Goal: Task Accomplishment & Management: Manage account settings

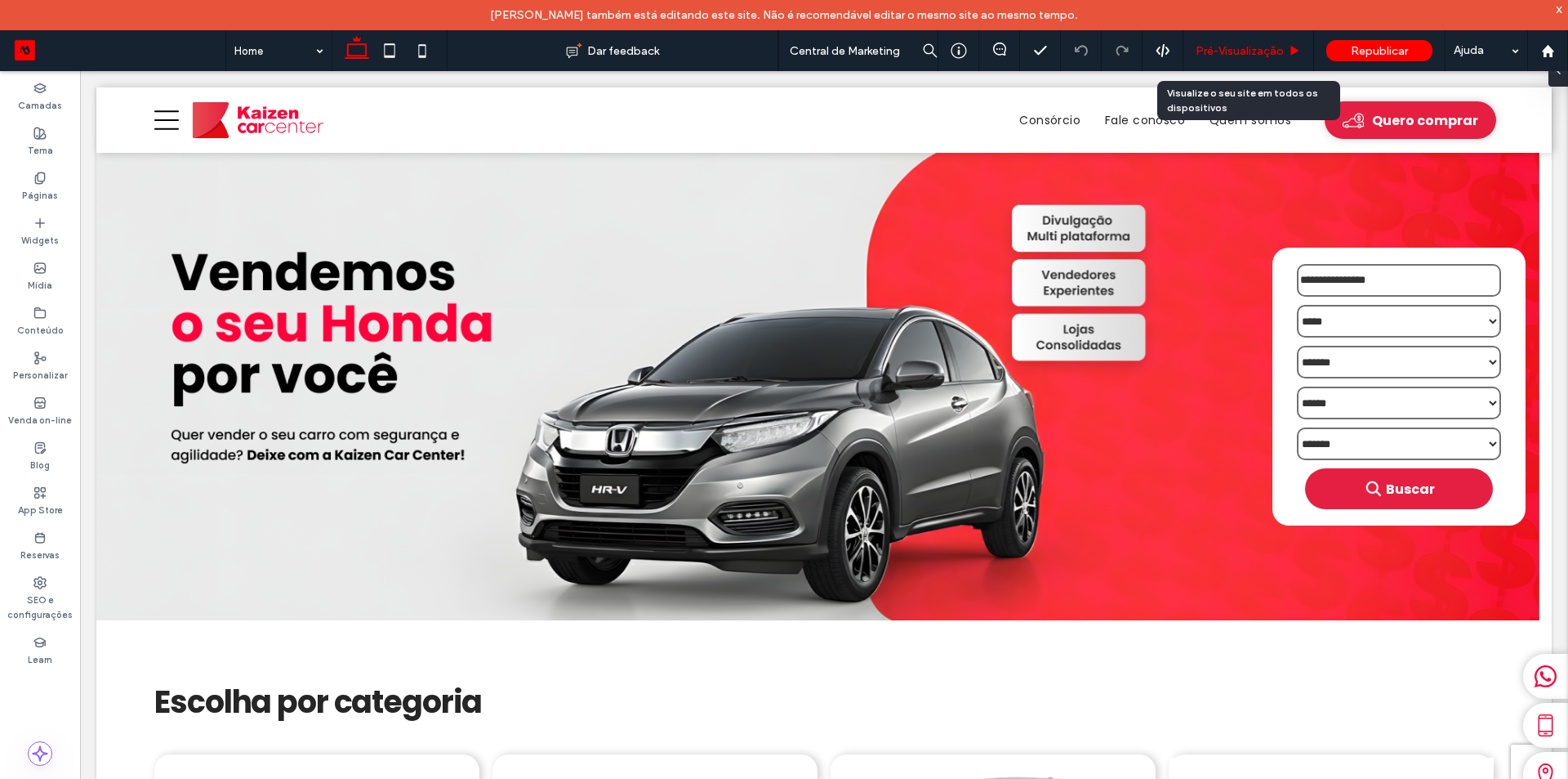
click at [1232, 44] on span "Pré-Visualizaçāo" at bounding box center [1240, 51] width 88 height 14
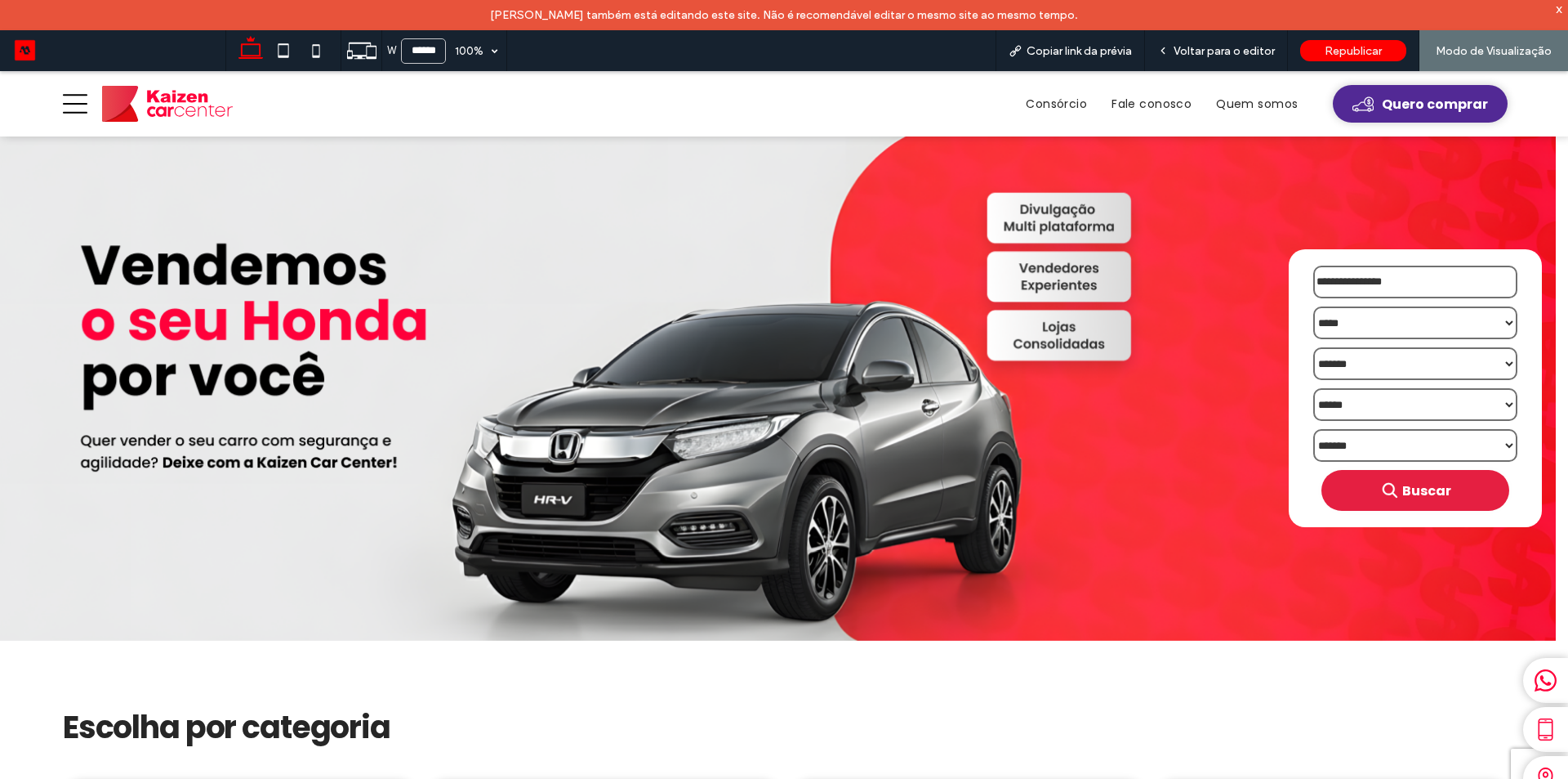
click at [1382, 112] on span "Quero comprar" at bounding box center [1435, 104] width 106 height 20
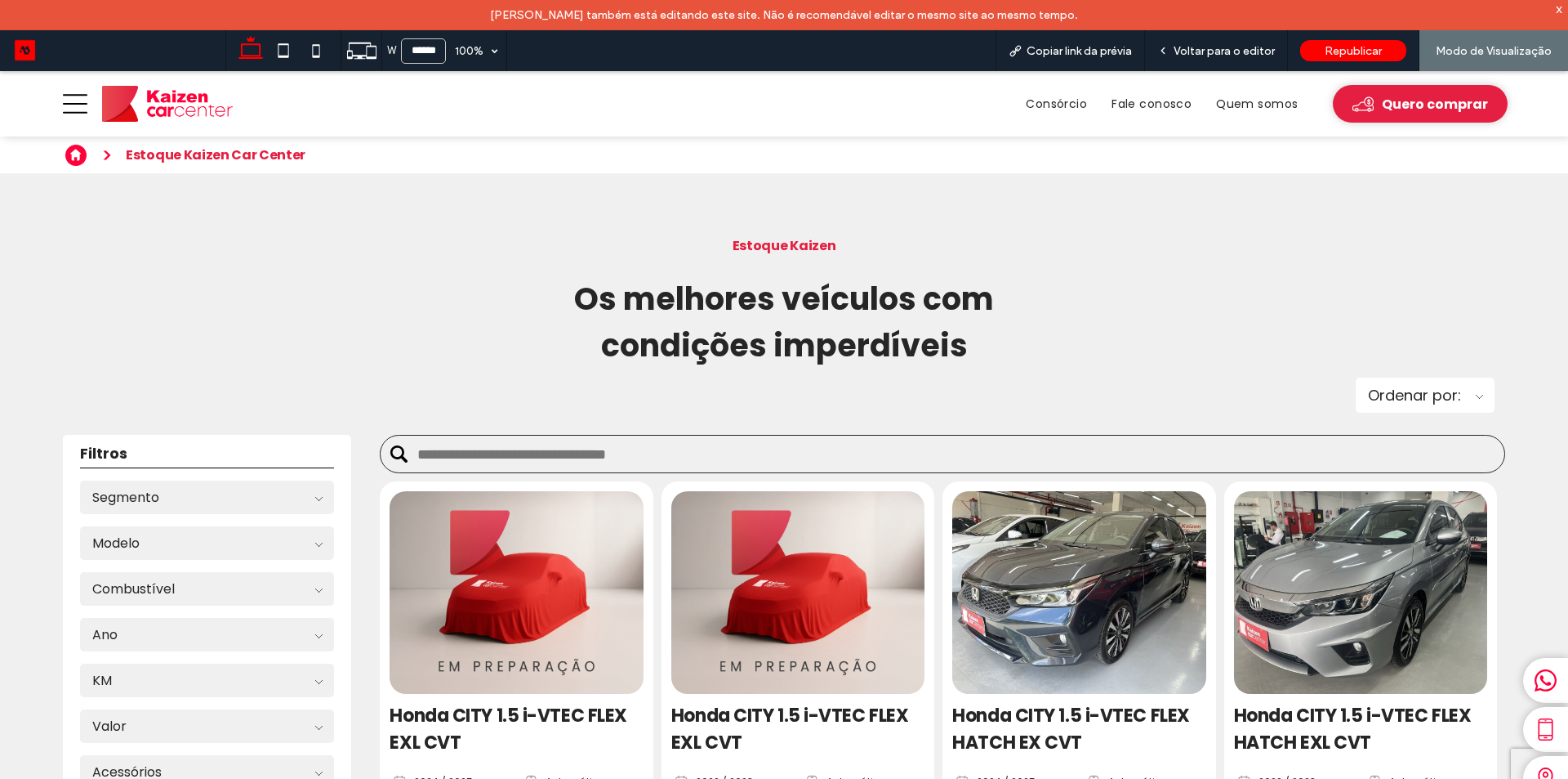
click at [1353, 608] on img at bounding box center [1361, 592] width 266 height 213
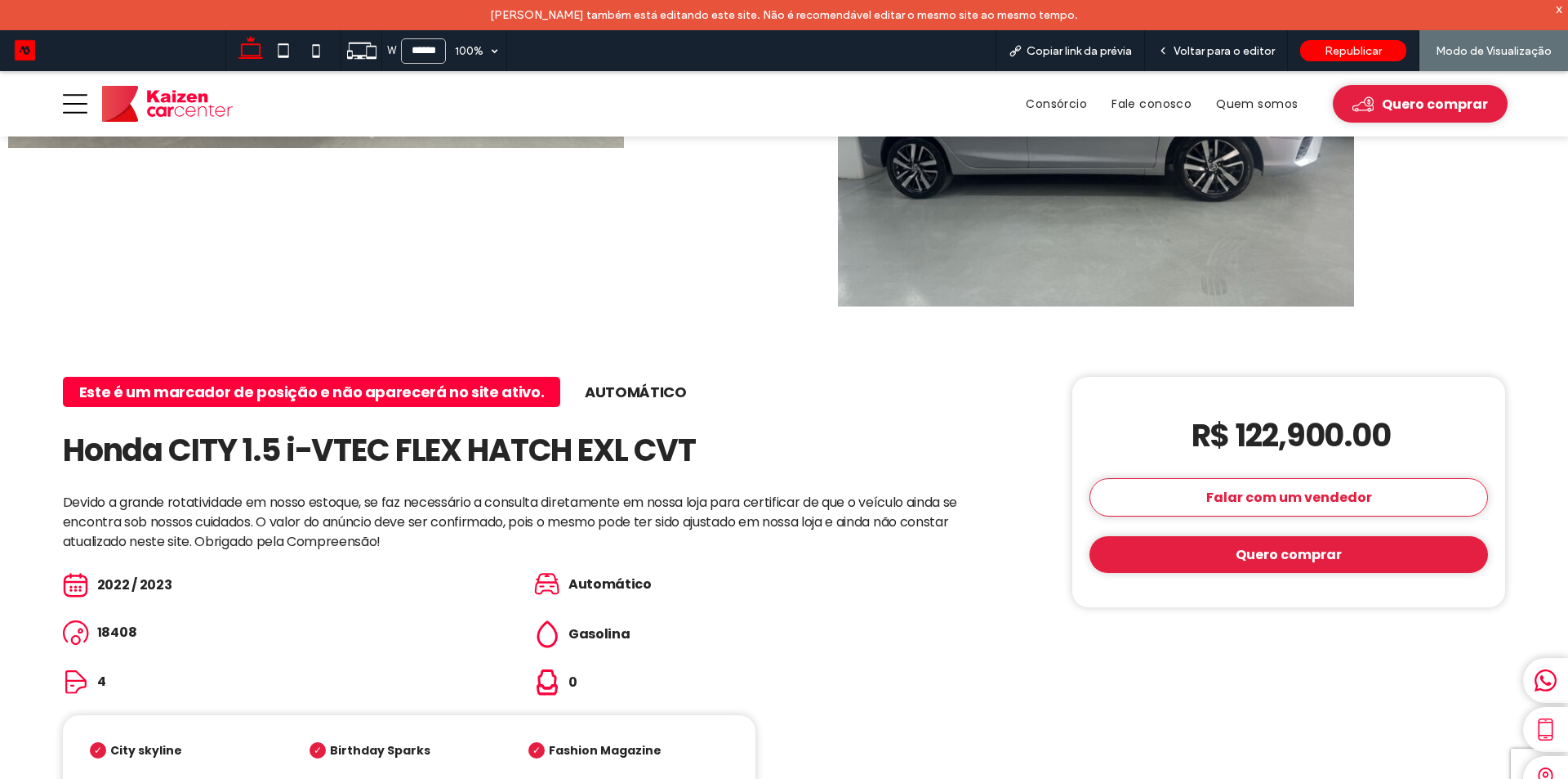
scroll to position [981, 0]
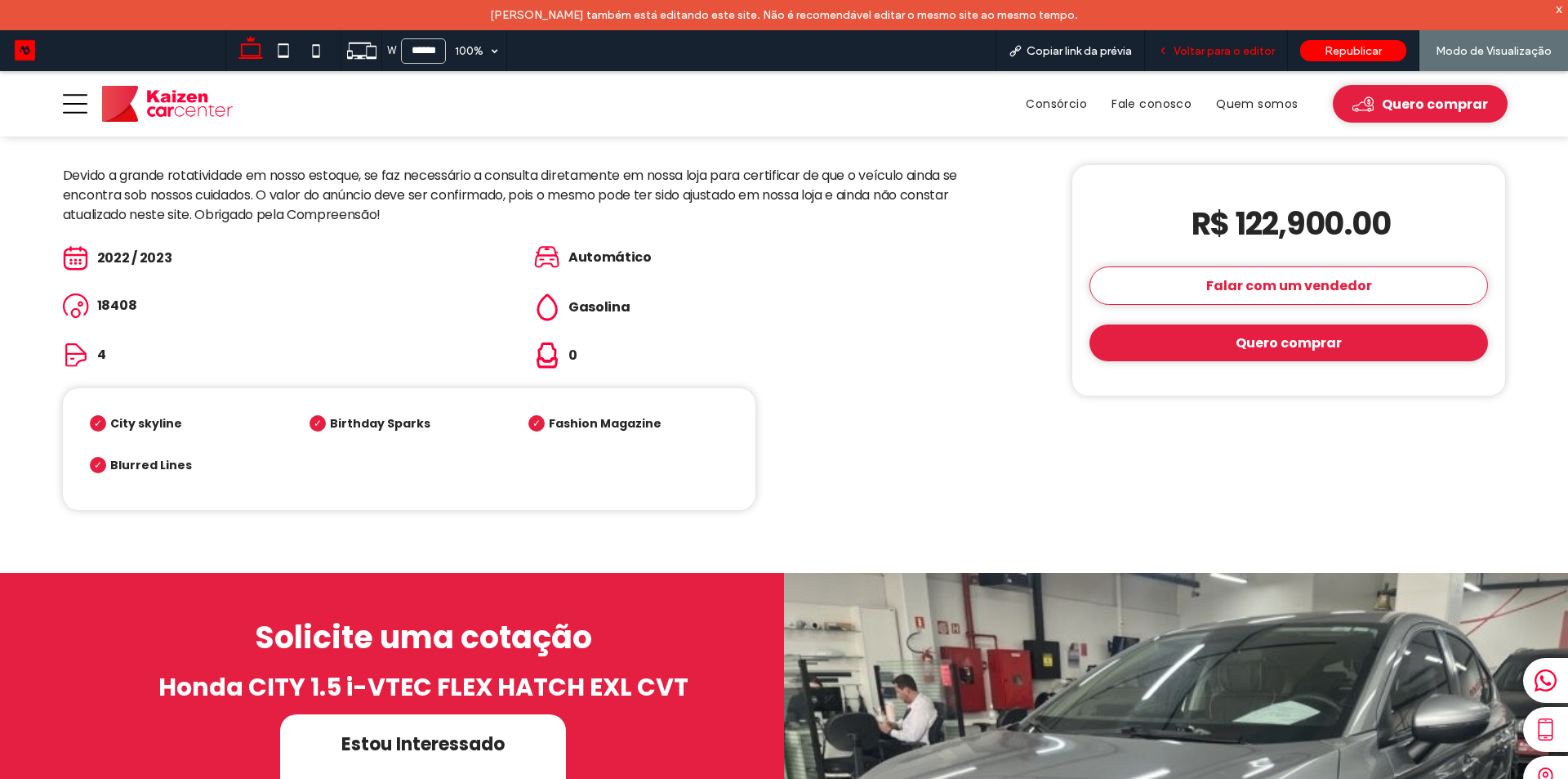
click at [1204, 42] on div "Voltar para o editor" at bounding box center [1216, 50] width 143 height 41
click at [1224, 53] on span "Voltar para o editor" at bounding box center [1224, 51] width 101 height 14
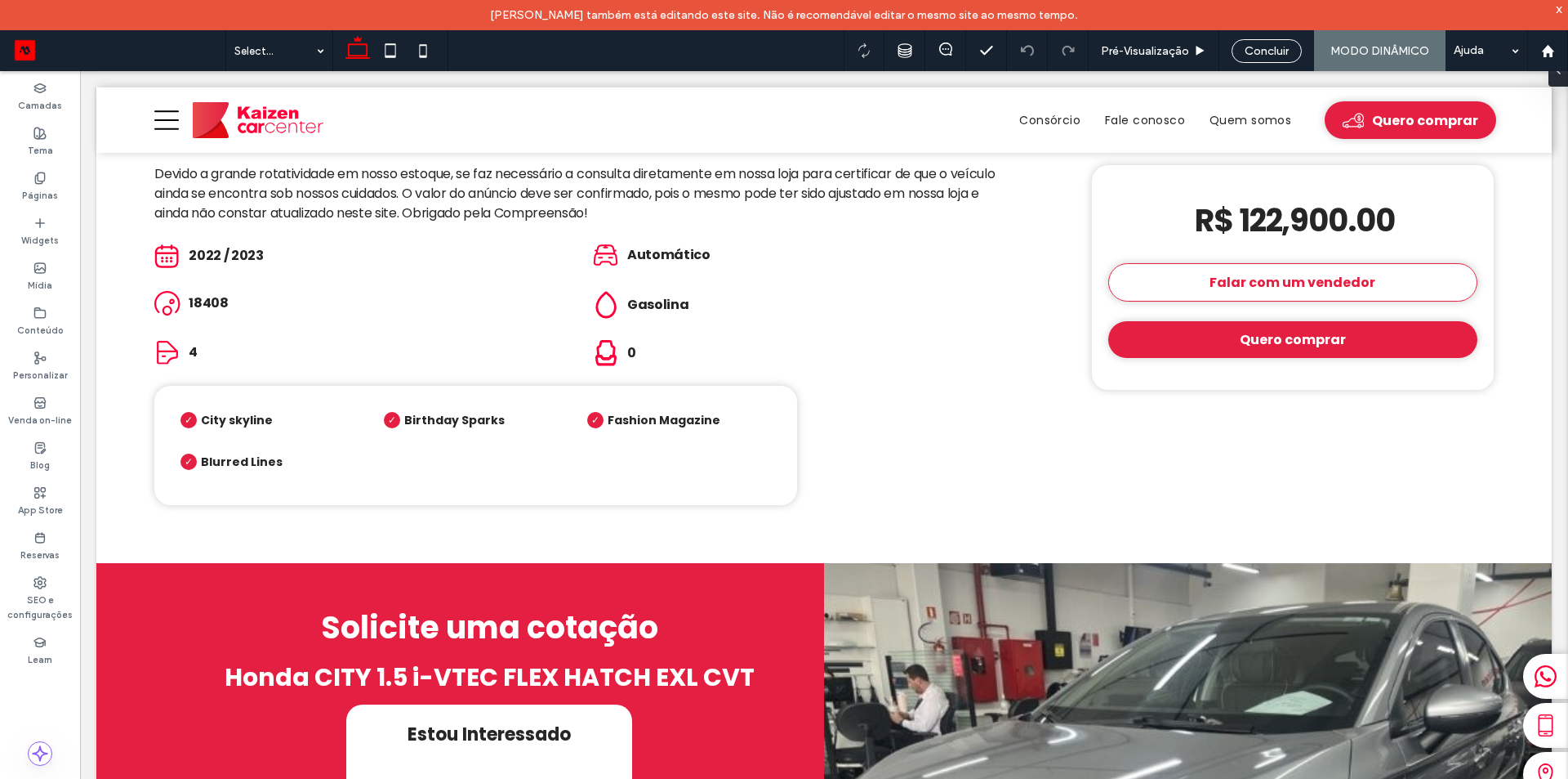
scroll to position [935, 0]
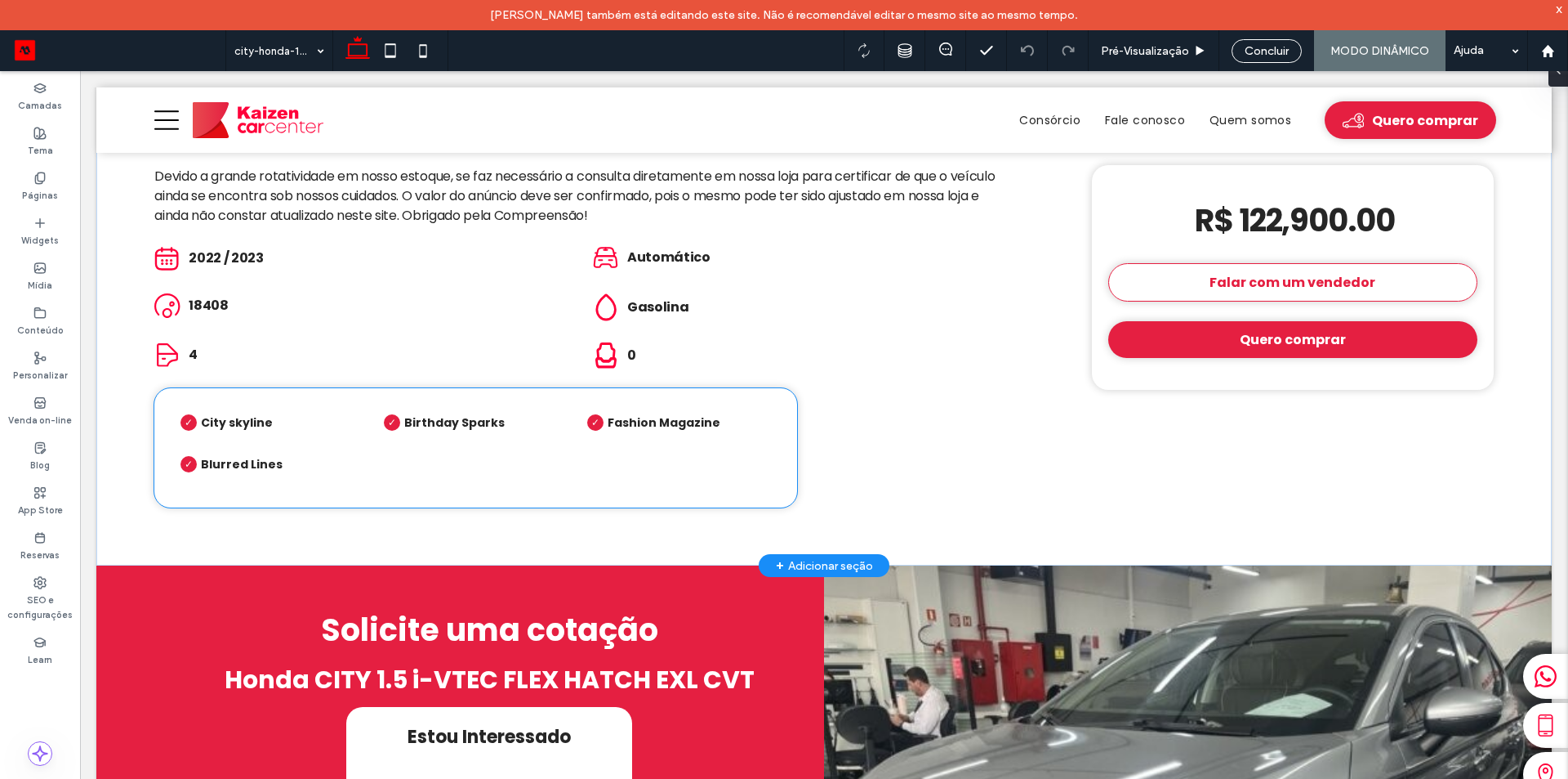
click at [378, 466] on ul "City skyline City skyline Birthday Sparks Birthday Sparks Fashion Magazine Fash…" at bounding box center [476, 447] width 609 height 85
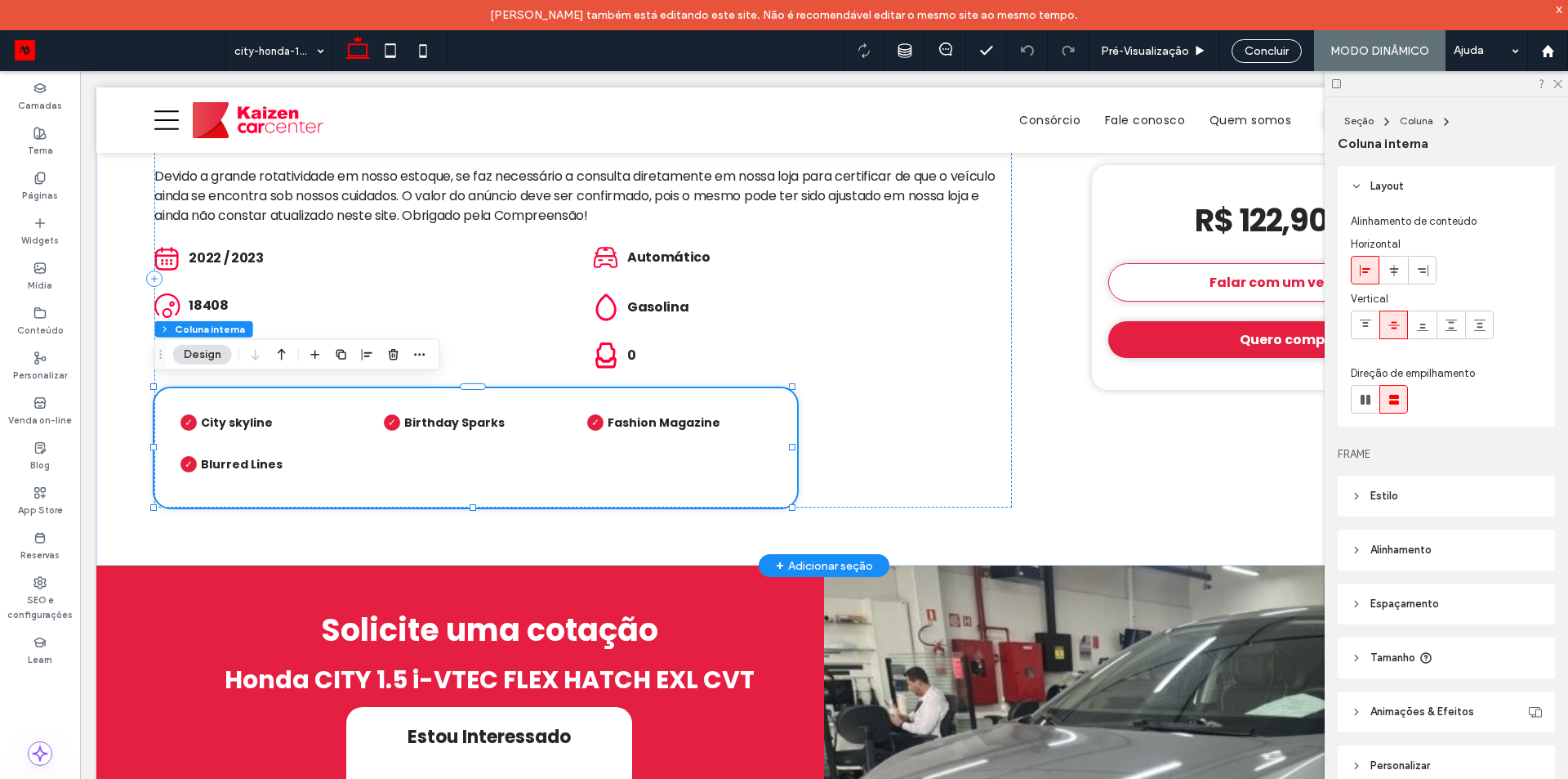
click at [389, 455] on ul "City skyline City skyline Birthday Sparks Birthday Sparks Fashion Magazine Fash…" at bounding box center [476, 447] width 609 height 85
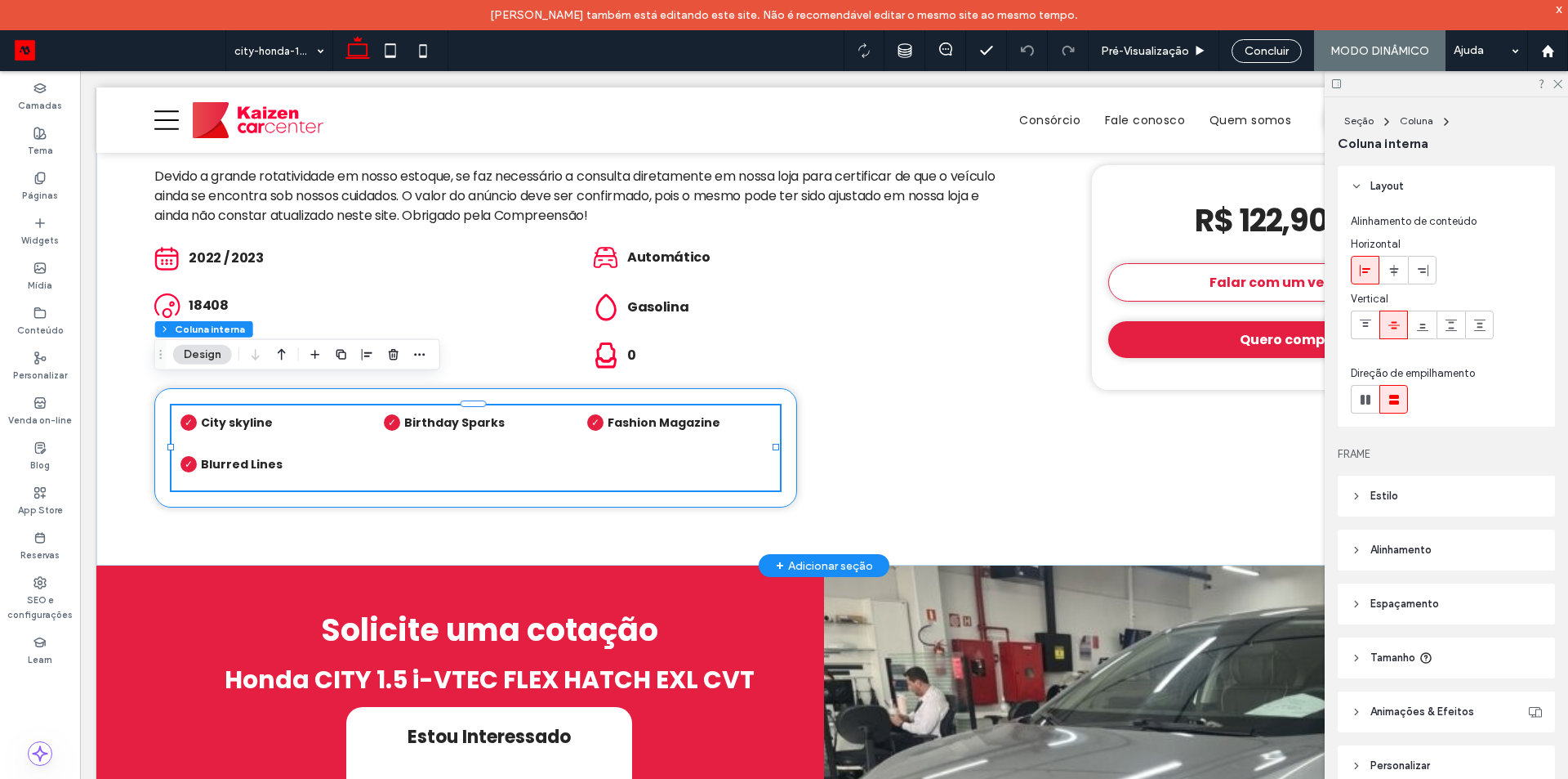
click at [357, 448] on li "Blurred Lines Blurred Lines" at bounding box center [272, 469] width 200 height 42
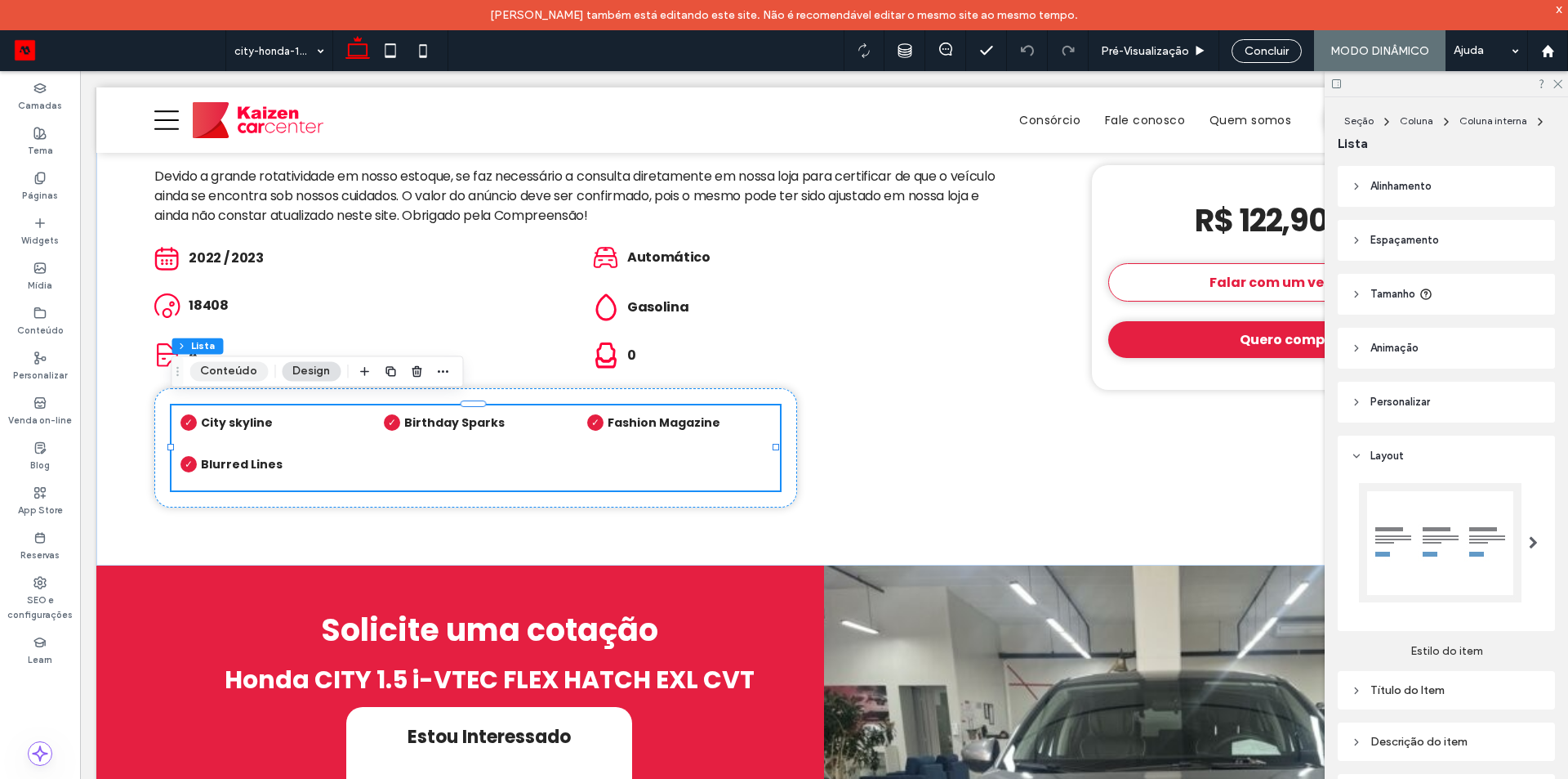
click at [230, 379] on button "Conteúdo" at bounding box center [229, 371] width 78 height 20
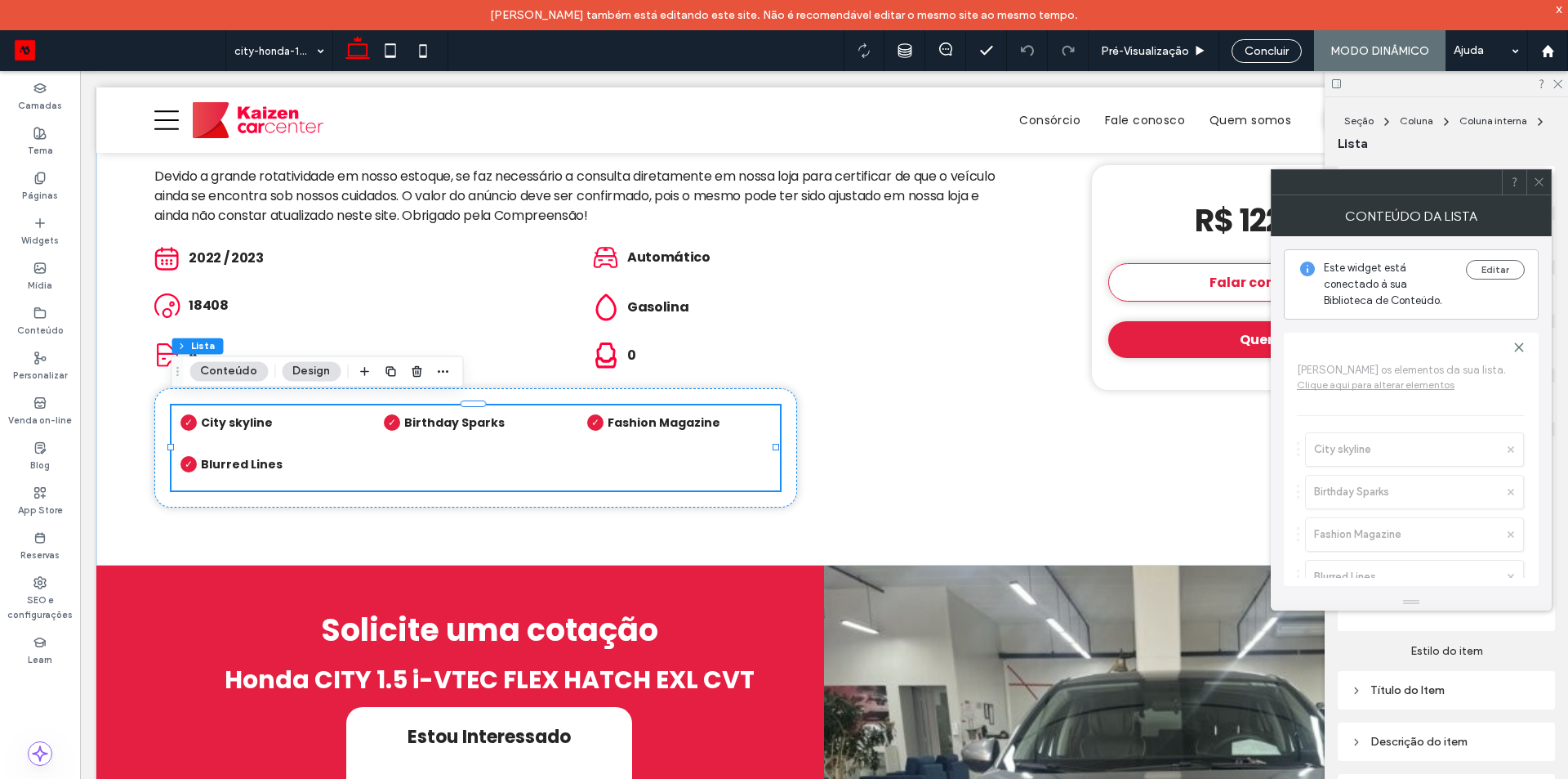
click at [235, 370] on button "Conteúdo" at bounding box center [229, 371] width 78 height 20
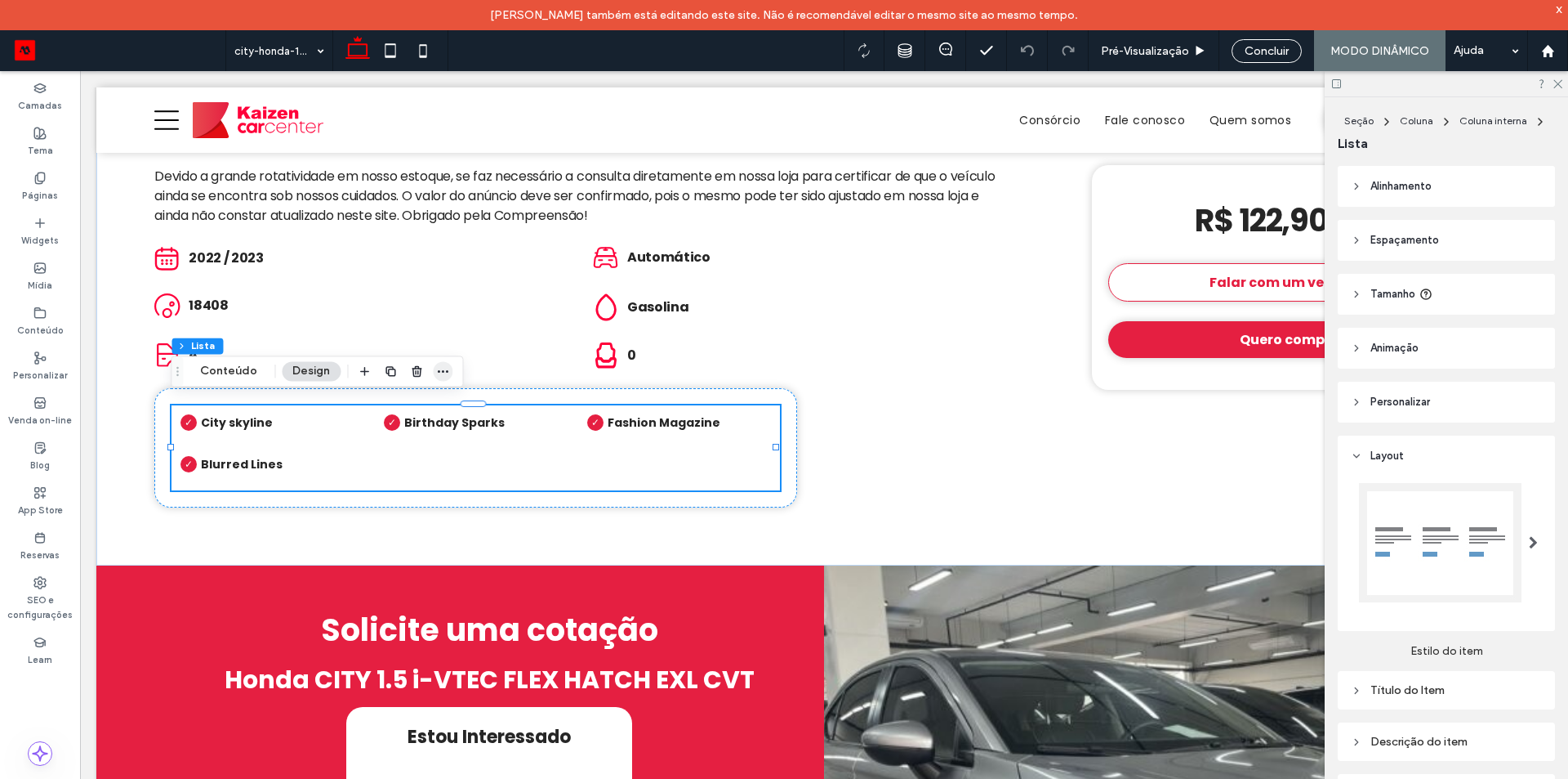
click at [439, 369] on icon "button" at bounding box center [443, 371] width 13 height 13
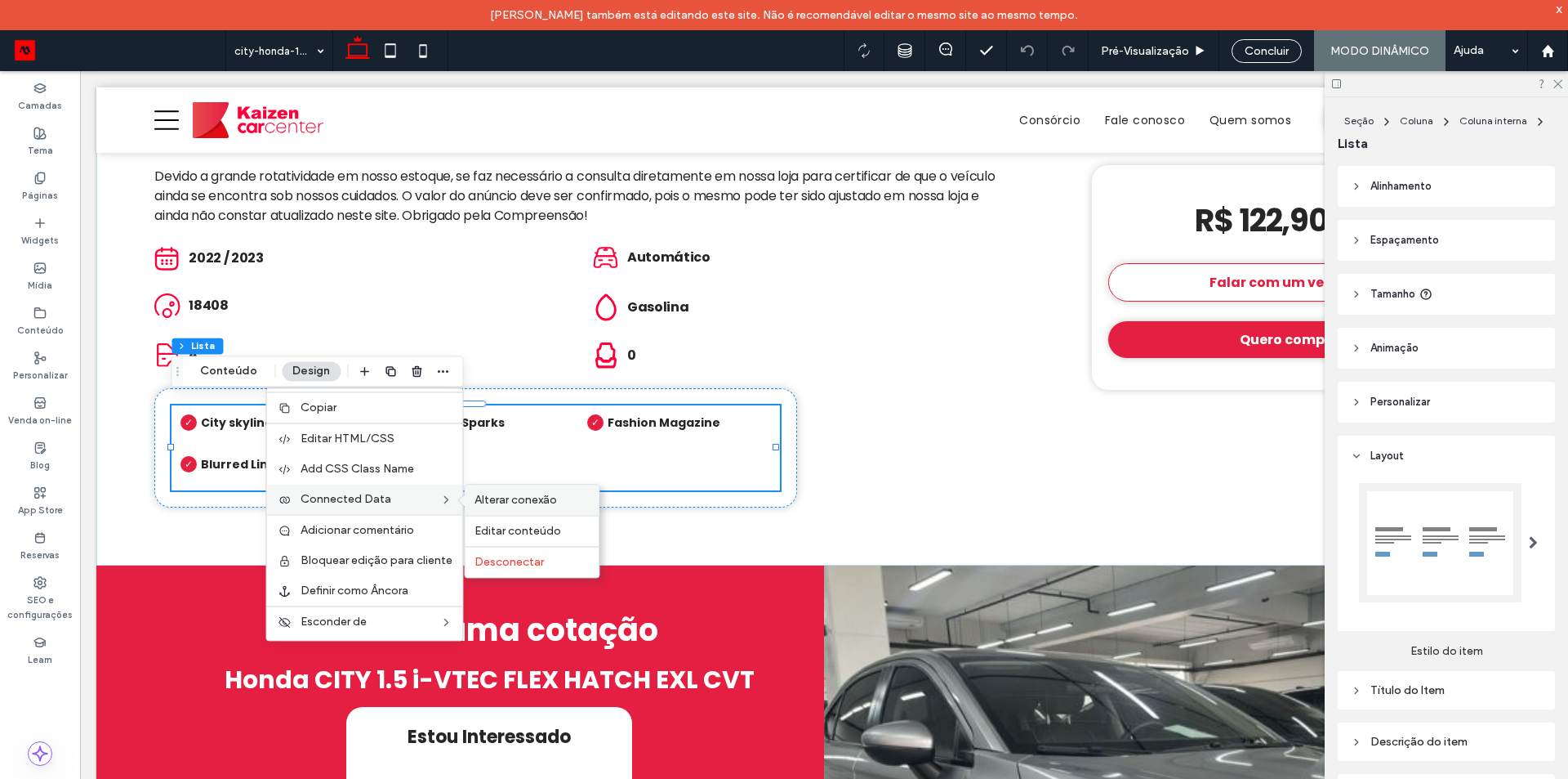
click at [494, 499] on span "Alterar conexão" at bounding box center [516, 500] width 83 height 14
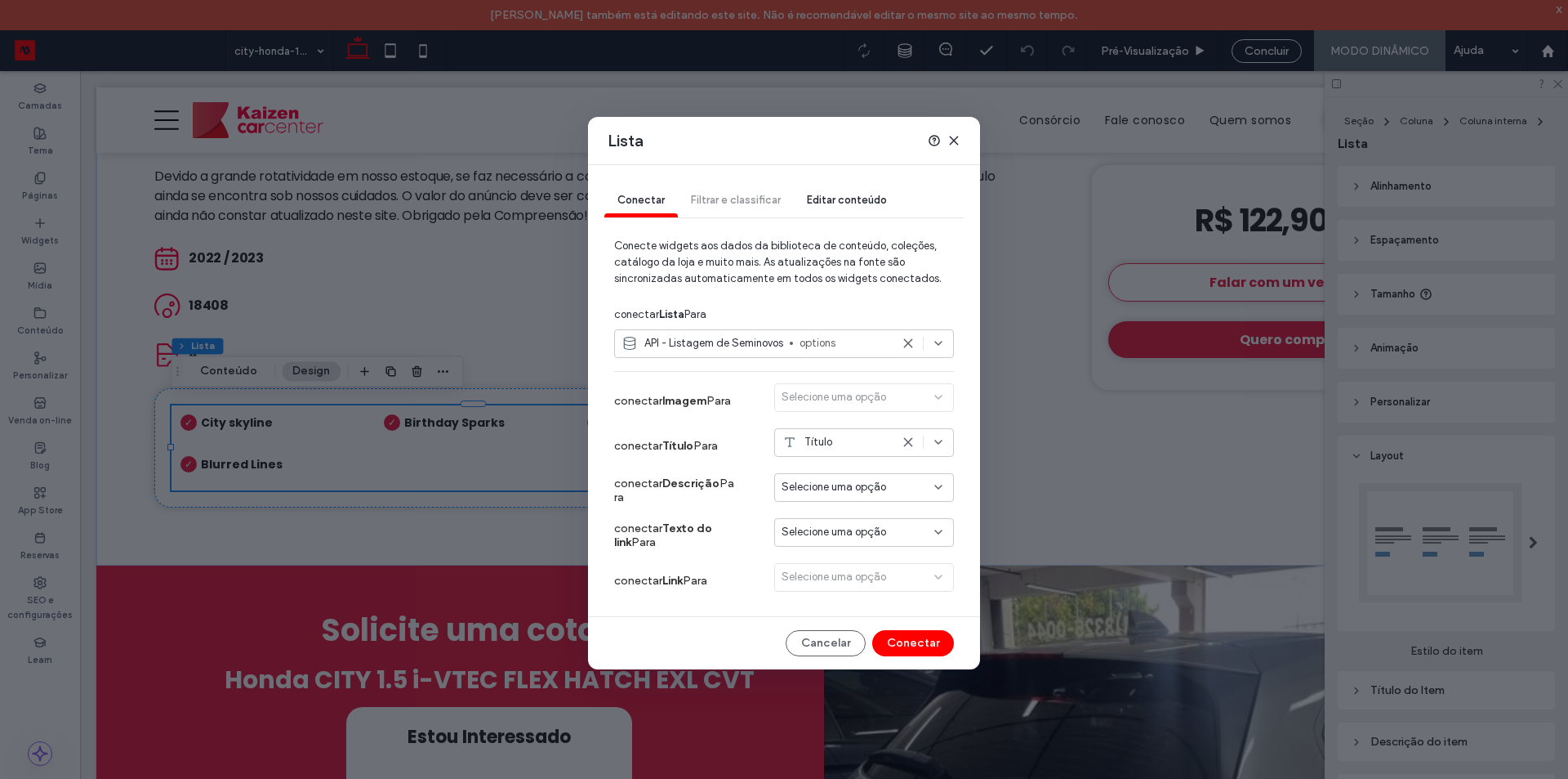
click at [514, 318] on div "Lista Conectar Filtrar e classificar Editar conteúdo Conecte widgets aos dados …" at bounding box center [784, 389] width 1568 height 779
click at [953, 137] on icon at bounding box center [953, 140] width 13 height 13
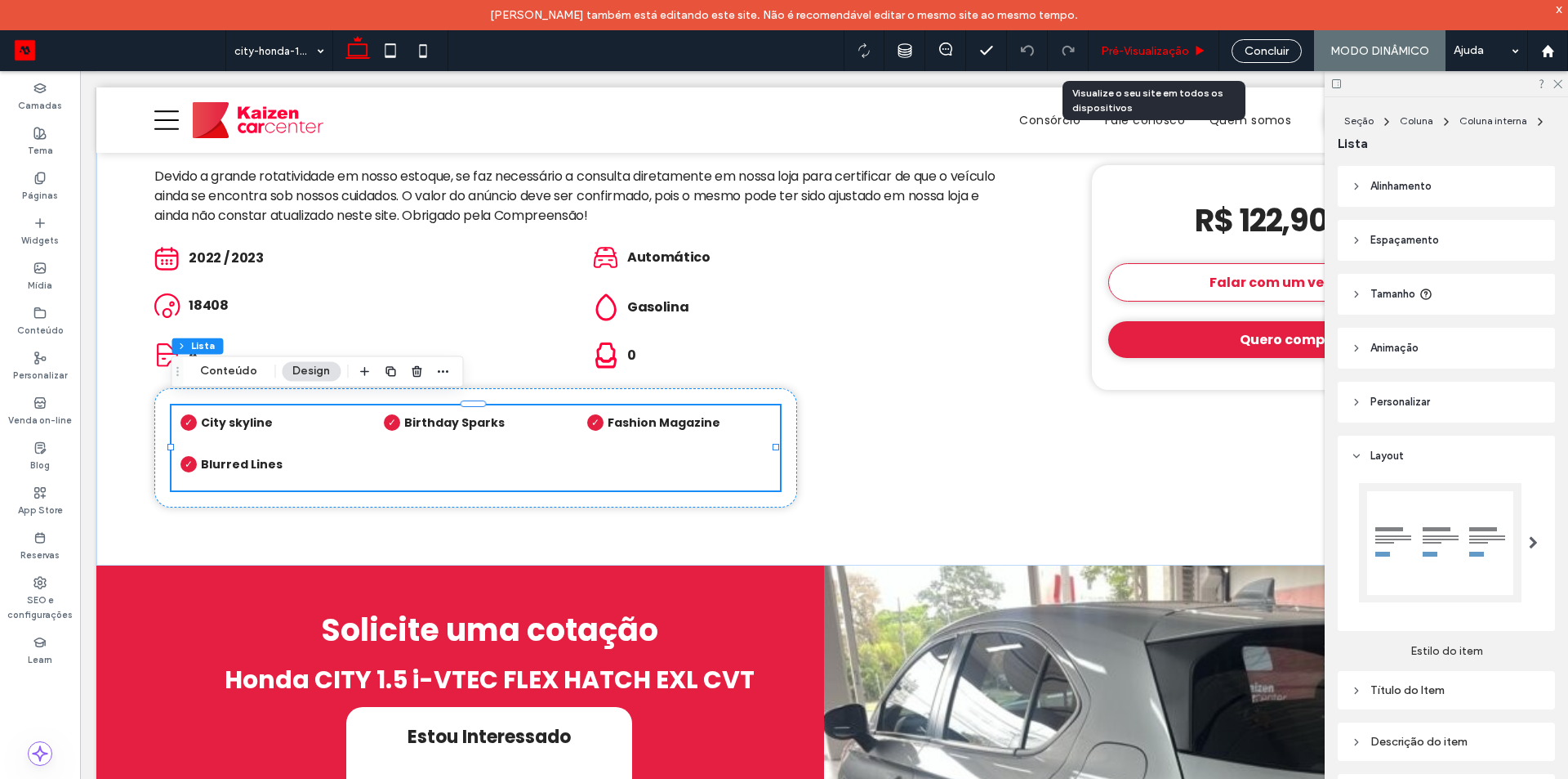
click at [1138, 58] on div "Pré-Visualizaçāo" at bounding box center [1154, 50] width 131 height 41
click at [1162, 50] on span "Pré-Visualizaçāo" at bounding box center [1145, 51] width 88 height 14
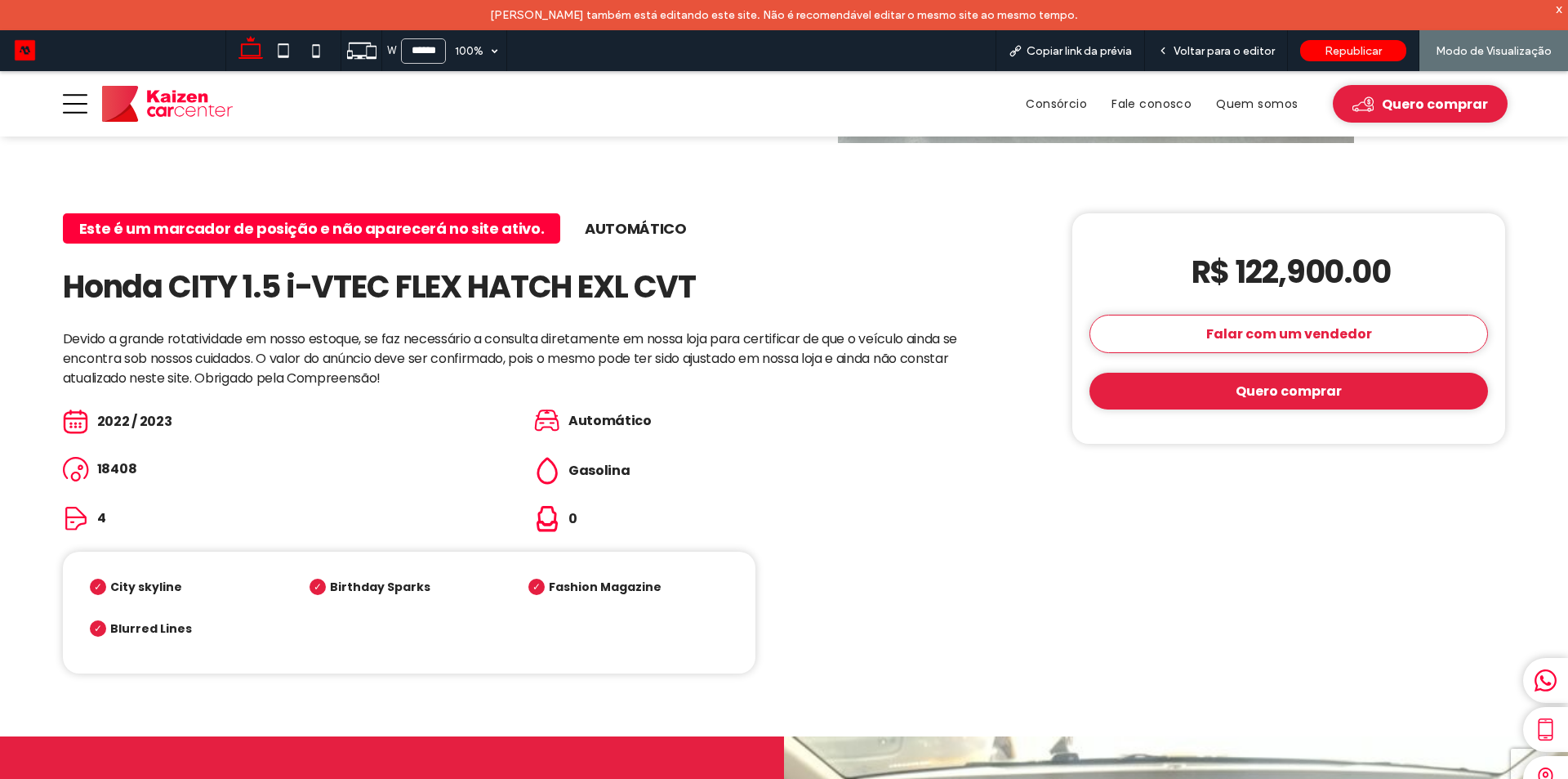
scroll to position [899, 0]
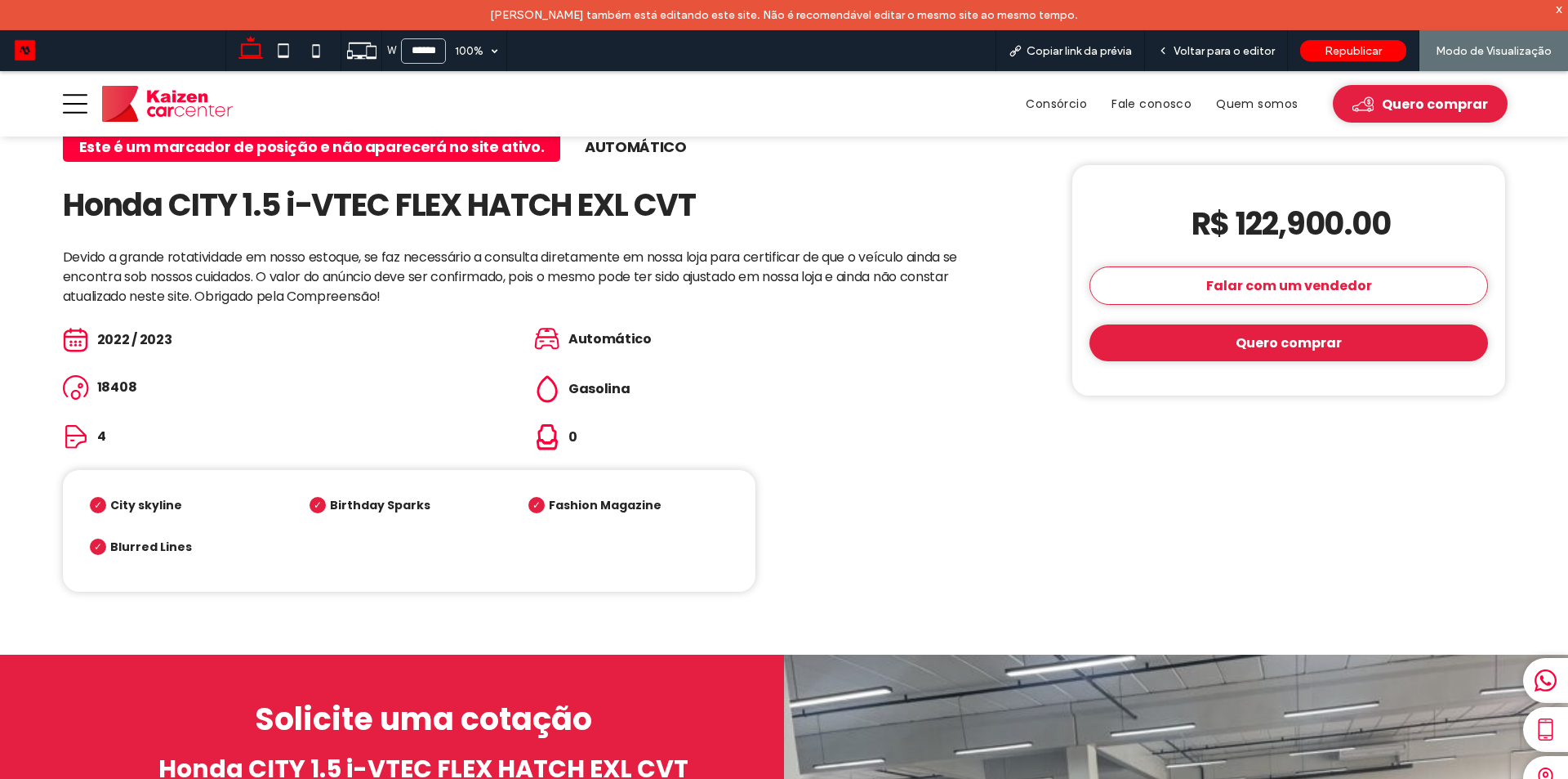
click at [902, 446] on div "Este é um marcador de posição e não aparecerá no site ativo. Automático Honda C…" at bounding box center [525, 362] width 924 height 460
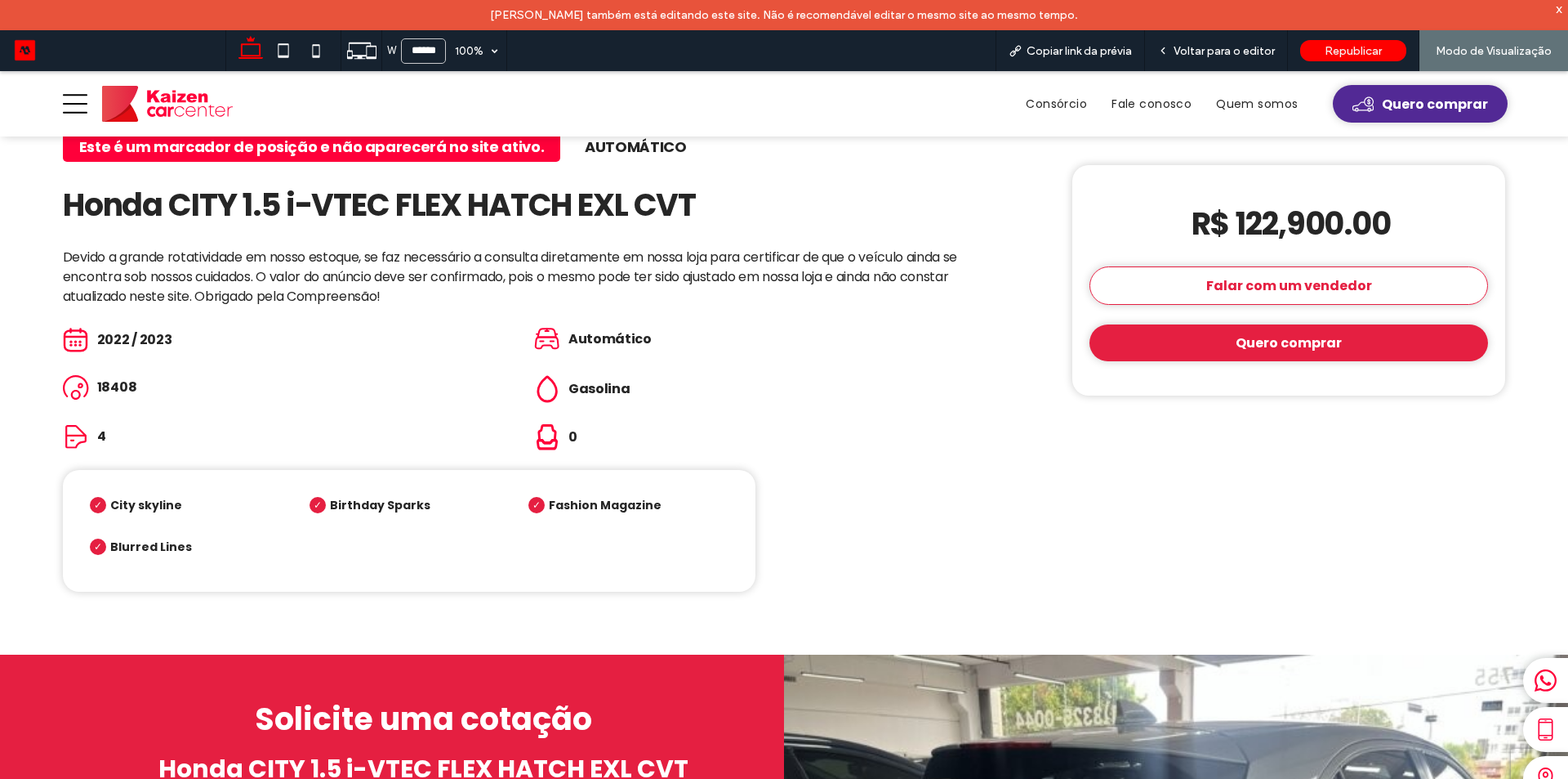
click at [1388, 101] on span "Quero comprar" at bounding box center [1435, 104] width 106 height 20
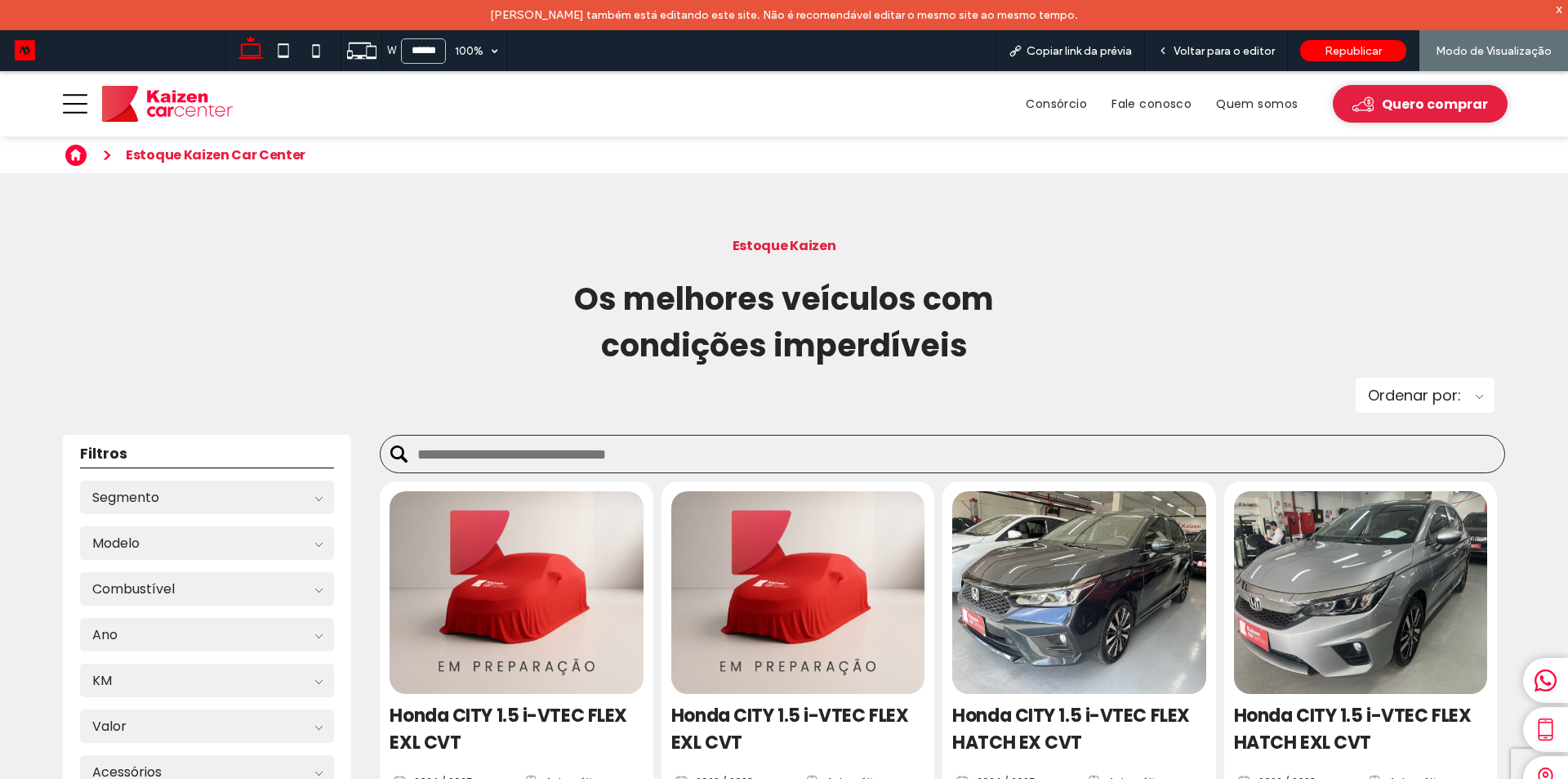
click at [1358, 551] on img at bounding box center [1361, 592] width 266 height 213
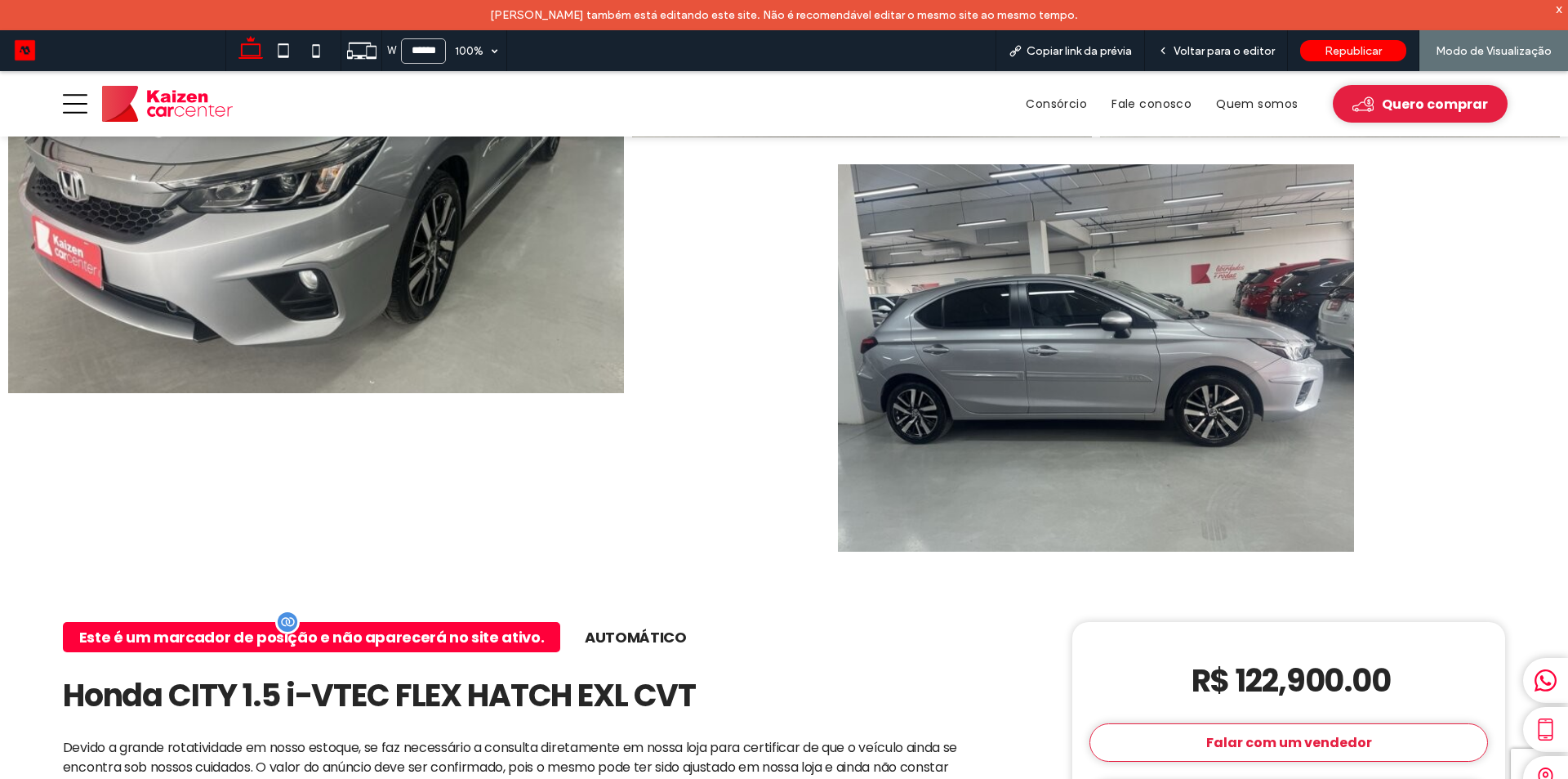
scroll to position [899, 0]
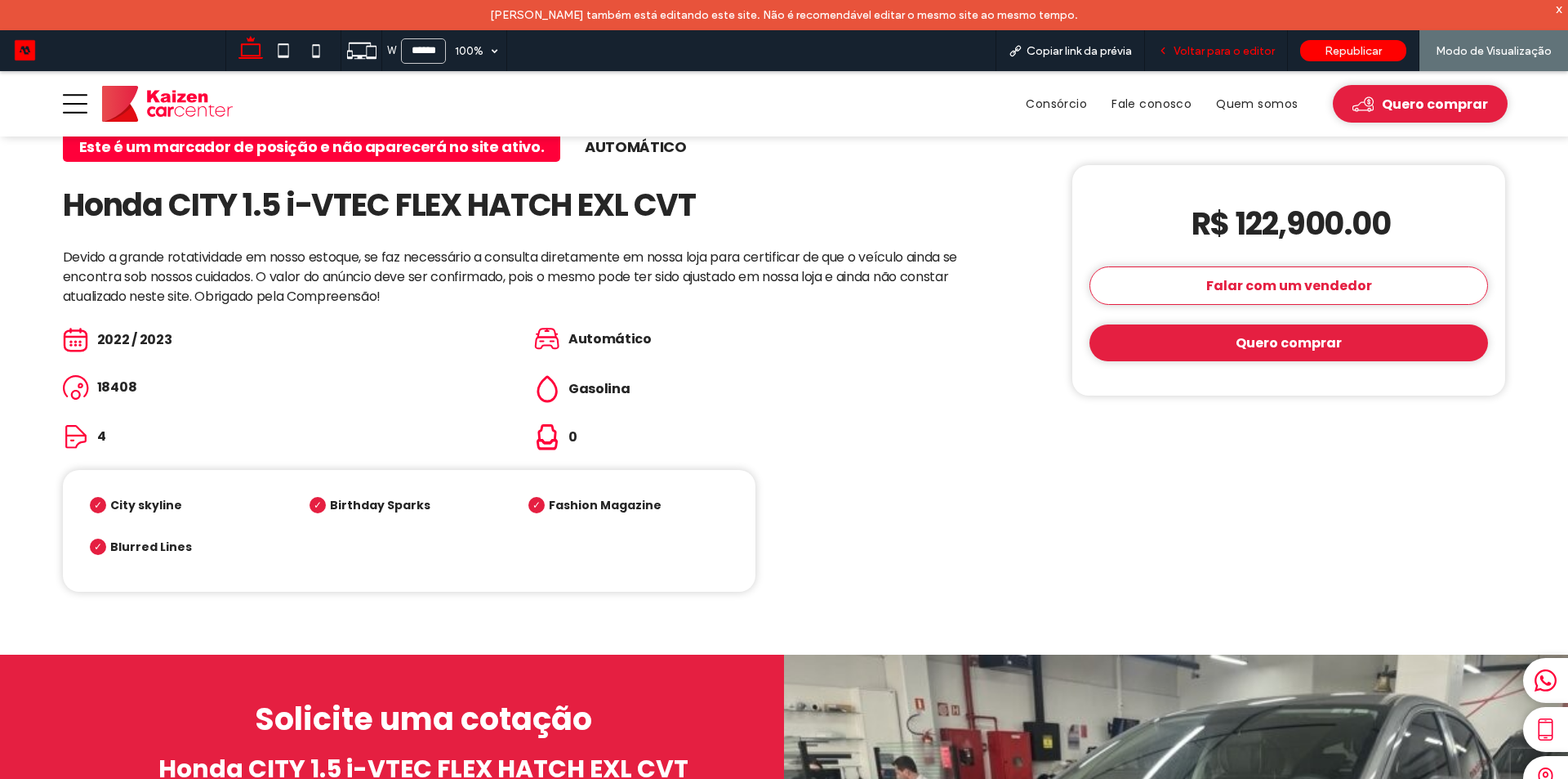
click at [1223, 51] on span "Voltar para o editor" at bounding box center [1224, 51] width 101 height 14
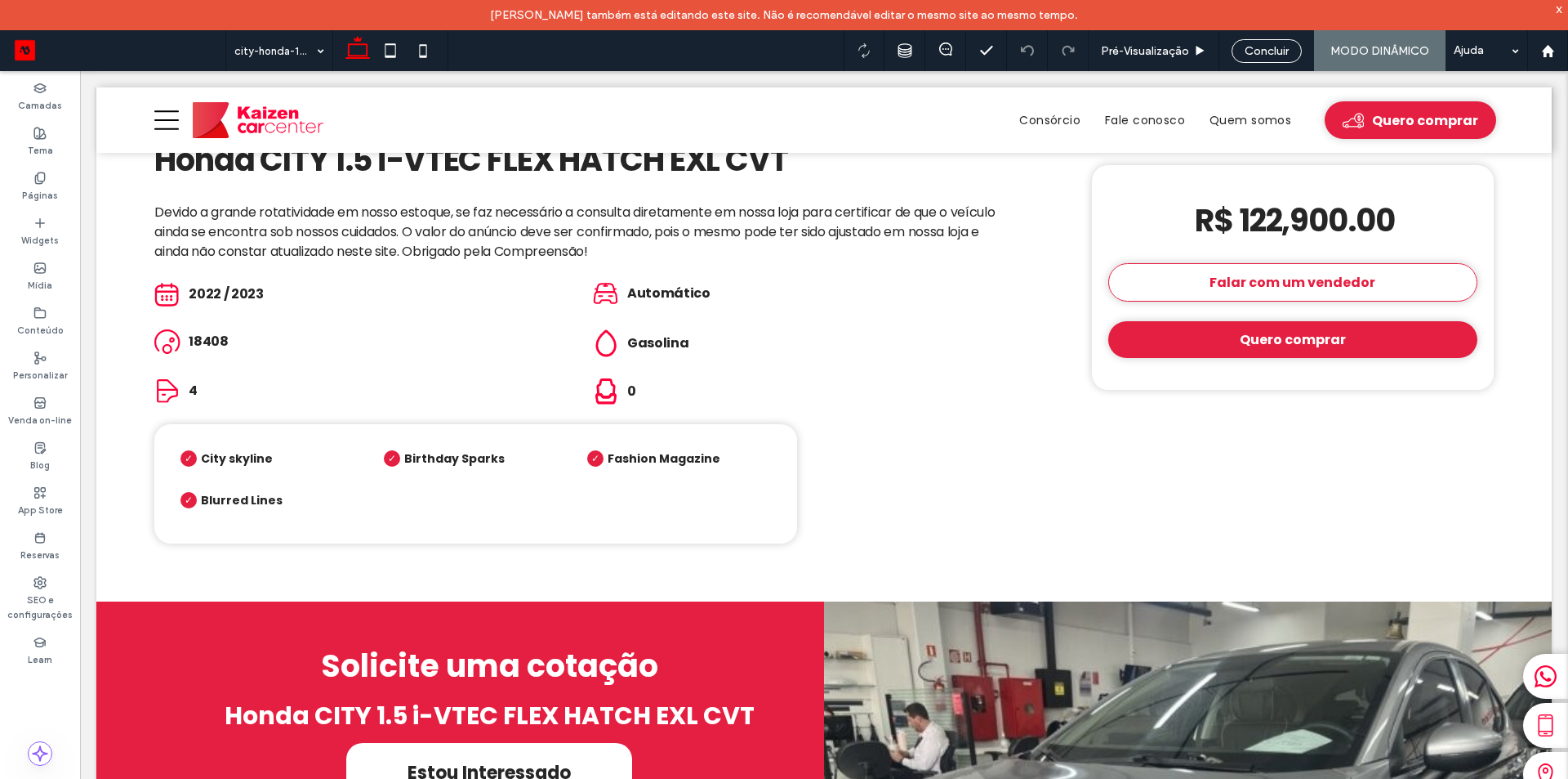
scroll to position [858, 0]
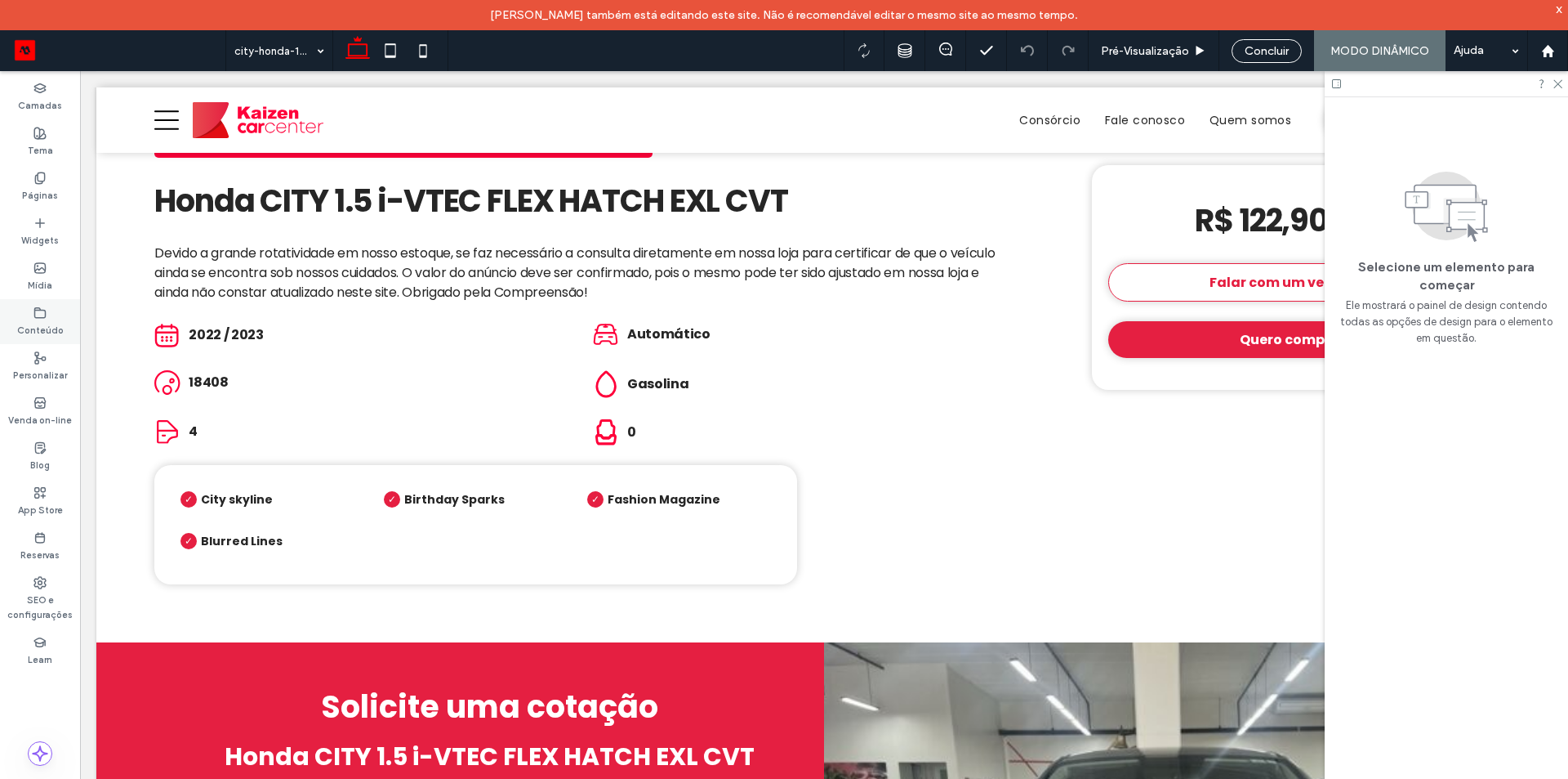
click at [37, 317] on use at bounding box center [40, 312] width 11 height 10
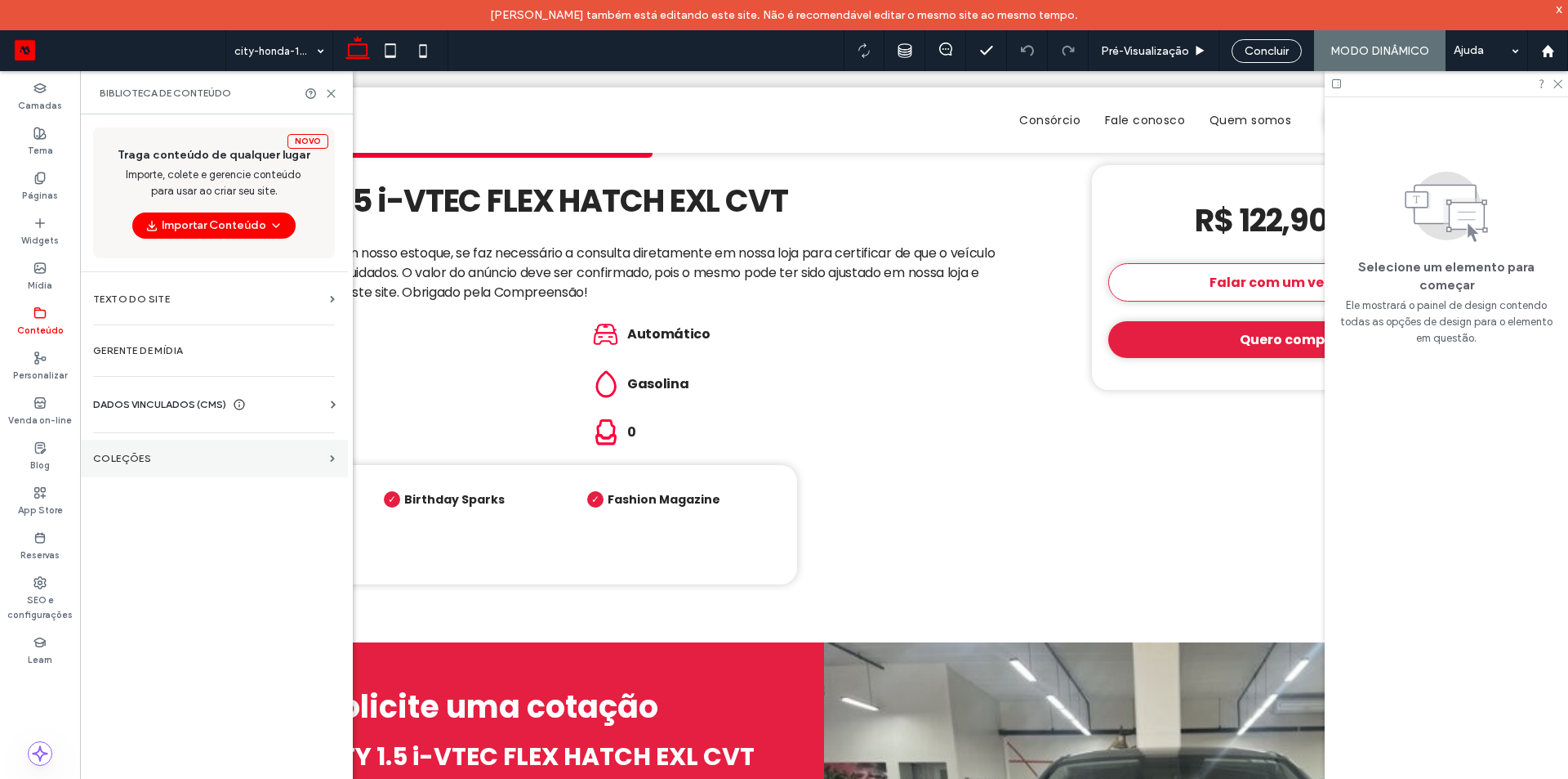
click at [148, 473] on section "COLEÇÕES" at bounding box center [214, 459] width 268 height 38
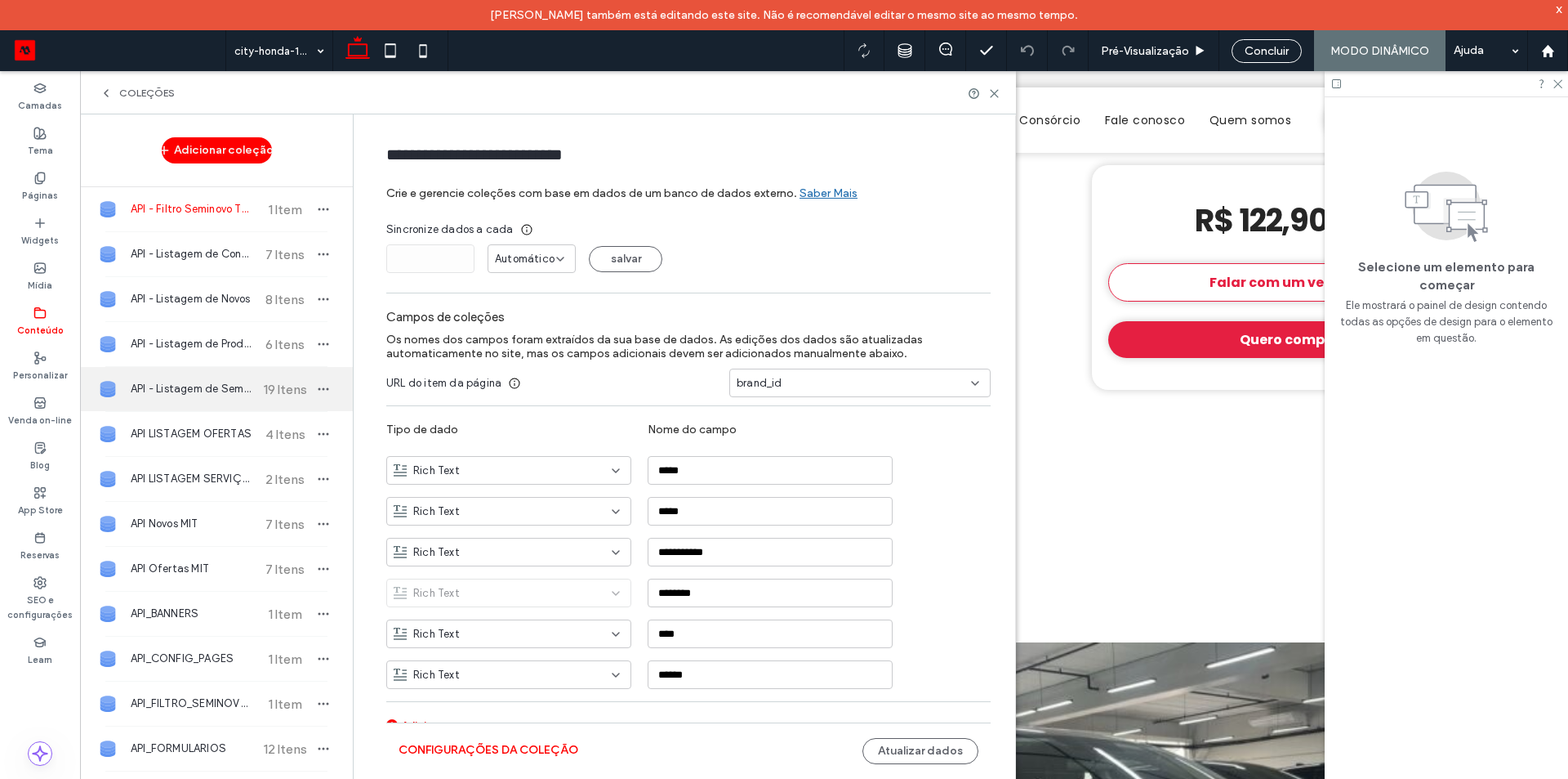
click at [195, 387] on span "API - Listagem de Seminovos" at bounding box center [192, 389] width 122 height 16
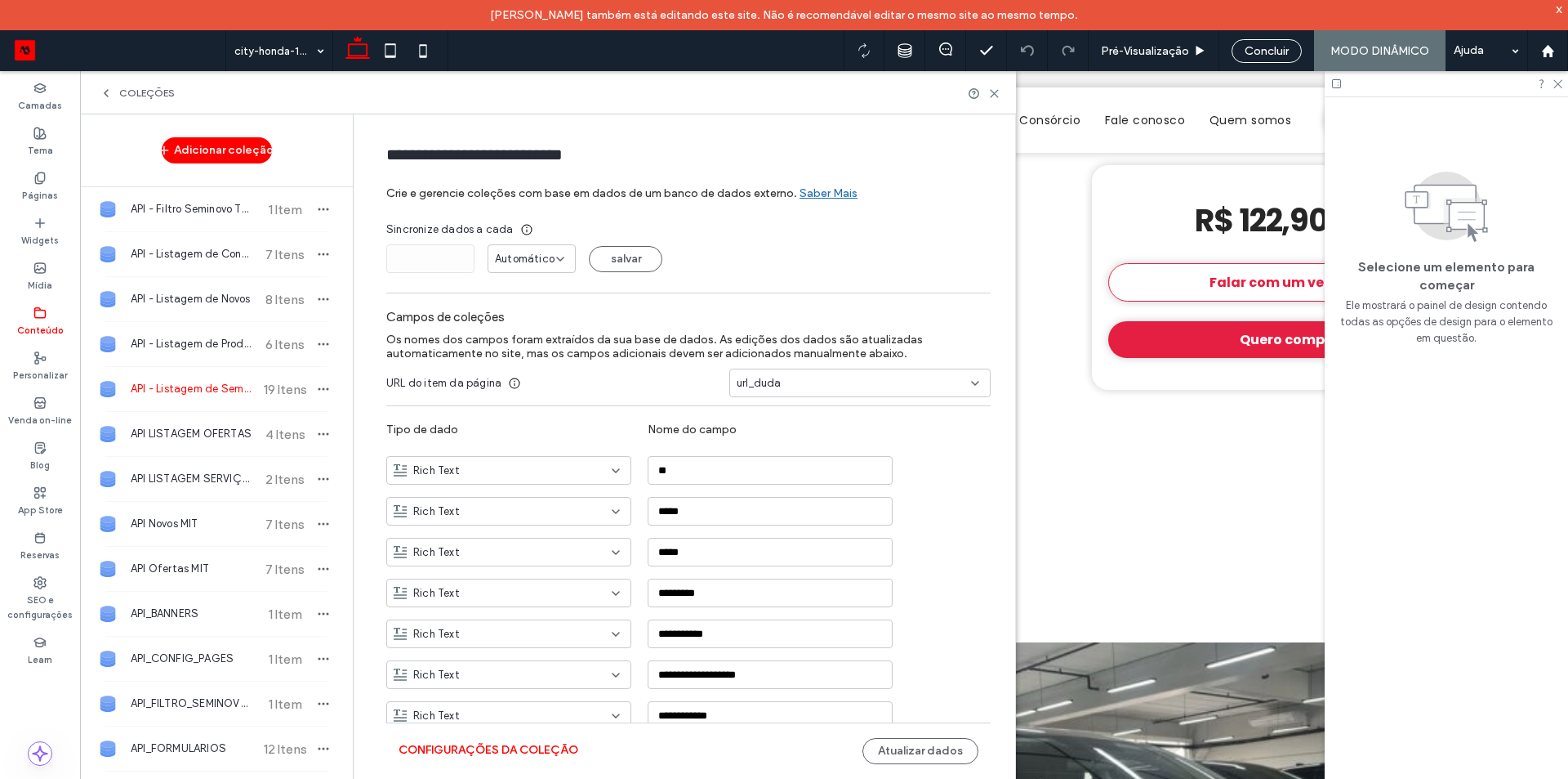
type input "**********"
click at [520, 738] on button "Configurações da coleção" at bounding box center [489, 750] width 180 height 26
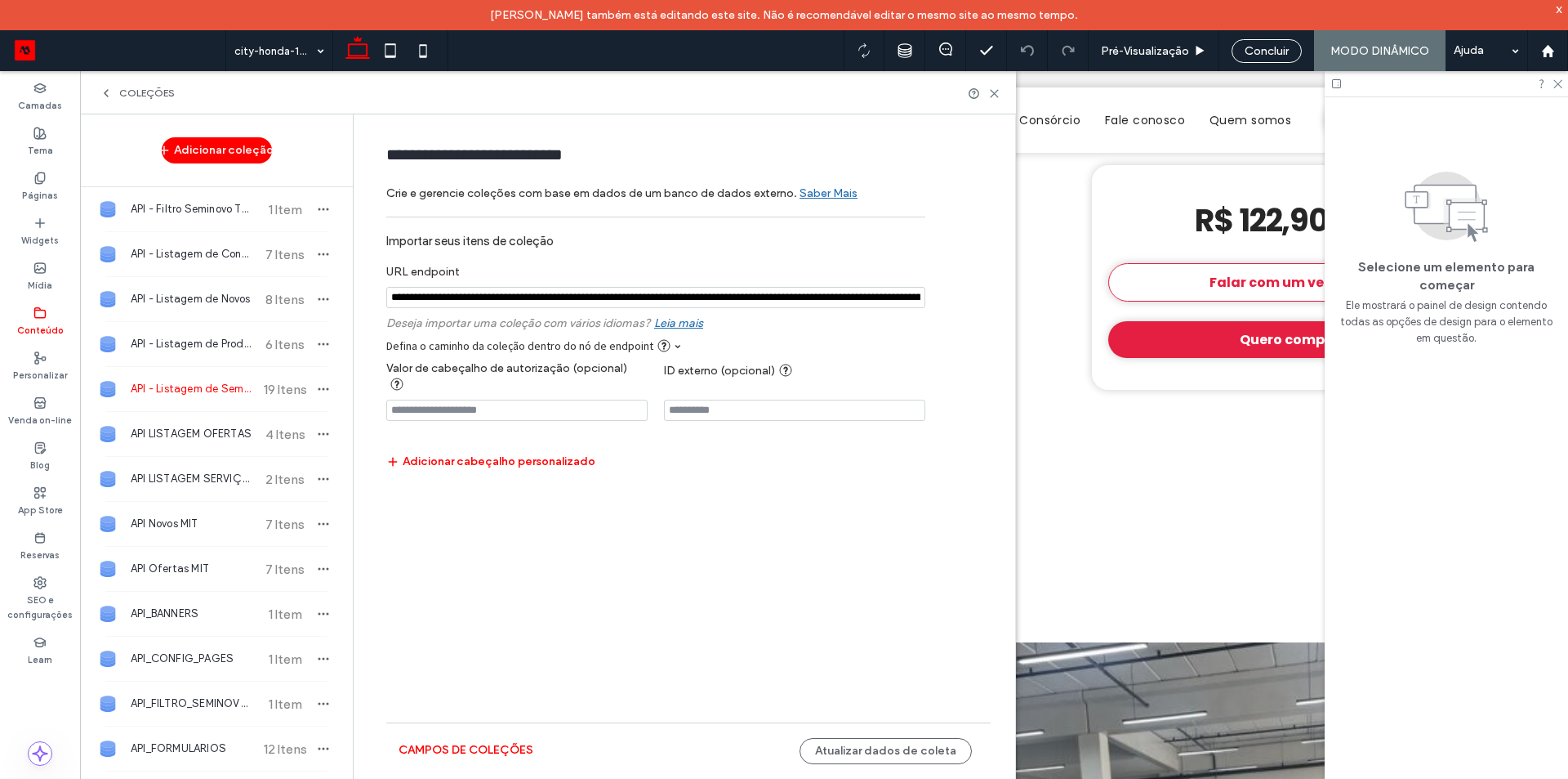
click at [551, 289] on input "notEmpty" at bounding box center [656, 297] width 539 height 21
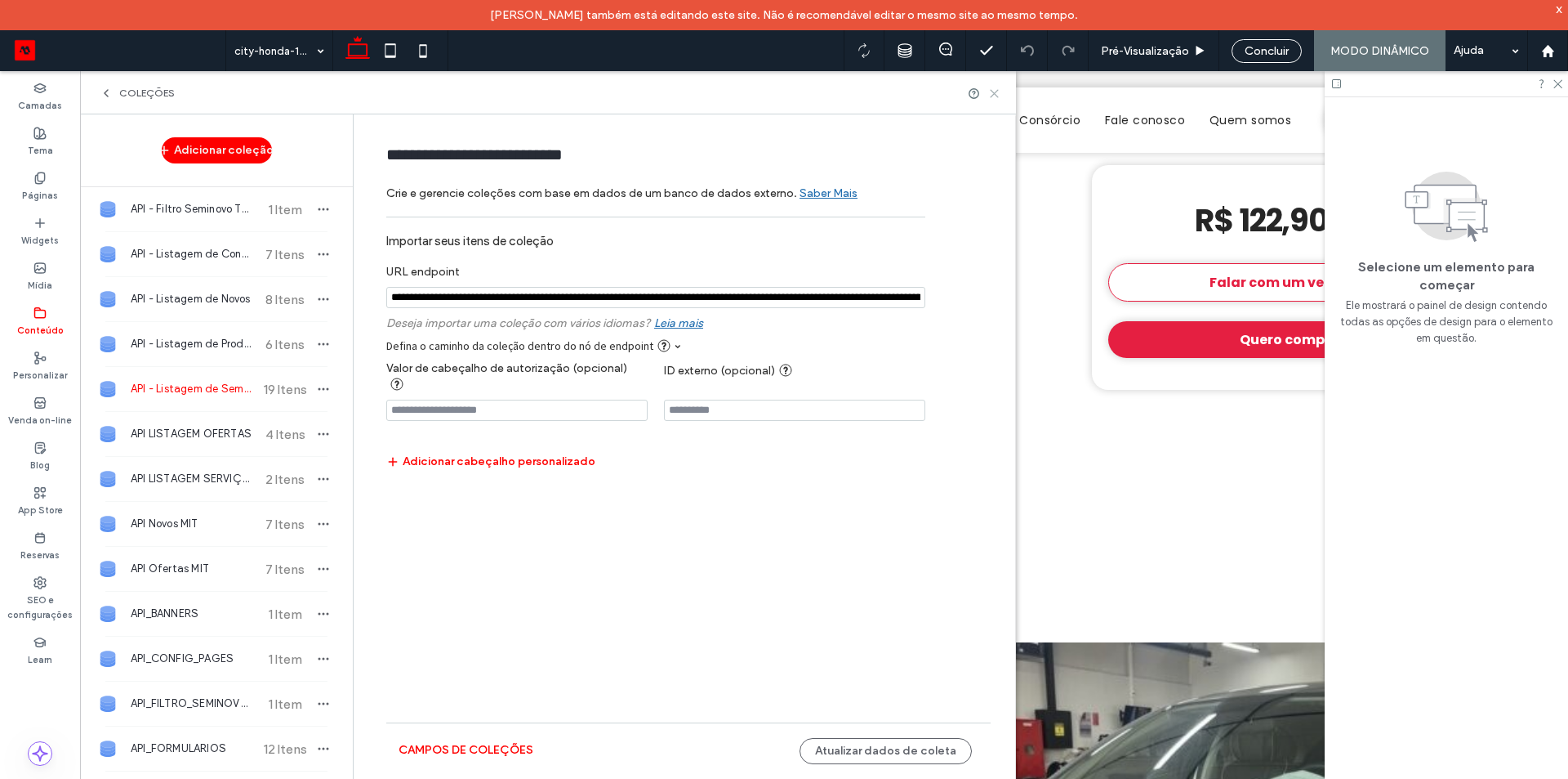
click at [997, 91] on use at bounding box center [994, 93] width 7 height 7
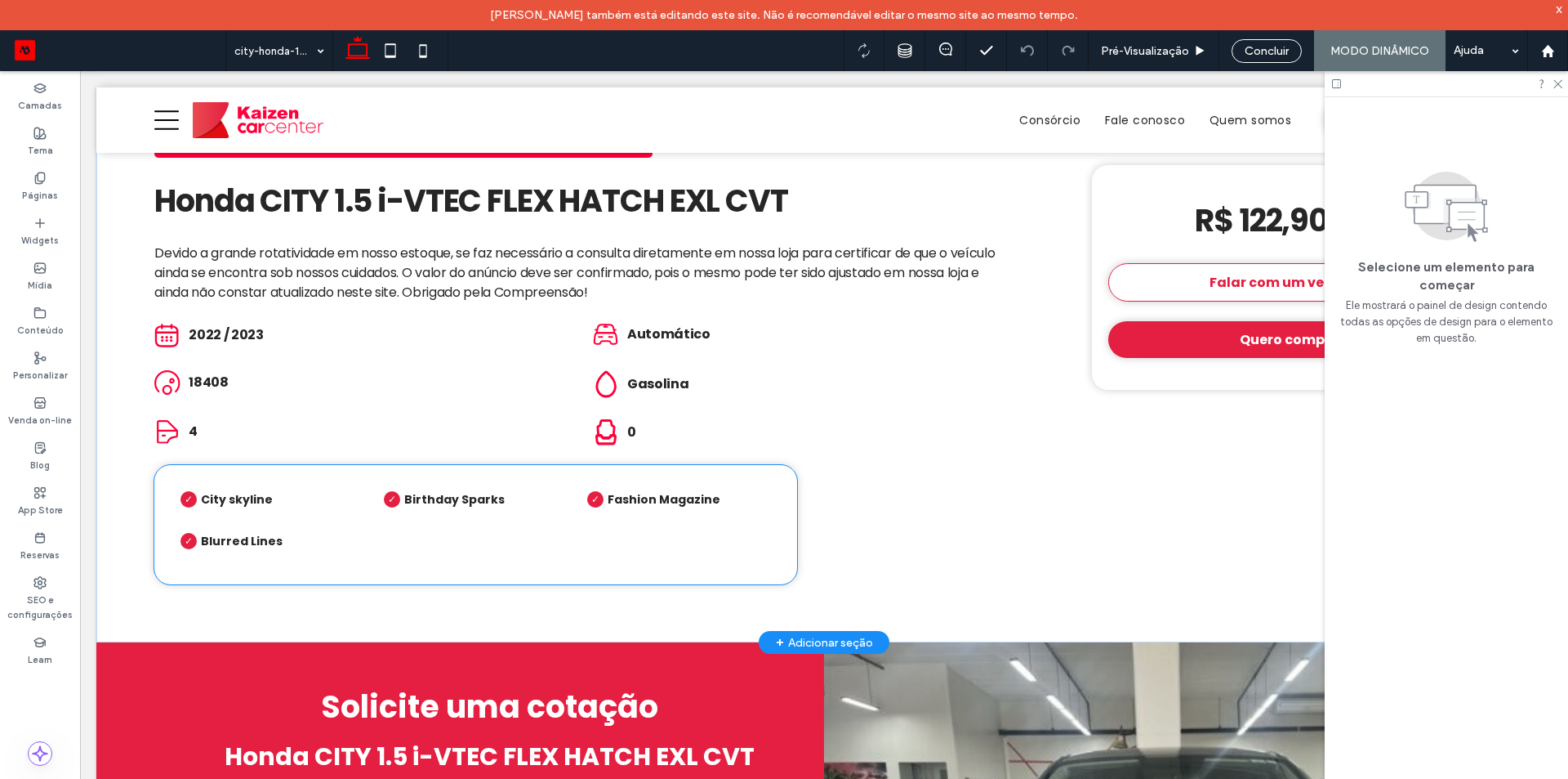
click at [511, 498] on li "Birthday Sparks Birthday Sparks" at bounding box center [476, 504] width 200 height 42
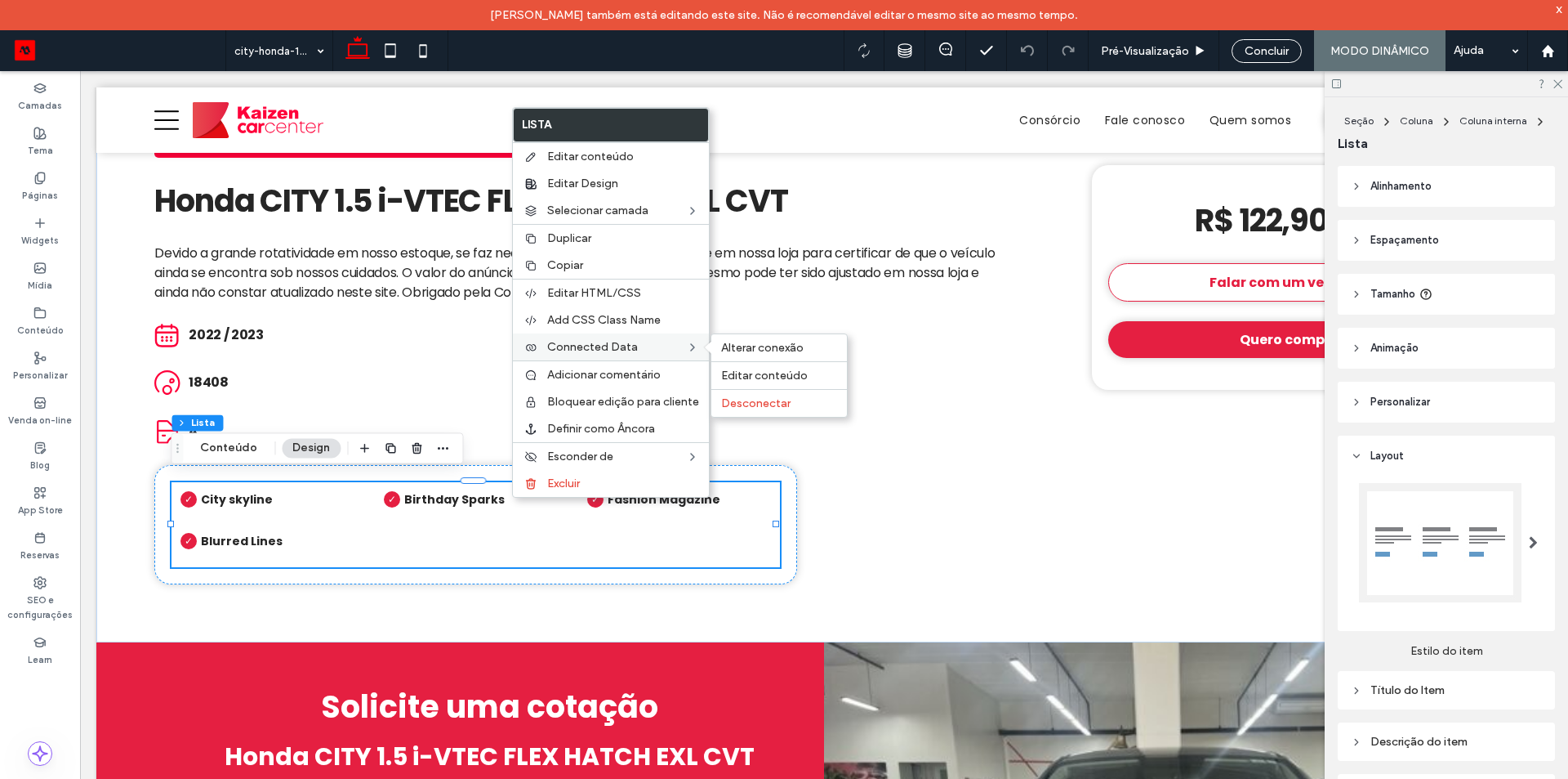
click at [665, 351] on label "Connected Data" at bounding box center [617, 347] width 139 height 14
click at [767, 345] on span "Alterar conexão" at bounding box center [763, 348] width 83 height 14
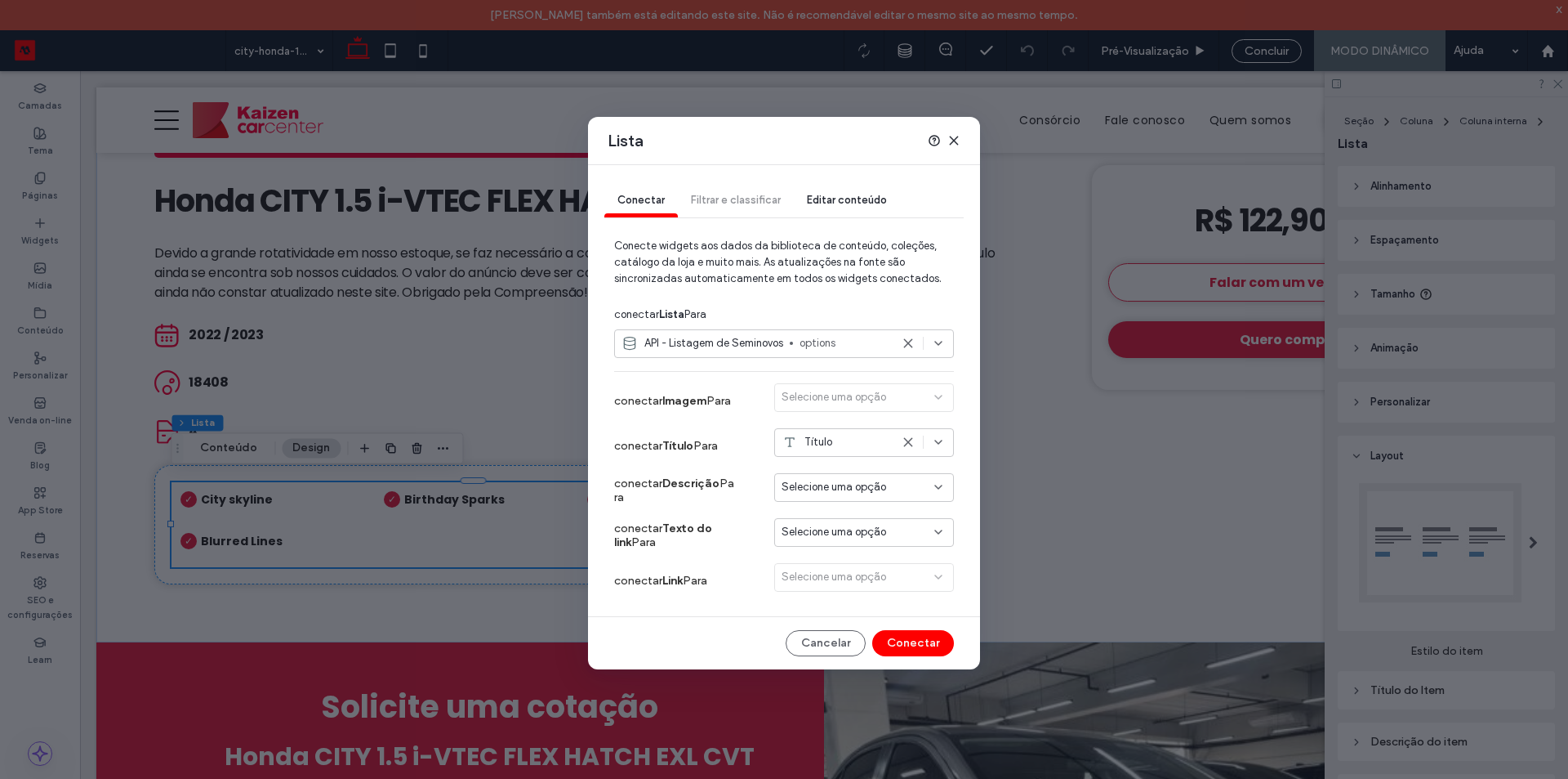
click at [908, 342] on icon at bounding box center [907, 343] width 13 height 13
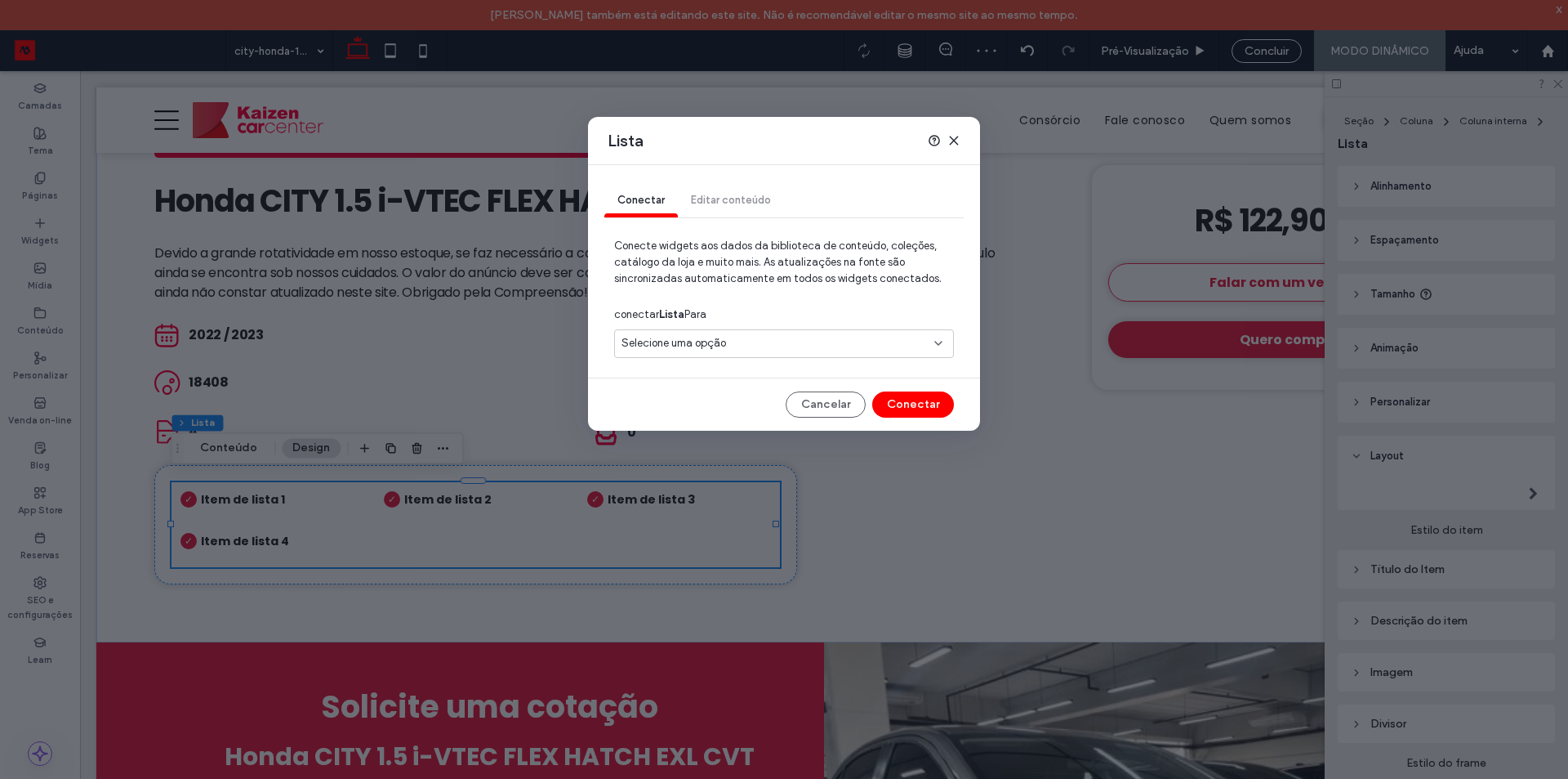
click at [845, 342] on div "Selecione uma opção" at bounding box center [775, 343] width 306 height 16
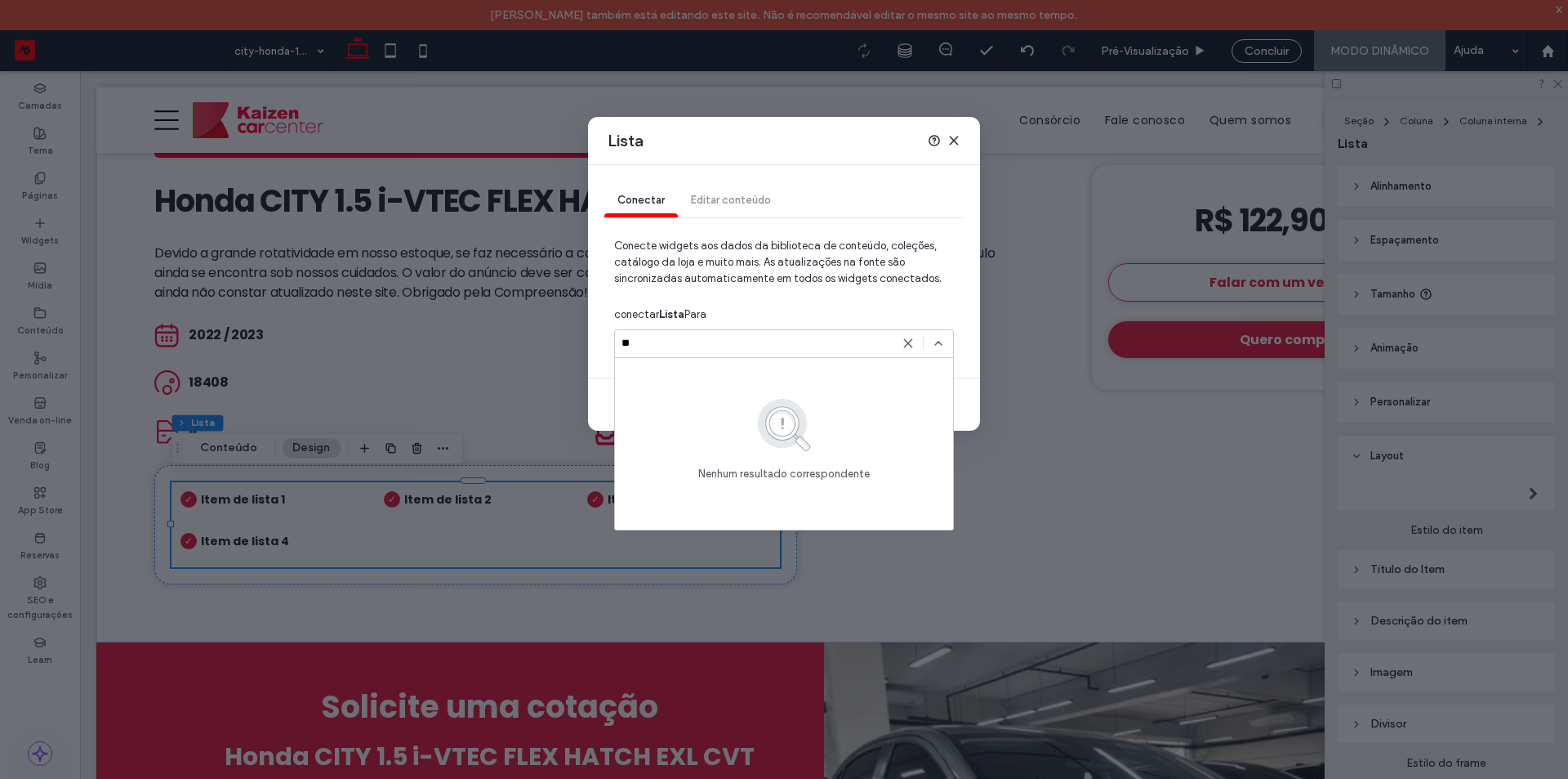
type input "*"
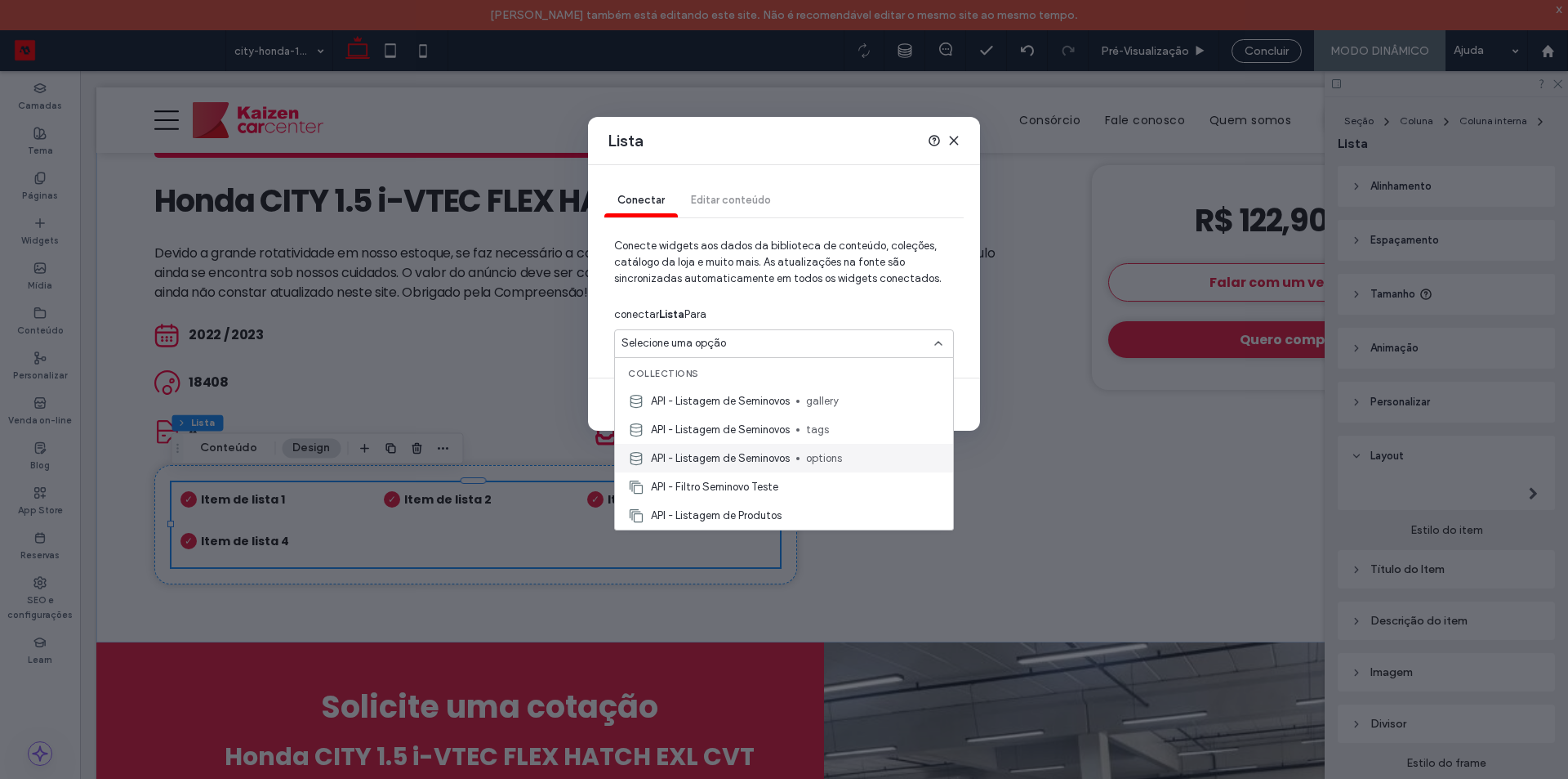
click at [831, 458] on span "options" at bounding box center [873, 458] width 134 height 16
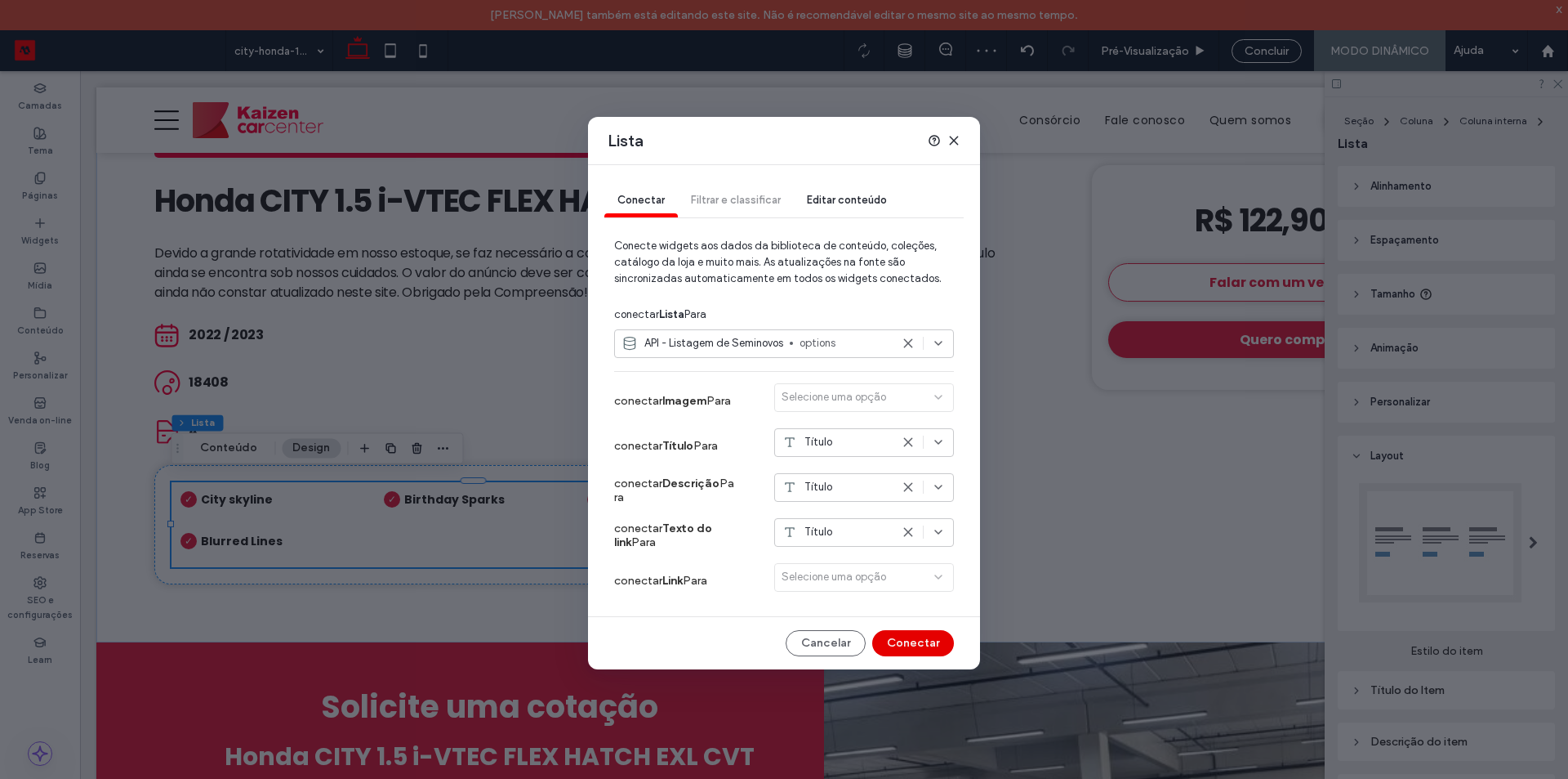
click at [903, 647] on button "Conectar" at bounding box center [913, 643] width 82 height 26
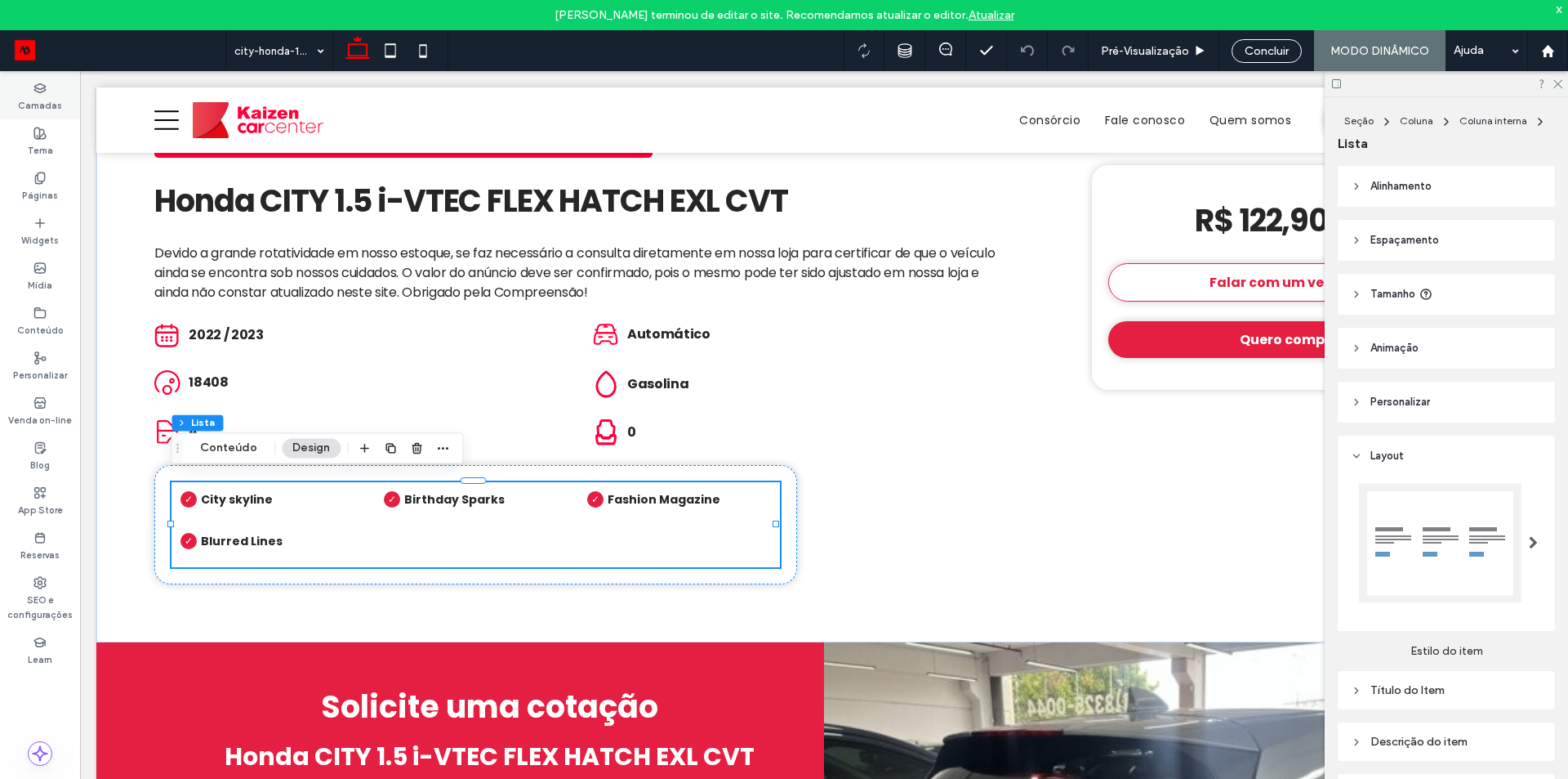
click at [46, 99] on label "Camadas" at bounding box center [40, 104] width 44 height 18
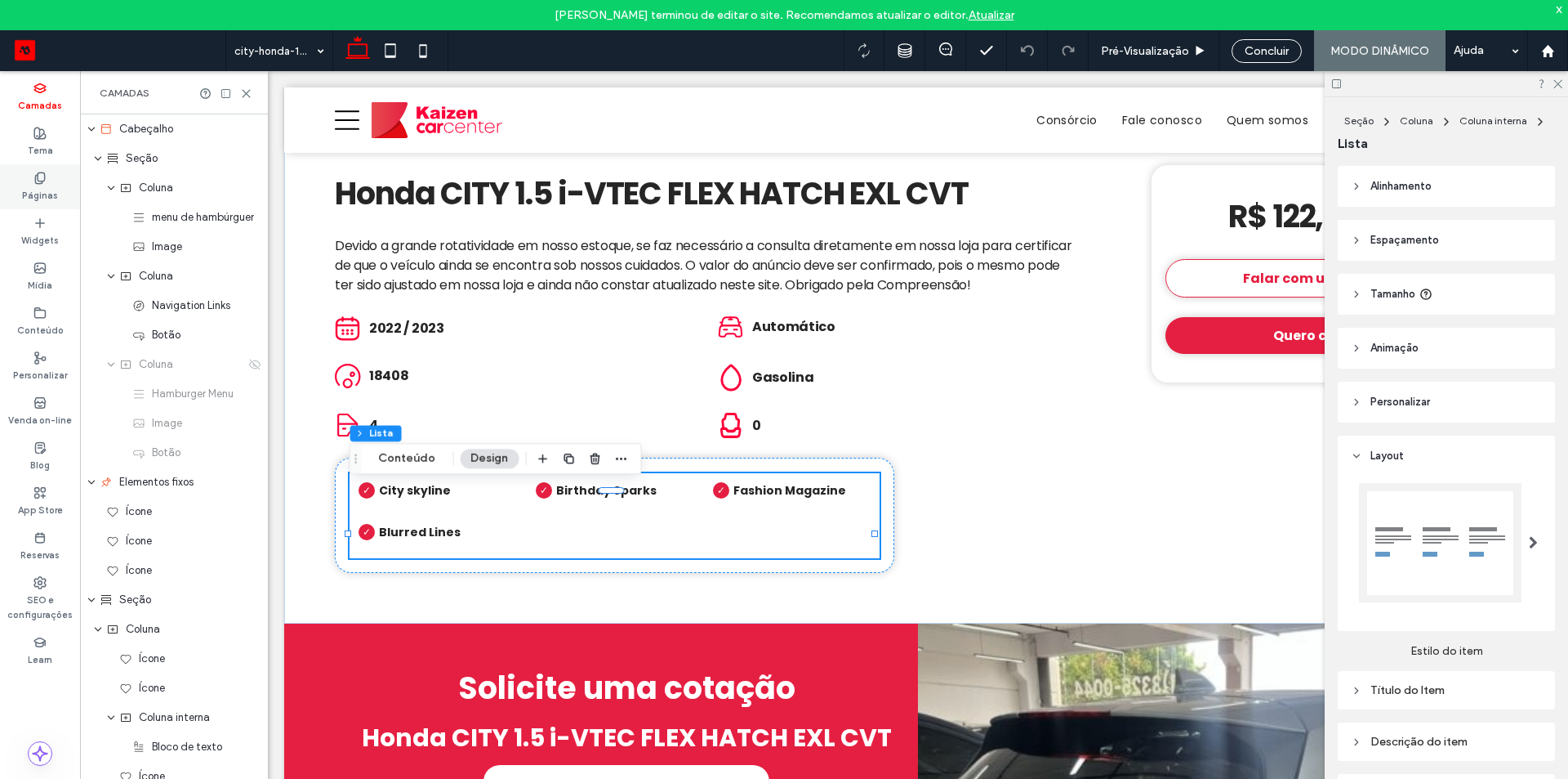
scroll to position [1580, 0]
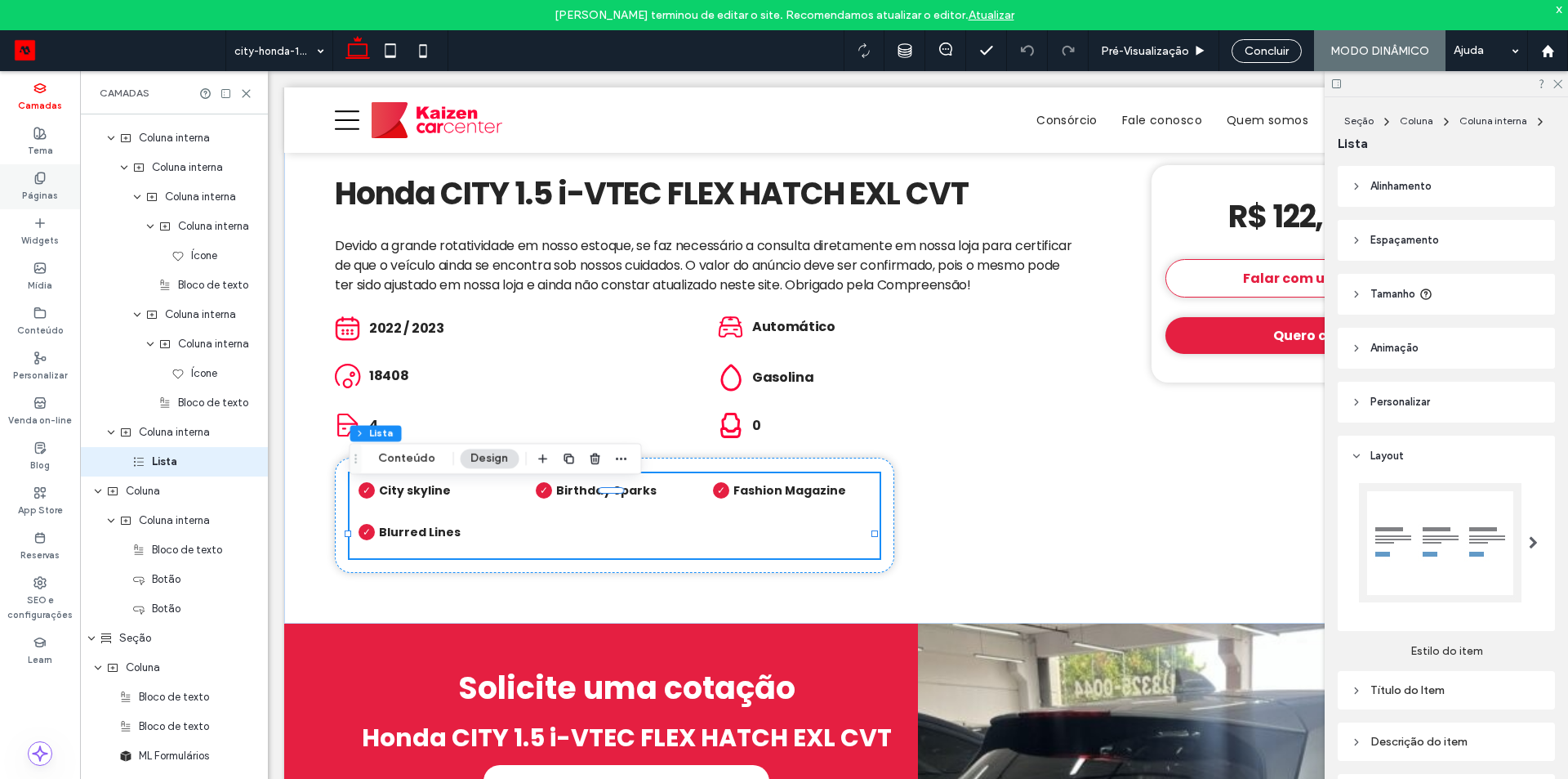
click at [35, 177] on use at bounding box center [39, 177] width 9 height 11
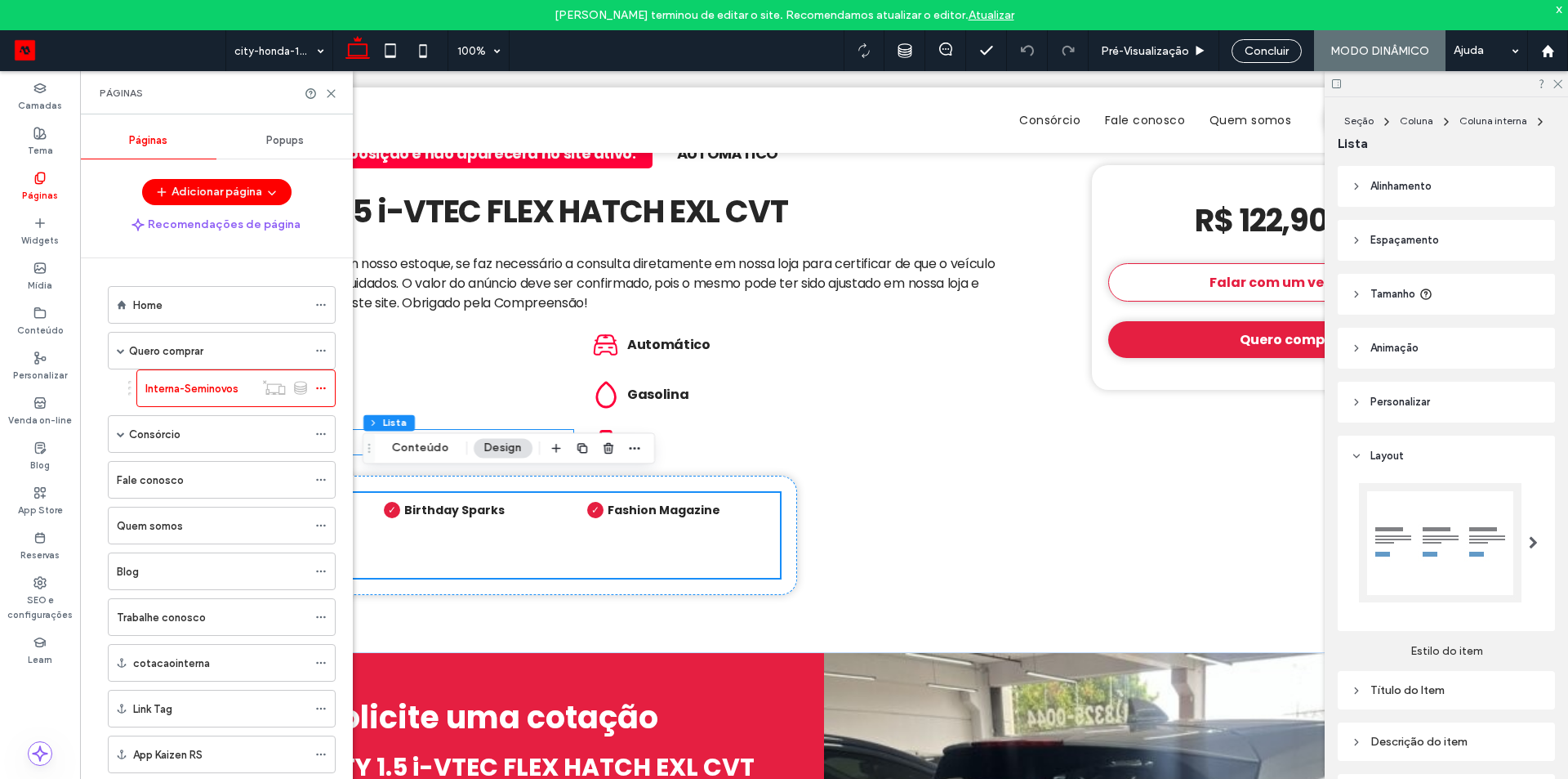
scroll to position [858, 0]
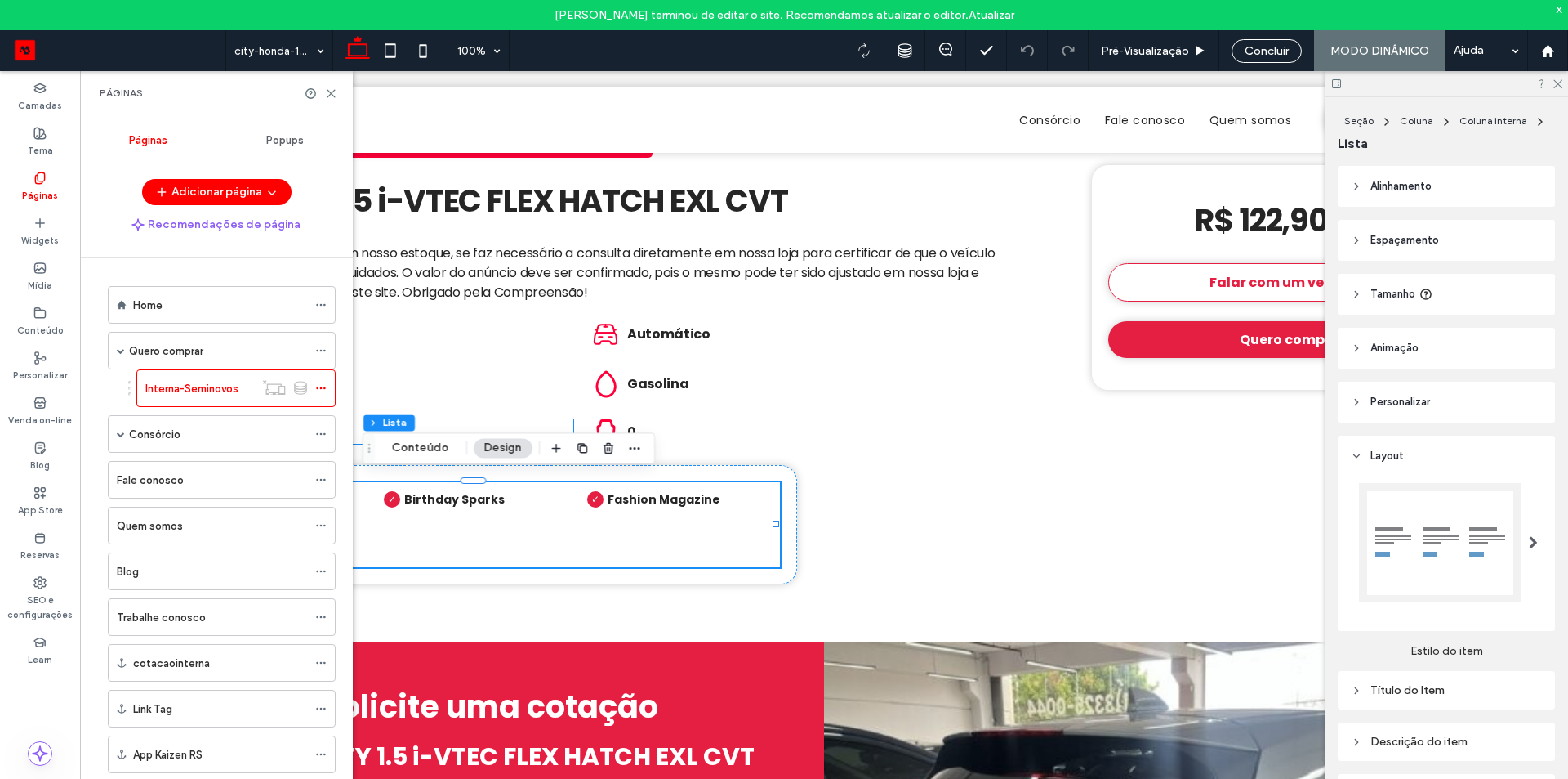
click at [295, 147] on div "Popups" at bounding box center [285, 141] width 137 height 36
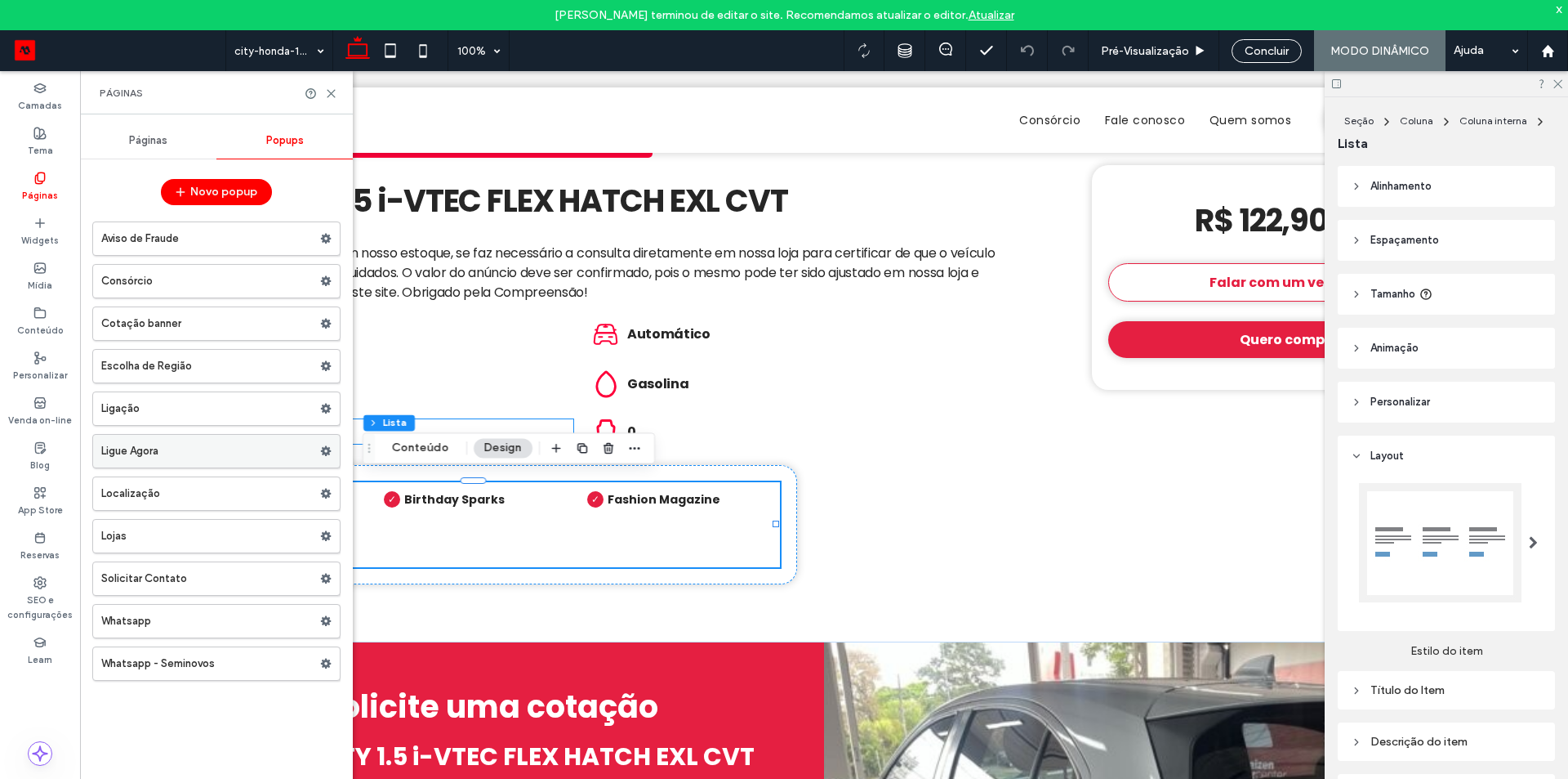
click at [185, 437] on label "Ligue Agora" at bounding box center [210, 451] width 219 height 33
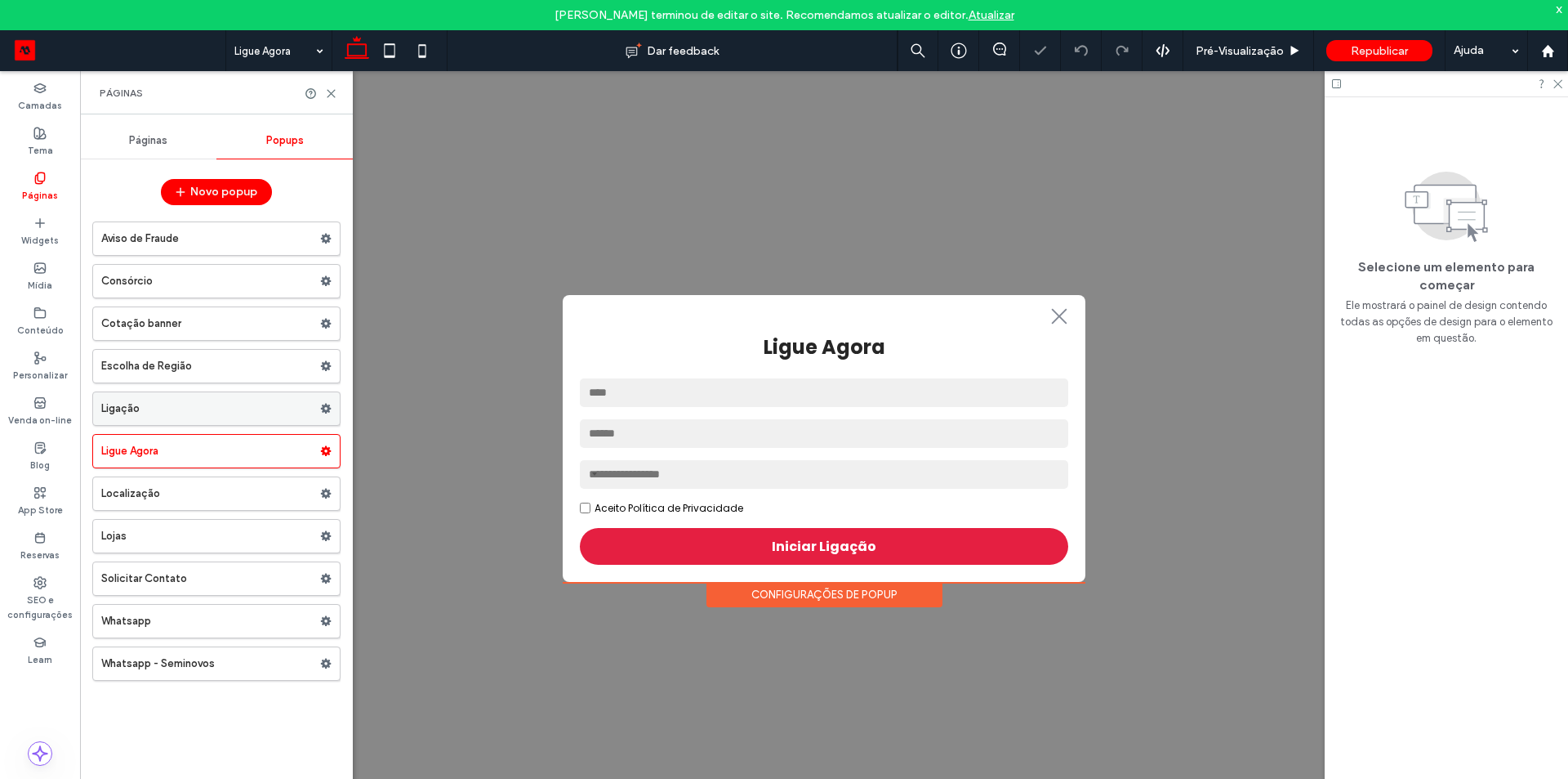
click at [192, 393] on label "Ligação" at bounding box center [210, 408] width 219 height 33
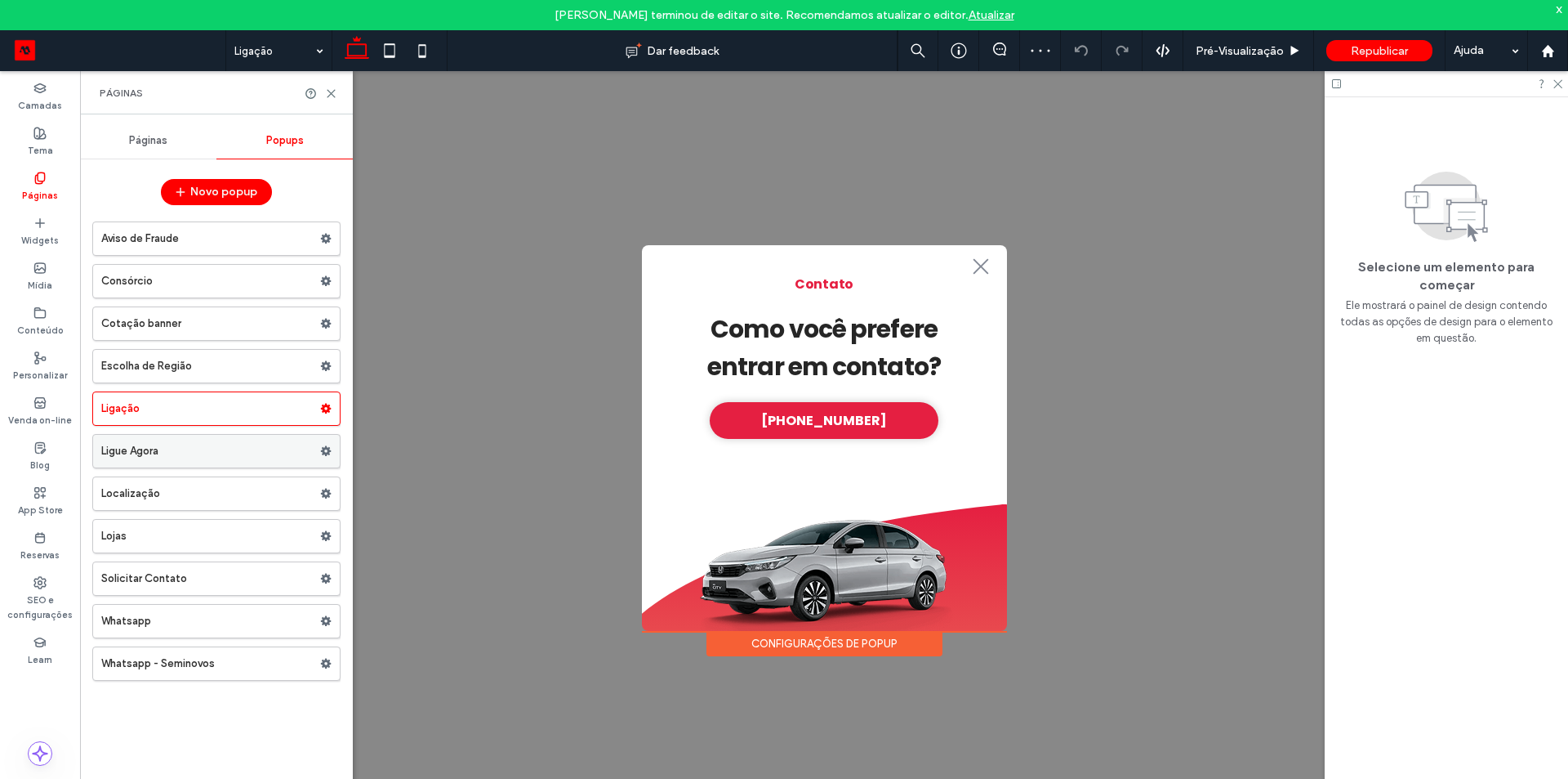
click at [192, 461] on label "Ligue Agora" at bounding box center [210, 451] width 219 height 33
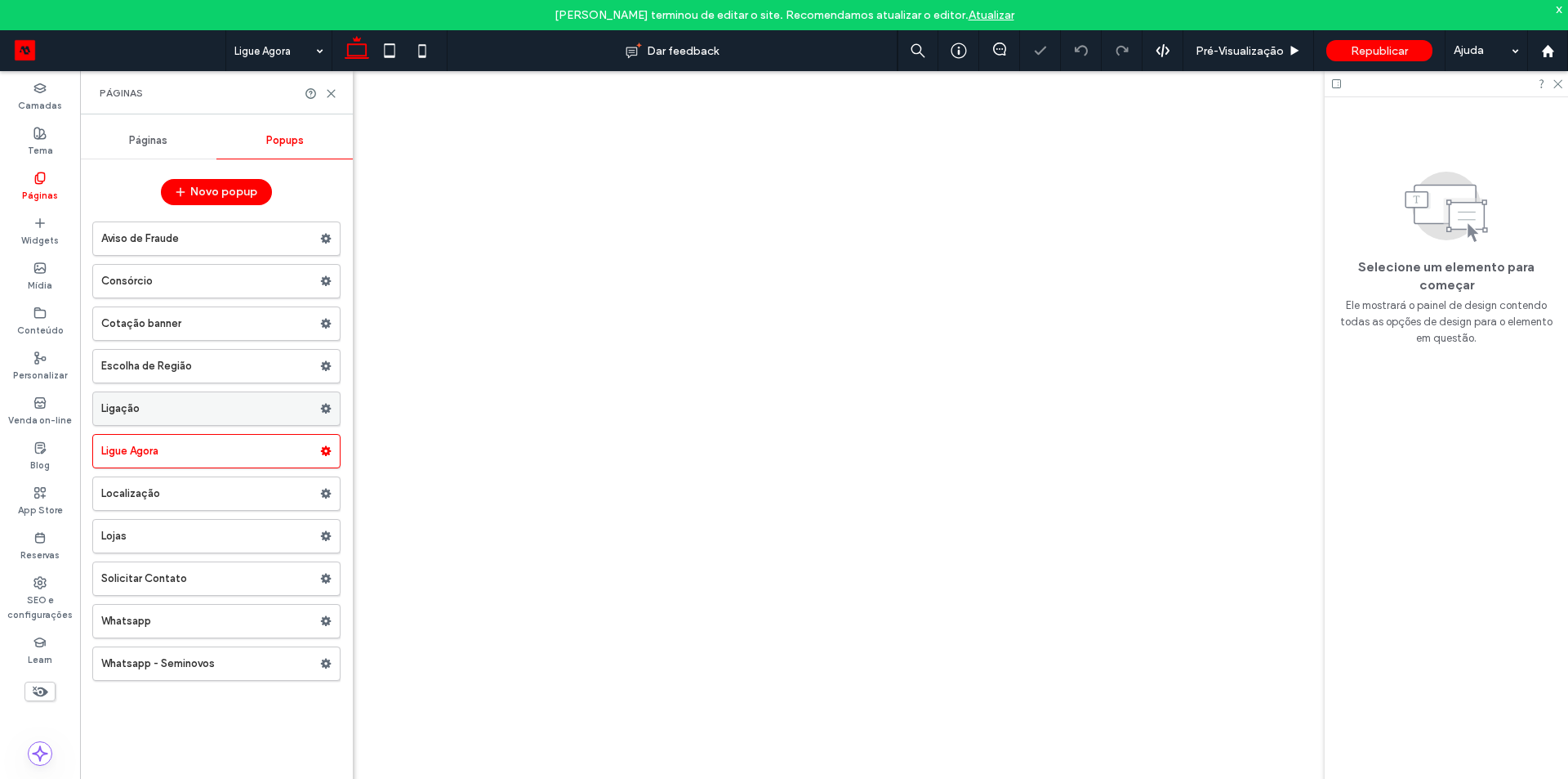
click at [195, 414] on label "Ligação" at bounding box center [210, 408] width 219 height 33
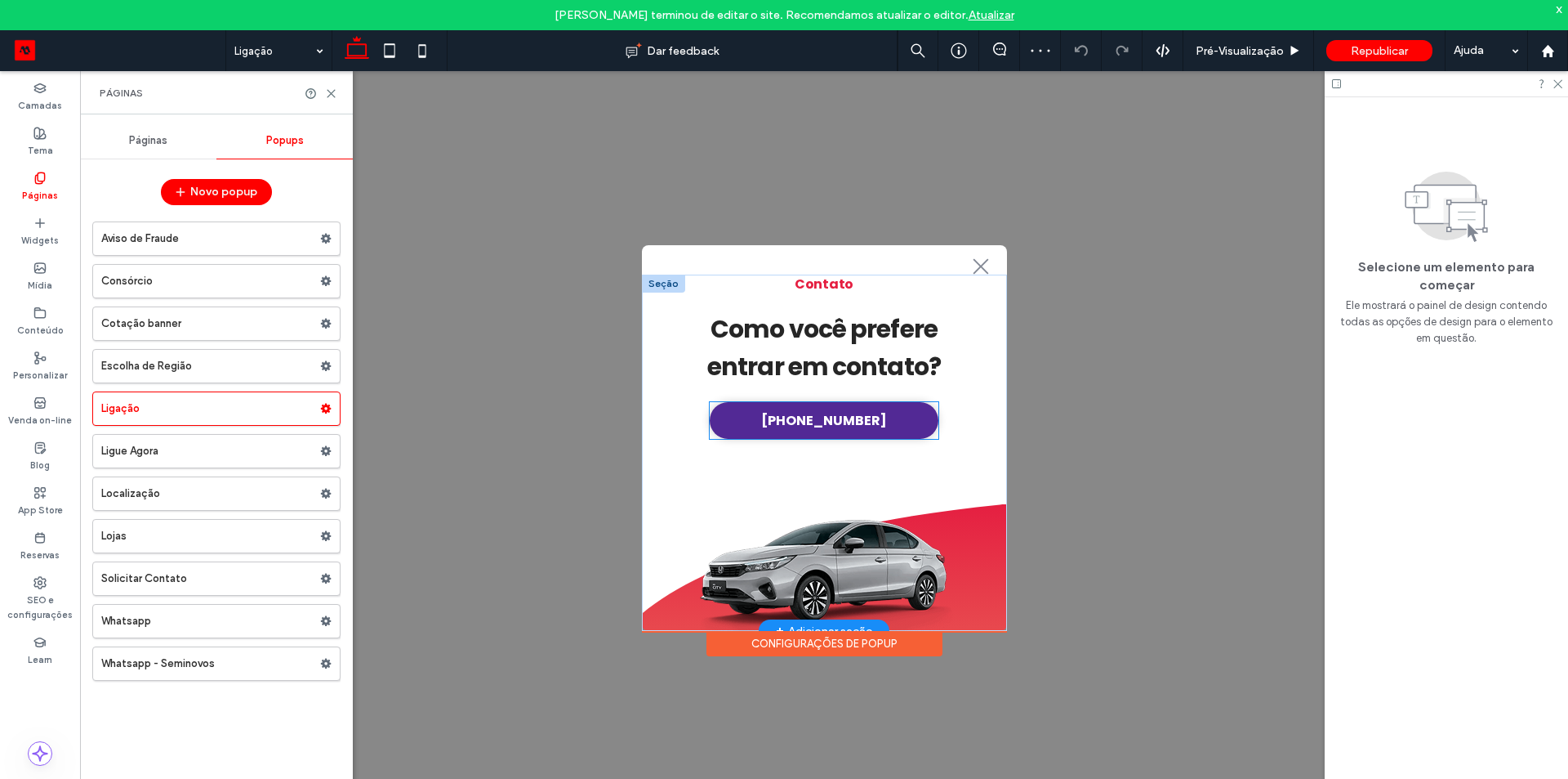
click at [816, 418] on span "(51) 3337-0044" at bounding box center [824, 420] width 126 height 20
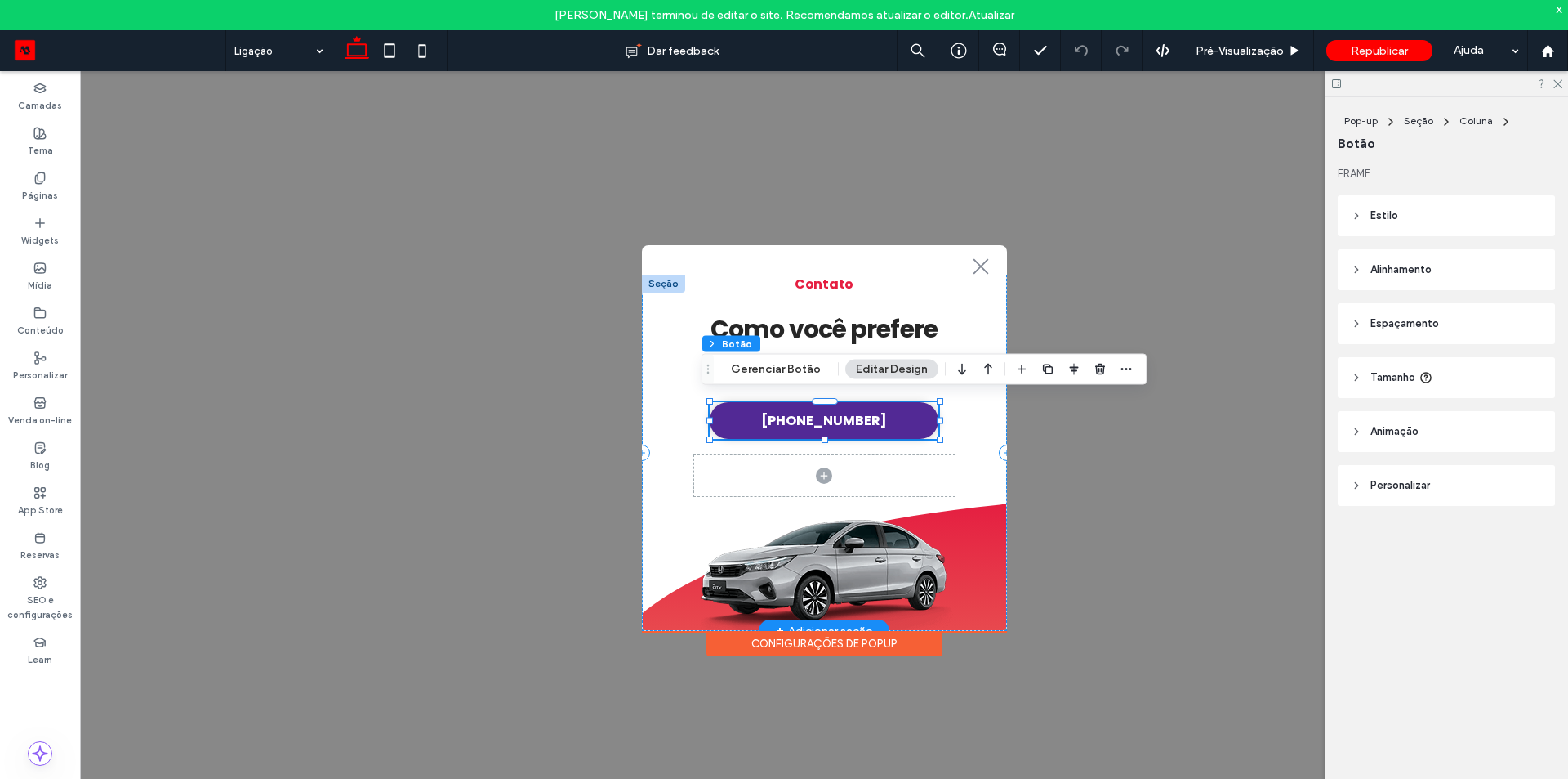
click at [816, 418] on span "(51) 3337-0044" at bounding box center [824, 420] width 126 height 20
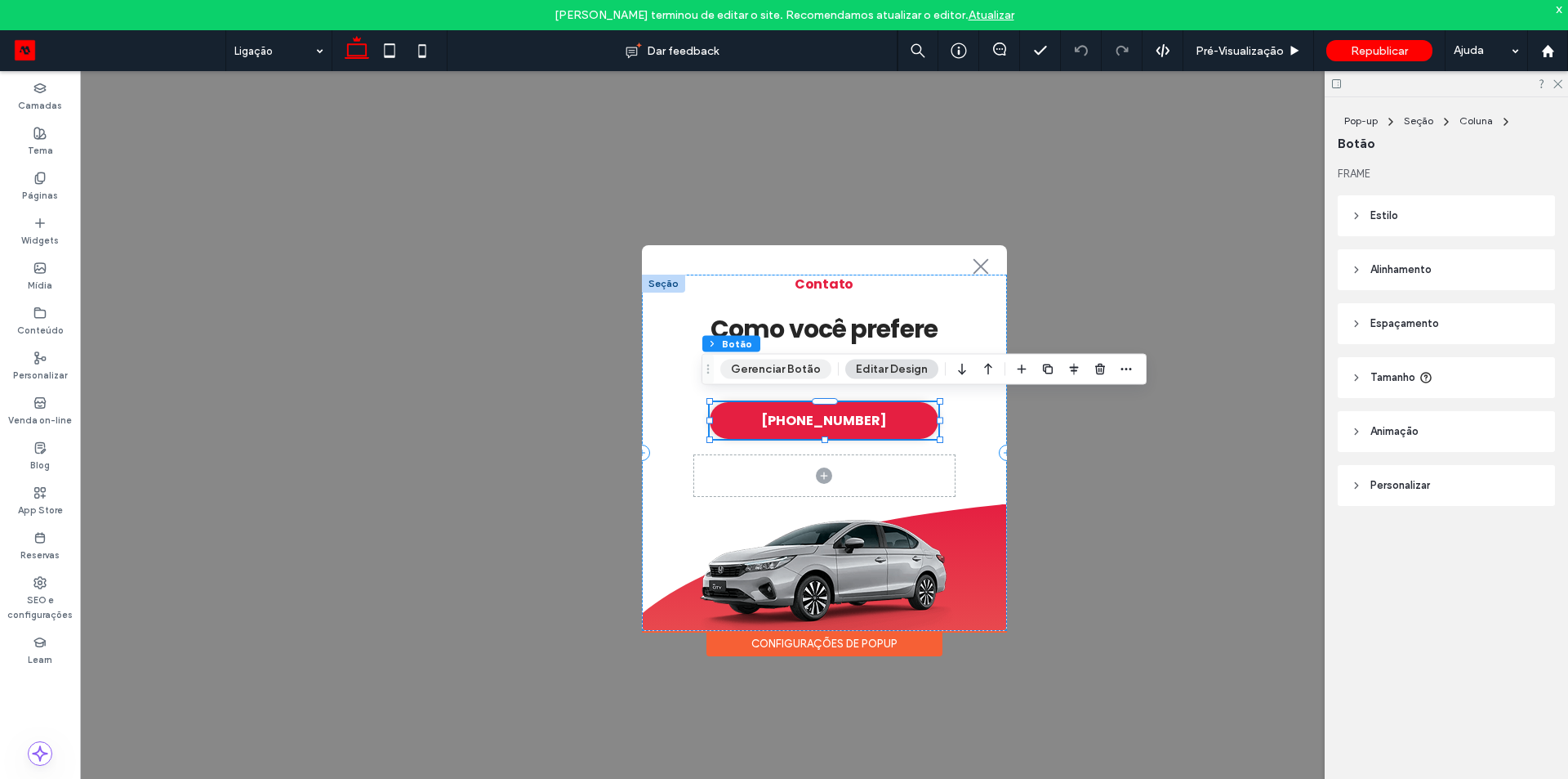
click at [785, 361] on button "Gerenciar Botão" at bounding box center [776, 370] width 111 height 20
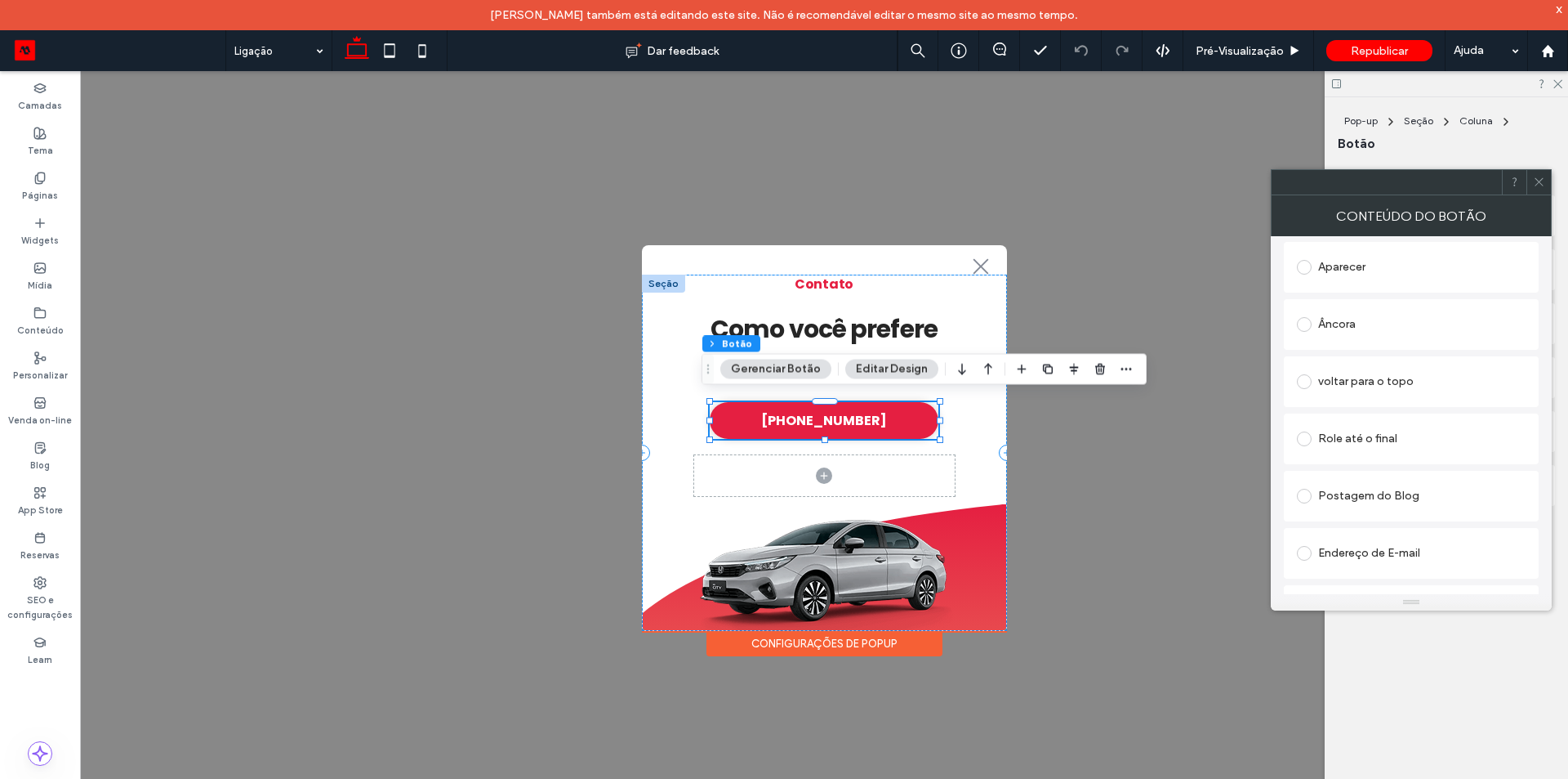
scroll to position [572, 0]
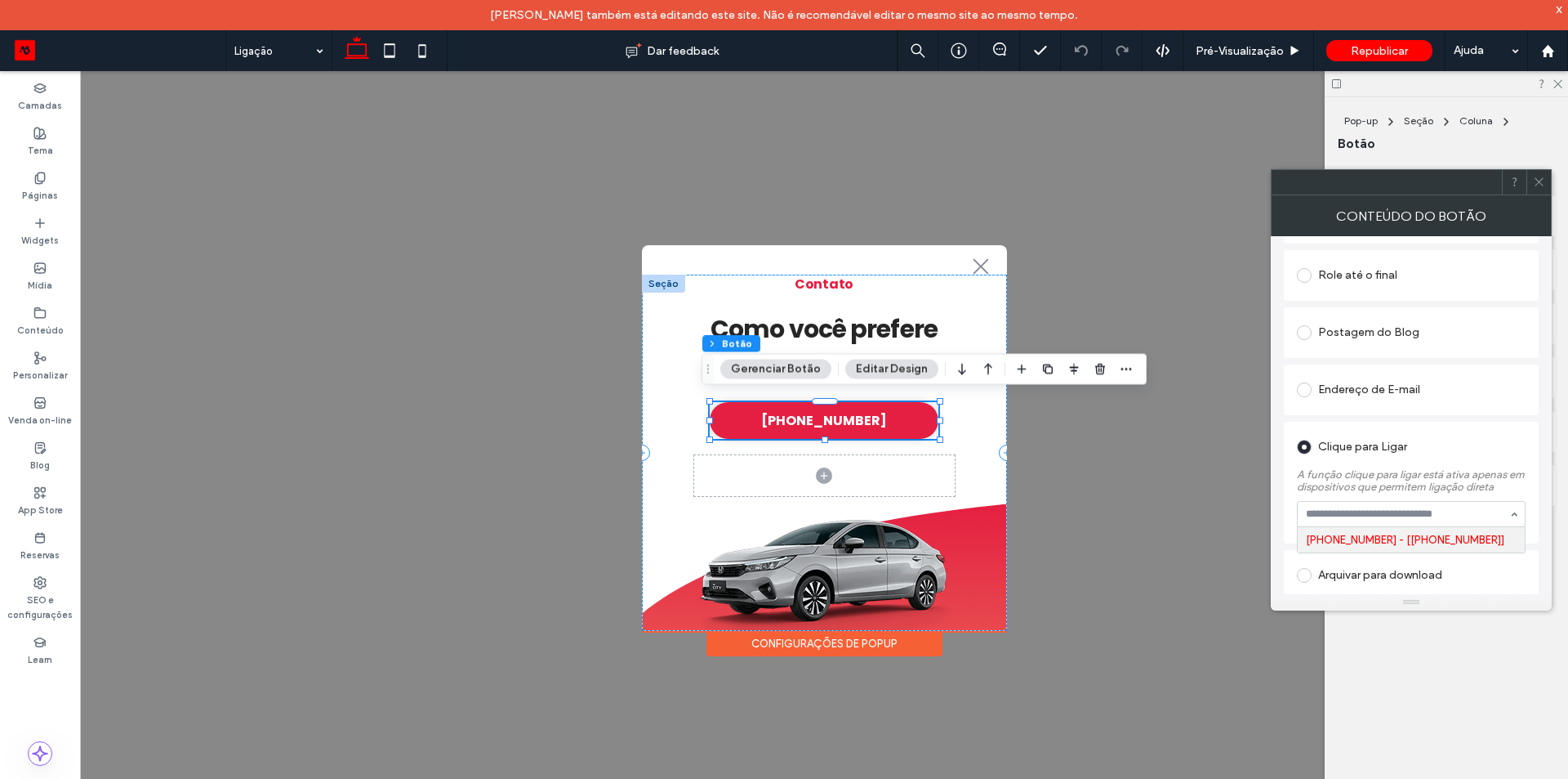
click at [1377, 520] on input at bounding box center [1407, 513] width 203 height 11
click at [44, 141] on label "Tema" at bounding box center [40, 149] width 25 height 18
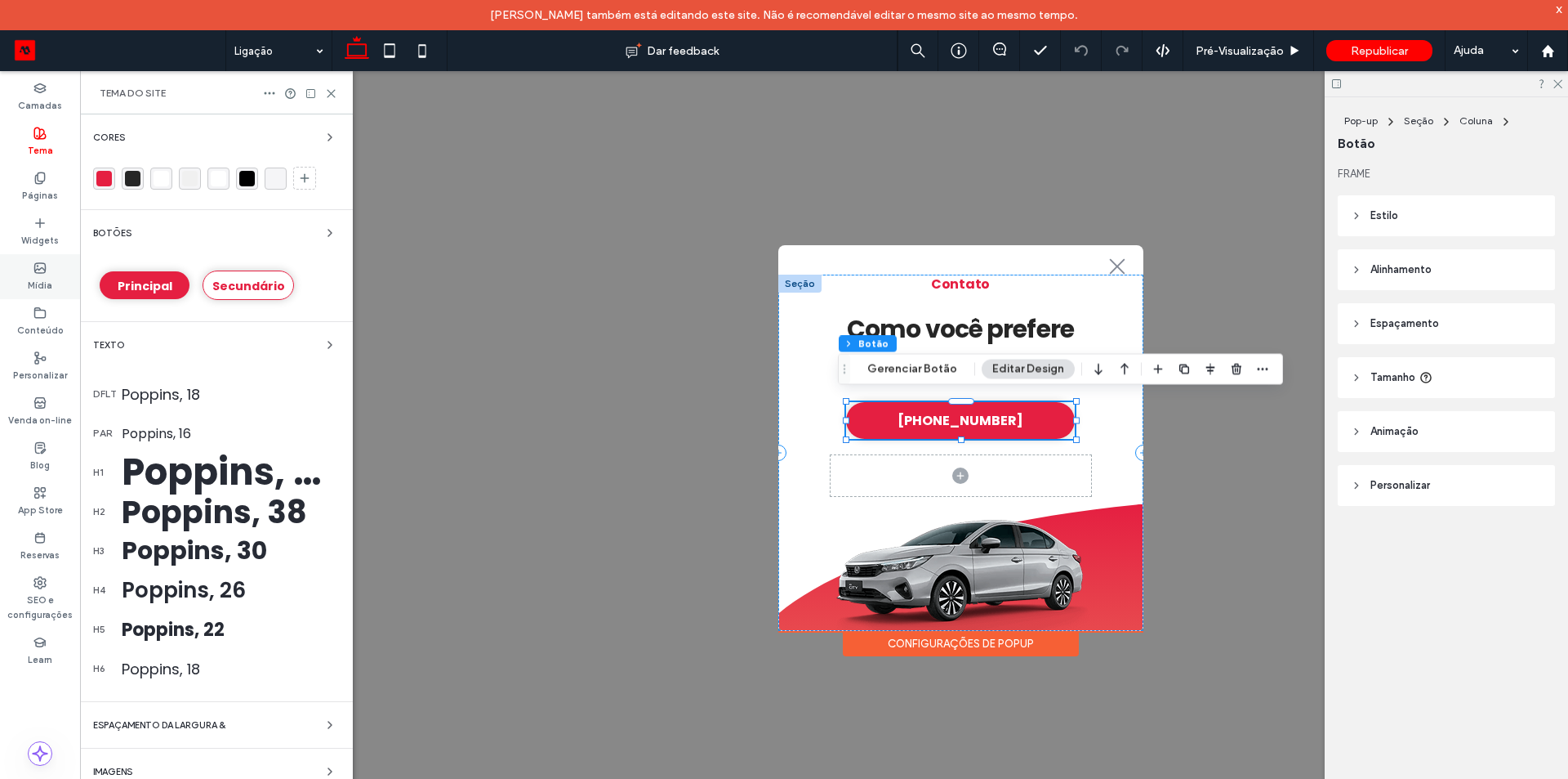
click at [47, 258] on div "Mídia" at bounding box center [40, 276] width 80 height 45
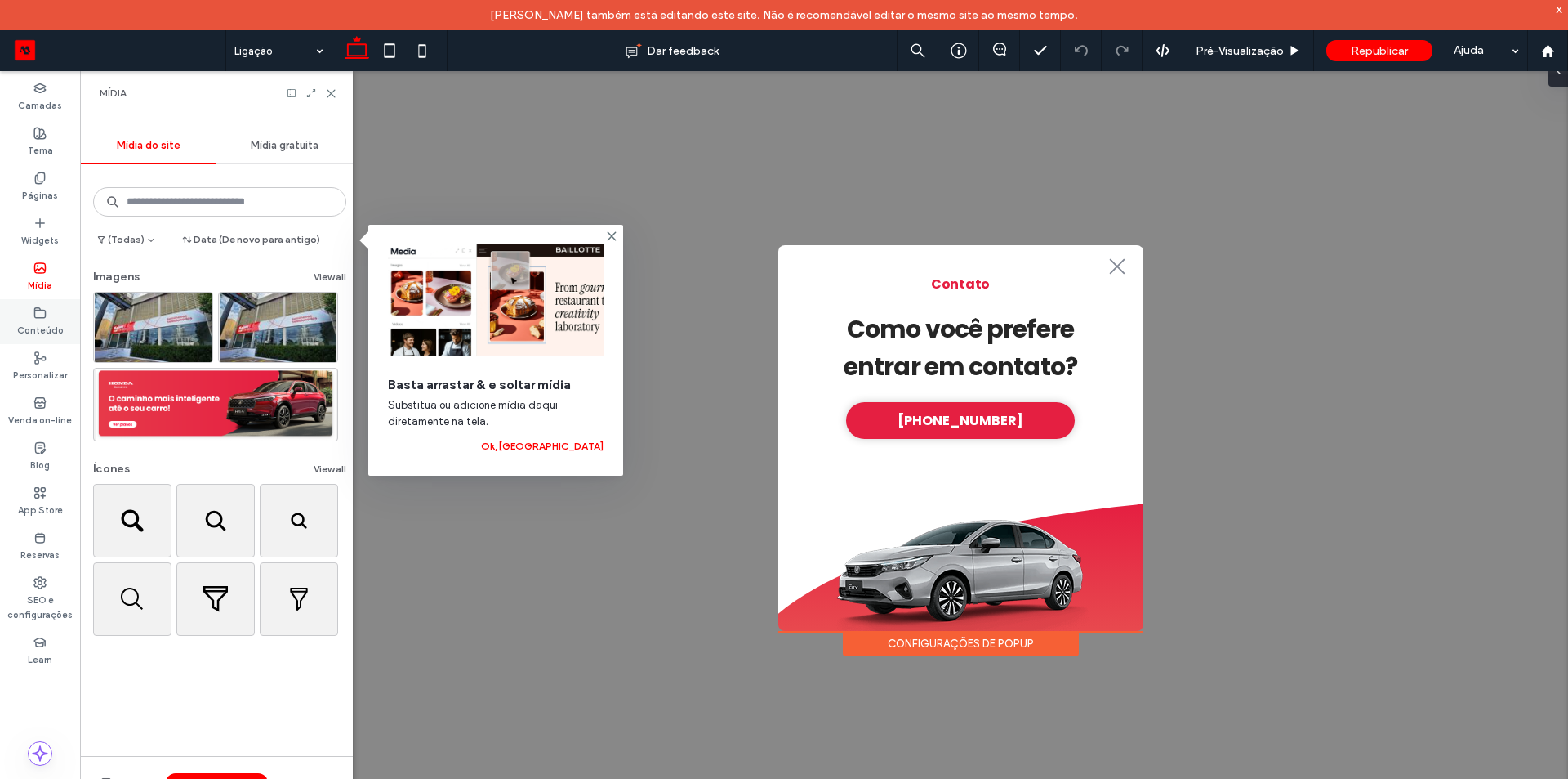
click at [42, 316] on icon at bounding box center [40, 313] width 13 height 13
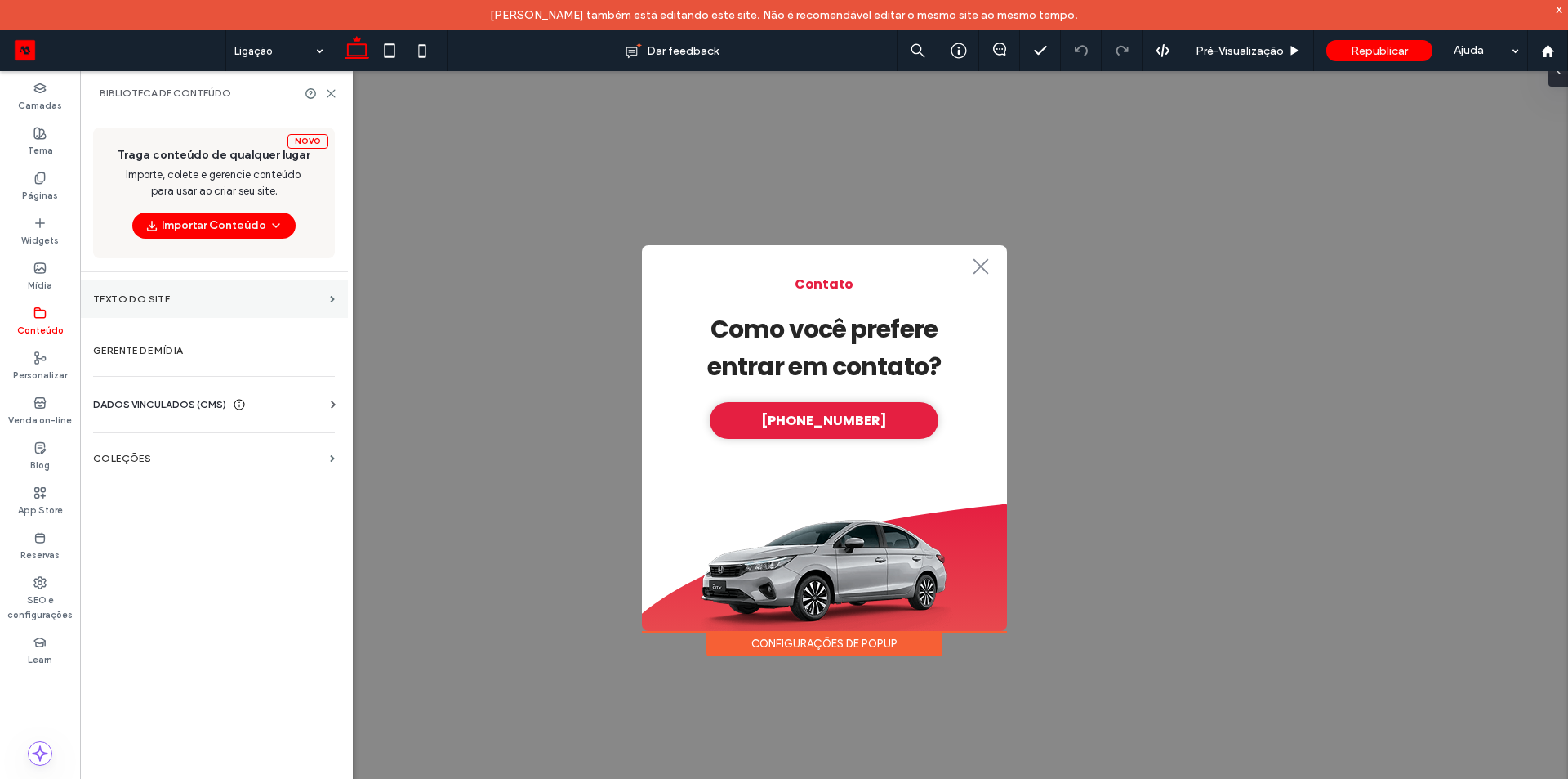
click at [161, 302] on label "Texto do Site" at bounding box center [208, 298] width 231 height 11
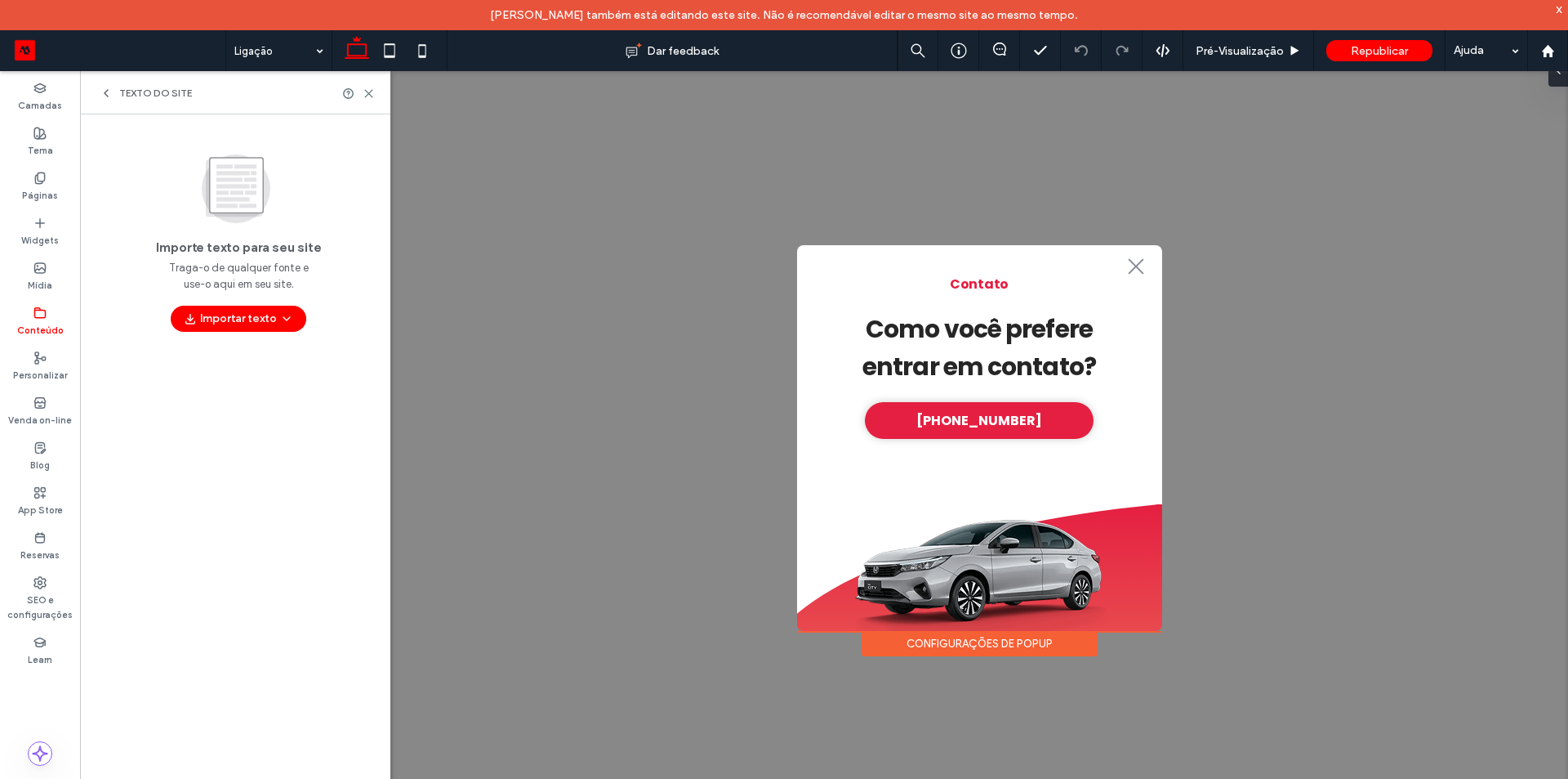
click at [41, 320] on label "Conteúdo" at bounding box center [40, 329] width 47 height 18
click at [107, 91] on use at bounding box center [106, 93] width 3 height 7
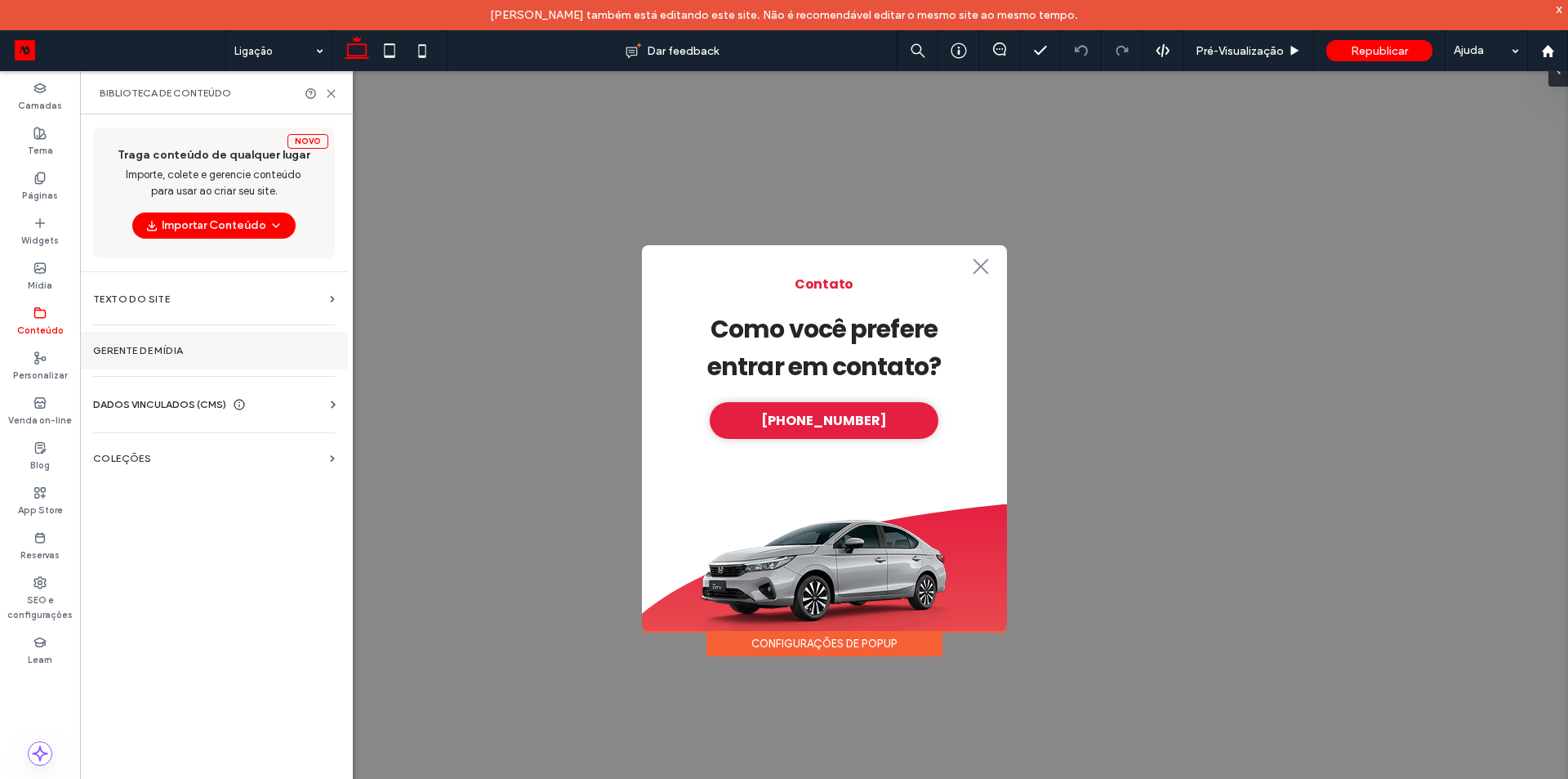
click at [166, 348] on label "Gerente de mídia" at bounding box center [214, 350] width 242 height 11
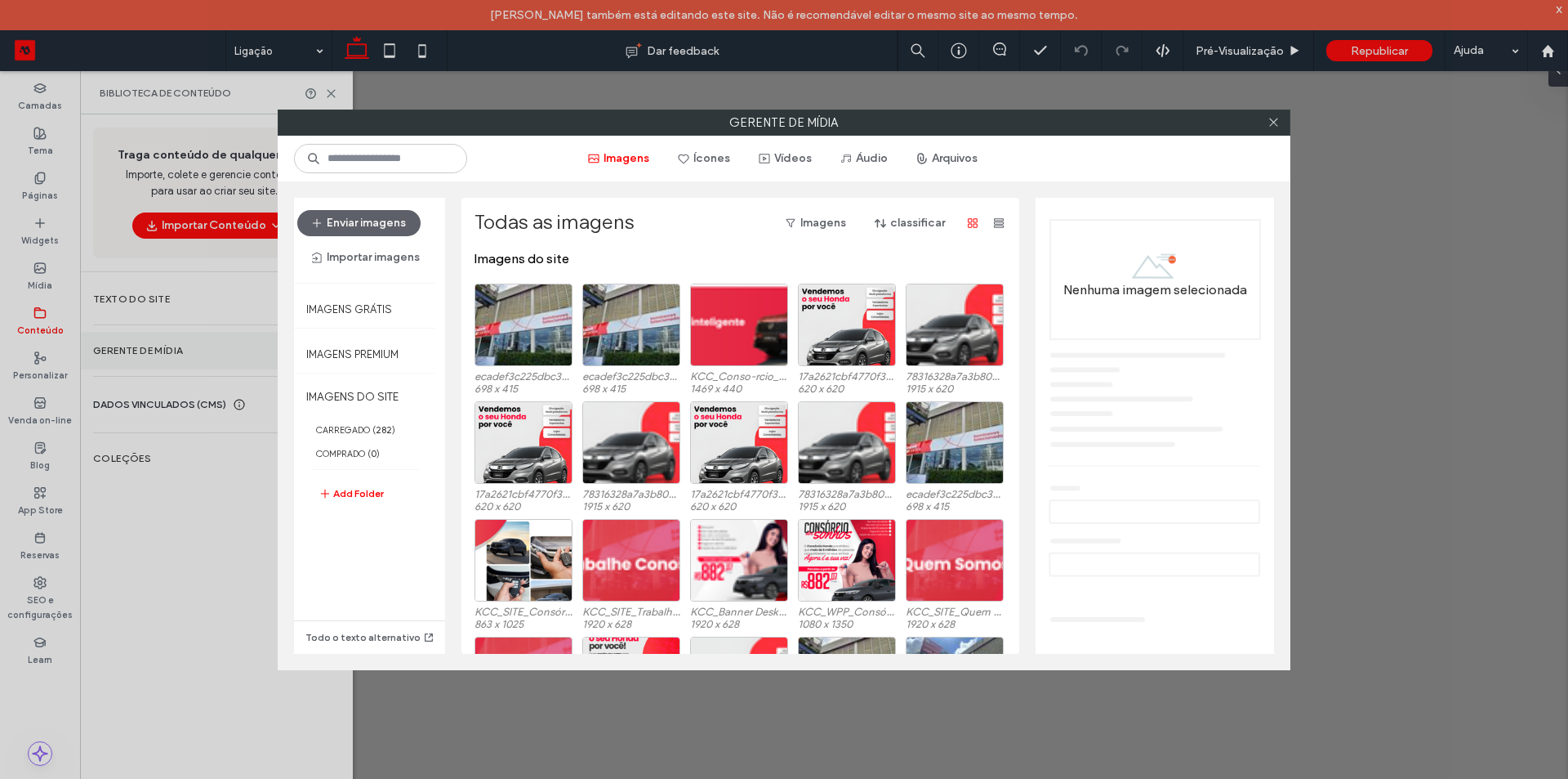
click at [166, 348] on div "Gerente de mídia Imagens Ícones Vídeos Áudio Arquivos Enviar imagens Importar i…" at bounding box center [784, 389] width 1568 height 779
click at [1280, 119] on div at bounding box center [1273, 122] width 25 height 25
click at [1276, 116] on icon at bounding box center [1274, 122] width 12 height 12
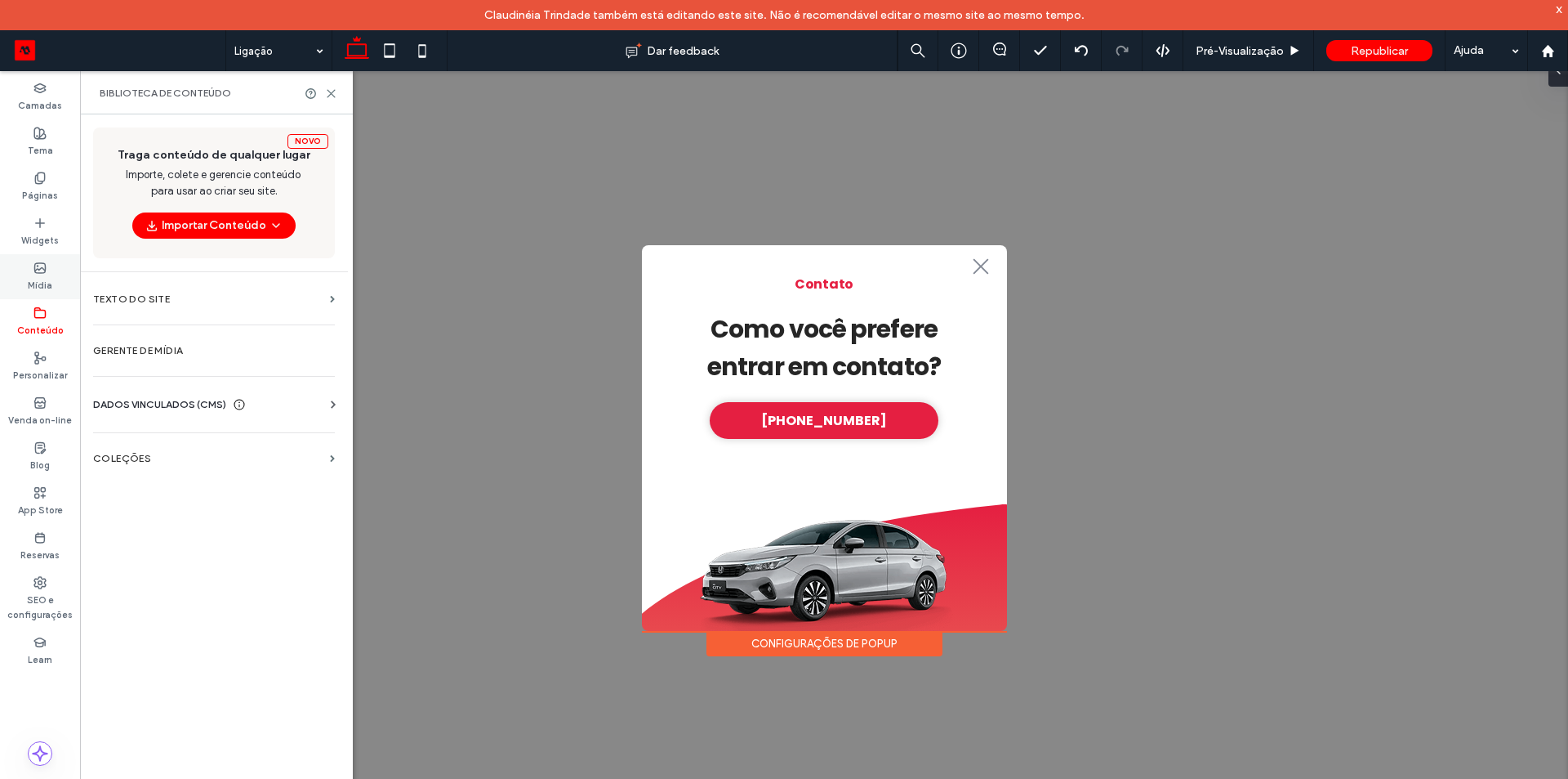
click at [38, 269] on use at bounding box center [40, 268] width 11 height 10
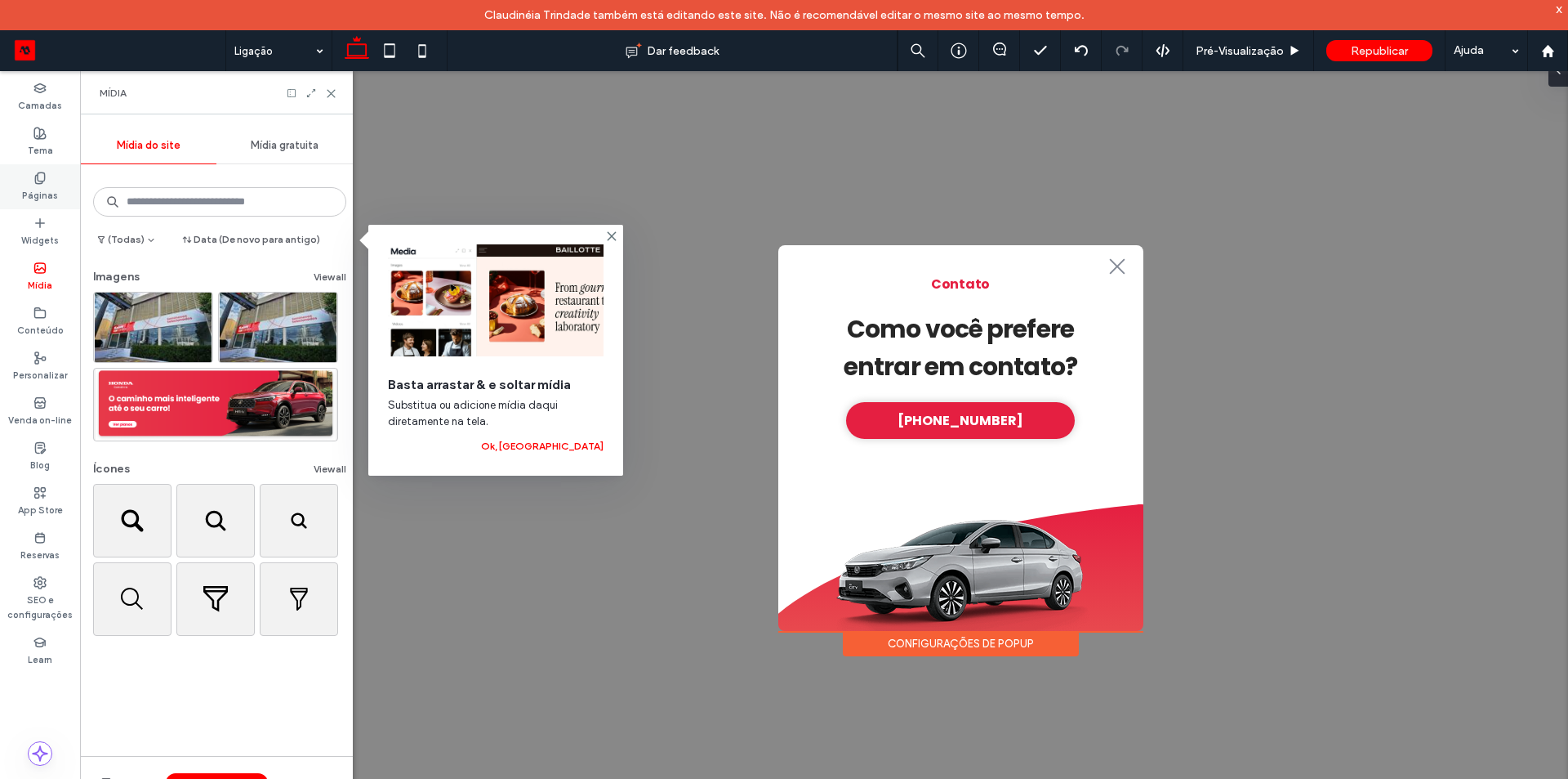
click at [43, 186] on label "Páginas" at bounding box center [40, 194] width 36 height 18
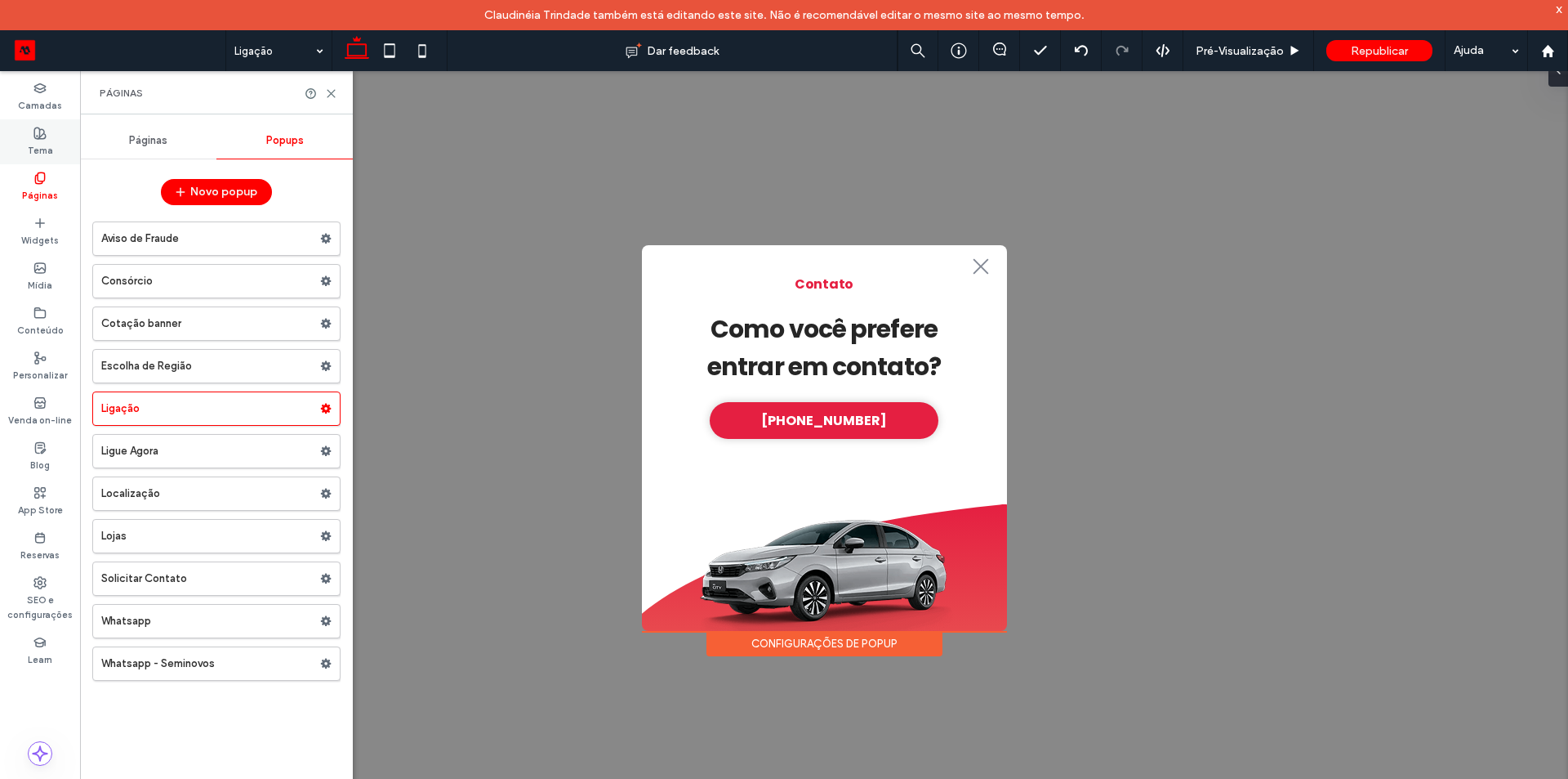
click at [43, 153] on label "Tema" at bounding box center [40, 149] width 25 height 18
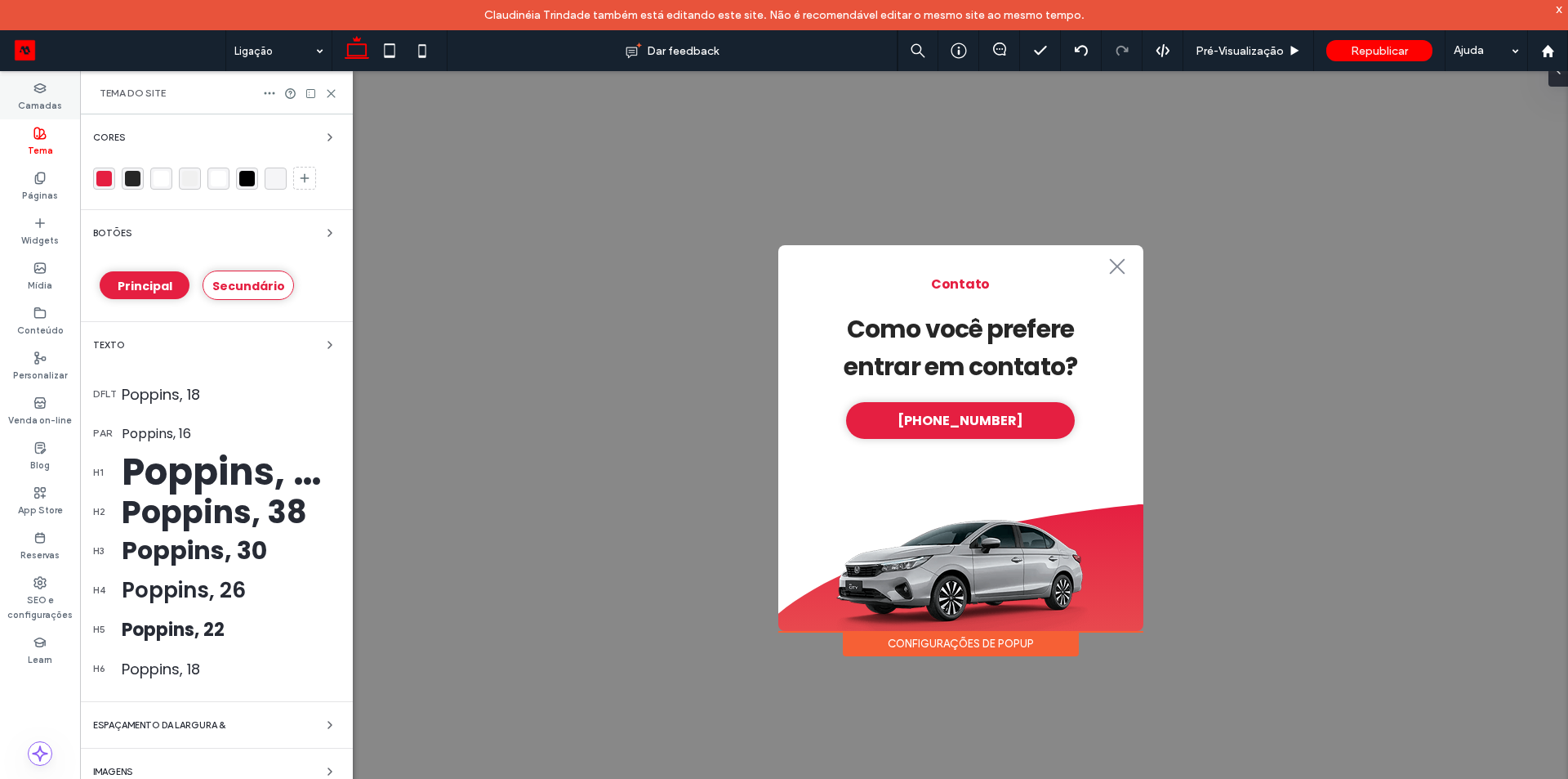
click at [44, 96] on label "Camadas" at bounding box center [40, 104] width 44 height 18
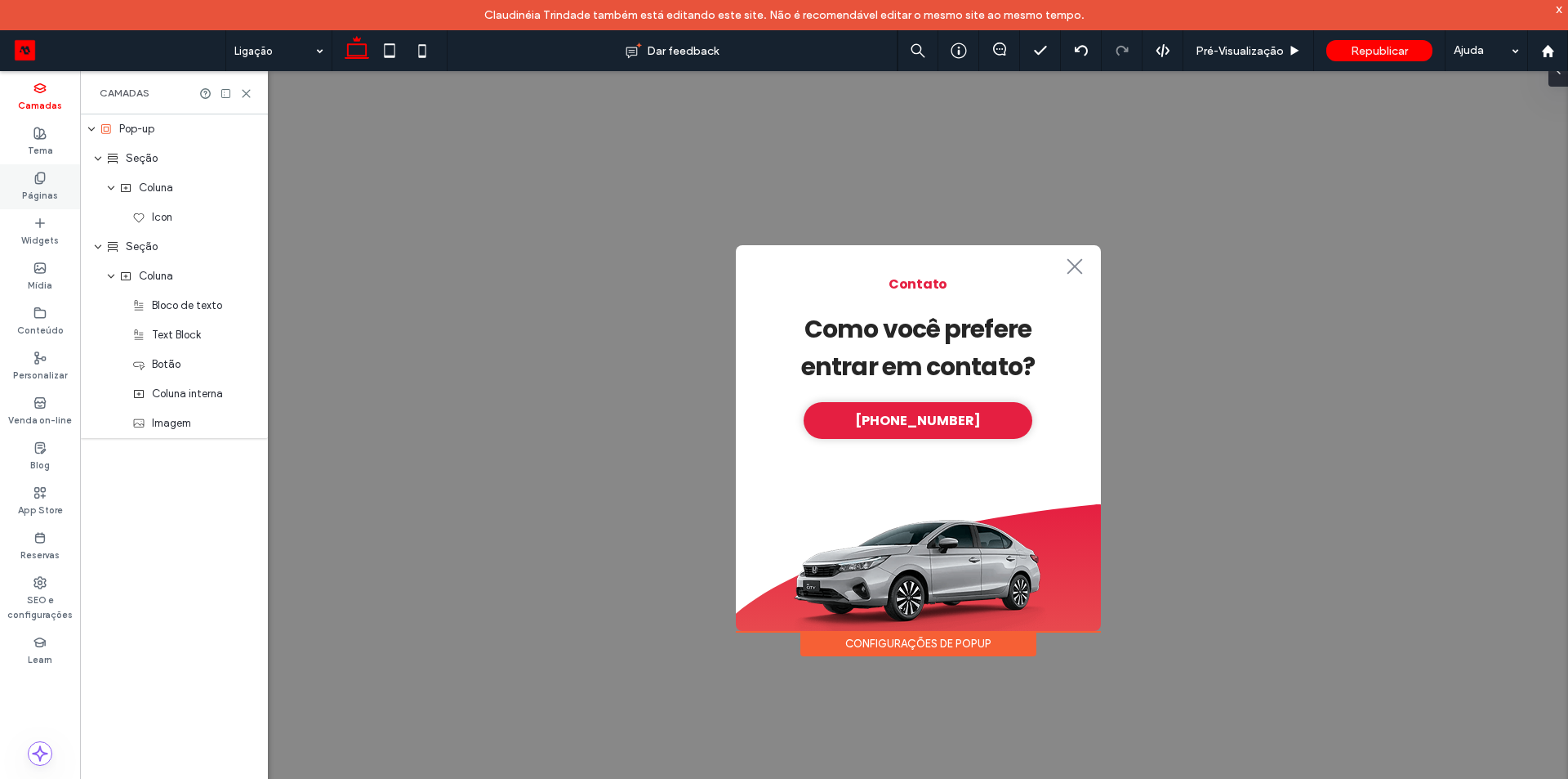
click at [44, 190] on label "Páginas" at bounding box center [40, 194] width 36 height 18
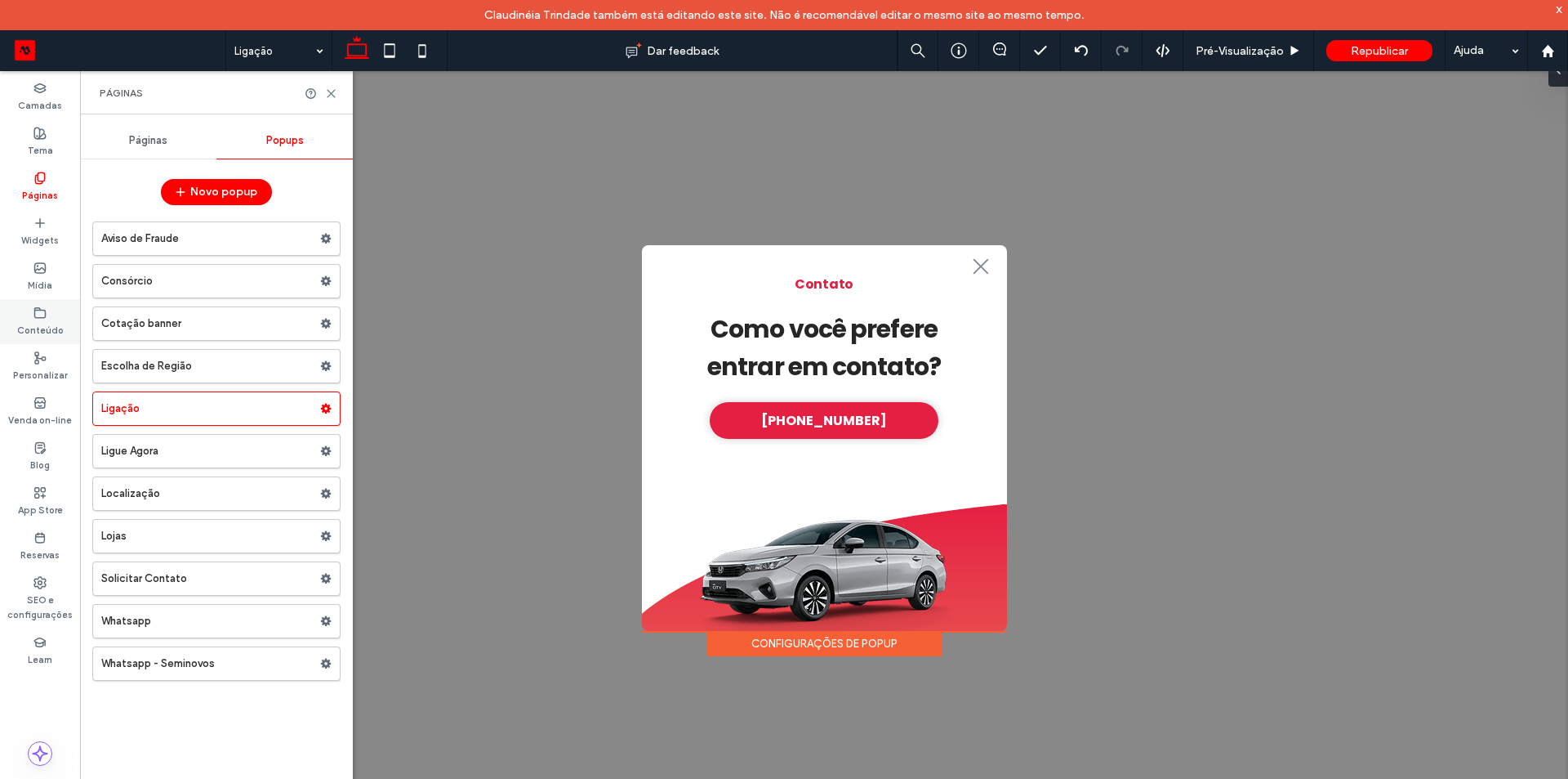
click at [46, 323] on label "Conteúdo" at bounding box center [40, 329] width 47 height 18
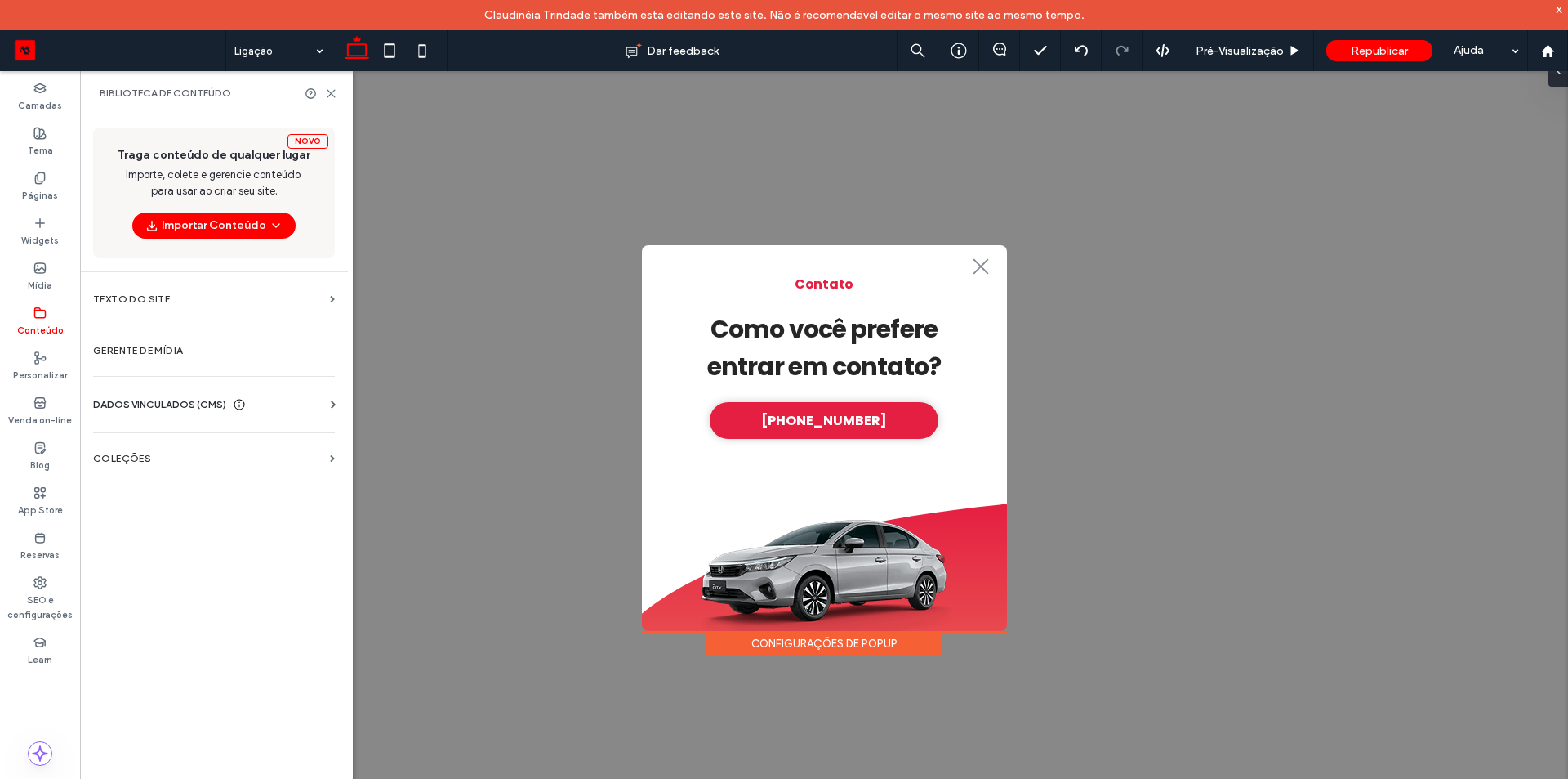
click at [189, 402] on span "DADOS VINCULADOS (CMS)" at bounding box center [159, 404] width 133 height 16
click at [193, 445] on label "Informações da empresa" at bounding box center [217, 444] width 222 height 11
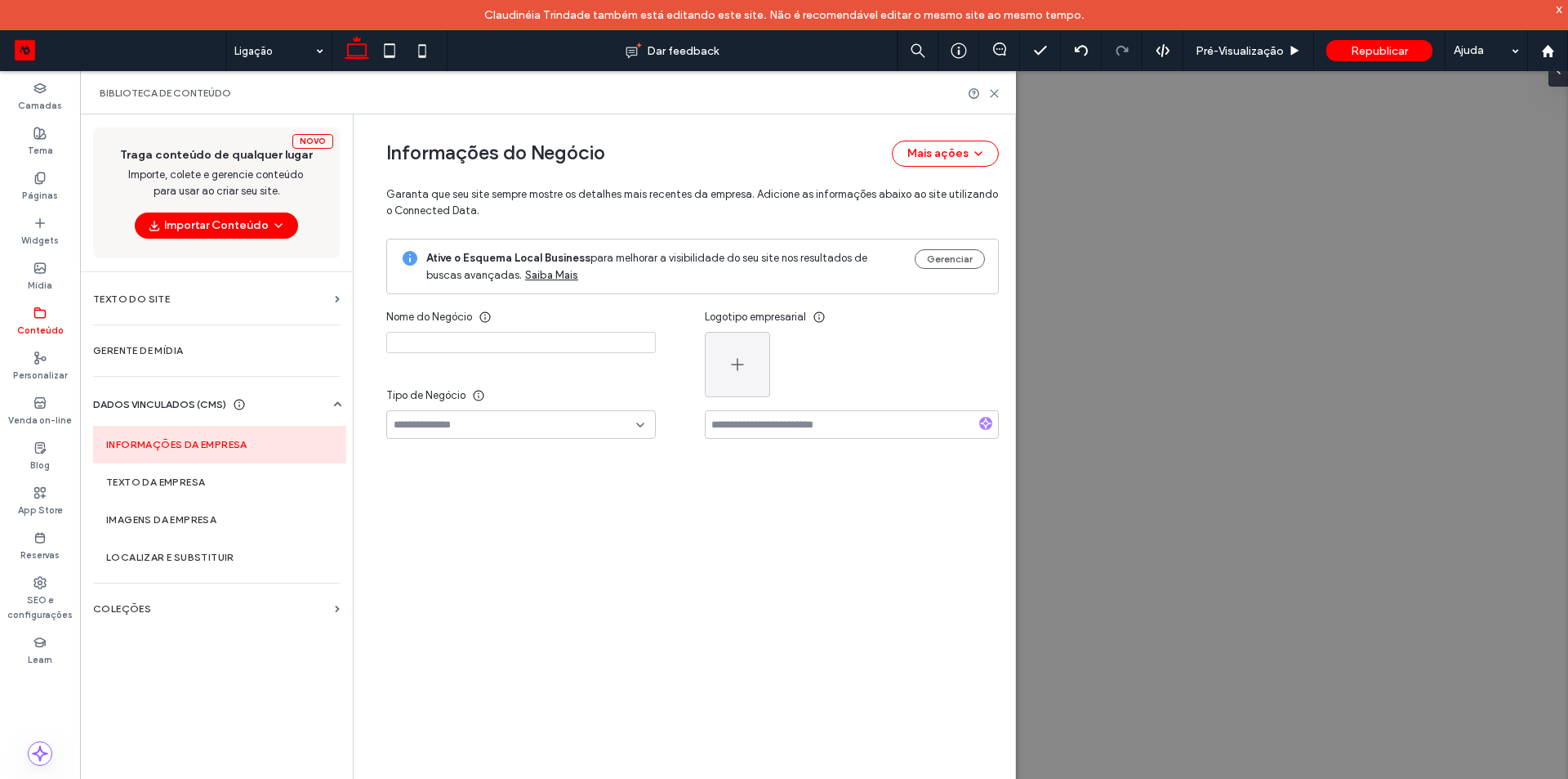
type input "**********"
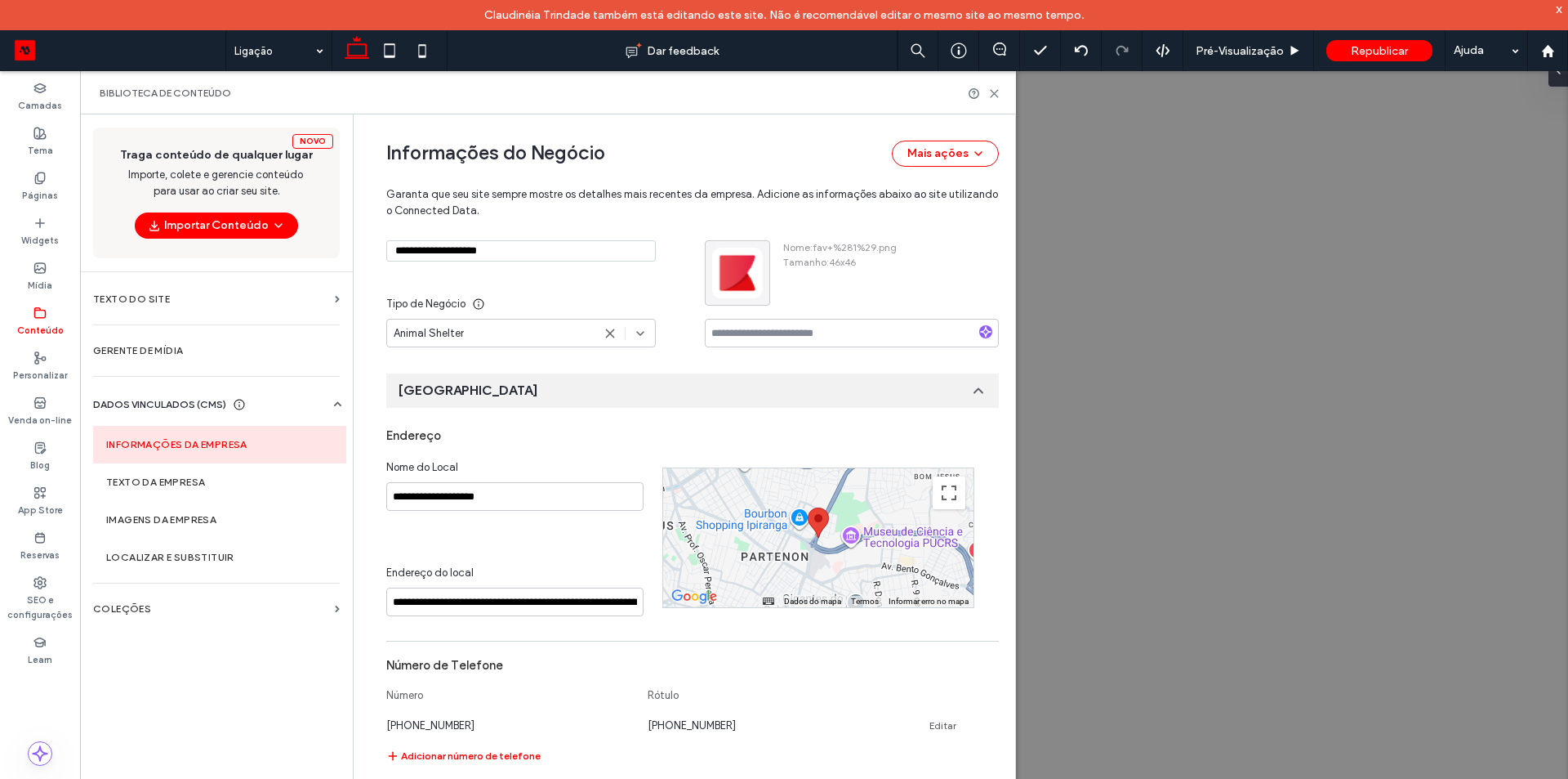
scroll to position [423, 0]
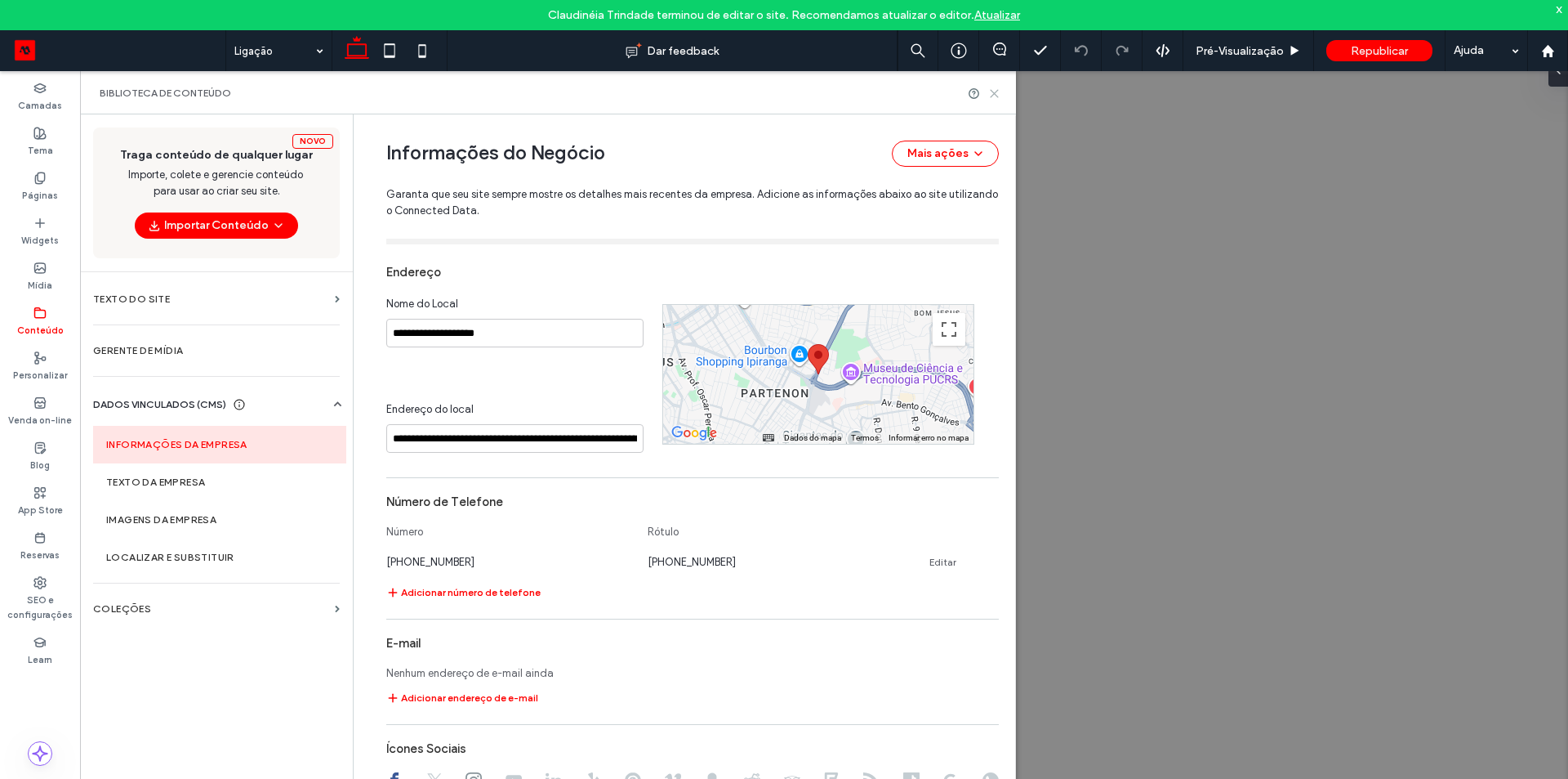
click at [994, 93] on use at bounding box center [994, 93] width 7 height 7
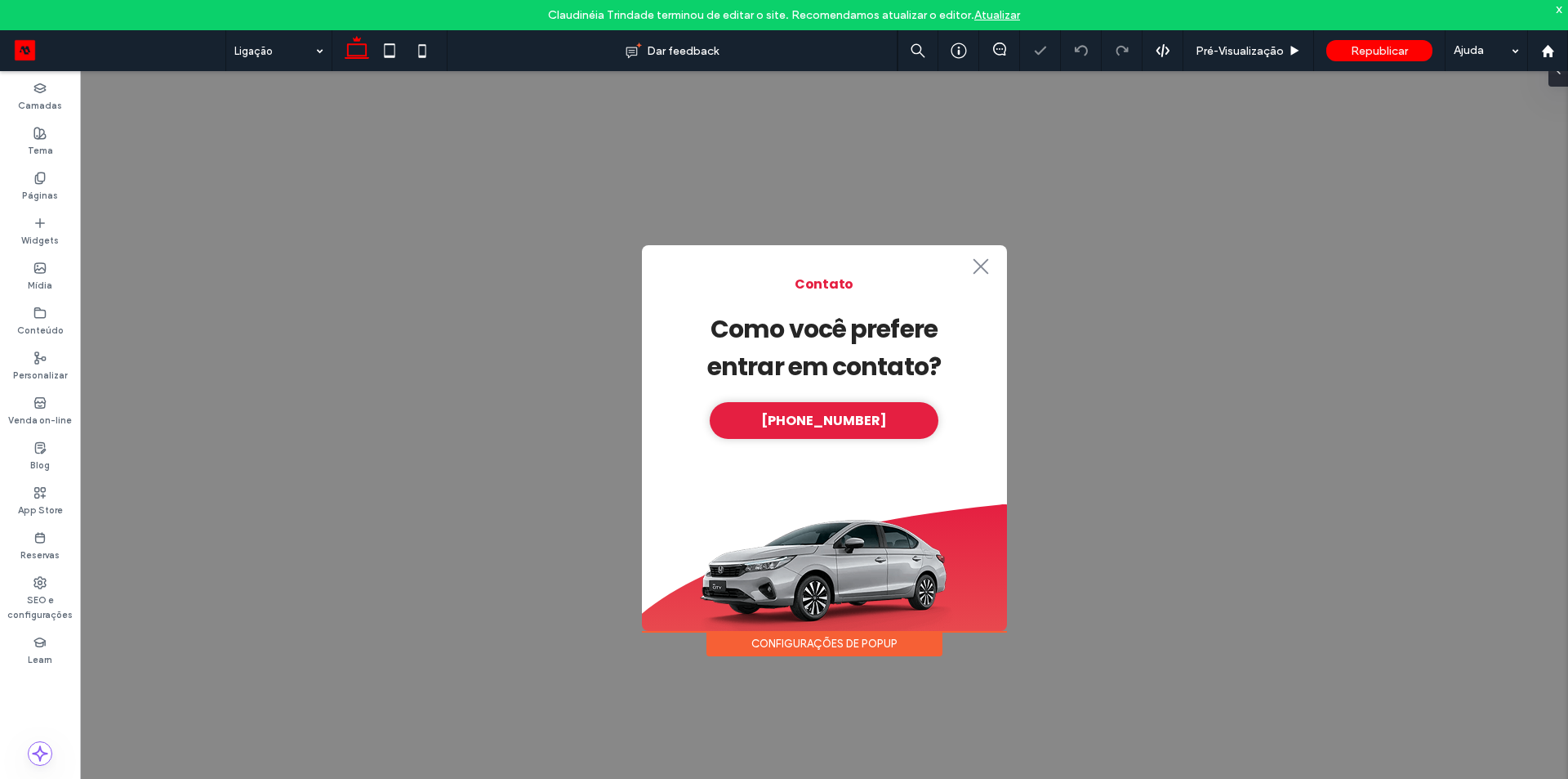
click at [1118, 275] on div ".st0-1091118977{fill-rule:evenodd;clip-rule:evenodd;} Contato Como você prefere…" at bounding box center [823, 438] width 1488 height 734
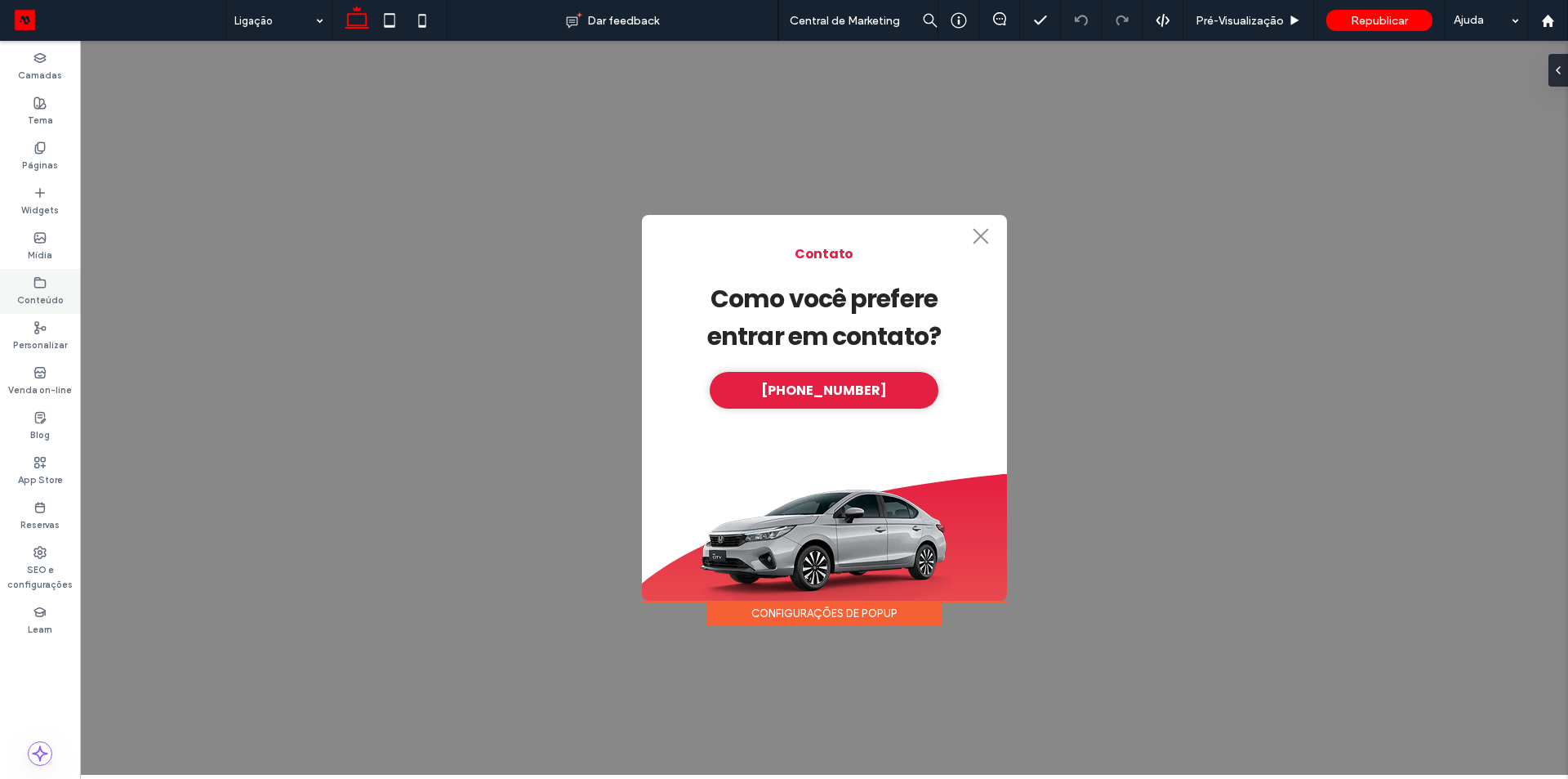
click at [53, 286] on div "Conteúdo" at bounding box center [40, 291] width 80 height 45
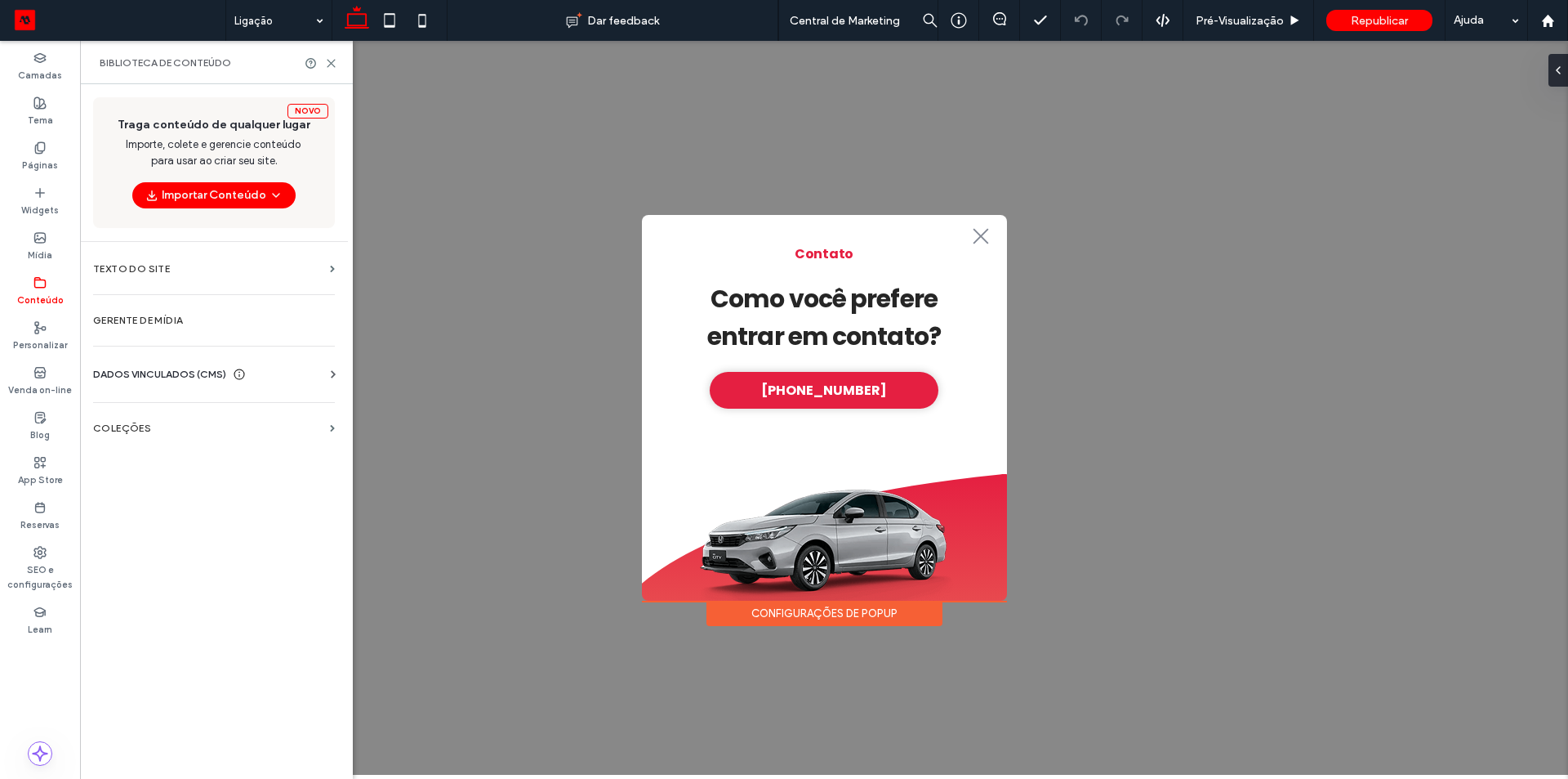
click at [174, 372] on span "DADOS VINCULADOS (CMS)" at bounding box center [159, 374] width 133 height 16
click at [254, 413] on label "Informações da empresa" at bounding box center [217, 414] width 222 height 11
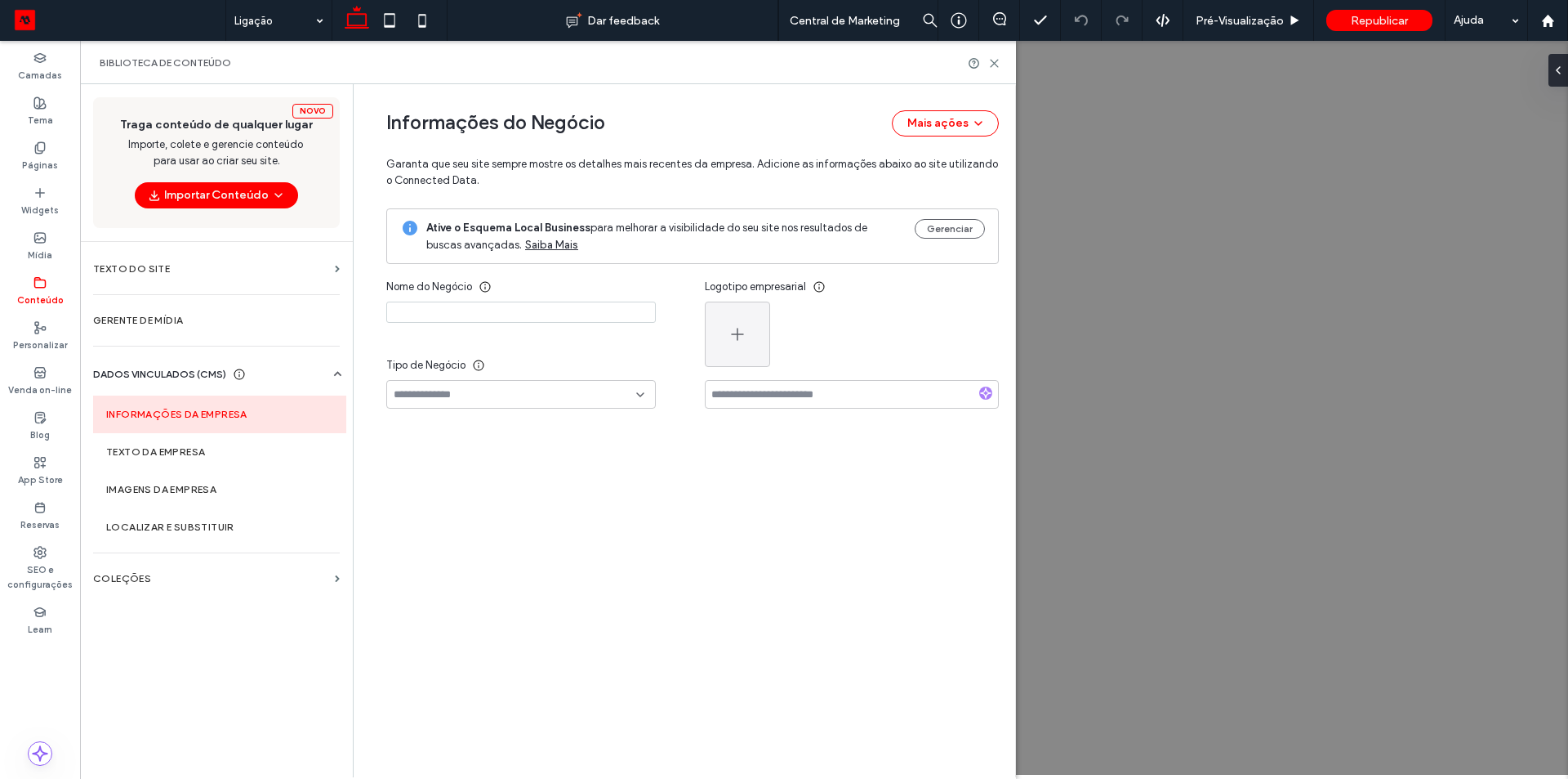
type input "**********"
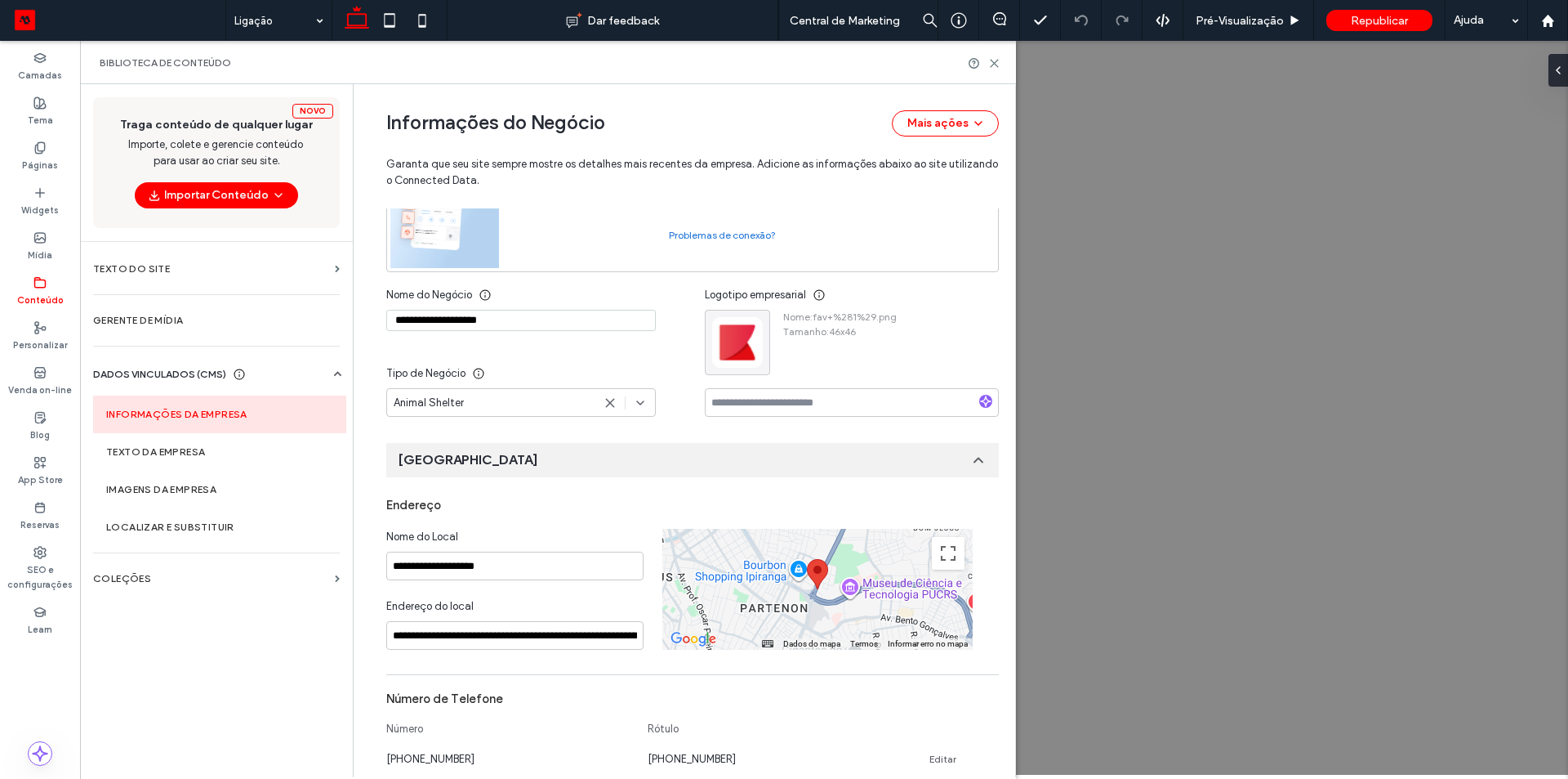
scroll to position [569, 0]
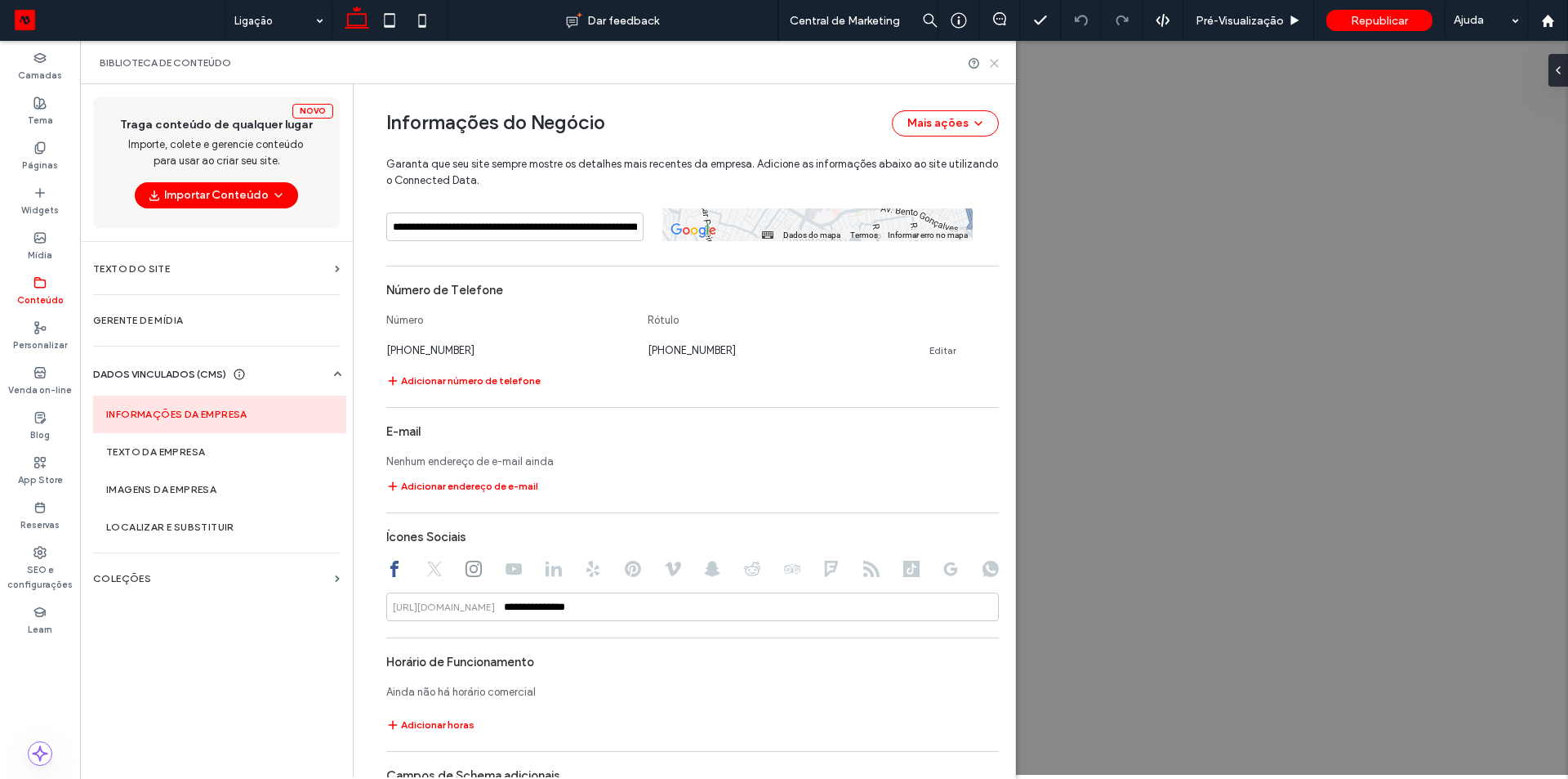
click at [994, 63] on use at bounding box center [994, 63] width 7 height 7
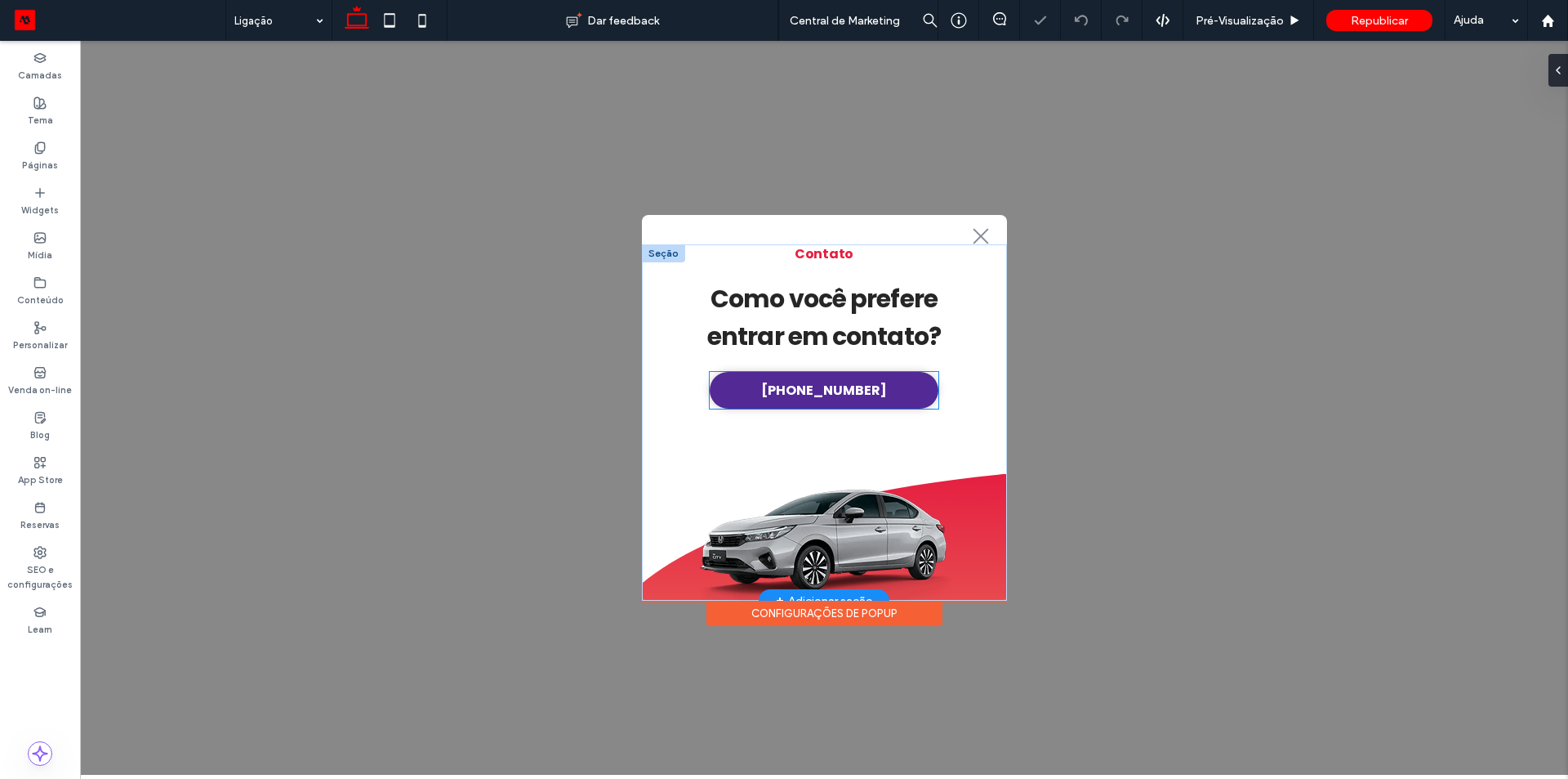
click at [831, 400] on span "(51) 3325-0044" at bounding box center [824, 390] width 126 height 20
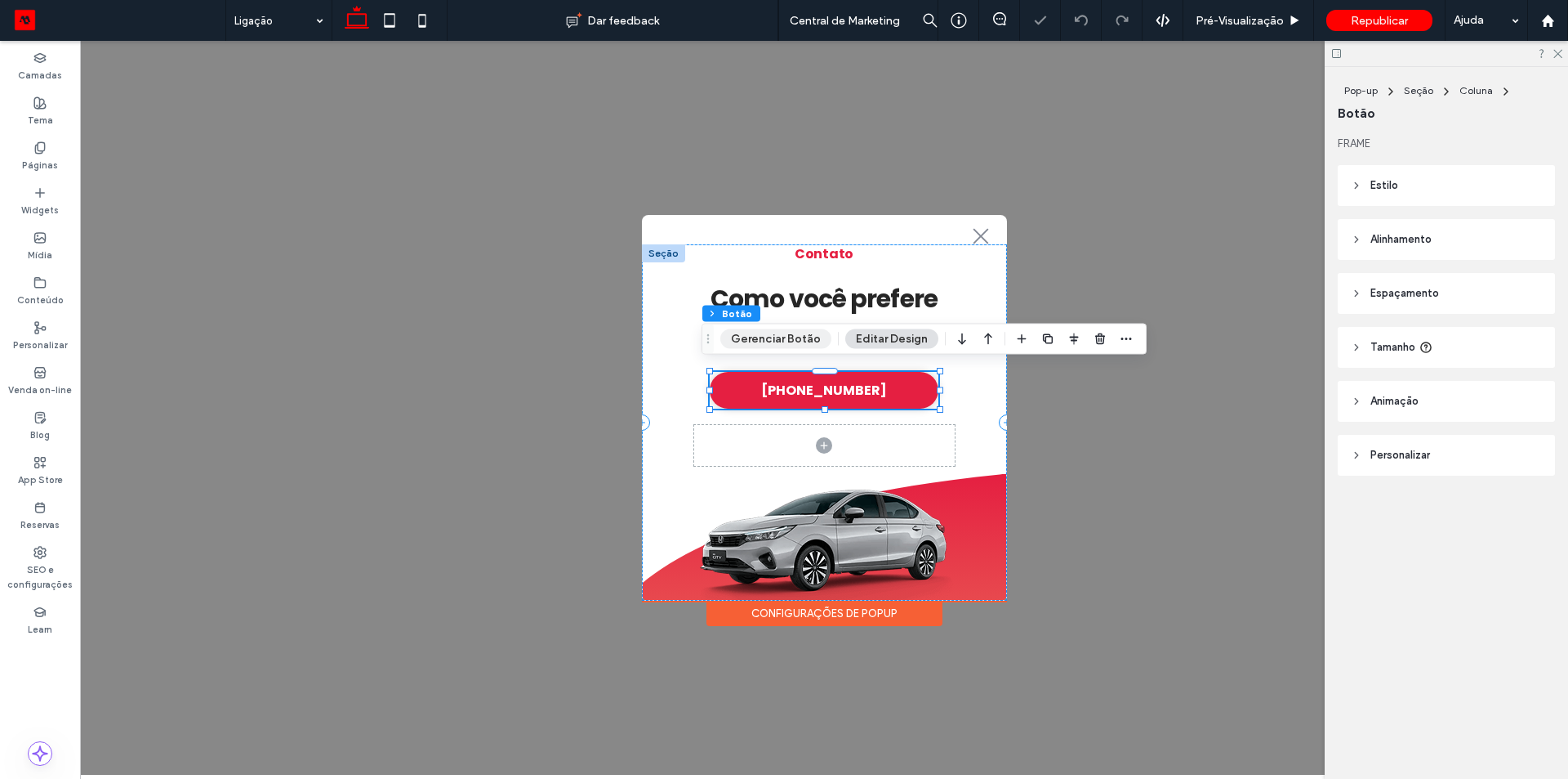
click at [781, 344] on button "Gerenciar Botão" at bounding box center [776, 339] width 111 height 20
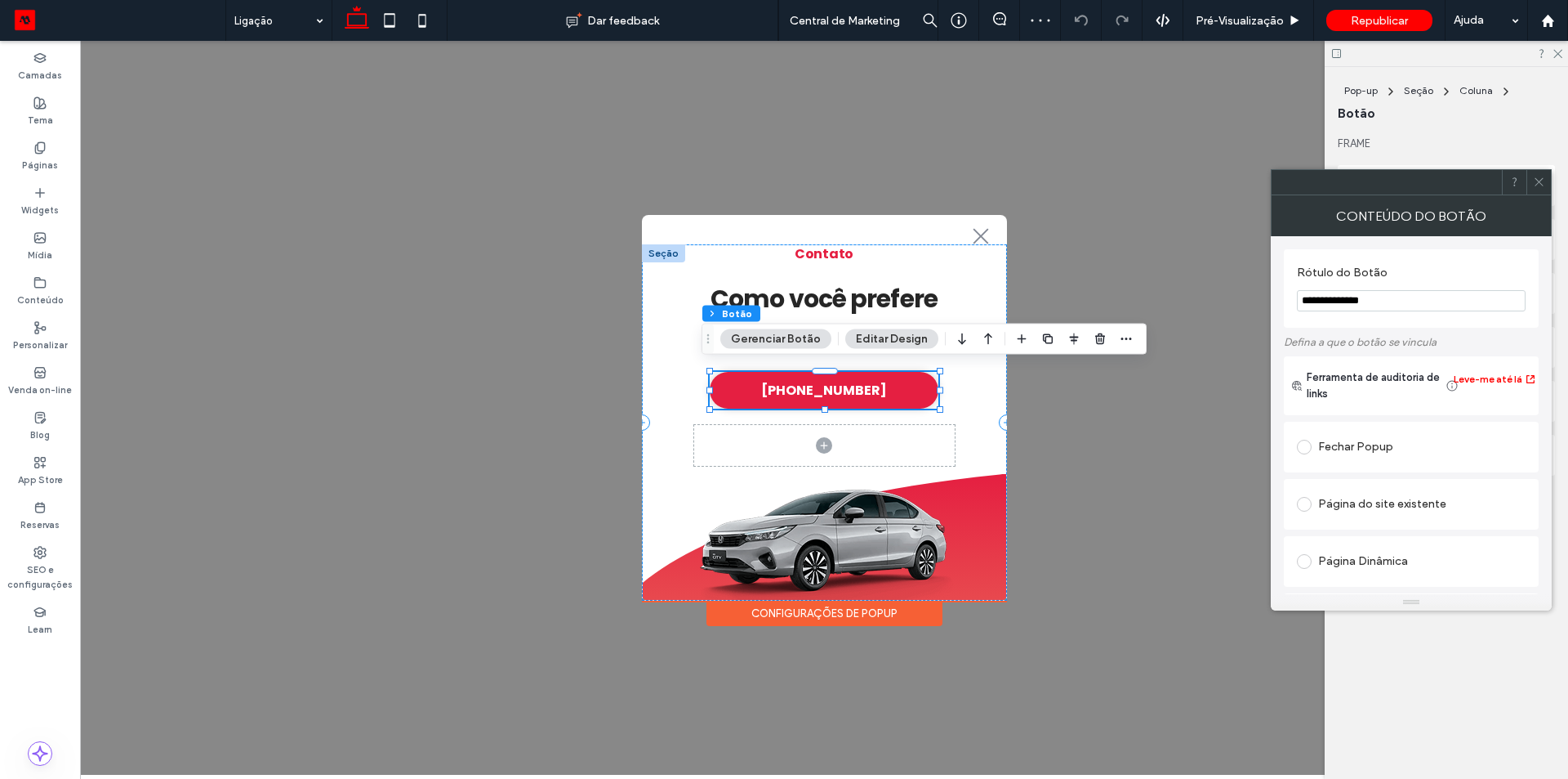
click at [1420, 291] on input "**********" at bounding box center [1411, 300] width 229 height 21
click at [30, 284] on div "Conteúdo" at bounding box center [40, 291] width 80 height 45
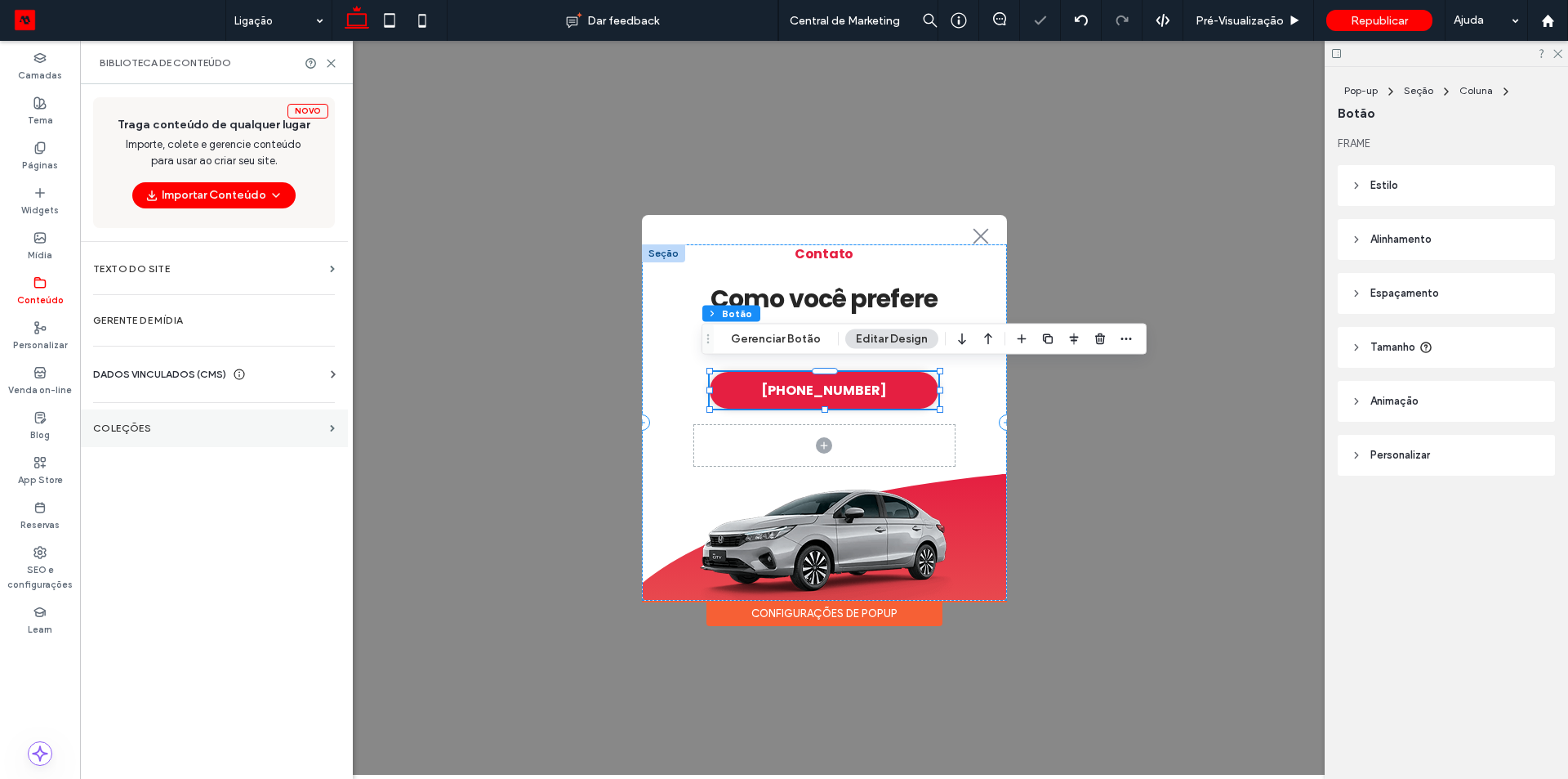
click at [161, 423] on label "COLEÇÕES" at bounding box center [208, 428] width 231 height 11
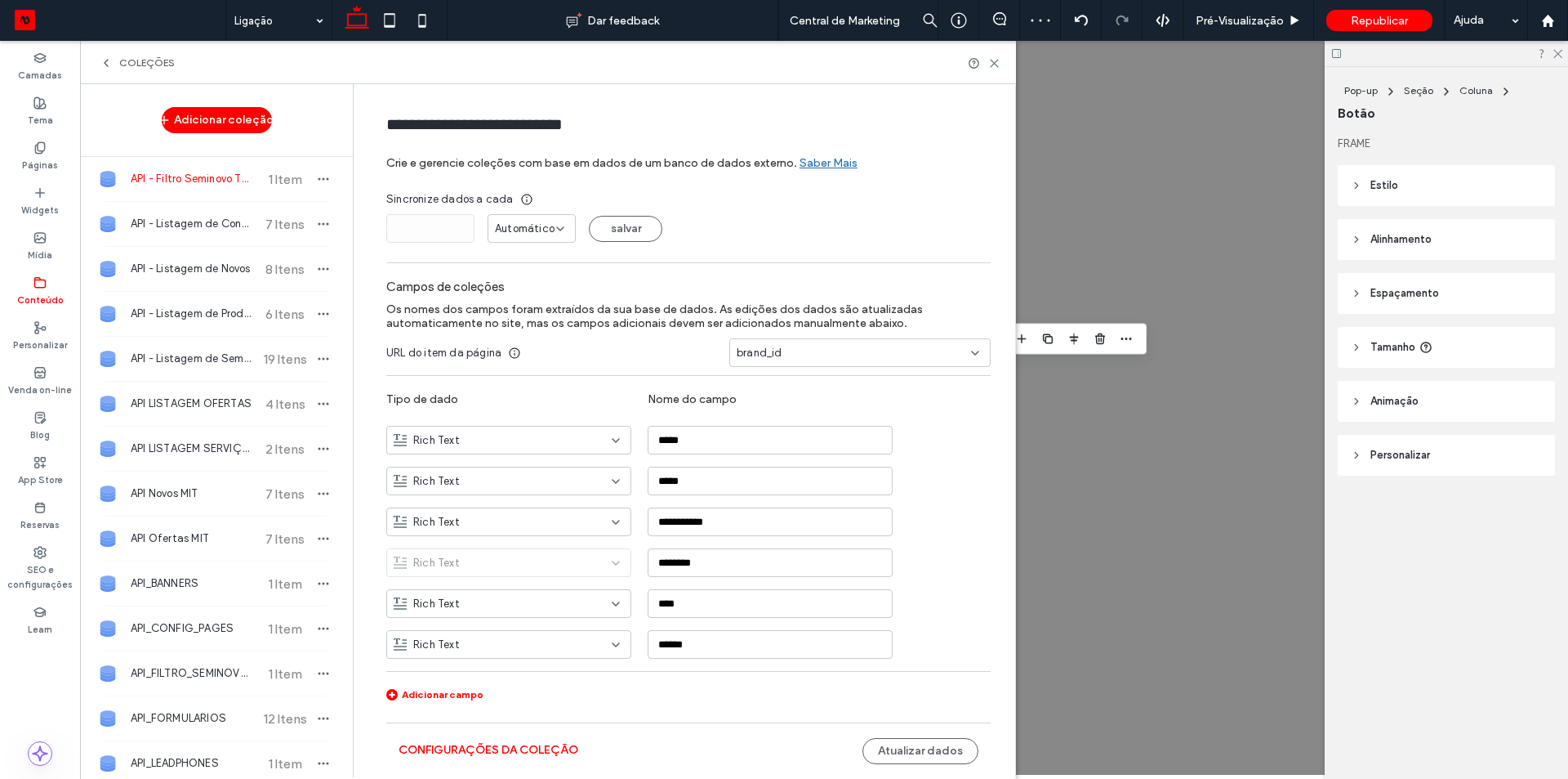
click at [44, 300] on label "Conteúdo" at bounding box center [40, 298] width 47 height 18
click at [29, 274] on div "Conteúdo" at bounding box center [40, 291] width 80 height 45
click at [103, 60] on icon at bounding box center [106, 62] width 13 height 13
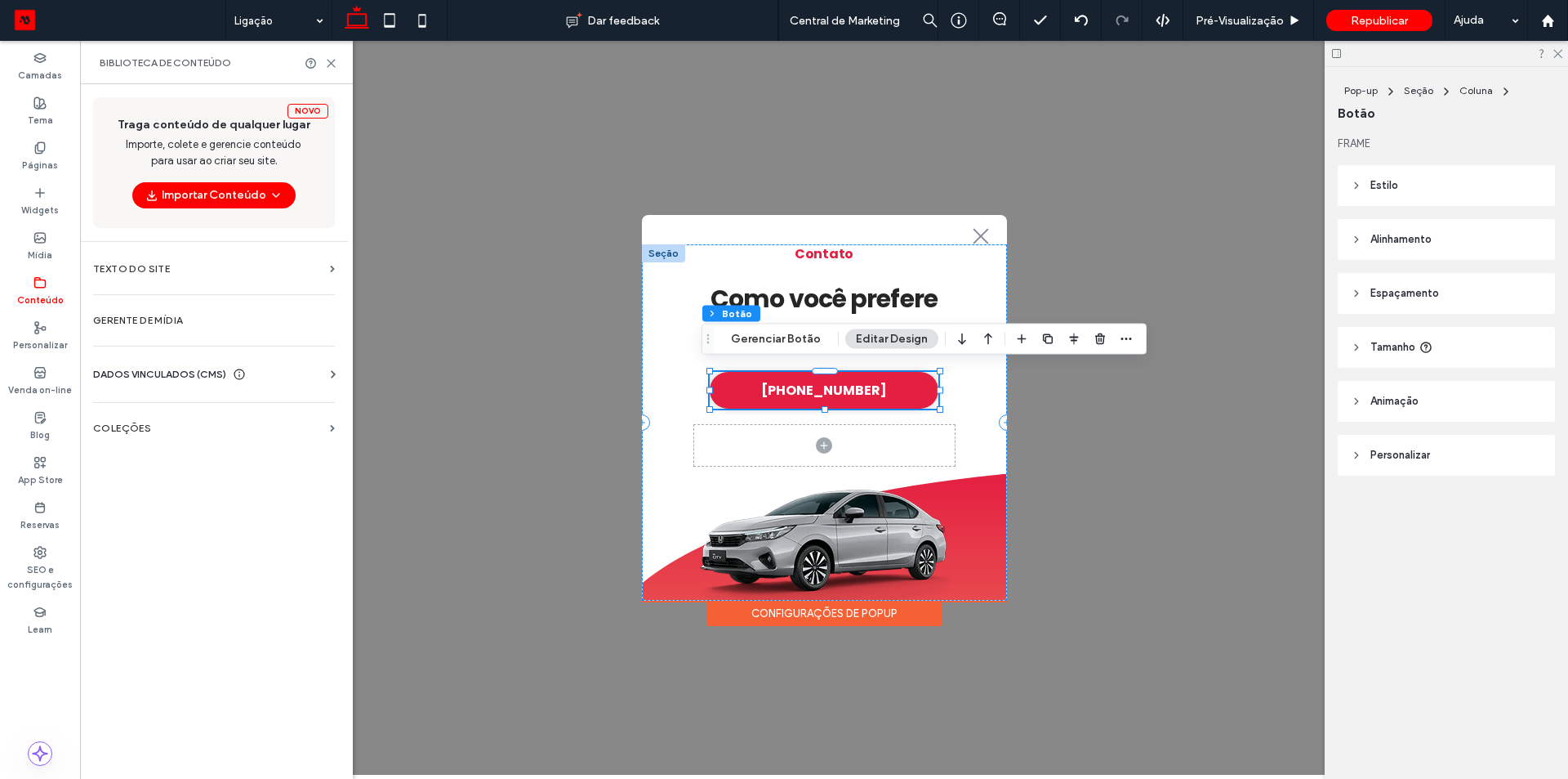
click at [168, 374] on span "DADOS VINCULADOS (CMS)" at bounding box center [159, 374] width 133 height 16
click at [165, 410] on label "Informações da empresa" at bounding box center [217, 414] width 222 height 11
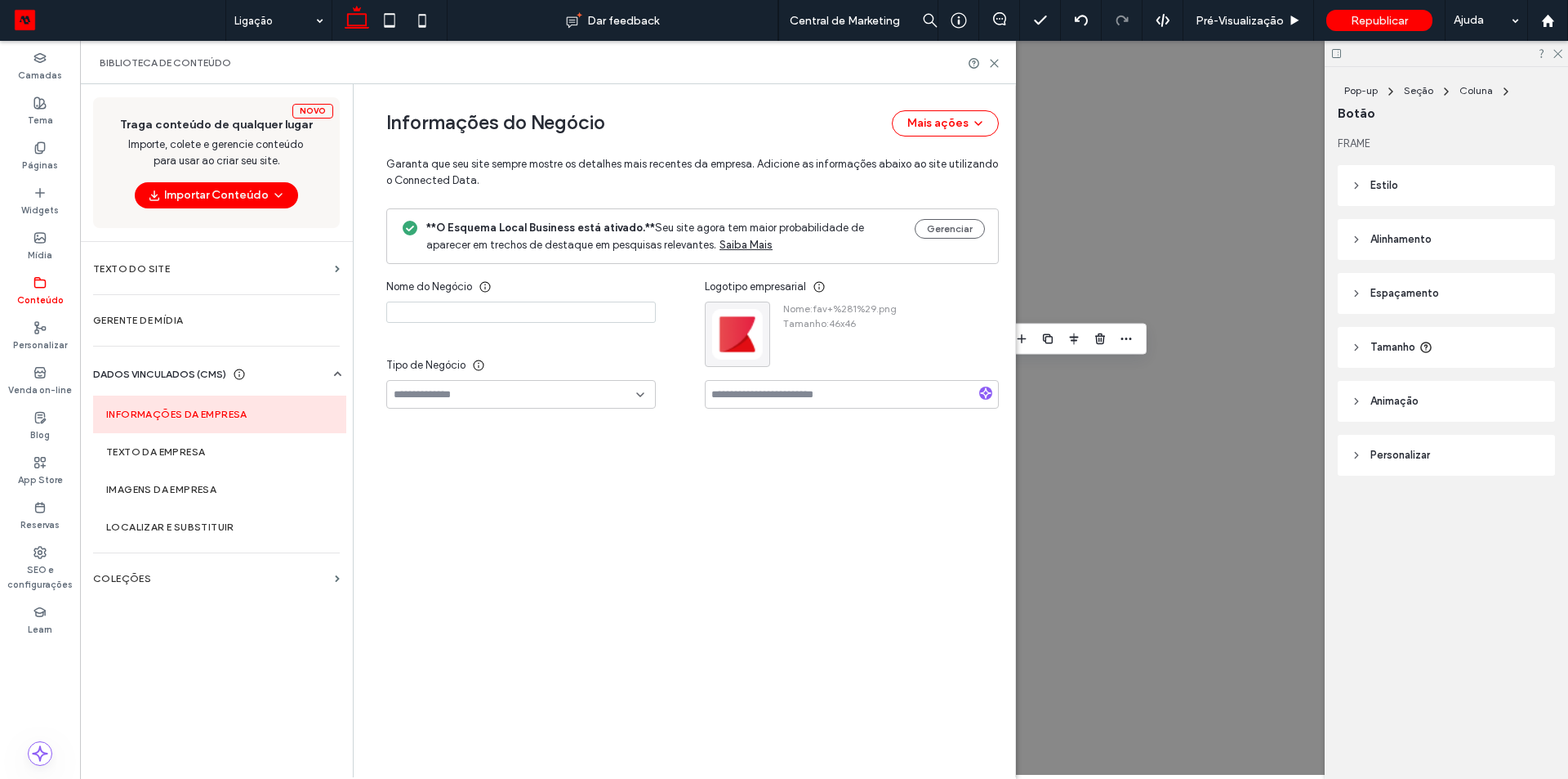
type input "**********"
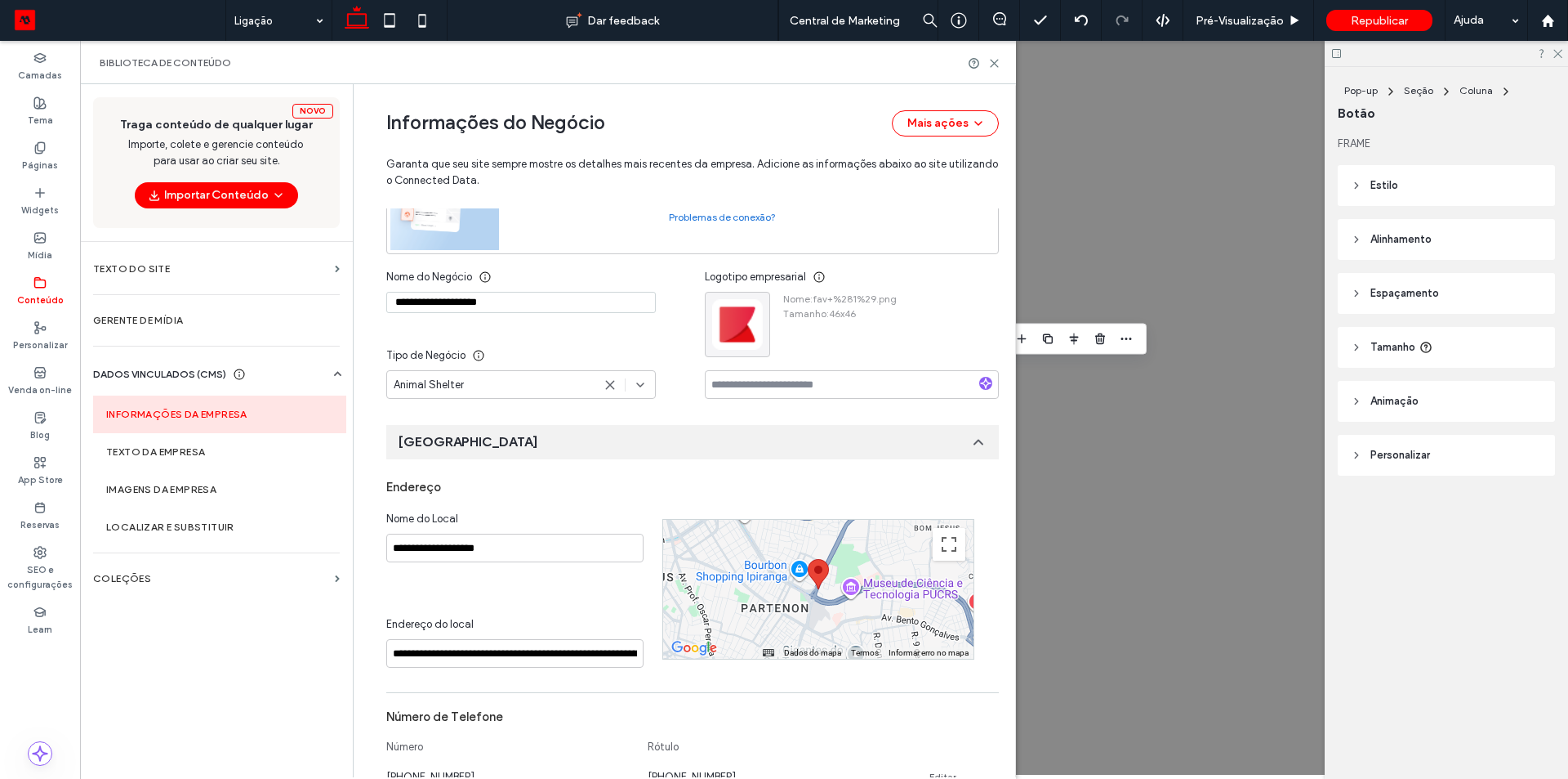
scroll to position [669, 0]
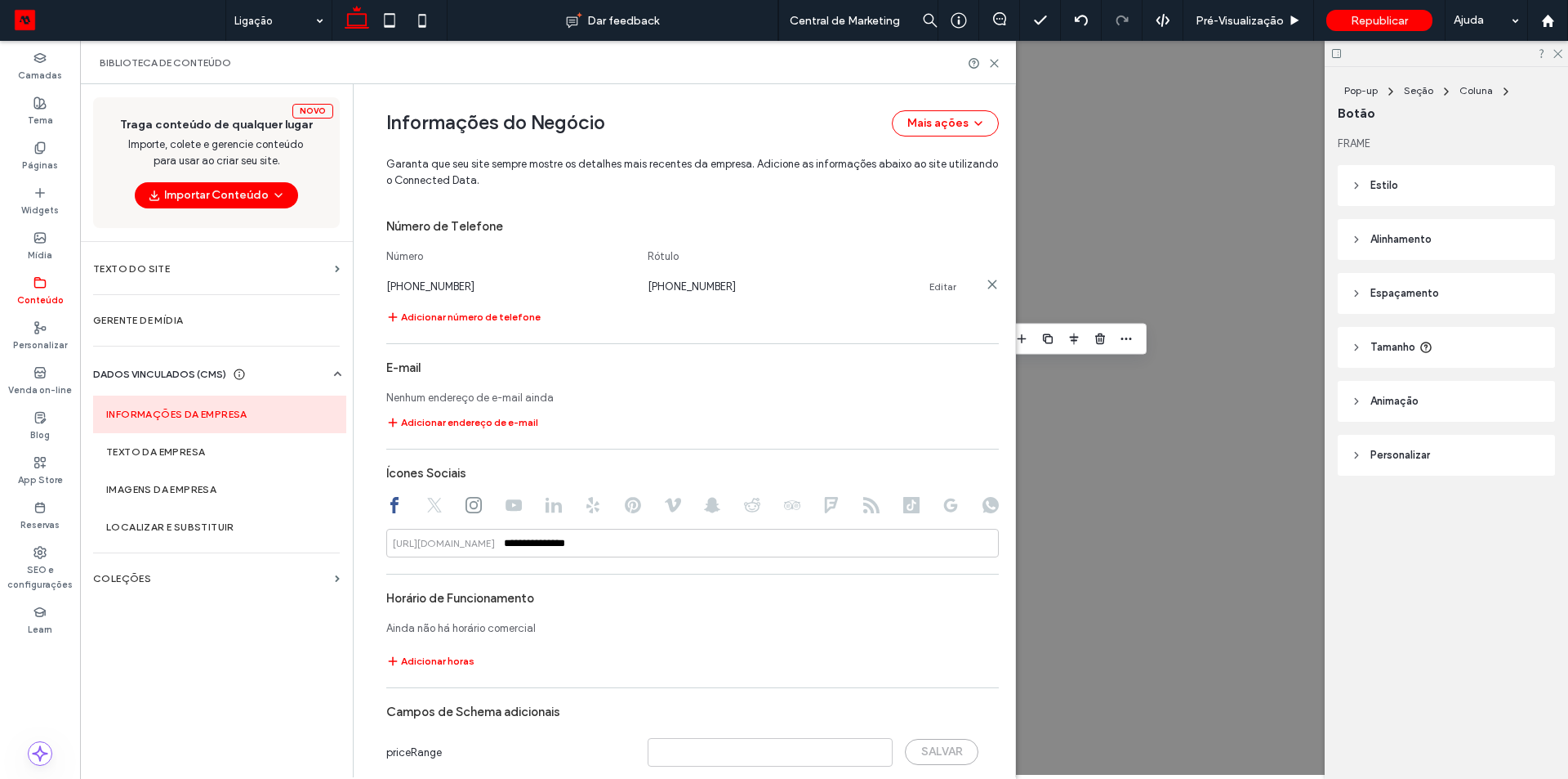
click at [936, 284] on link "Editar" at bounding box center [942, 286] width 27 height 13
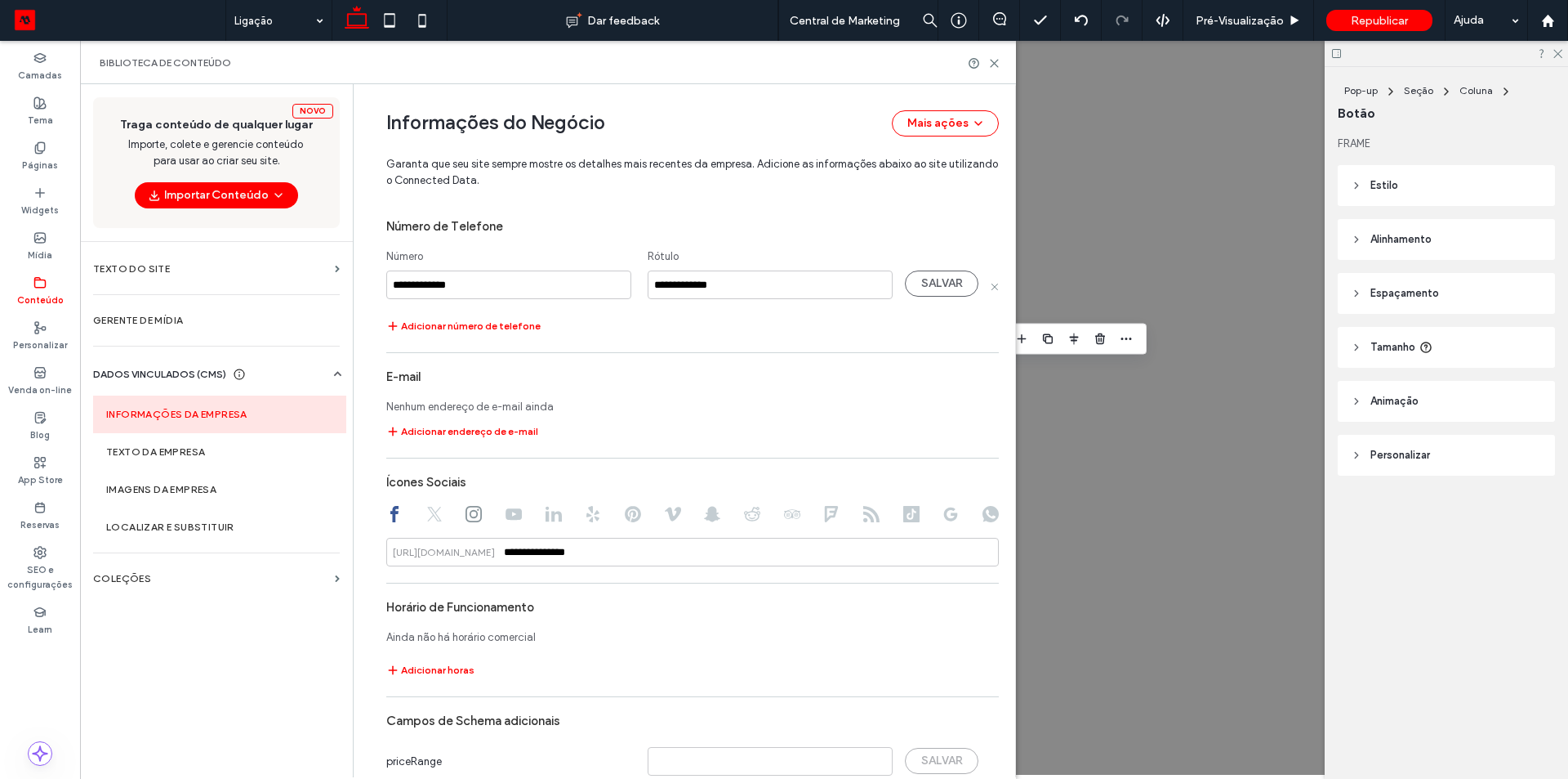
click at [418, 287] on input "**********" at bounding box center [509, 285] width 245 height 29
type input "**********"
paste input
type input "**********"
click at [945, 287] on button "SALVAR" at bounding box center [942, 284] width 74 height 26
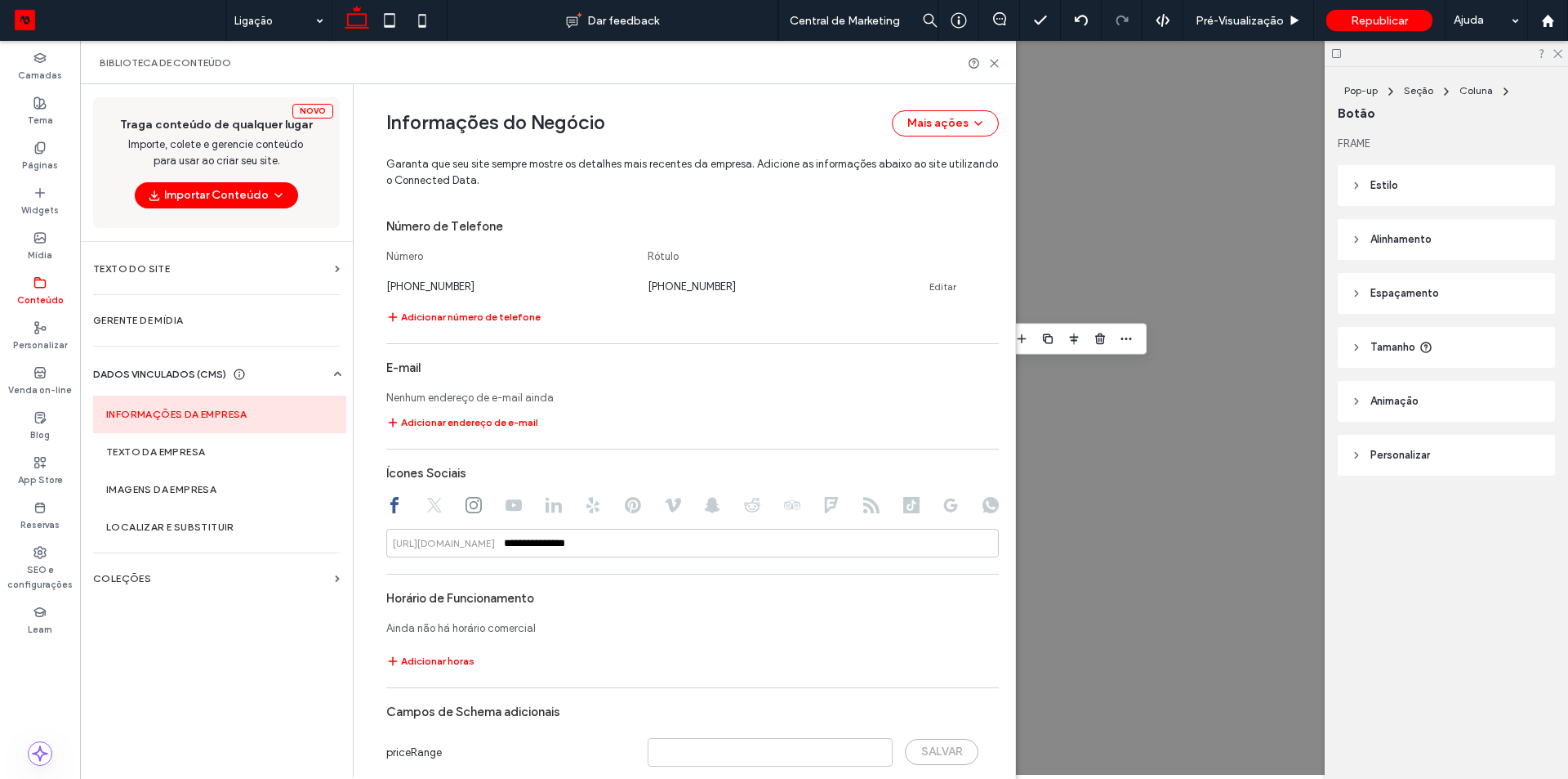
scroll to position [724, 0]
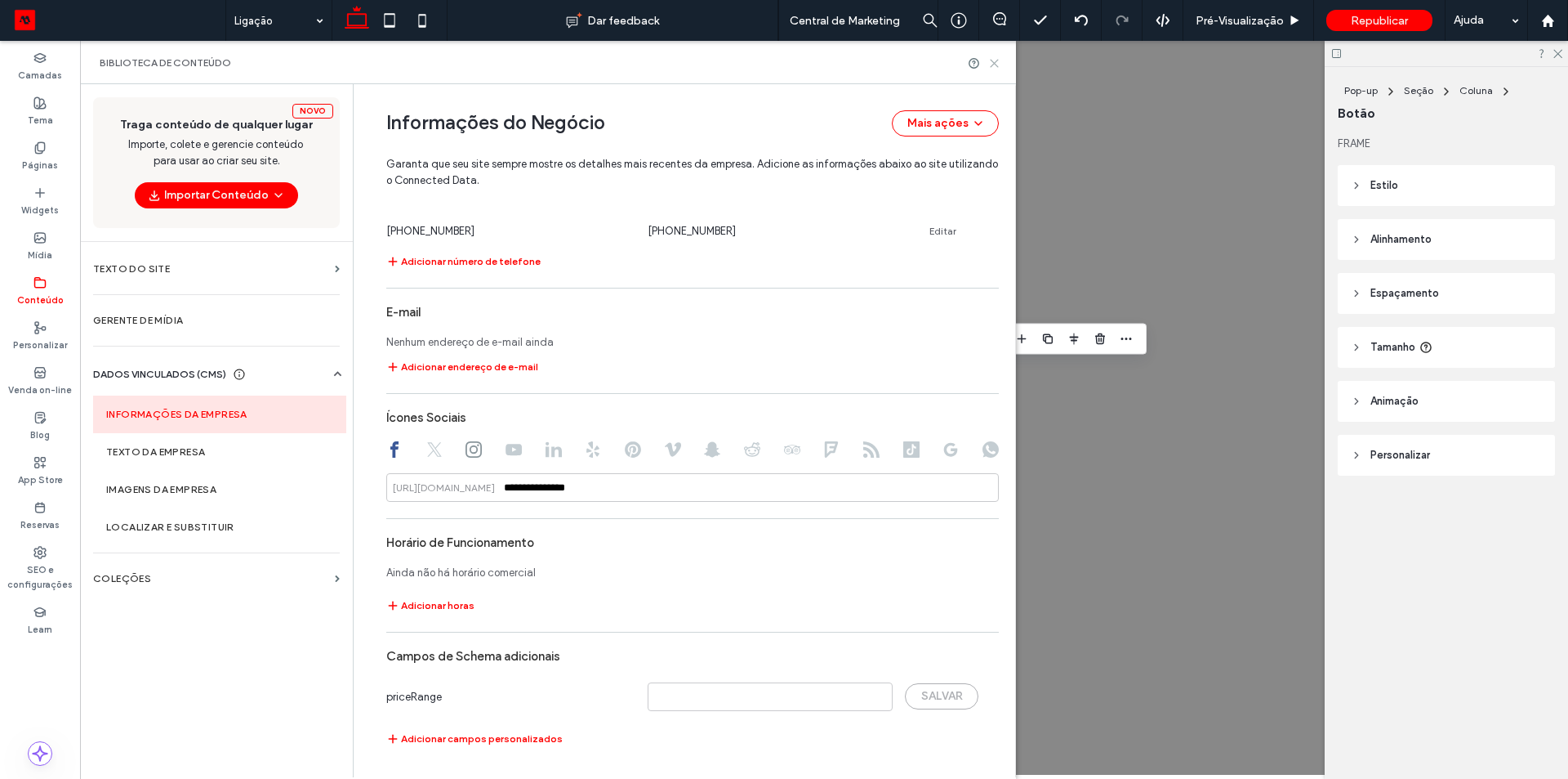
click at [994, 66] on icon at bounding box center [994, 63] width 12 height 12
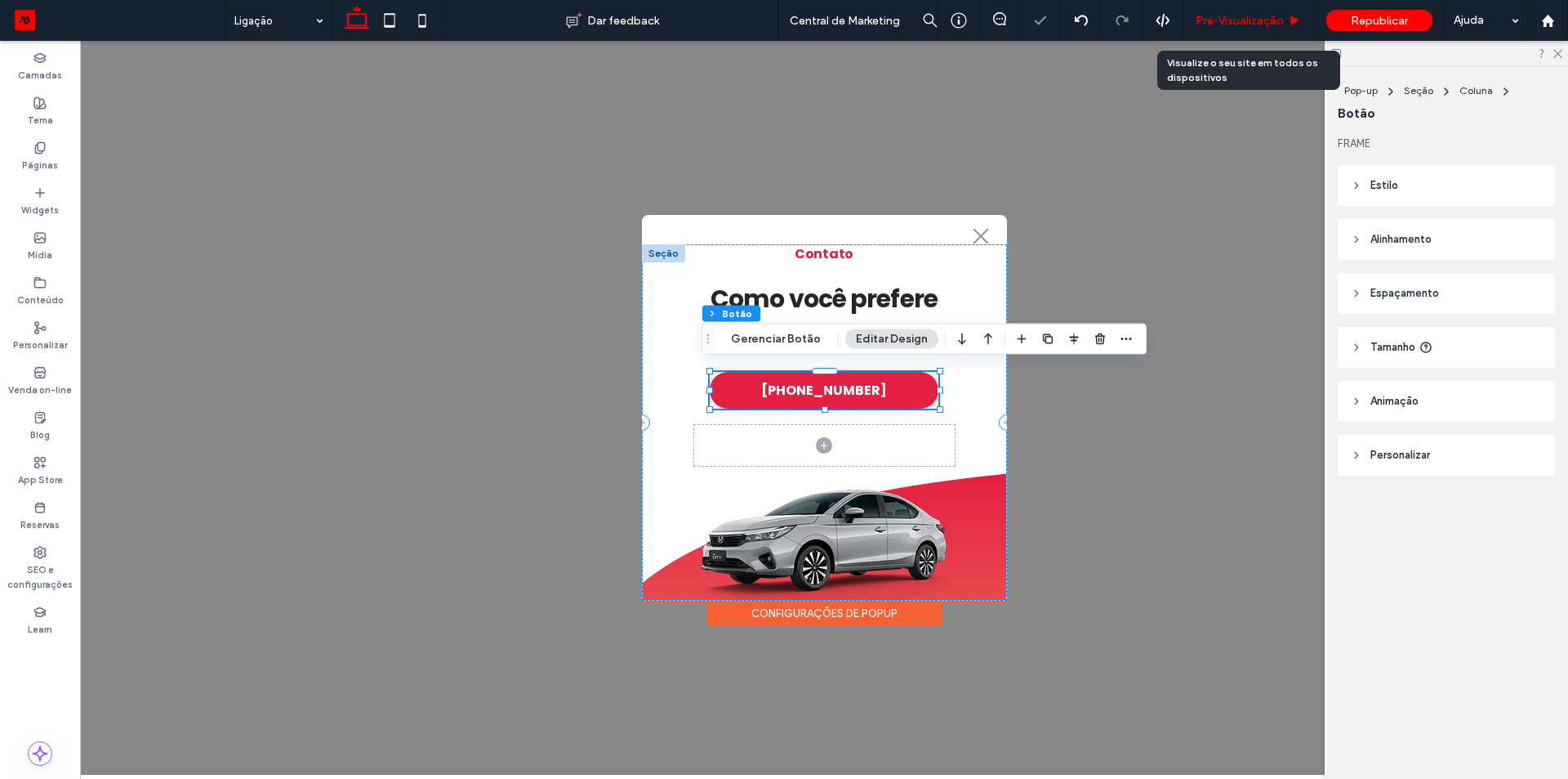
click at [1232, 14] on span "Pré-Visualizaçāo" at bounding box center [1240, 21] width 88 height 14
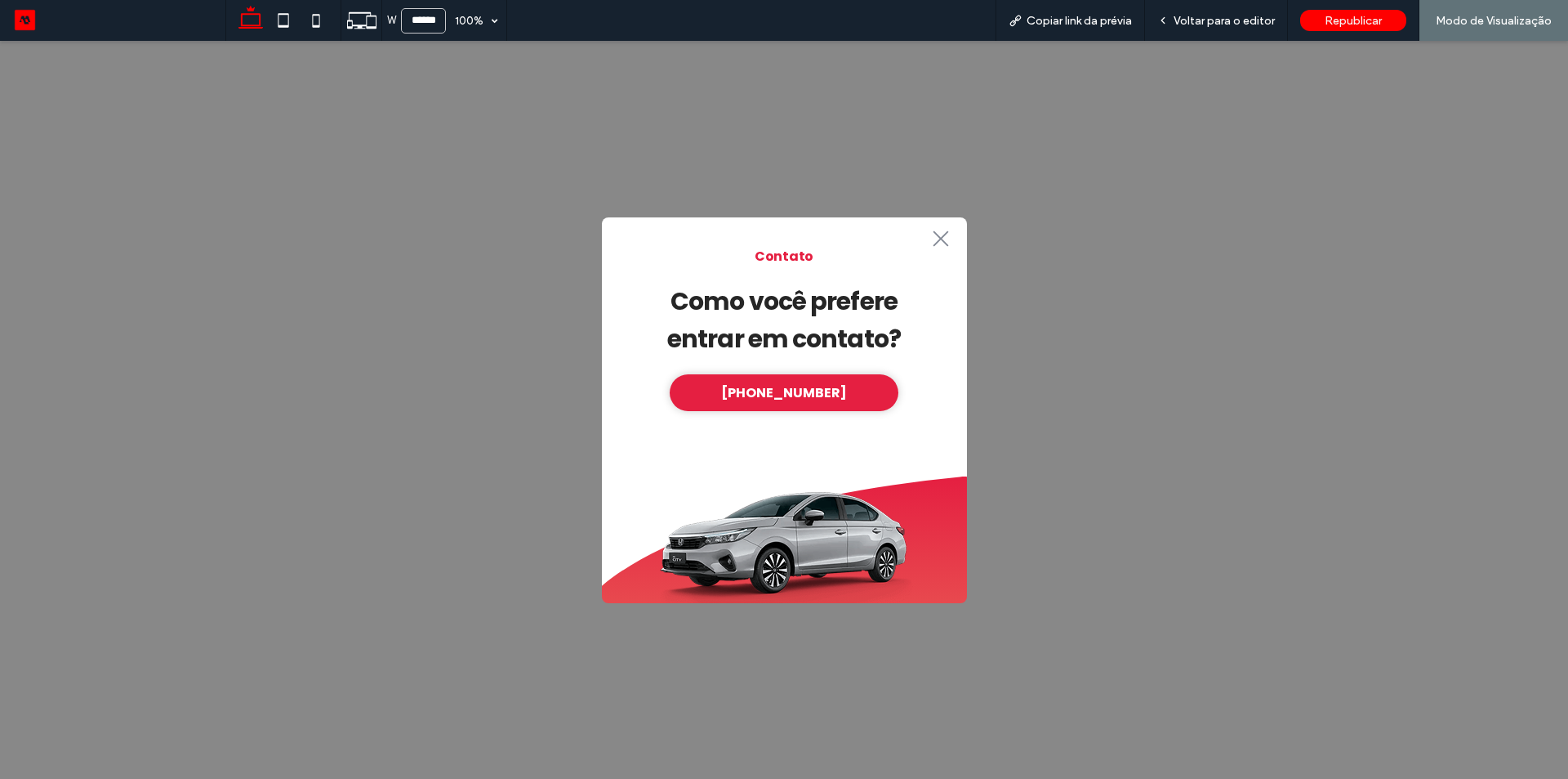
click at [1270, 247] on div ".st0-1091118977{fill-rule:evenodd;clip-rule:evenodd;} Contato Como você prefere…" at bounding box center [784, 410] width 1568 height 738
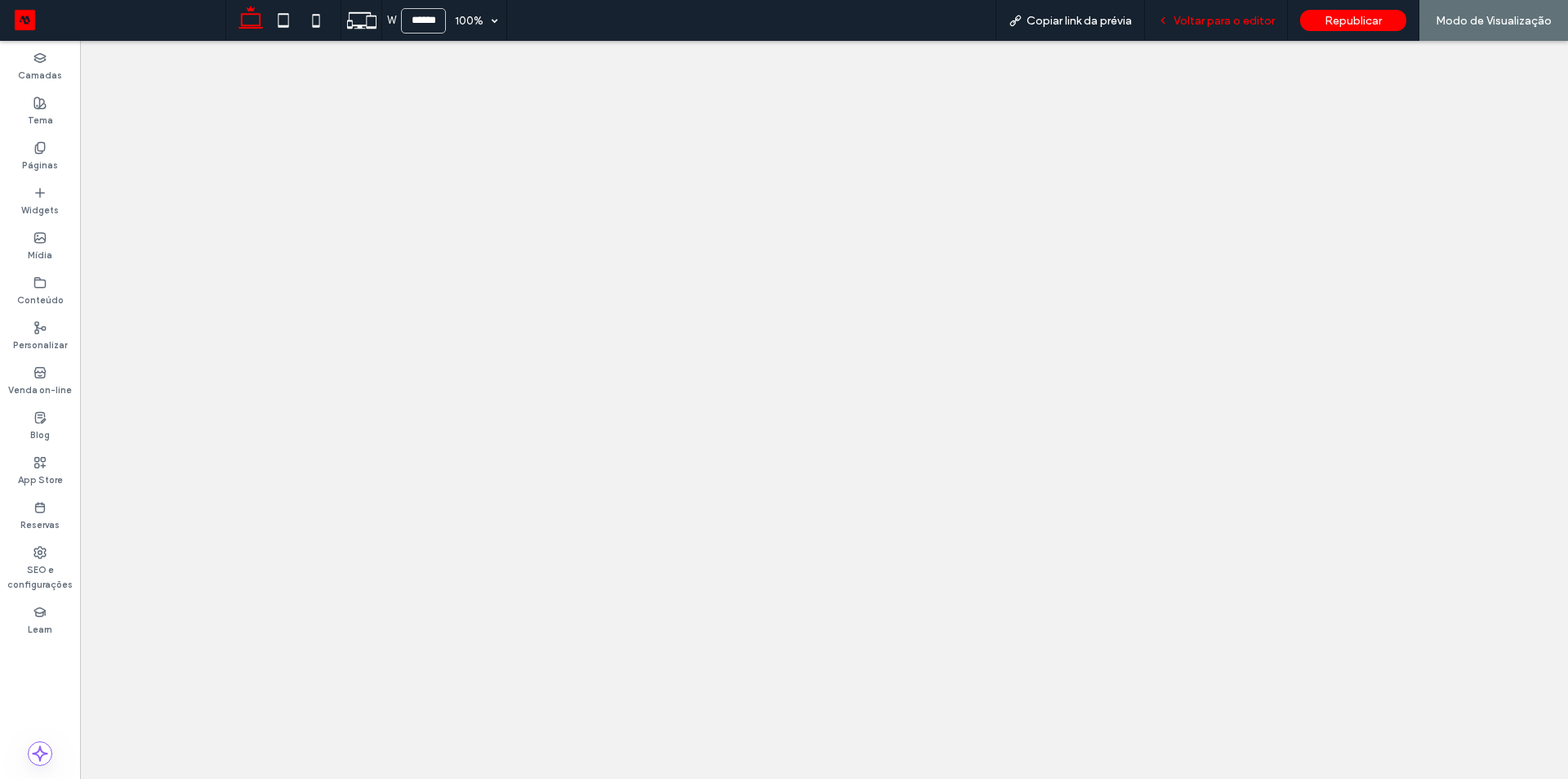
click at [1224, 15] on span "Voltar para o editor" at bounding box center [1224, 21] width 101 height 14
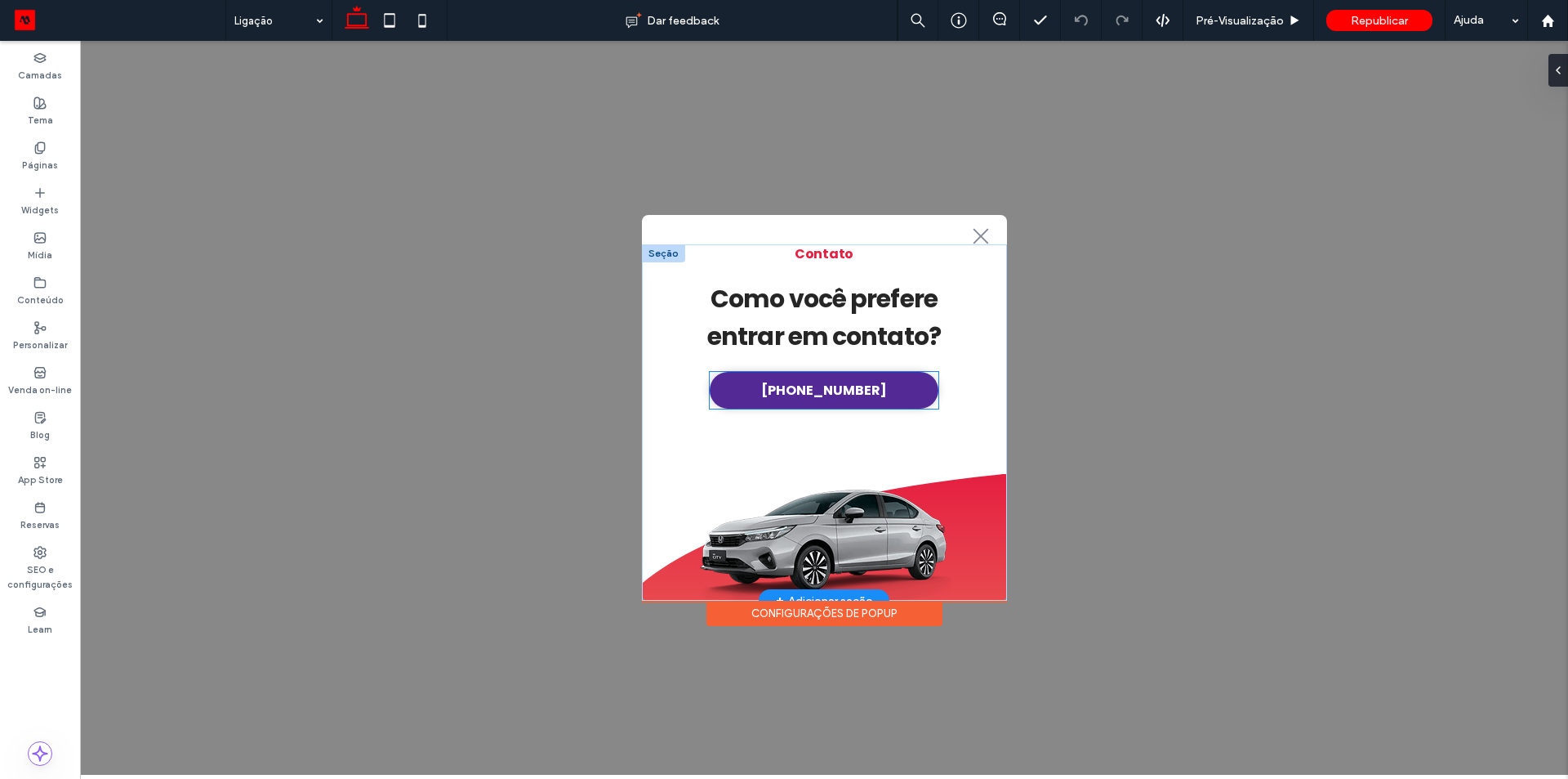
click at [789, 398] on span "[PHONE_NUMBER]" at bounding box center [824, 390] width 126 height 20
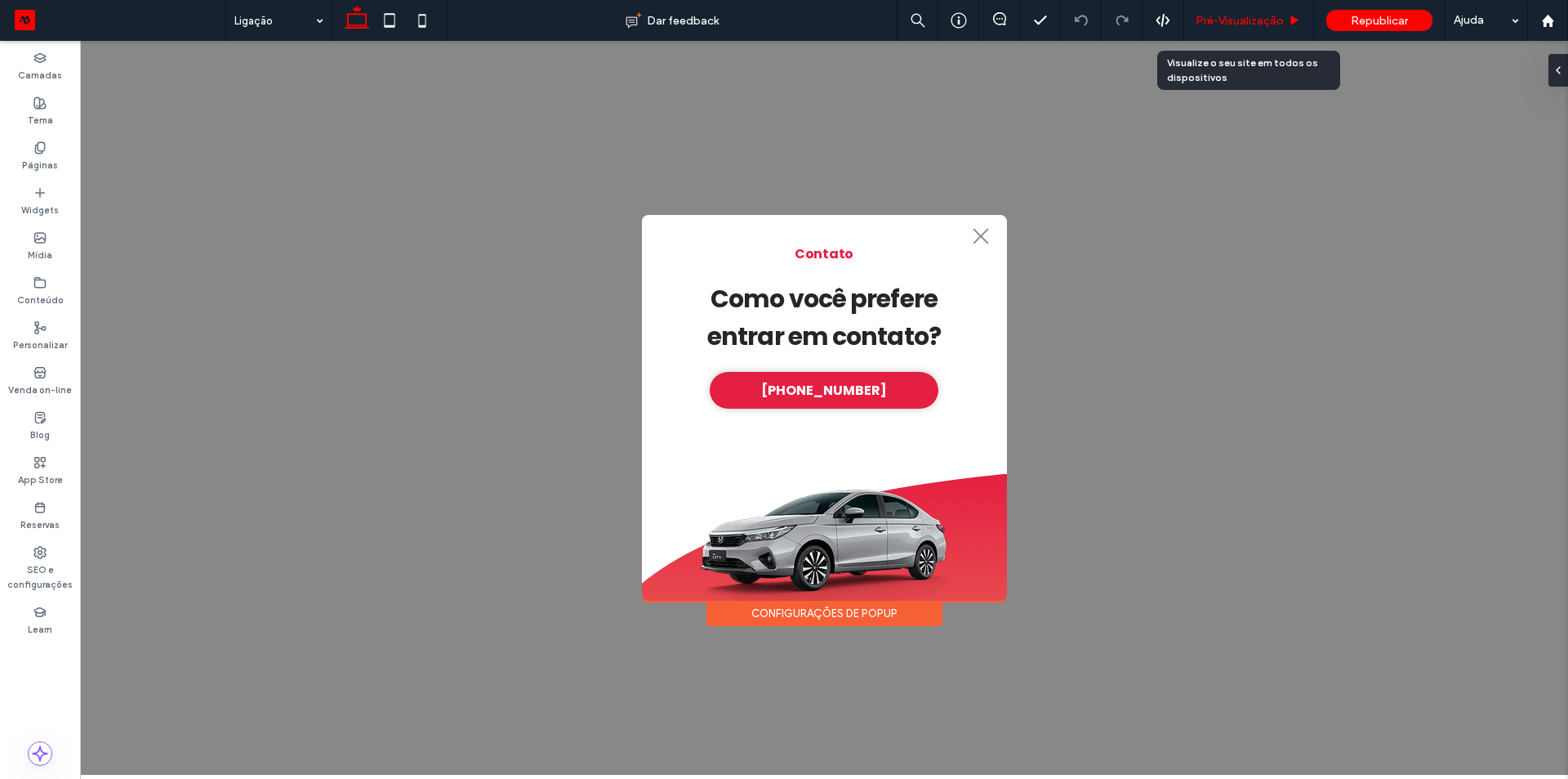
click at [1252, 22] on span "Pré-Visualizaçāo" at bounding box center [1240, 21] width 88 height 14
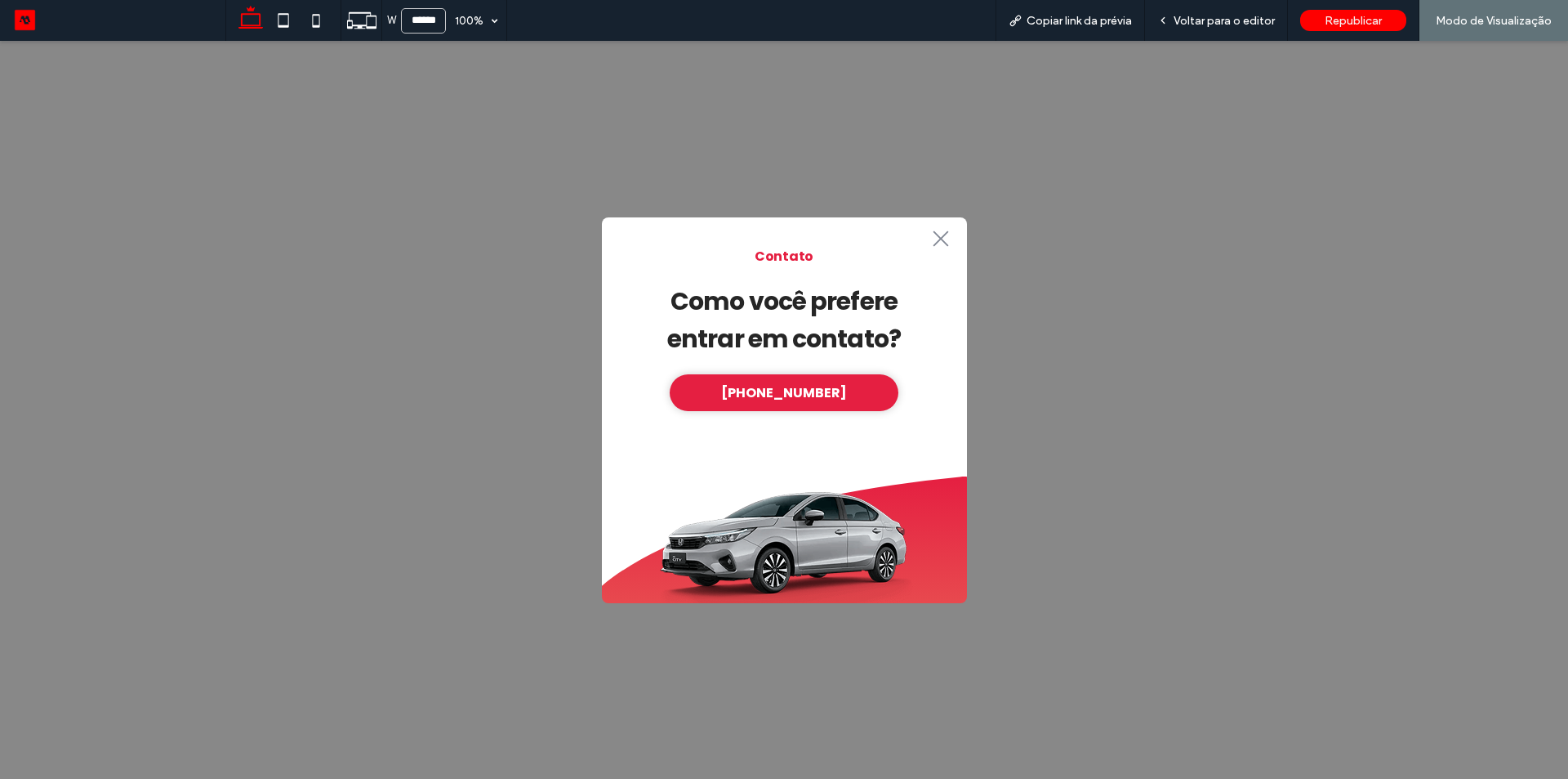
click at [1252, 22] on span "Voltar para o editor" at bounding box center [1224, 21] width 101 height 14
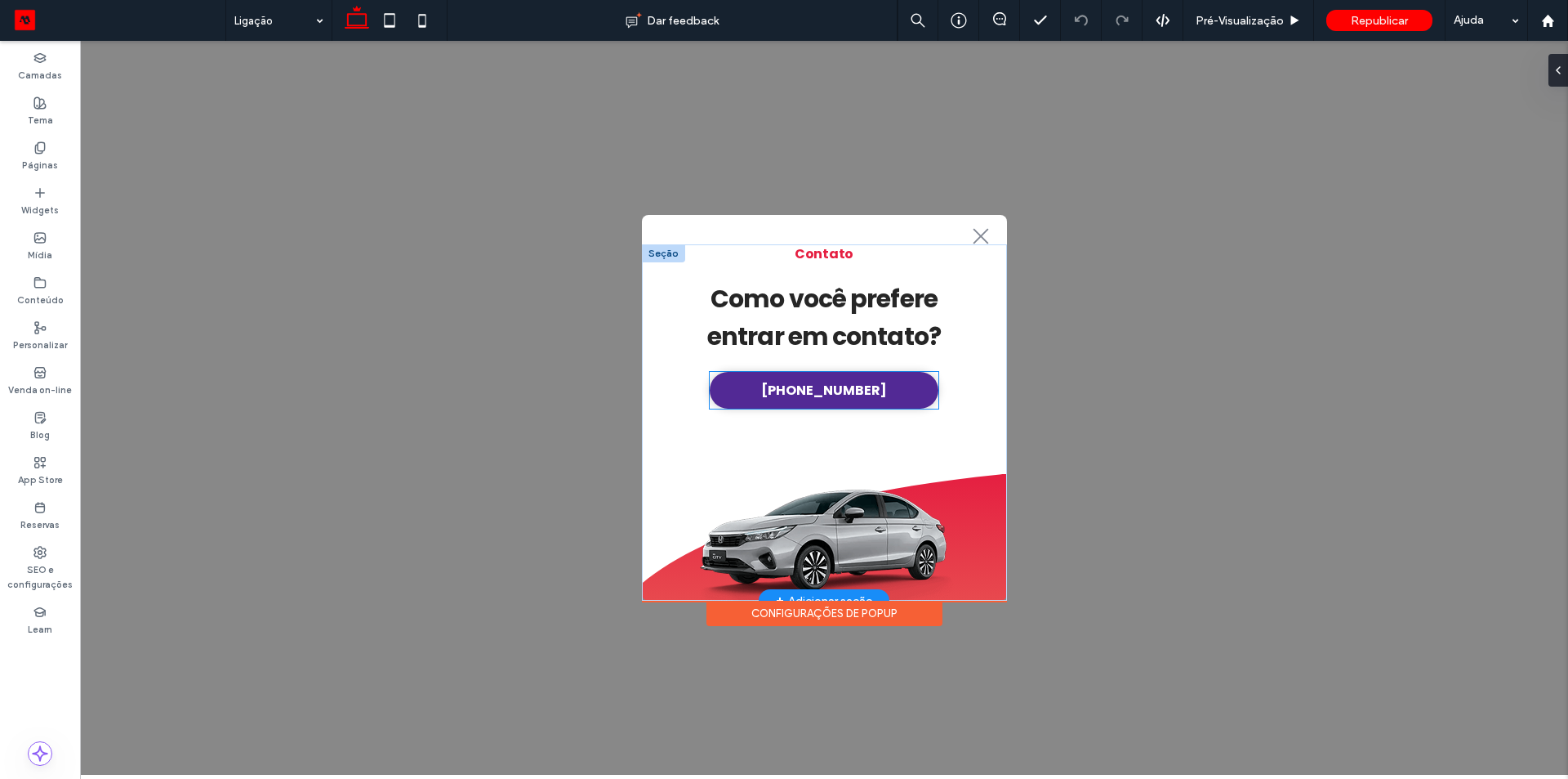
click at [817, 392] on span "[PHONE_NUMBER]" at bounding box center [824, 390] width 126 height 20
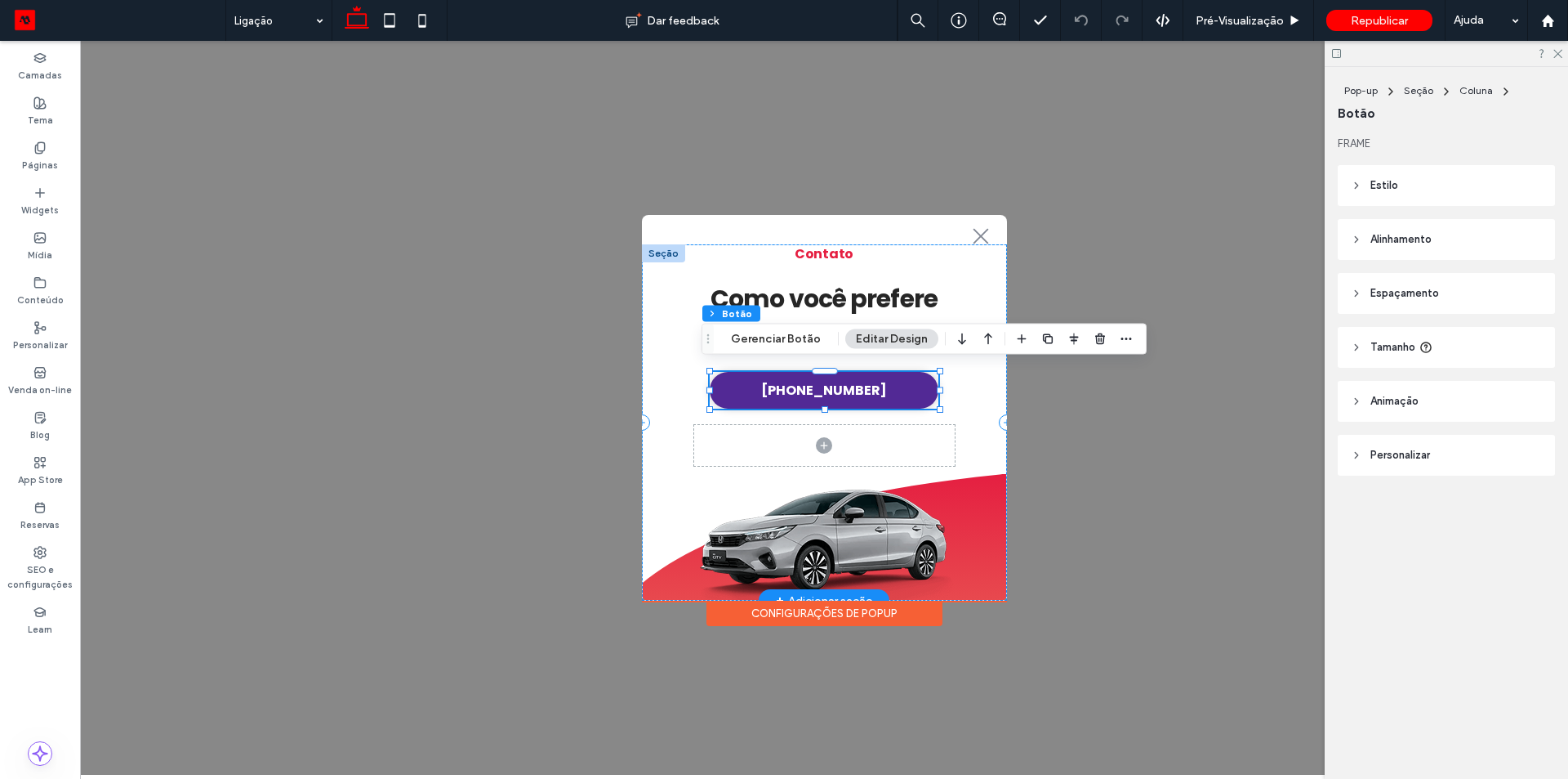
type input "**"
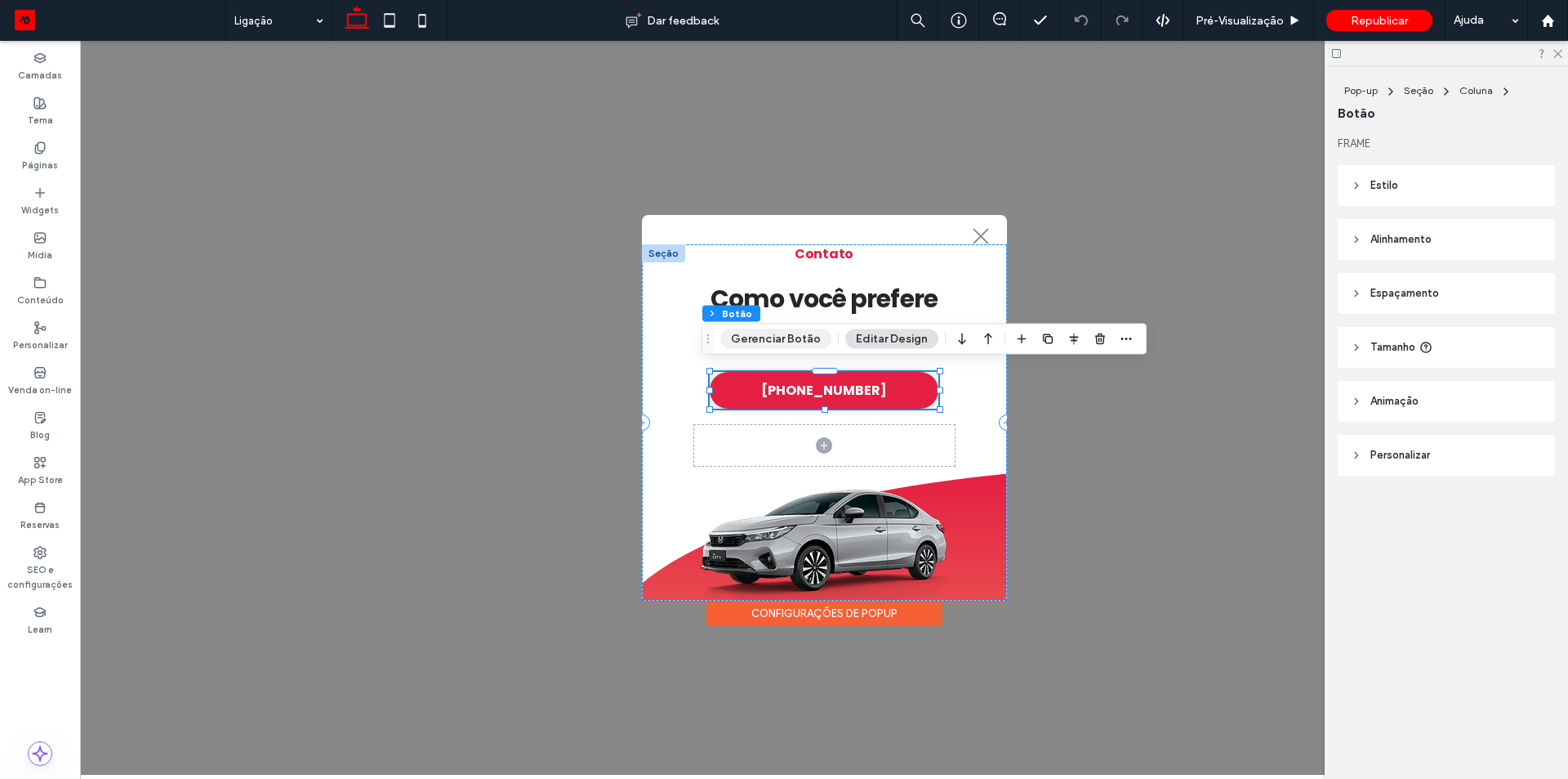
click at [750, 346] on button "Gerenciar Botão" at bounding box center [776, 339] width 111 height 20
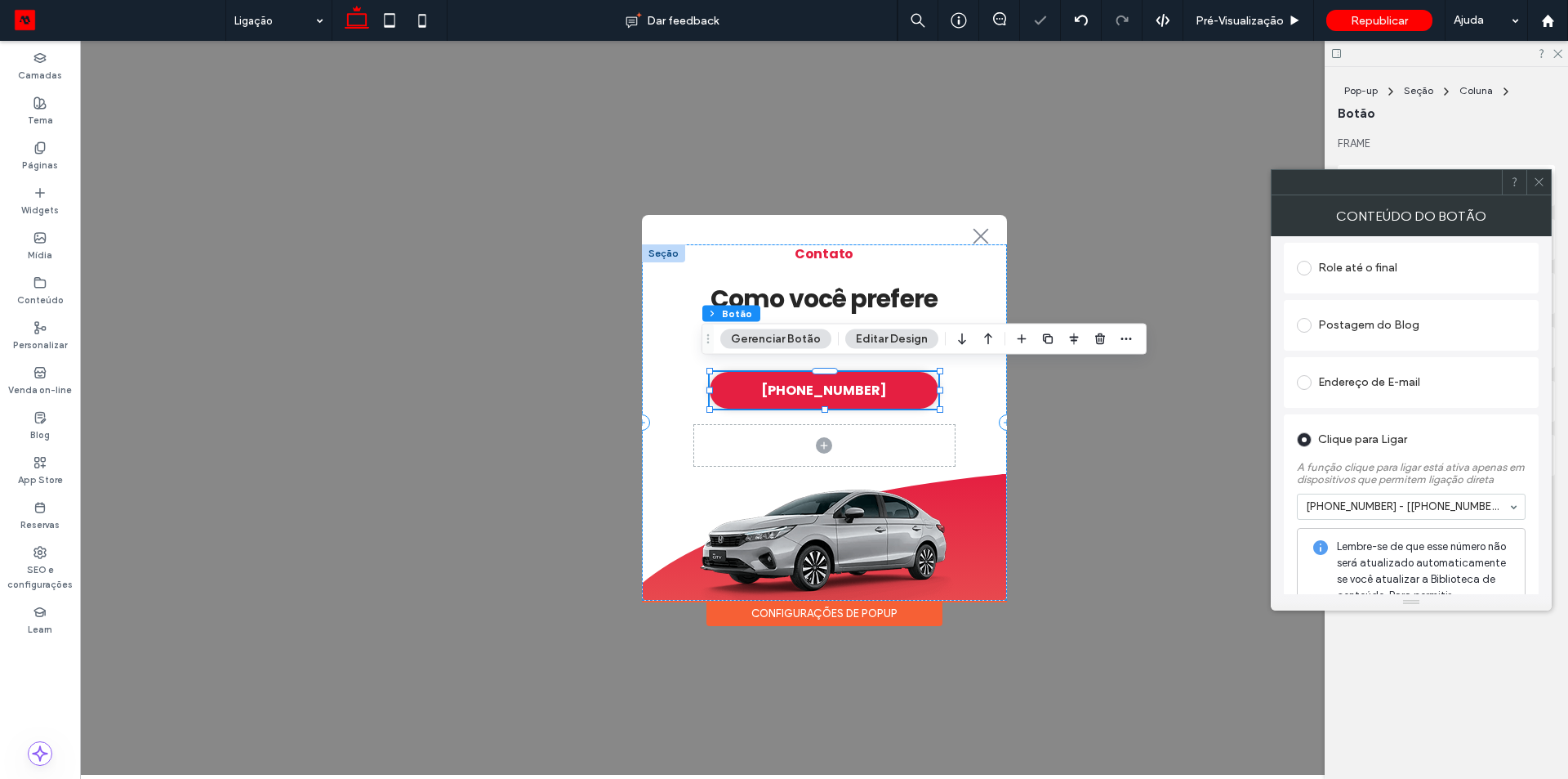
scroll to position [722, 0]
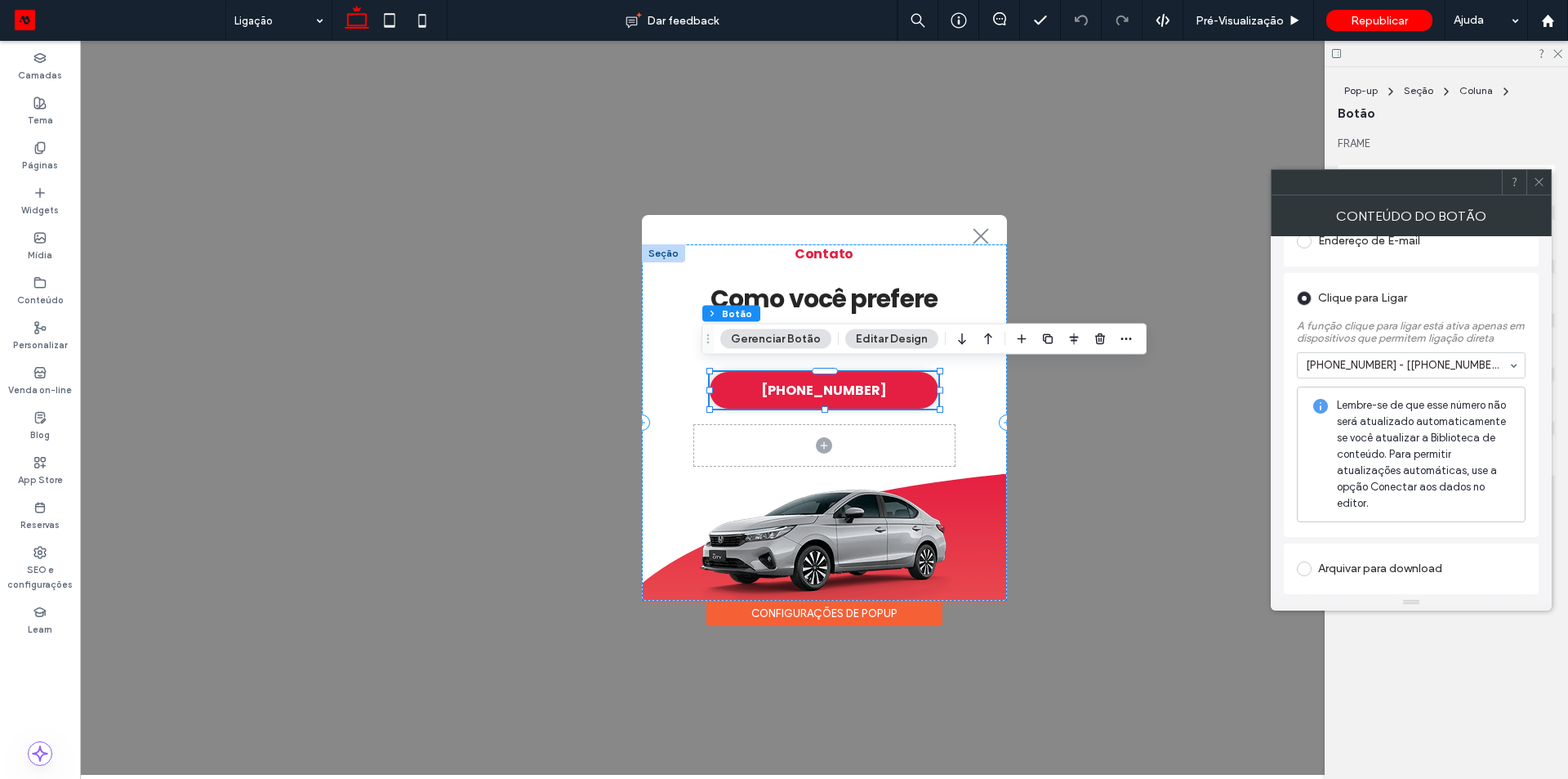
click at [1539, 180] on icon at bounding box center [1539, 182] width 12 height 12
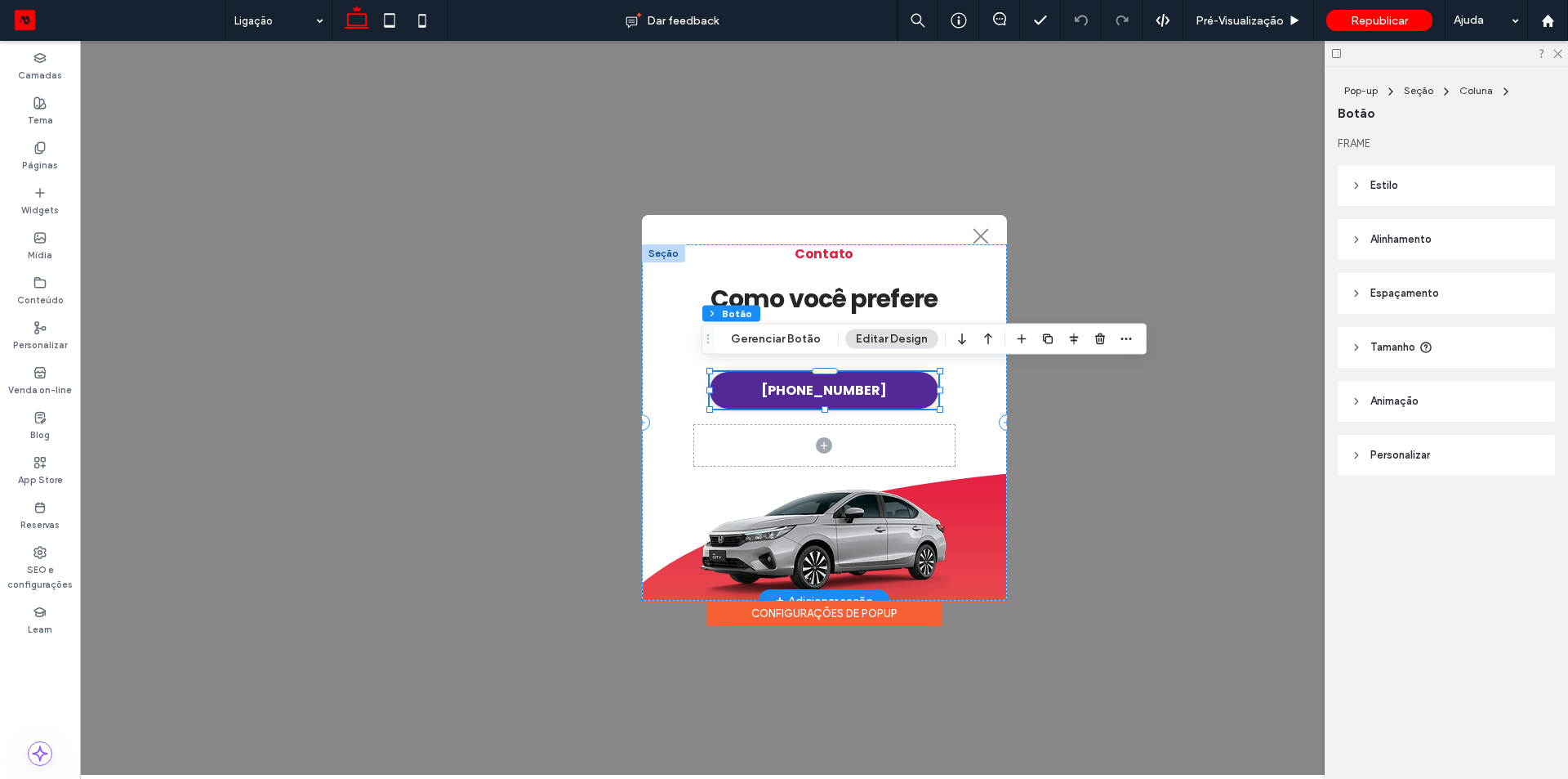
click at [797, 392] on span "[PHONE_NUMBER]" at bounding box center [824, 390] width 126 height 20
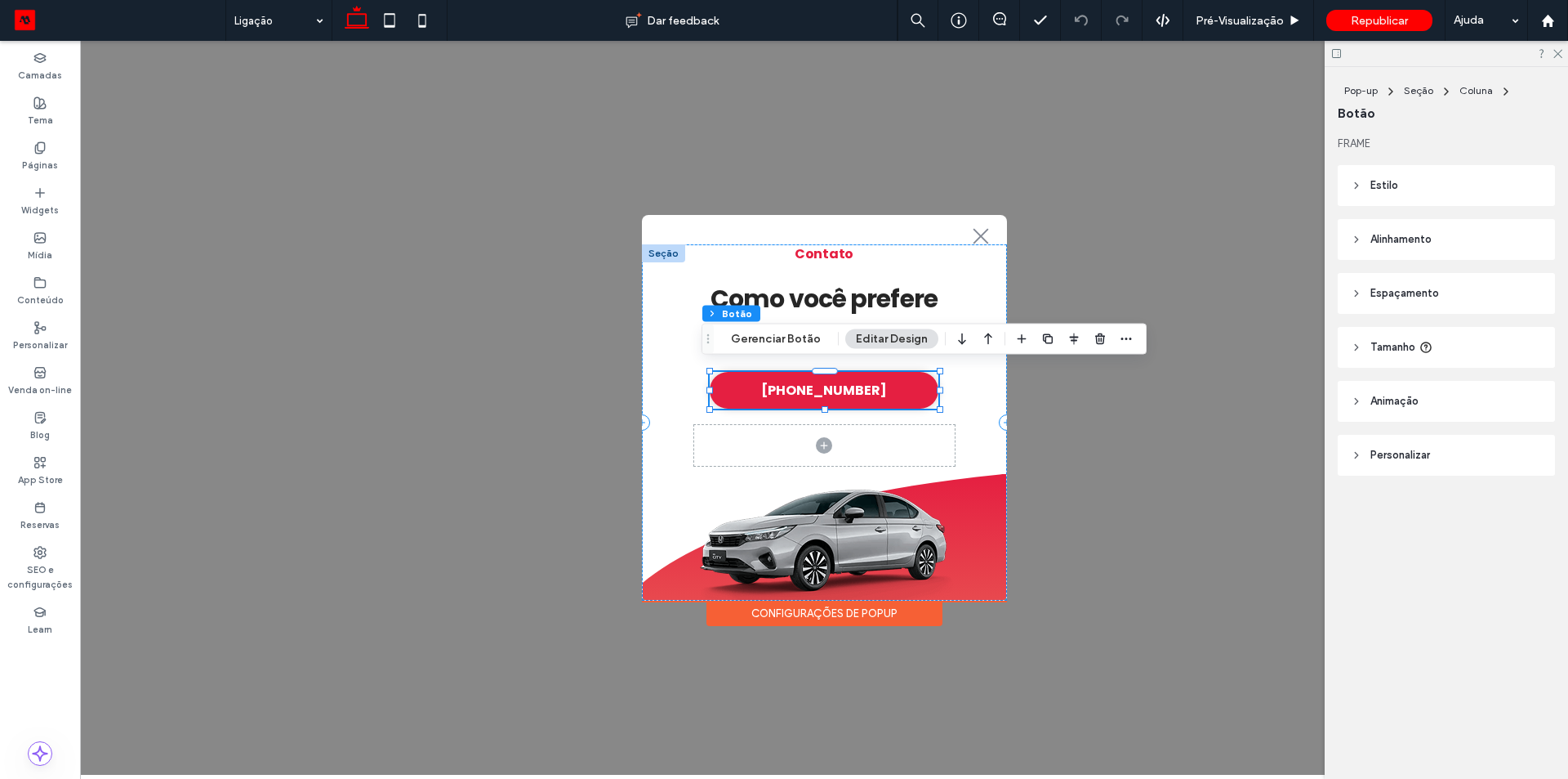
click at [542, 414] on div ".st0-1091118977{fill-rule:evenodd;clip-rule:evenodd;} + Adicionar seção Contato…" at bounding box center [823, 408] width 1488 height 734
click at [1238, 20] on span "Pré-Visualizaçāo" at bounding box center [1240, 21] width 88 height 14
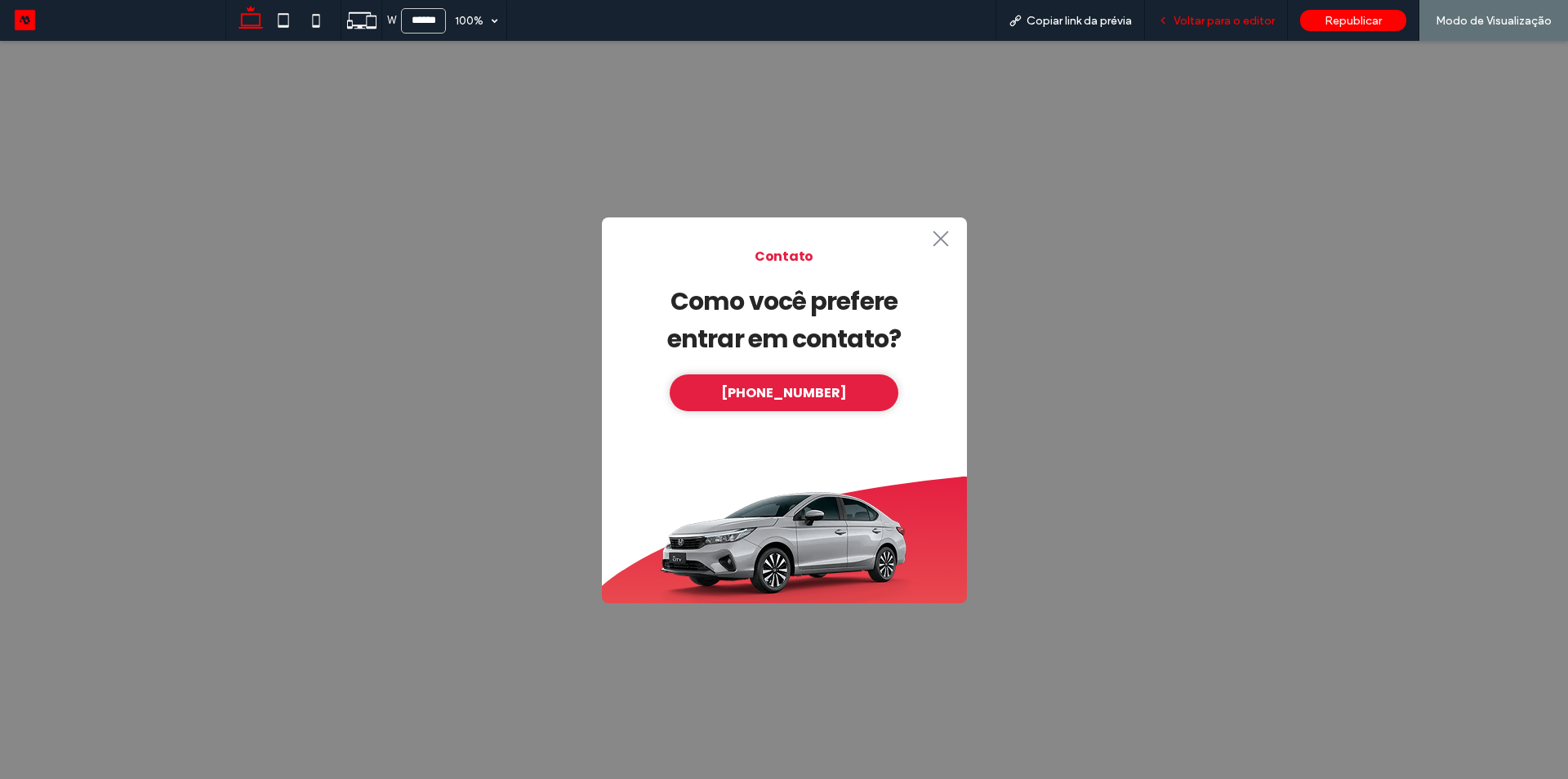
click at [1215, 18] on span "Voltar para o editor" at bounding box center [1224, 21] width 101 height 14
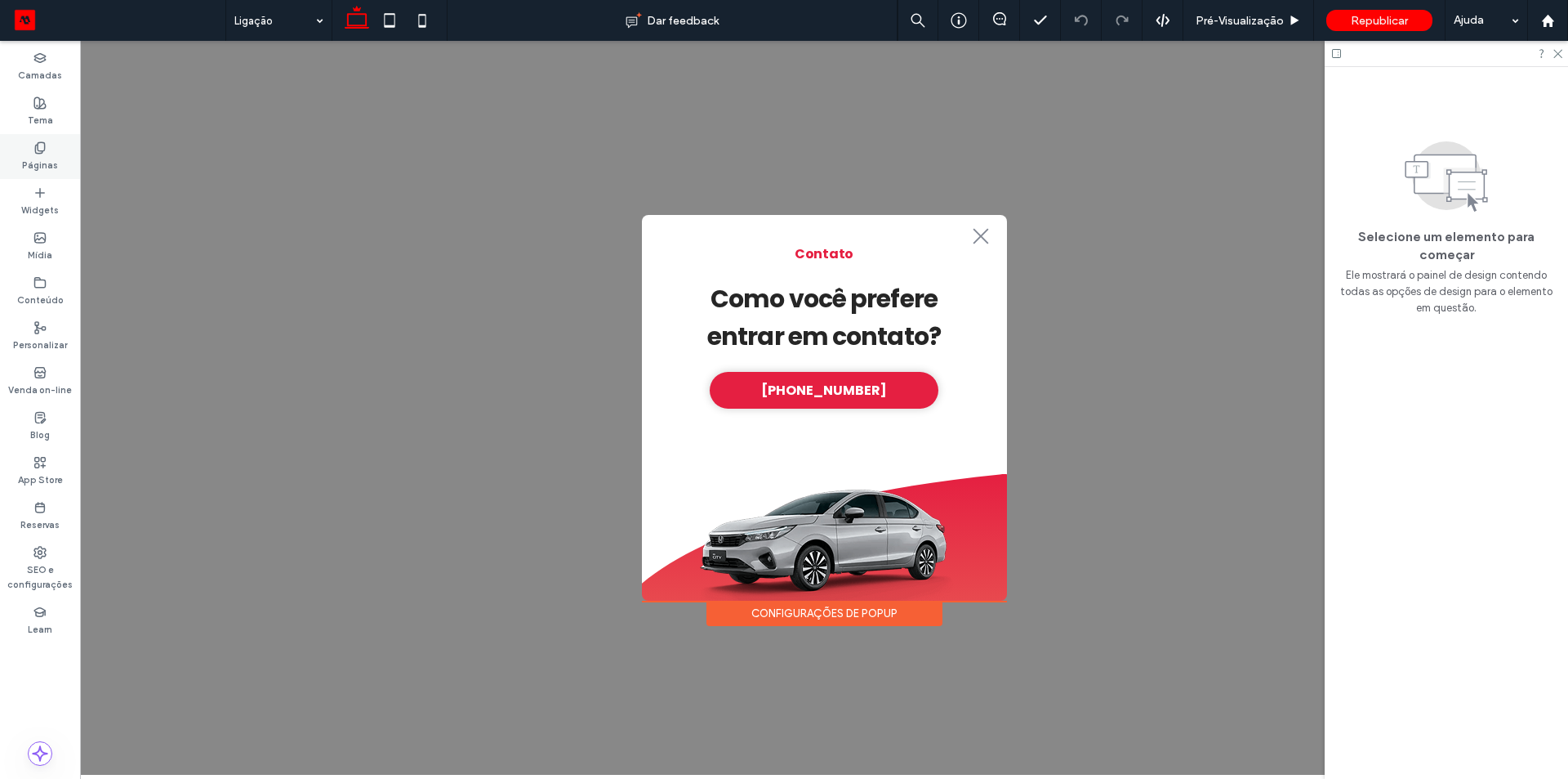
click at [39, 161] on label "Páginas" at bounding box center [40, 163] width 36 height 18
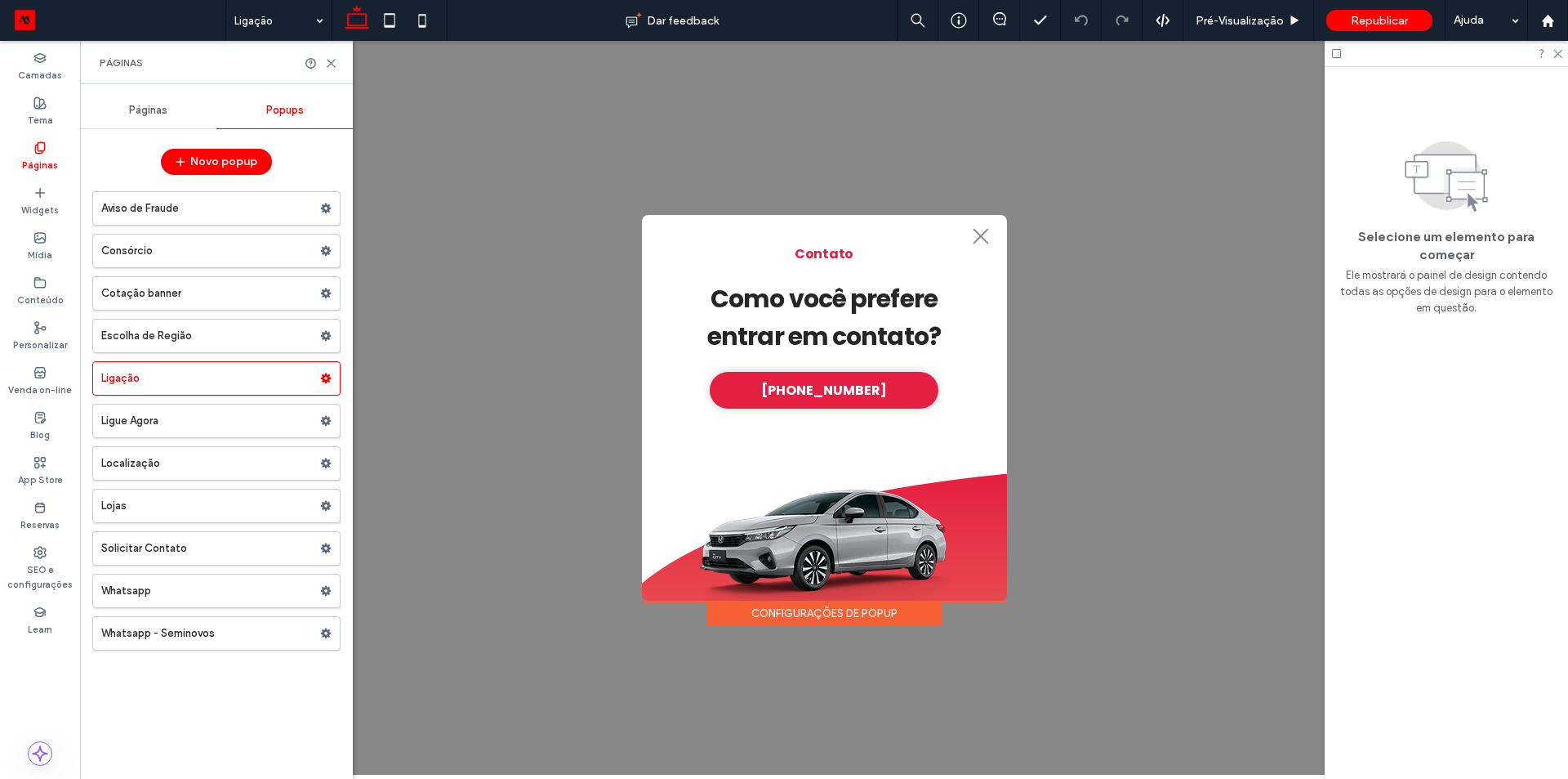
click at [147, 116] on span "Páginas" at bounding box center [148, 110] width 38 height 13
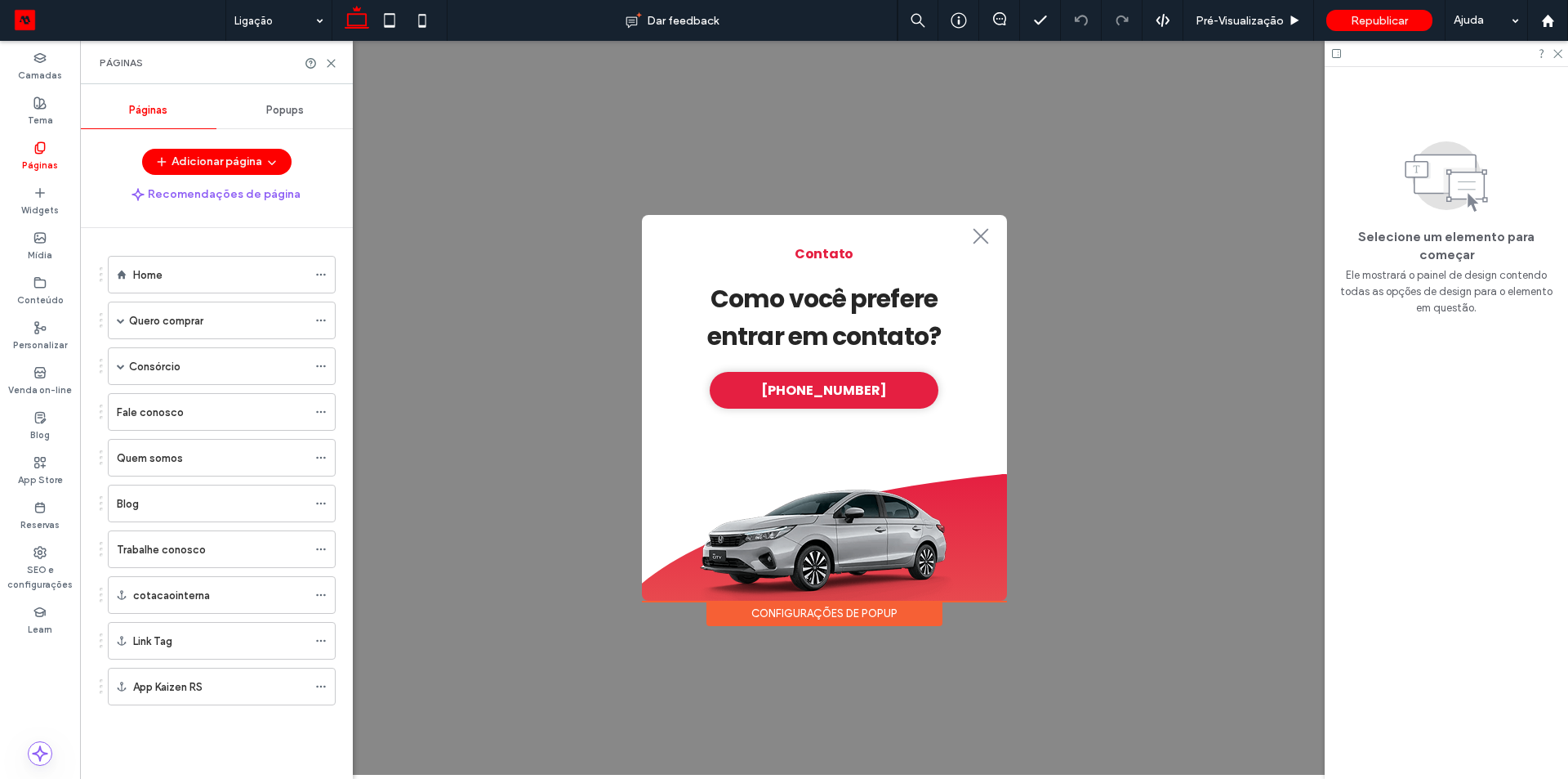
click at [153, 118] on div "Páginas" at bounding box center [148, 110] width 137 height 36
click at [185, 271] on div "Home" at bounding box center [220, 274] width 174 height 17
click at [333, 65] on use at bounding box center [331, 63] width 7 height 7
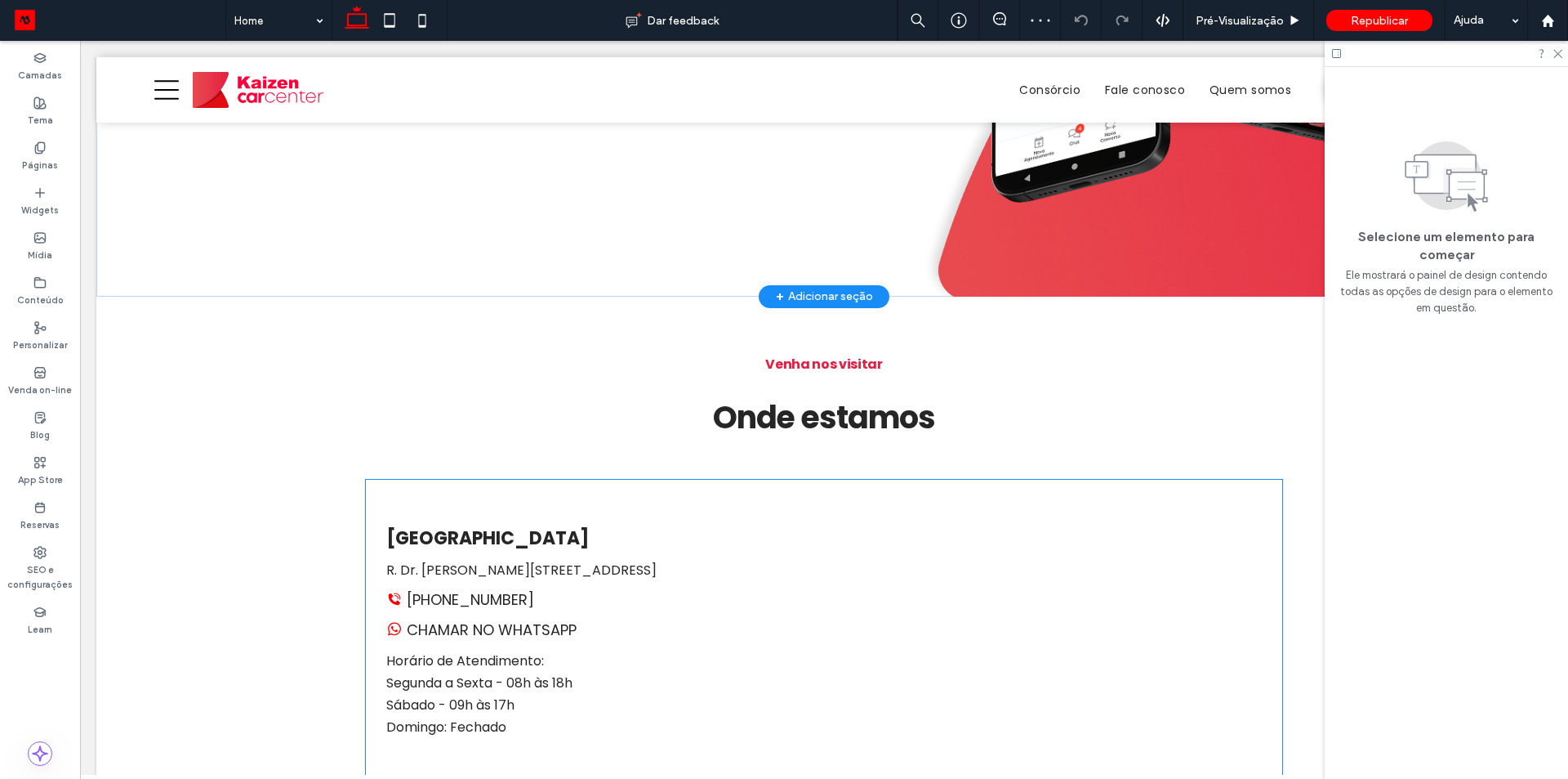
scroll to position [3150, 0]
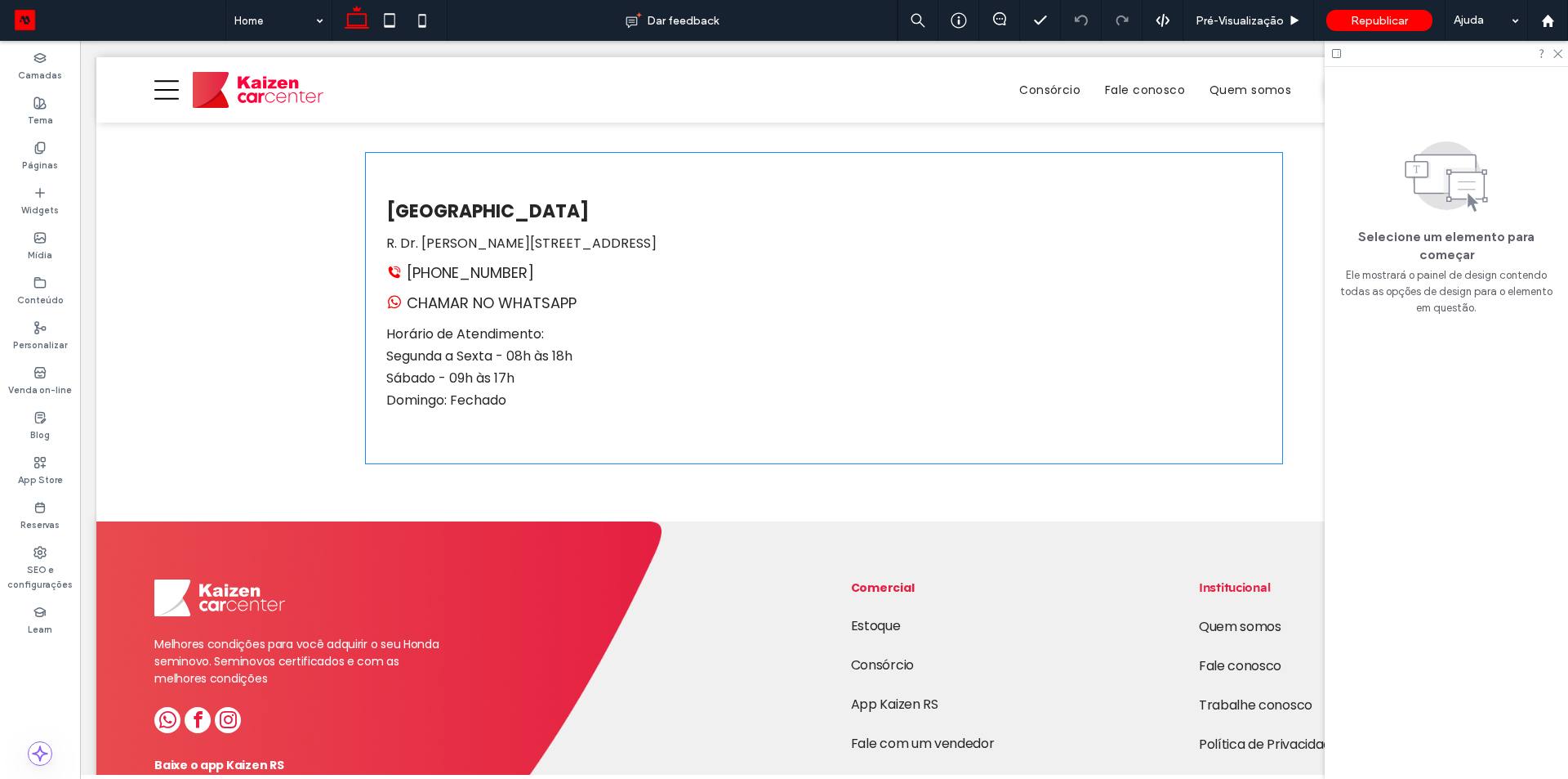
click at [560, 269] on div "+555133370044 CHAMAR NO WHATSAPP" at bounding box center [593, 288] width 412 height 52
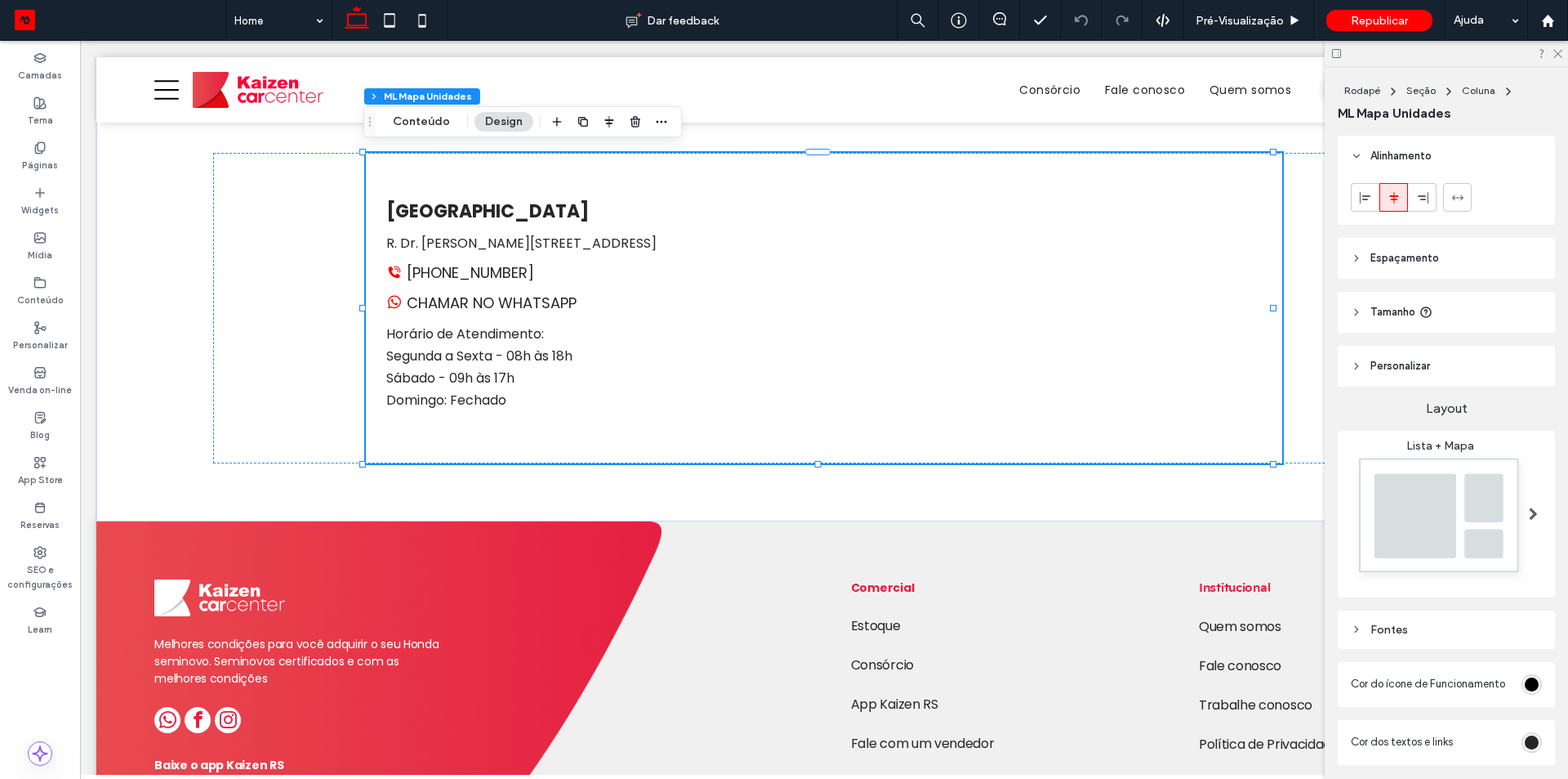
click at [450, 270] on link "[PHONE_NUMBER]" at bounding box center [461, 273] width 148 height 22
click at [430, 120] on button "Conteúdo" at bounding box center [422, 122] width 78 height 20
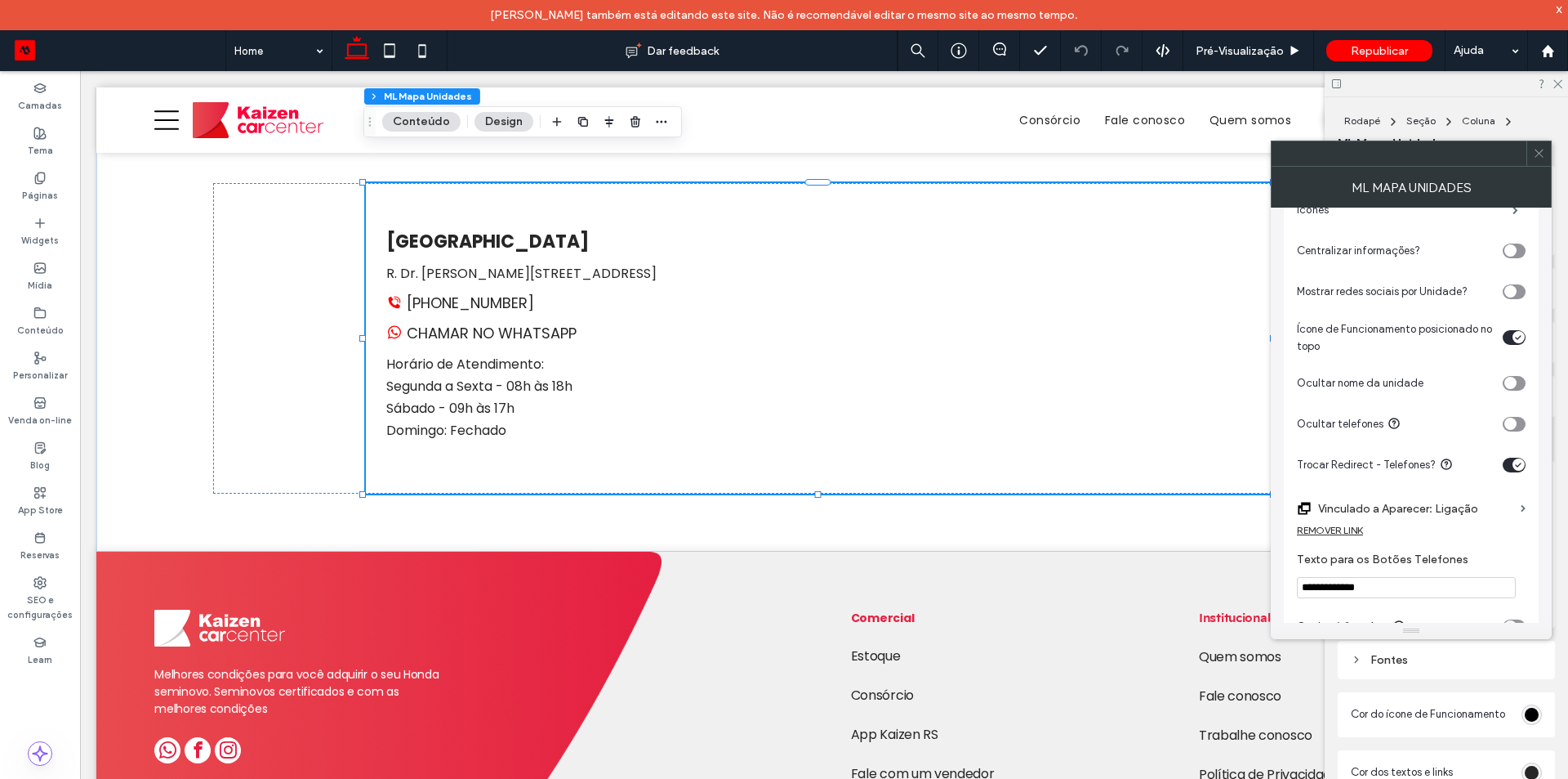
scroll to position [245, 0]
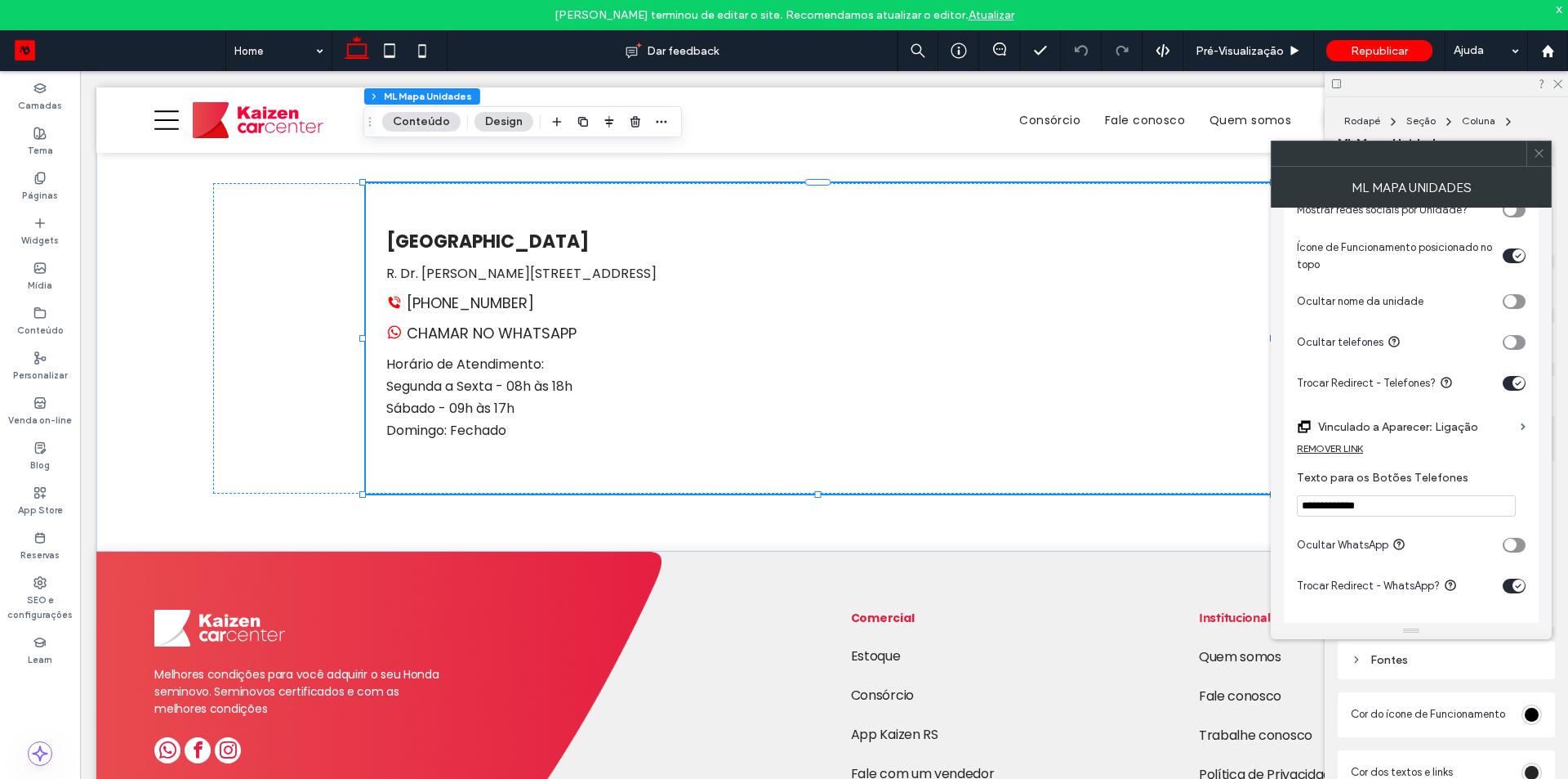
click at [1421, 512] on input "**********" at bounding box center [1406, 505] width 219 height 21
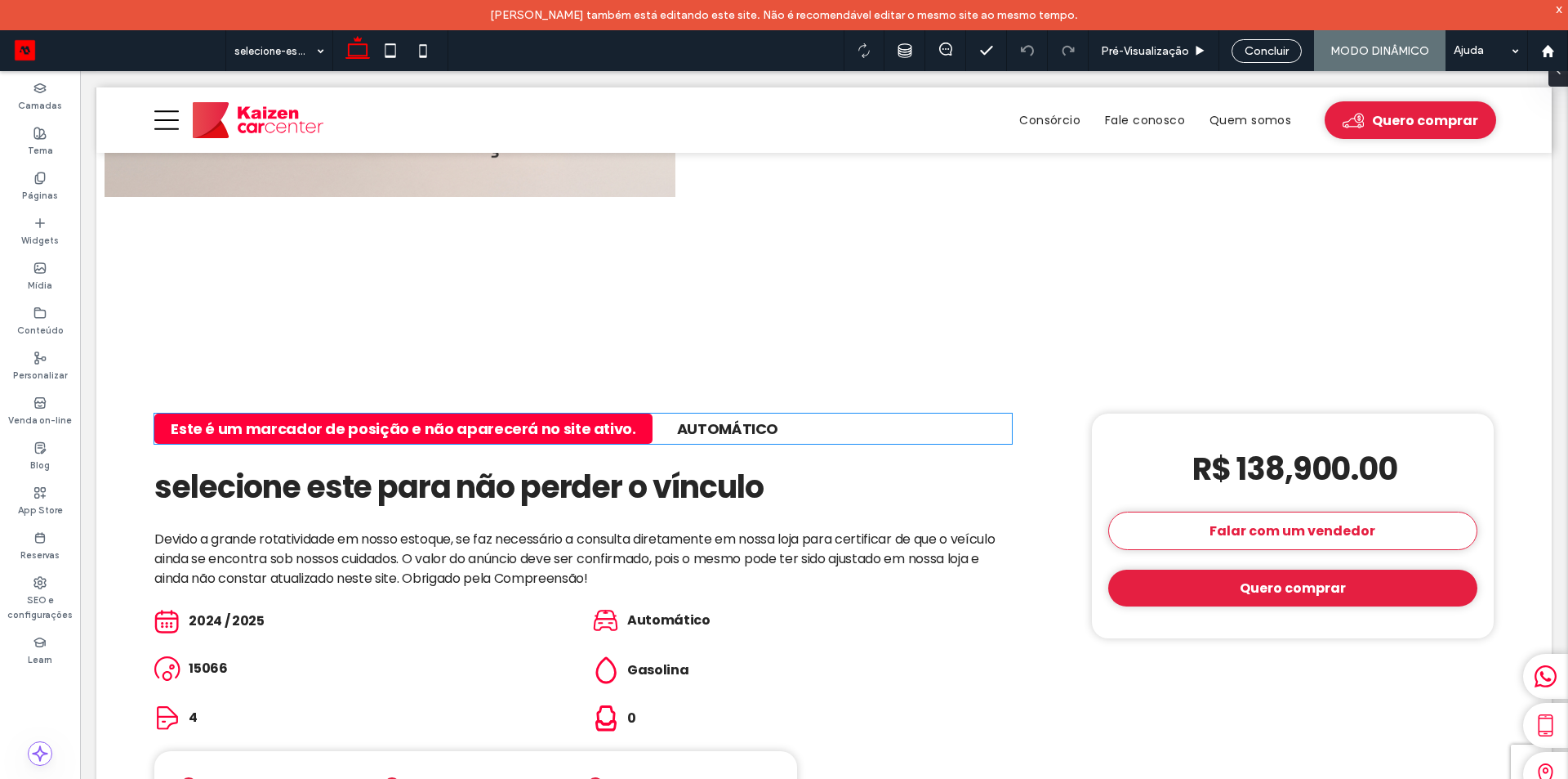
scroll to position [572, 0]
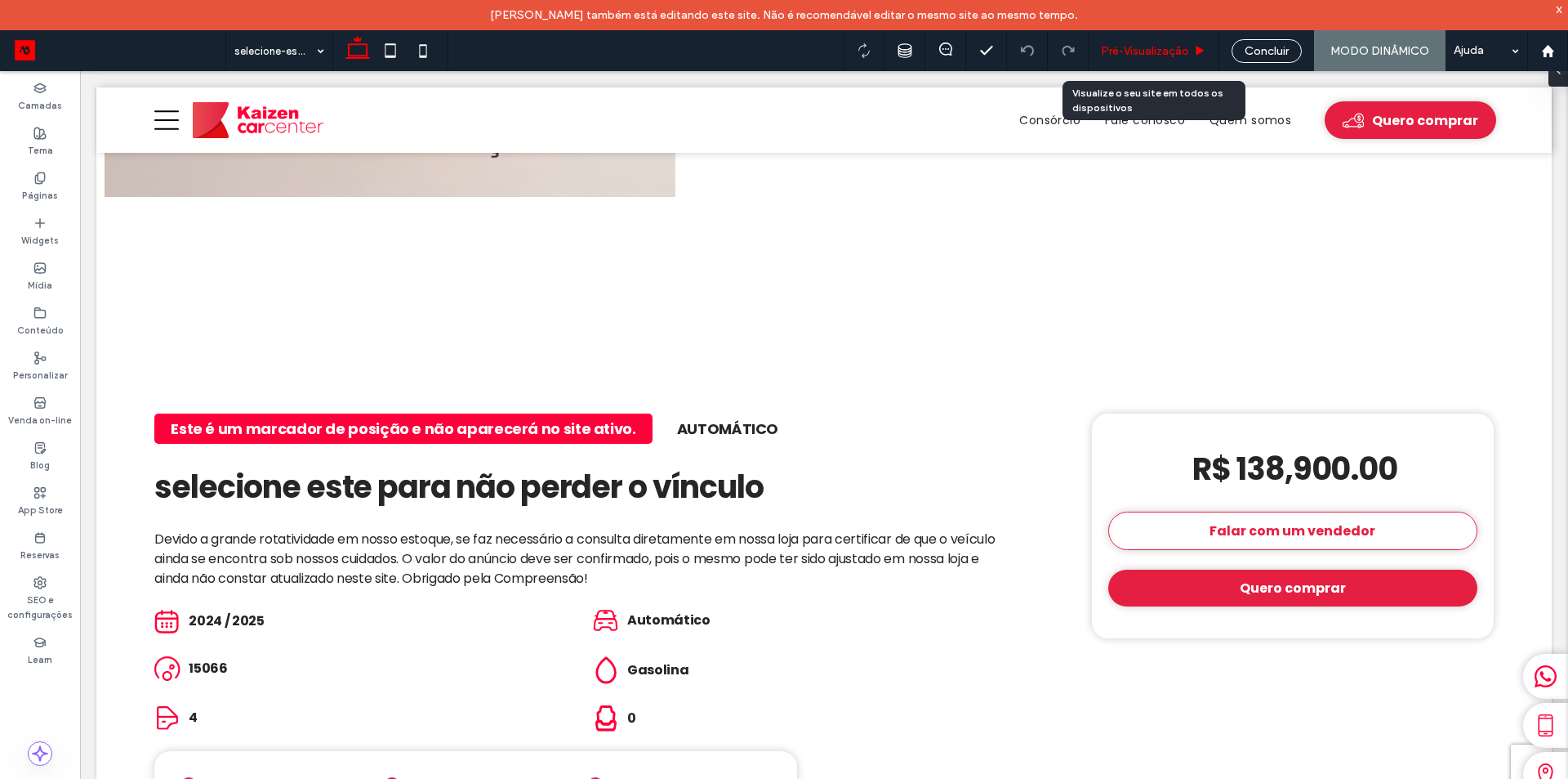
click at [1126, 52] on span "Pré-Visualizaçāo" at bounding box center [1145, 51] width 88 height 14
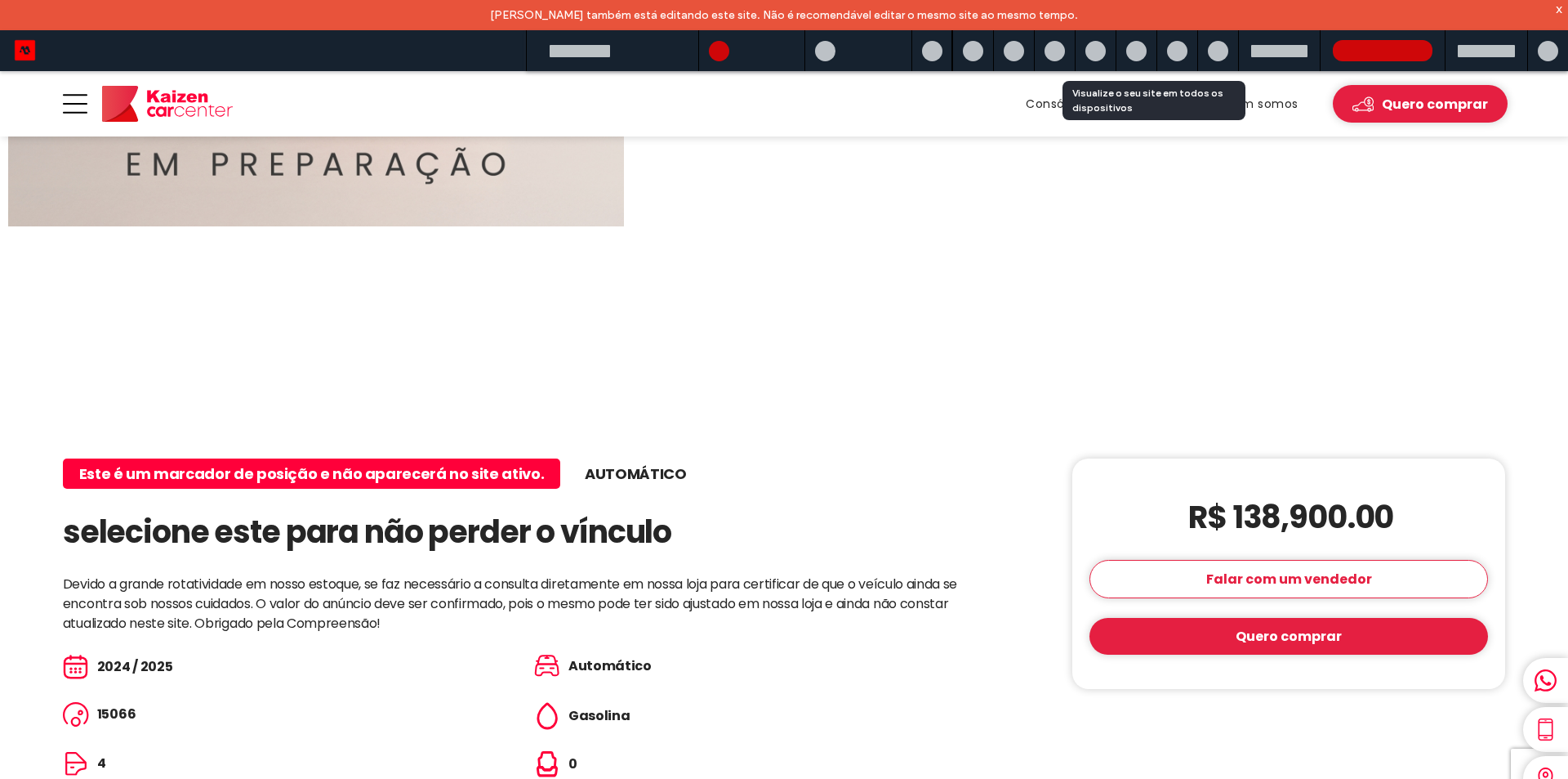
scroll to position [557, 0]
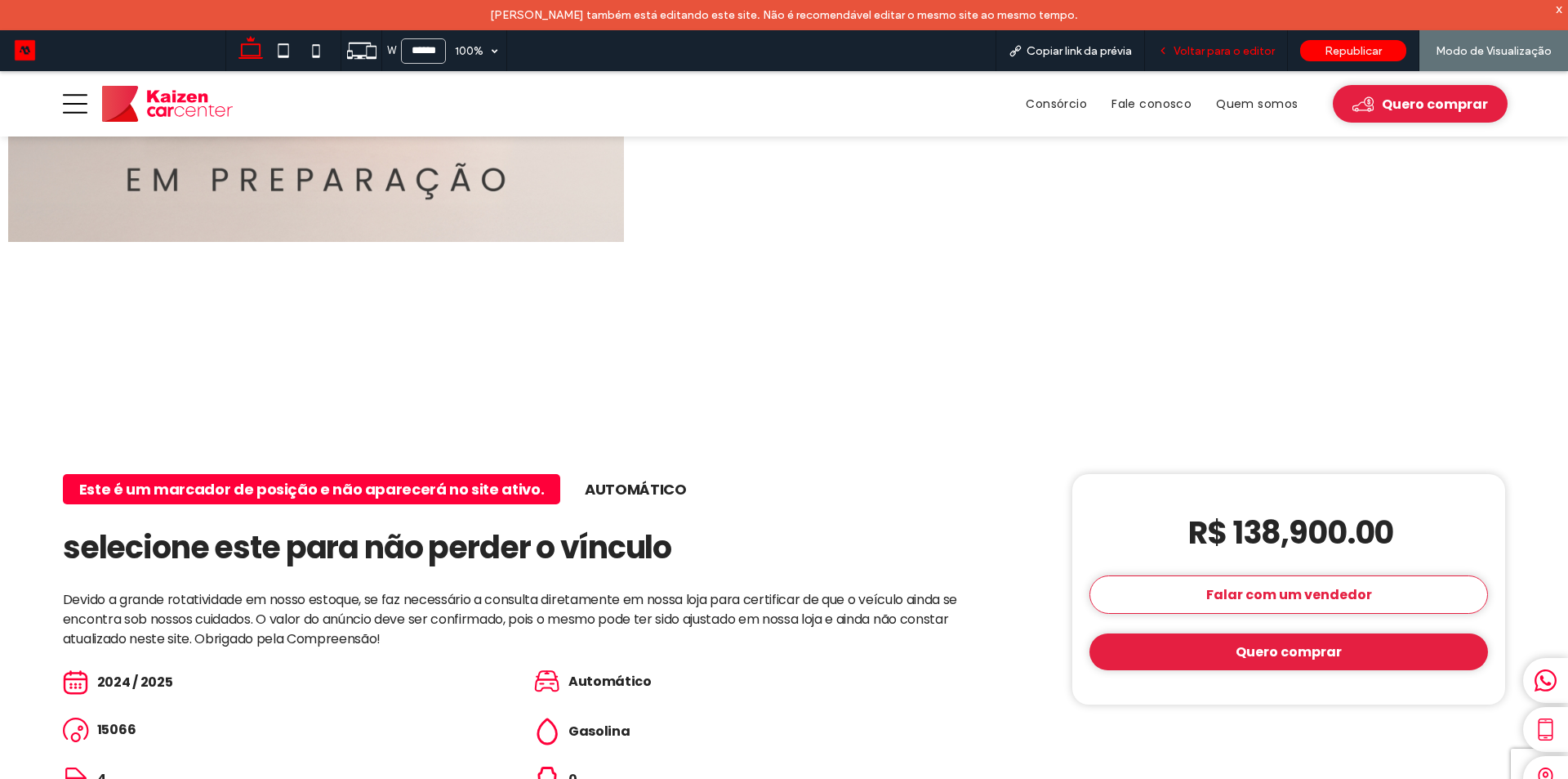
click at [1219, 54] on span "Voltar para o editor" at bounding box center [1224, 51] width 101 height 14
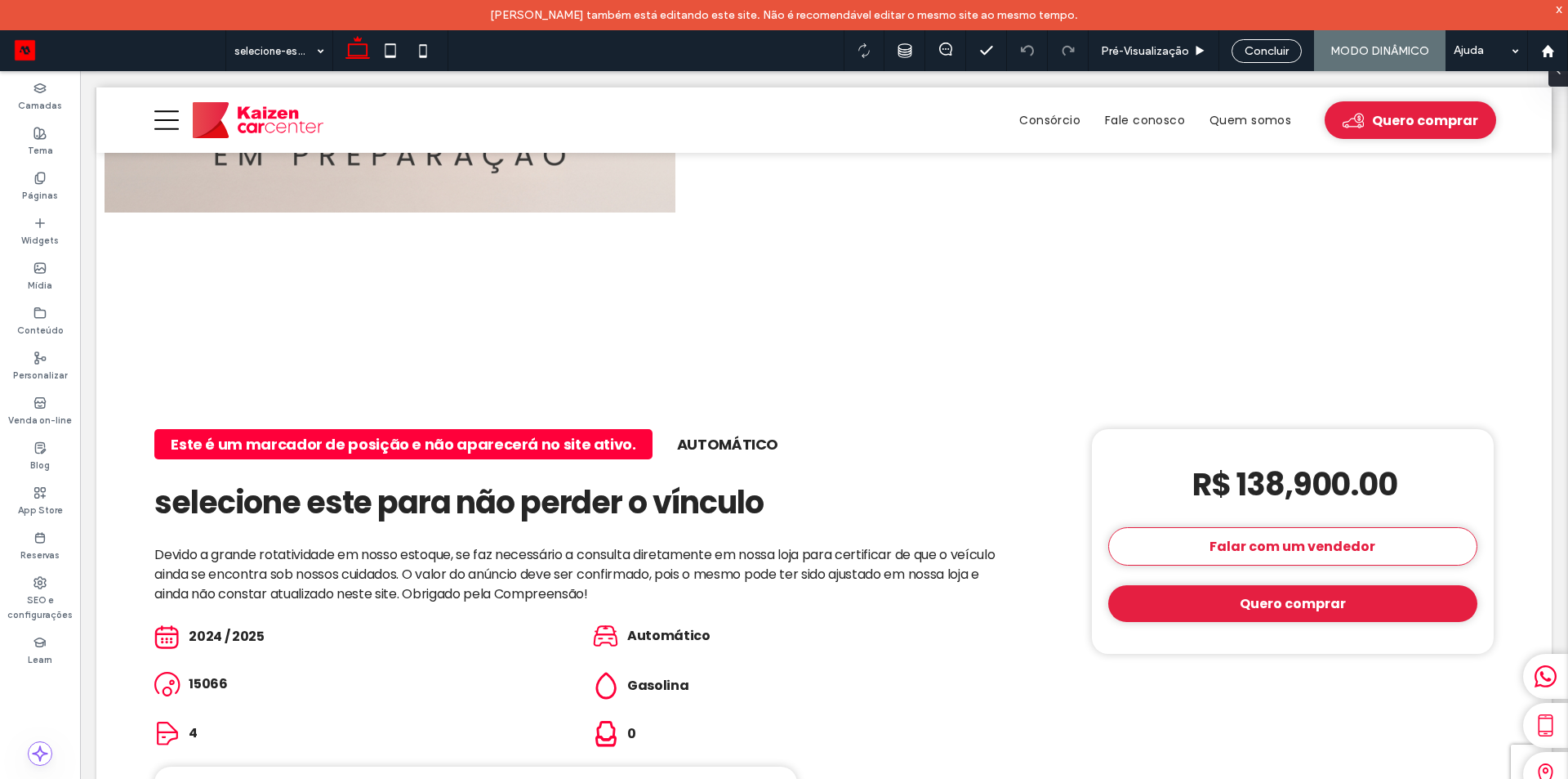
scroll to position [572, 0]
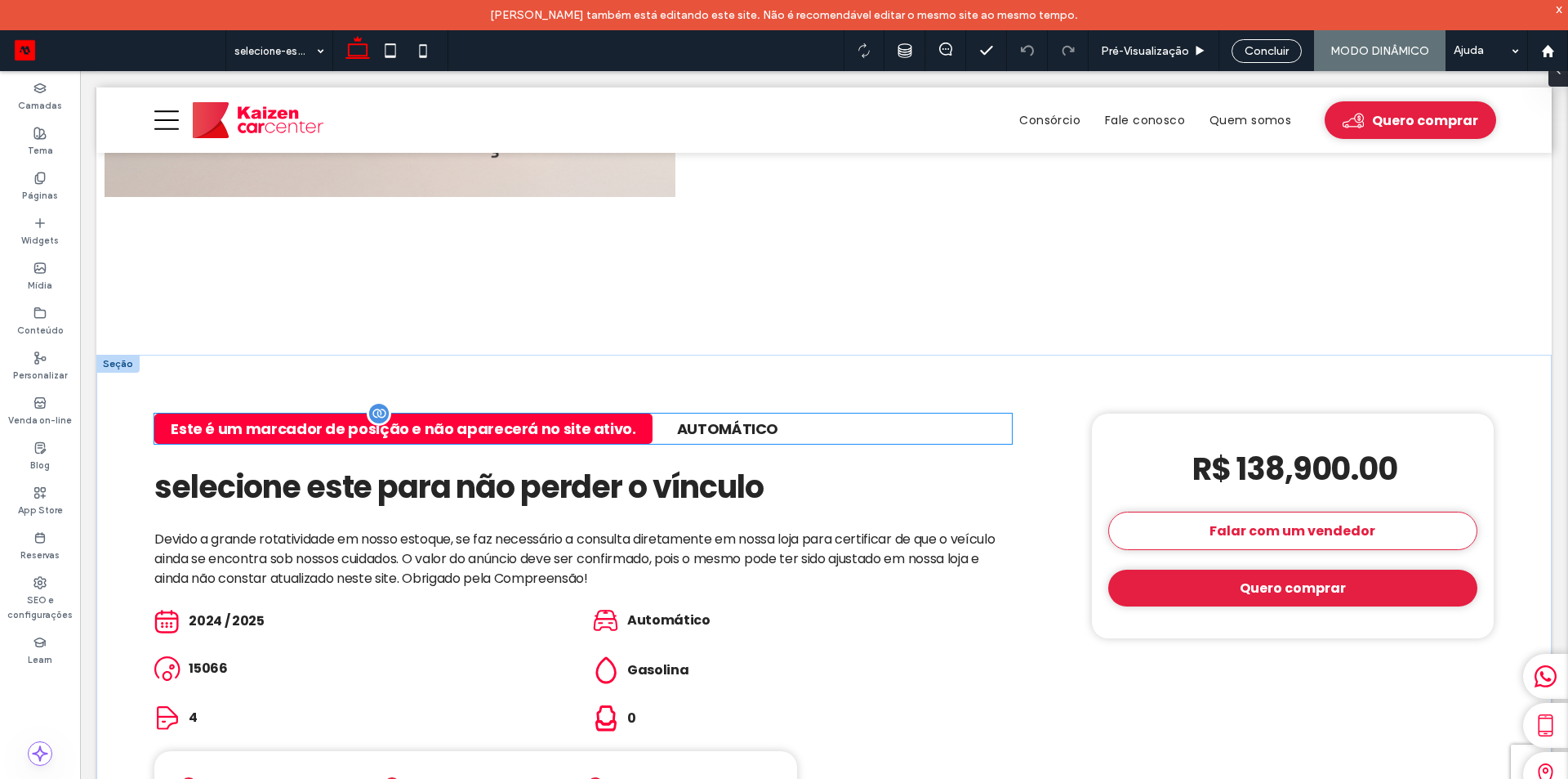
click at [368, 419] on span "Este é um marcador de posição e não aparecerá no site ativo." at bounding box center [403, 429] width 465 height 20
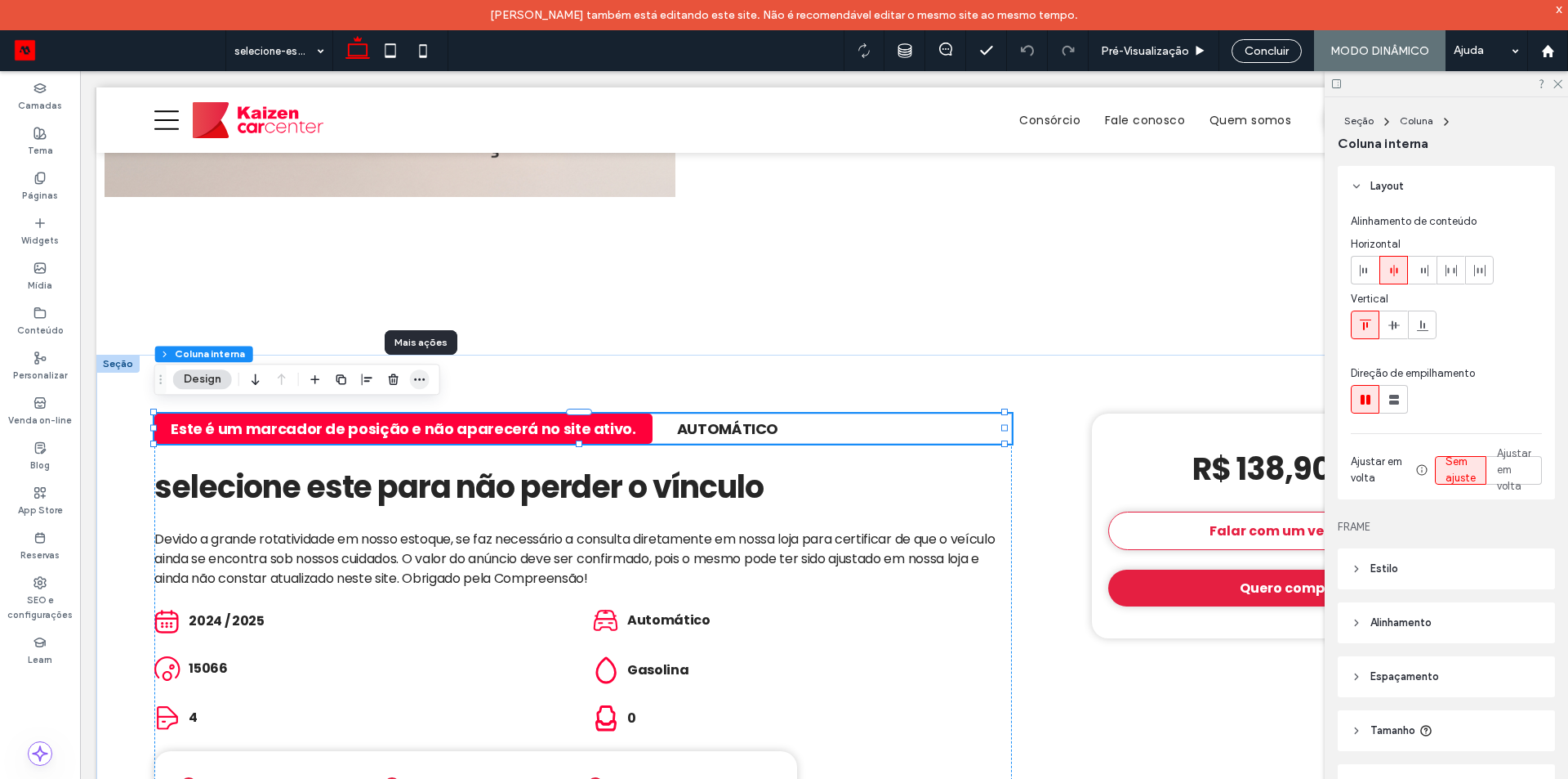
click at [420, 378] on use "button" at bounding box center [419, 379] width 11 height 2
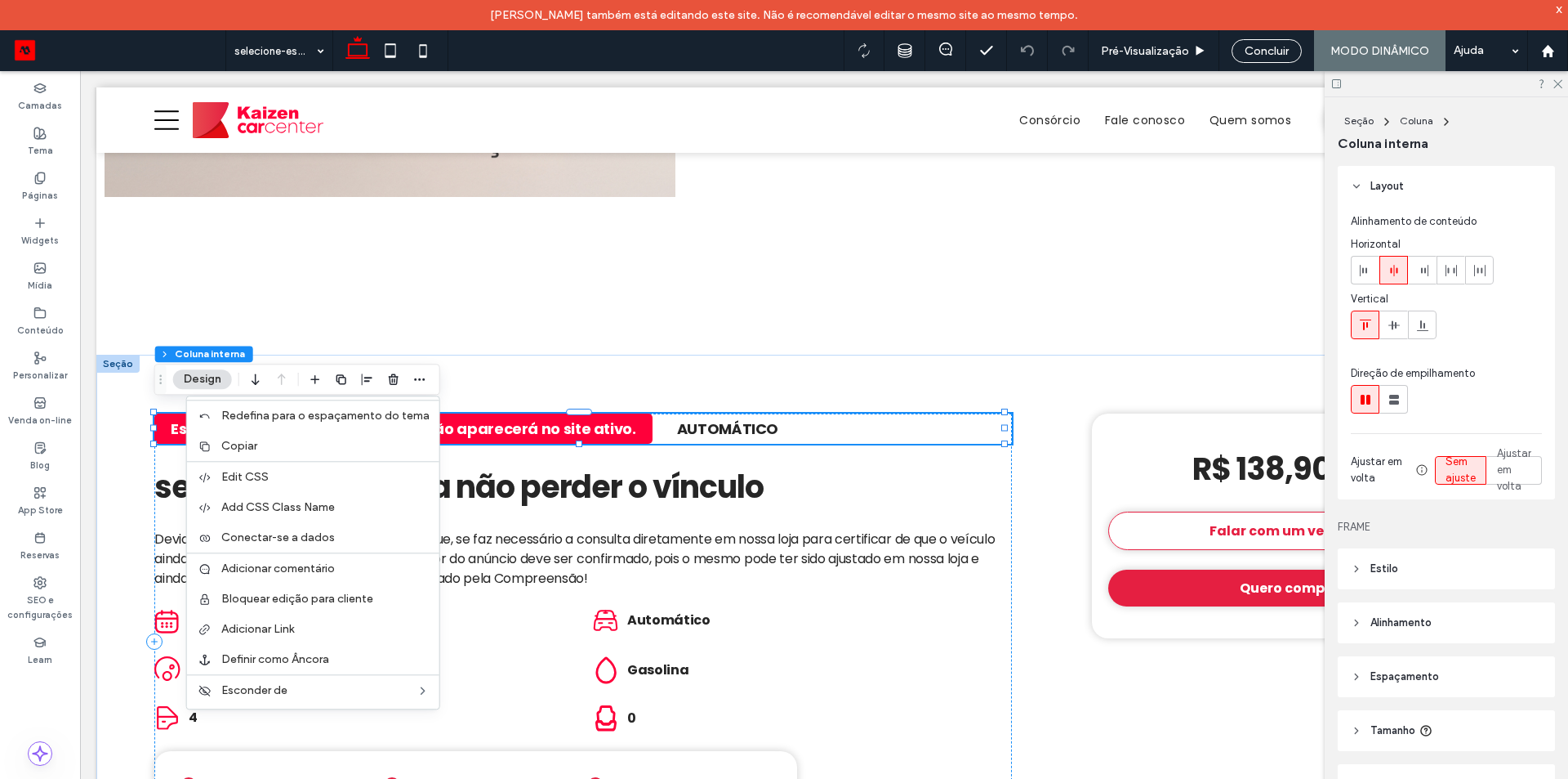
click at [530, 419] on span "Este é um marcador de posição e não aparecerá no site ativo." at bounding box center [403, 429] width 465 height 20
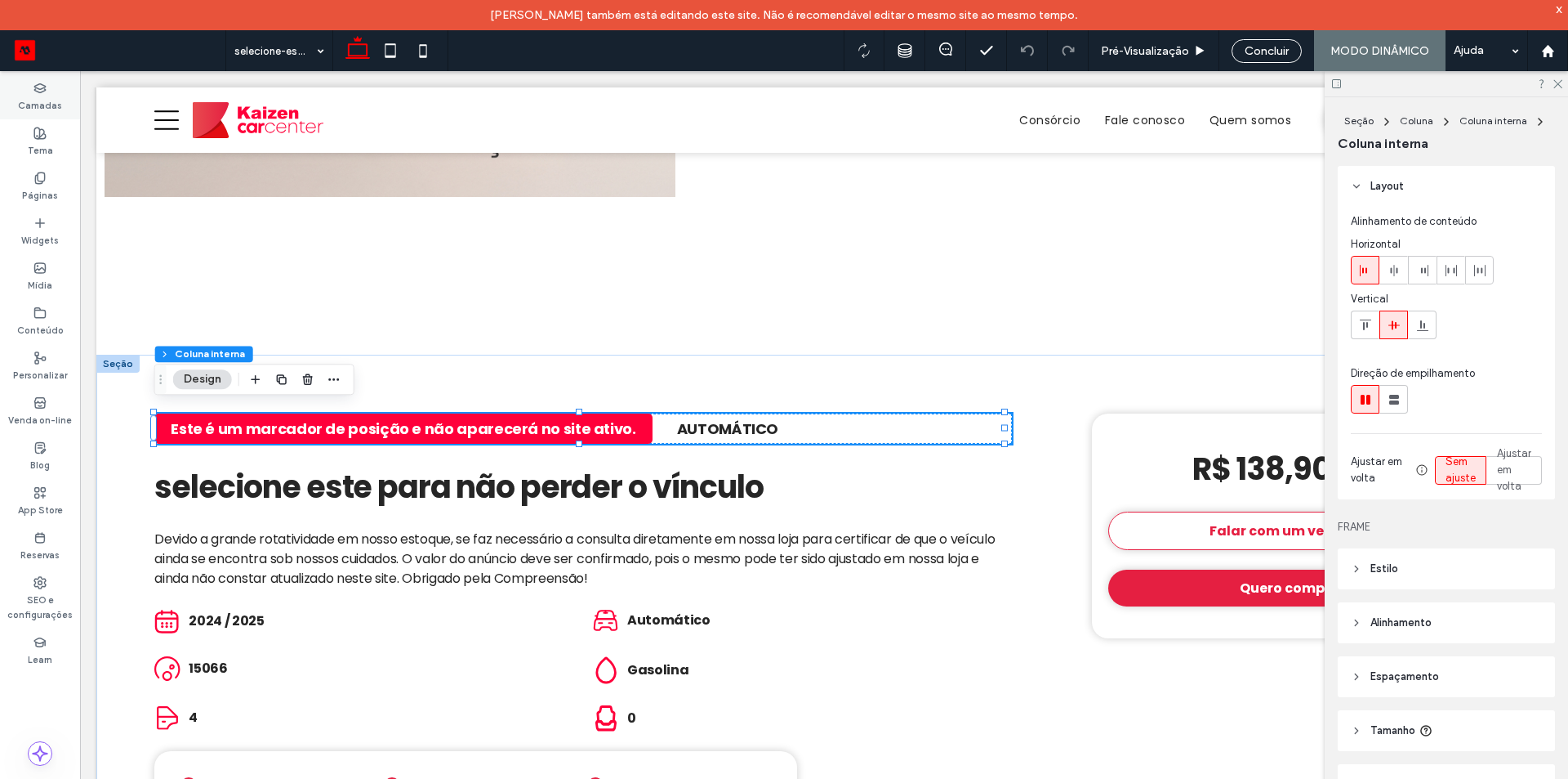
click at [58, 96] on label "Camadas" at bounding box center [40, 104] width 44 height 18
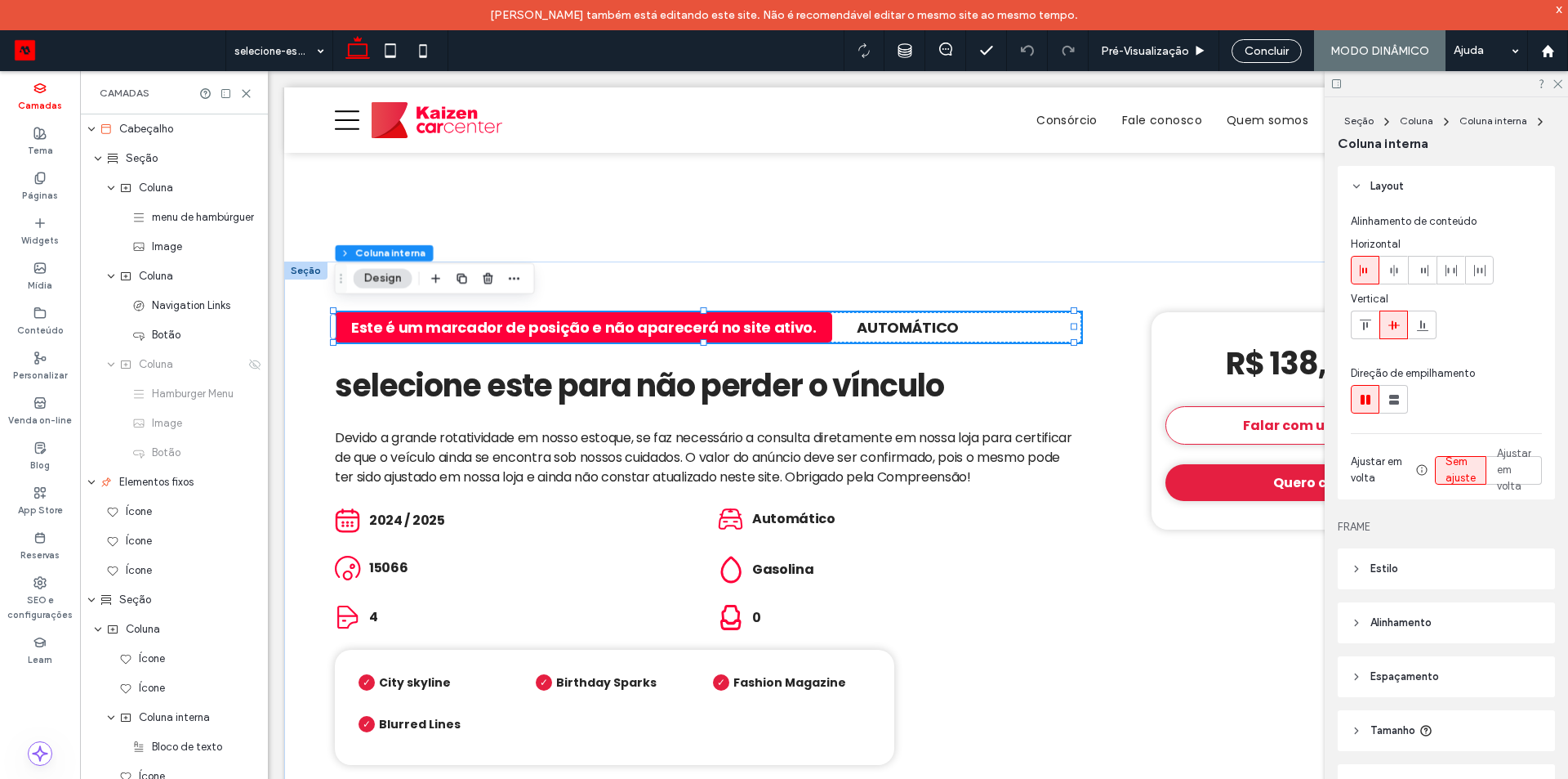
scroll to position [550, 0]
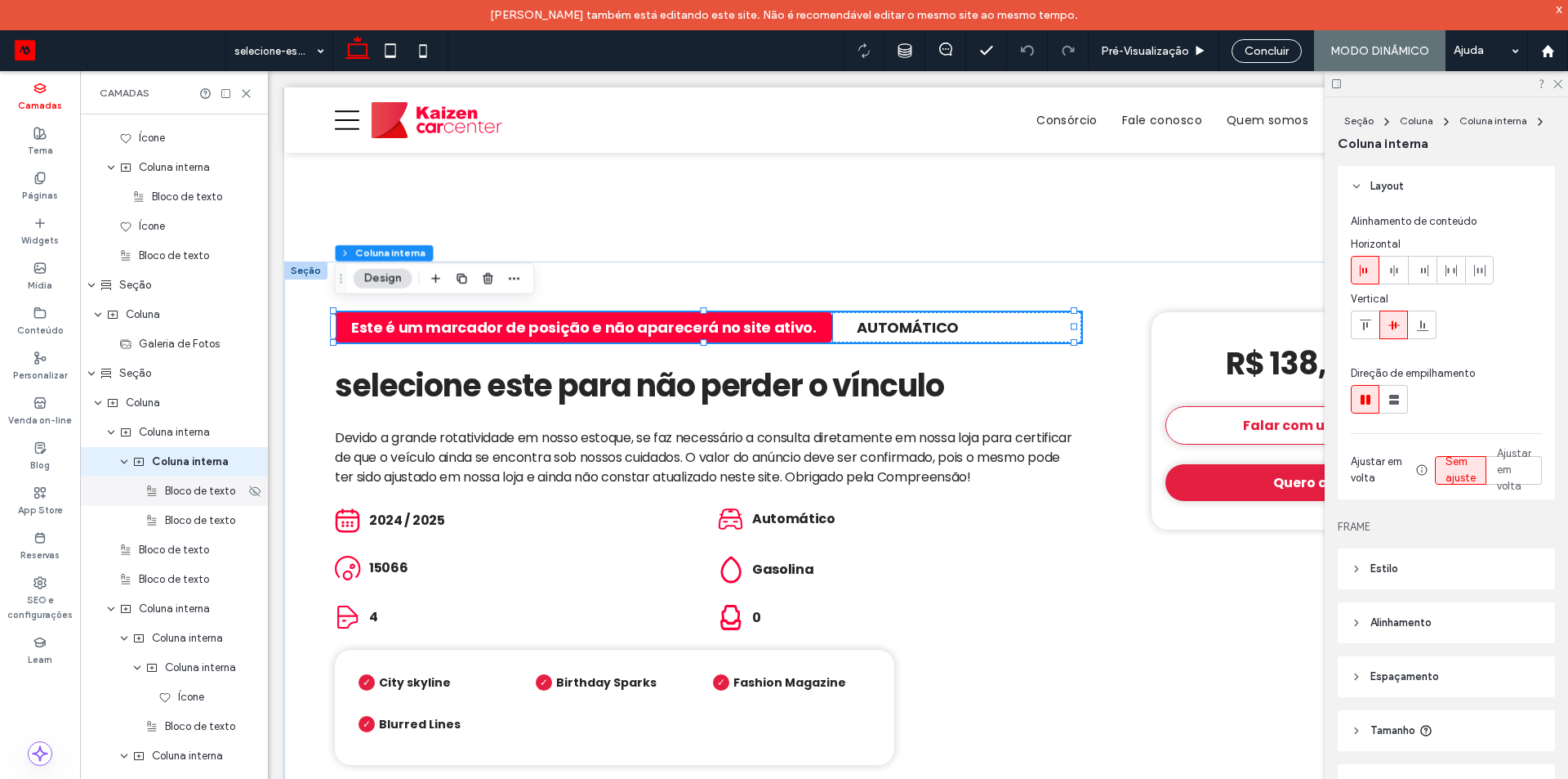
click at [190, 504] on div "Bloco de texto" at bounding box center [174, 491] width 188 height 29
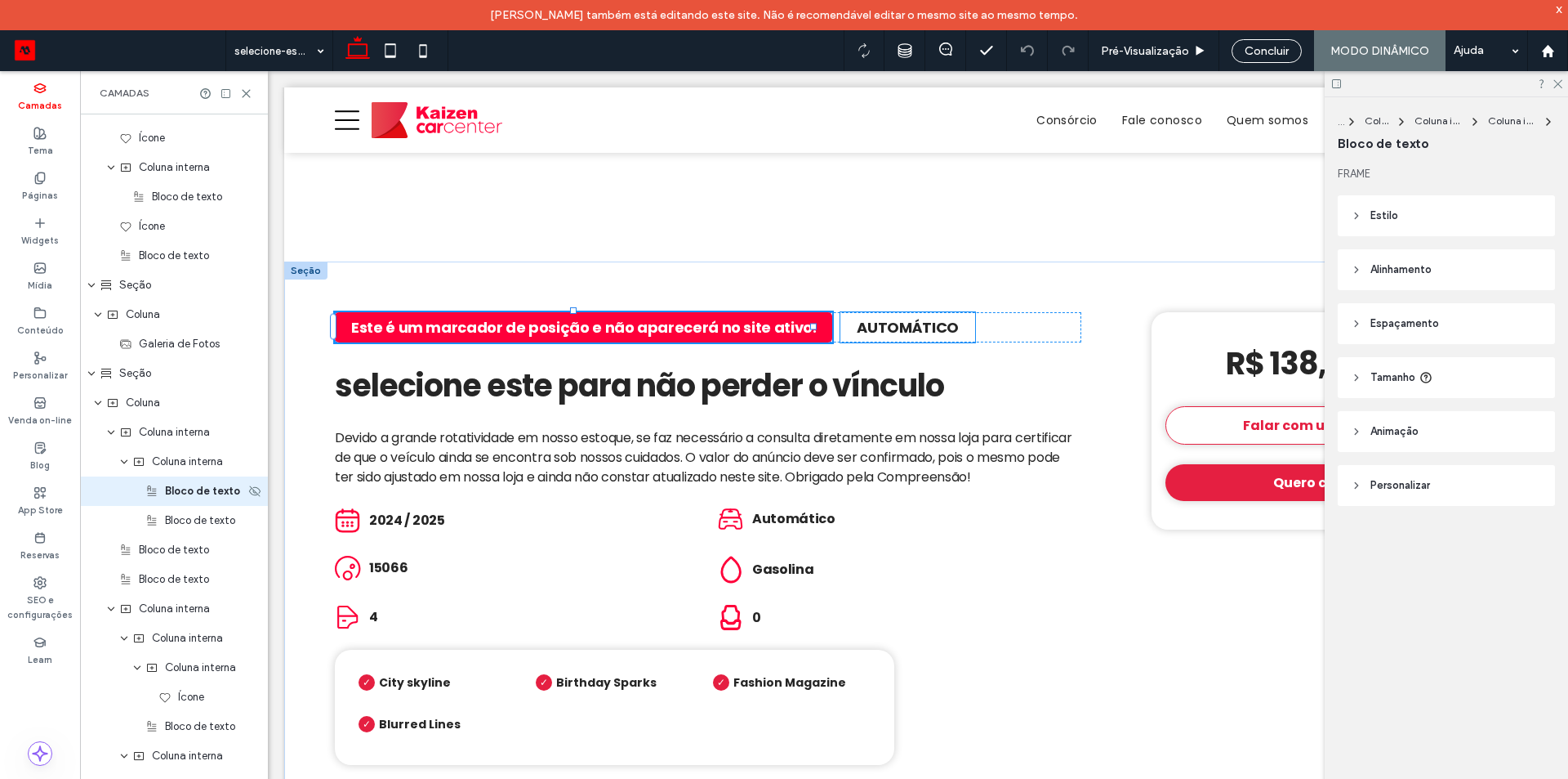
scroll to position [580, 0]
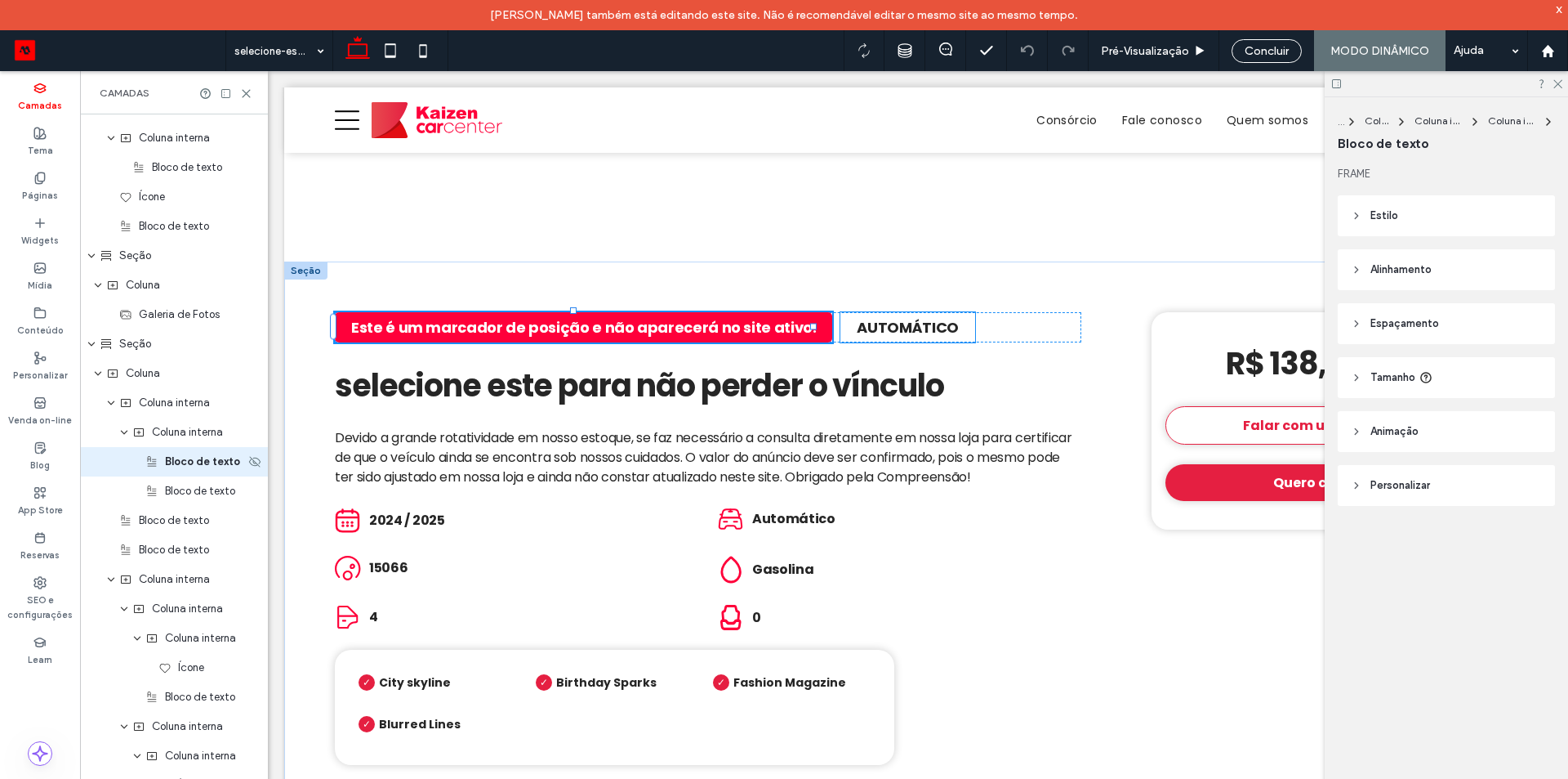
type input "*"
click at [732, 281] on span "button" at bounding box center [729, 279] width 20 height 20
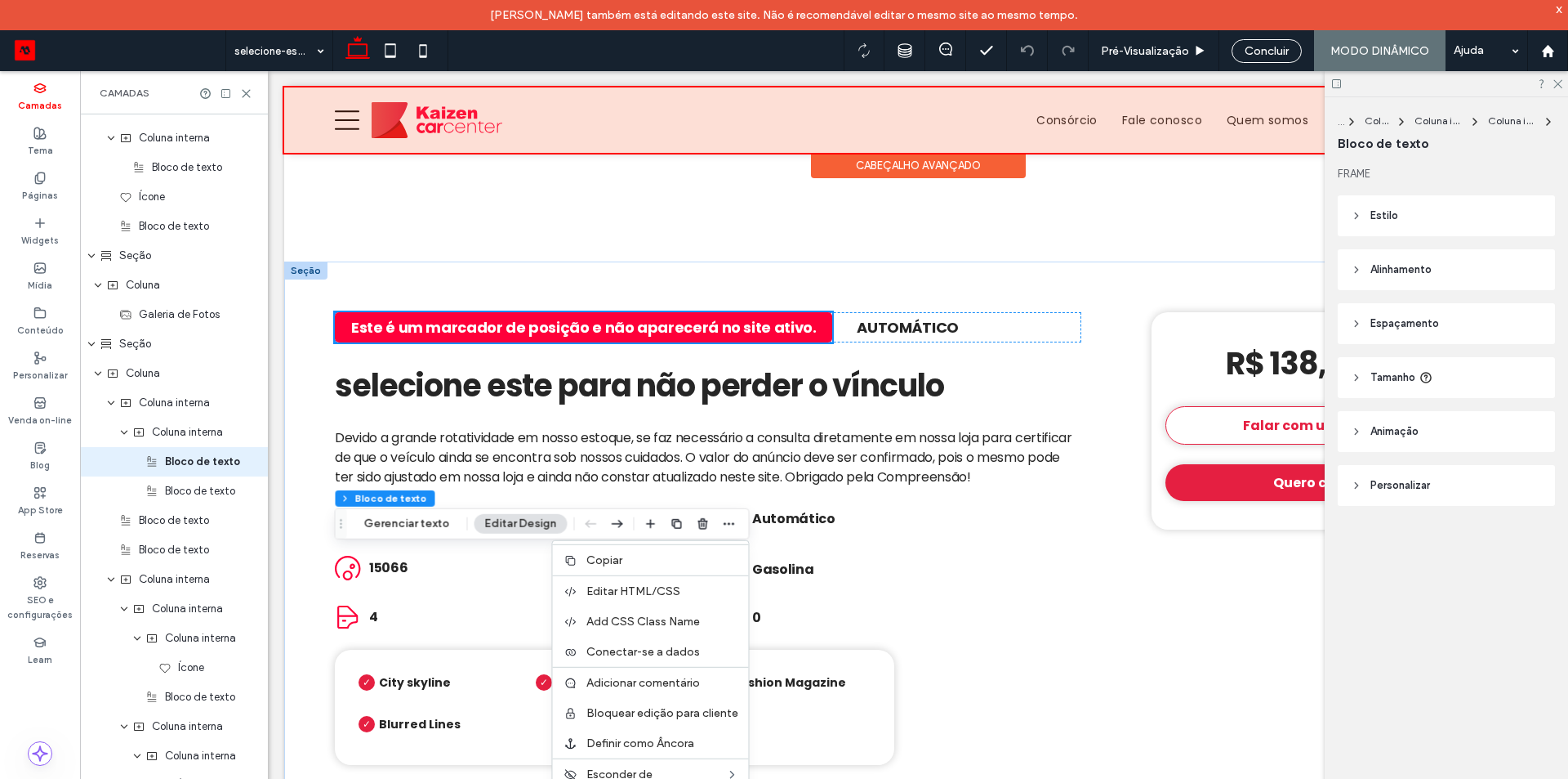
scroll to position [325, 0]
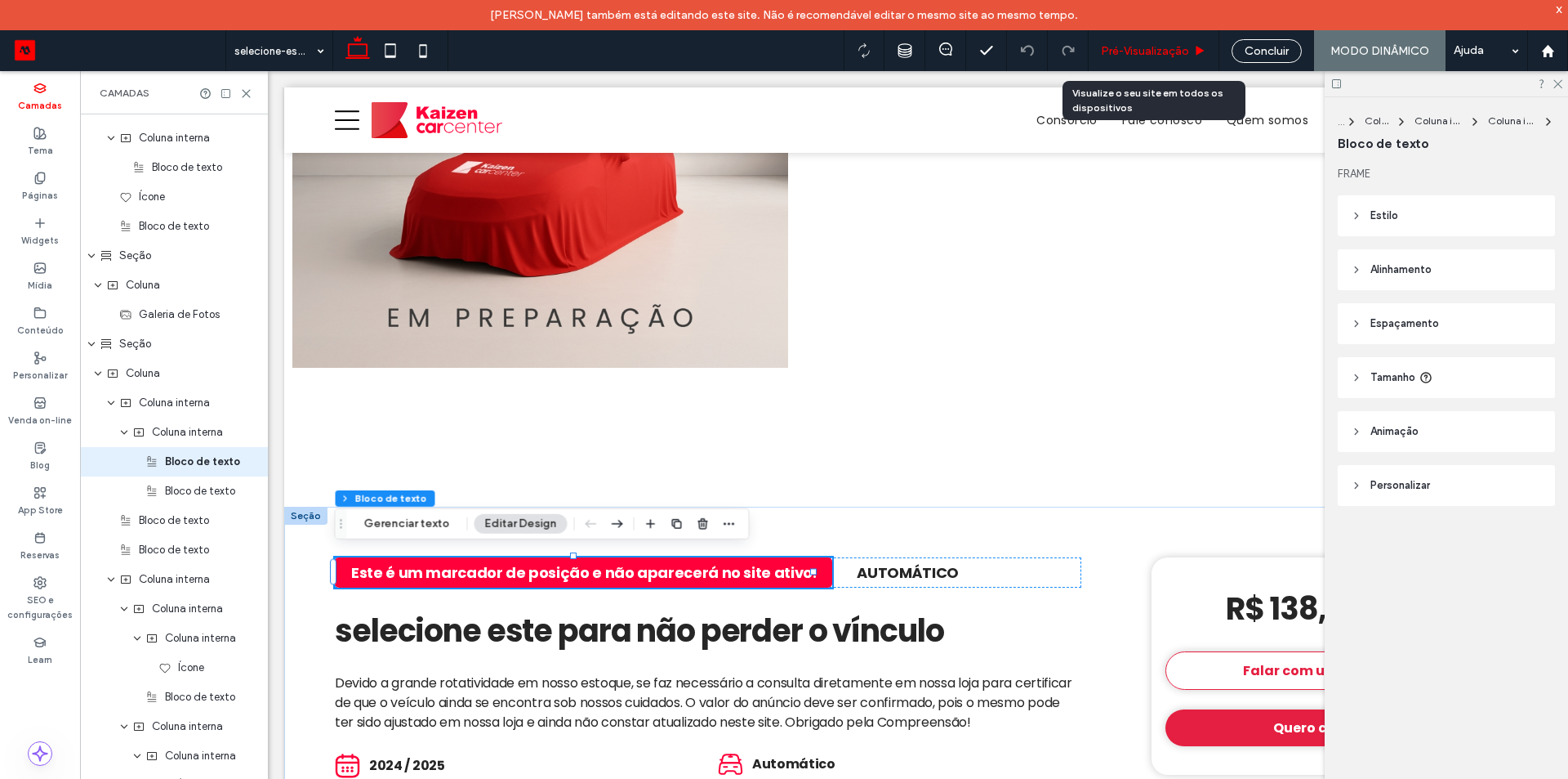
click at [1173, 57] on span "Pré-Visualizaçāo" at bounding box center [1145, 51] width 88 height 14
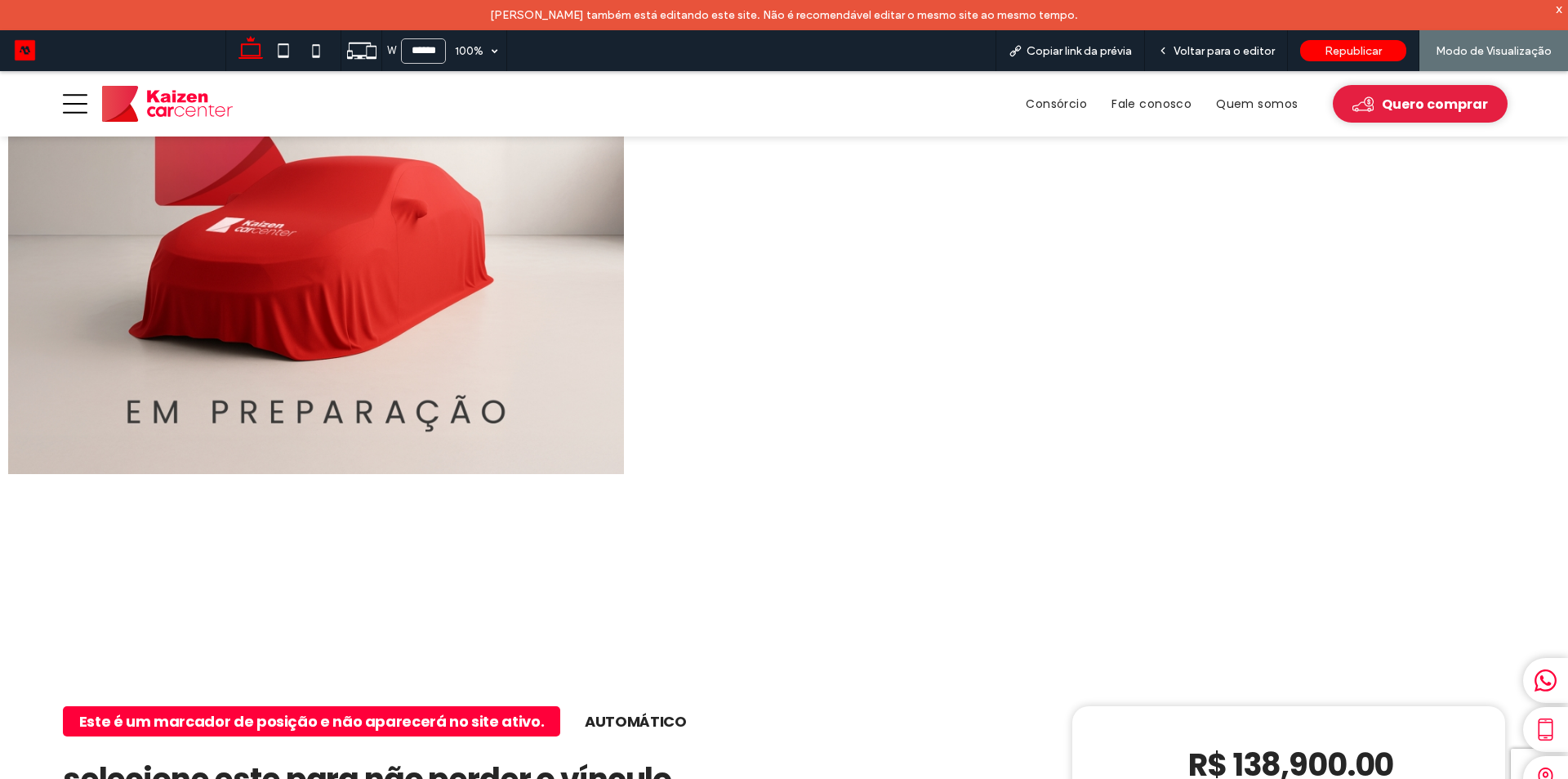
scroll to position [311, 0]
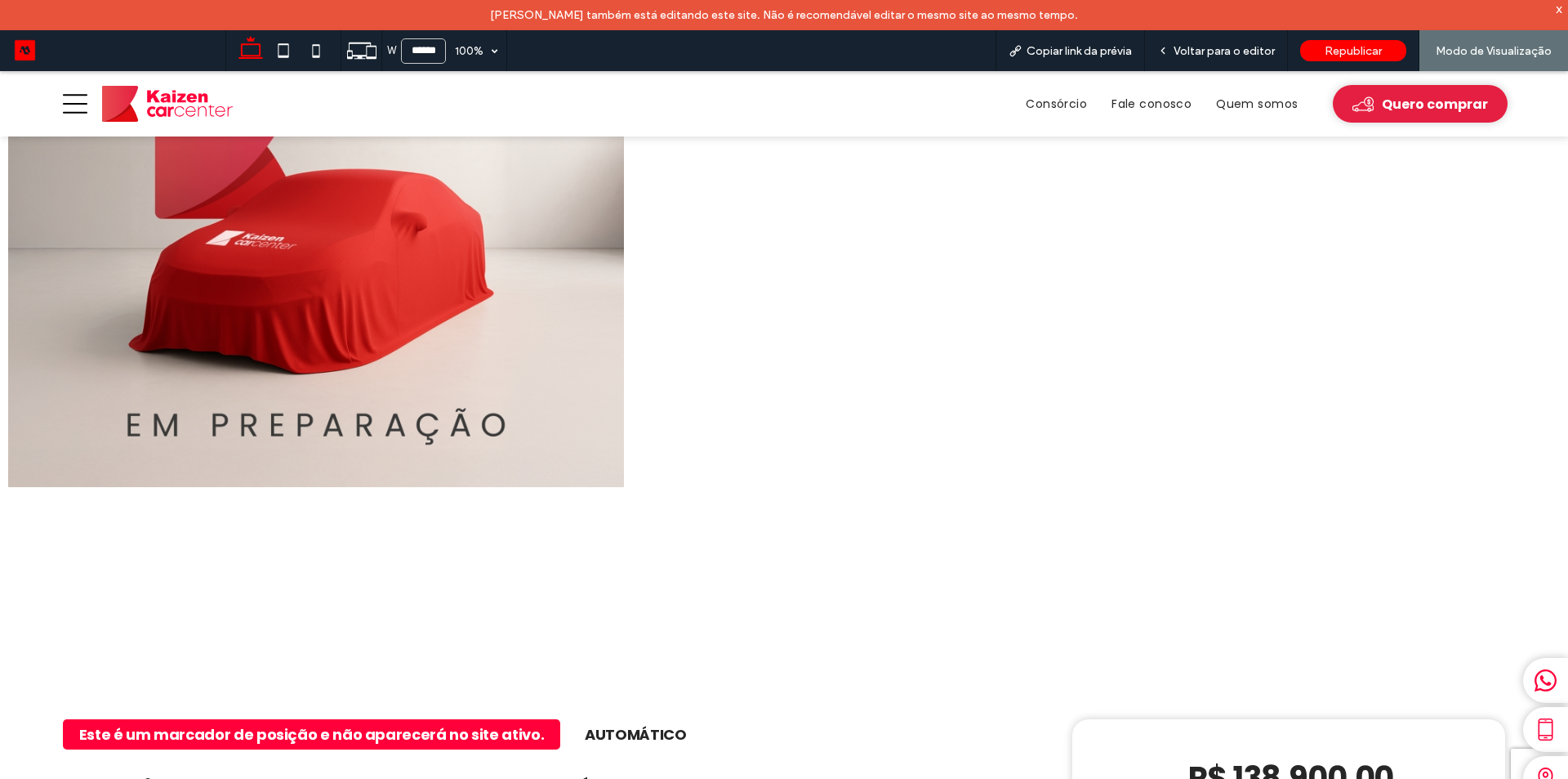
click at [172, 90] on img at bounding box center [167, 104] width 131 height 36
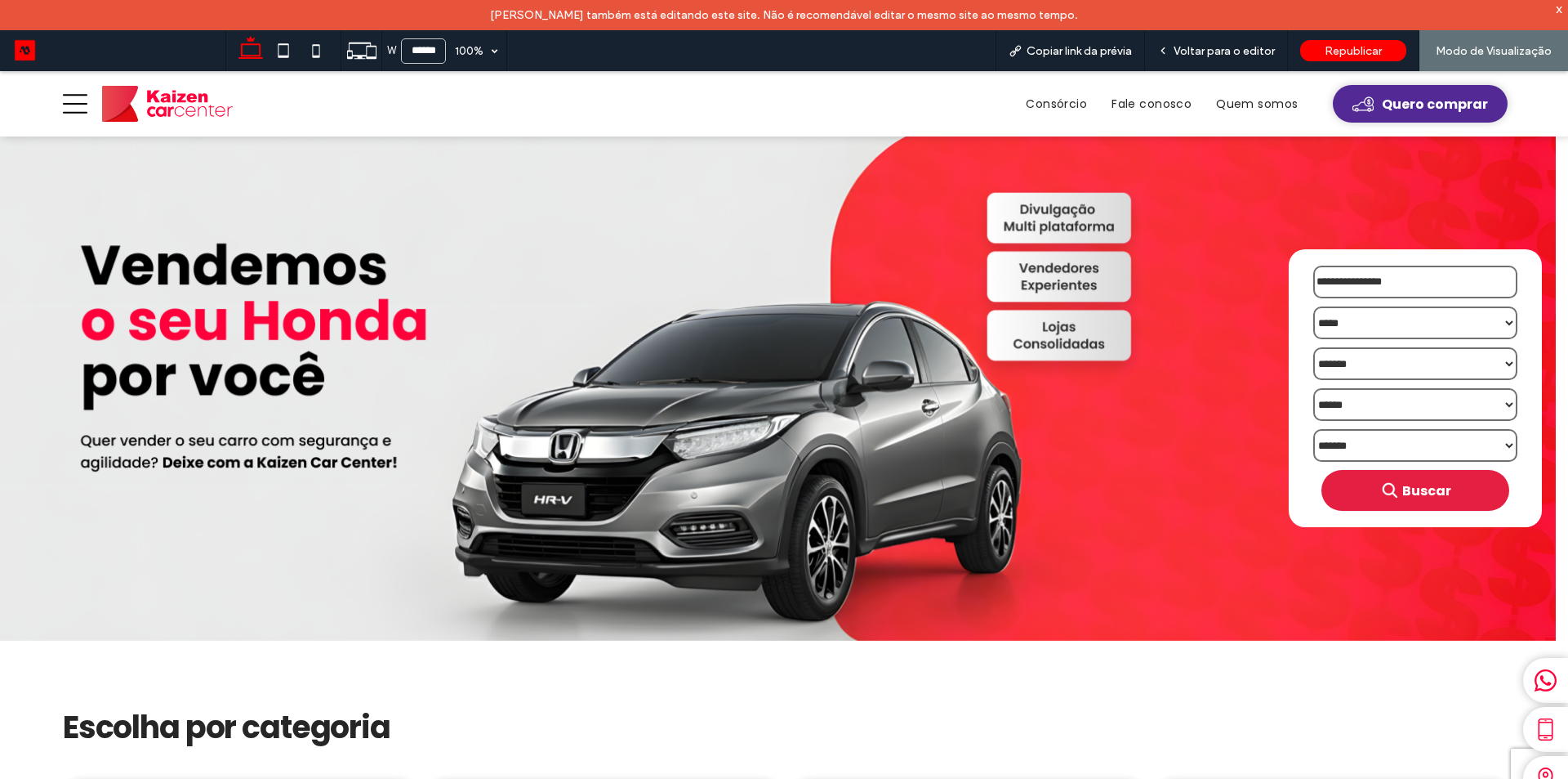
click at [1382, 97] on span "Quero comprar" at bounding box center [1435, 104] width 106 height 20
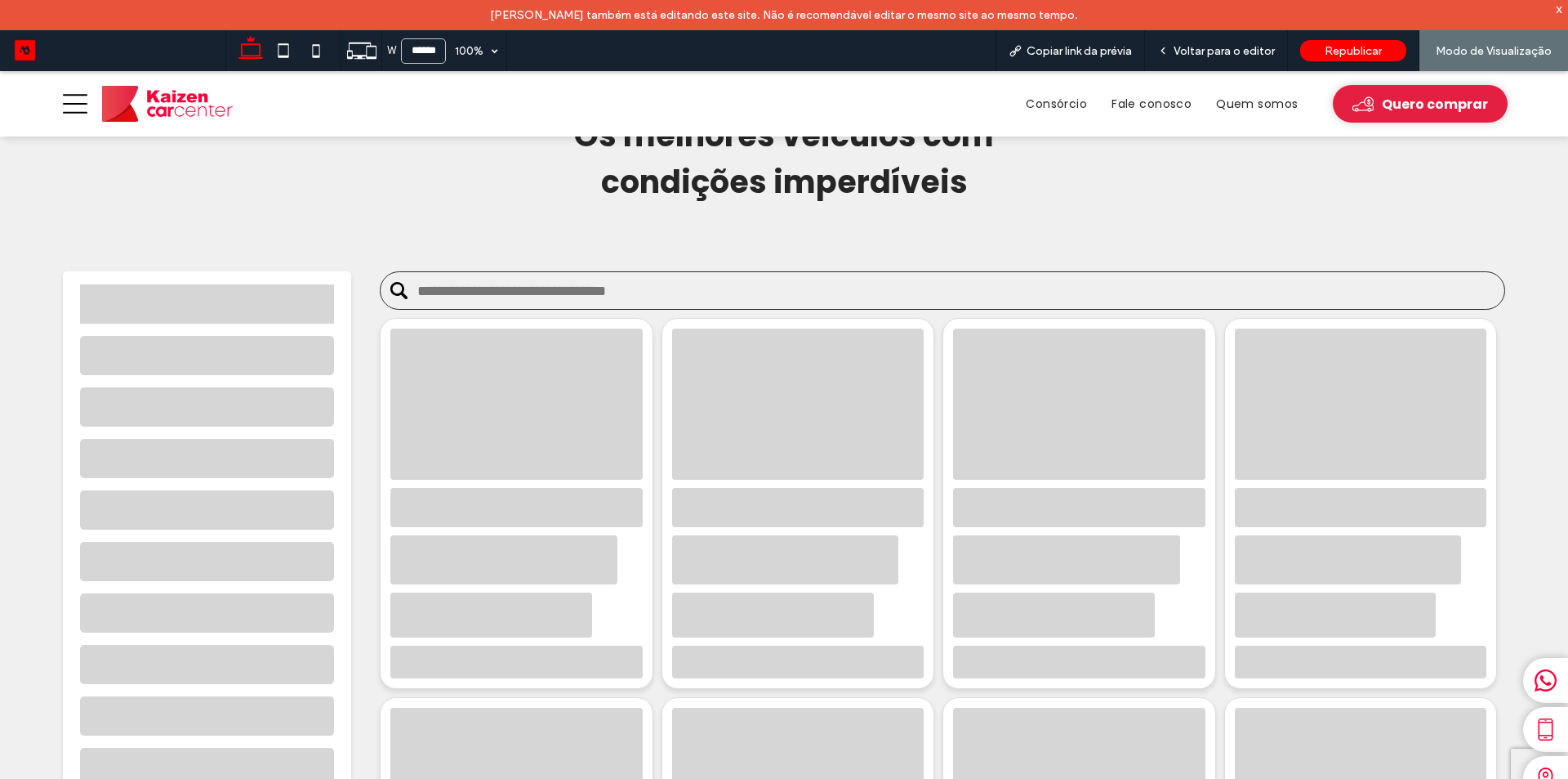
scroll to position [163, 0]
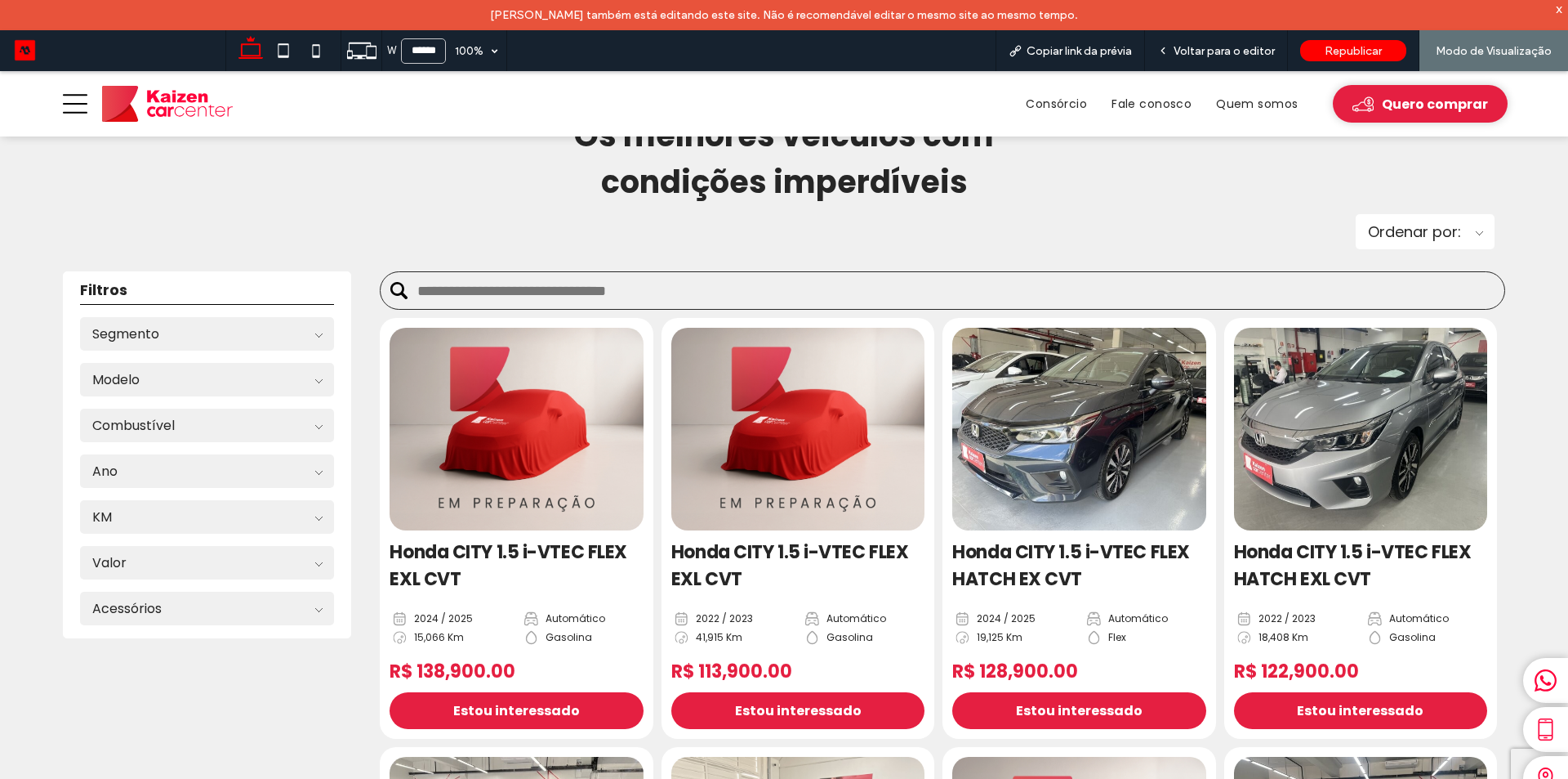
click at [1324, 391] on img at bounding box center [1360, 429] width 253 height 203
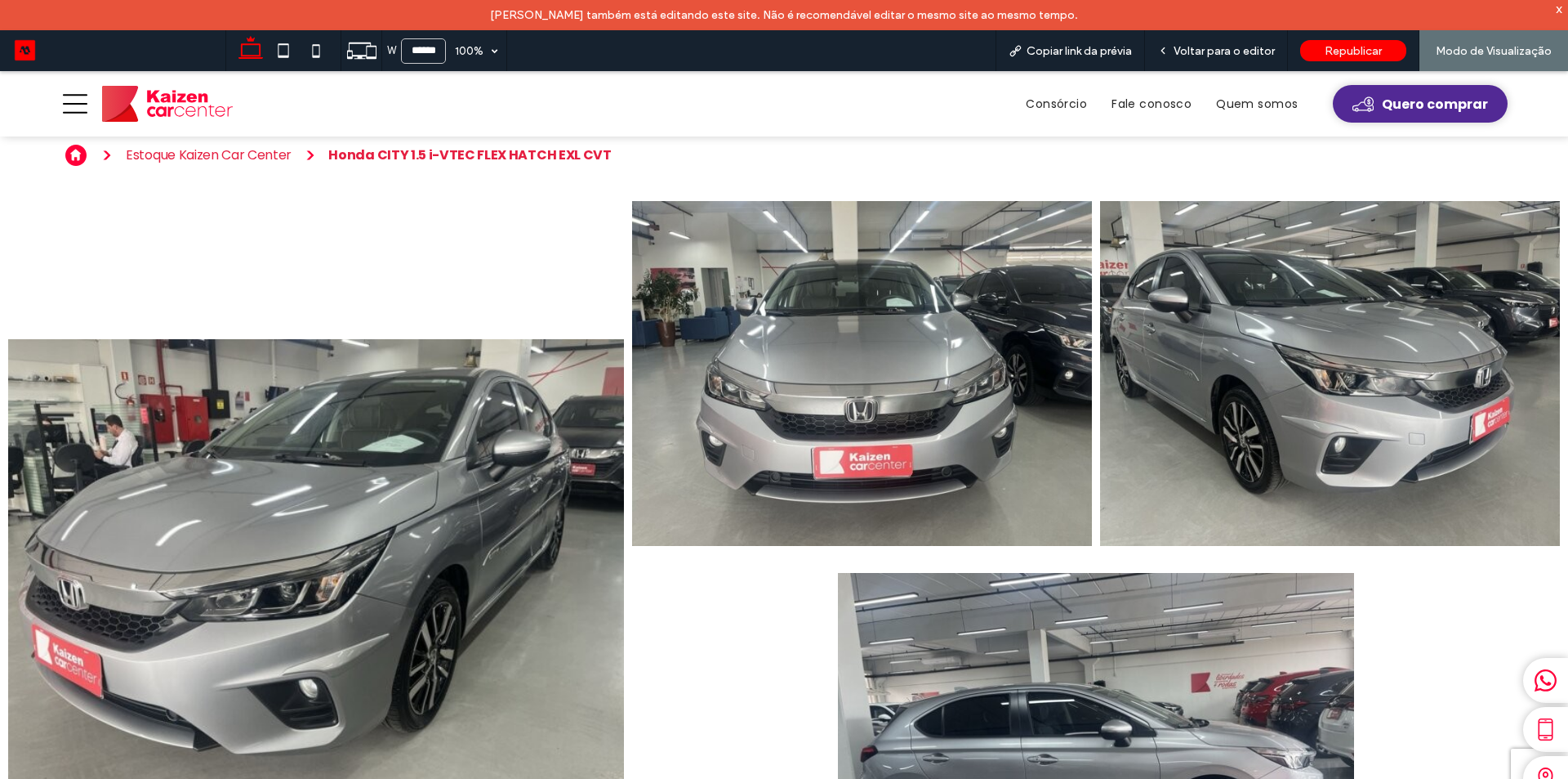
click at [1444, 99] on span "Quero comprar" at bounding box center [1435, 104] width 106 height 20
click at [1203, 45] on span "Voltar para o editor" at bounding box center [1224, 51] width 101 height 14
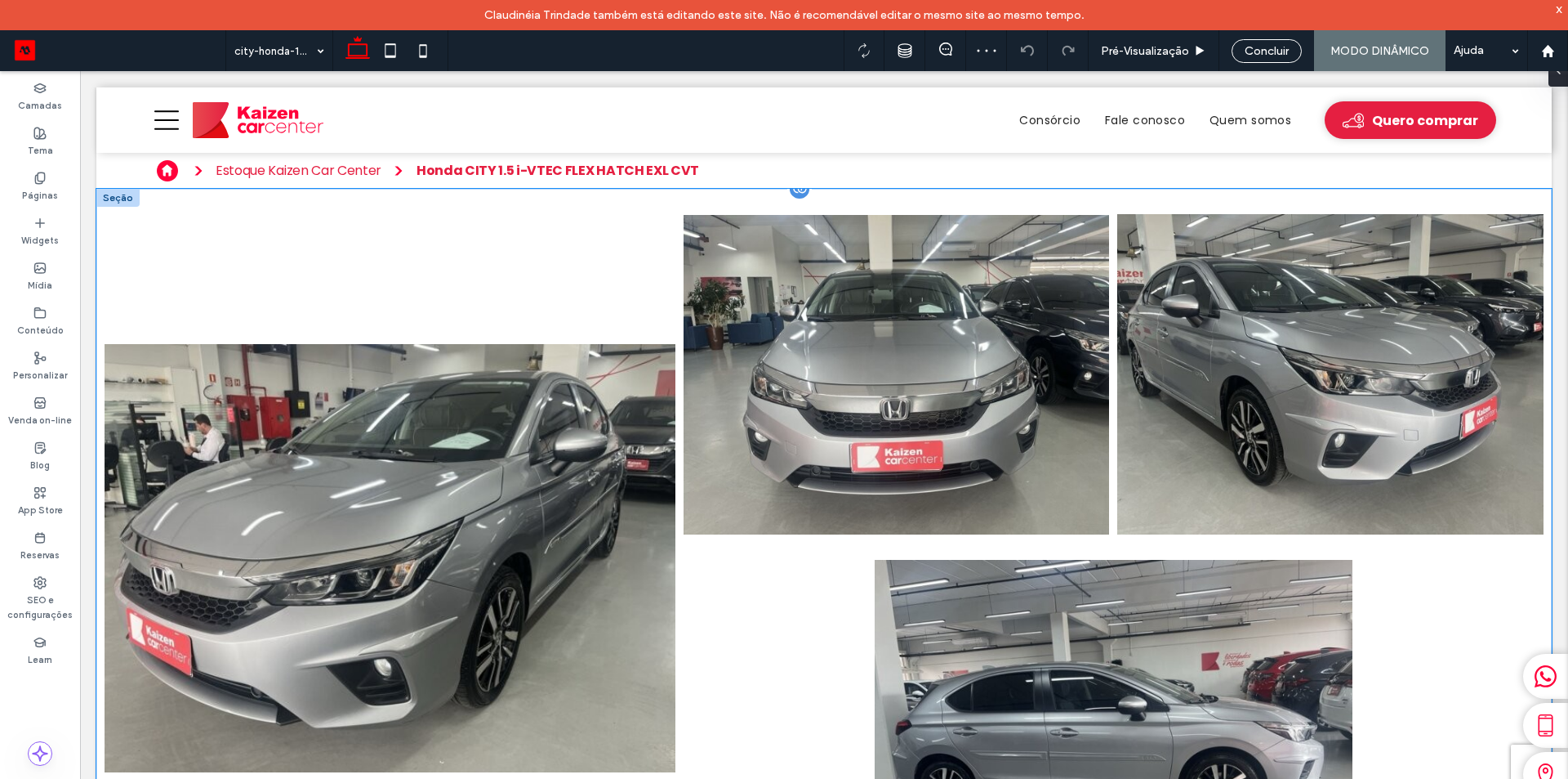
click at [462, 419] on link at bounding box center [390, 558] width 571 height 722
click at [430, 395] on link at bounding box center [390, 558] width 571 height 722
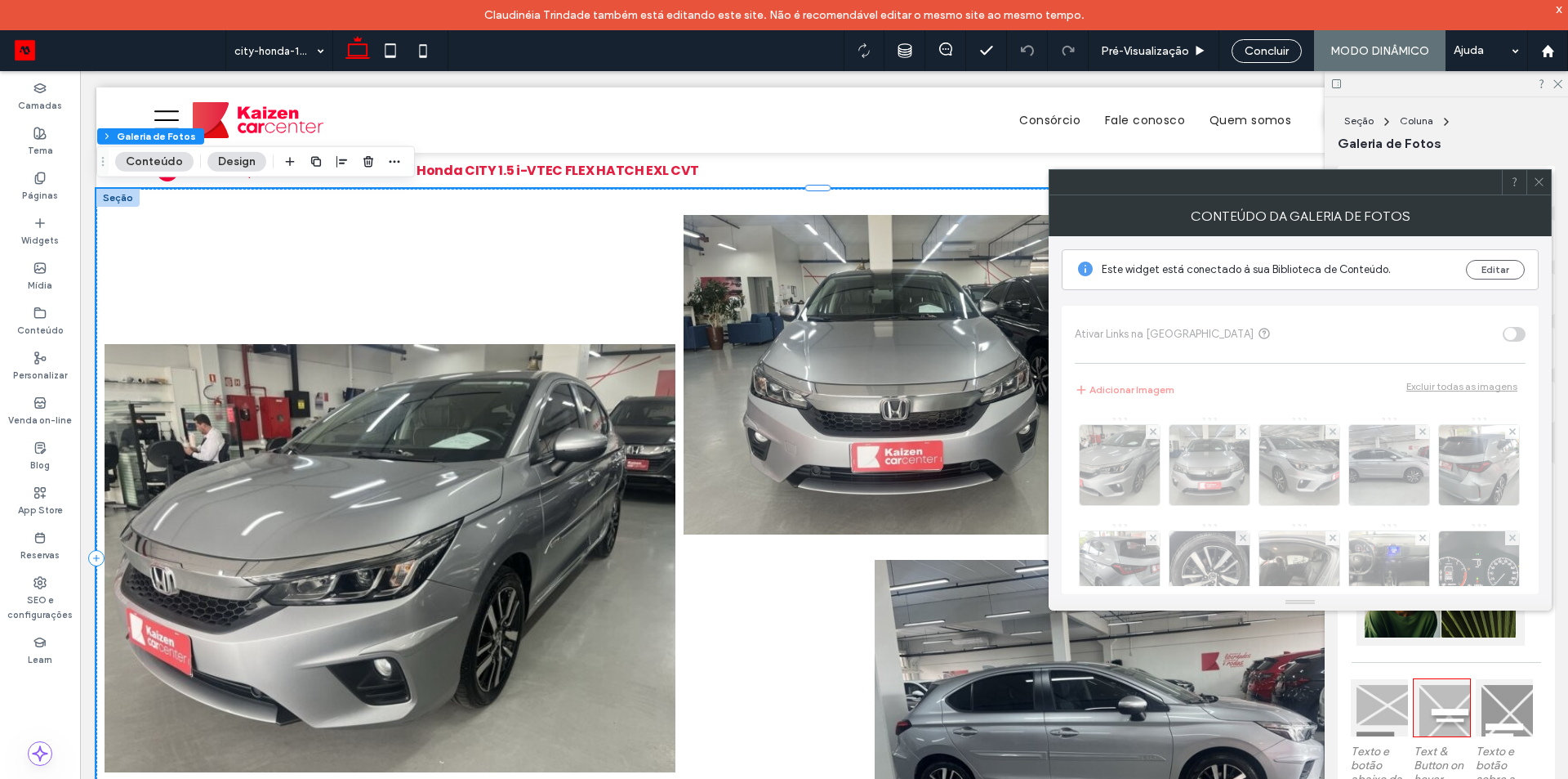
click at [1533, 178] on icon at bounding box center [1539, 182] width 12 height 12
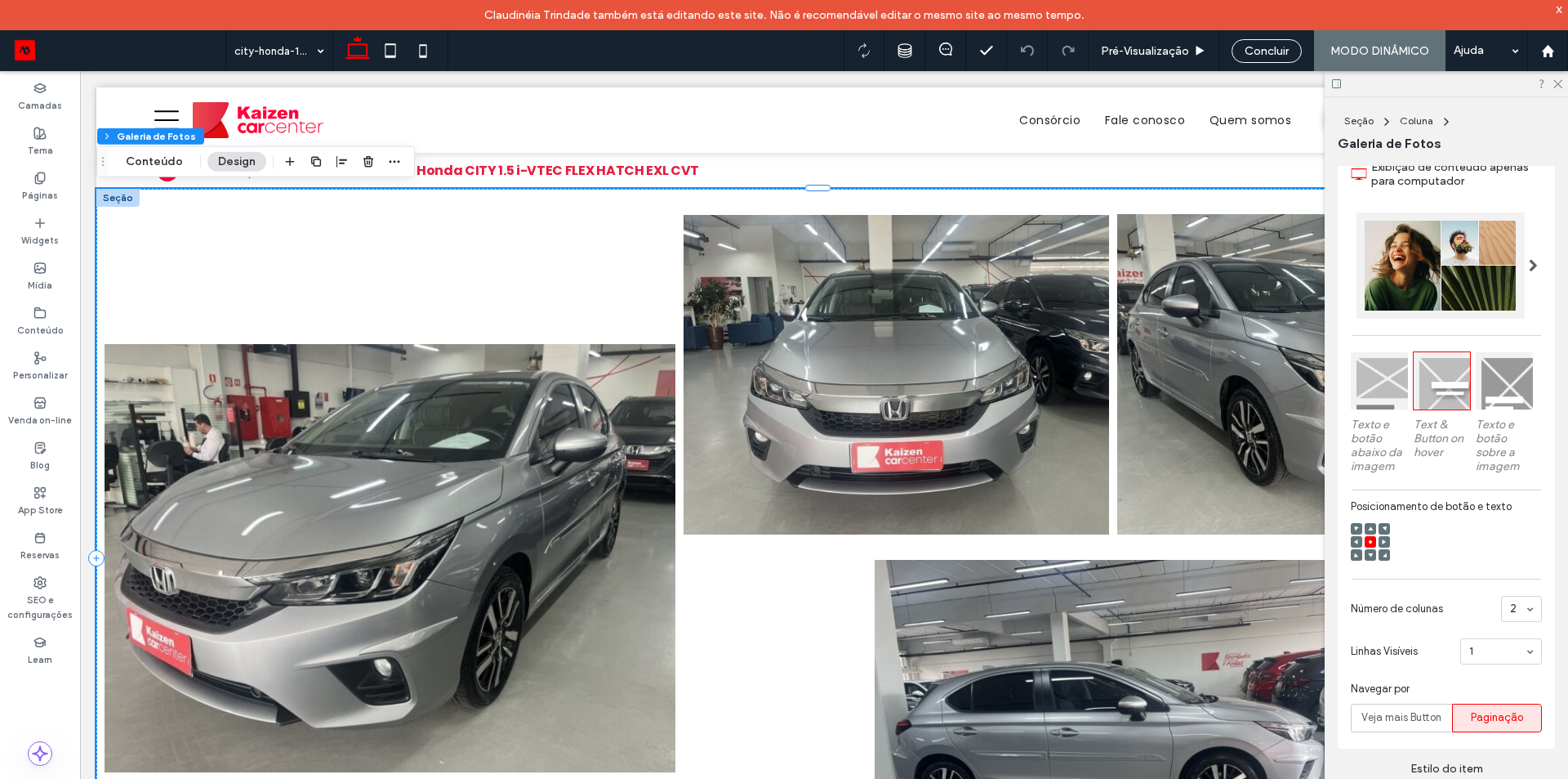
scroll to position [520, 0]
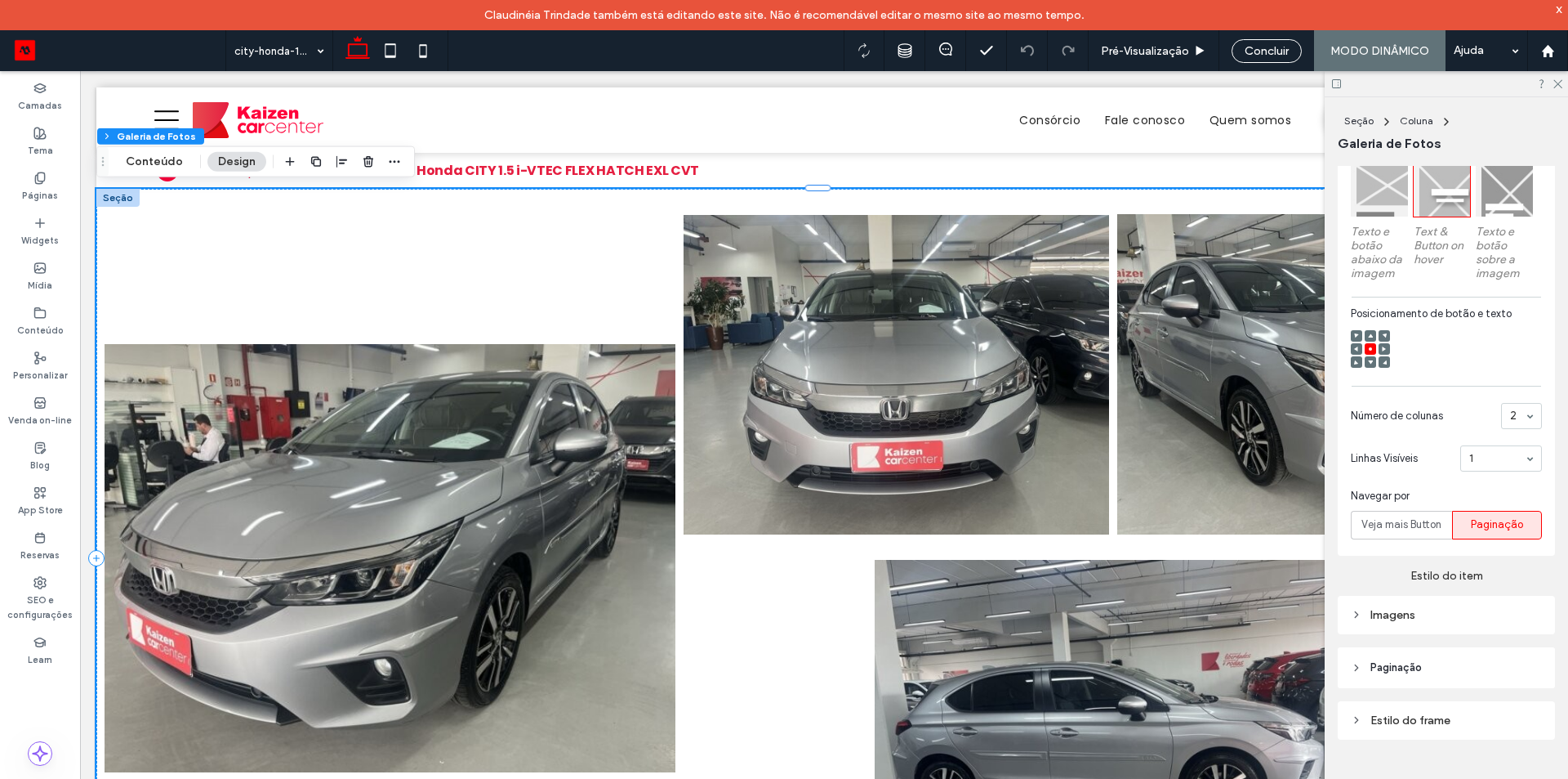
click at [1421, 614] on div "Imagens" at bounding box center [1446, 615] width 191 height 14
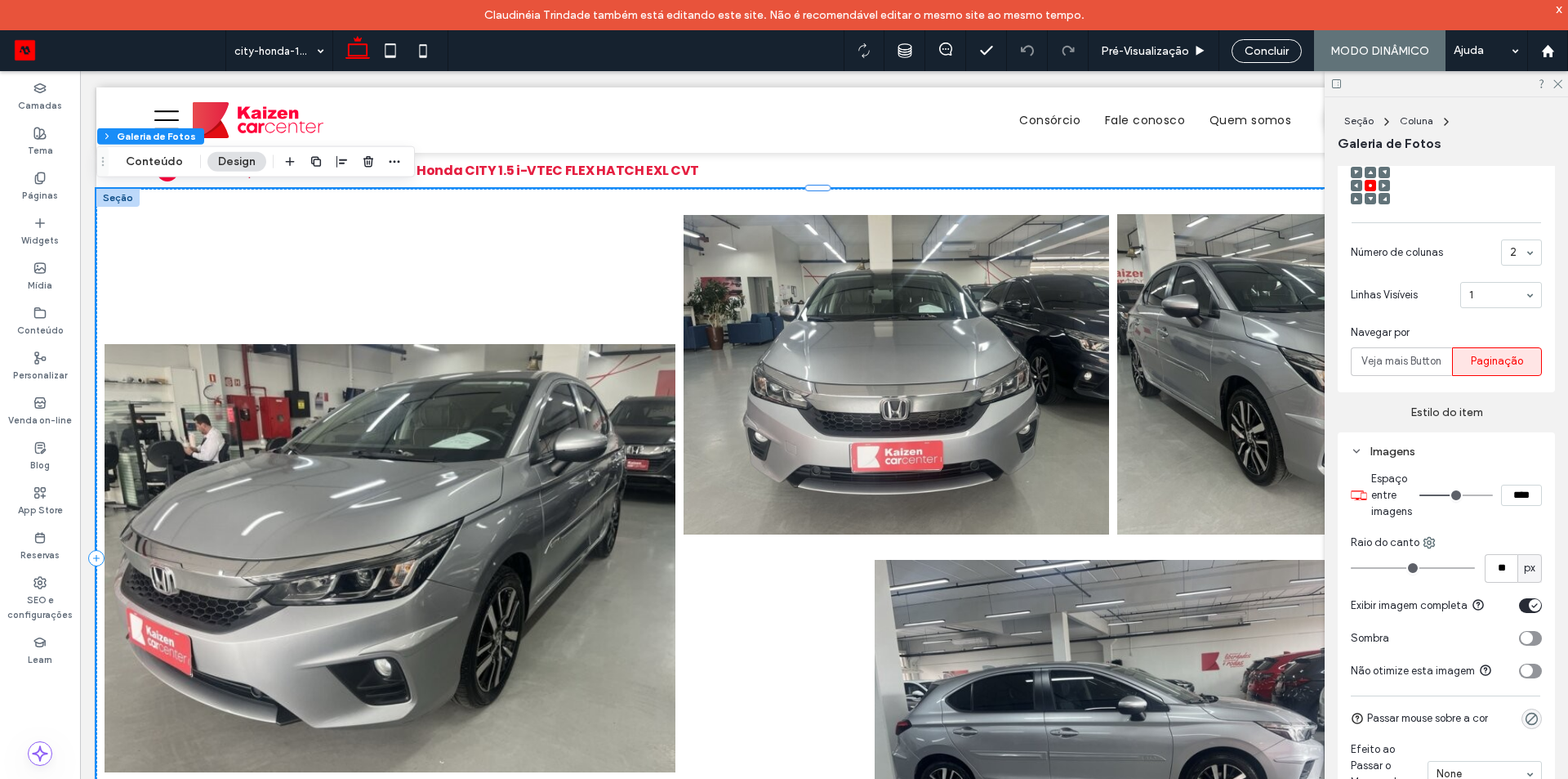
click at [1519, 602] on div "toggle" at bounding box center [1530, 605] width 23 height 15
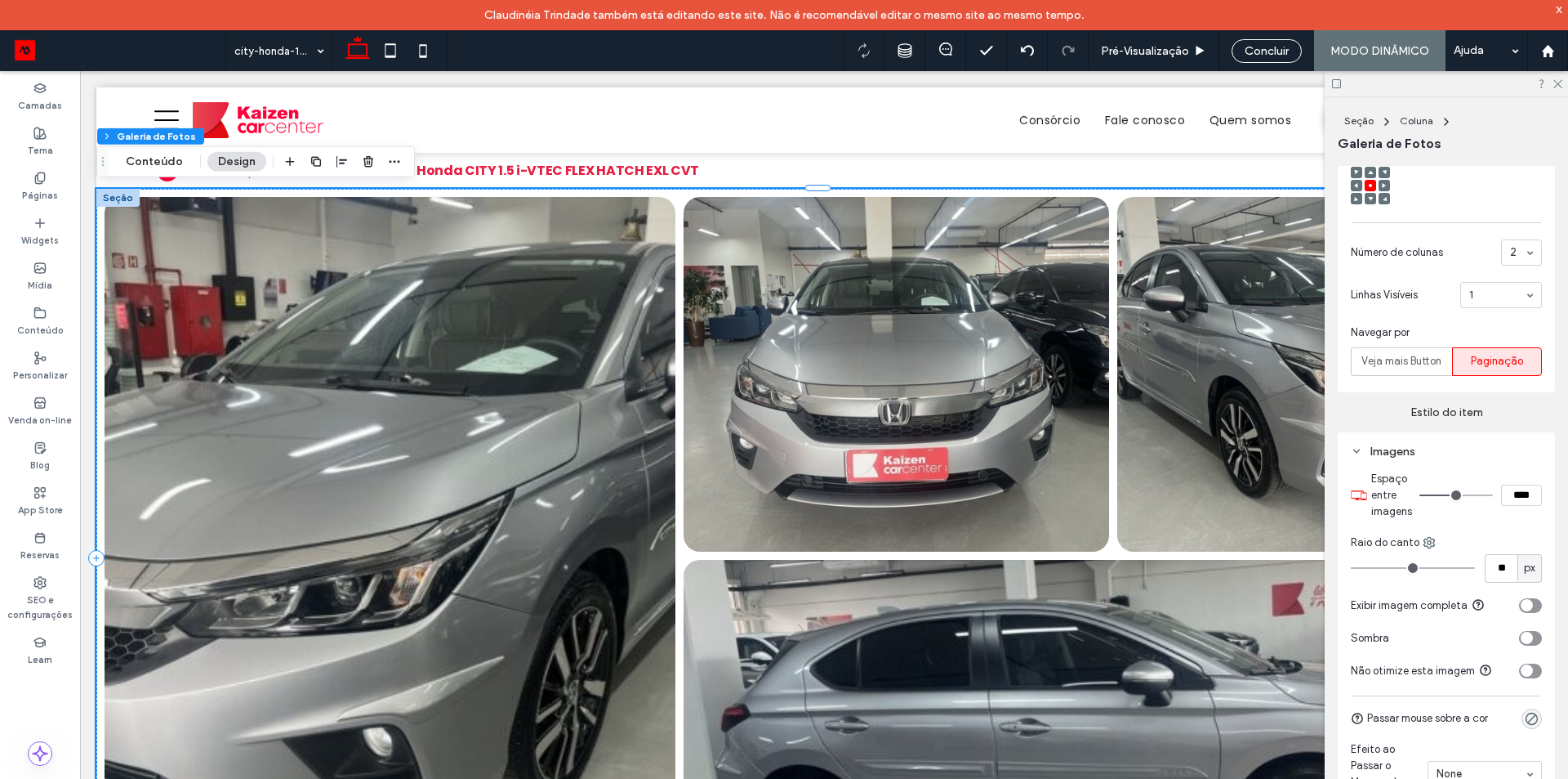
click at [1523, 603] on icon "toggle" at bounding box center [1526, 605] width 7 height 5
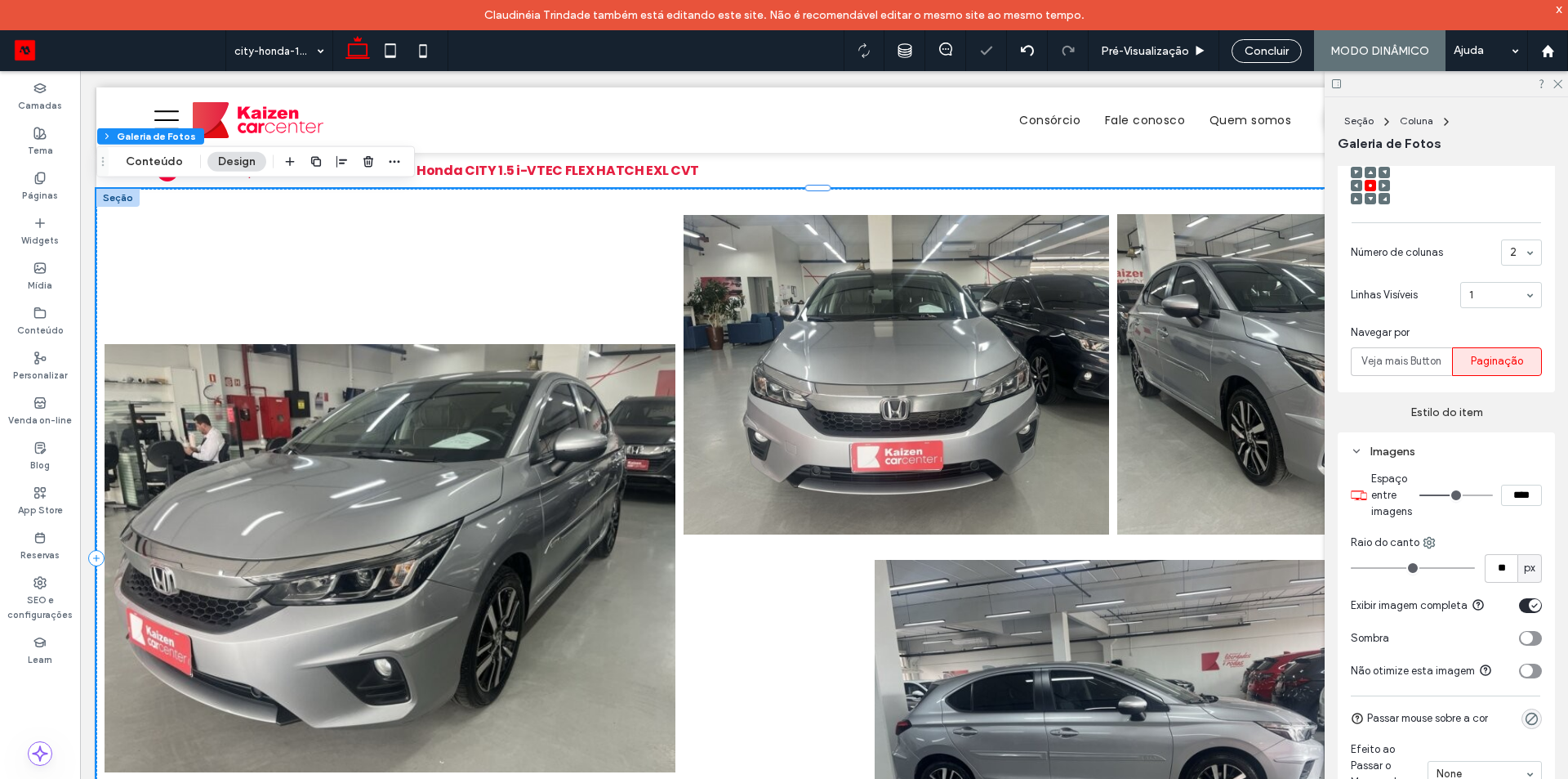
click at [1519, 602] on div "toggle" at bounding box center [1530, 605] width 23 height 15
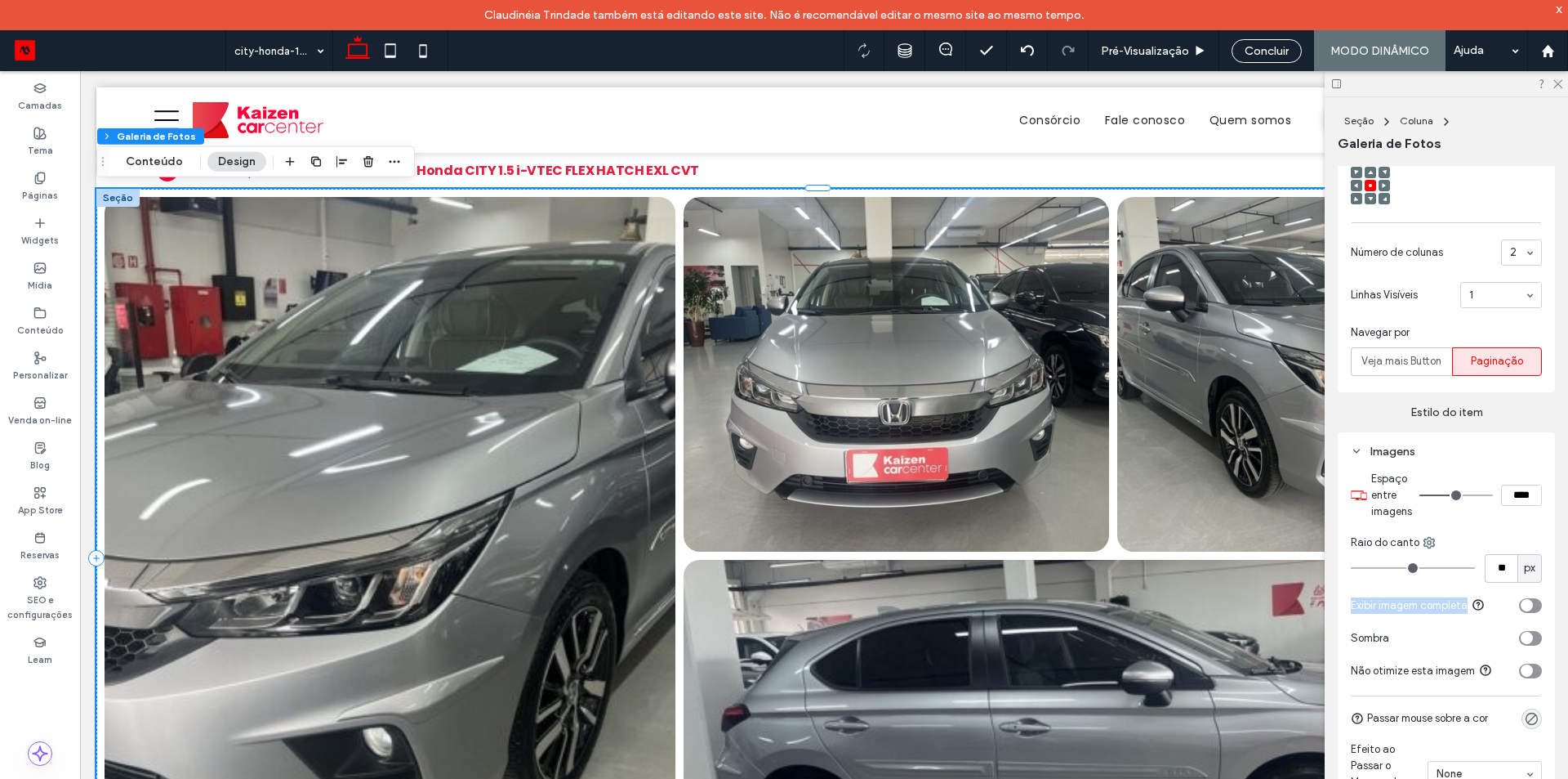
drag, startPoint x: 1353, startPoint y: 599, endPoint x: 1466, endPoint y: 603, distance: 113.1
click at [1466, 603] on span "Exibir imagem completa" at bounding box center [1409, 605] width 117 height 12
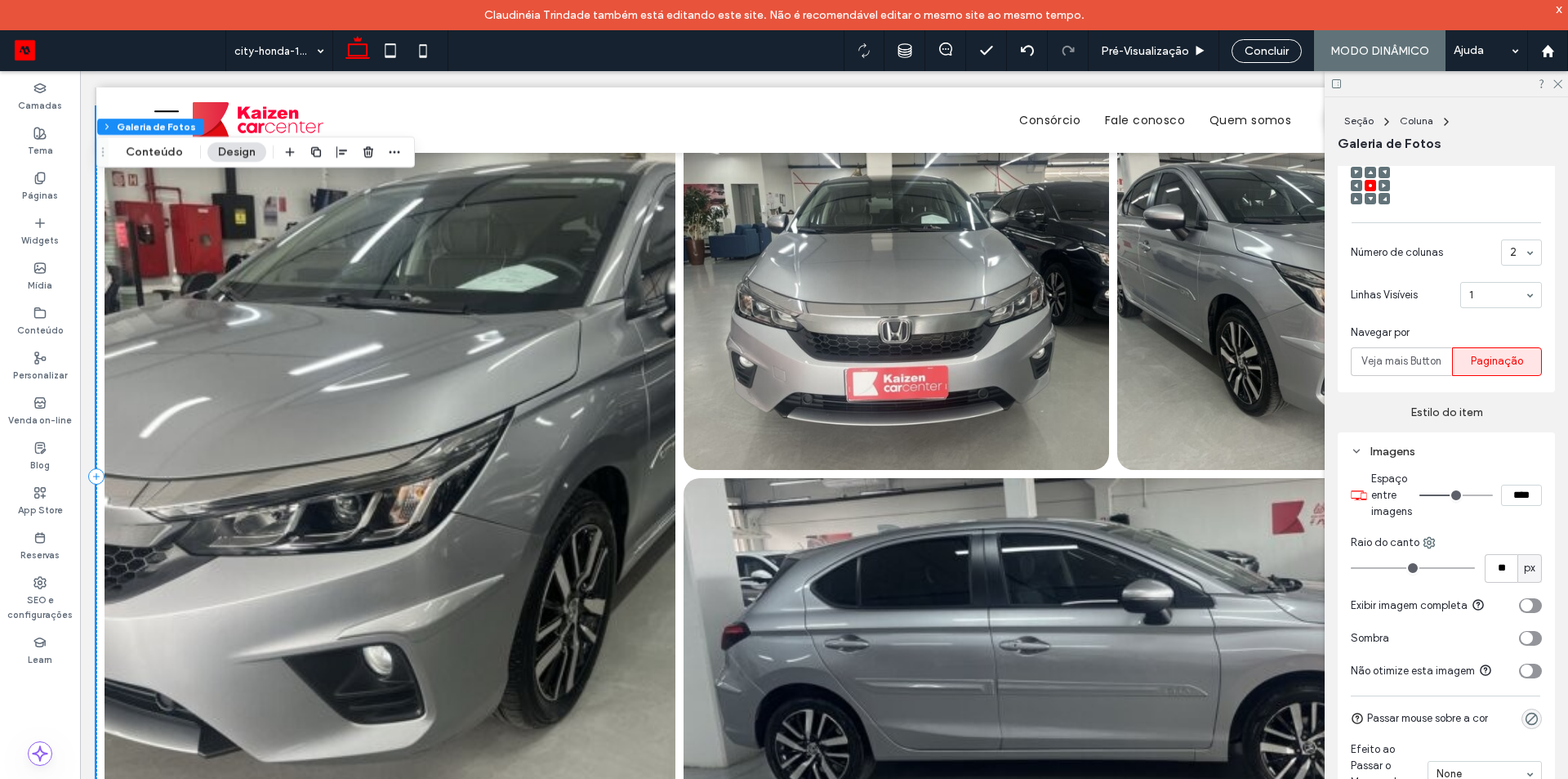
click at [1528, 601] on div "toggle" at bounding box center [1530, 605] width 23 height 15
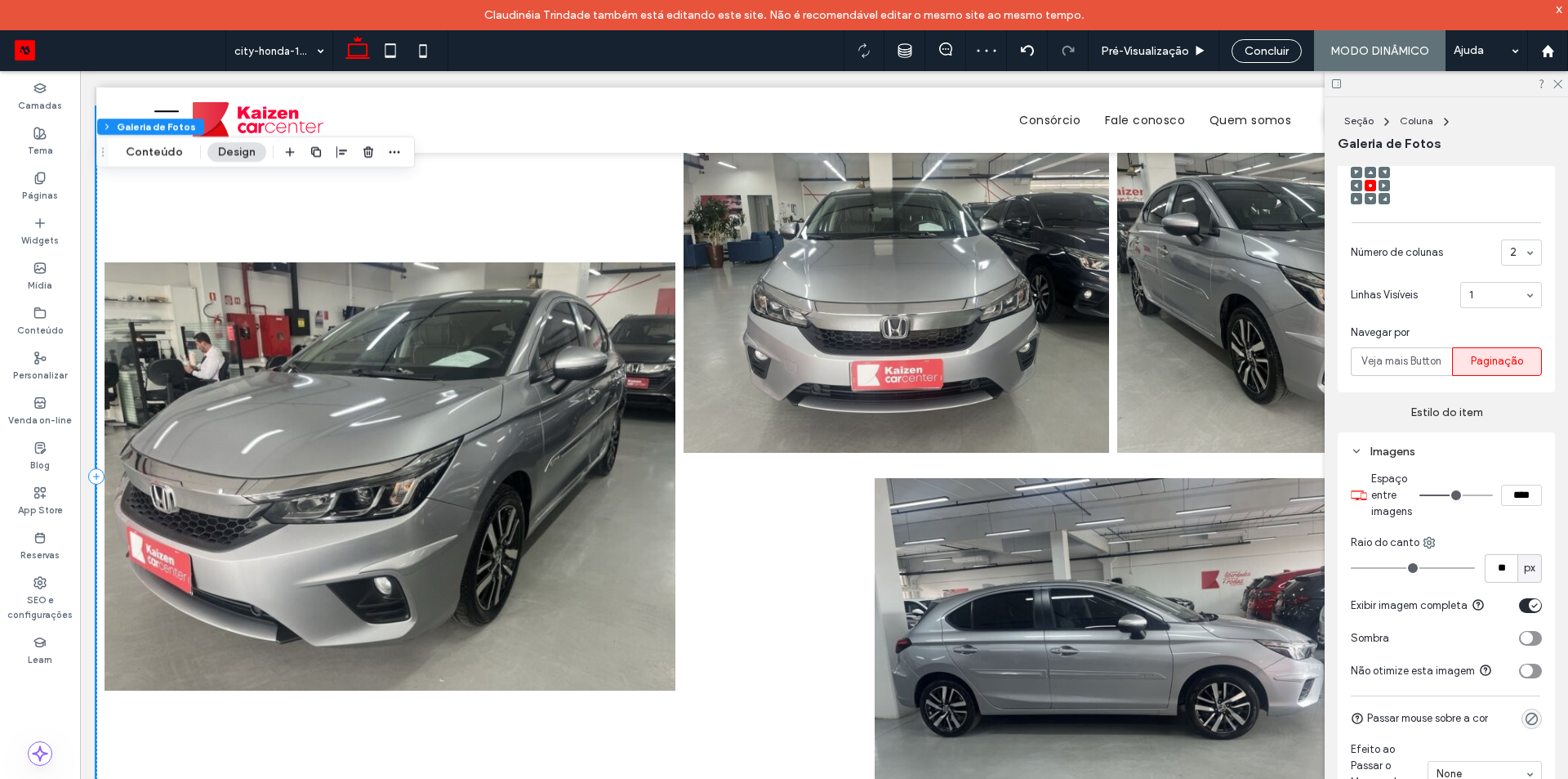
click at [1528, 598] on div "toggle" at bounding box center [1530, 605] width 23 height 15
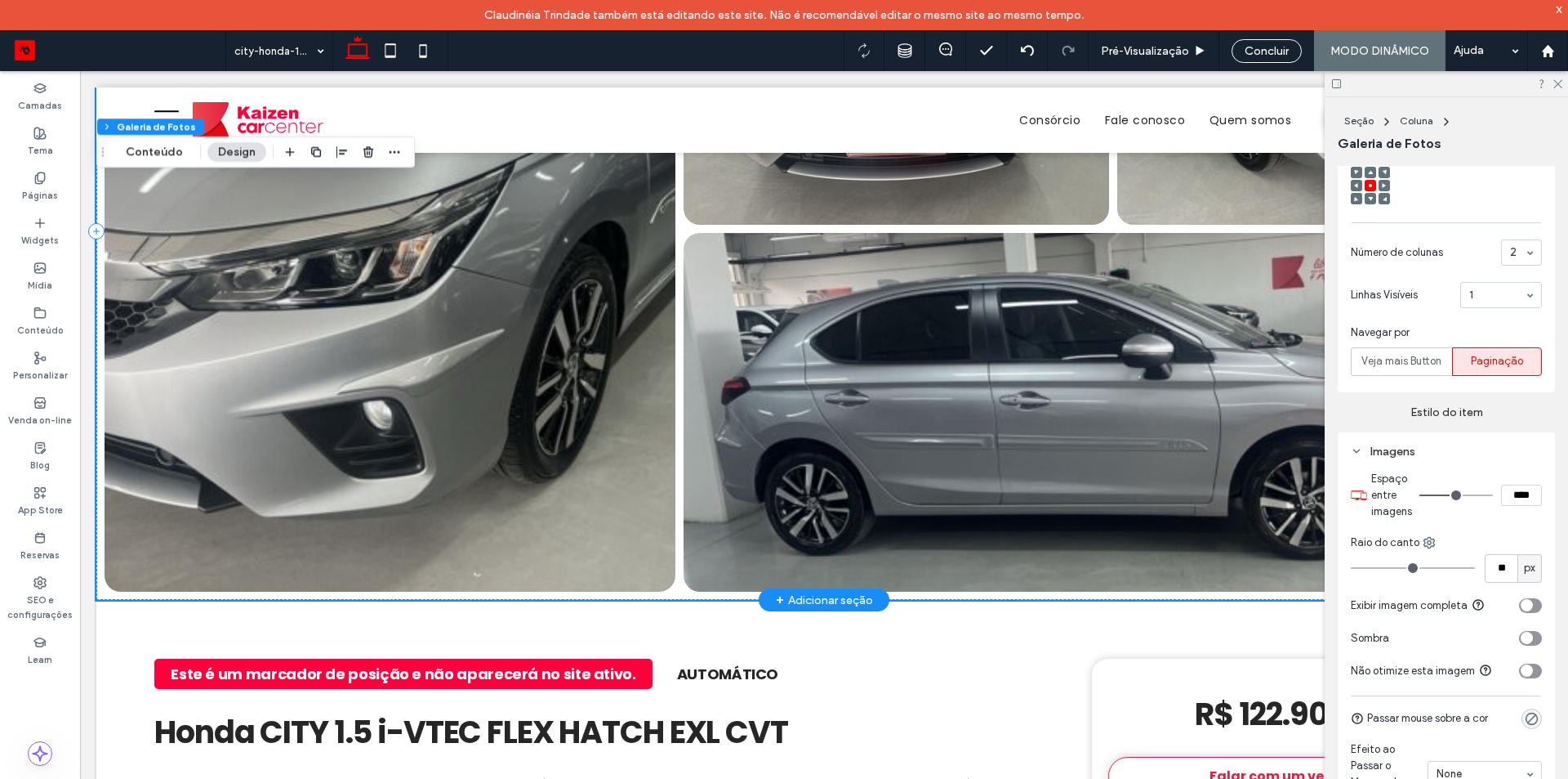
scroll to position [245, 0]
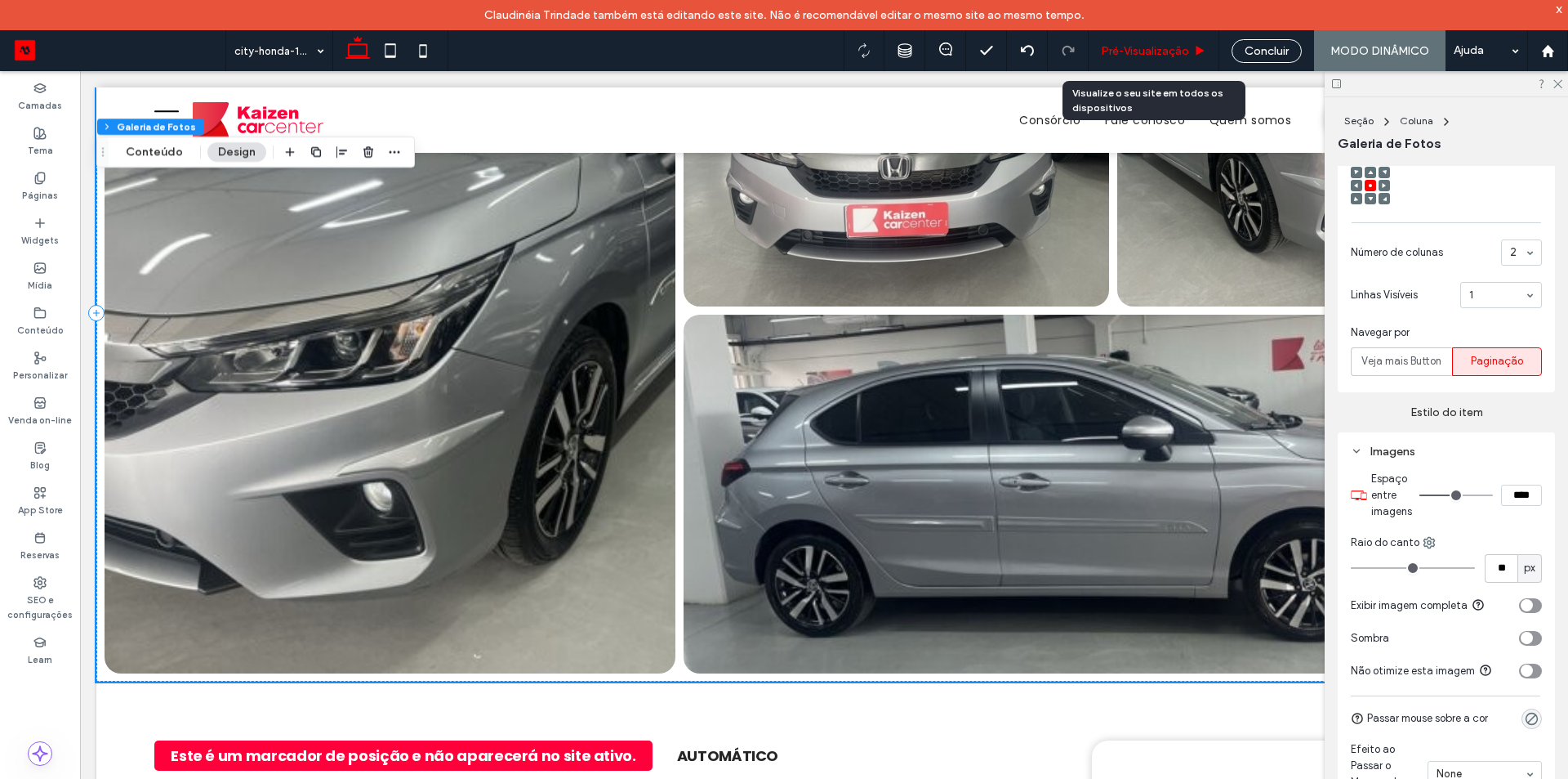
click at [1120, 44] on span "Pré-Visualizaçāo" at bounding box center [1145, 51] width 88 height 14
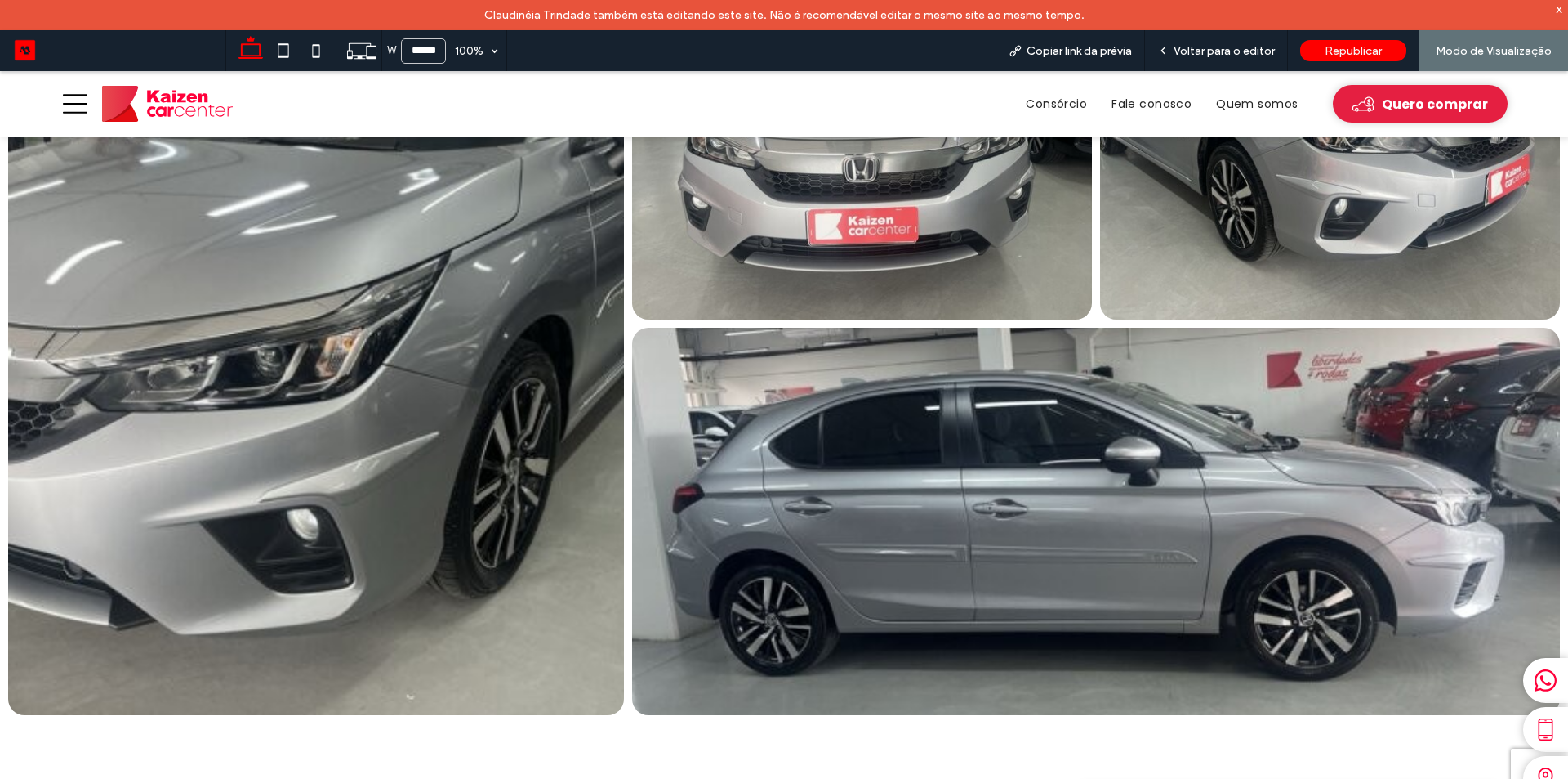
scroll to position [230, 0]
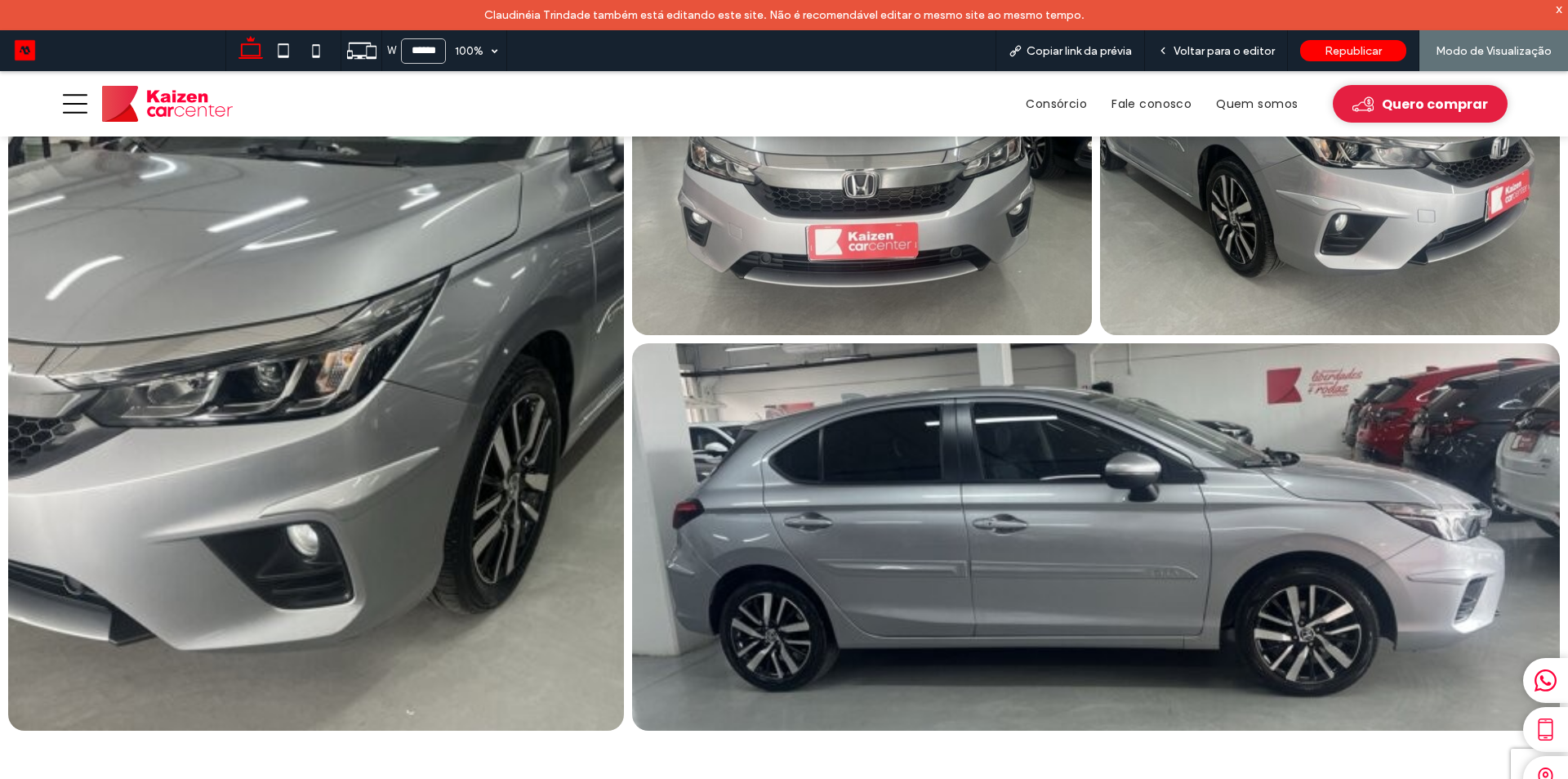
click at [316, 392] on link at bounding box center [316, 341] width 616 height 779
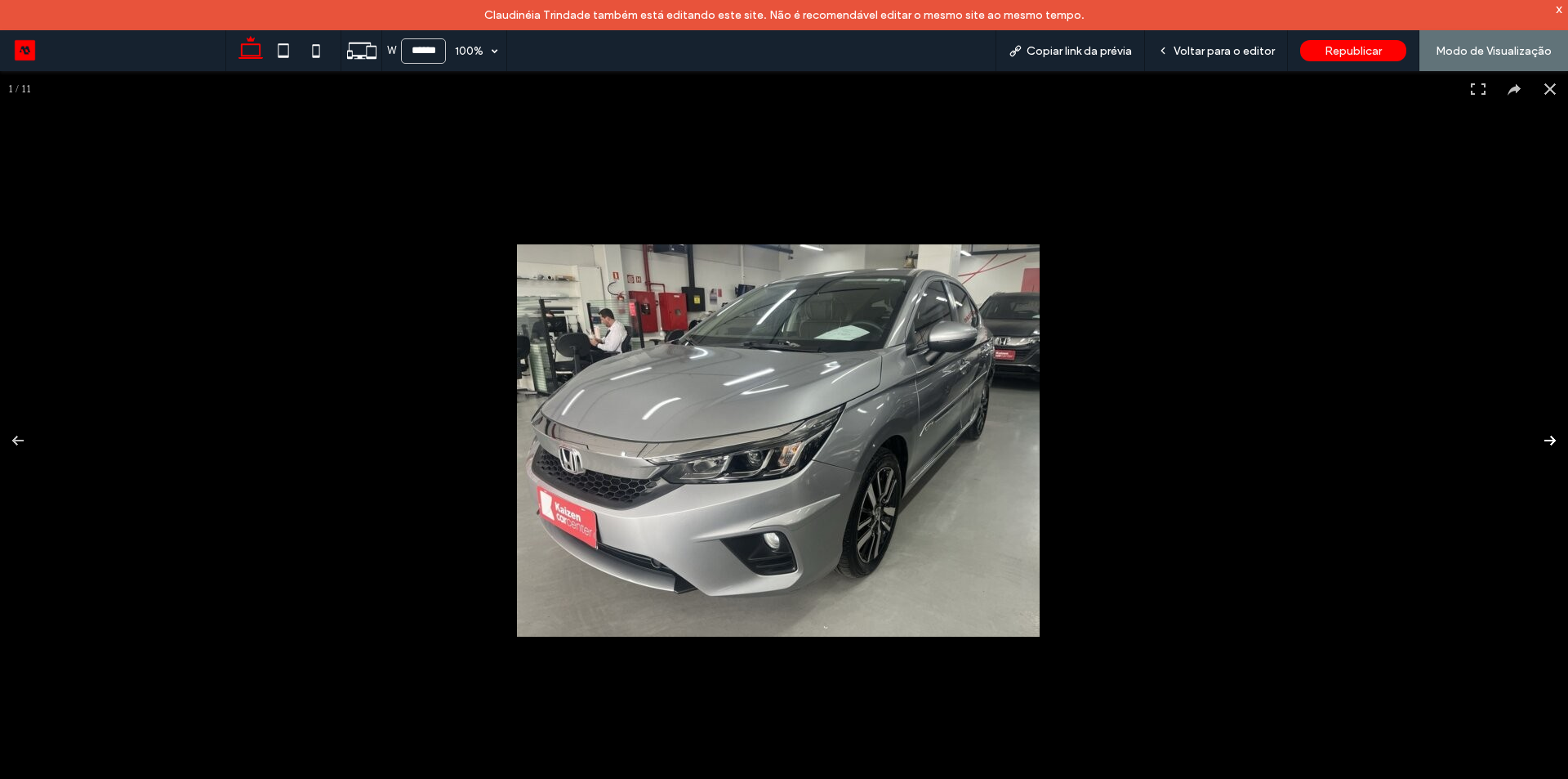
click at [1539, 441] on button at bounding box center [1539, 441] width 57 height 82
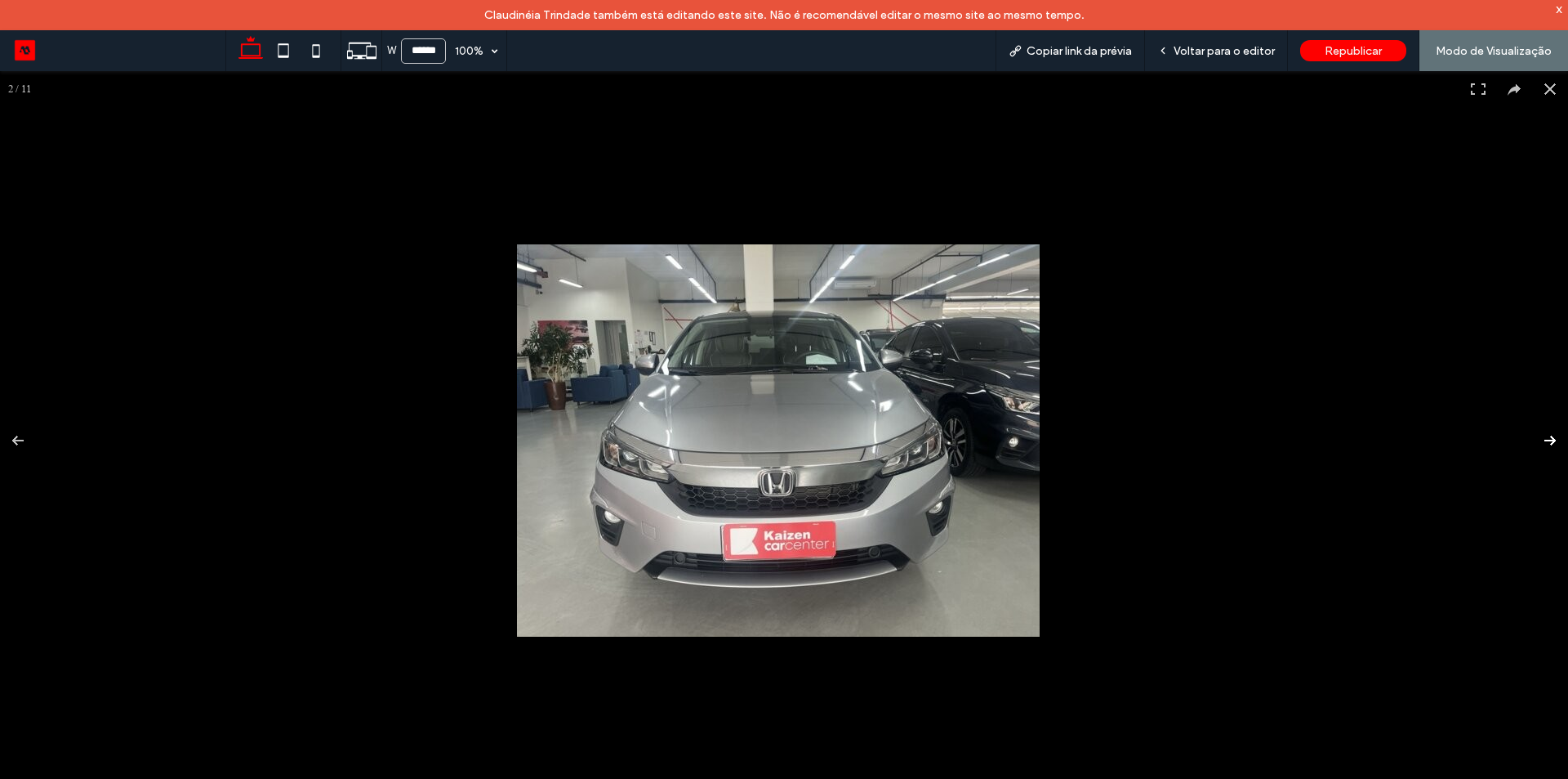
click at [1539, 441] on button at bounding box center [1539, 441] width 57 height 82
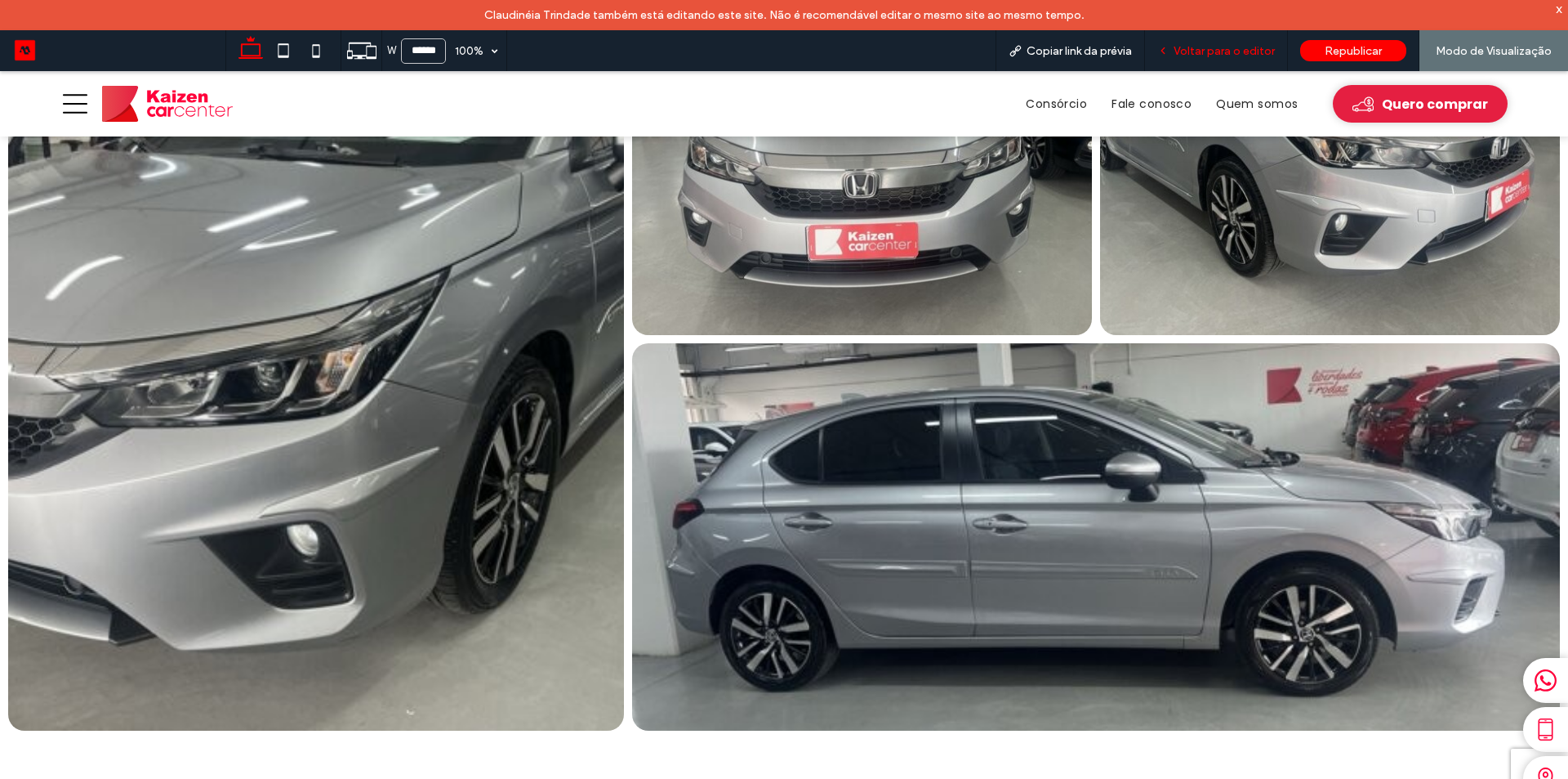
click at [1202, 58] on div "Voltar para o editor" at bounding box center [1216, 50] width 143 height 41
click at [1219, 49] on span "Voltar para o editor" at bounding box center [1224, 51] width 101 height 14
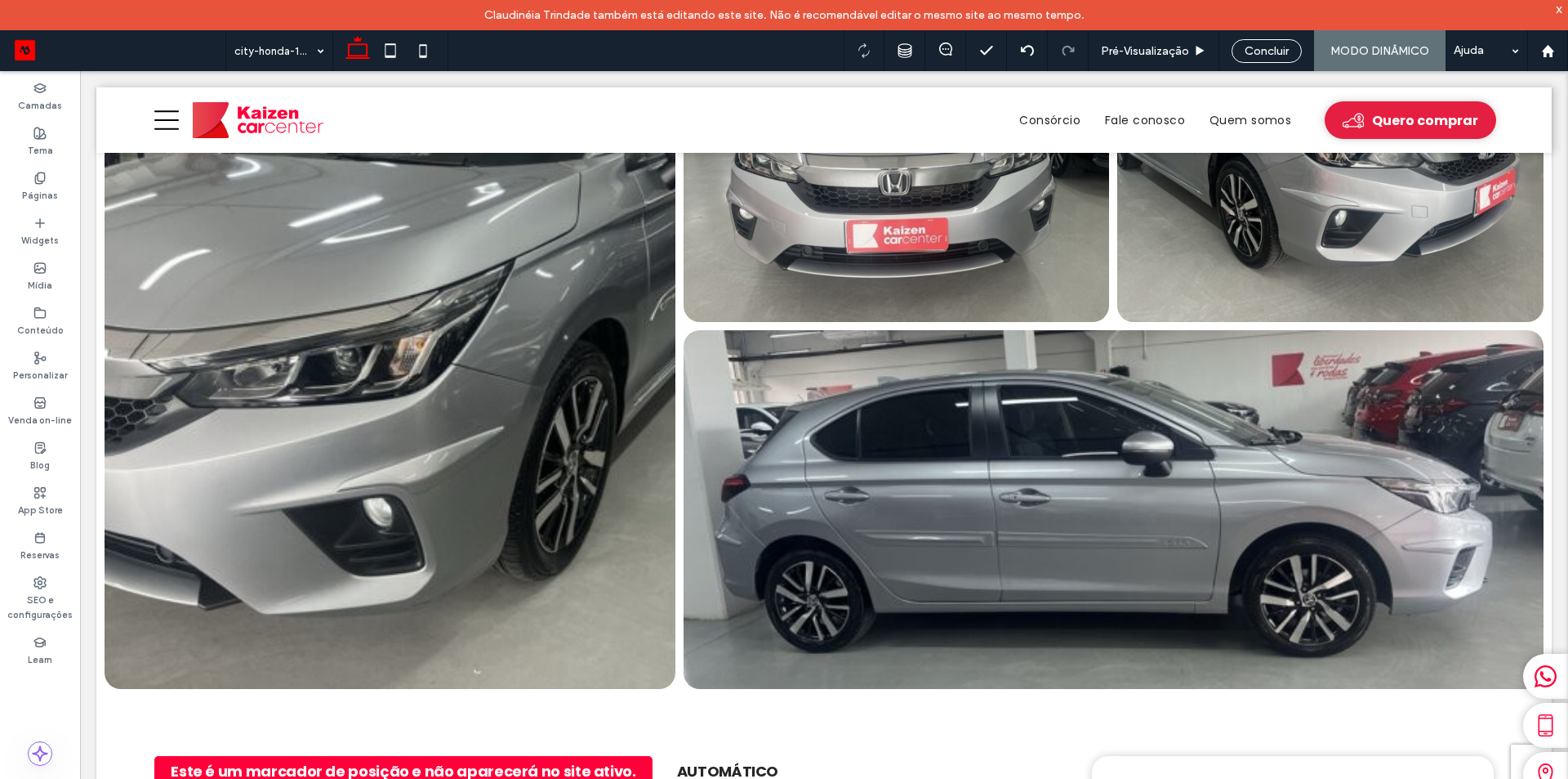
scroll to position [245, 0]
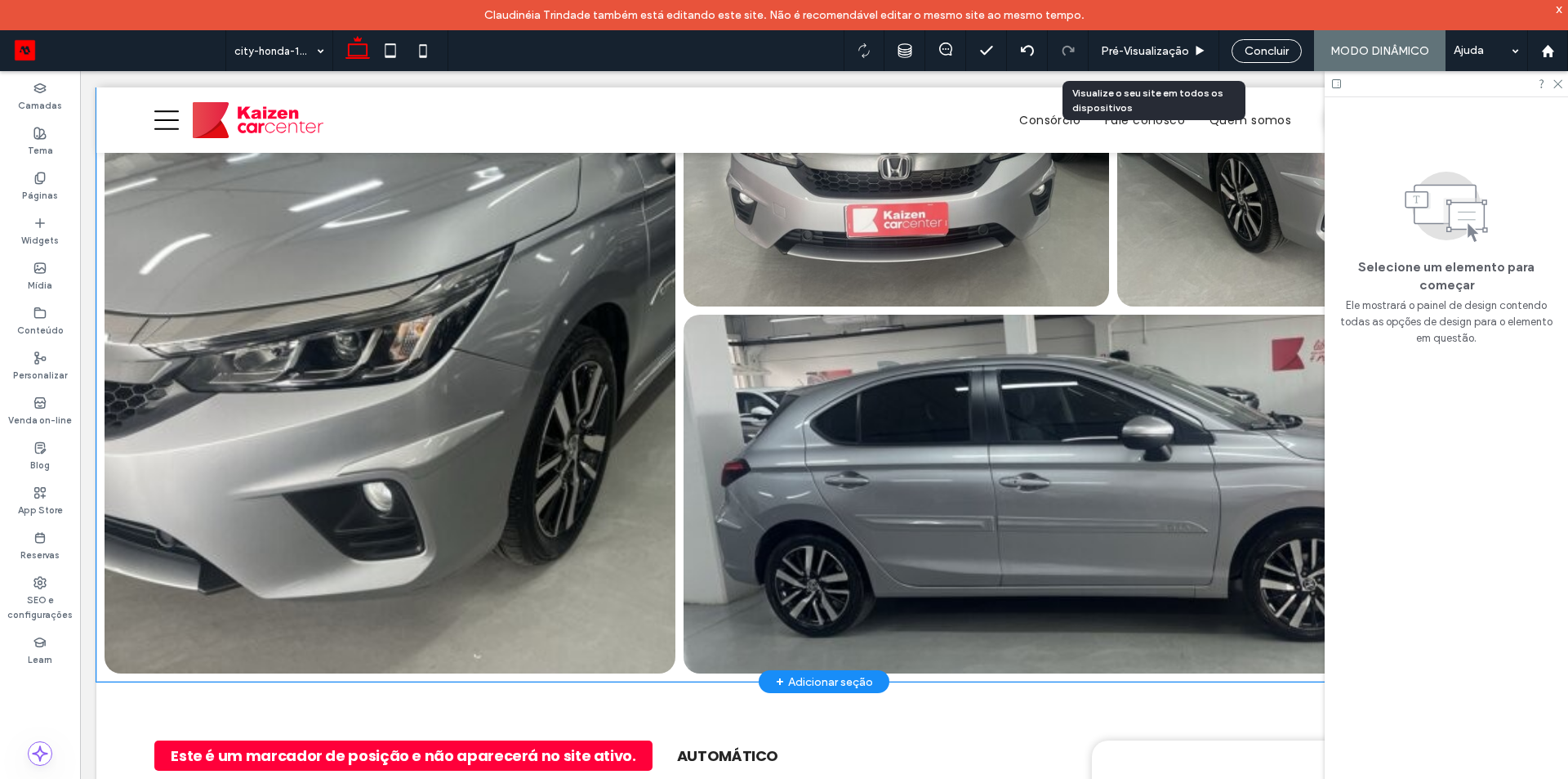
click at [578, 356] on link at bounding box center [390, 313] width 571 height 722
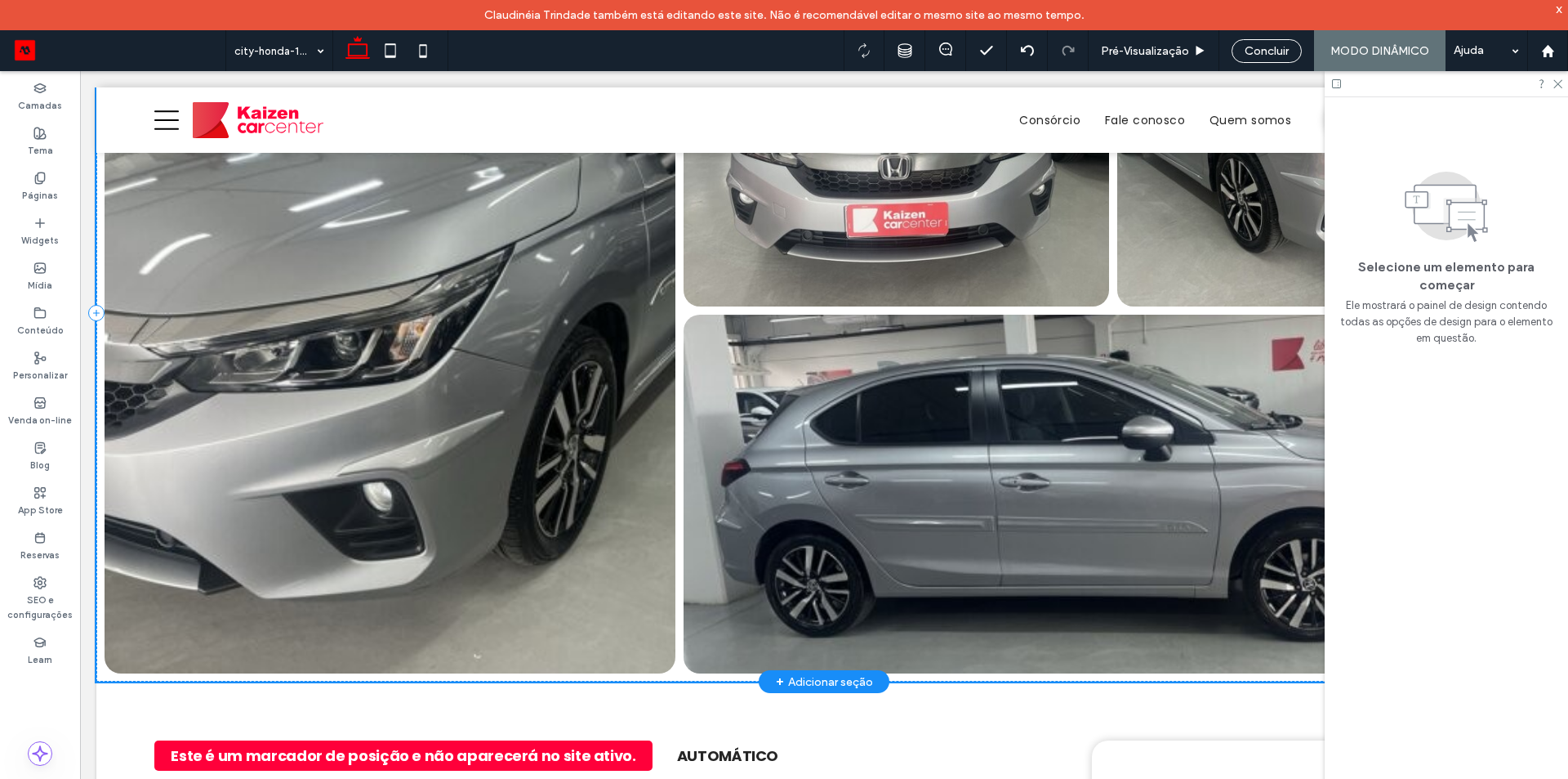
click at [441, 304] on link at bounding box center [390, 313] width 571 height 722
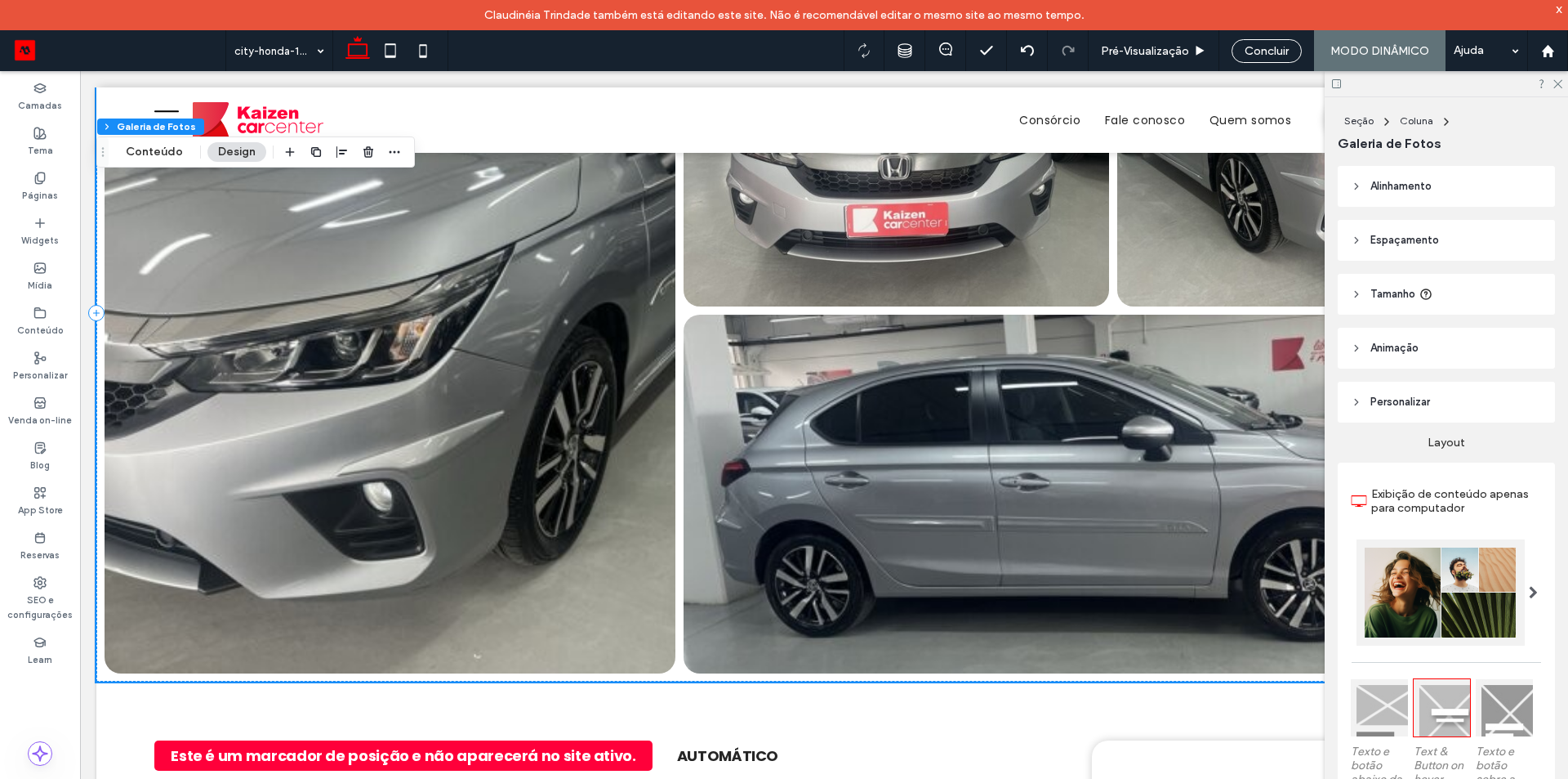
scroll to position [520, 0]
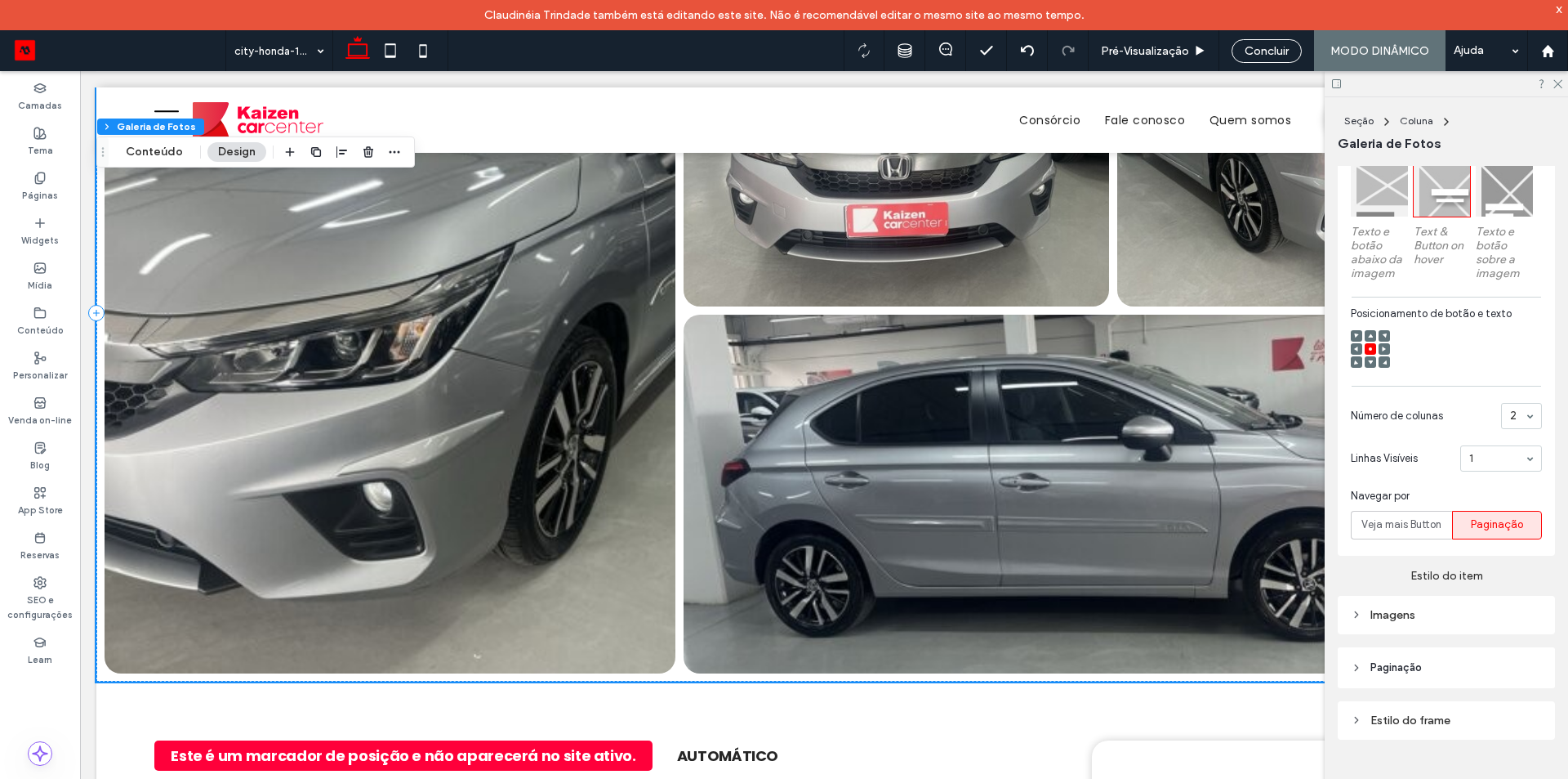
click at [1401, 616] on div "Imagens" at bounding box center [1446, 615] width 191 height 14
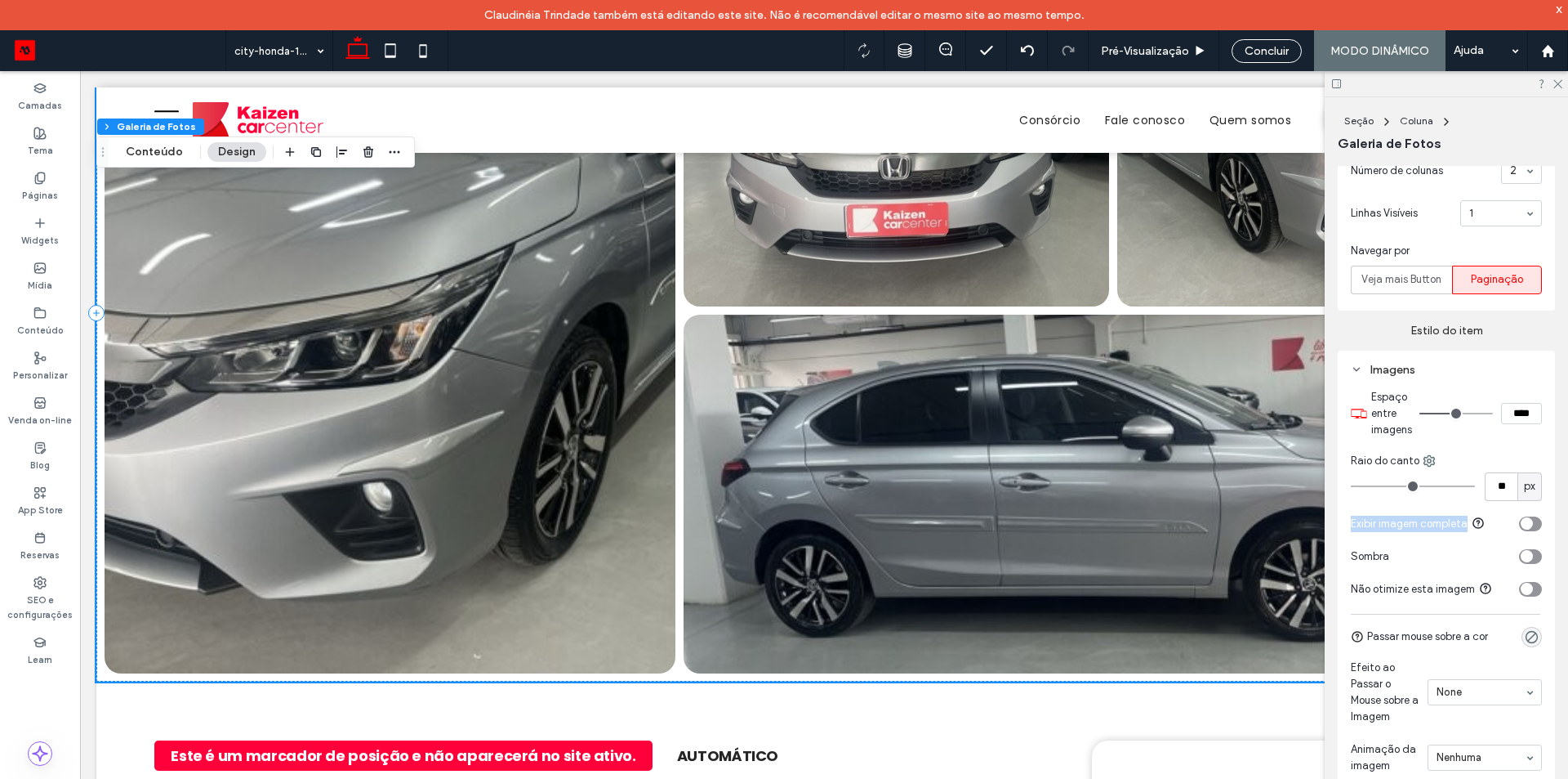
drag, startPoint x: 1351, startPoint y: 518, endPoint x: 1480, endPoint y: 519, distance: 129.0
click at [1480, 519] on span "Exibir imagem completa" at bounding box center [1420, 523] width 138 height 12
click at [1523, 521] on div "toggle" at bounding box center [1527, 523] width 12 height 12
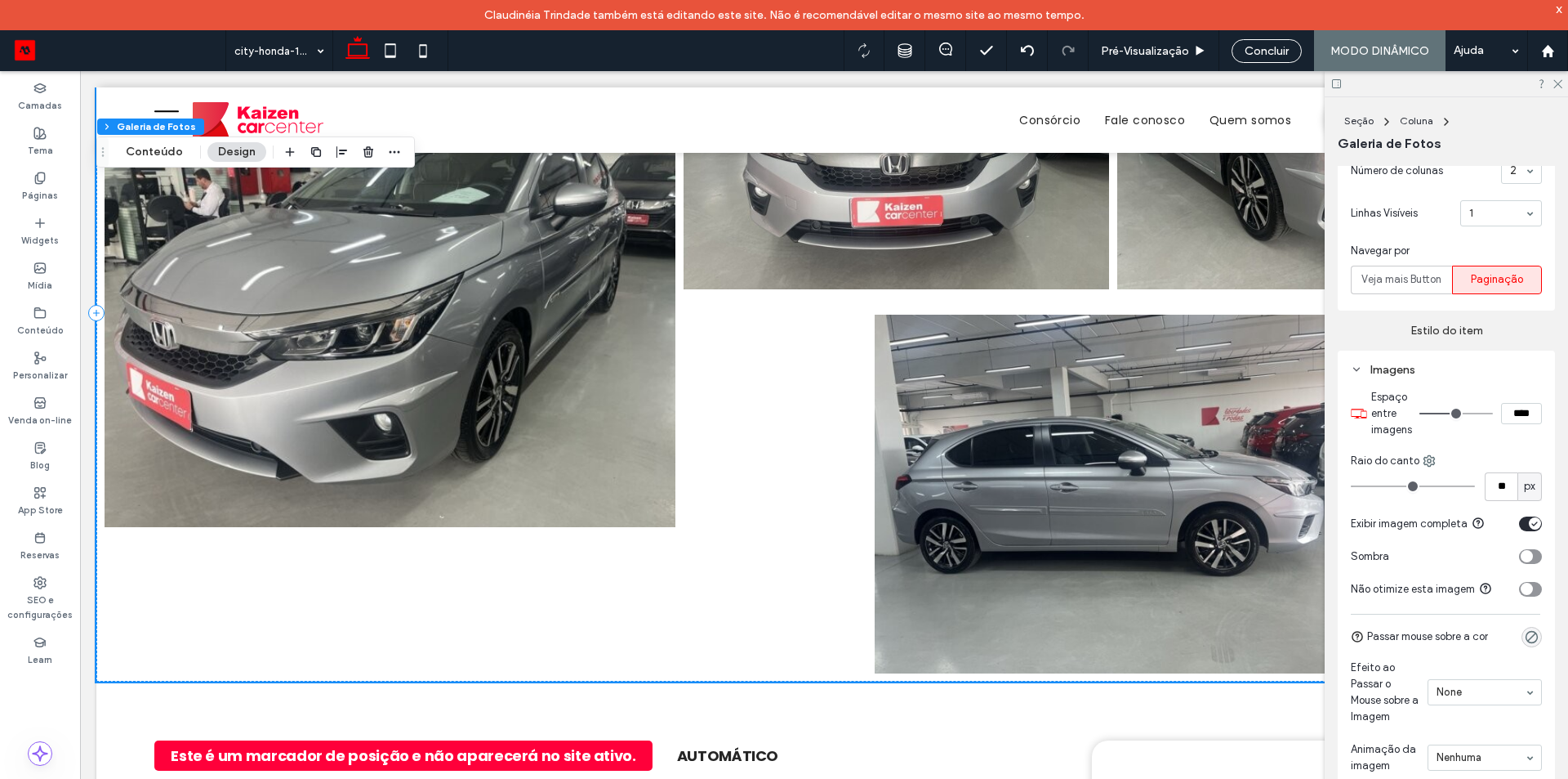
click at [1529, 521] on div "toggle" at bounding box center [1535, 523] width 12 height 12
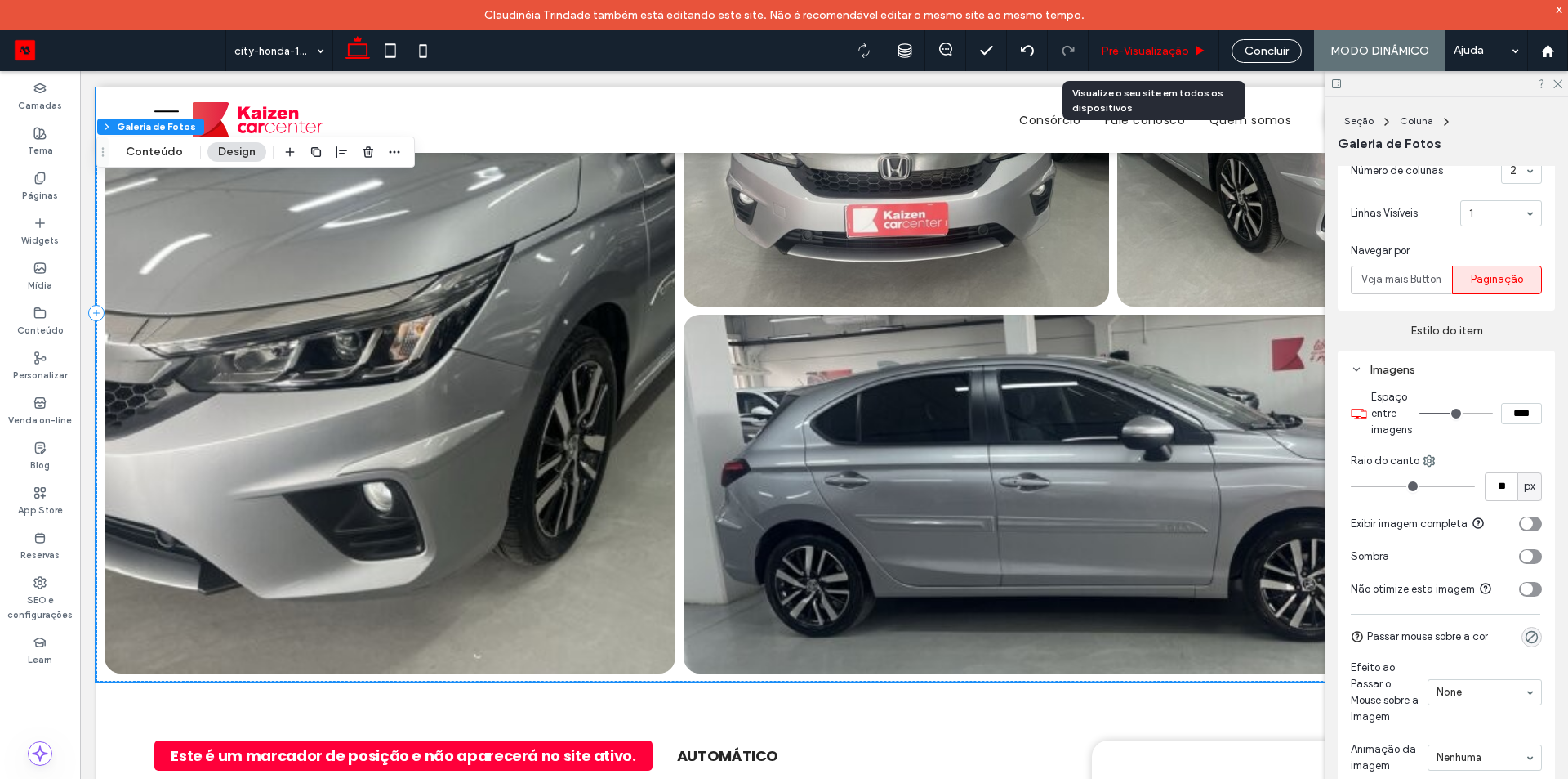
click at [1130, 44] on span "Pré-Visualizaçāo" at bounding box center [1145, 51] width 88 height 14
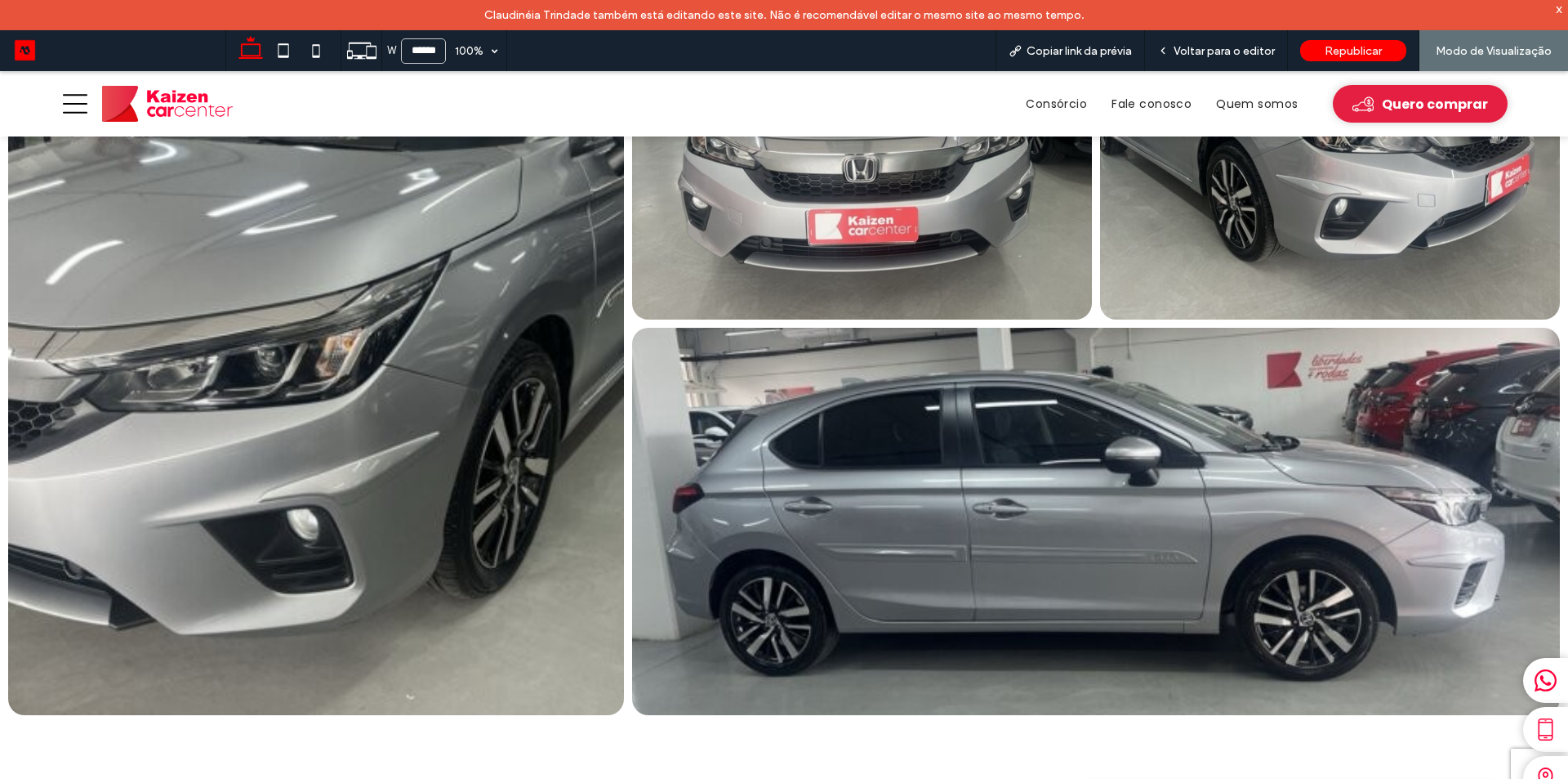
scroll to position [230, 0]
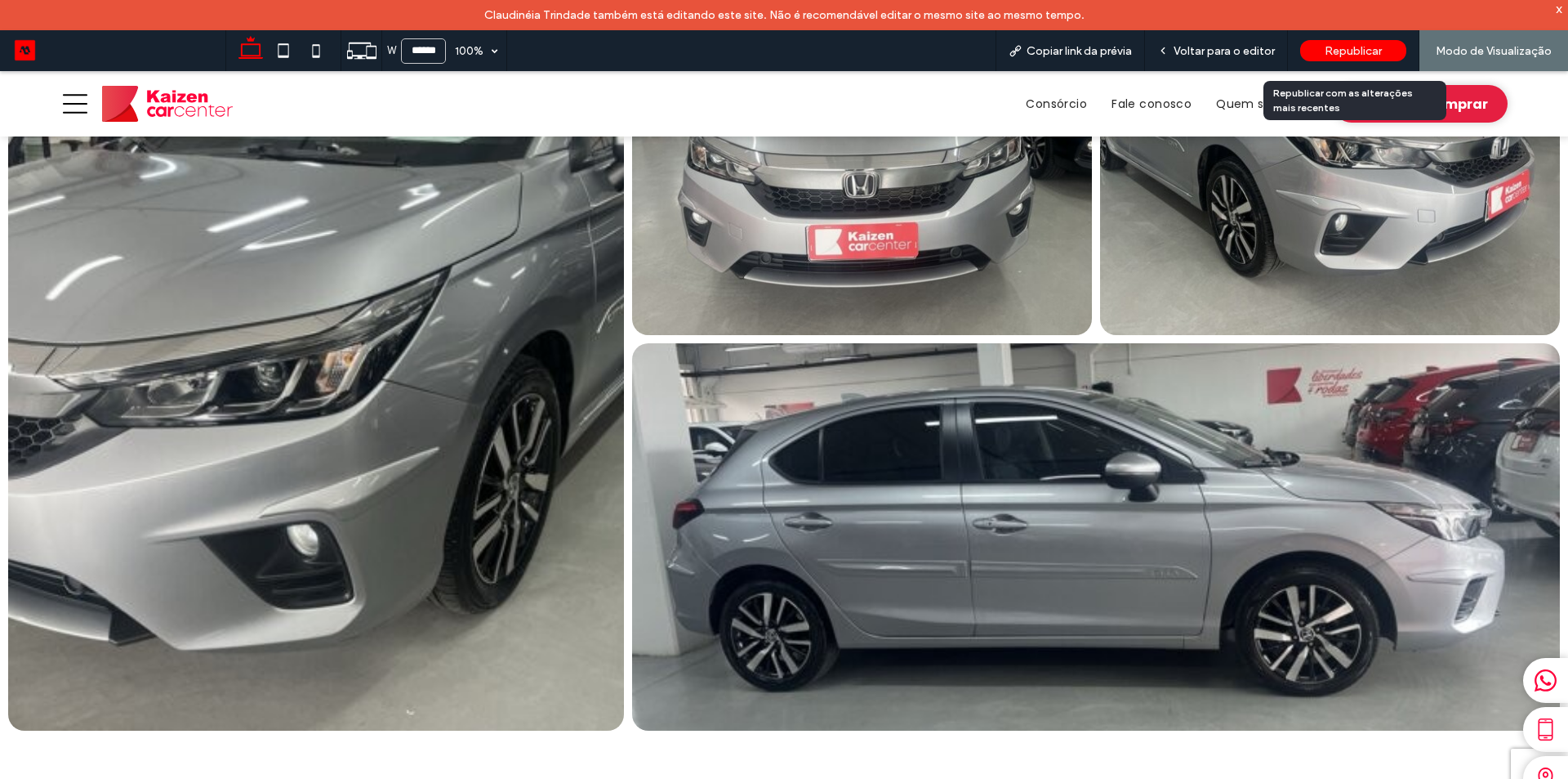
click at [1350, 38] on div "Republicar" at bounding box center [1353, 50] width 106 height 41
click at [1350, 56] on span "Republicar" at bounding box center [1353, 51] width 57 height 14
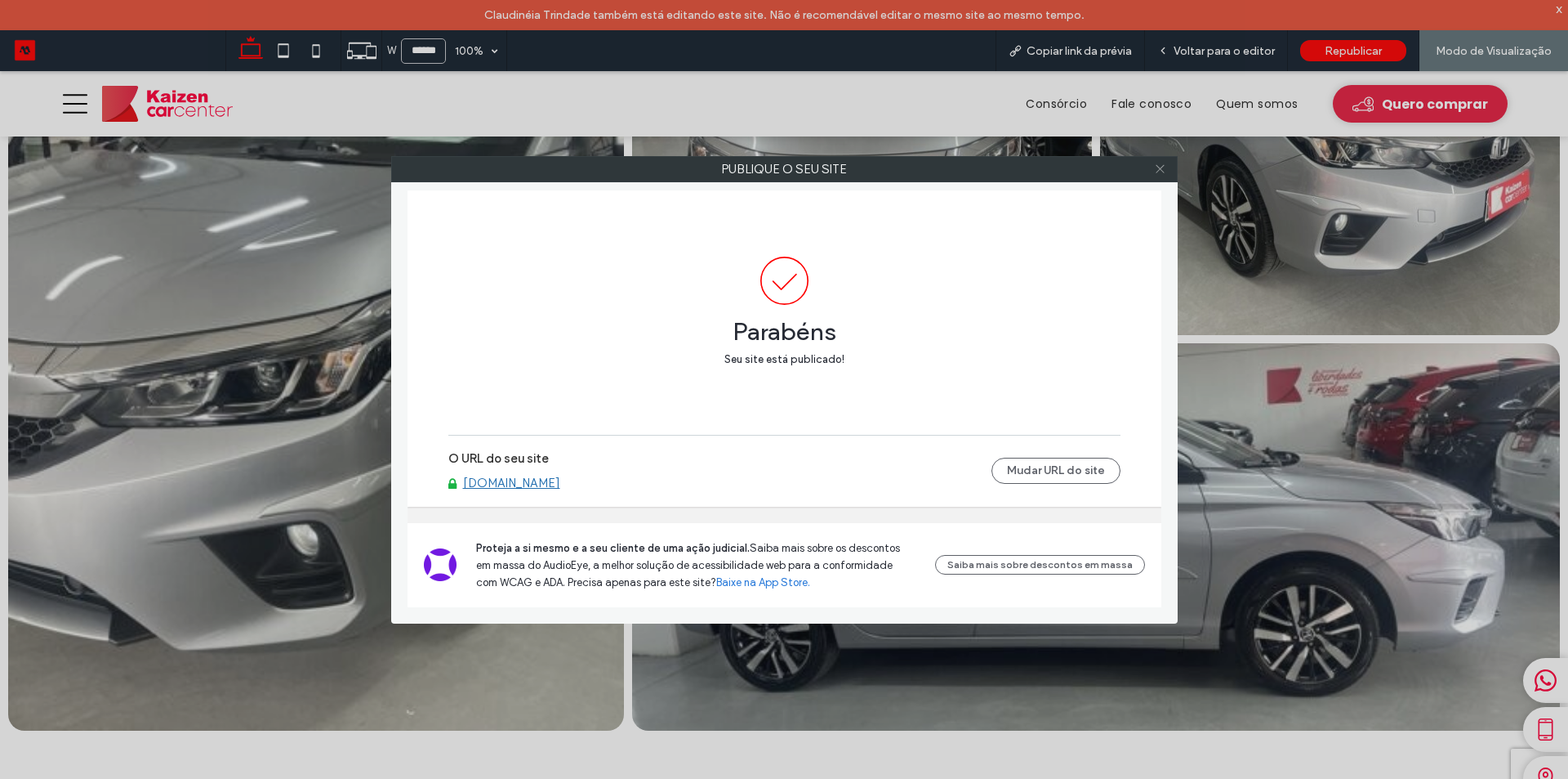
click at [1159, 172] on icon at bounding box center [1160, 169] width 12 height 12
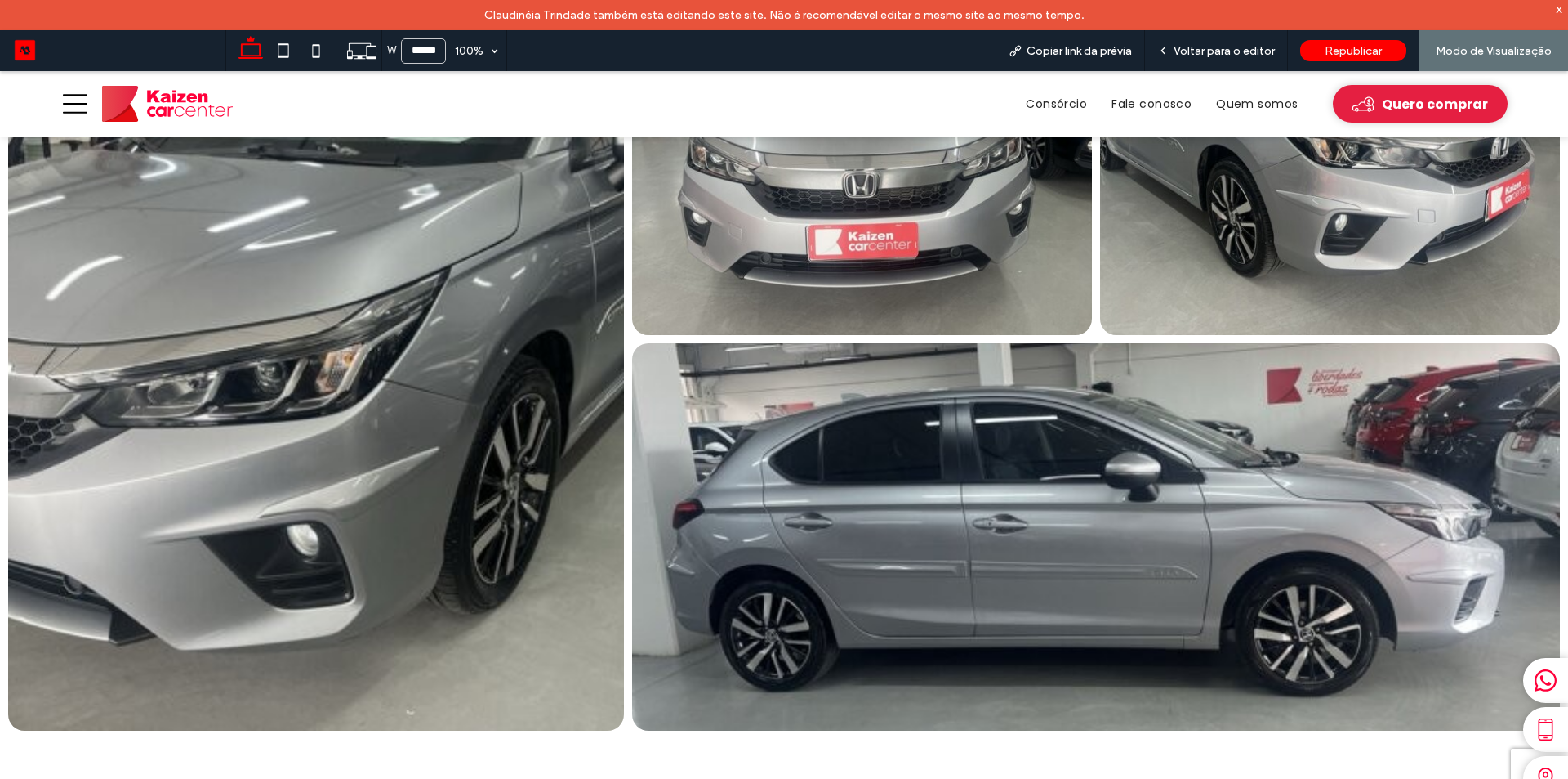
click at [443, 356] on link at bounding box center [316, 341] width 616 height 779
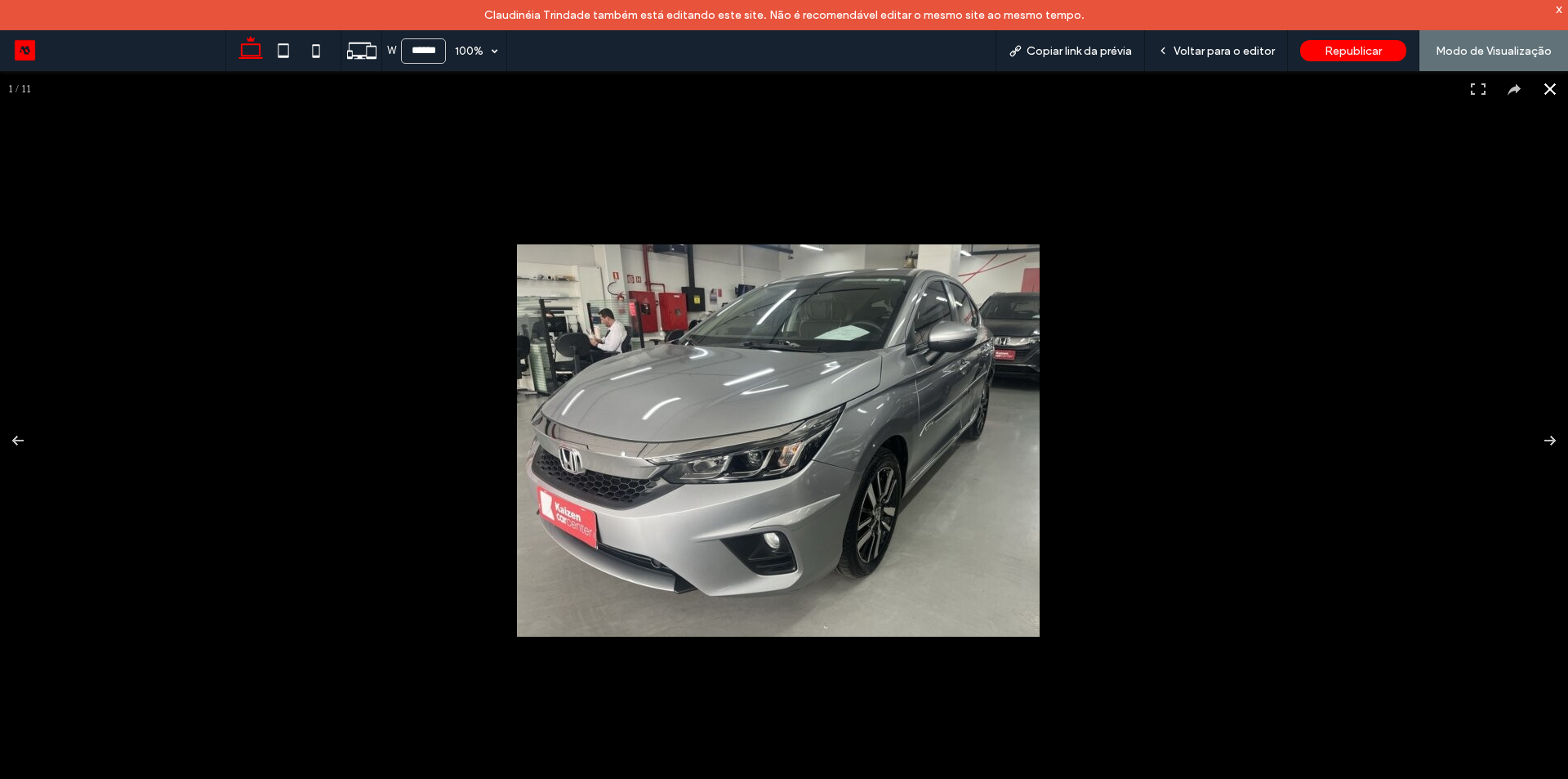
click at [1322, 262] on div at bounding box center [1300, 613] width 1568 height 738
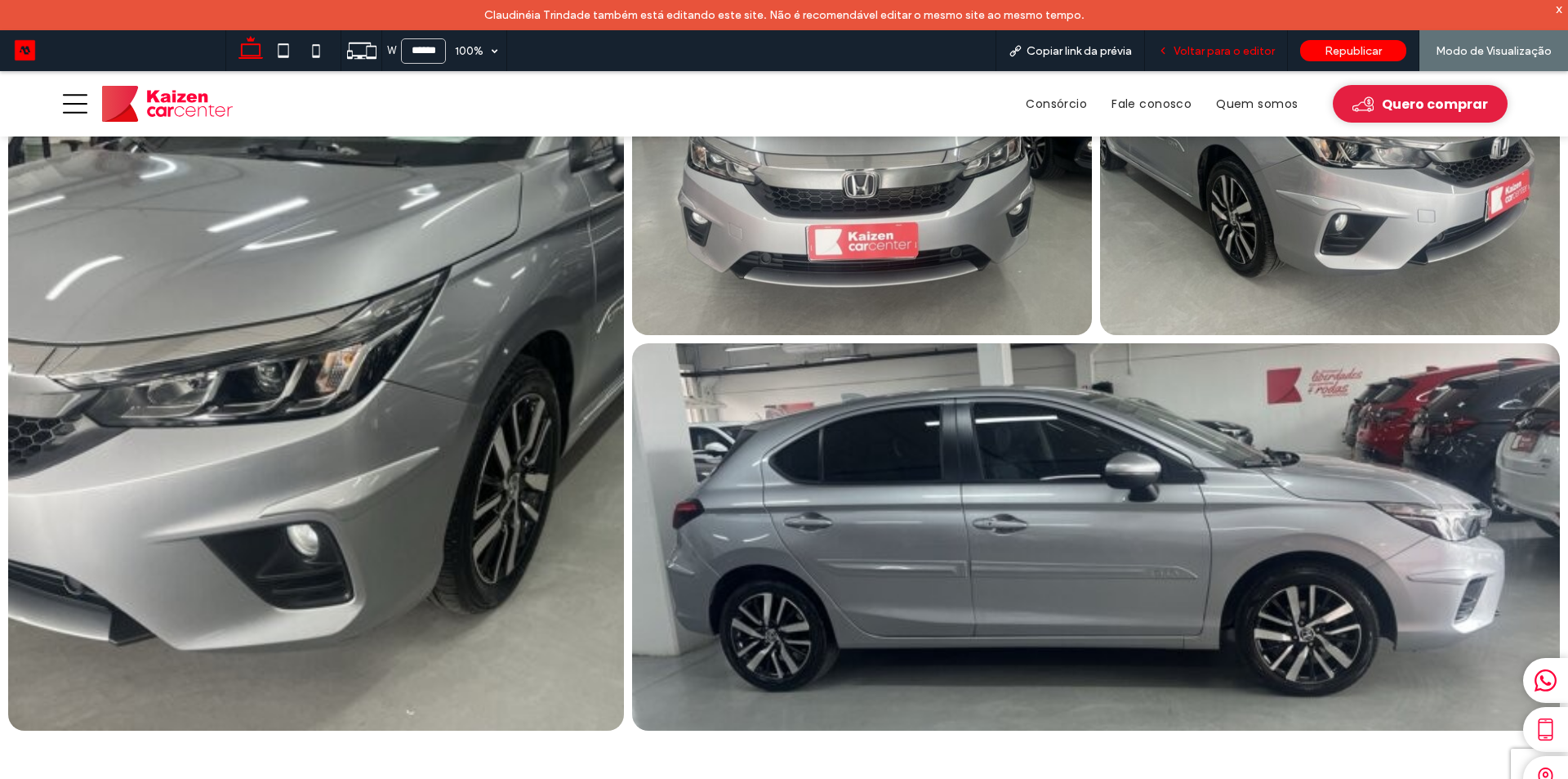
click at [1226, 58] on div "Voltar para o editor" at bounding box center [1216, 50] width 143 height 41
click at [1217, 44] on span "Voltar para o editor" at bounding box center [1224, 51] width 101 height 14
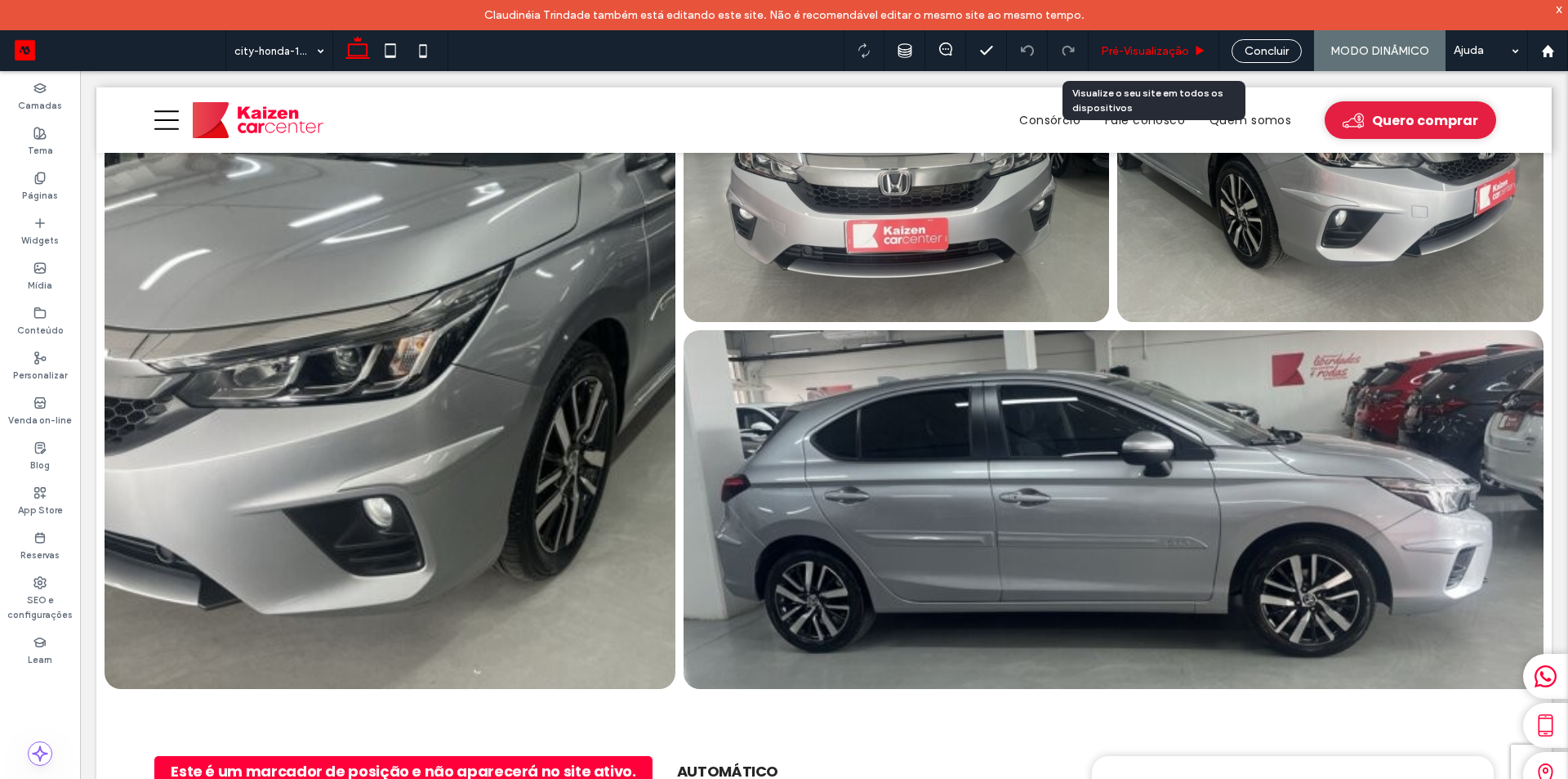
scroll to position [245, 0]
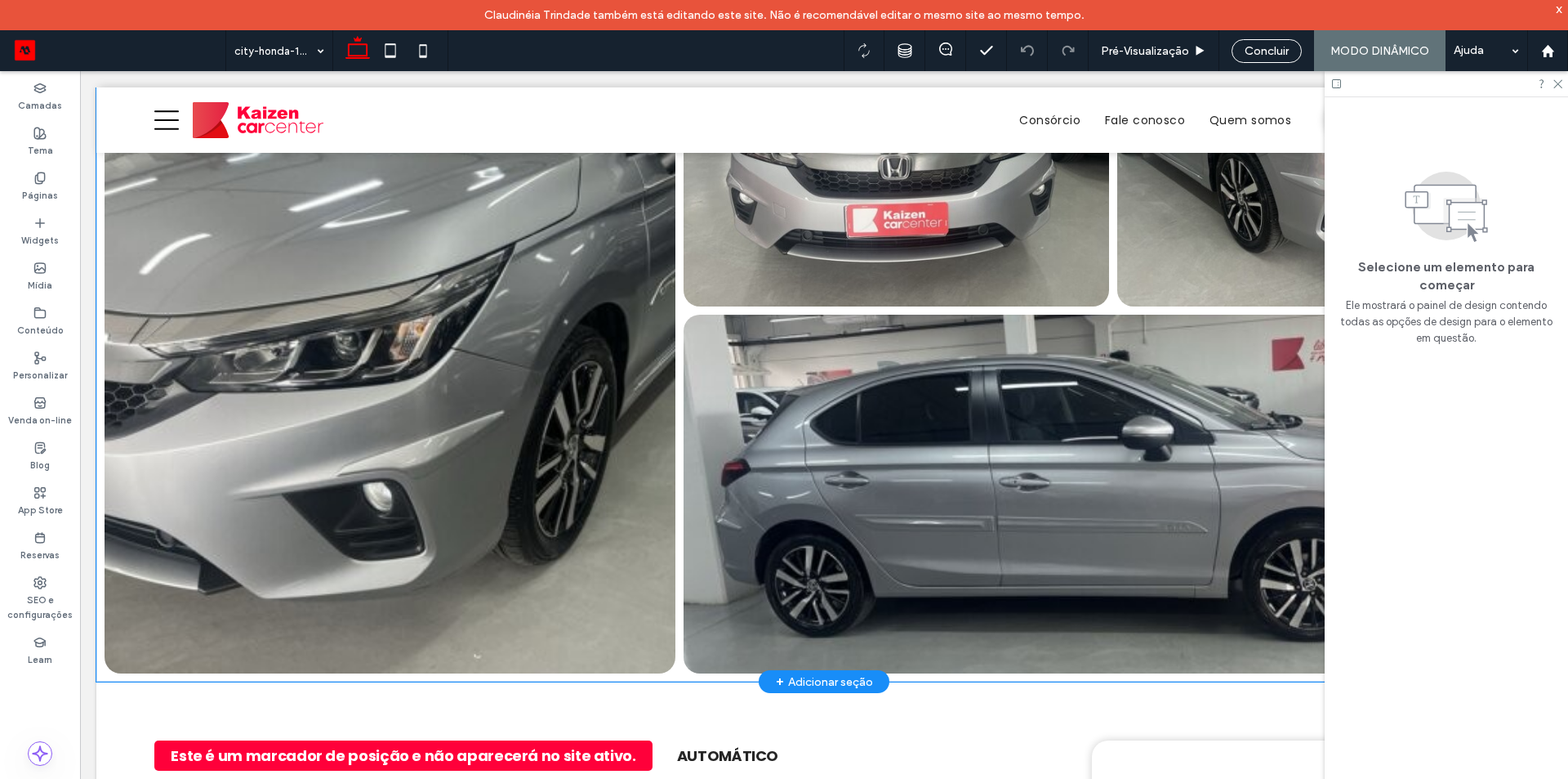
click at [419, 404] on link at bounding box center [390, 313] width 571 height 722
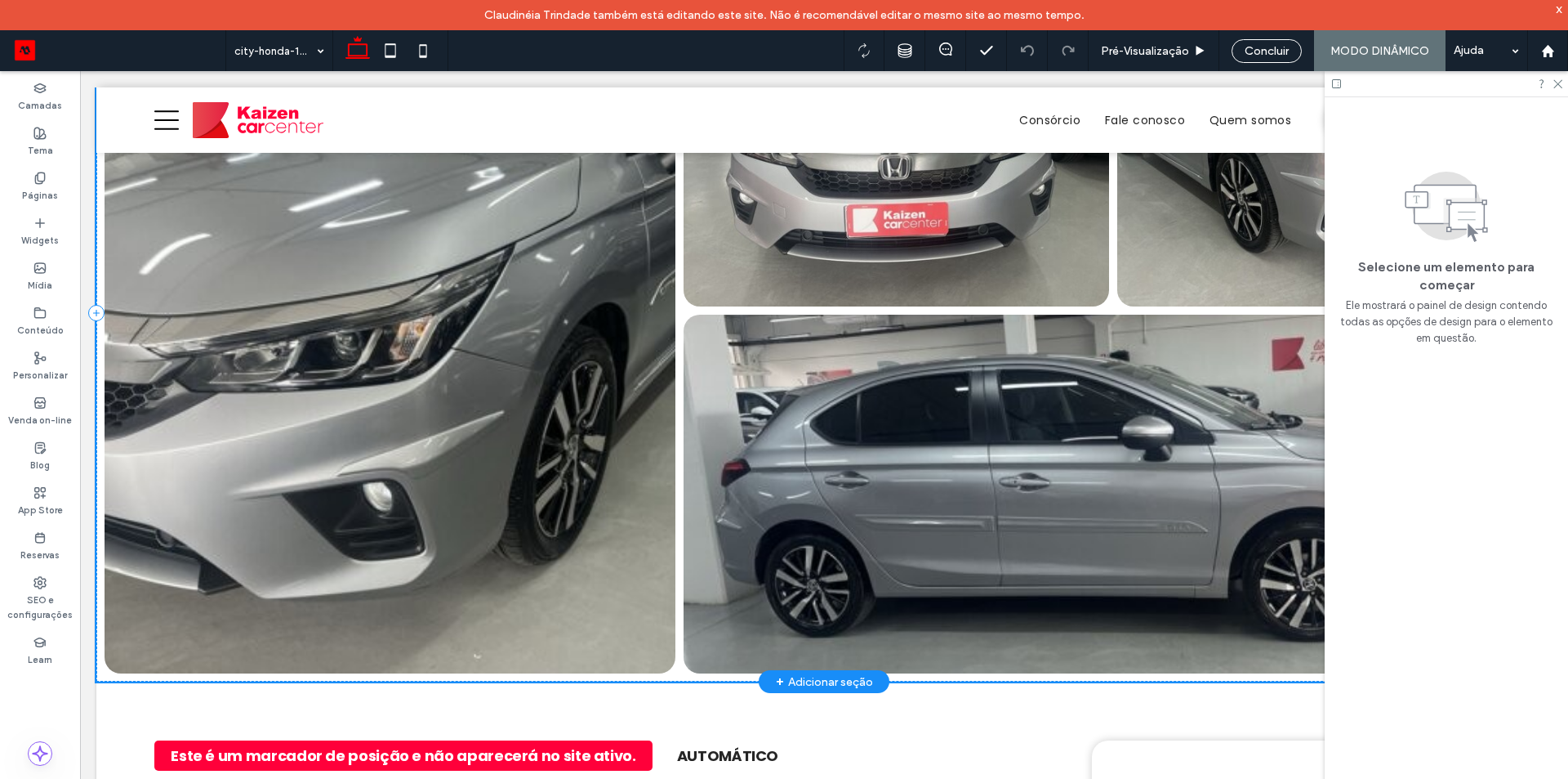
click at [419, 404] on link at bounding box center [390, 313] width 571 height 722
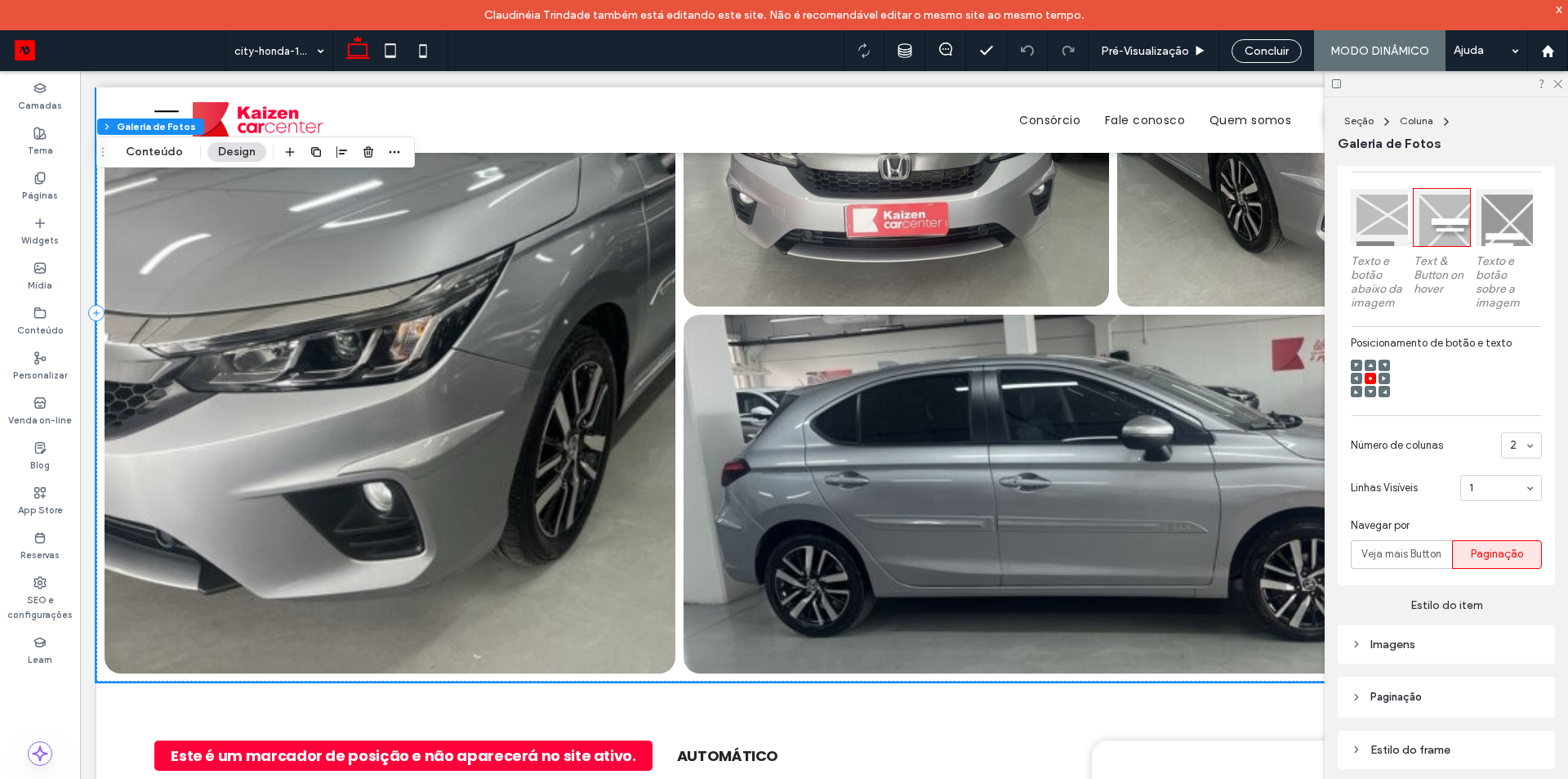
scroll to position [520, 0]
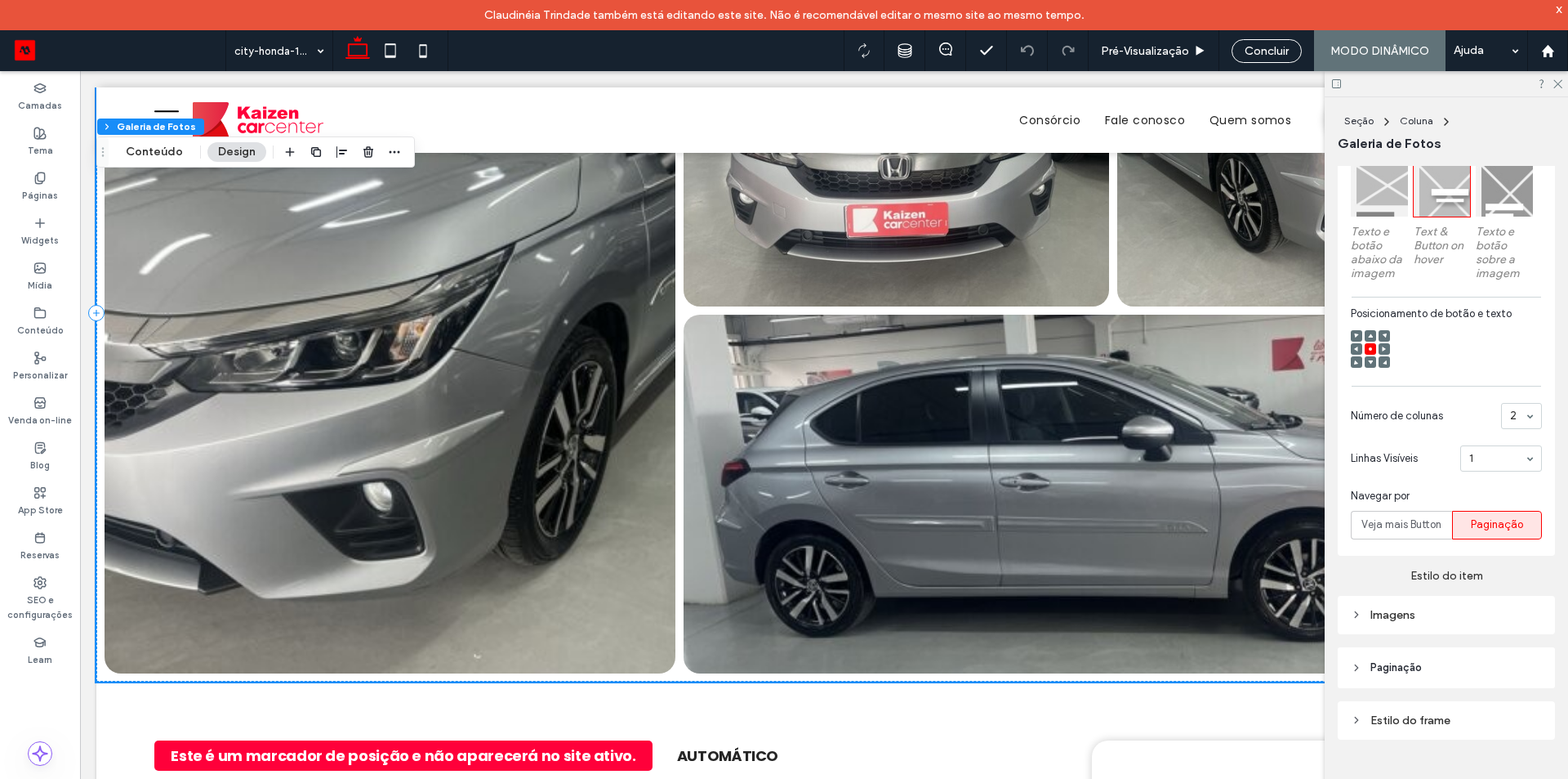
click at [1407, 608] on div "Imagens" at bounding box center [1446, 615] width 191 height 14
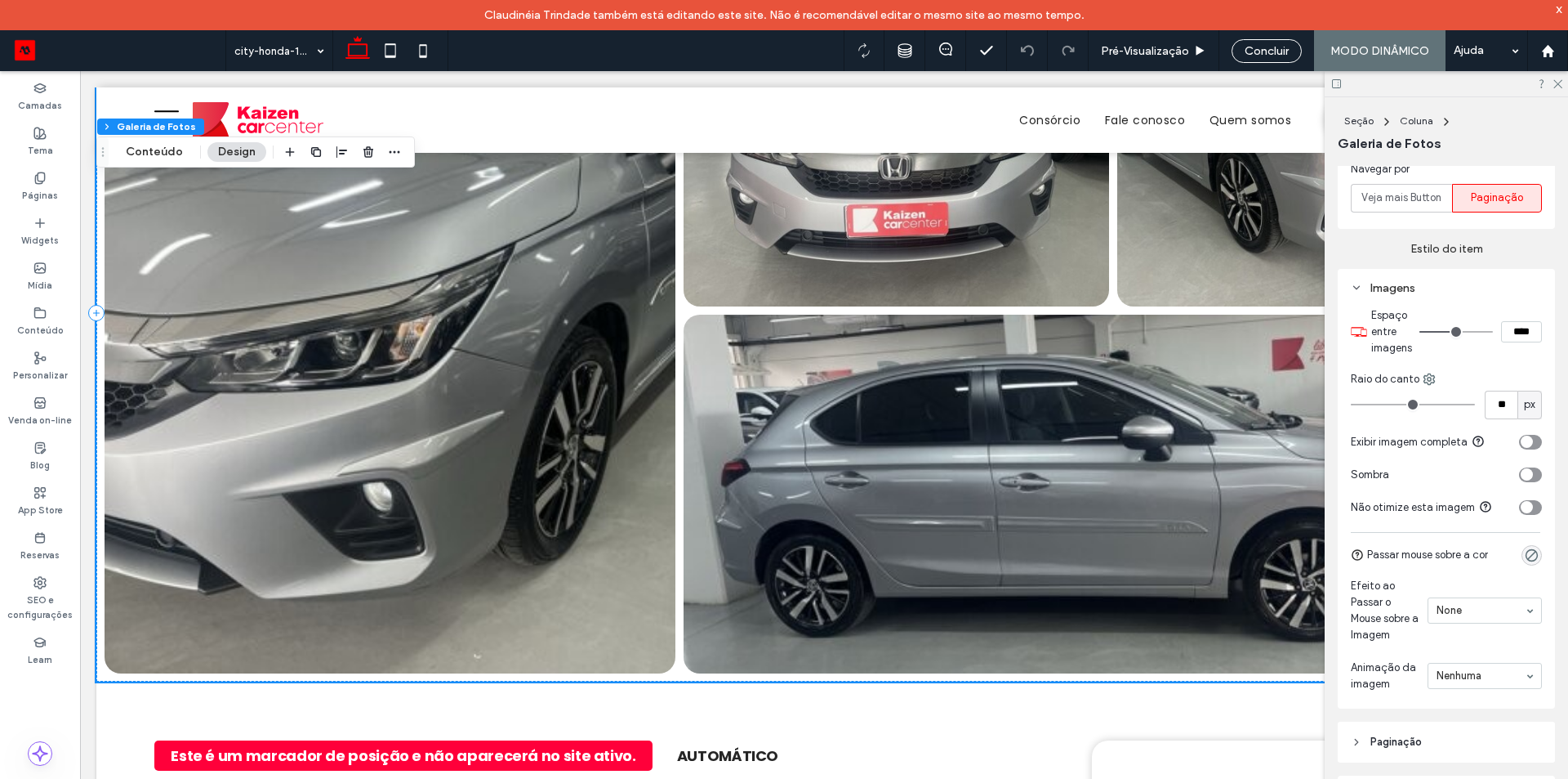
scroll to position [921, 0]
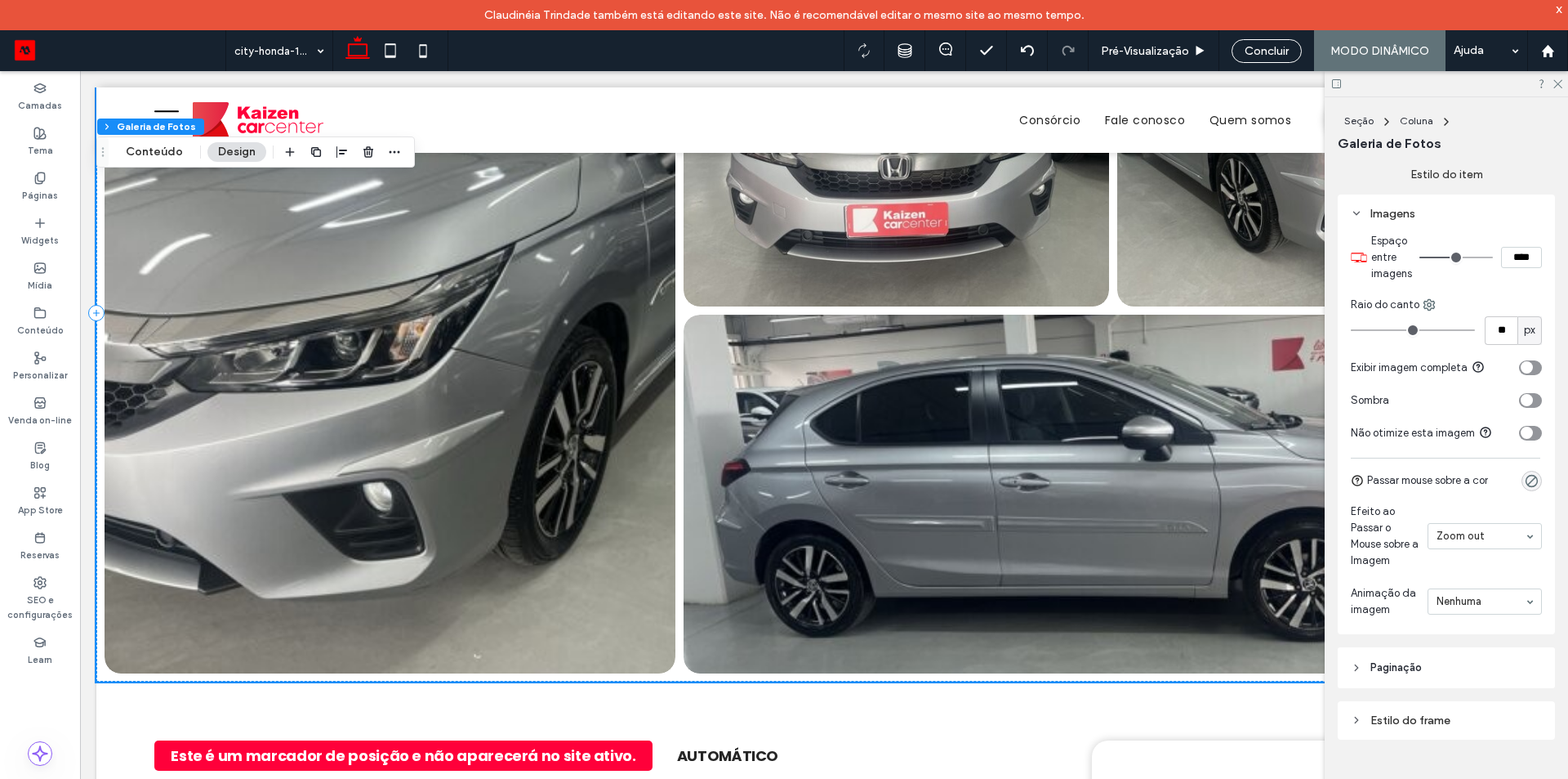
click at [1489, 535] on input at bounding box center [1481, 536] width 88 height 11
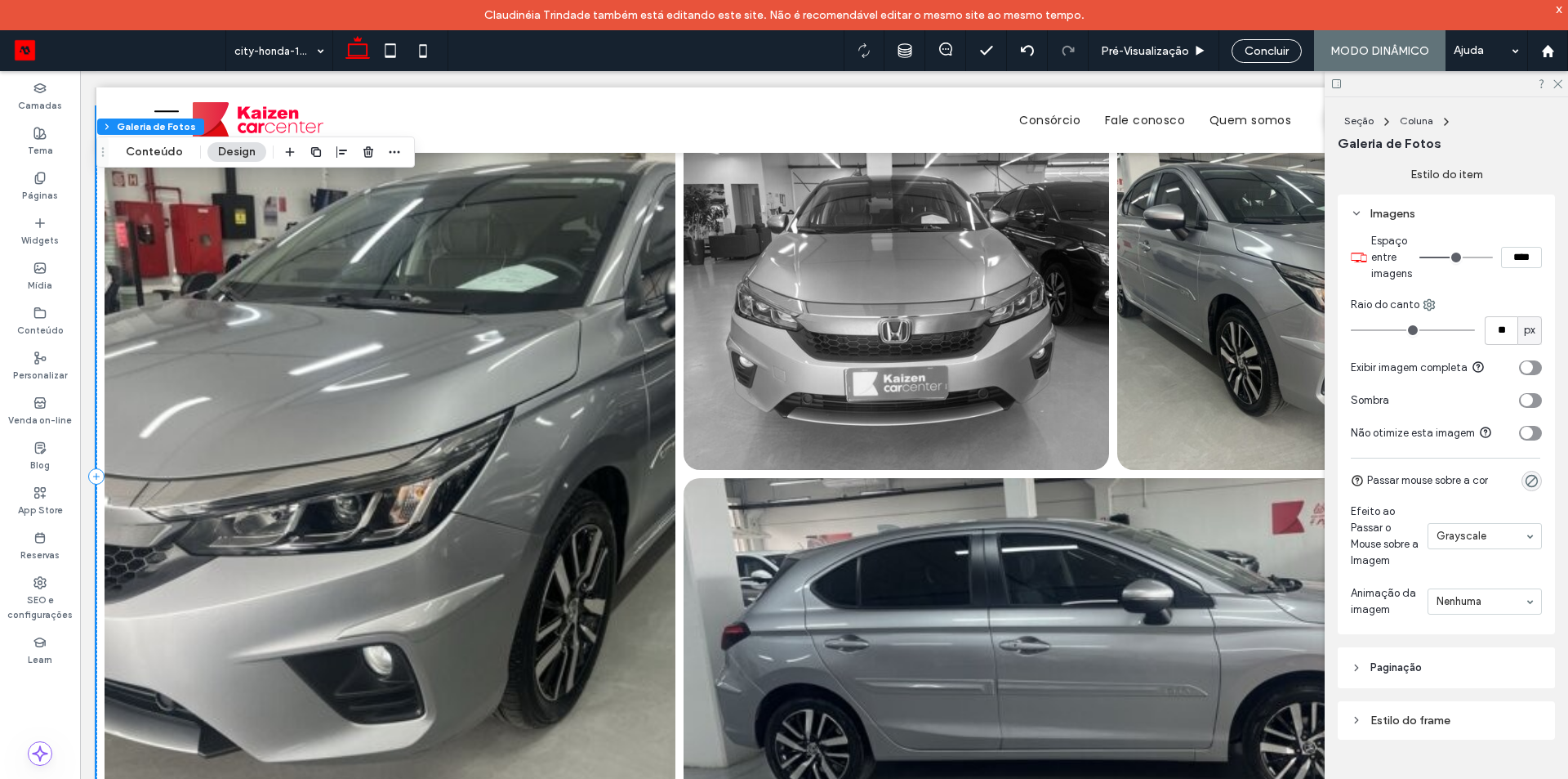
scroll to position [0, 0]
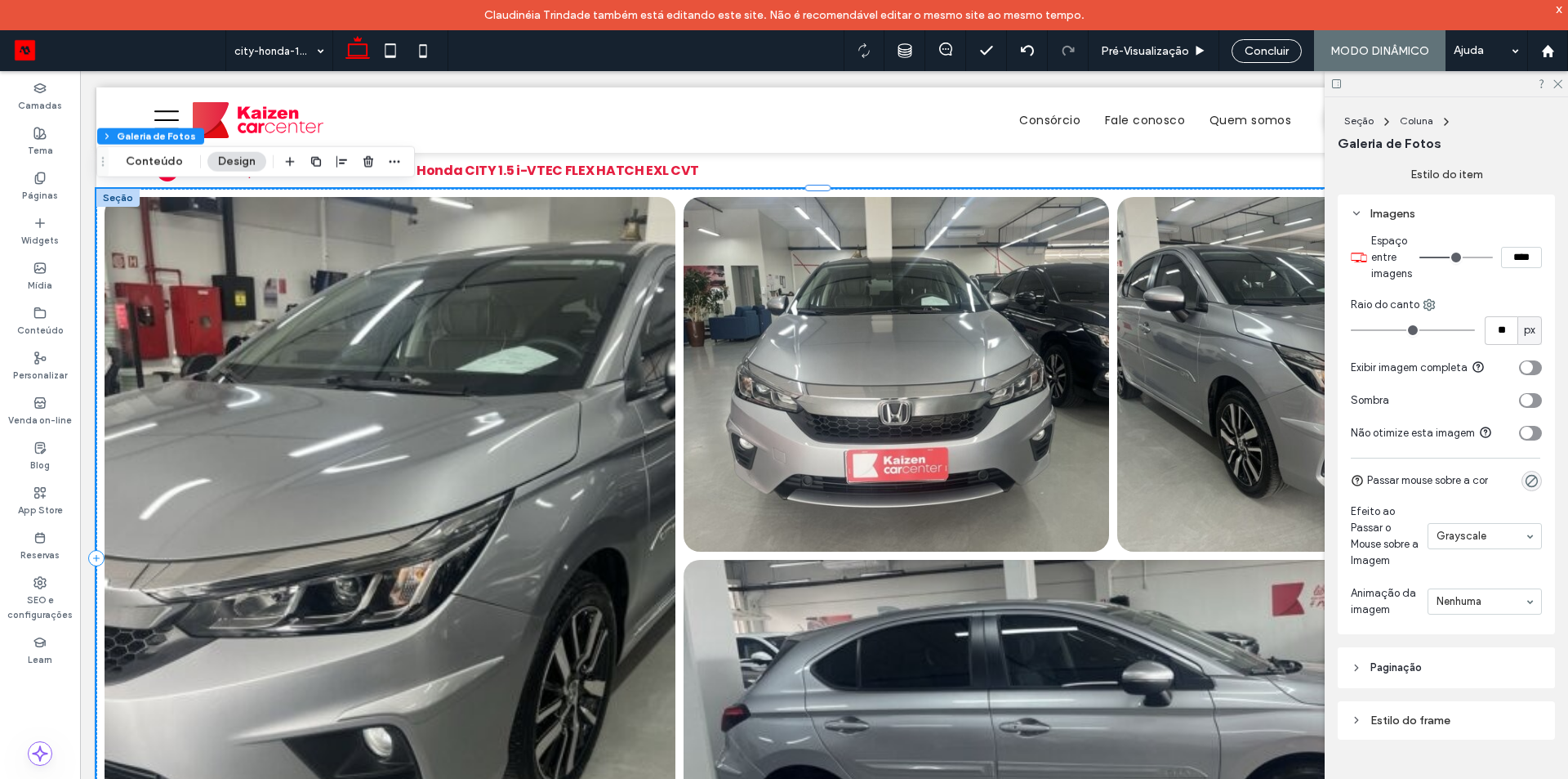
click at [1471, 531] on input at bounding box center [1481, 536] width 88 height 11
drag, startPoint x: 1148, startPoint y: 51, endPoint x: 977, endPoint y: 186, distance: 217.9
click at [1148, 51] on span "Pré-Visualizaçāo" at bounding box center [1145, 51] width 88 height 14
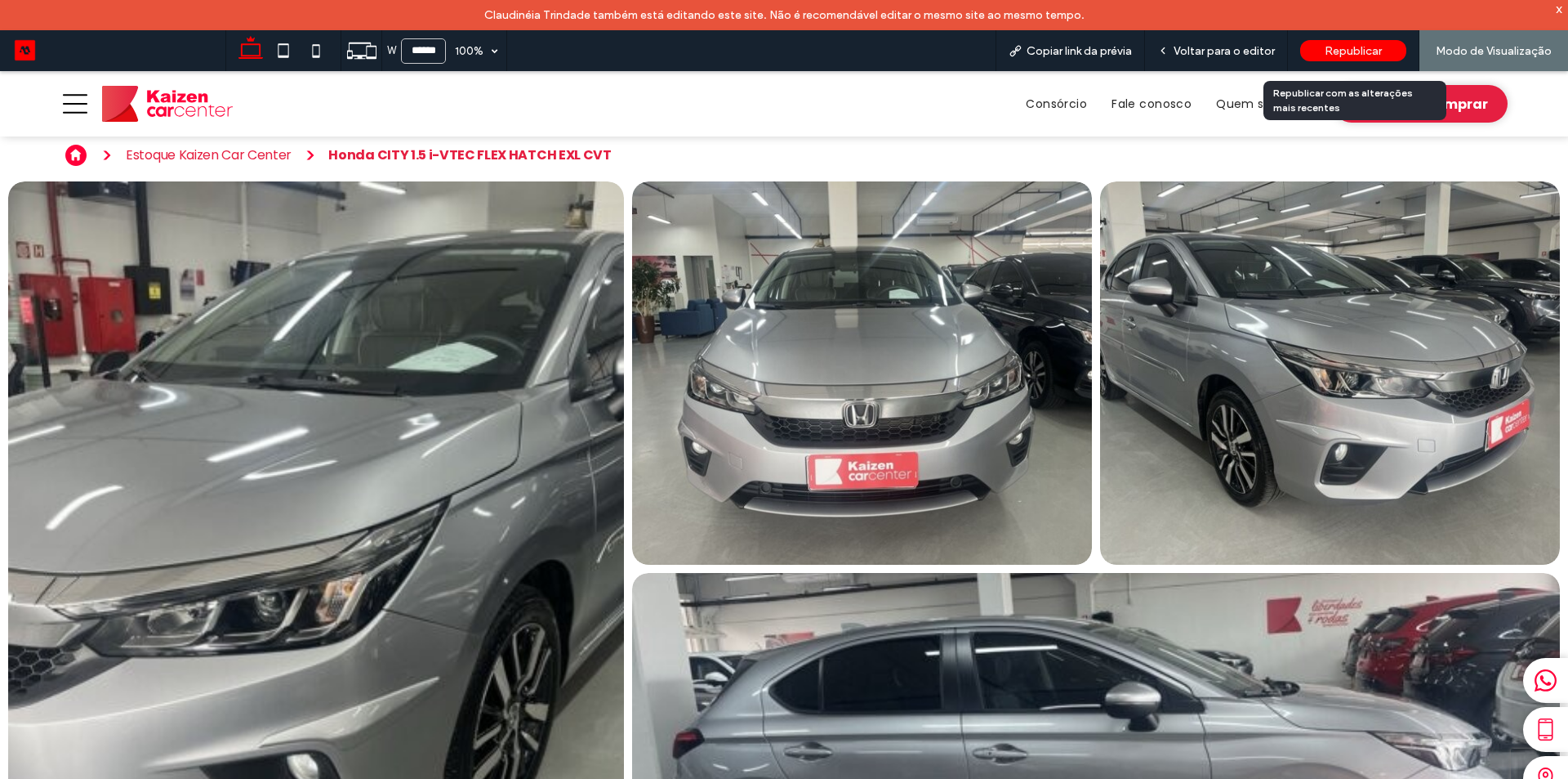
click at [1365, 49] on span "Republicar" at bounding box center [1353, 51] width 57 height 14
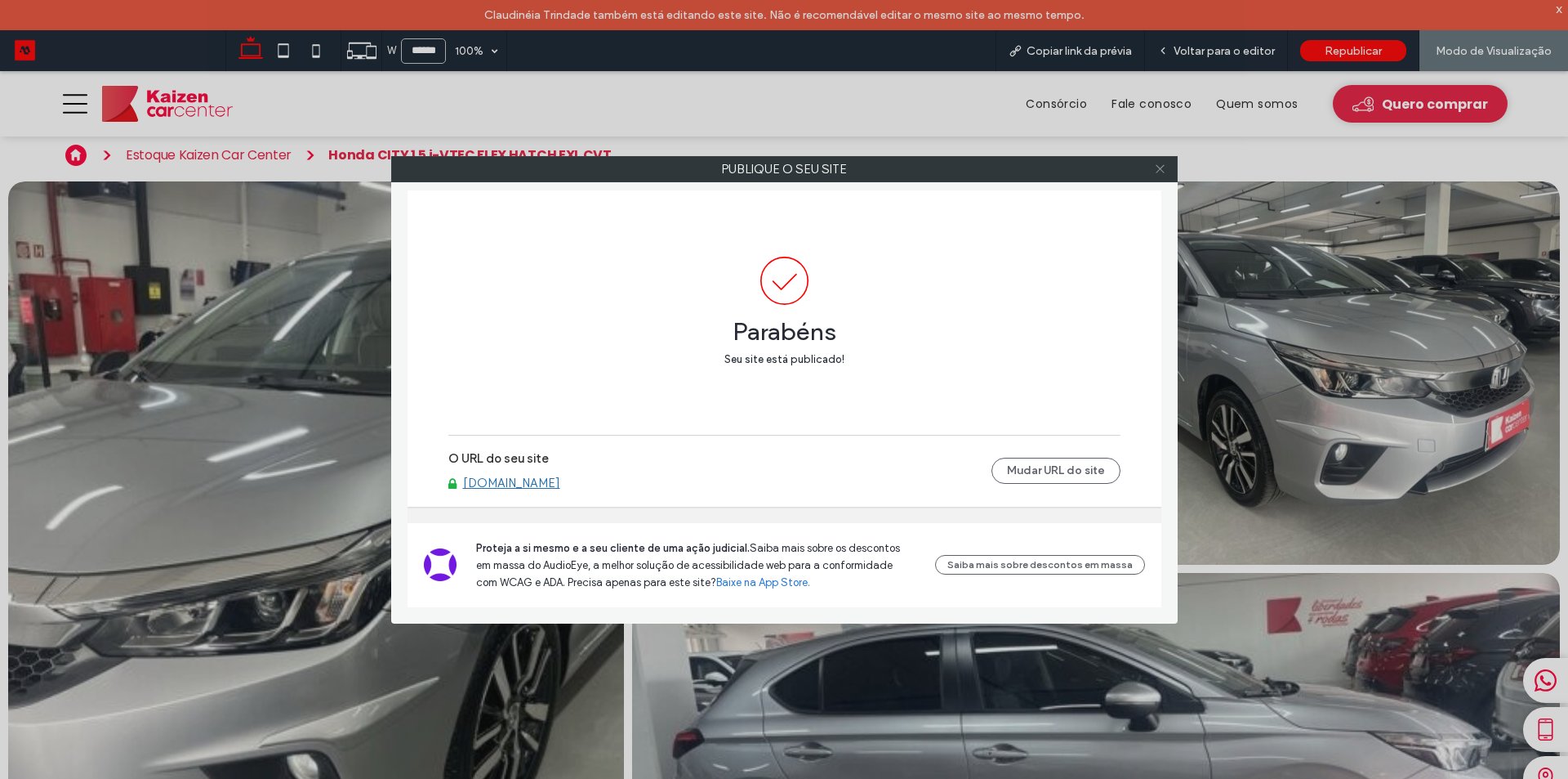
click at [1156, 168] on icon at bounding box center [1160, 169] width 12 height 12
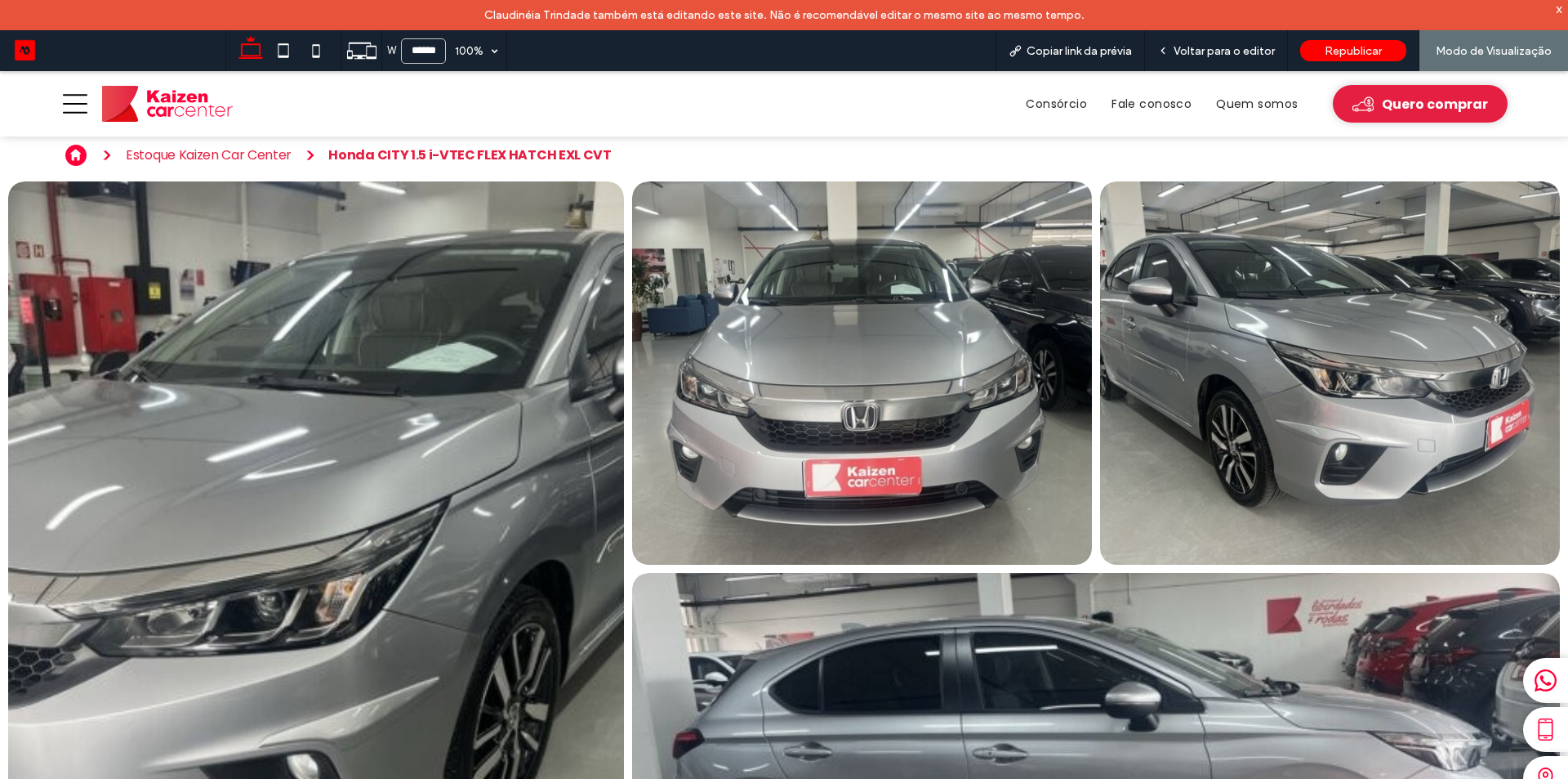
click at [868, 308] on link at bounding box center [862, 373] width 488 height 406
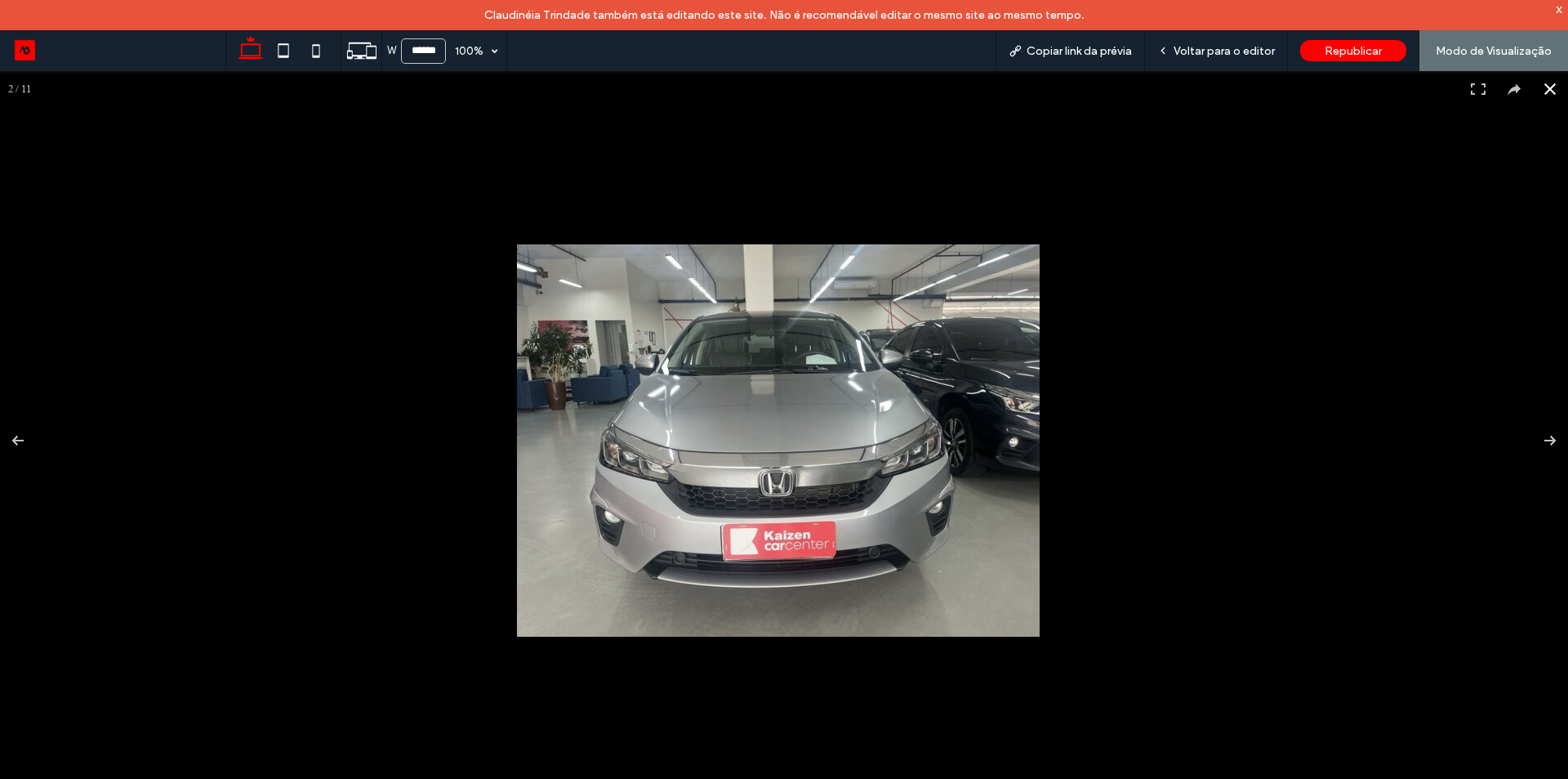
click at [1328, 130] on div at bounding box center [784, 440] width 1568 height 738
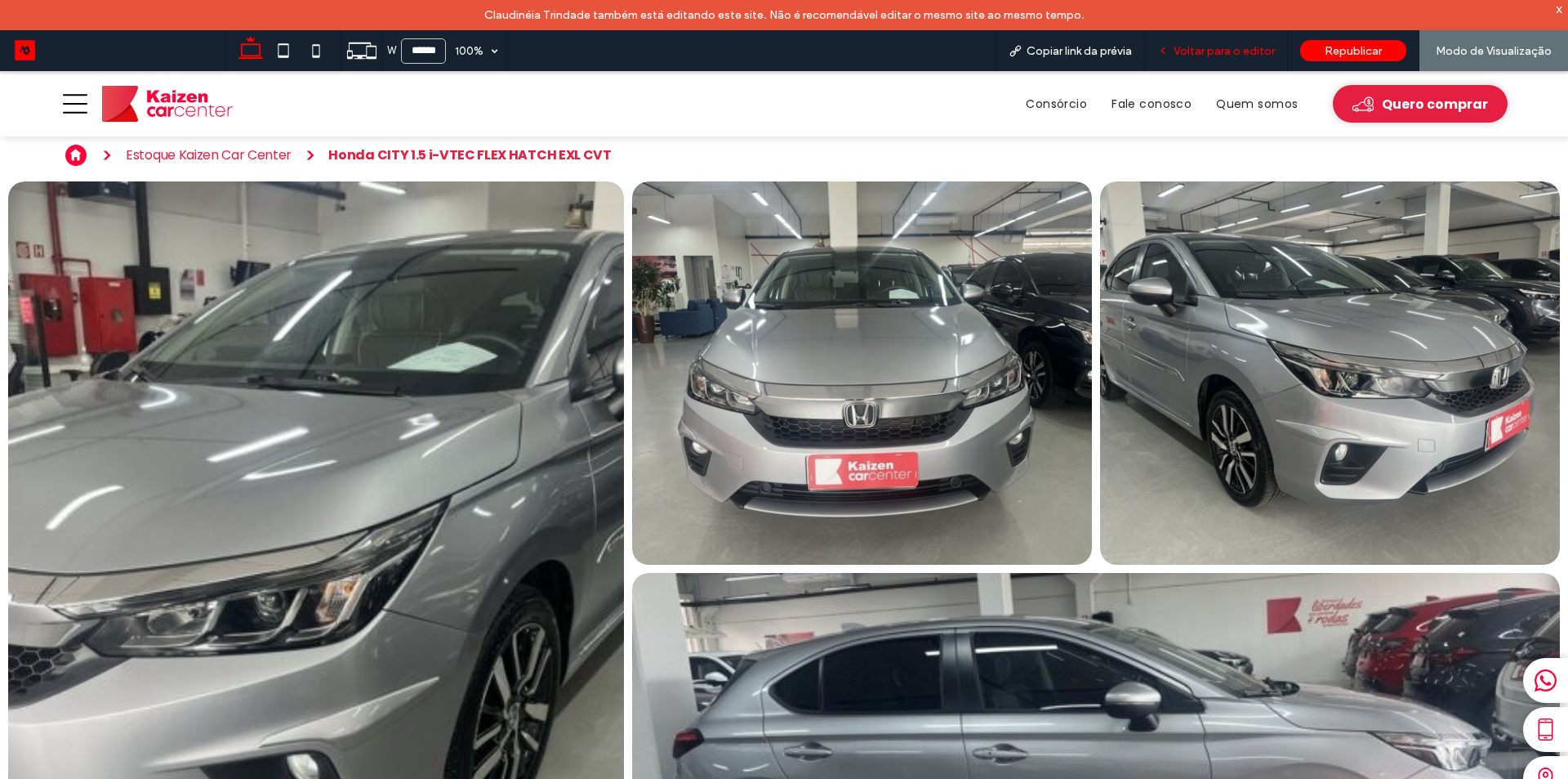
click at [1233, 55] on span "Voltar para o editor" at bounding box center [1224, 51] width 101 height 14
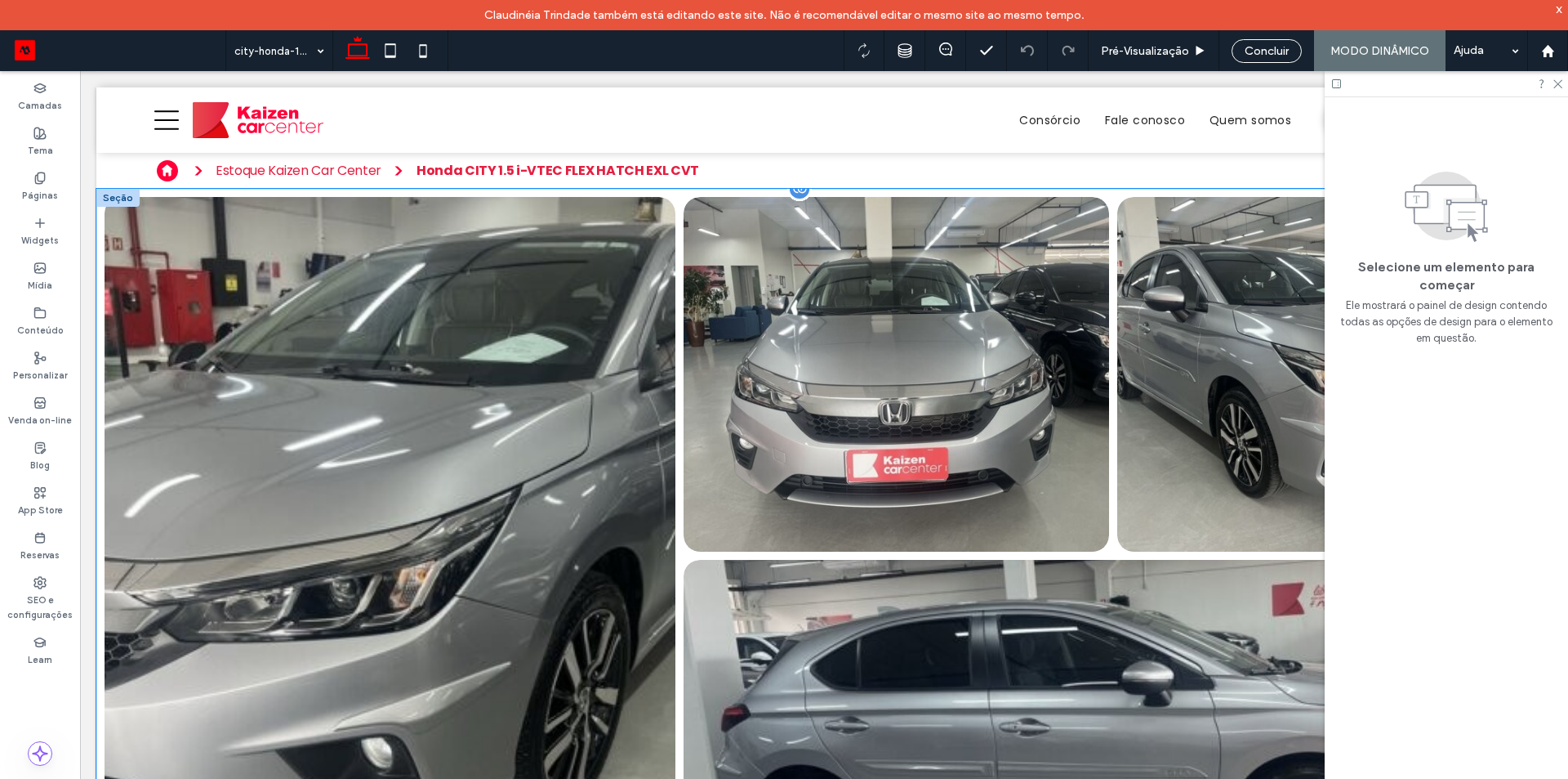
click at [261, 277] on link at bounding box center [390, 557] width 606 height 765
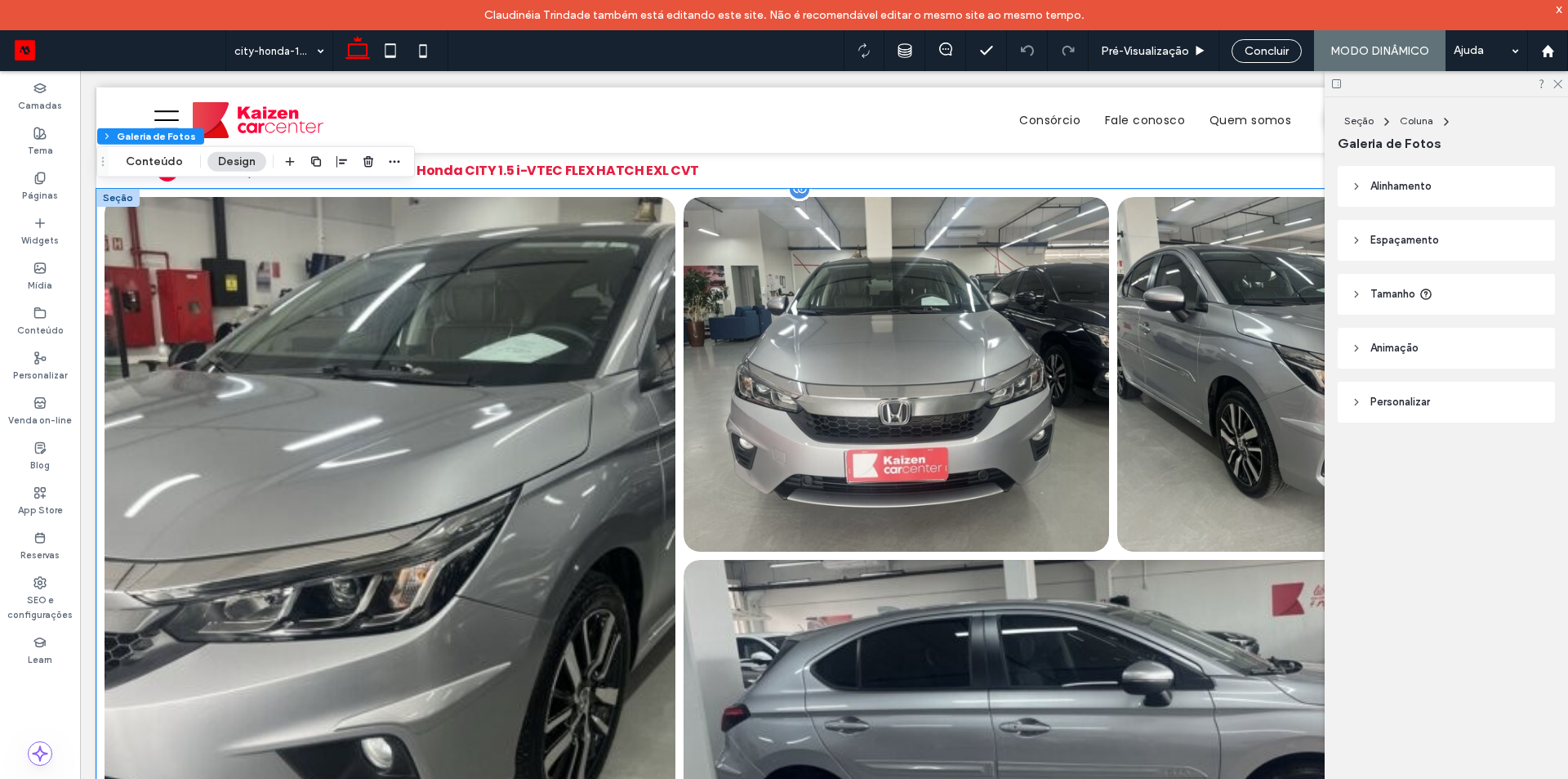
click at [261, 277] on link at bounding box center [390, 557] width 606 height 765
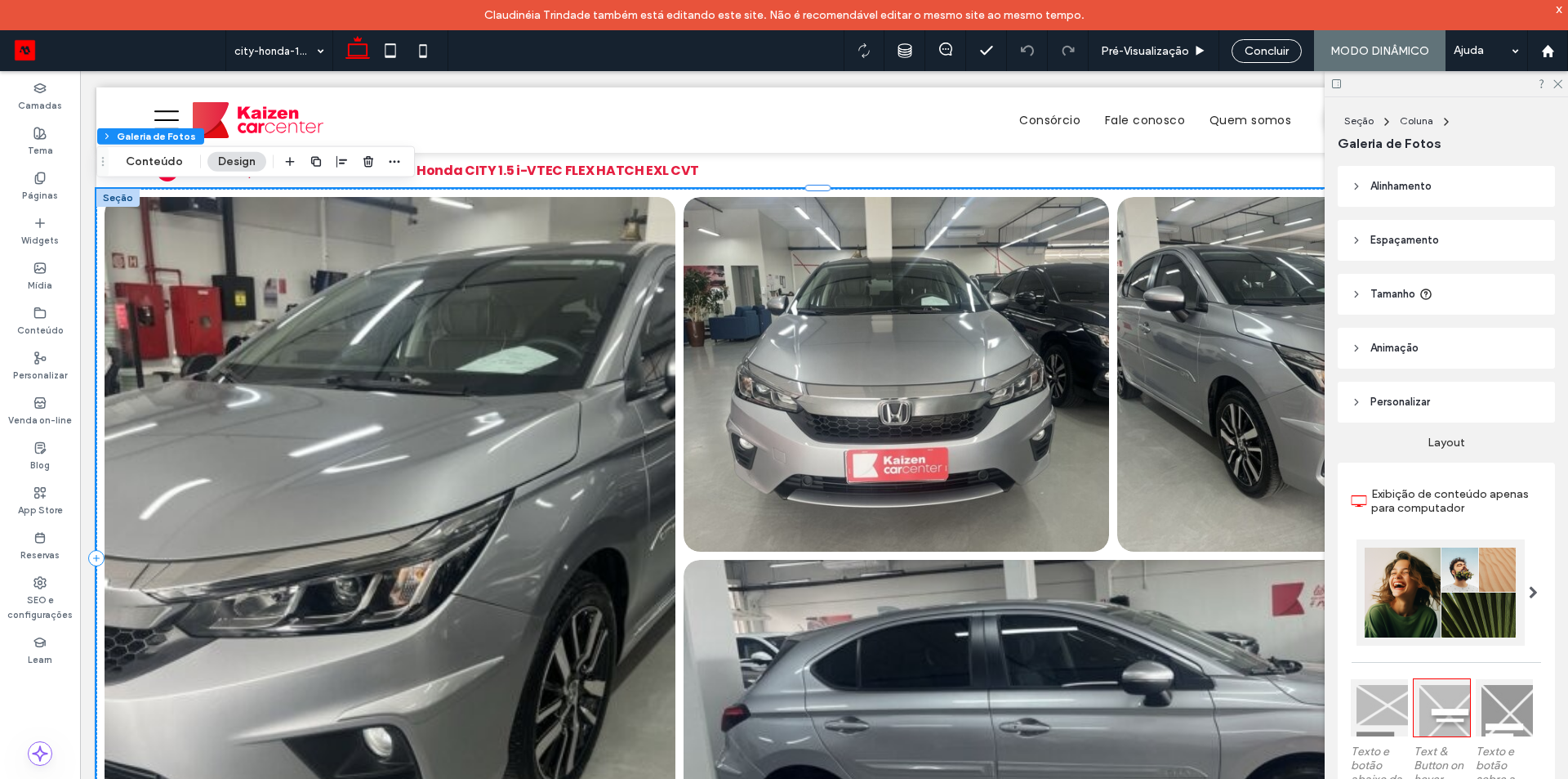
click at [1465, 287] on header "Tamanho" at bounding box center [1446, 294] width 217 height 41
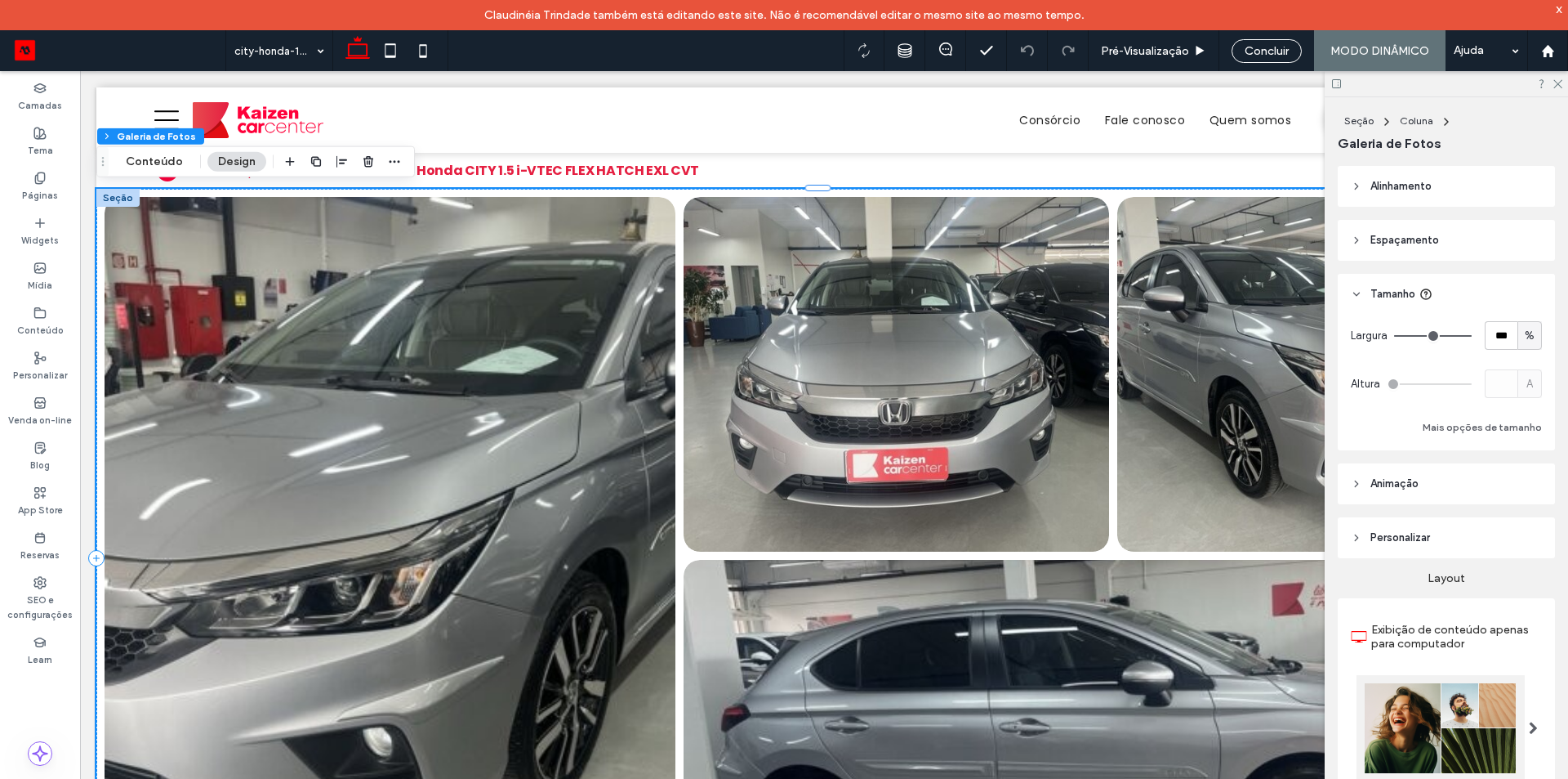
click at [1465, 287] on header "Tamanho" at bounding box center [1446, 294] width 217 height 41
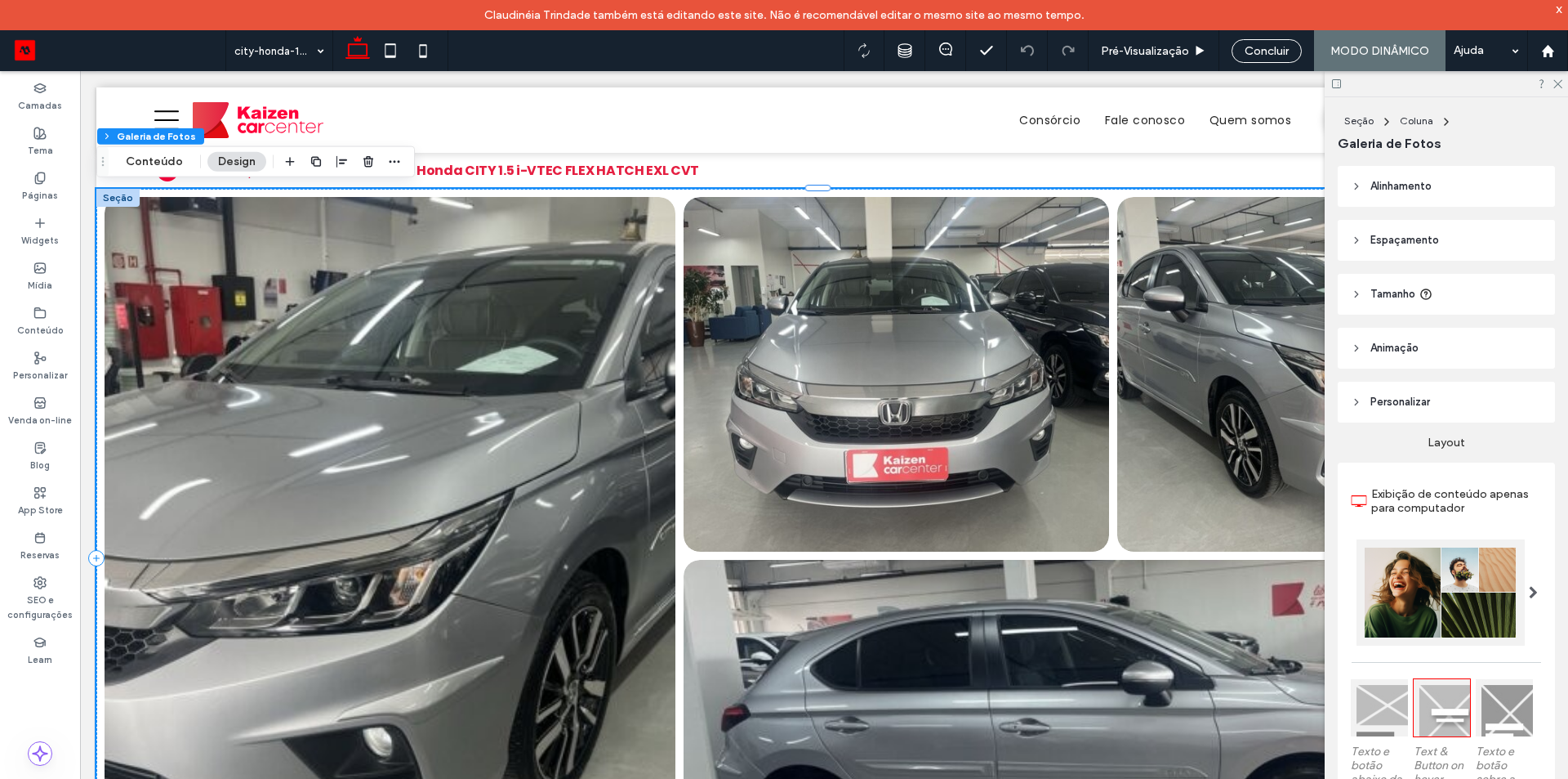
click at [1465, 287] on header "Tamanho" at bounding box center [1446, 294] width 217 height 41
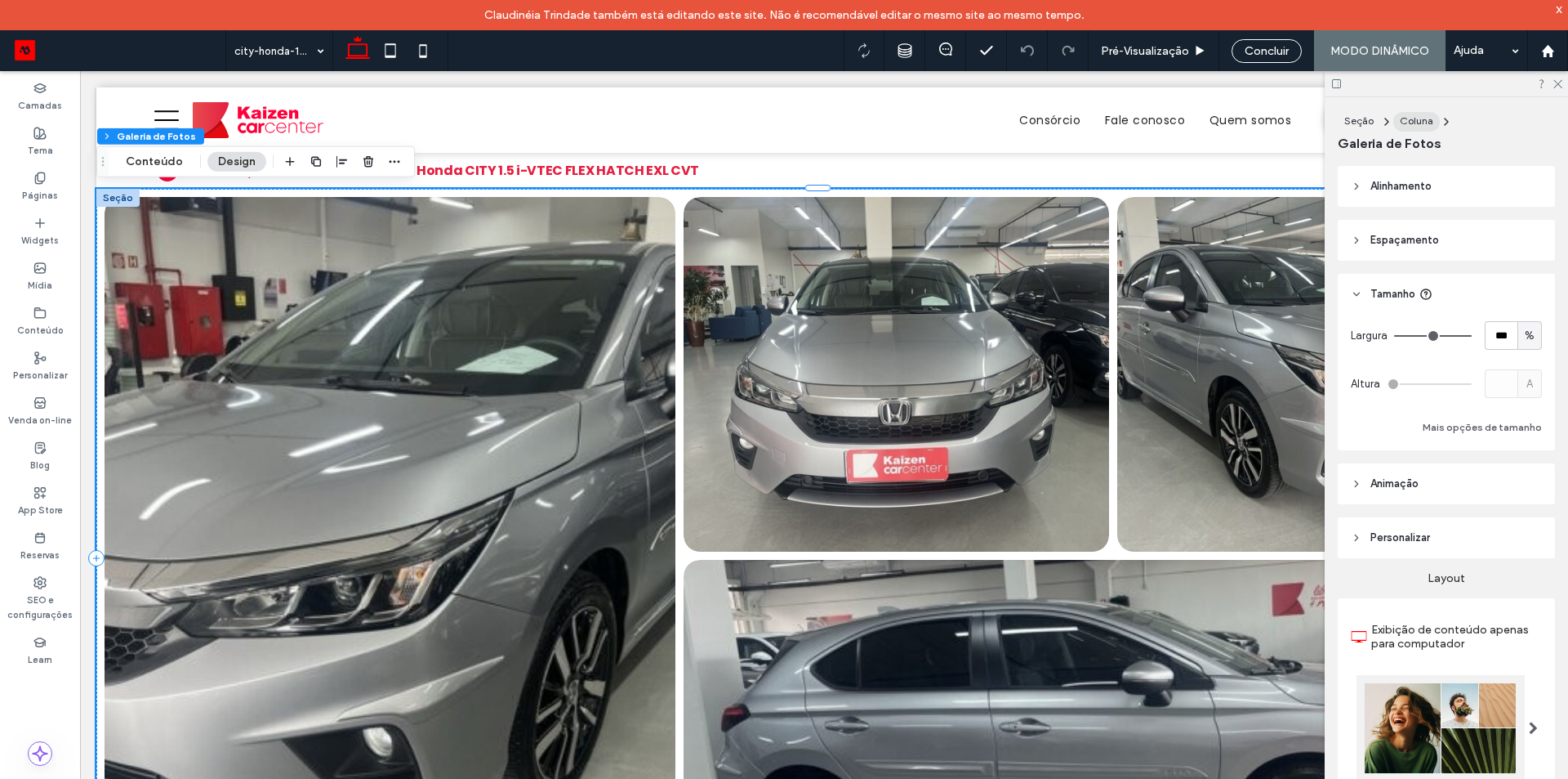
click at [1414, 118] on span "Coluna" at bounding box center [1417, 120] width 34 height 12
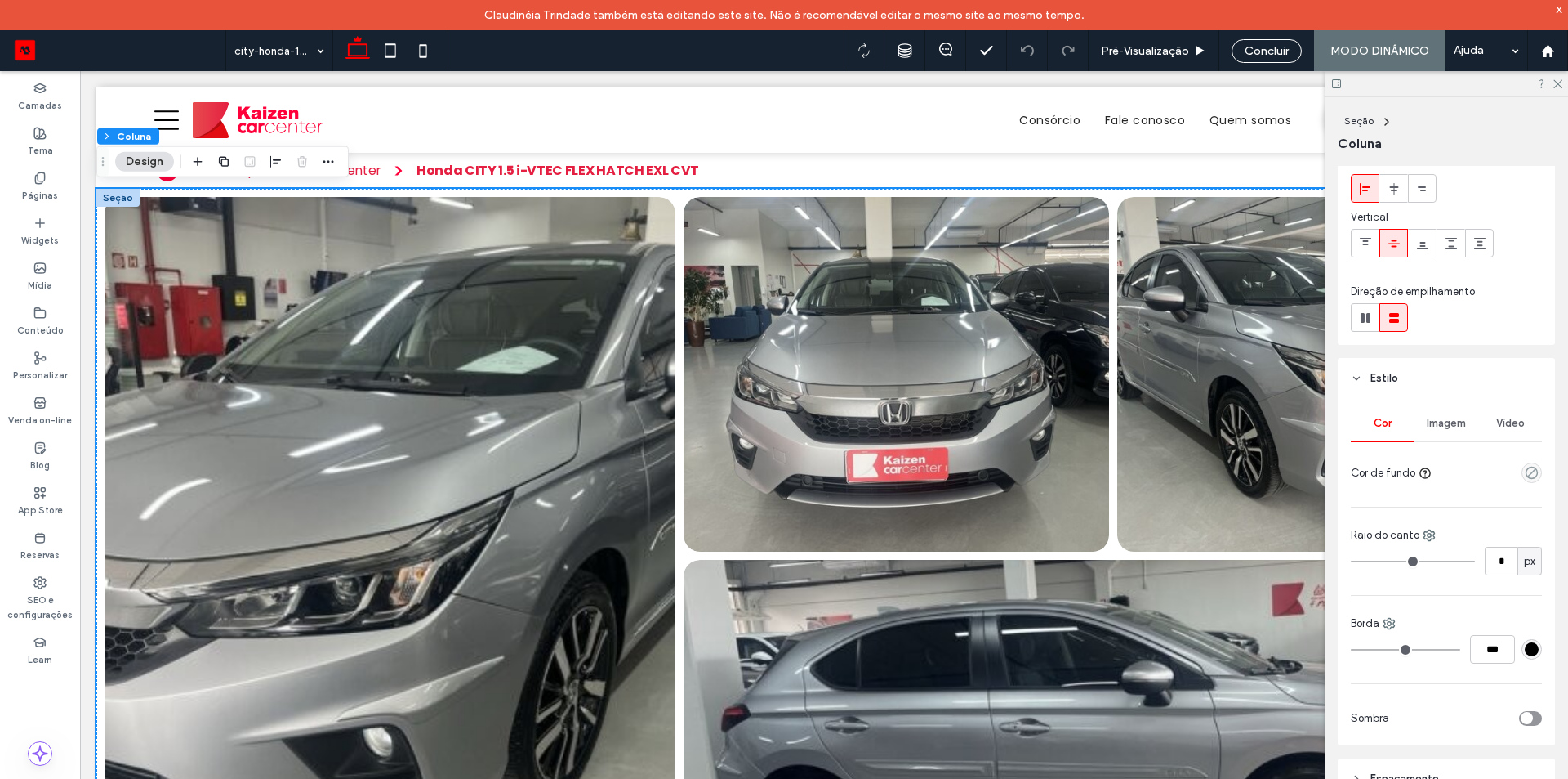
scroll to position [252, 0]
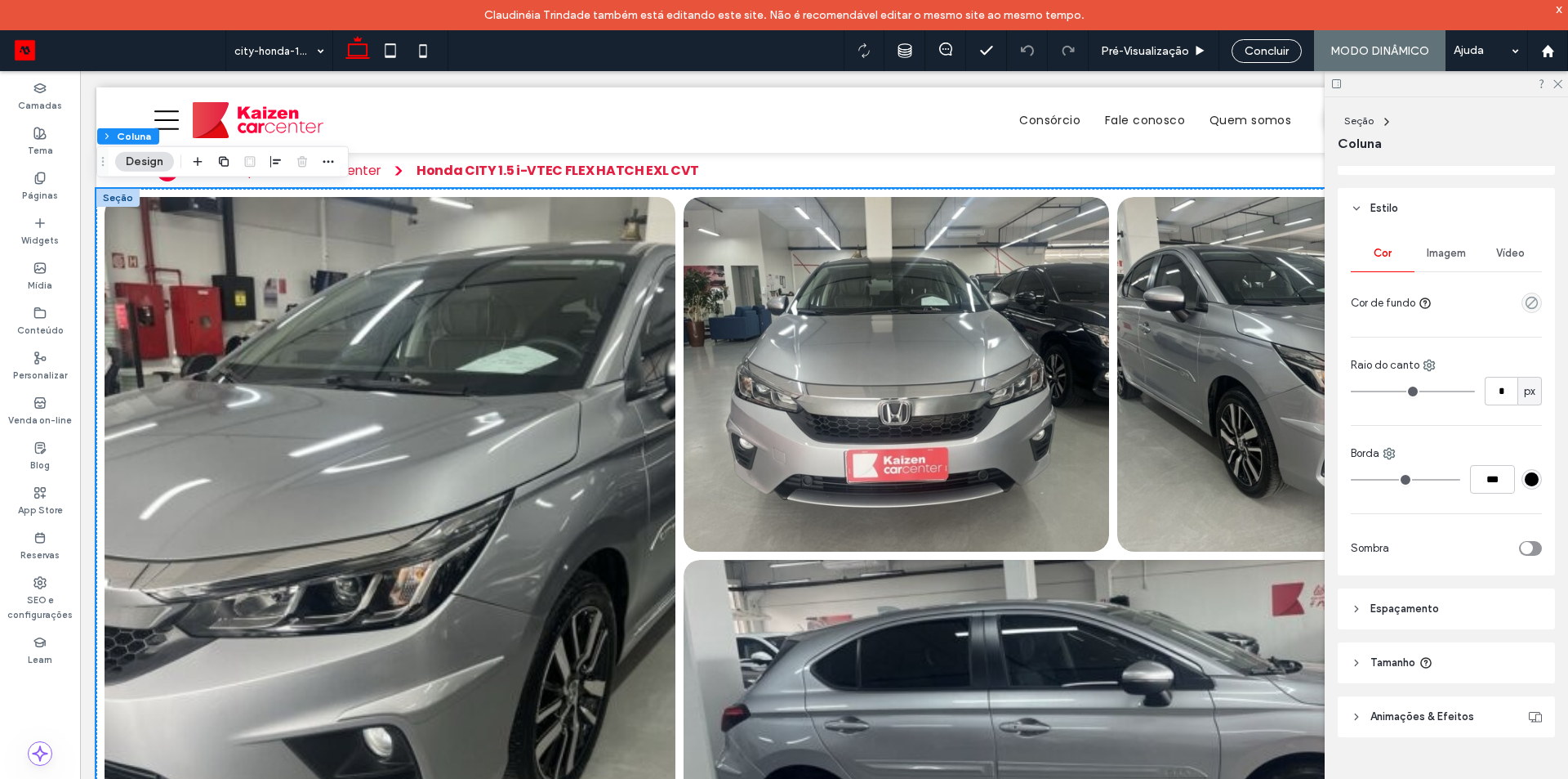
click at [1405, 660] on span "Tamanho" at bounding box center [1393, 663] width 45 height 16
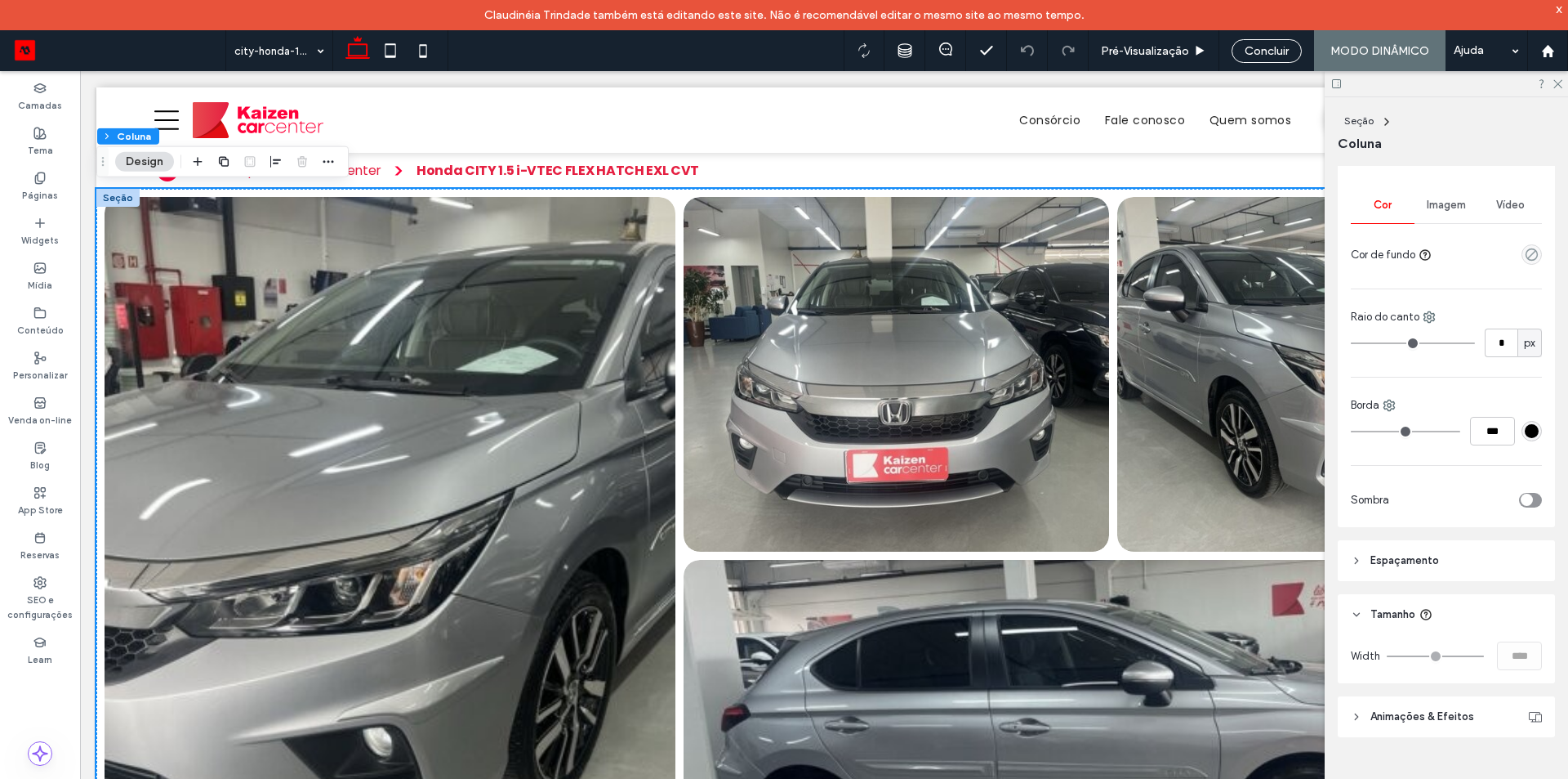
scroll to position [0, 0]
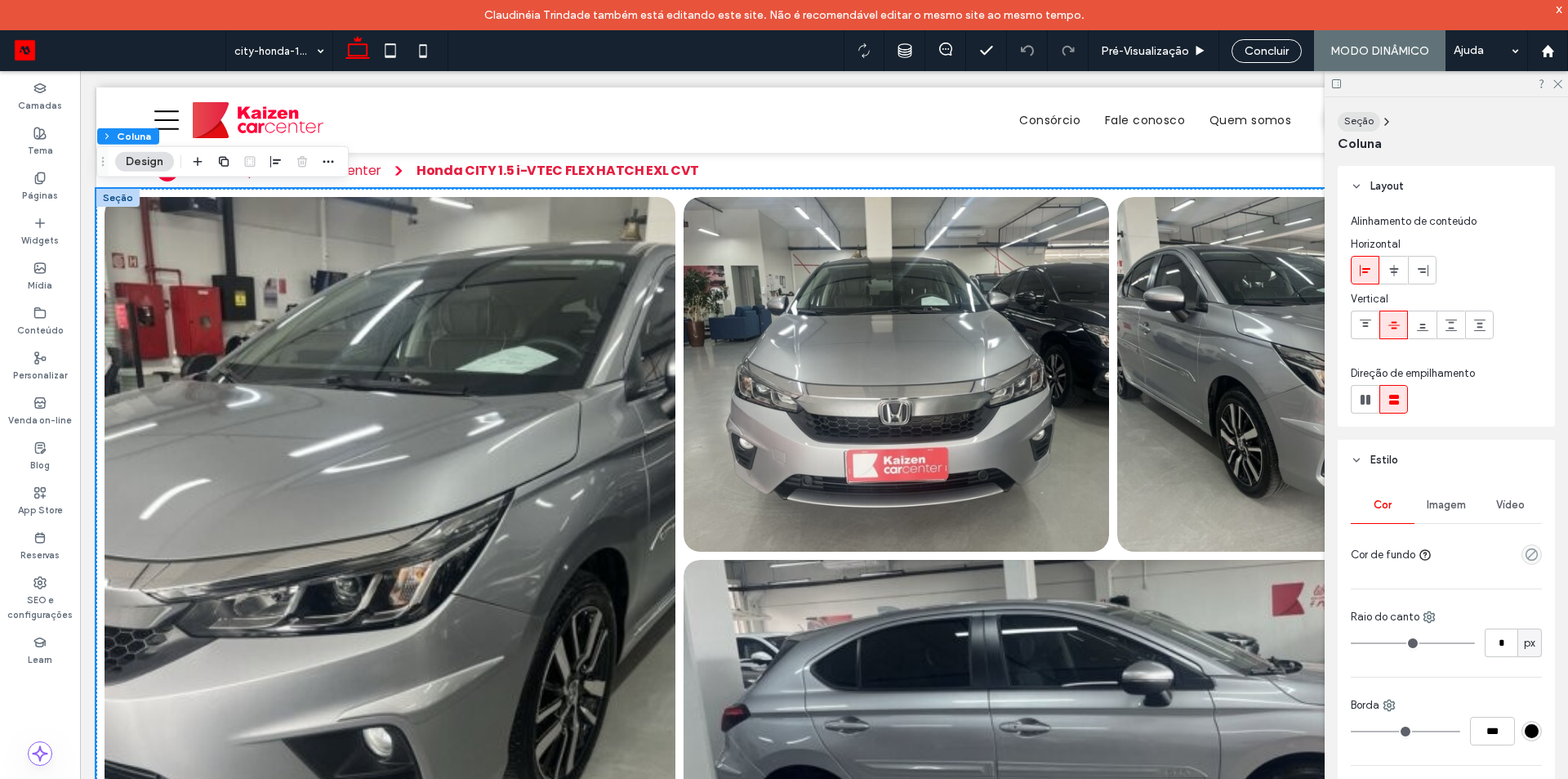
click at [1362, 127] on div "Seção" at bounding box center [1358, 121] width 29 height 15
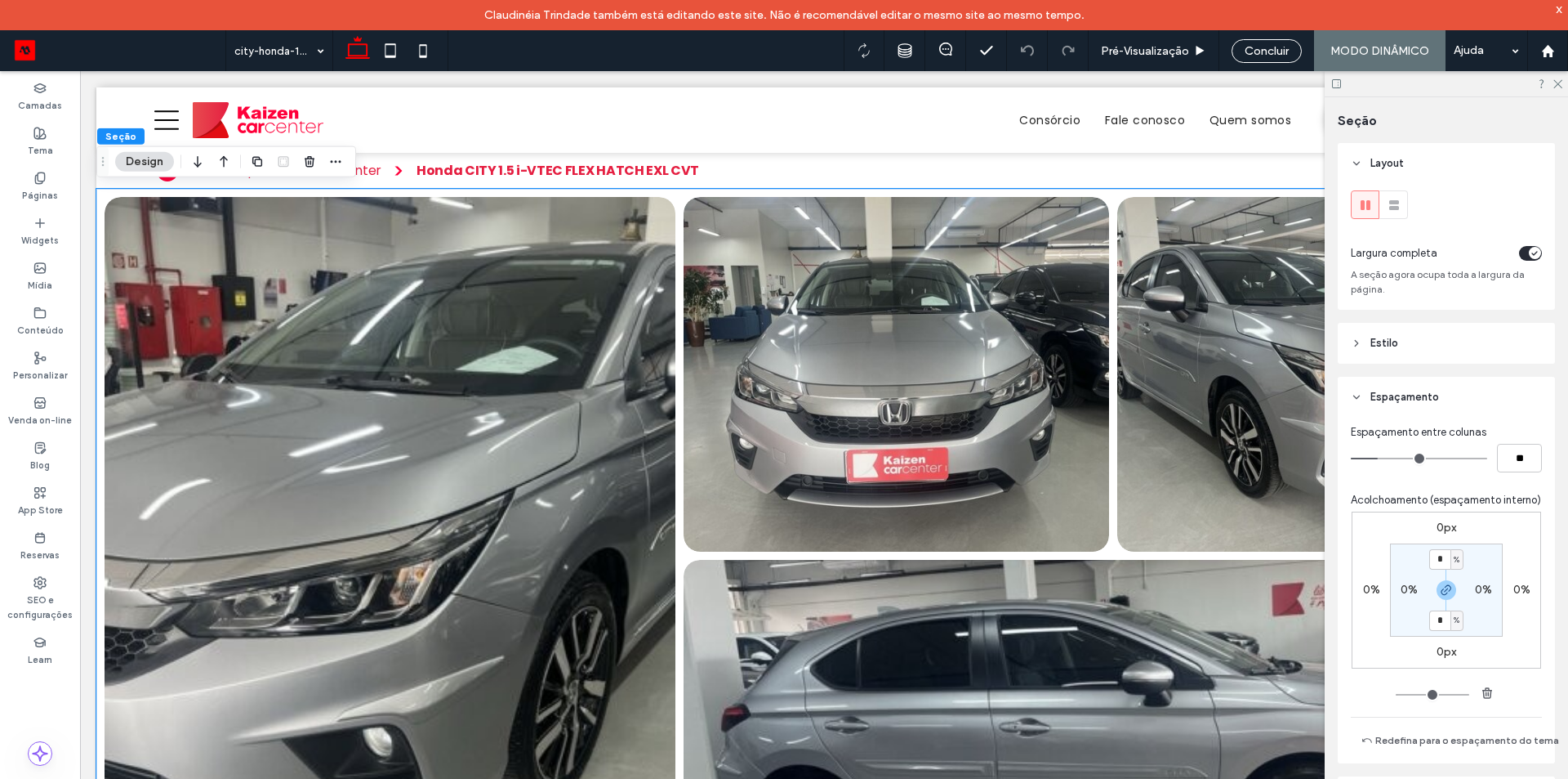
scroll to position [159, 0]
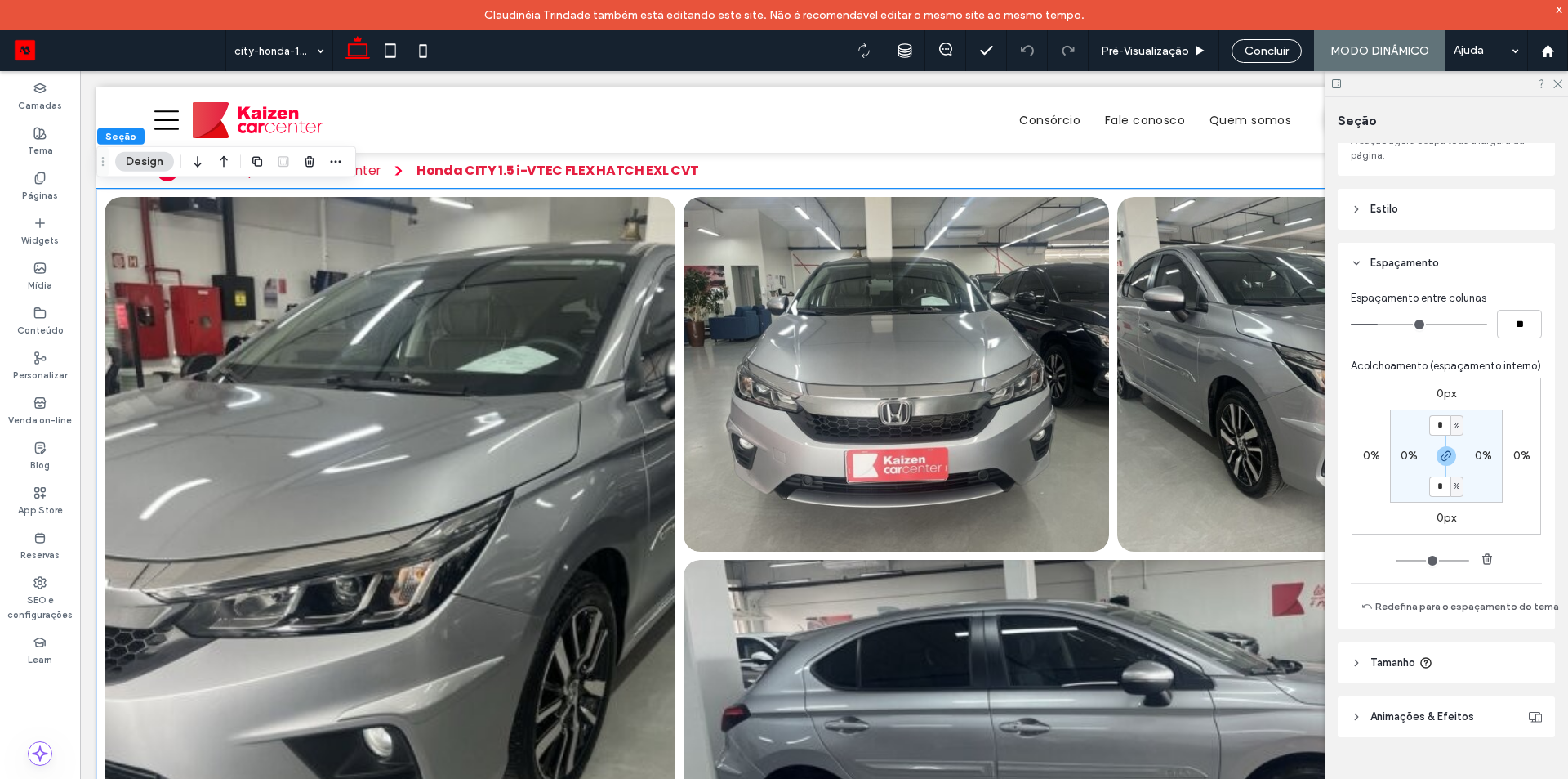
click at [1383, 660] on span "Tamanho" at bounding box center [1393, 663] width 45 height 16
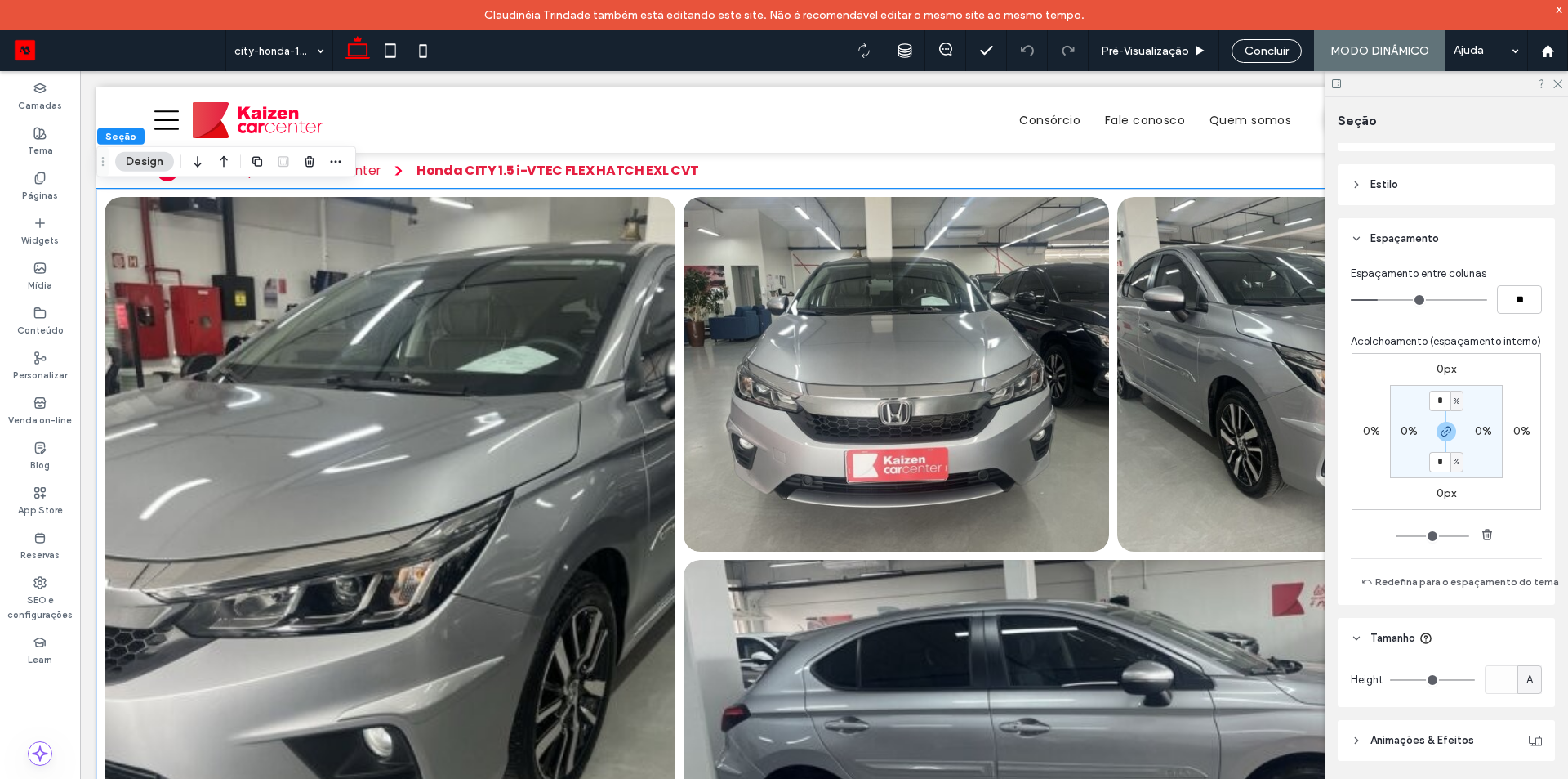
click at [1383, 647] on span "Tamanho" at bounding box center [1393, 638] width 45 height 16
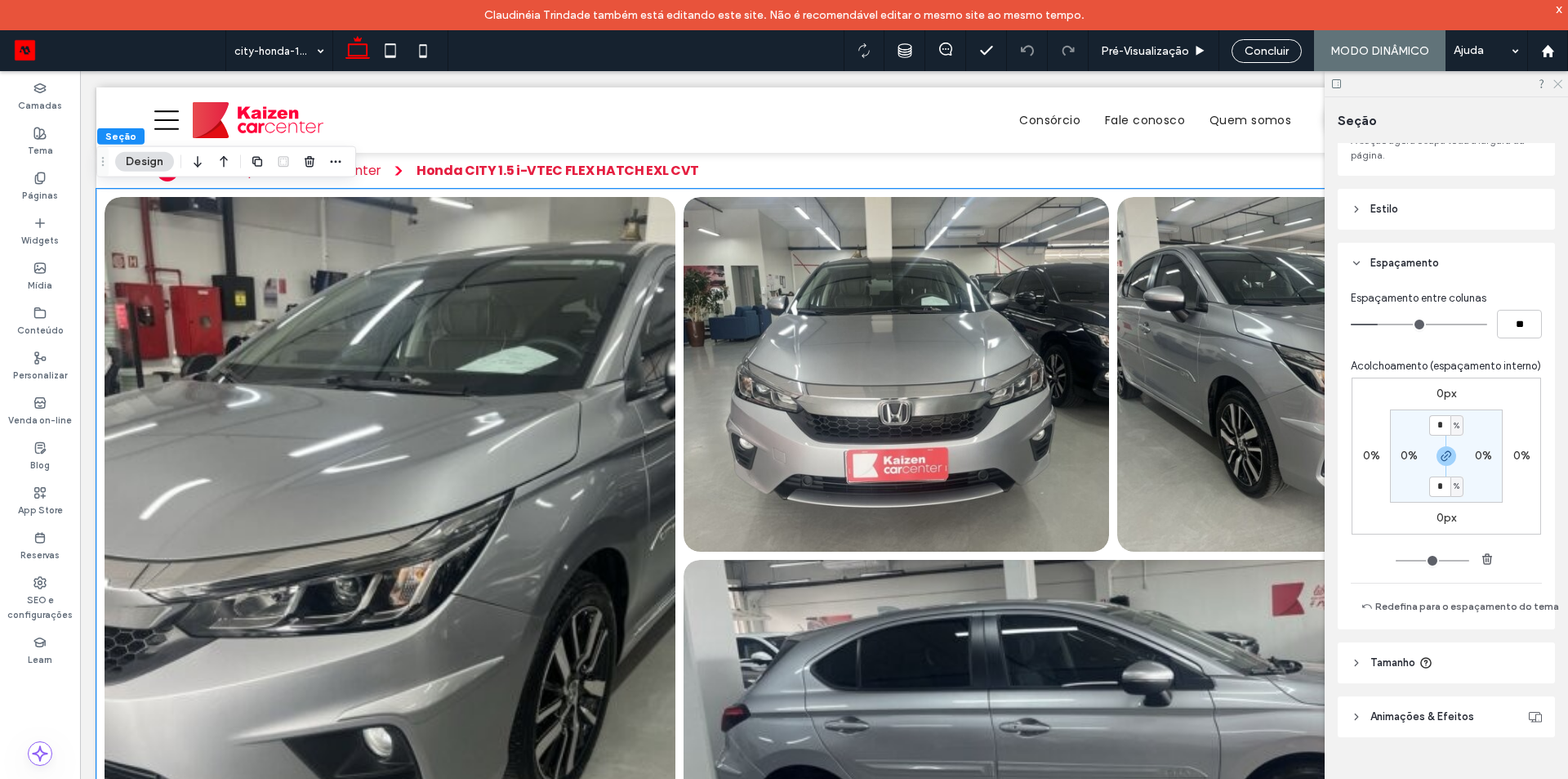
click at [1554, 83] on icon at bounding box center [1557, 83] width 11 height 11
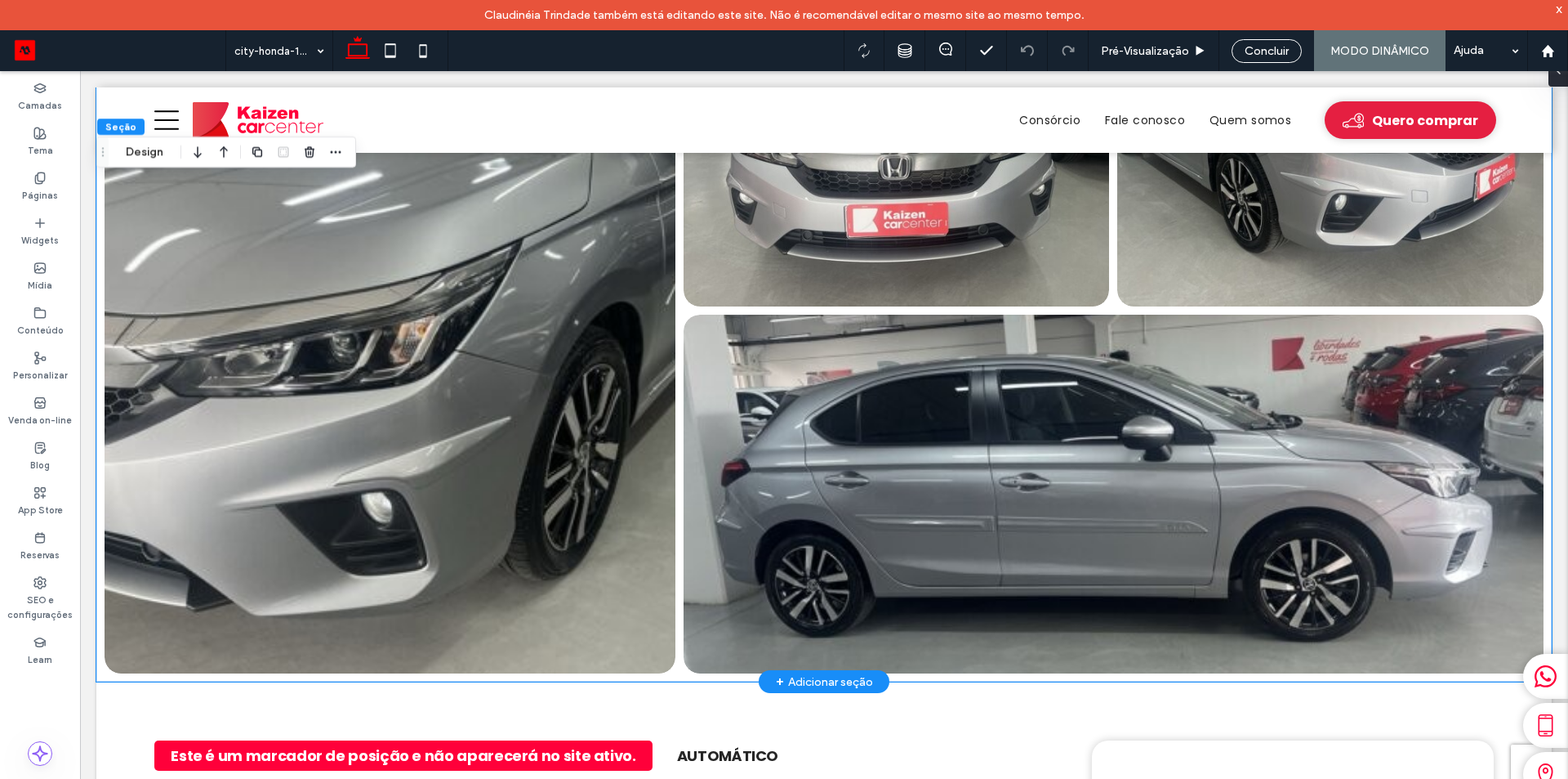
scroll to position [409, 0]
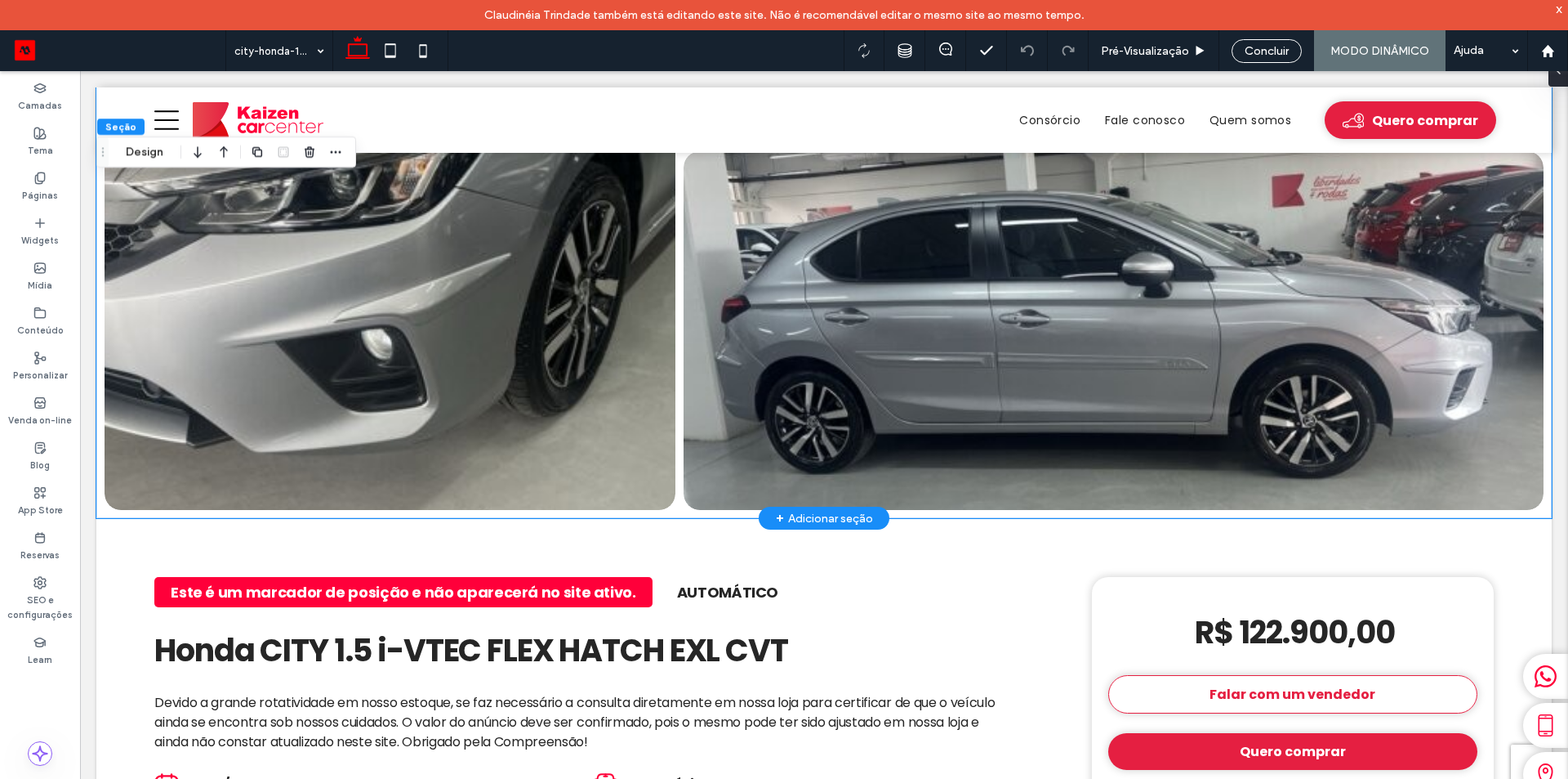
click at [513, 333] on link at bounding box center [390, 148] width 606 height 765
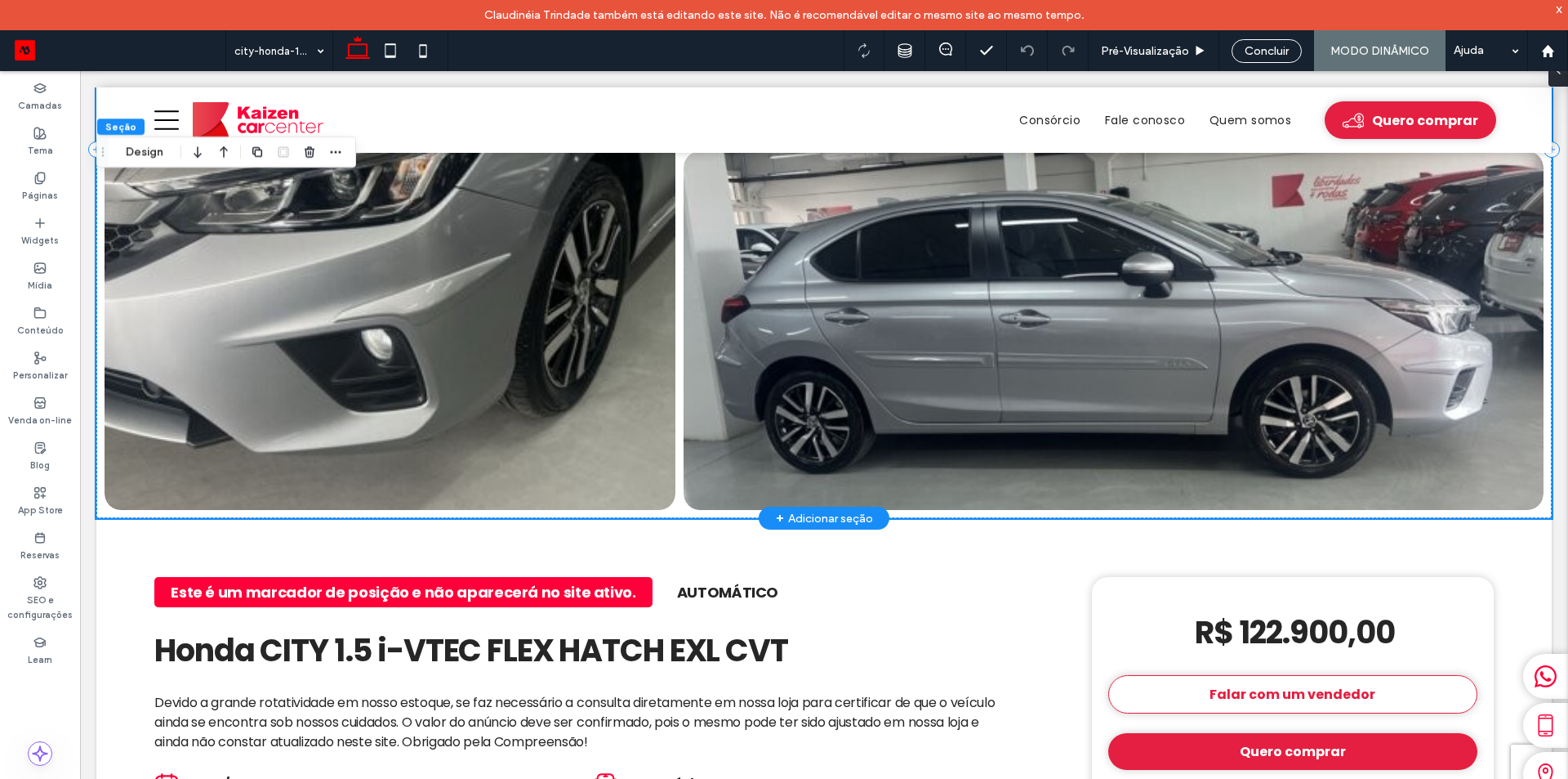
click at [513, 333] on link at bounding box center [390, 148] width 606 height 765
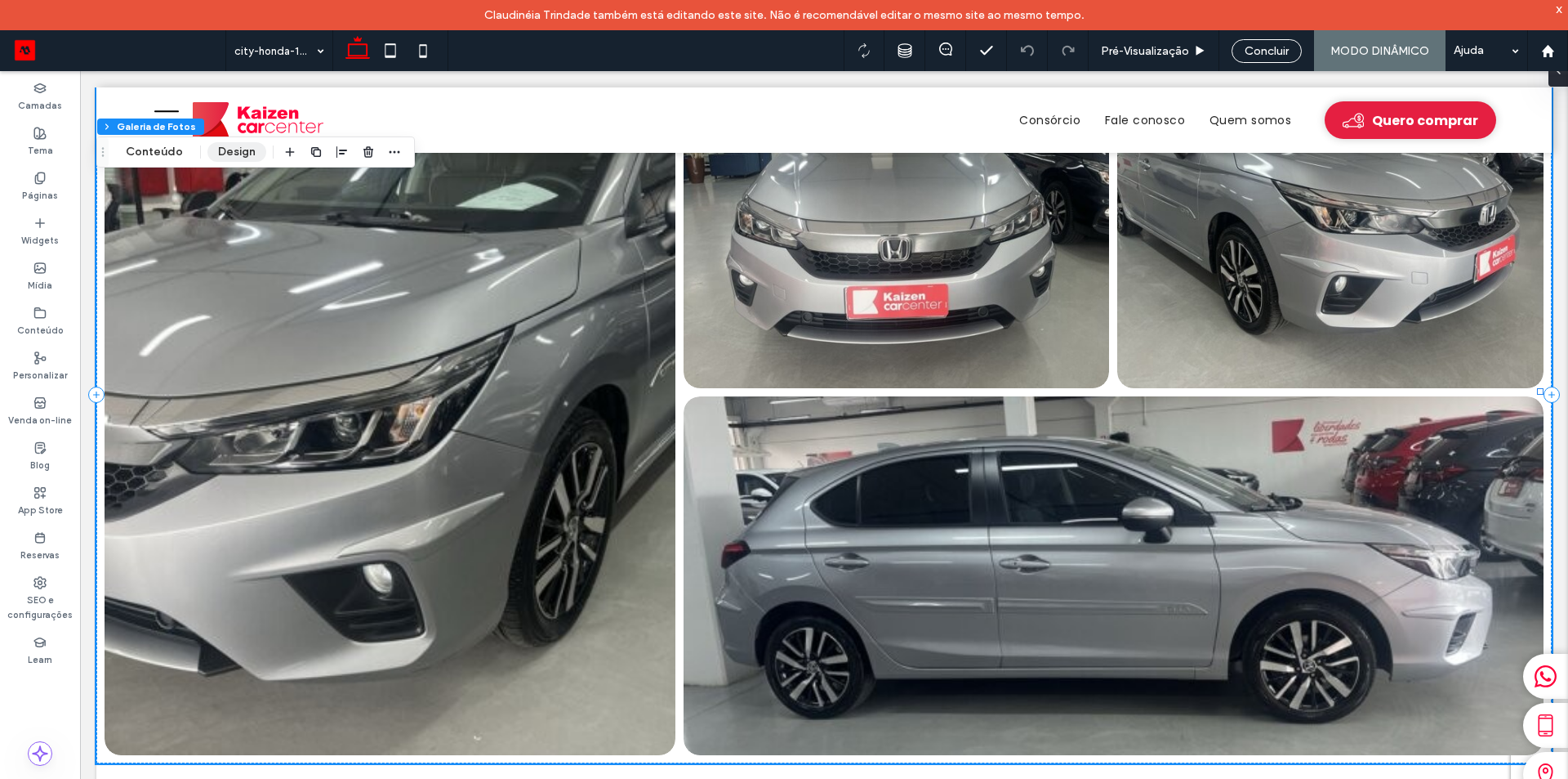
click at [222, 159] on button "Design" at bounding box center [237, 152] width 59 height 20
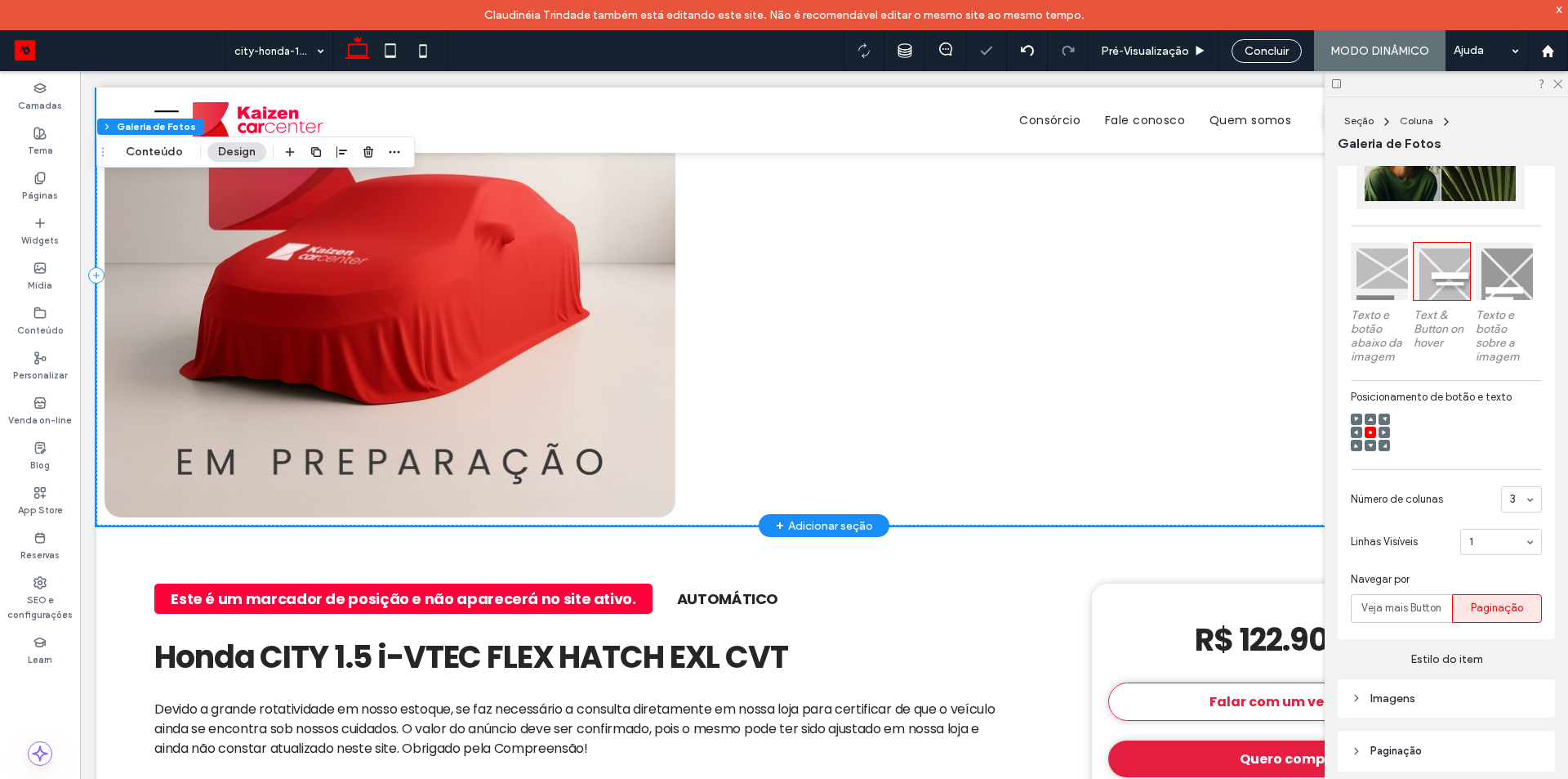
scroll to position [0, 0]
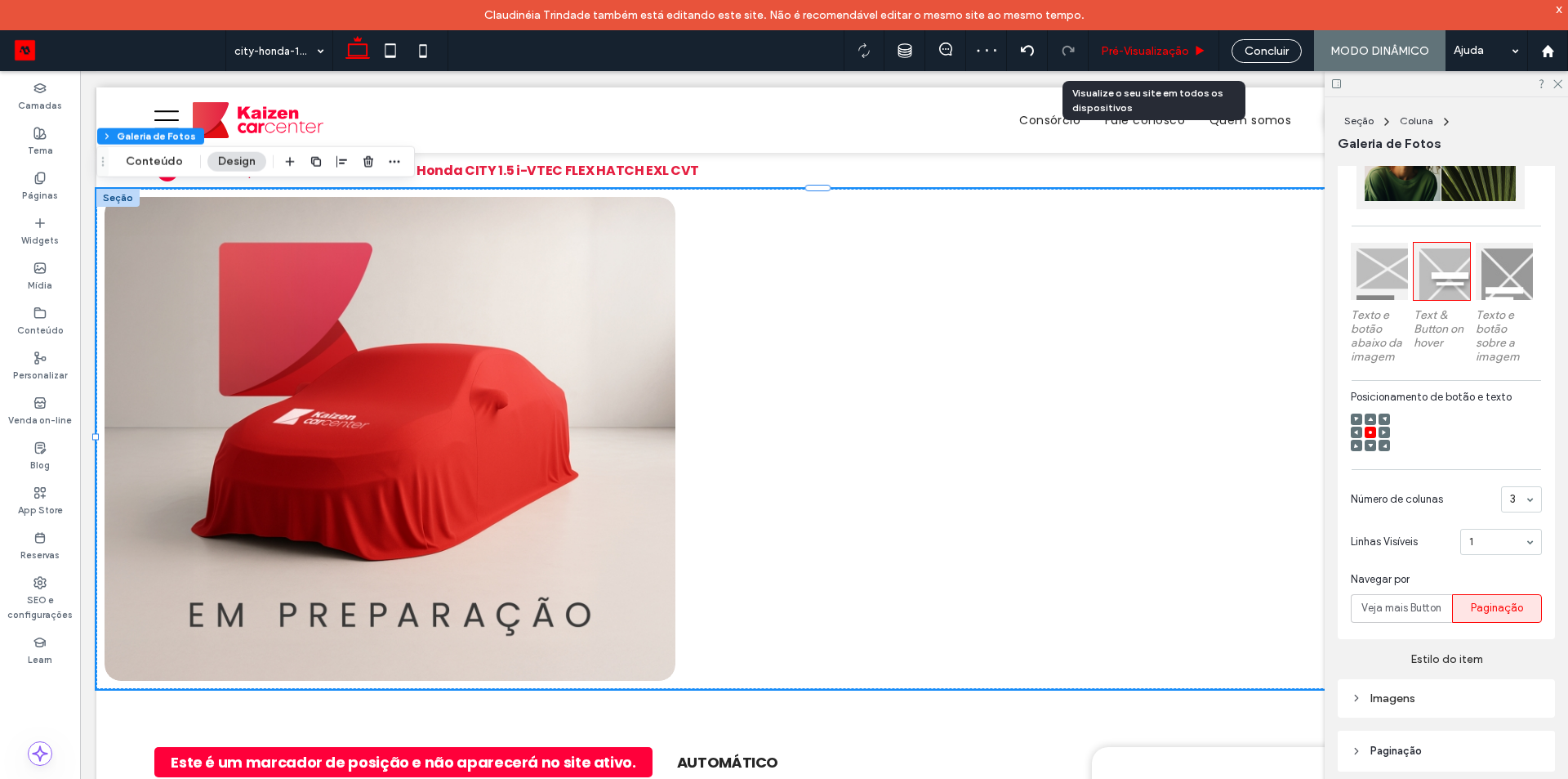
click at [1139, 51] on span "Pré-Visualizaçāo" at bounding box center [1145, 51] width 88 height 14
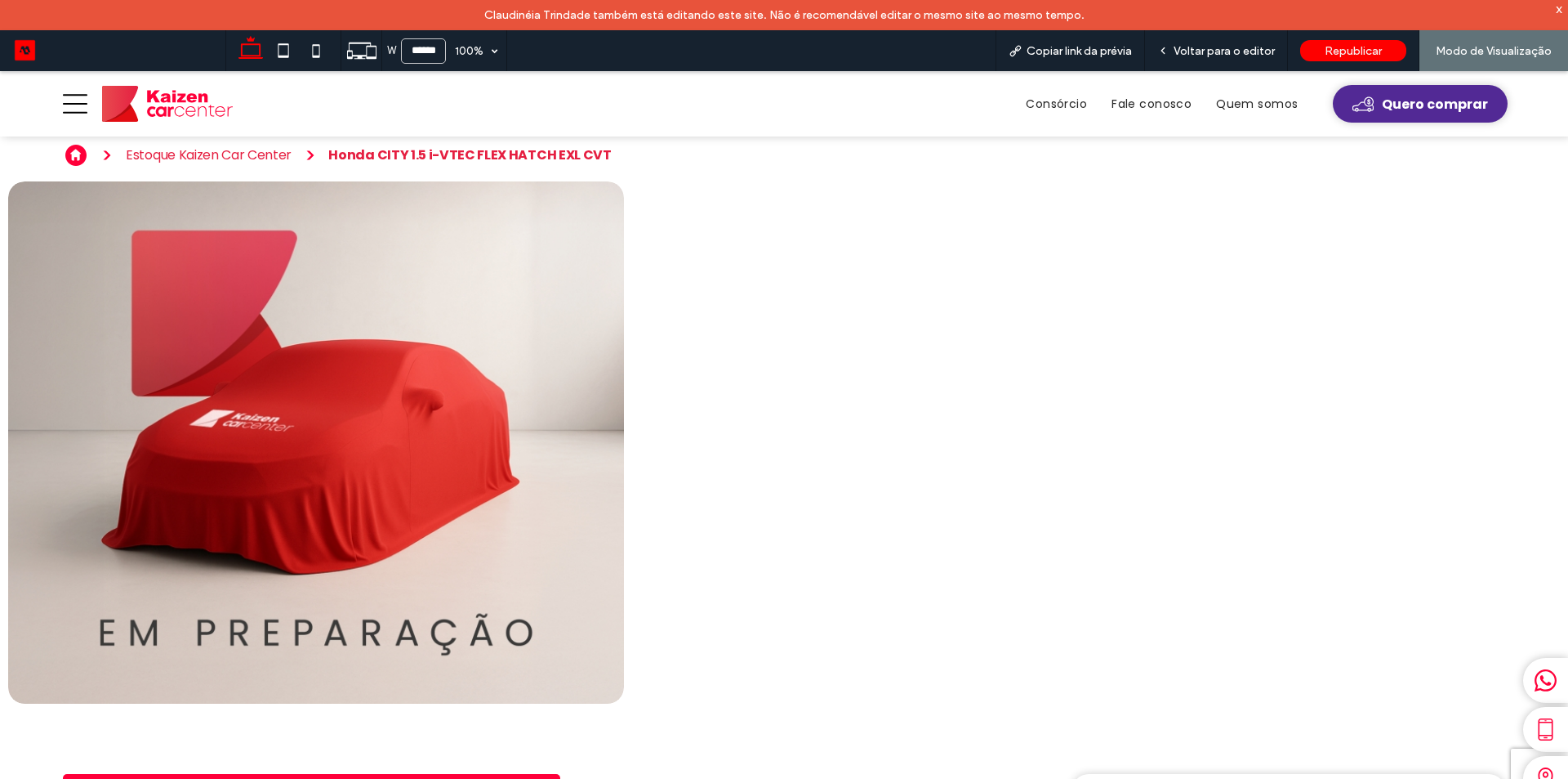
click at [1408, 105] on span "Quero comprar" at bounding box center [1435, 104] width 106 height 20
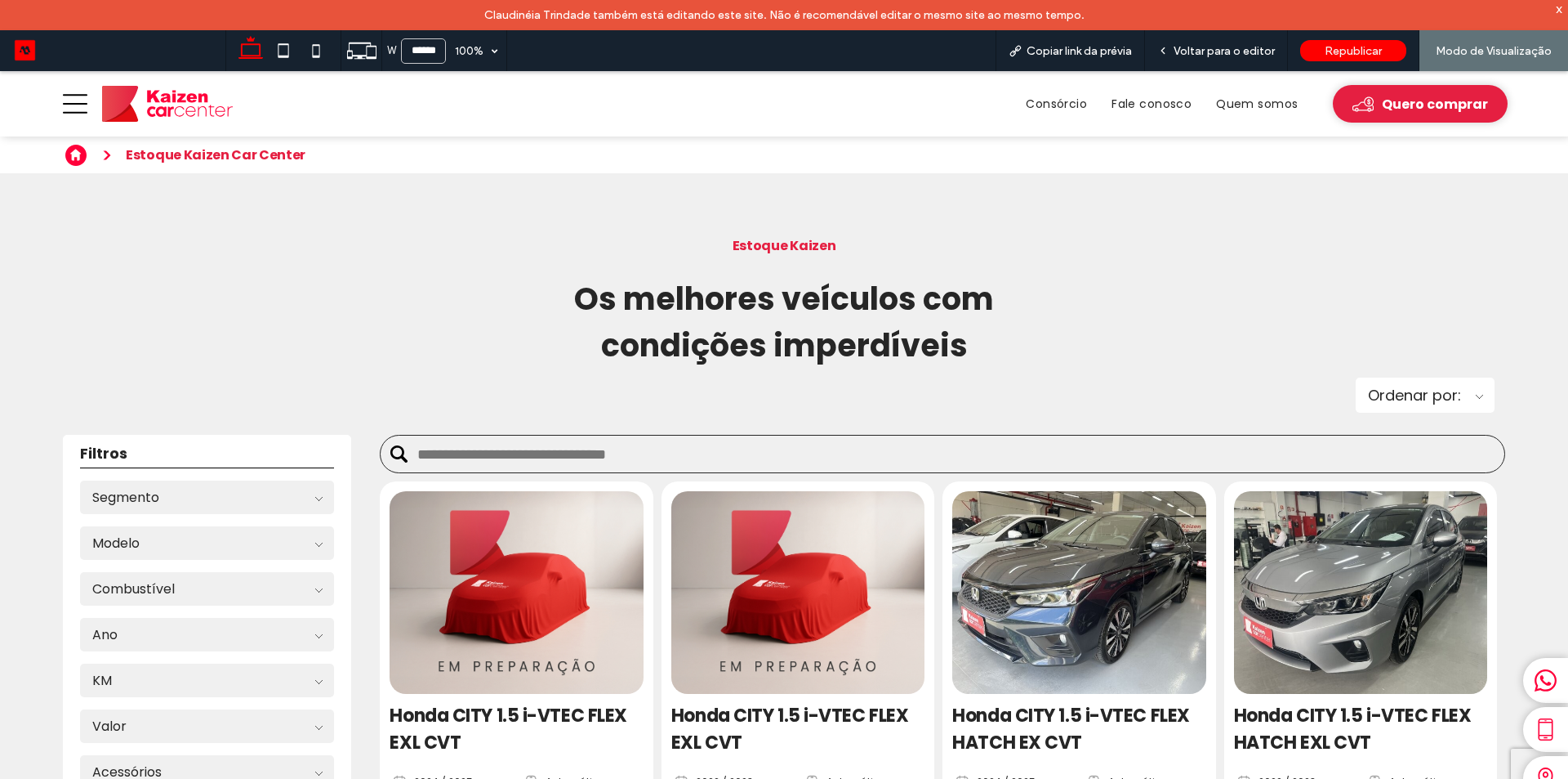
click at [1022, 582] on img at bounding box center [1078, 592] width 253 height 203
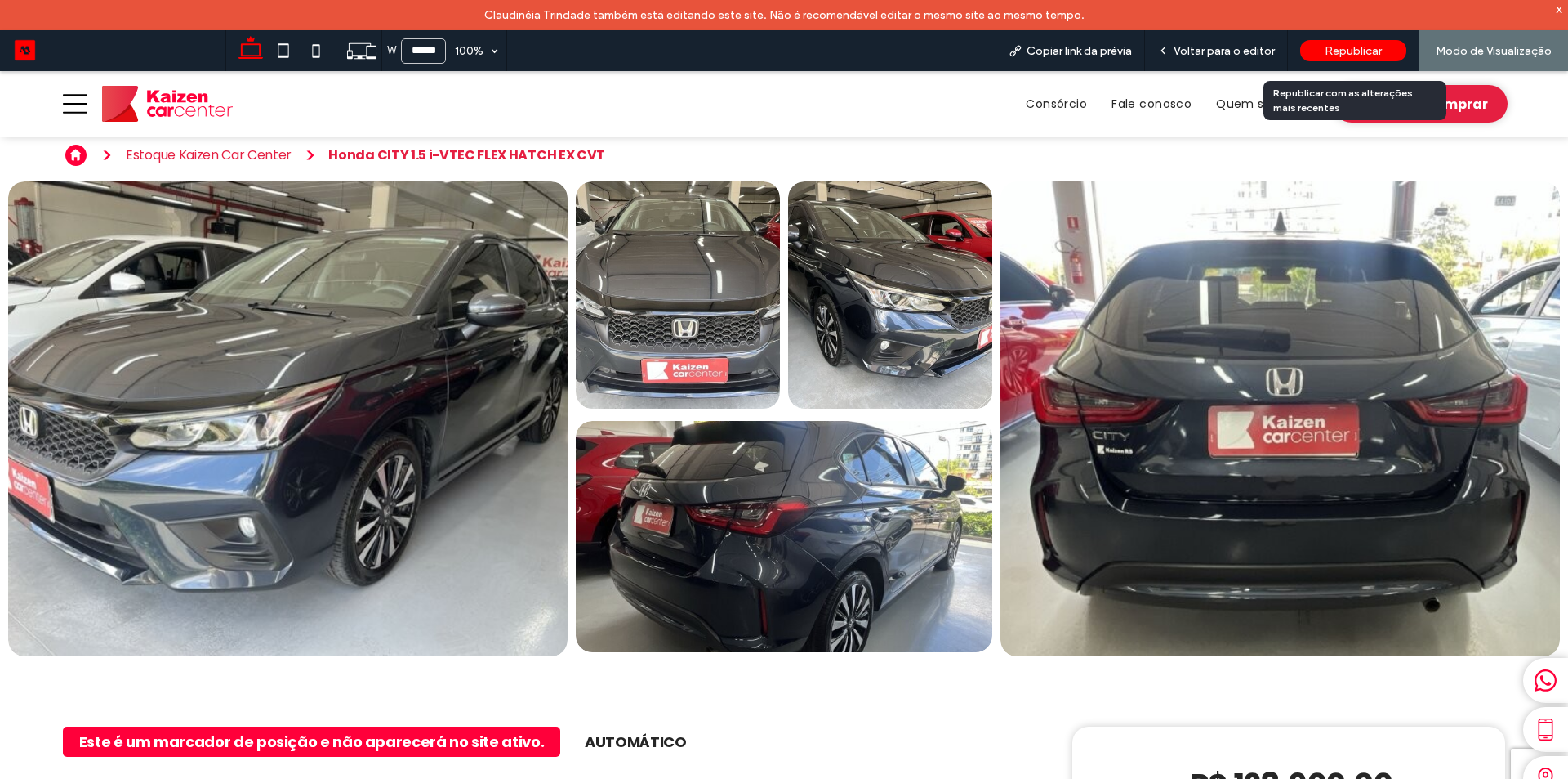
click at [1339, 50] on span "Republicar" at bounding box center [1353, 51] width 57 height 14
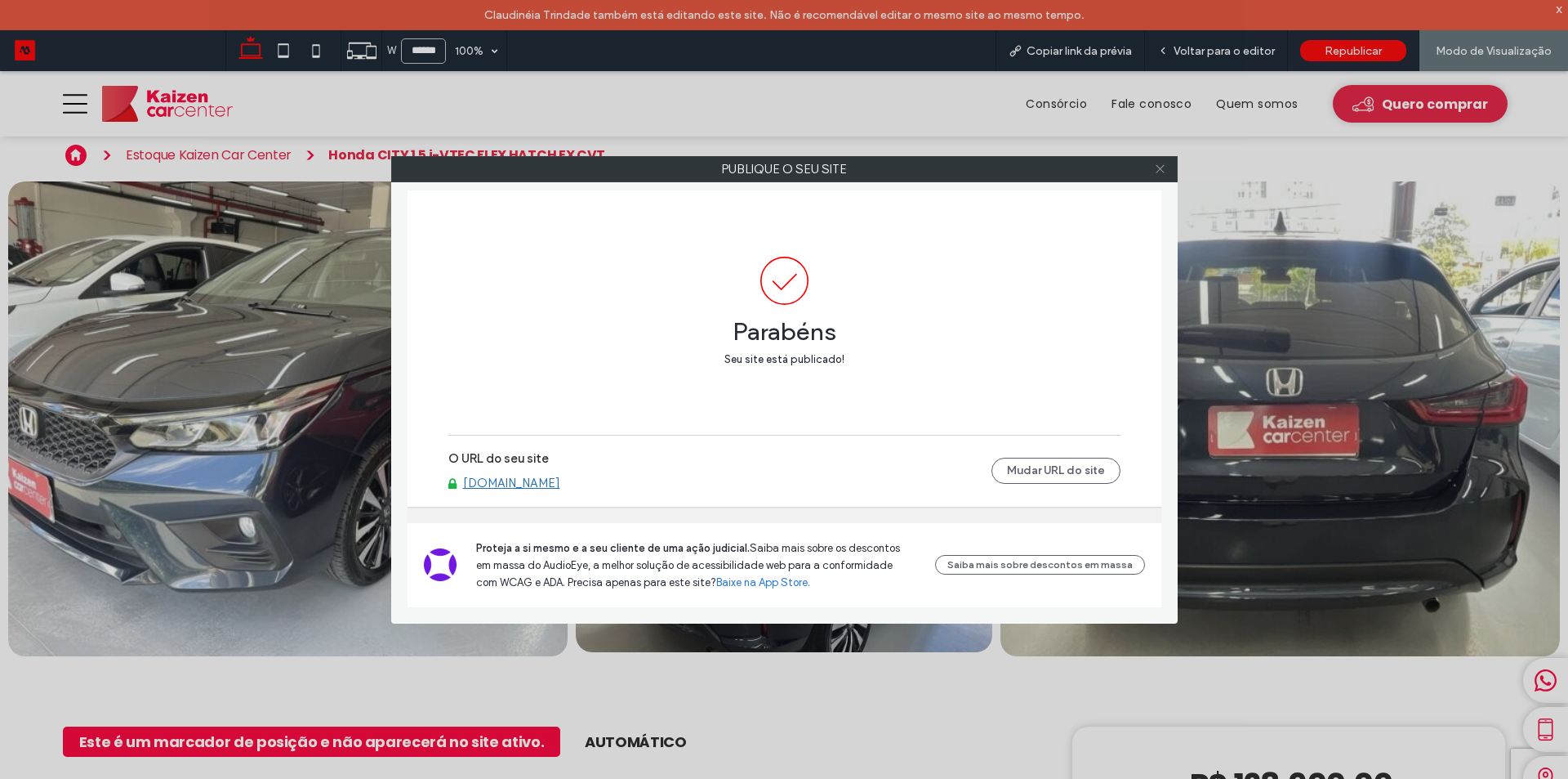
click at [1165, 169] on icon at bounding box center [1160, 169] width 12 height 12
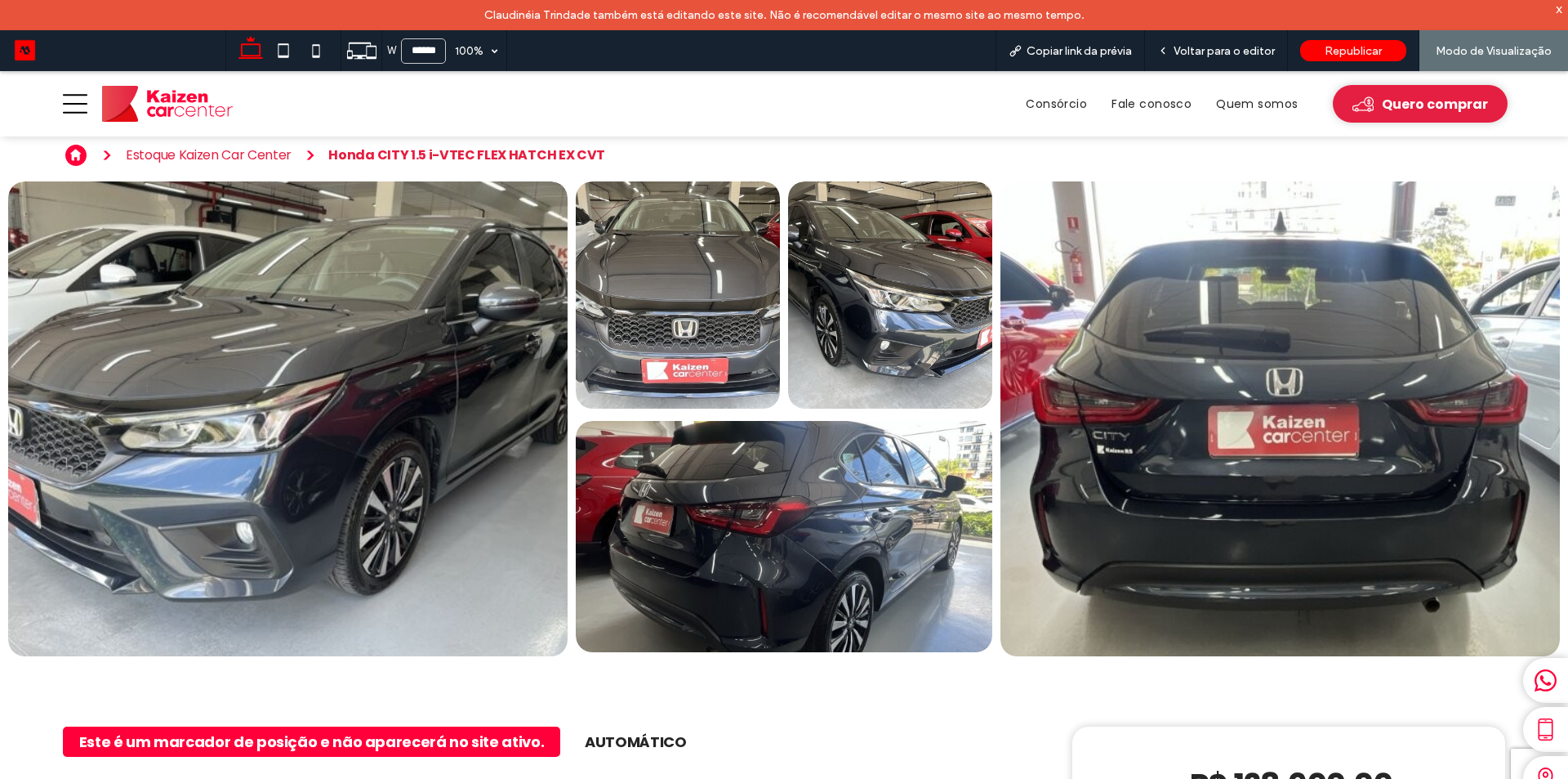
click at [413, 295] on link at bounding box center [287, 419] width 593 height 503
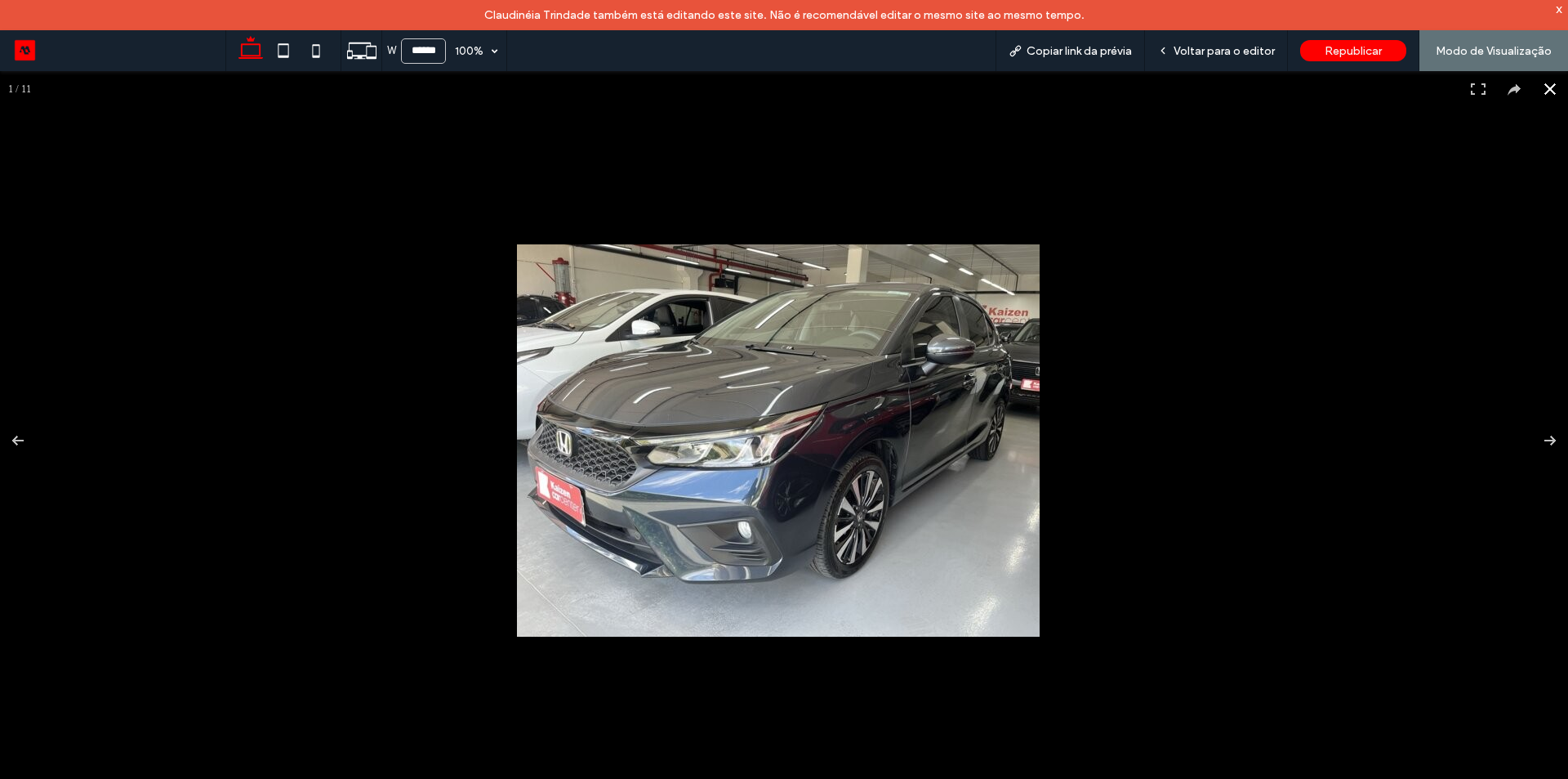
click at [1377, 157] on div at bounding box center [784, 440] width 1568 height 738
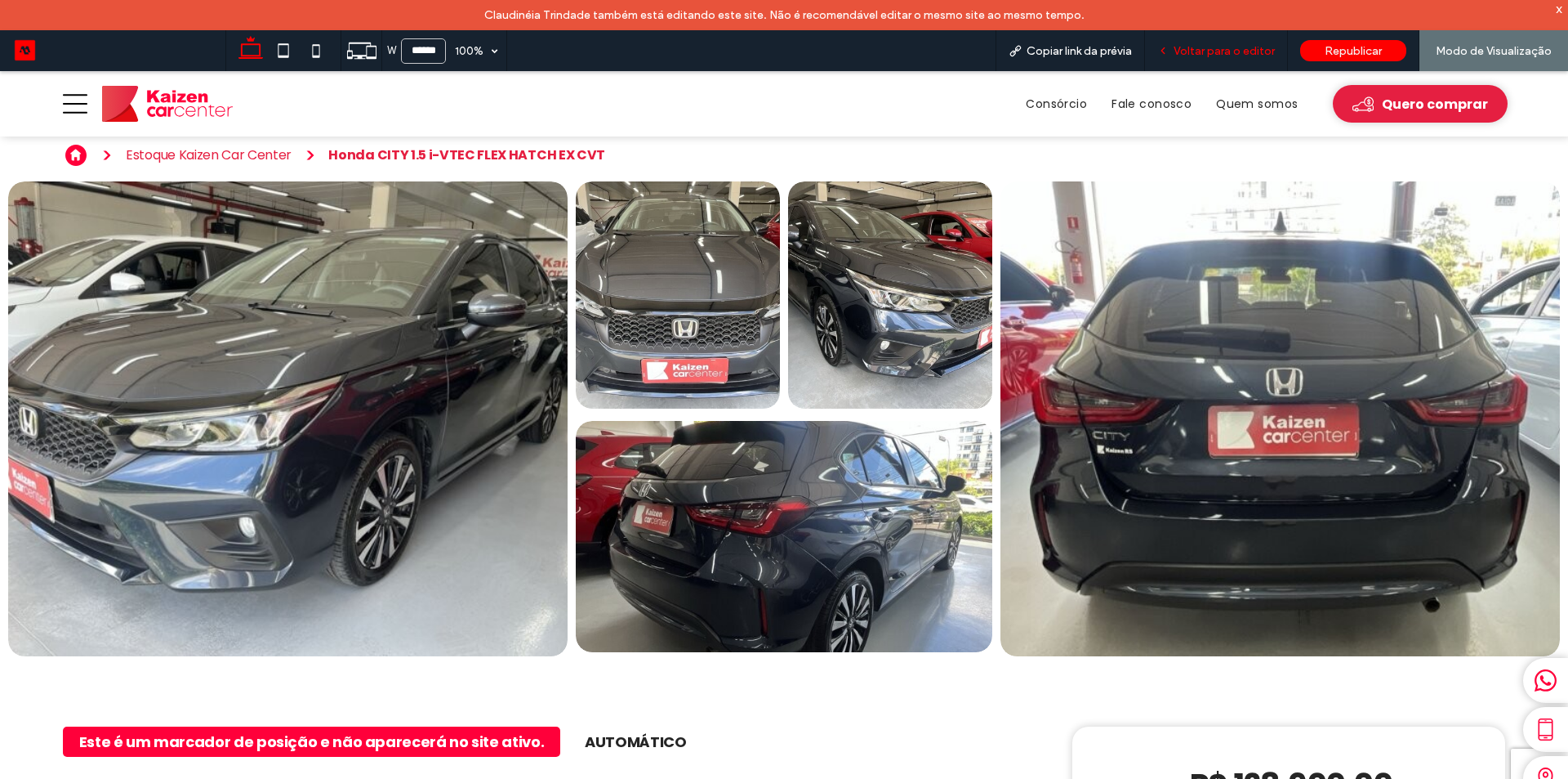
drag, startPoint x: 1231, startPoint y: 49, endPoint x: 1089, endPoint y: 47, distance: 142.0
click at [1231, 49] on span "Voltar para o editor" at bounding box center [1224, 51] width 101 height 14
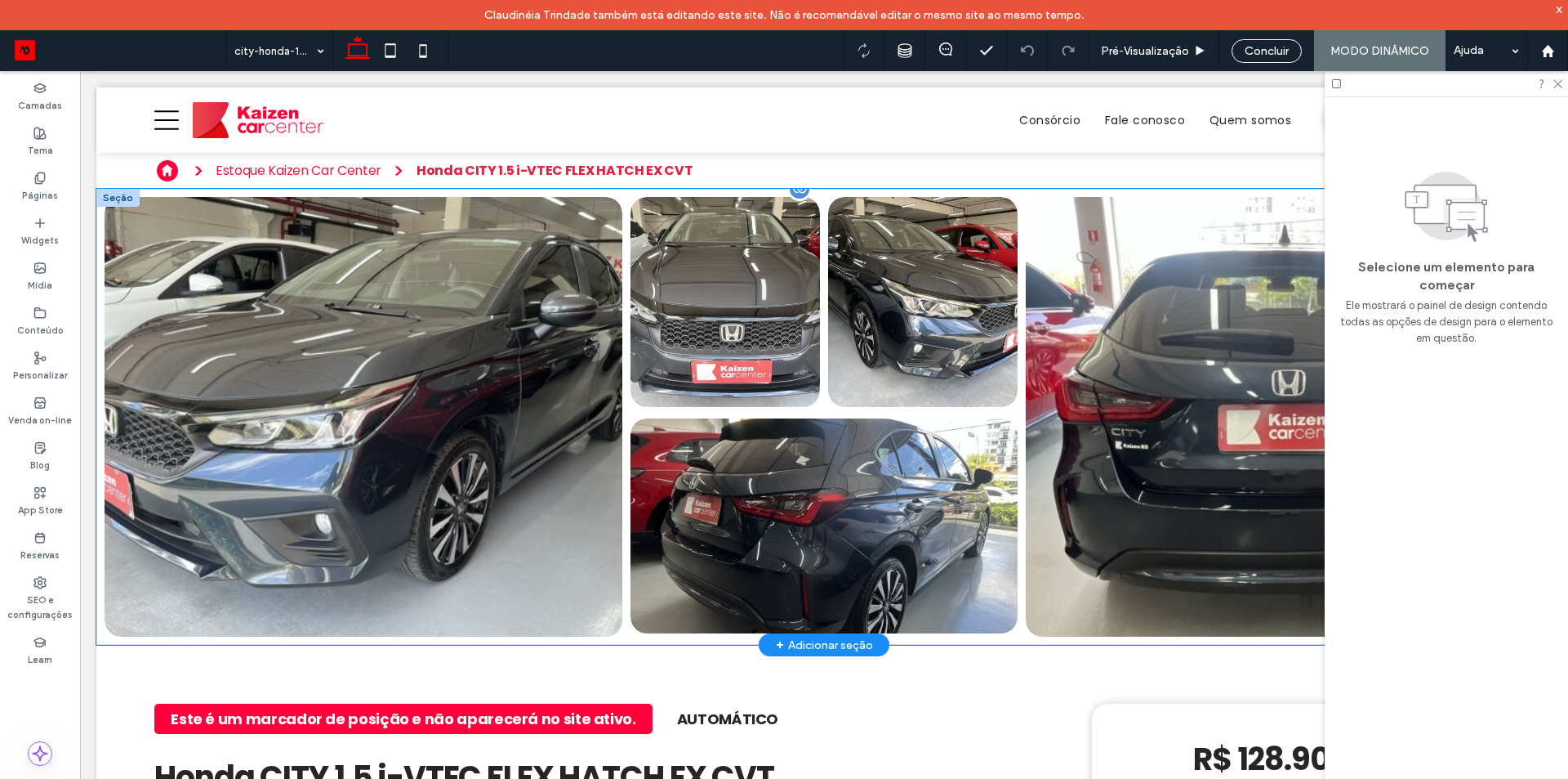
click at [119, 411] on link at bounding box center [363, 417] width 549 height 467
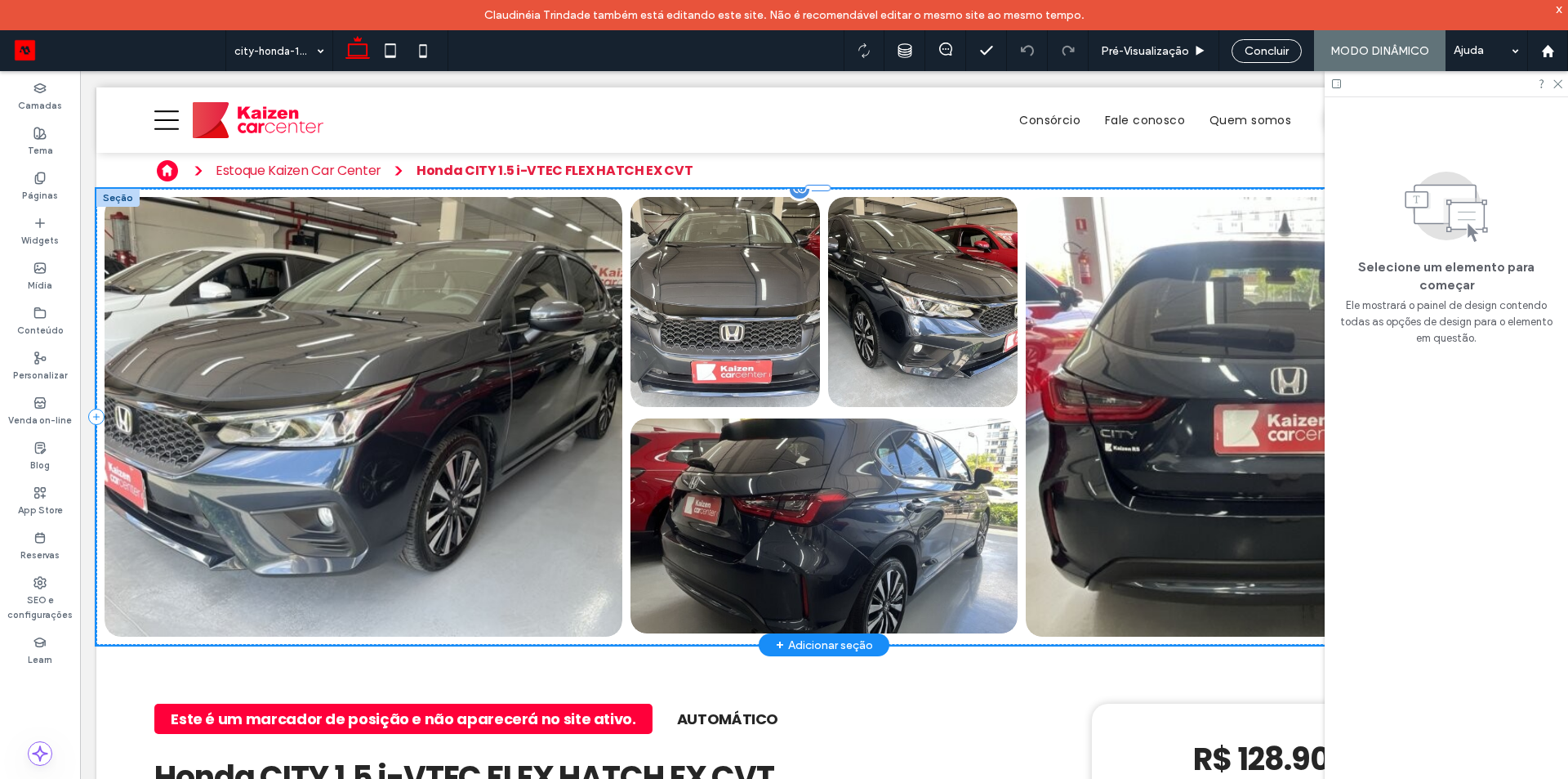
click at [227, 387] on link at bounding box center [364, 417] width 518 height 441
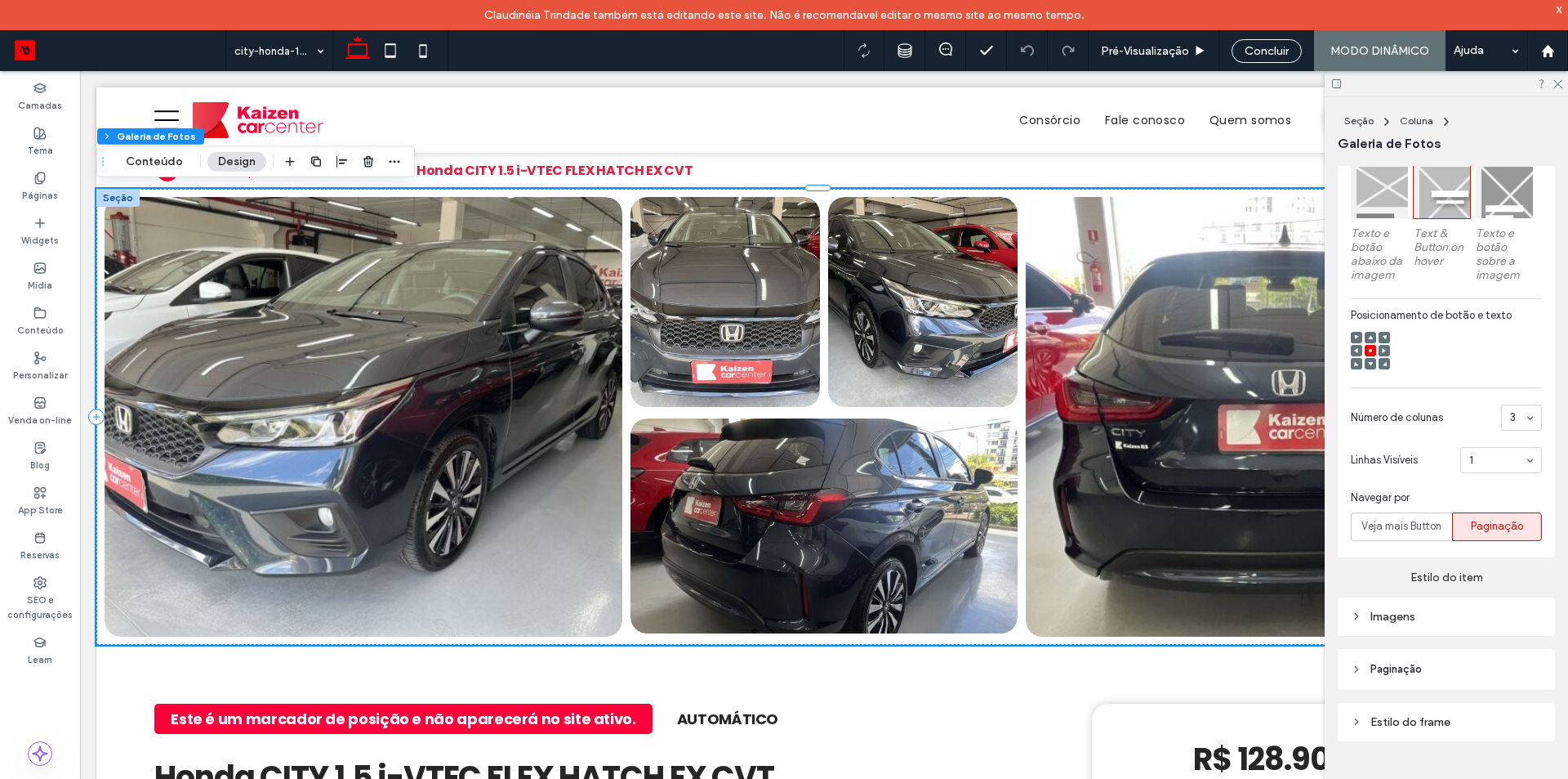
scroll to position [656, 0]
click at [1393, 620] on div "Imagens" at bounding box center [1446, 615] width 191 height 22
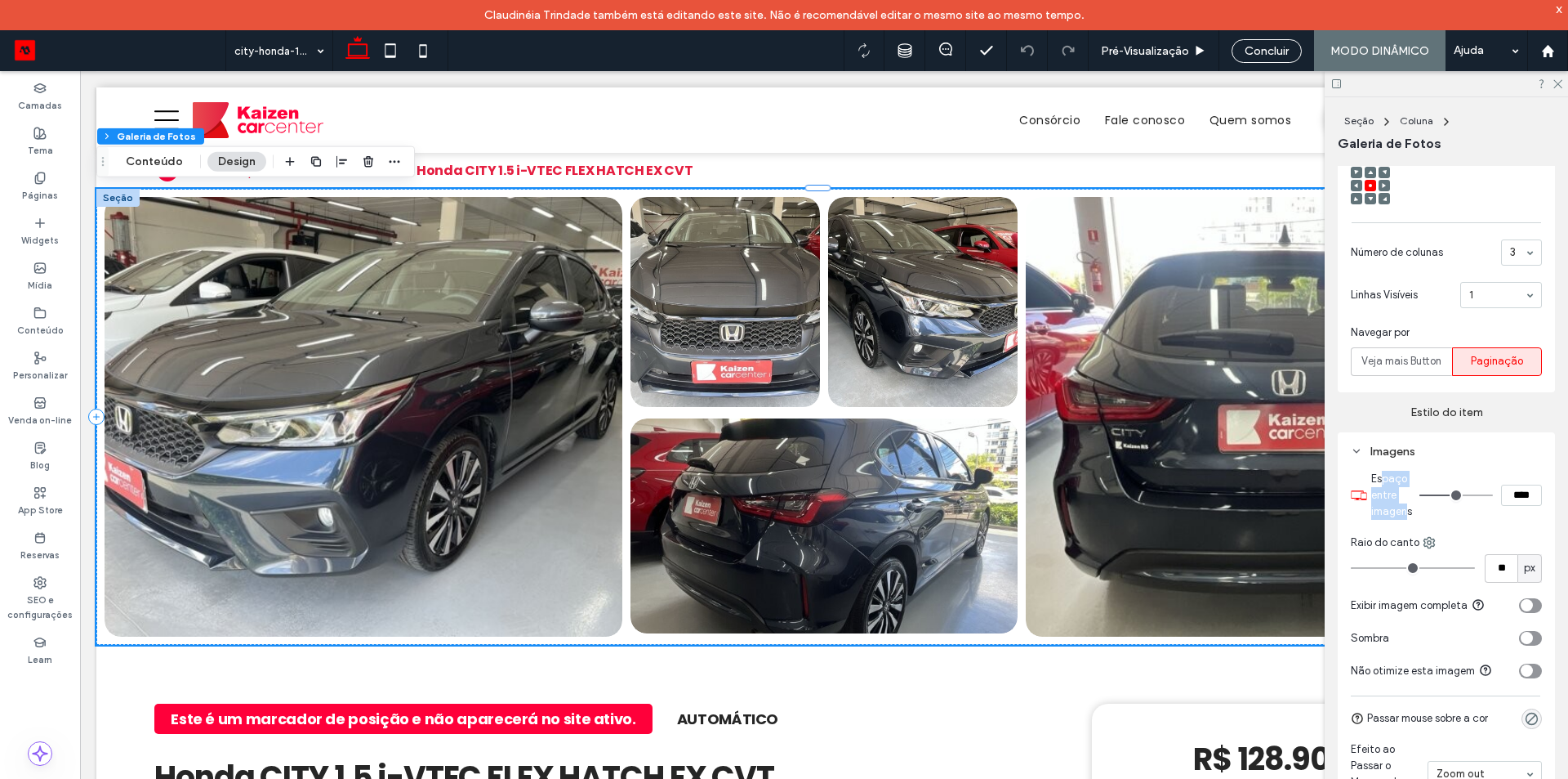
drag, startPoint x: 1380, startPoint y: 477, endPoint x: 1407, endPoint y: 506, distance: 39.6
click at [1407, 504] on span "Espaço entre imagens" at bounding box center [1391, 494] width 41 height 45
click at [1501, 486] on input "****" at bounding box center [1521, 495] width 41 height 21
type input "***"
type input "*"
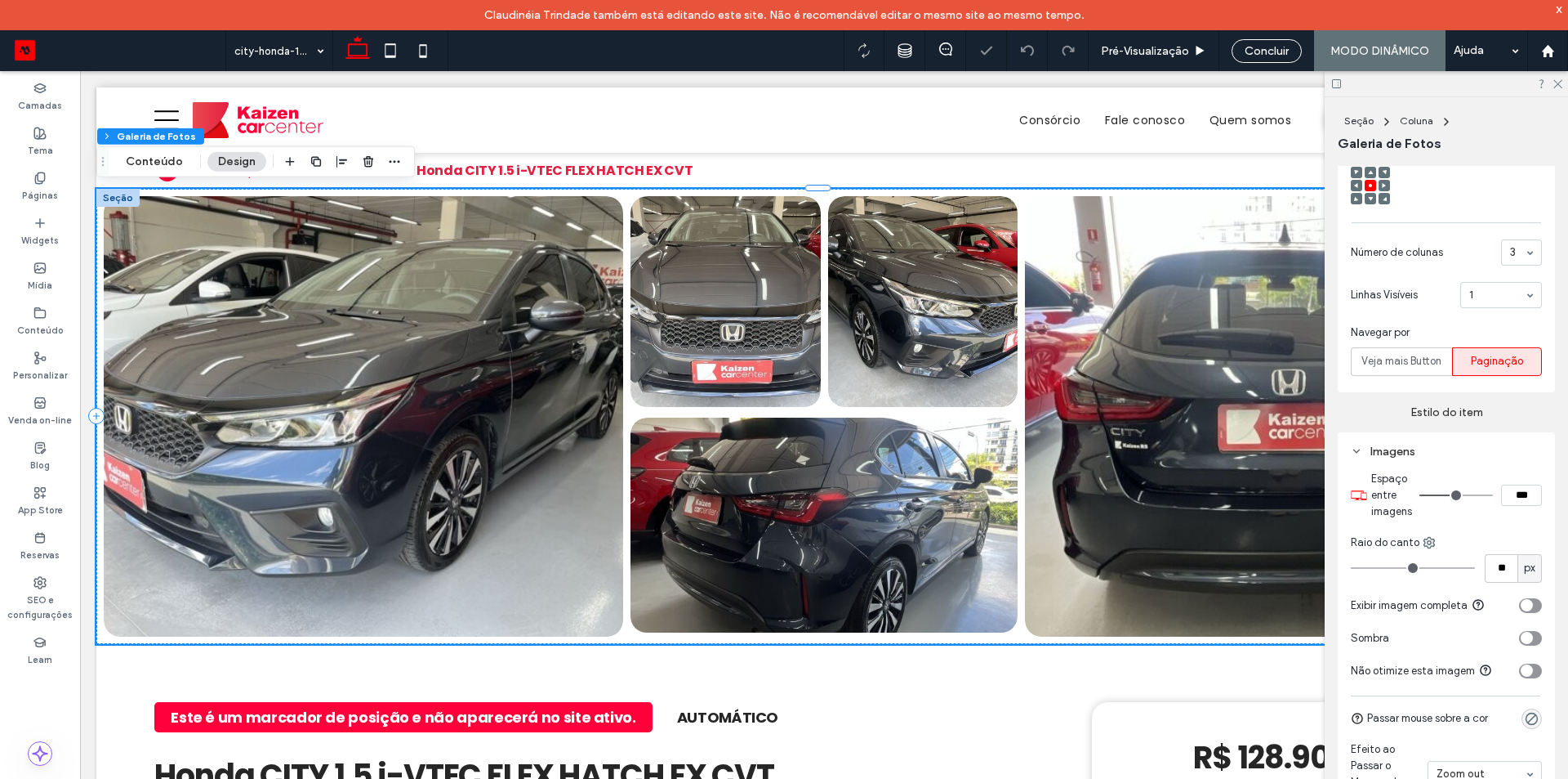
type input "***"
type input "*"
type input "***"
type input "*"
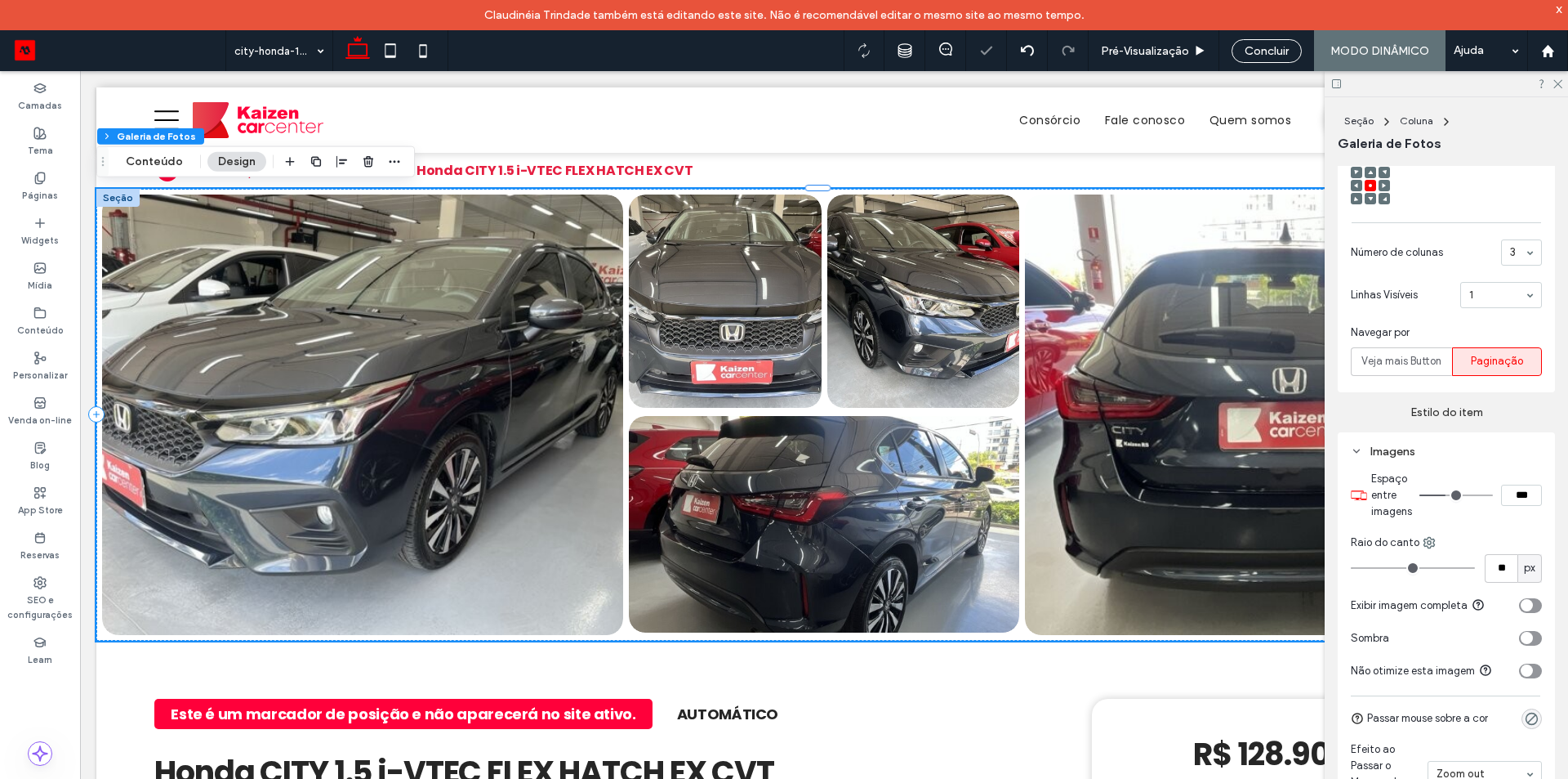
type input "***"
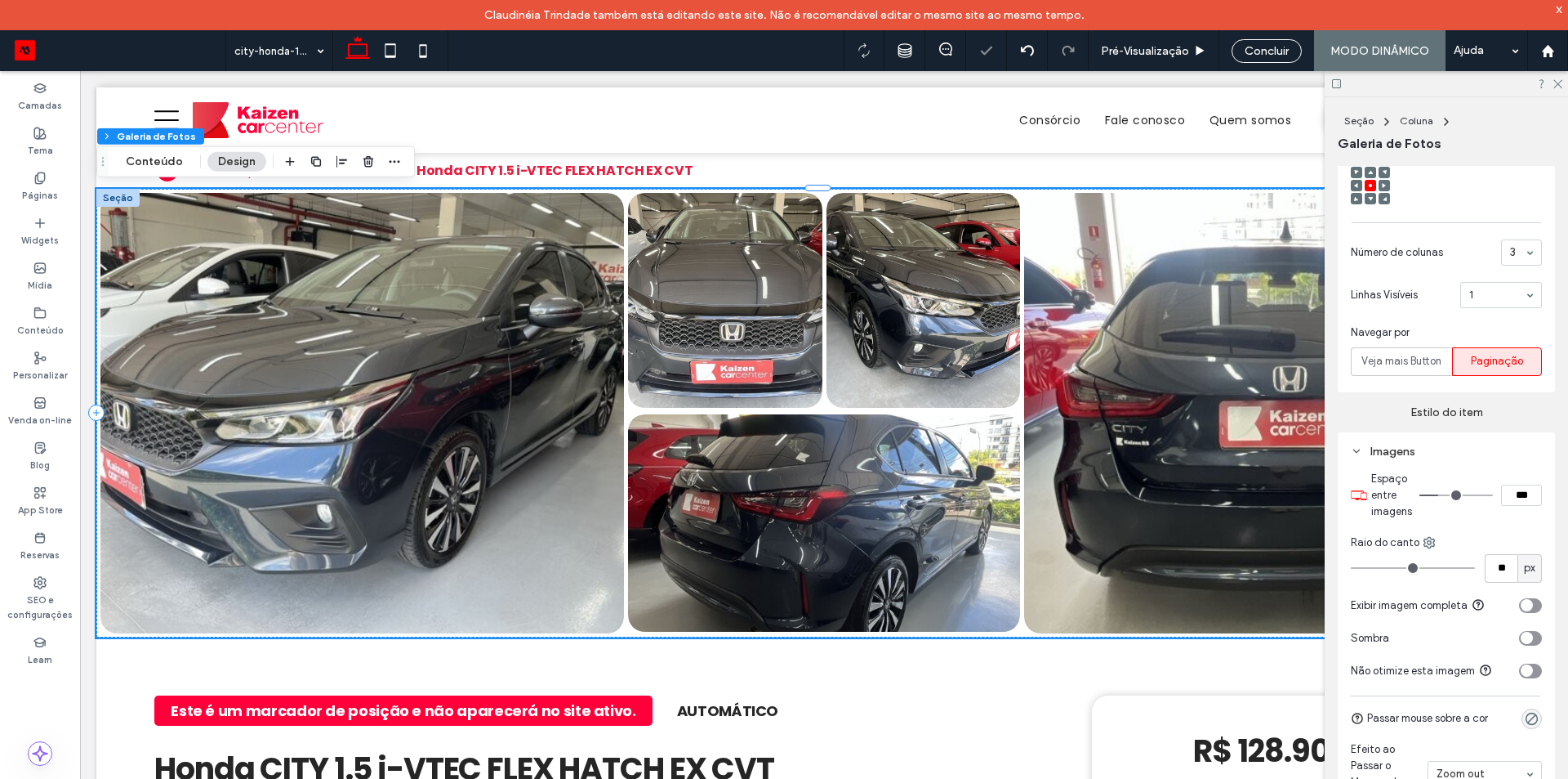
type input "*"
type input "***"
click at [43, 337] on label "Conteúdo" at bounding box center [40, 329] width 47 height 18
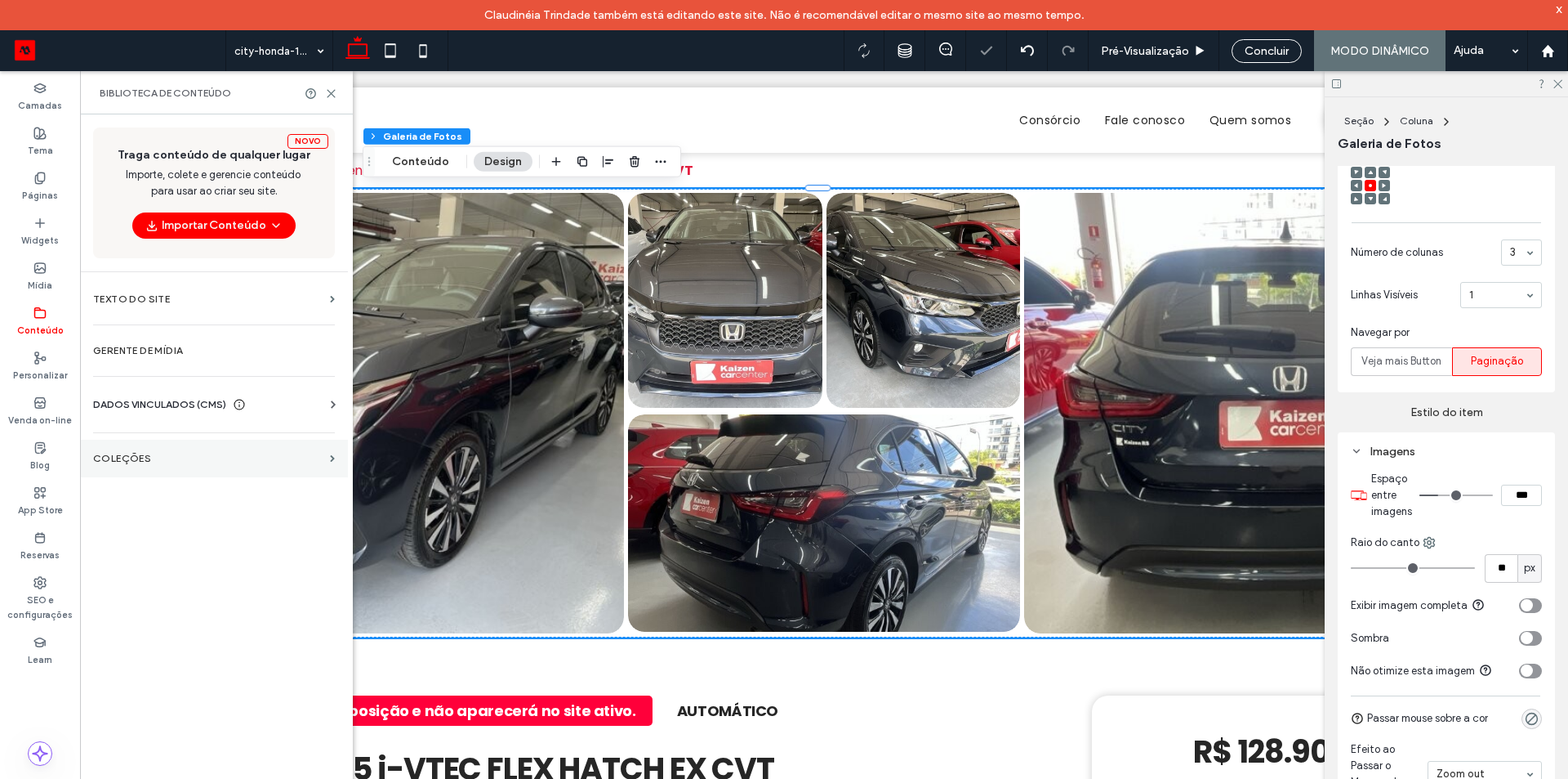
click at [127, 456] on label "COLEÇÕES" at bounding box center [208, 458] width 231 height 11
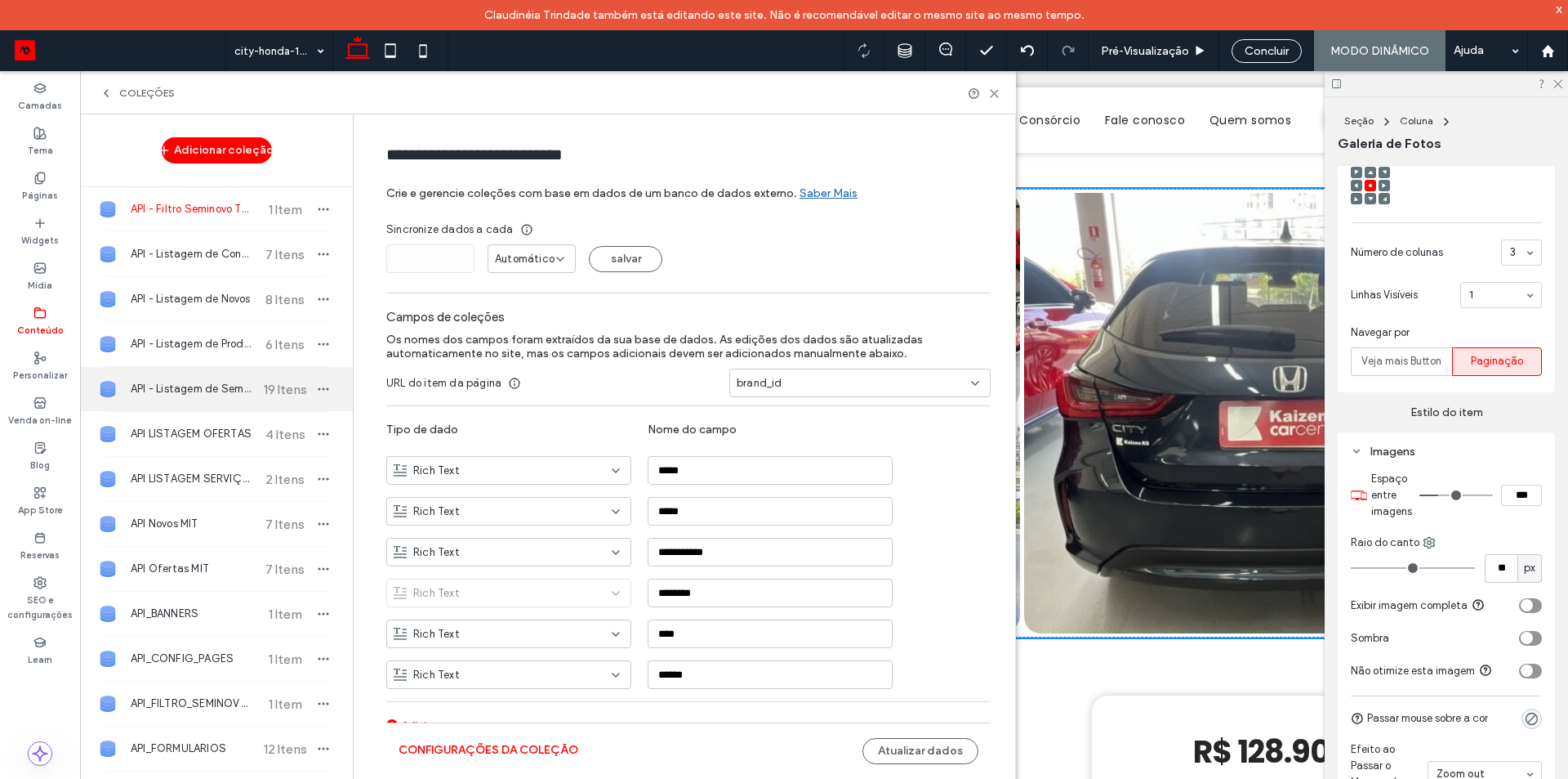
click at [197, 387] on span "API - Listagem de Seminovos" at bounding box center [192, 389] width 122 height 16
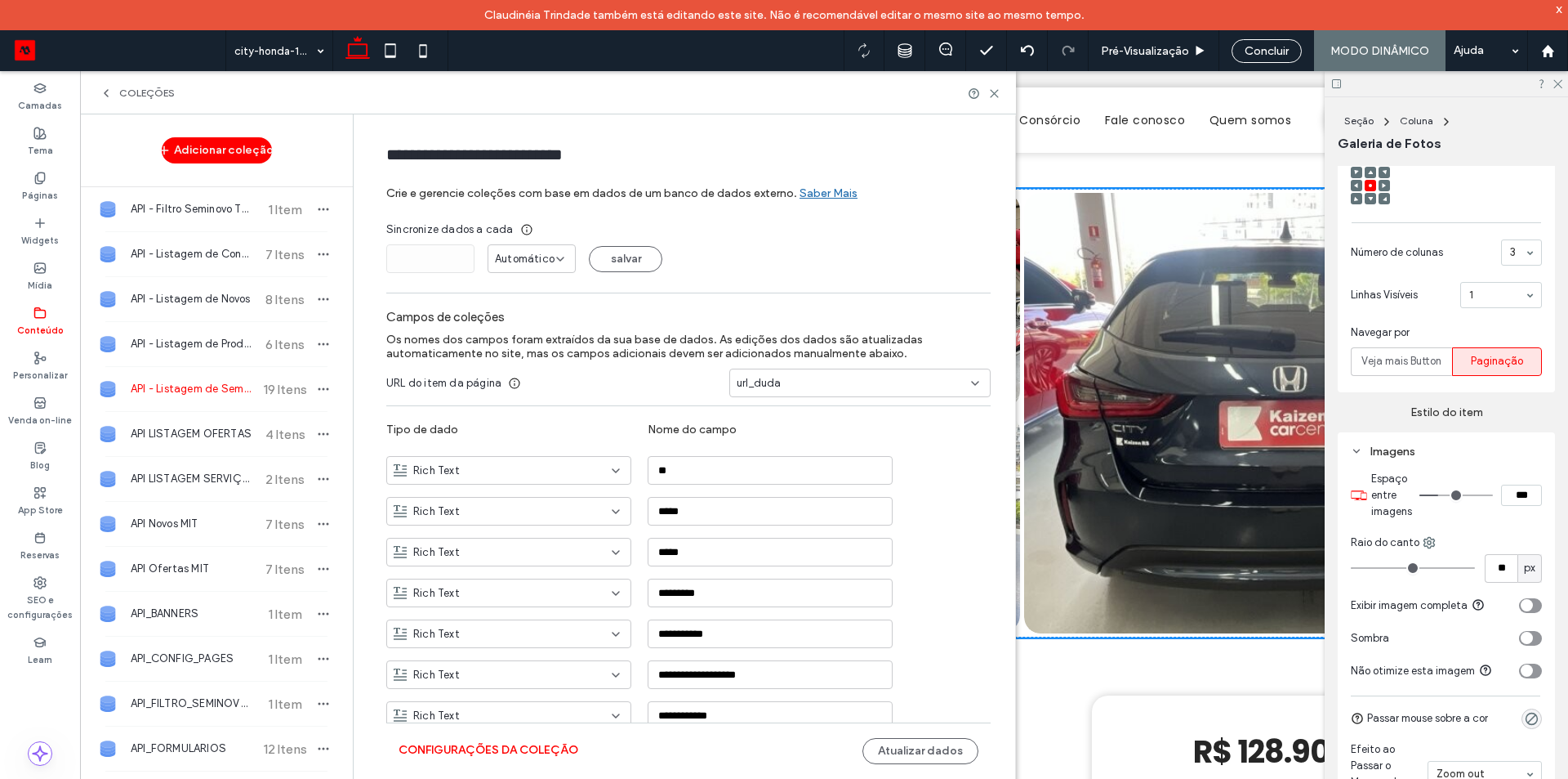
type input "**********"
click at [469, 754] on button "Configurações da coleção" at bounding box center [489, 750] width 180 height 26
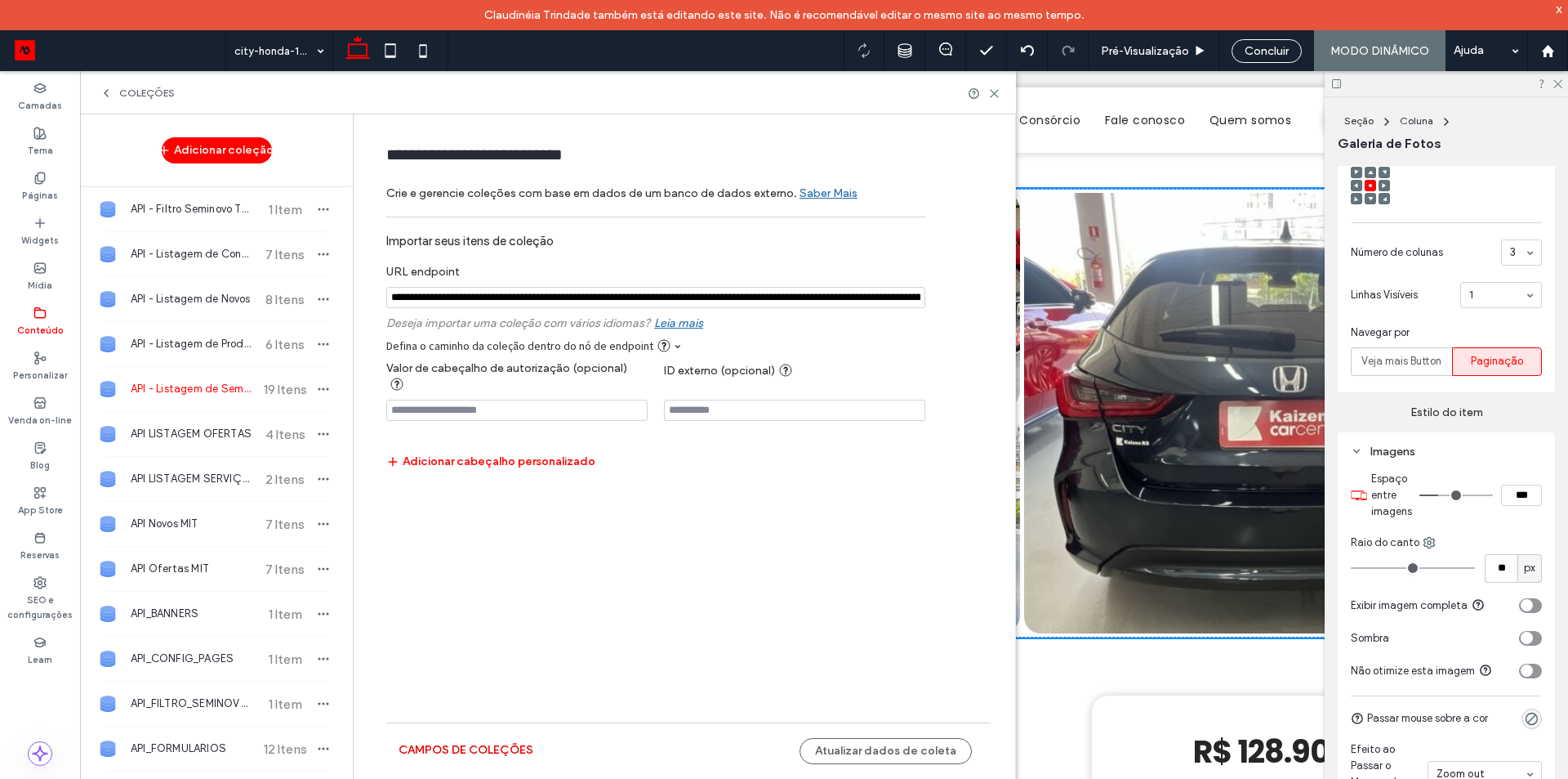
click at [460, 746] on button "Campos de coleções" at bounding box center [466, 750] width 135 height 26
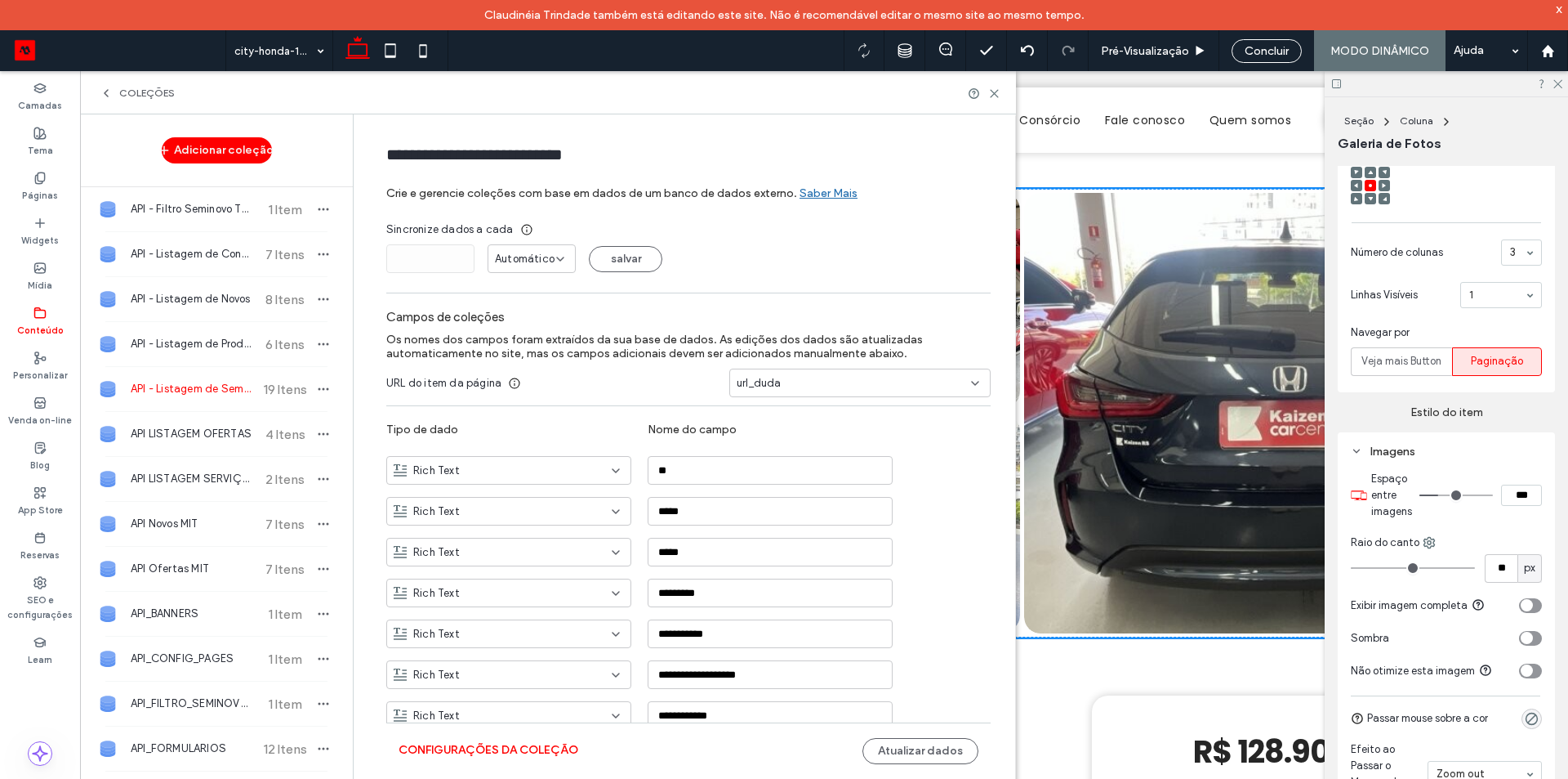
click at [454, 749] on button "Configurações da coleção" at bounding box center [489, 750] width 180 height 26
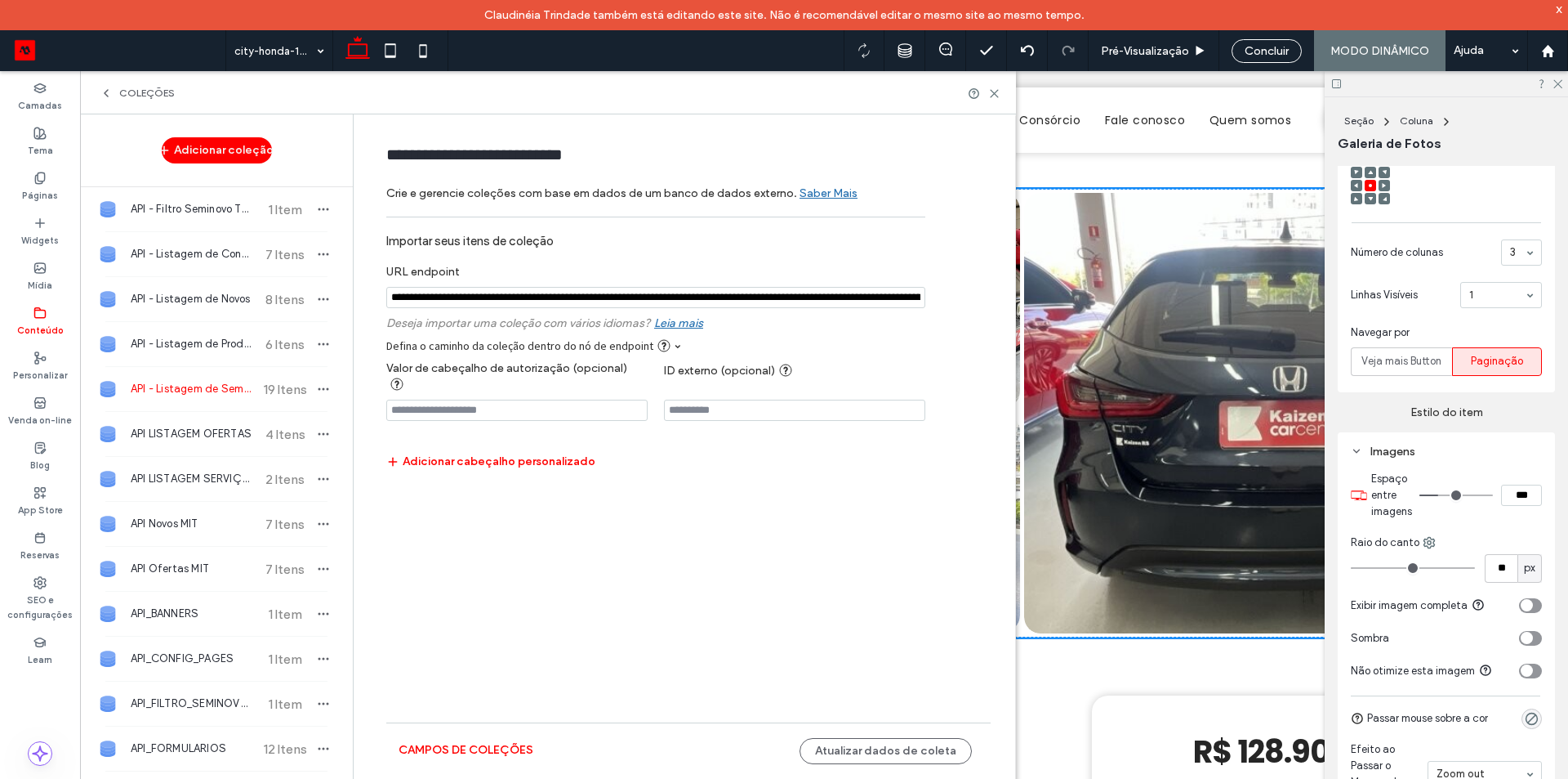
click at [575, 297] on input "notEmpty" at bounding box center [656, 297] width 539 height 21
click at [990, 94] on icon at bounding box center [994, 93] width 12 height 12
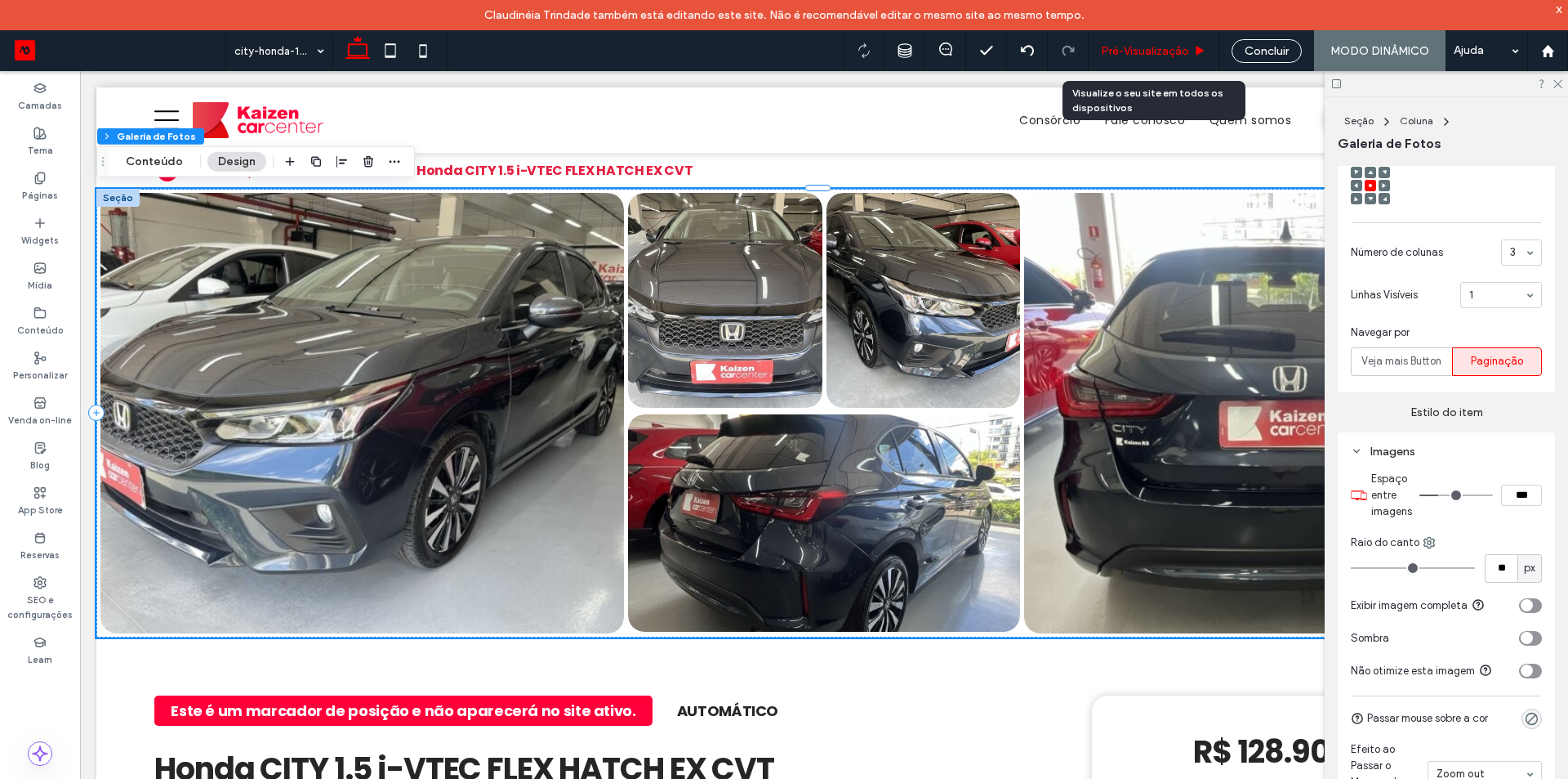
click at [1174, 43] on div "Pré-Visualizaçāo" at bounding box center [1154, 50] width 131 height 41
click at [1171, 51] on span "Pré-Visualizaçāo" at bounding box center [1145, 51] width 88 height 14
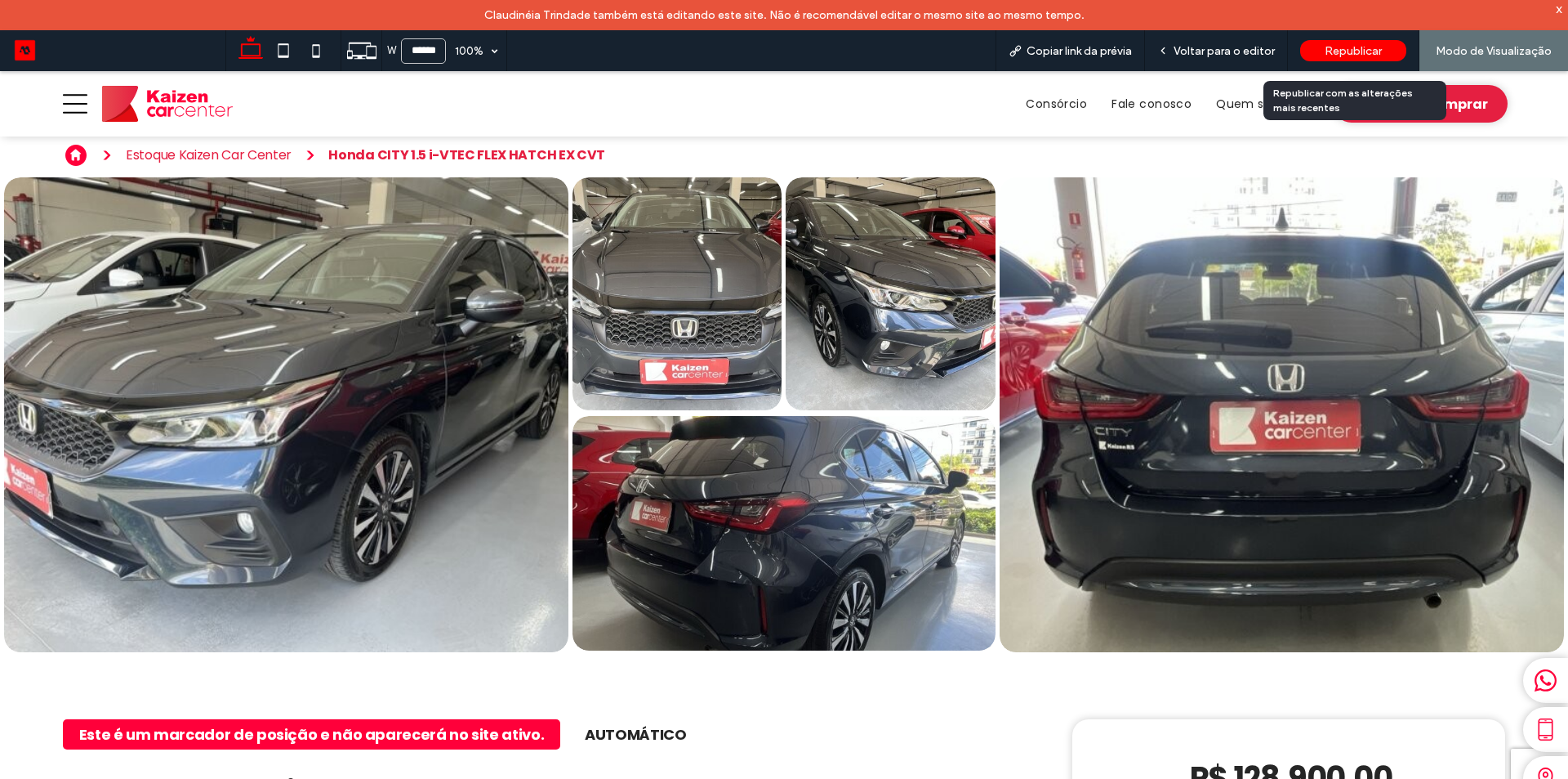
click at [1364, 49] on span "Republicar" at bounding box center [1353, 51] width 57 height 14
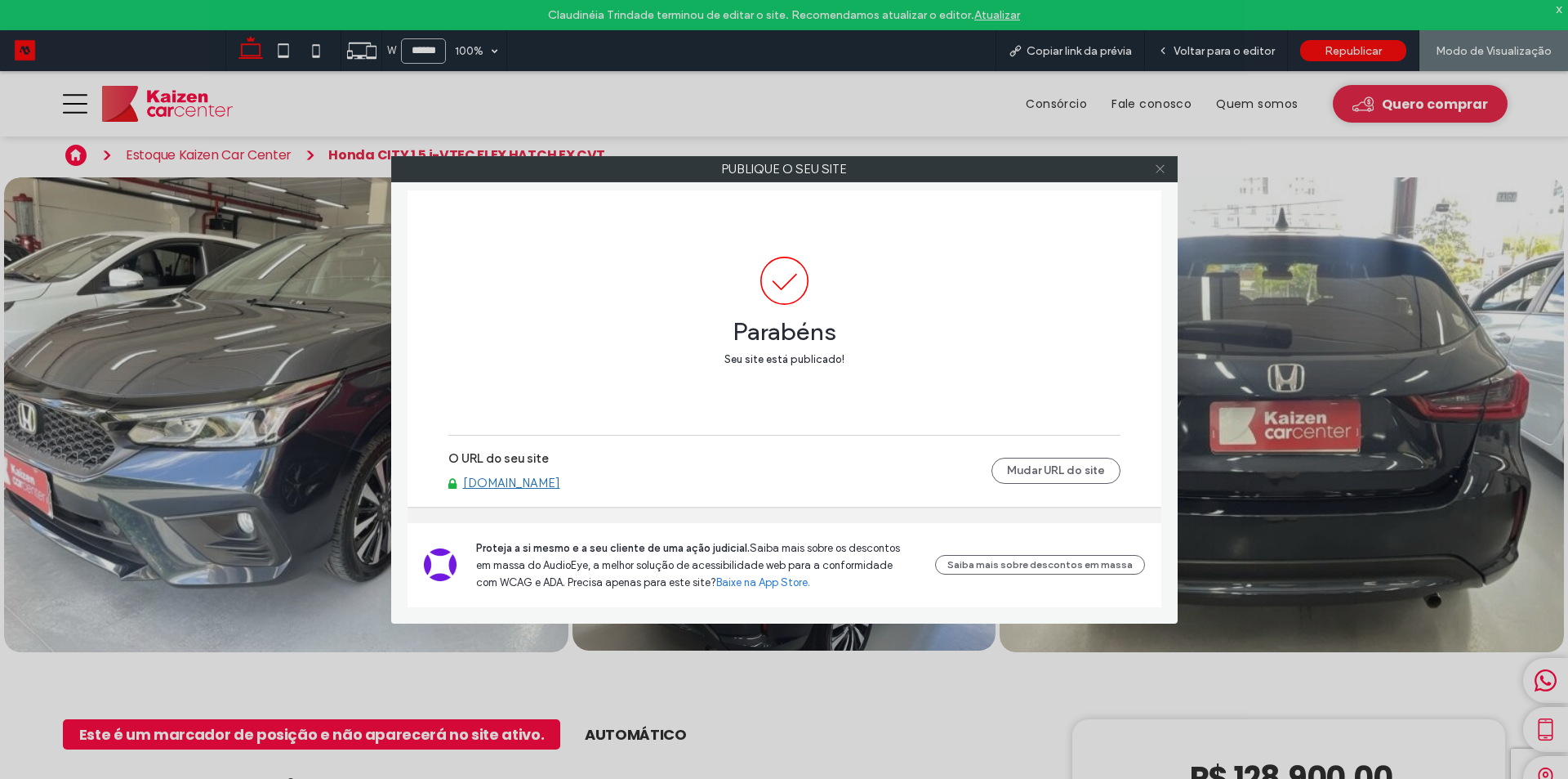
click at [1160, 172] on icon at bounding box center [1160, 169] width 12 height 12
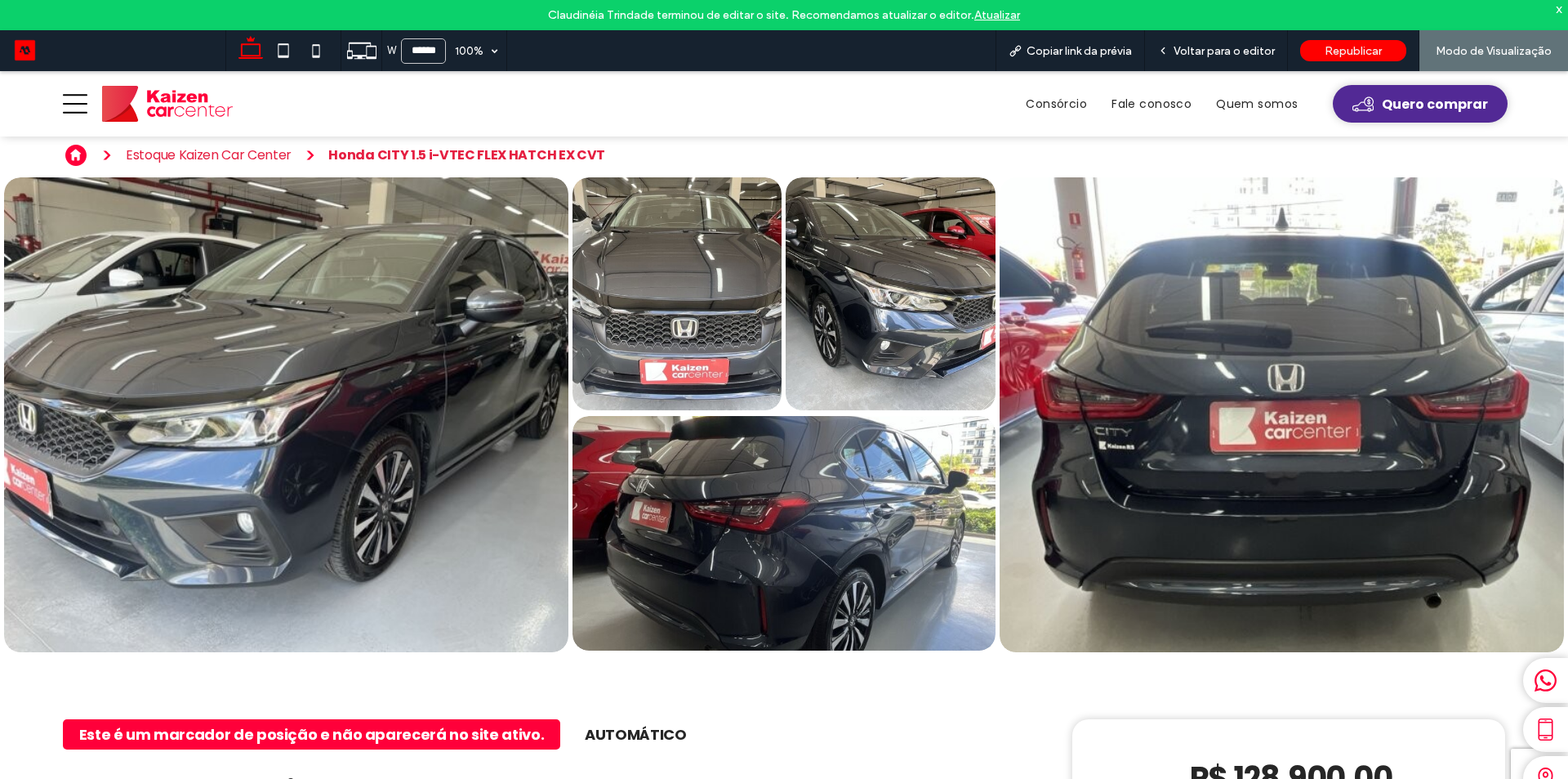
click at [1382, 99] on span "Quero comprar" at bounding box center [1435, 104] width 106 height 20
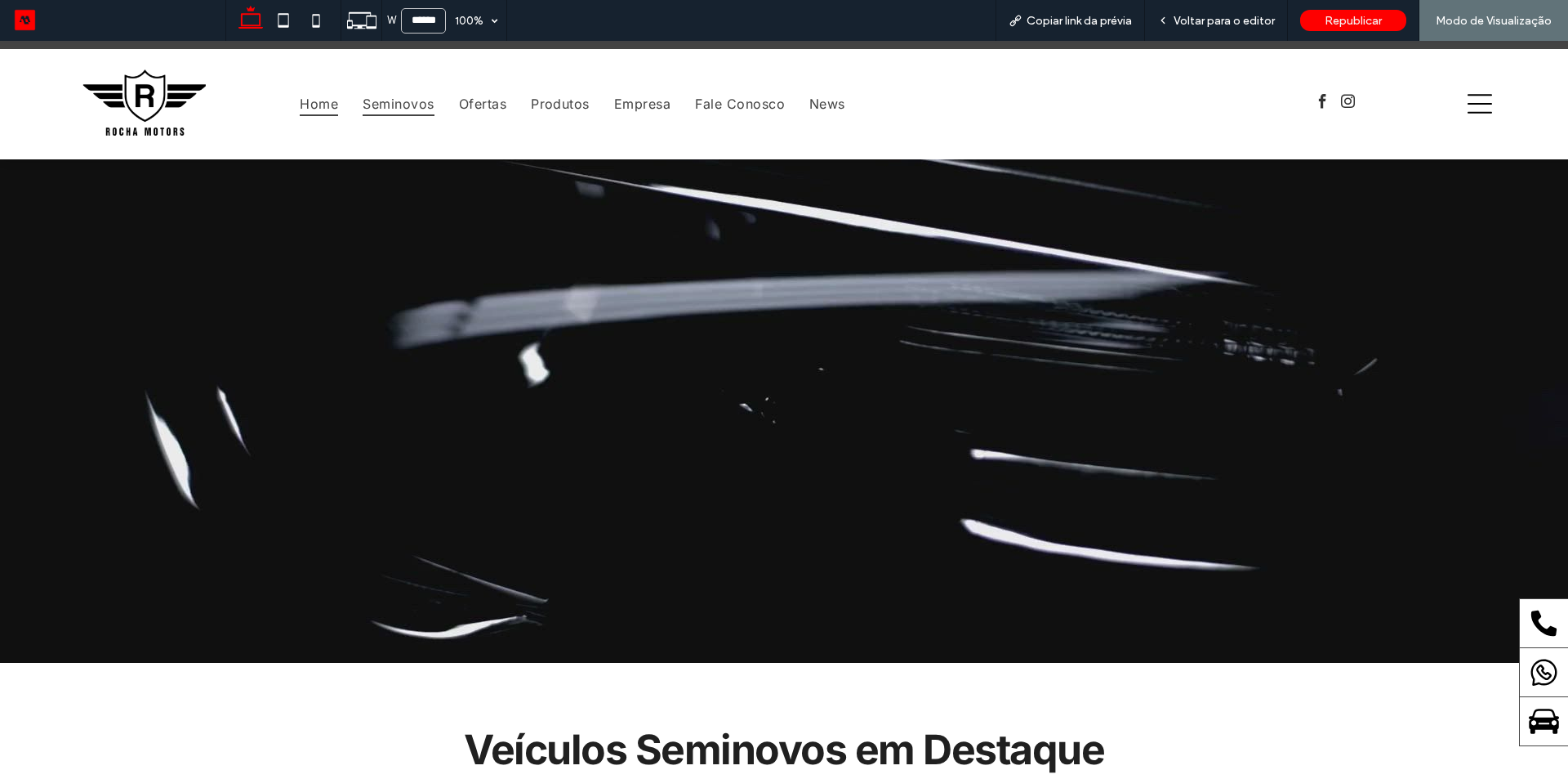
click at [403, 106] on span "Seminovos" at bounding box center [398, 104] width 71 height 25
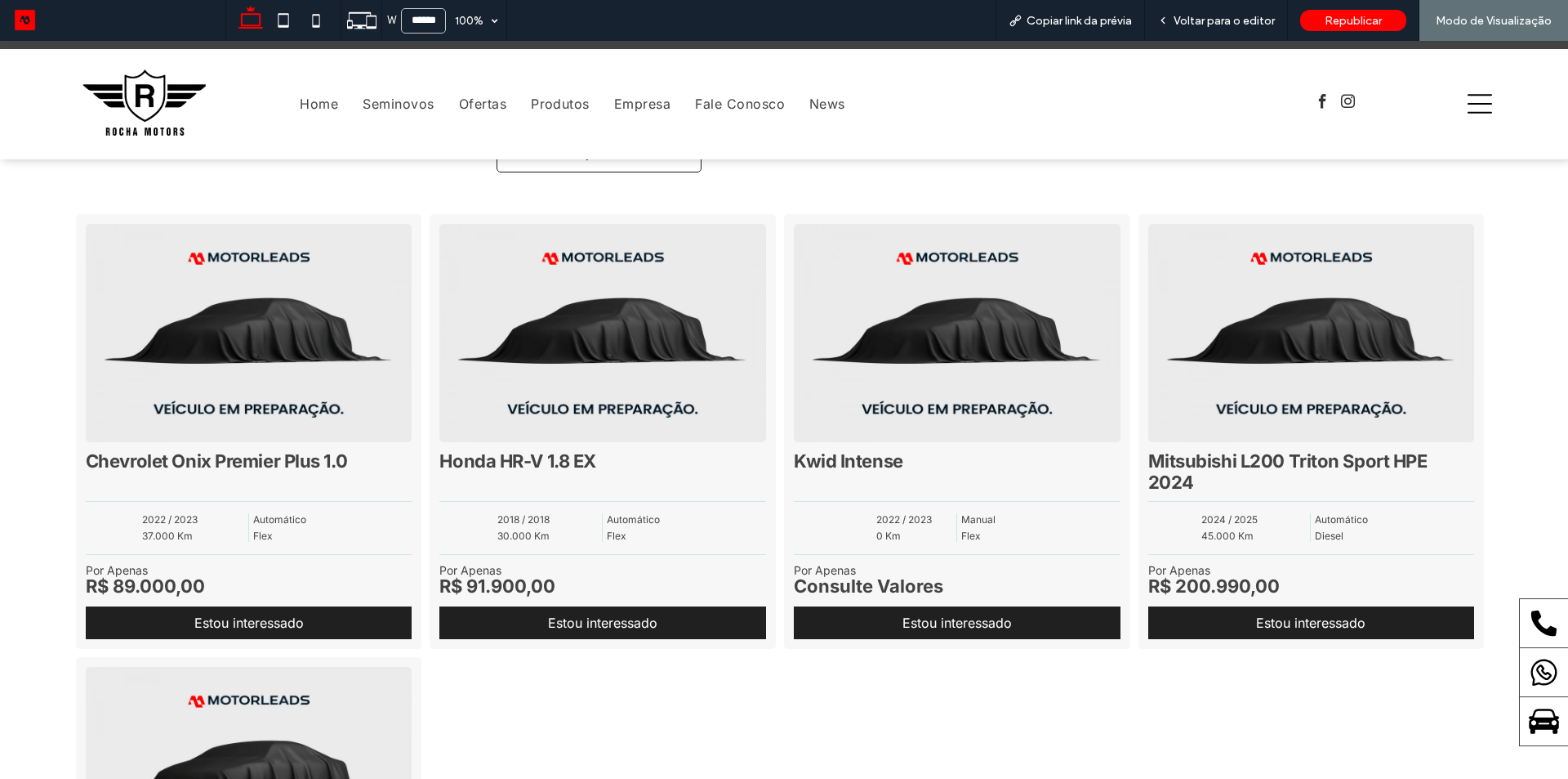
scroll to position [237, 0]
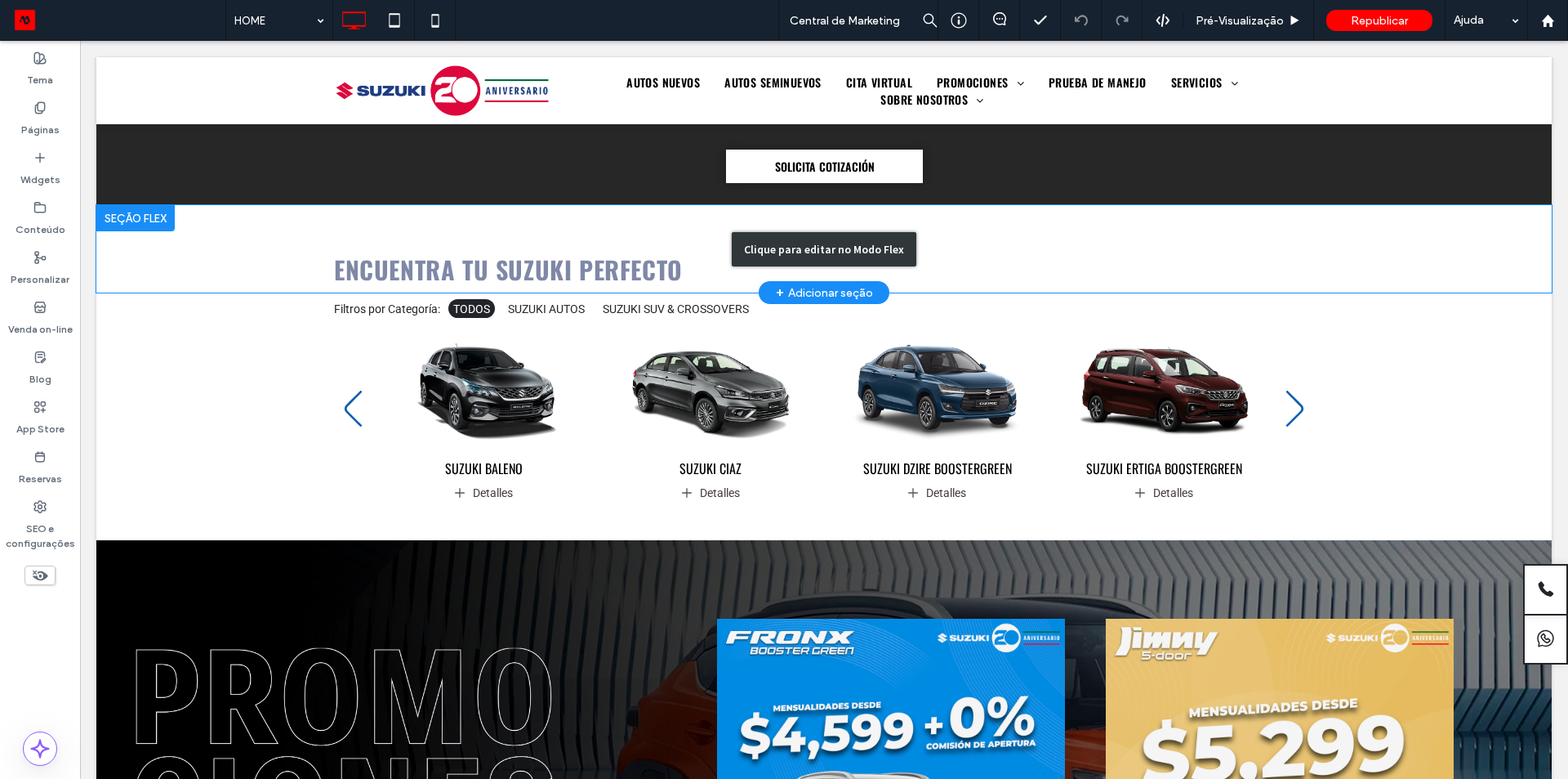
scroll to position [654, 0]
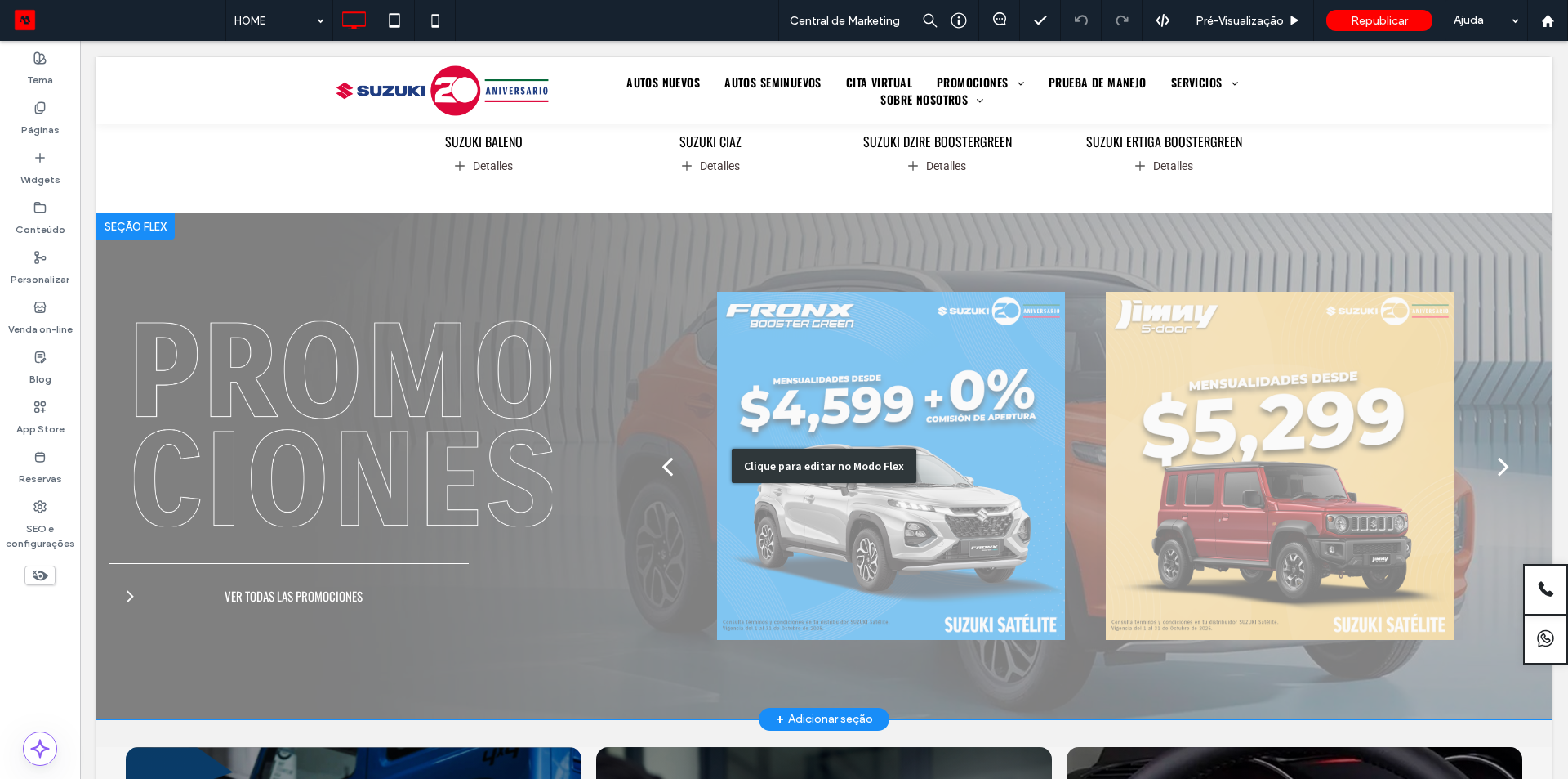
click at [877, 357] on div "Clique para editar no Modo Flex" at bounding box center [823, 466] width 1456 height 506
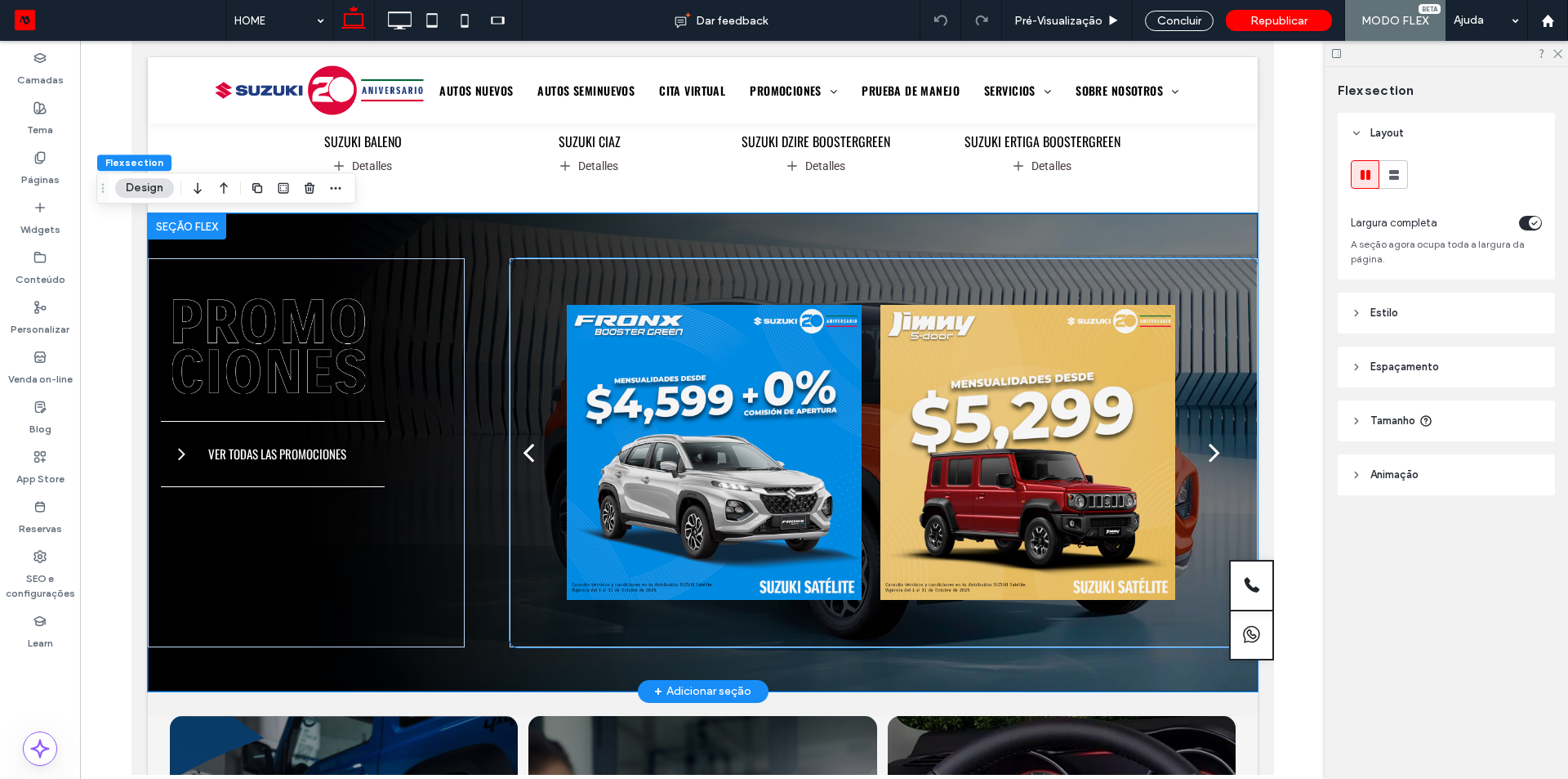
click at [735, 393] on div at bounding box center [713, 453] width 295 height 348
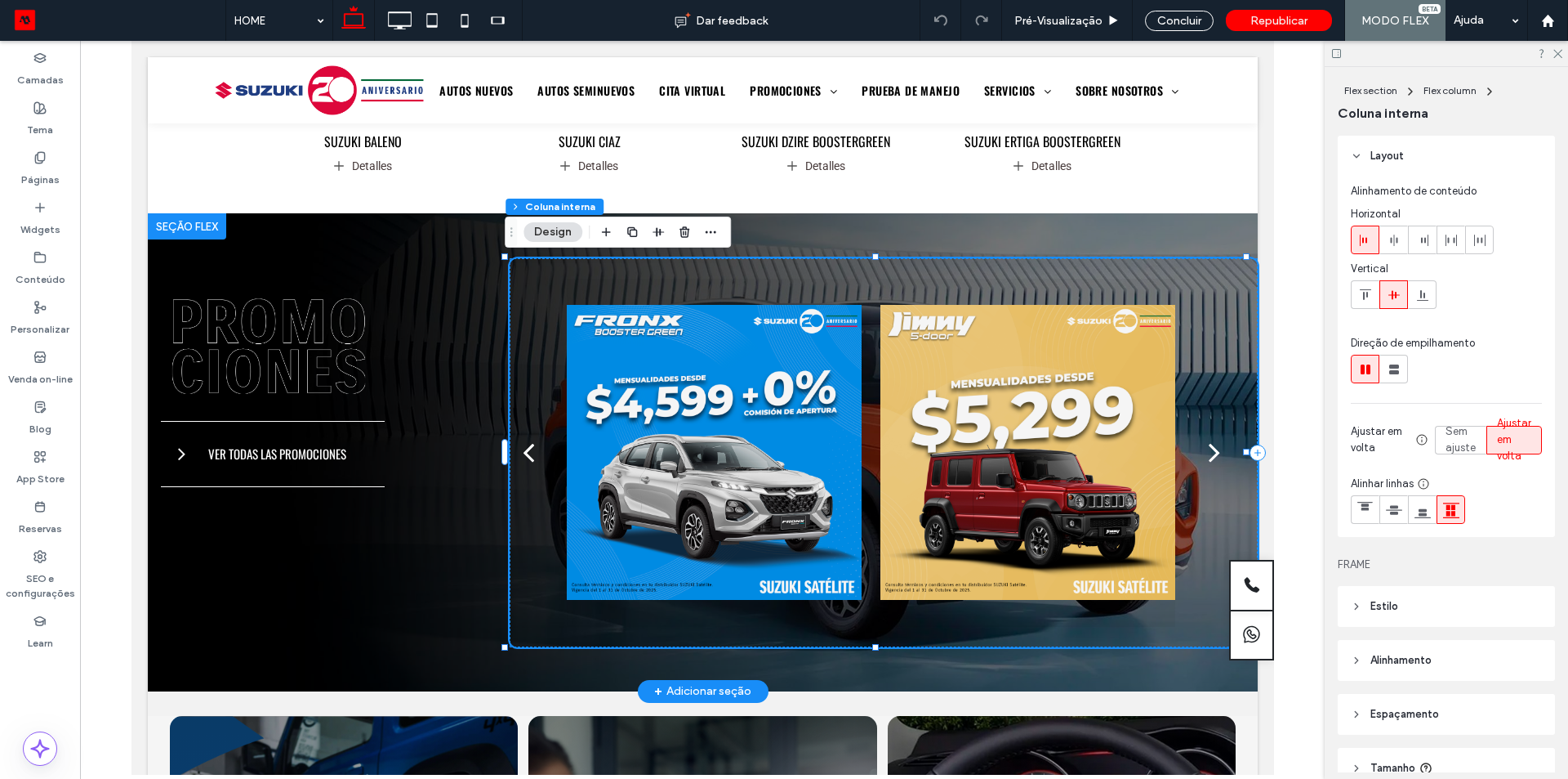
click at [693, 387] on div at bounding box center [713, 453] width 295 height 348
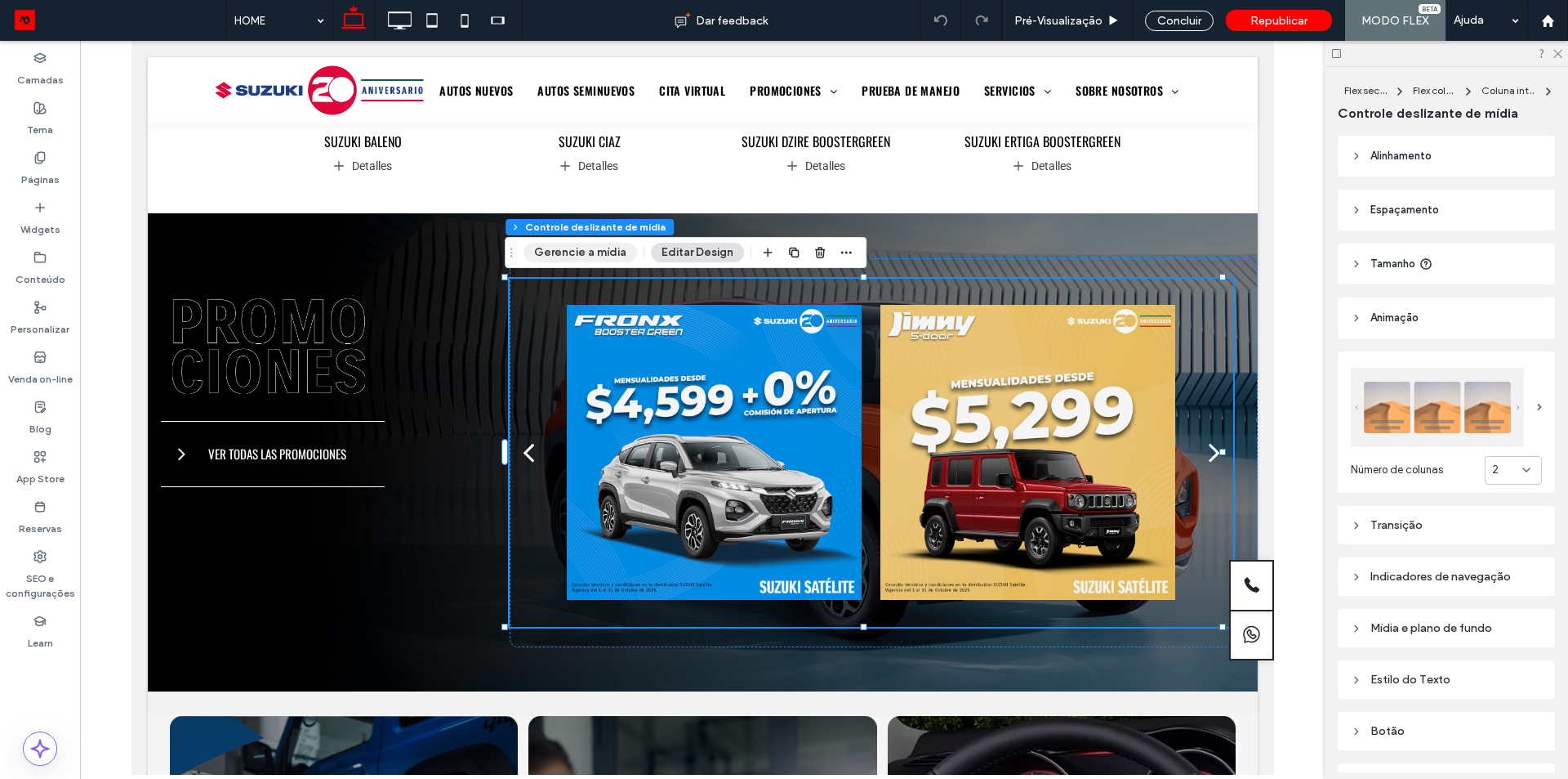
click at [584, 251] on button "Gerencie a mídia" at bounding box center [581, 253] width 114 height 20
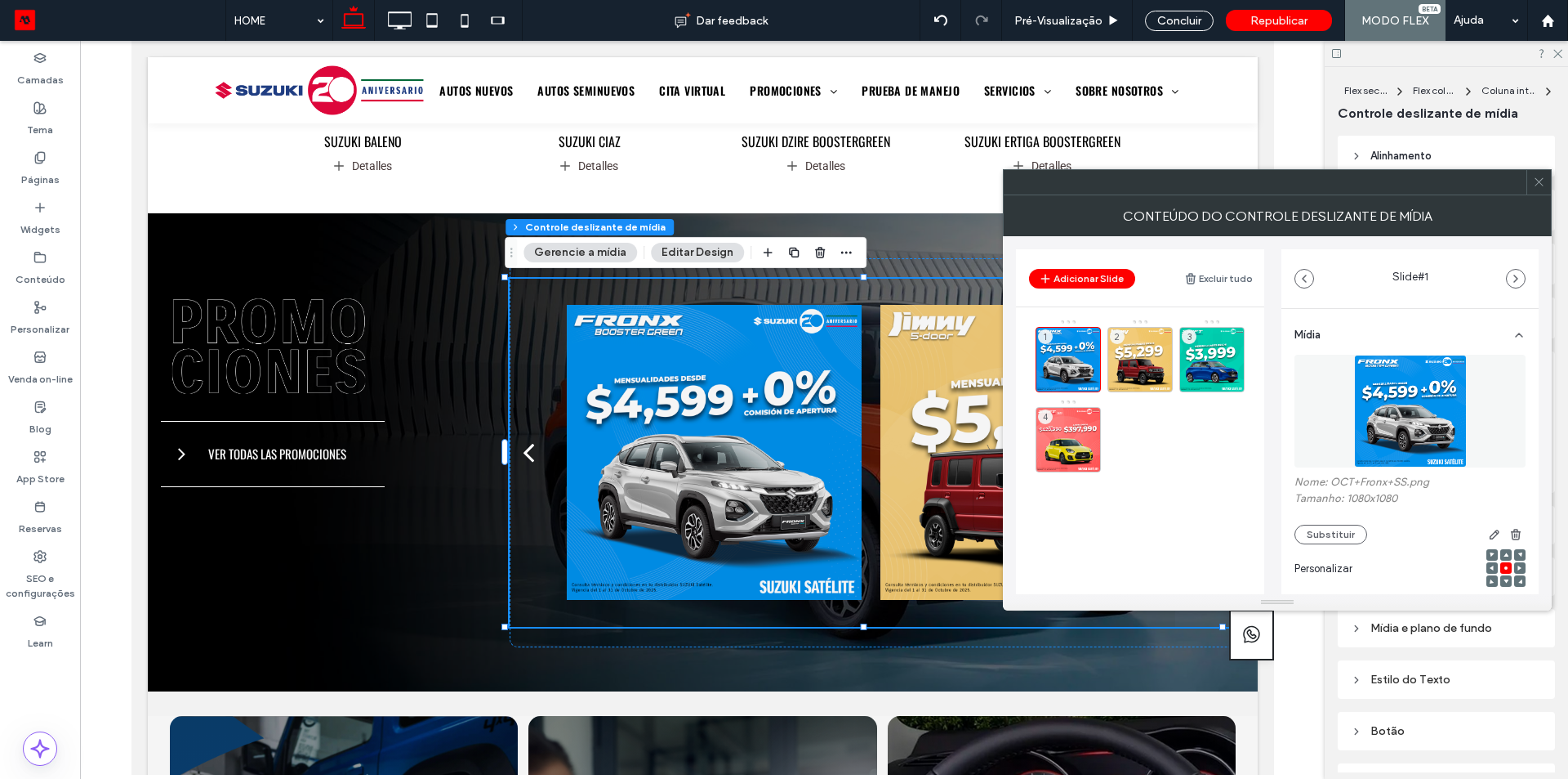
click at [1539, 176] on icon at bounding box center [1539, 182] width 12 height 12
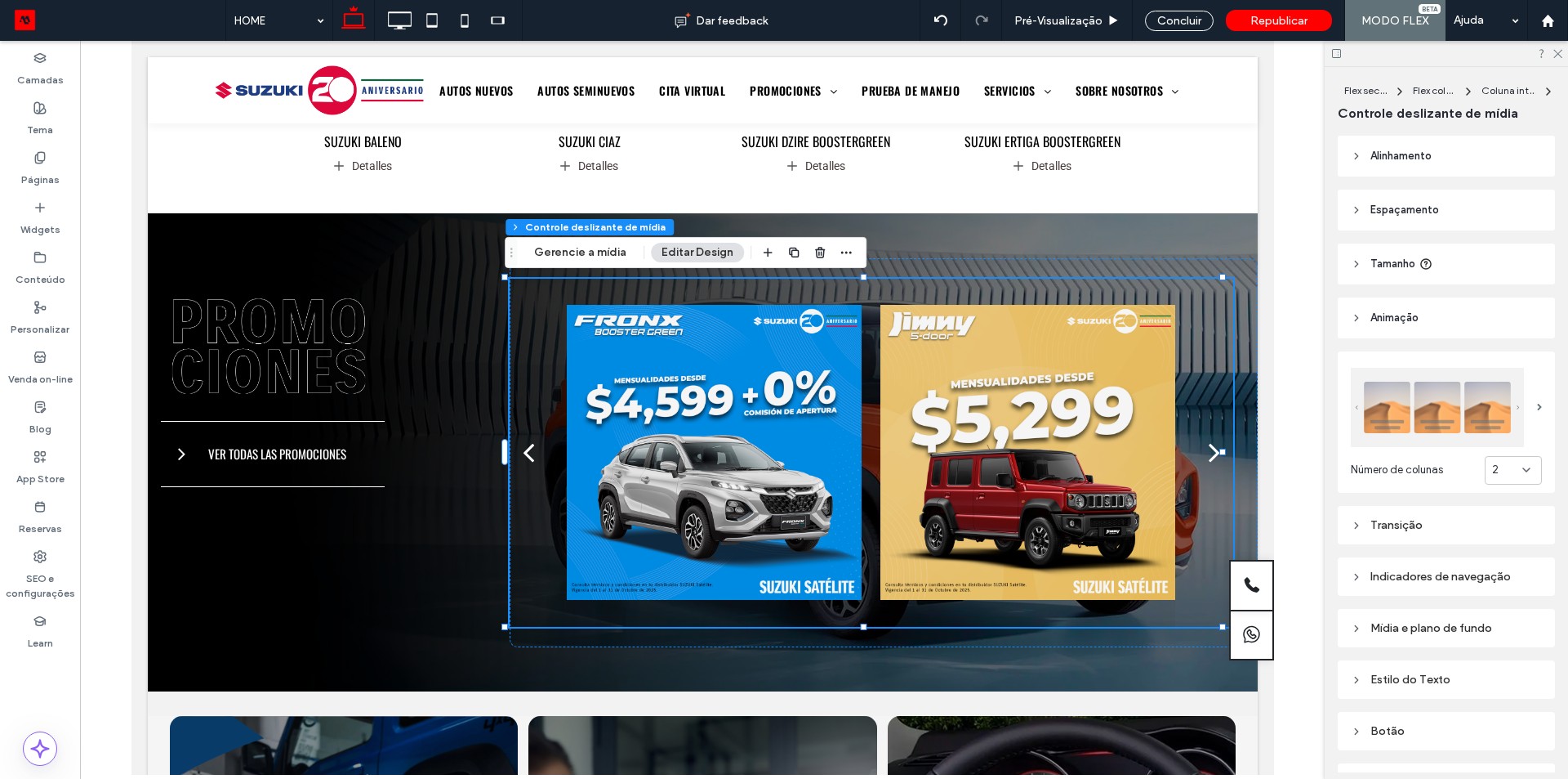
scroll to position [91, 0]
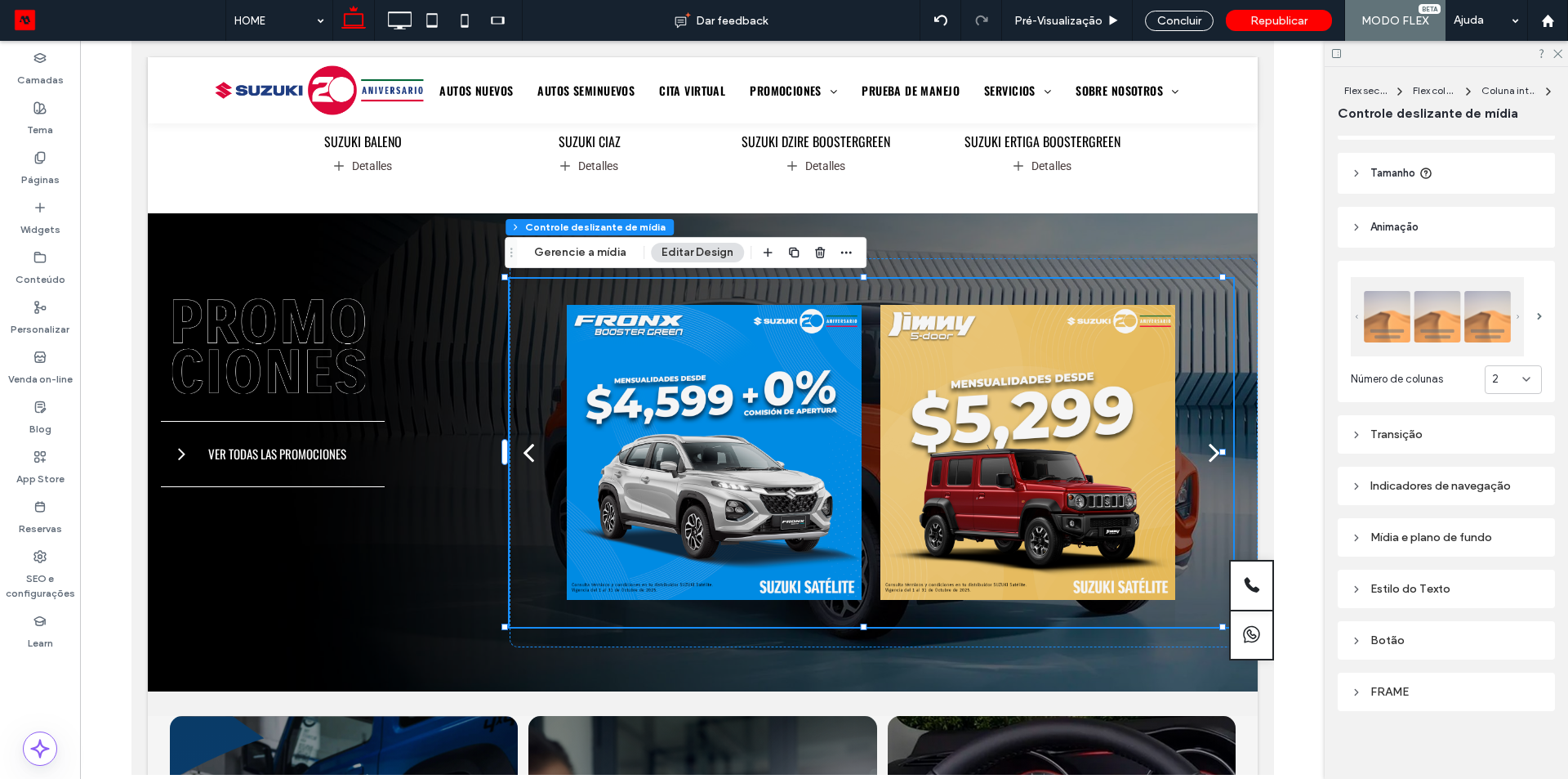
click at [1457, 481] on div "Indicadores de navegação" at bounding box center [1446, 486] width 191 height 14
click at [1454, 433] on div "Transição" at bounding box center [1446, 435] width 191 height 14
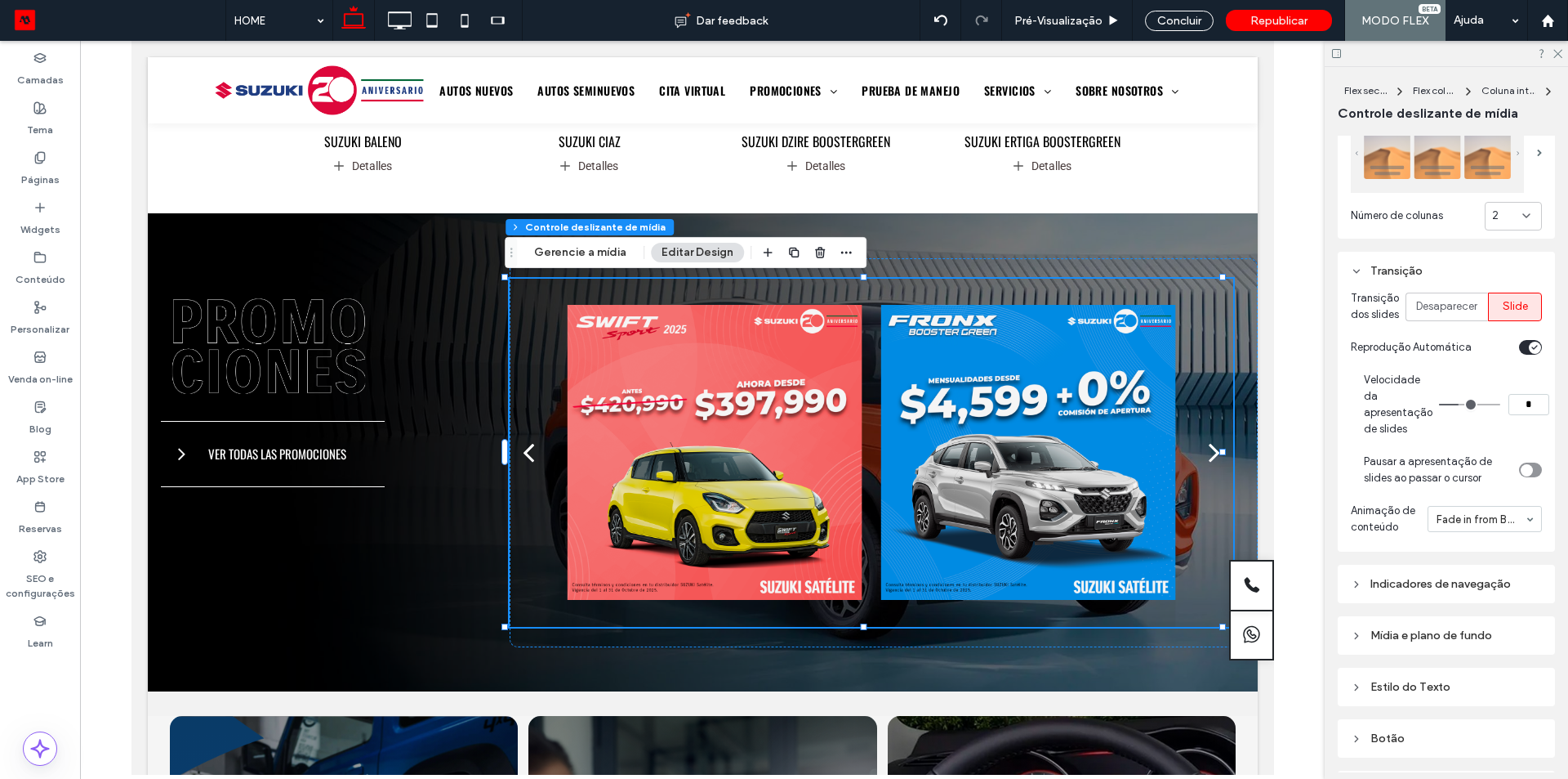
scroll to position [336, 0]
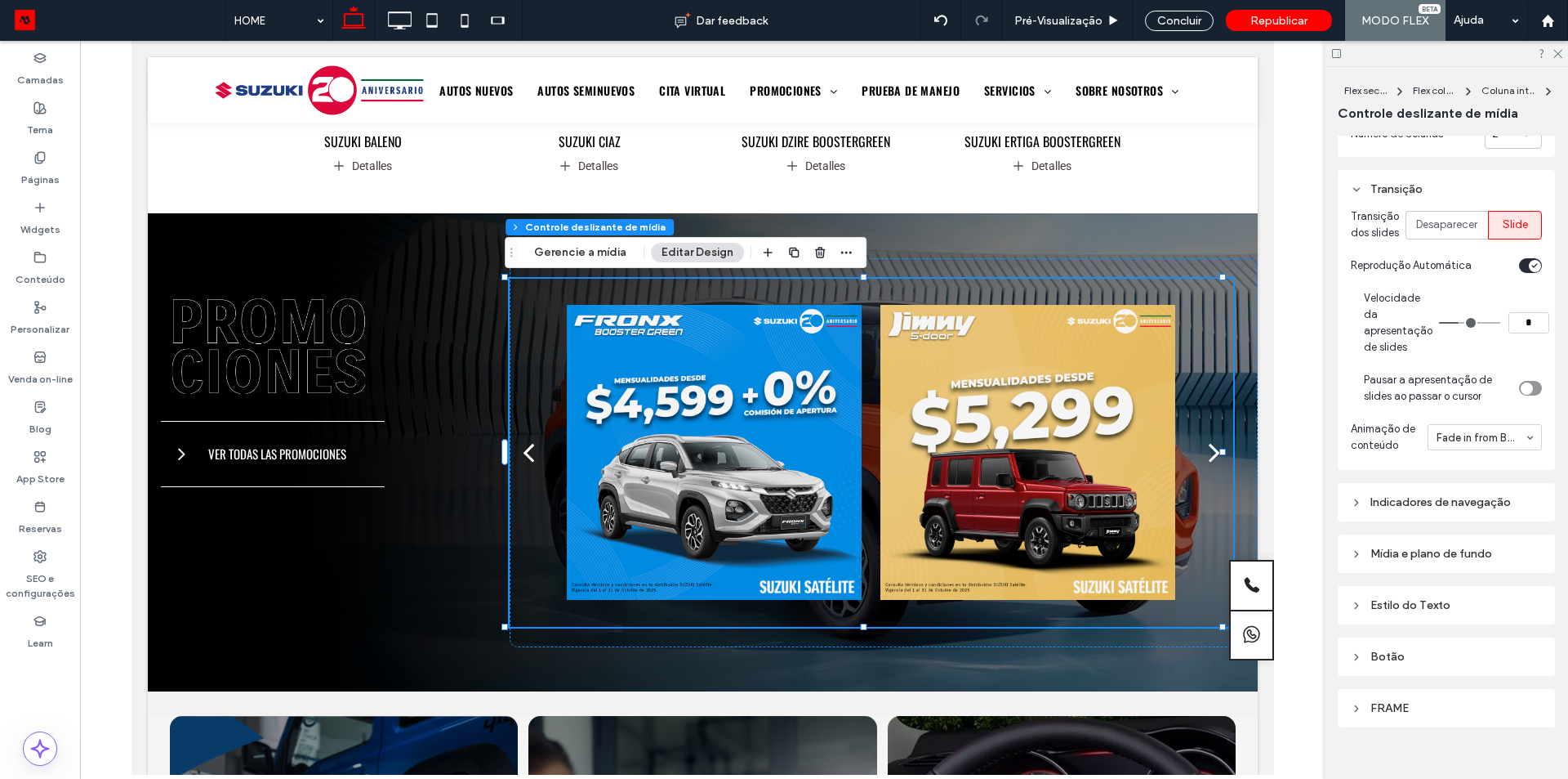
click at [1425, 509] on div "Indicadores de navegação" at bounding box center [1446, 502] width 191 height 14
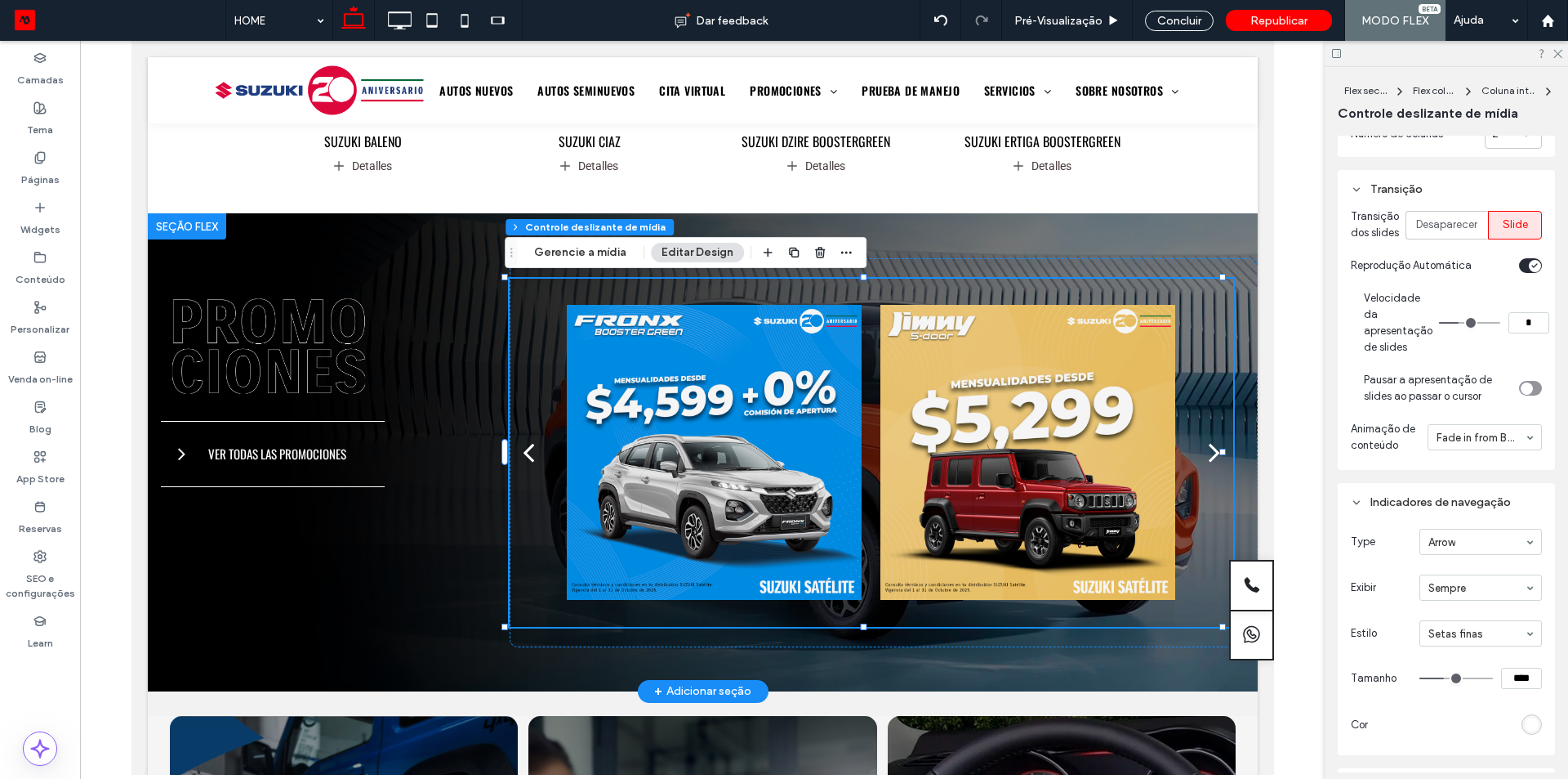
click at [1208, 458] on div "next" at bounding box center [1213, 452] width 11 height 33
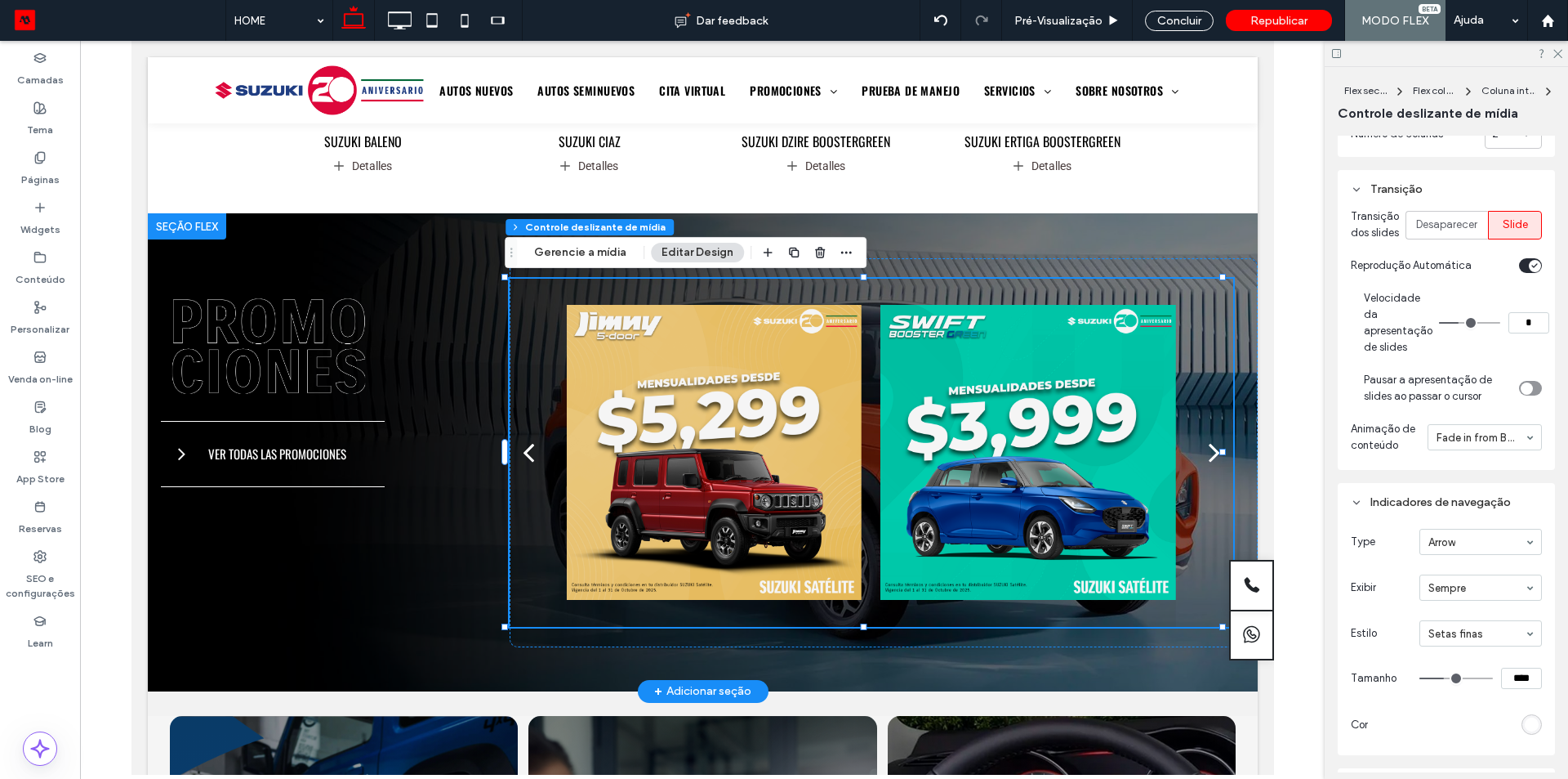
click at [1208, 458] on div "next" at bounding box center [1213, 452] width 11 height 33
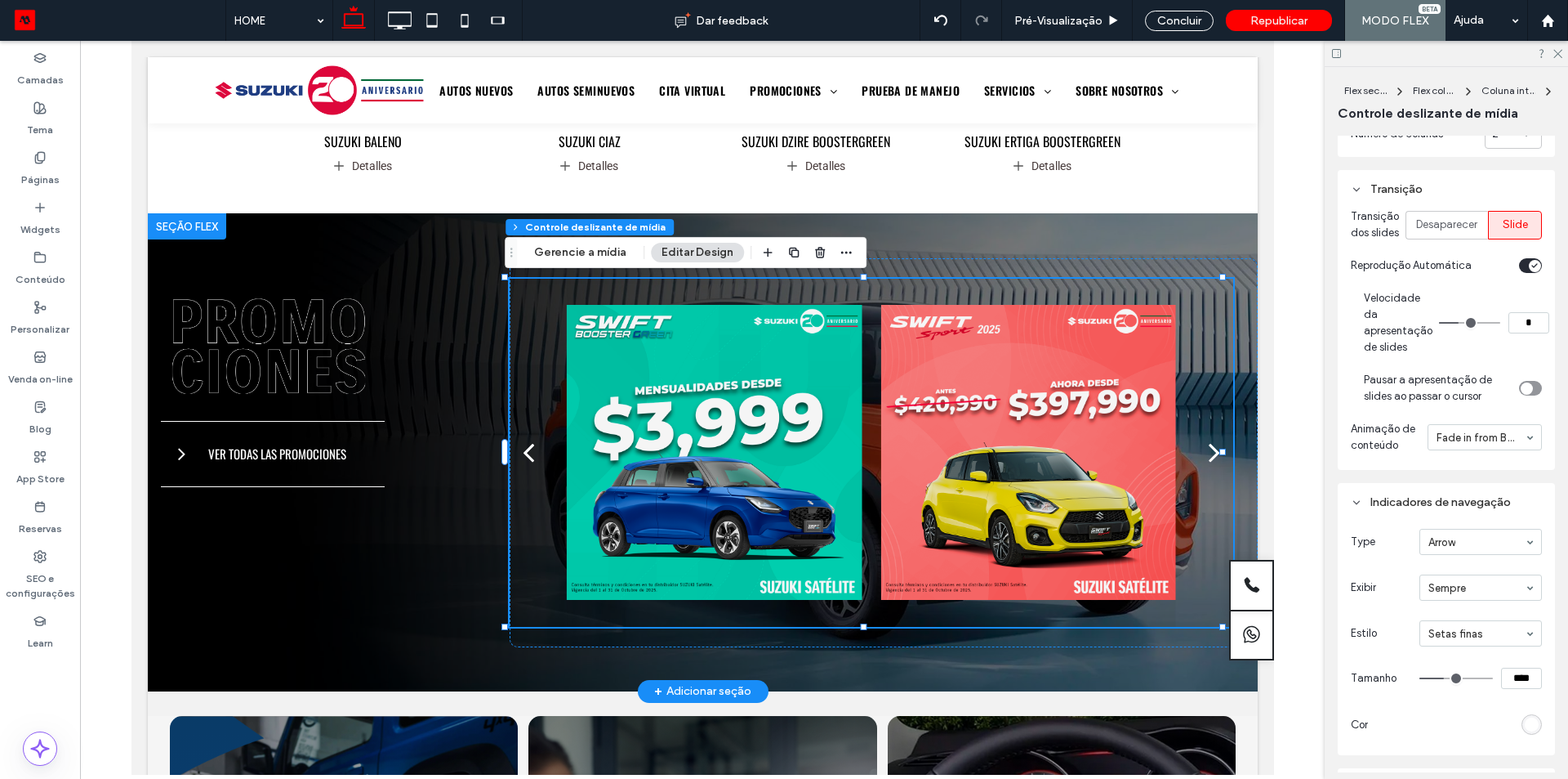
click at [1208, 458] on div "next" at bounding box center [1213, 452] width 11 height 33
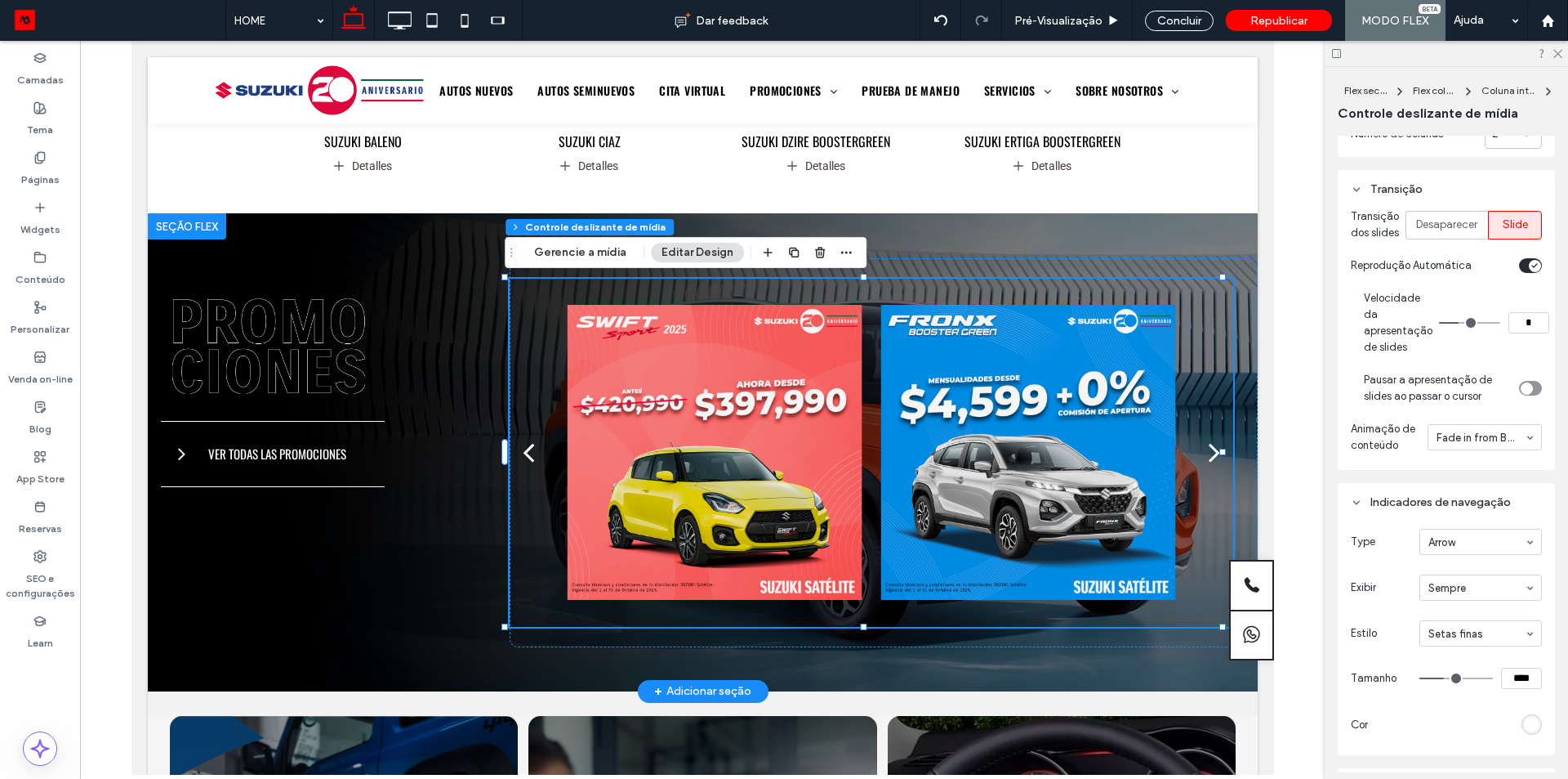
click at [1208, 458] on div "next" at bounding box center [1213, 452] width 11 height 33
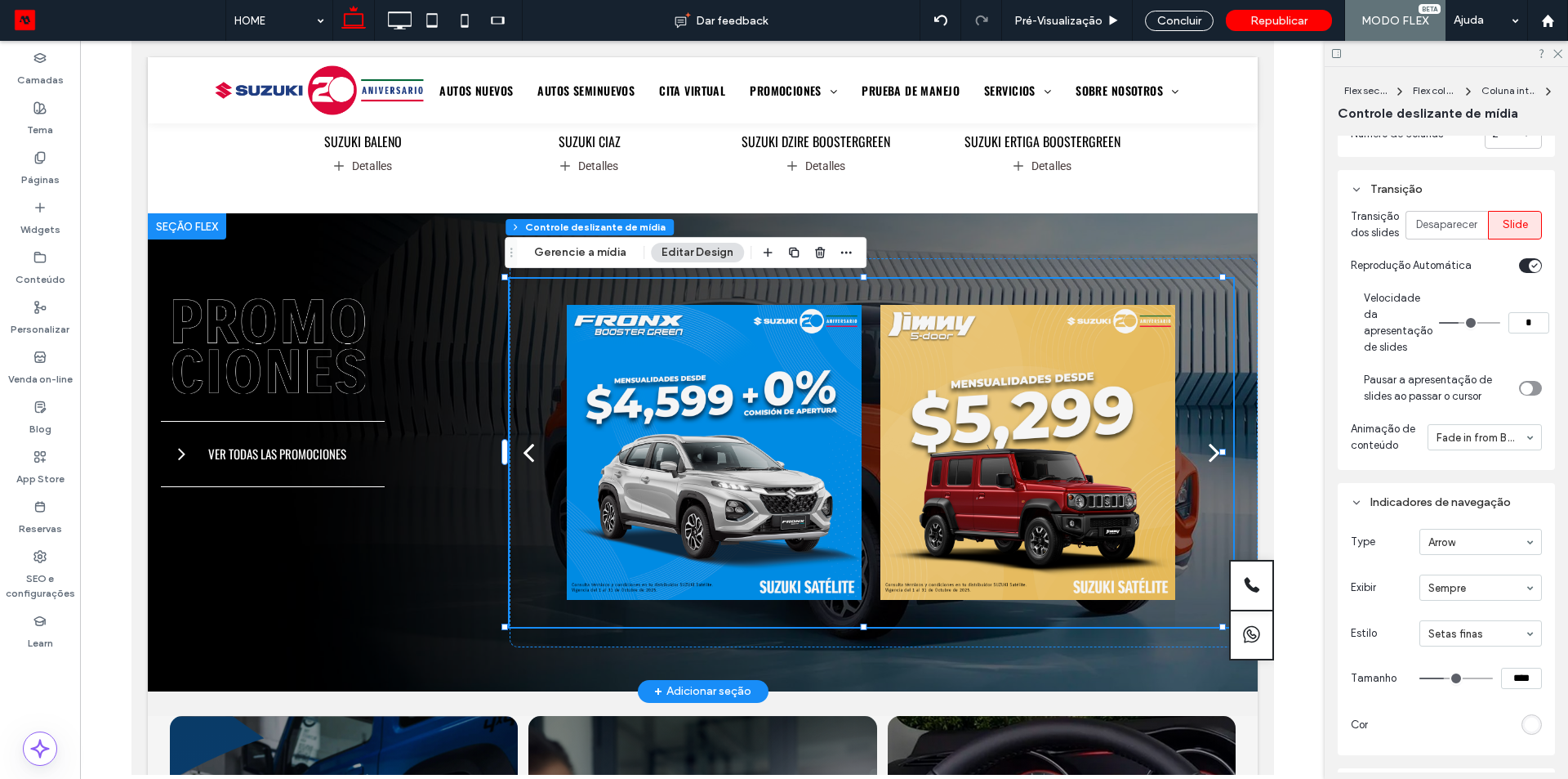
click at [1208, 458] on div "next" at bounding box center [1213, 452] width 11 height 33
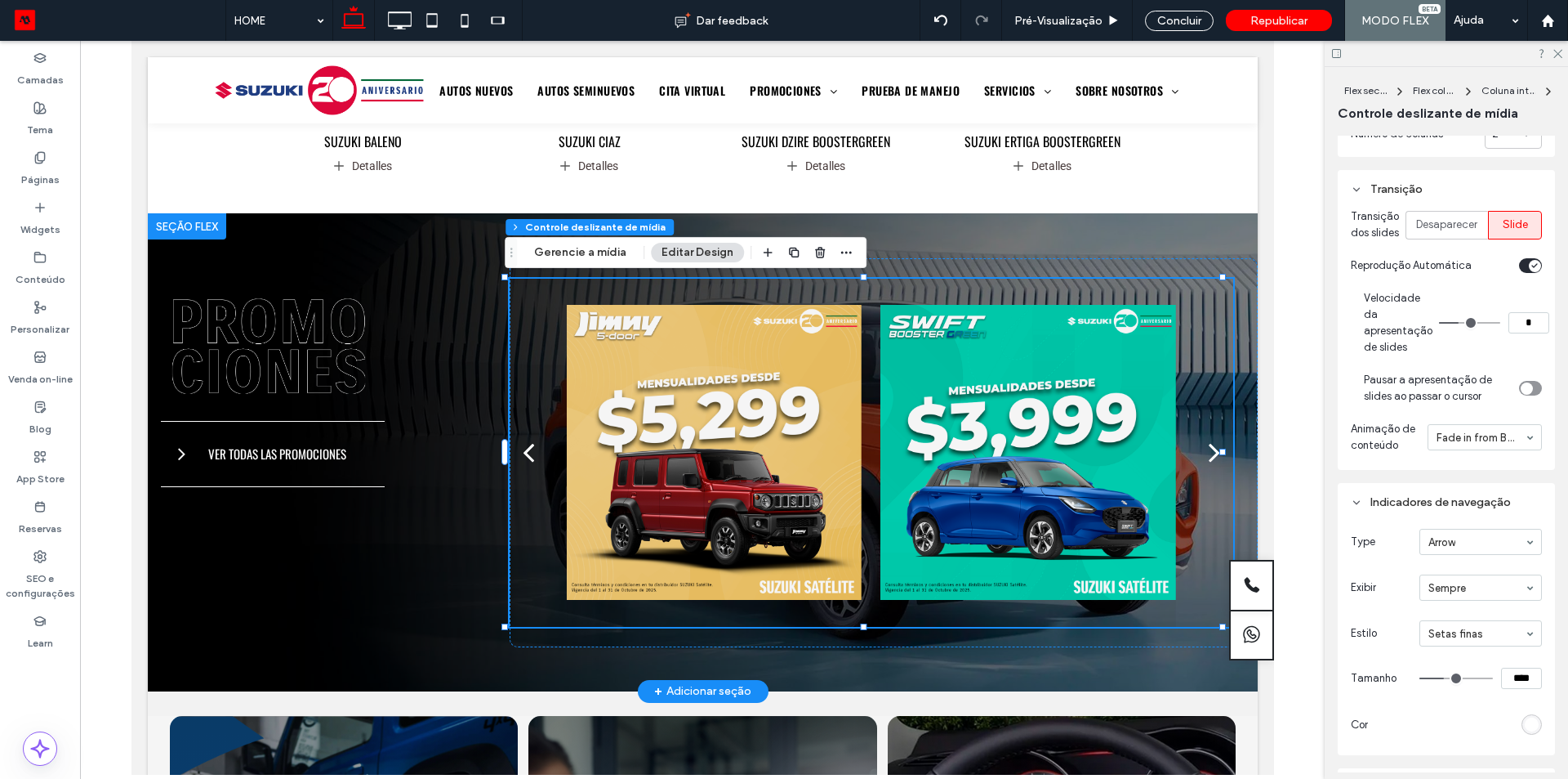
click at [1208, 458] on div "next" at bounding box center [1213, 452] width 11 height 33
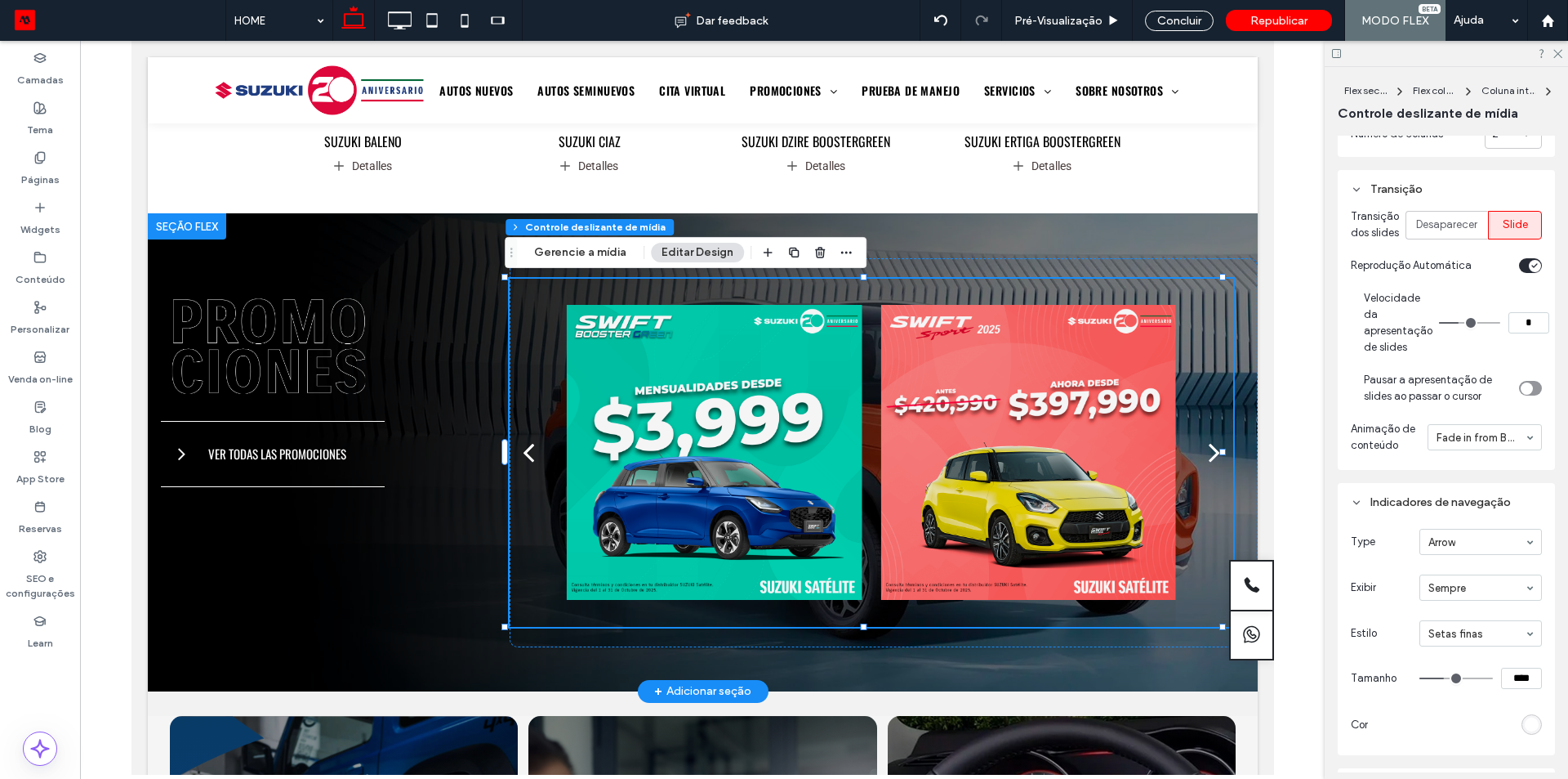
click at [1208, 458] on div "next" at bounding box center [1213, 452] width 11 height 33
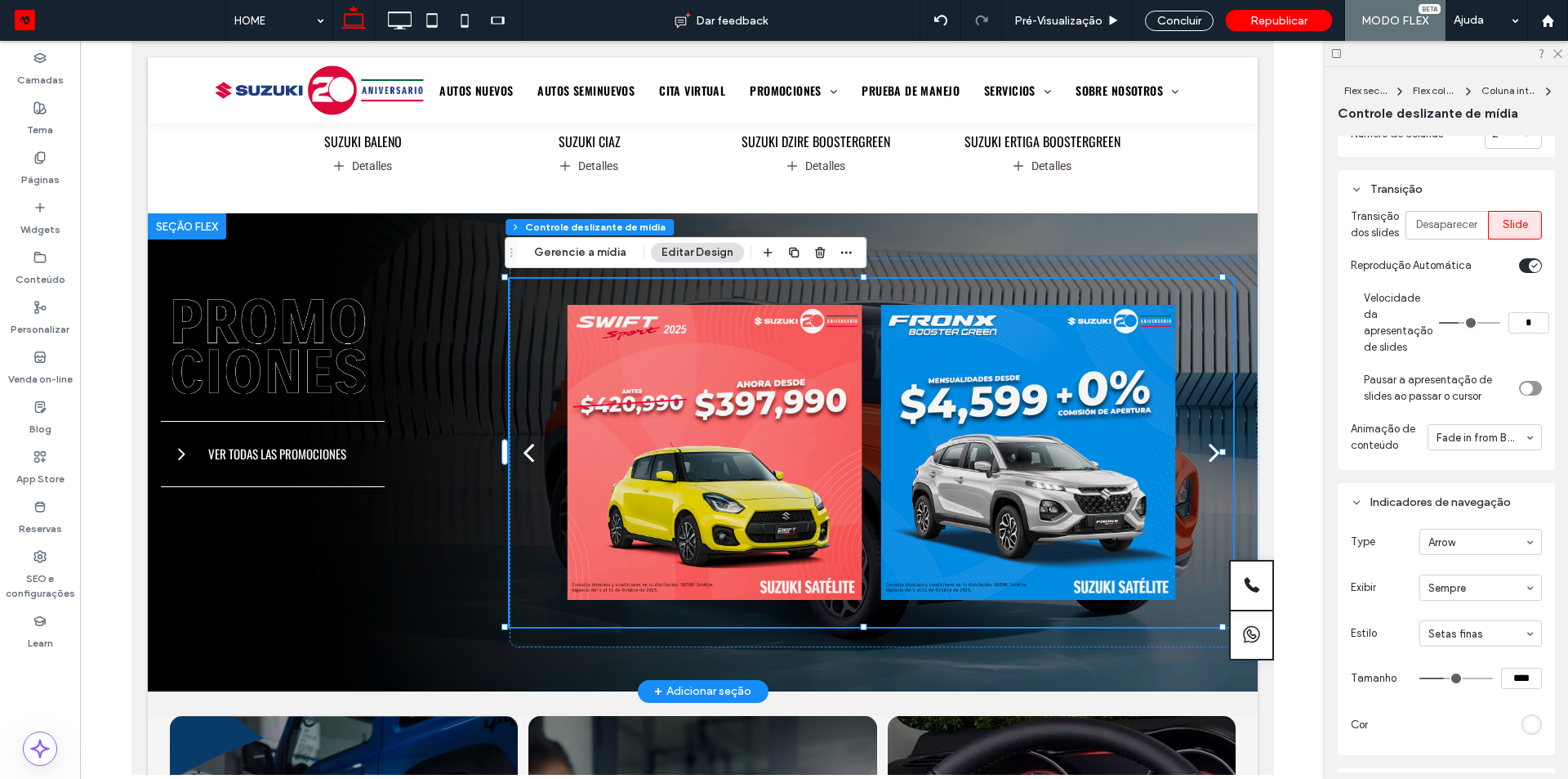
click at [1208, 457] on div "next" at bounding box center [1213, 452] width 11 height 33
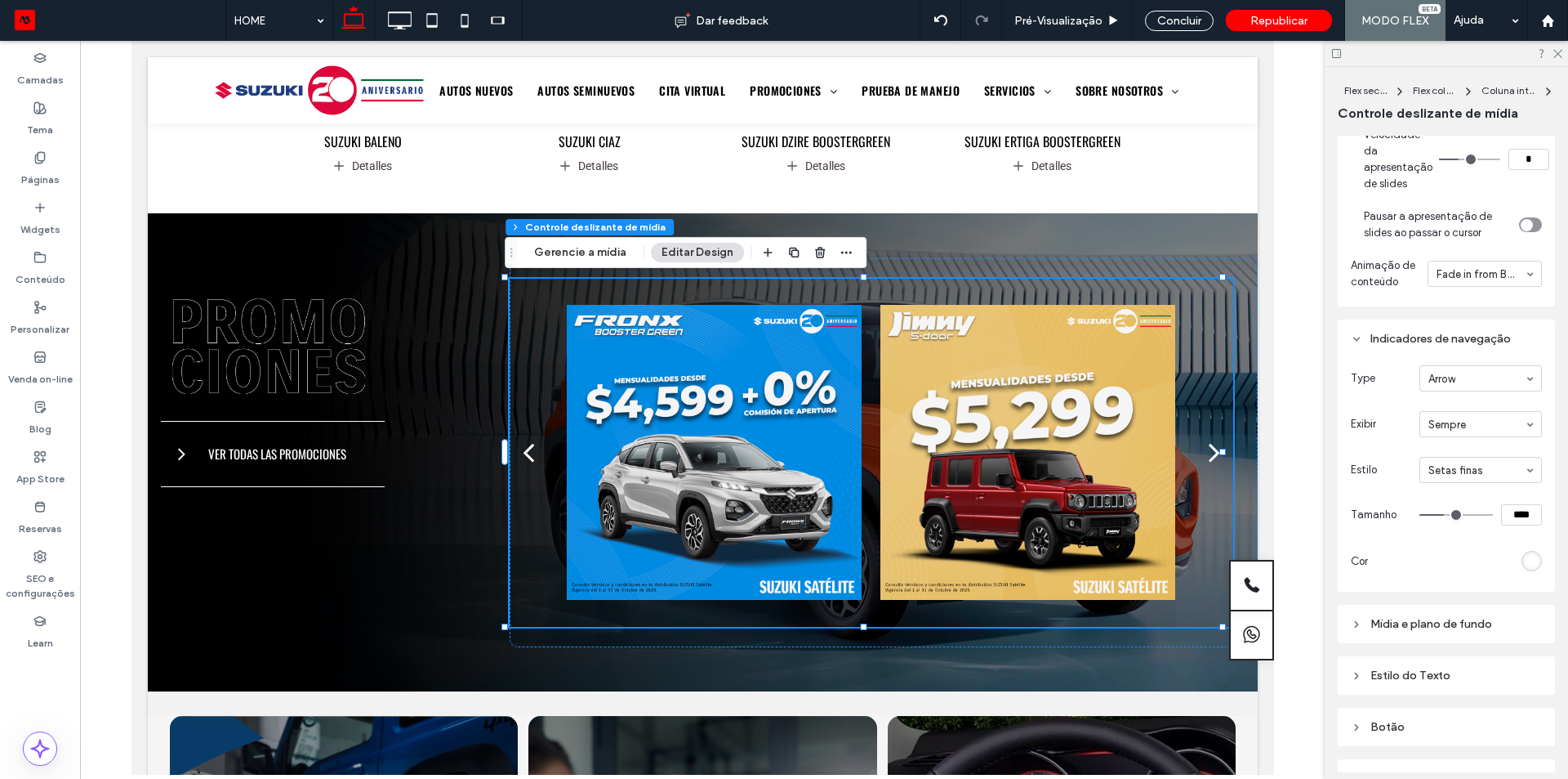
scroll to position [602, 0]
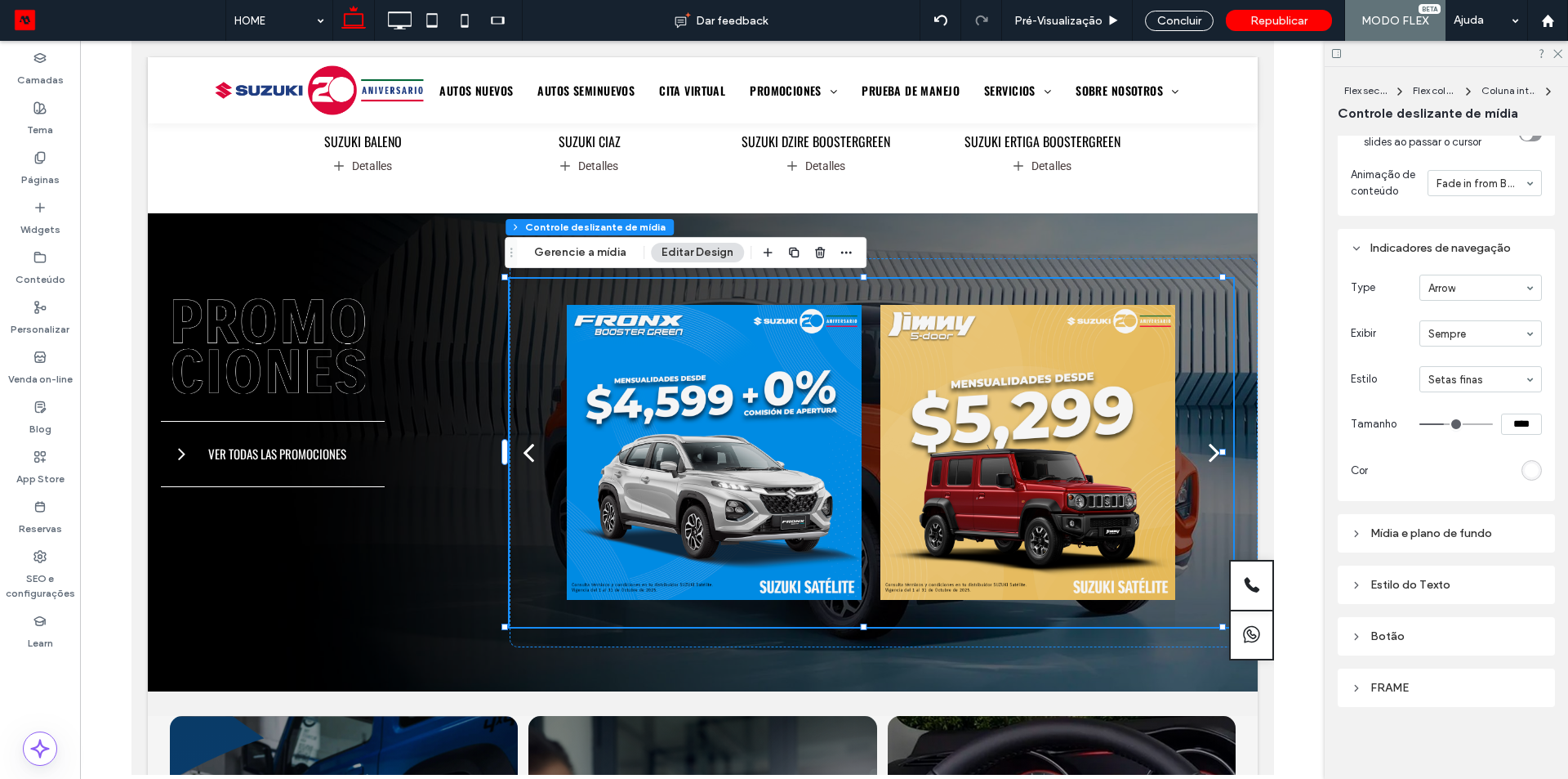
click at [1362, 534] on icon at bounding box center [1356, 533] width 11 height 11
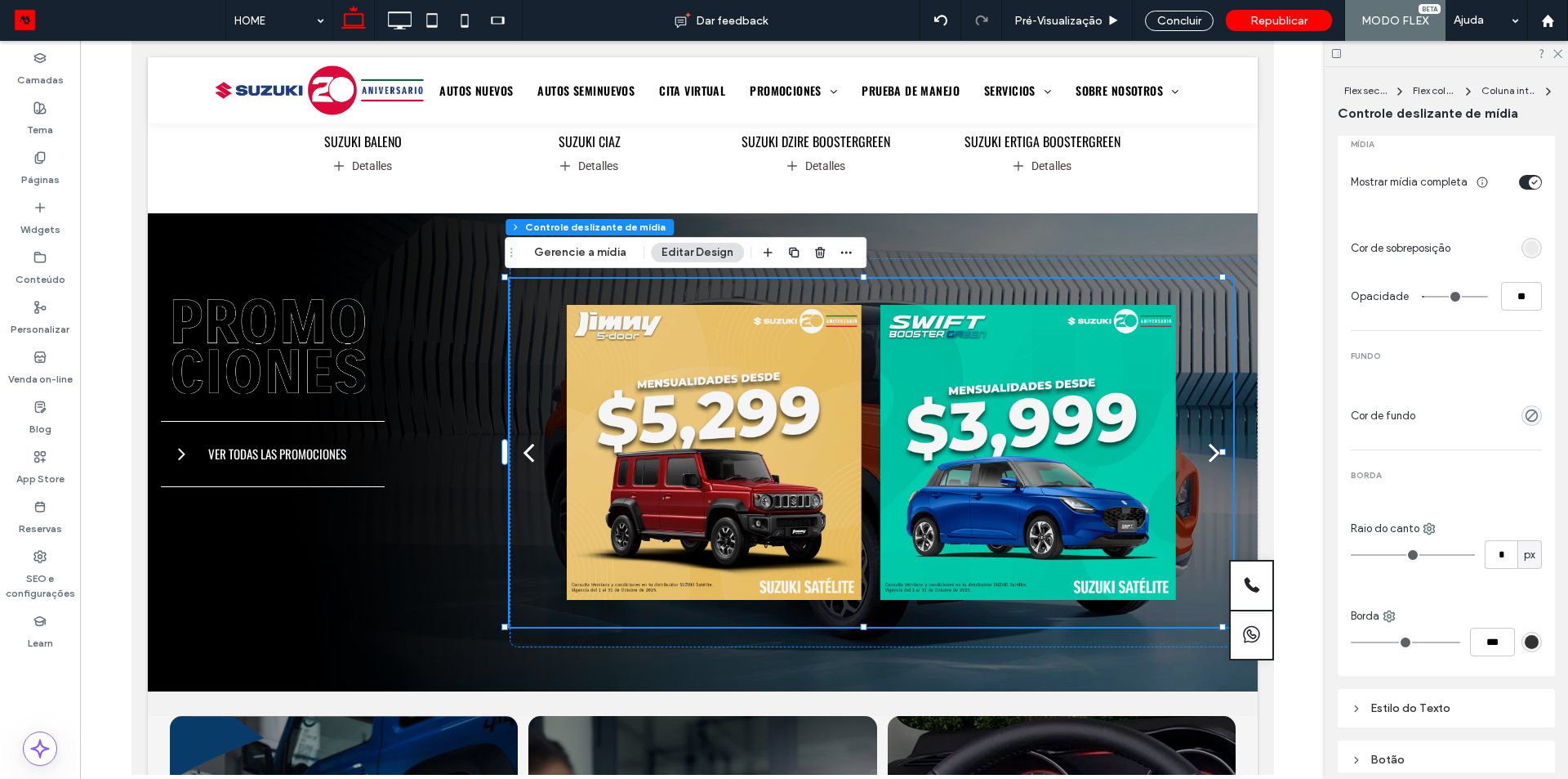
scroll to position [766, 0]
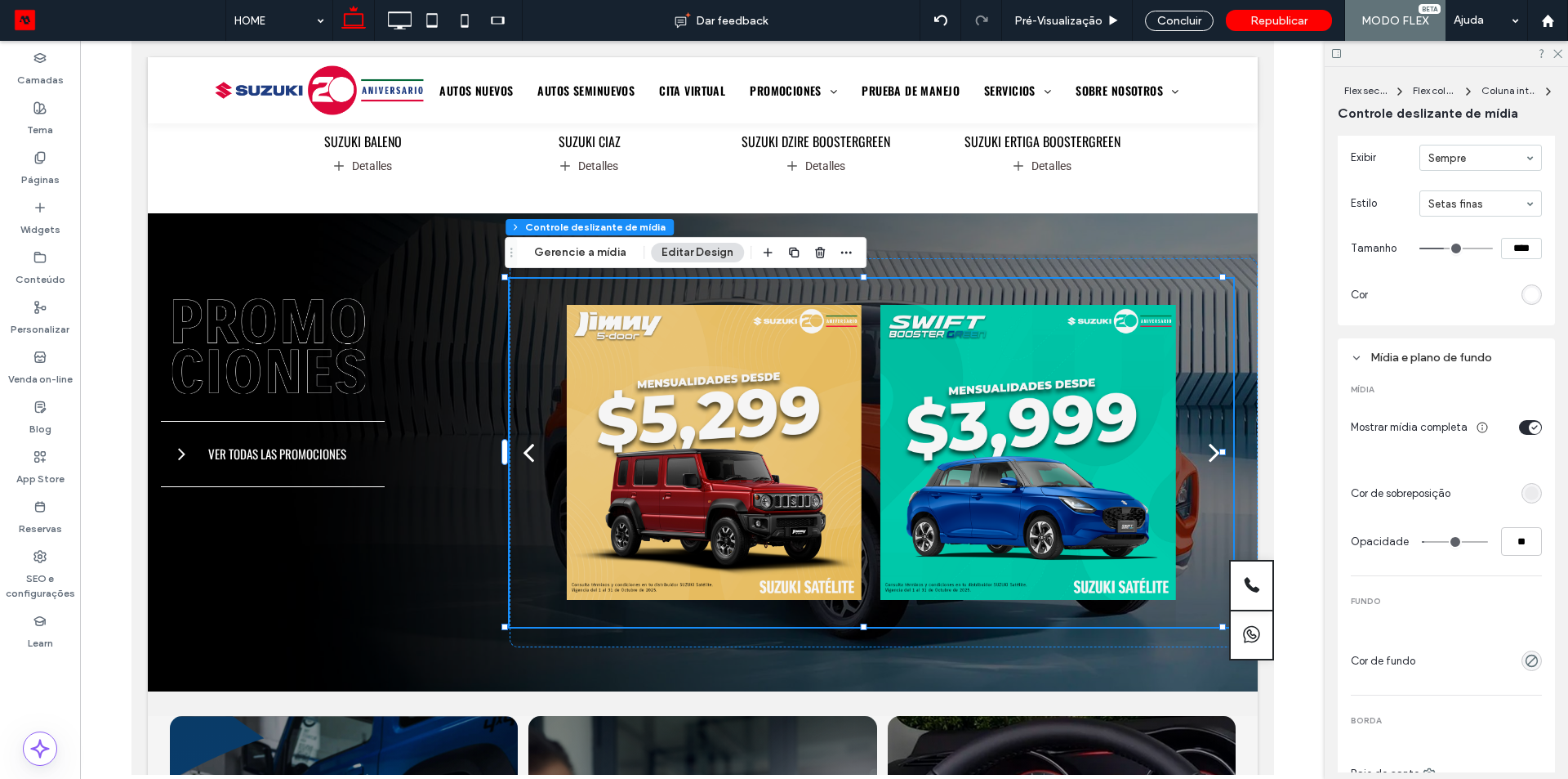
click at [1362, 365] on div "Mídia e plano de fundo" at bounding box center [1446, 358] width 191 height 14
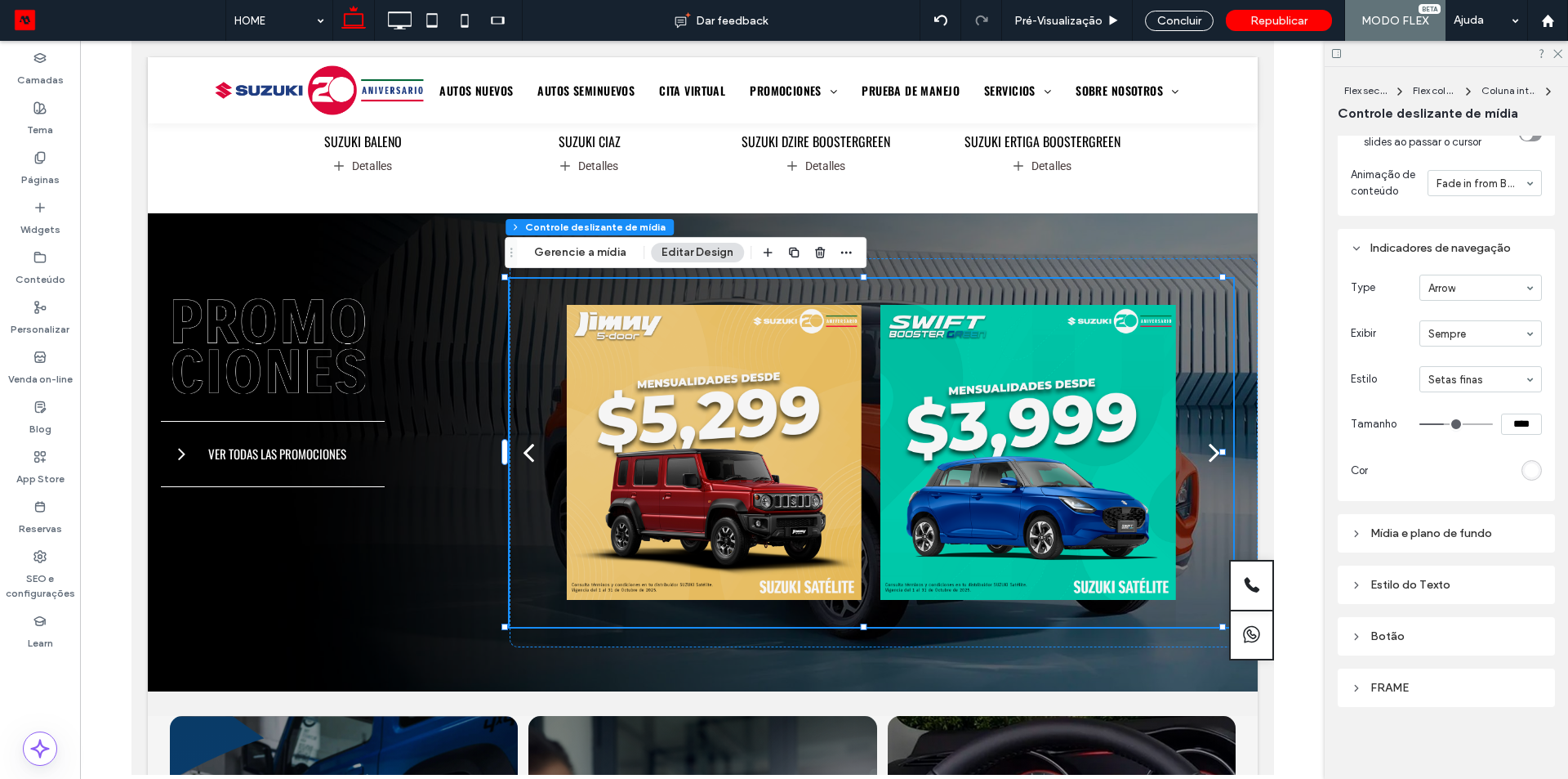
scroll to position [602, 0]
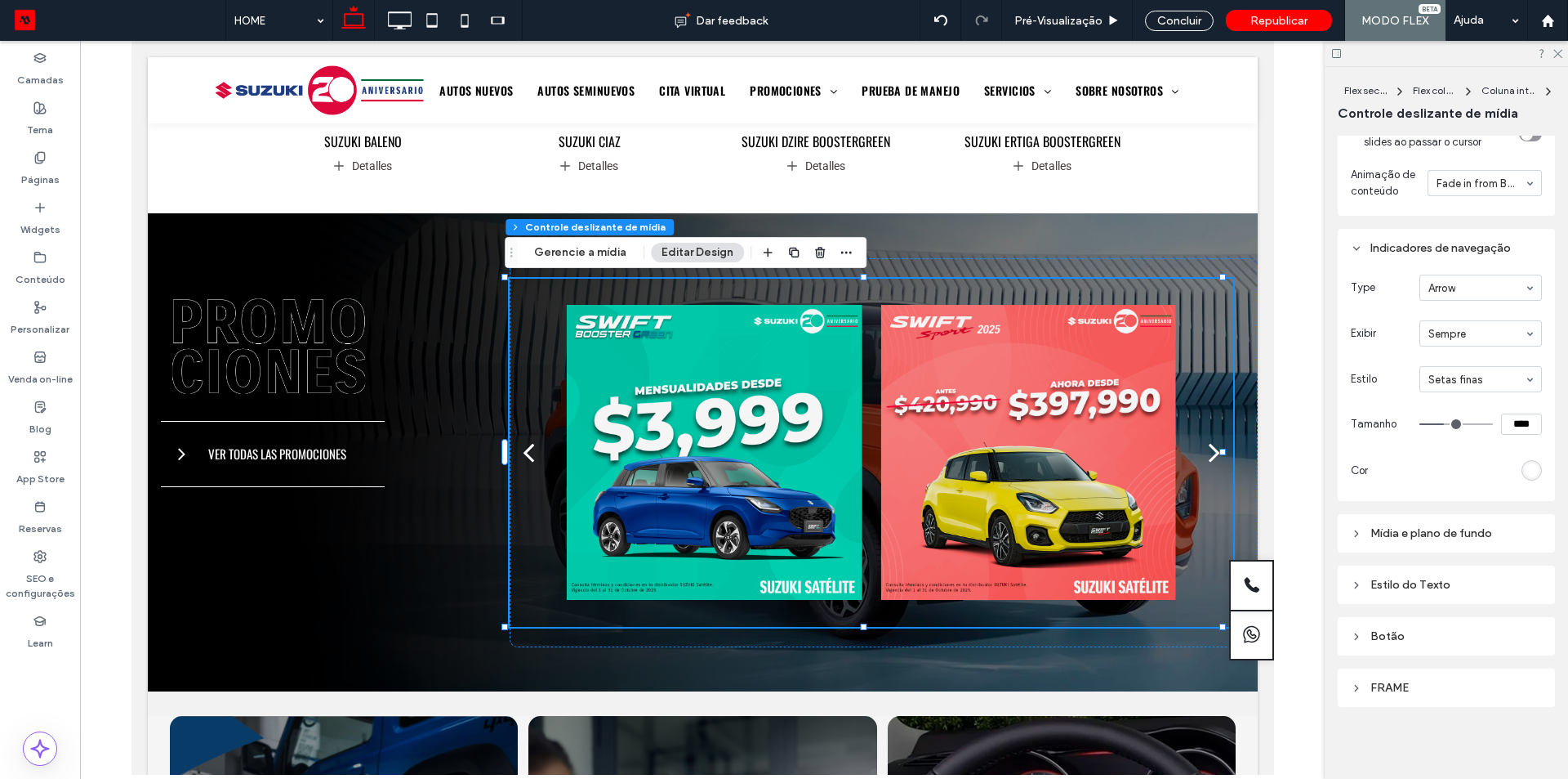
click at [1350, 644] on div "Botão" at bounding box center [1446, 636] width 217 height 38
click at [1354, 637] on icon at bounding box center [1356, 636] width 11 height 11
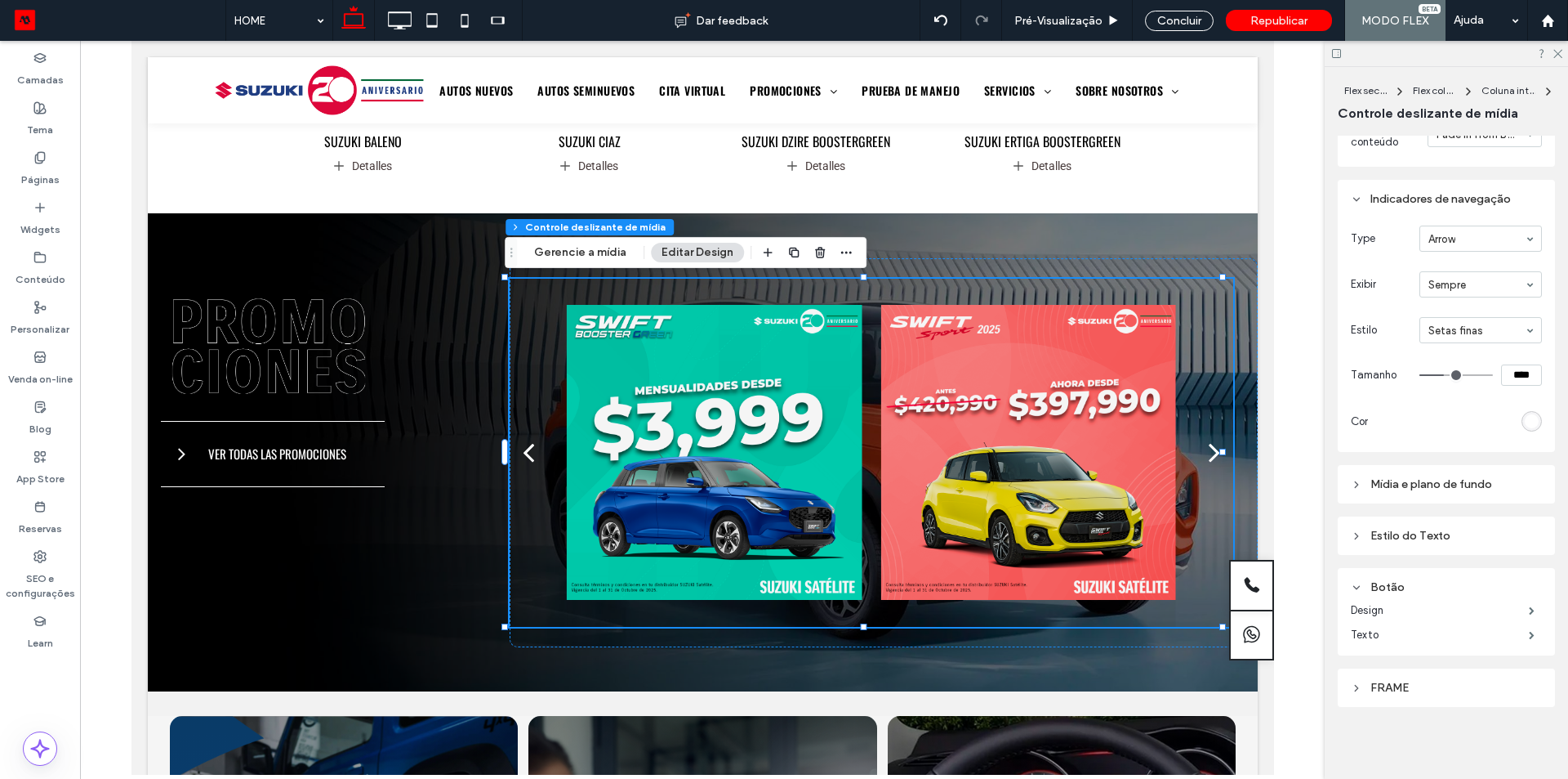
click at [1357, 589] on use at bounding box center [1357, 587] width 6 height 3
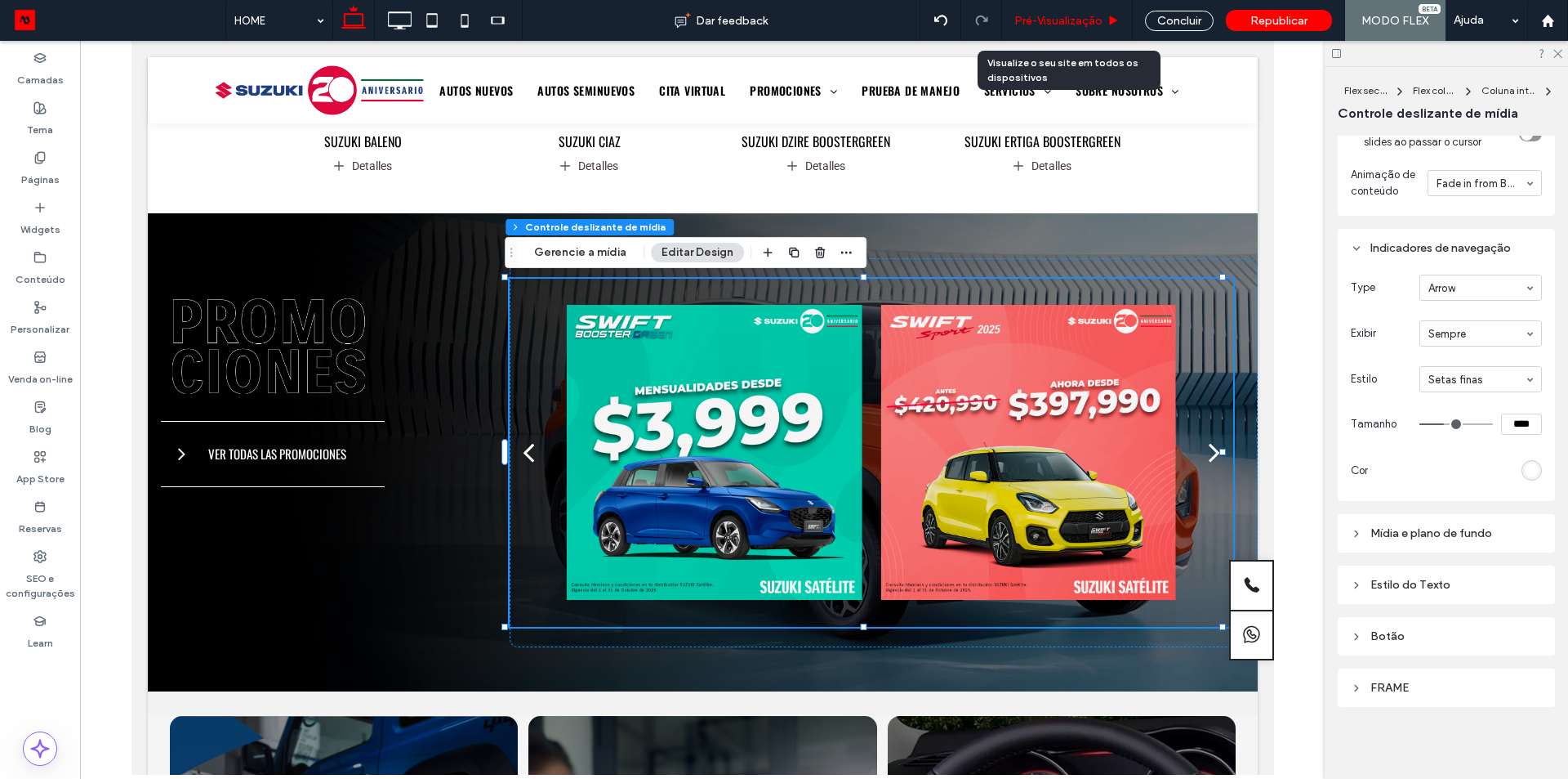
click at [1047, 7] on div "Pré-Visualizaçāo" at bounding box center [1067, 20] width 131 height 41
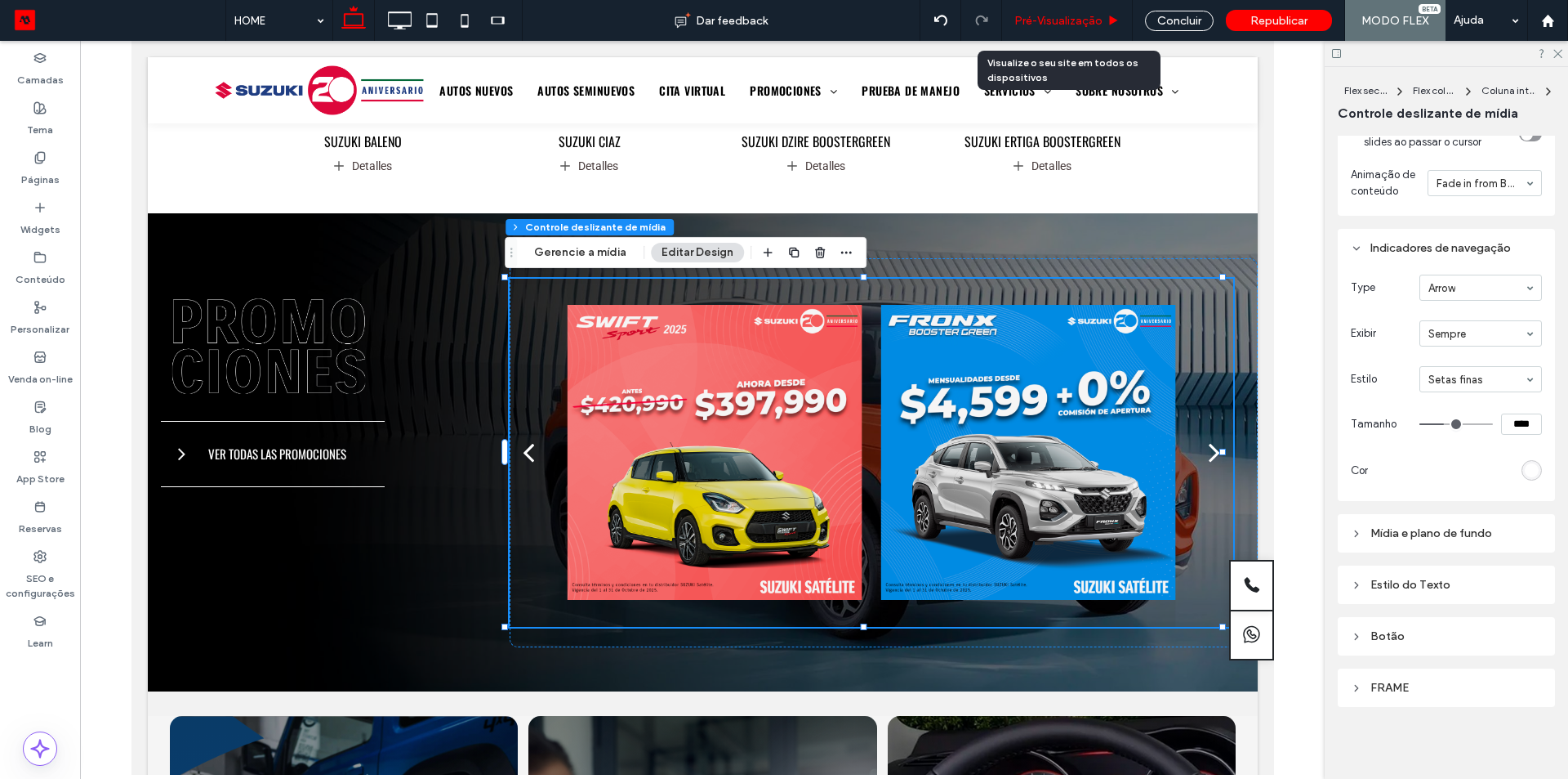
click at [1078, 26] on span "Pré-Visualizaçāo" at bounding box center [1058, 21] width 88 height 14
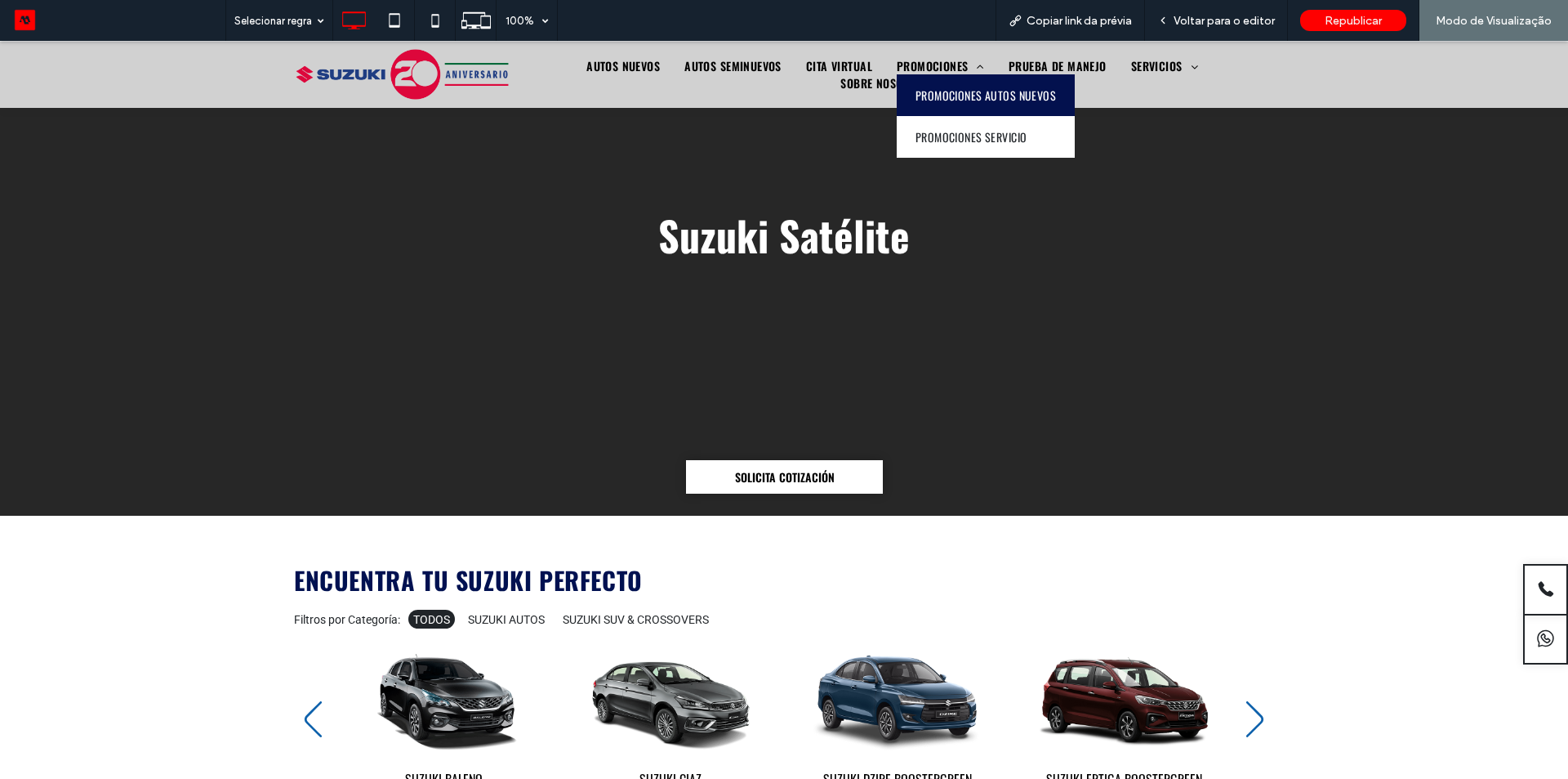
click at [915, 104] on span "PROMOCIONES AUTOS NUEVOS" at bounding box center [985, 95] width 141 height 17
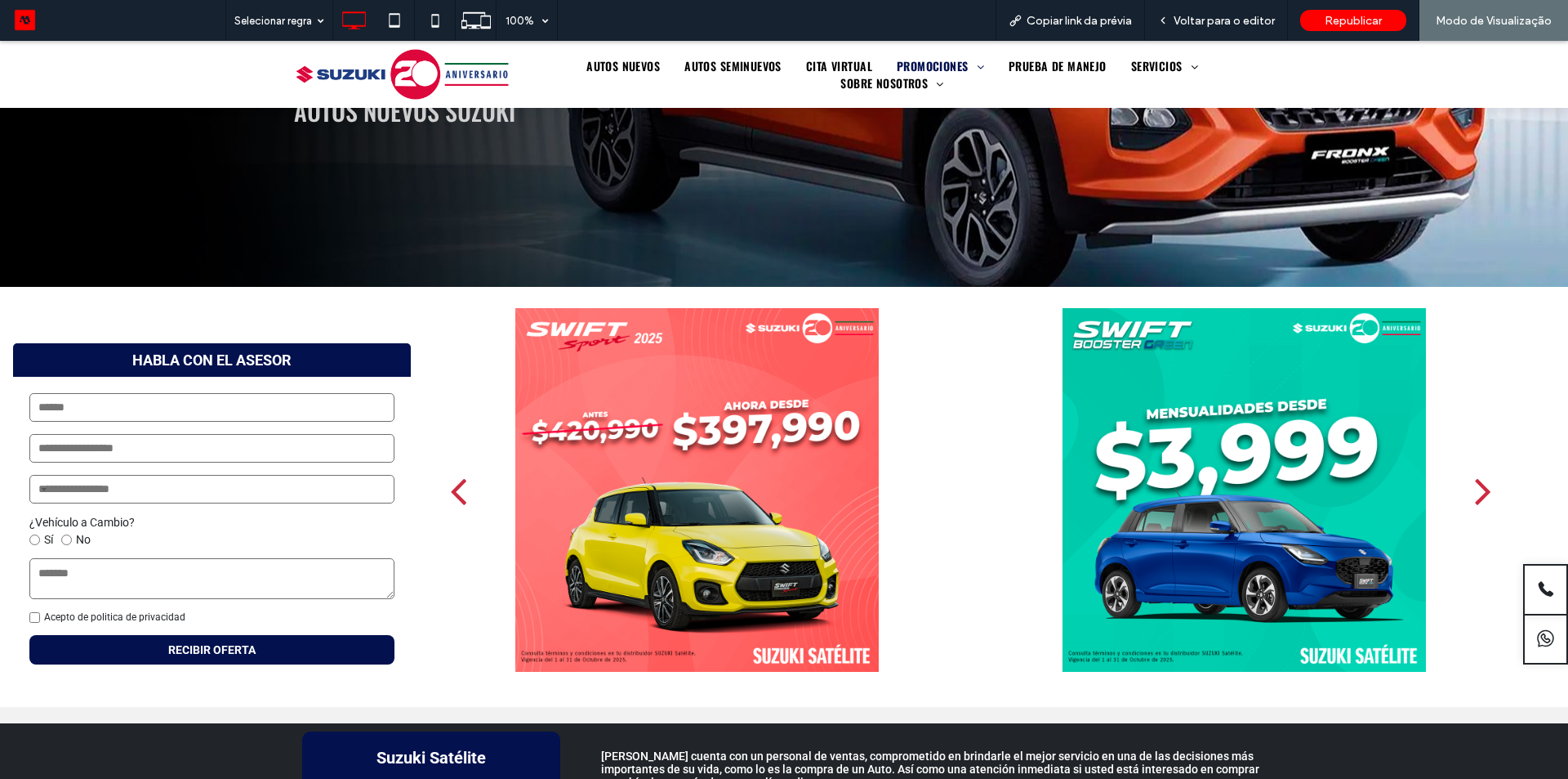
scroll to position [490, 0]
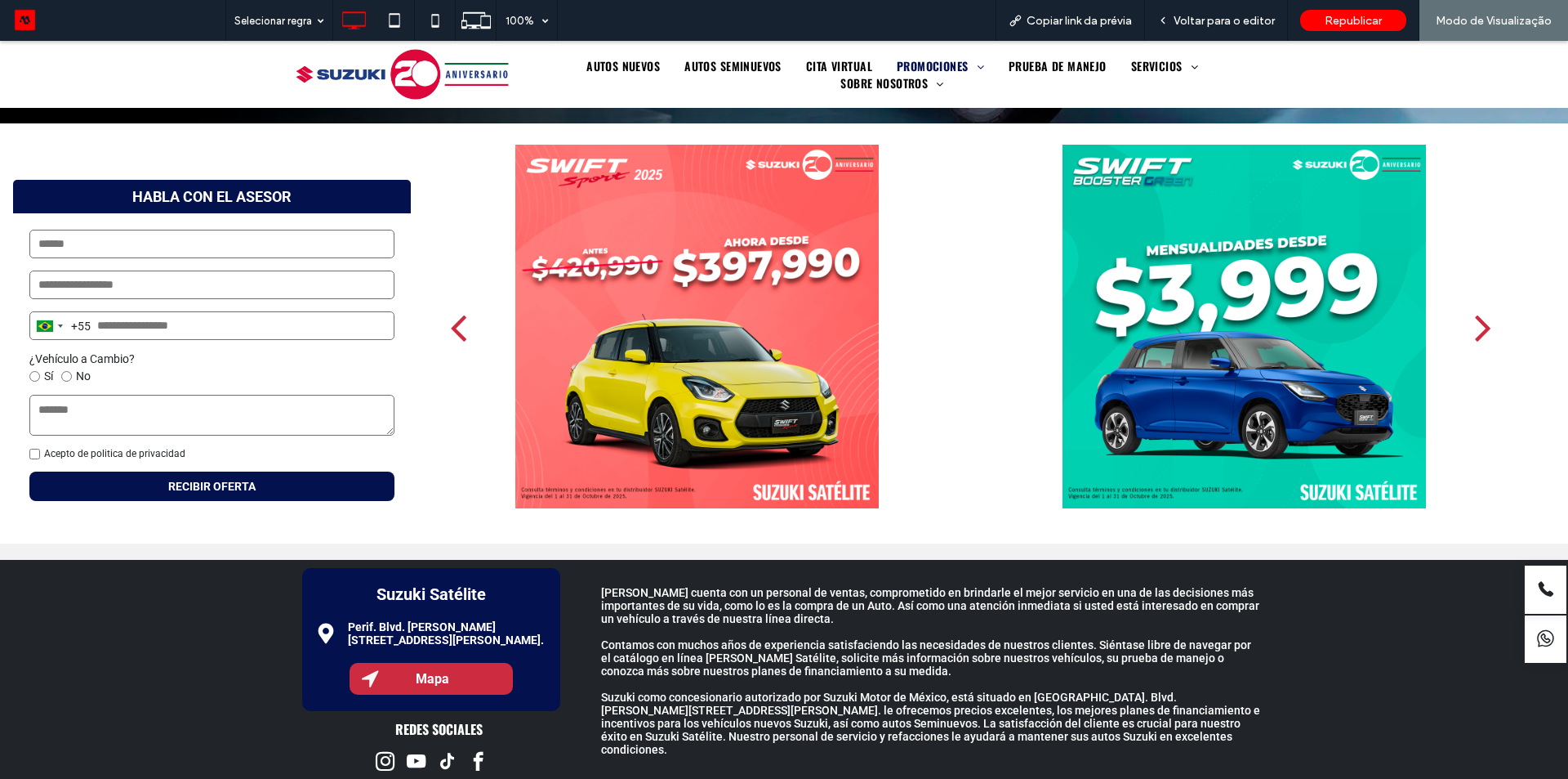
click at [1475, 332] on div "next" at bounding box center [1483, 326] width 16 height 47
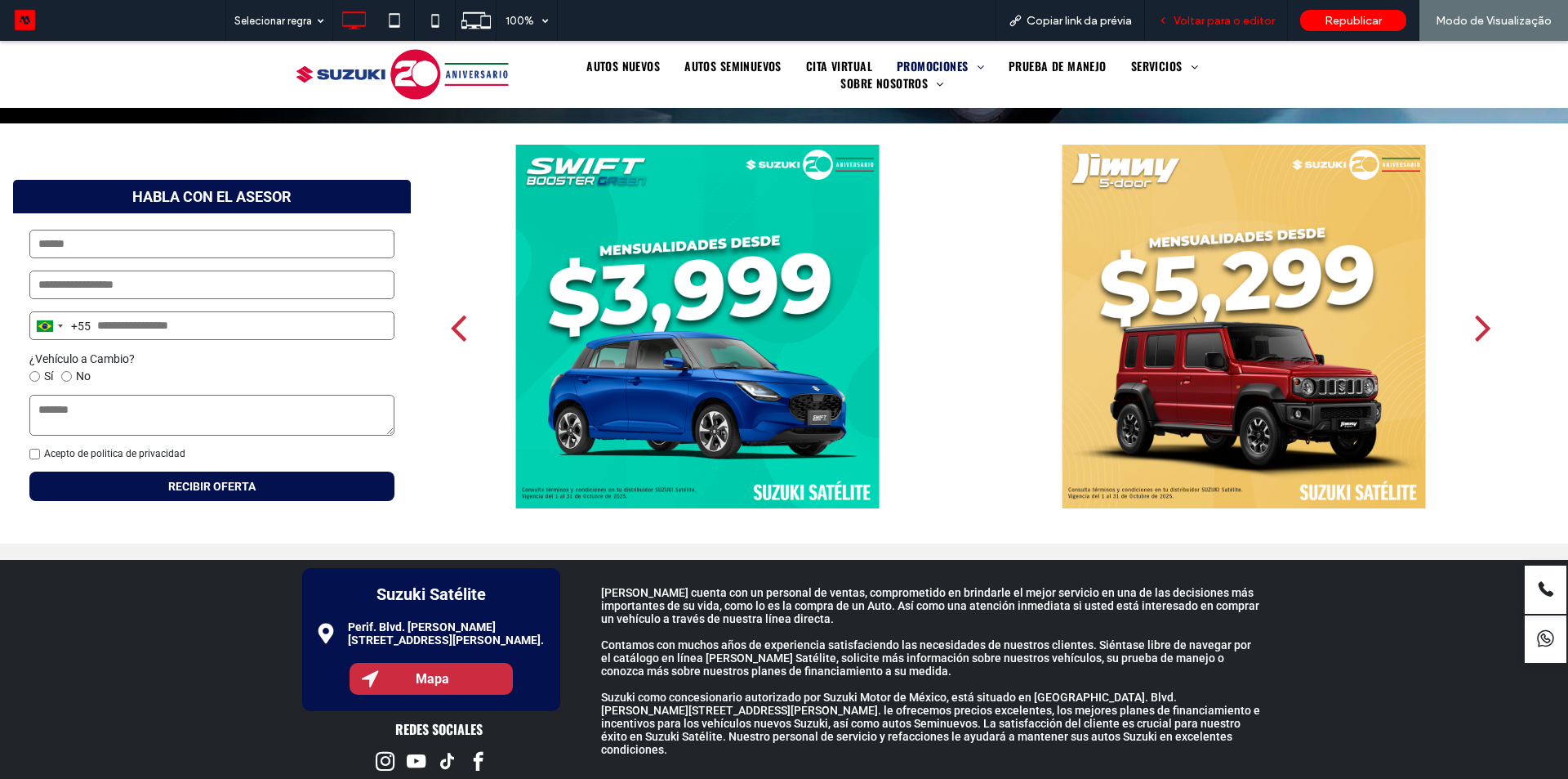
click at [1232, 25] on span "Voltar para o editor" at bounding box center [1224, 21] width 101 height 14
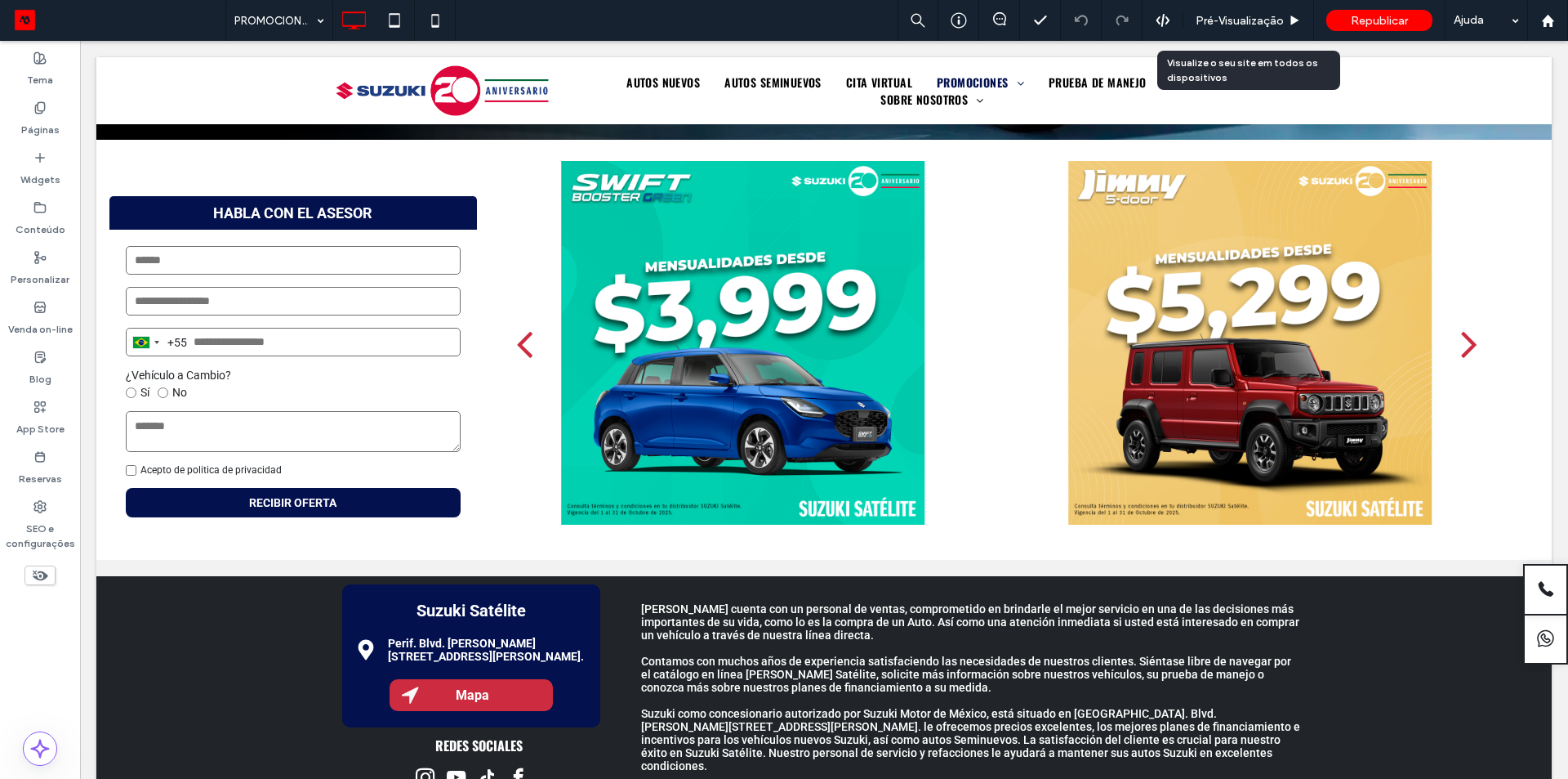
scroll to position [487, 0]
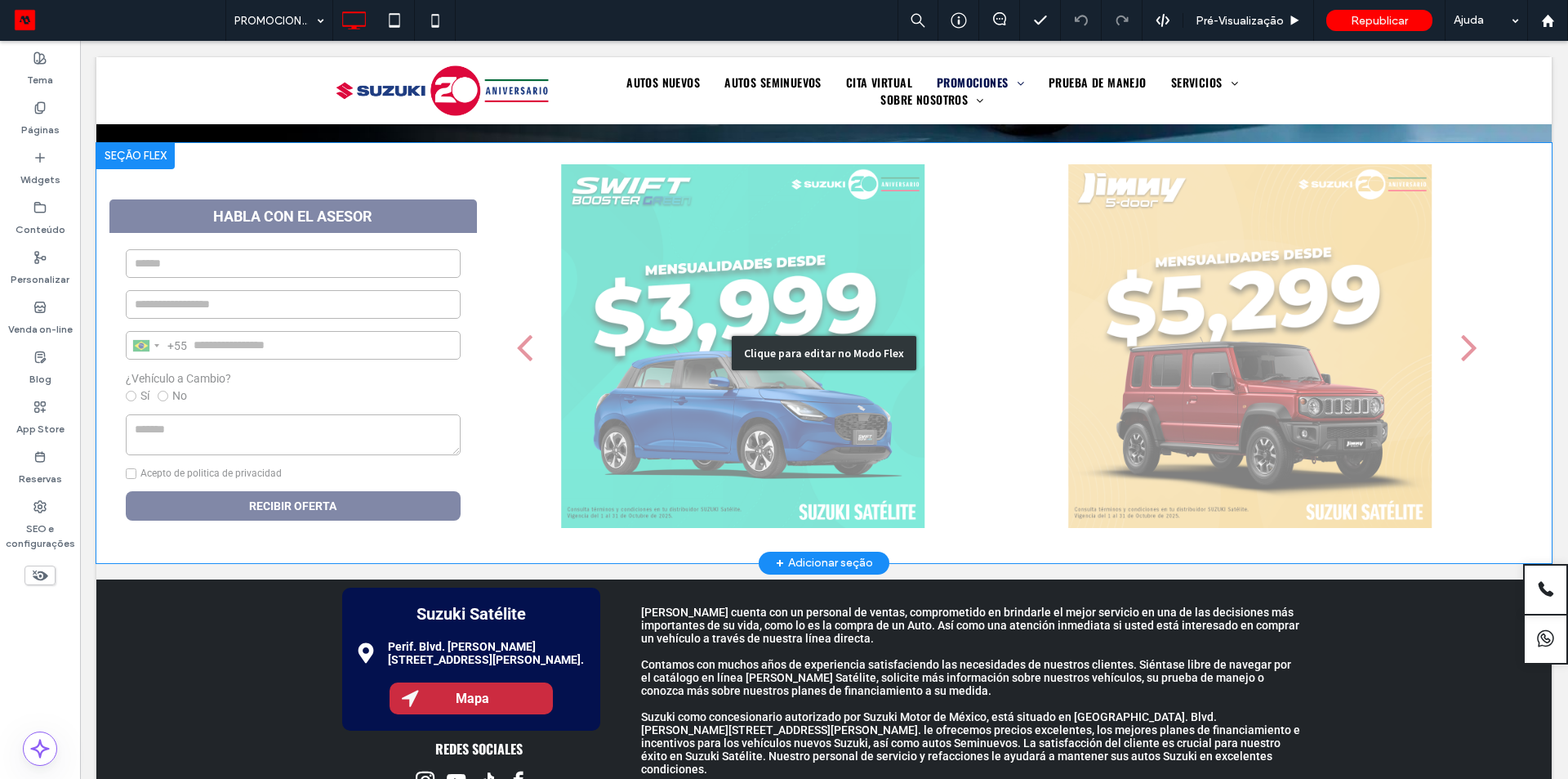
click at [860, 280] on div "Clique para editar no Modo Flex" at bounding box center [823, 353] width 1456 height 420
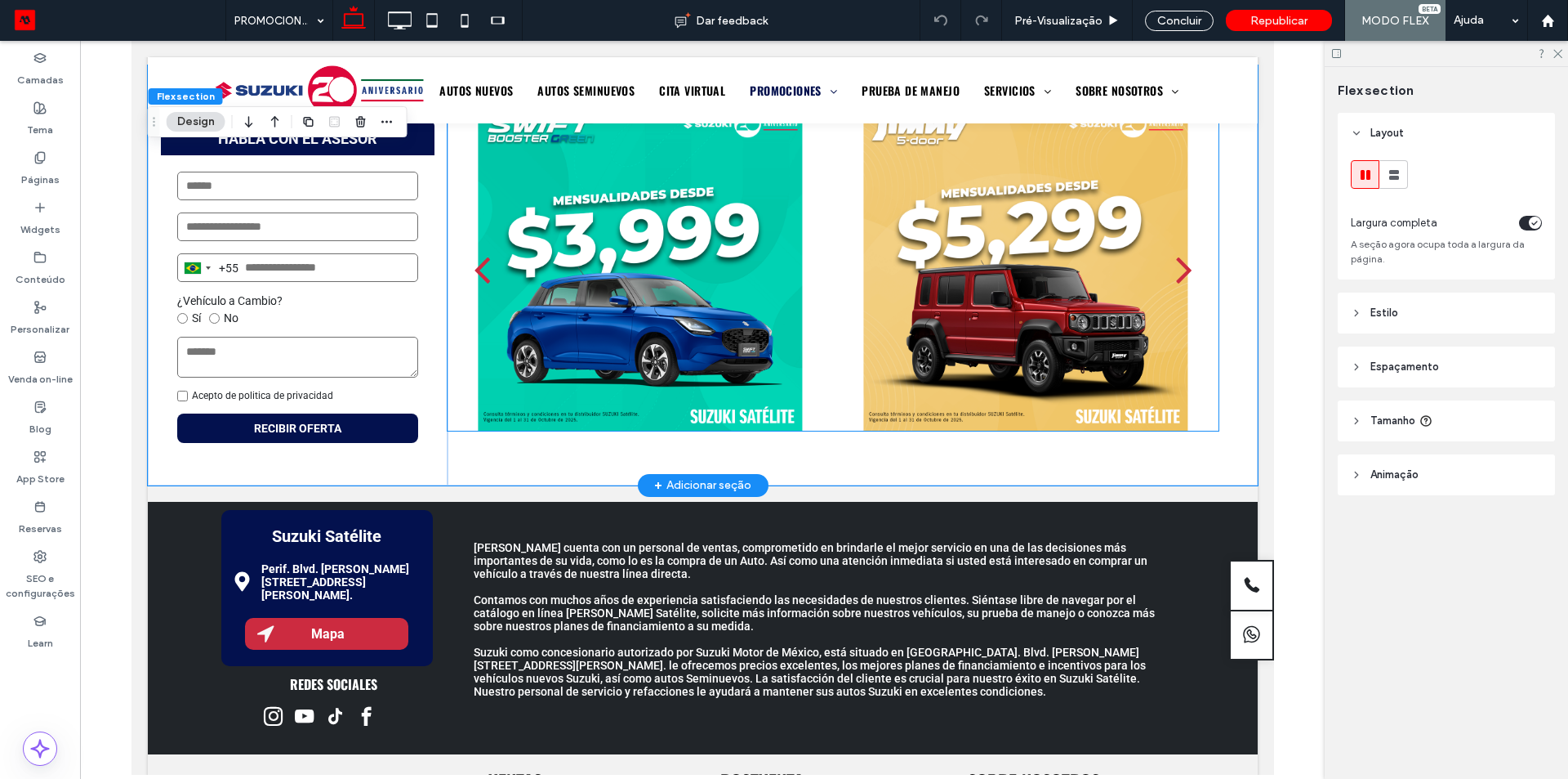
click at [859, 280] on div at bounding box center [1024, 278] width 362 height 247
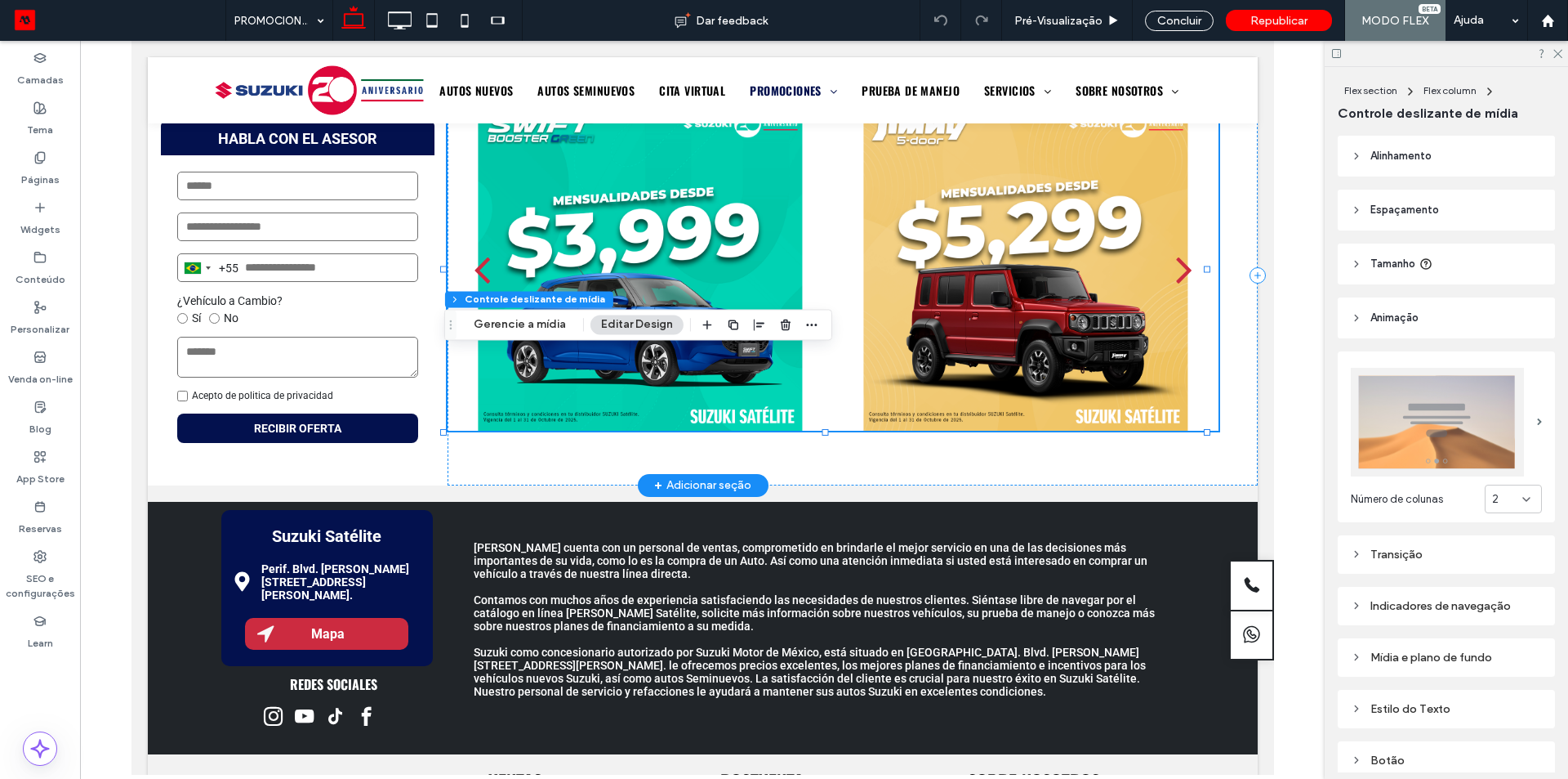
scroll to position [242, 0]
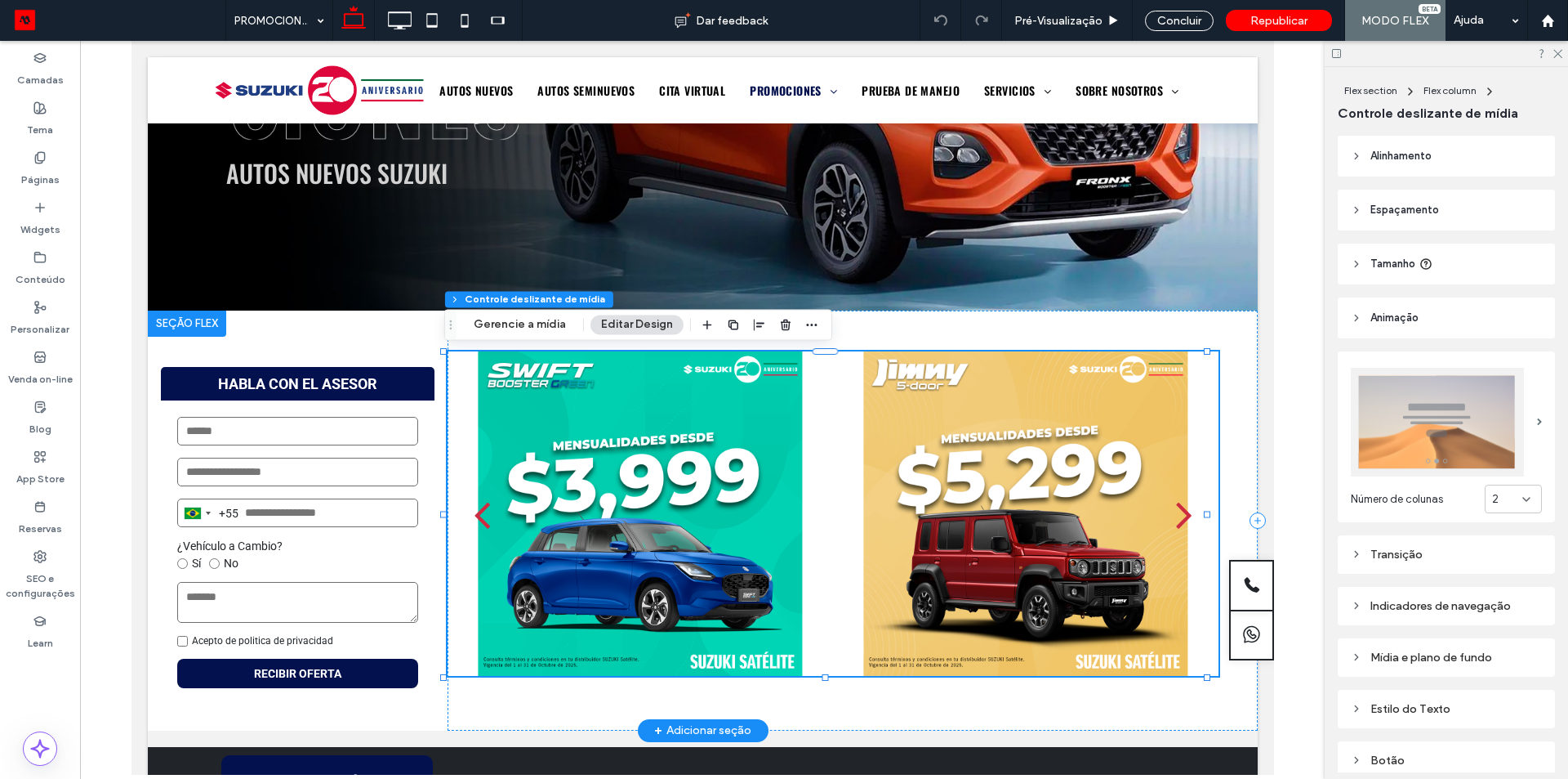
click at [660, 446] on div at bounding box center [640, 524] width 362 height 247
click at [812, 320] on icon "button" at bounding box center [811, 324] width 13 height 13
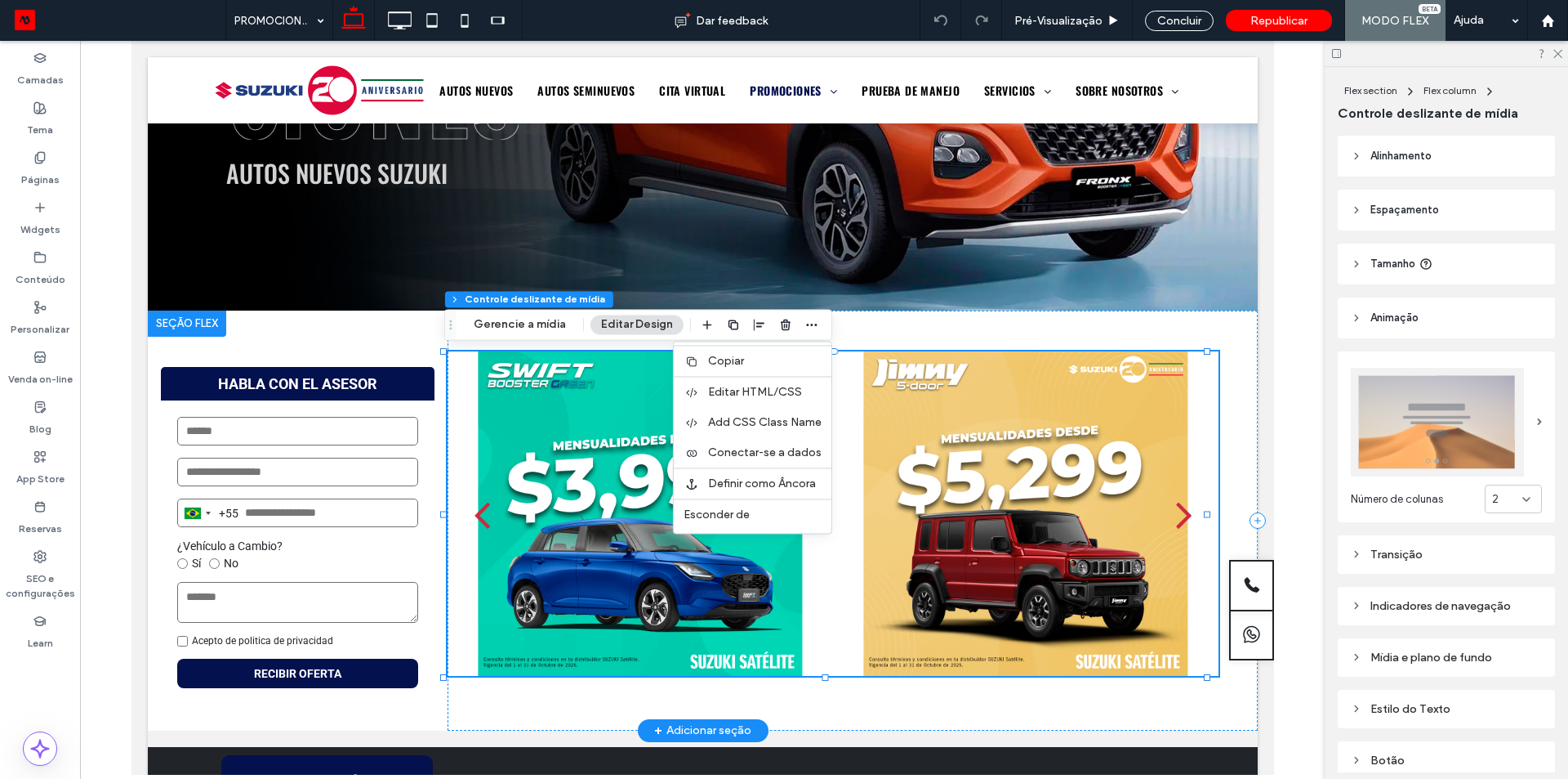
click at [1175, 520] on div "next" at bounding box center [1183, 513] width 16 height 47
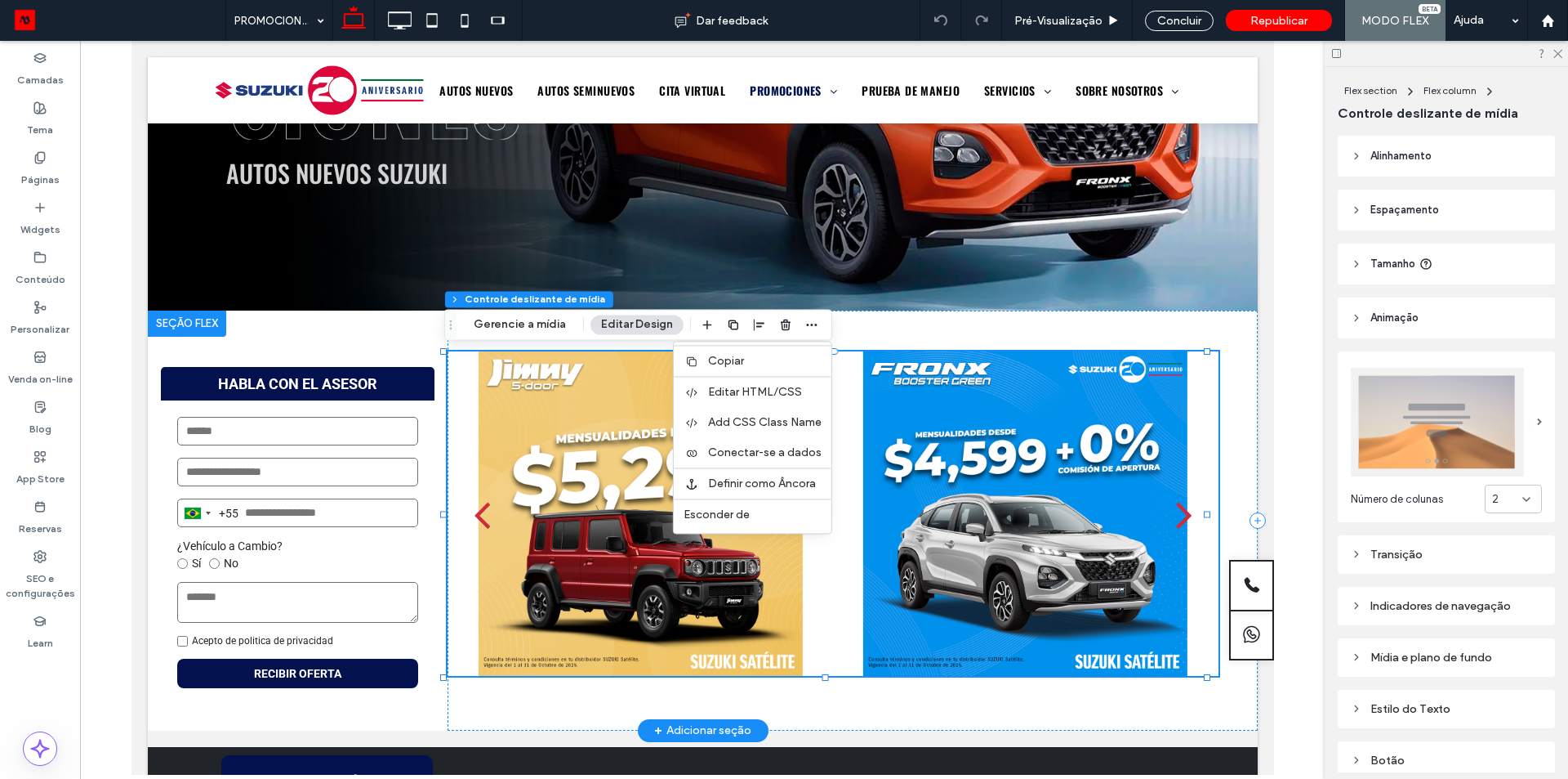
click at [1175, 520] on div "next" at bounding box center [1183, 513] width 16 height 47
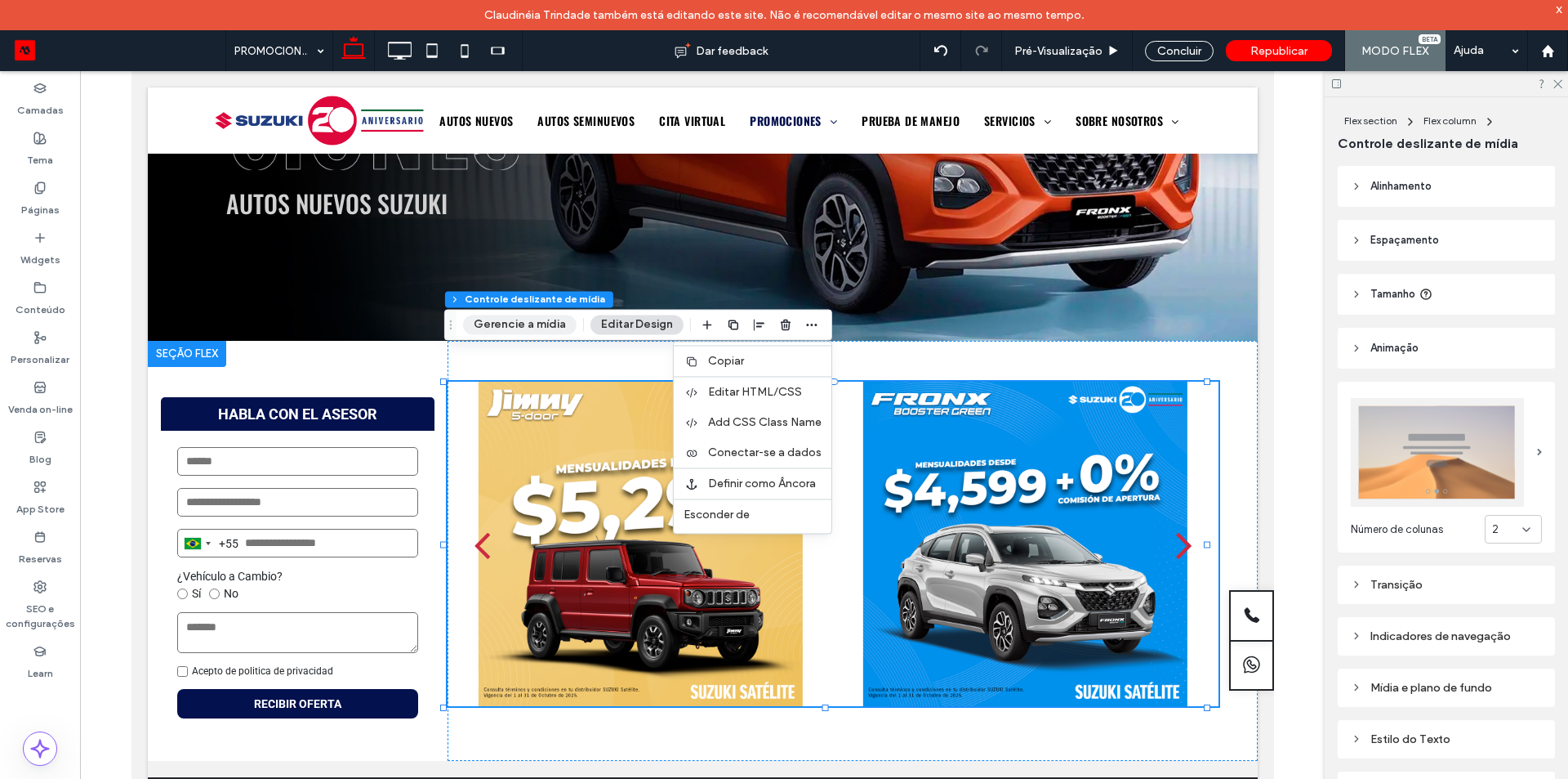
click at [531, 328] on button "Gerencie a mídia" at bounding box center [520, 325] width 114 height 20
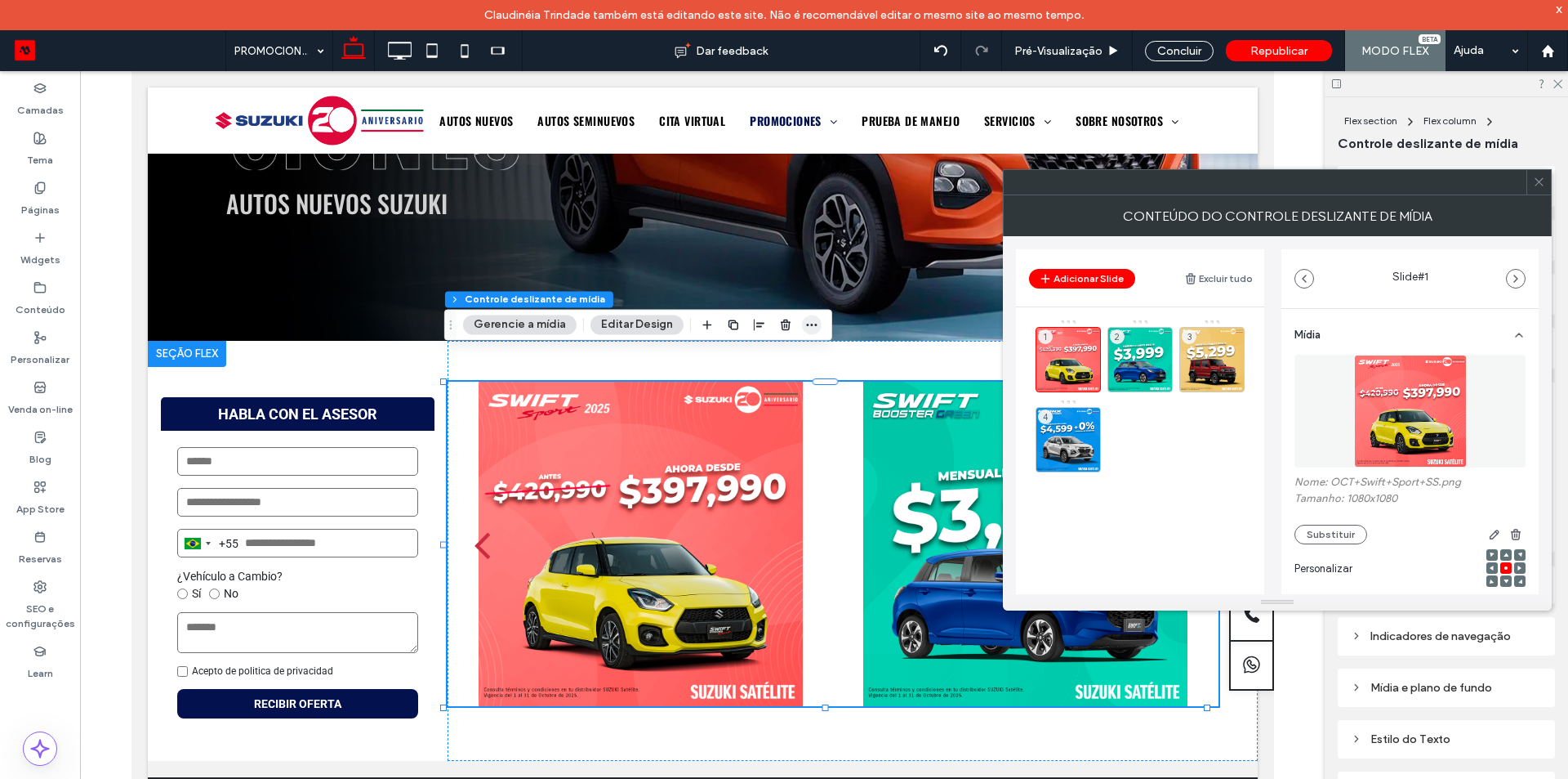
click at [808, 324] on icon "button" at bounding box center [811, 324] width 13 height 13
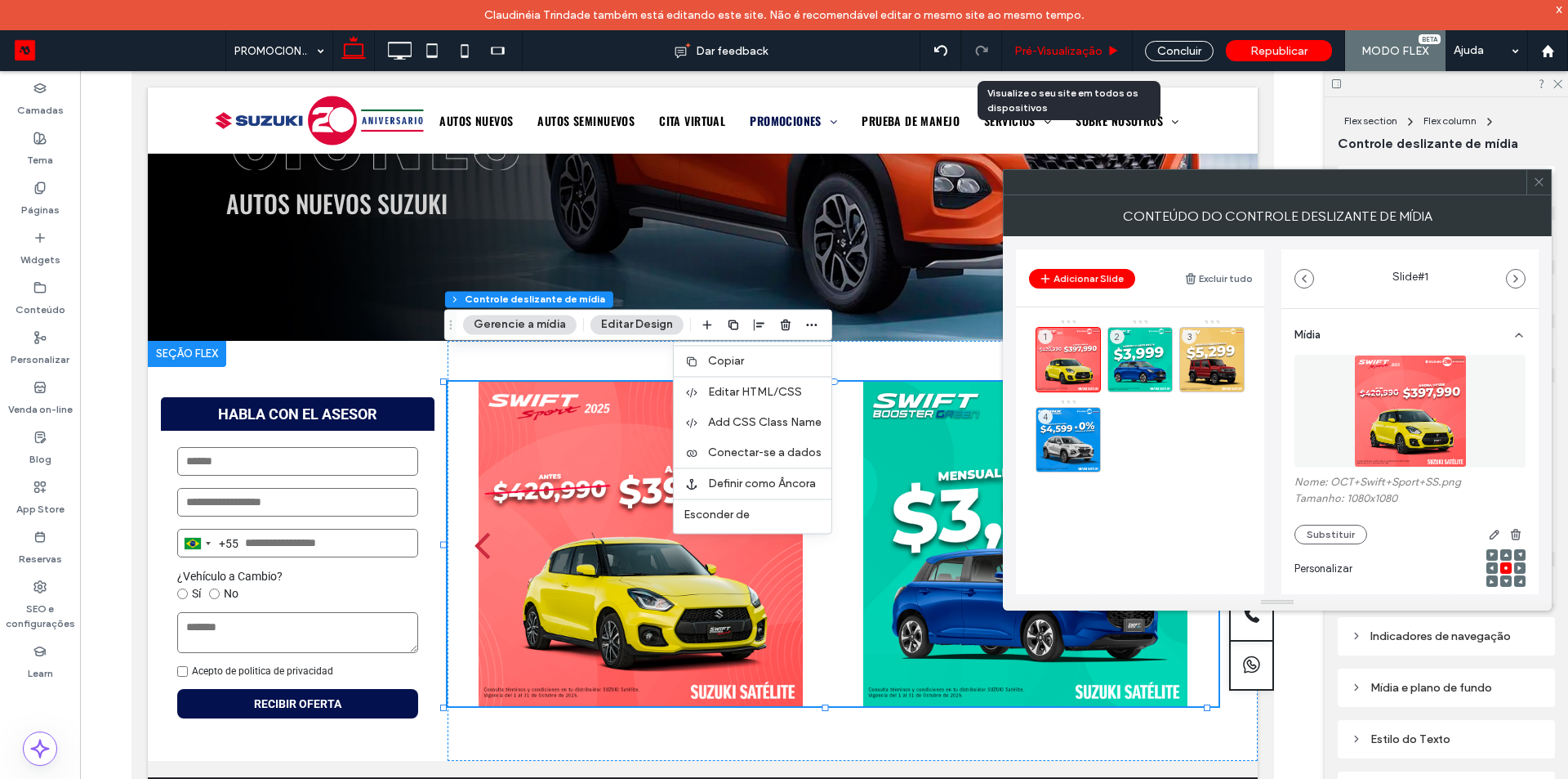
click at [1078, 41] on div "Pré-Visualizaçāo" at bounding box center [1067, 50] width 131 height 41
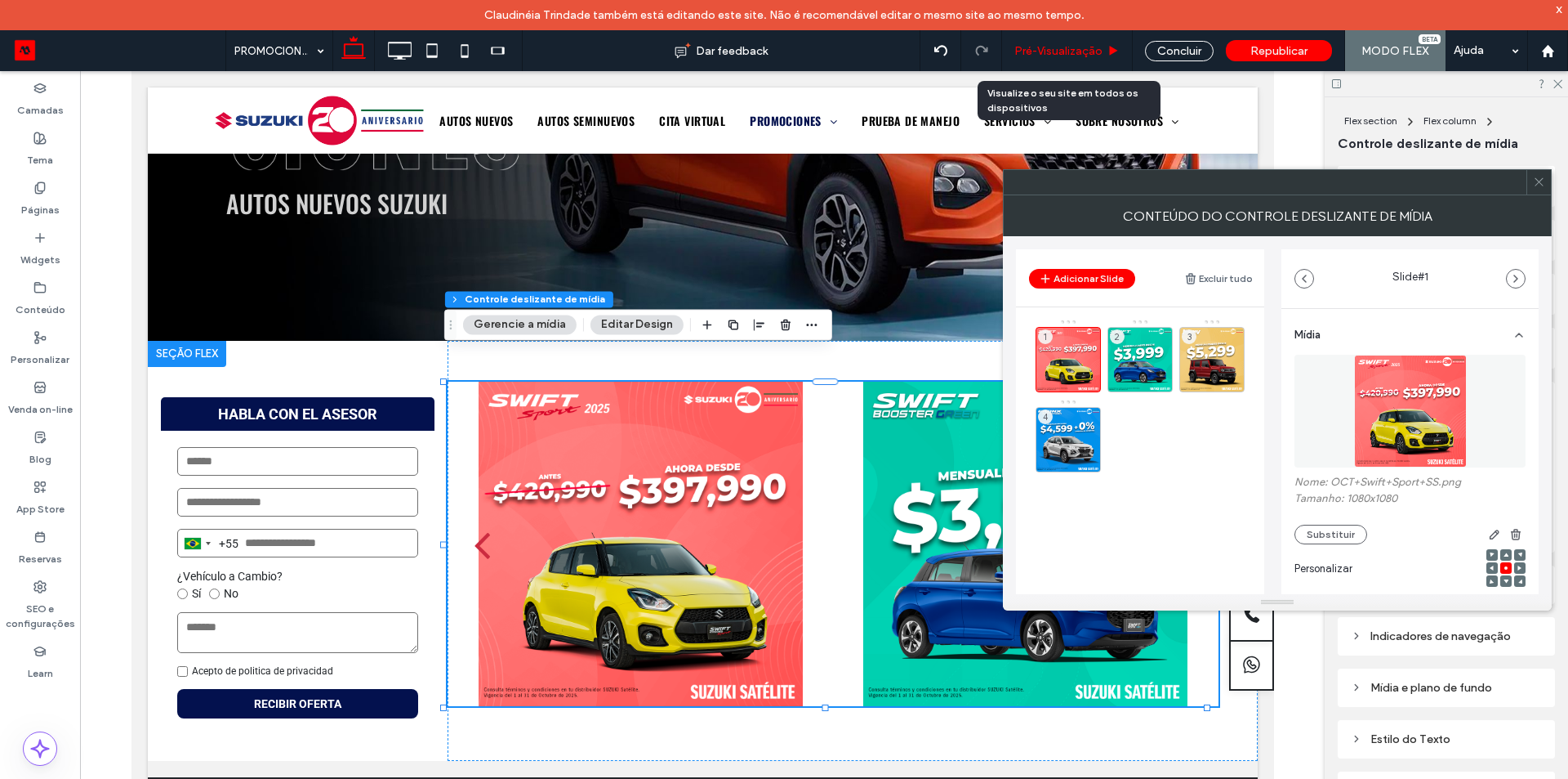
click at [1036, 51] on span "Pré-Visualizaçāo" at bounding box center [1058, 51] width 88 height 14
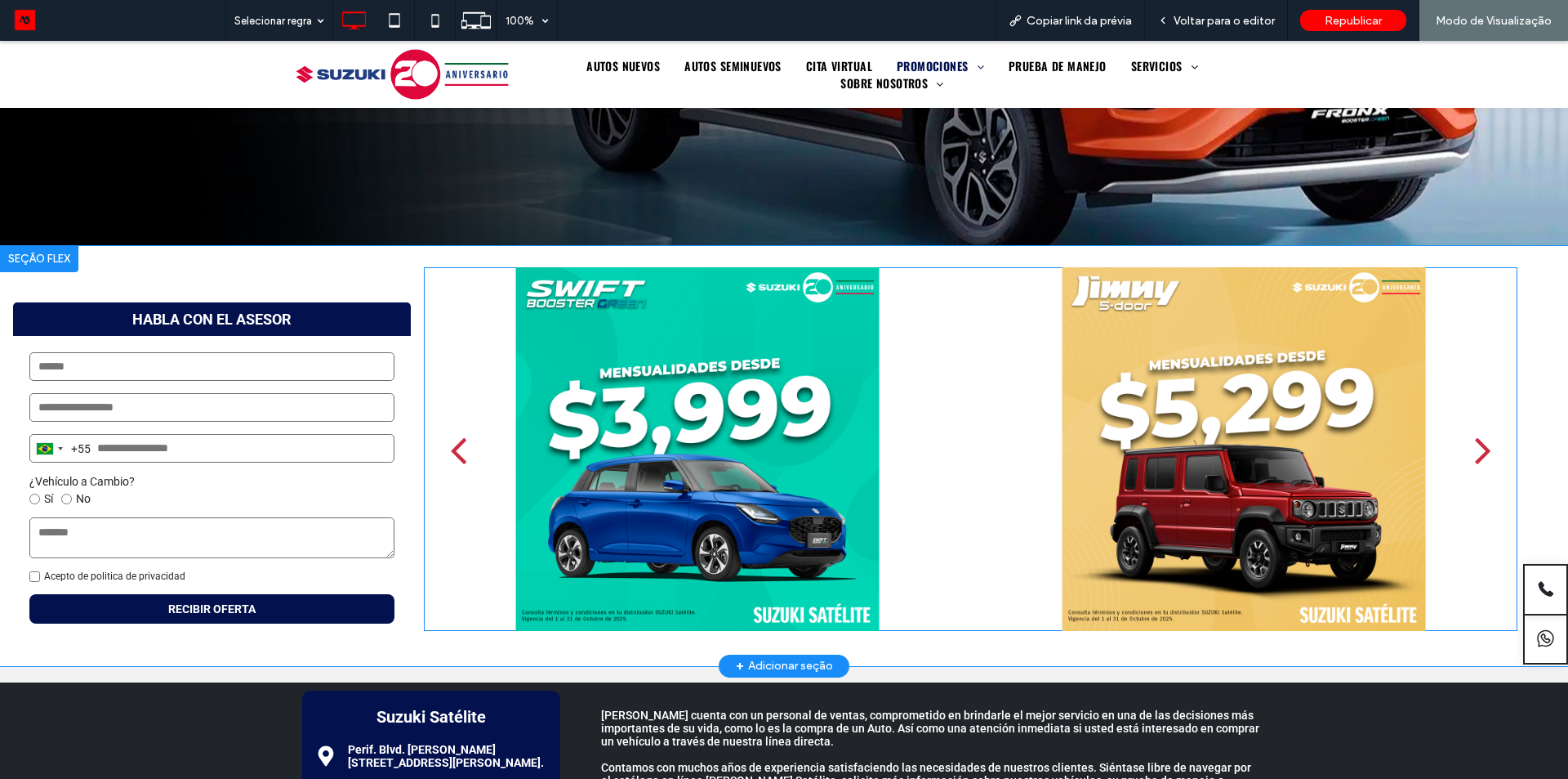
click at [1475, 441] on div "next" at bounding box center [1483, 449] width 16 height 47
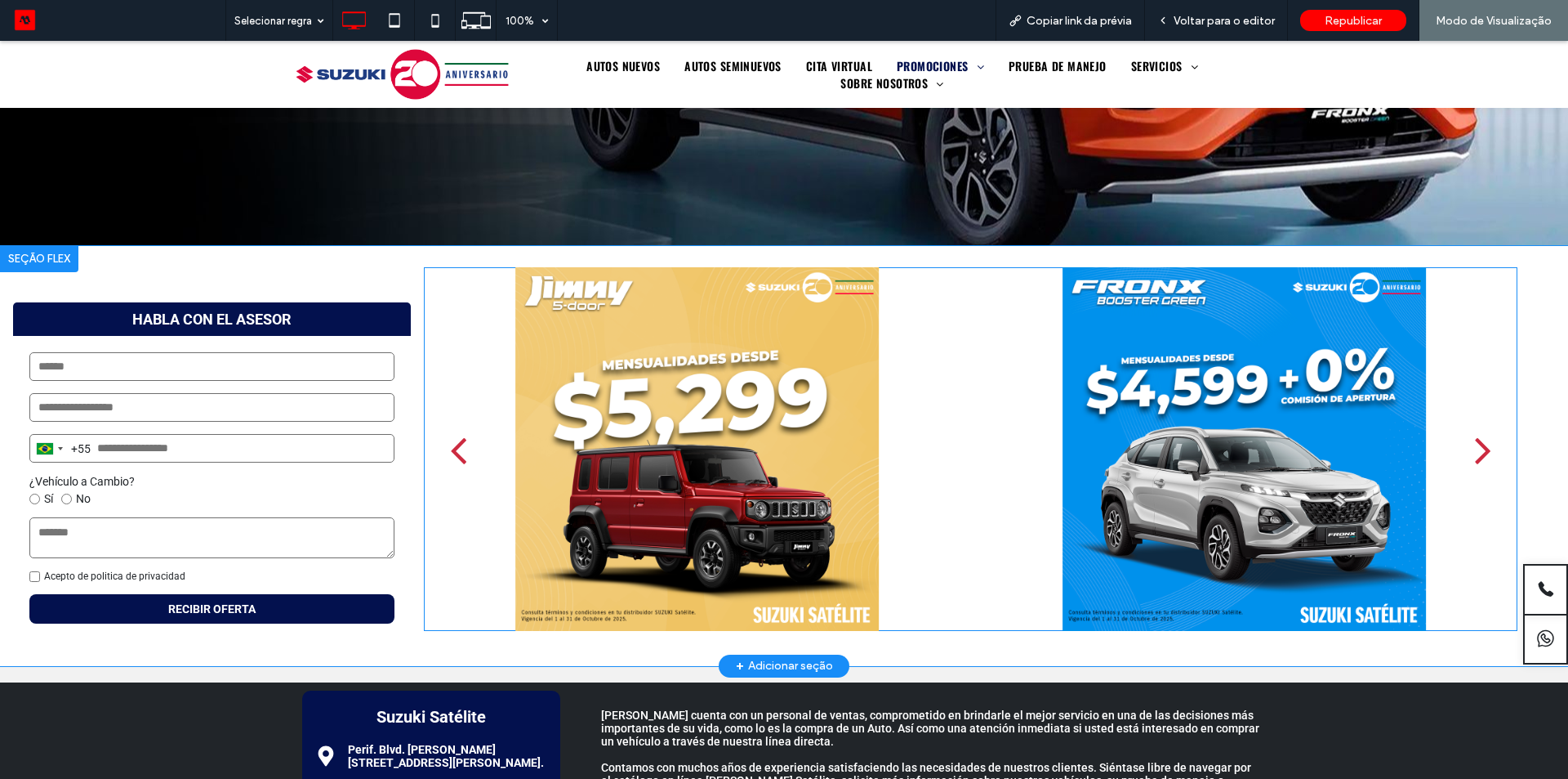
click at [1475, 441] on div "next" at bounding box center [1483, 449] width 16 height 47
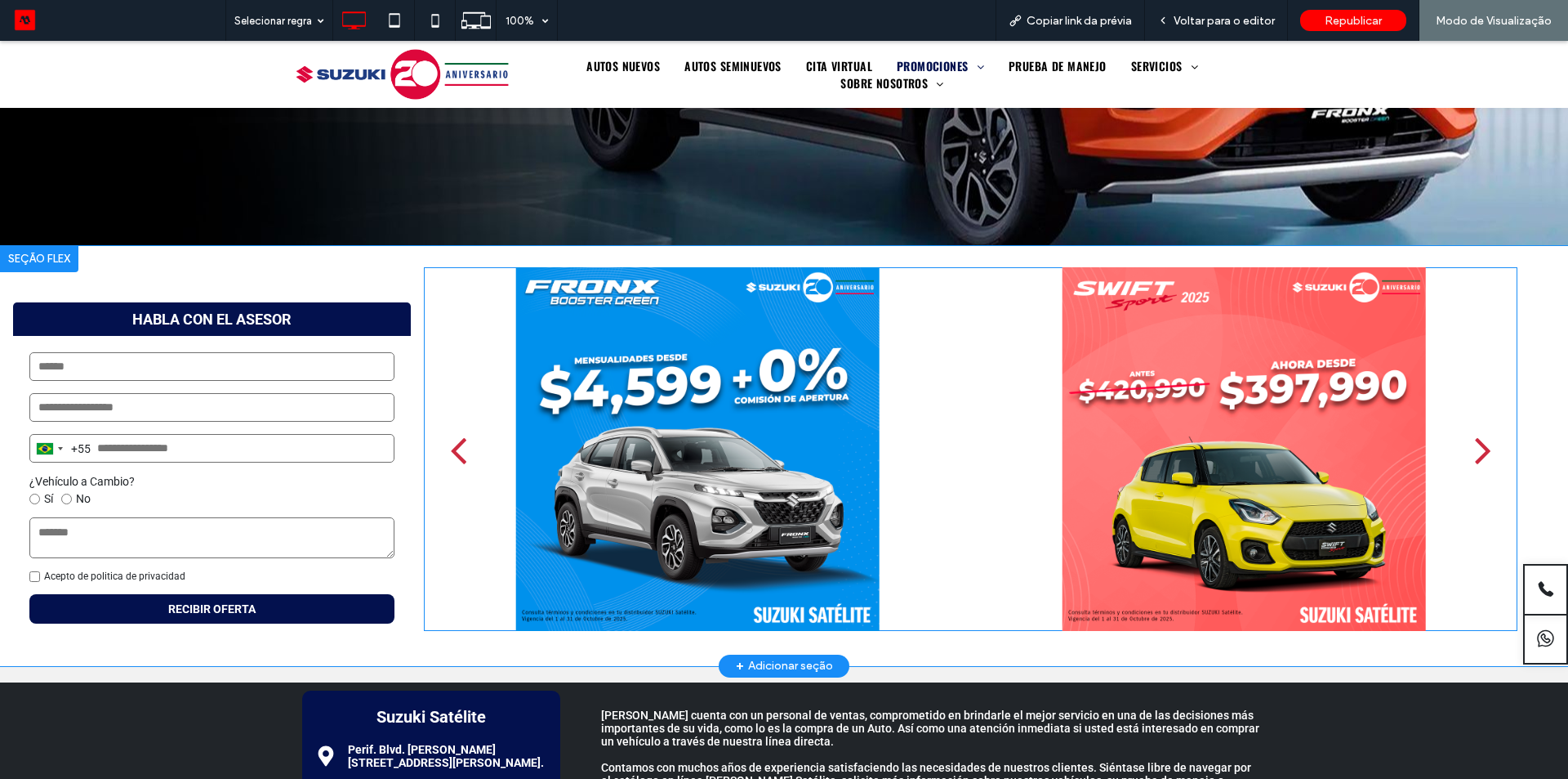
click at [1475, 441] on div "next" at bounding box center [1483, 449] width 16 height 47
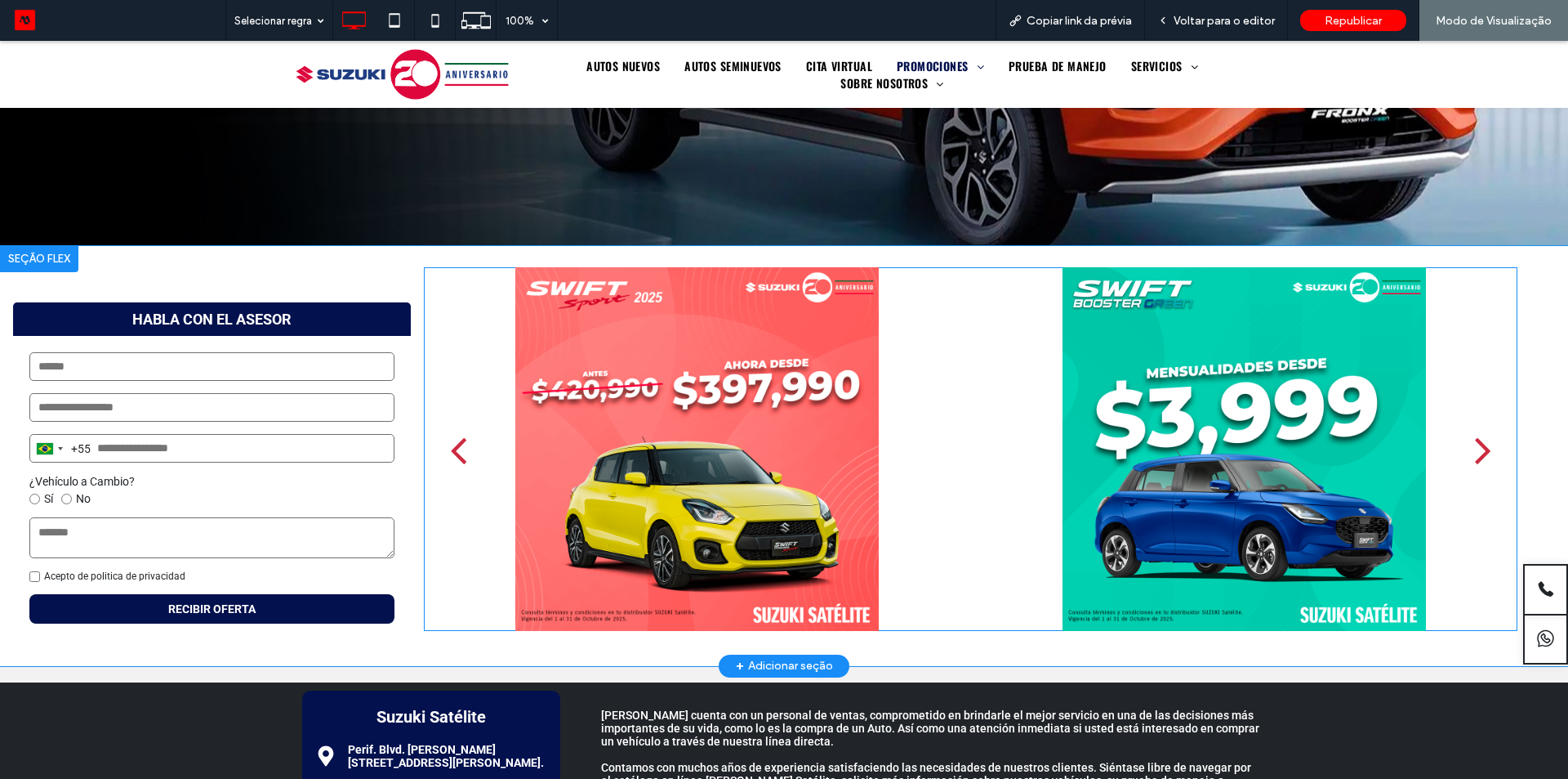
click at [1475, 441] on div "next" at bounding box center [1483, 449] width 16 height 47
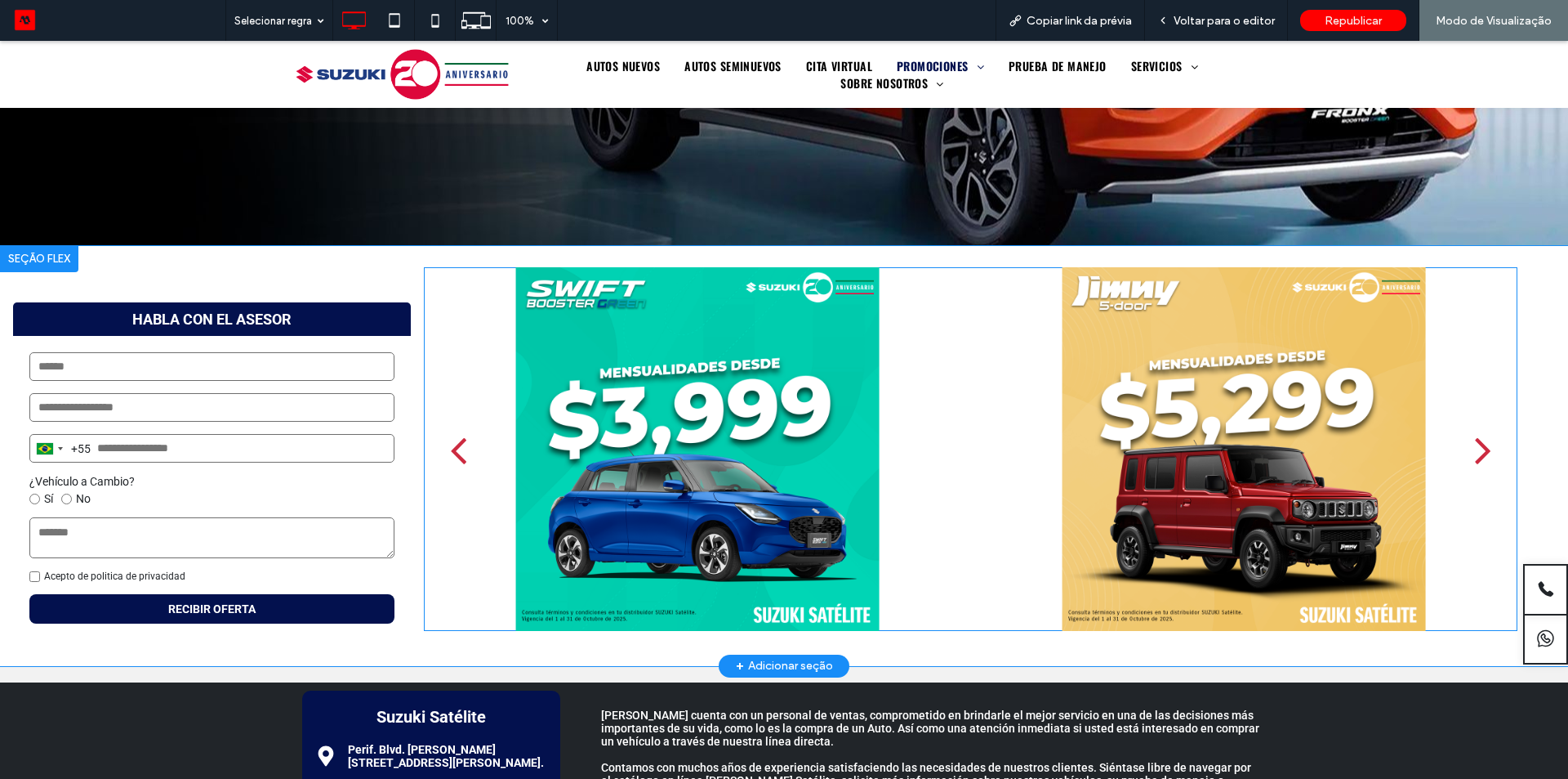
click at [1475, 441] on div "next" at bounding box center [1483, 449] width 16 height 47
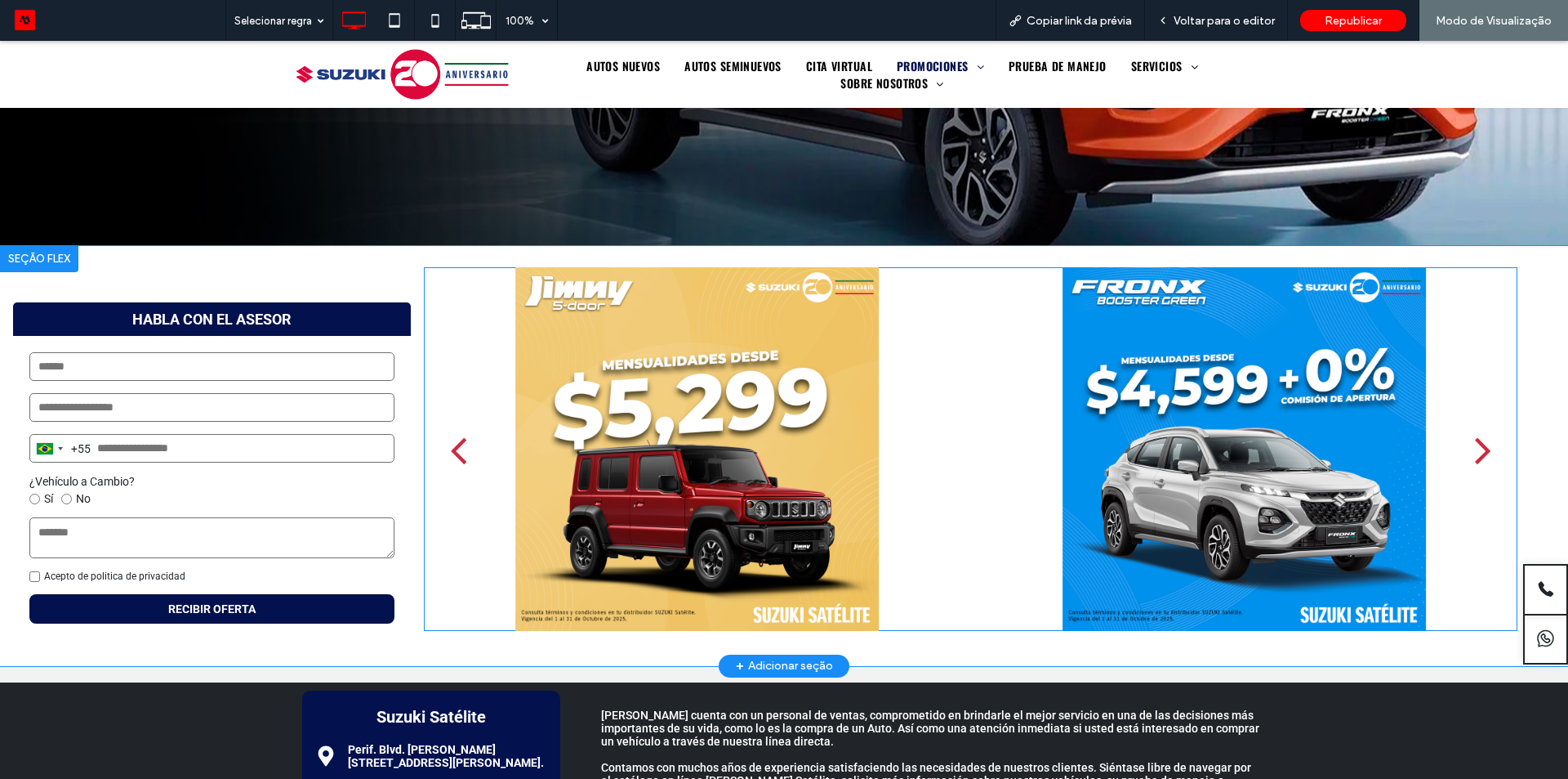
click at [1475, 441] on div "next" at bounding box center [1483, 449] width 16 height 47
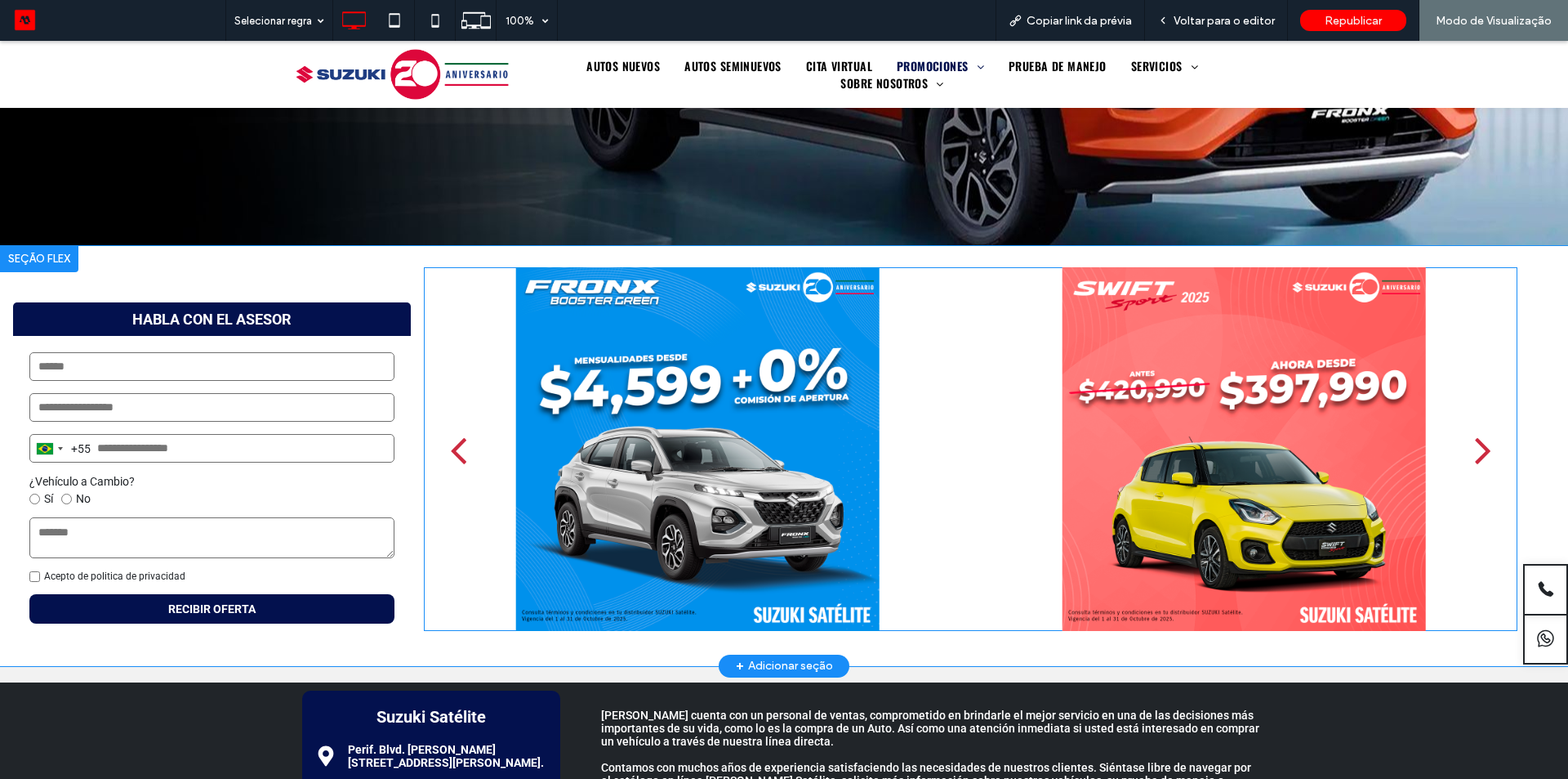
click at [1475, 451] on div "next" at bounding box center [1483, 449] width 16 height 47
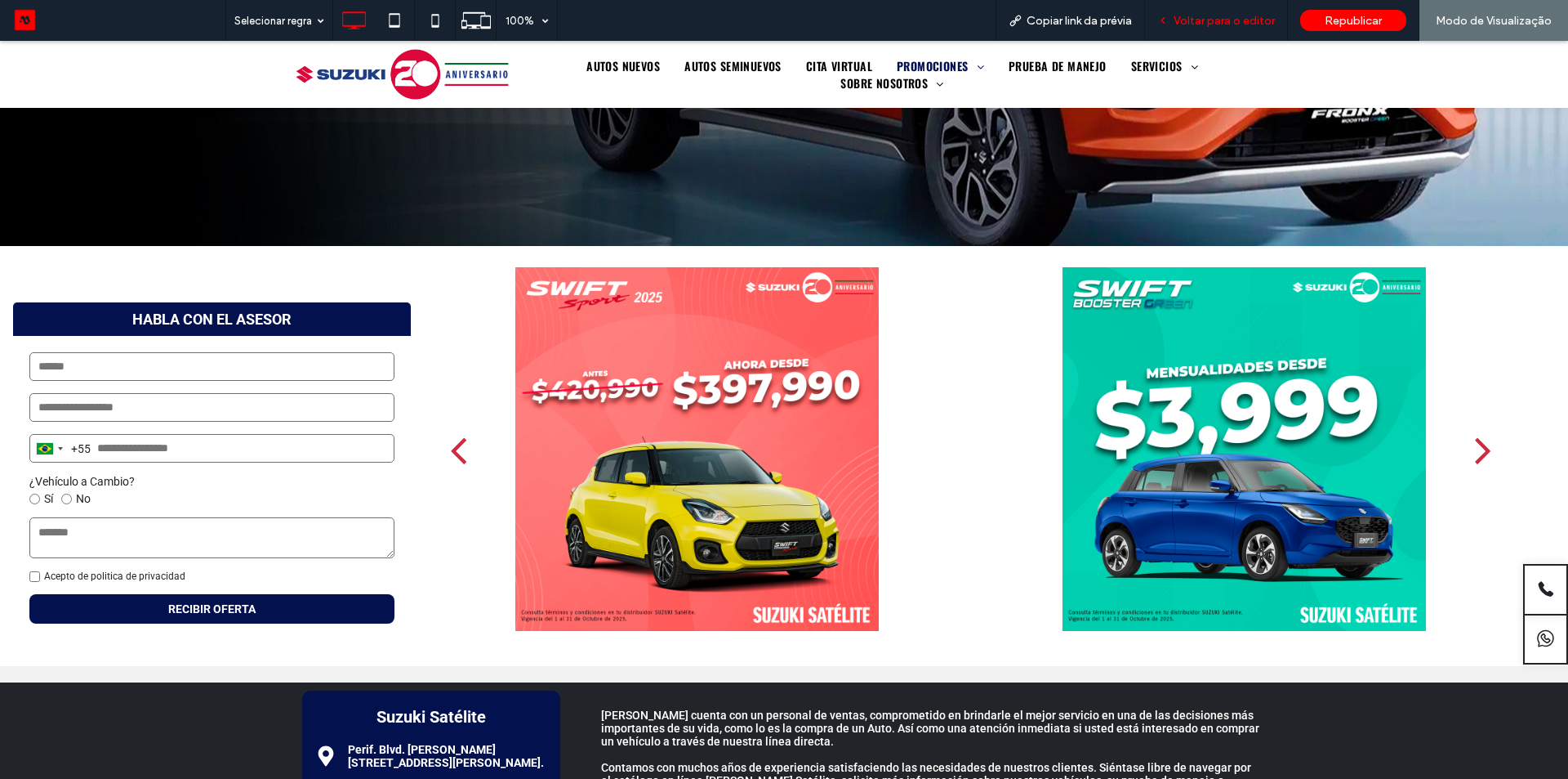
click at [1226, 20] on span "Voltar para o editor" at bounding box center [1224, 21] width 101 height 14
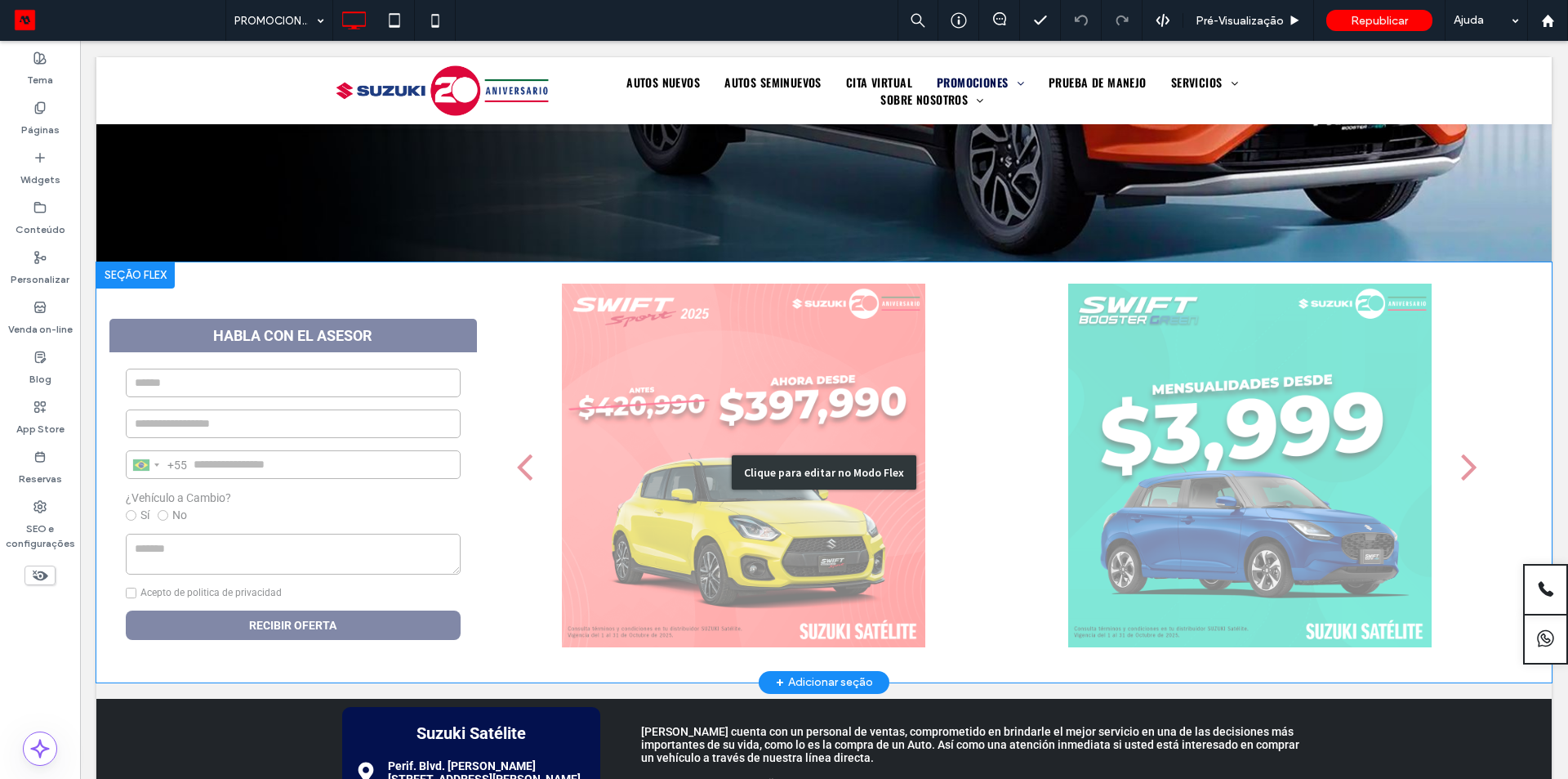
click at [796, 337] on div "Clique para editar no Modo Flex" at bounding box center [823, 472] width 1456 height 420
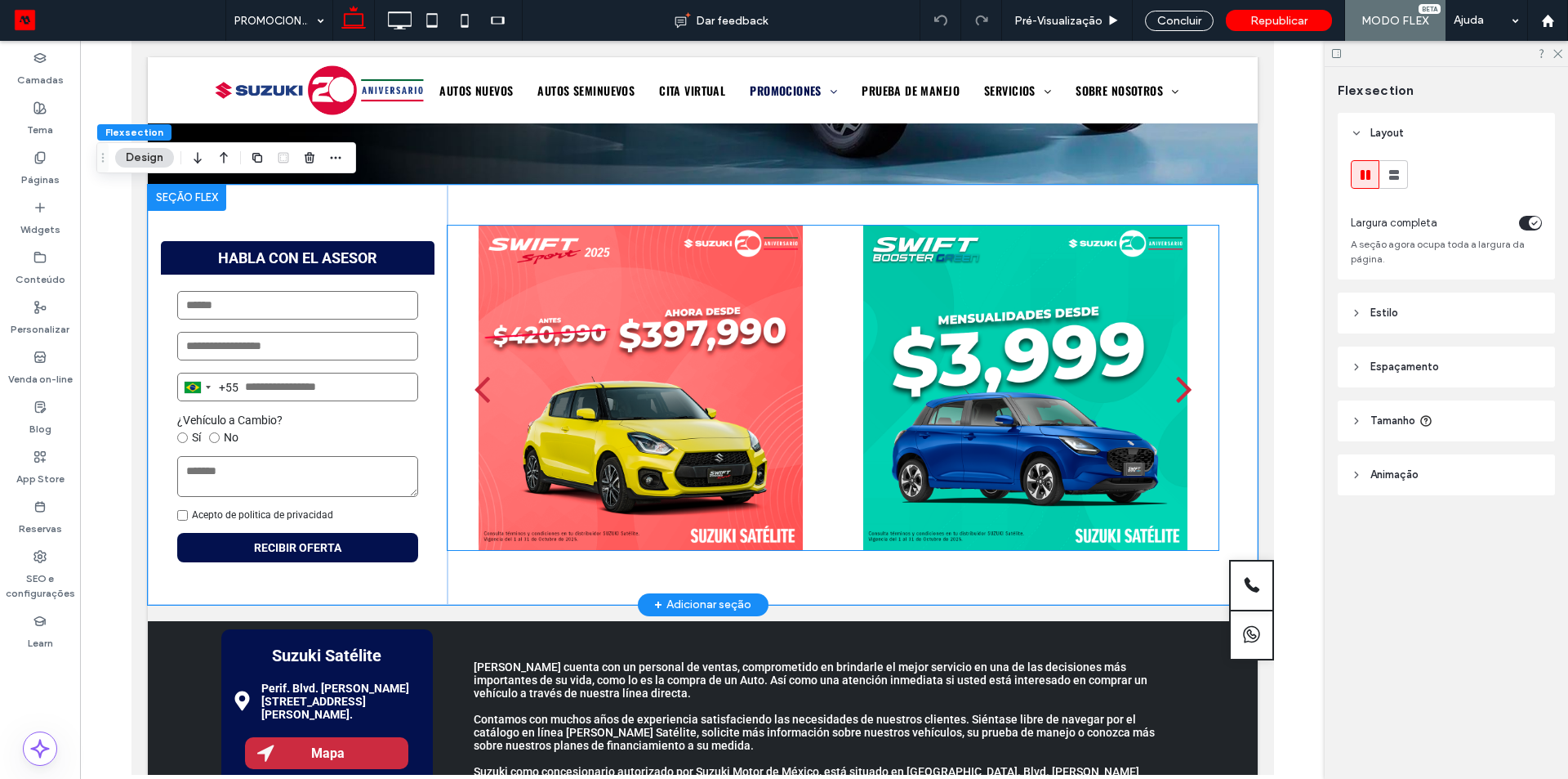
click at [677, 346] on div at bounding box center [640, 398] width 362 height 247
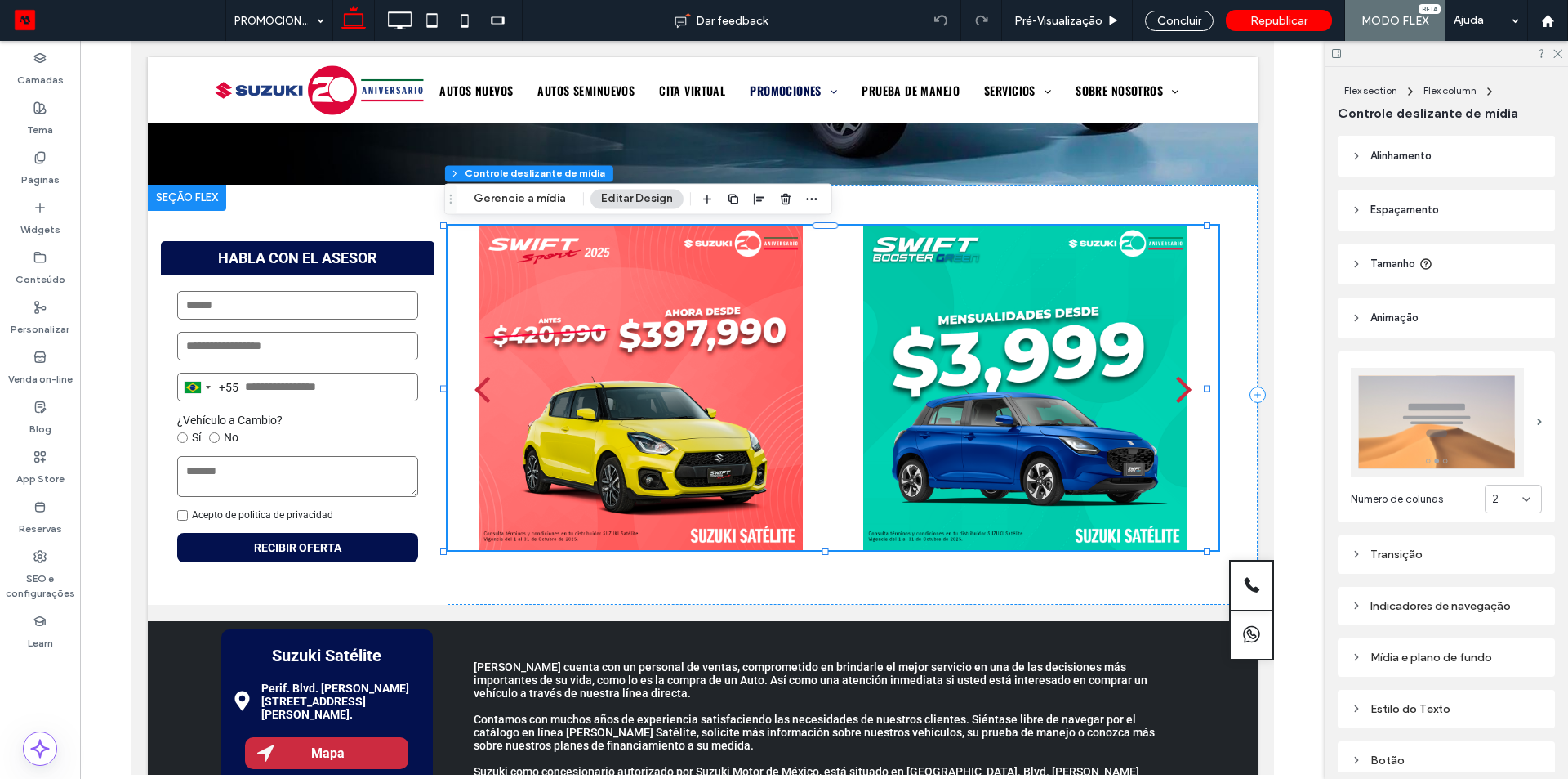
scroll to position [82, 0]
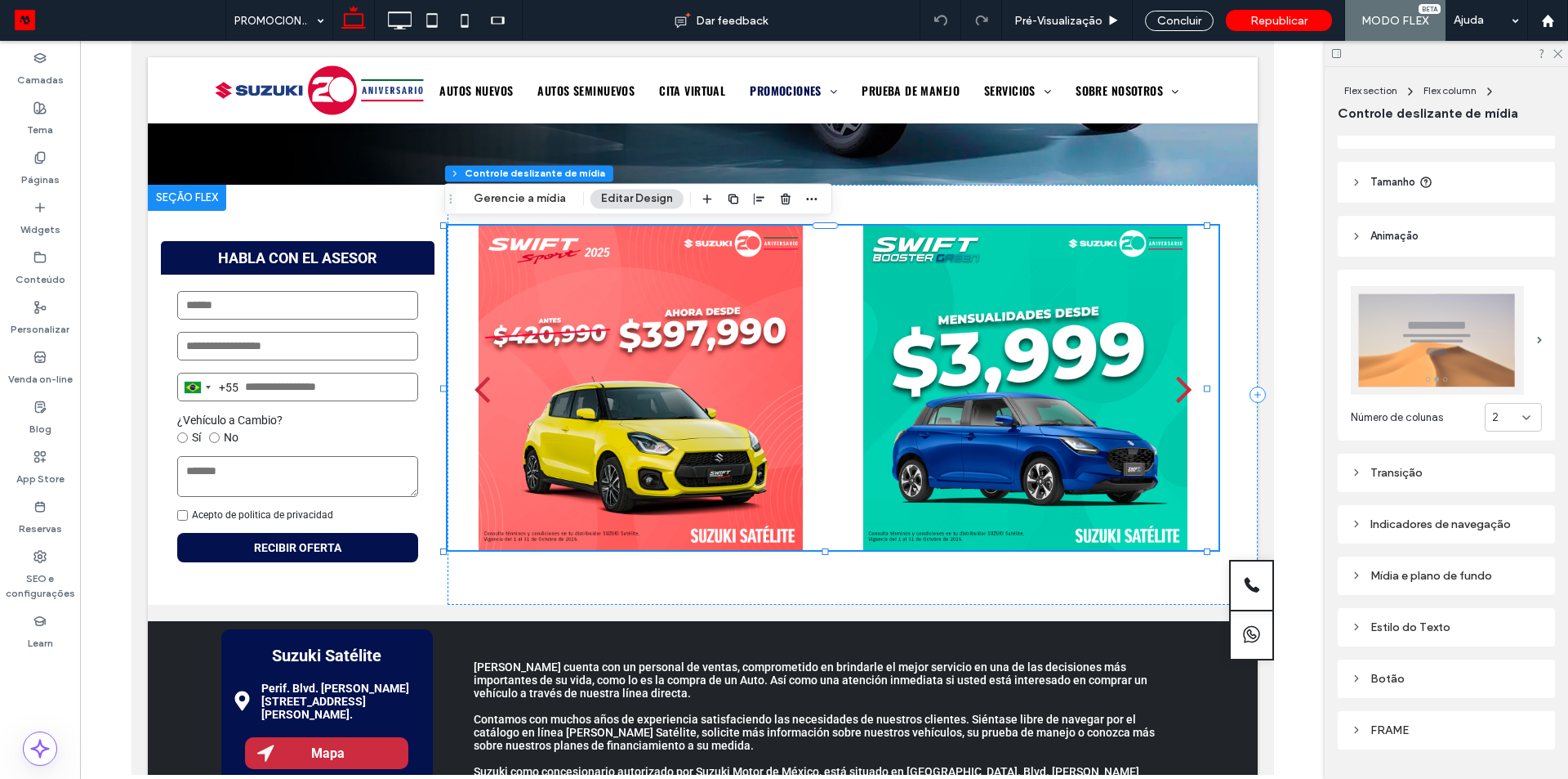
click at [1399, 469] on div "Transição" at bounding box center [1446, 473] width 191 height 14
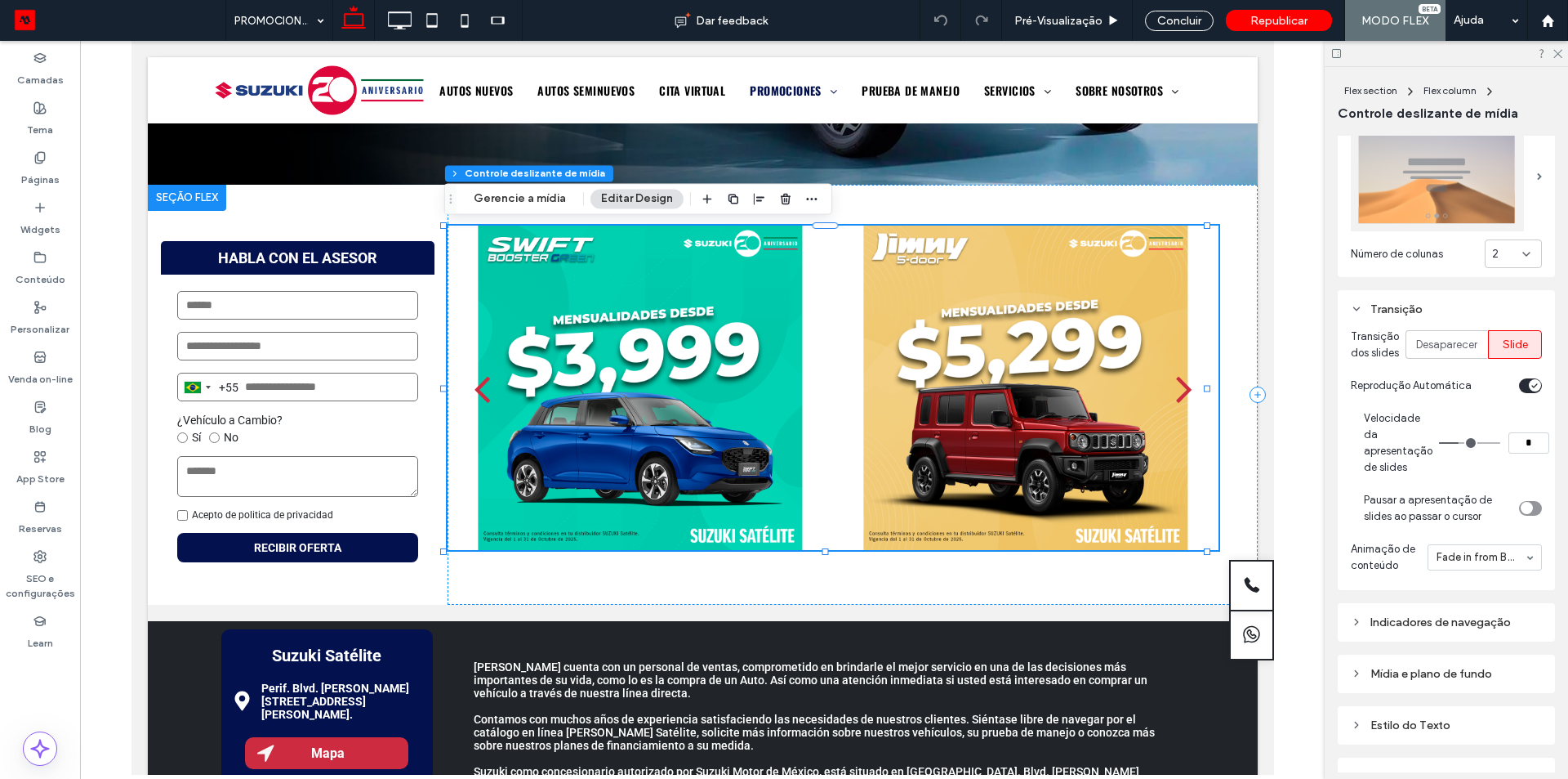
scroll to position [327, 0]
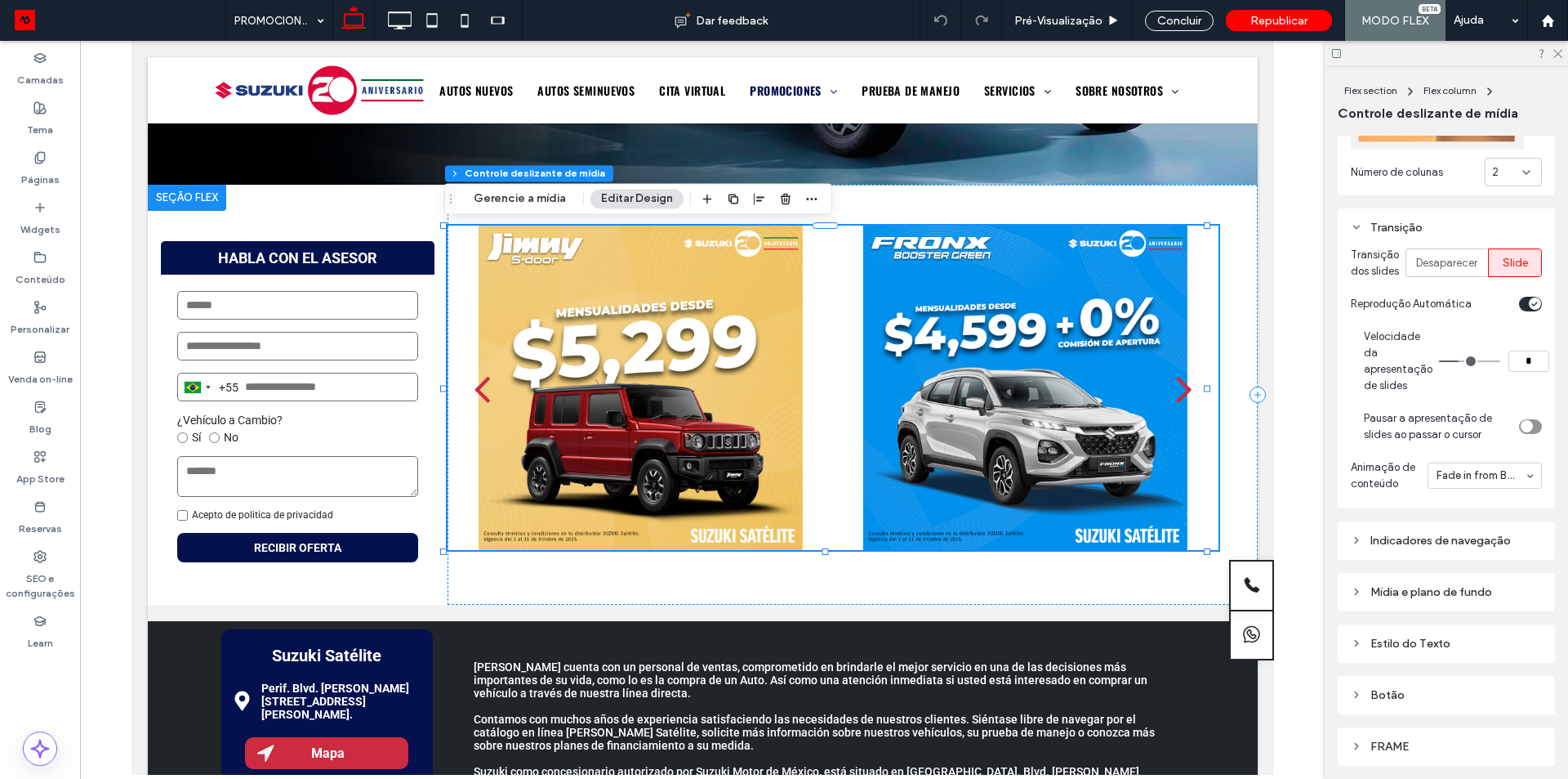
click at [1395, 548] on div "Indicadores de navegação" at bounding box center [1446, 541] width 191 height 14
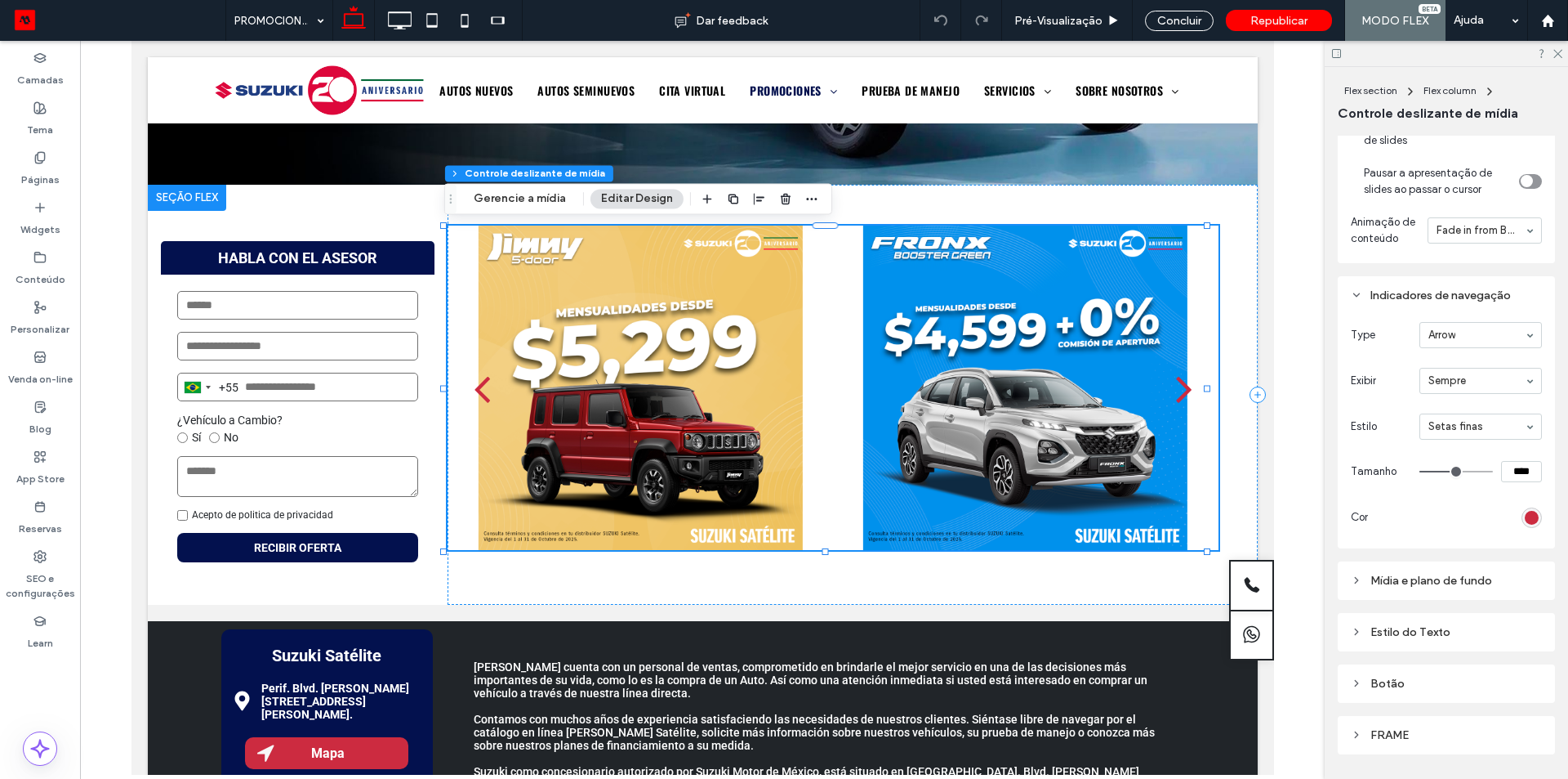
click at [1404, 299] on div "Indicadores de navegação" at bounding box center [1446, 296] width 191 height 14
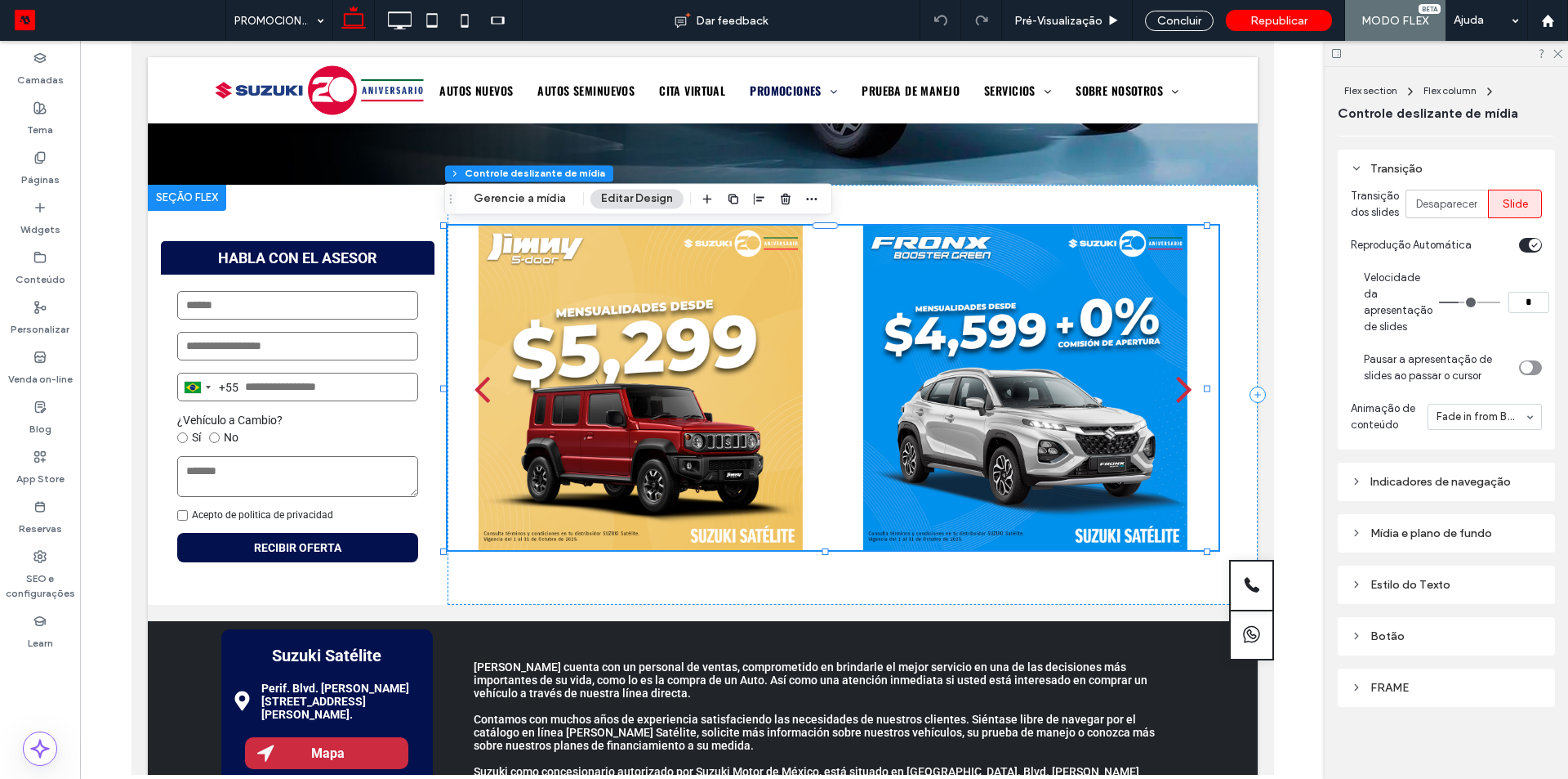
scroll to position [396, 0]
click at [1401, 527] on div "Mídia e plano de fundo" at bounding box center [1446, 533] width 191 height 14
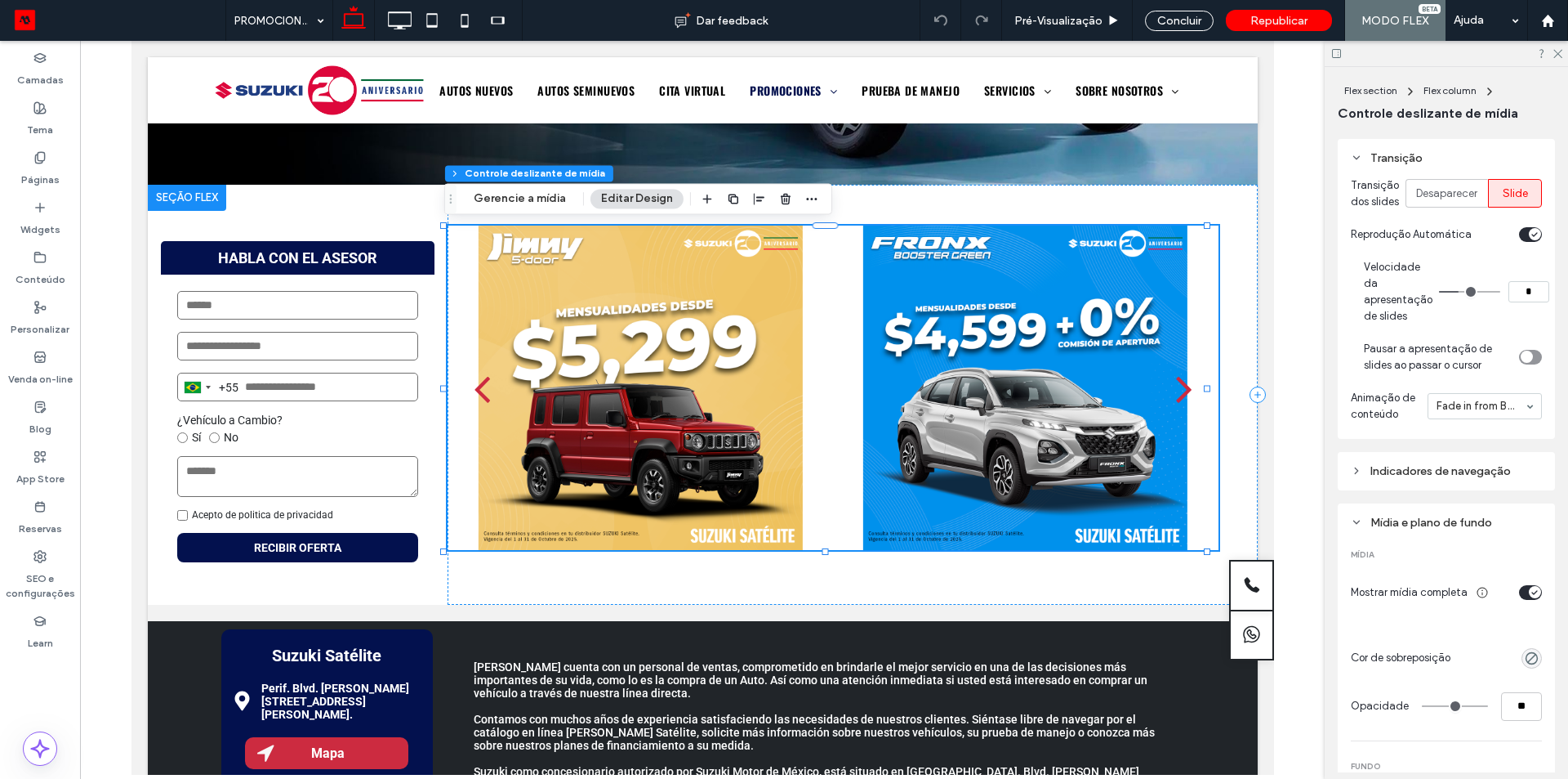
scroll to position [572, 0]
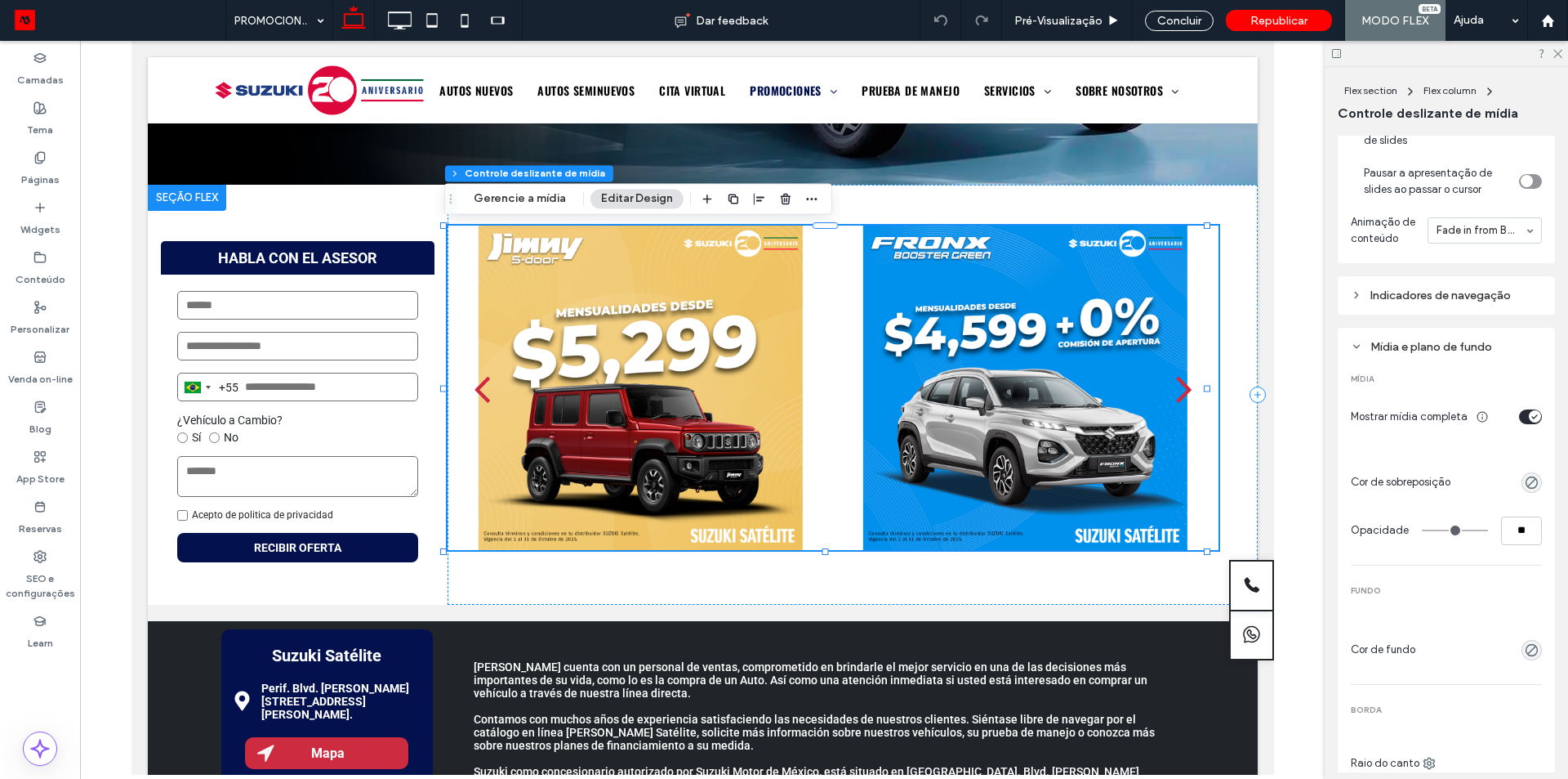
click at [1409, 354] on div "Mídia e plano de fundo" at bounding box center [1446, 347] width 191 height 14
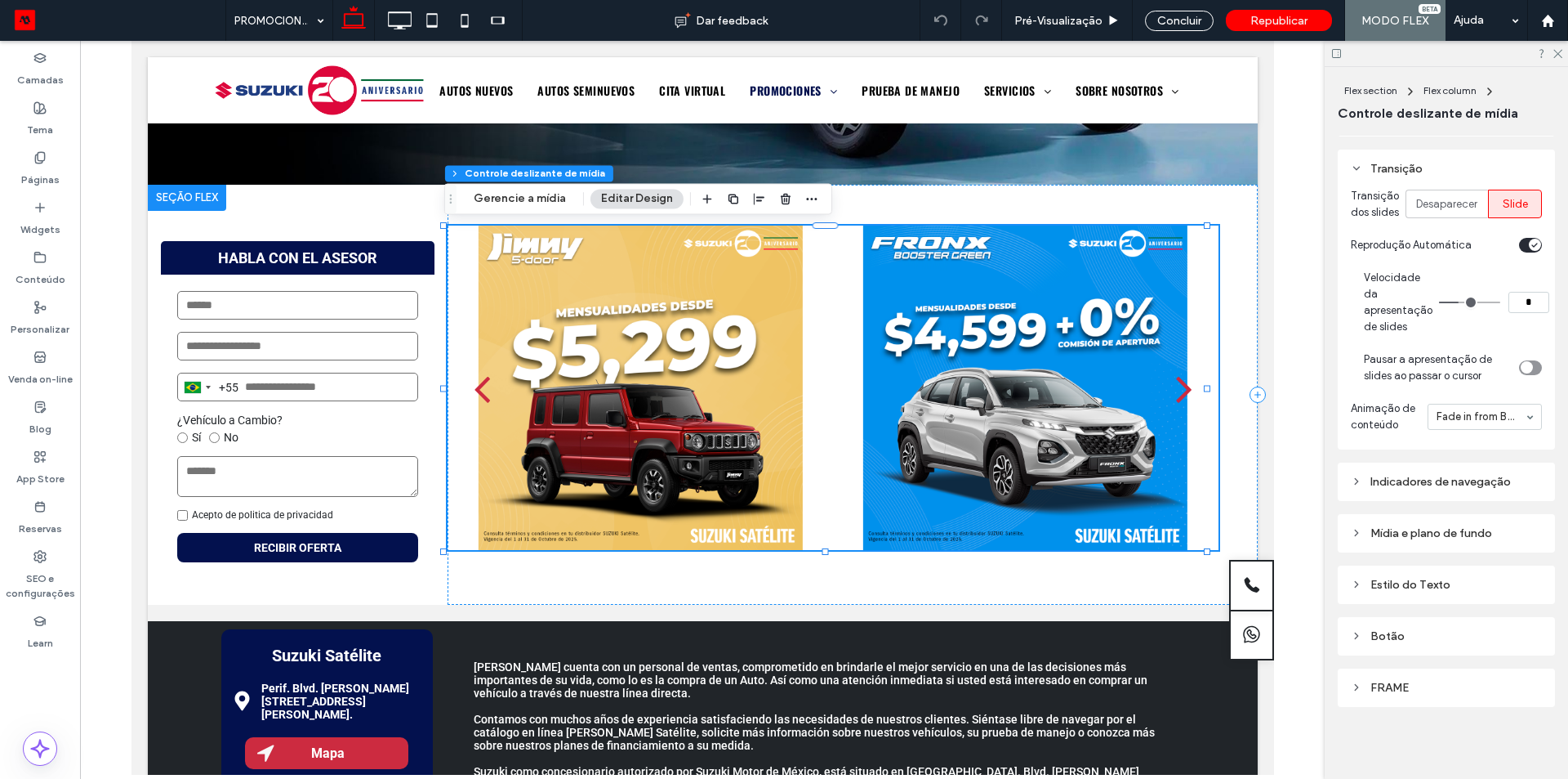
scroll to position [396, 0]
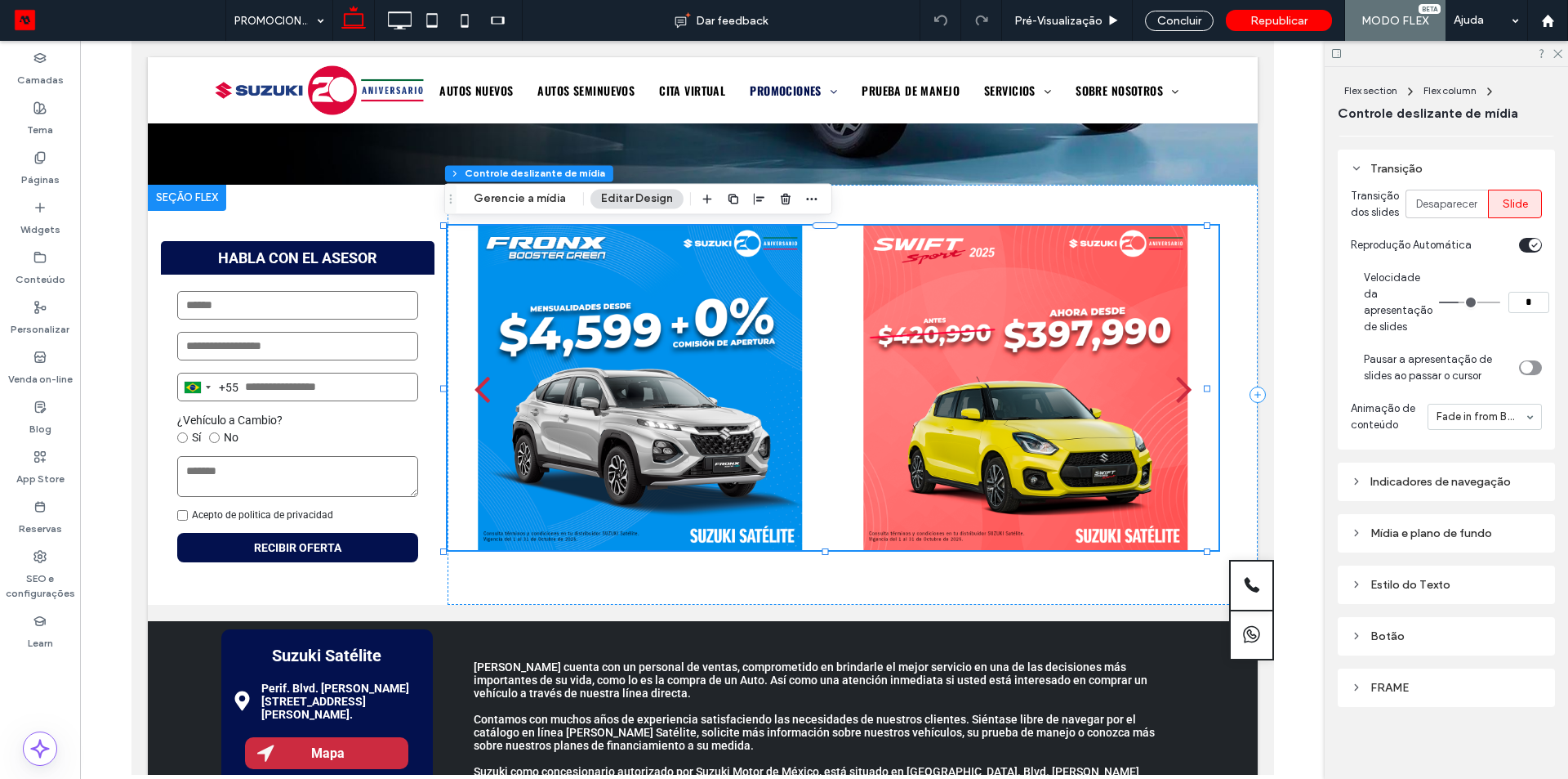
click at [1416, 584] on div "Estilo do Texto" at bounding box center [1446, 585] width 191 height 14
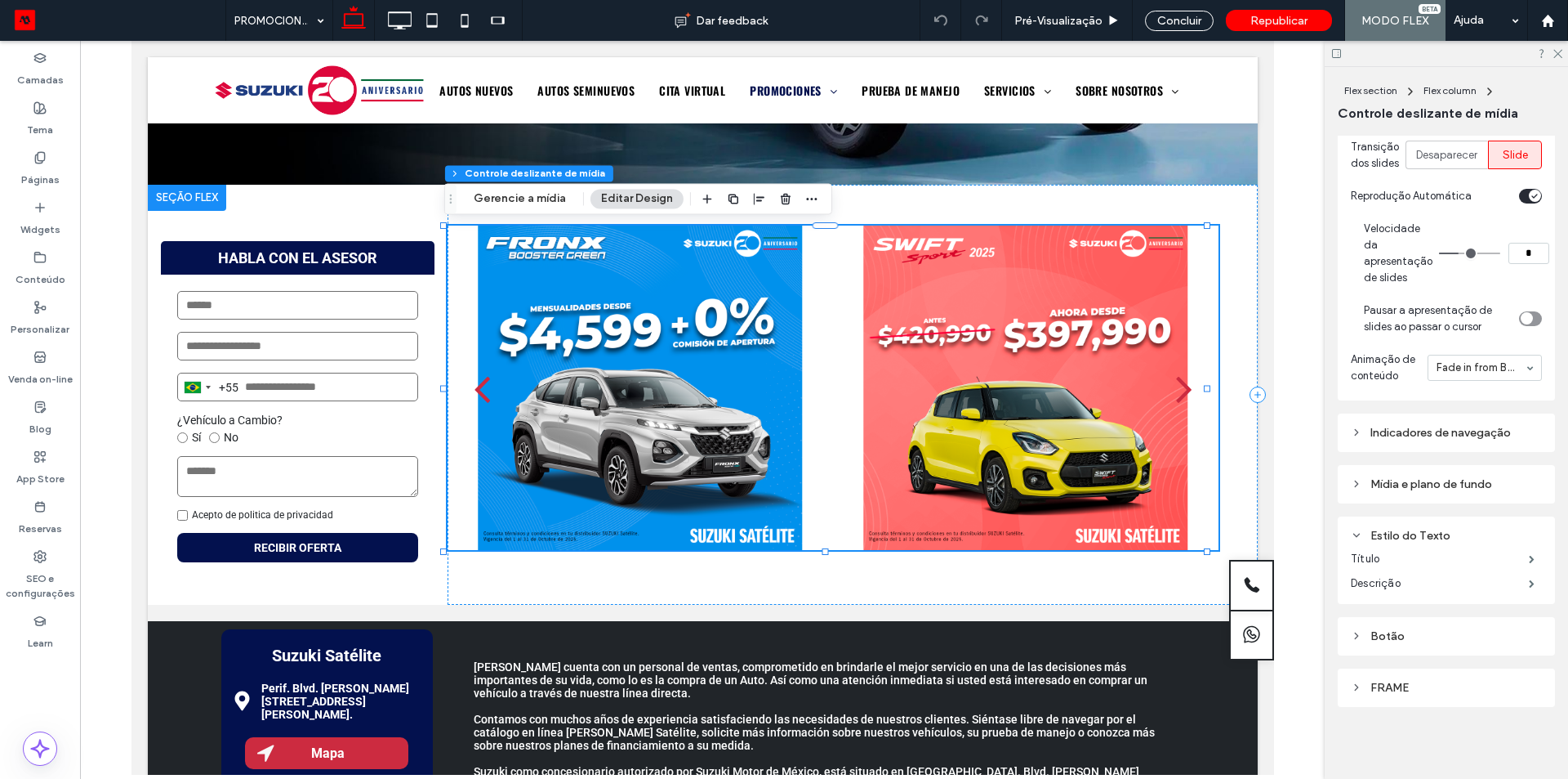
click at [1421, 533] on div "Estilo do Texto" at bounding box center [1446, 536] width 191 height 14
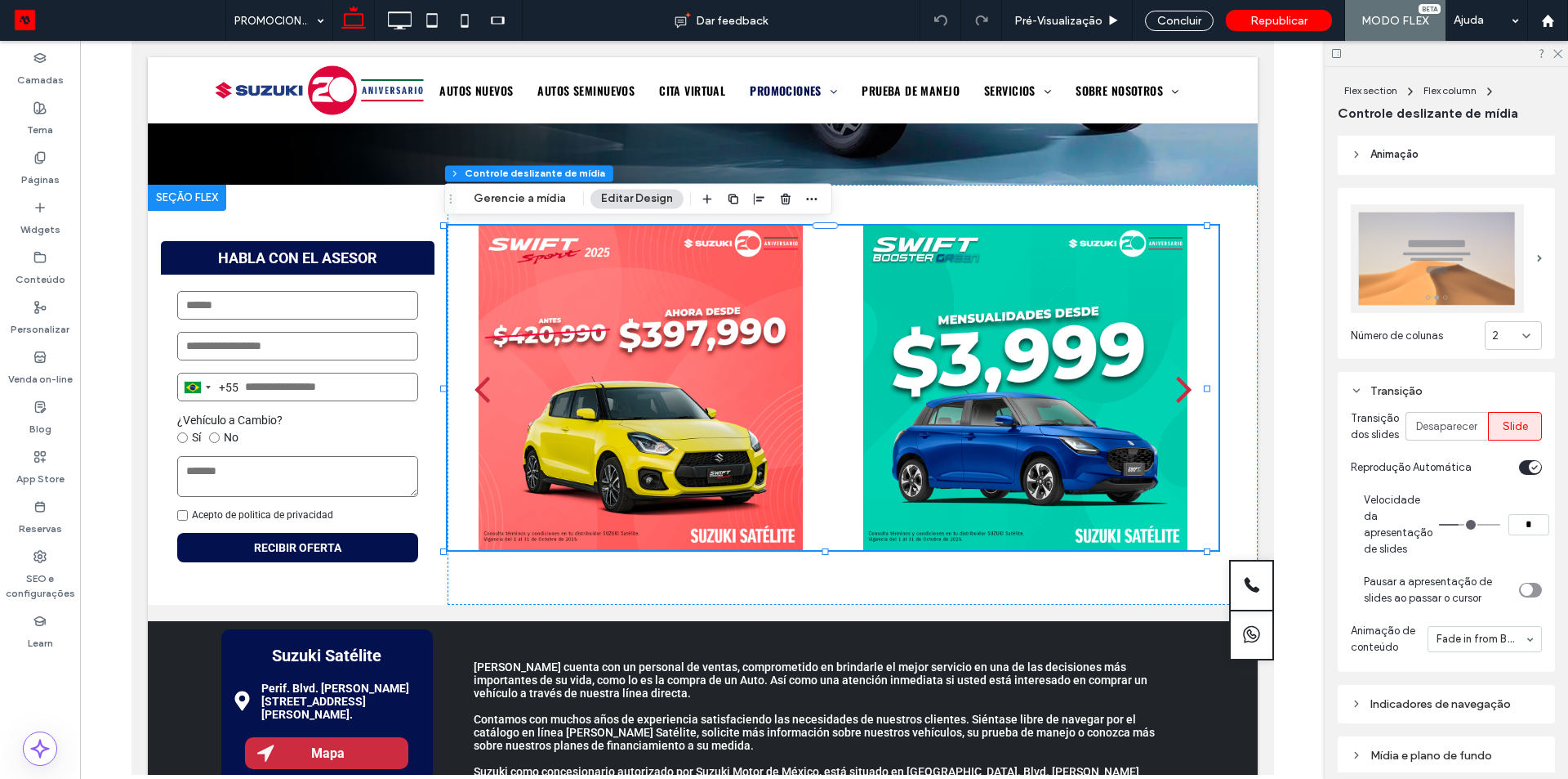
scroll to position [245, 0]
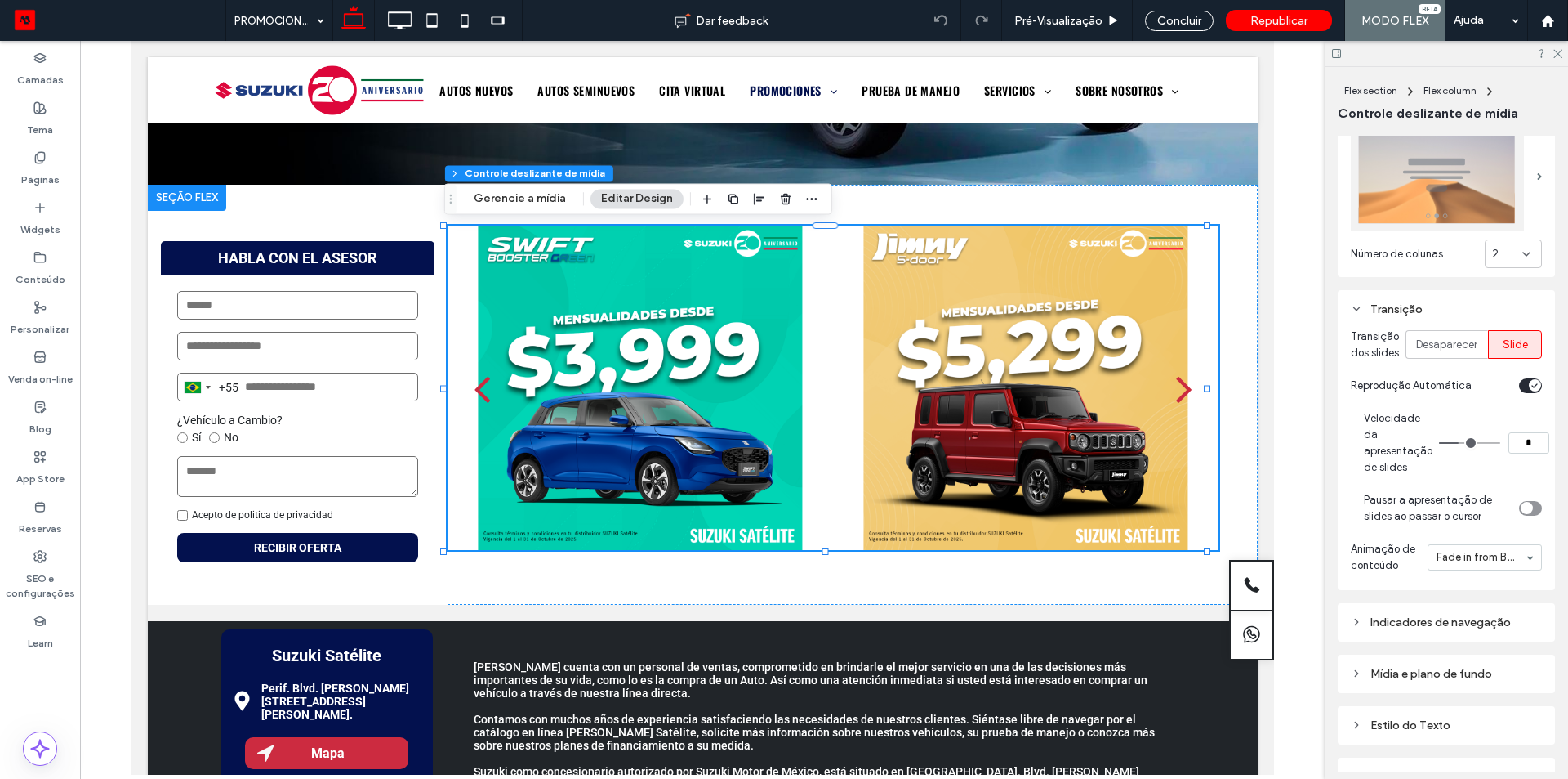
click at [1529, 392] on div "toggle" at bounding box center [1535, 385] width 12 height 12
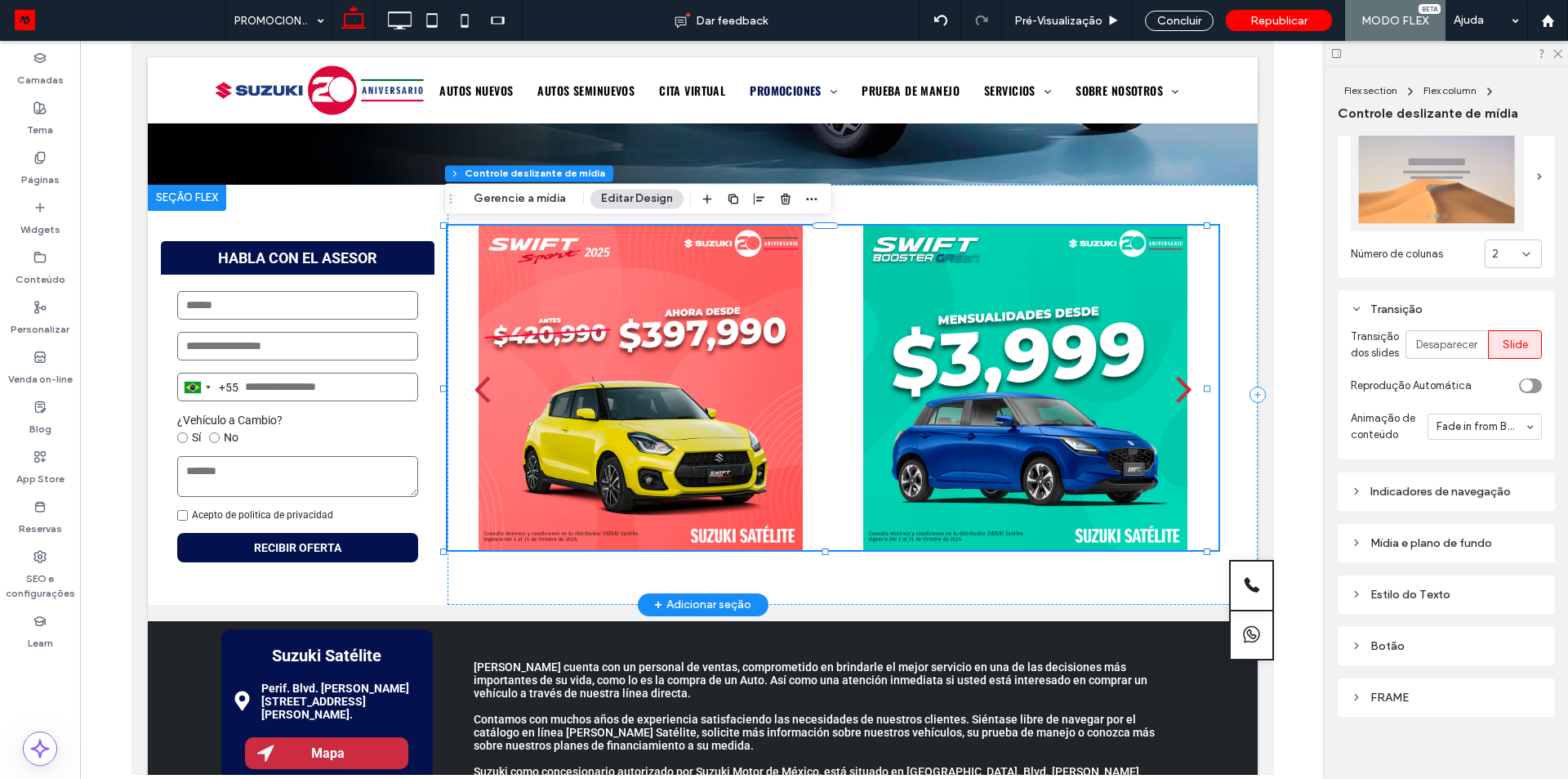
click at [1160, 383] on button "next" at bounding box center [1183, 388] width 69 height 100
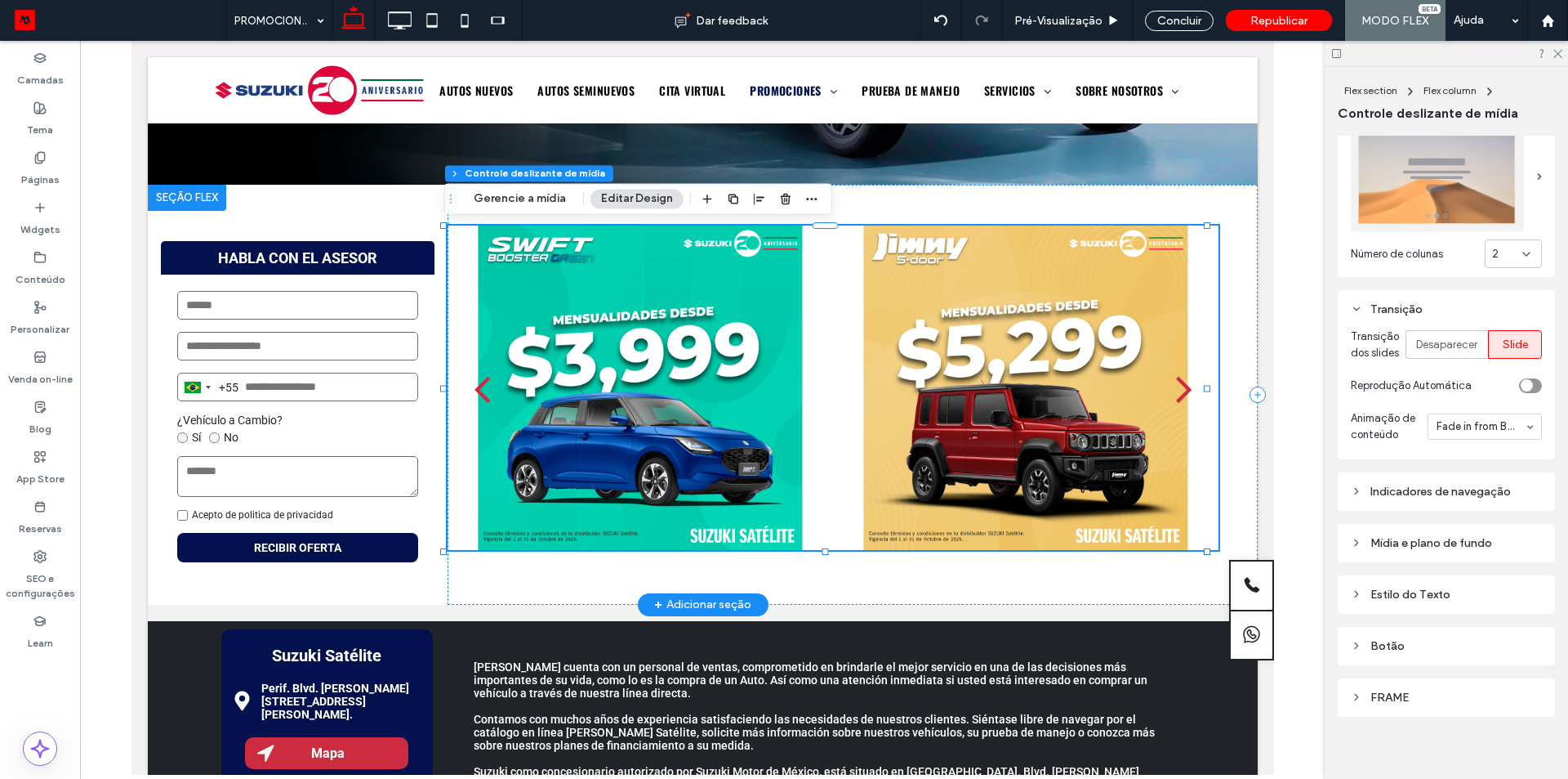
click at [1160, 383] on button "next" at bounding box center [1183, 388] width 69 height 100
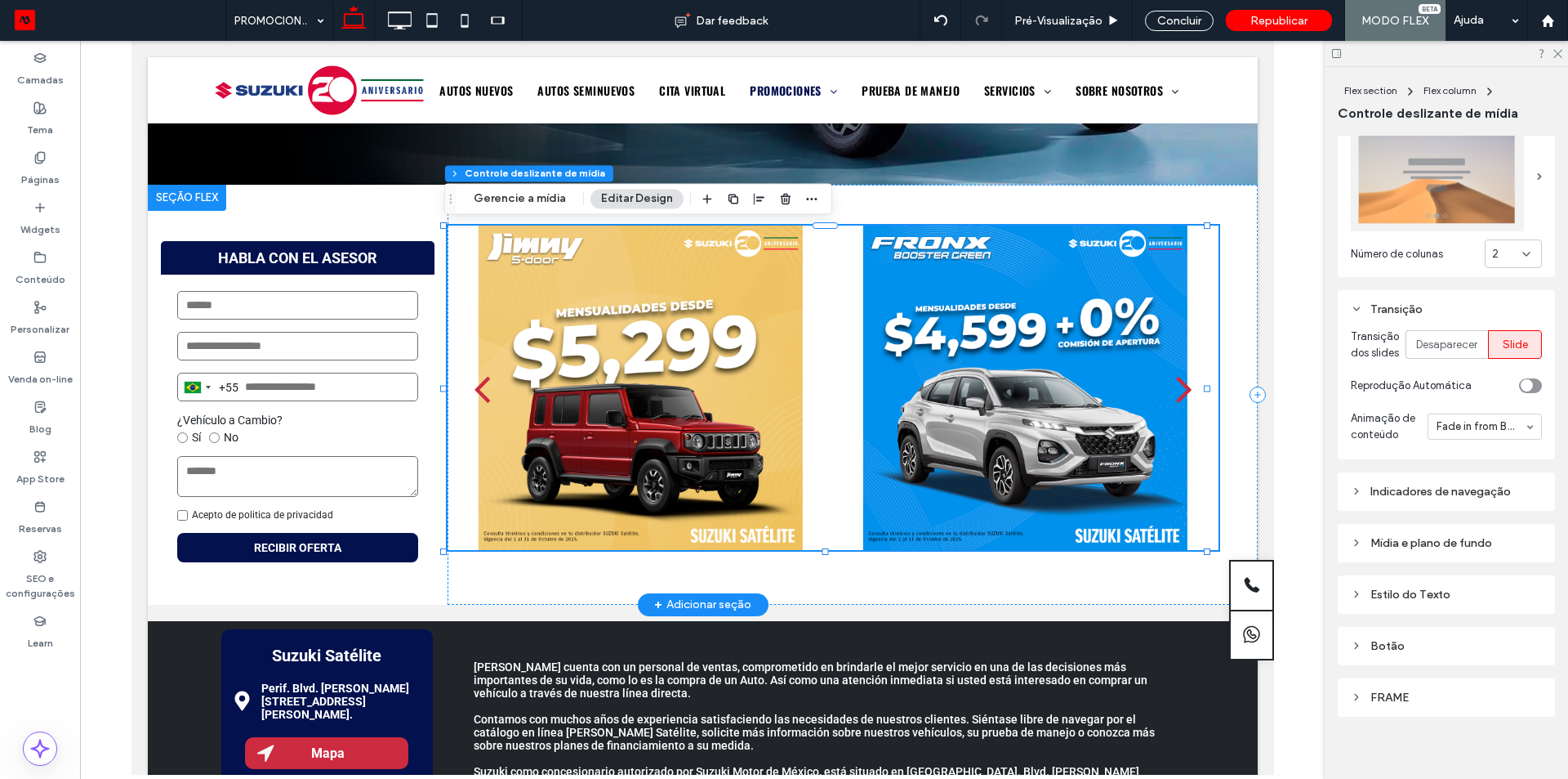
click at [1160, 383] on button "next" at bounding box center [1183, 388] width 69 height 100
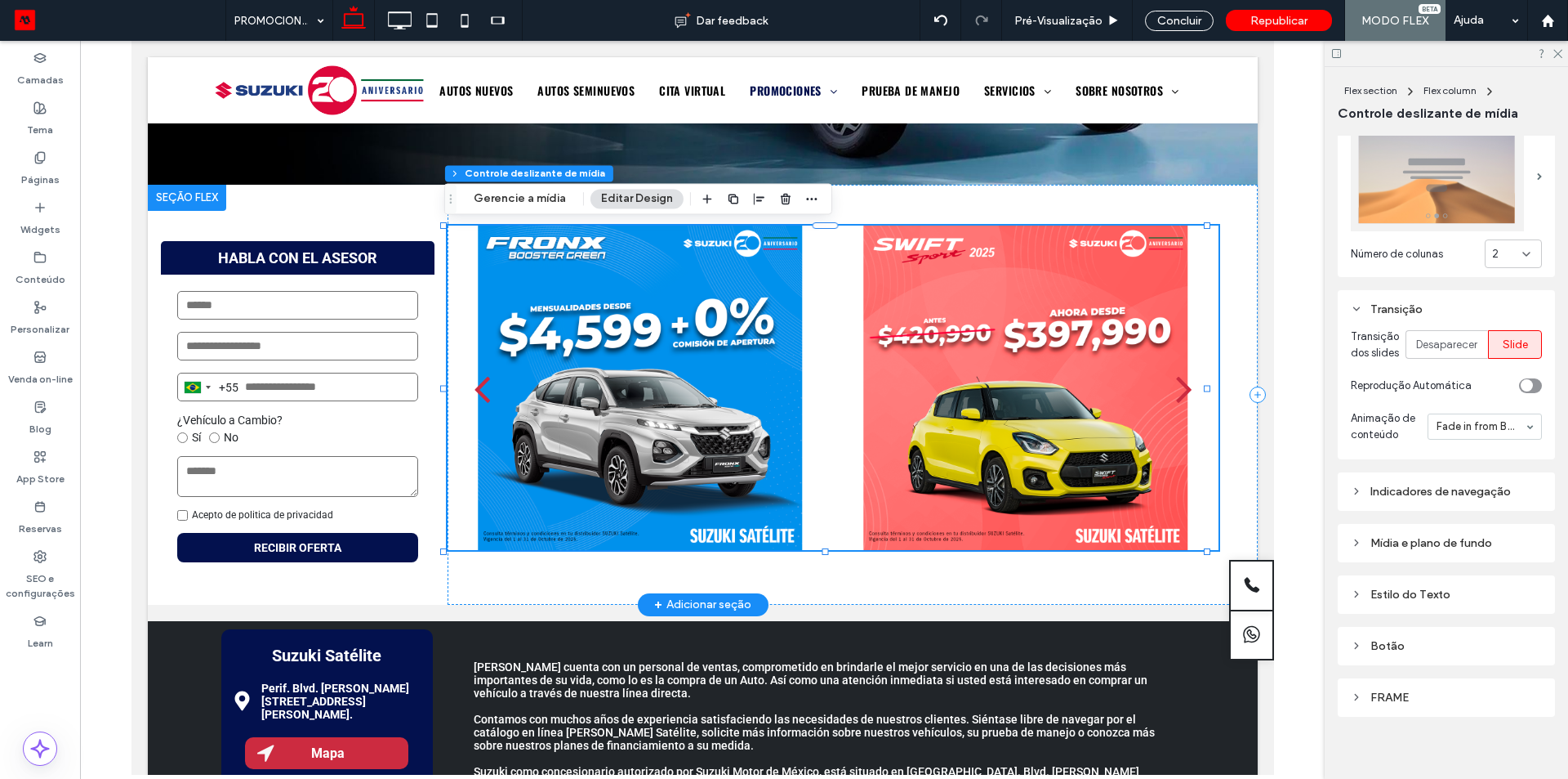
click at [1160, 383] on button "next" at bounding box center [1183, 388] width 69 height 100
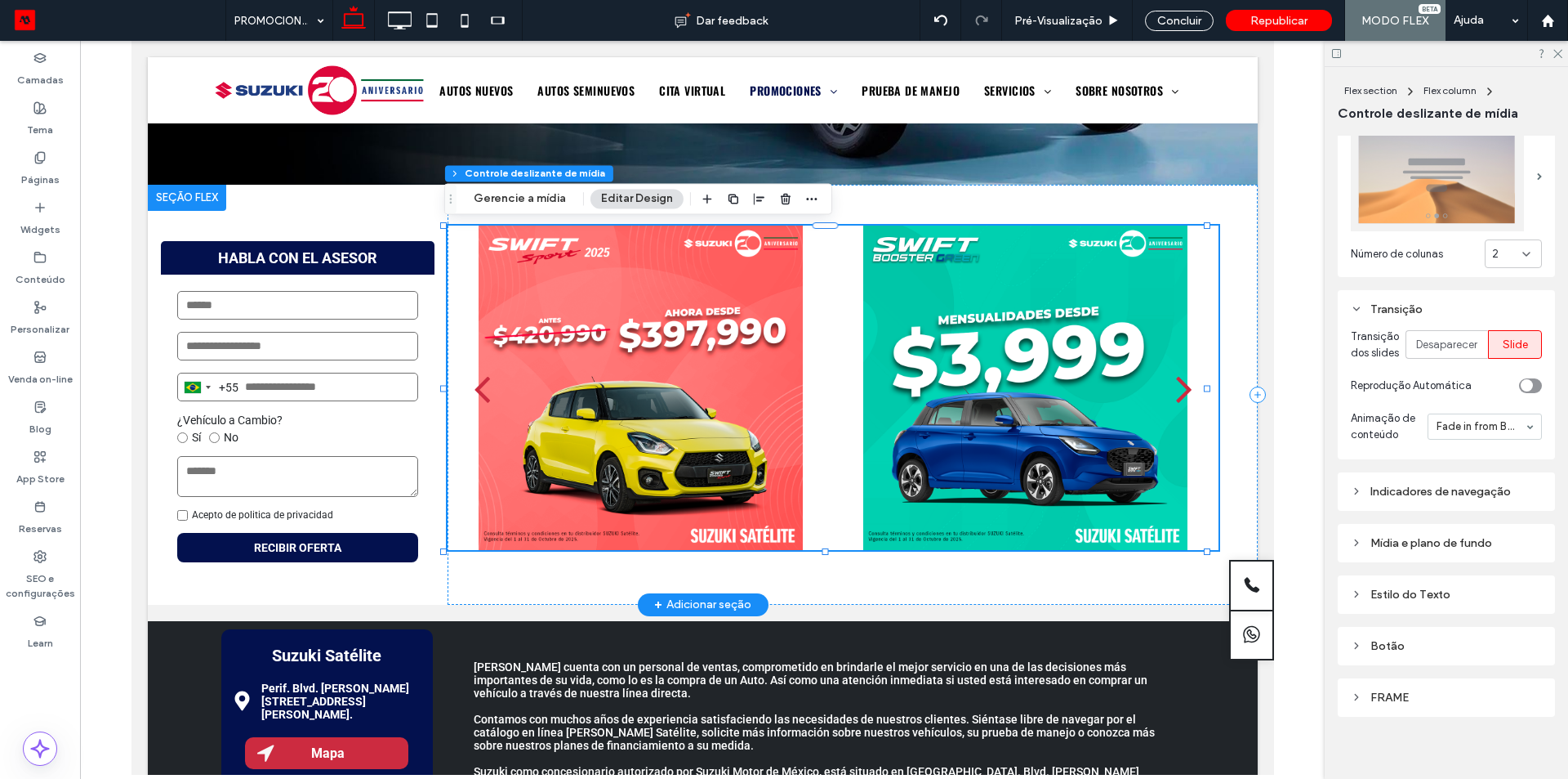
click at [1160, 383] on button "next" at bounding box center [1183, 388] width 69 height 100
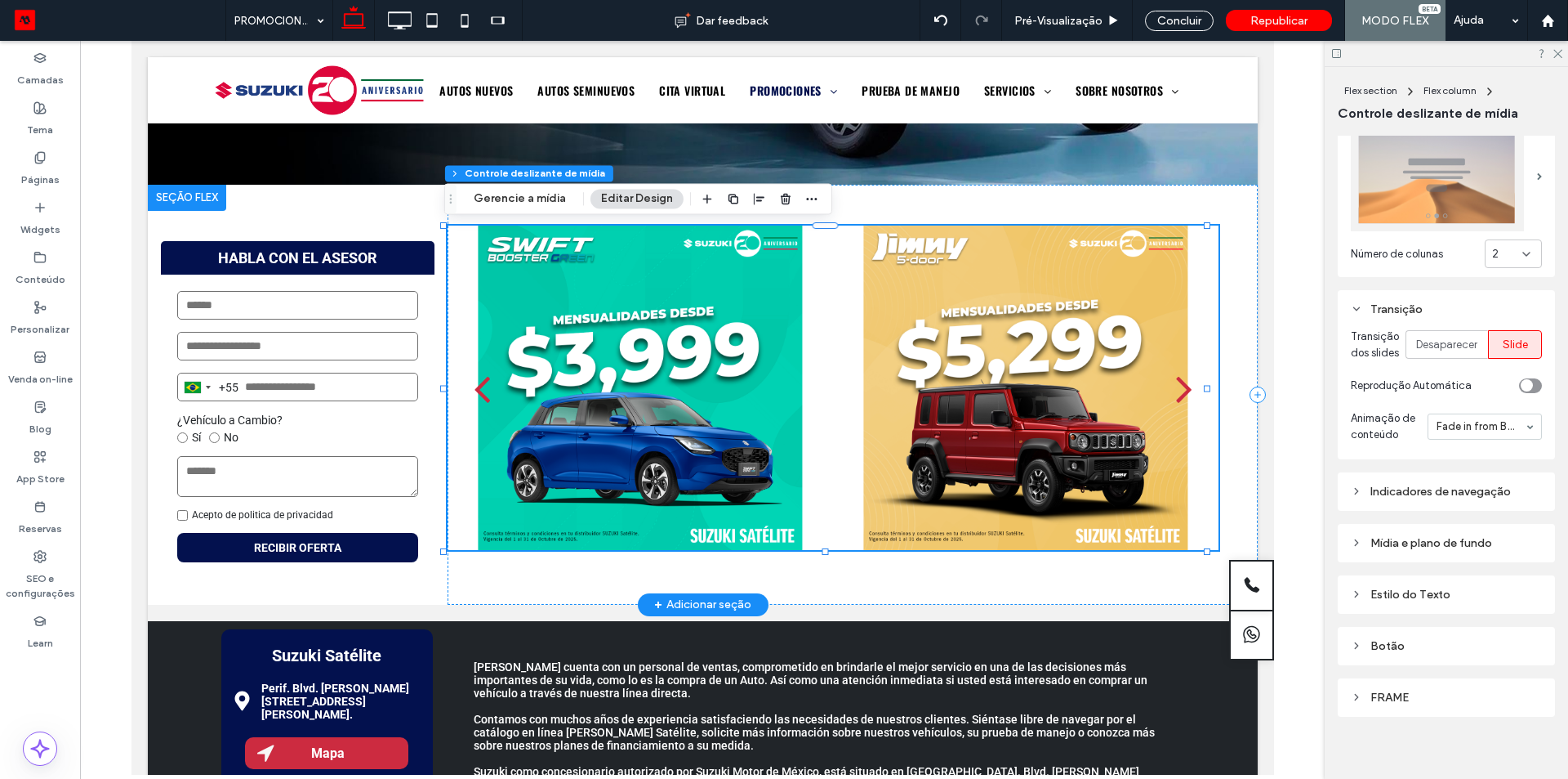
click at [1160, 383] on button "next" at bounding box center [1183, 388] width 69 height 100
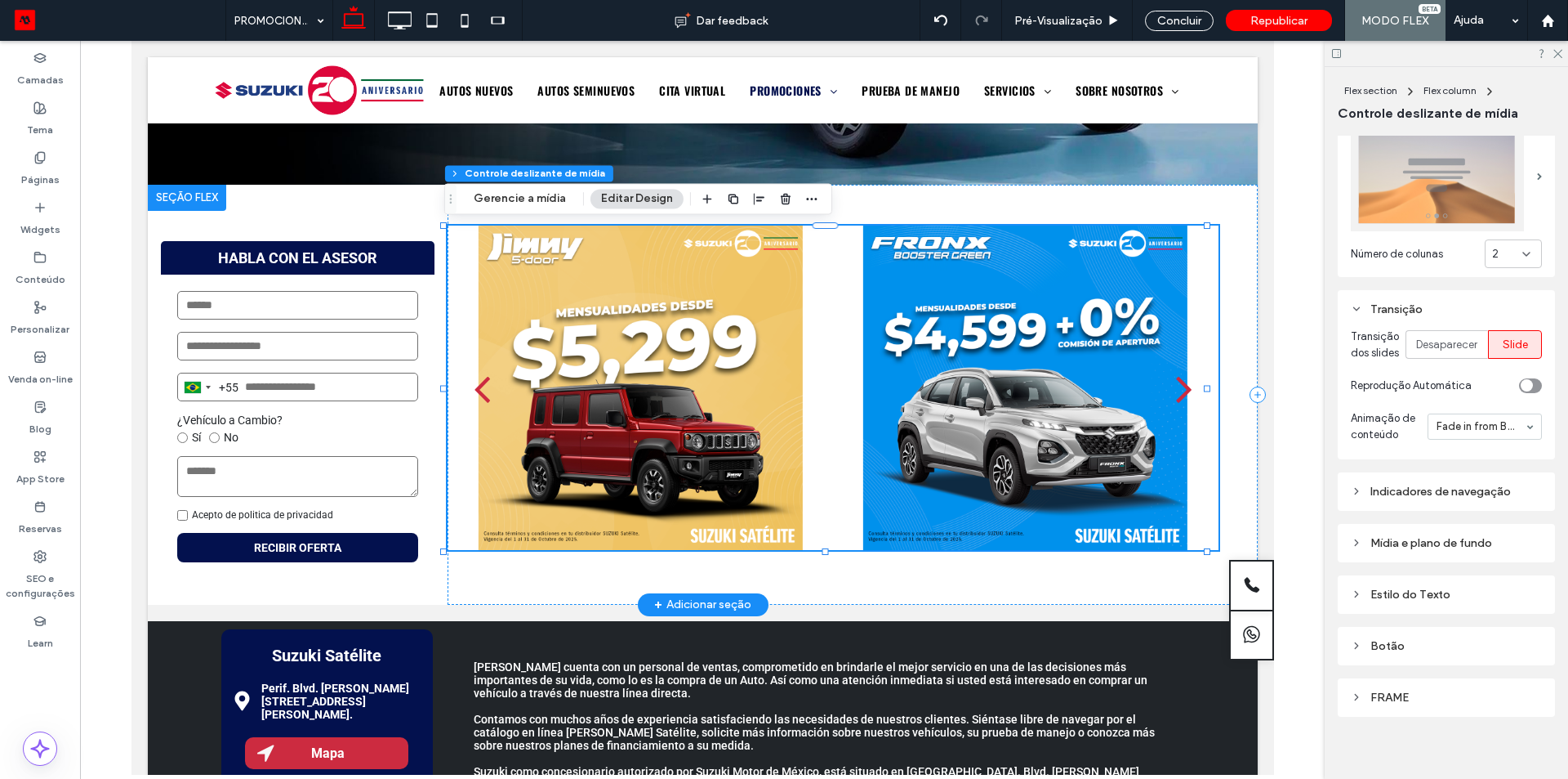
click at [1160, 383] on button "next" at bounding box center [1183, 388] width 69 height 100
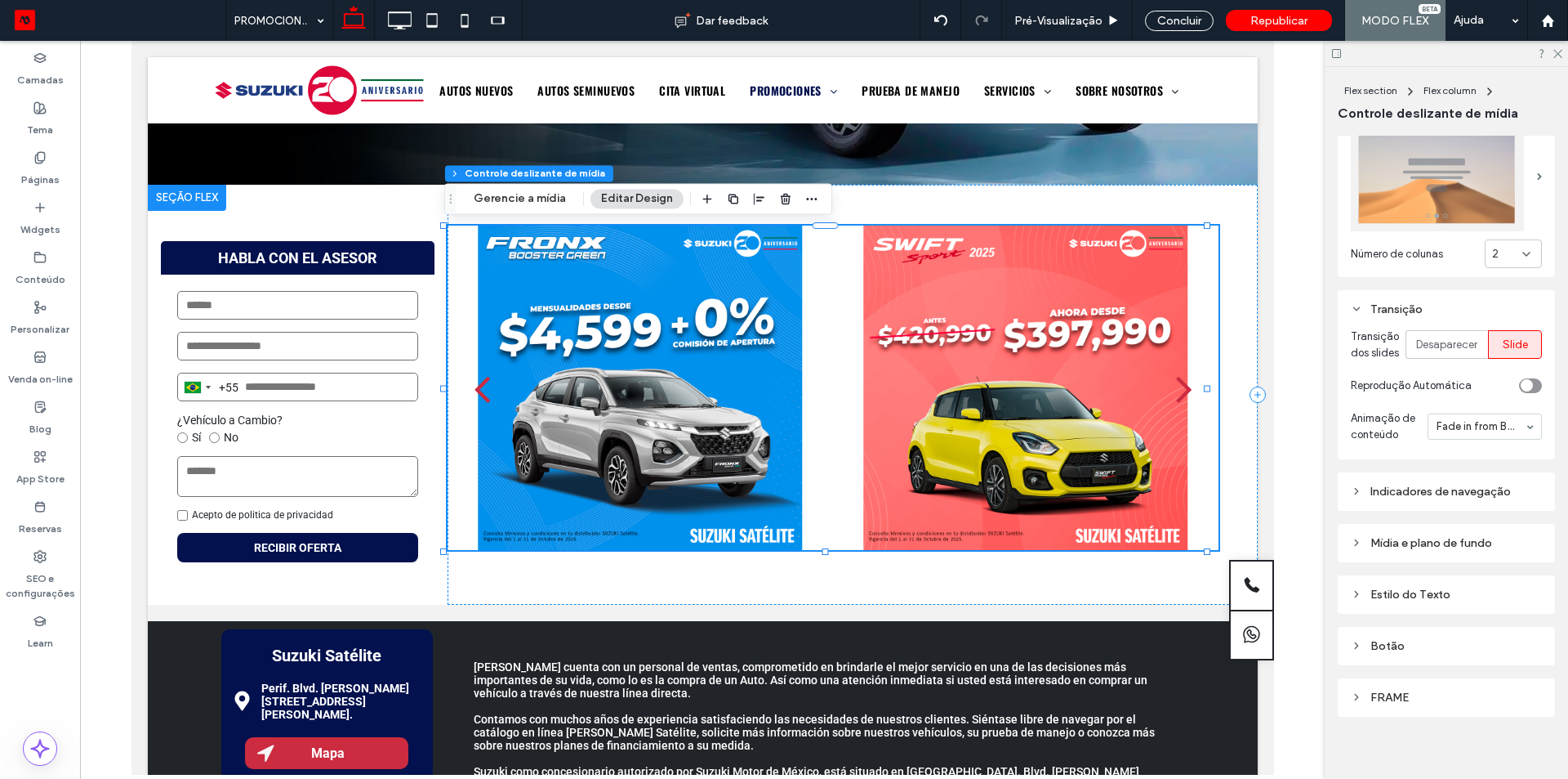
click at [1521, 391] on div "toggle" at bounding box center [1527, 385] width 12 height 12
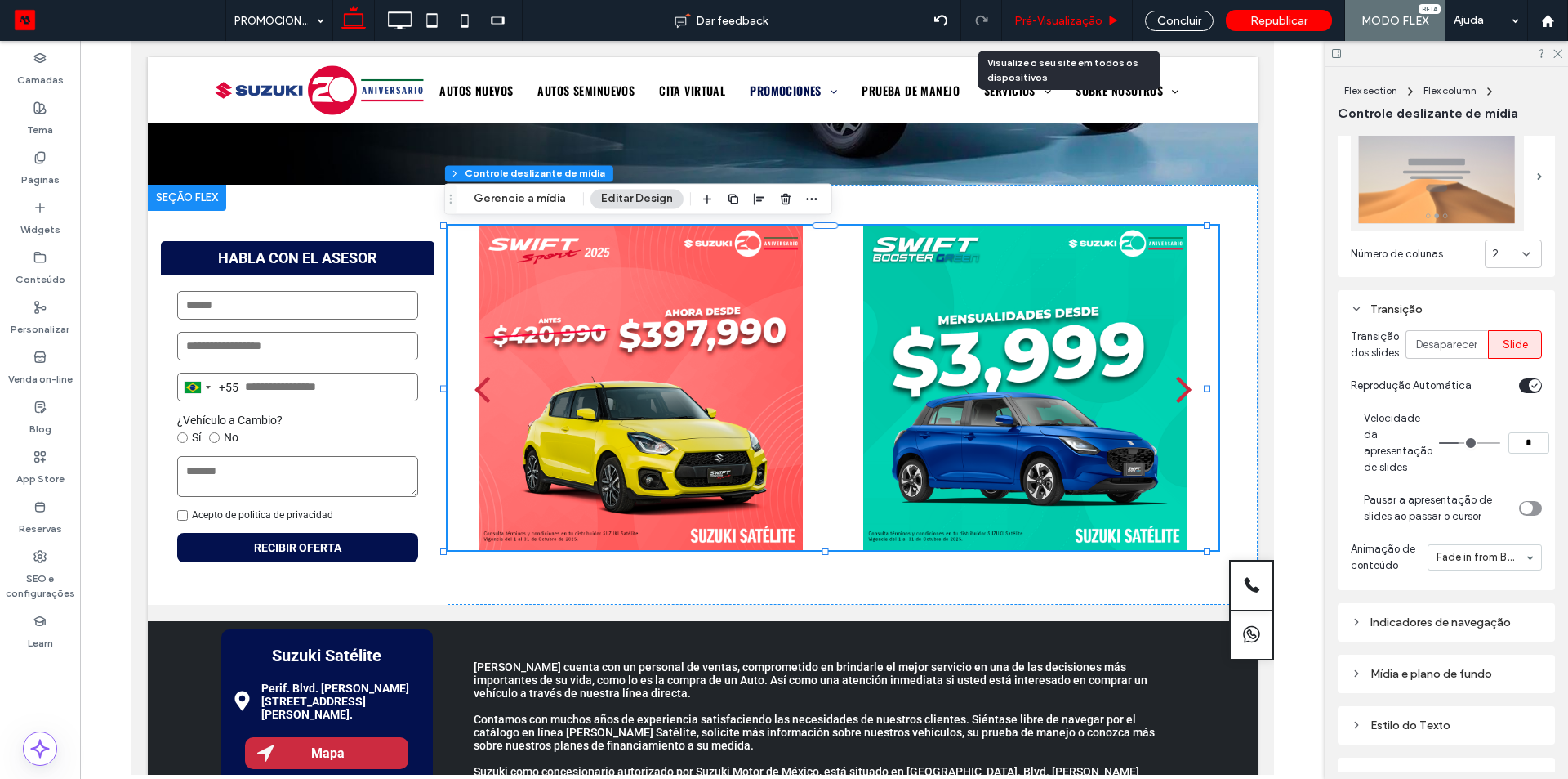
click at [1059, 9] on div "Pré-Visualizaçāo" at bounding box center [1067, 20] width 131 height 41
click at [1085, 23] on span "Pré-Visualizaçāo" at bounding box center [1058, 21] width 88 height 14
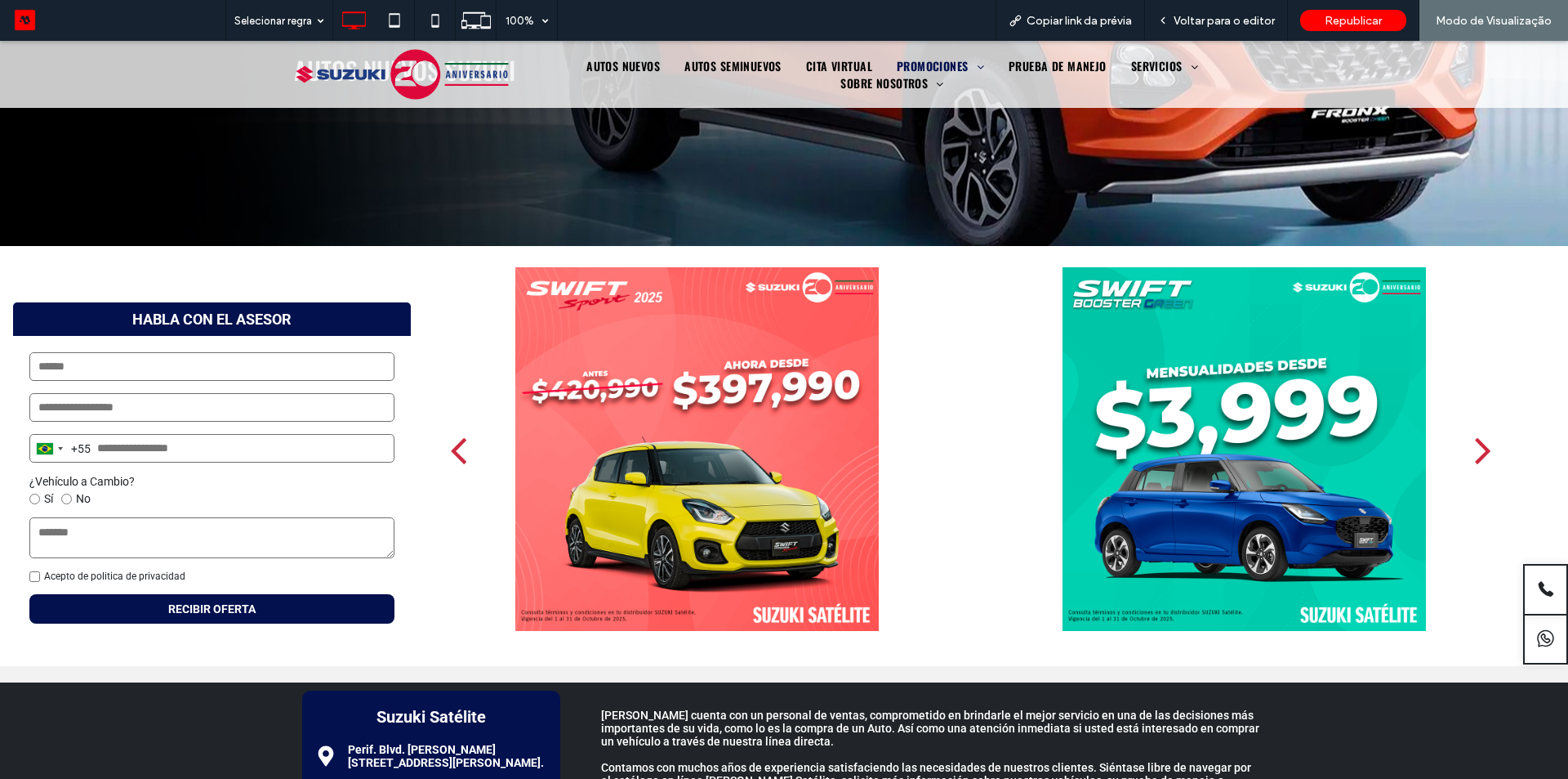
click at [1475, 447] on div "next" at bounding box center [1483, 449] width 16 height 47
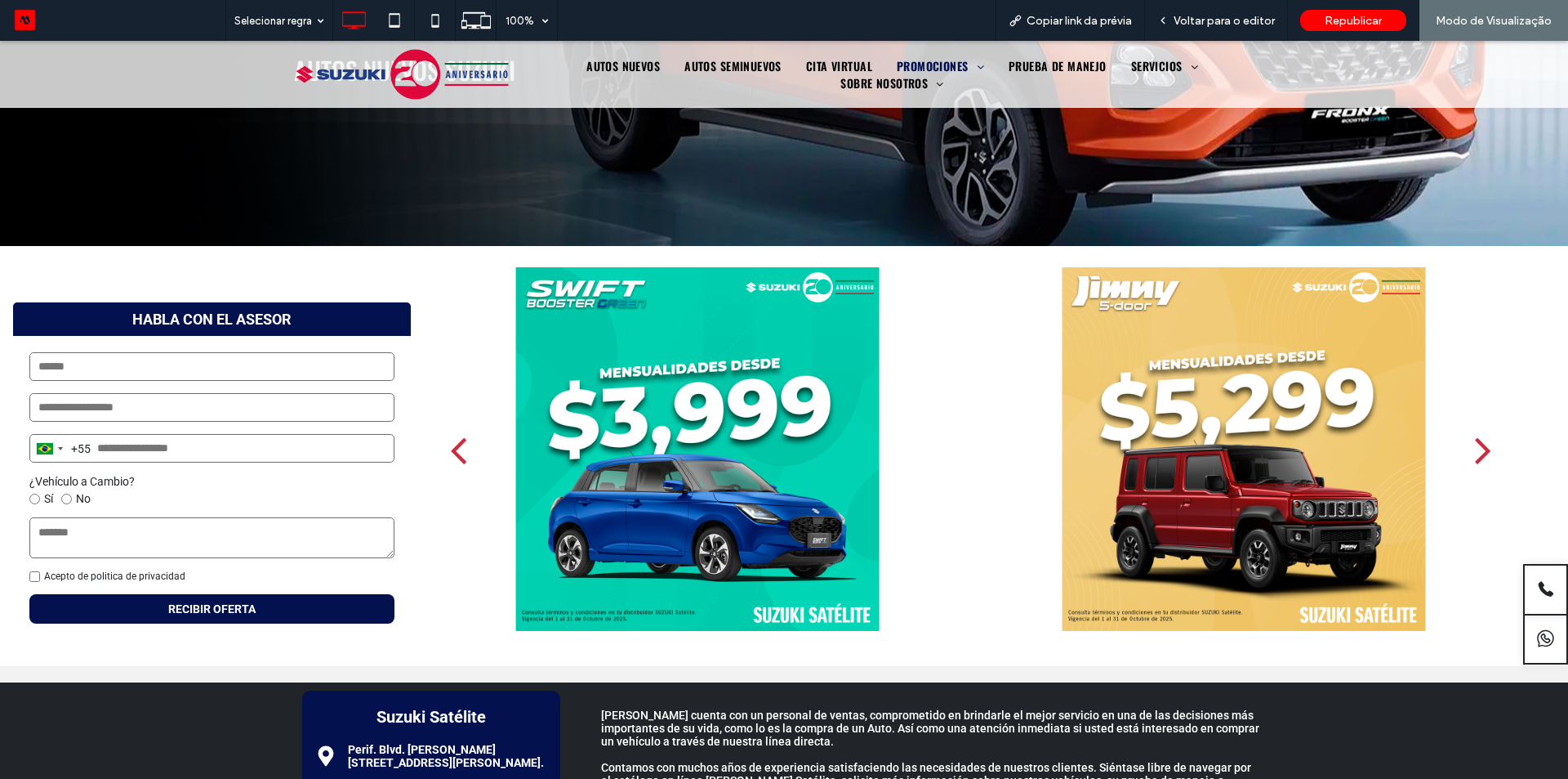
click at [1475, 447] on div "next" at bounding box center [1483, 449] width 16 height 47
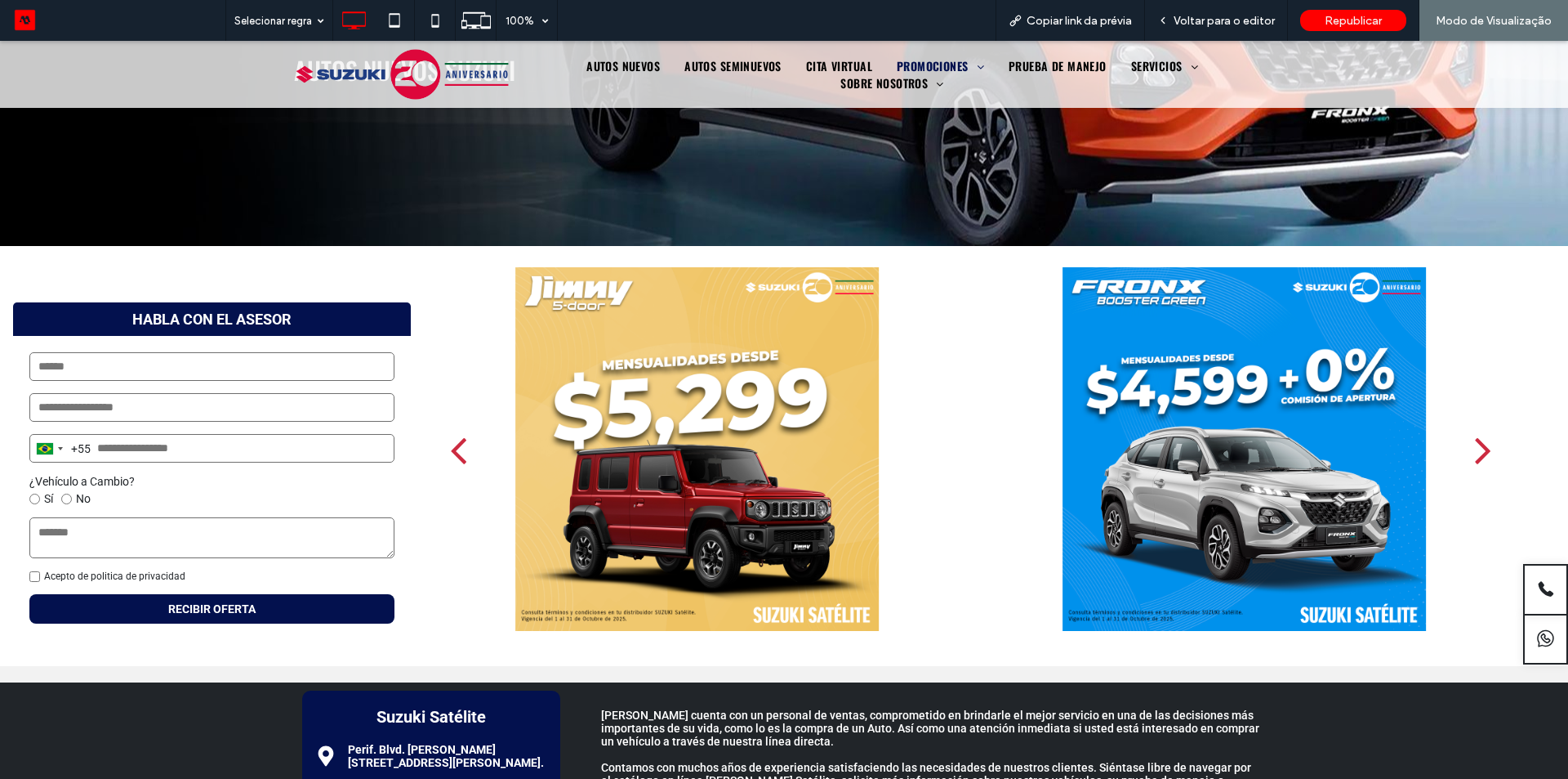
click at [1475, 447] on div "next" at bounding box center [1483, 449] width 16 height 47
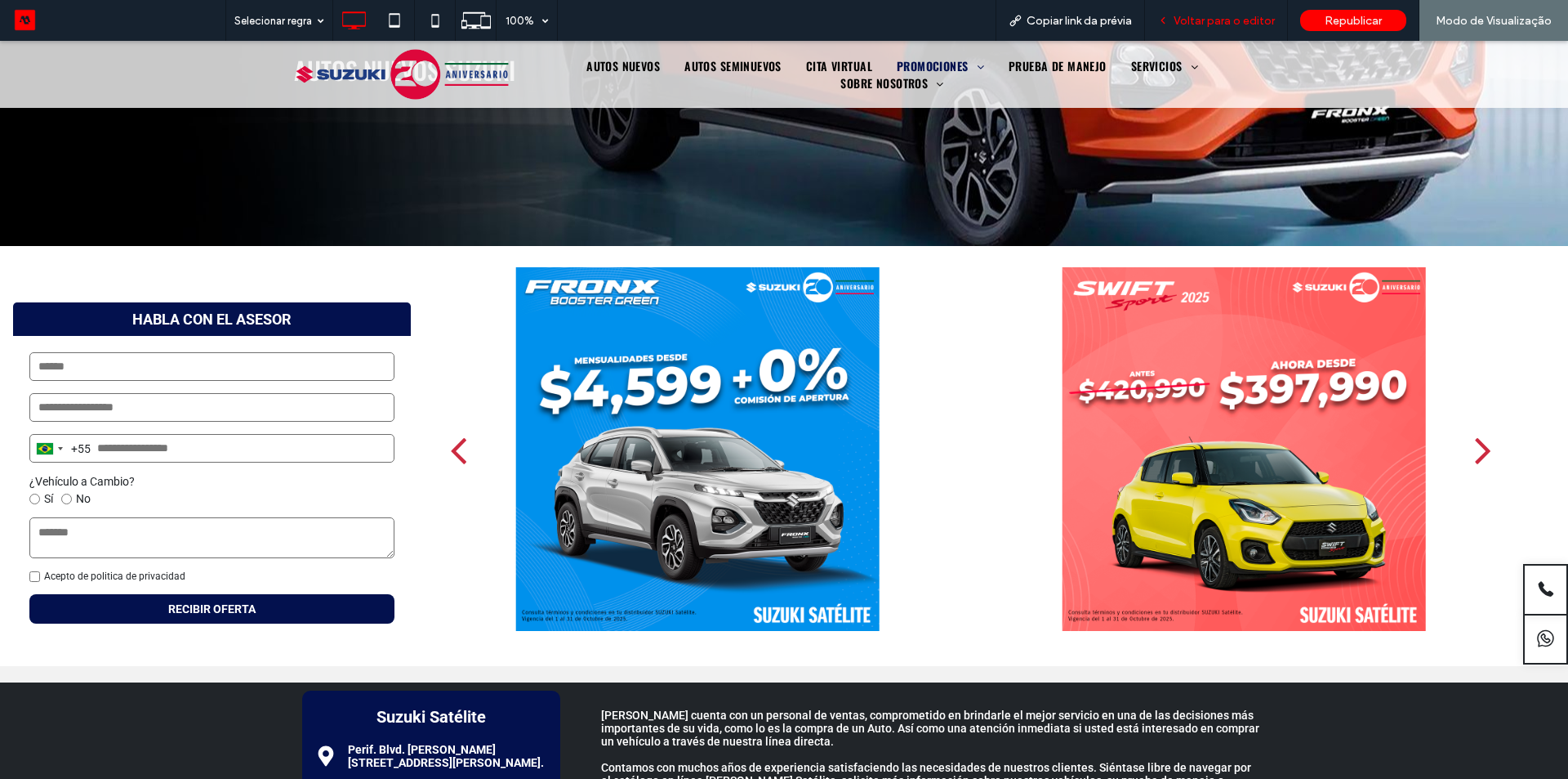
click at [1194, 20] on span "Voltar para o editor" at bounding box center [1224, 21] width 101 height 14
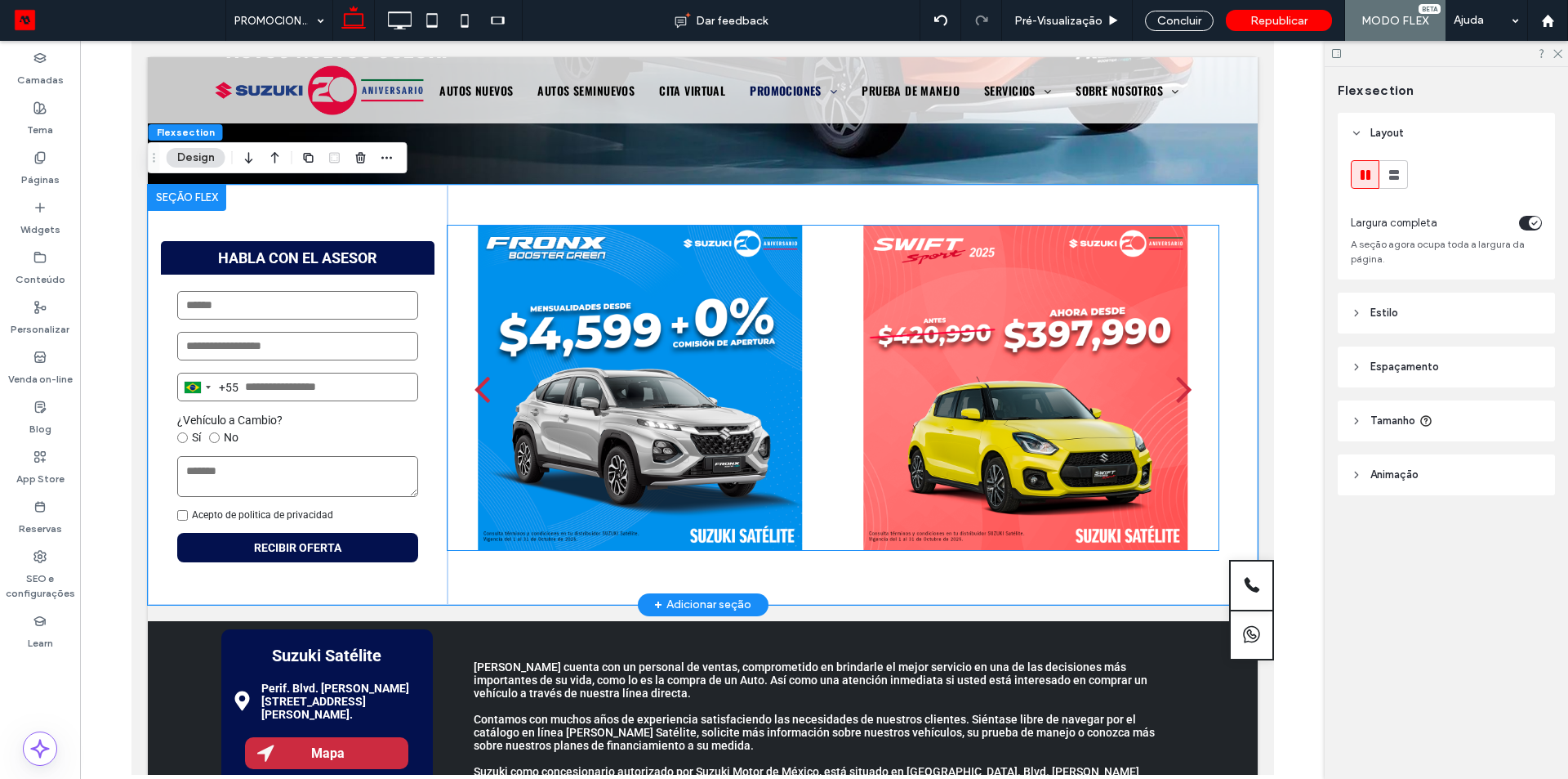
click at [721, 375] on div at bounding box center [640, 398] width 362 height 247
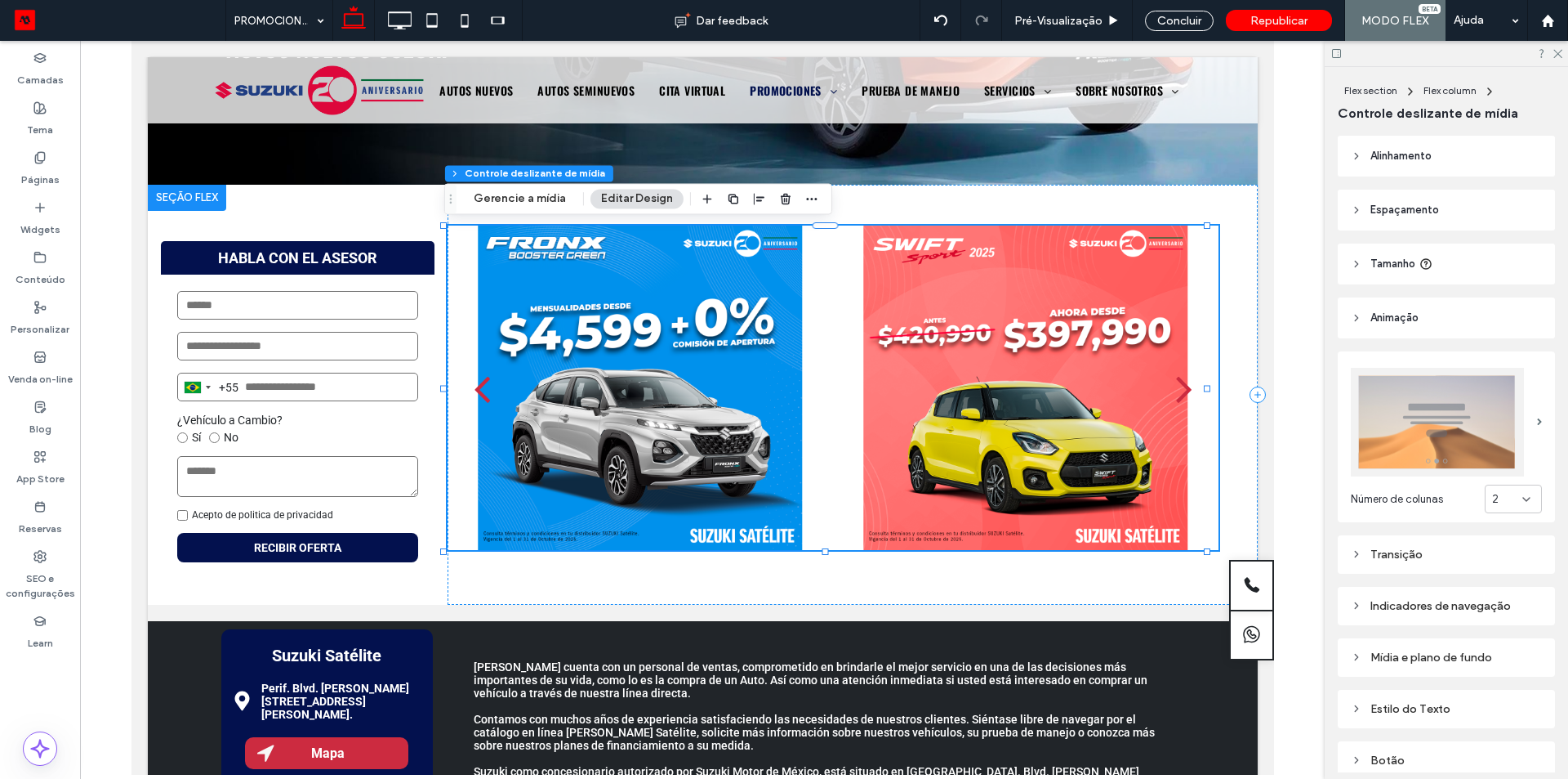
click at [1449, 435] on img at bounding box center [1437, 422] width 173 height 109
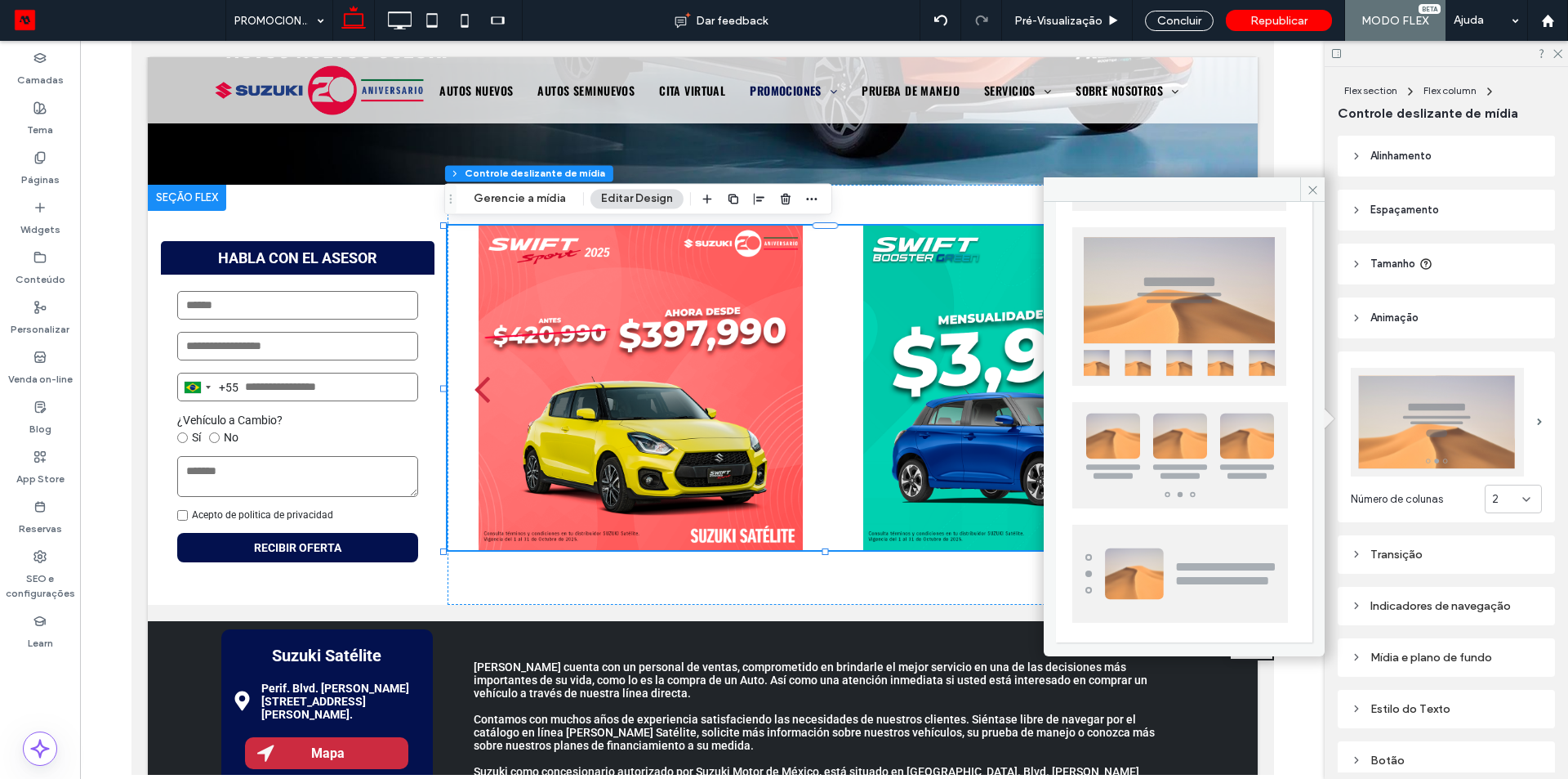
scroll to position [324, 0]
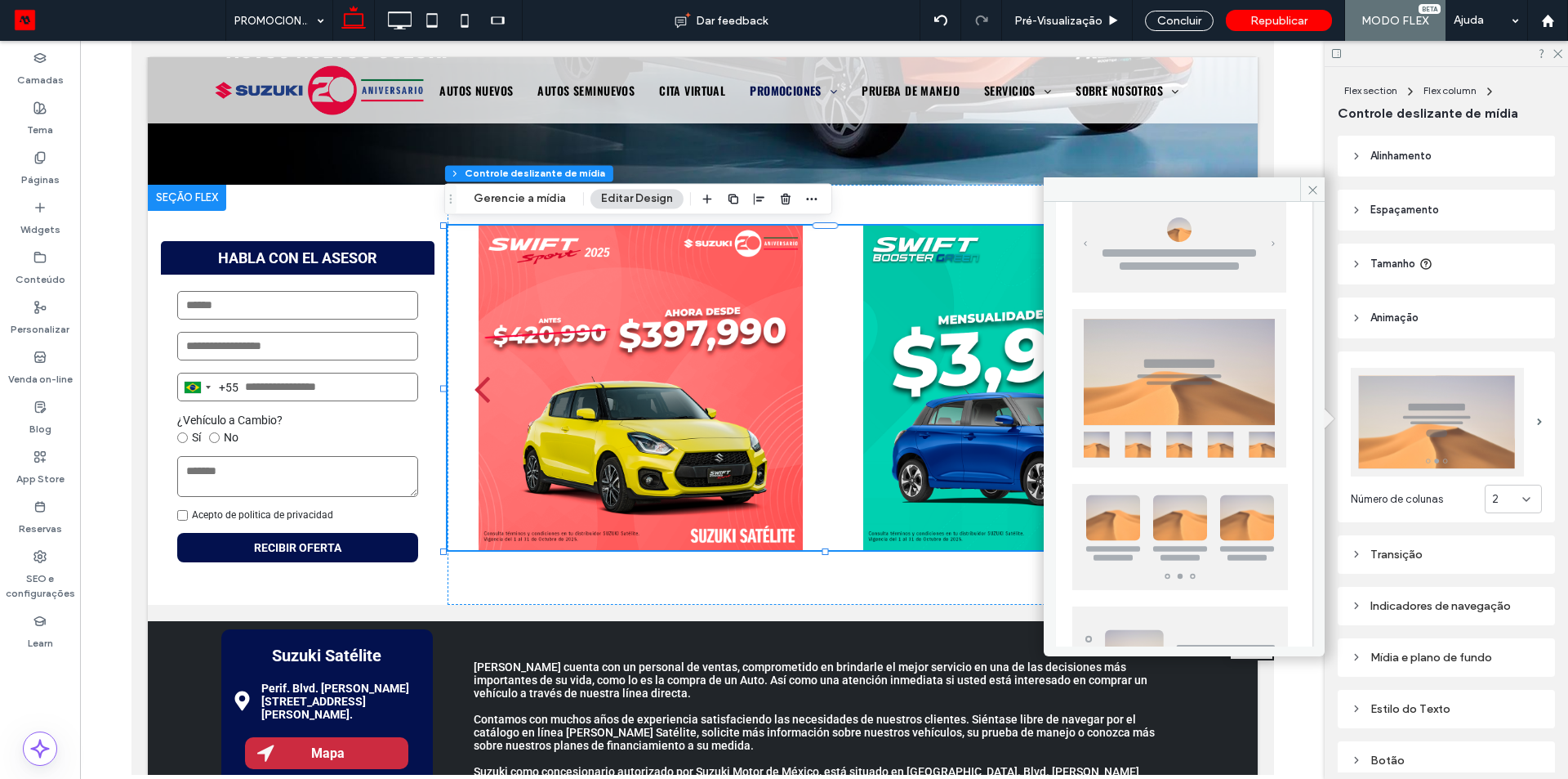
click at [1497, 495] on div "2" at bounding box center [1507, 499] width 30 height 16
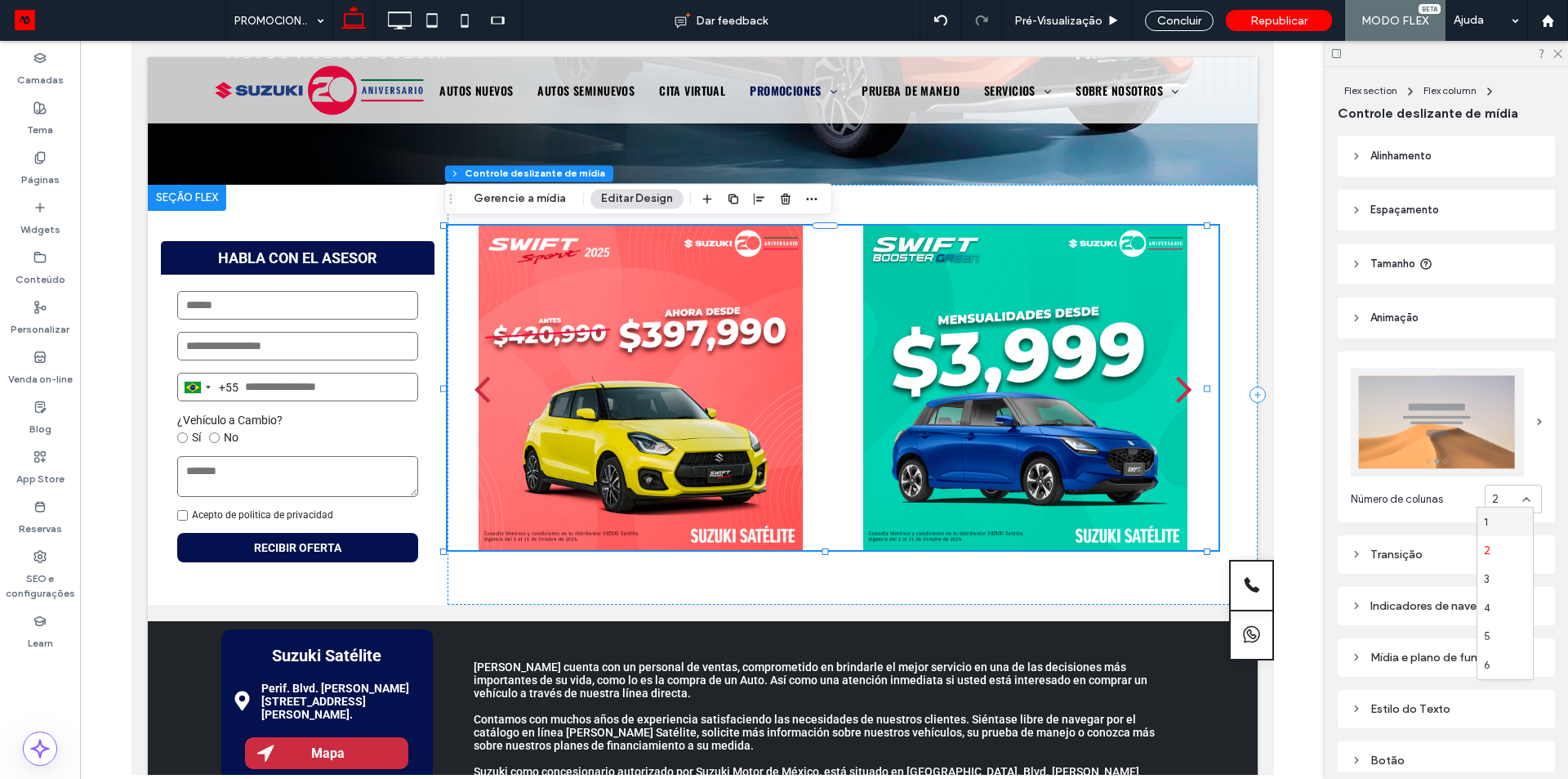
click at [1502, 526] on div "1" at bounding box center [1506, 522] width 56 height 29
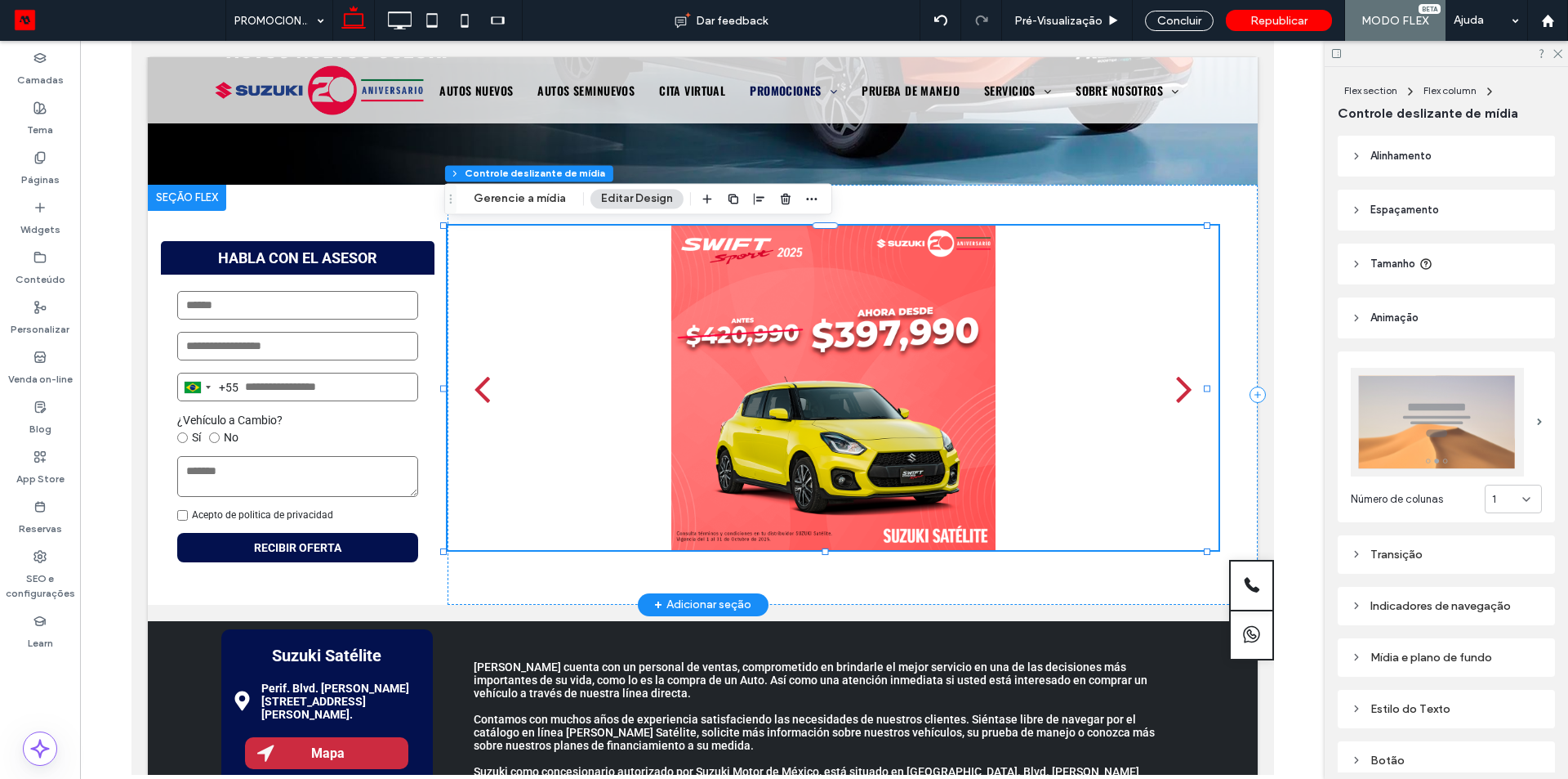
click at [1175, 398] on div "next" at bounding box center [1183, 388] width 16 height 47
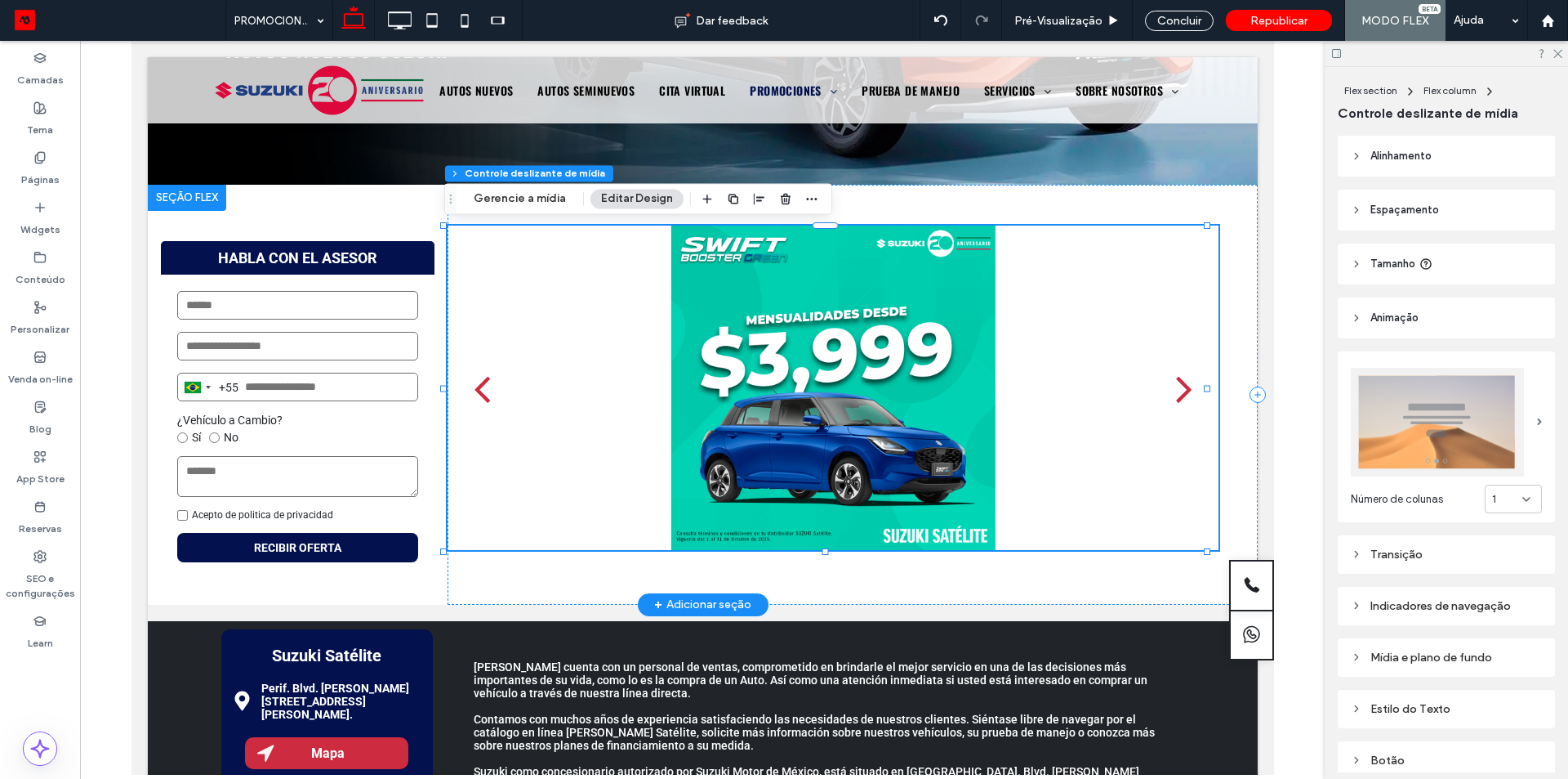
click at [1175, 398] on div "next" at bounding box center [1183, 388] width 16 height 47
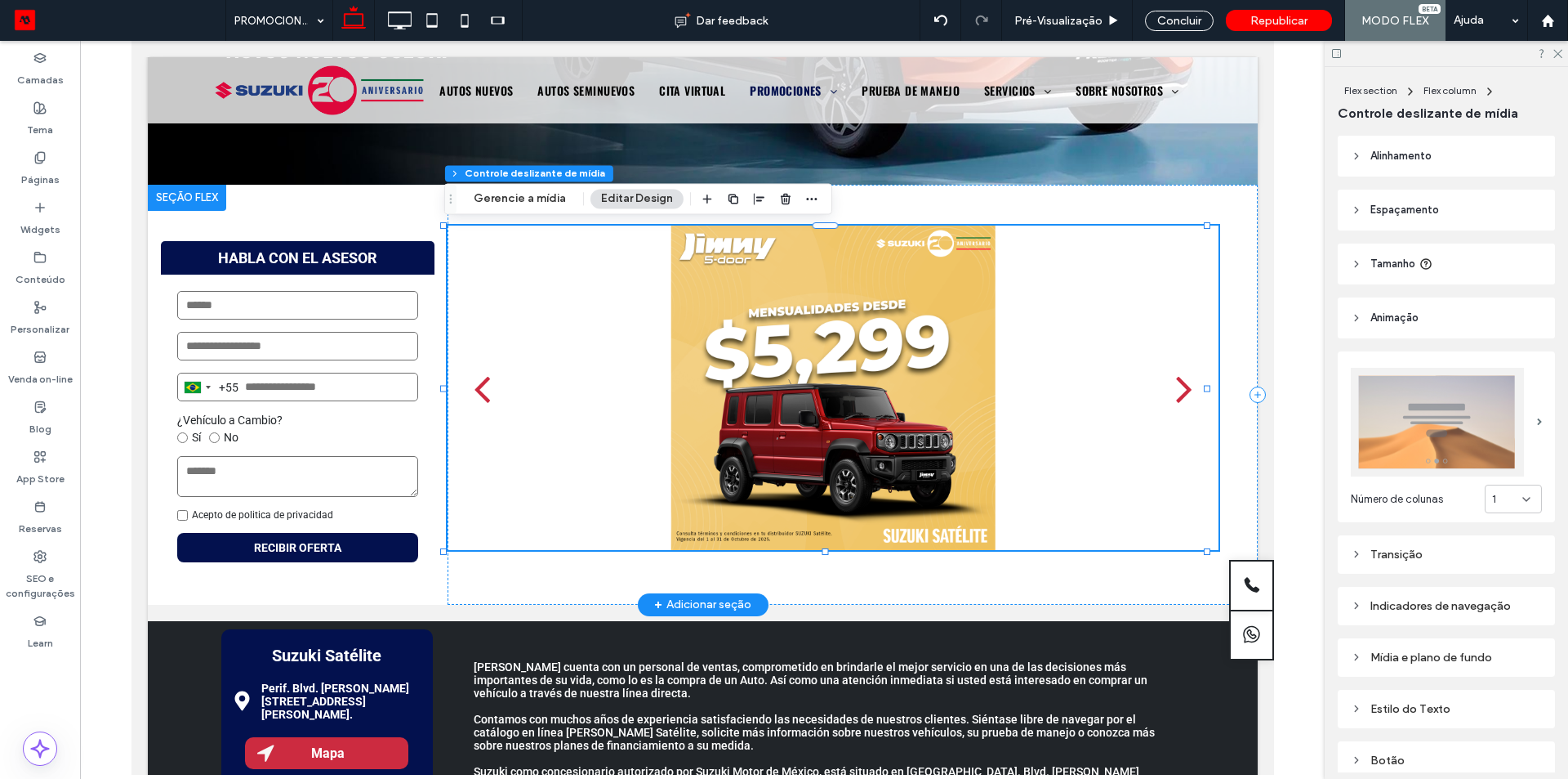
click at [1175, 398] on div "next" at bounding box center [1183, 388] width 16 height 47
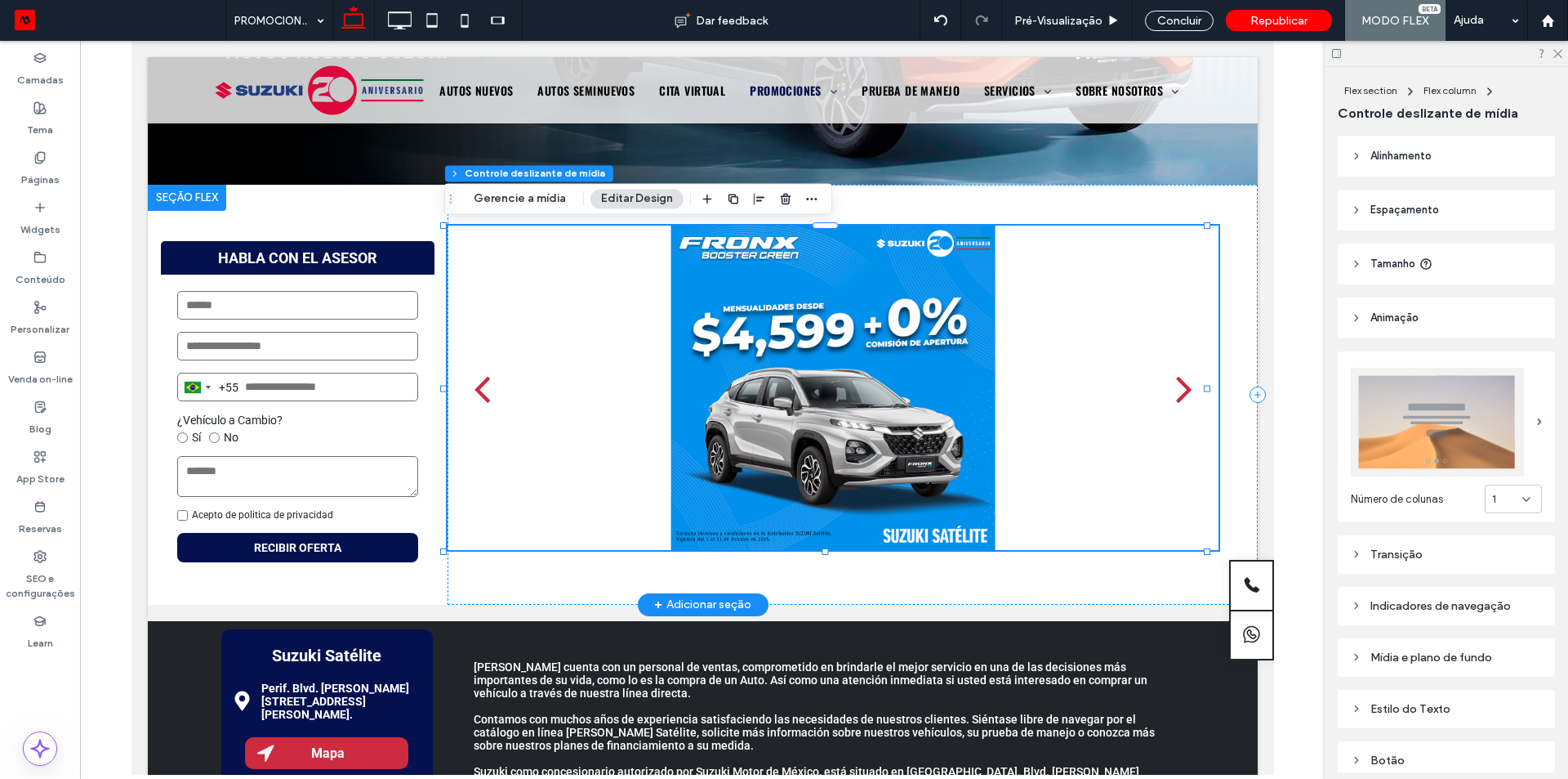
click at [1175, 398] on div "next" at bounding box center [1183, 388] width 16 height 47
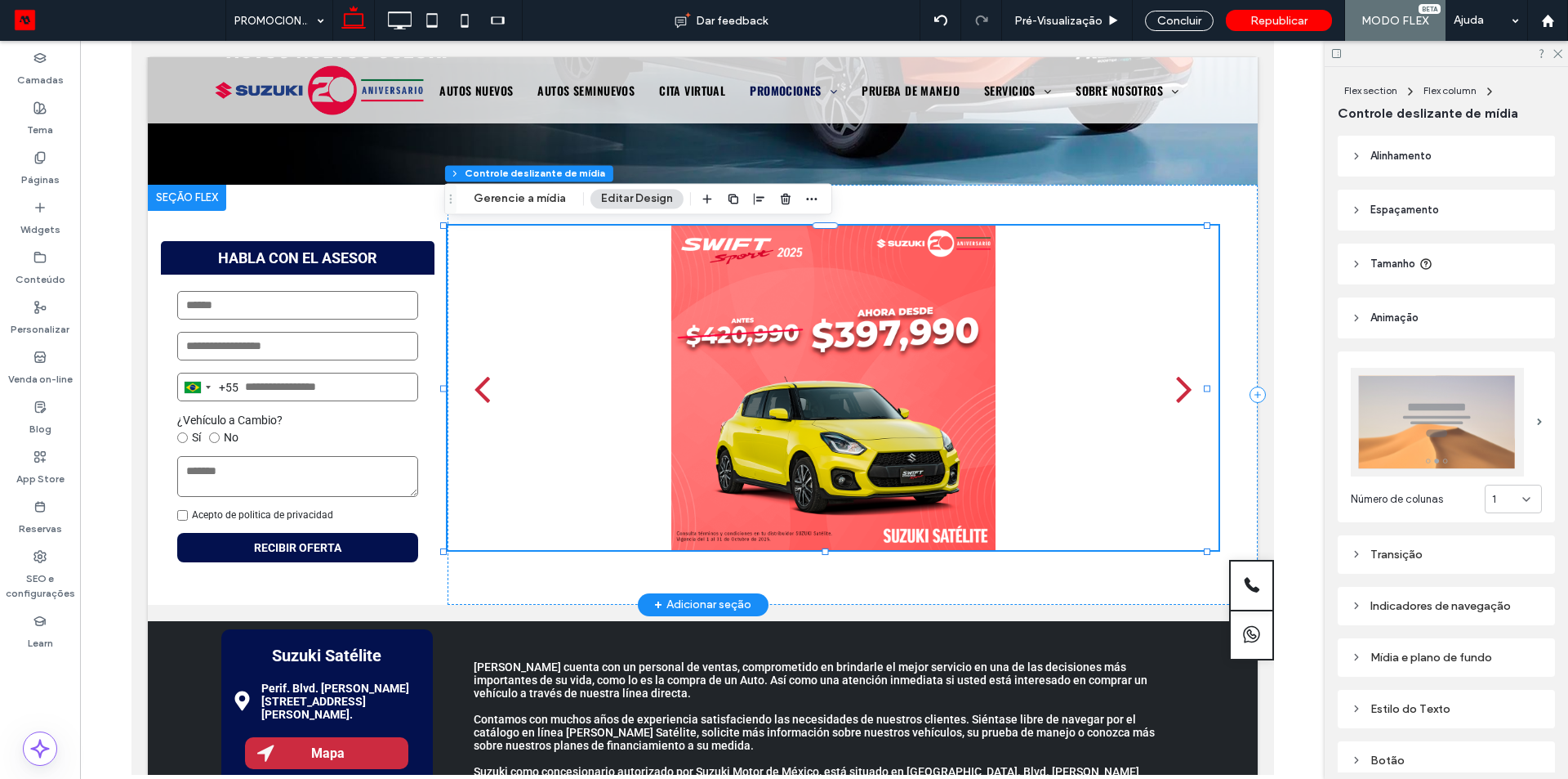
click at [1175, 398] on div "next" at bounding box center [1183, 388] width 16 height 47
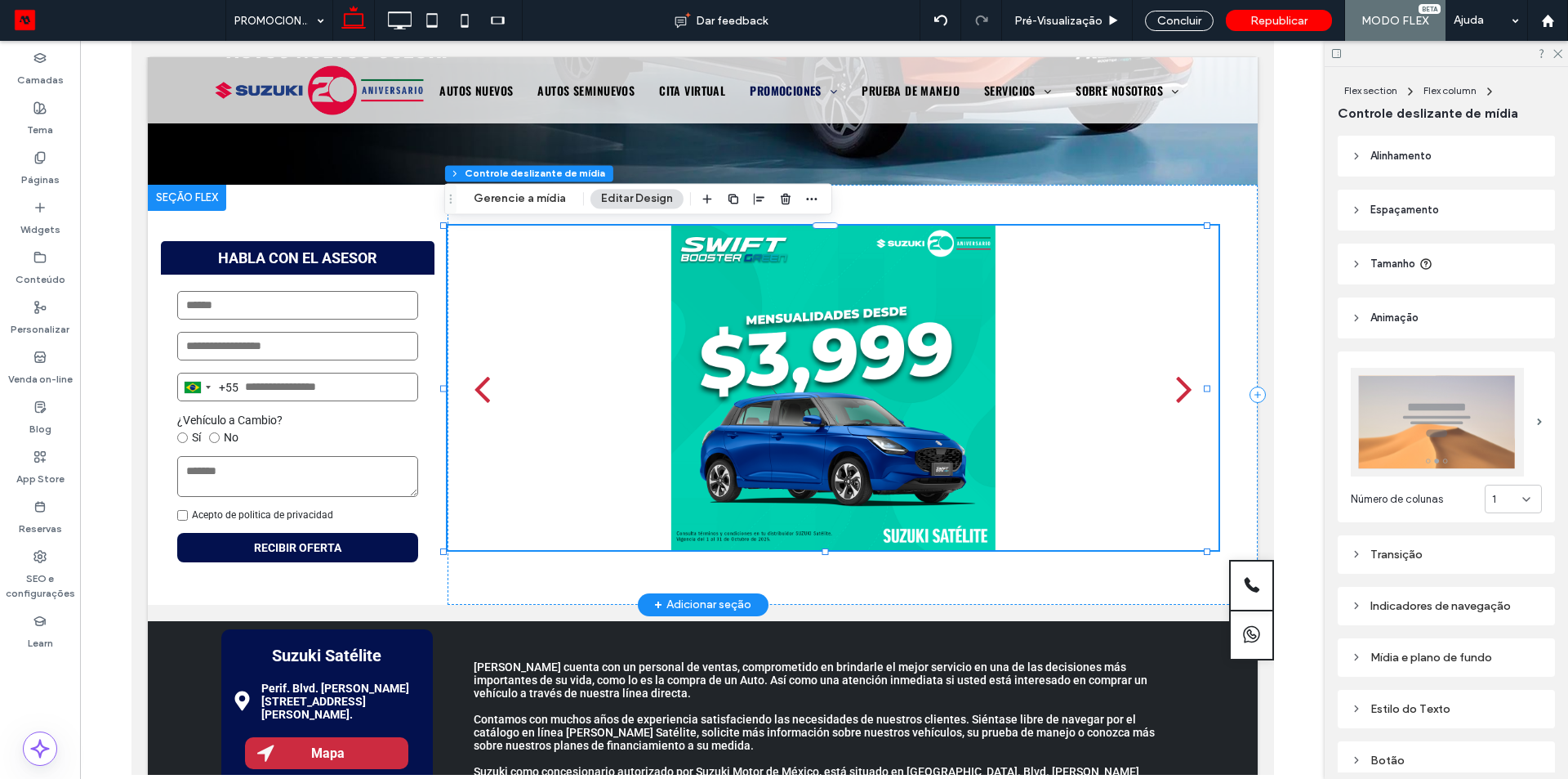
click at [1175, 398] on div "next" at bounding box center [1183, 388] width 16 height 47
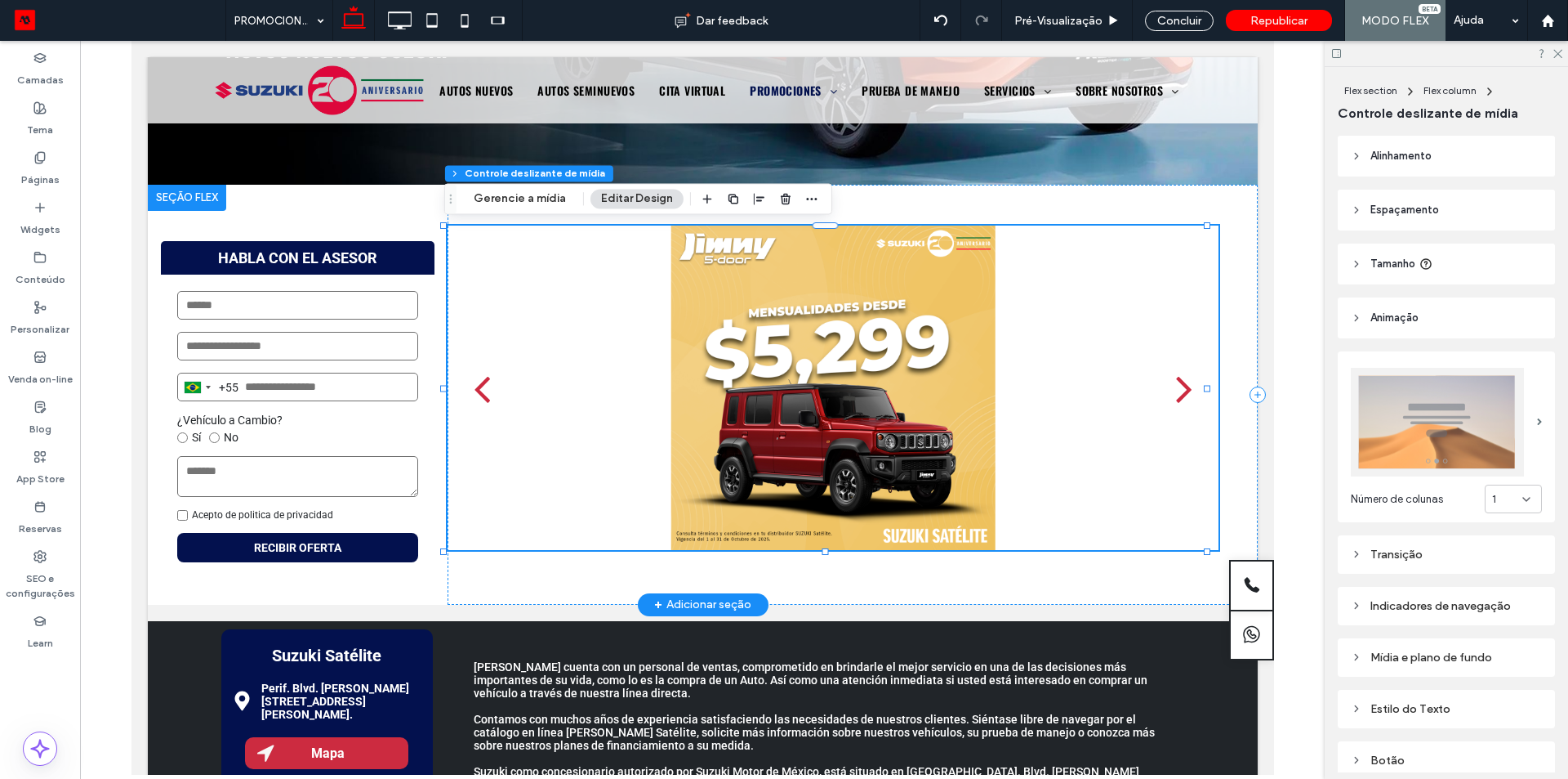
click at [1175, 398] on div "next" at bounding box center [1183, 388] width 16 height 47
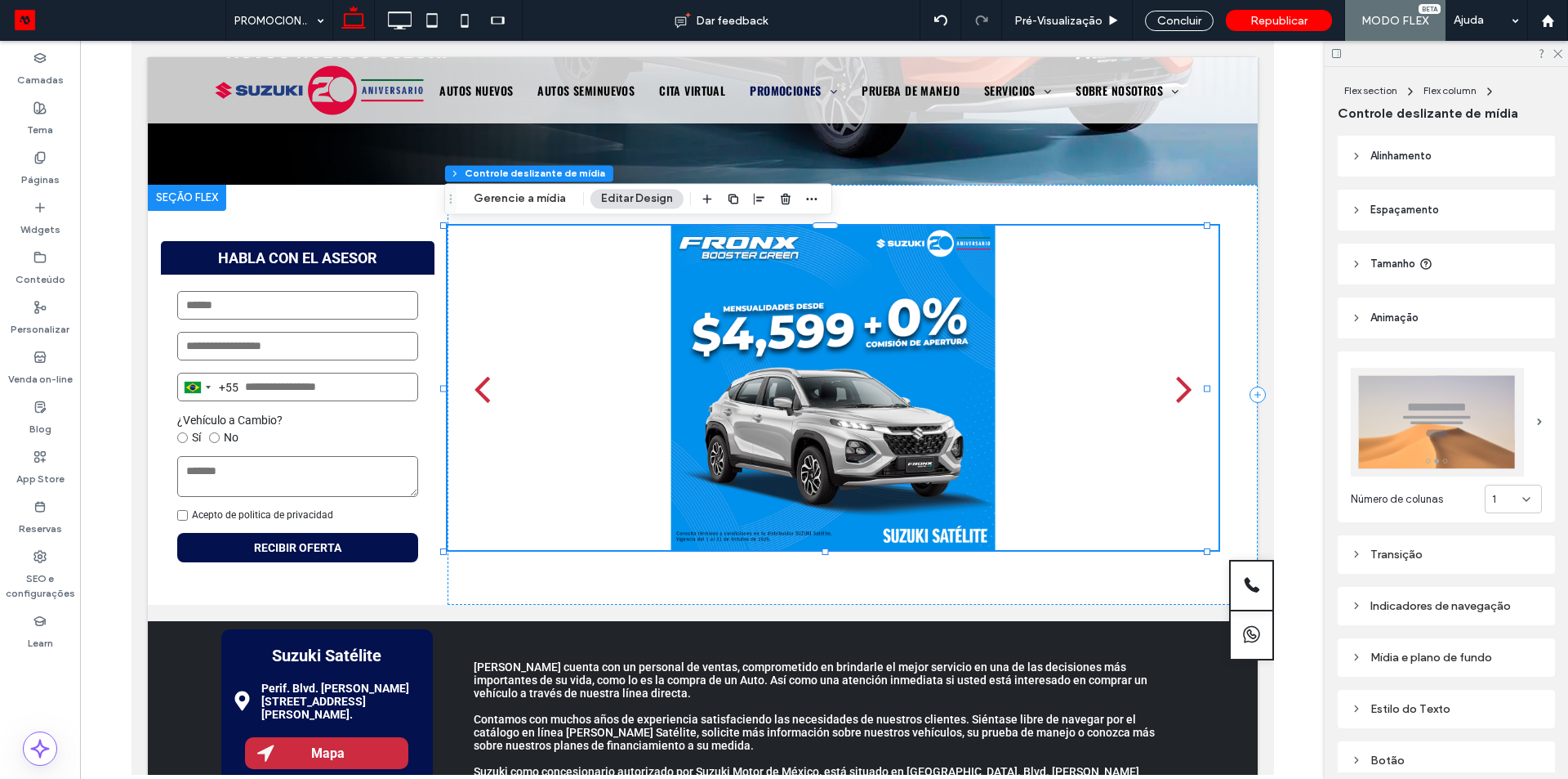
click at [1389, 410] on img at bounding box center [1437, 422] width 173 height 109
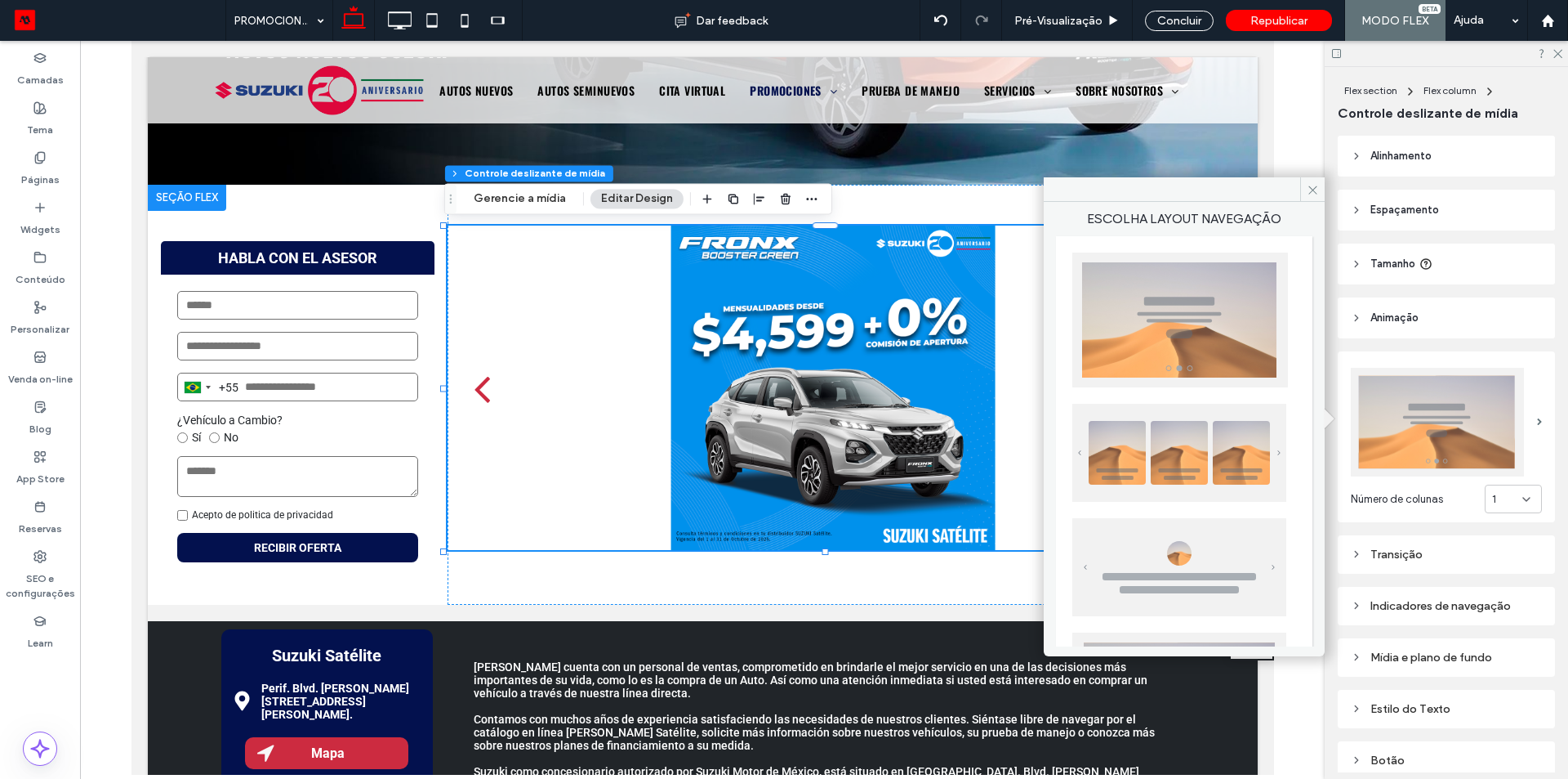
click at [1168, 434] on img at bounding box center [1179, 453] width 214 height 98
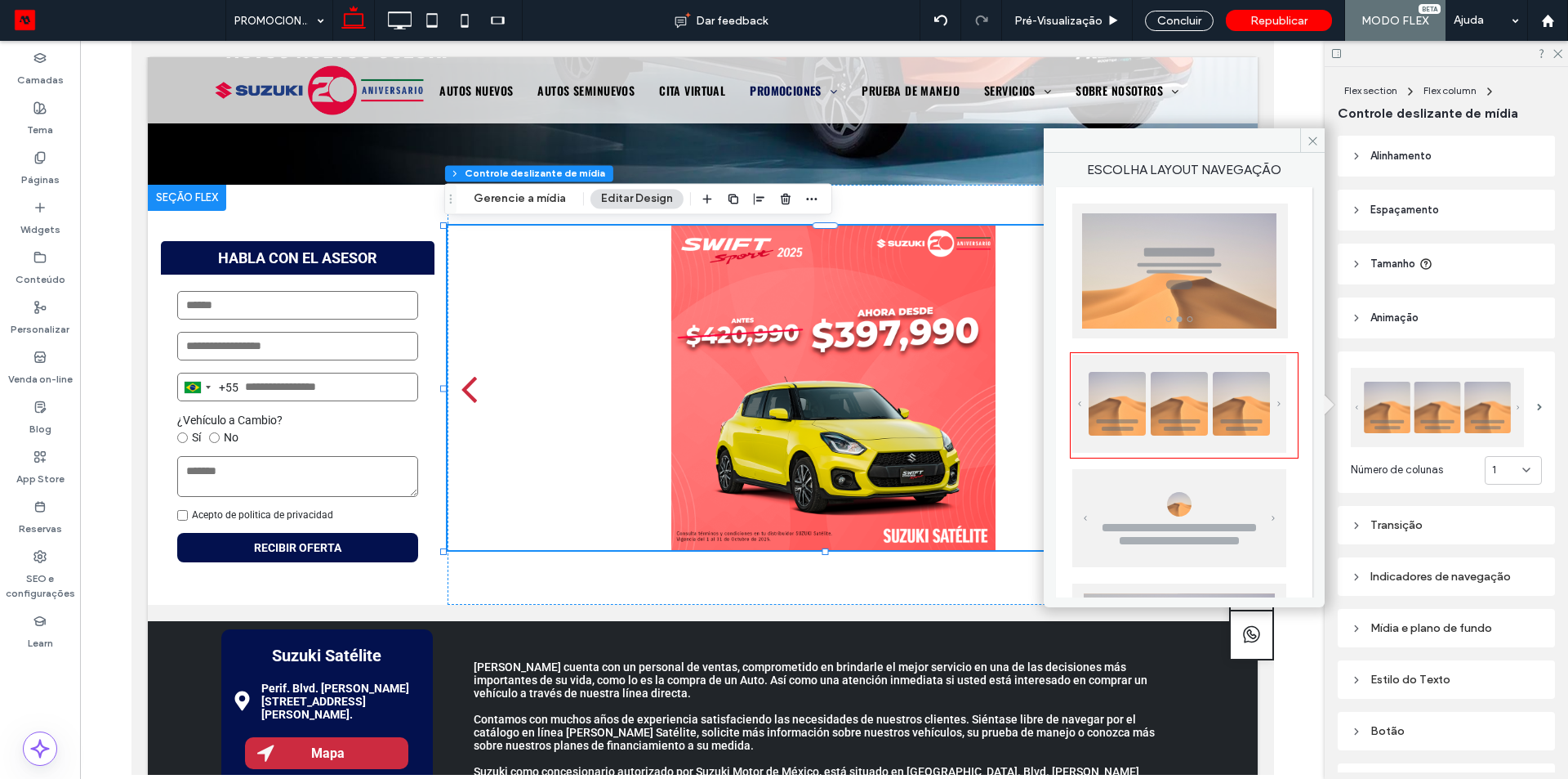
click at [1501, 463] on div "1" at bounding box center [1507, 470] width 30 height 16
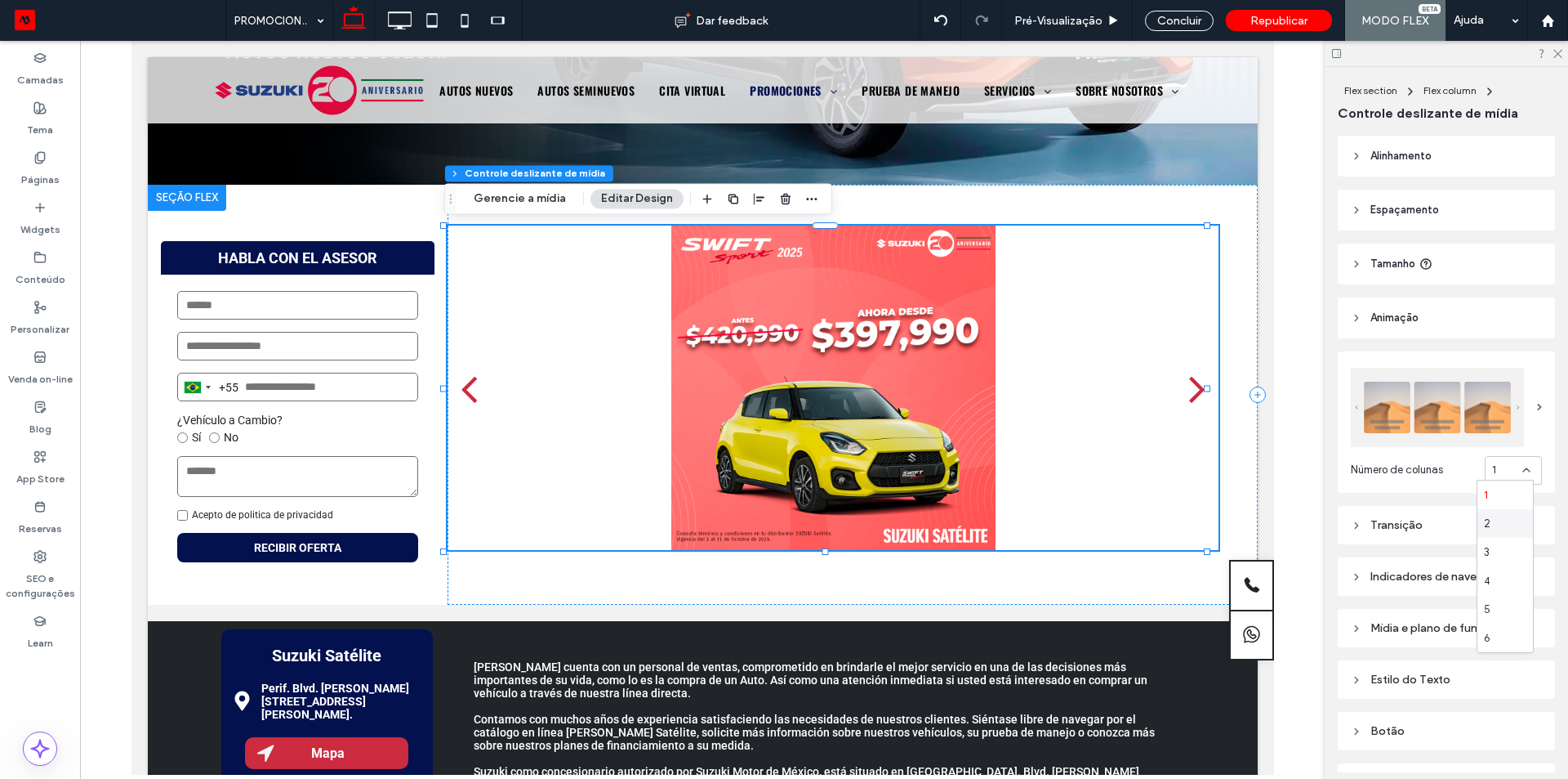
click at [1495, 525] on div "2" at bounding box center [1506, 523] width 56 height 29
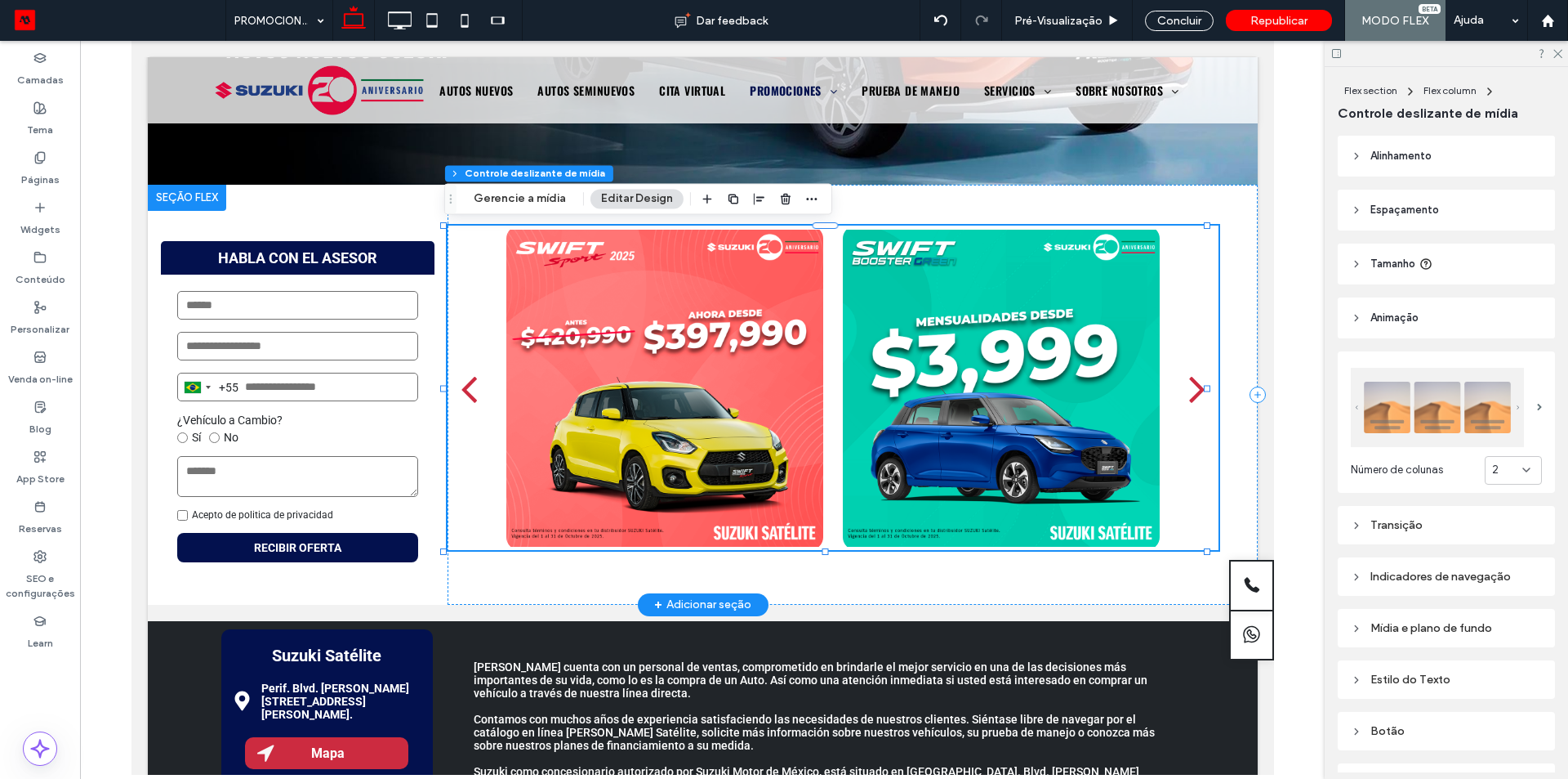
click at [1188, 388] on div "next" at bounding box center [1196, 388] width 16 height 47
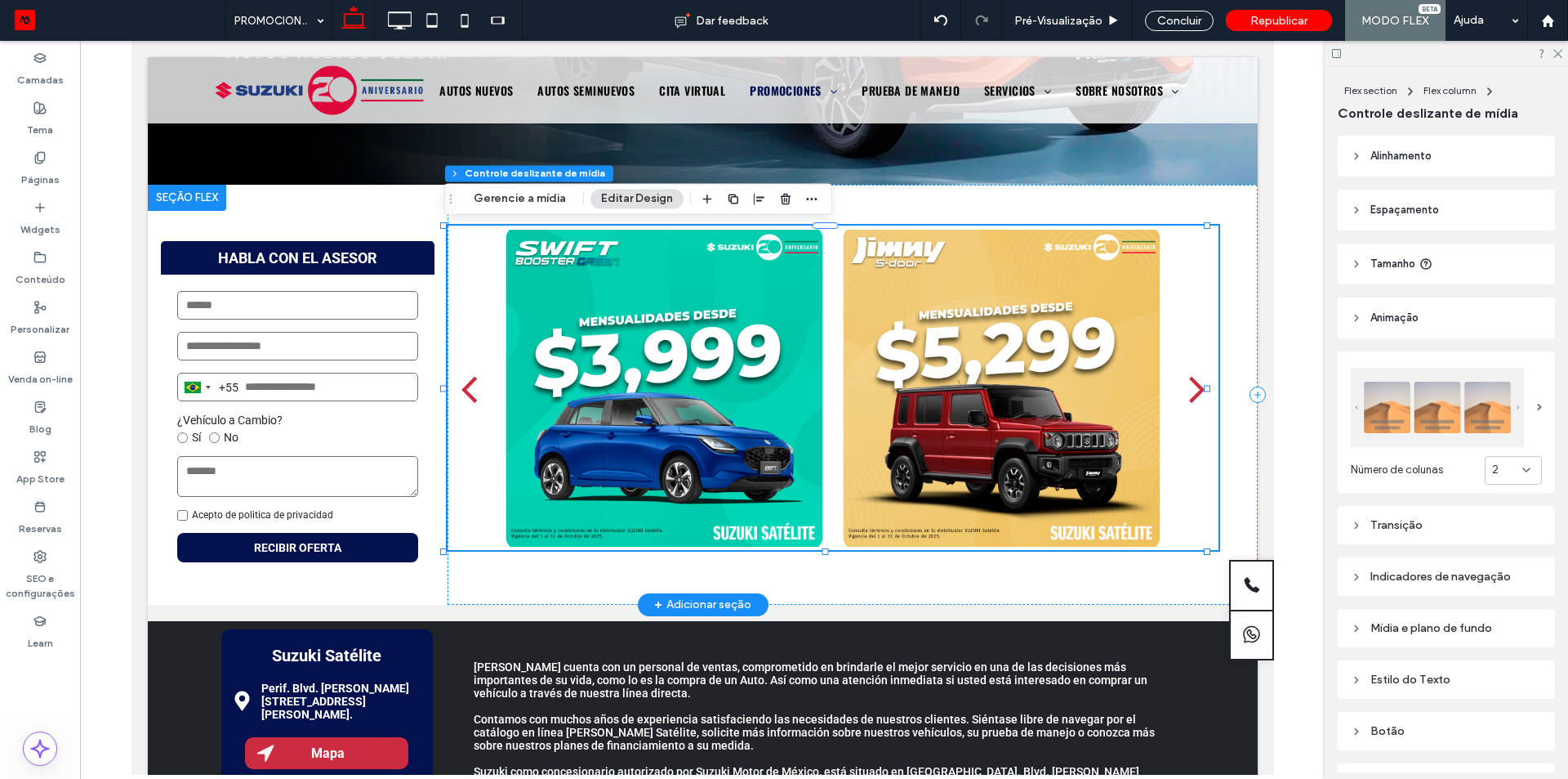
click at [1188, 388] on div "next" at bounding box center [1196, 388] width 16 height 47
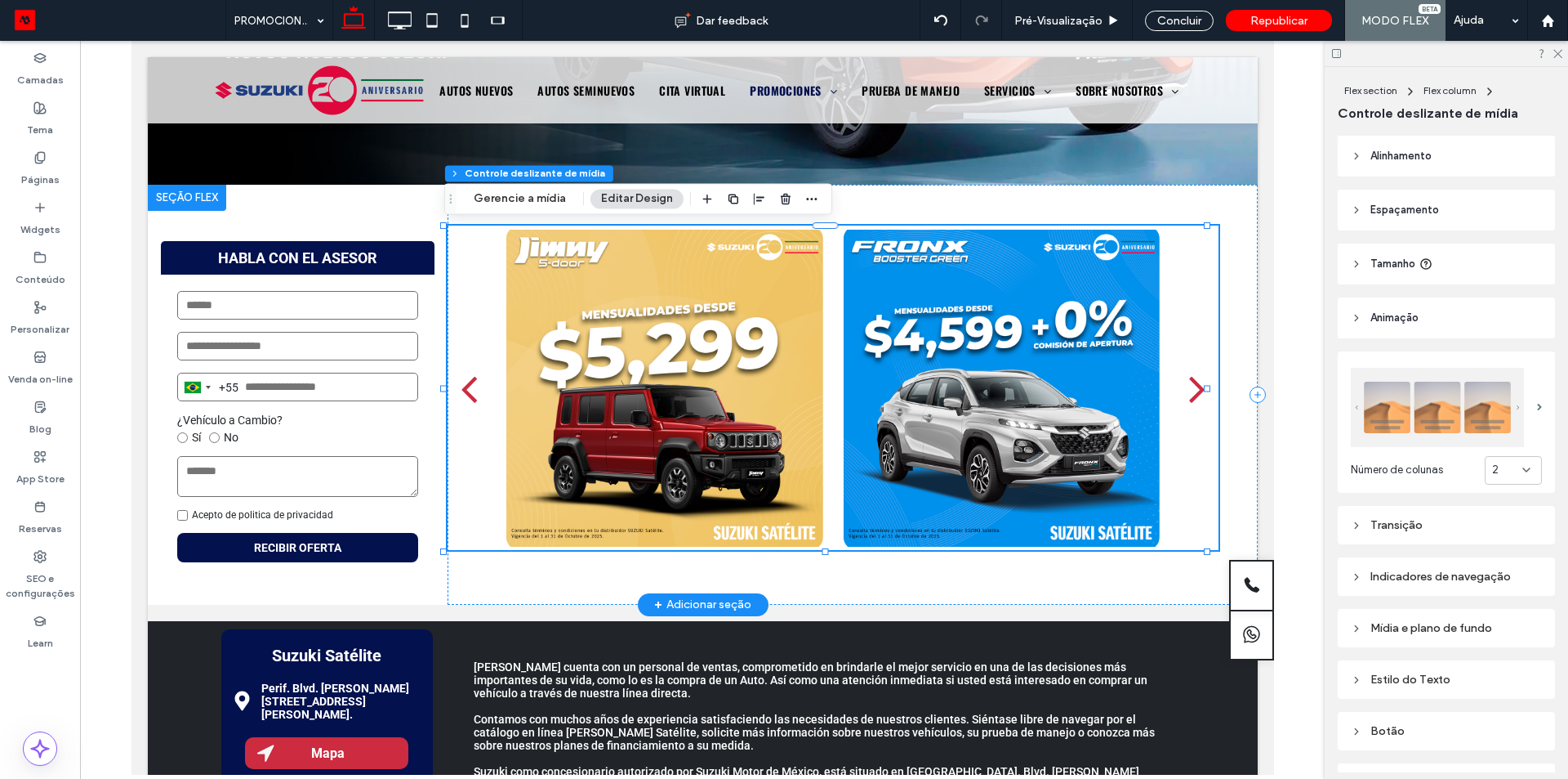
click at [1188, 388] on div "next" at bounding box center [1196, 388] width 16 height 47
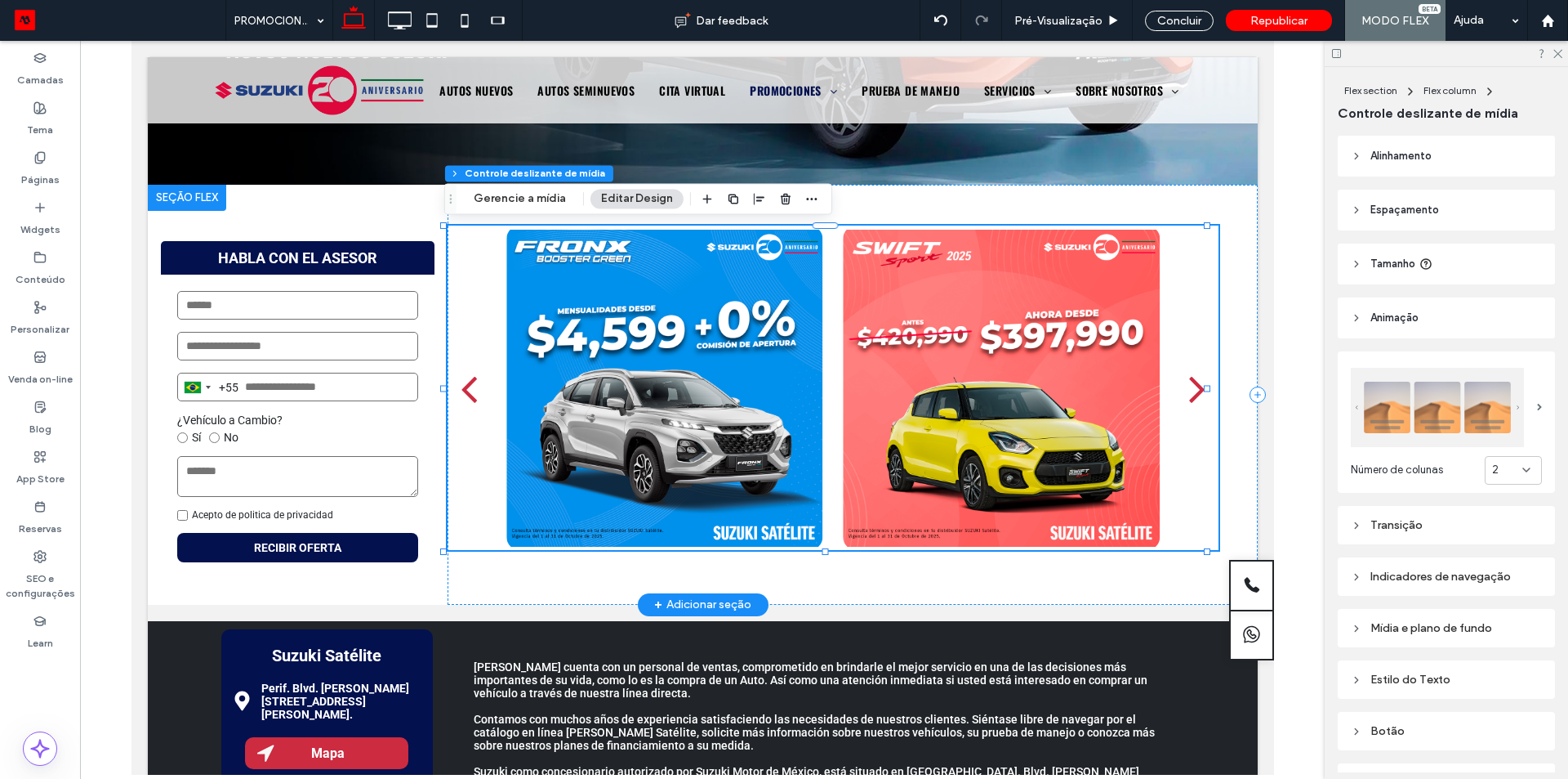
click at [1188, 388] on div "next" at bounding box center [1196, 388] width 16 height 47
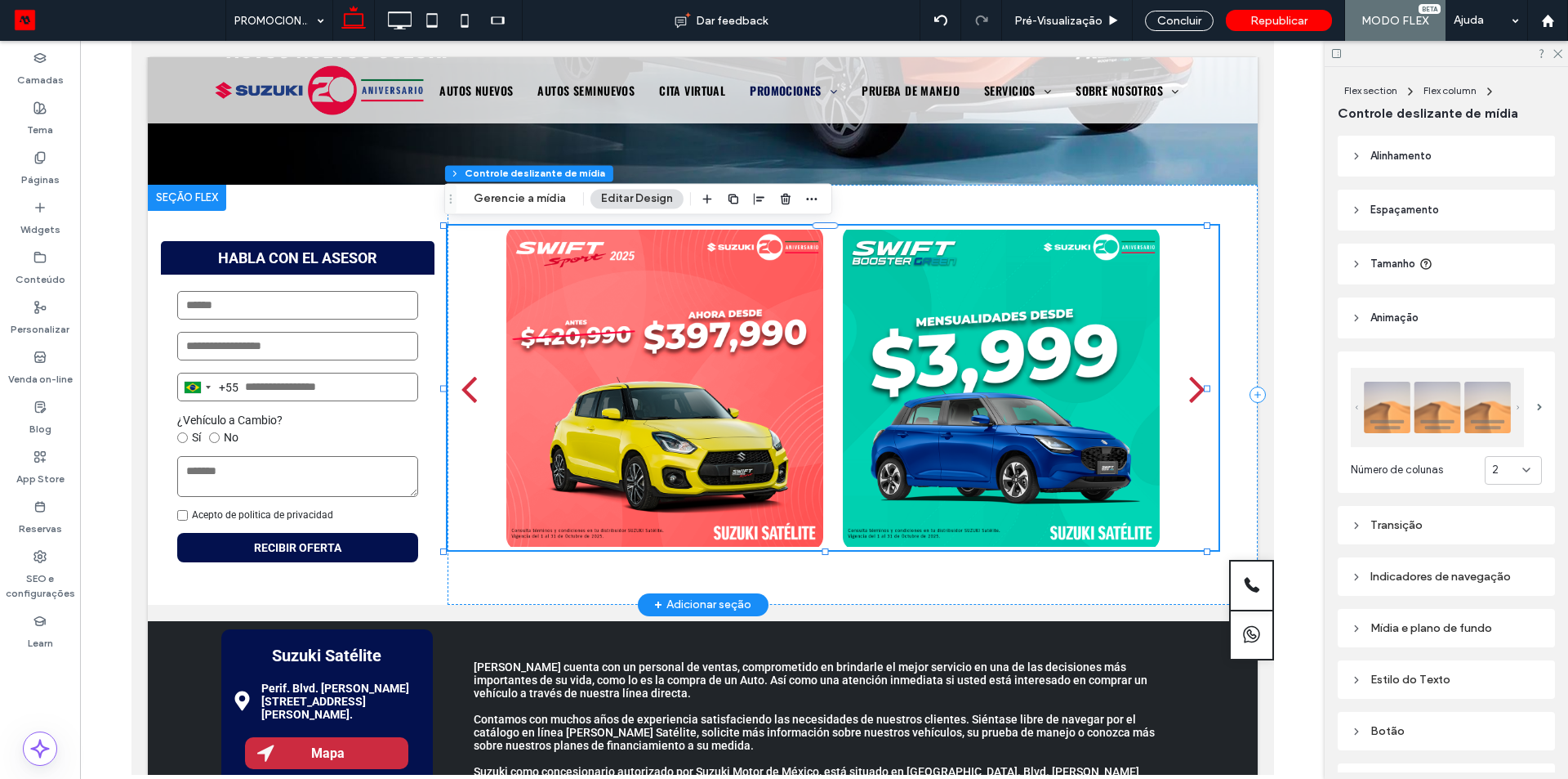
click at [1188, 388] on div "next" at bounding box center [1196, 388] width 16 height 47
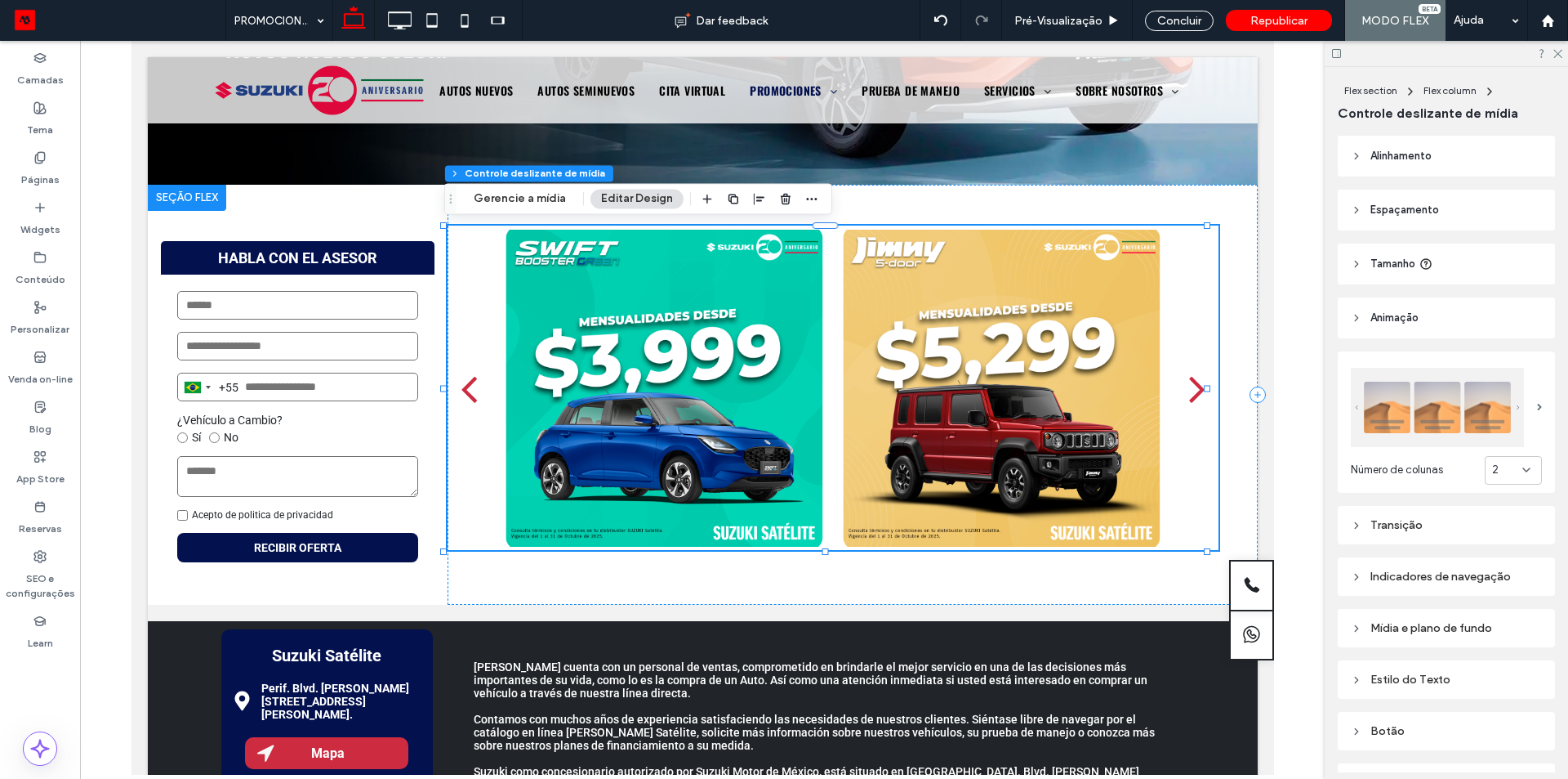
click at [1504, 468] on div "2" at bounding box center [1507, 470] width 30 height 16
click at [1502, 468] on div "2" at bounding box center [1507, 470] width 30 height 16
click at [1443, 421] on img at bounding box center [1437, 407] width 173 height 79
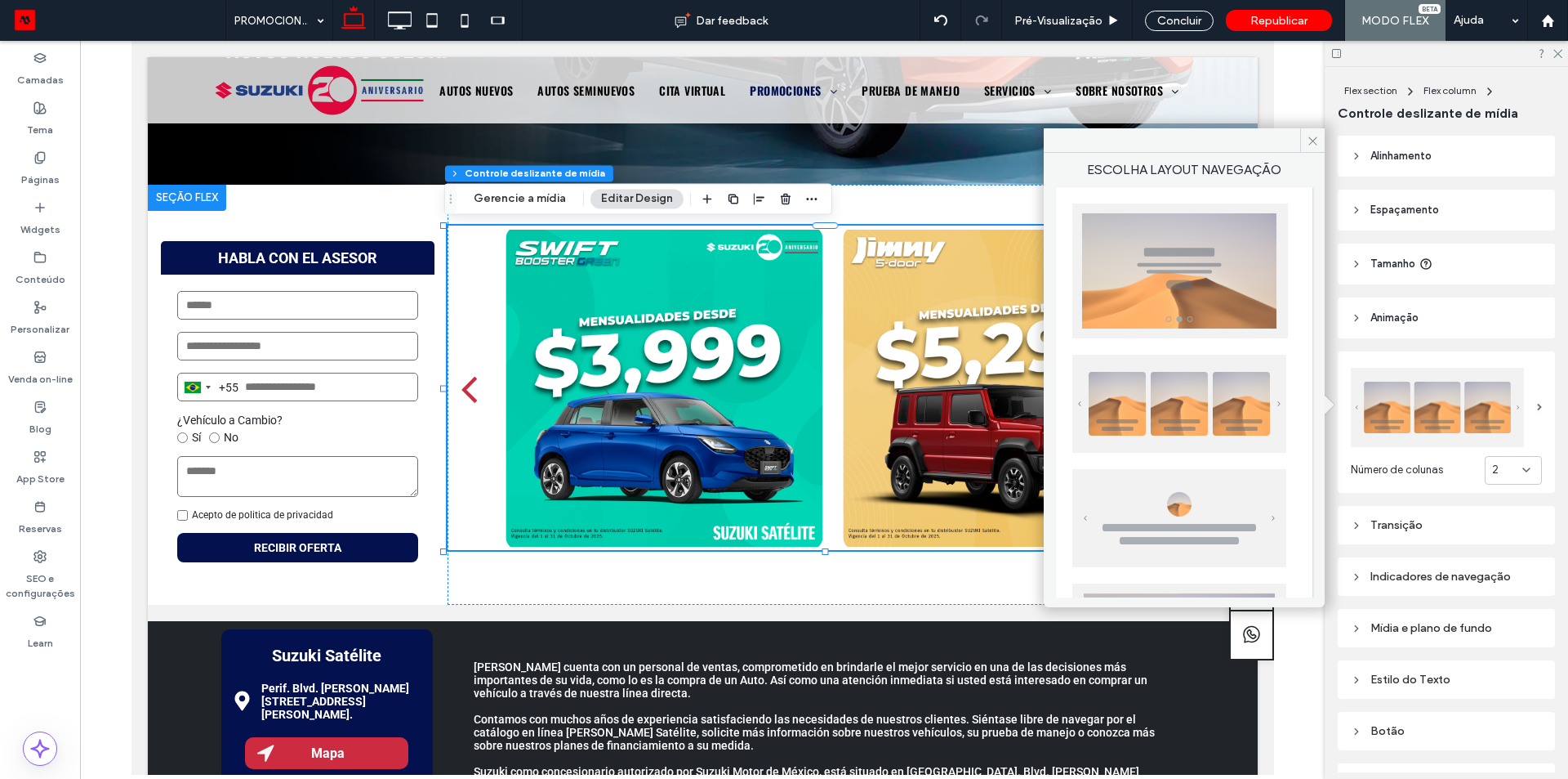
click at [1197, 267] on img at bounding box center [1180, 271] width 216 height 135
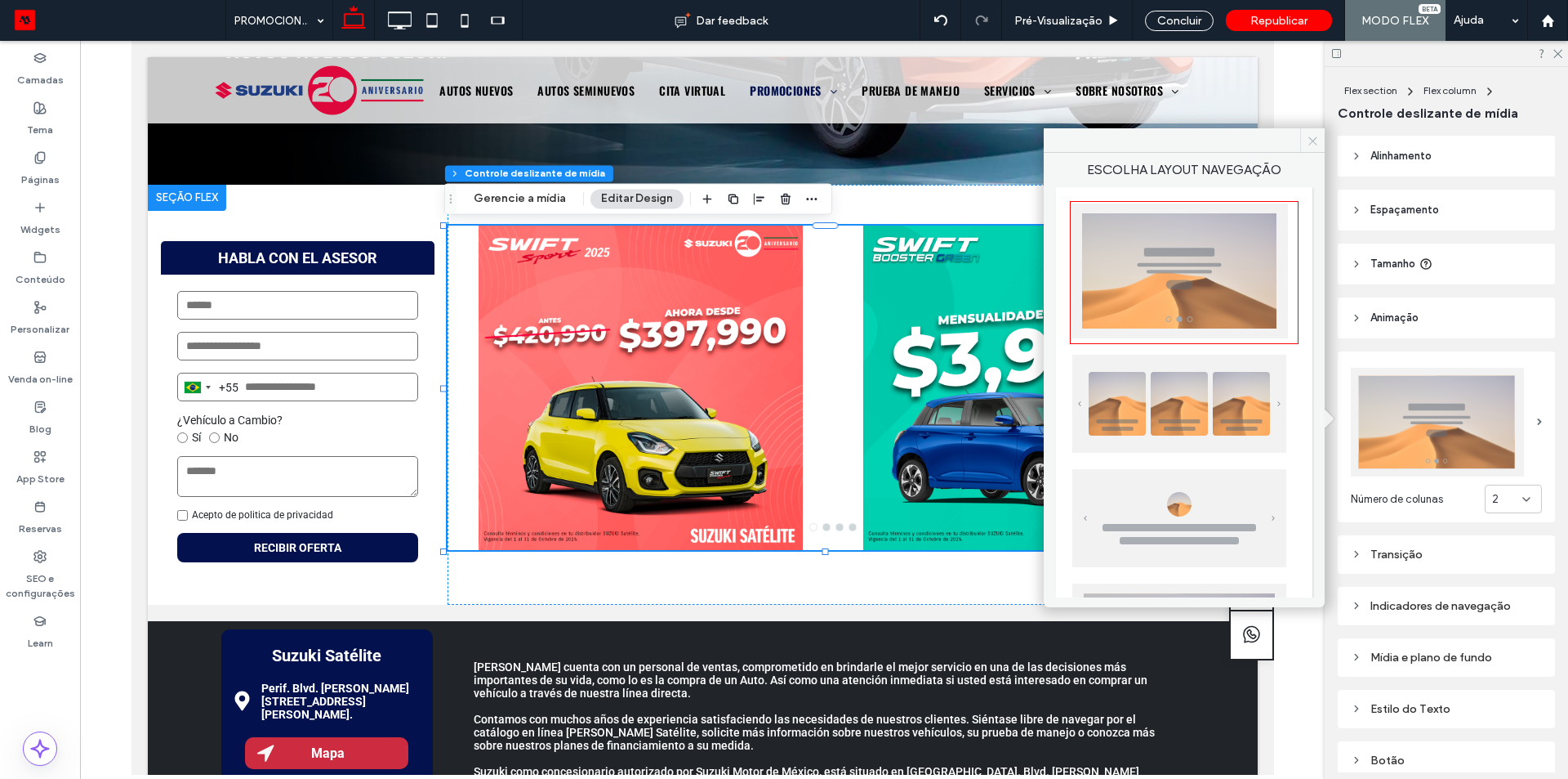
click at [1305, 141] on span at bounding box center [1312, 140] width 25 height 25
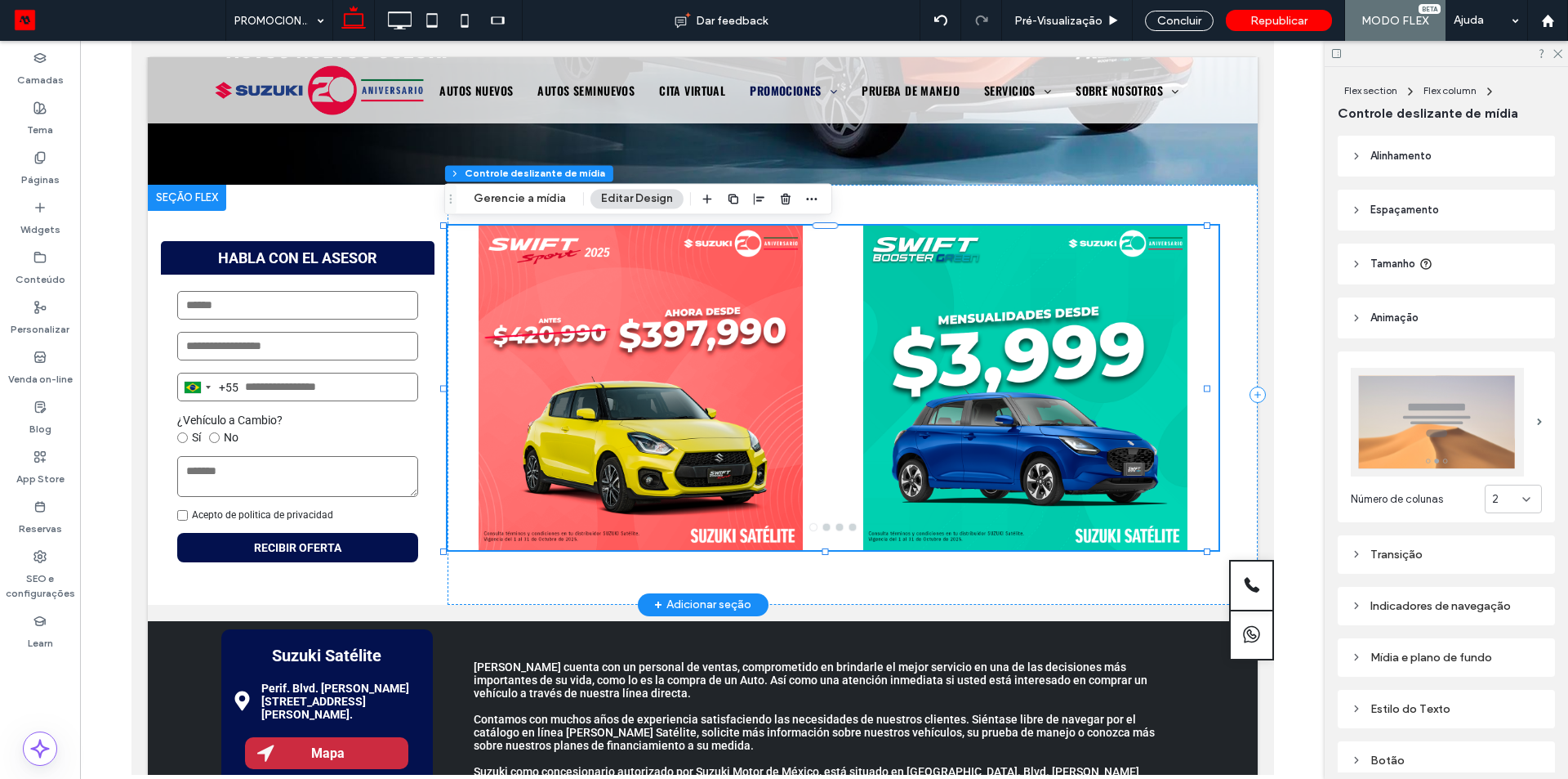
click at [1019, 388] on div at bounding box center [1024, 398] width 362 height 247
click at [1490, 445] on img at bounding box center [1437, 422] width 173 height 109
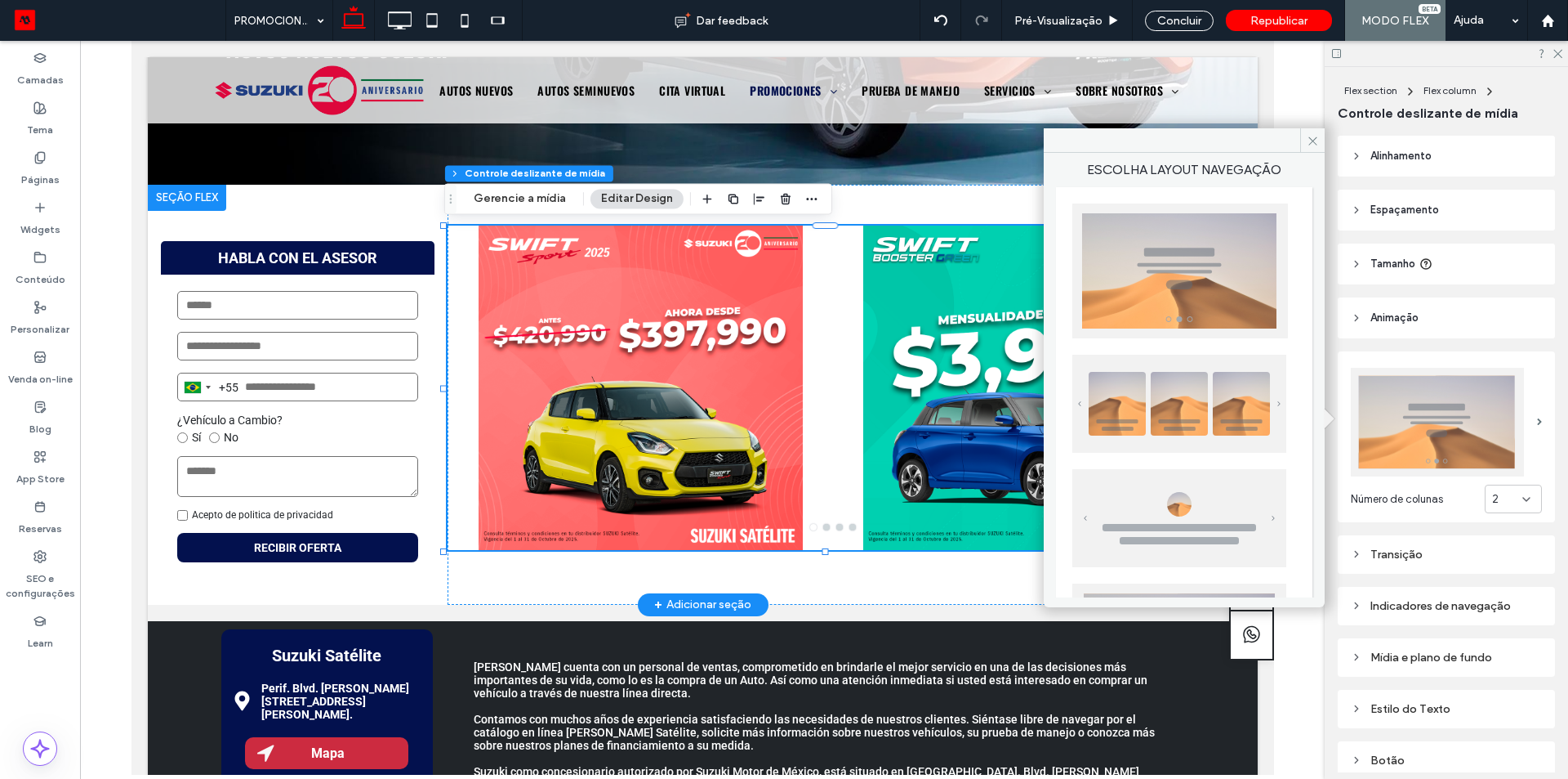
click at [857, 372] on div at bounding box center [1024, 398] width 362 height 247
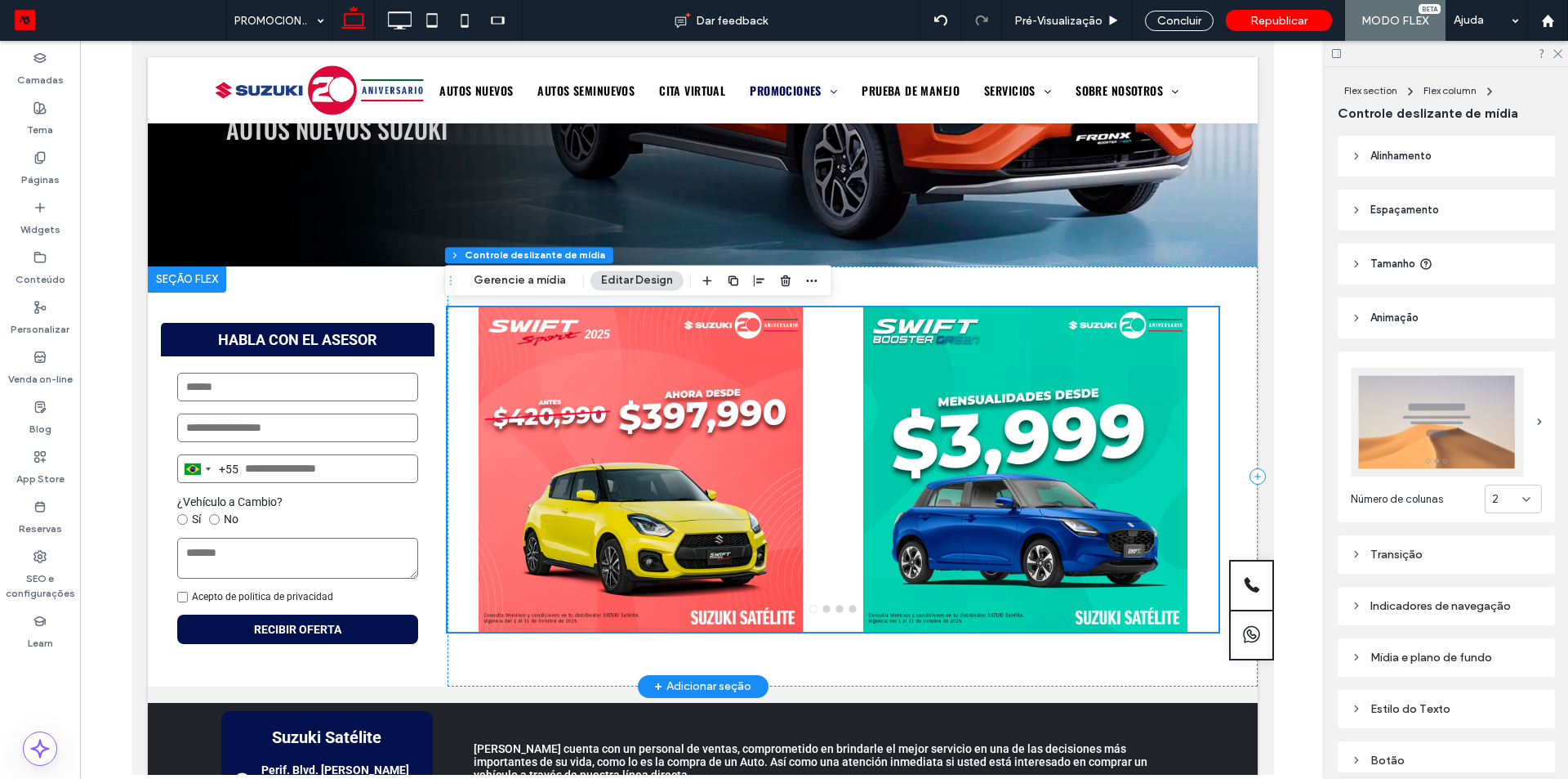
scroll to position [450, 0]
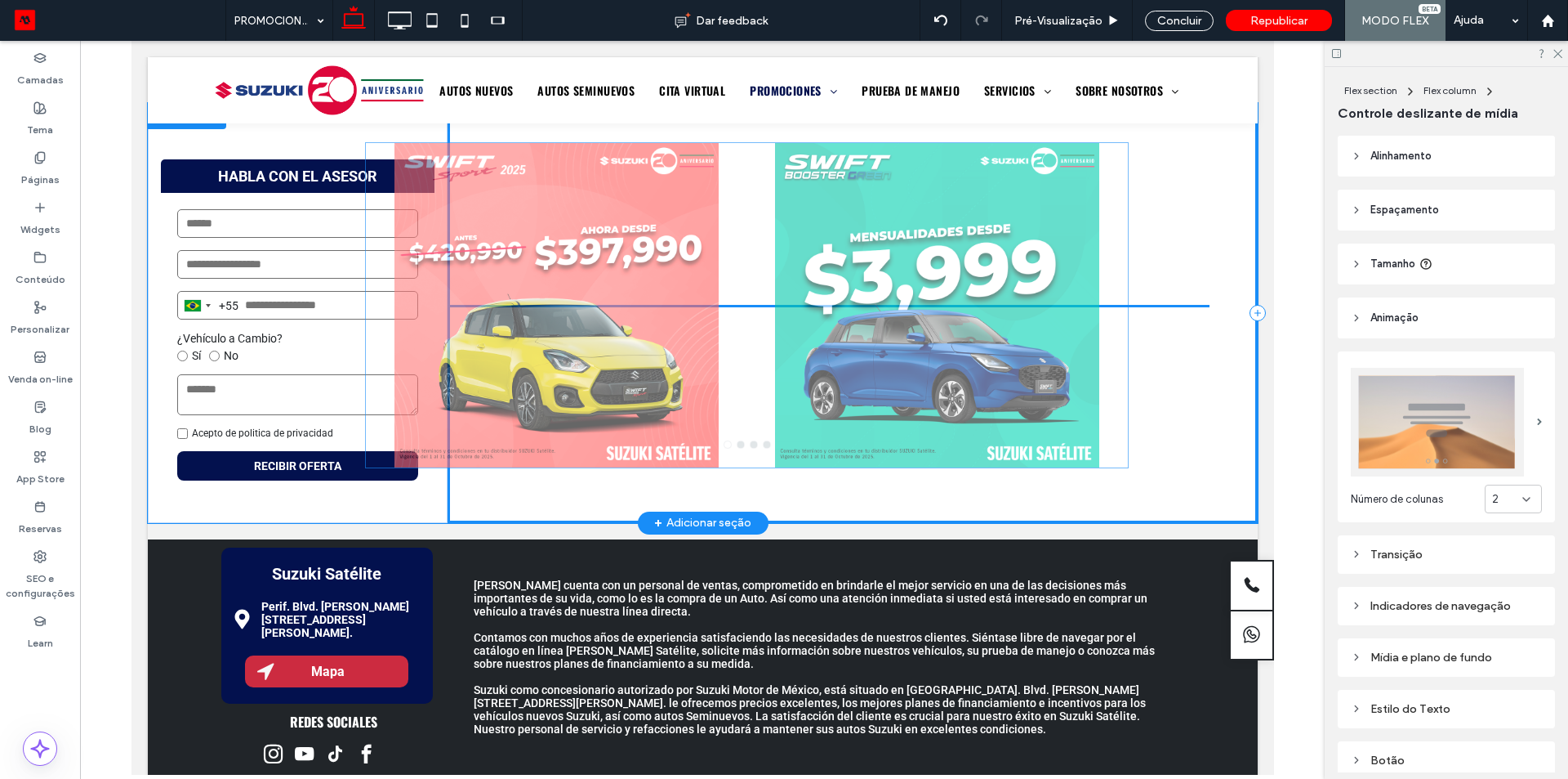
drag, startPoint x: 813, startPoint y: 404, endPoint x: 740, endPoint y: 403, distance: 73.0
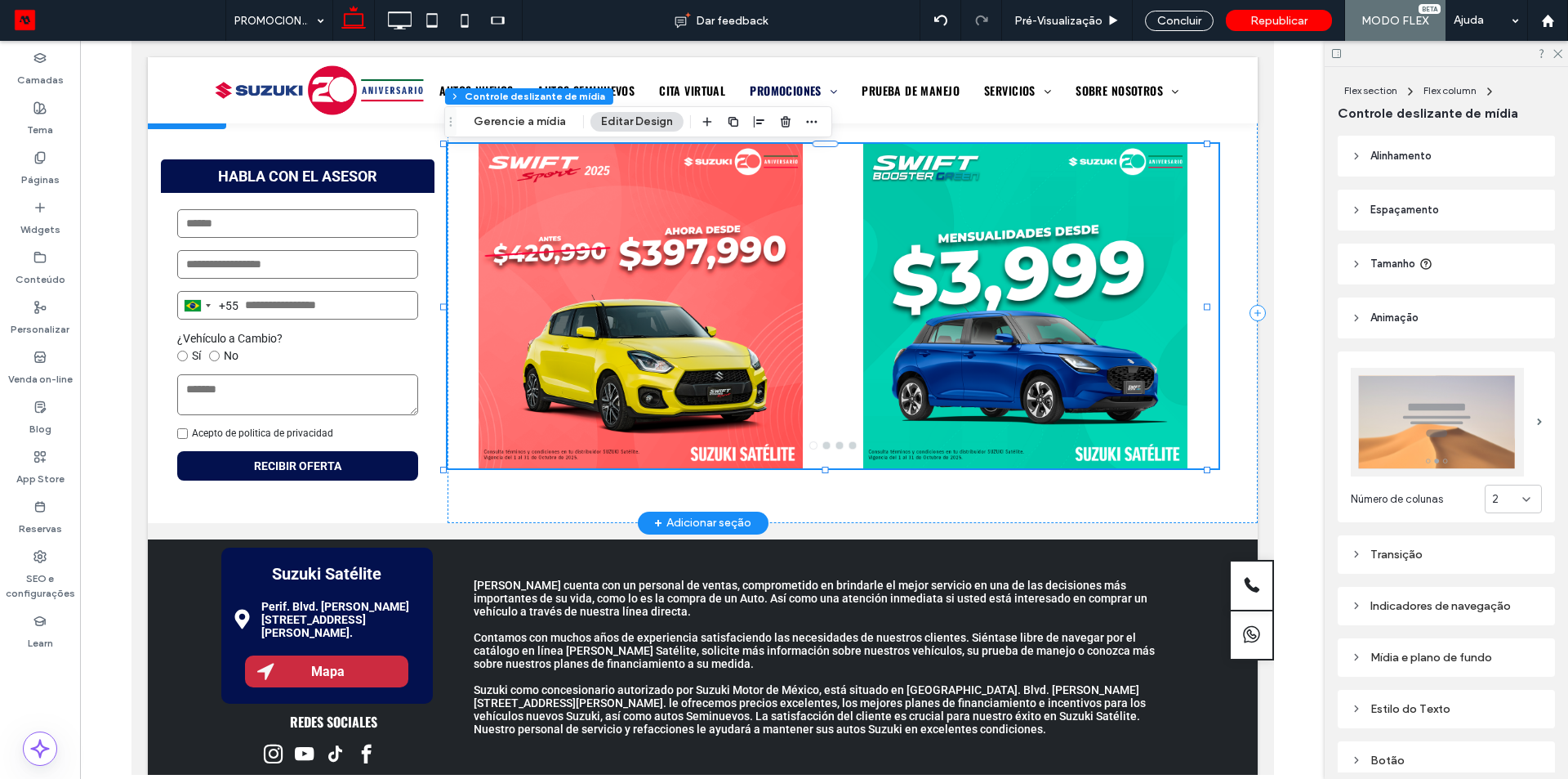
scroll to position [82, 0]
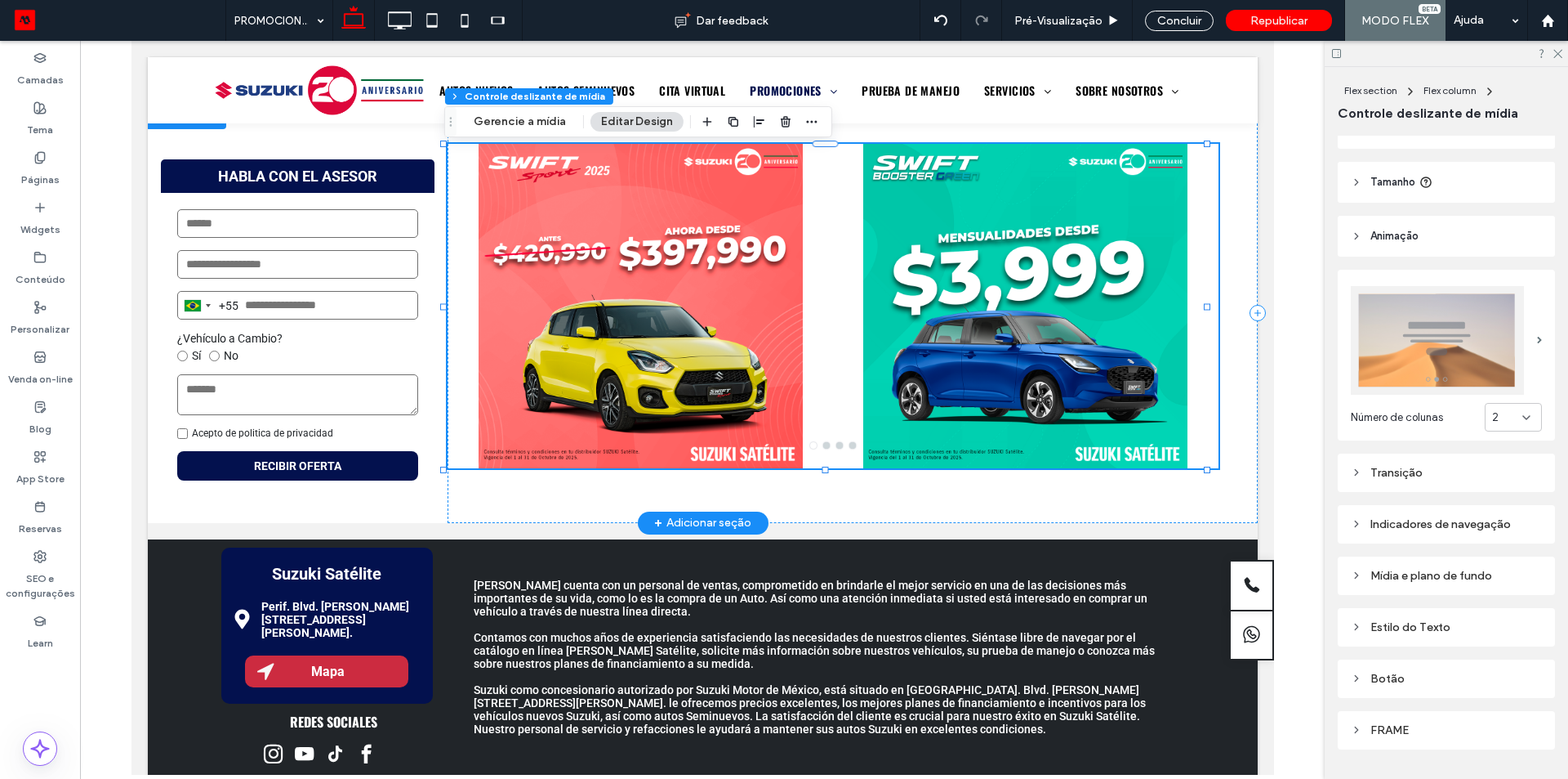
click at [1443, 513] on div "Indicadores de navegação" at bounding box center [1446, 524] width 191 height 22
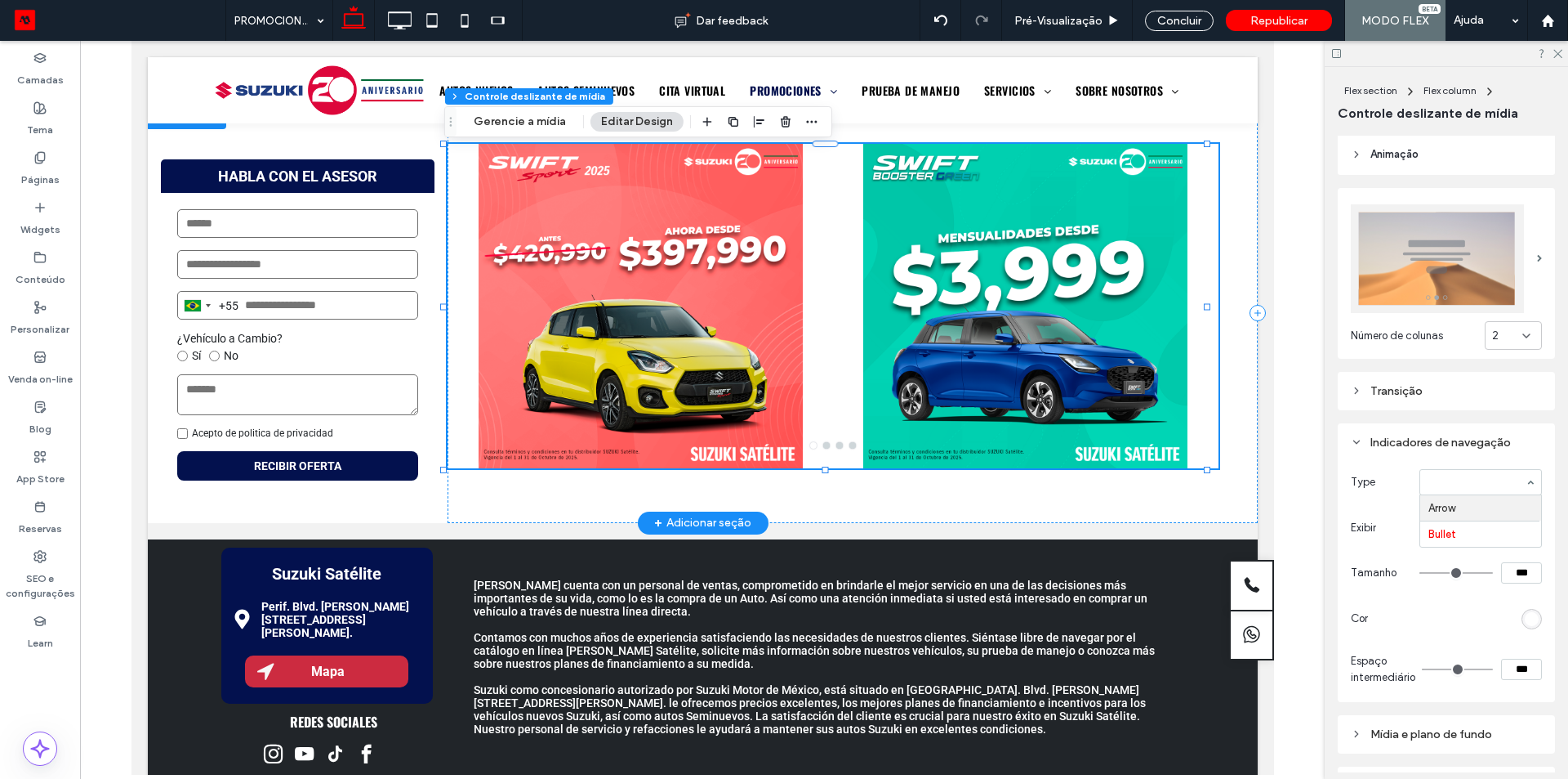
type input "**"
type input "*"
type input "**"
type input "****"
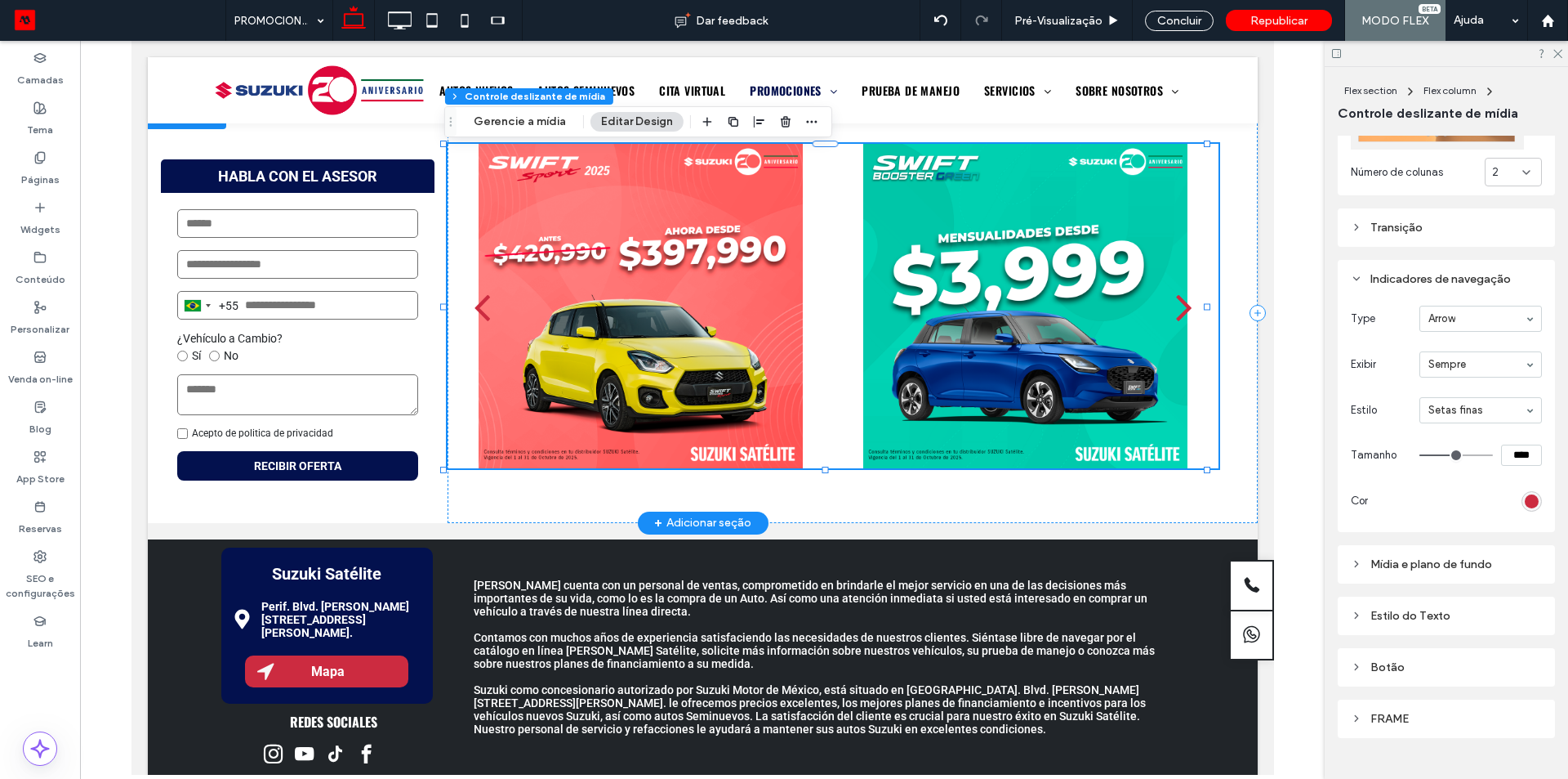
scroll to position [245, 0]
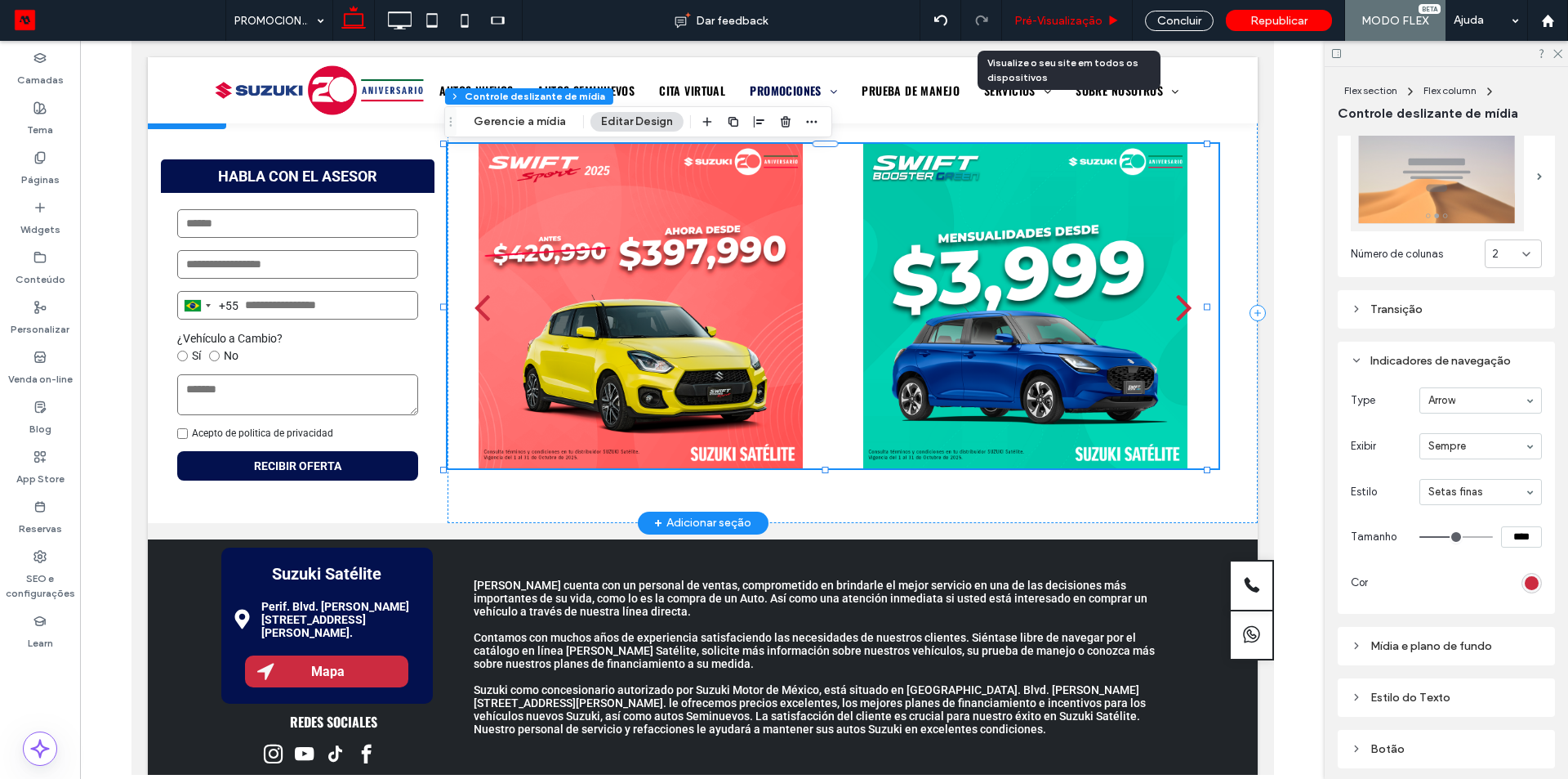
click at [1049, 18] on span "Pré-Visualizaçāo" at bounding box center [1058, 21] width 88 height 14
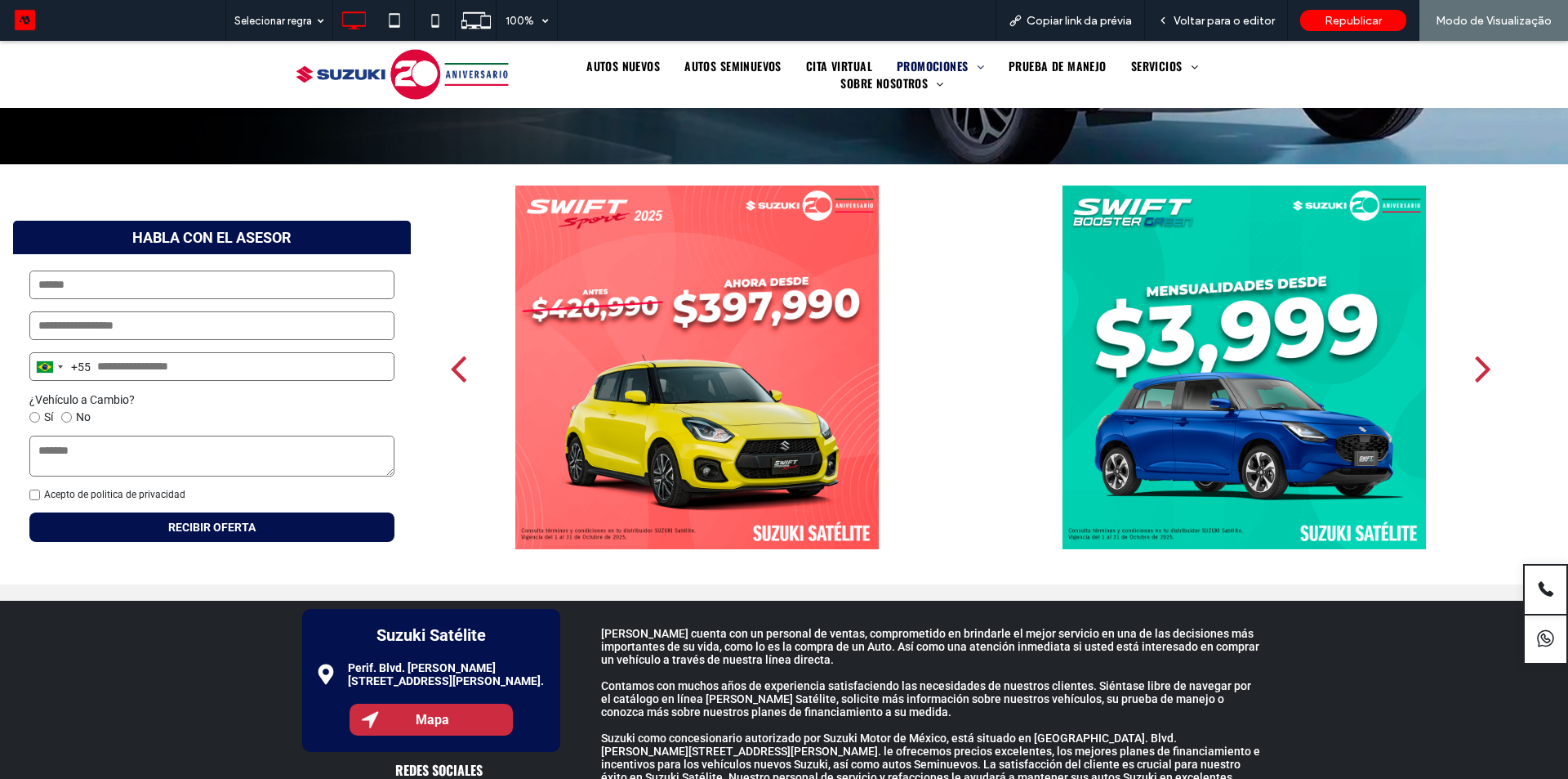
scroll to position [463, 0]
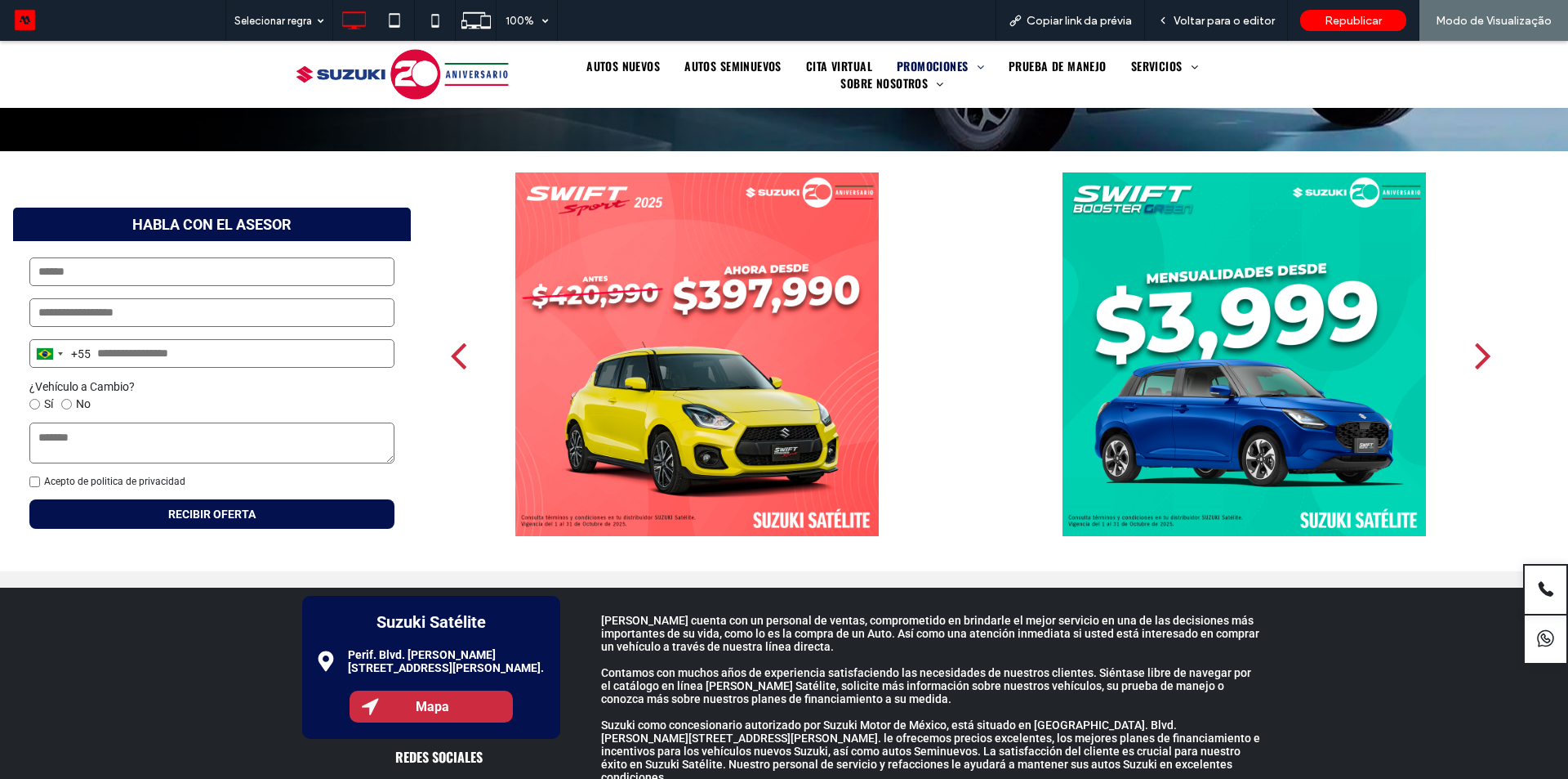
click at [1477, 352] on div "next" at bounding box center [1483, 354] width 16 height 47
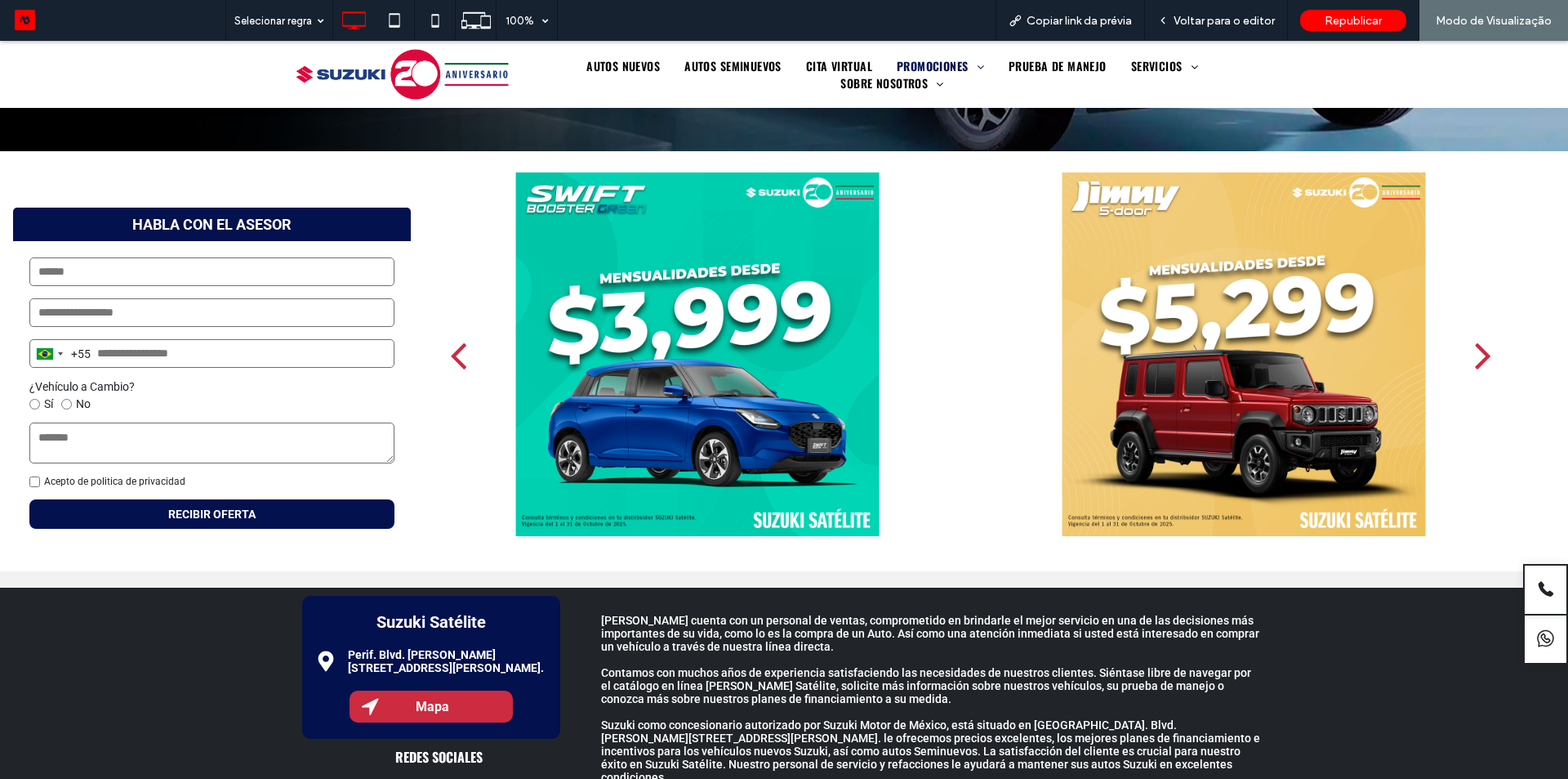
click at [1477, 352] on div "next" at bounding box center [1483, 354] width 16 height 47
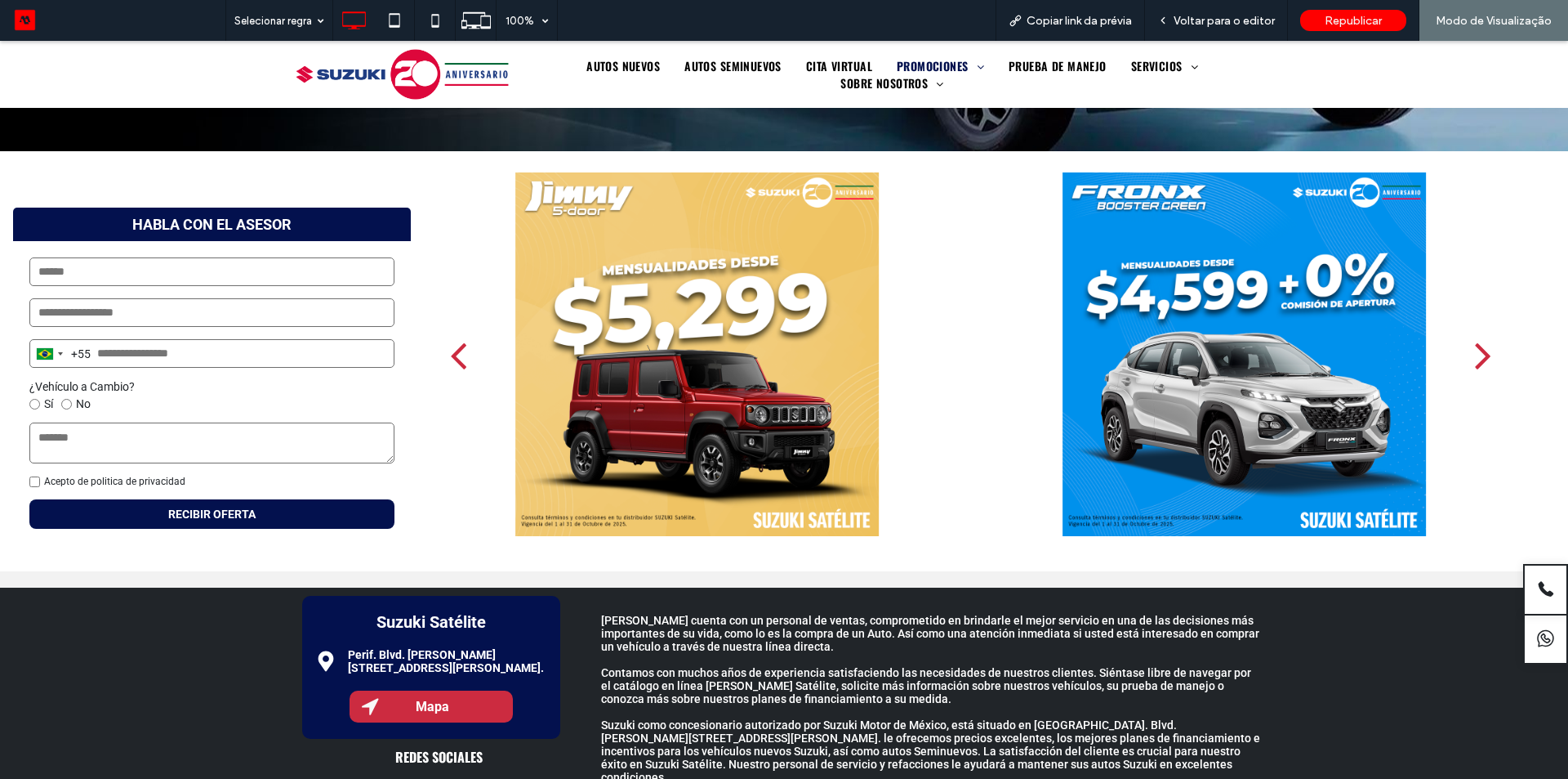
click at [1477, 352] on div "next" at bounding box center [1483, 354] width 16 height 47
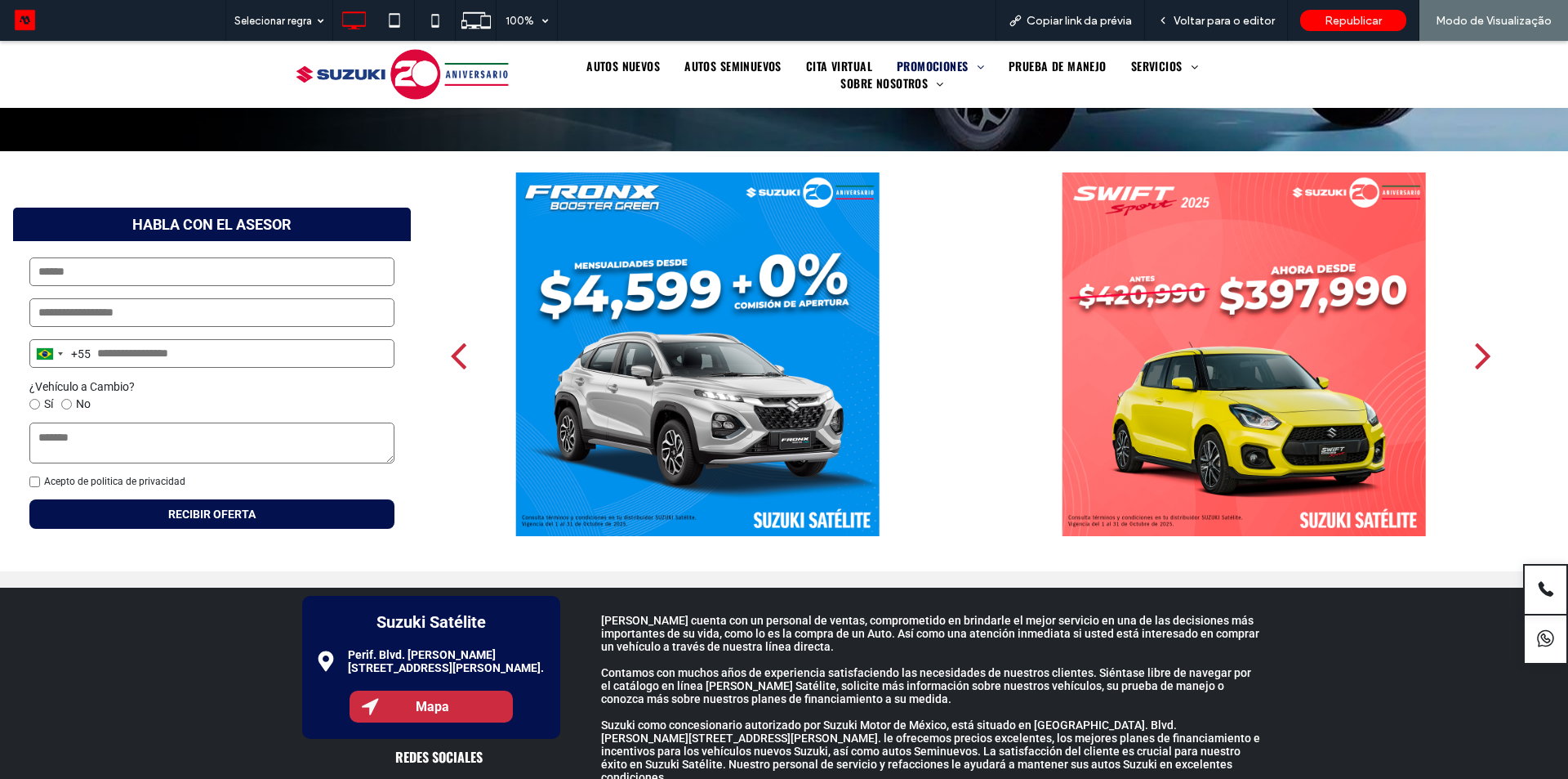
click at [1477, 352] on div "next" at bounding box center [1483, 354] width 16 height 47
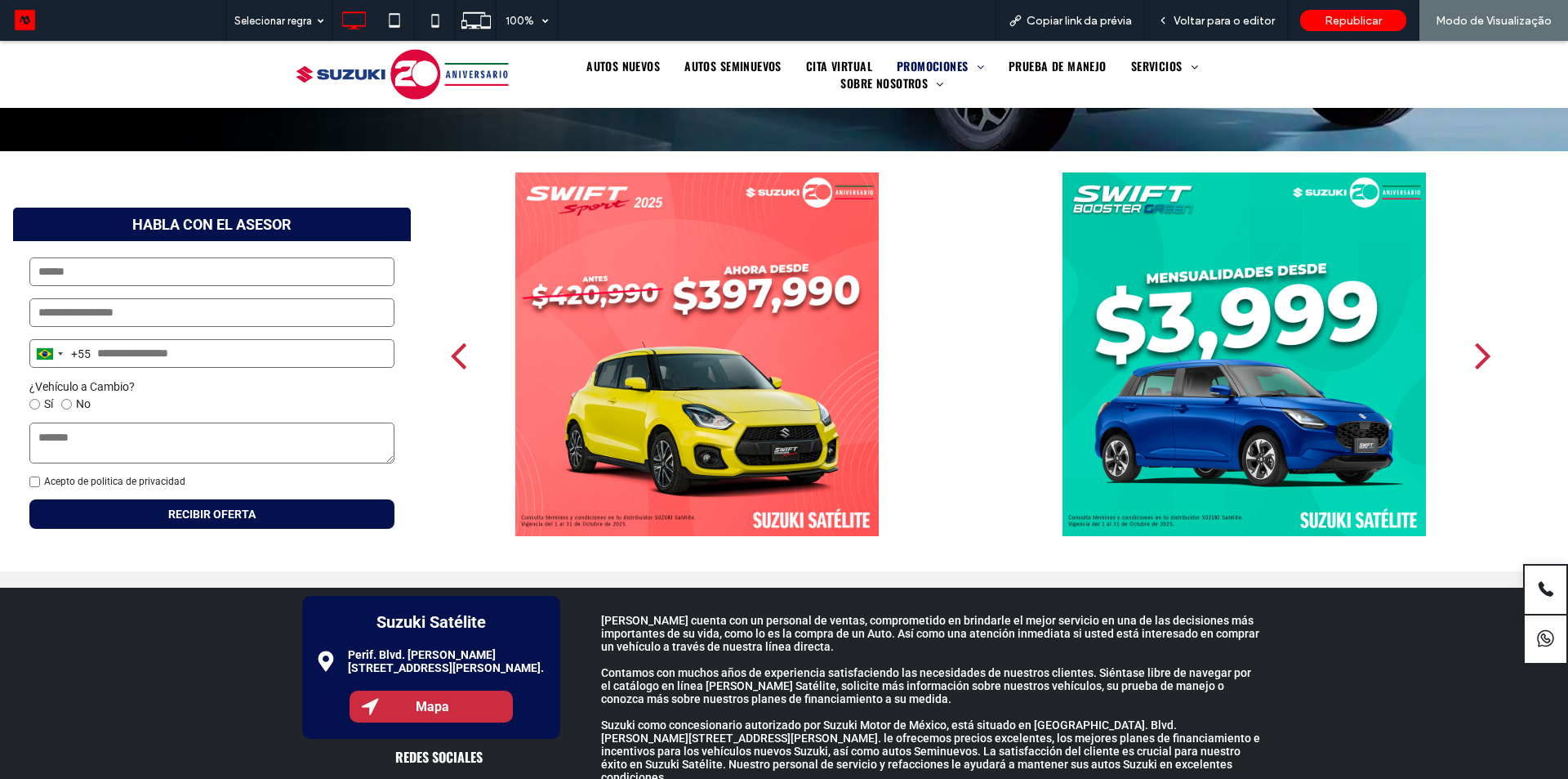
click at [1477, 352] on div "next" at bounding box center [1483, 354] width 16 height 47
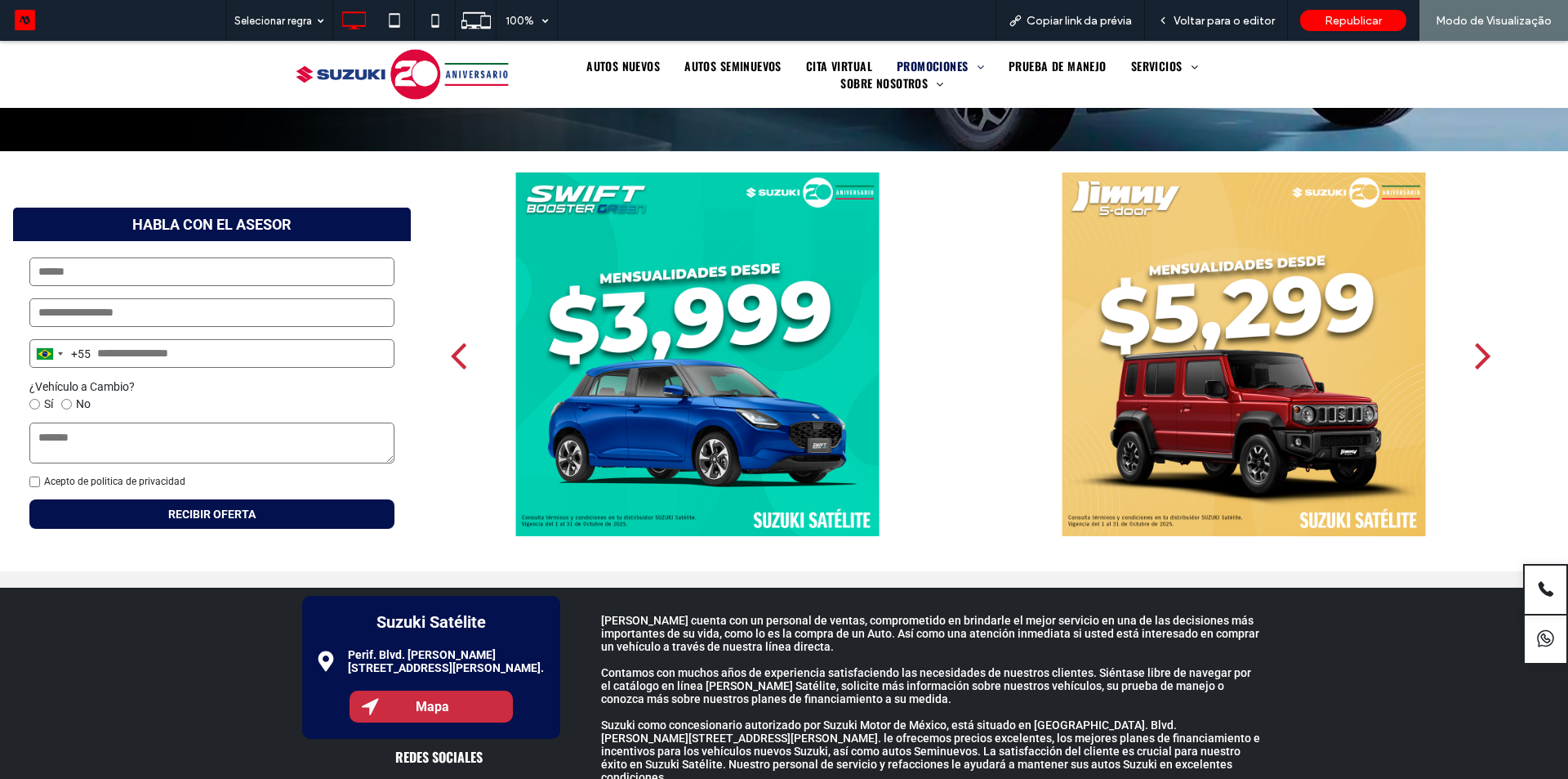
click at [1477, 352] on div "next" at bounding box center [1483, 354] width 16 height 47
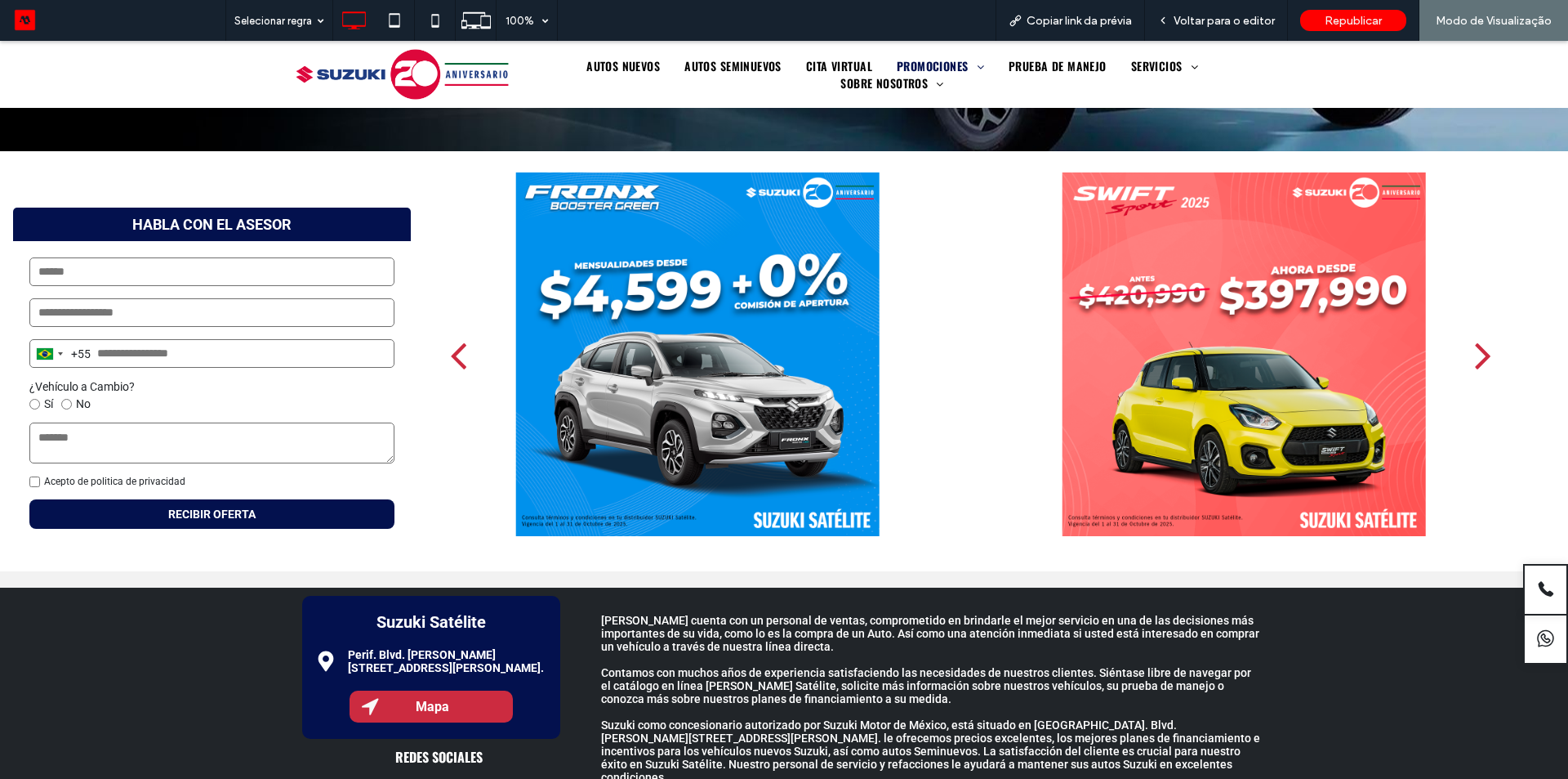
click at [1477, 352] on div "next" at bounding box center [1483, 354] width 16 height 47
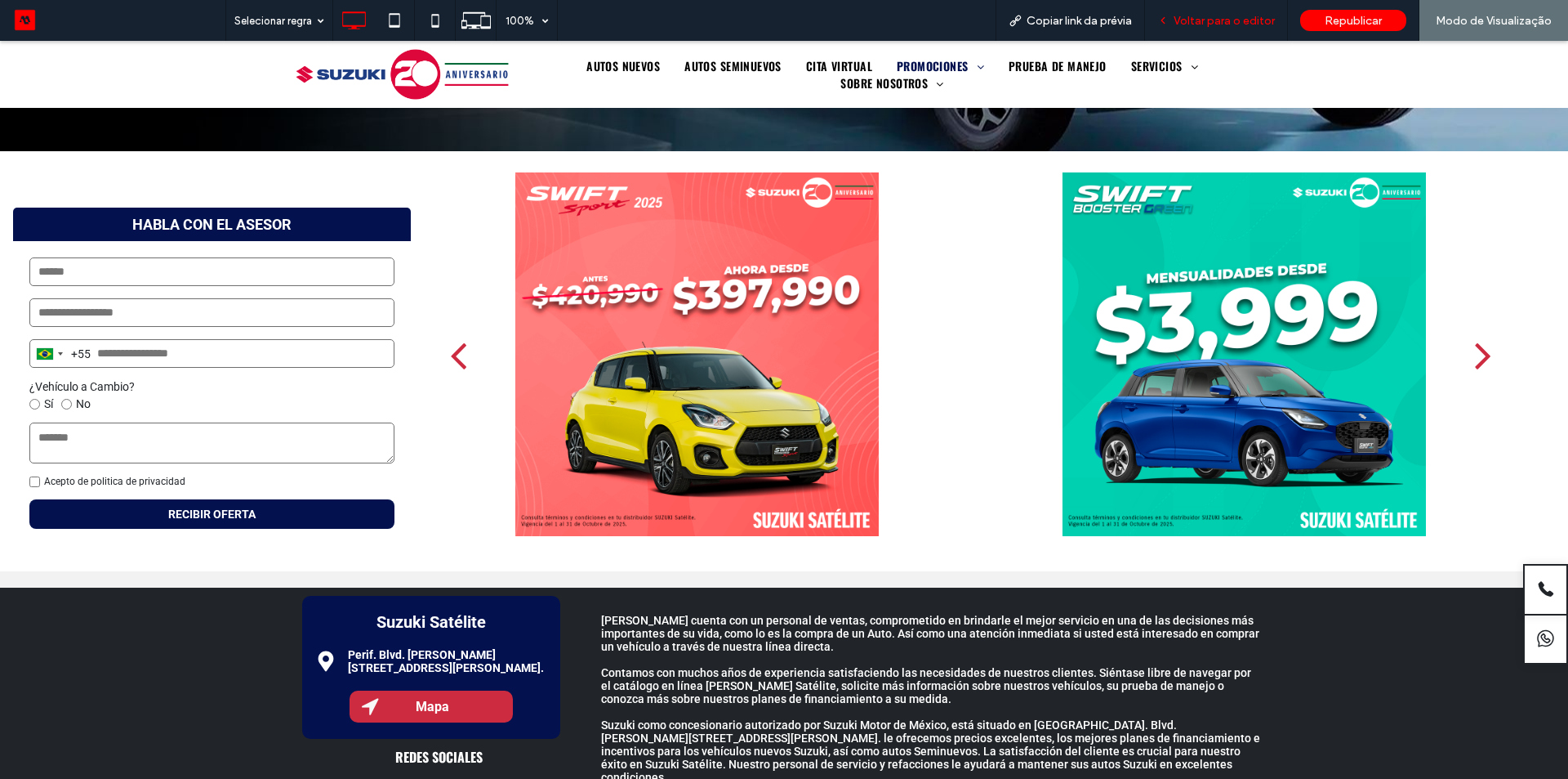
click at [1224, 20] on span "Voltar para o editor" at bounding box center [1224, 21] width 101 height 14
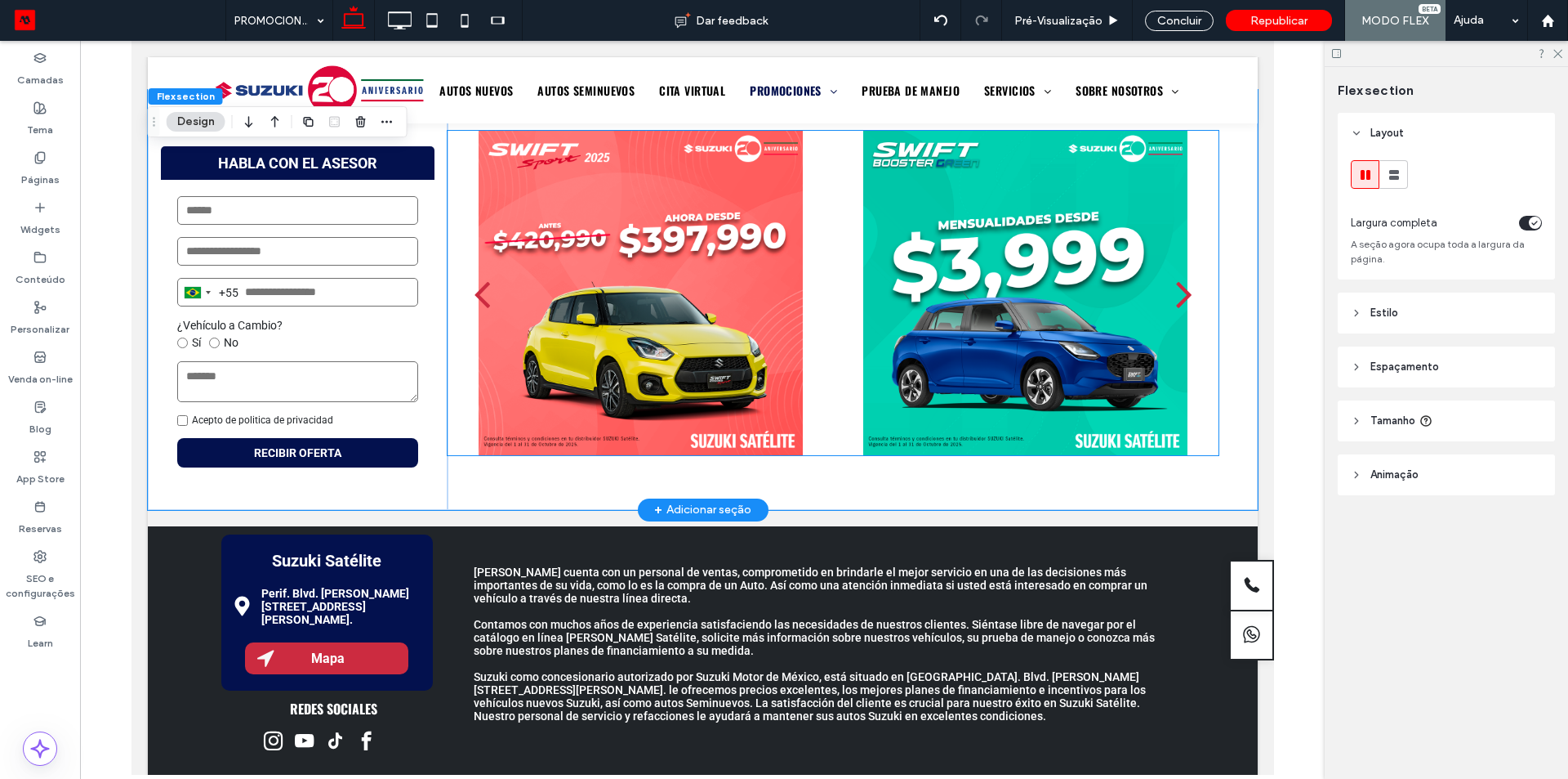
click at [955, 352] on div at bounding box center [1024, 303] width 362 height 247
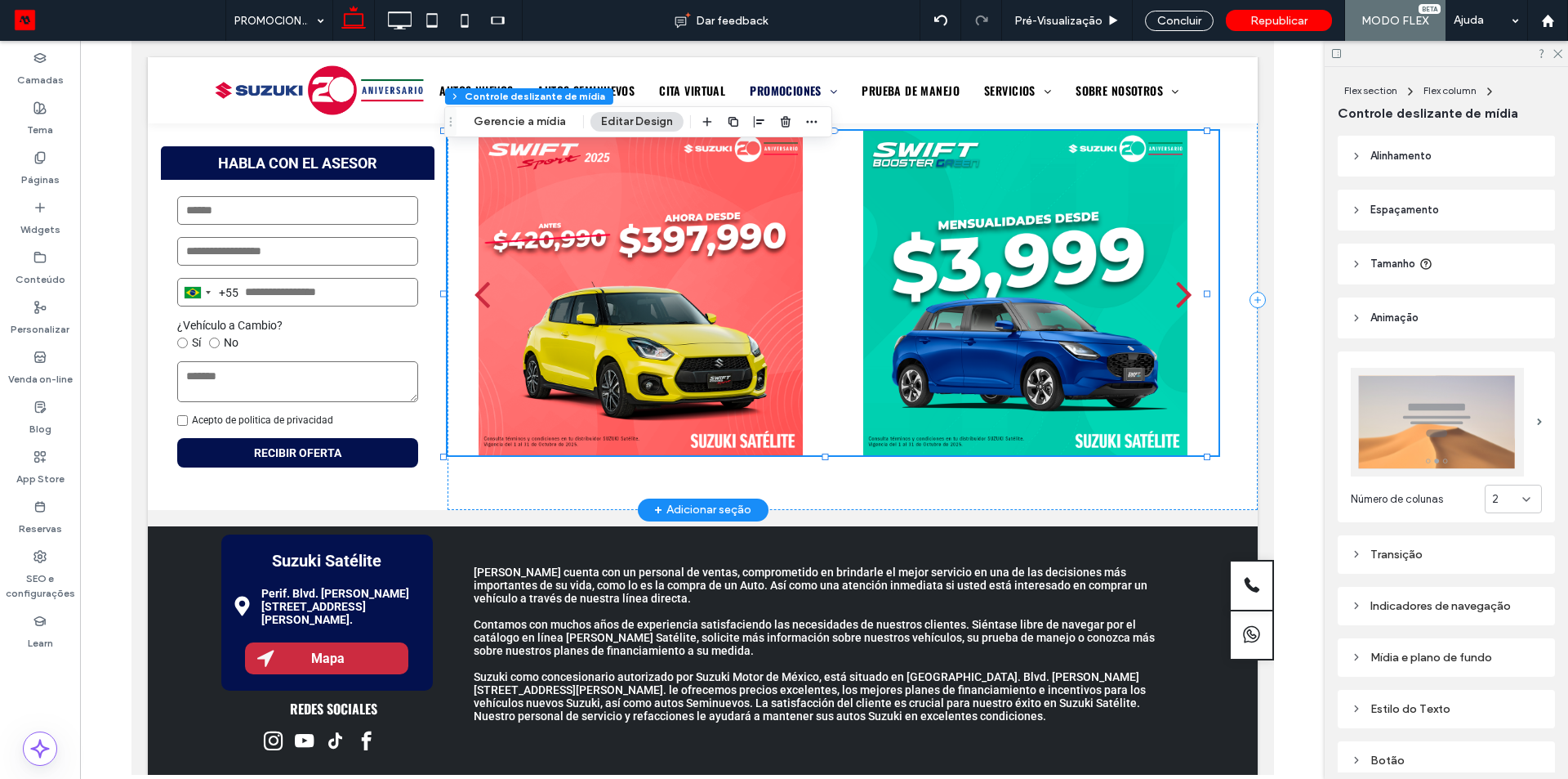
click at [955, 352] on div at bounding box center [1024, 303] width 362 height 247
click at [1510, 493] on div "2" at bounding box center [1507, 499] width 30 height 16
click at [1426, 436] on img at bounding box center [1437, 422] width 173 height 109
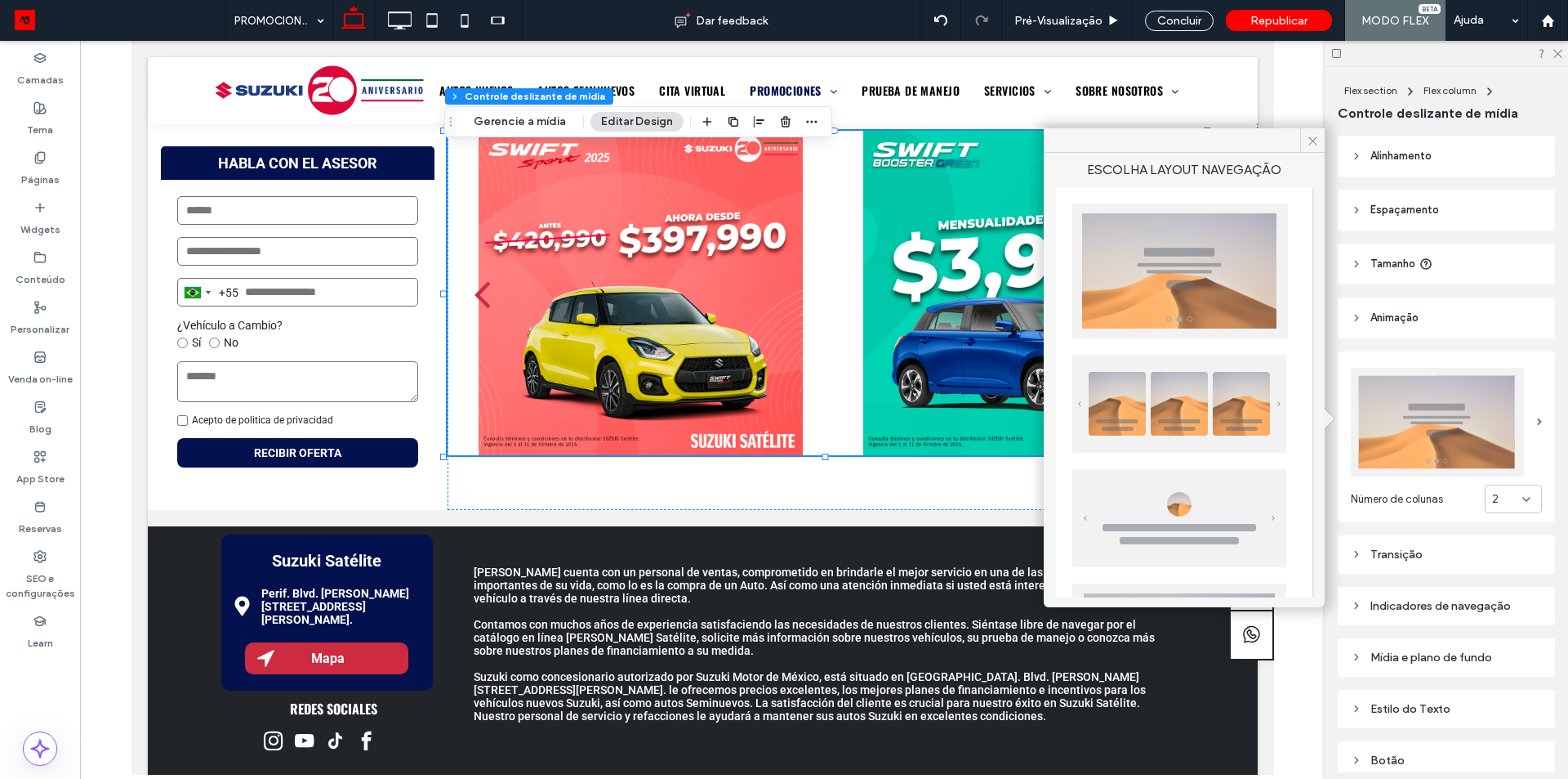
click at [1157, 396] on img at bounding box center [1179, 404] width 214 height 98
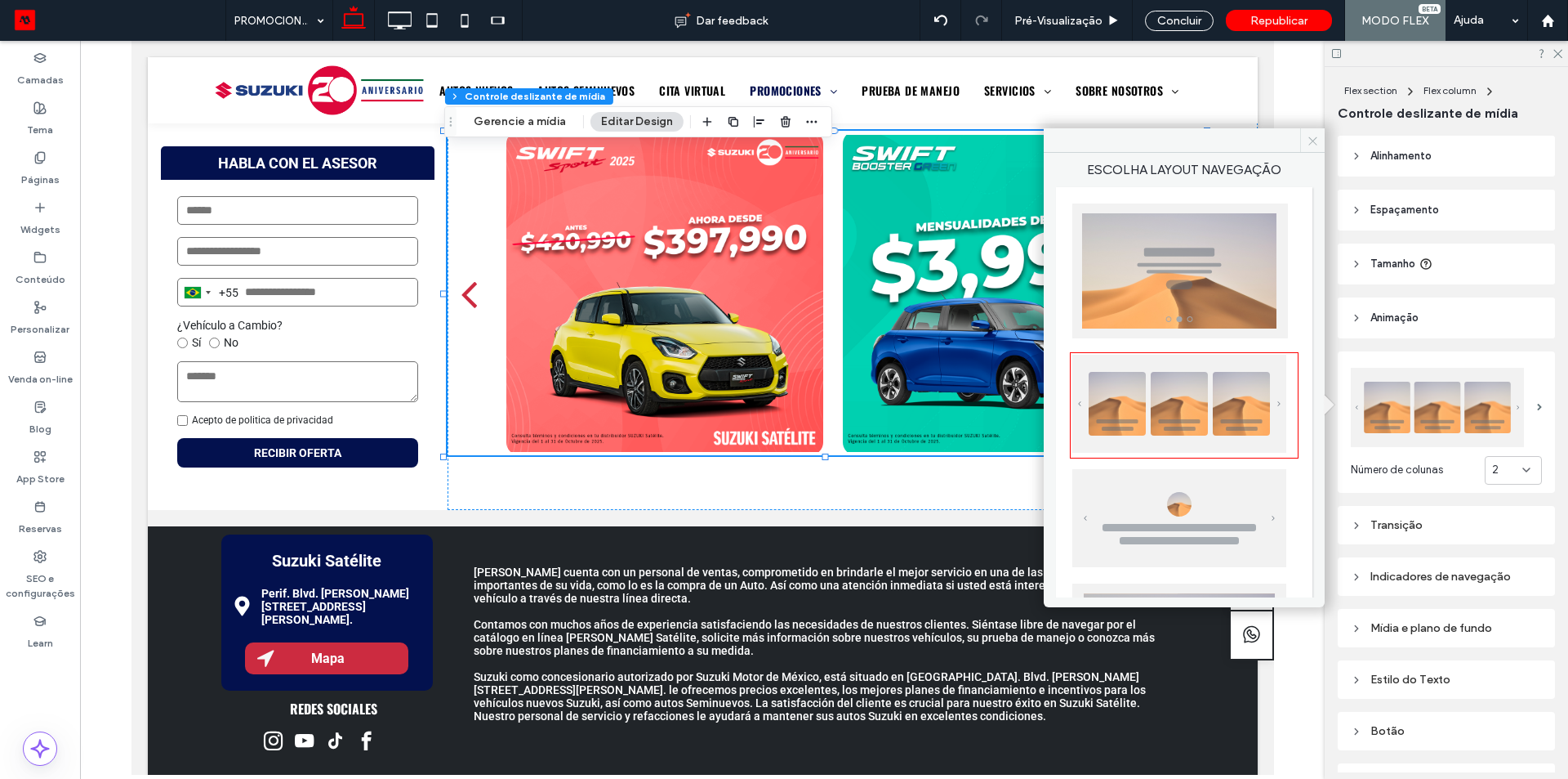
click at [1309, 145] on icon at bounding box center [1313, 141] width 12 height 12
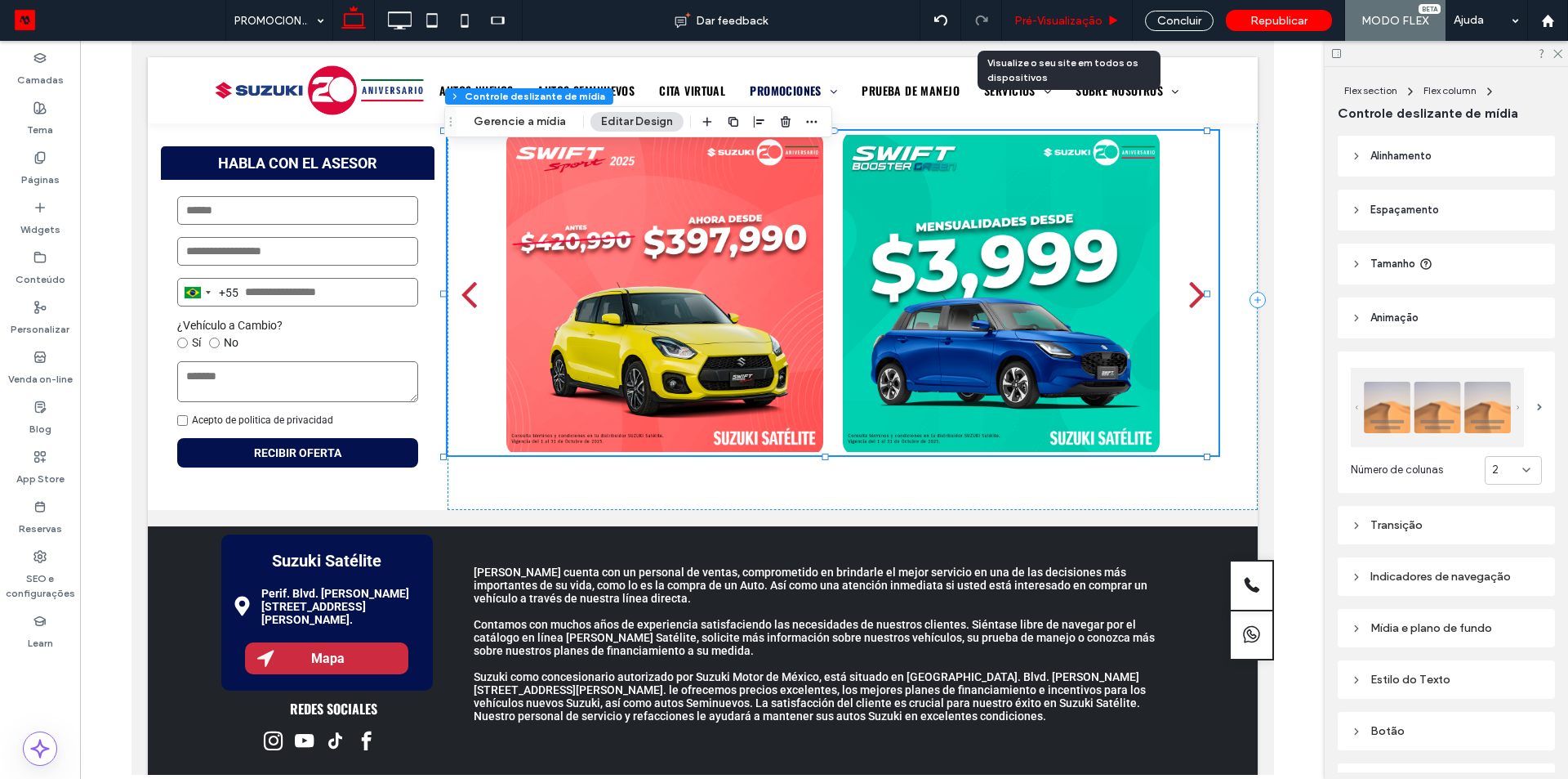
click at [1068, 22] on span "Pré-Visualizaçāo" at bounding box center [1058, 21] width 88 height 14
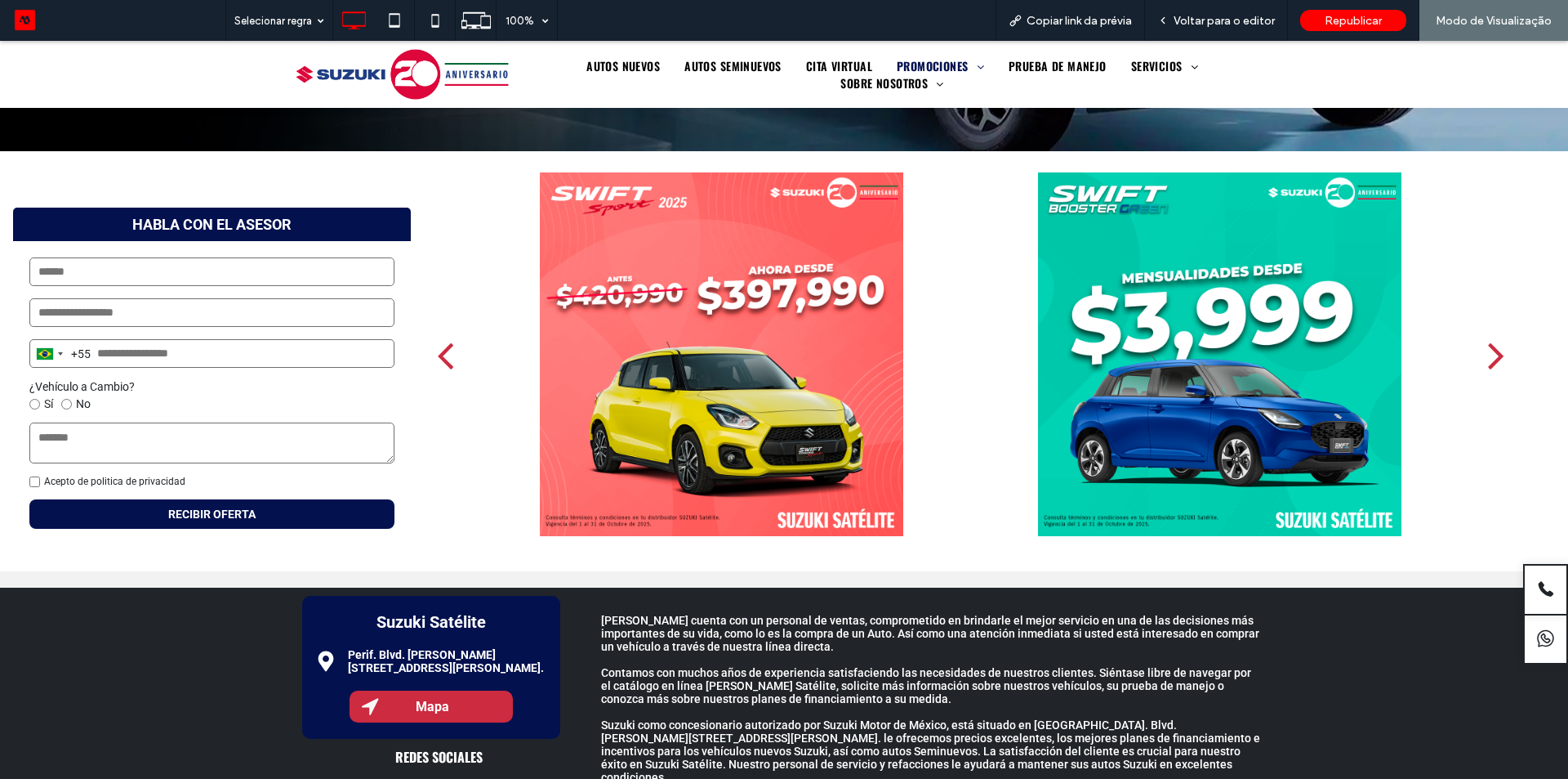
scroll to position [476, 0]
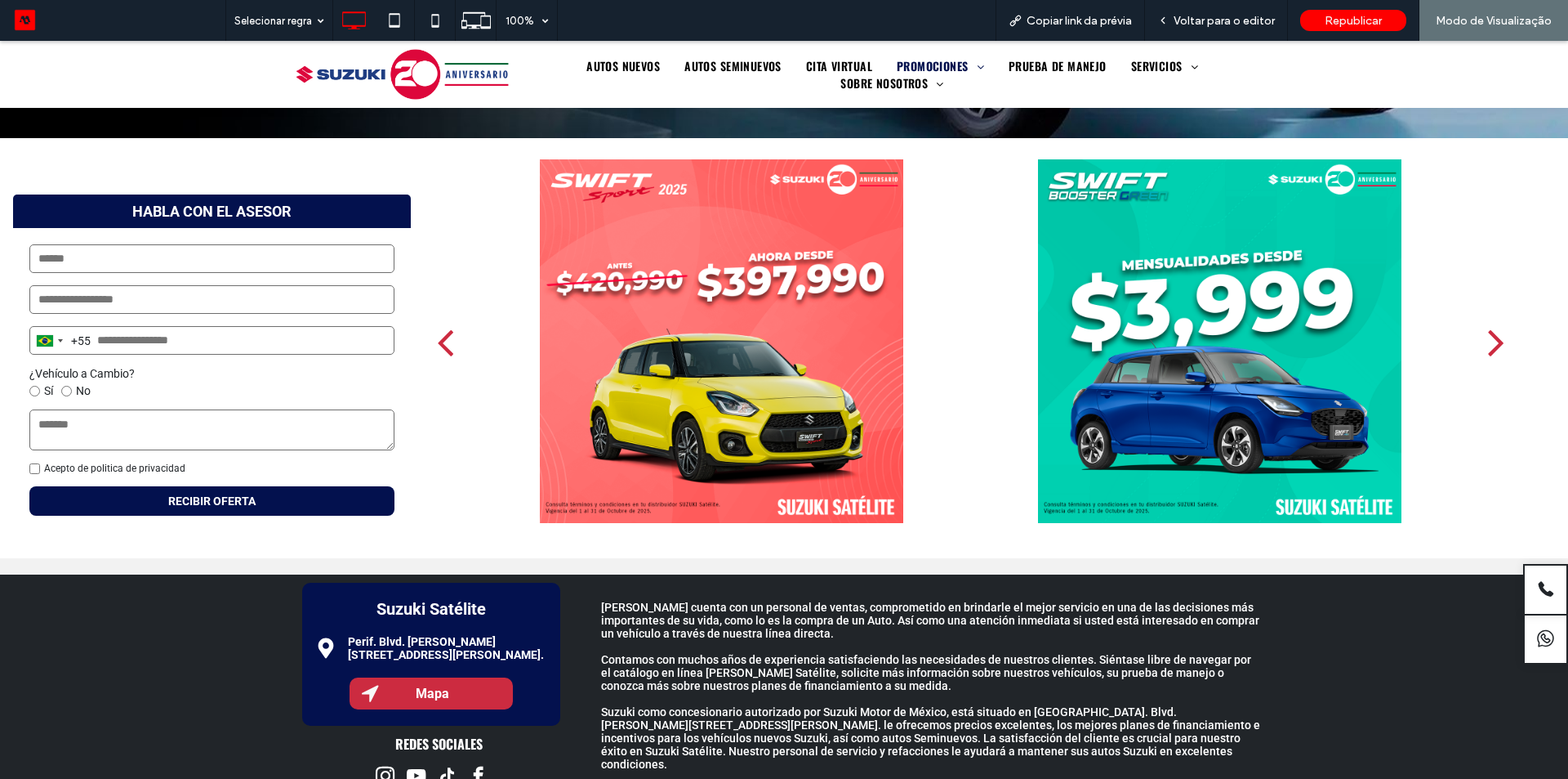
click at [1488, 343] on div "next" at bounding box center [1496, 341] width 16 height 47
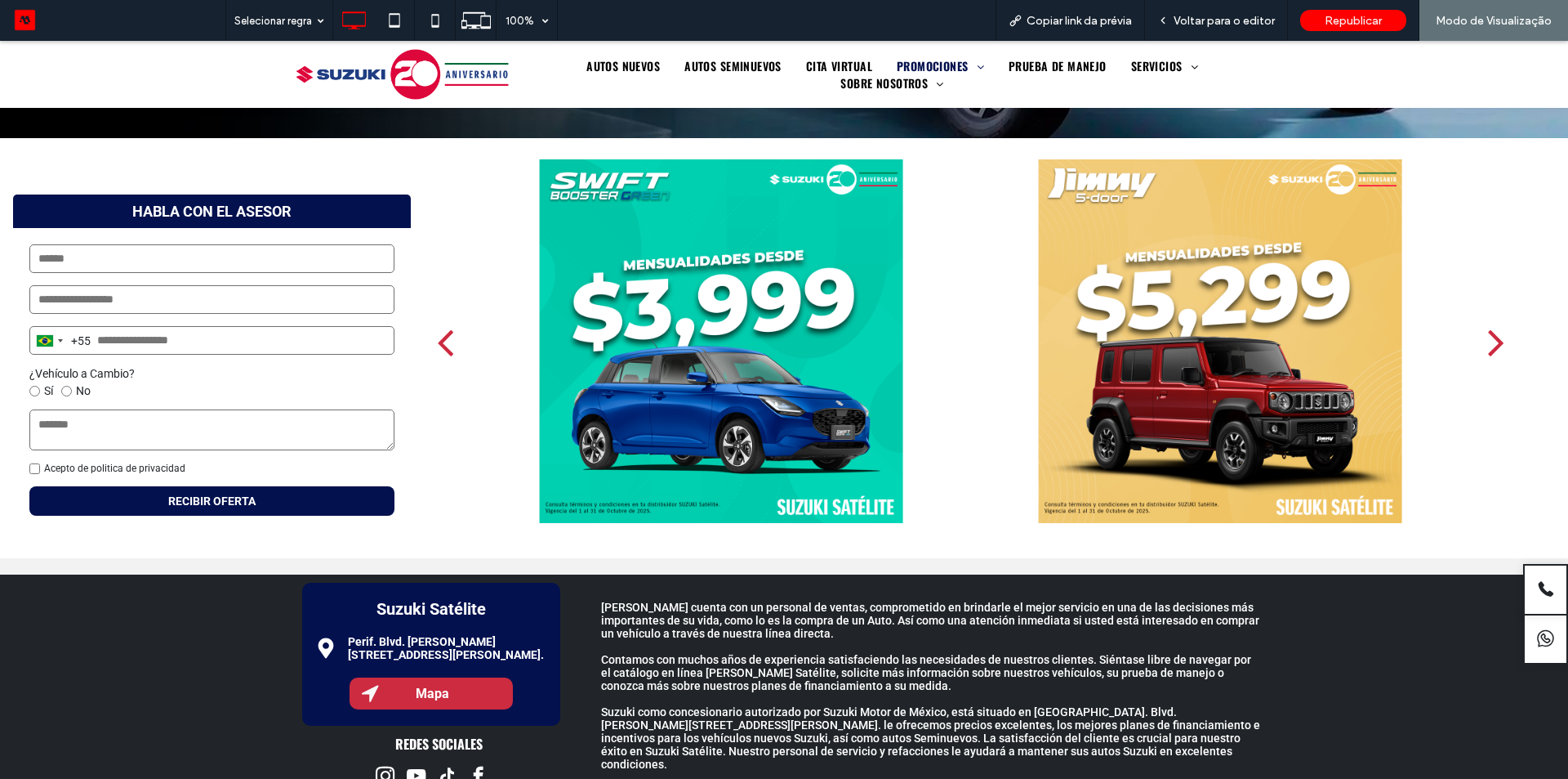
click at [1488, 343] on div "next" at bounding box center [1496, 341] width 16 height 47
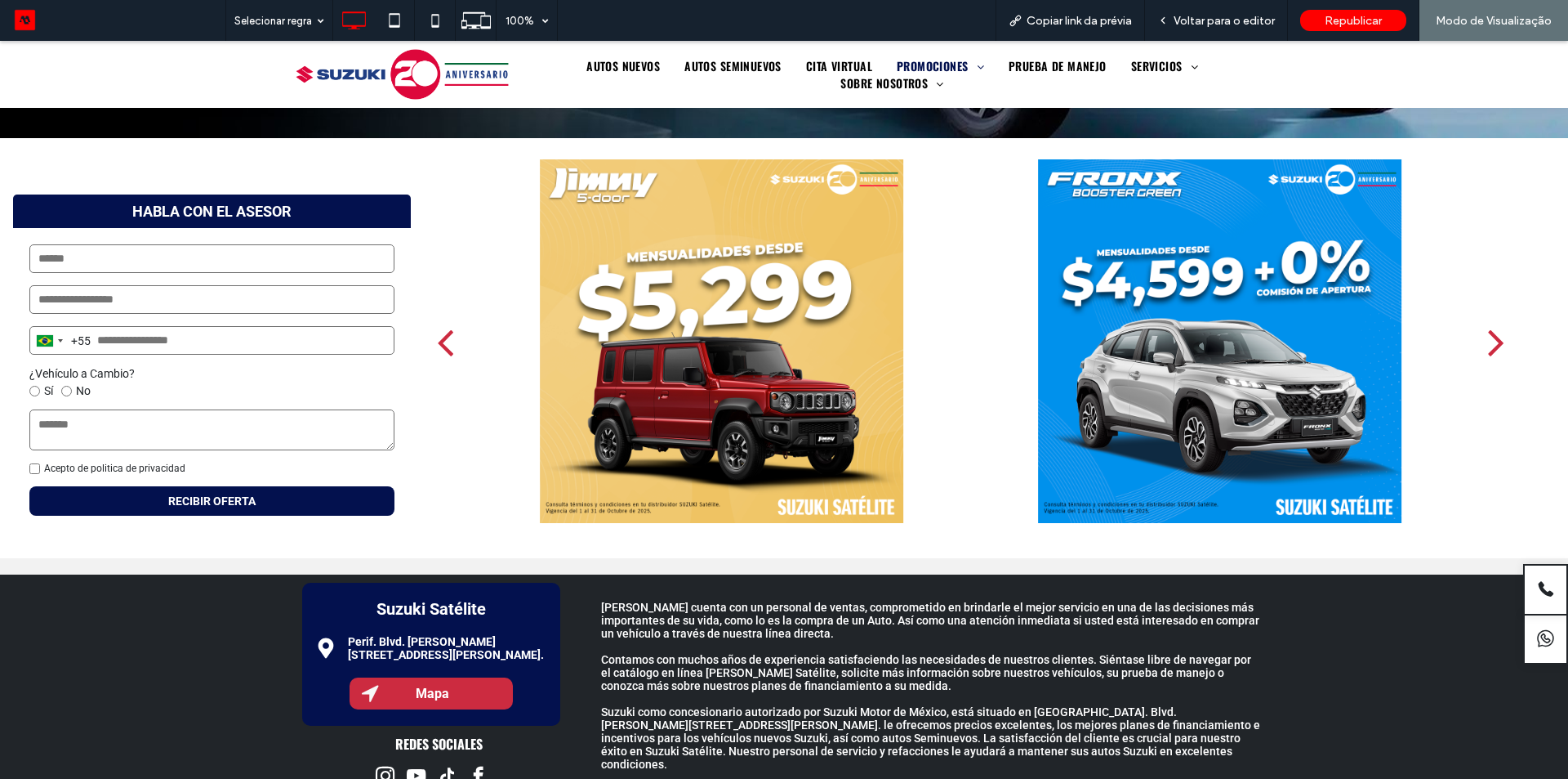
click at [1488, 343] on div "next" at bounding box center [1496, 341] width 16 height 47
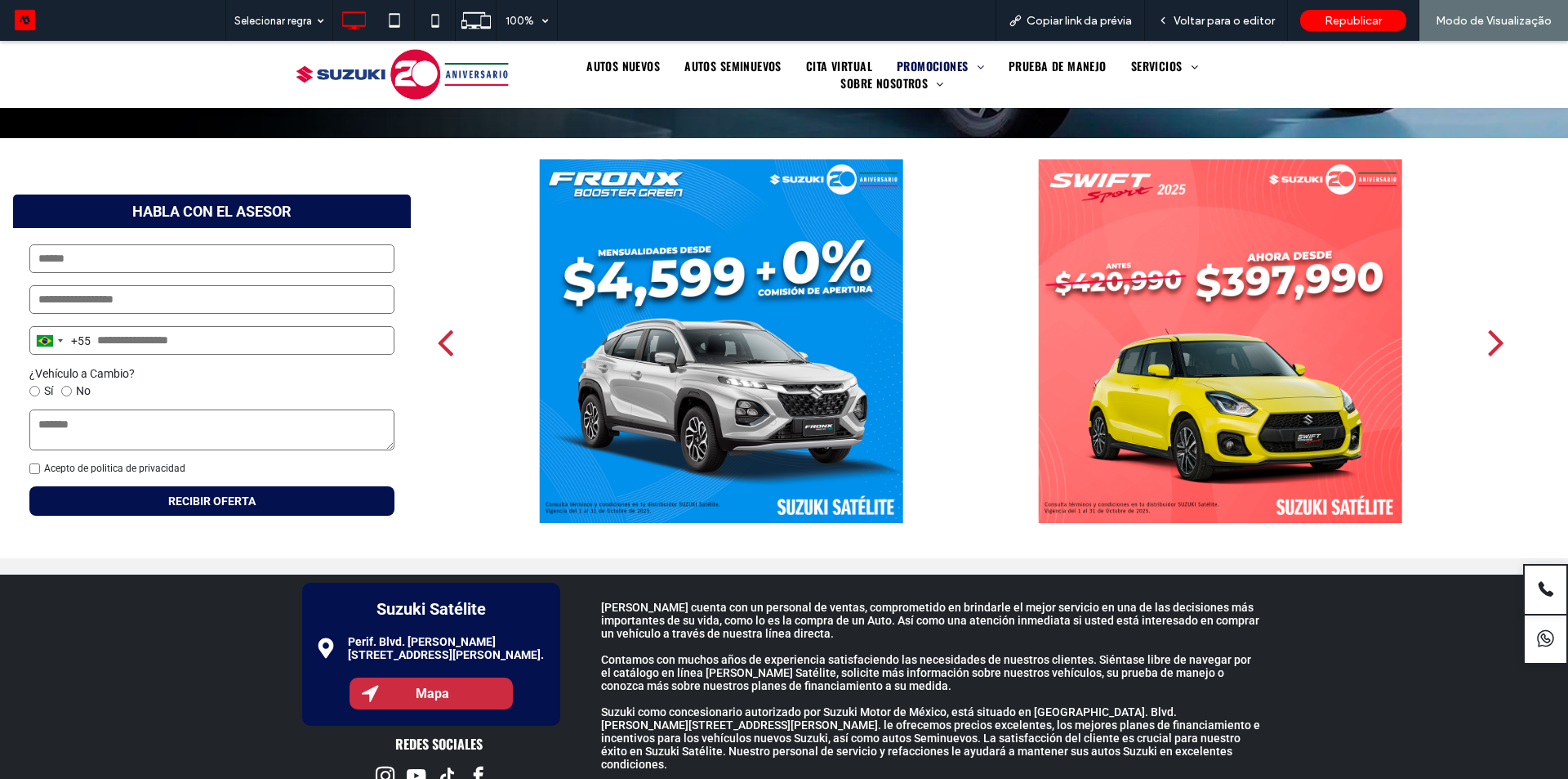
click at [1488, 343] on div "next" at bounding box center [1496, 341] width 16 height 47
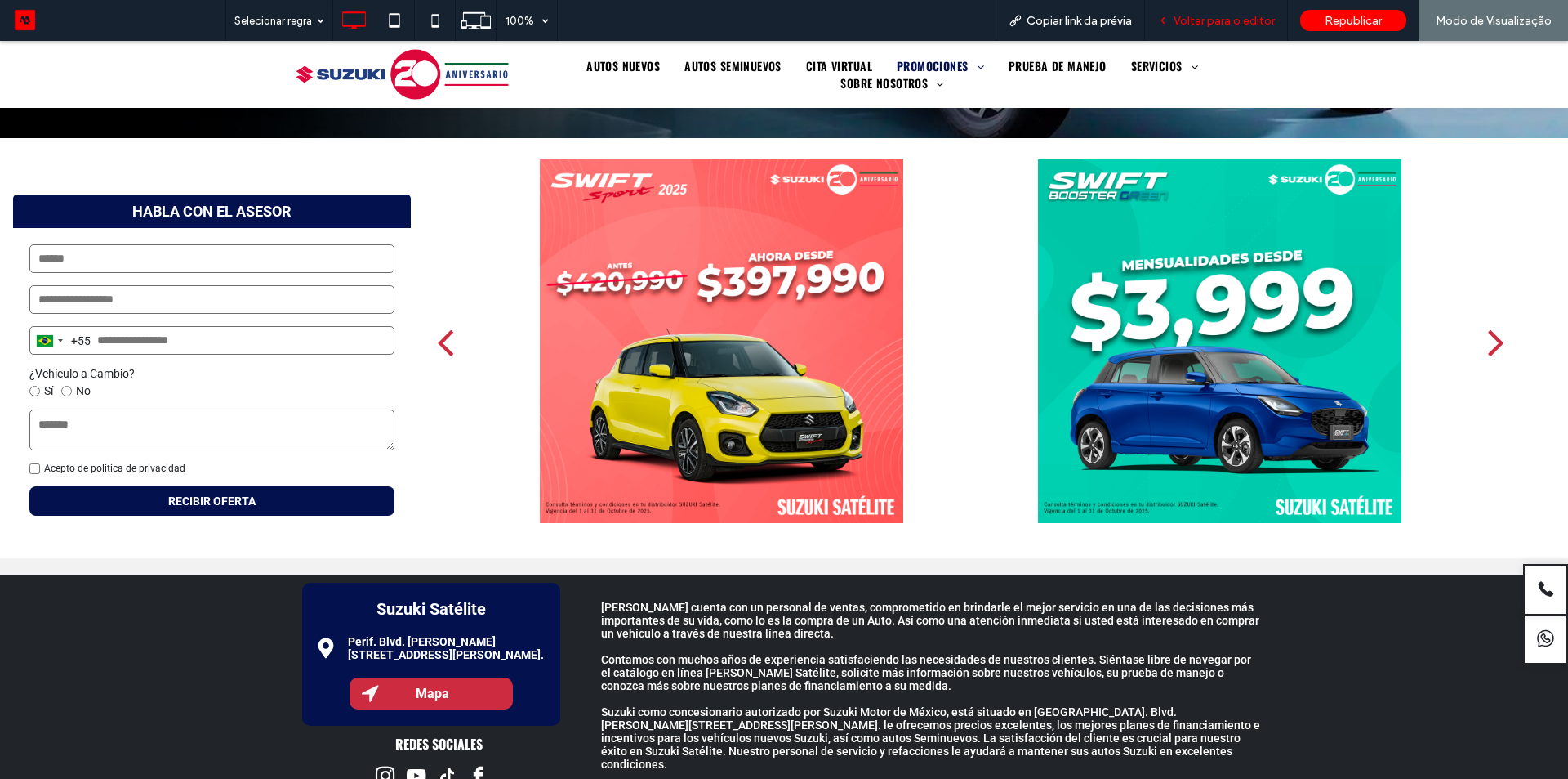
click at [1206, 20] on span "Voltar para o editor" at bounding box center [1224, 21] width 101 height 14
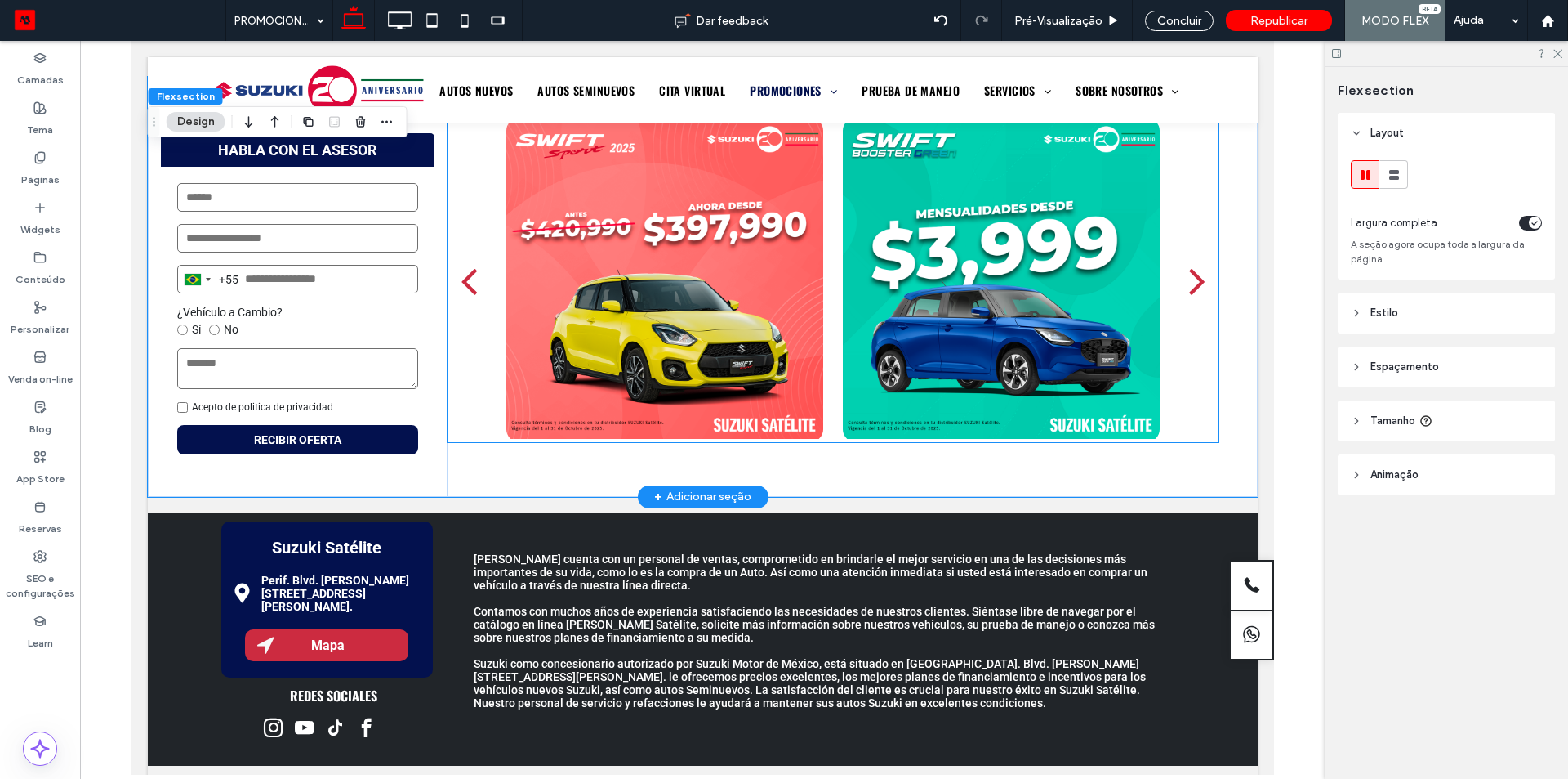
click at [1107, 374] on div at bounding box center [1000, 280] width 317 height 325
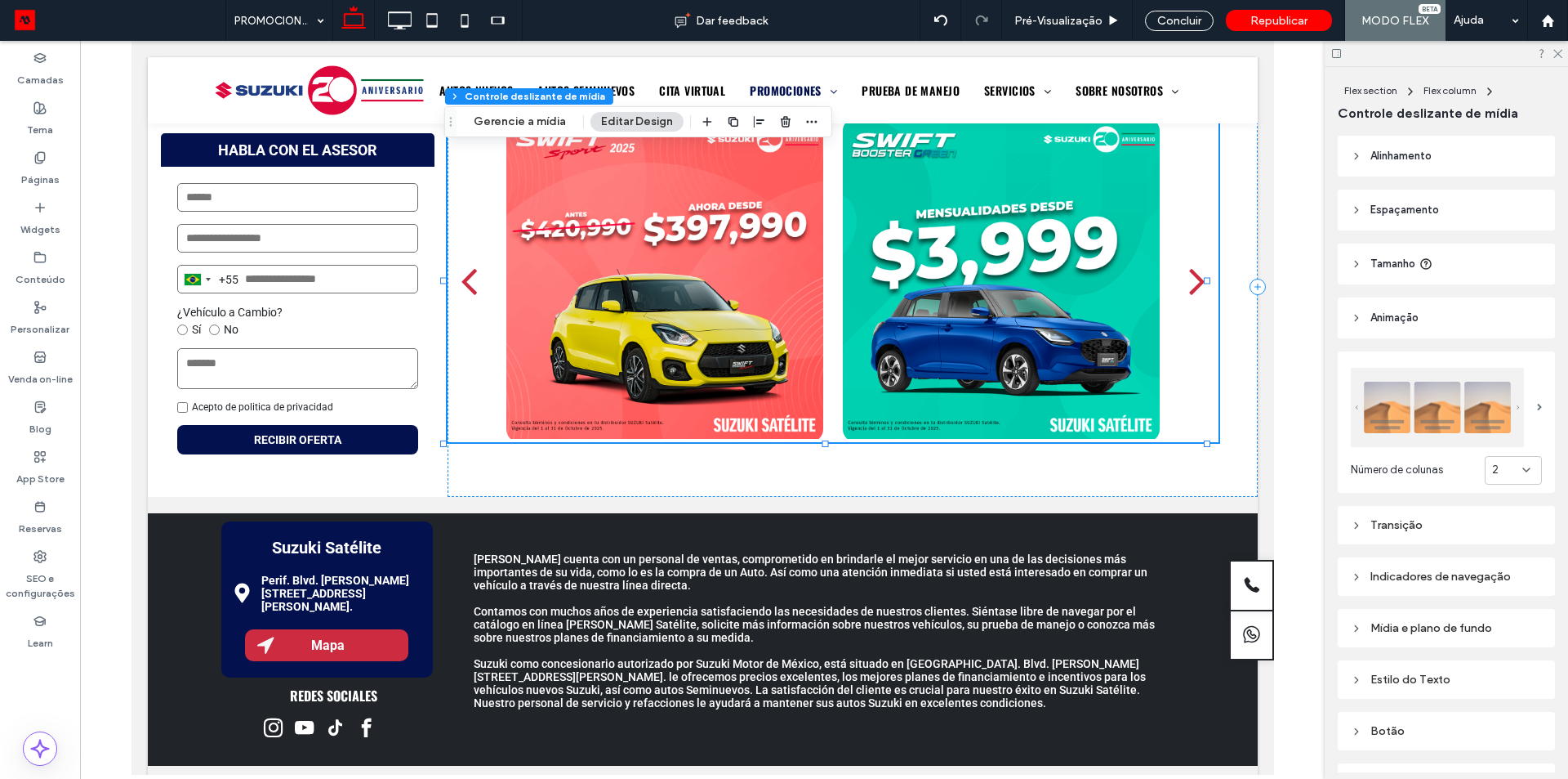
click at [1443, 464] on span "Número de colunas" at bounding box center [1397, 470] width 92 height 16
click at [1505, 462] on div "2" at bounding box center [1507, 470] width 30 height 16
click at [1495, 495] on div "1" at bounding box center [1506, 495] width 56 height 29
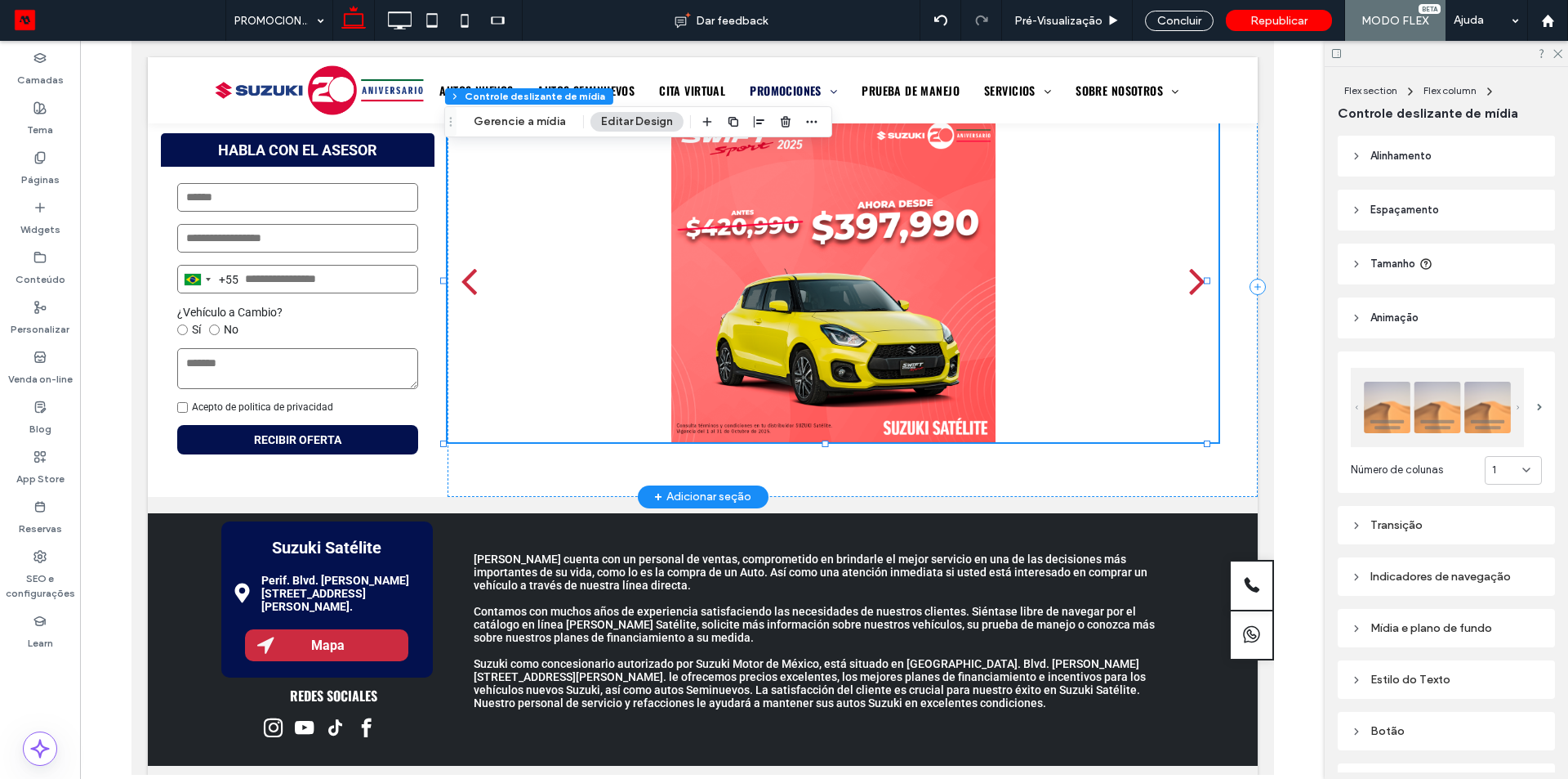
click at [1188, 281] on div "next" at bounding box center [1196, 280] width 16 height 47
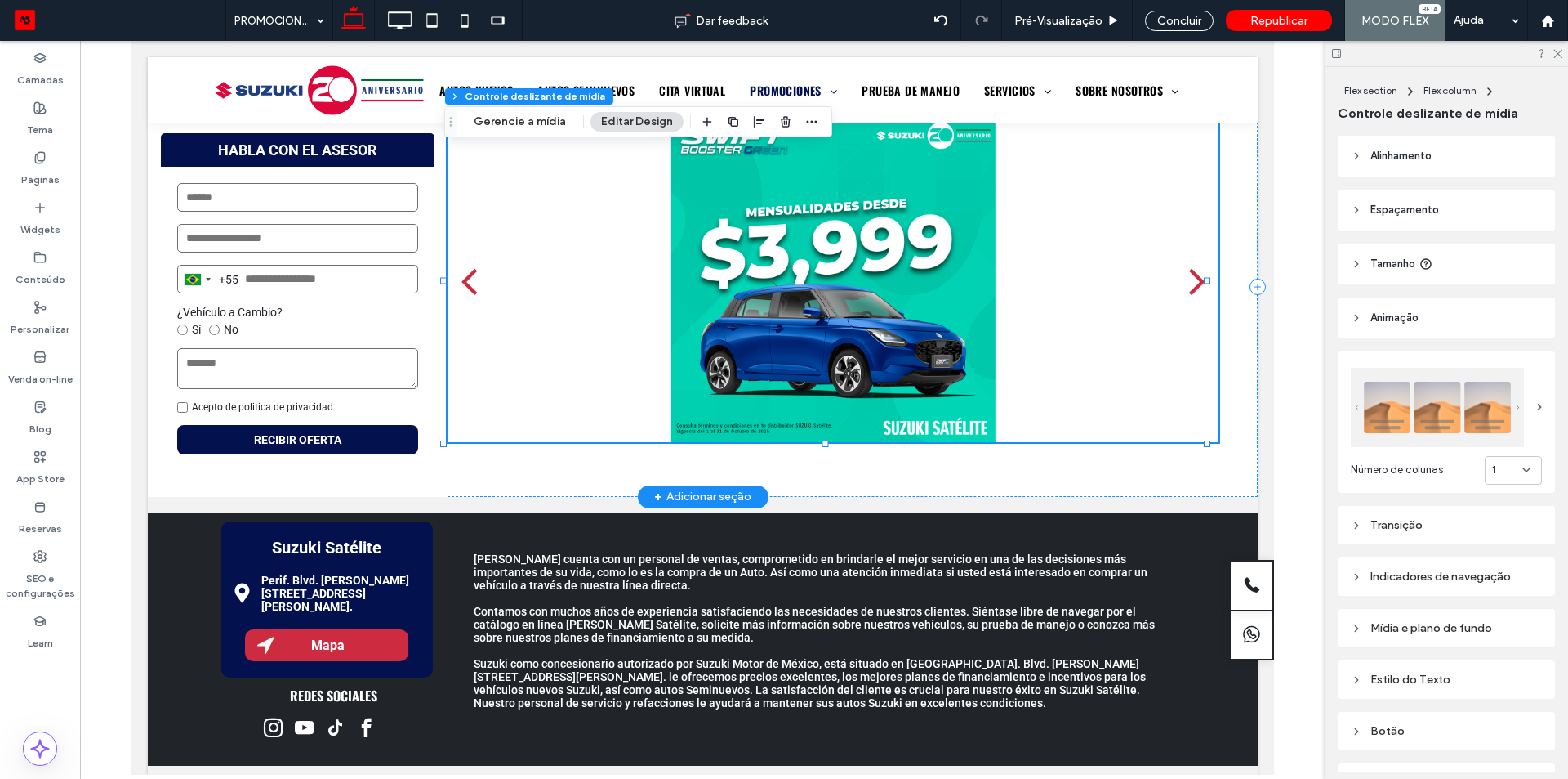
click at [1188, 281] on div "next" at bounding box center [1196, 280] width 16 height 47
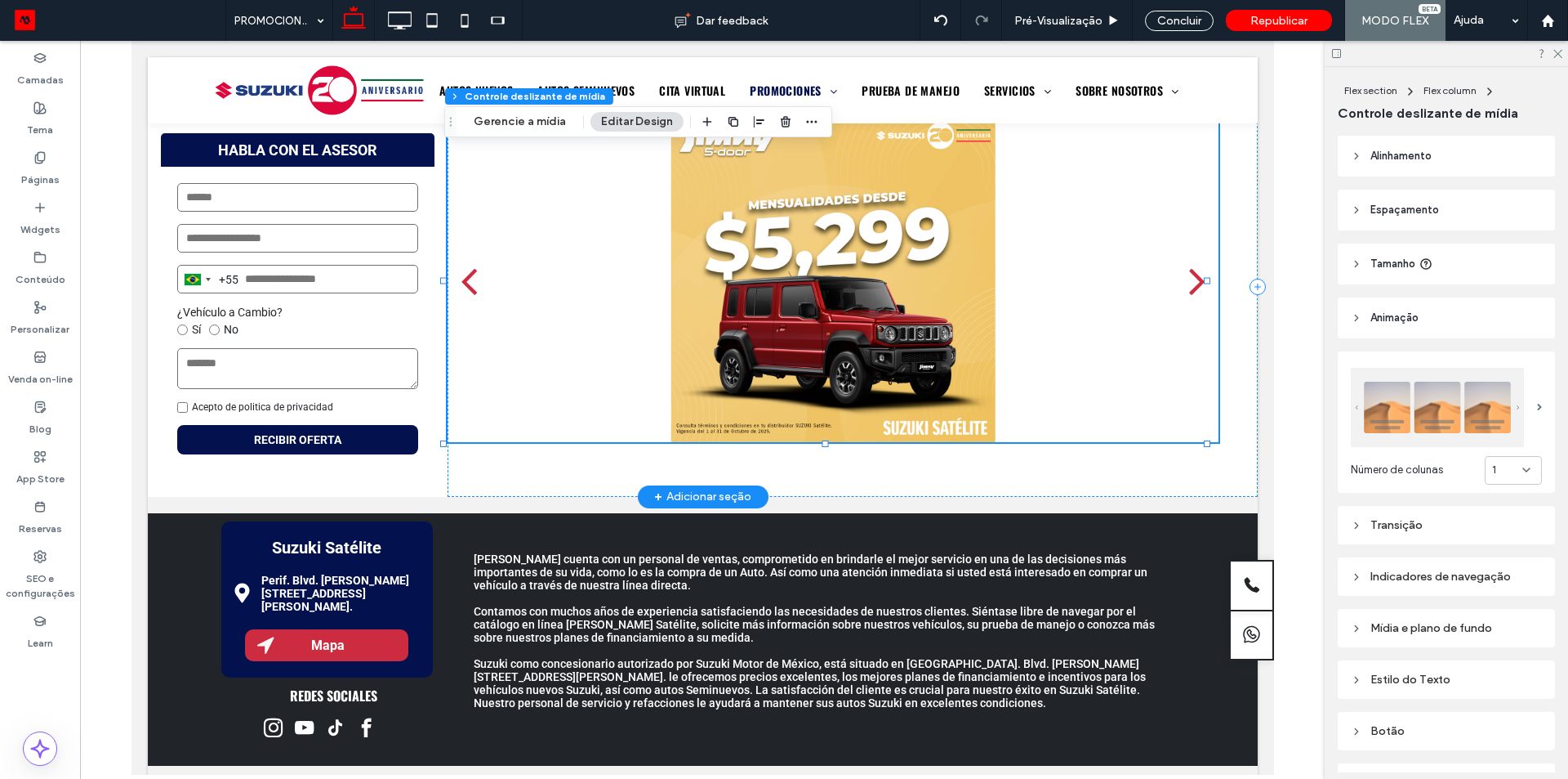
click at [1188, 281] on div "next" at bounding box center [1196, 280] width 16 height 47
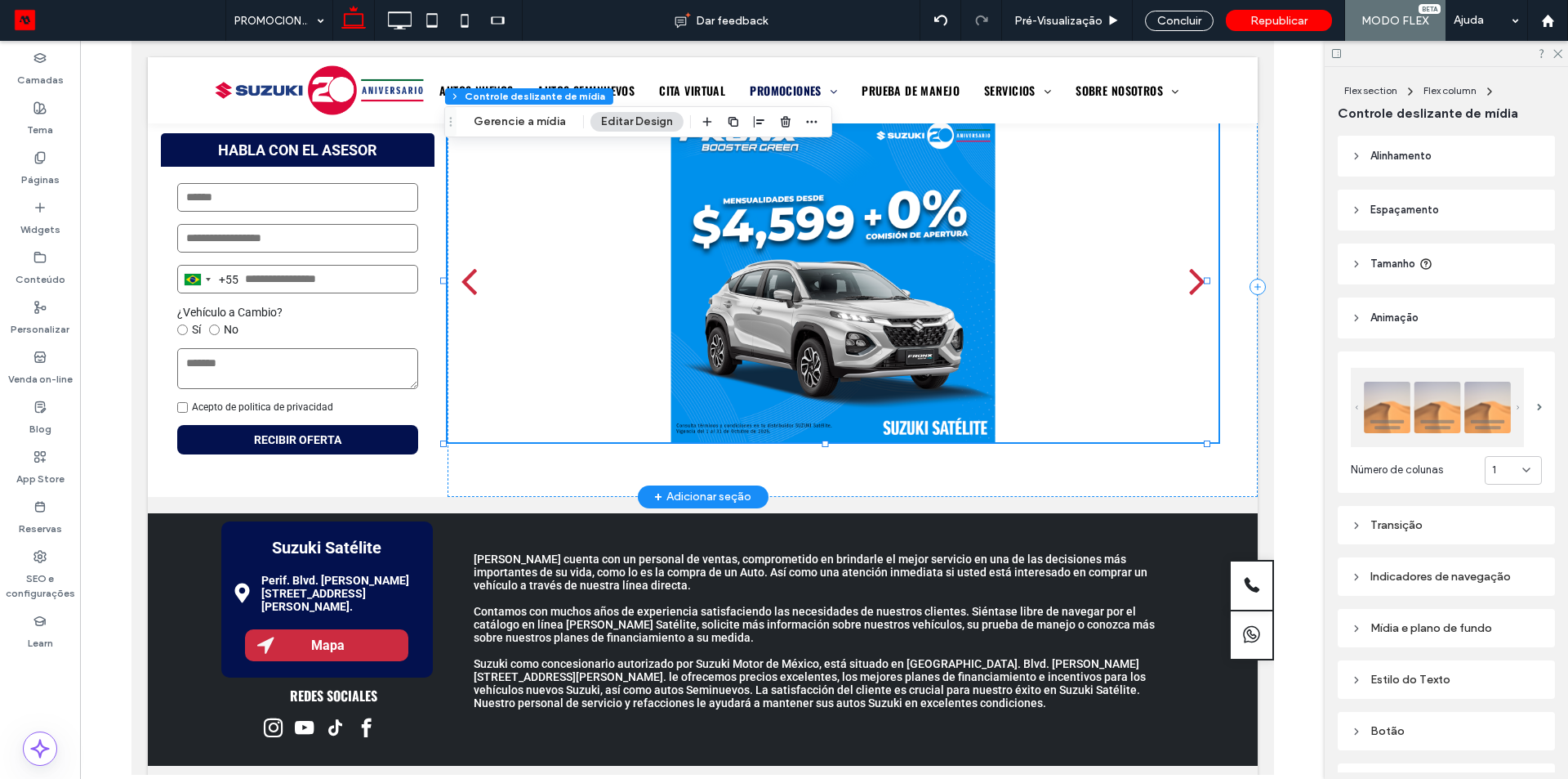
click at [1188, 281] on div "next" at bounding box center [1196, 280] width 16 height 47
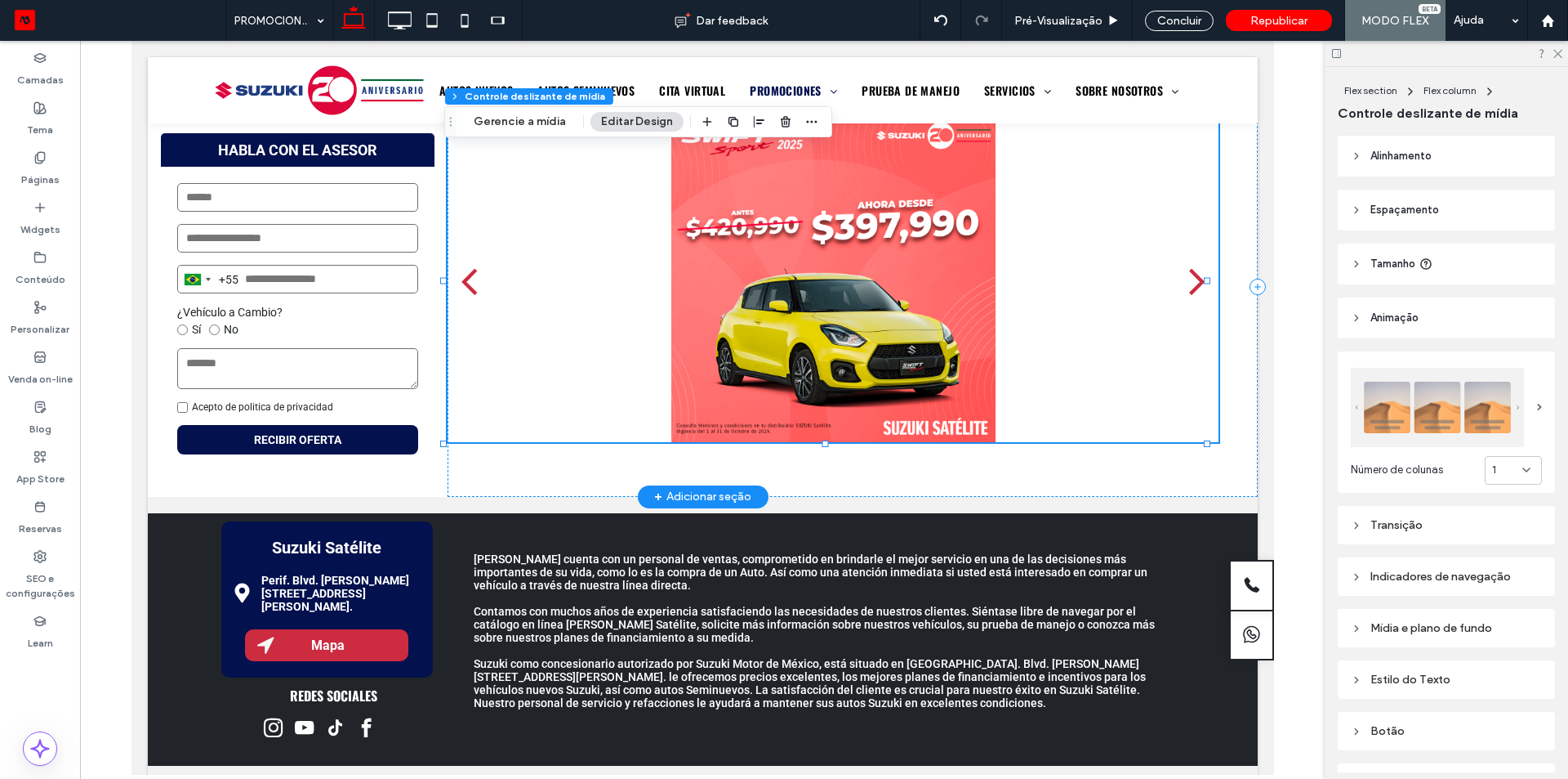
click at [1188, 281] on div "next" at bounding box center [1196, 280] width 16 height 47
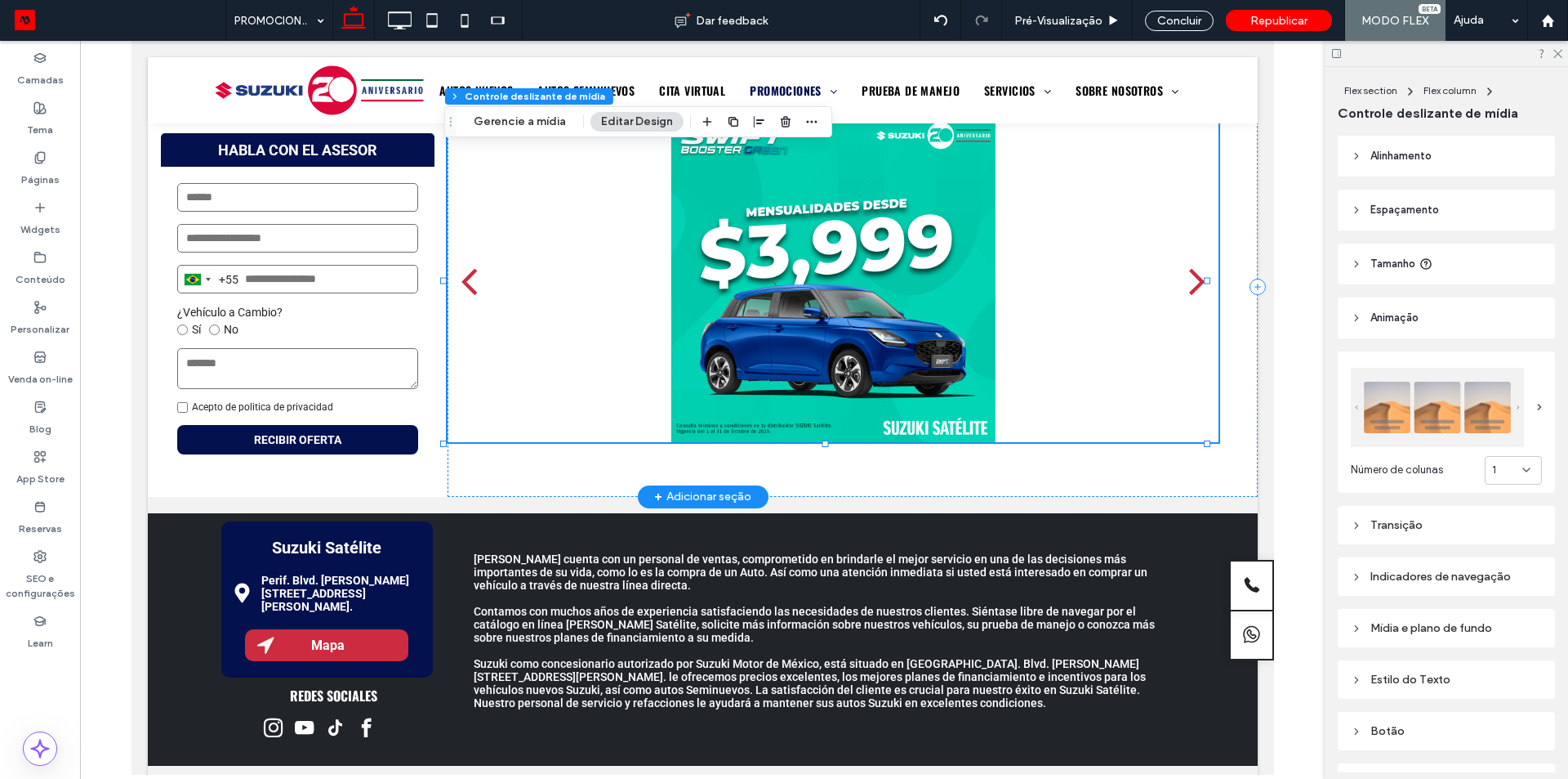
click at [1188, 281] on div "next" at bounding box center [1196, 280] width 16 height 47
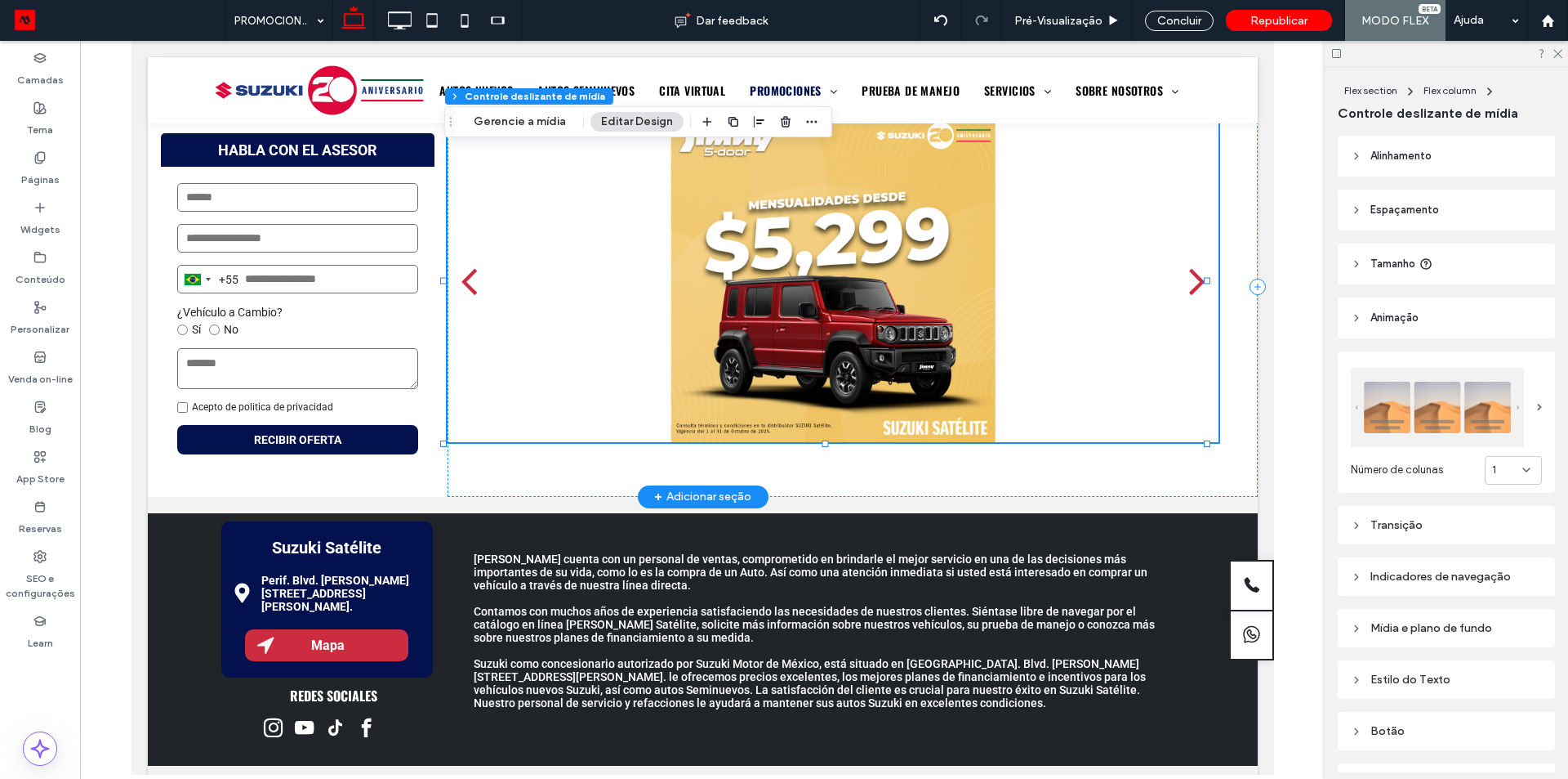
click at [1188, 281] on div "next" at bounding box center [1196, 280] width 16 height 47
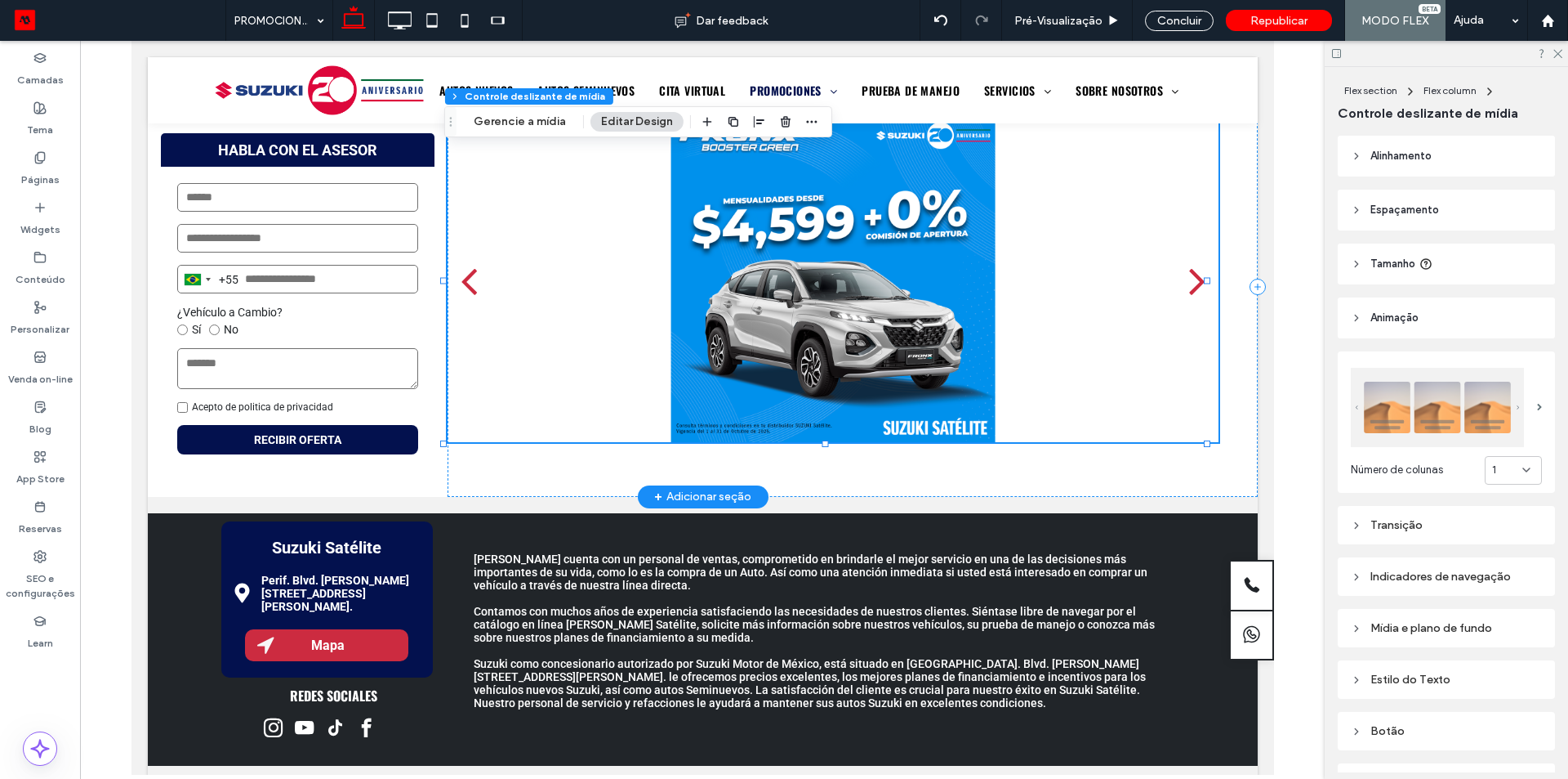
click at [1188, 281] on div "next" at bounding box center [1196, 280] width 16 height 47
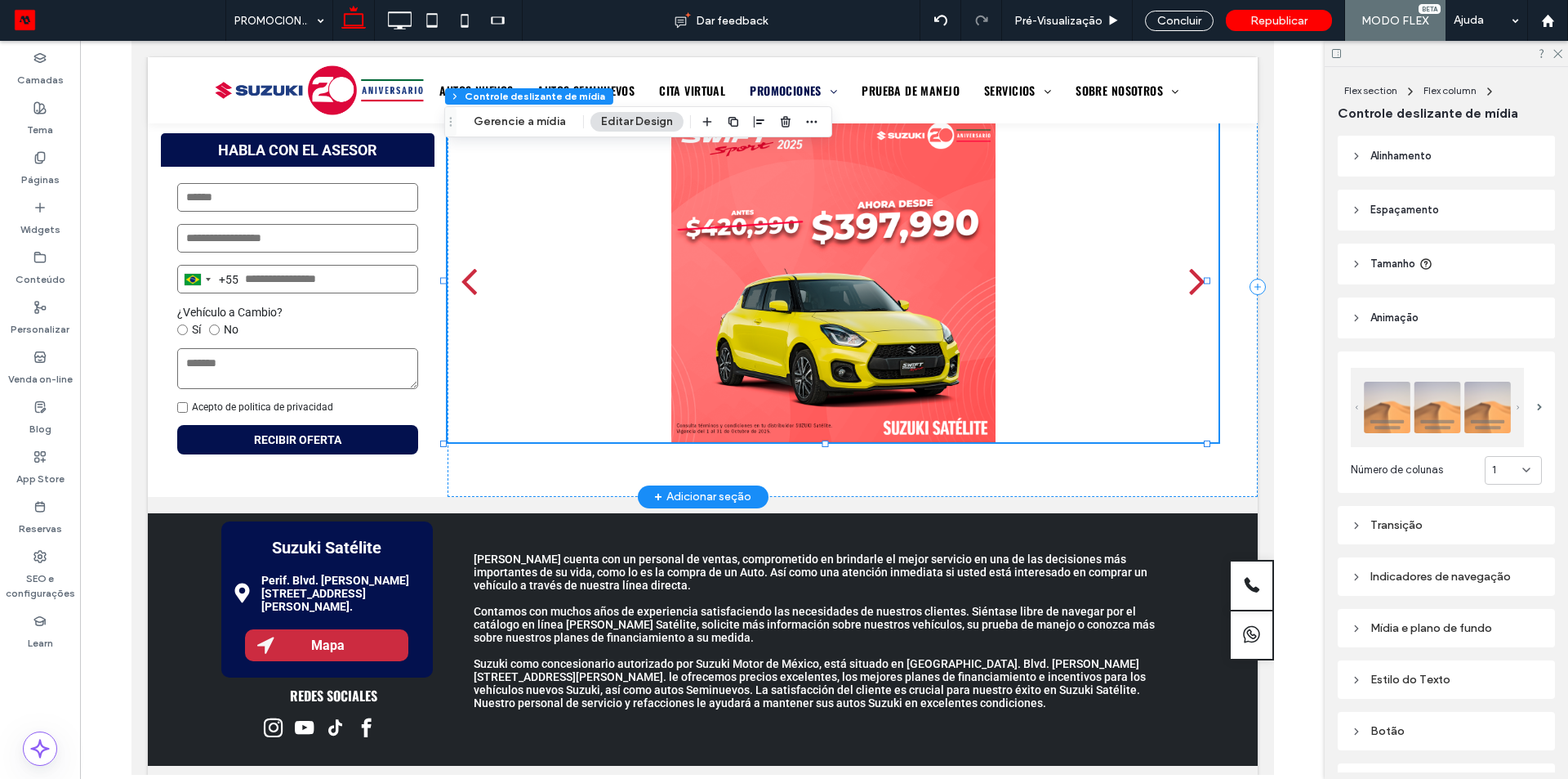
click at [1188, 281] on div "next" at bounding box center [1196, 280] width 16 height 47
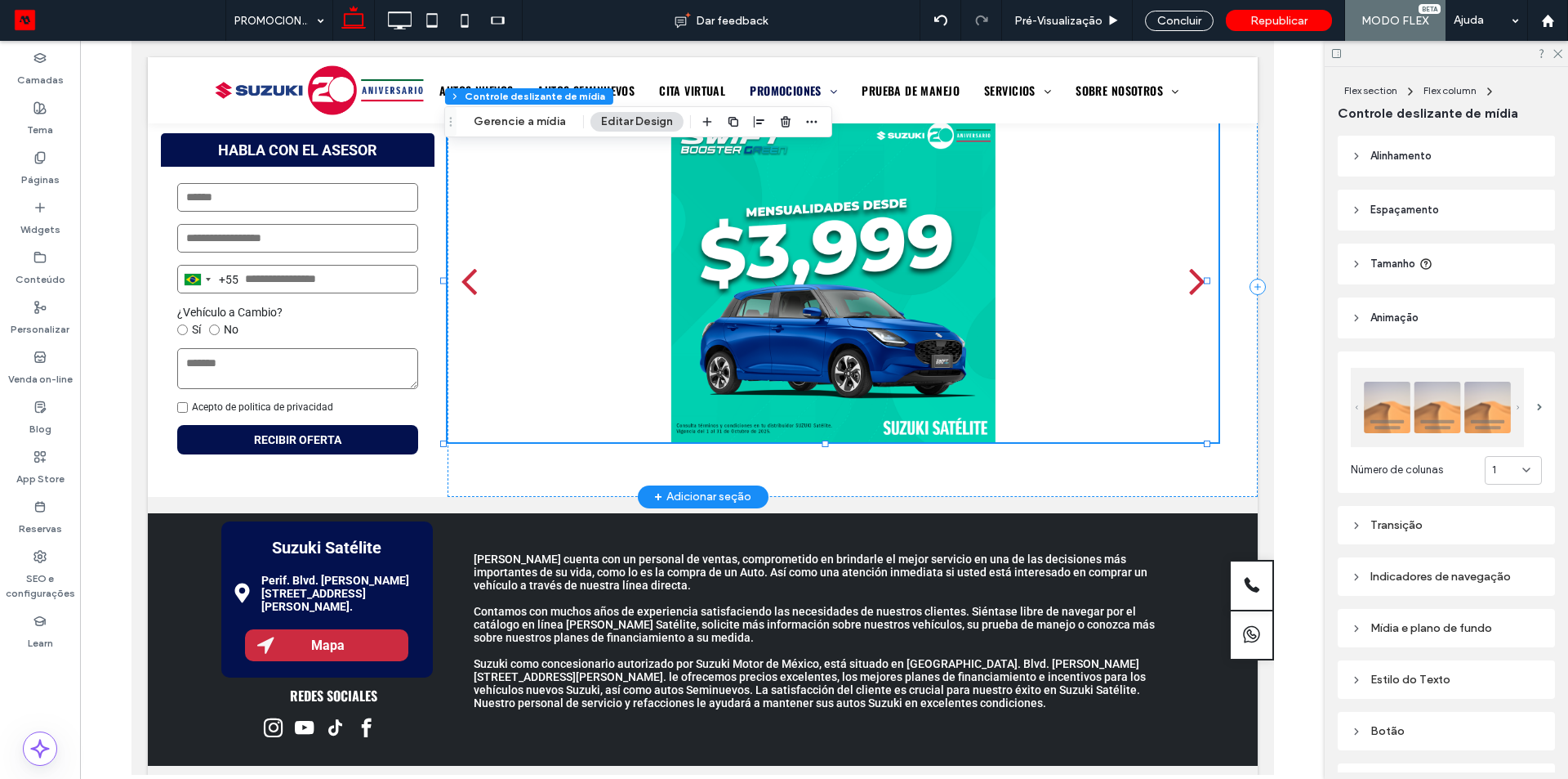
click at [1188, 281] on div "next" at bounding box center [1196, 280] width 16 height 47
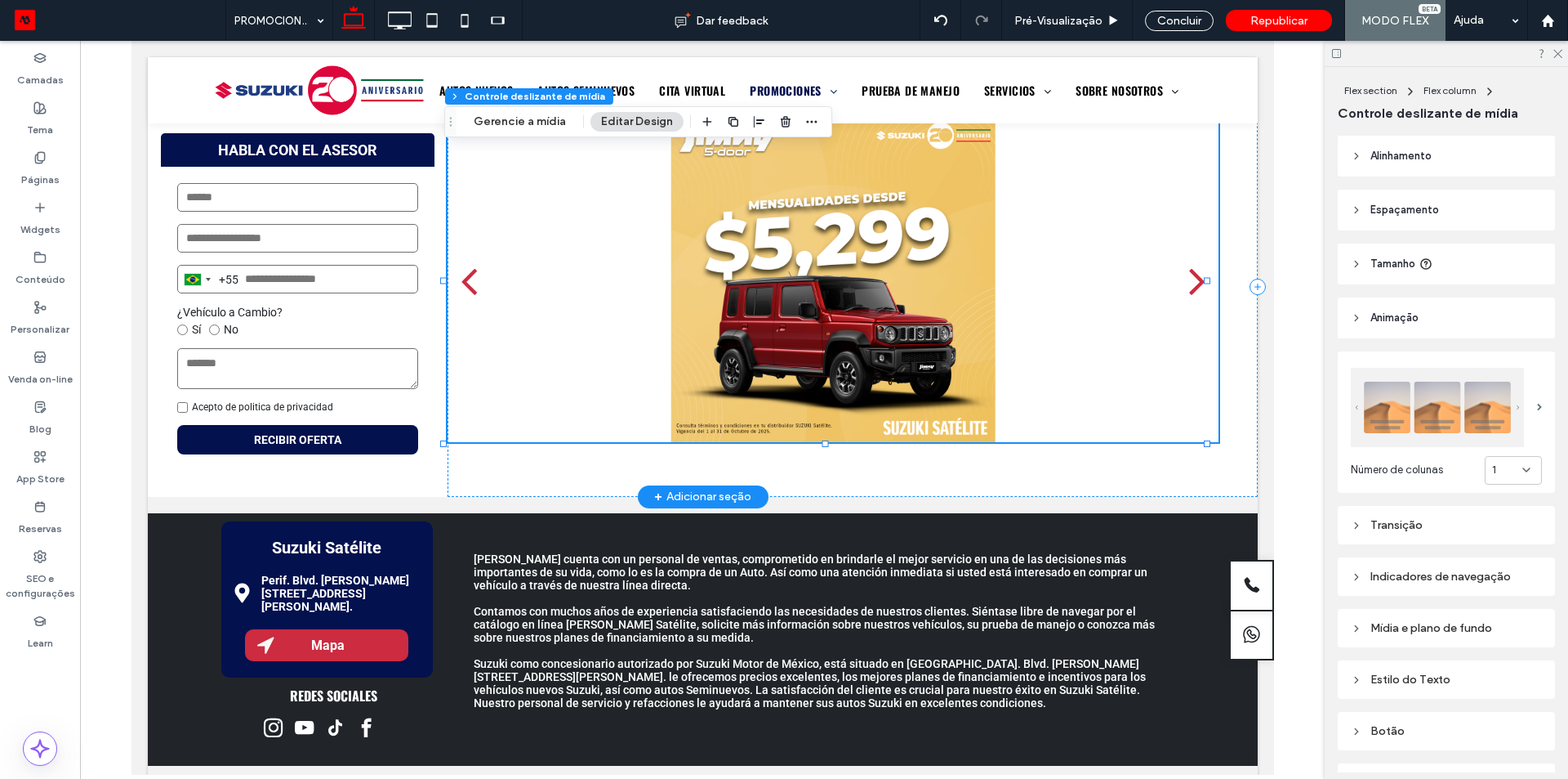
click at [1188, 281] on div "next" at bounding box center [1196, 280] width 16 height 47
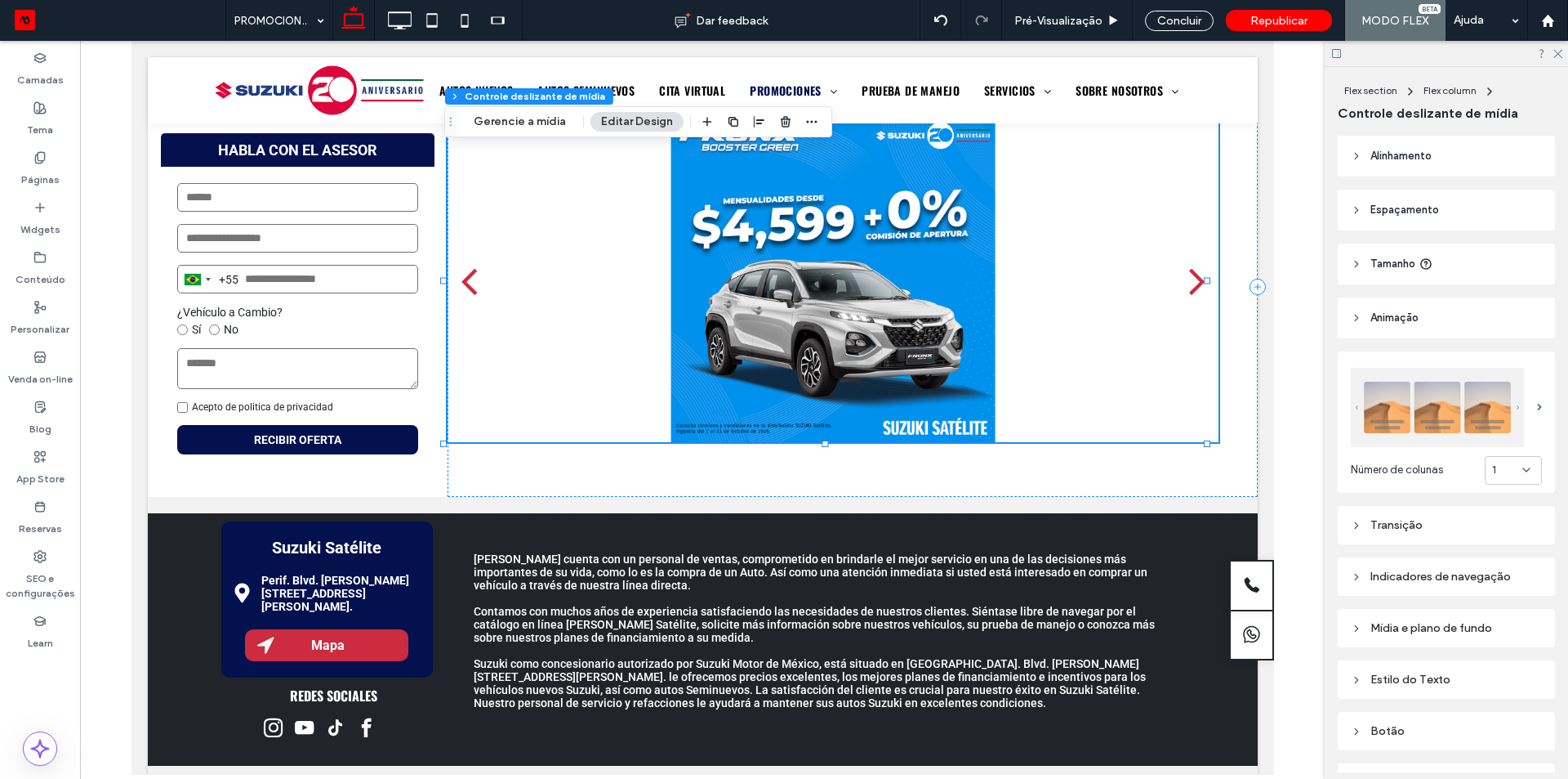
click at [1383, 374] on img at bounding box center [1437, 407] width 173 height 79
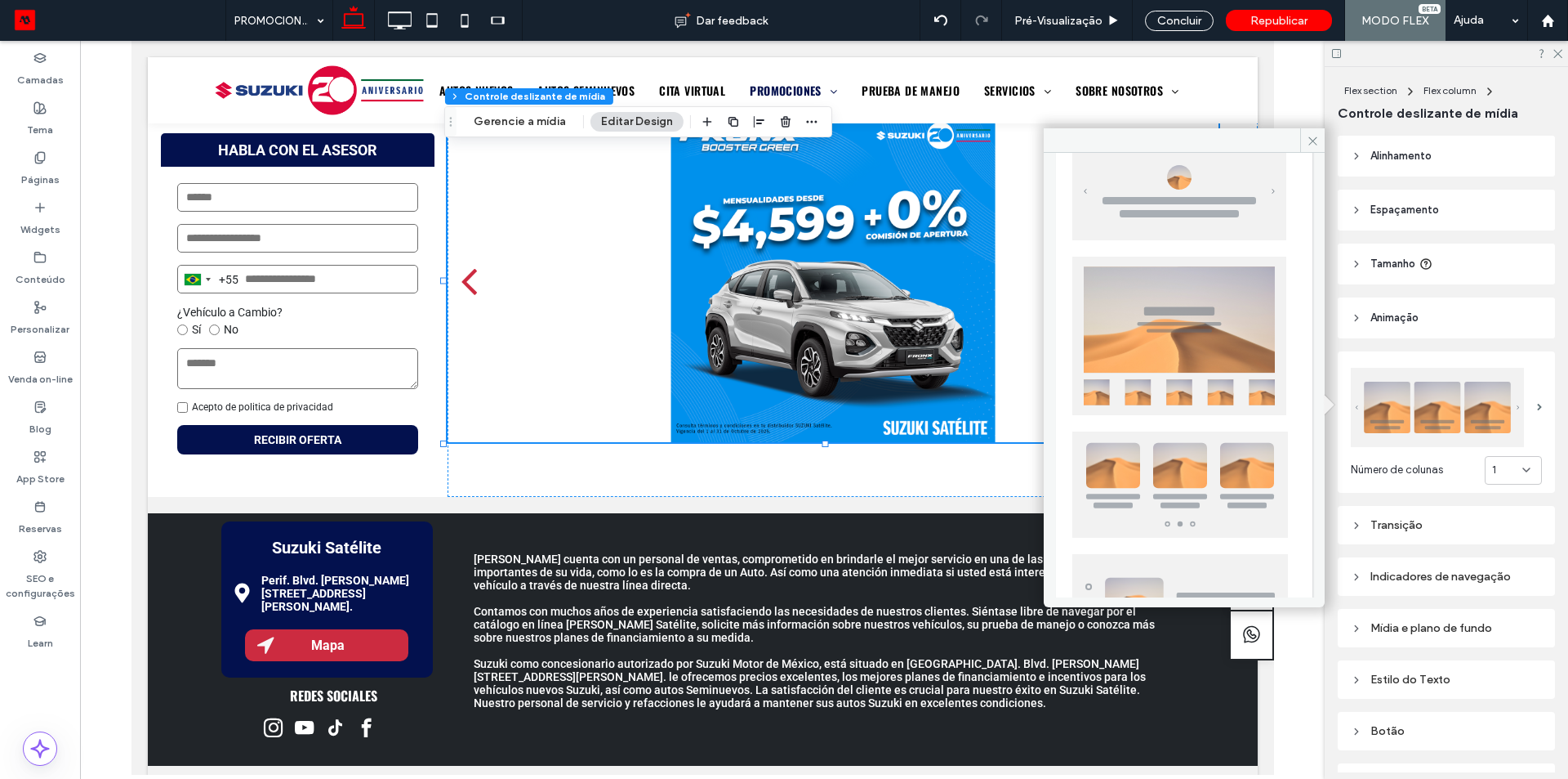
scroll to position [405, 0]
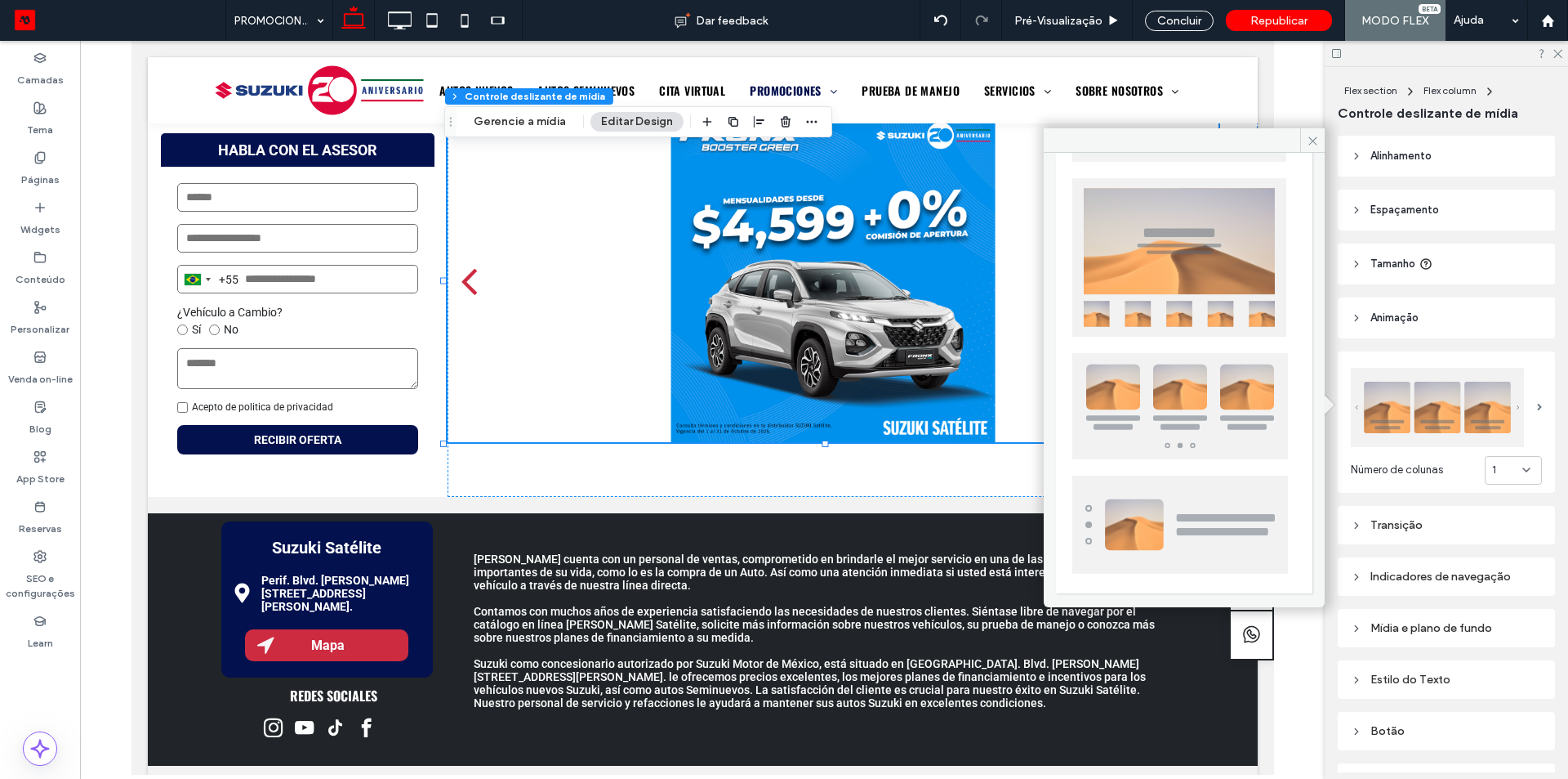
click at [1170, 414] on img at bounding box center [1180, 406] width 216 height 106
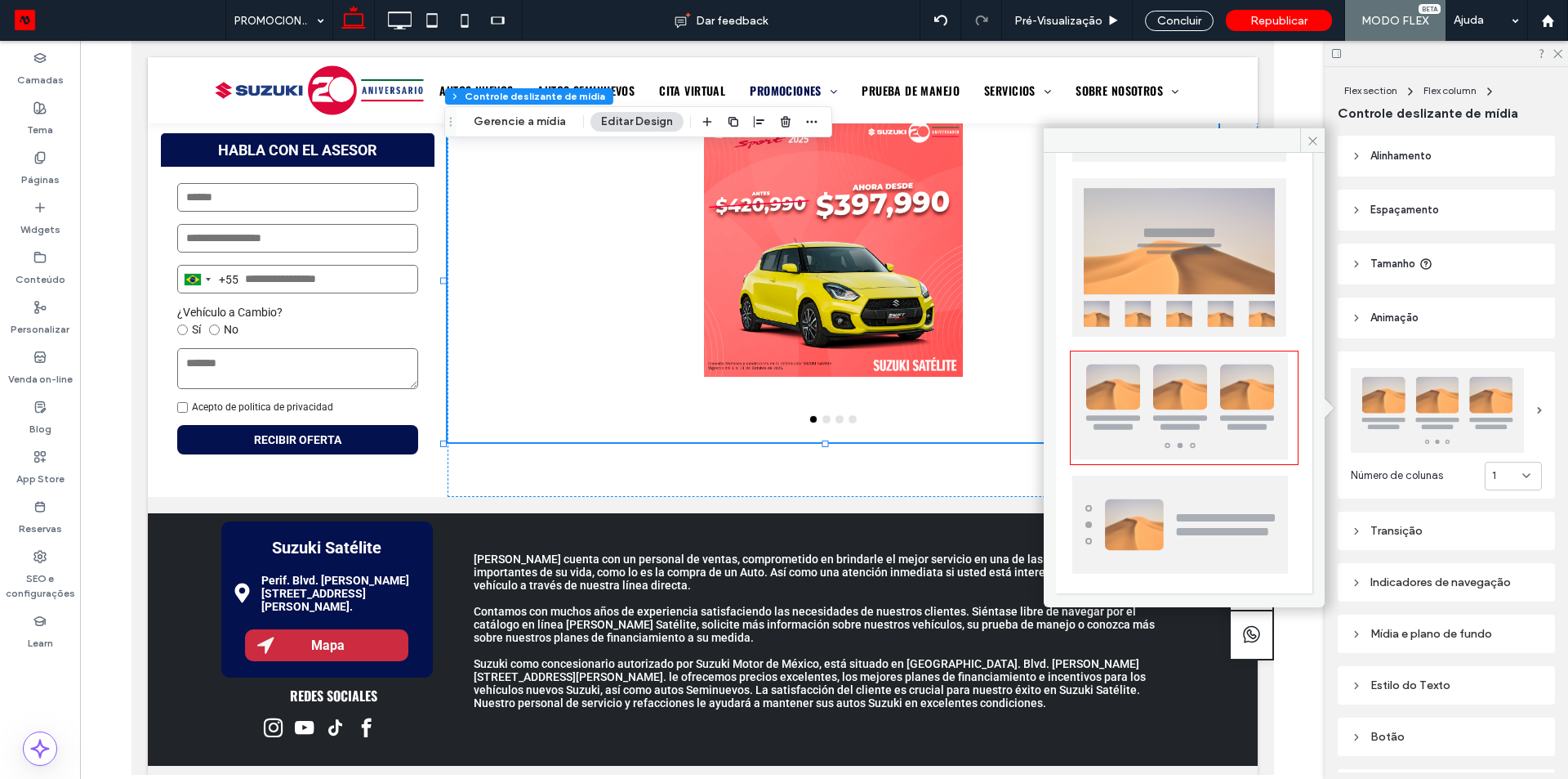
click at [1413, 575] on div "Indicadores de navegação" at bounding box center [1446, 582] width 191 height 14
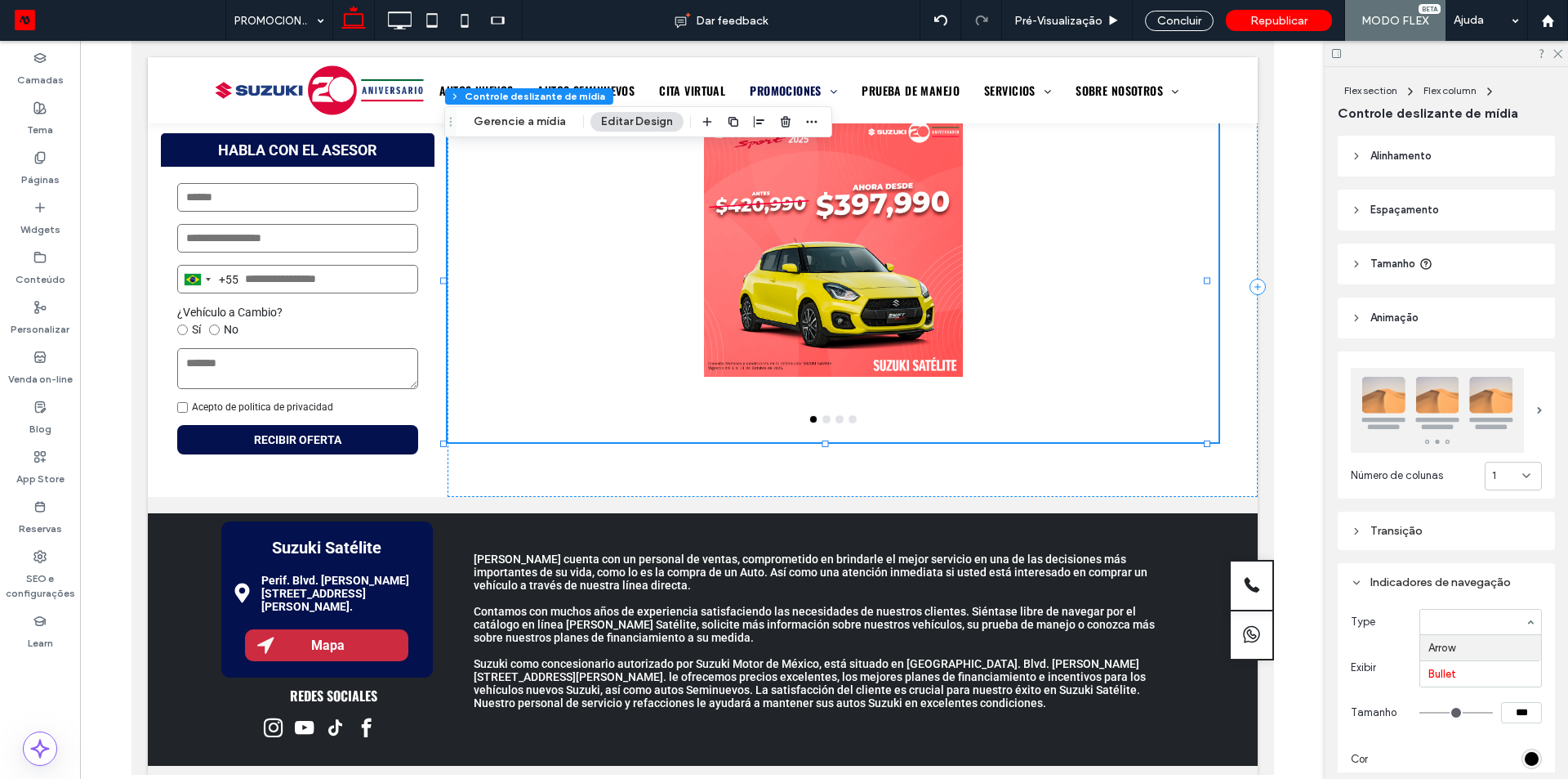
type input "**"
type input "*"
type input "**"
type input "****"
click at [1522, 463] on div "1" at bounding box center [1513, 476] width 57 height 29
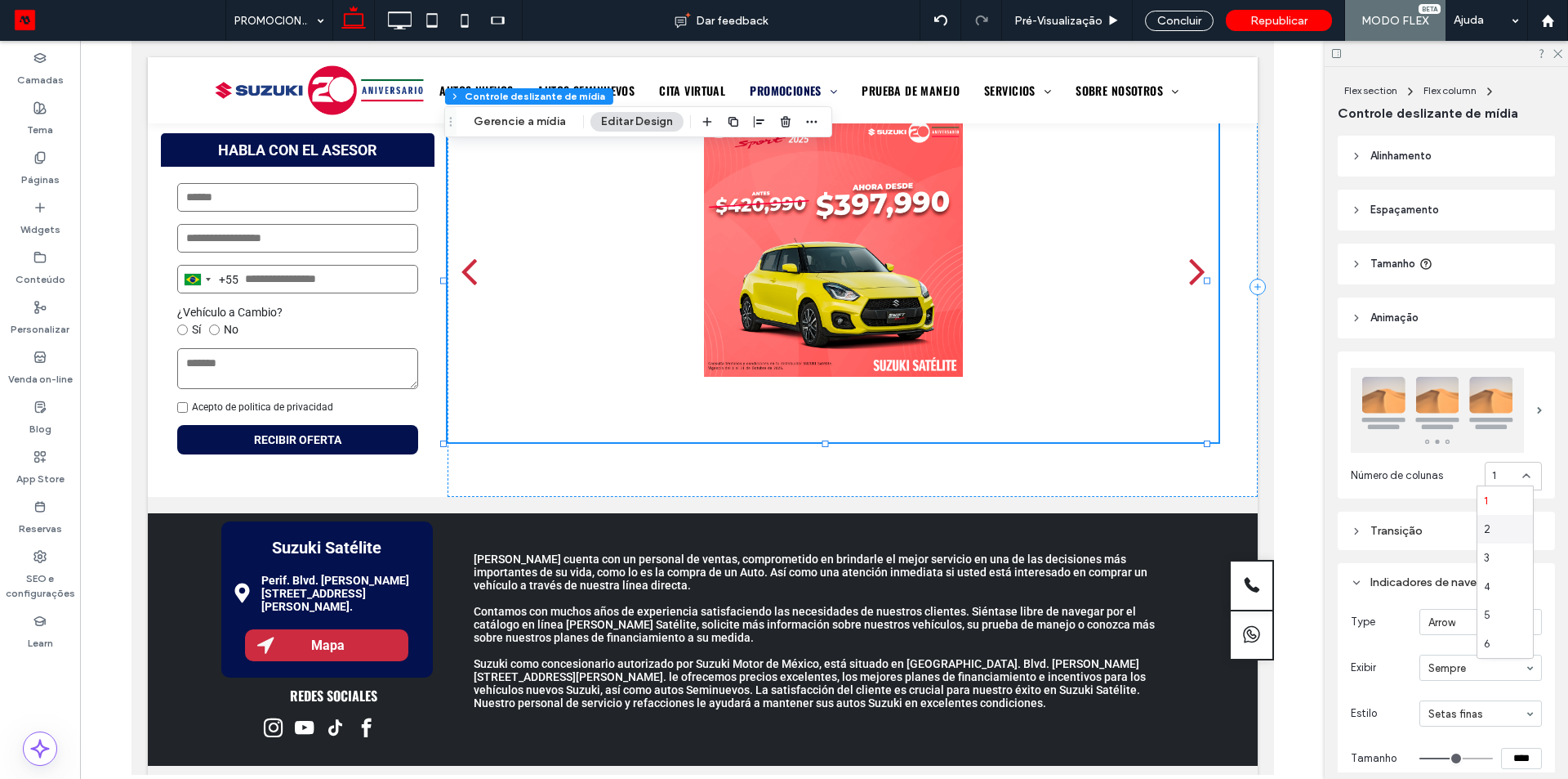
click at [1484, 522] on span "2" at bounding box center [1487, 530] width 7 height 16
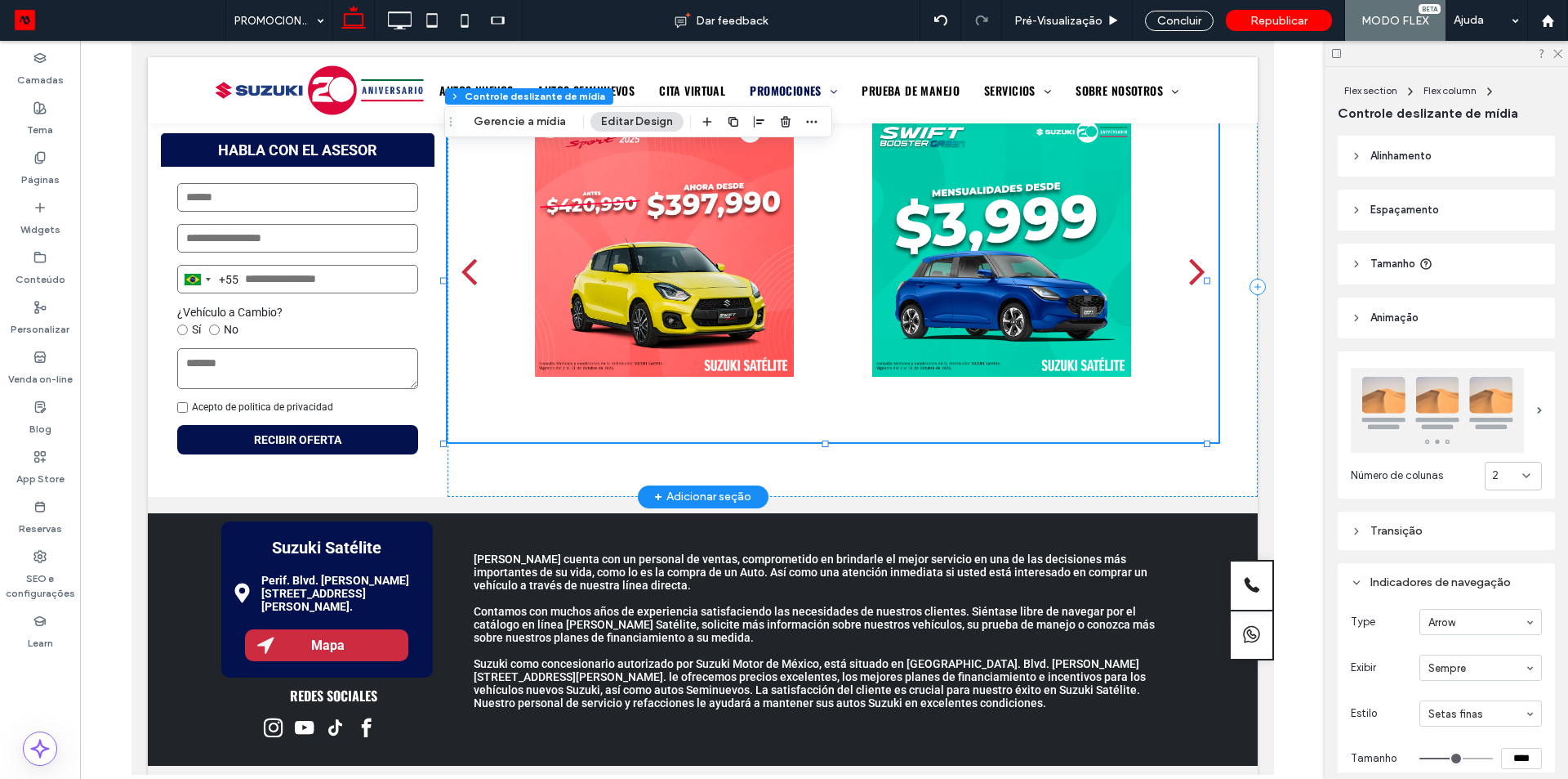
click at [1188, 265] on div "next" at bounding box center [1196, 270] width 16 height 47
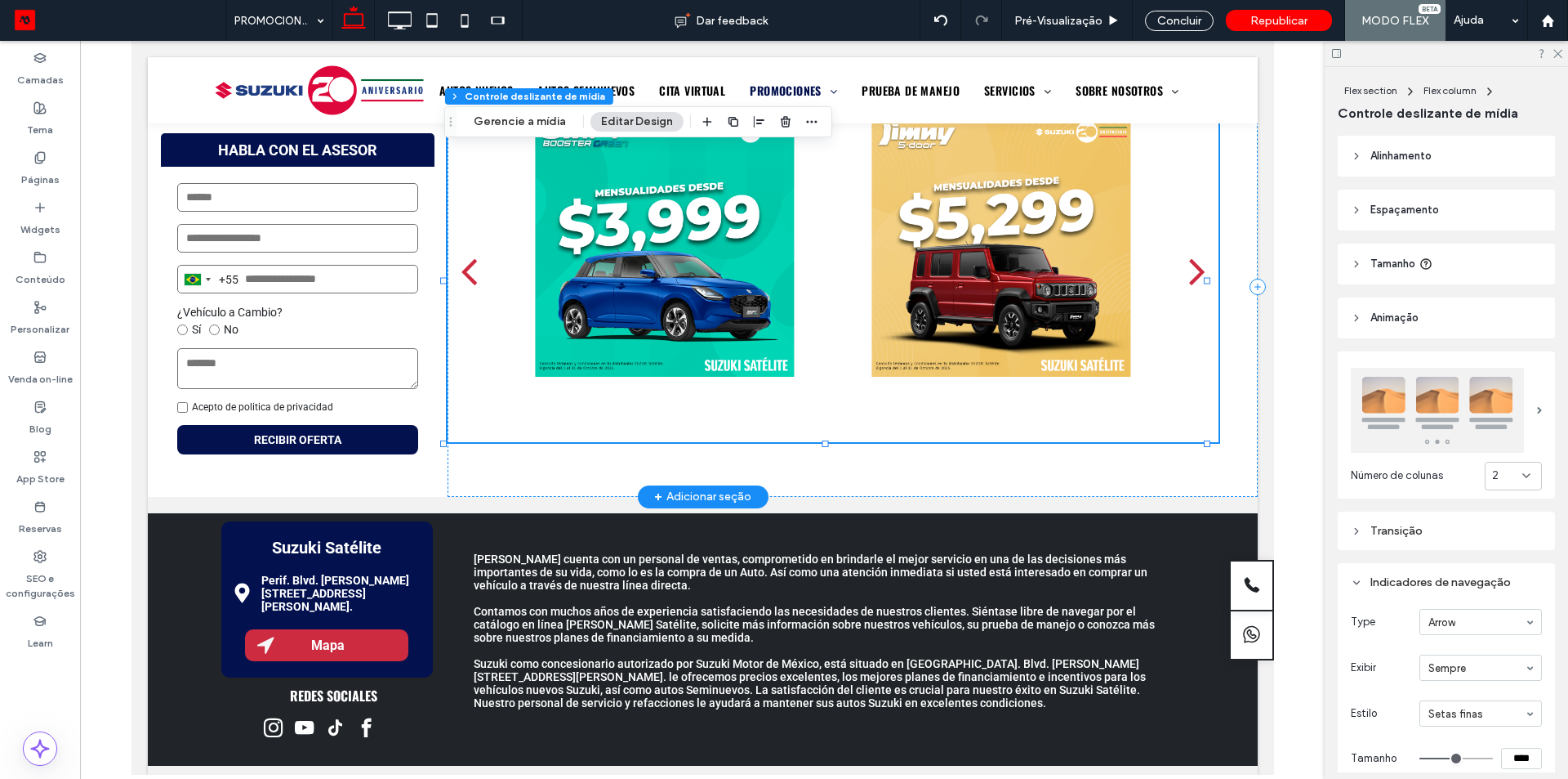
click at [1188, 265] on div "next" at bounding box center [1196, 270] width 16 height 47
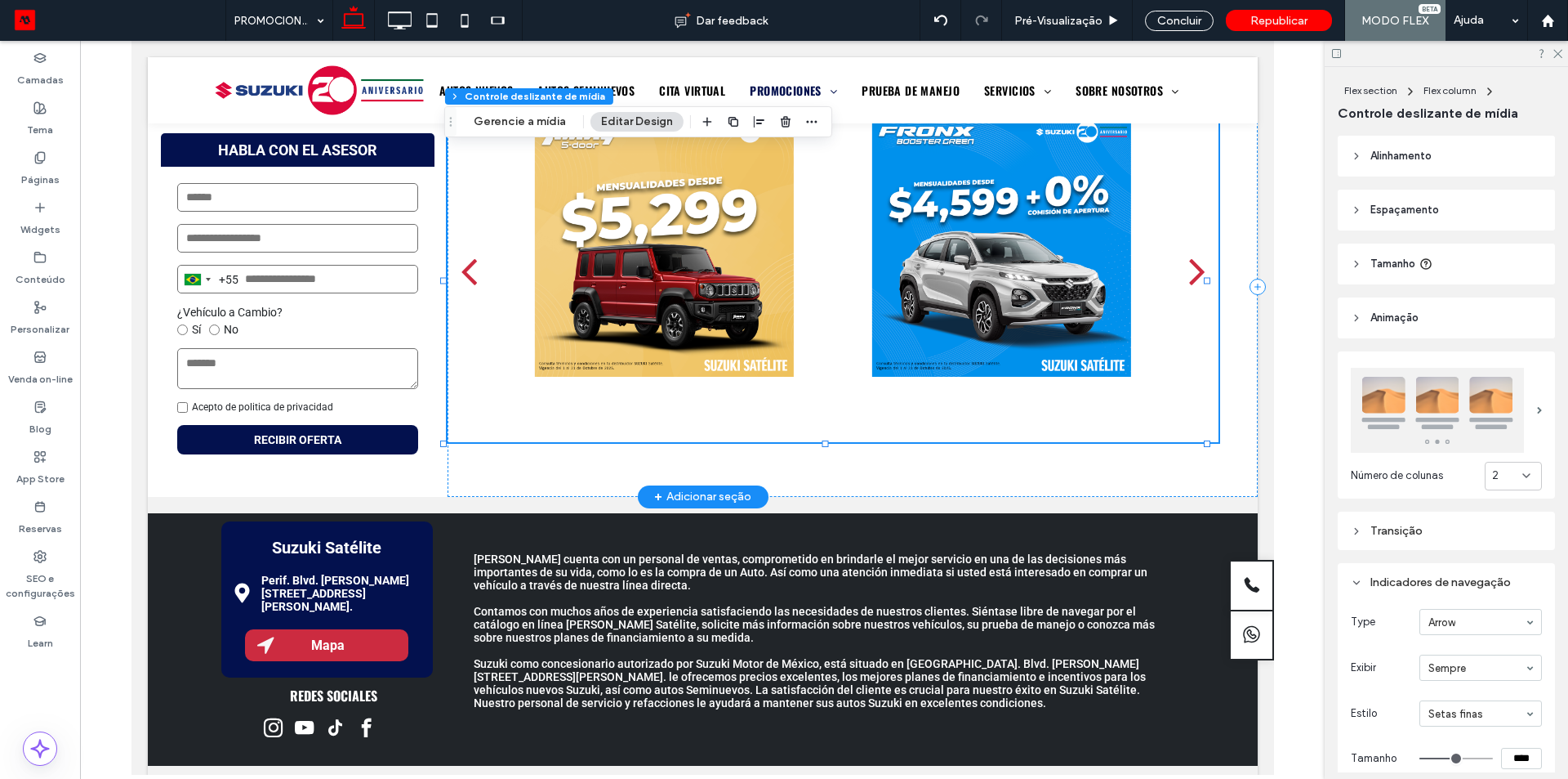
click at [1188, 265] on div "next" at bounding box center [1196, 270] width 16 height 47
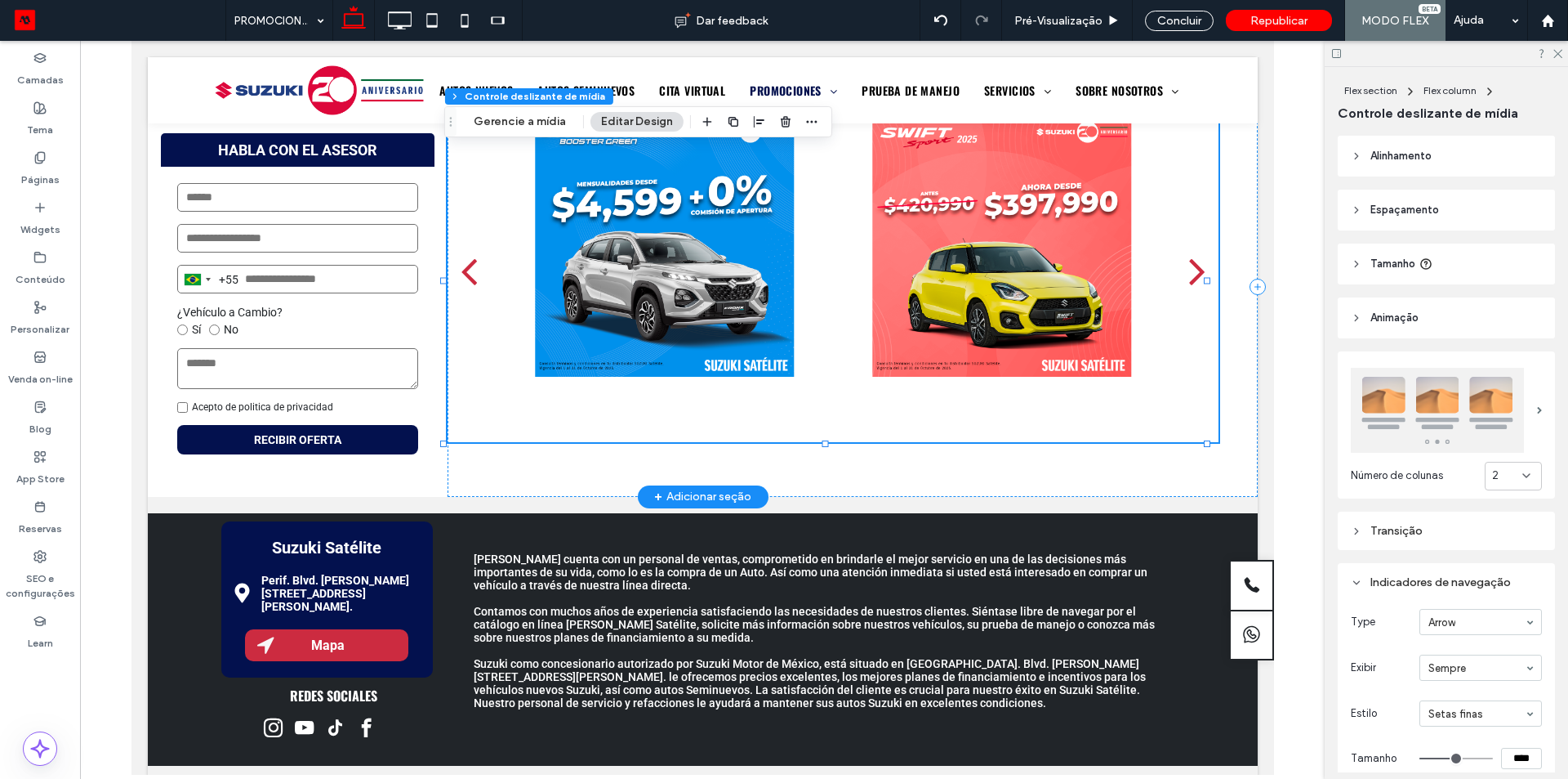
click at [1188, 265] on div "next" at bounding box center [1196, 270] width 16 height 47
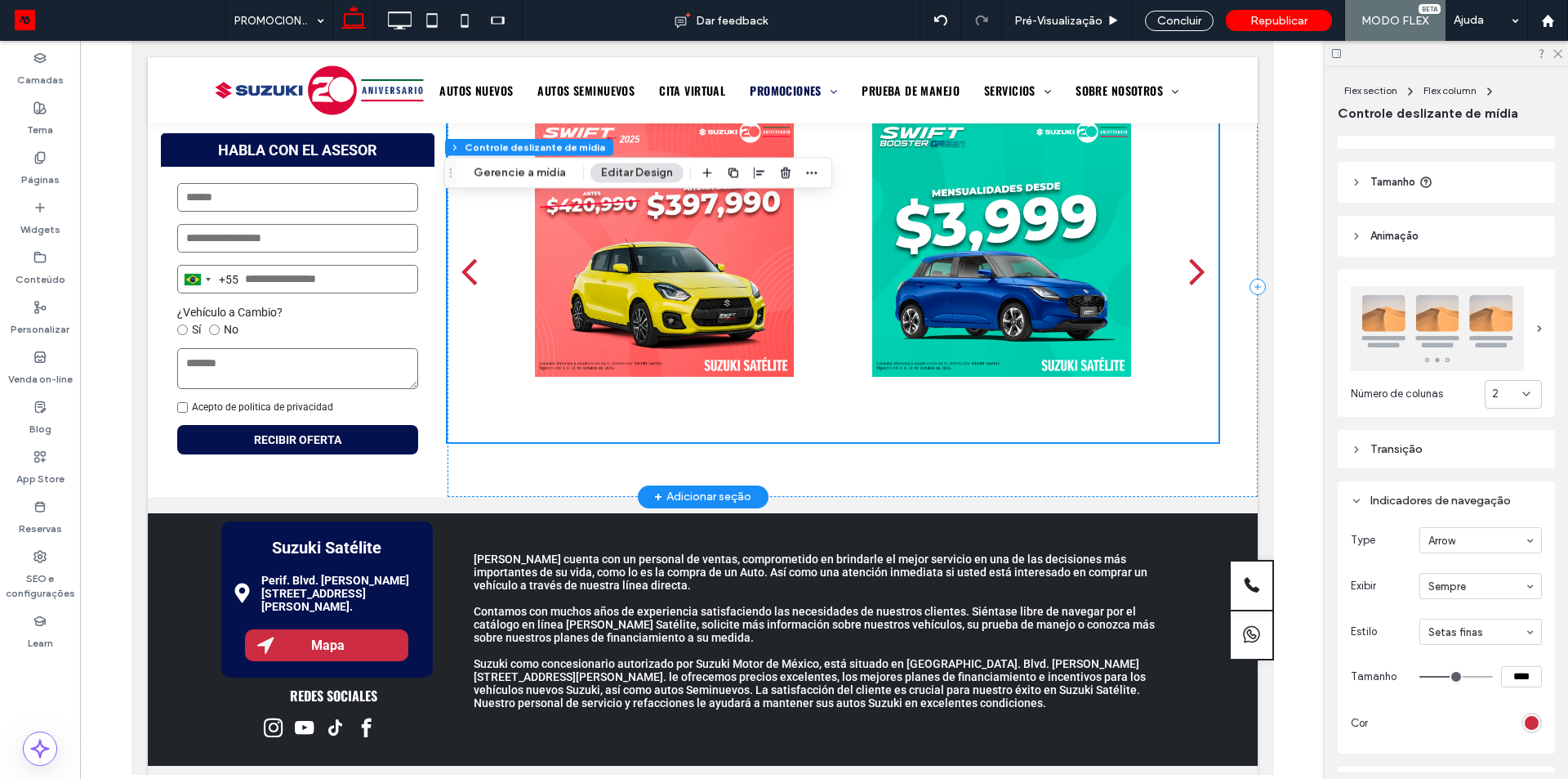
scroll to position [394, 0]
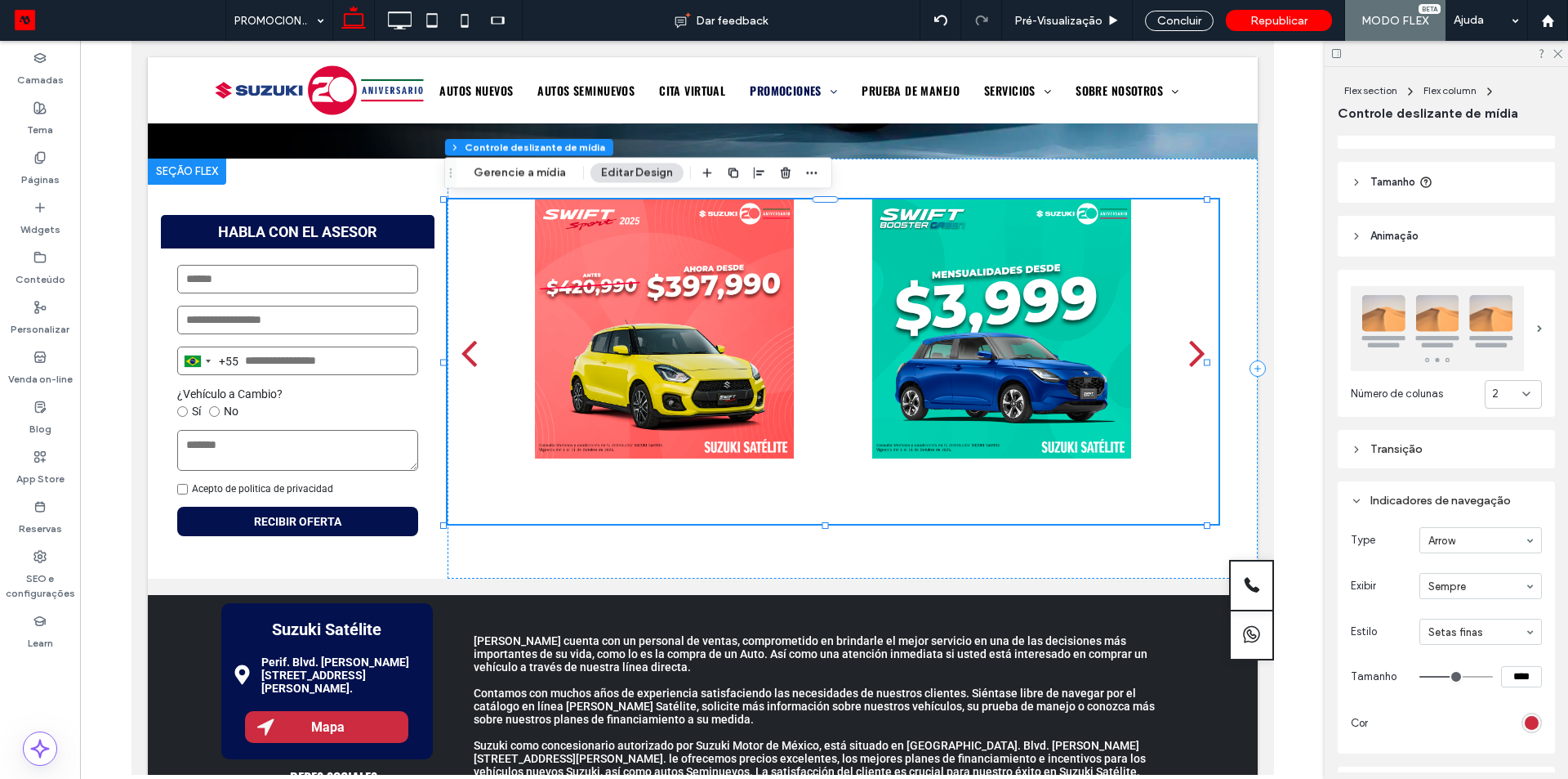
click at [1496, 389] on div "2" at bounding box center [1507, 394] width 30 height 16
click at [1399, 330] on img at bounding box center [1437, 328] width 173 height 85
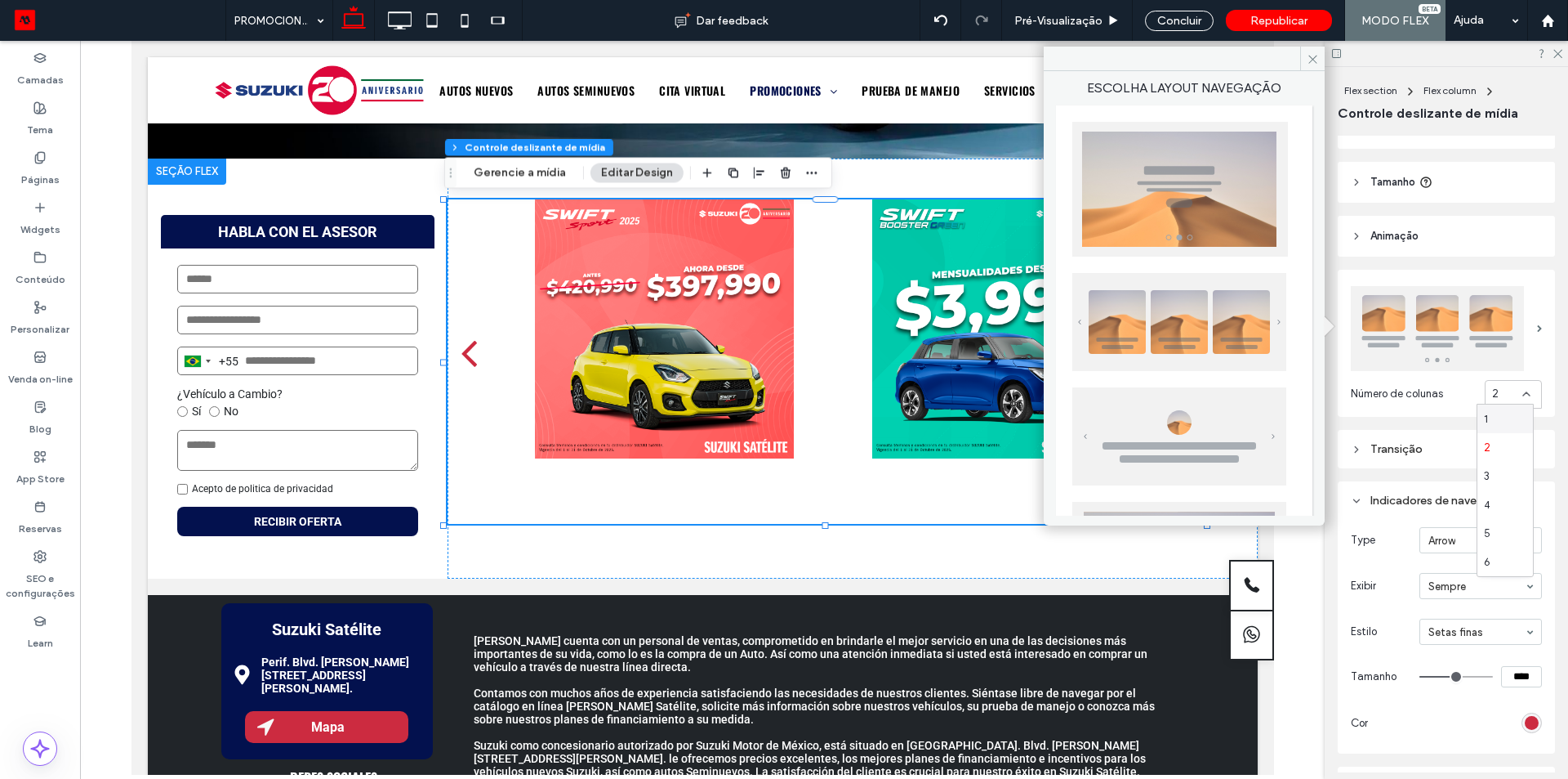
click at [1234, 194] on img at bounding box center [1180, 189] width 216 height 135
type input "**"
type input "*"
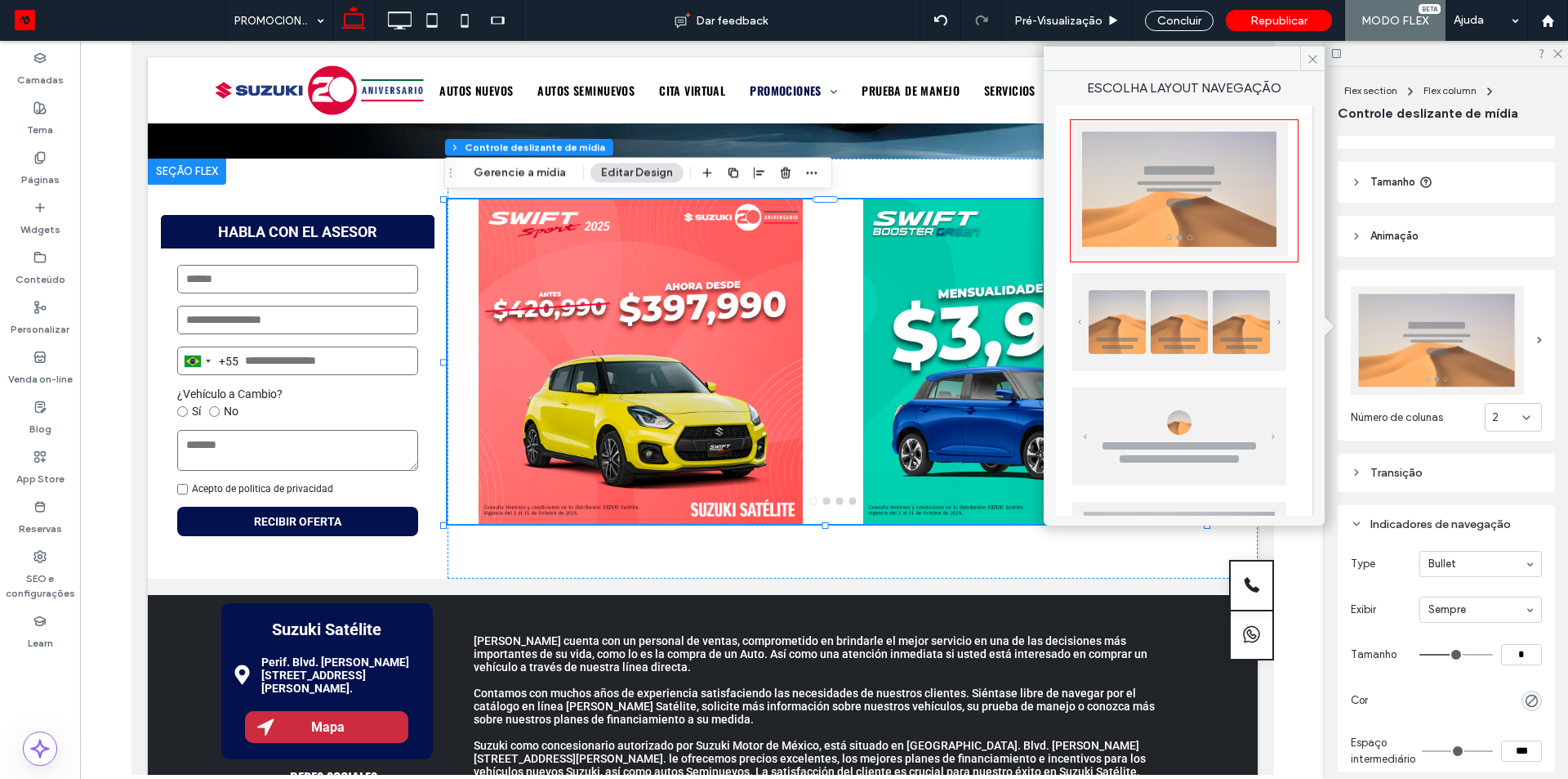
type input "**"
type input "***"
type input "*"
type input "***"
type input "**"
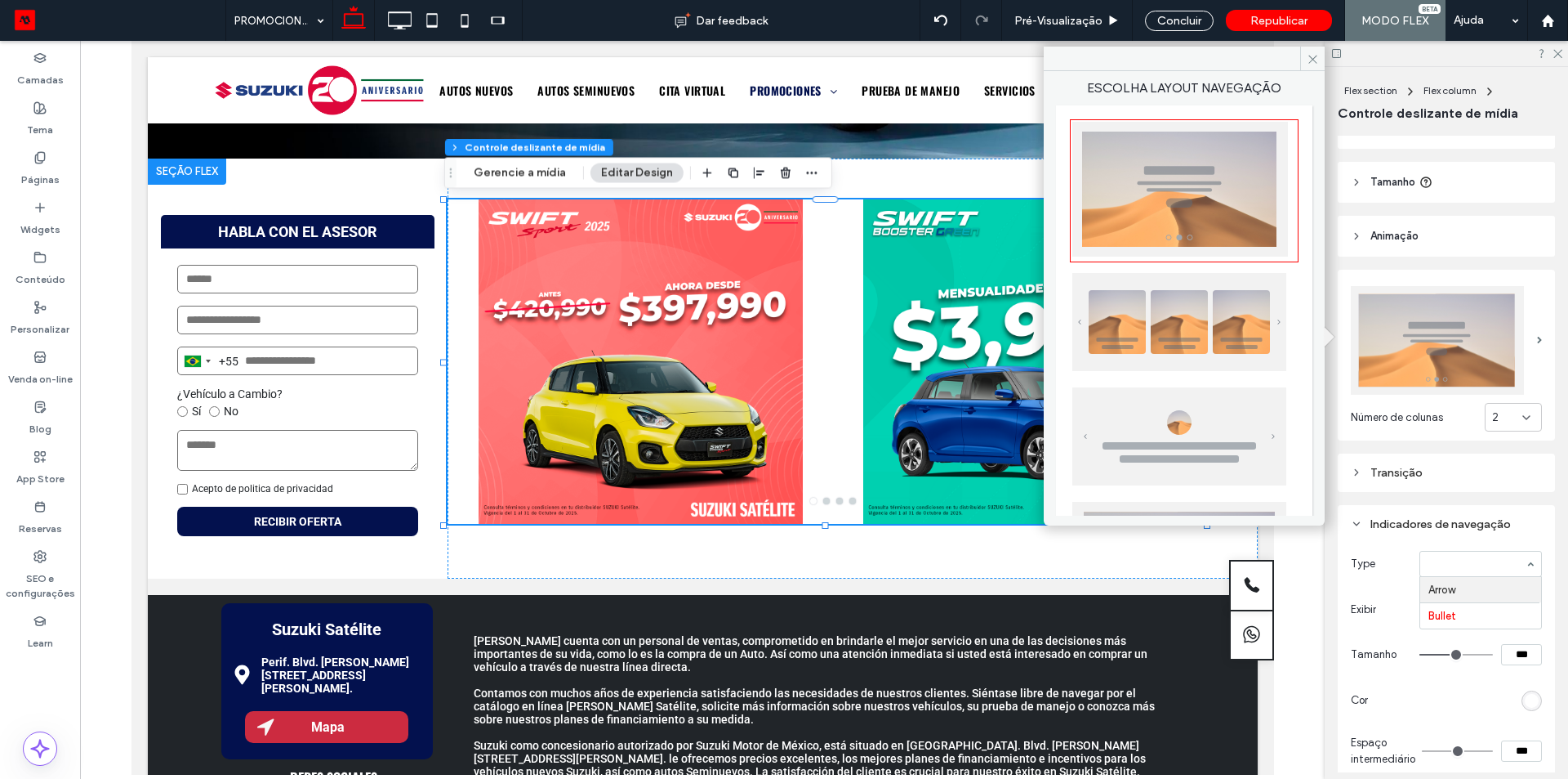
type input "*"
type input "**"
type input "****"
click at [1316, 57] on icon at bounding box center [1313, 59] width 12 height 12
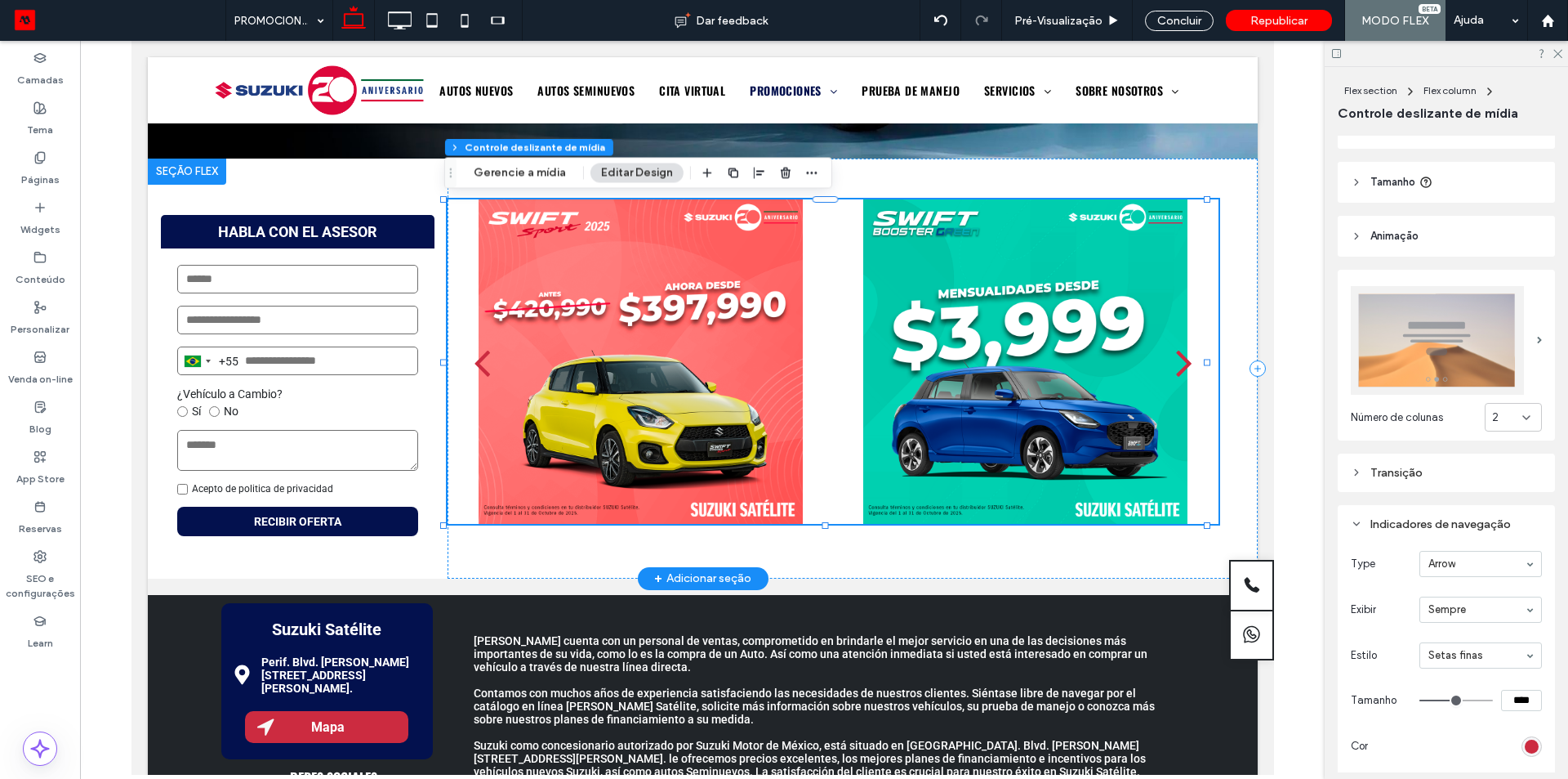
click at [1175, 364] on div "next" at bounding box center [1183, 361] width 16 height 47
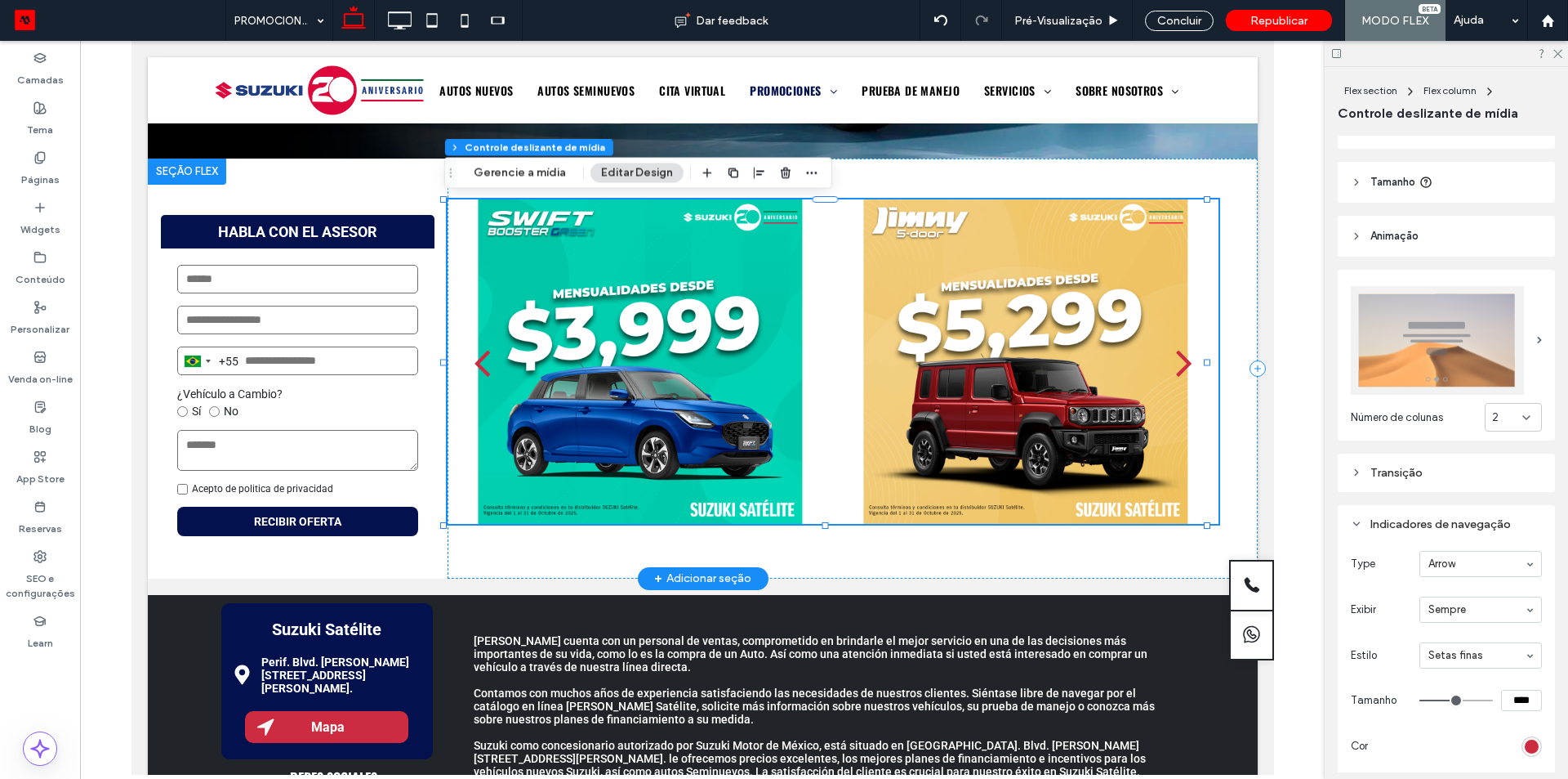
click at [1175, 364] on div "next" at bounding box center [1183, 361] width 16 height 47
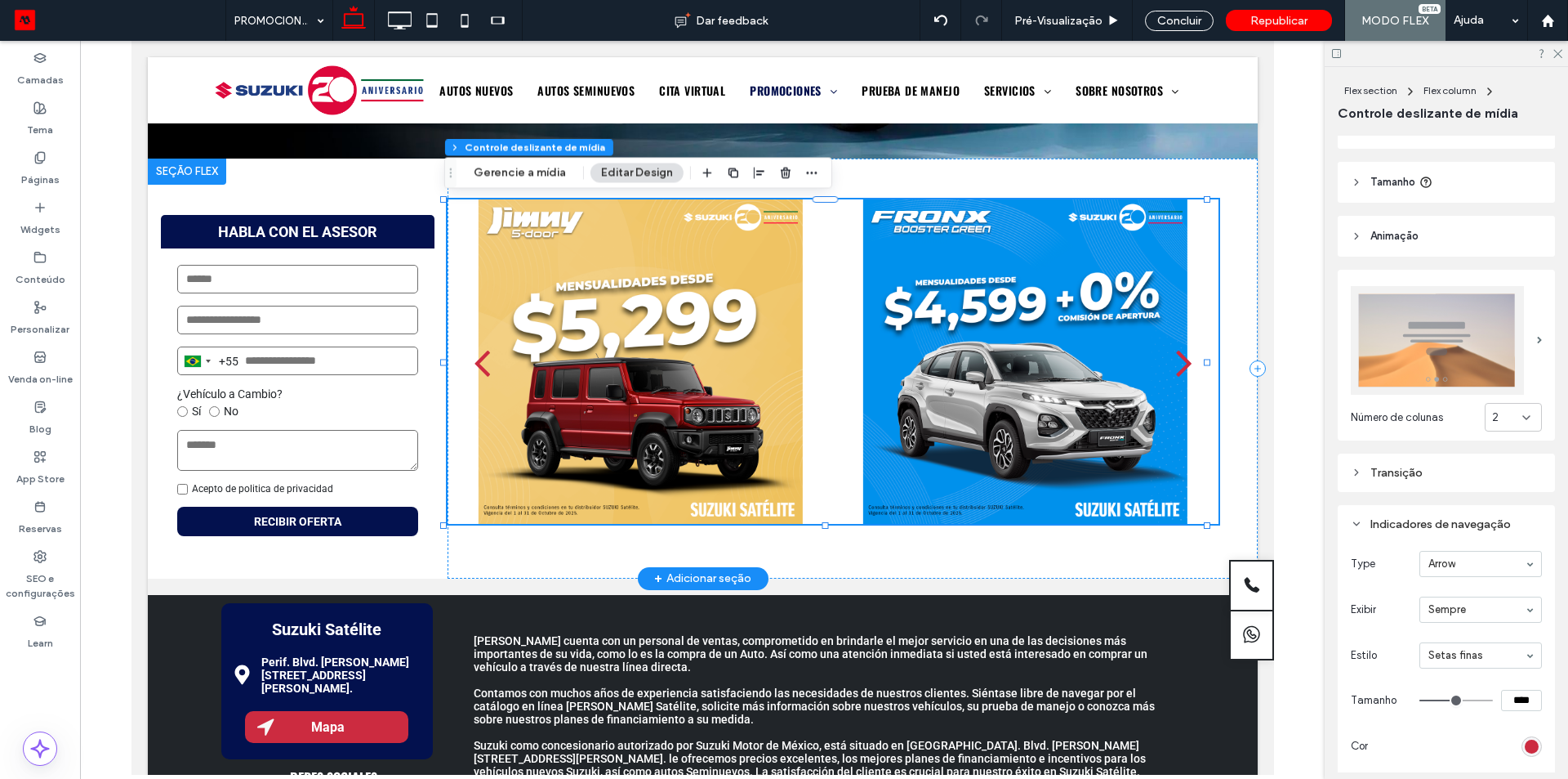
click at [1175, 364] on div "next" at bounding box center [1183, 361] width 16 height 47
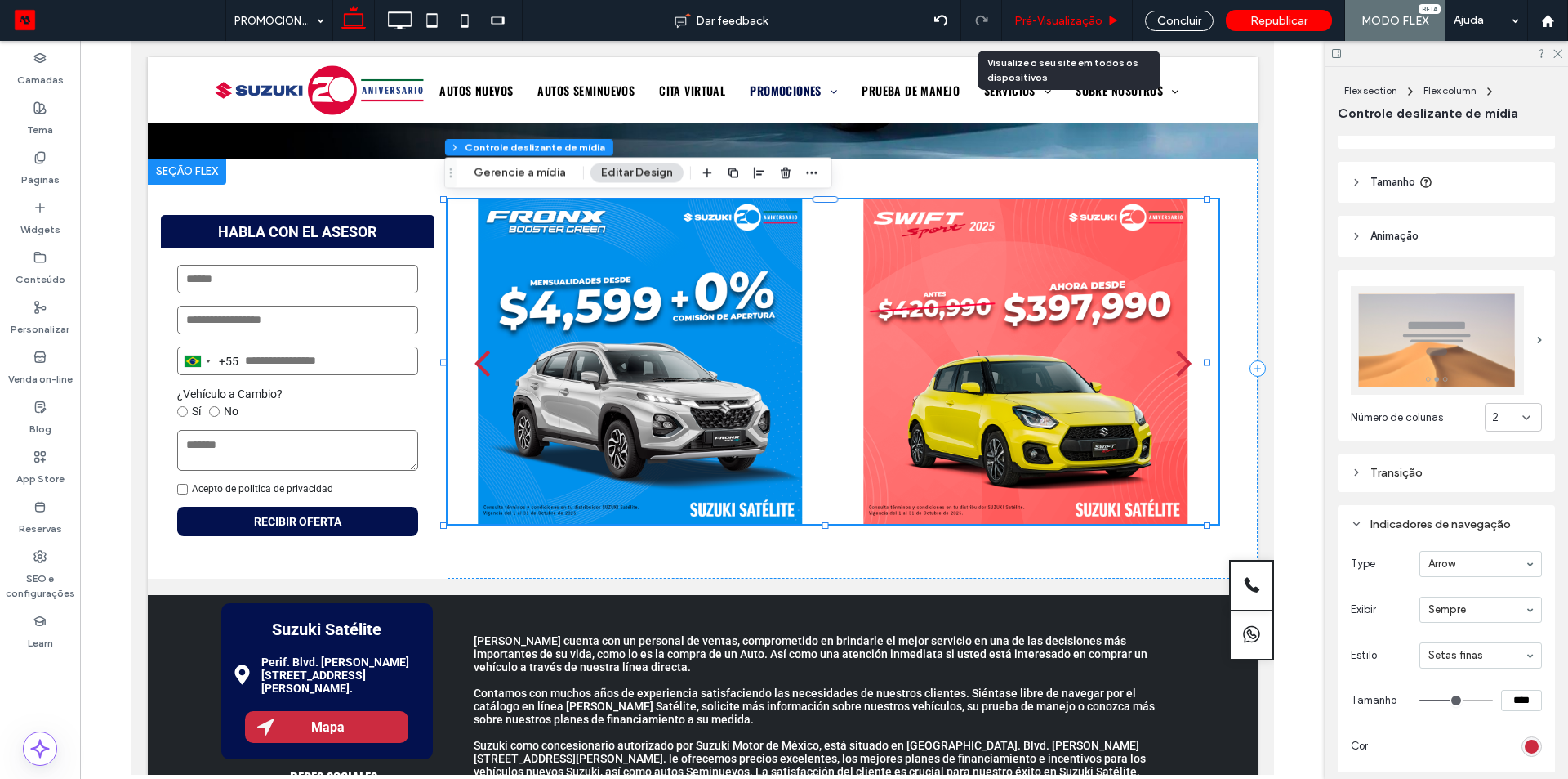
click at [1076, 9] on div "Pré-Visualizaçāo" at bounding box center [1067, 20] width 131 height 41
click at [1077, 22] on span "Pré-Visualizaçāo" at bounding box center [1058, 21] width 88 height 14
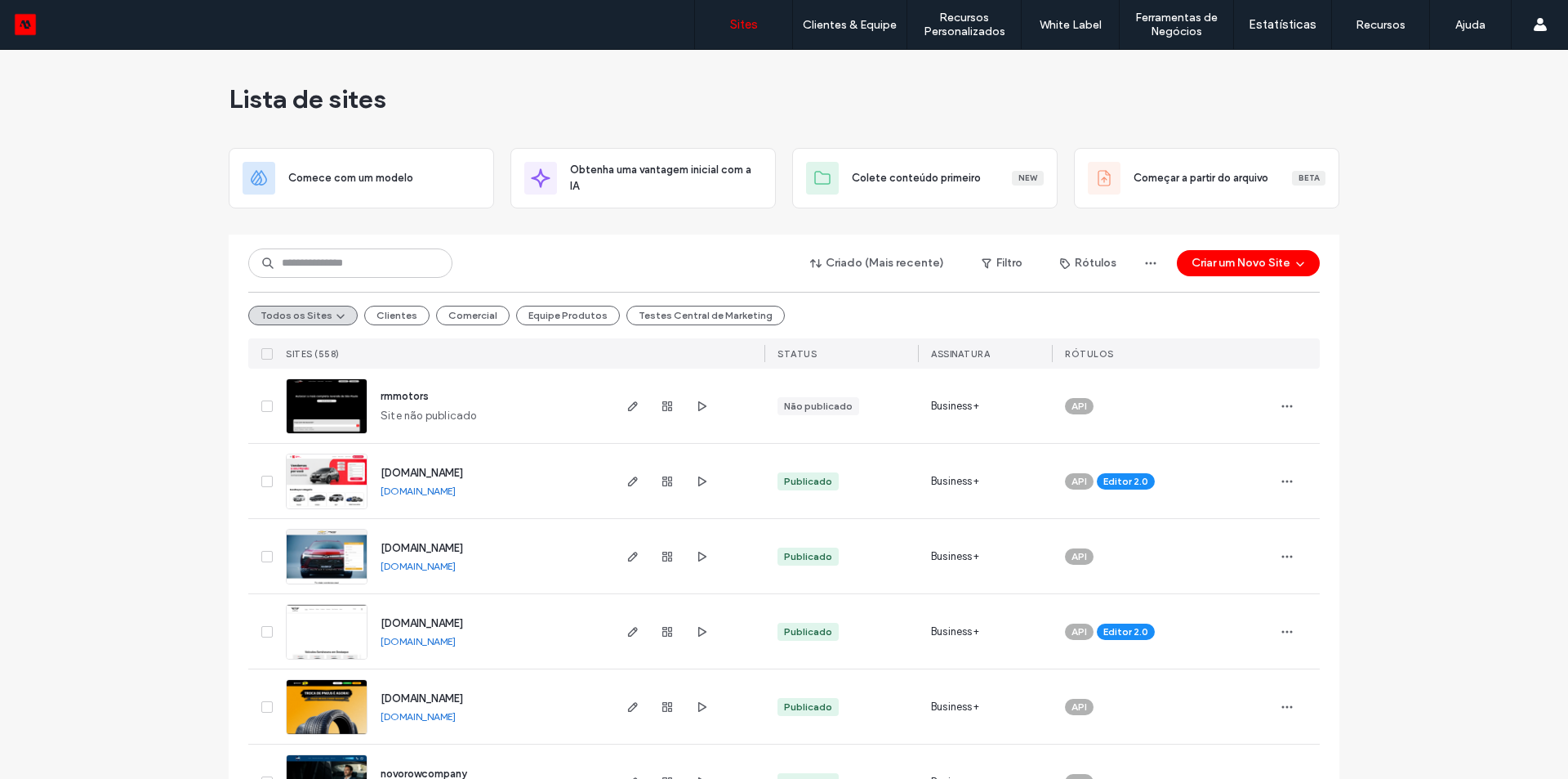
click at [372, 262] on input at bounding box center [350, 262] width 204 height 29
type input "*******"
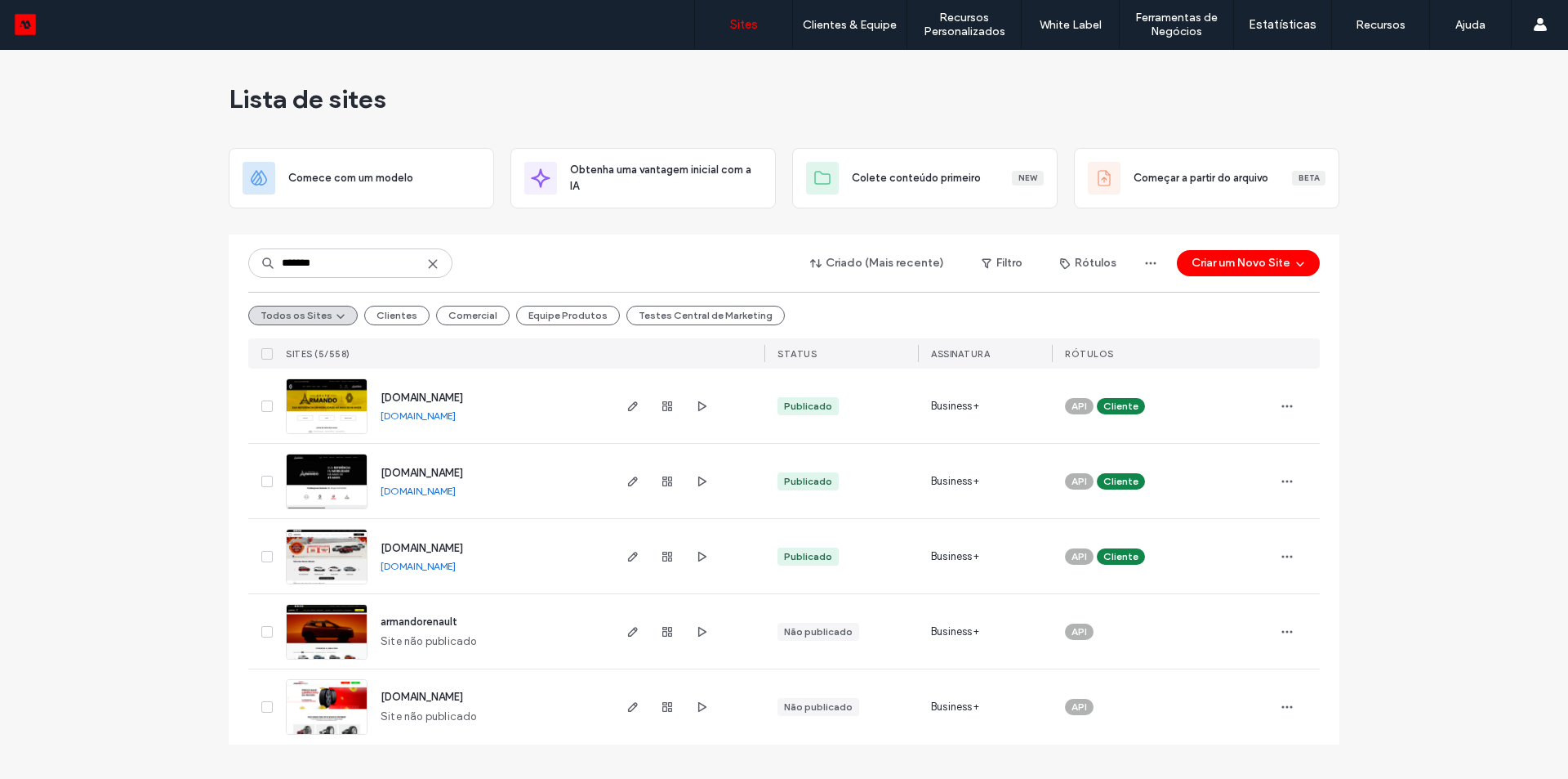
click at [463, 396] on span "[DOMAIN_NAME]" at bounding box center [422, 398] width 83 height 12
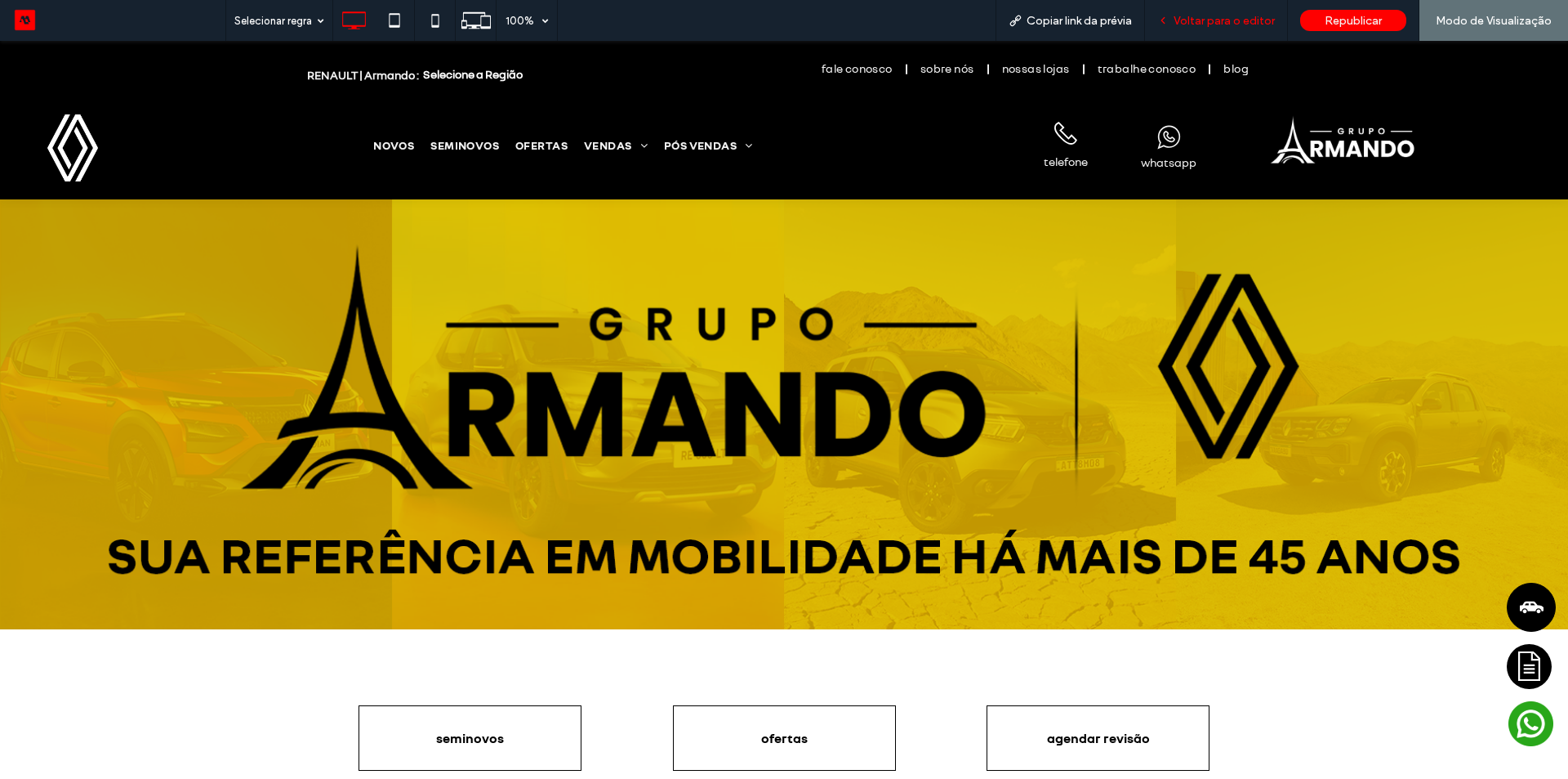
click at [1194, 17] on span "Voltar para o editor" at bounding box center [1224, 21] width 101 height 14
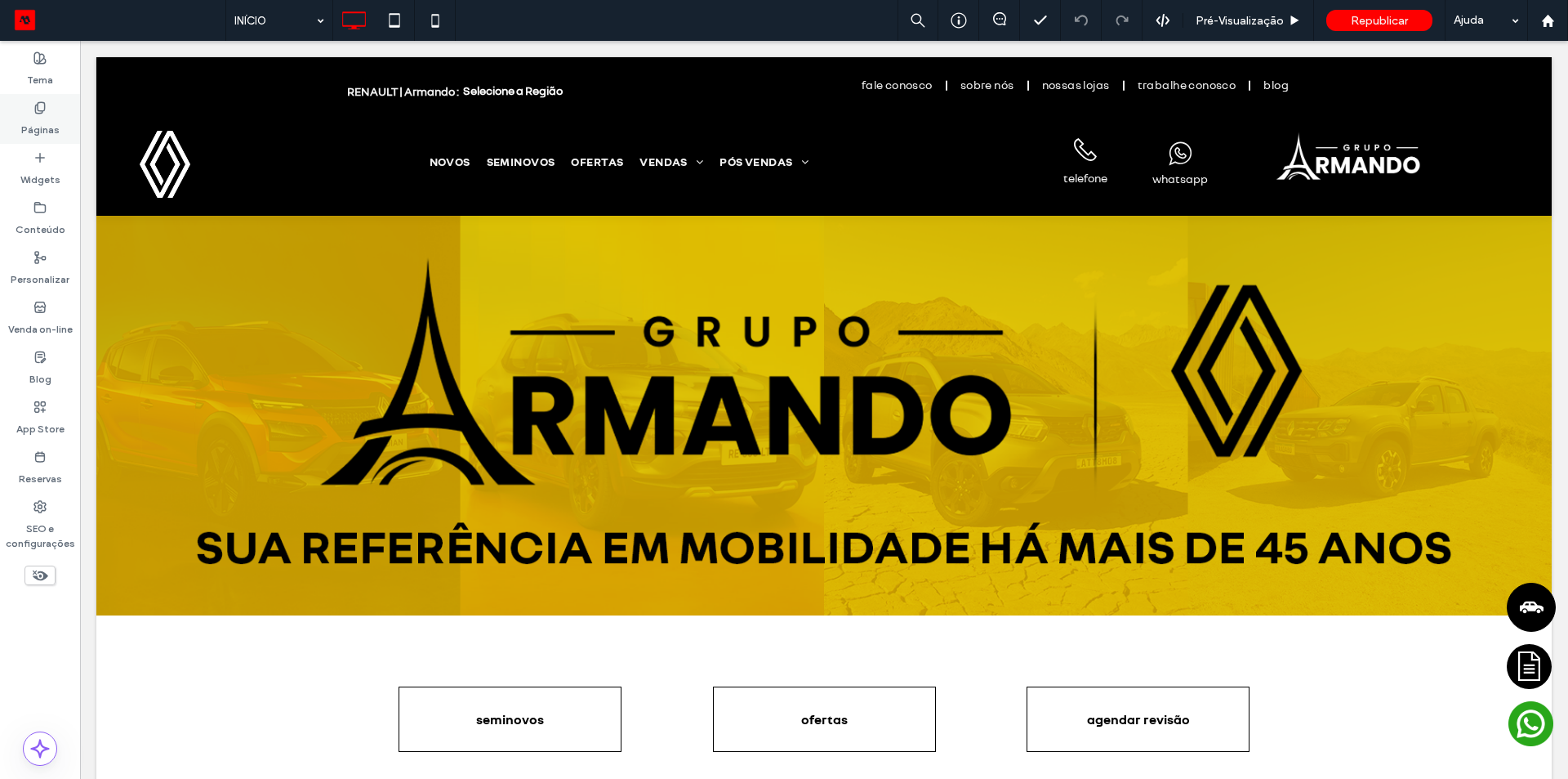
click at [42, 119] on label "Páginas" at bounding box center [40, 125] width 38 height 23
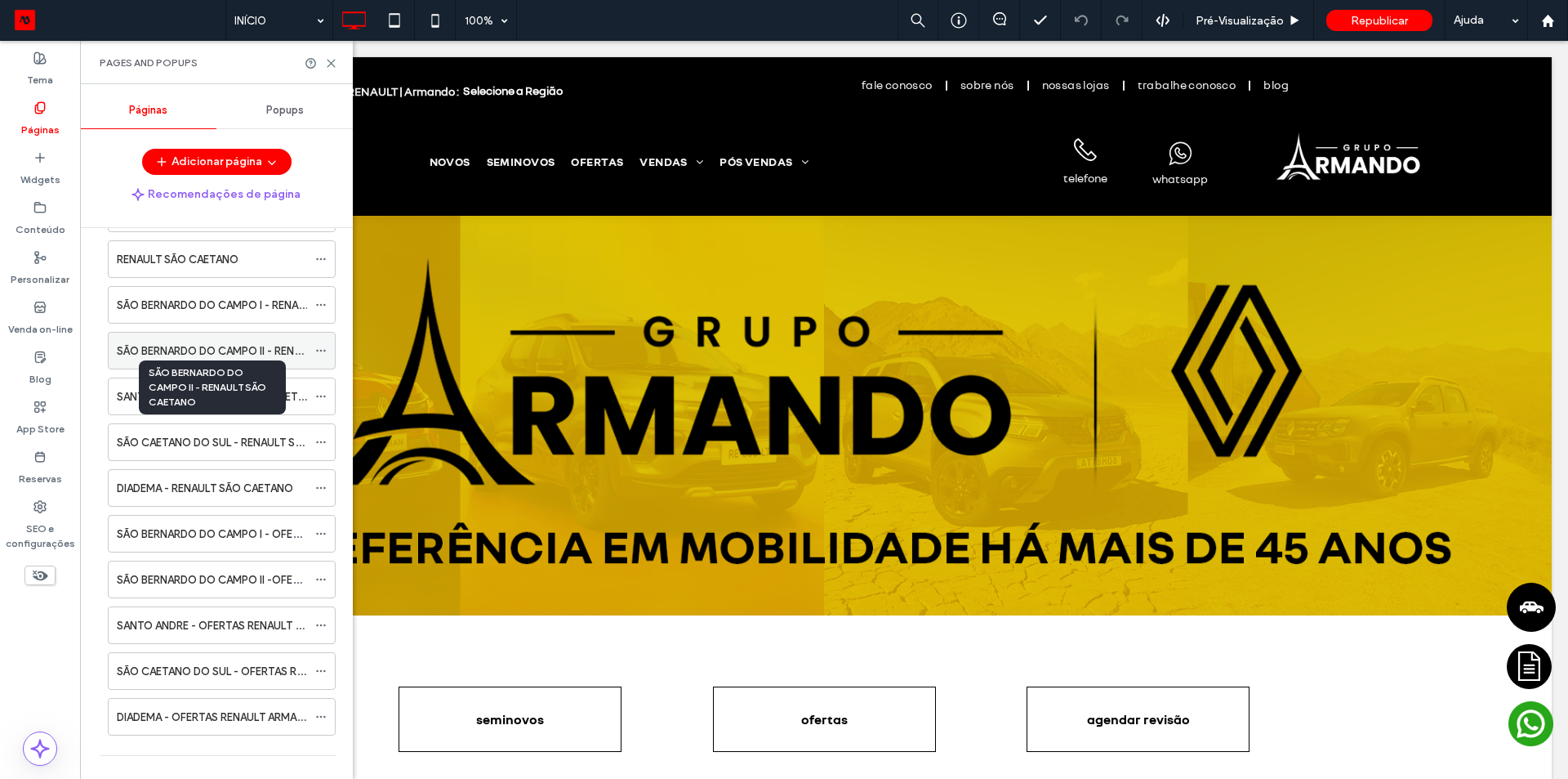
scroll to position [941, 0]
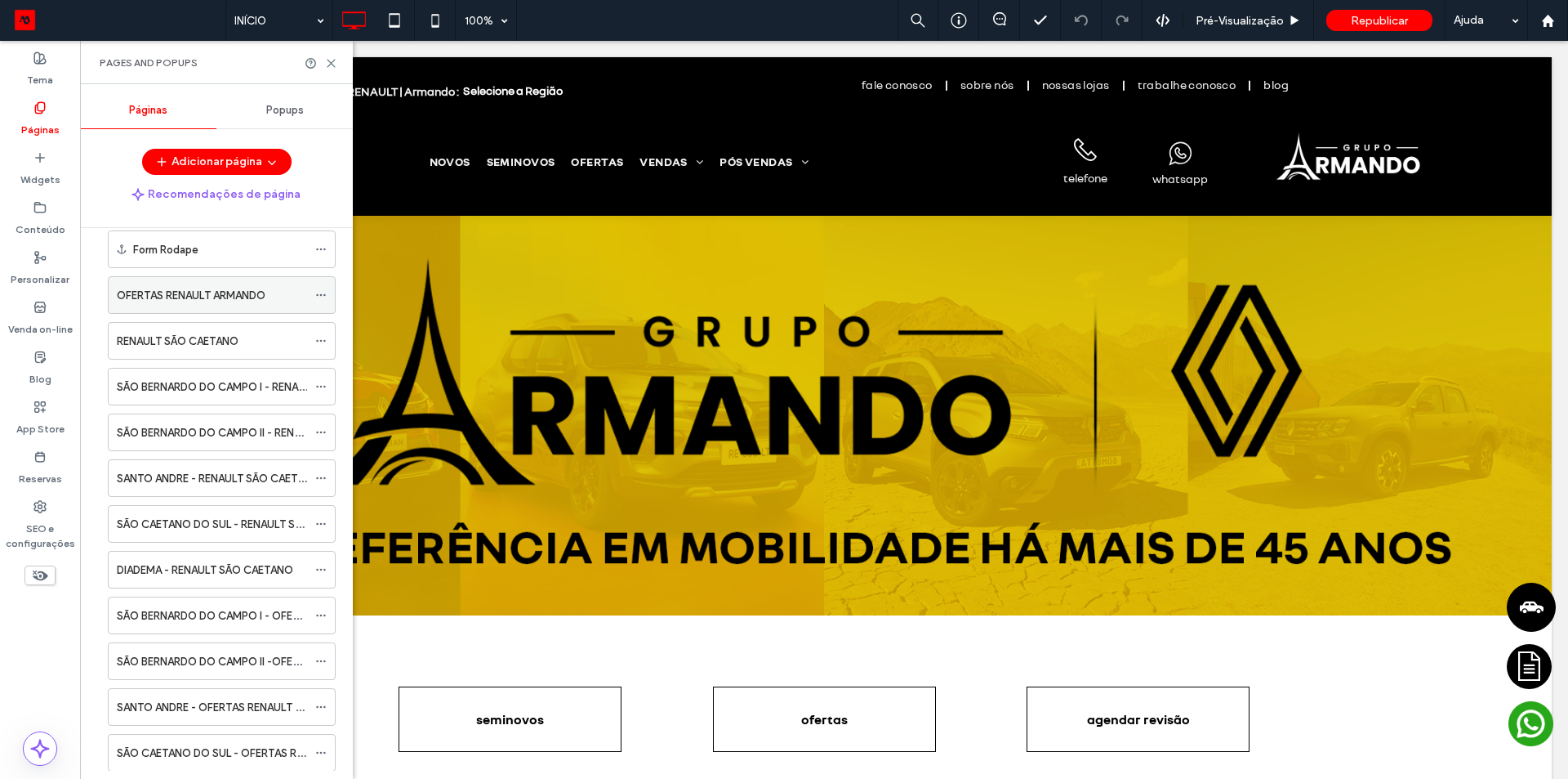
click at [170, 291] on label "OFERTAS RENAULT ARMANDO" at bounding box center [191, 295] width 149 height 29
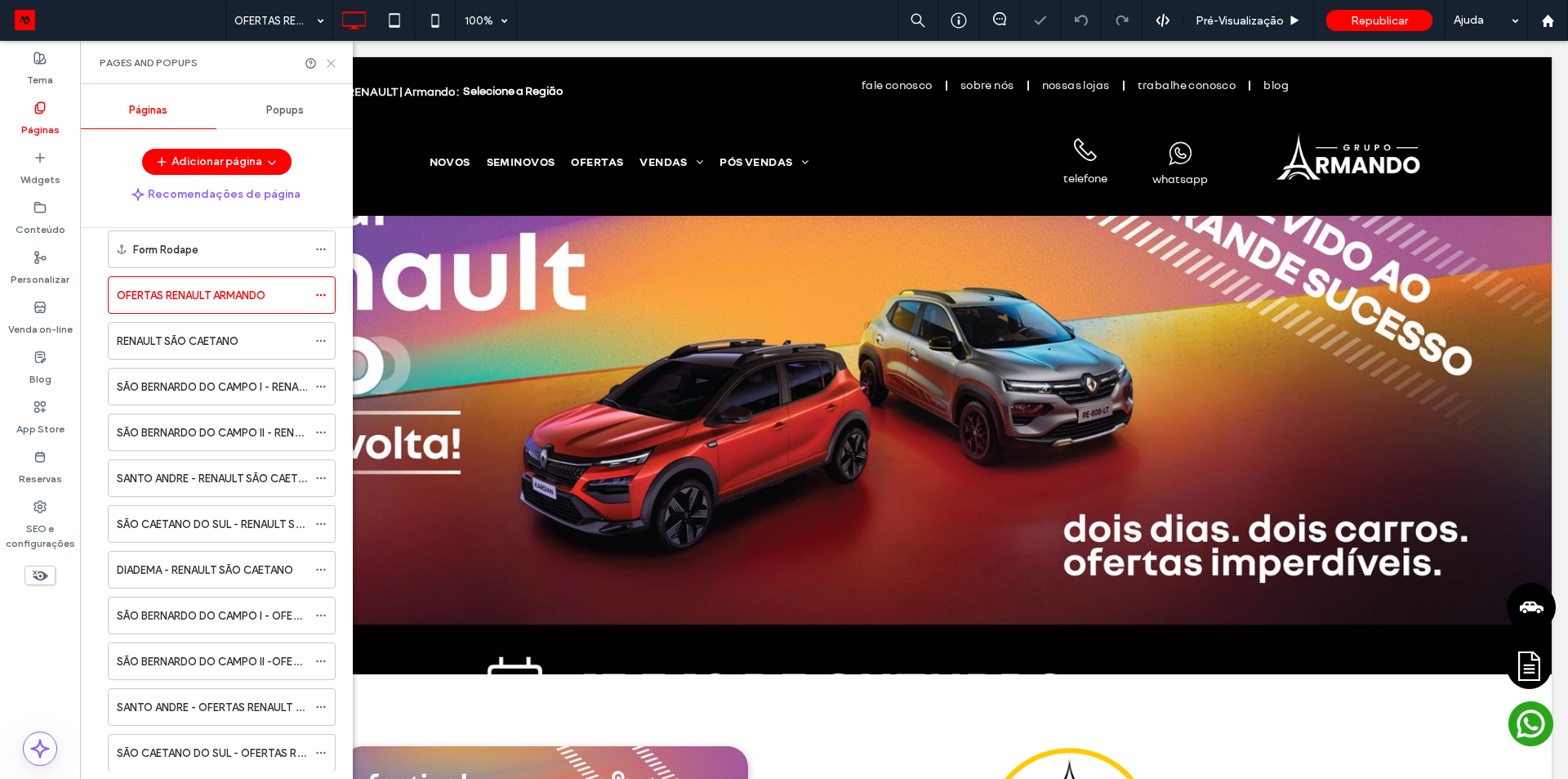
click at [331, 64] on use at bounding box center [331, 63] width 7 height 7
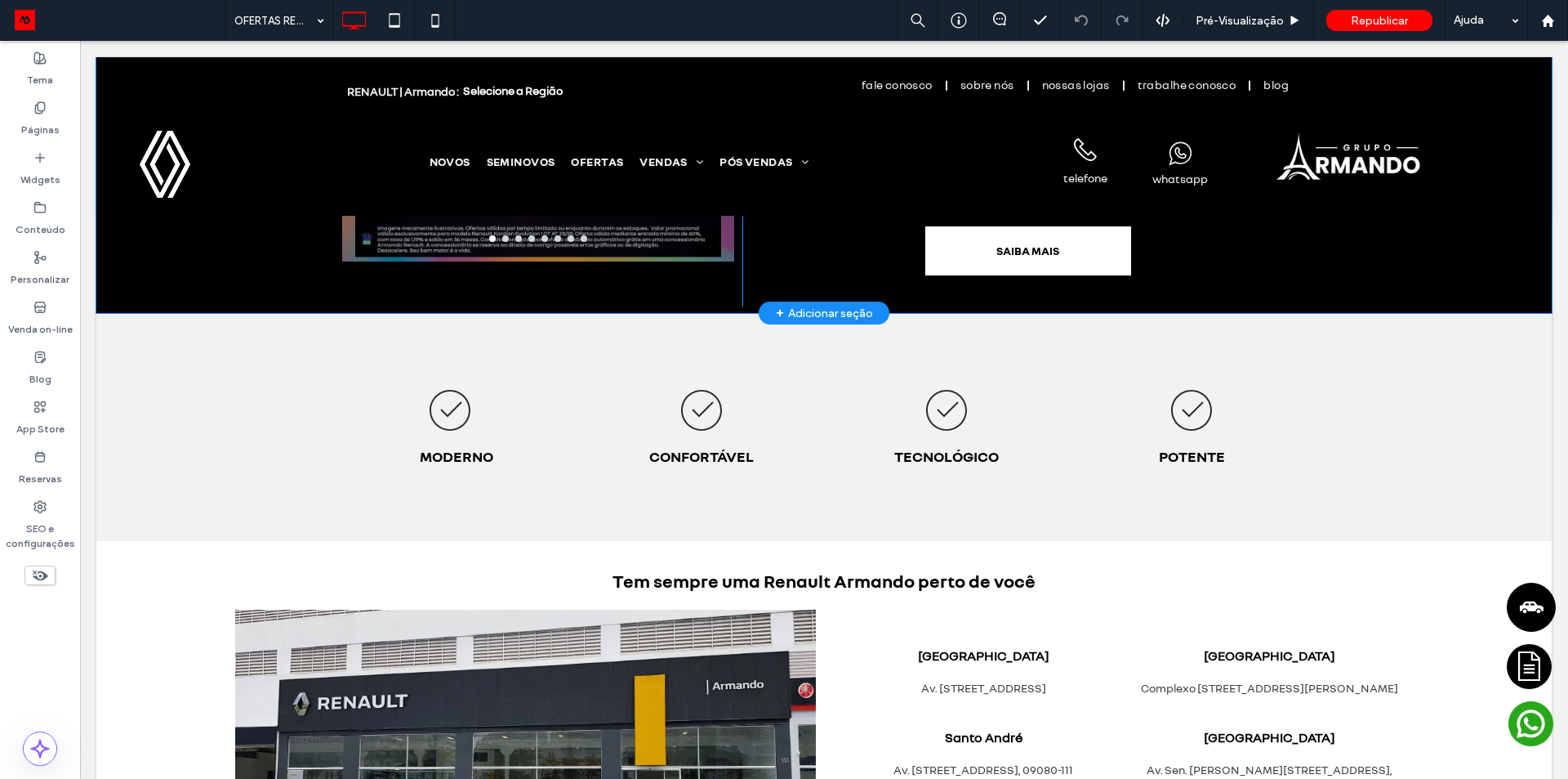
scroll to position [1553, 0]
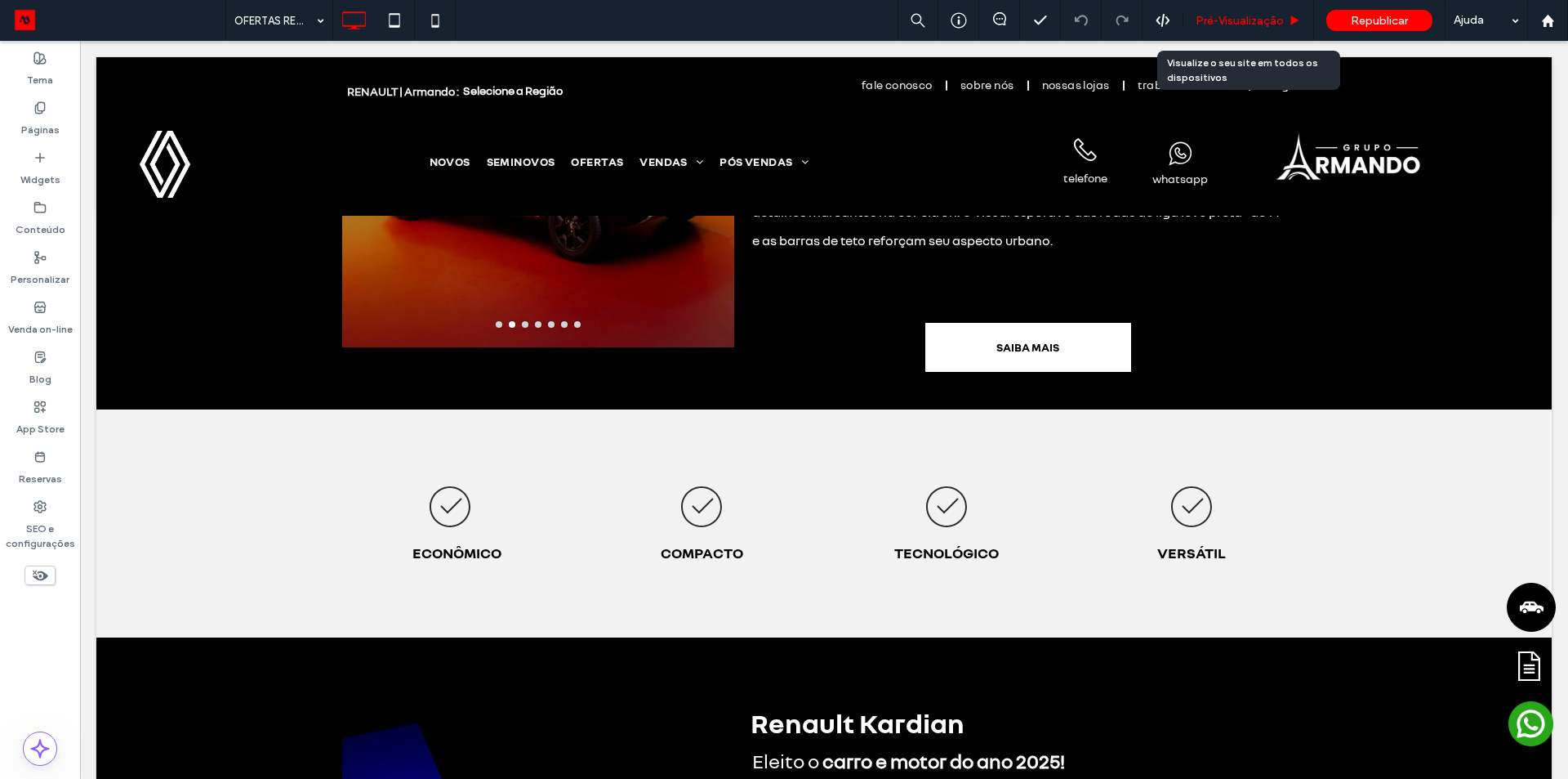
click at [1212, 30] on div "Pré-Visualizaçāo" at bounding box center [1248, 20] width 131 height 41
click at [1219, 19] on span "Pré-Visualizaçāo" at bounding box center [1240, 21] width 88 height 14
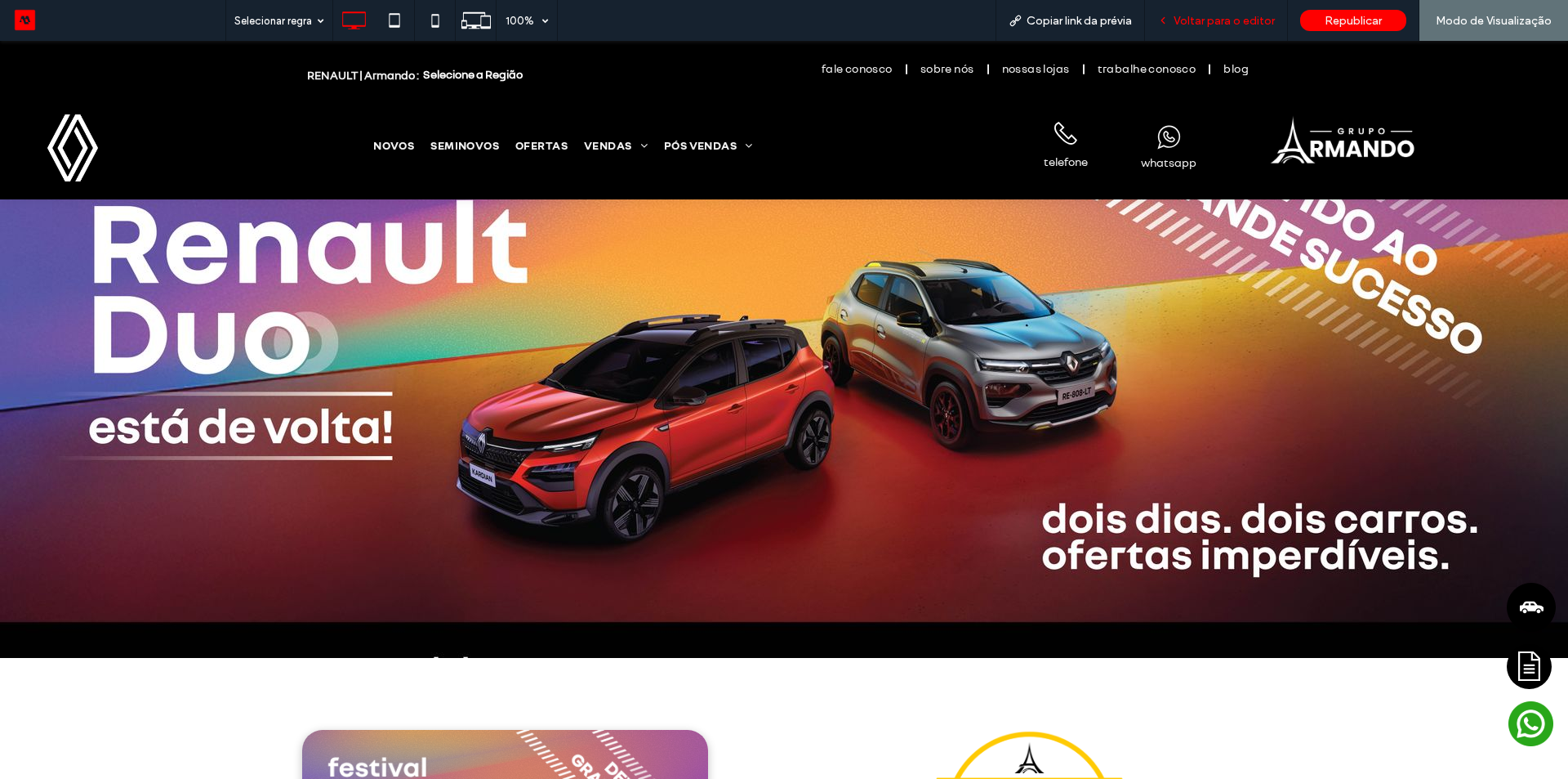
click at [1215, 20] on span "Voltar para o editor" at bounding box center [1224, 21] width 101 height 14
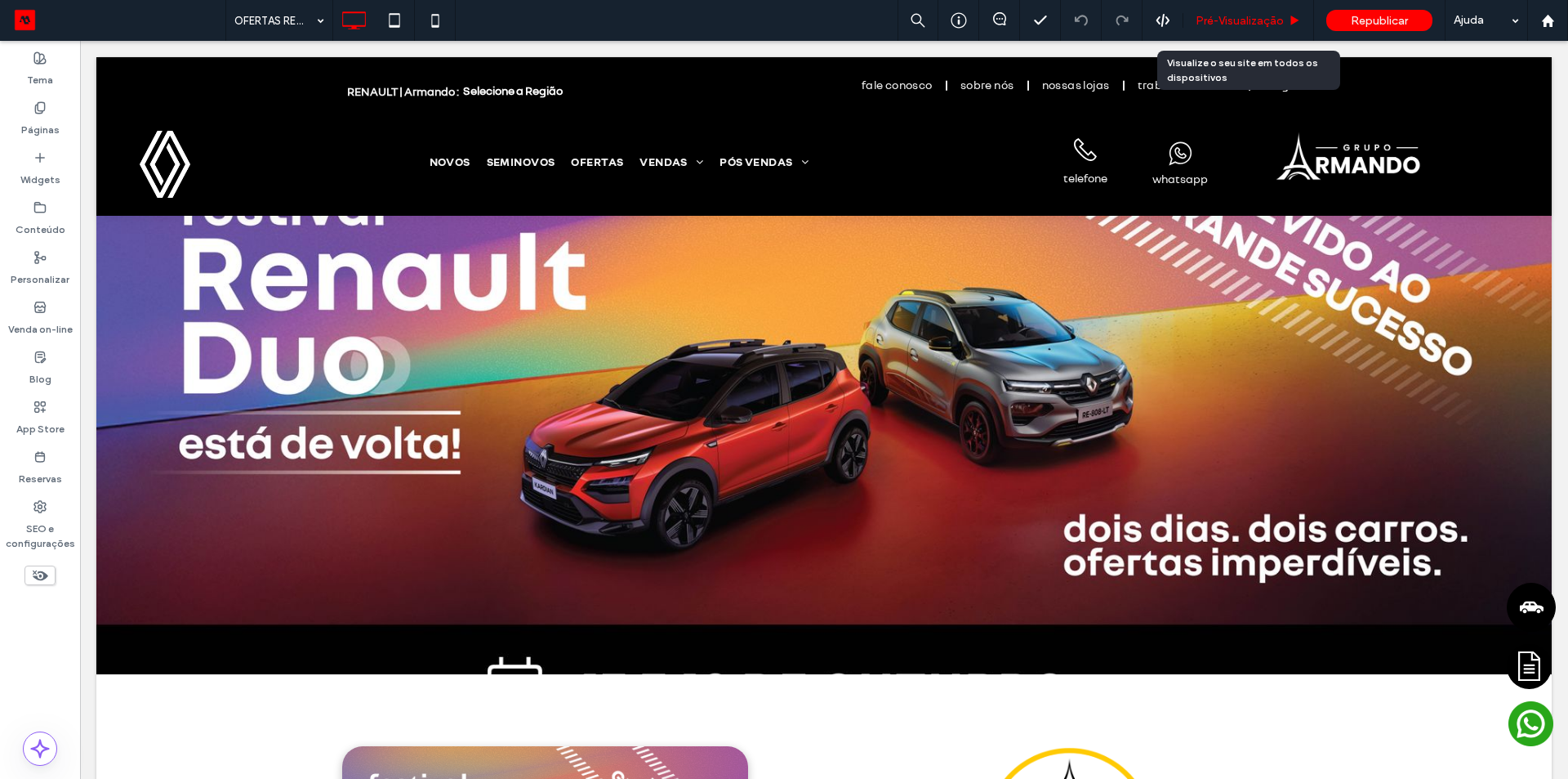
drag, startPoint x: 1251, startPoint y: 14, endPoint x: 1147, endPoint y: 22, distance: 104.3
click at [1251, 14] on span "Pré-Visualizaçāo" at bounding box center [1240, 21] width 88 height 14
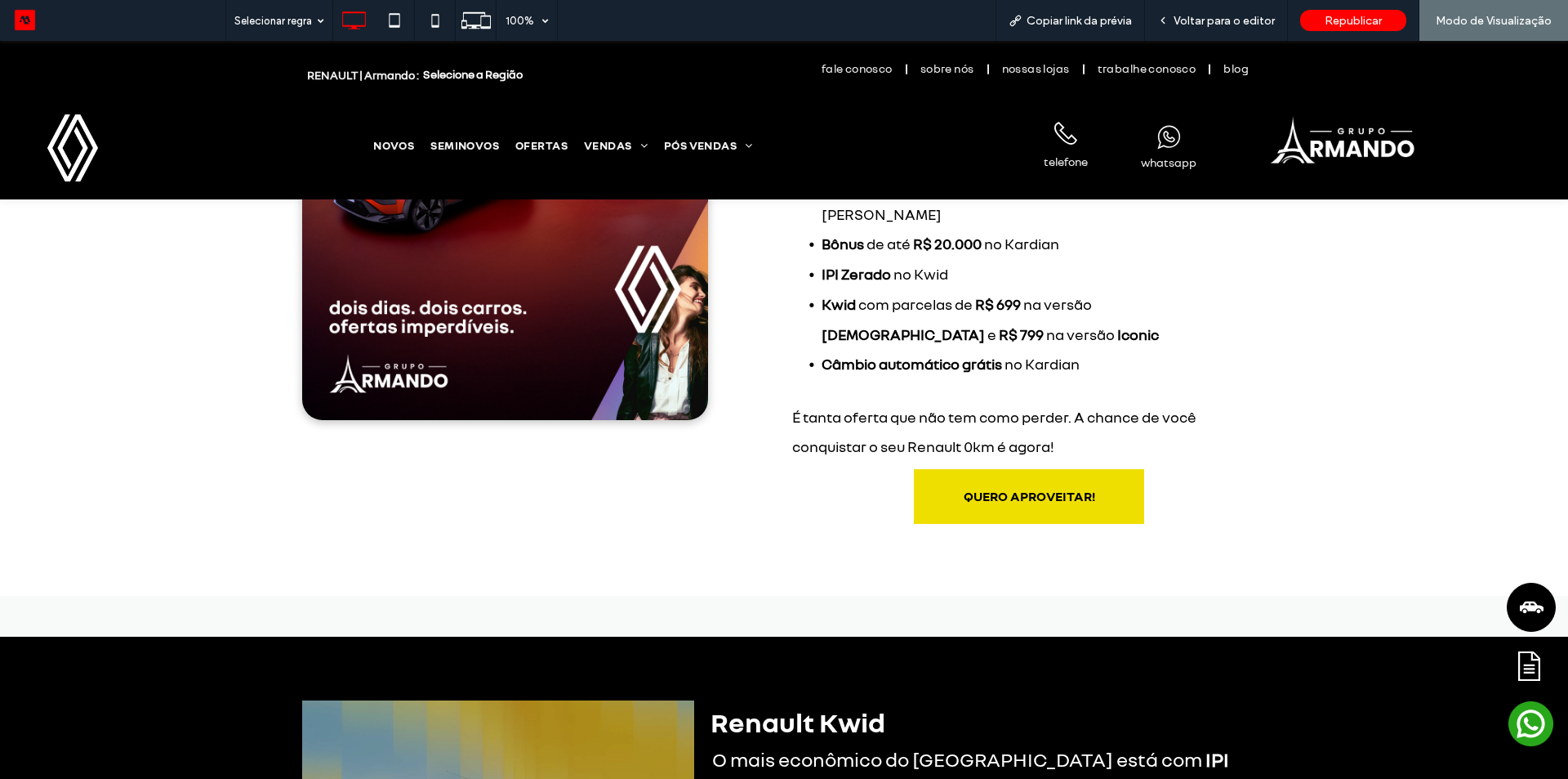
scroll to position [899, 0]
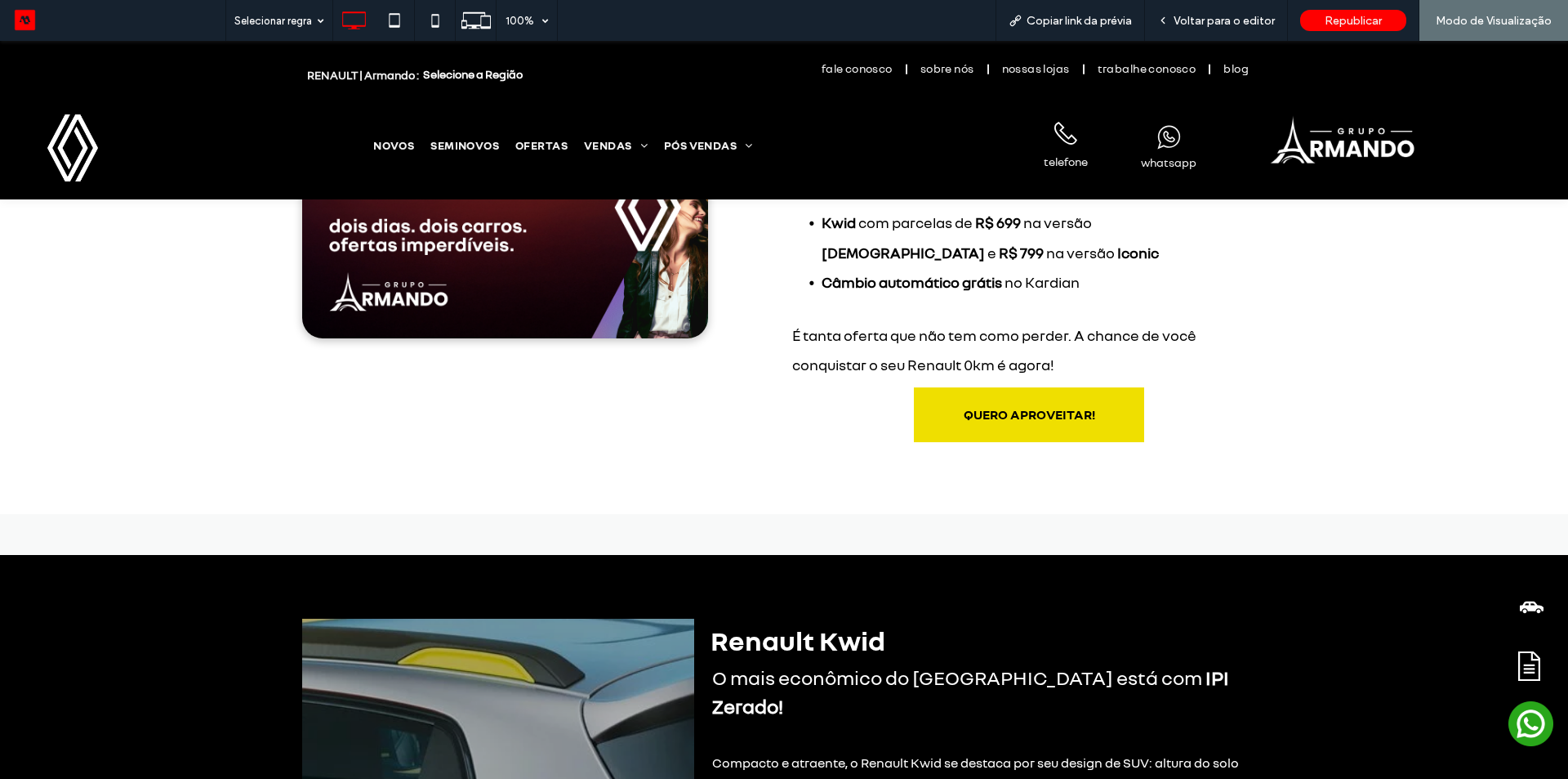
click at [1067, 406] on span "QUERO APROVEITAR!" at bounding box center [1030, 414] width 132 height 16
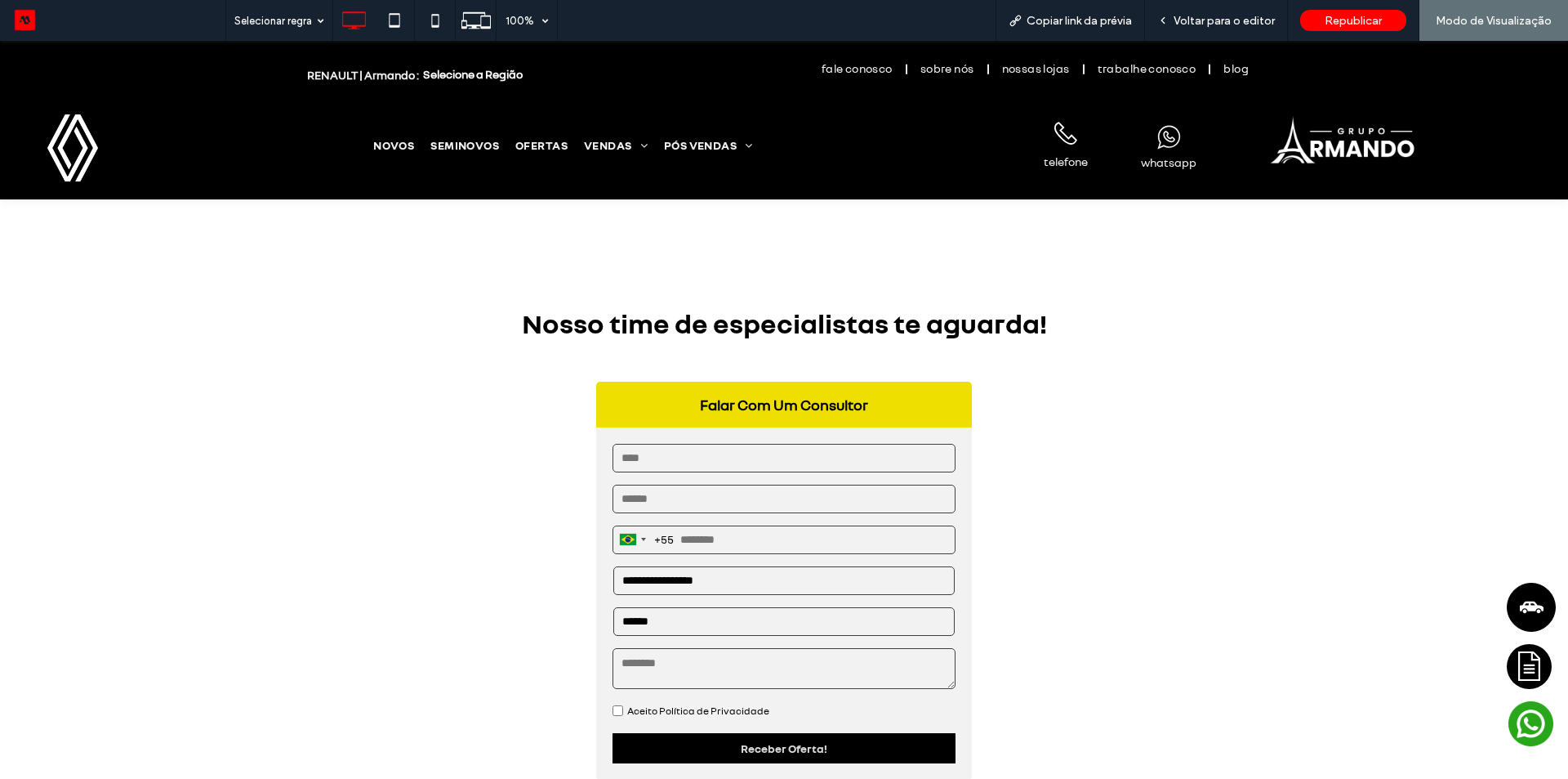
click at [679, 566] on select "**********" at bounding box center [784, 580] width 341 height 29
click at [894, 566] on select "**********" at bounding box center [784, 580] width 341 height 29
click at [1144, 439] on div "Nosso time de especialistas te aguarda! Falar Com Um Consultor Brazil +55 +55 2…" at bounding box center [784, 616] width 980 height 622
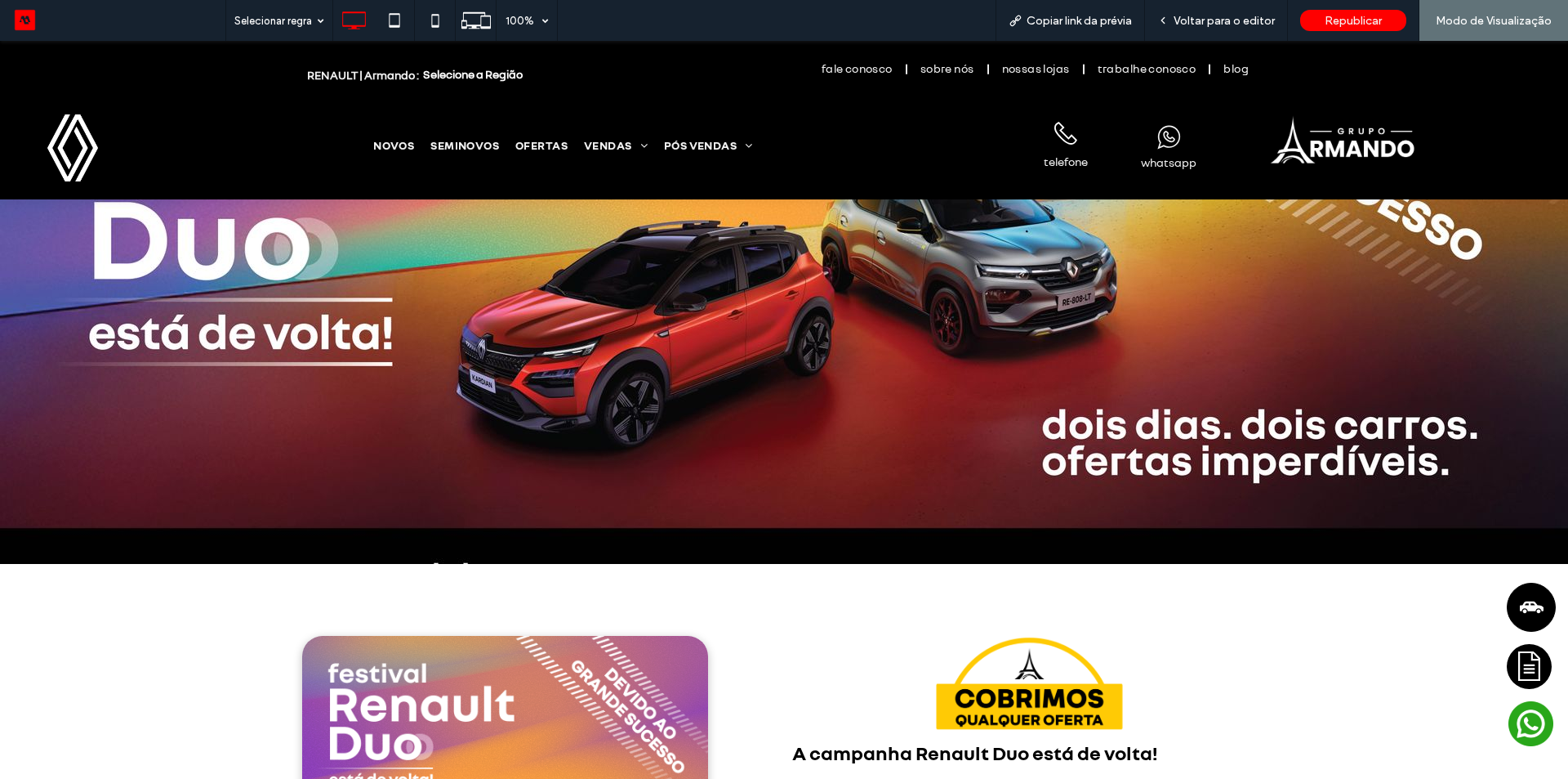
scroll to position [0, 0]
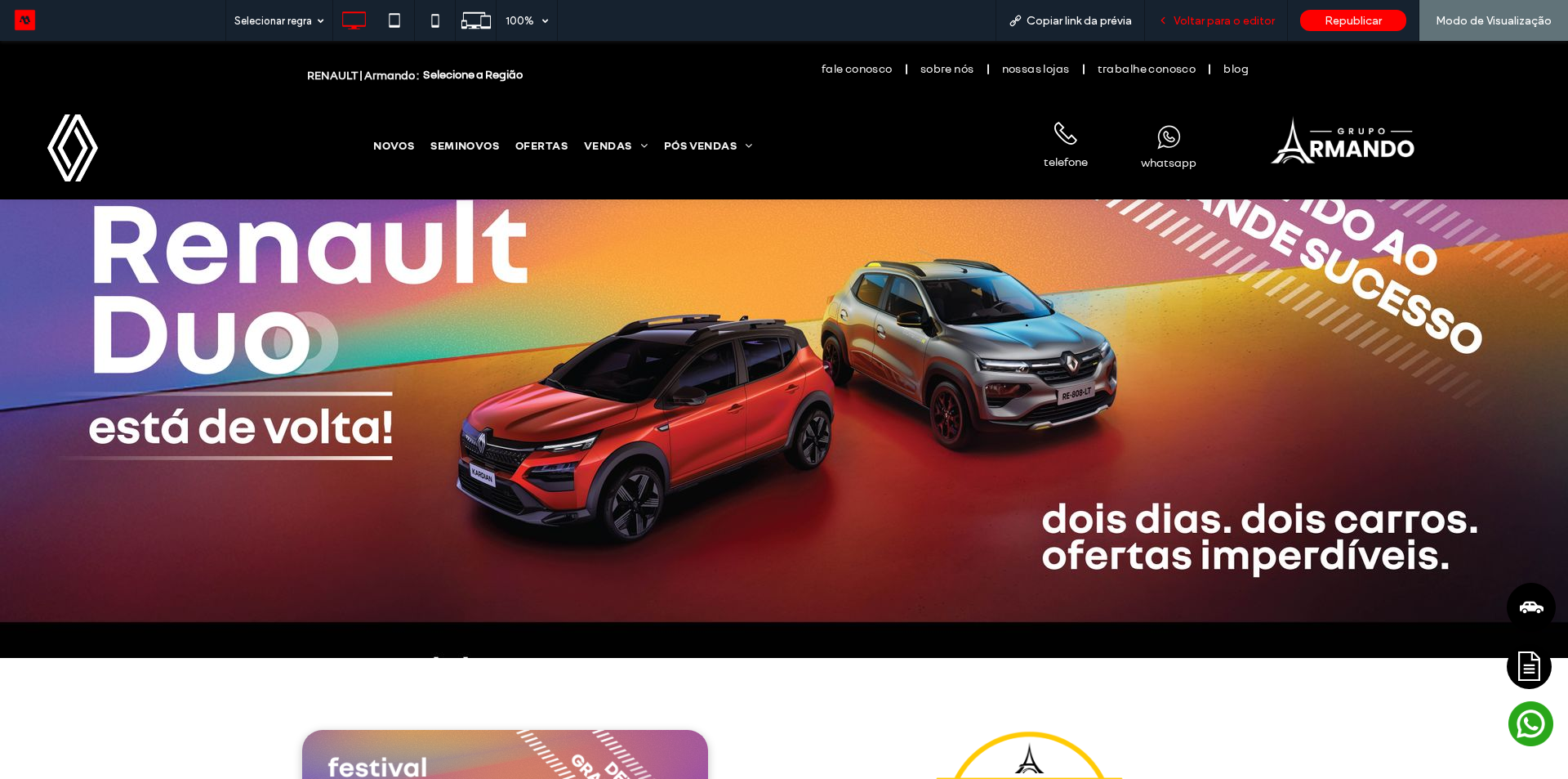
drag, startPoint x: 1208, startPoint y: 16, endPoint x: 1139, endPoint y: 59, distance: 81.3
click at [1208, 16] on span "Voltar para o editor" at bounding box center [1224, 21] width 101 height 14
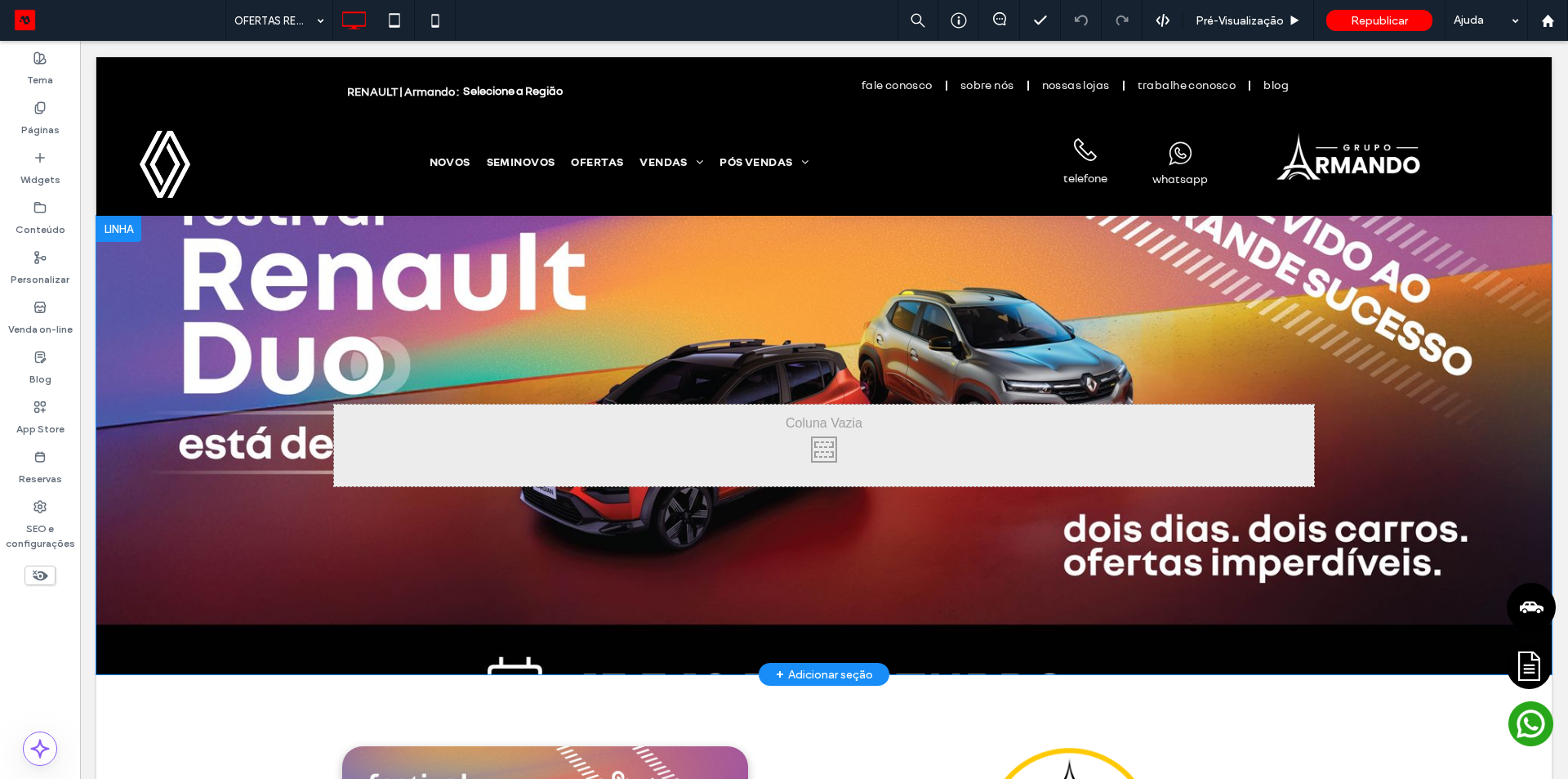
click at [549, 556] on div "Click To Paste Linha + Adicionar seção" at bounding box center [823, 445] width 1456 height 459
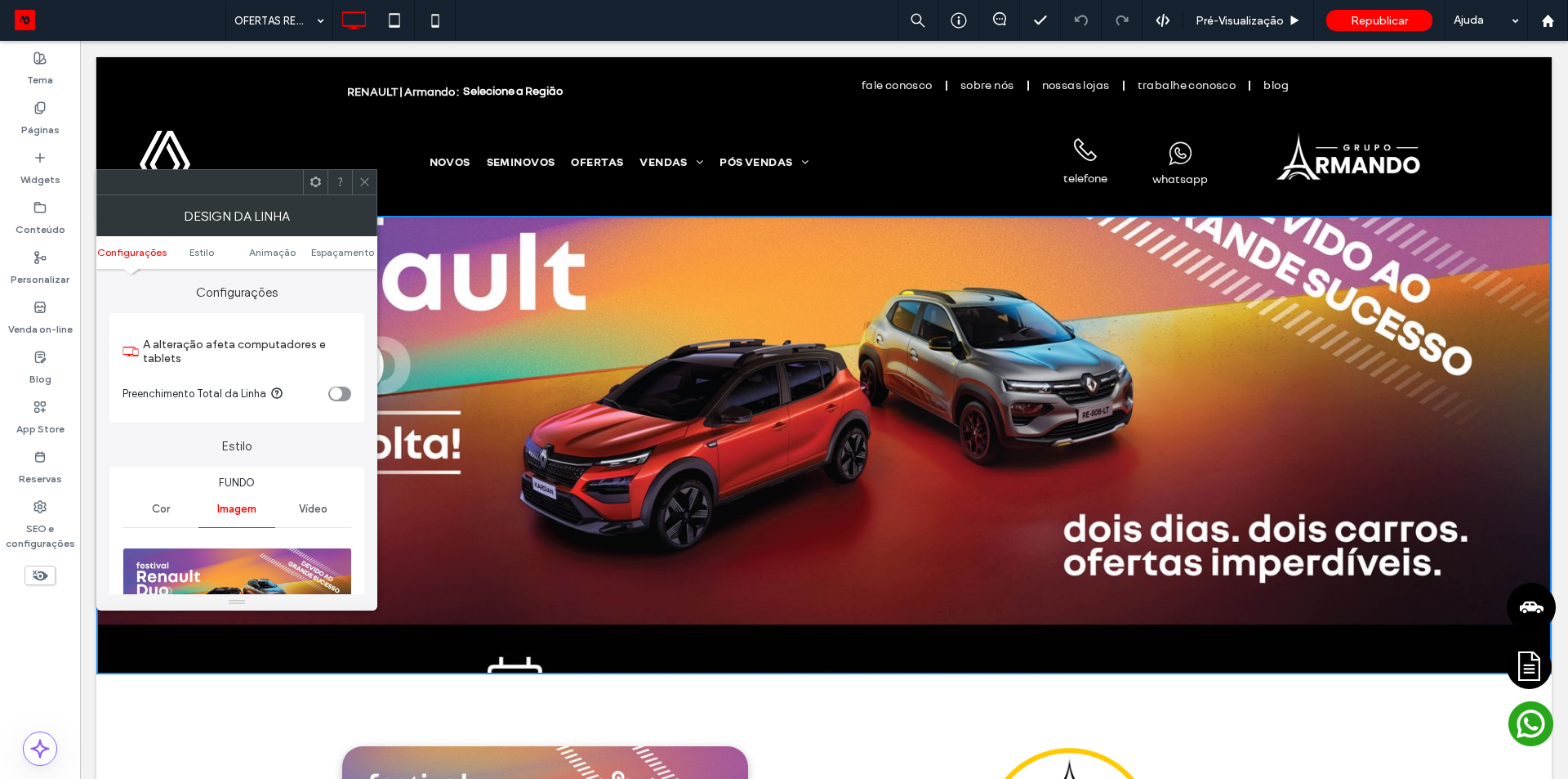
click at [374, 181] on div at bounding box center [364, 182] width 25 height 25
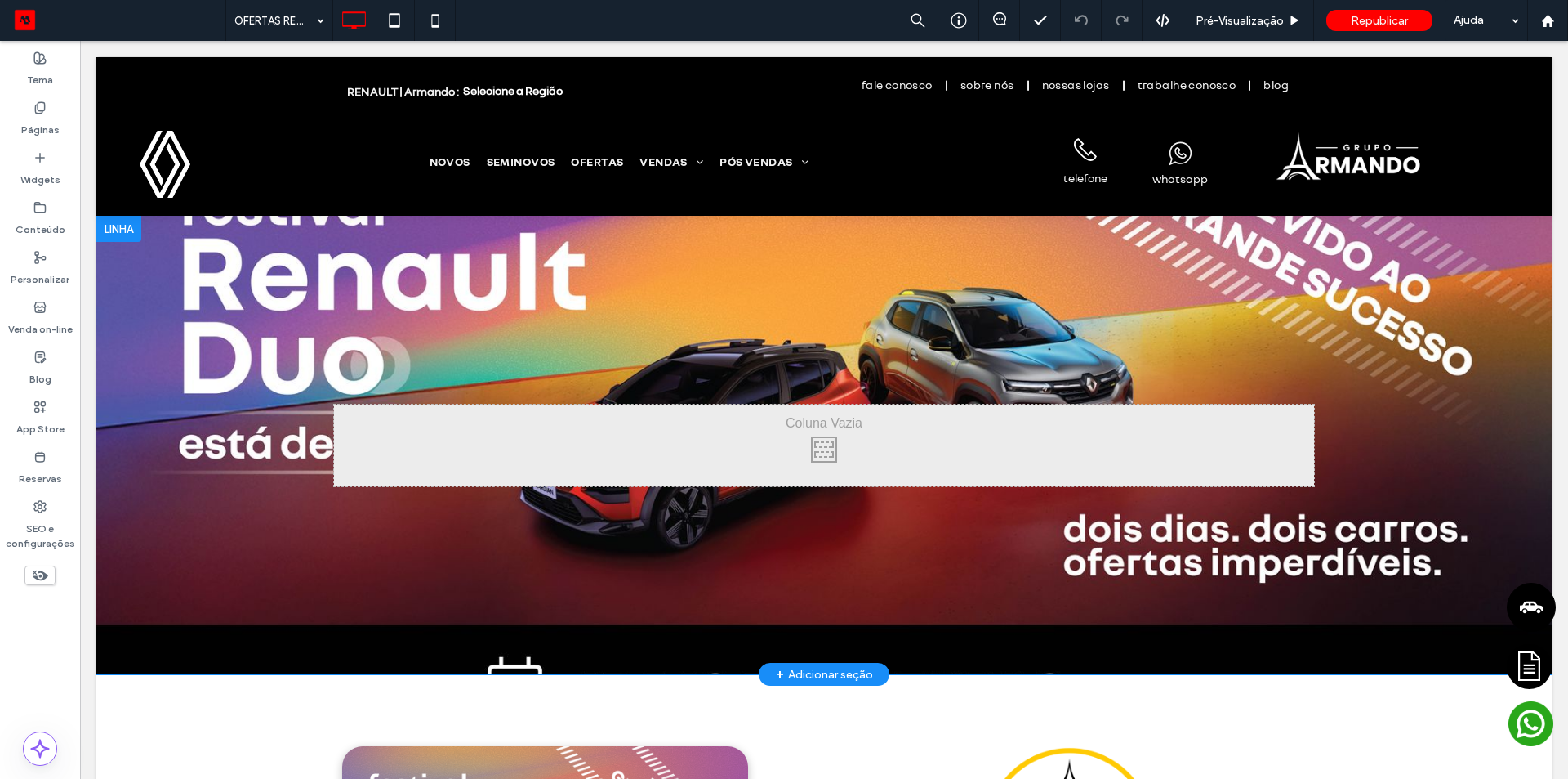
click at [376, 438] on div "Click To Paste" at bounding box center [823, 446] width 980 height 82
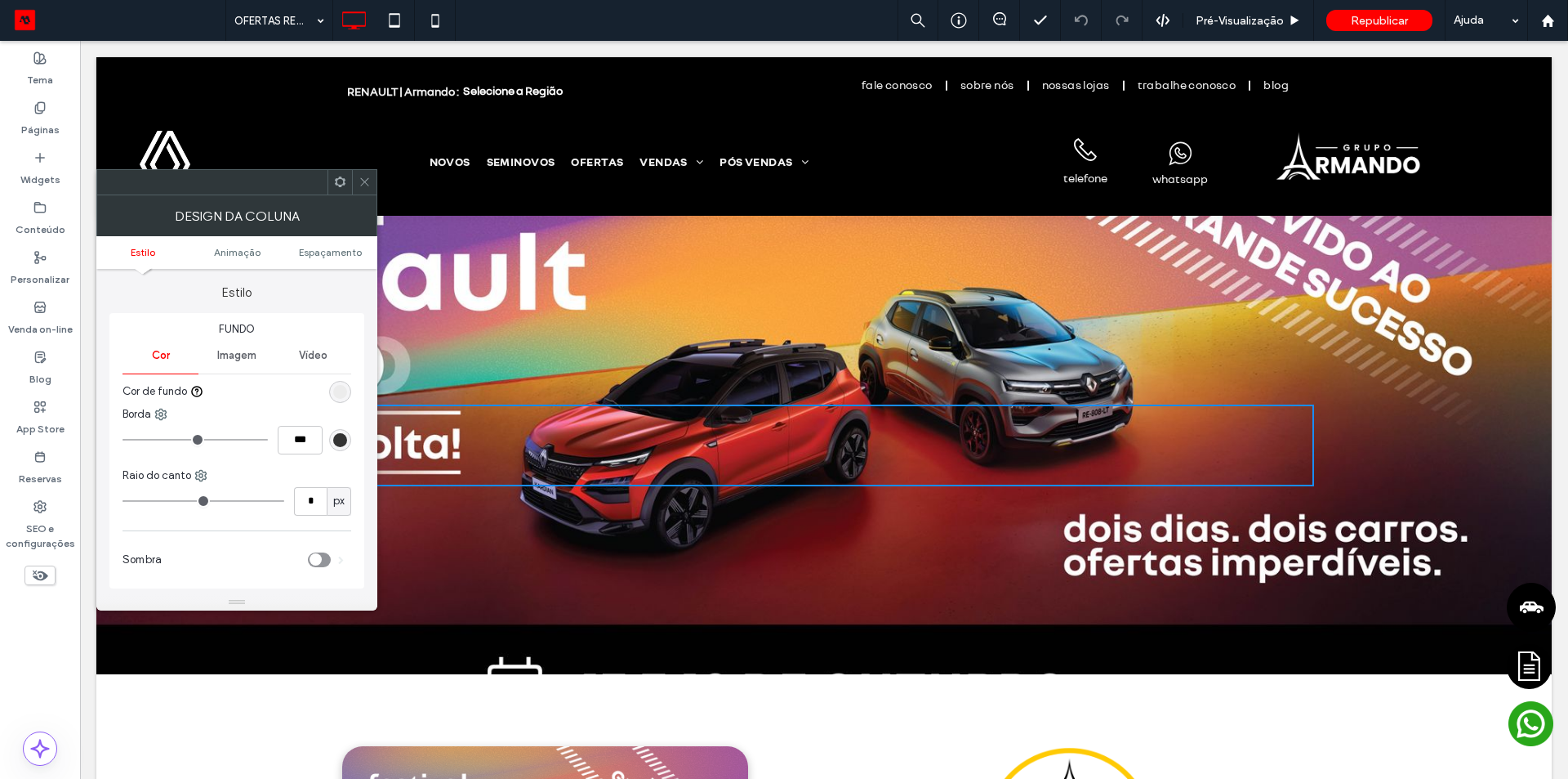
click at [530, 302] on div "Click To Paste Linha + Adicionar seção" at bounding box center [823, 445] width 1456 height 459
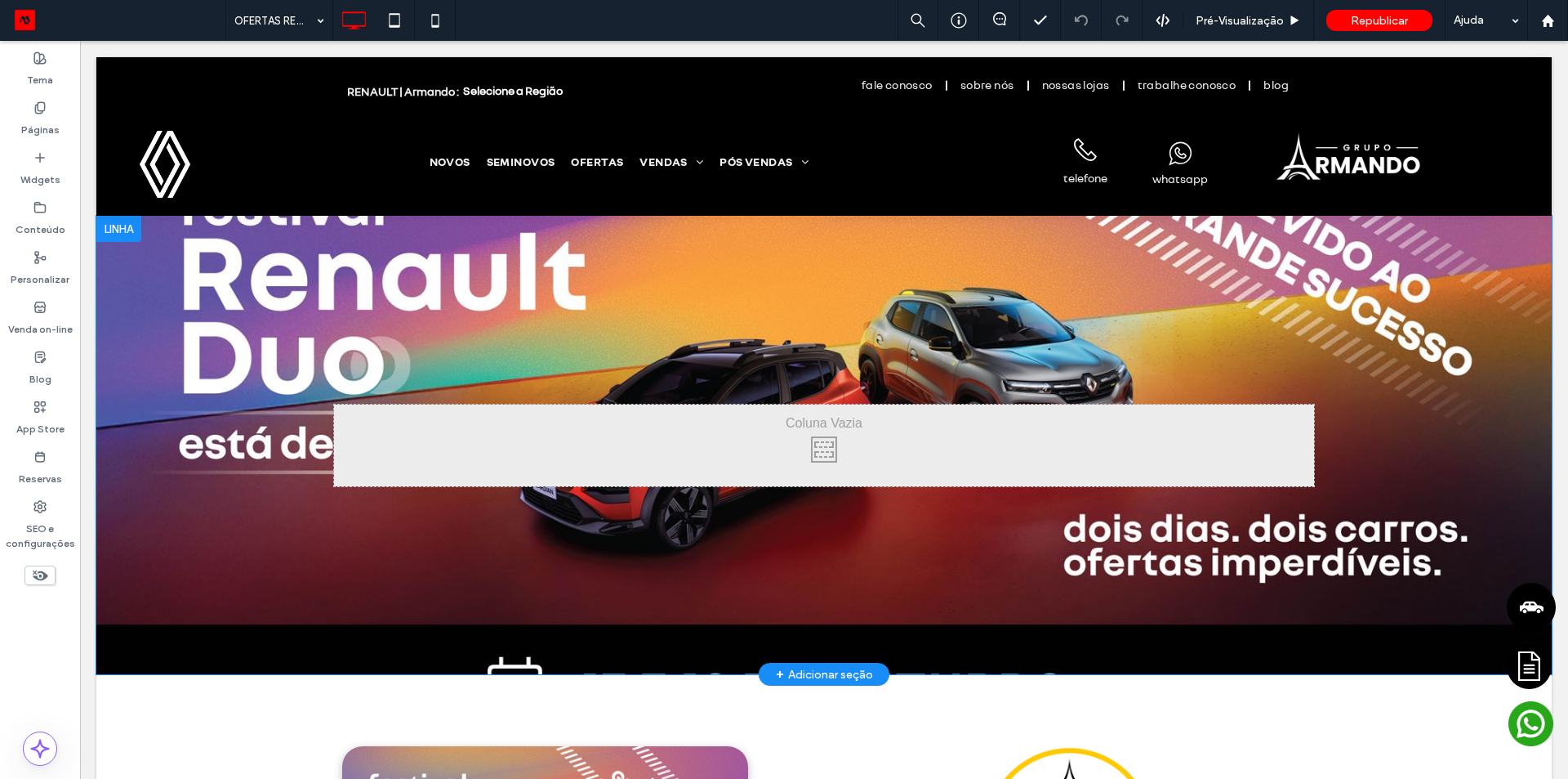
click at [325, 323] on div "Click To Paste Linha + Adicionar seção" at bounding box center [823, 445] width 1456 height 459
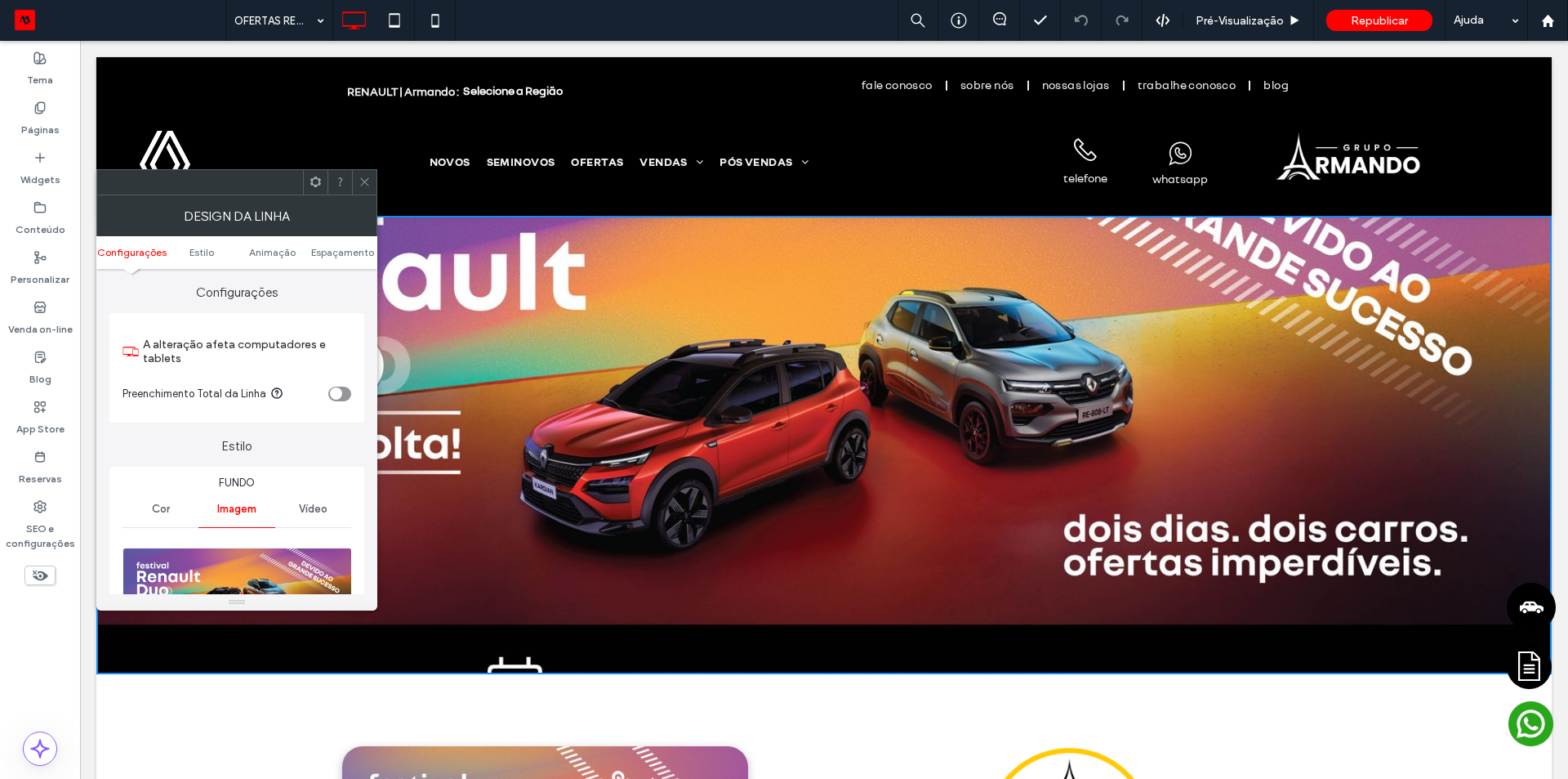
click at [361, 178] on use at bounding box center [364, 182] width 8 height 8
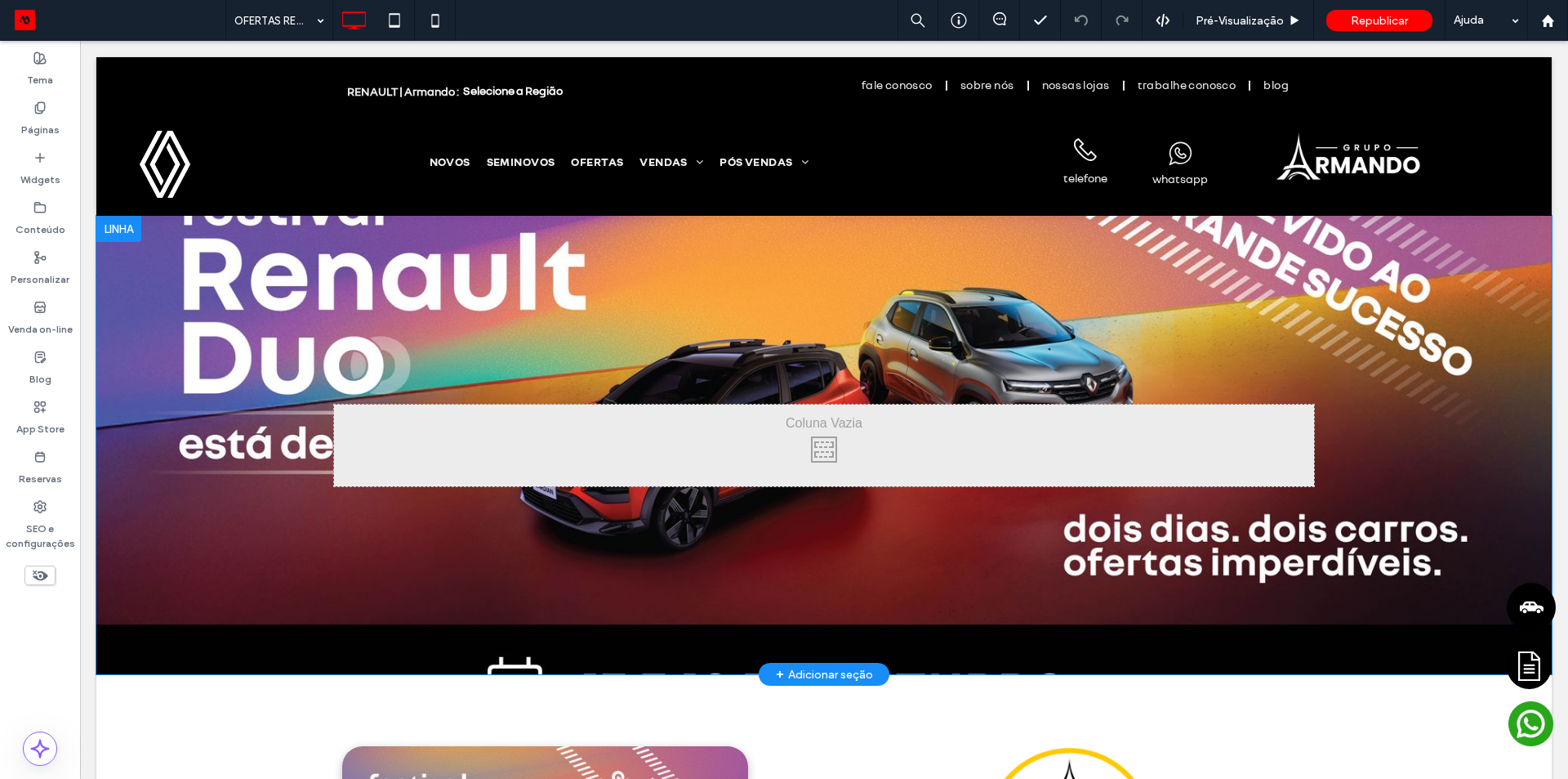
click at [395, 532] on div "Click To Paste Linha + Adicionar seção" at bounding box center [823, 445] width 1456 height 459
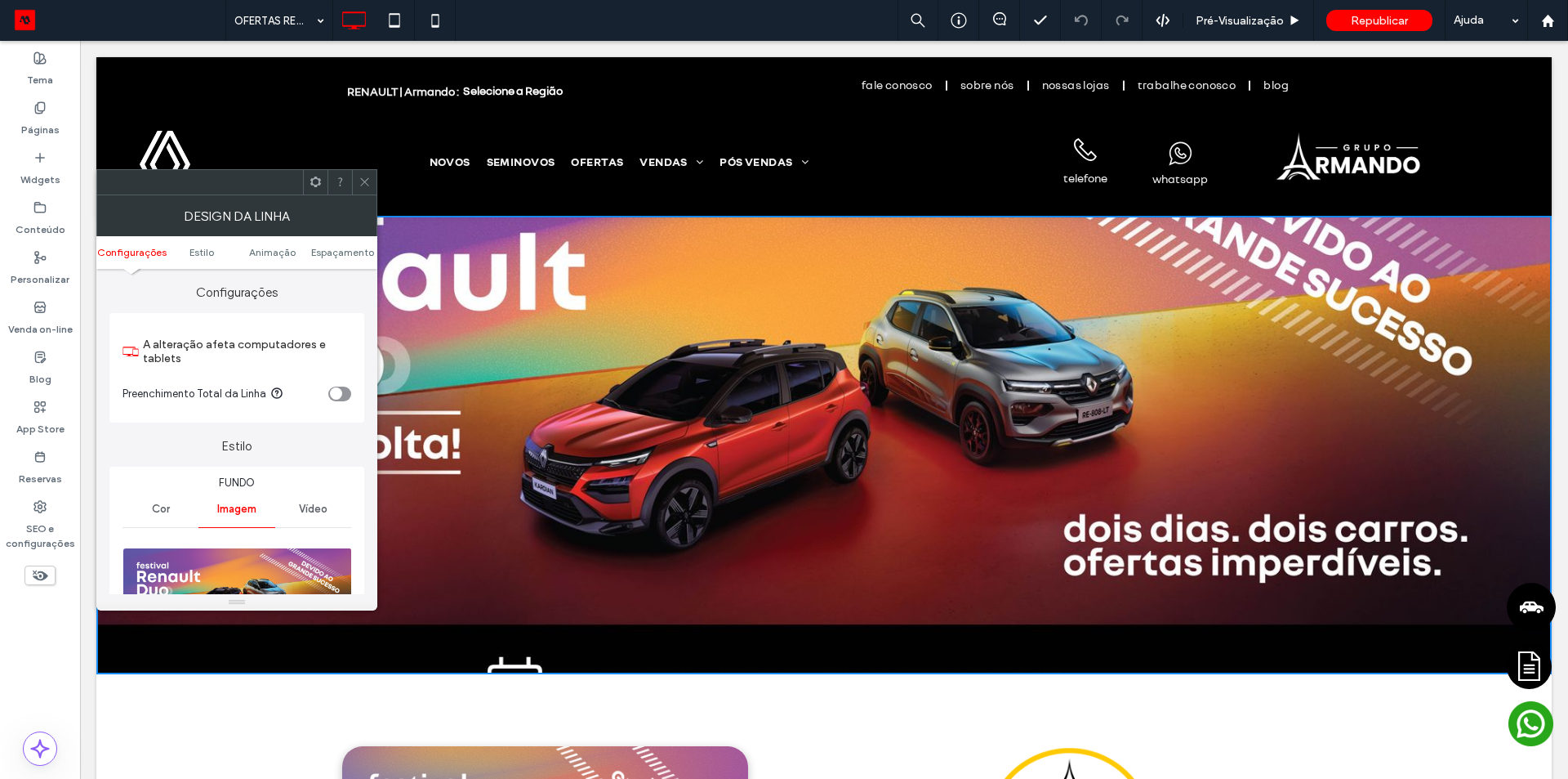
scroll to position [163, 0]
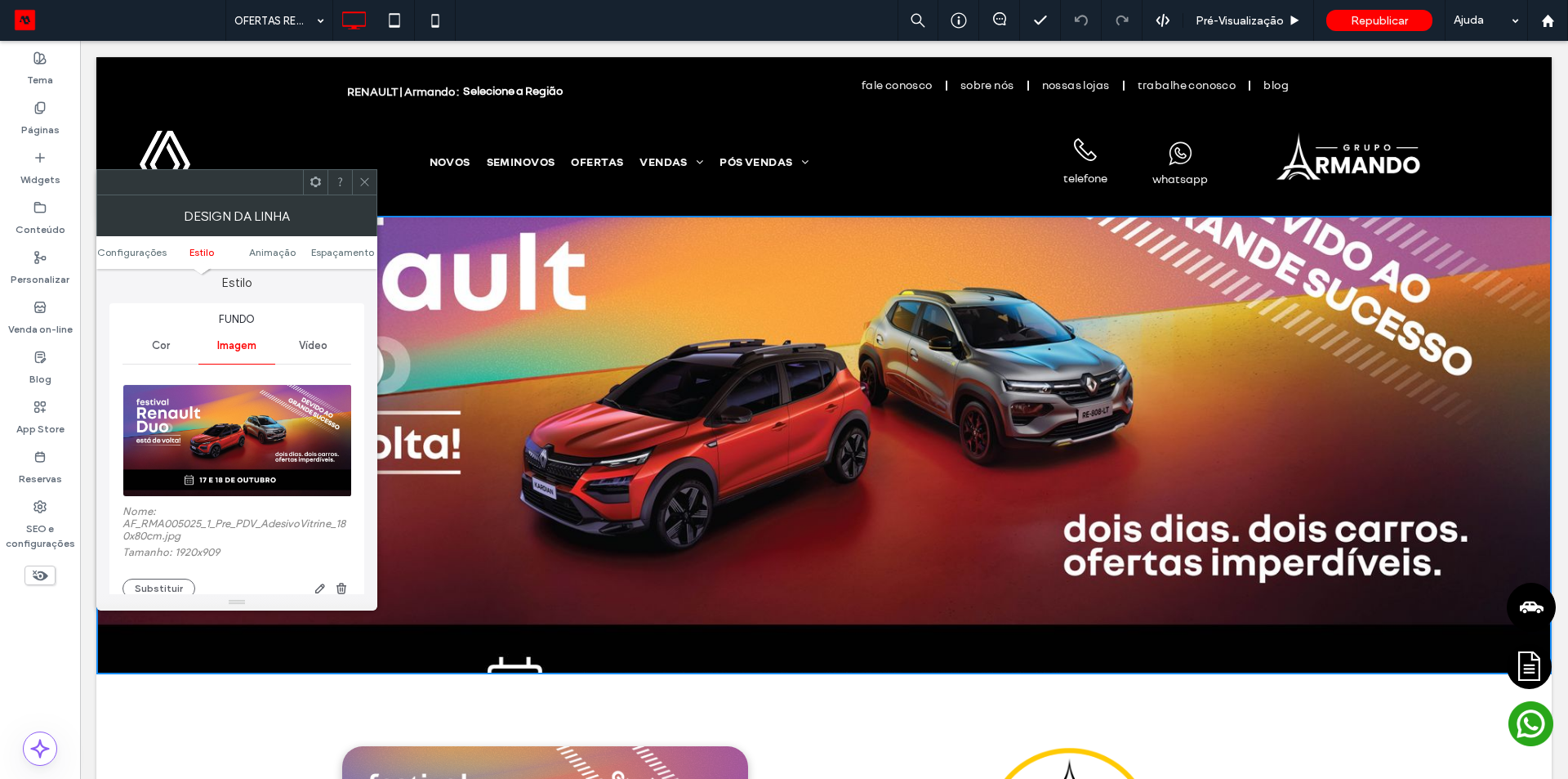
click at [365, 178] on icon at bounding box center [365, 182] width 12 height 12
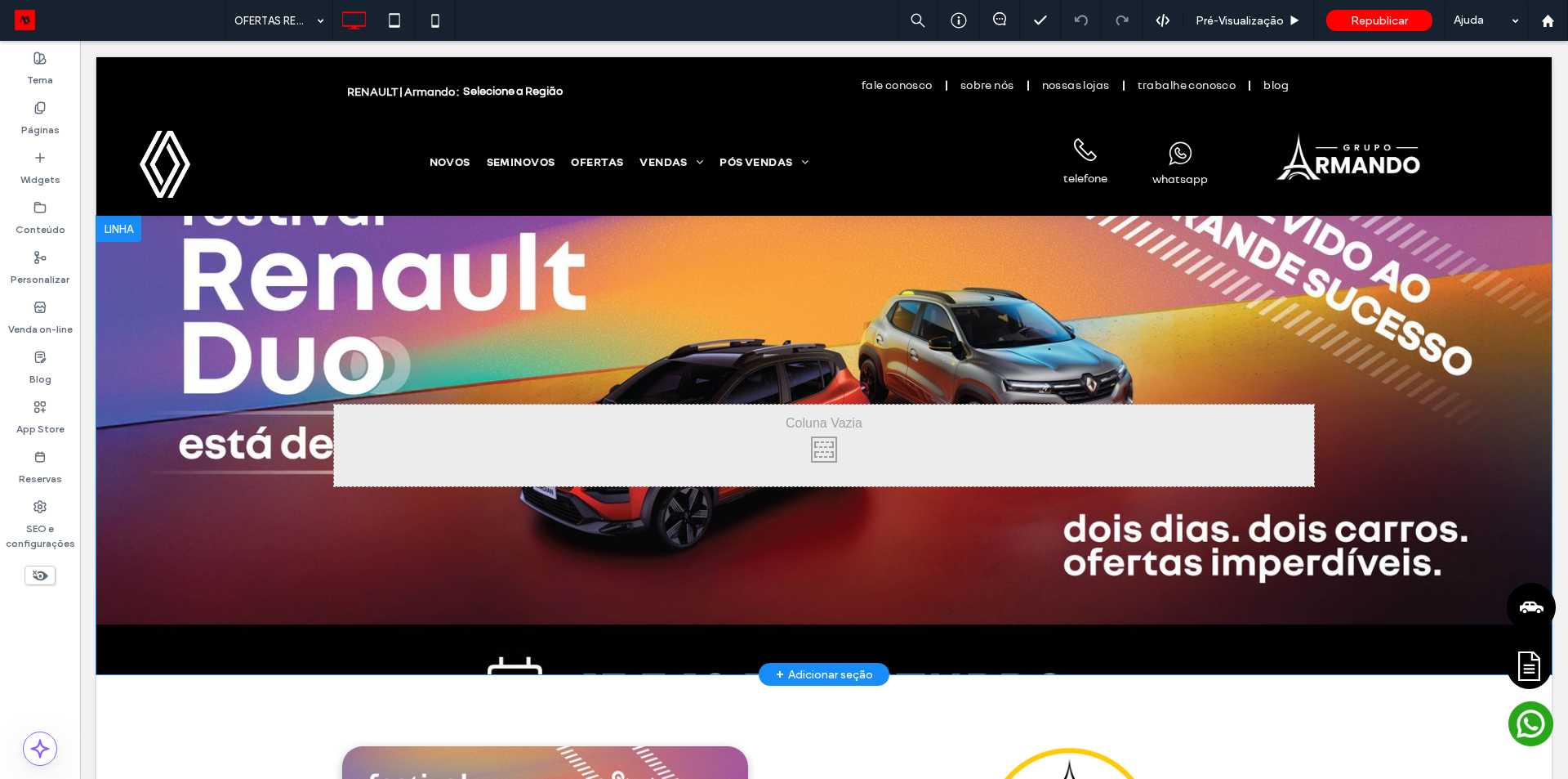
click at [130, 226] on div at bounding box center [118, 229] width 45 height 26
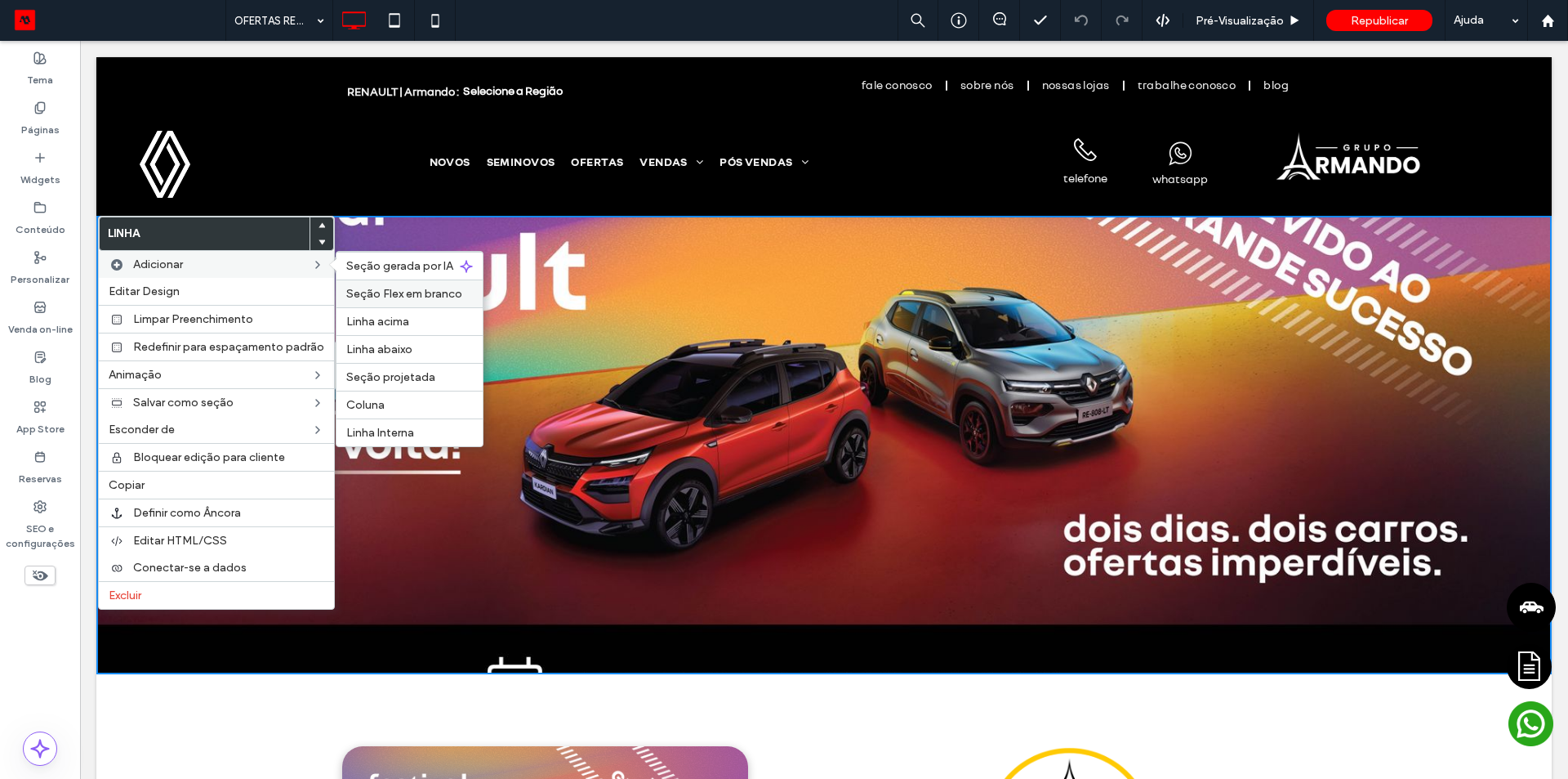
click at [397, 296] on span "Seção Flex em branco" at bounding box center [405, 294] width 116 height 14
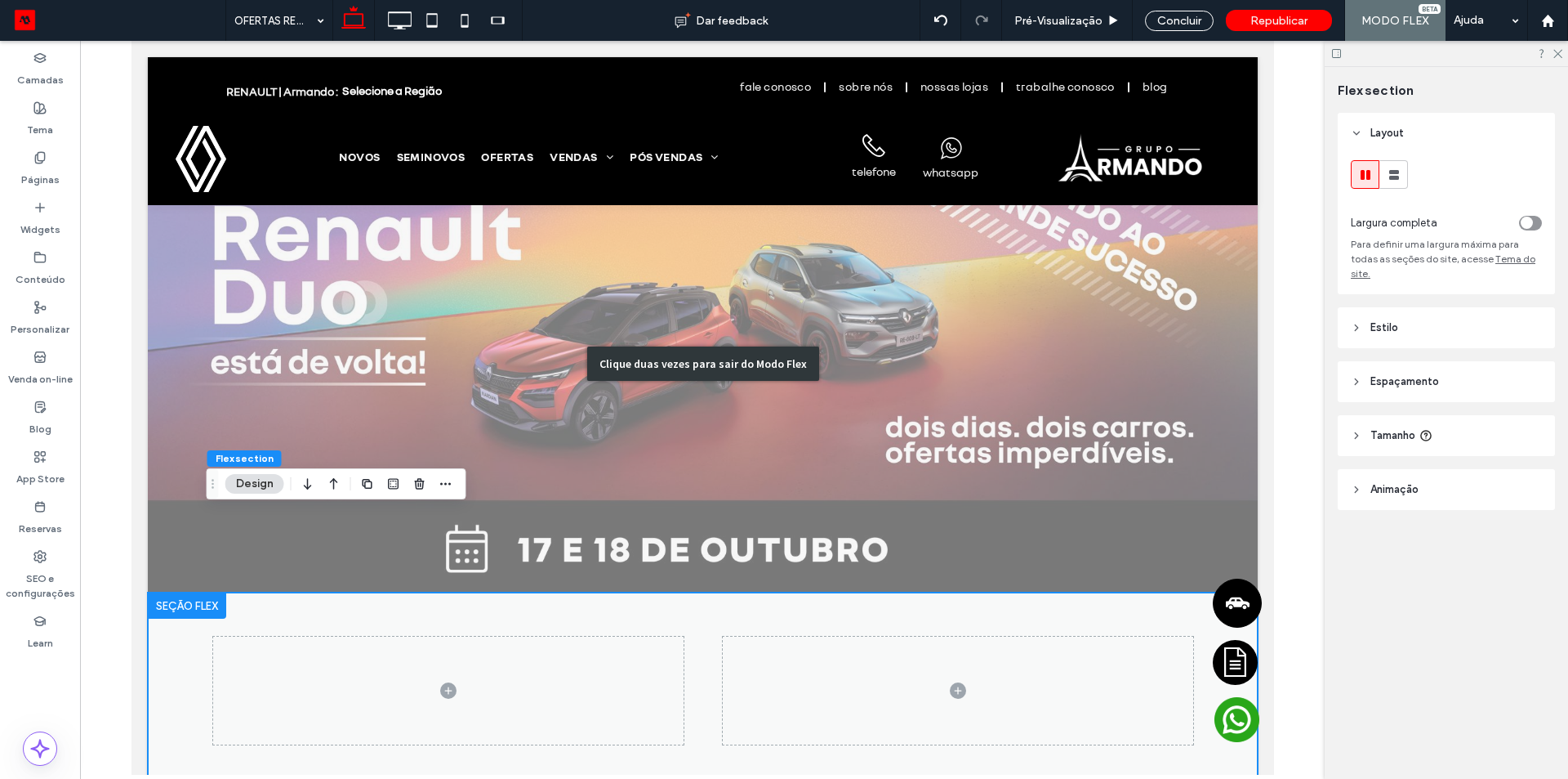
scroll to position [409, 0]
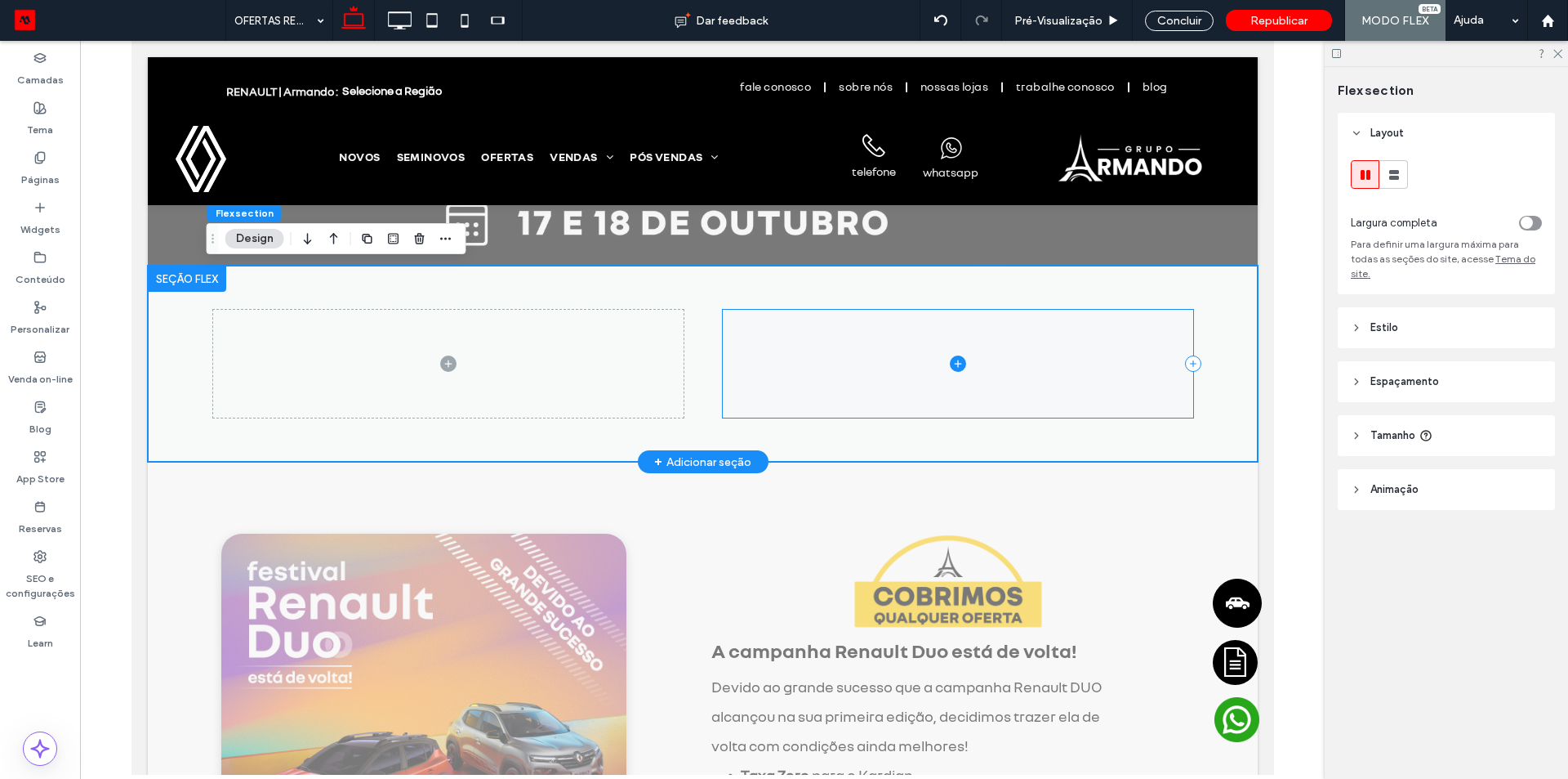
click at [858, 367] on span at bounding box center [957, 363] width 471 height 107
click at [1537, 226] on div "toggle" at bounding box center [1530, 223] width 23 height 15
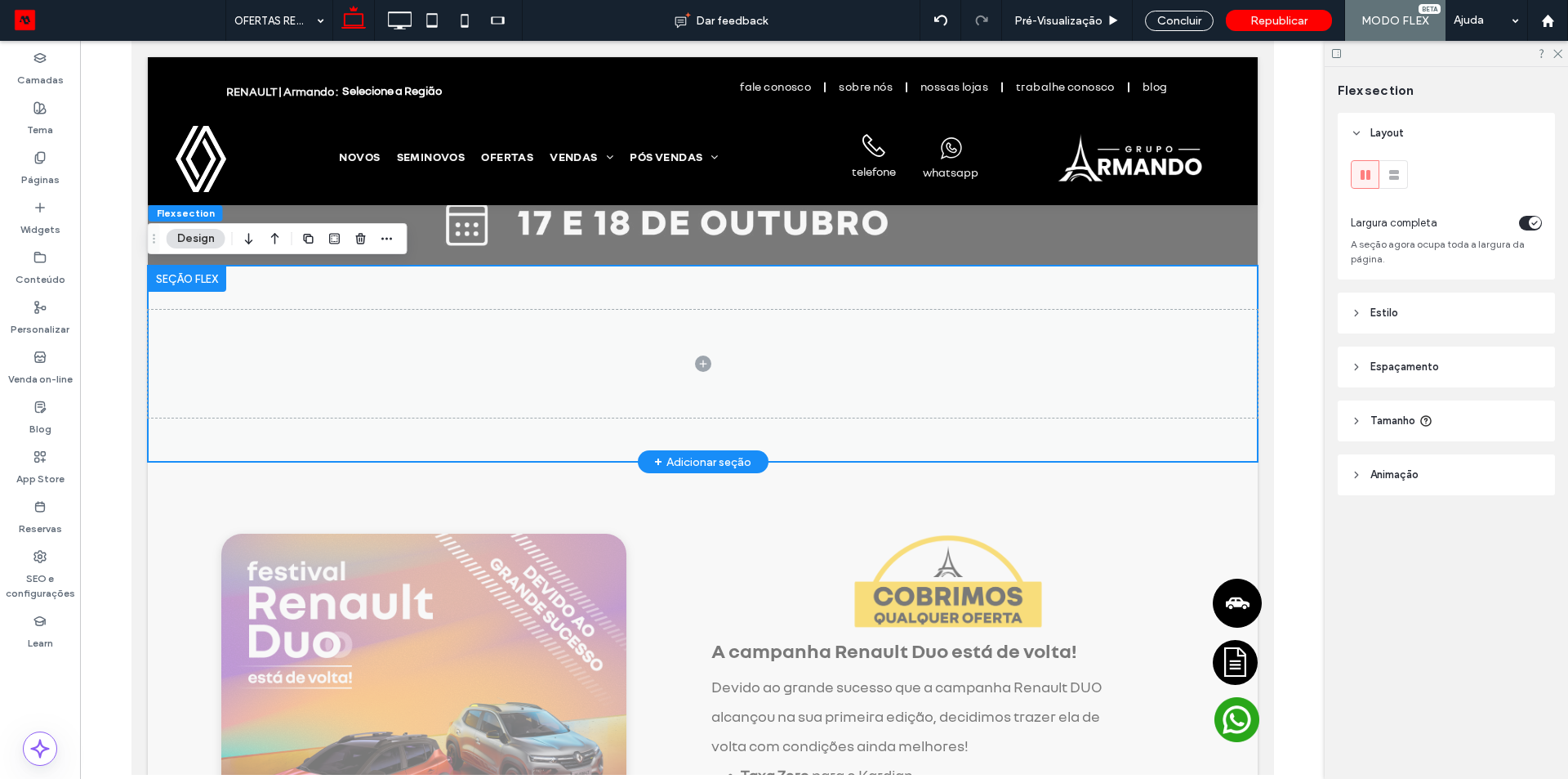
click at [1415, 418] on span "Tamanho" at bounding box center [1393, 421] width 45 height 16
click at [1411, 369] on span "Espaçamento" at bounding box center [1405, 367] width 69 height 16
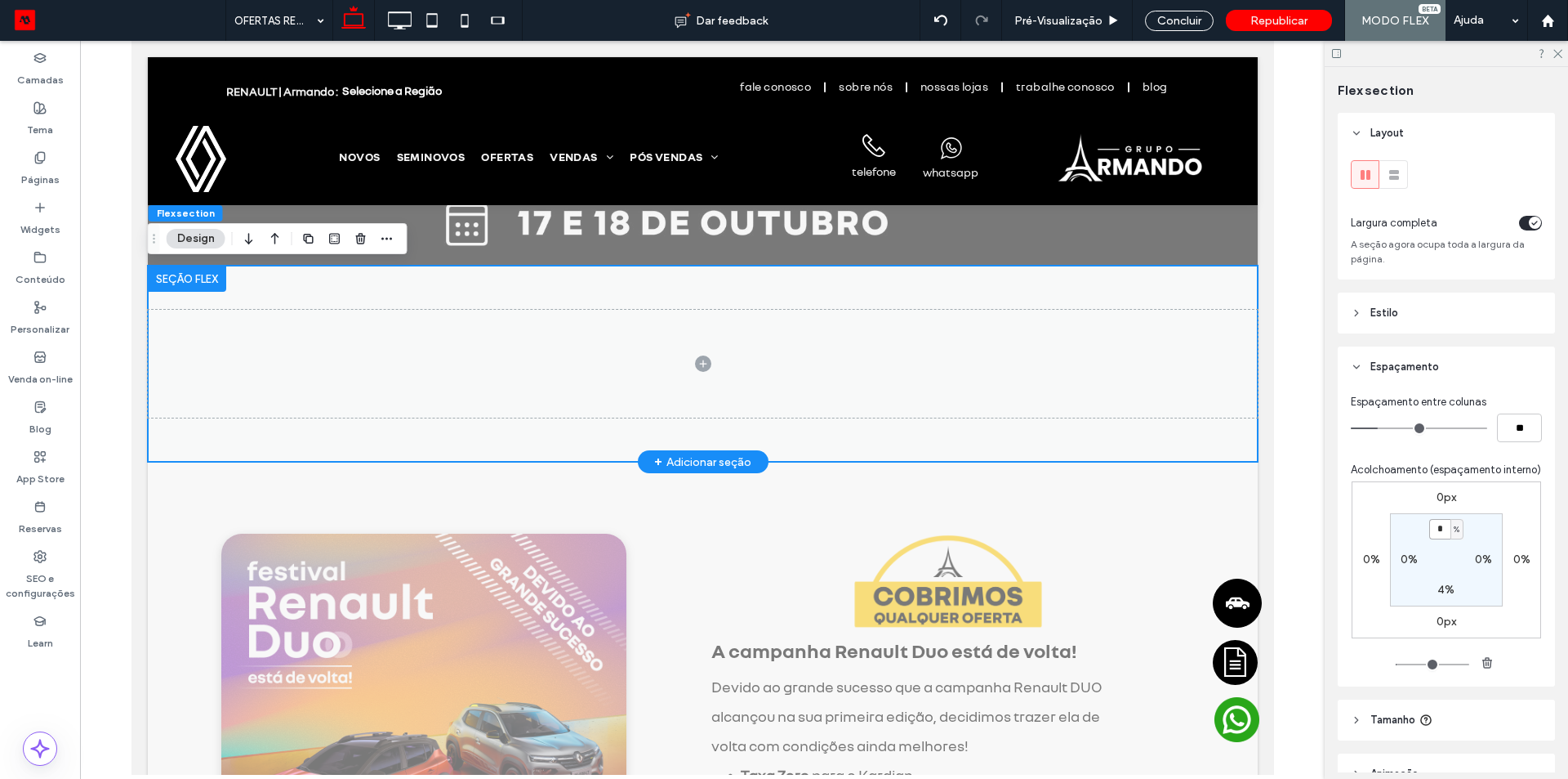
click at [1434, 539] on input "*" at bounding box center [1439, 529] width 21 height 20
type input "*"
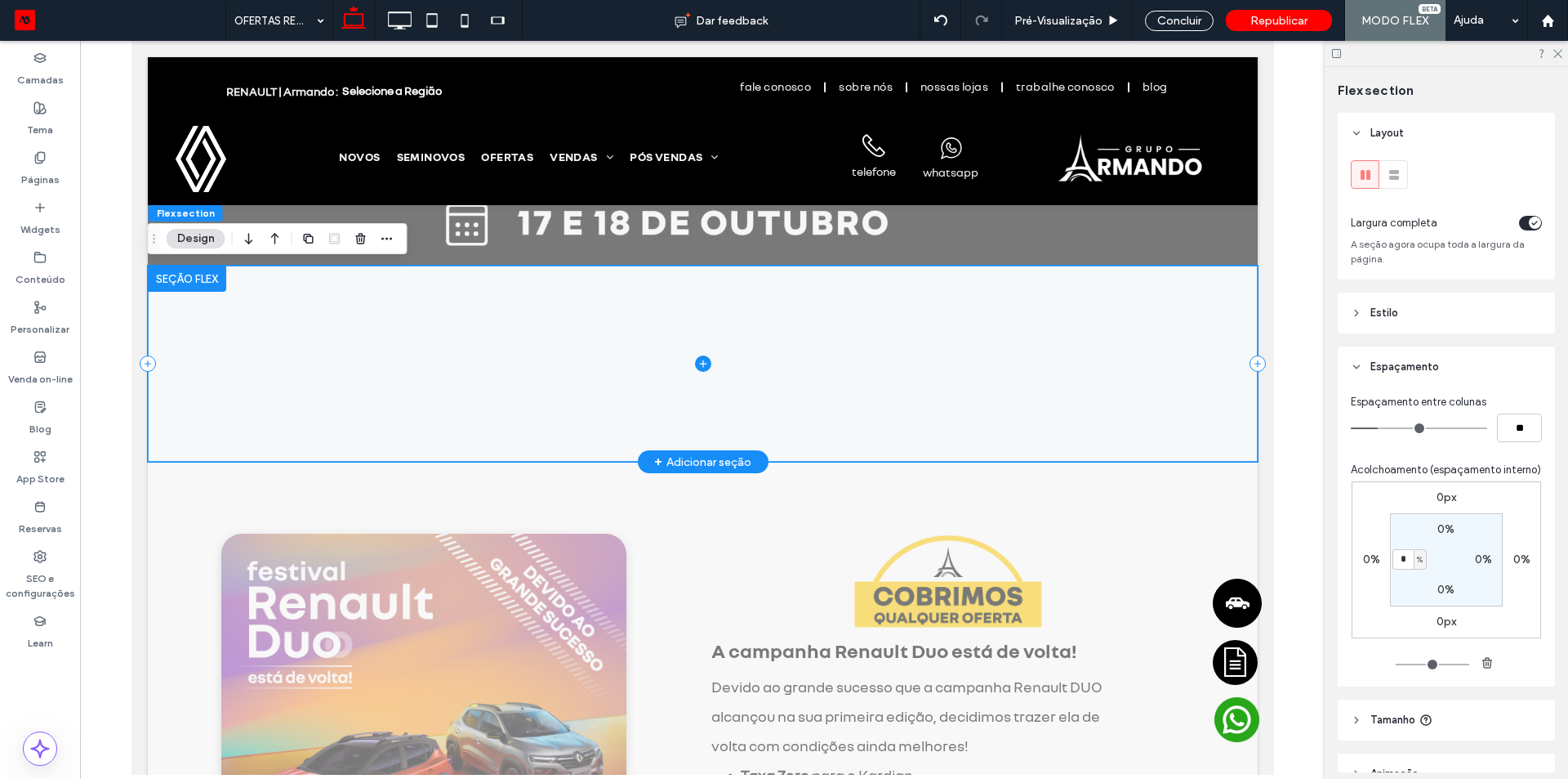
click at [943, 370] on span at bounding box center [702, 364] width 1110 height 196
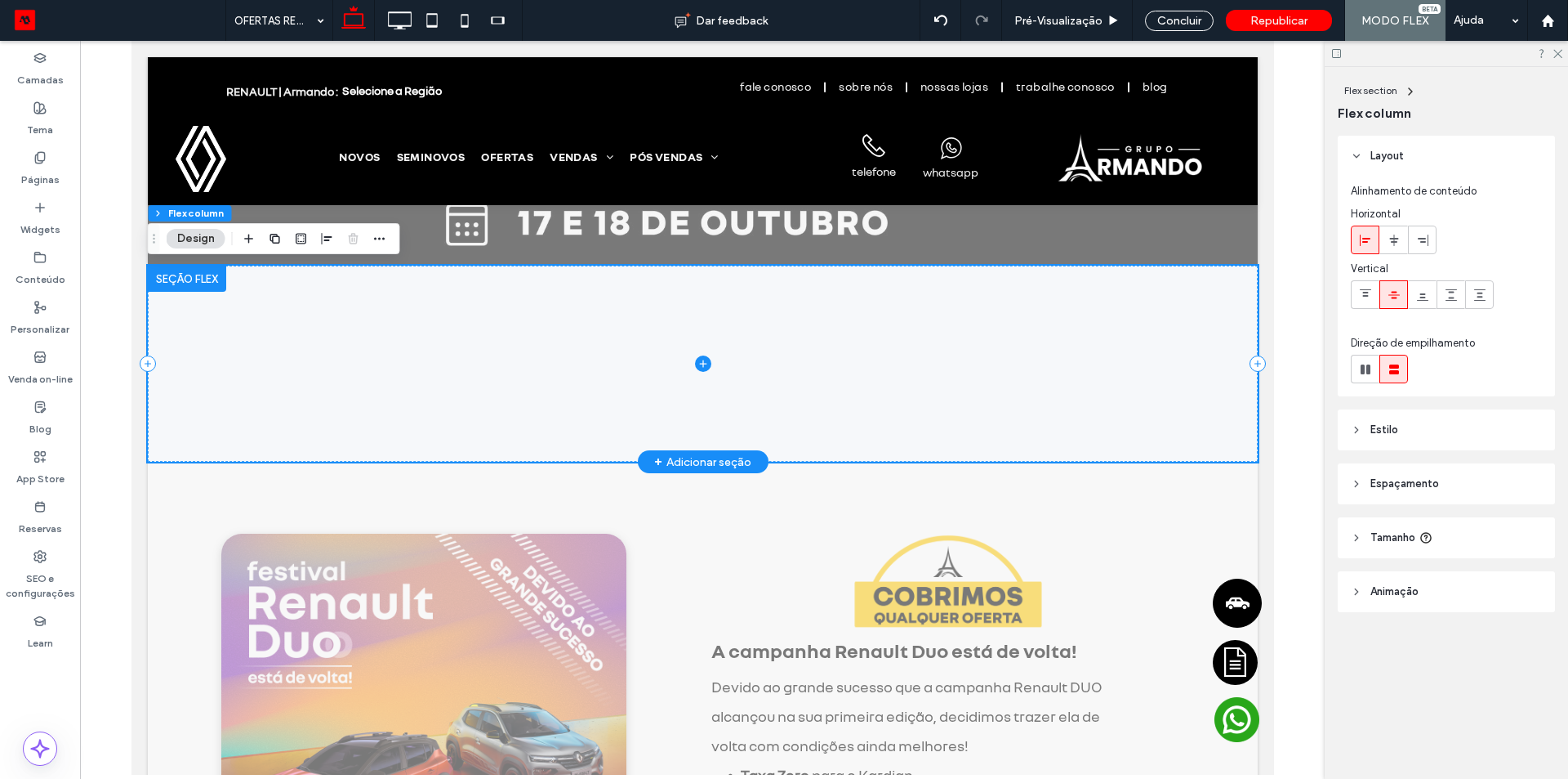
click at [695, 369] on icon at bounding box center [703, 364] width 16 height 16
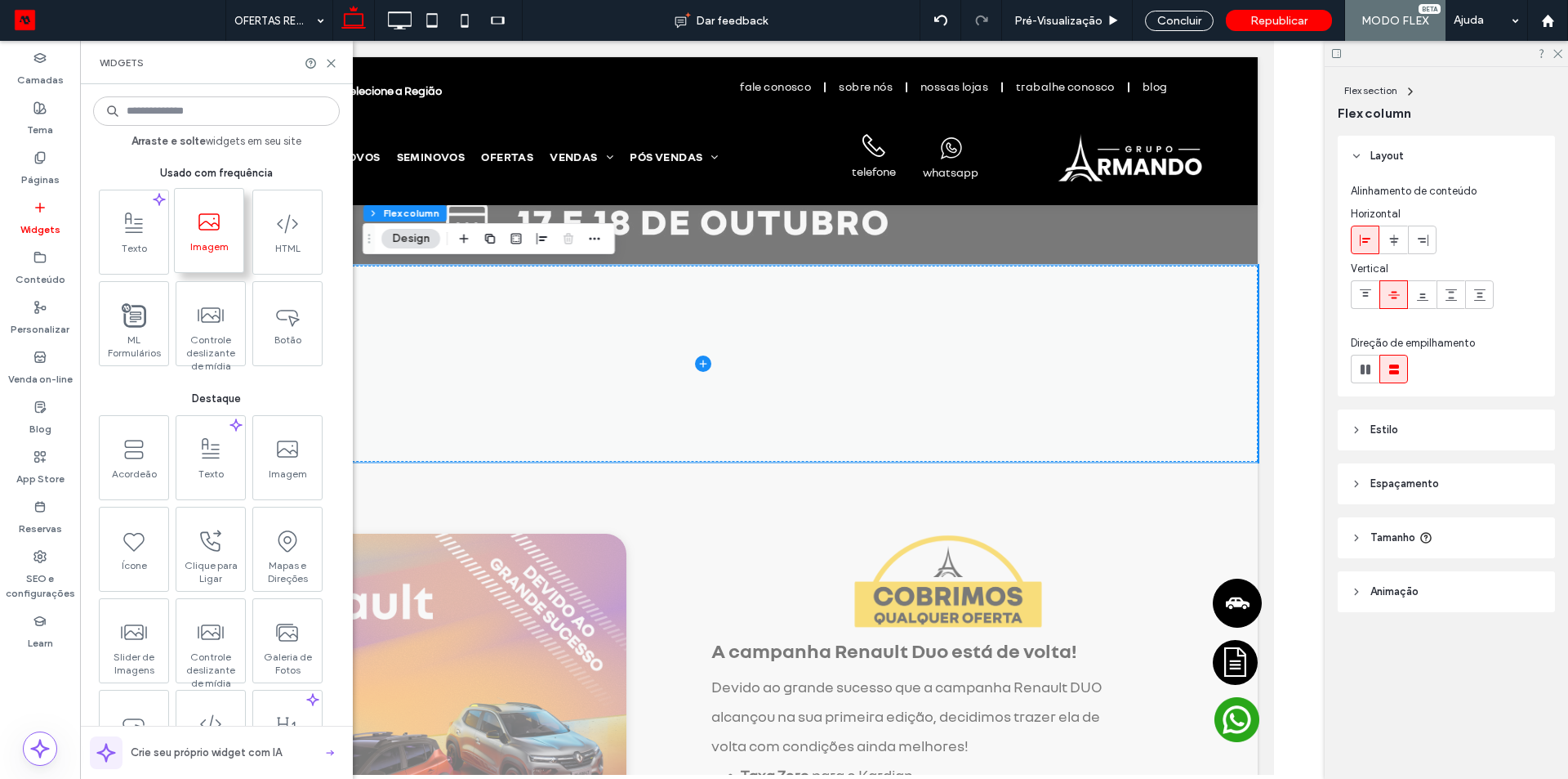
click at [206, 225] on icon at bounding box center [209, 222] width 26 height 26
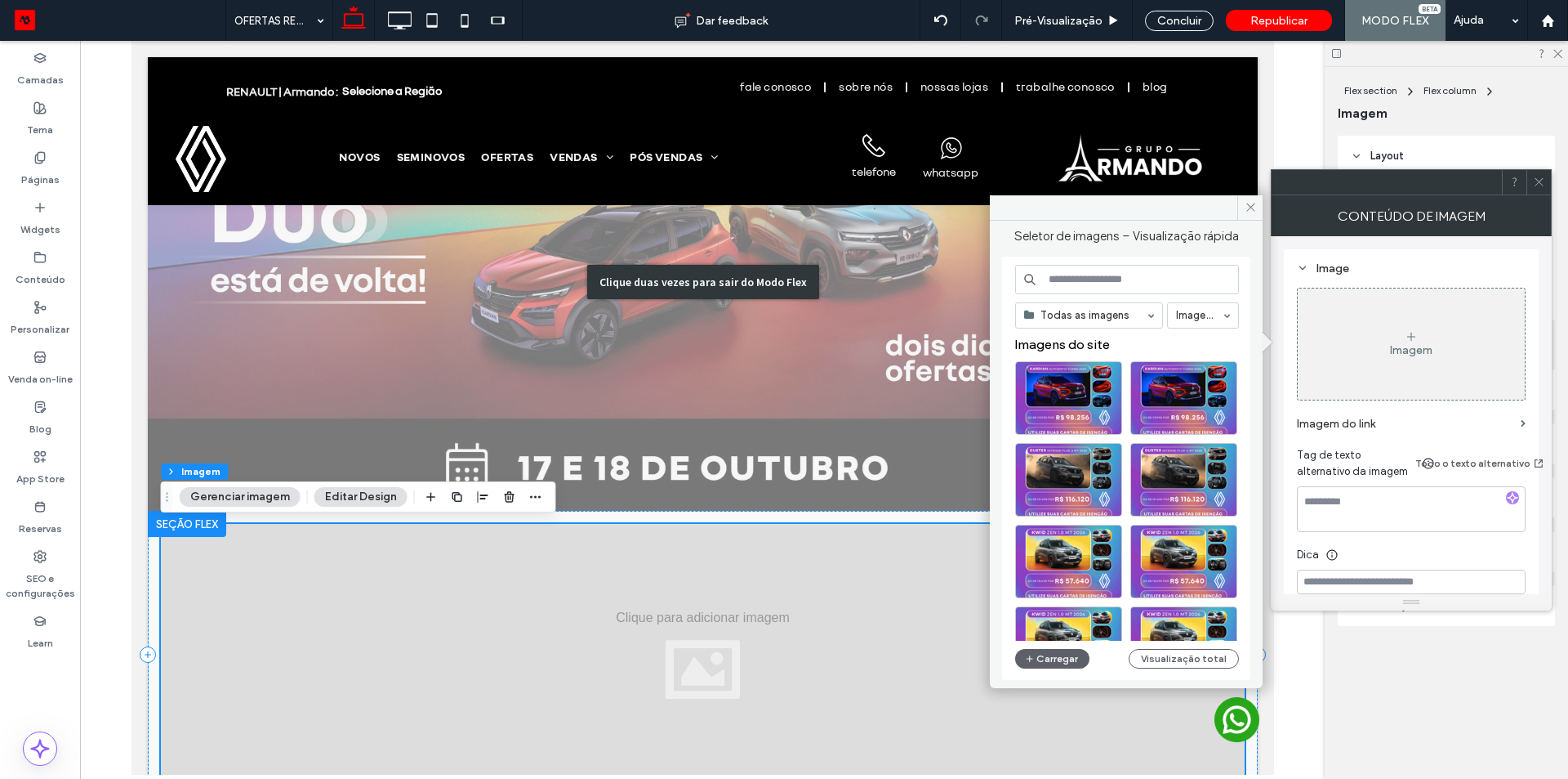
scroll to position [82, 0]
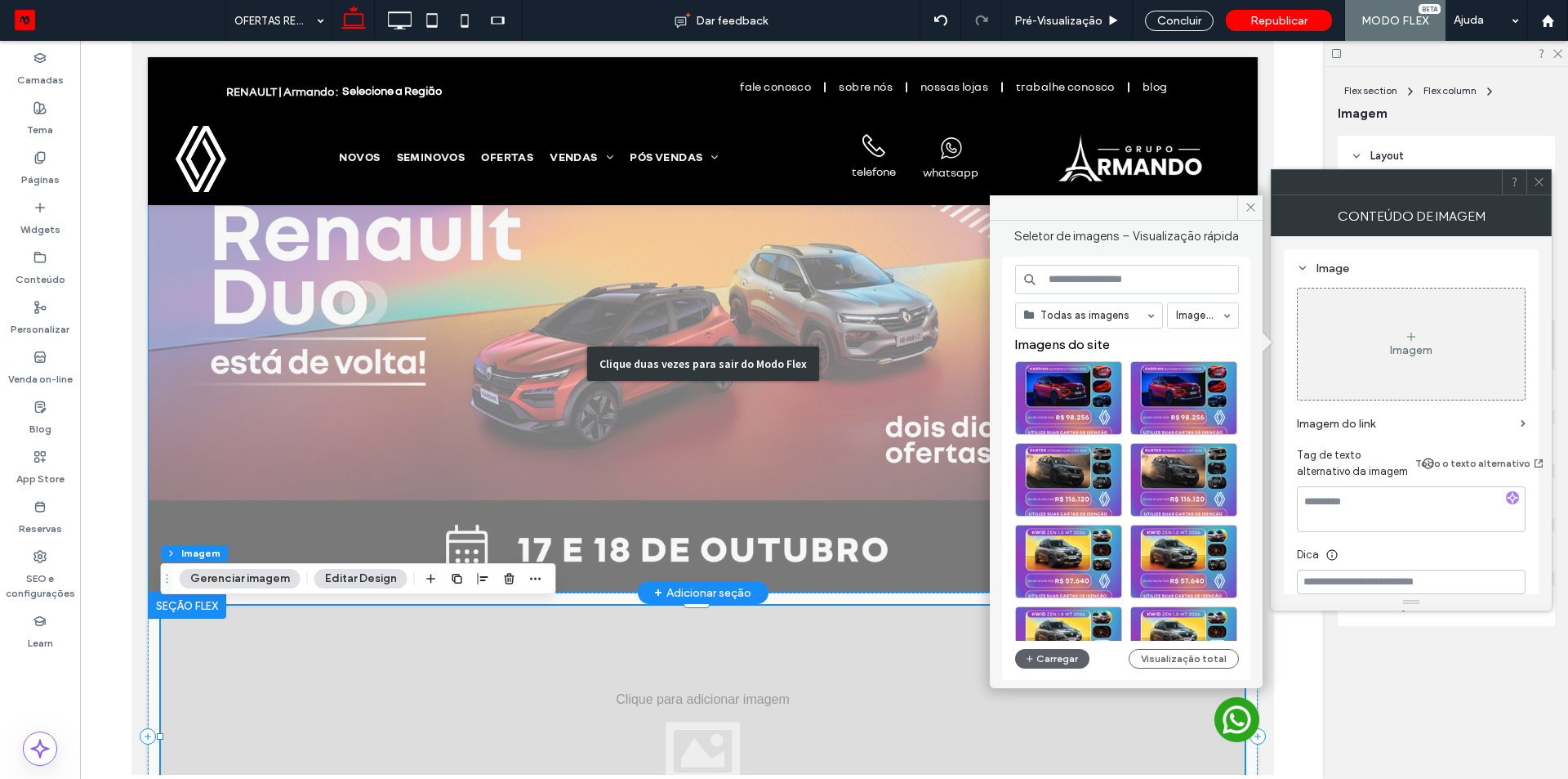
click at [445, 352] on div "Clique duas vezes para sair do Modo Flex" at bounding box center [702, 363] width 1110 height 459
click at [497, 352] on div "Click To Paste" at bounding box center [703, 364] width 980 height 82
click at [396, 353] on div "Click To Paste" at bounding box center [703, 364] width 980 height 82
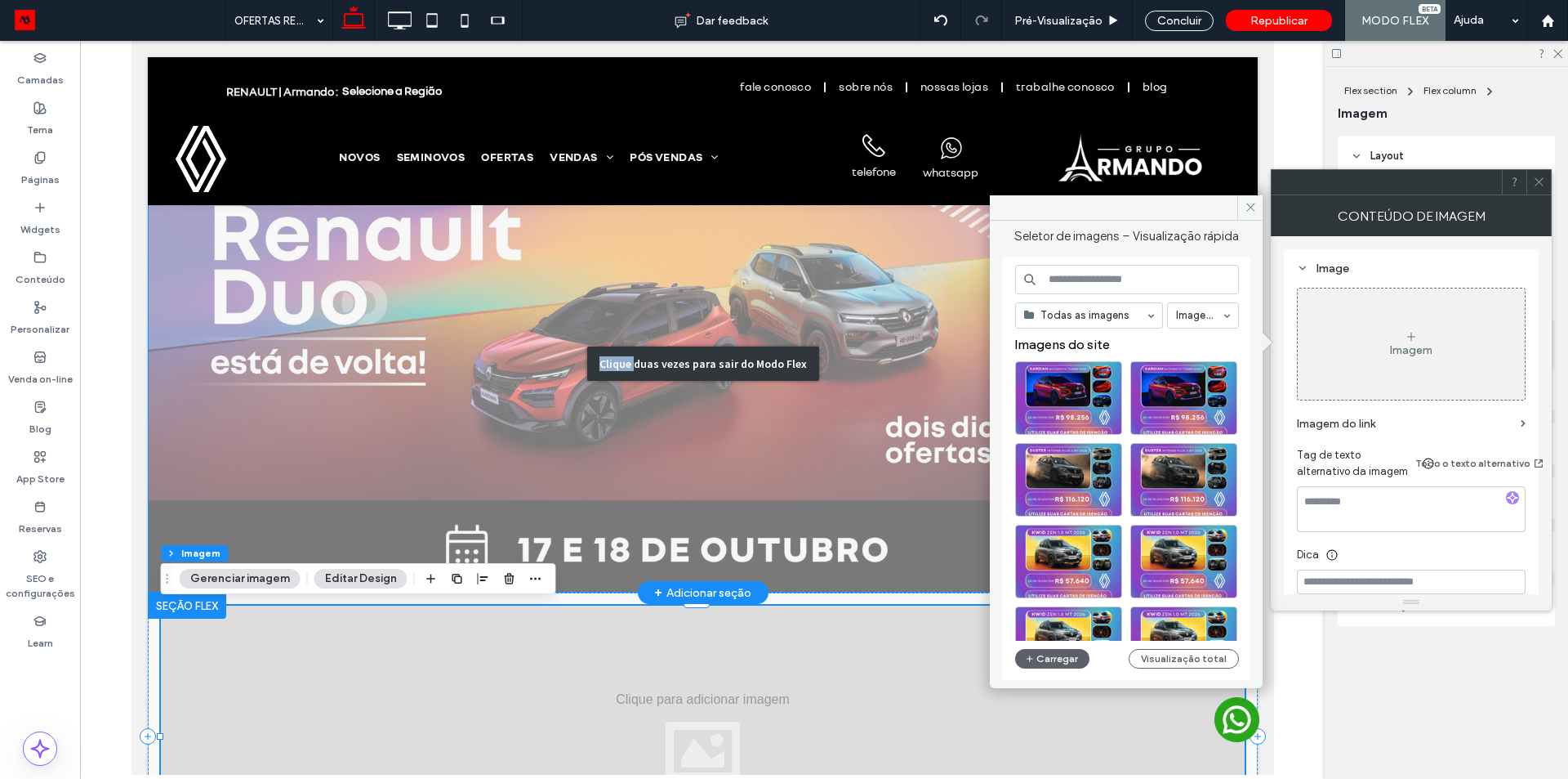
click at [396, 353] on div "Click To Paste" at bounding box center [703, 364] width 980 height 82
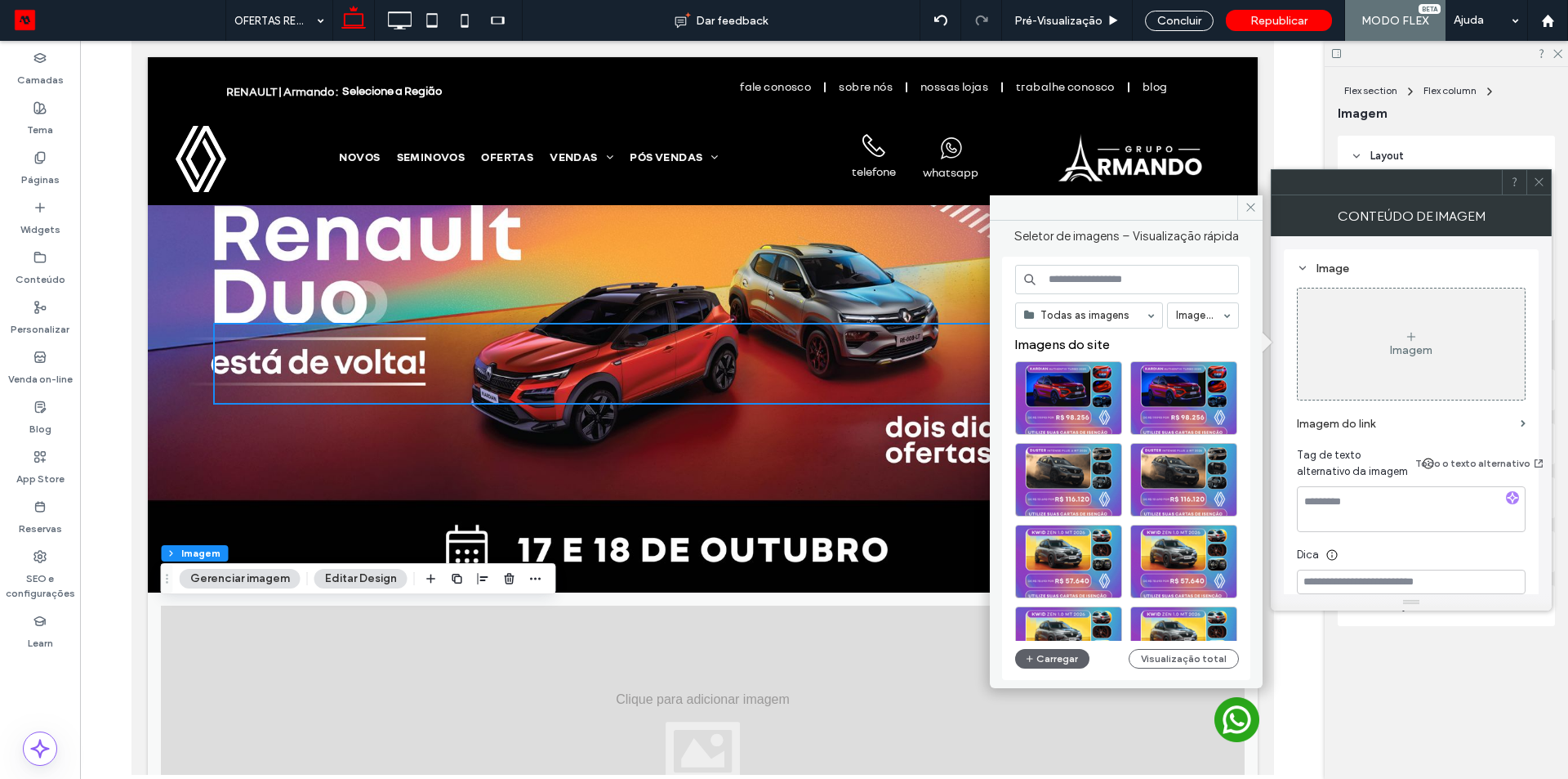
click at [749, 356] on div "Click To Paste Click To Paste Click To Paste Click To Paste" at bounding box center [703, 364] width 980 height 82
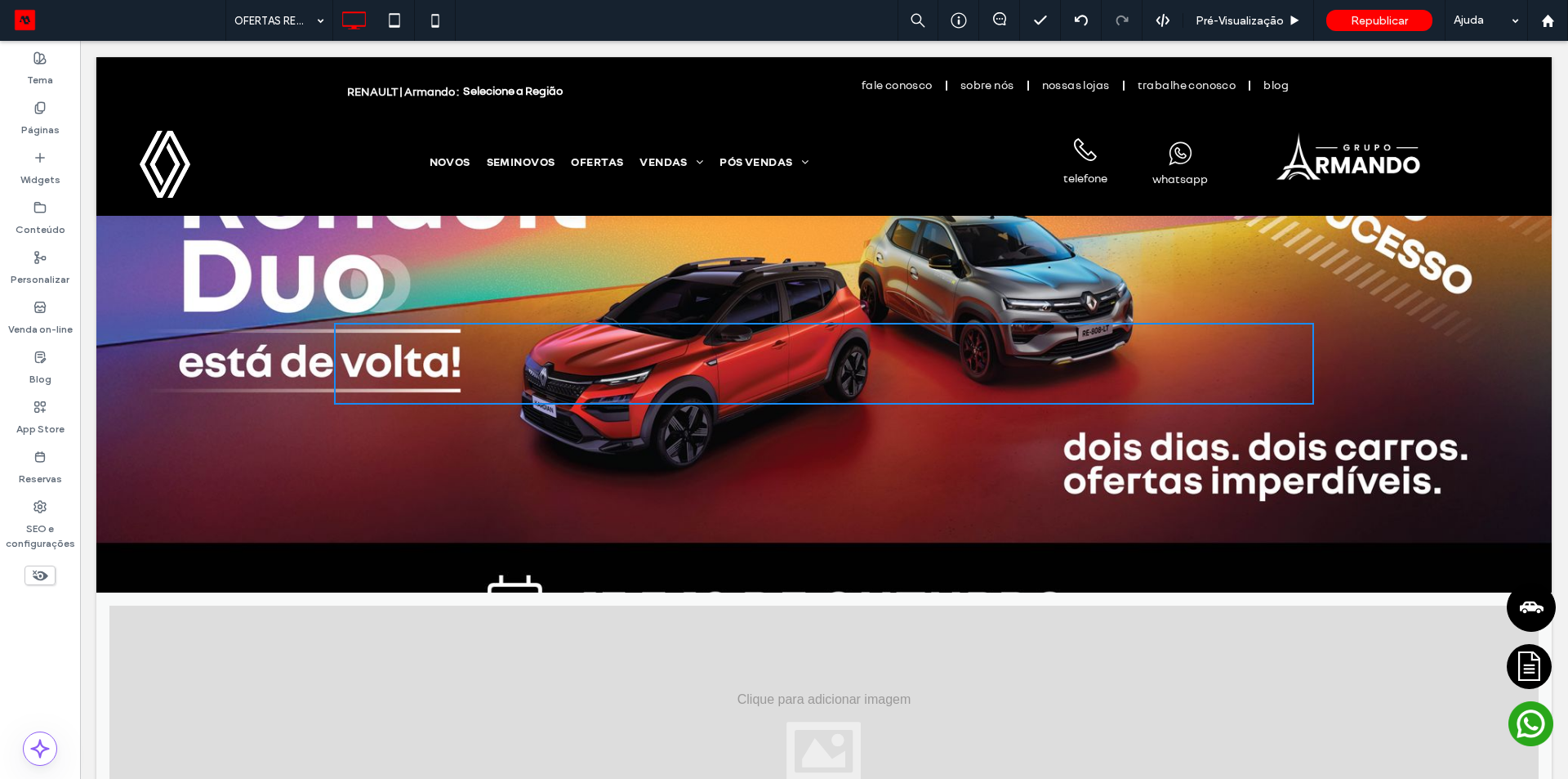
click at [698, 356] on div "Click To Paste Click To Paste Click To Paste Click To Paste" at bounding box center [823, 364] width 980 height 82
click at [478, 493] on div "Click To Paste Click To Paste Click To Paste Click To Paste Linha + Adicionar s…" at bounding box center [823, 363] width 1456 height 459
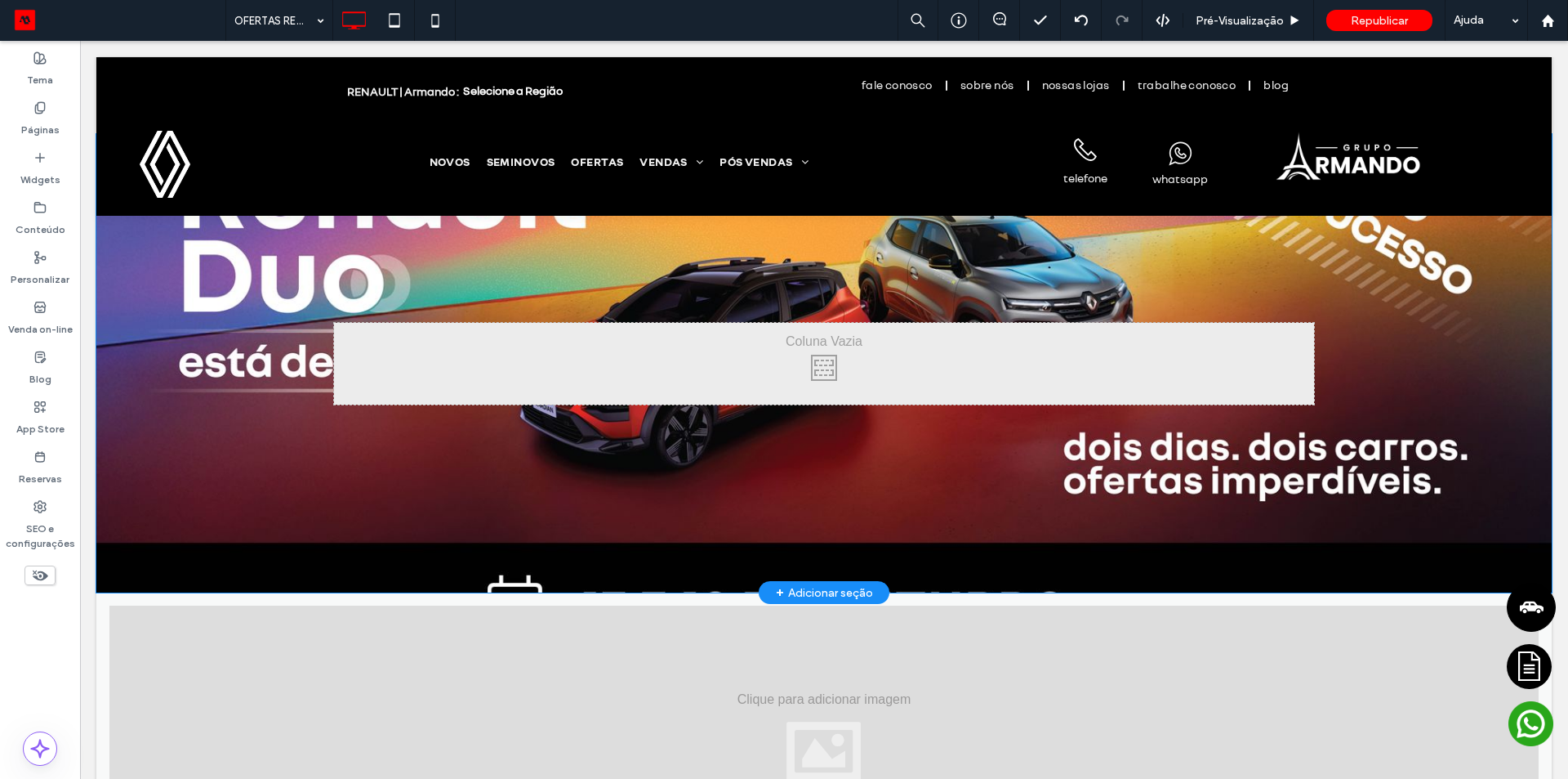
click at [396, 486] on div "Click To Paste Click To Paste Click To Paste Click To Paste Linha + Adicionar s…" at bounding box center [823, 363] width 1456 height 459
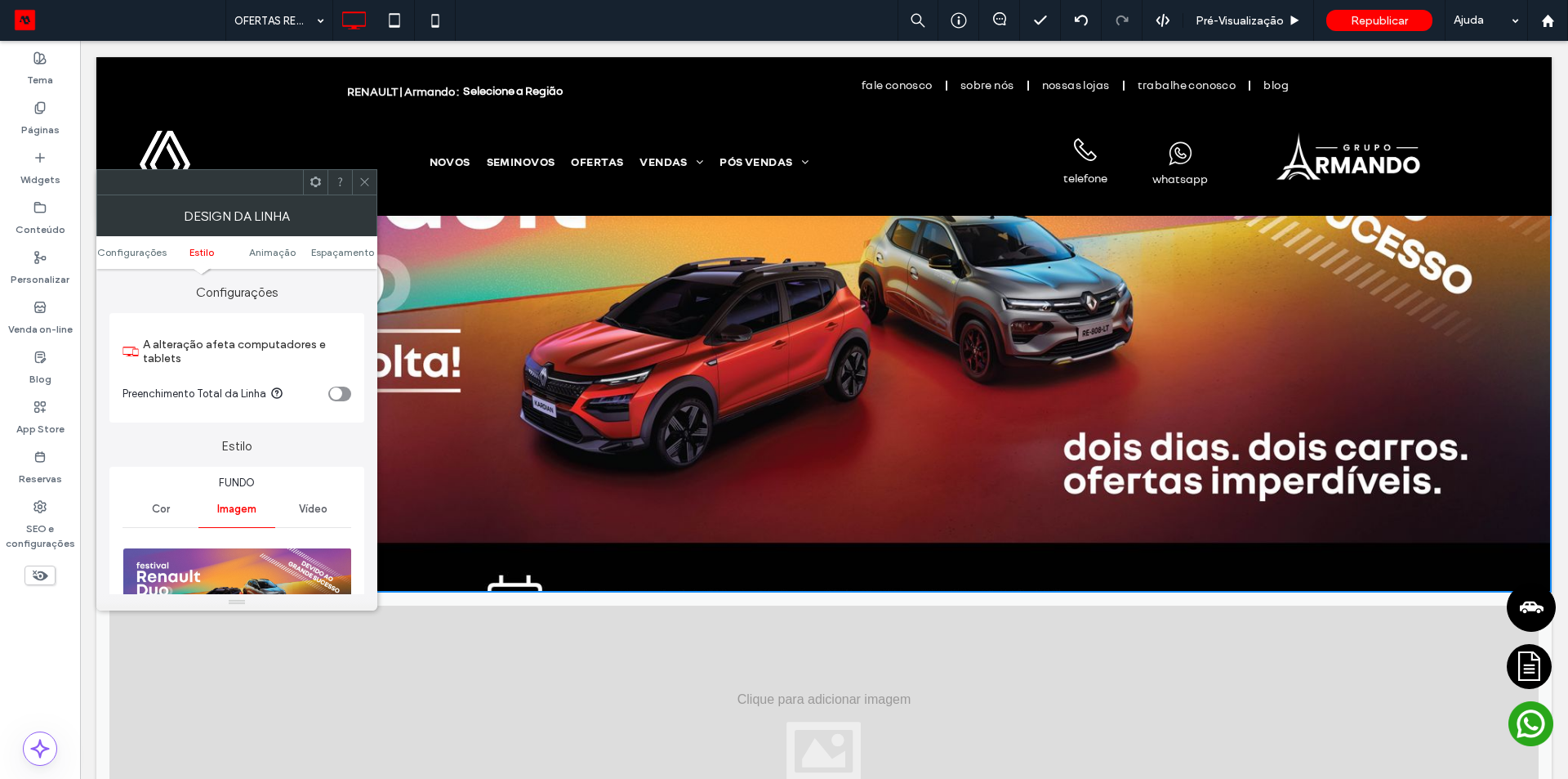
scroll to position [163, 0]
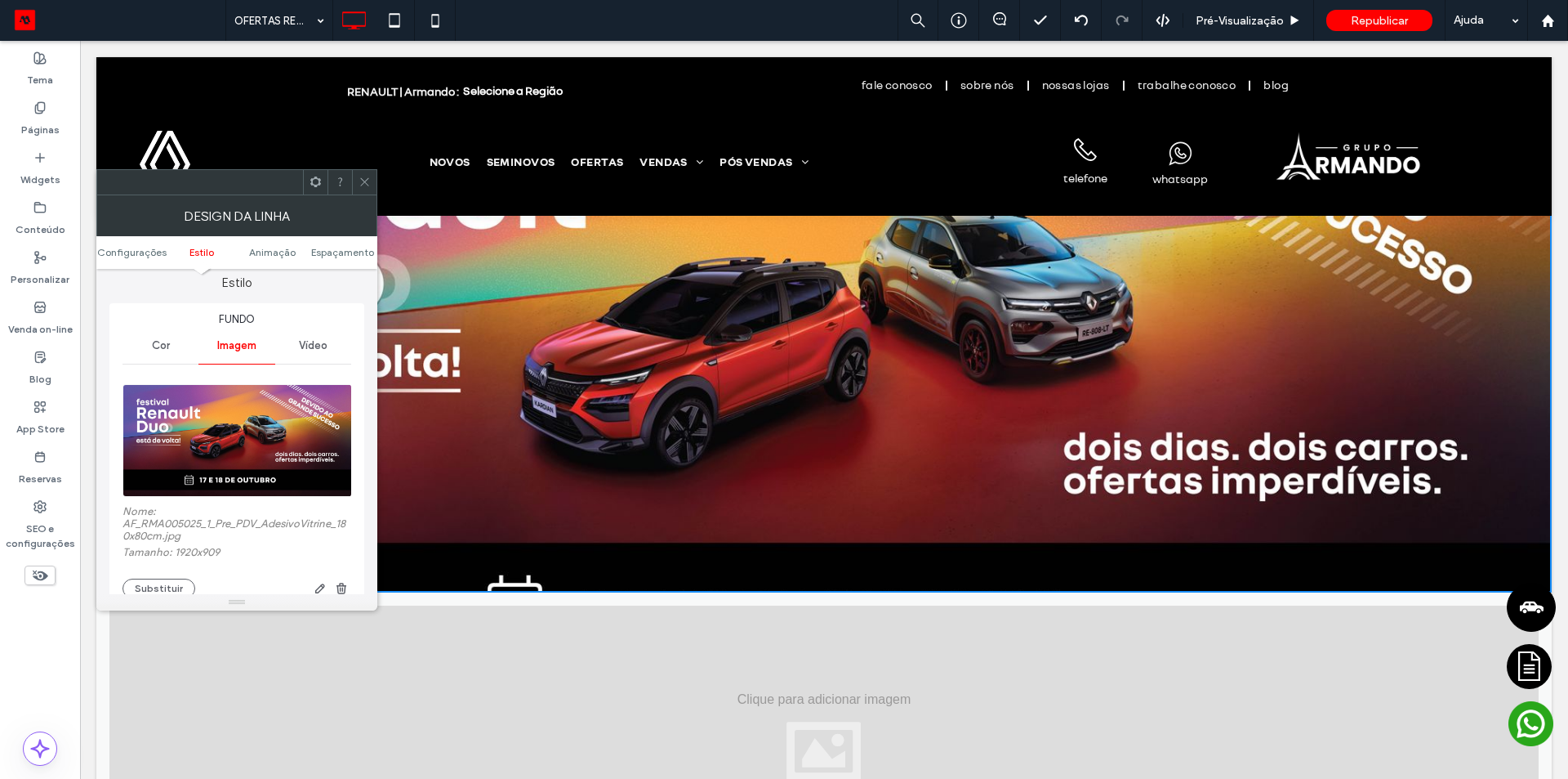
click at [161, 526] on label "Nome: AF_RMA005025_1_Pre_PDV_AdesivoVitrine_180x80cm.jpg" at bounding box center [237, 525] width 229 height 41
copy label "AF_RMA005025_1_Pre_PDV_AdesivoVitrine_180x80cm"
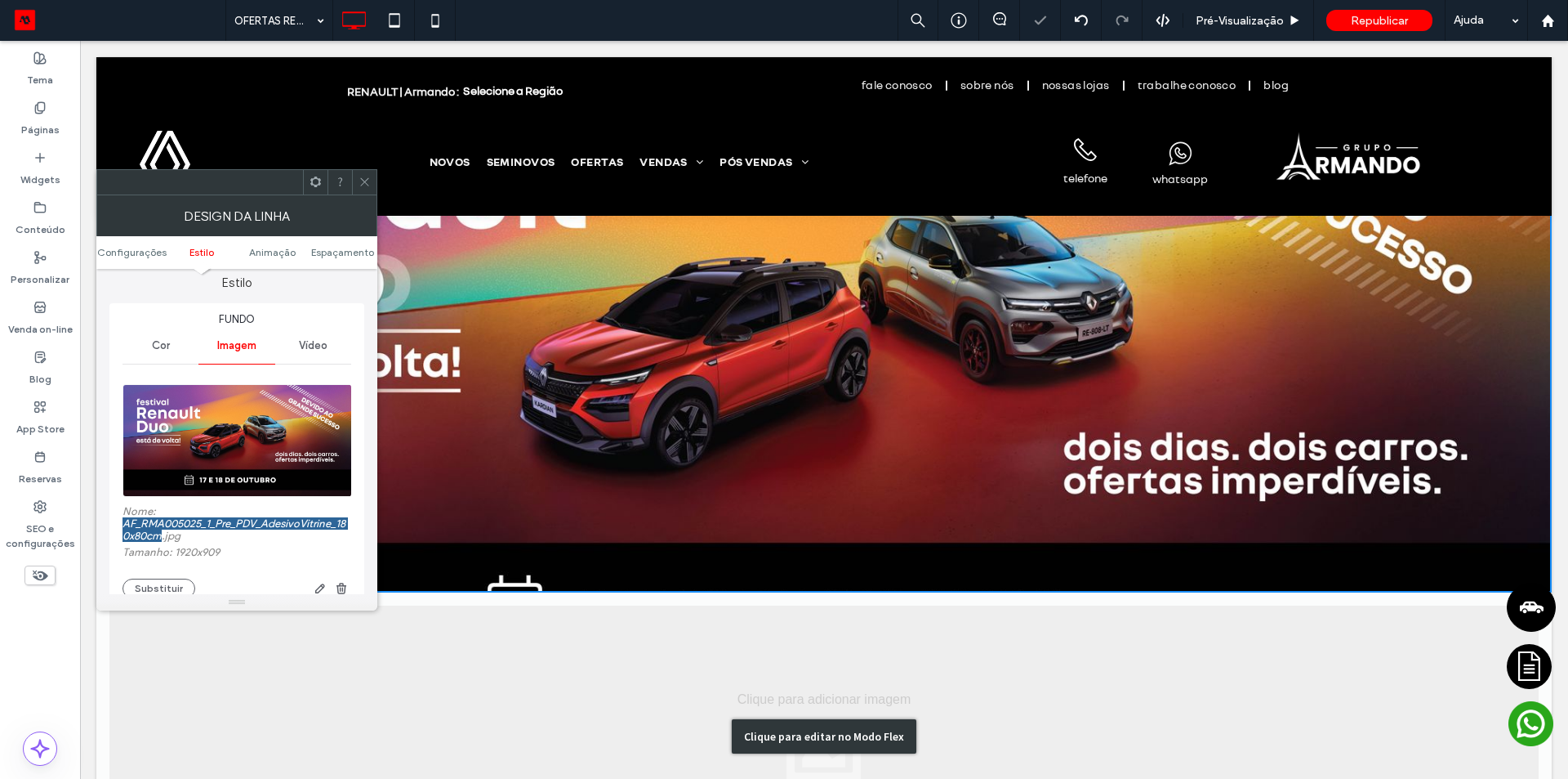
click at [677, 623] on div "Clique para editar no Modo Flex" at bounding box center [823, 737] width 1456 height 288
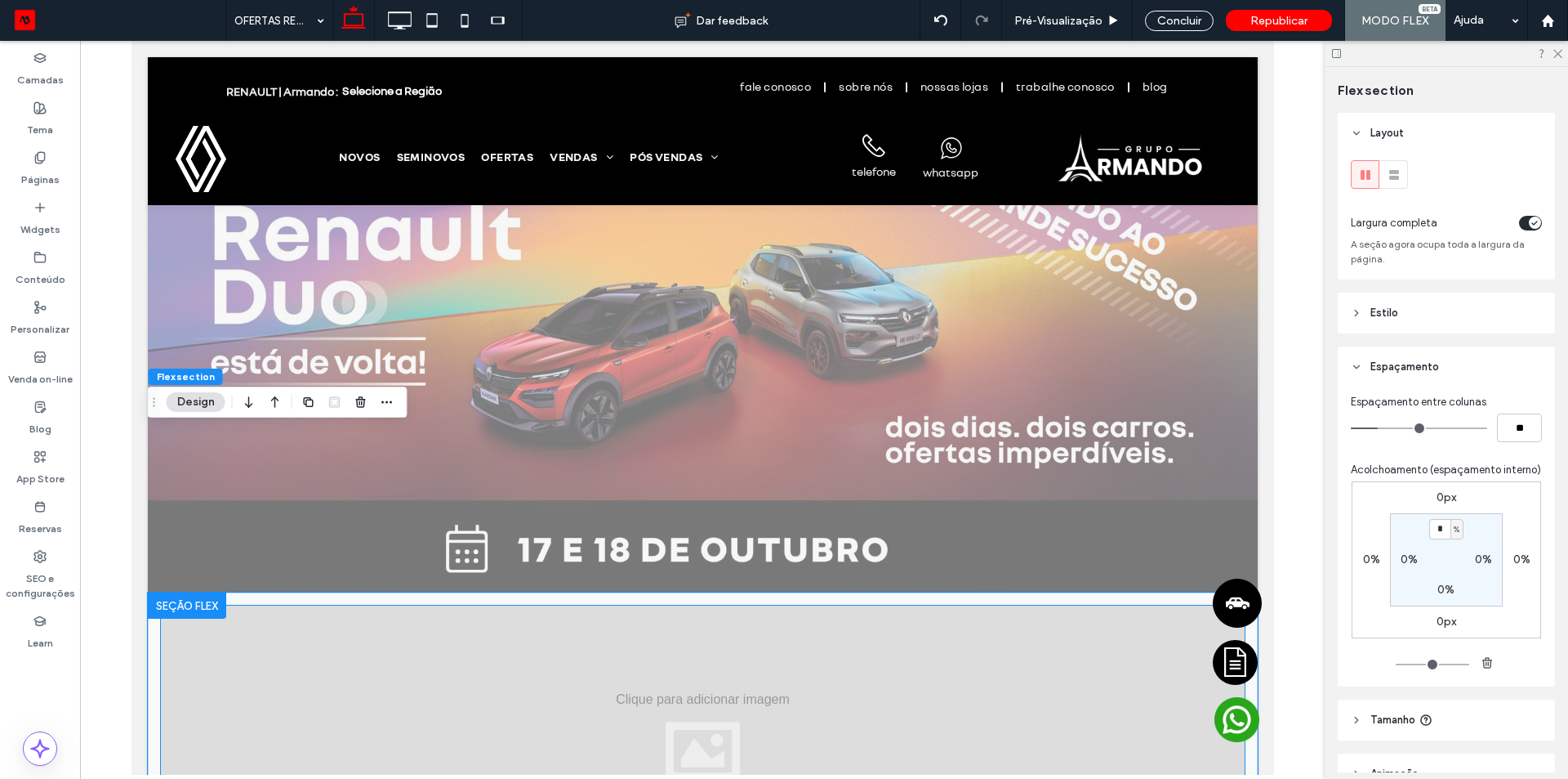
scroll to position [327, 0]
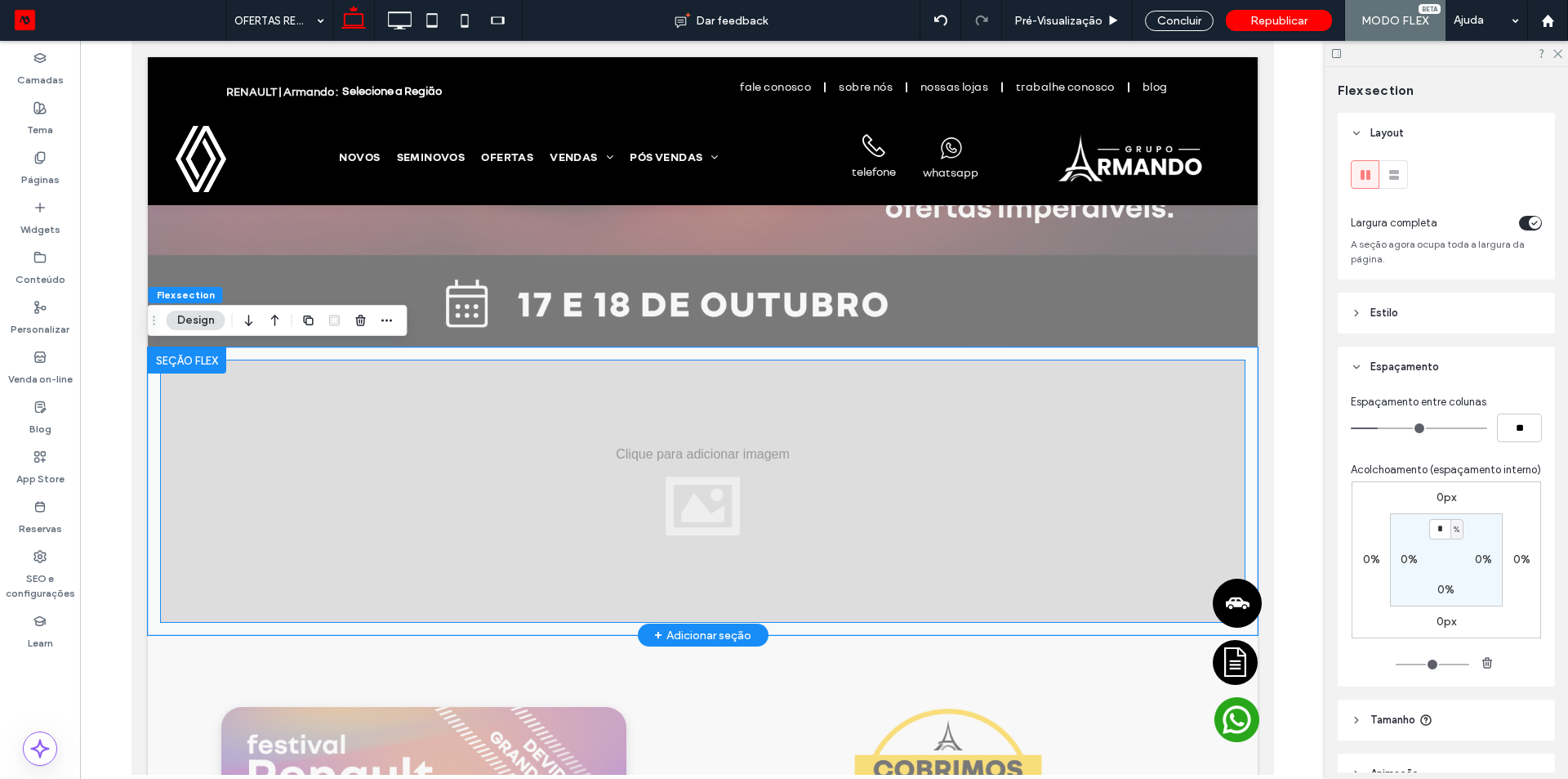
click at [459, 445] on div at bounding box center [702, 491] width 1084 height 262
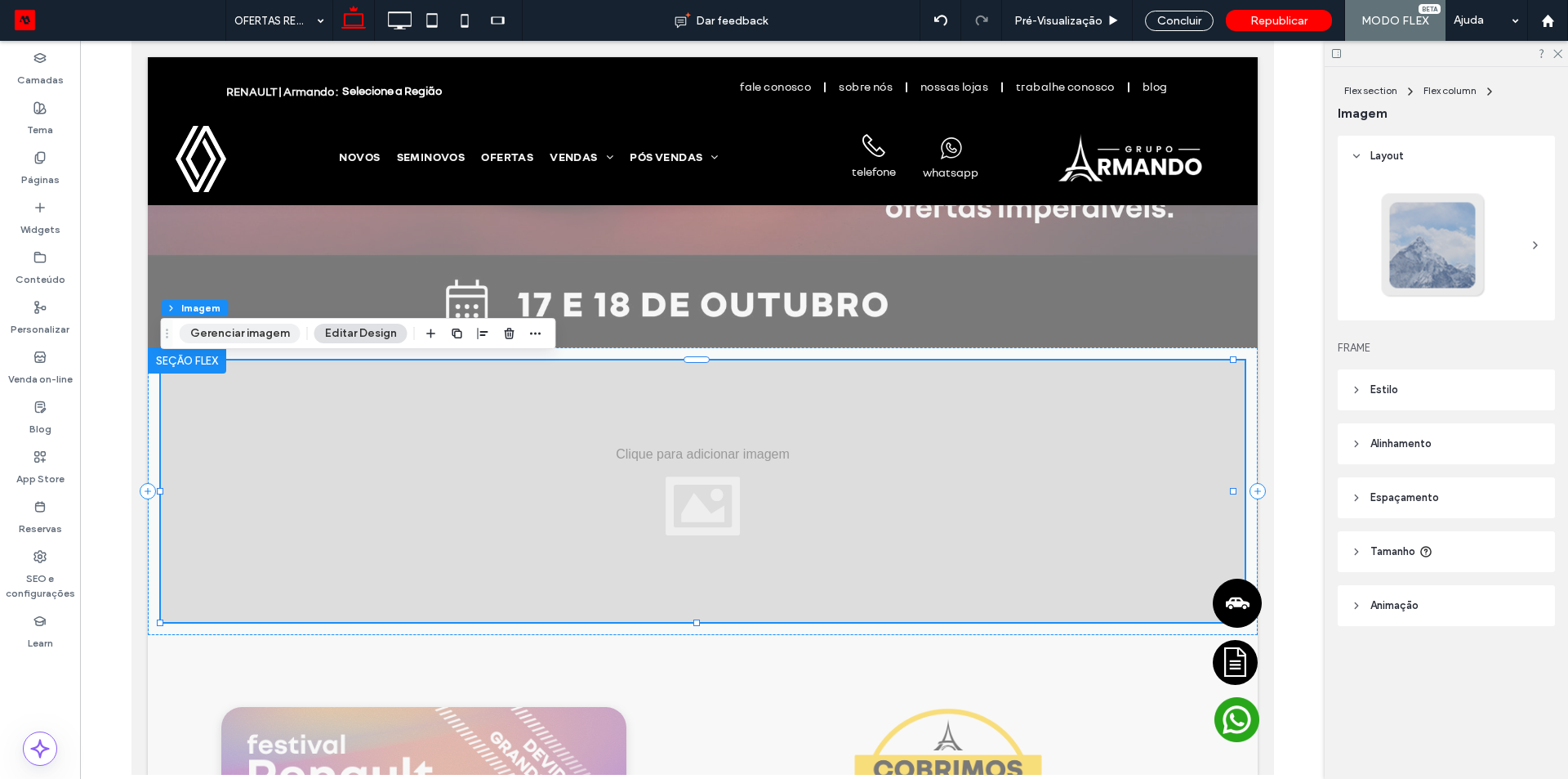
click at [257, 330] on button "Gerenciar imagem" at bounding box center [240, 334] width 121 height 20
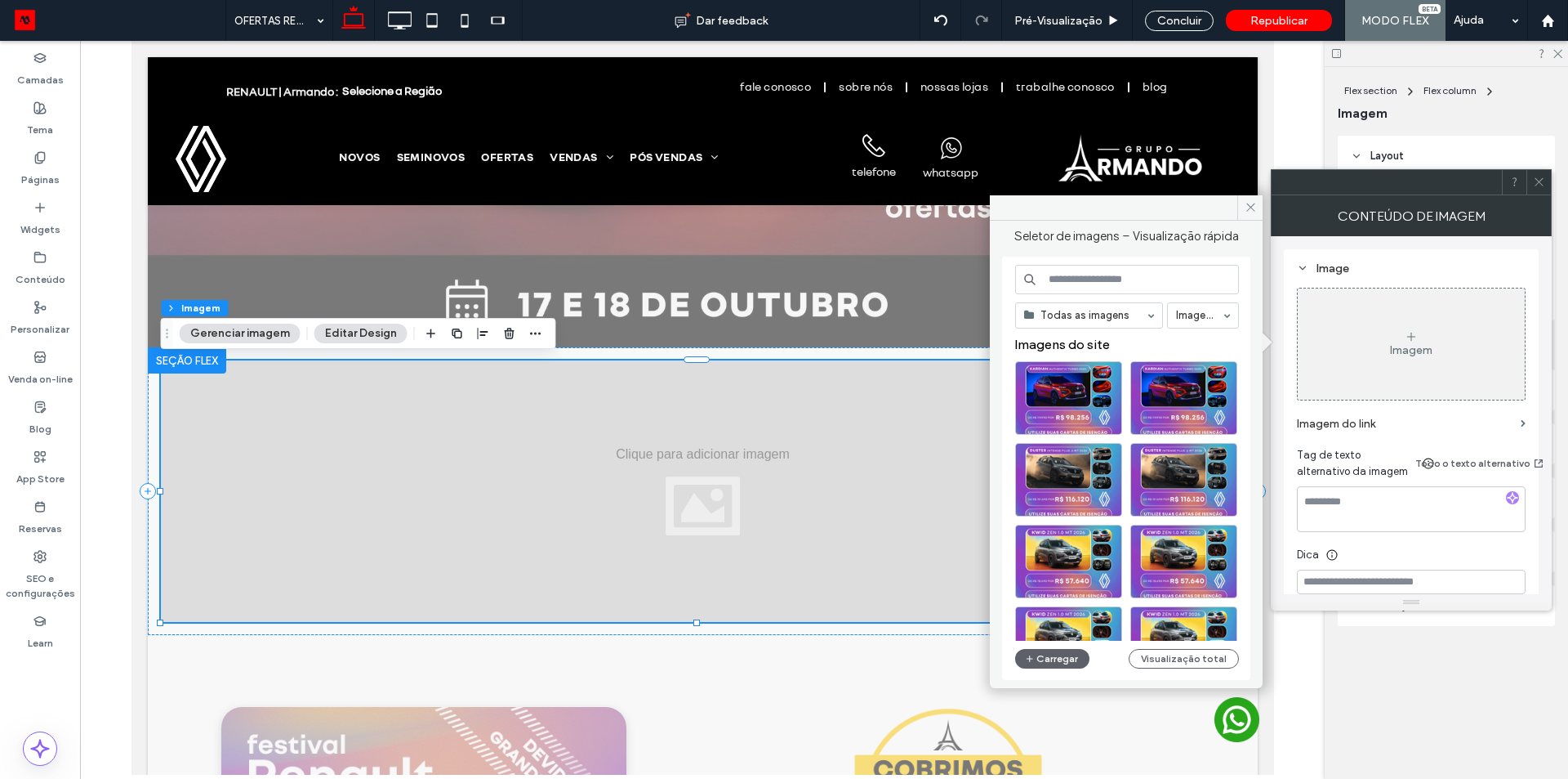
click at [1102, 281] on input at bounding box center [1127, 279] width 224 height 29
paste input "**********"
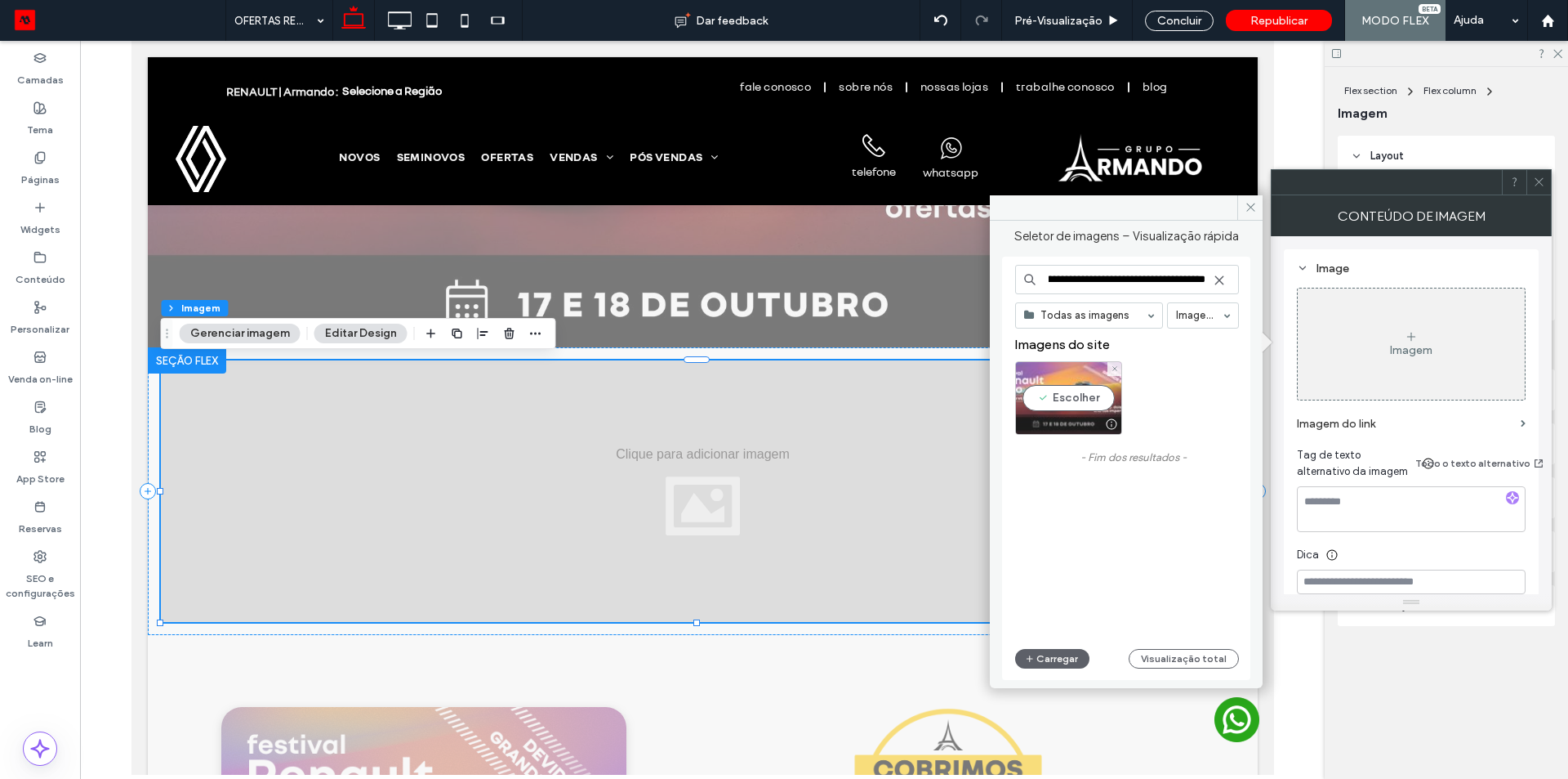
type input "**********"
click at [1079, 406] on div "Escolher" at bounding box center [1068, 398] width 107 height 74
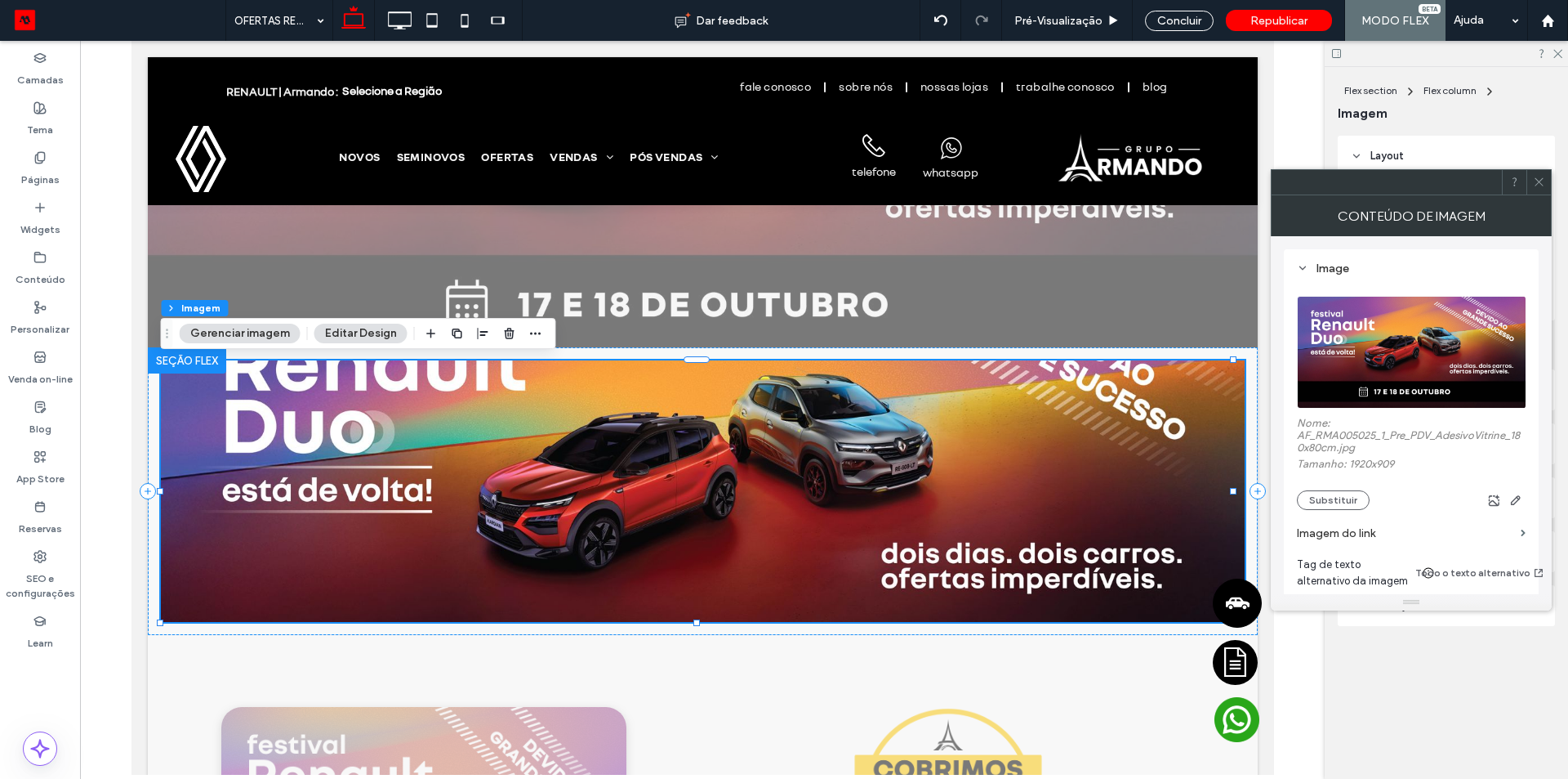
click at [1541, 177] on icon at bounding box center [1539, 182] width 12 height 12
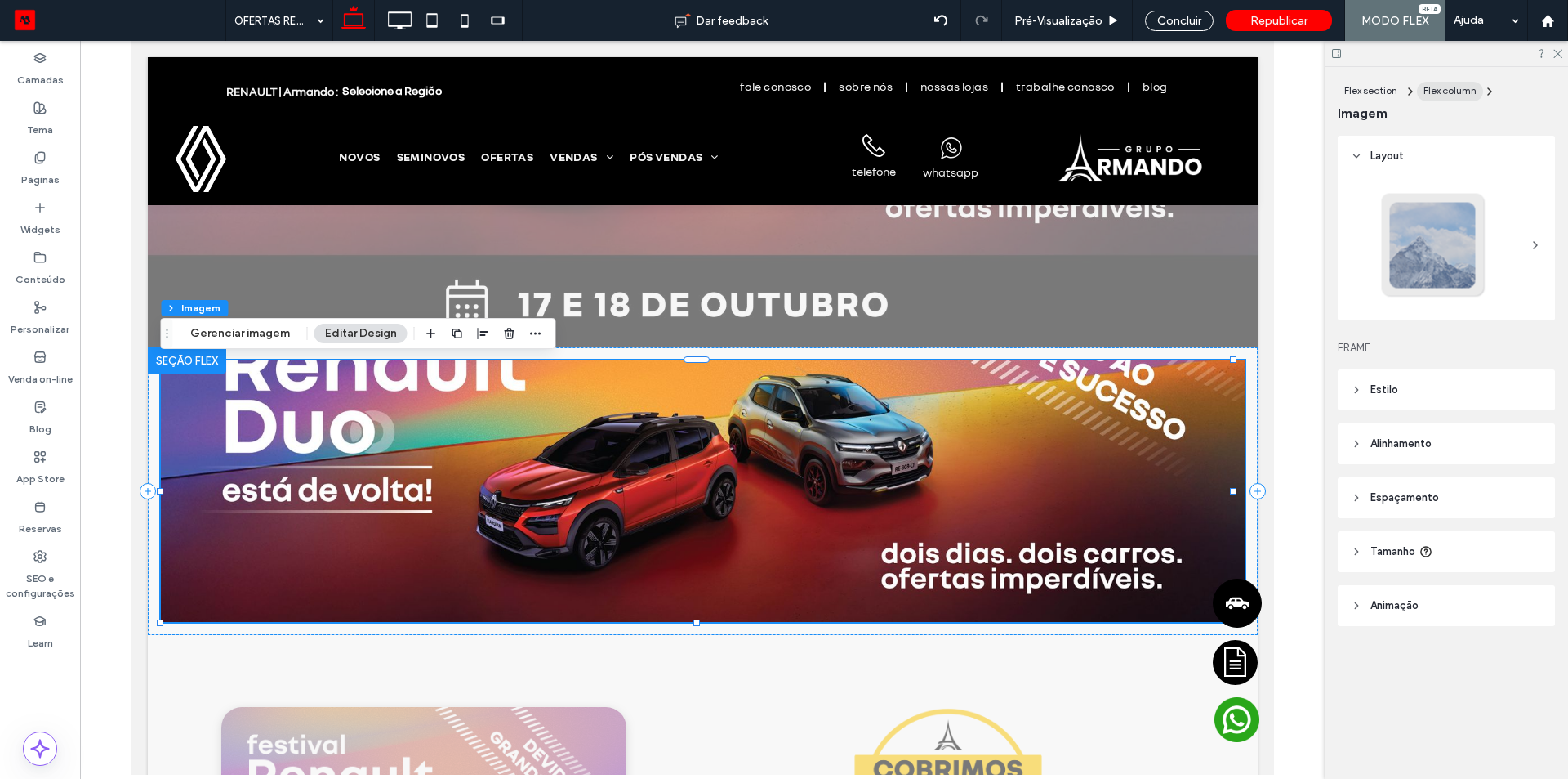
click at [1456, 91] on span "Flex column" at bounding box center [1450, 90] width 53 height 12
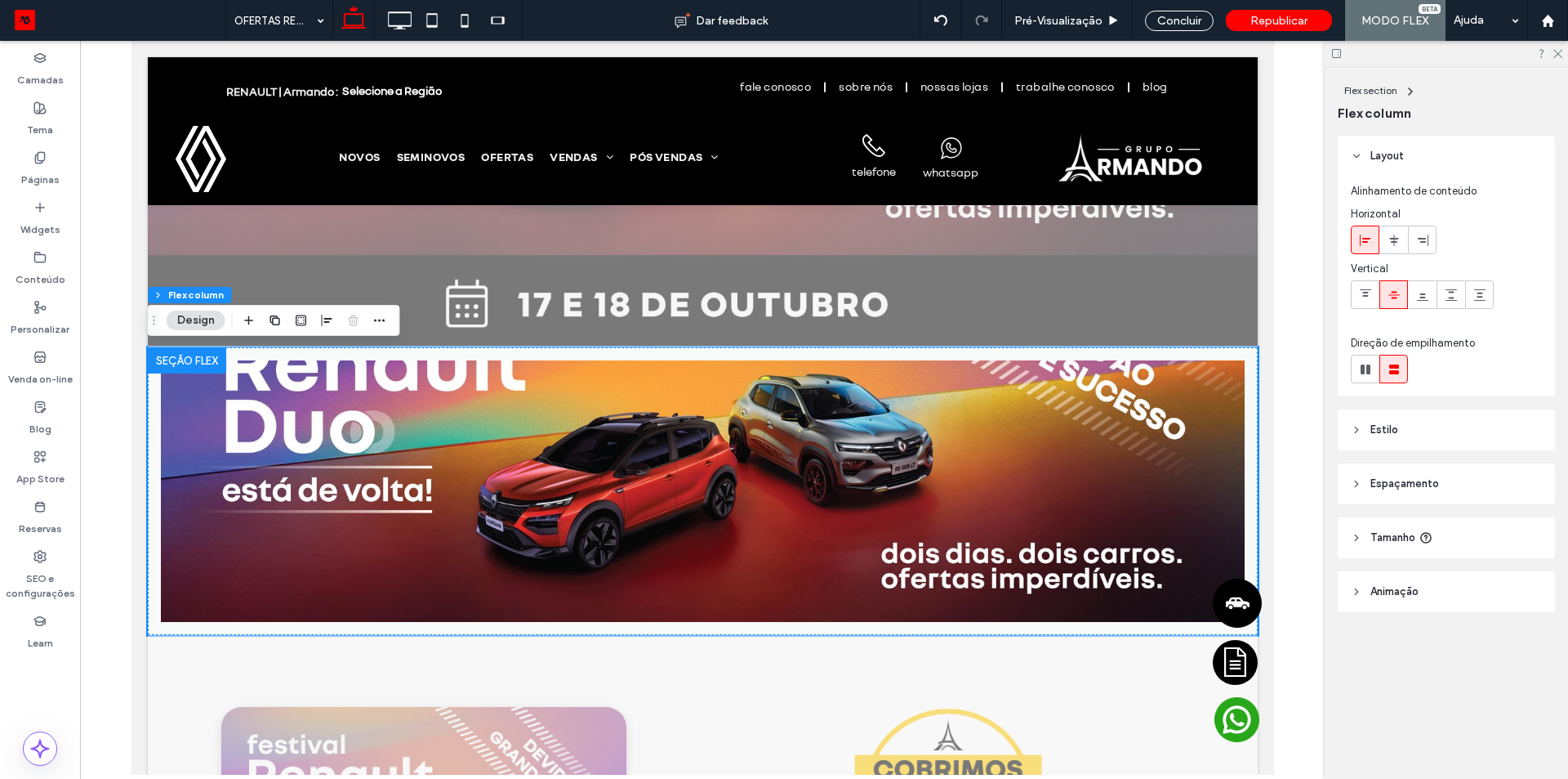
click at [1405, 483] on span "Espaçamento" at bounding box center [1405, 484] width 69 height 16
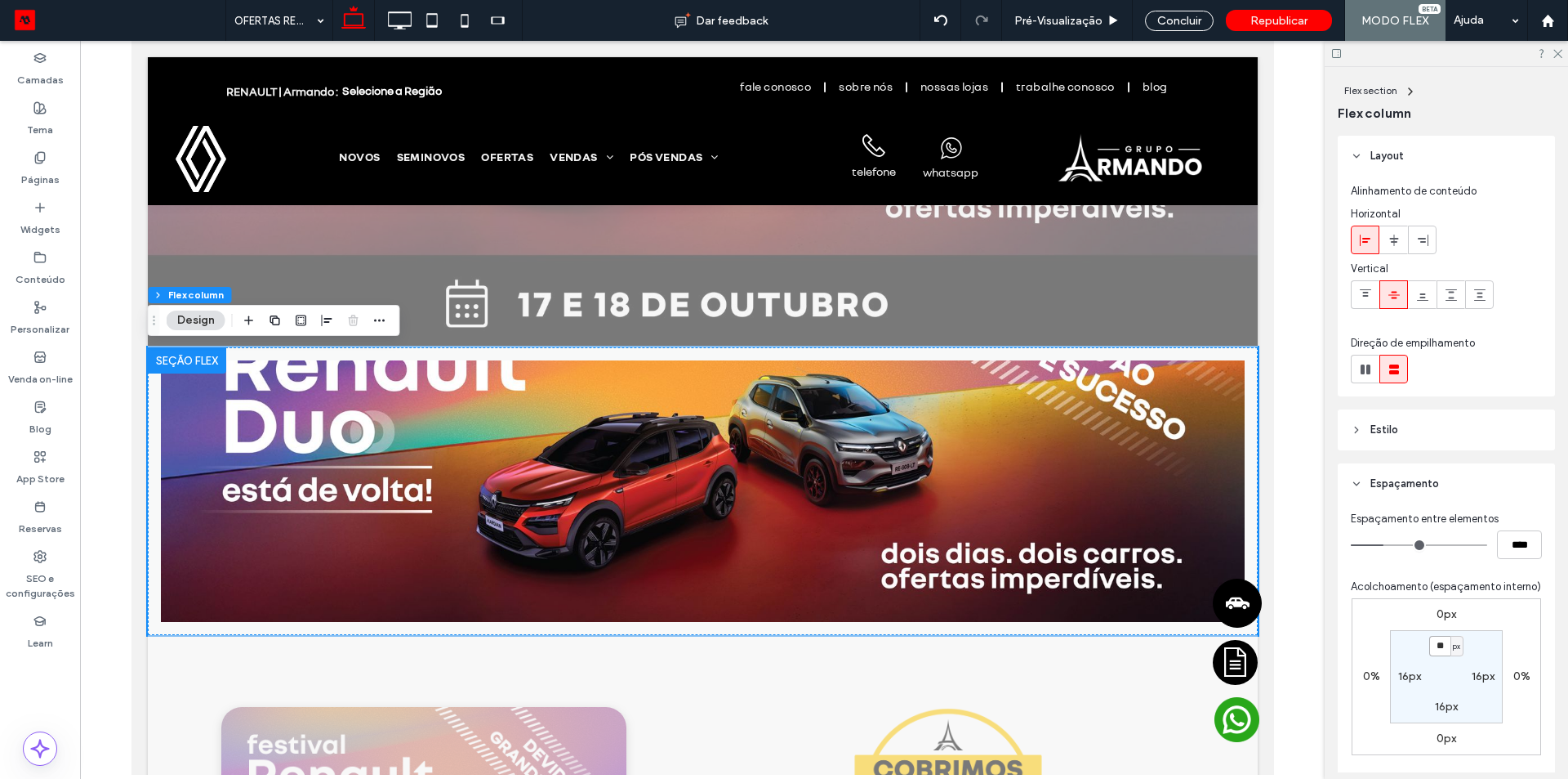
click at [1438, 654] on input "**" at bounding box center [1439, 646] width 21 height 20
type input "*"
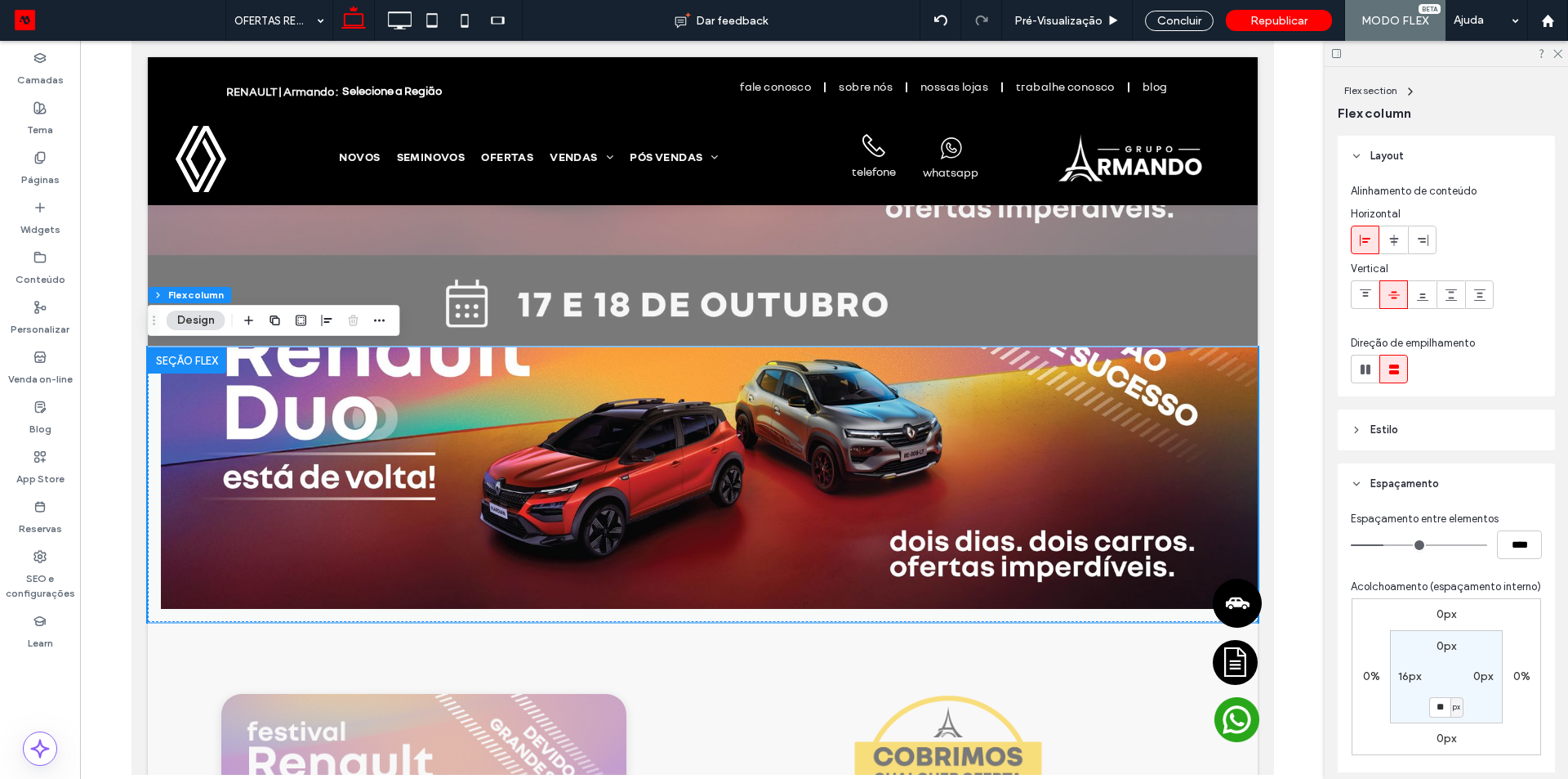
type input "*"
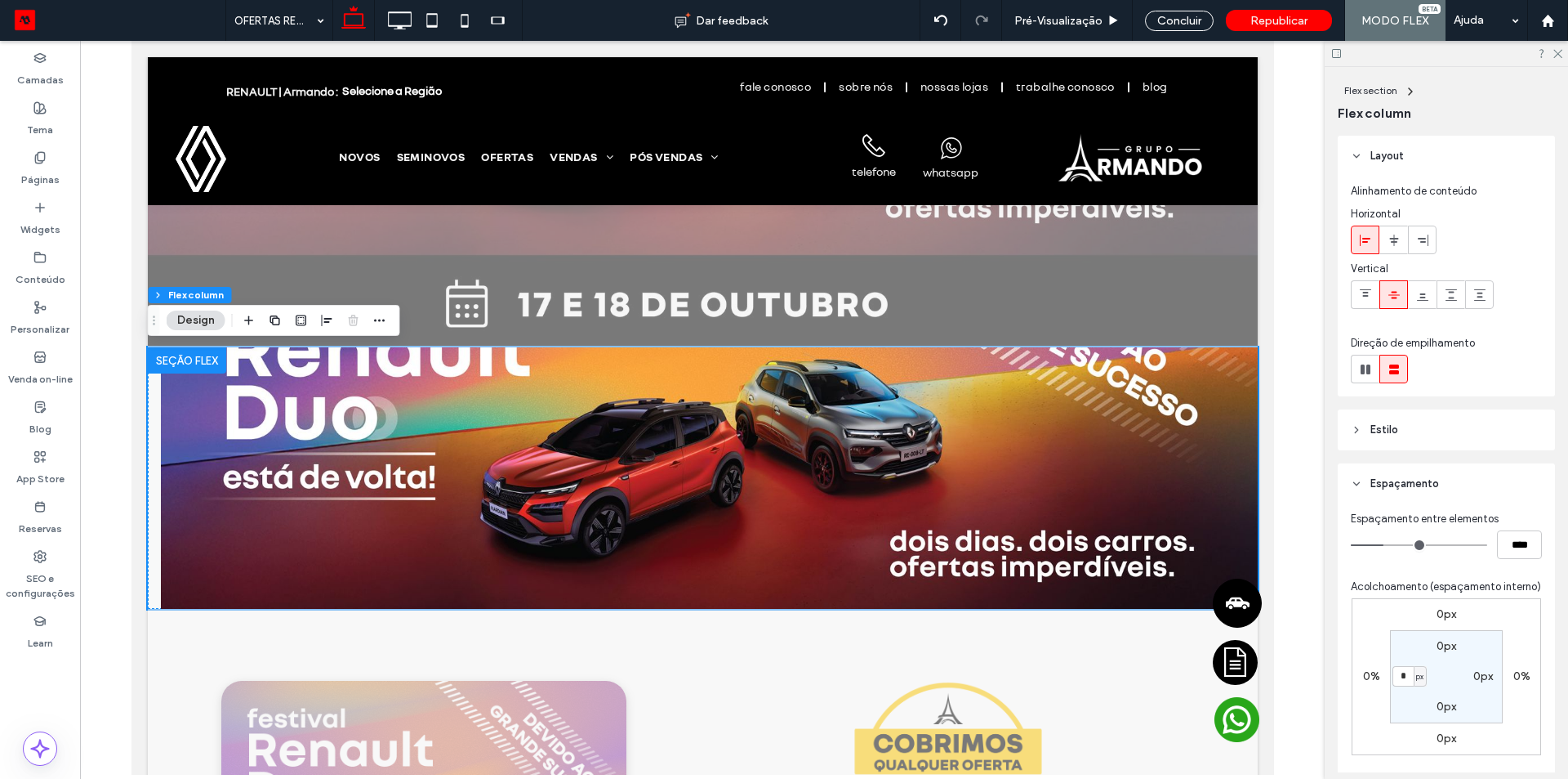
type input "*"
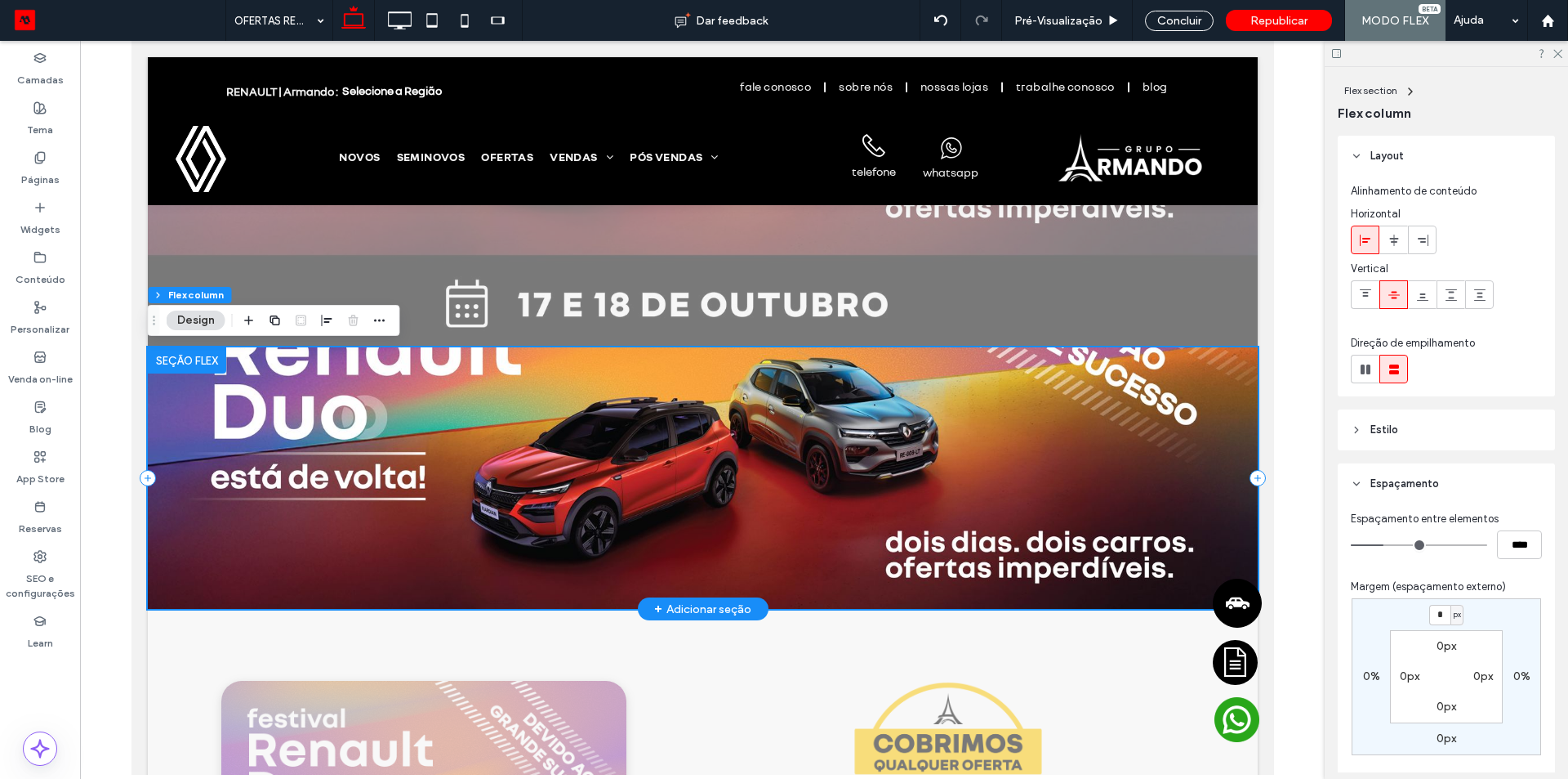
click at [988, 524] on img at bounding box center [702, 478] width 1110 height 262
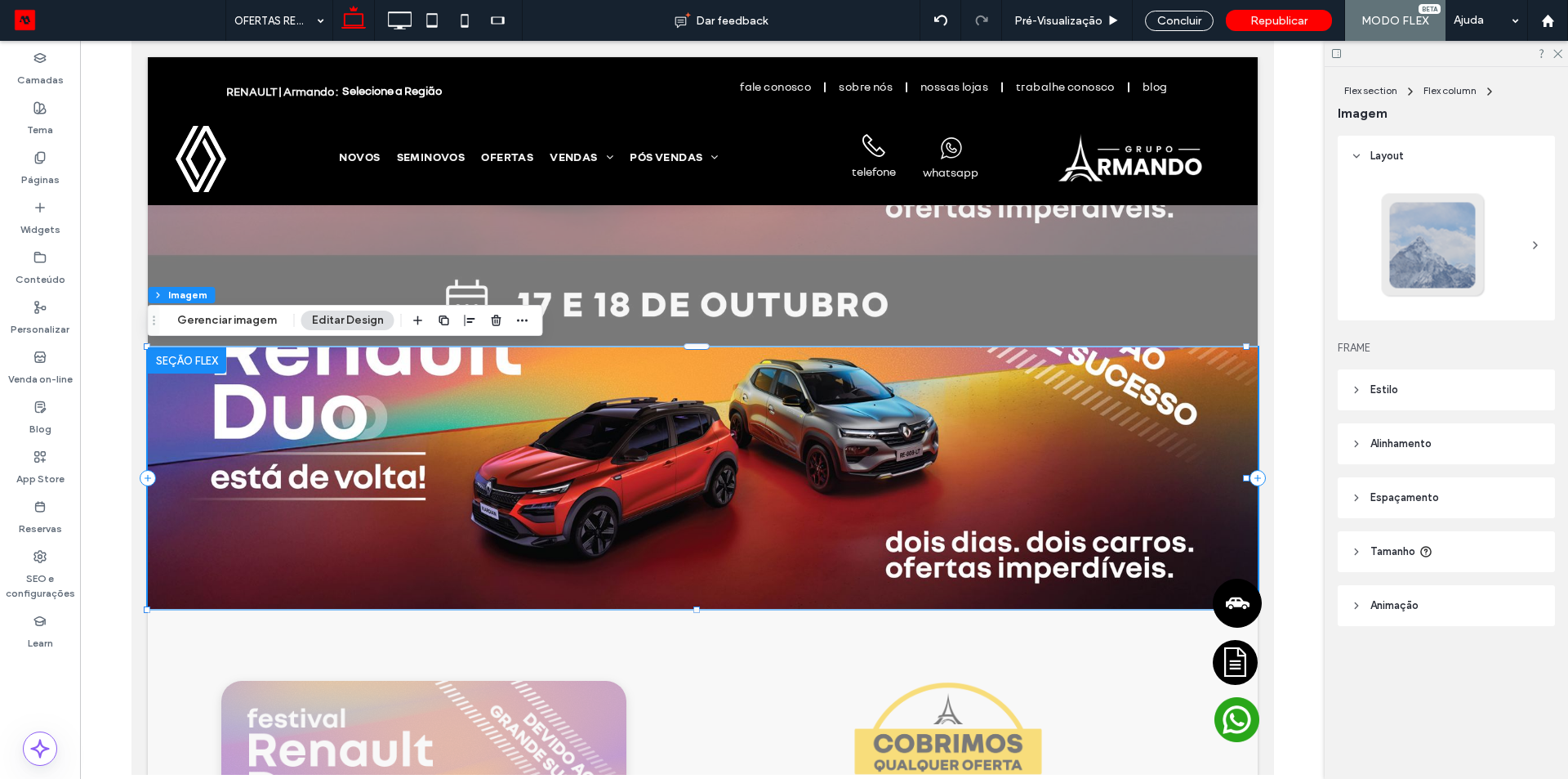
click at [1398, 497] on span "Espaçamento" at bounding box center [1405, 498] width 69 height 16
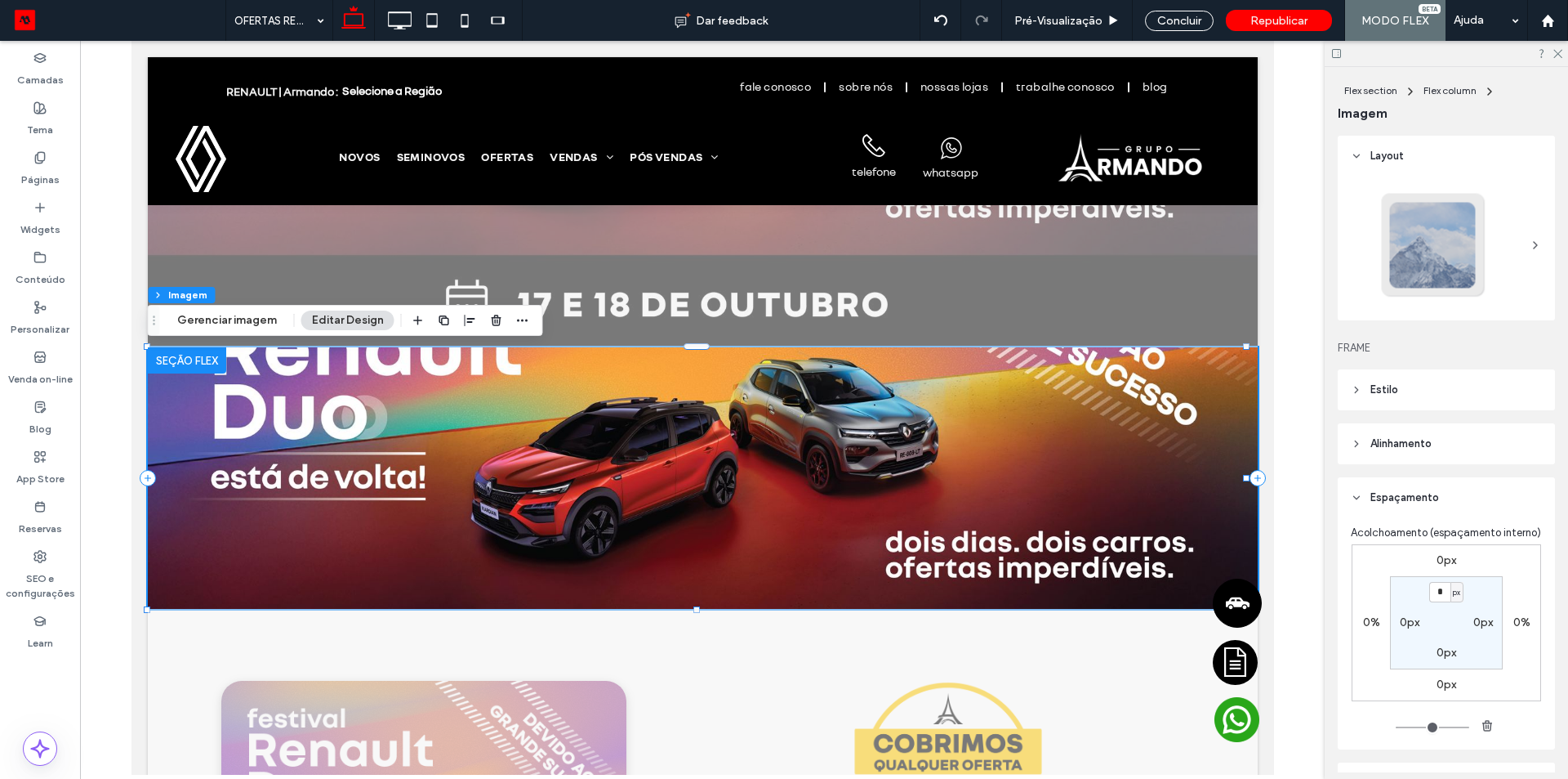
click at [1396, 491] on span "Espaçamento" at bounding box center [1405, 498] width 69 height 16
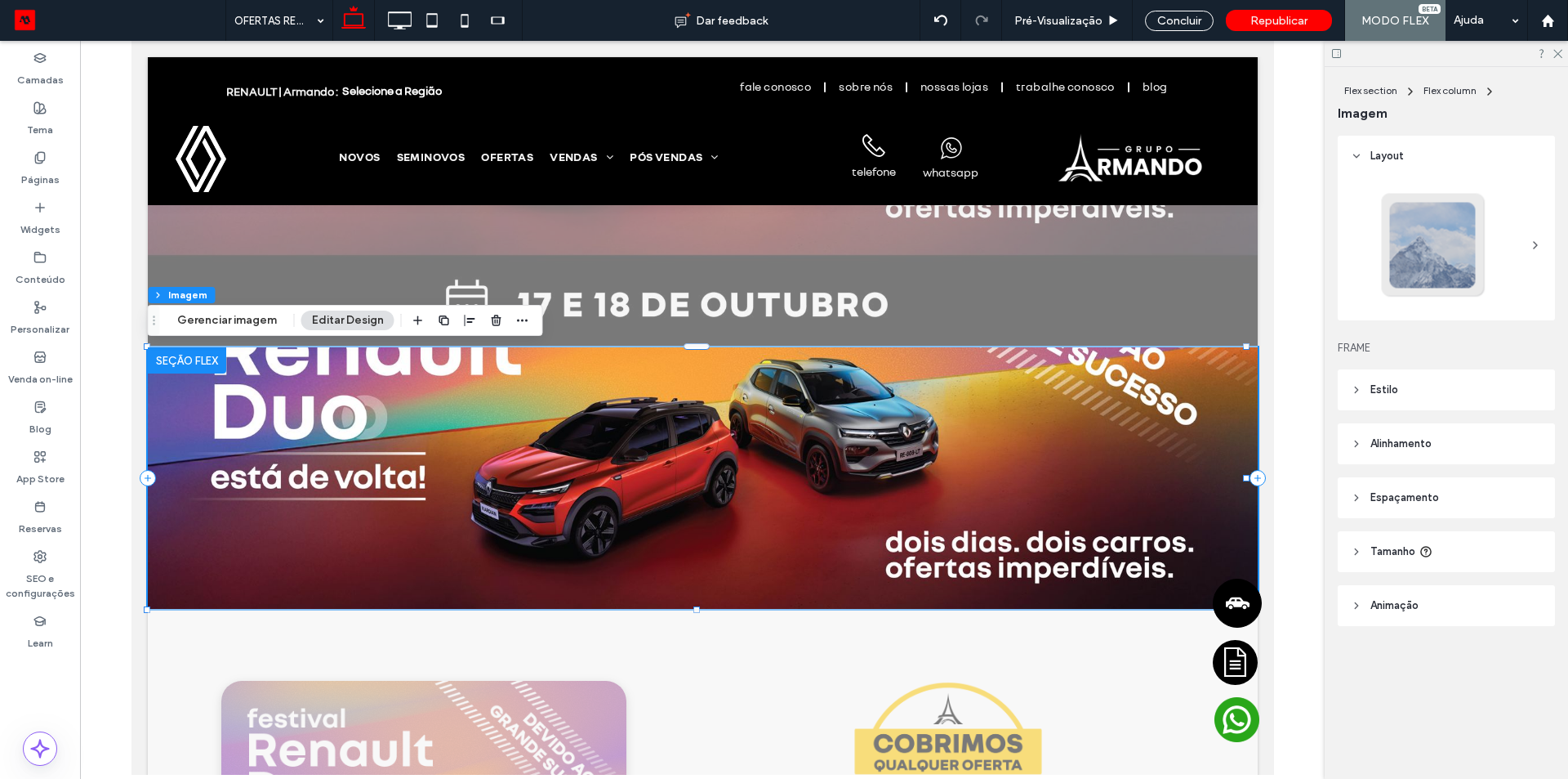
click at [1393, 562] on header "Tamanho" at bounding box center [1446, 551] width 217 height 41
click at [1522, 692] on div "px" at bounding box center [1530, 690] width 16 height 16
click at [1521, 668] on span "A" at bounding box center [1522, 661] width 7 height 16
type input "*"
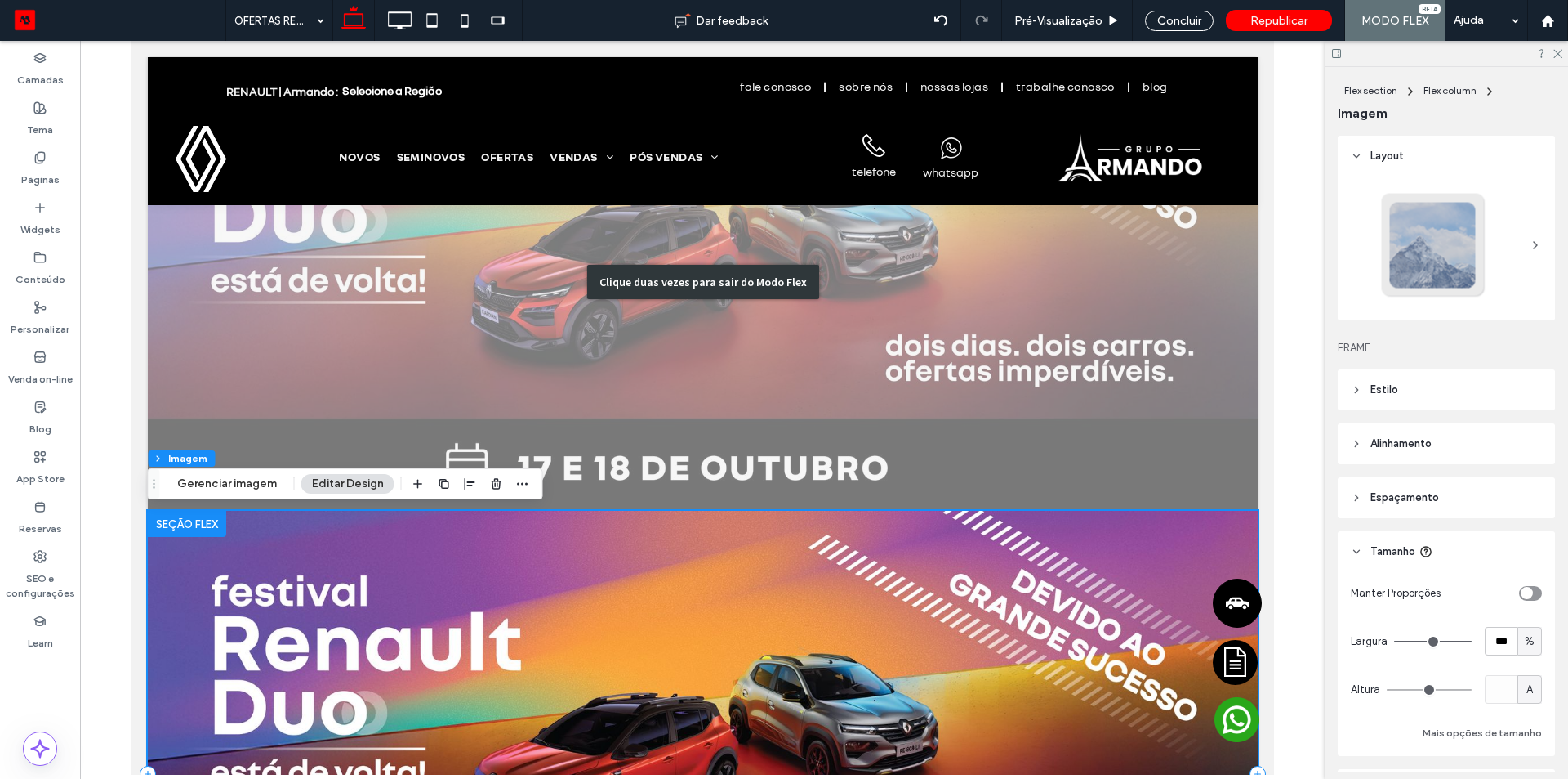
scroll to position [0, 0]
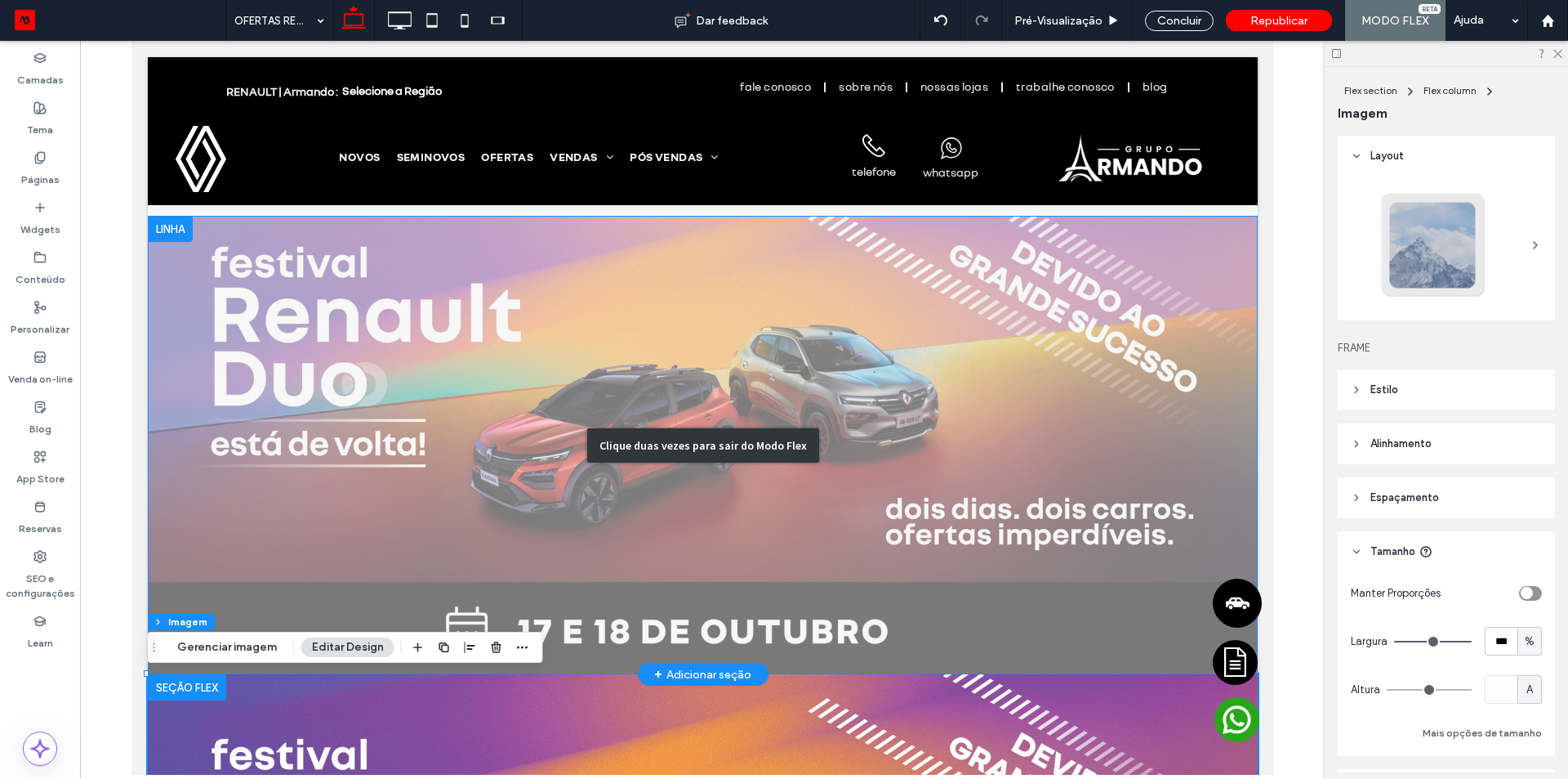
click at [974, 396] on div "Clique duas vezes para sair do Modo Flex" at bounding box center [702, 445] width 1110 height 459
click at [172, 229] on div "Clique duas vezes para sair do Modo Flex" at bounding box center [702, 445] width 1110 height 459
click at [223, 229] on div "Click To Paste Click To Paste Click To Paste Click To Paste Linha + Adicionar s…" at bounding box center [702, 445] width 1110 height 459
click at [719, 441] on div "Click To Paste Click To Paste Click To Paste Click To Paste" at bounding box center [703, 446] width 980 height 82
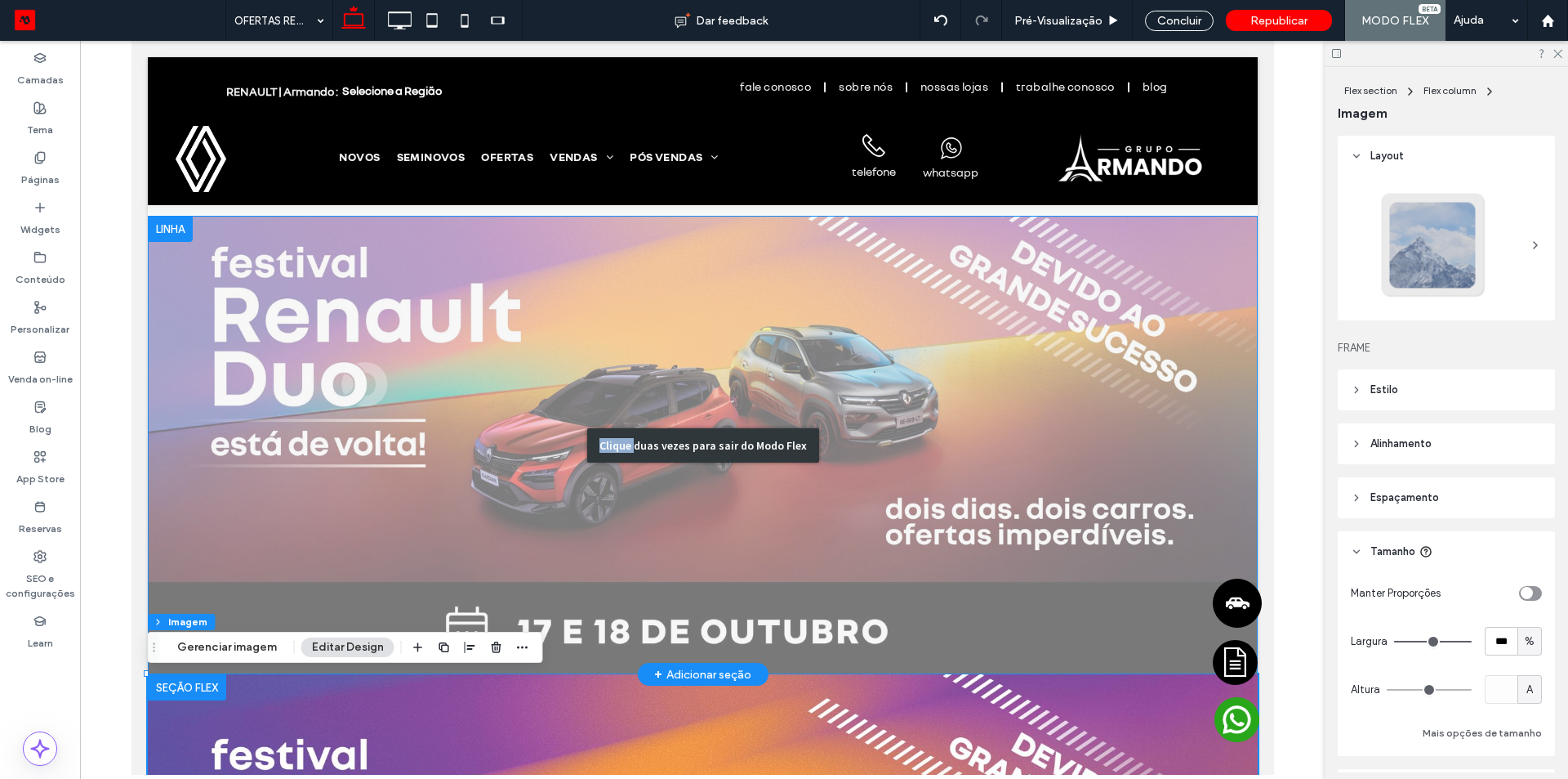
click at [719, 441] on div "Click To Paste Click To Paste Click To Paste Click To Paste" at bounding box center [703, 446] width 980 height 82
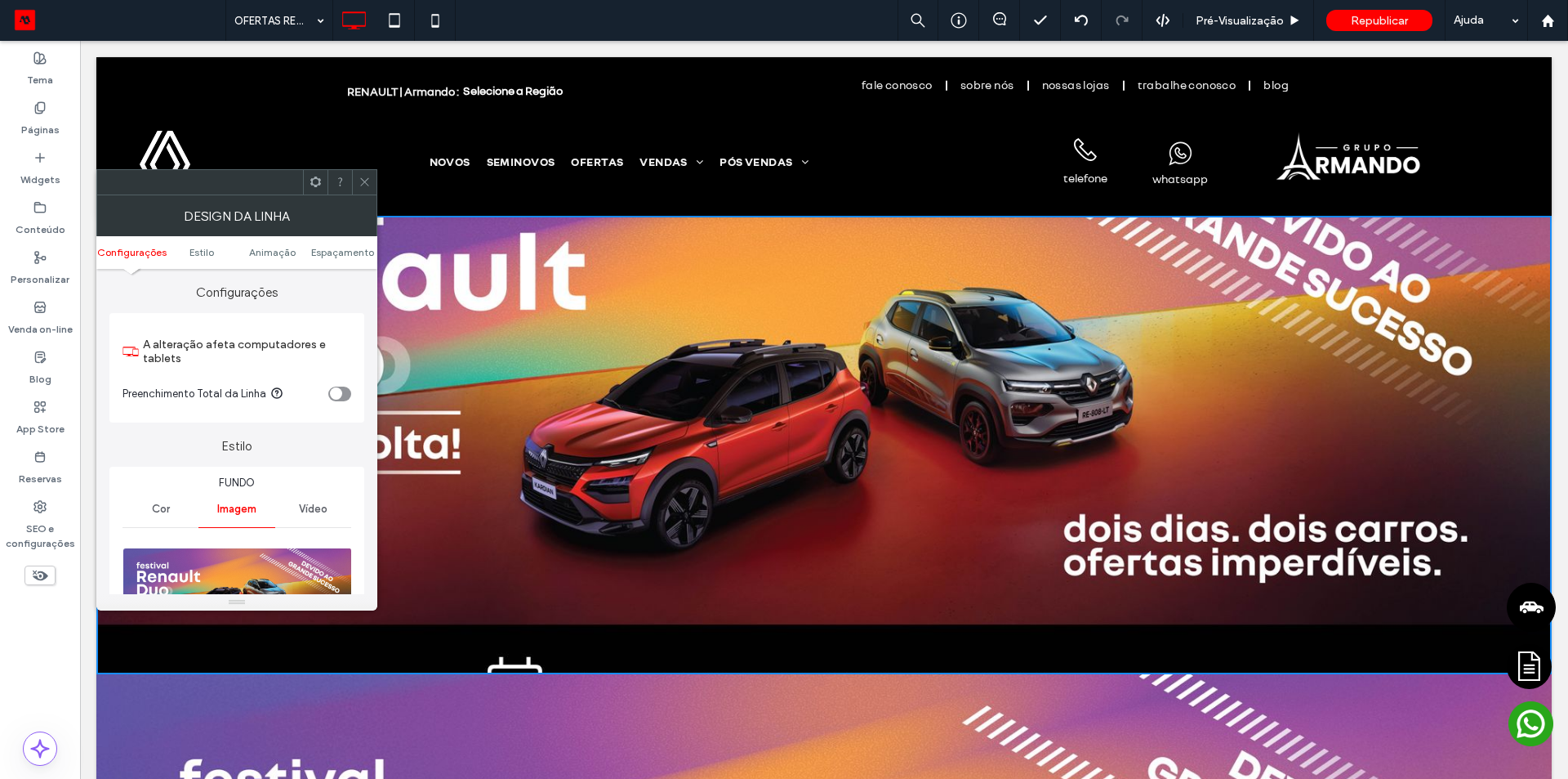
click at [365, 180] on icon at bounding box center [365, 182] width 12 height 12
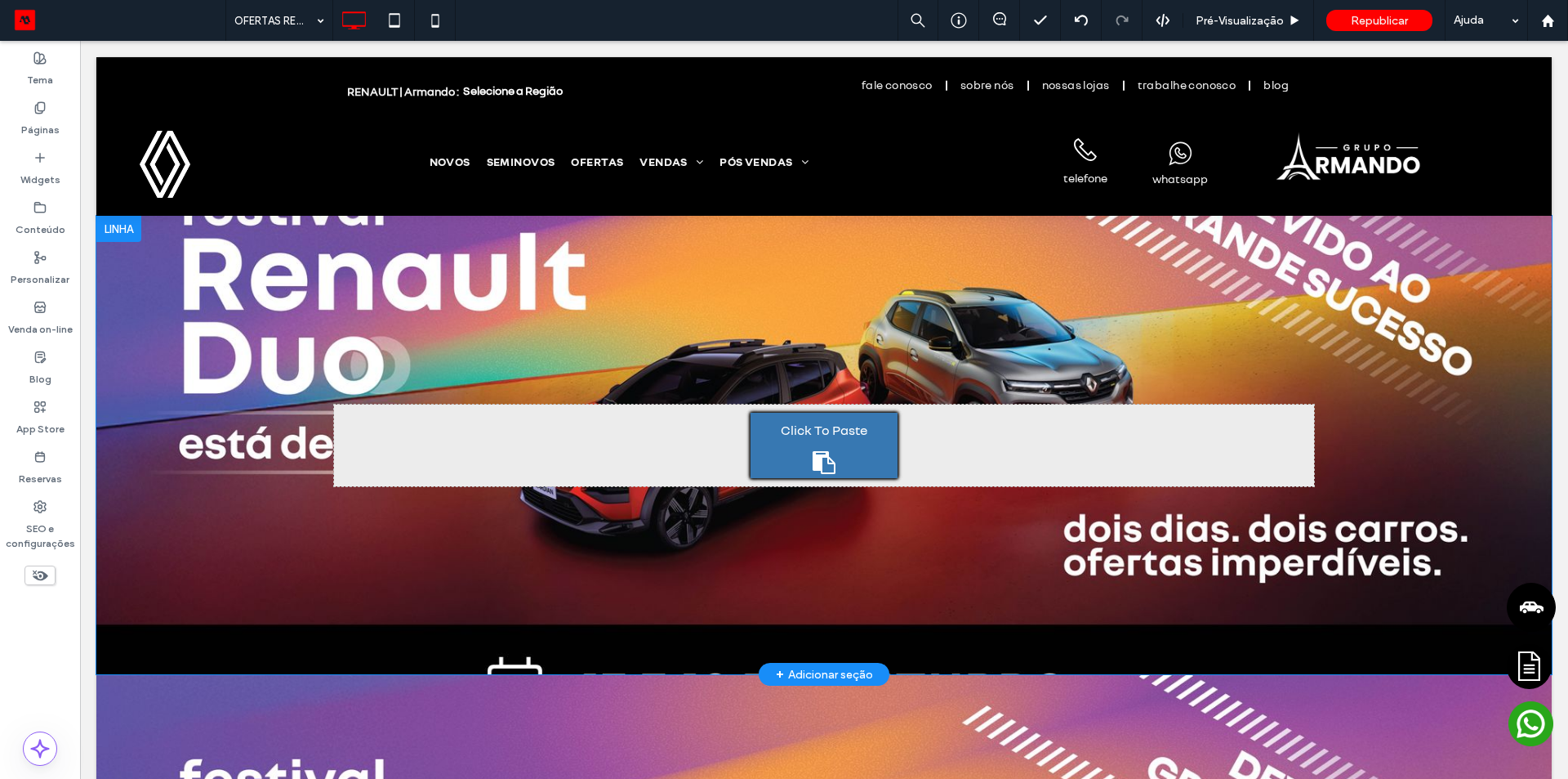
click at [116, 225] on div at bounding box center [118, 229] width 45 height 26
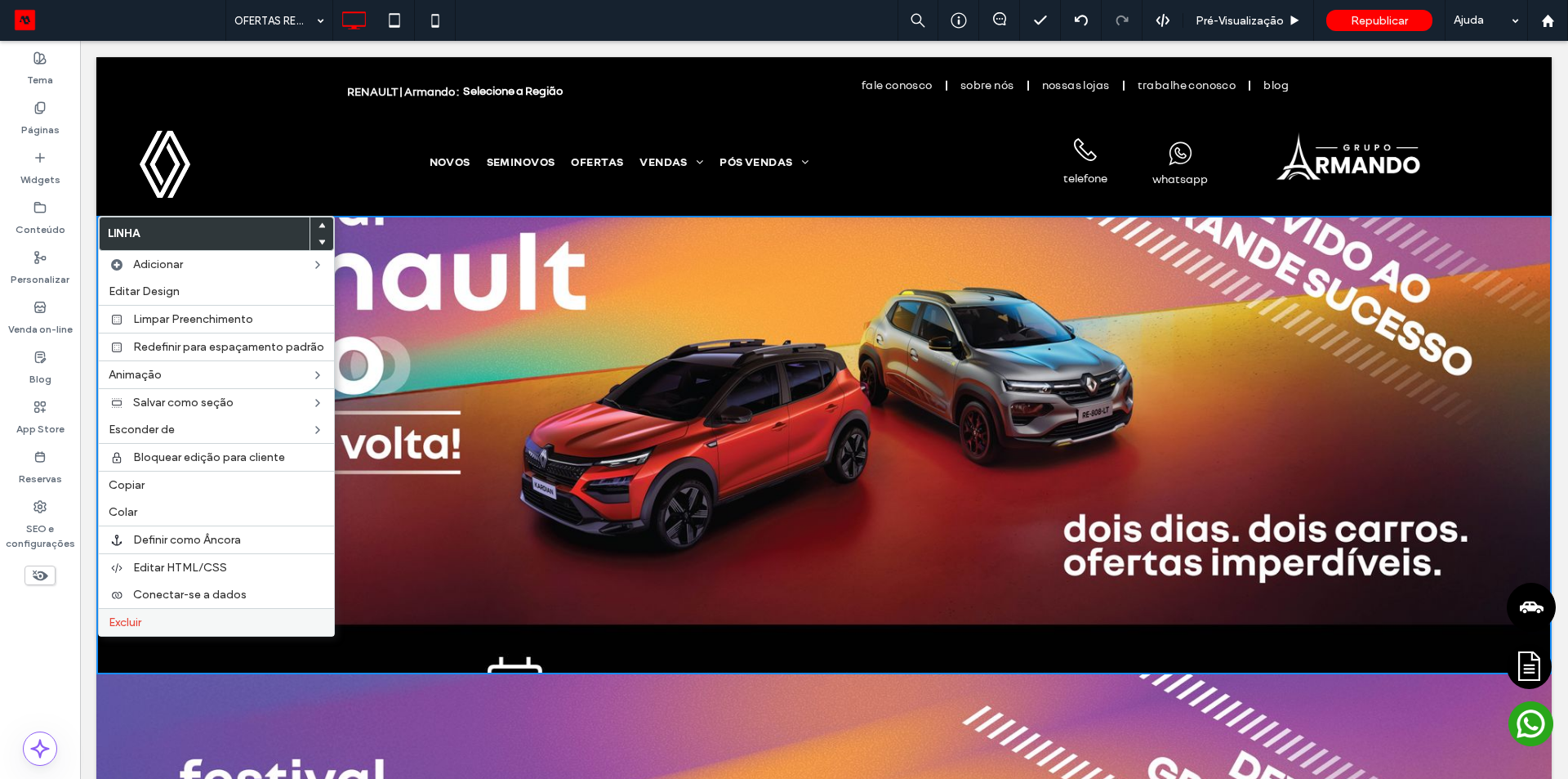
click at [161, 625] on label "Excluir" at bounding box center [217, 623] width 216 height 14
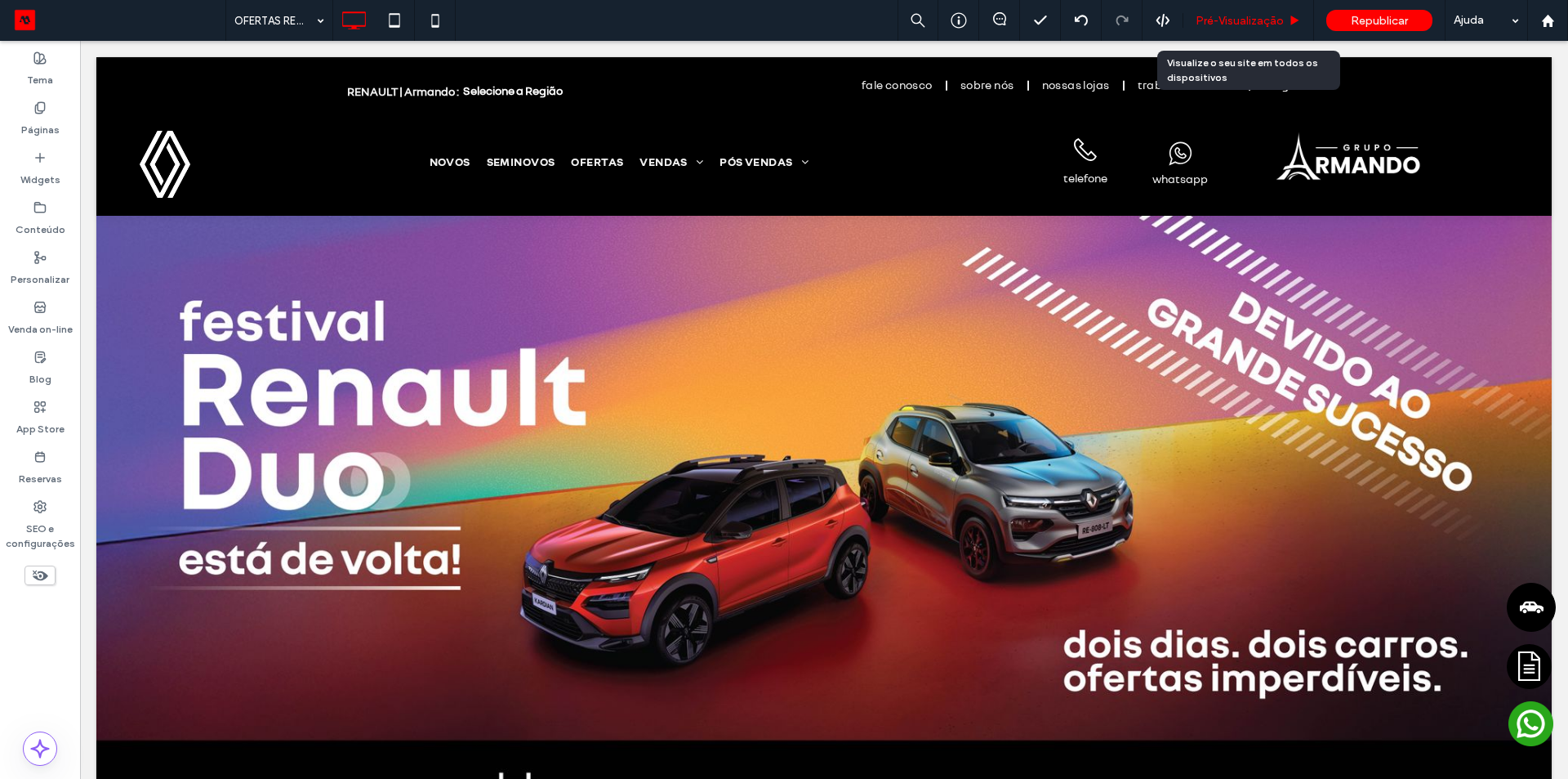
click at [1223, 16] on span "Pré-Visualizaçāo" at bounding box center [1240, 21] width 88 height 14
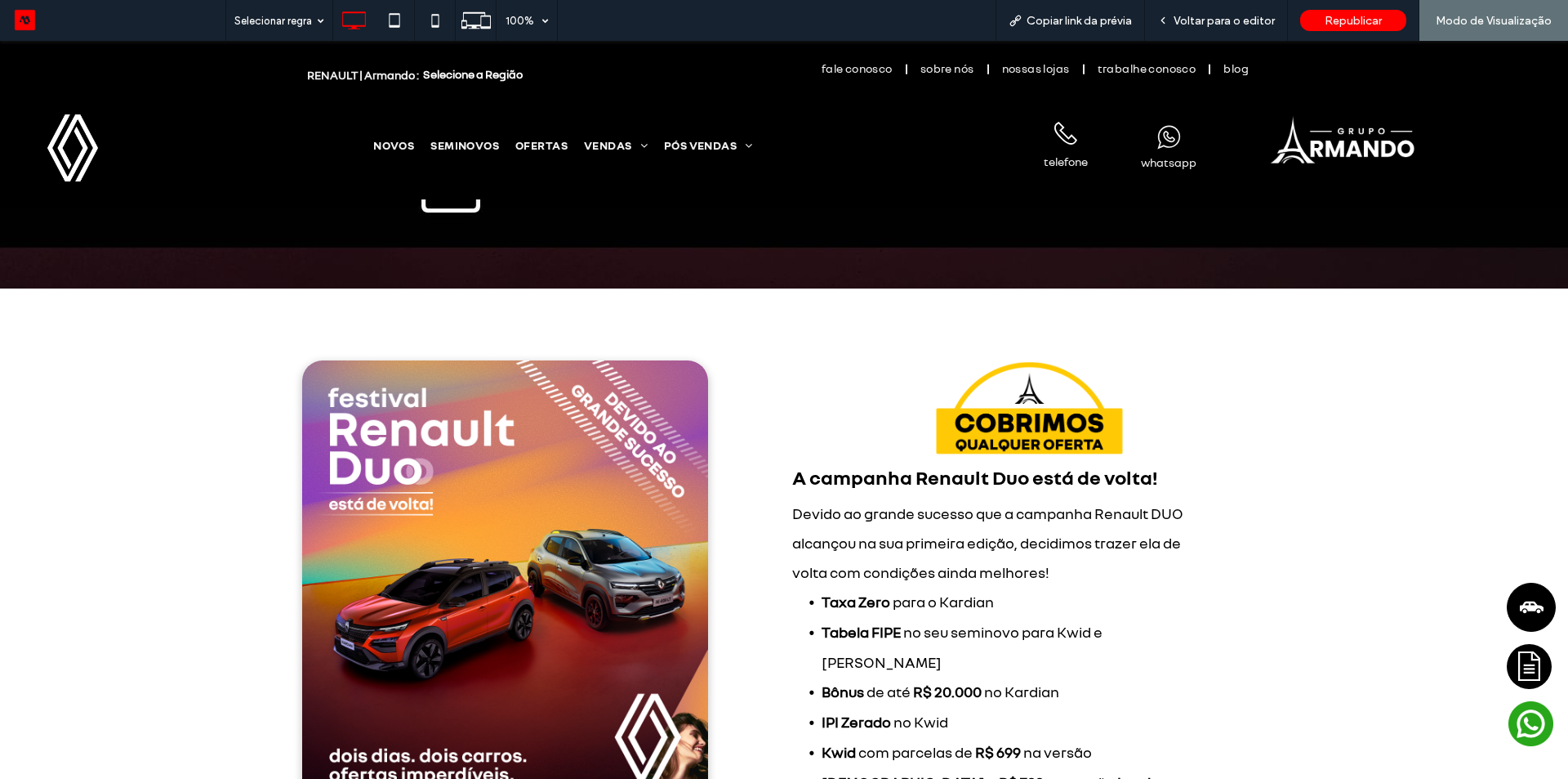
scroll to position [981, 0]
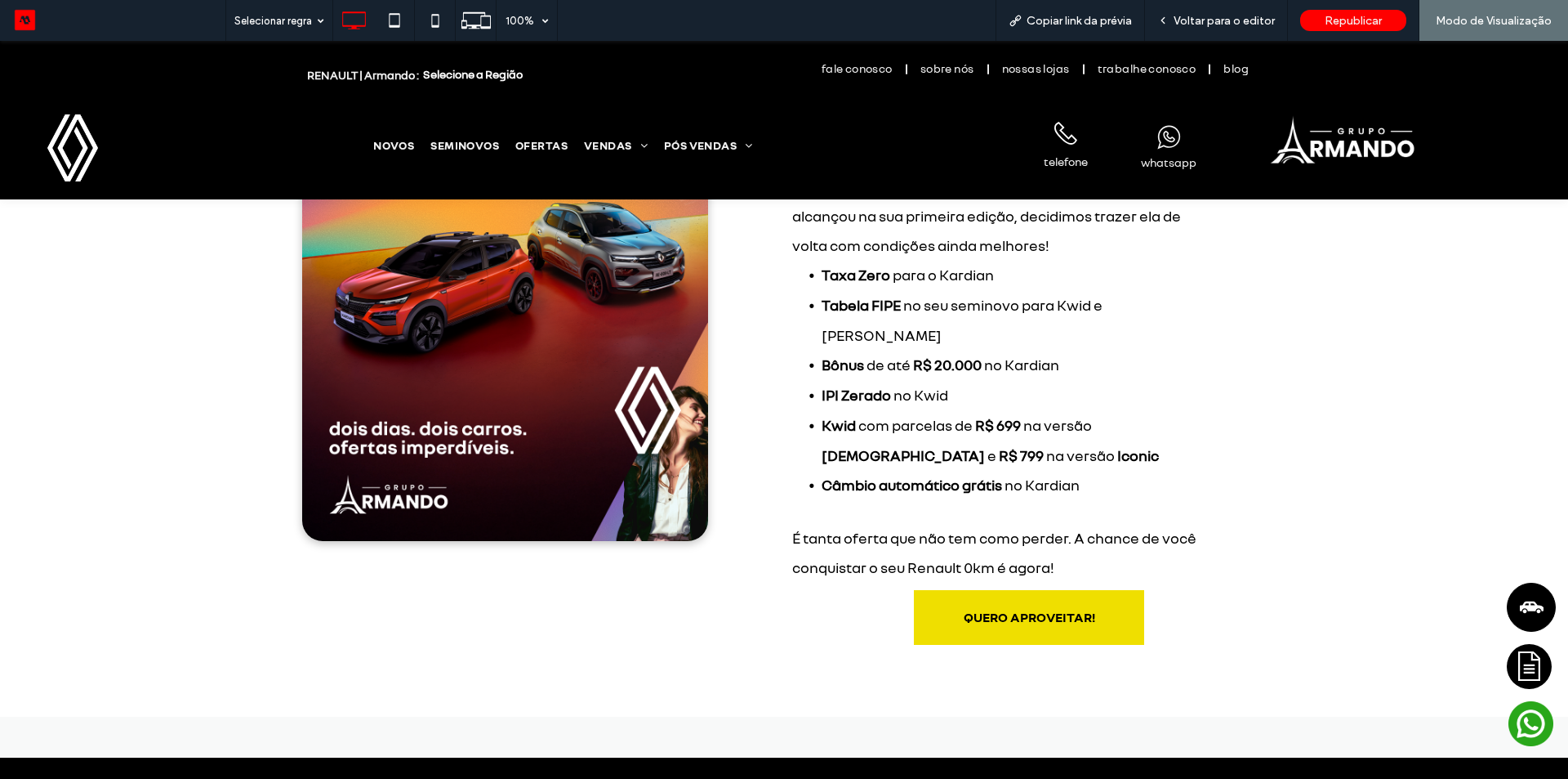
click at [1016, 609] on span "QUERO APROVEITAR!" at bounding box center [1030, 617] width 132 height 16
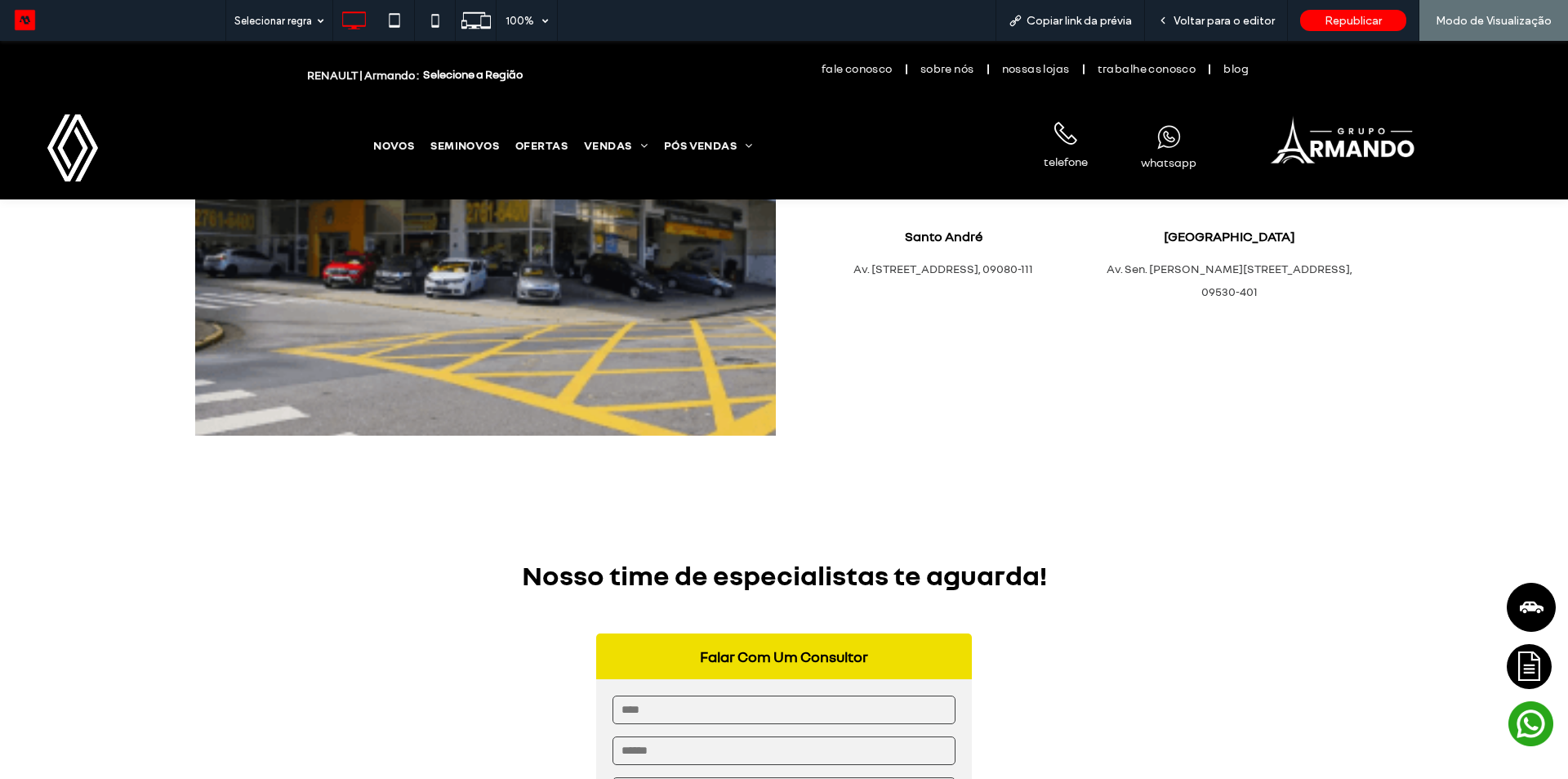
scroll to position [3385, 0]
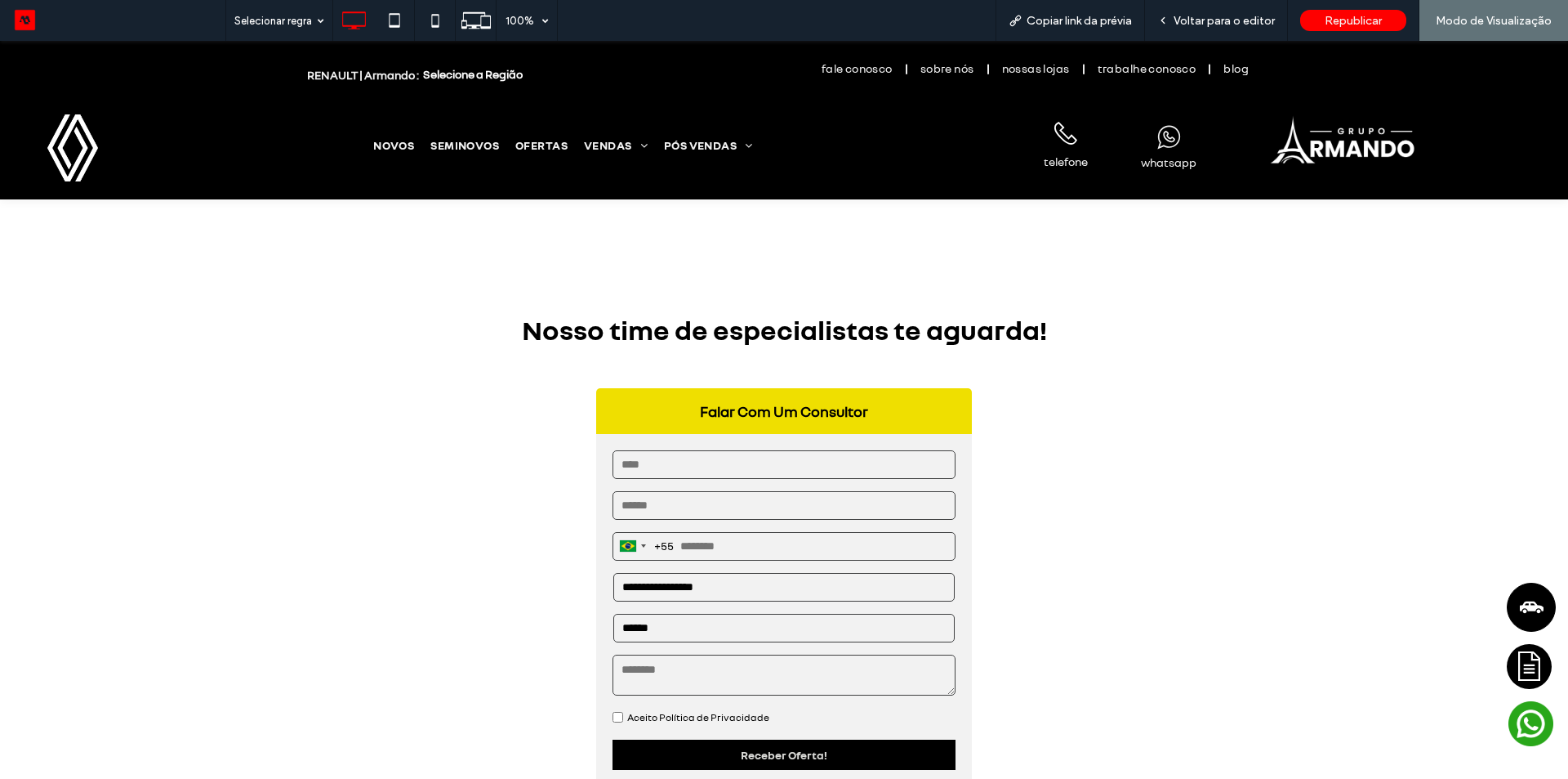
click at [710, 573] on select "**********" at bounding box center [784, 587] width 341 height 29
click at [486, 597] on div "Nosso time de especialistas te aguarda! Falar Com Um Consultor Brazil +55 +55 2…" at bounding box center [784, 622] width 980 height 622
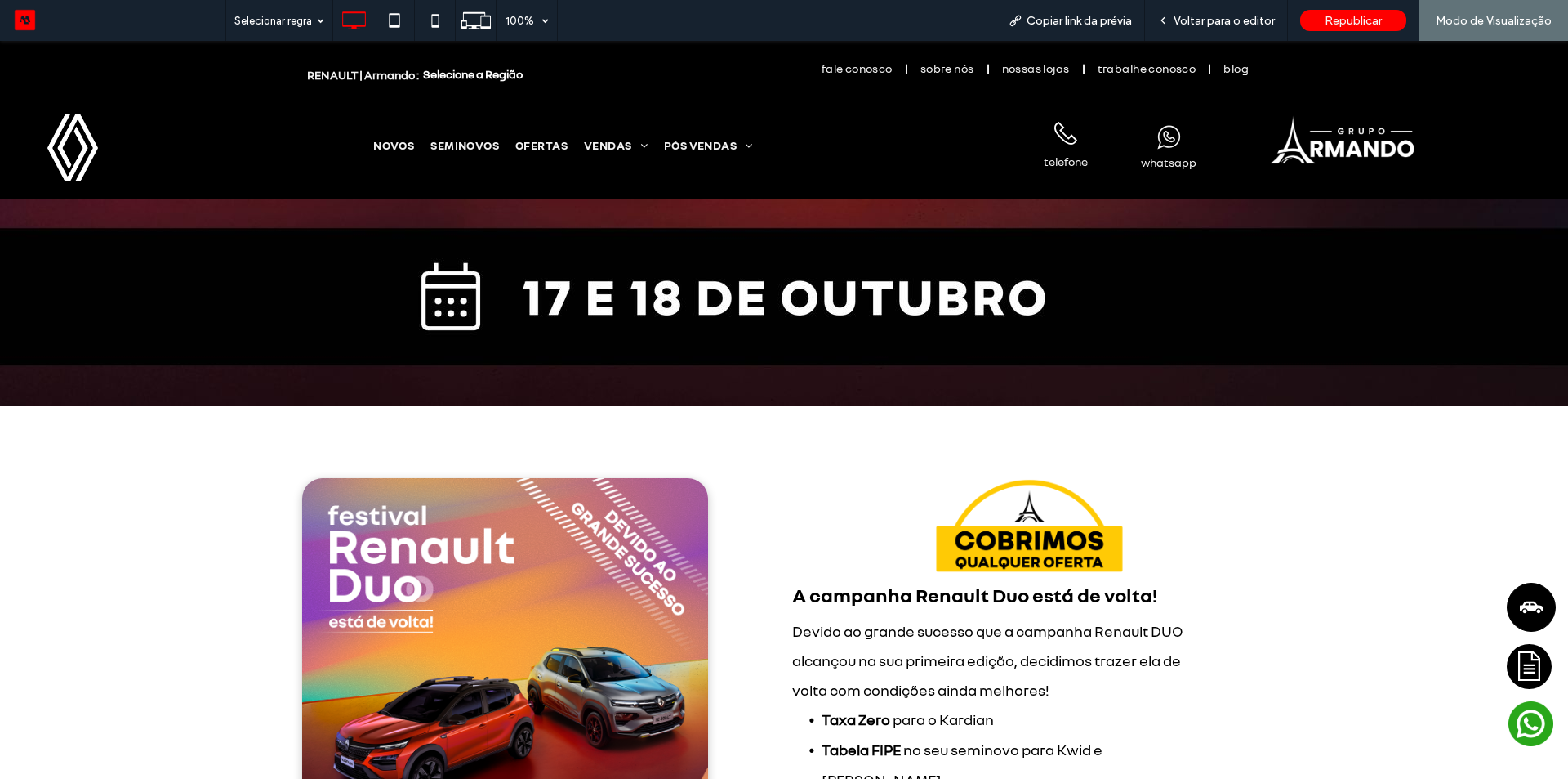
scroll to position [0, 0]
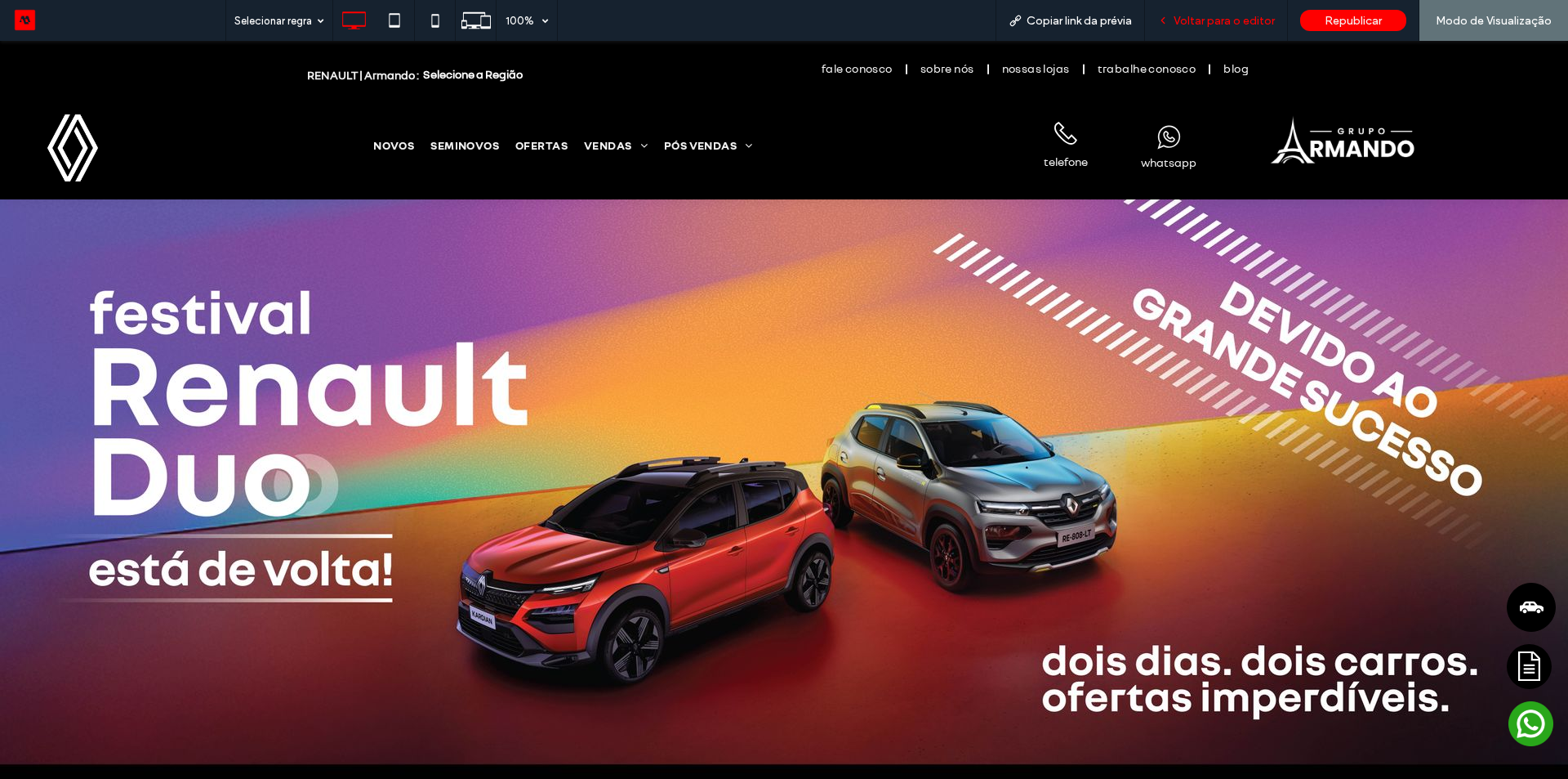
click at [1211, 25] on span "Voltar para o editor" at bounding box center [1224, 21] width 101 height 14
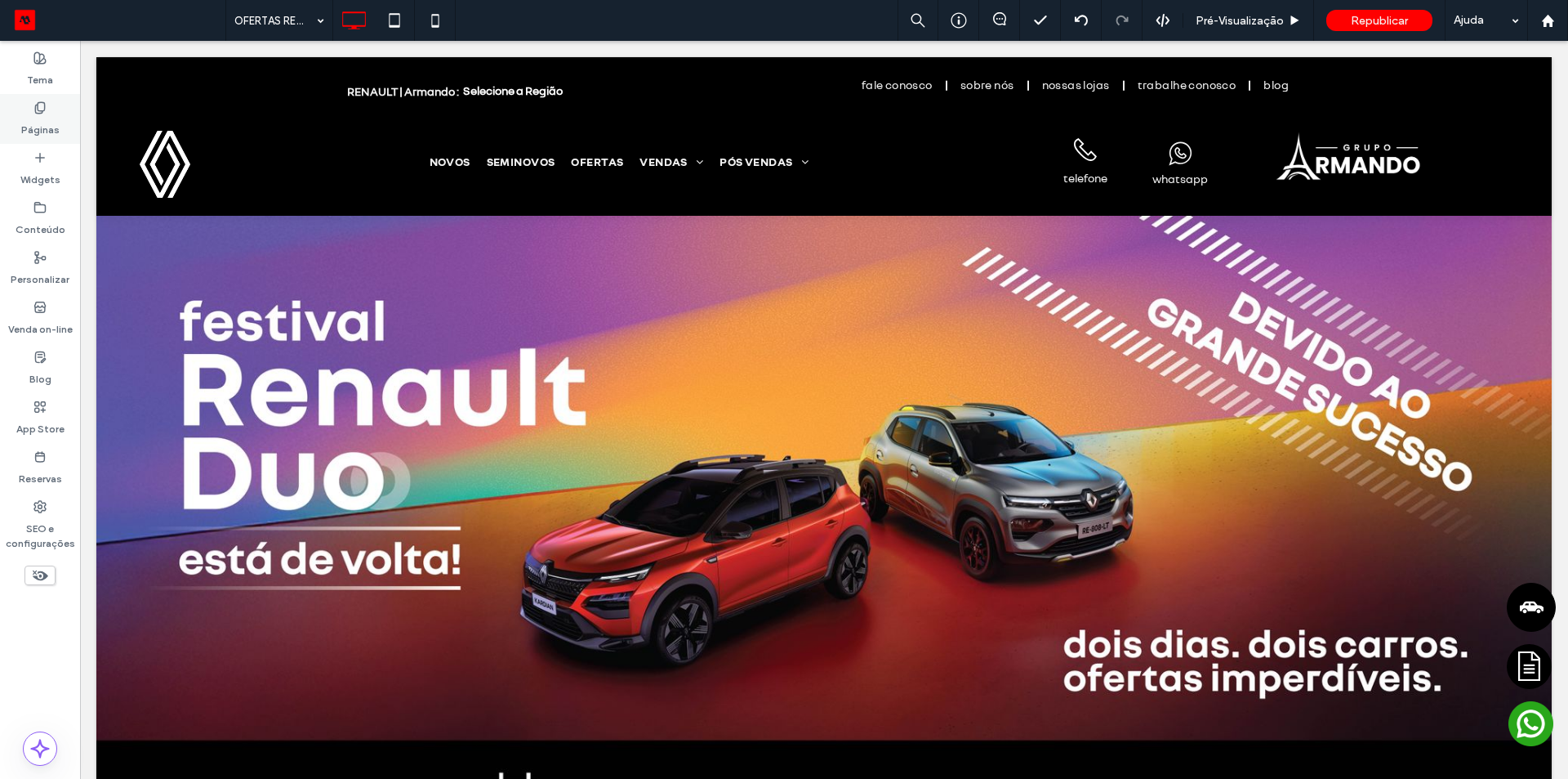
drag, startPoint x: 28, startPoint y: 114, endPoint x: 208, endPoint y: 172, distance: 189.1
click at [28, 114] on div "Páginas" at bounding box center [40, 119] width 80 height 50
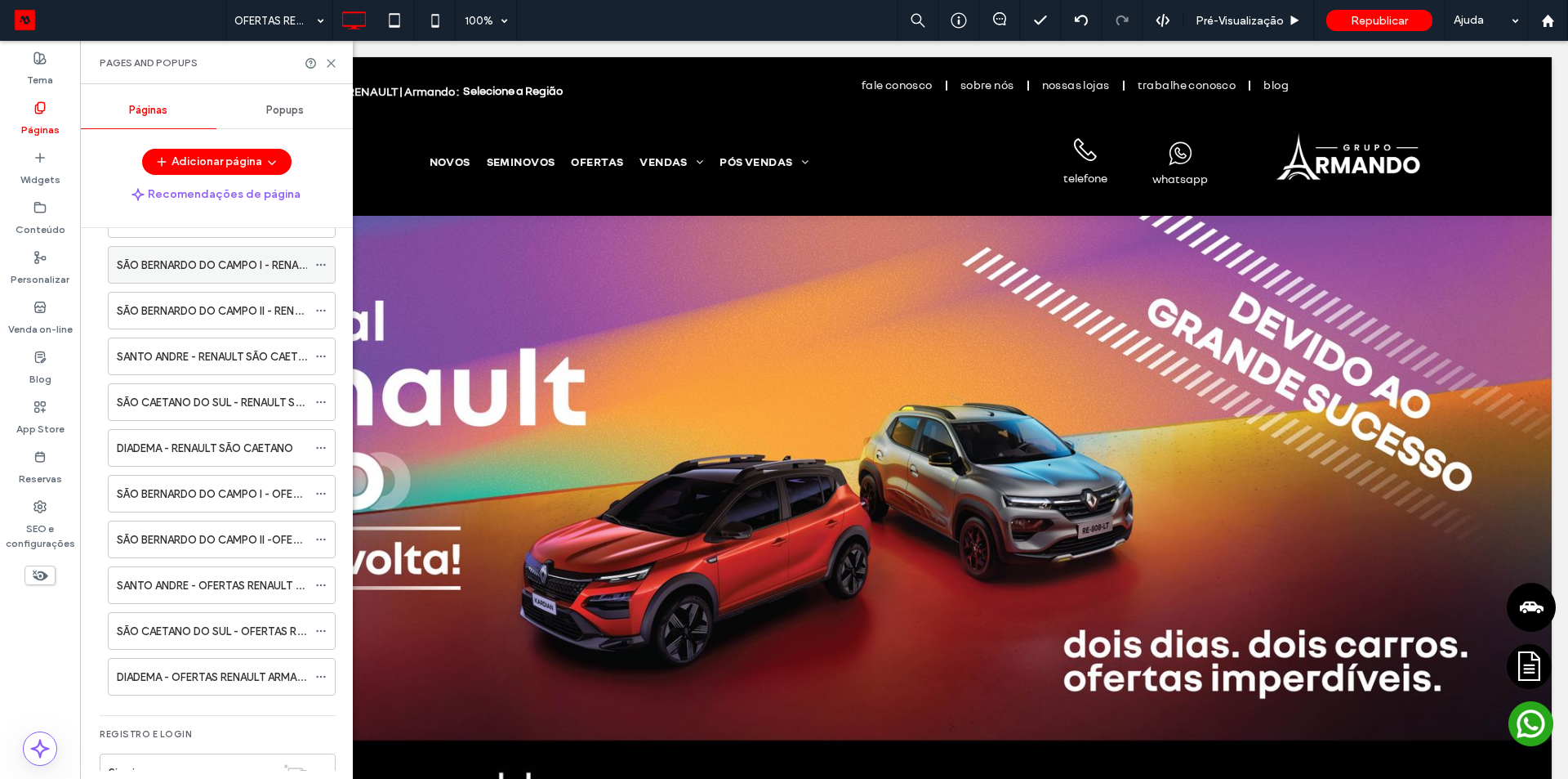
scroll to position [981, 0]
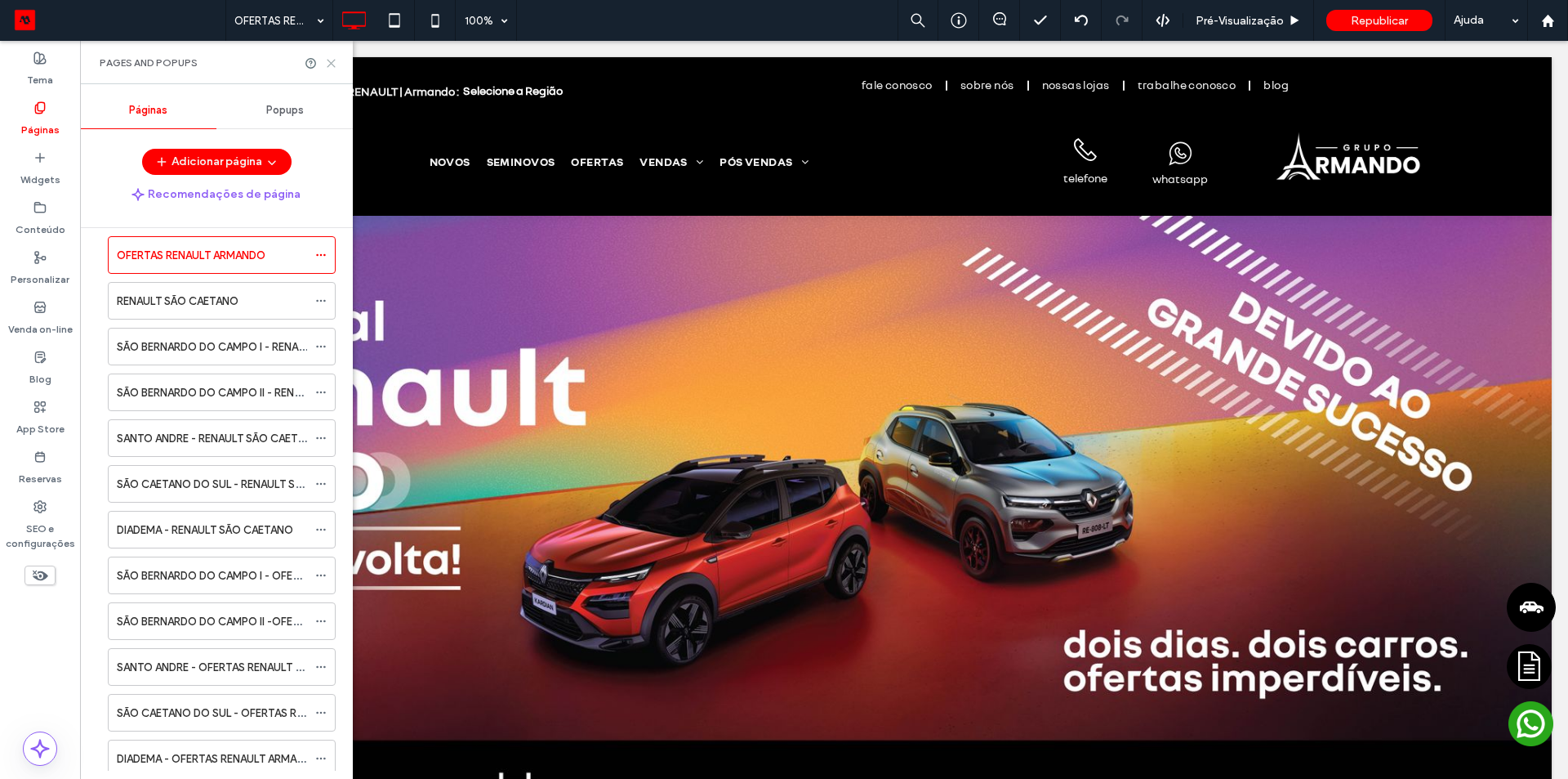
click at [333, 61] on use at bounding box center [331, 63] width 7 height 7
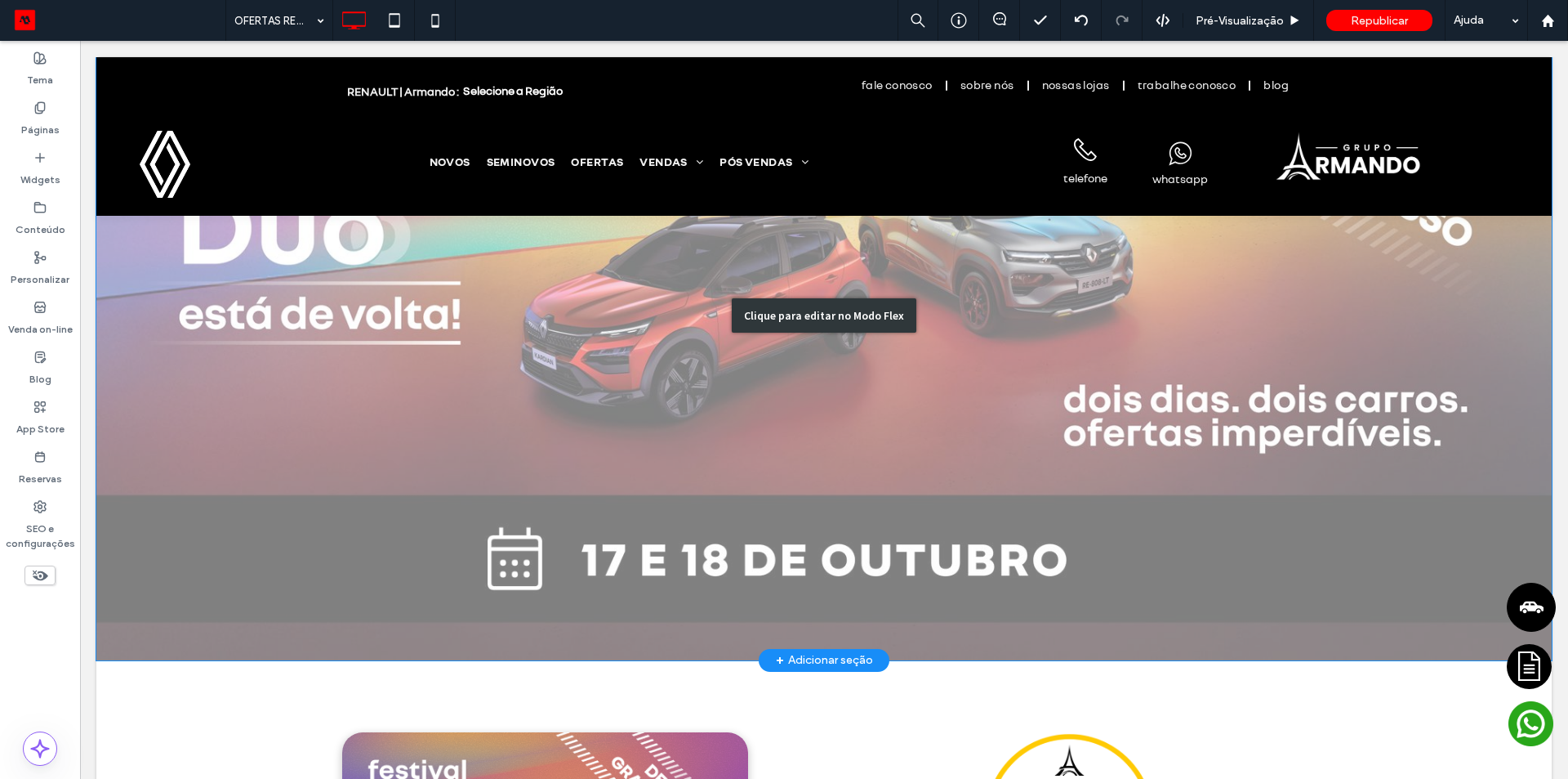
scroll to position [0, 0]
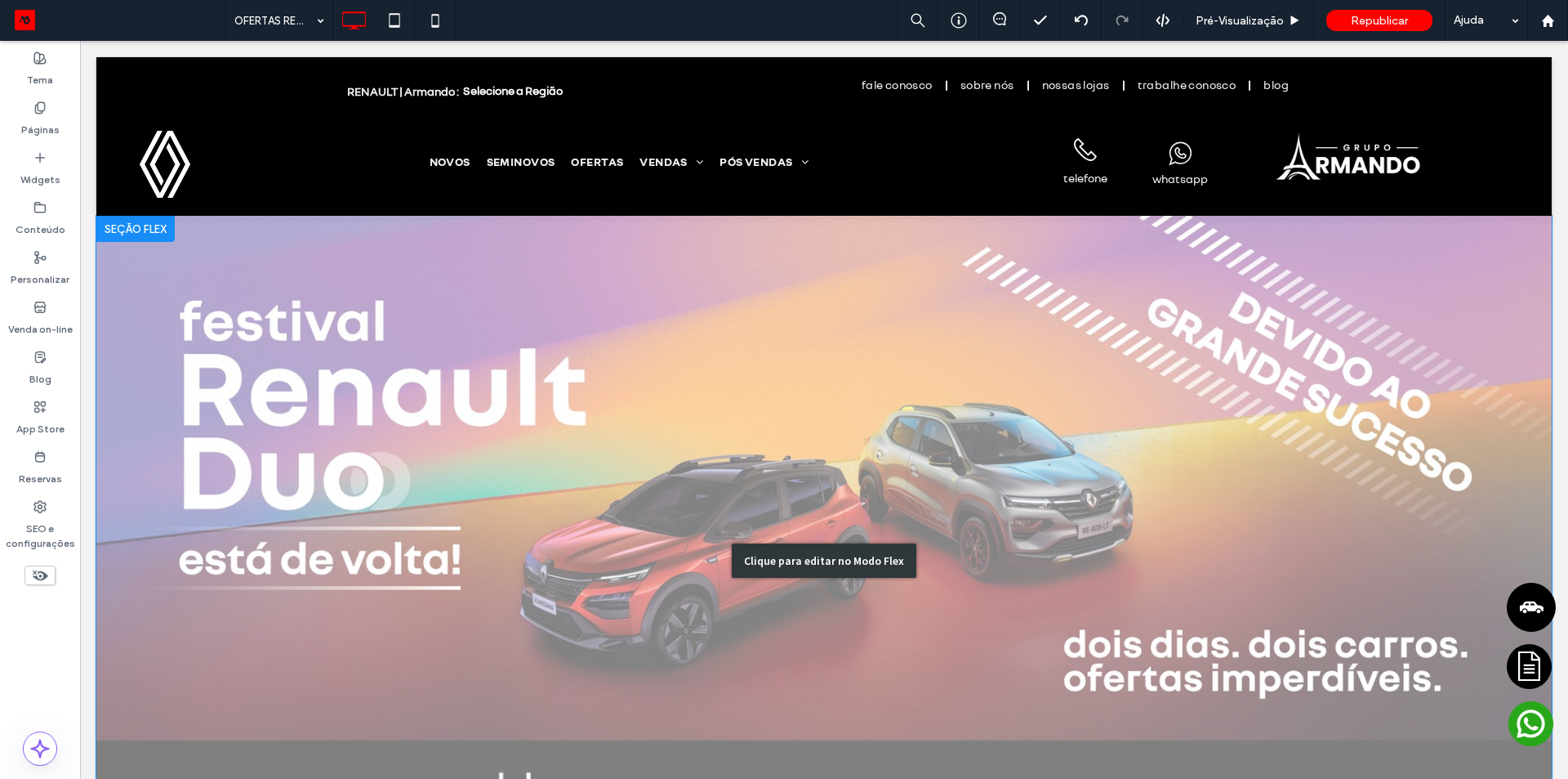
click at [582, 428] on div "Clique para editar no Modo Flex" at bounding box center [823, 561] width 1456 height 690
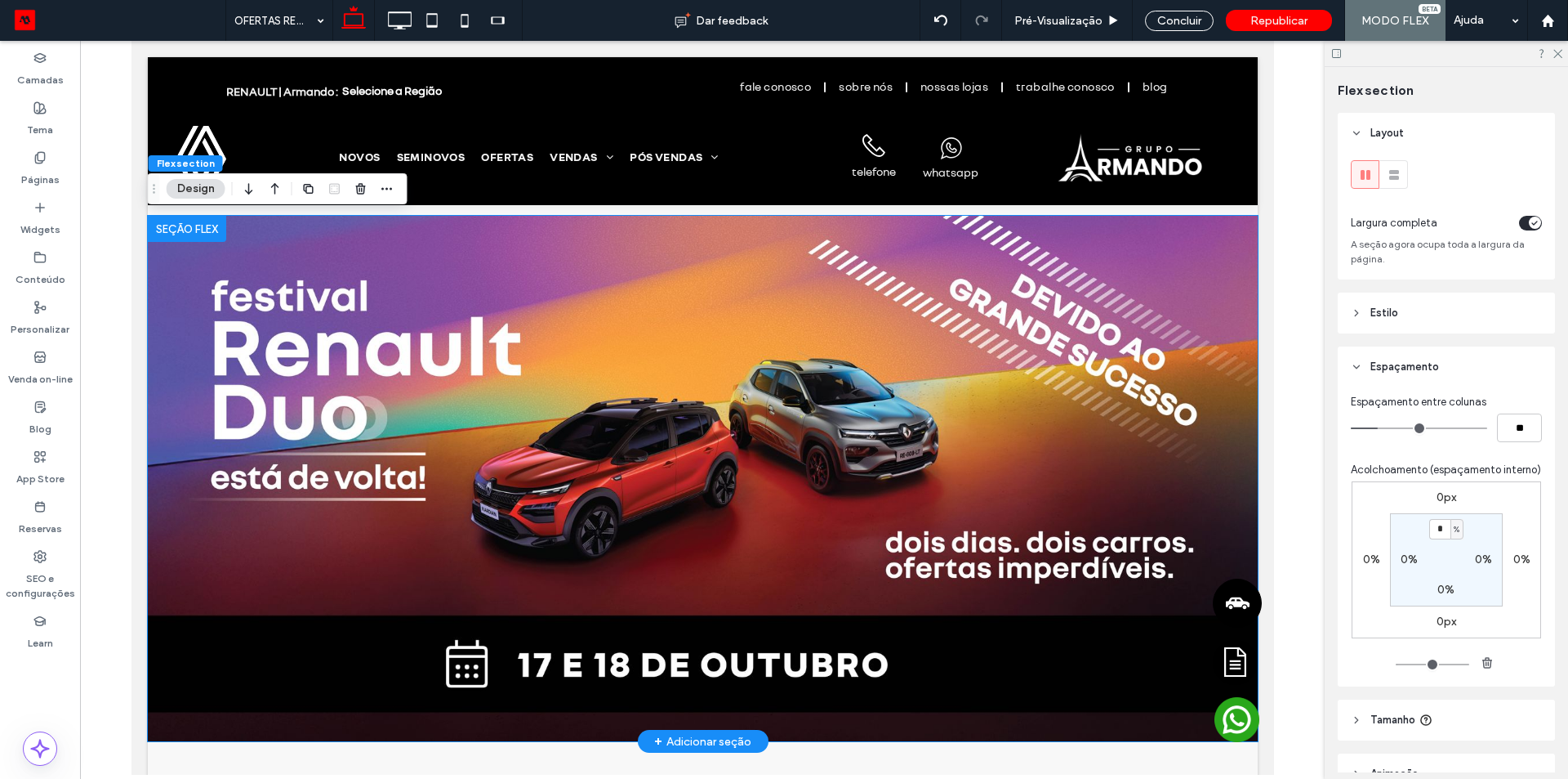
click at [754, 417] on img at bounding box center [702, 479] width 1110 height 526
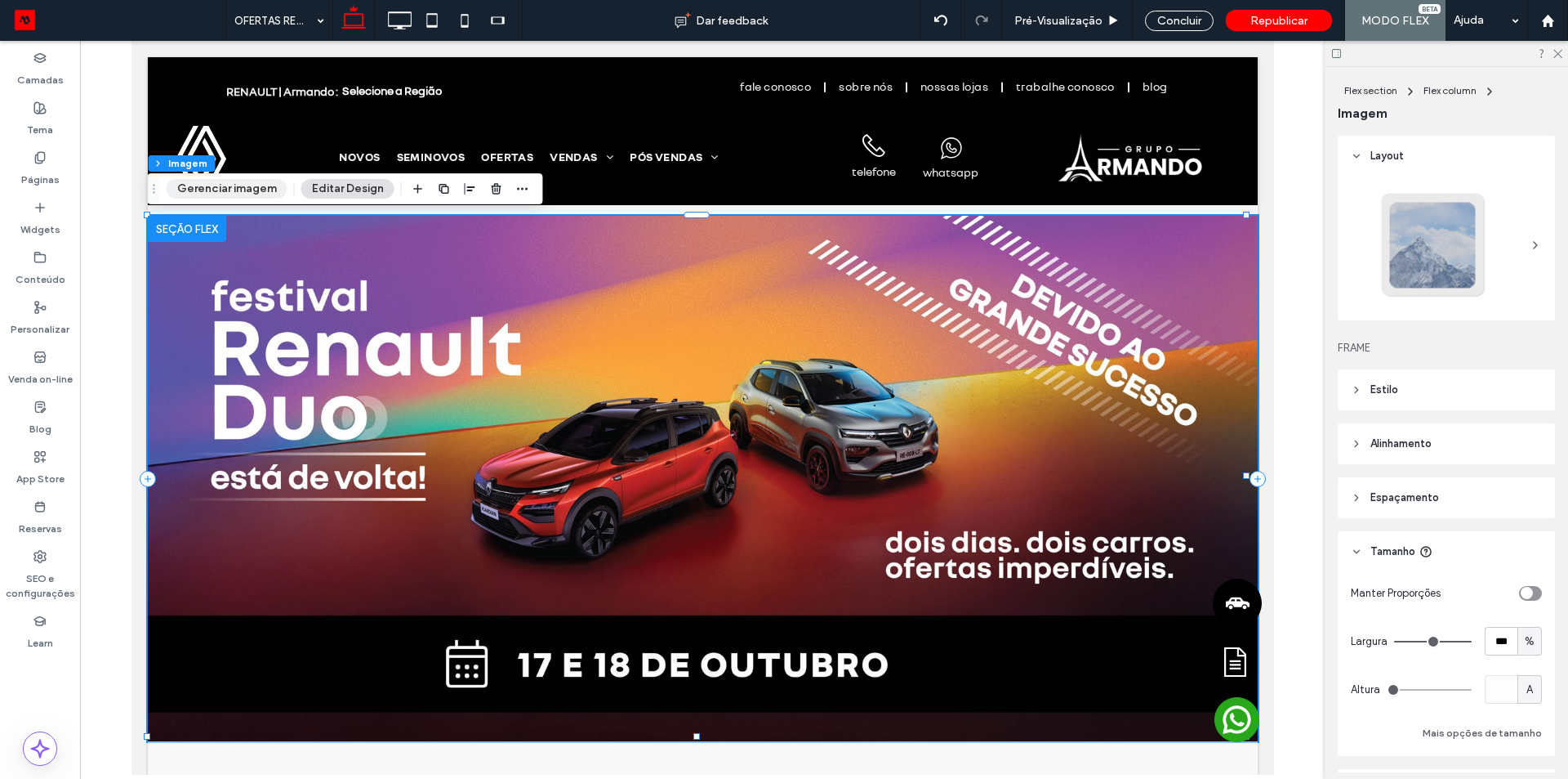
click at [228, 180] on button "Gerenciar imagem" at bounding box center [227, 189] width 121 height 20
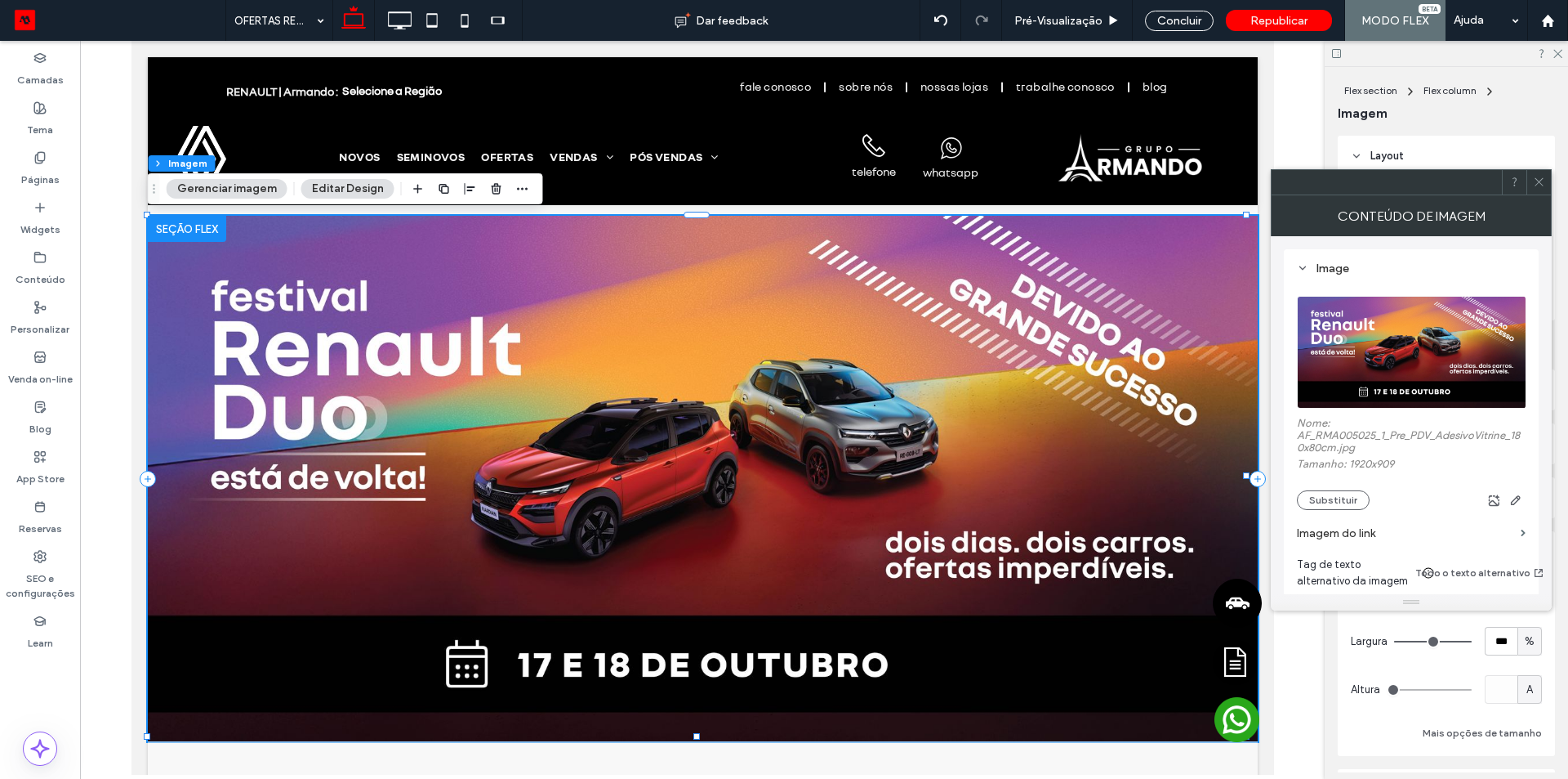
click at [1546, 189] on div at bounding box center [1539, 182] width 25 height 25
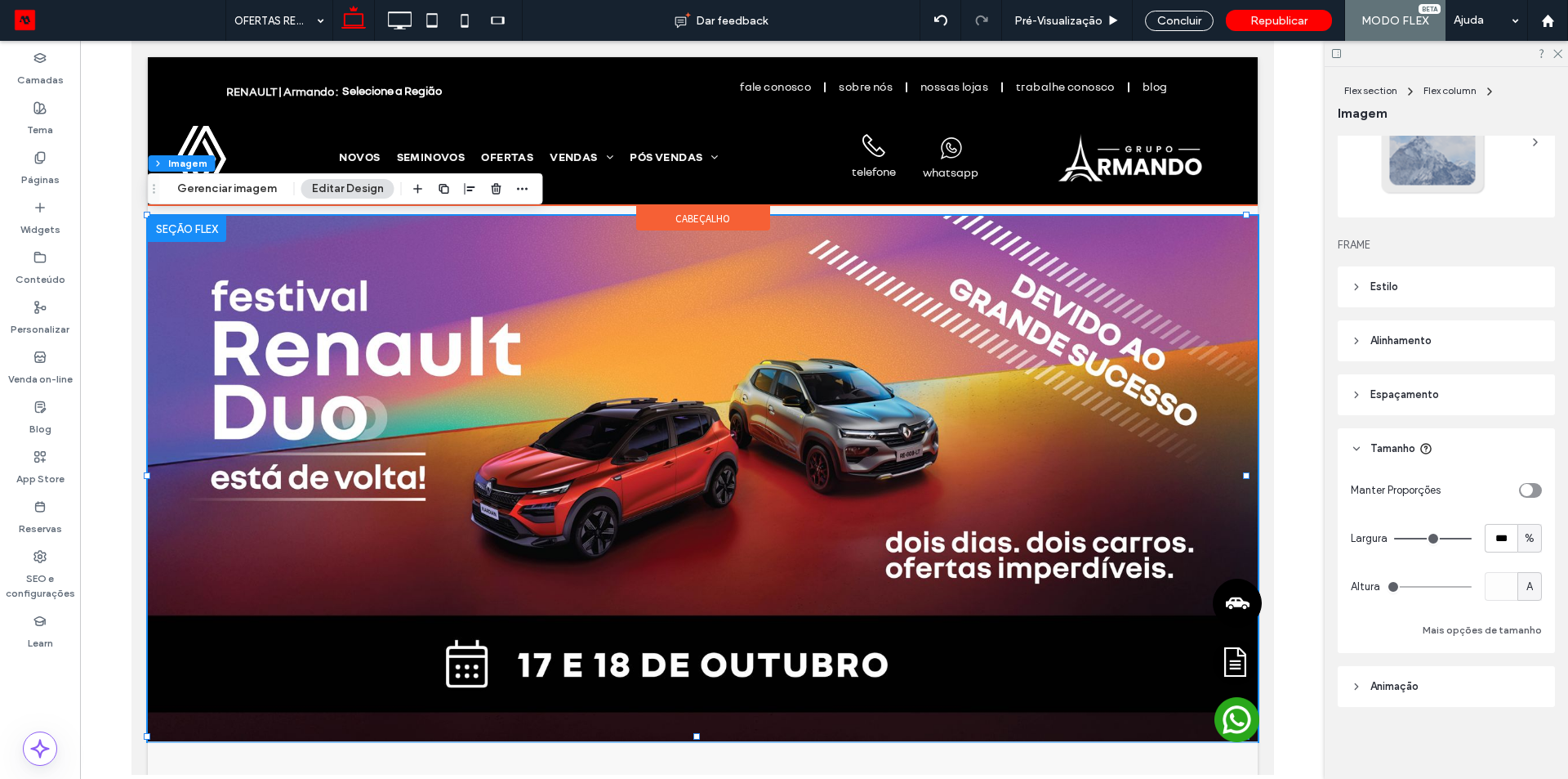
click at [696, 220] on span "cabeçalho" at bounding box center [702, 219] width 55 height 14
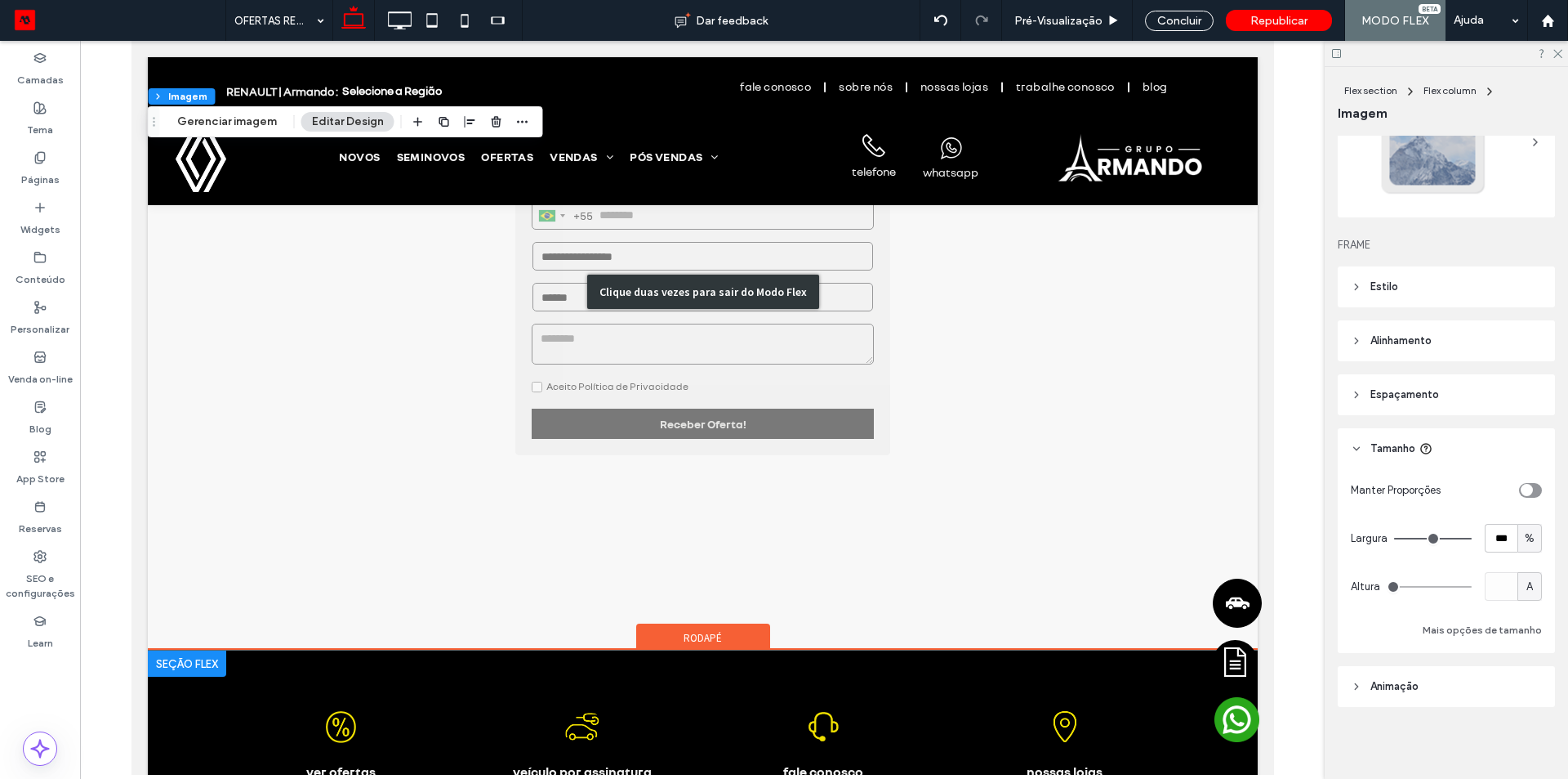
scroll to position [3772, 0]
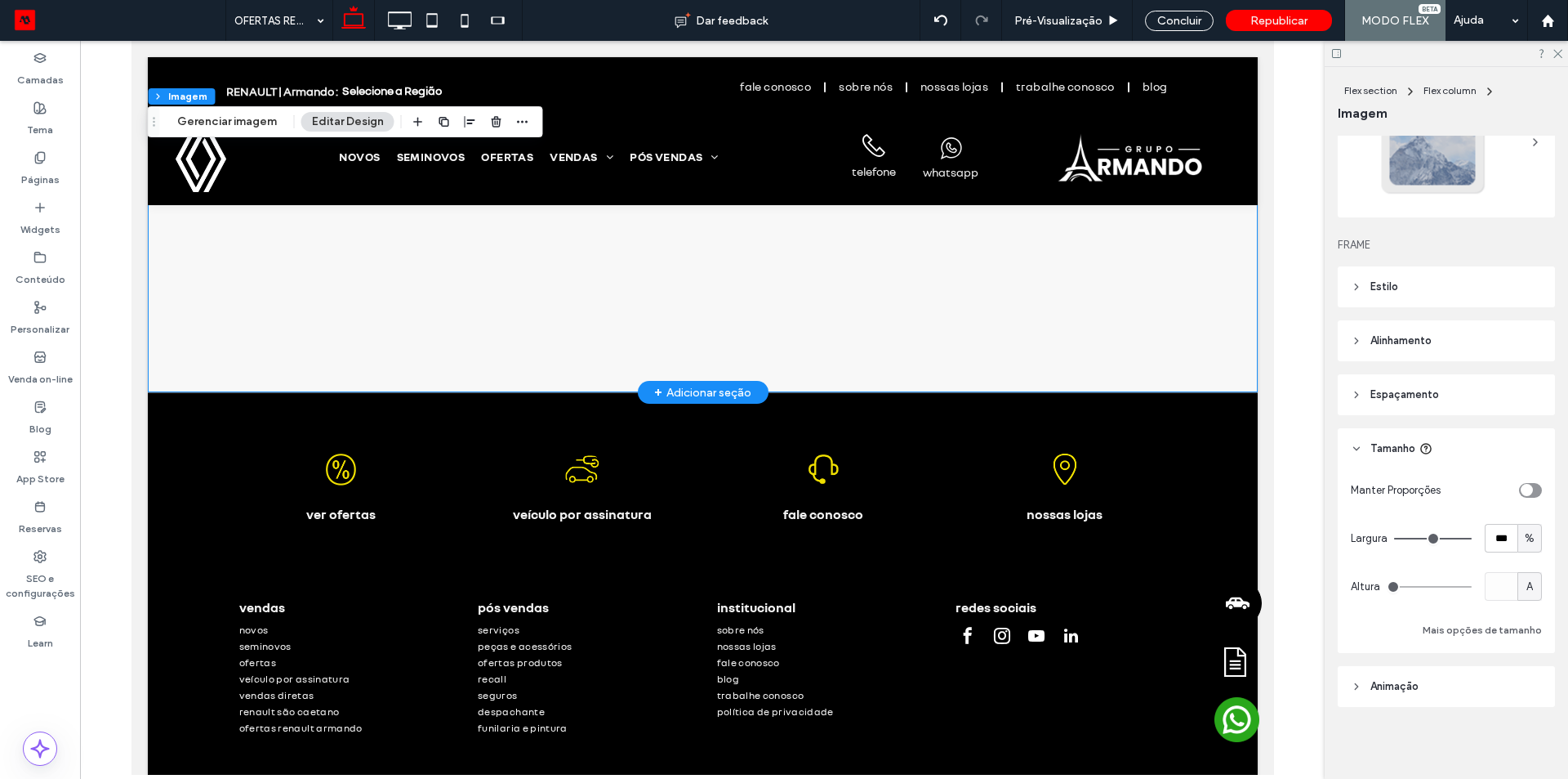
click at [720, 315] on div "Clique duas vezes para sair do Modo Flex" at bounding box center [702, 33] width 1110 height 717
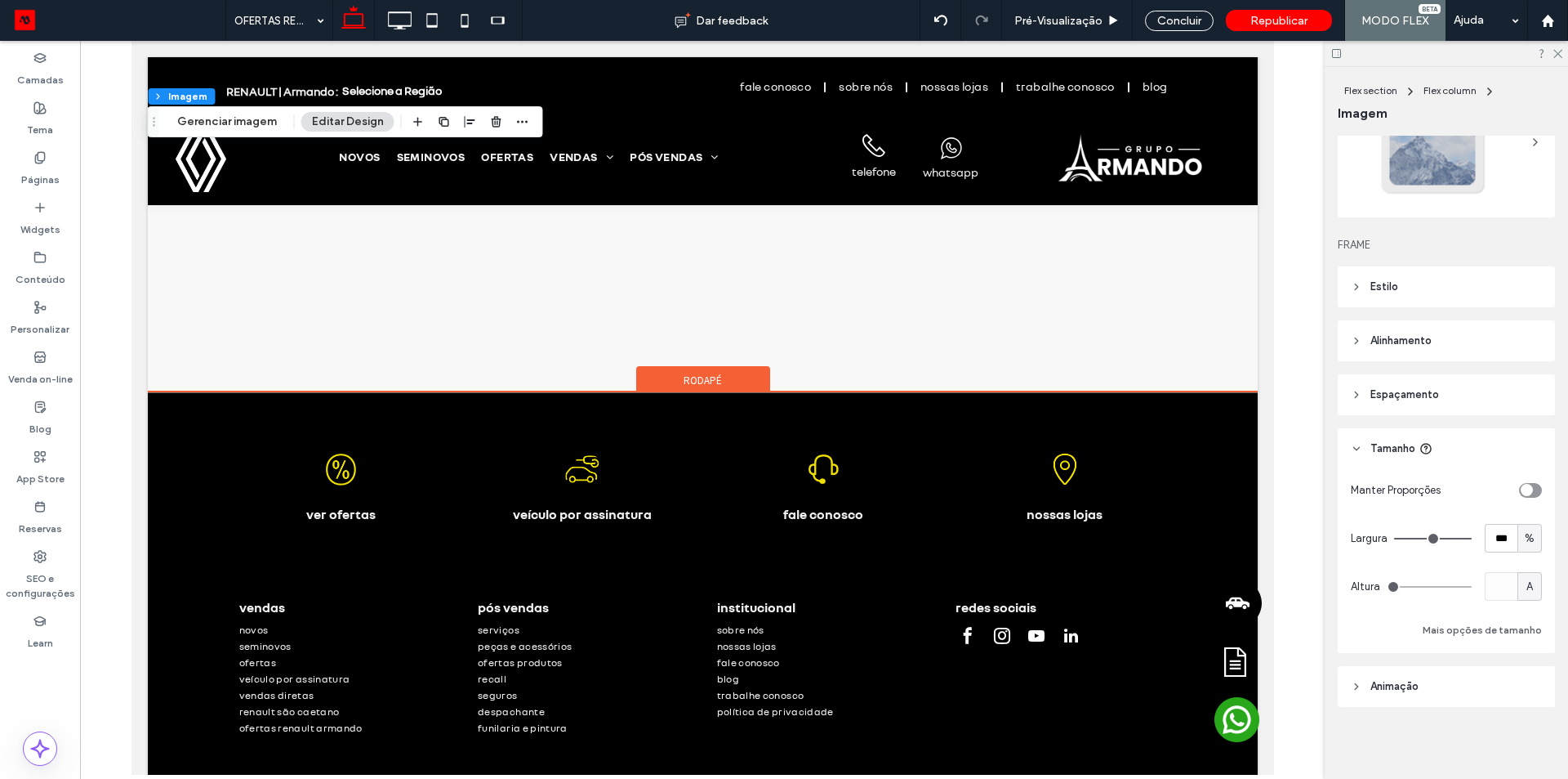
click at [696, 374] on span "Rodapé" at bounding box center [702, 381] width 38 height 14
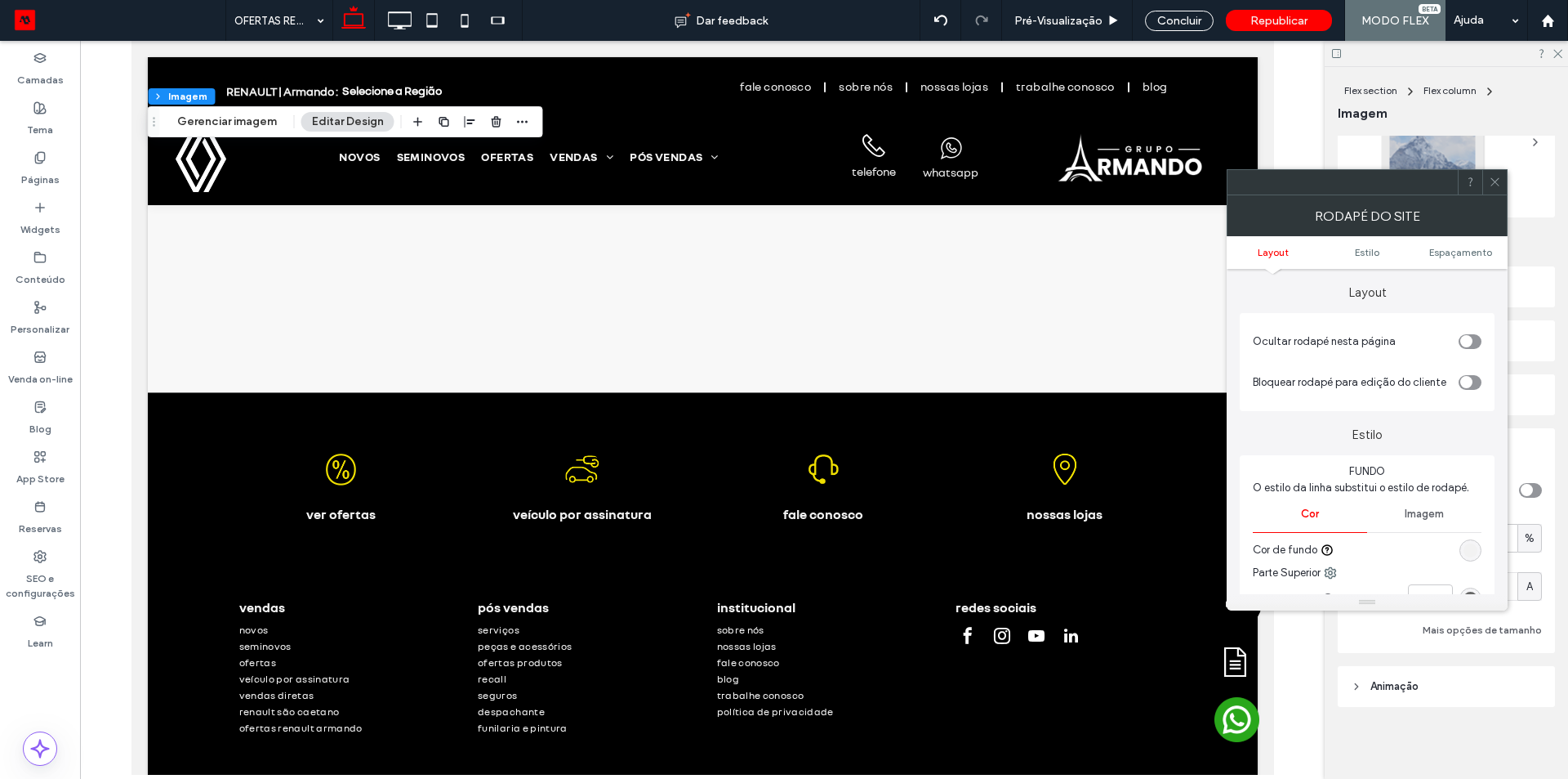
click at [1291, 338] on span "Ocultar rodapé nesta página" at bounding box center [1324, 341] width 143 height 12
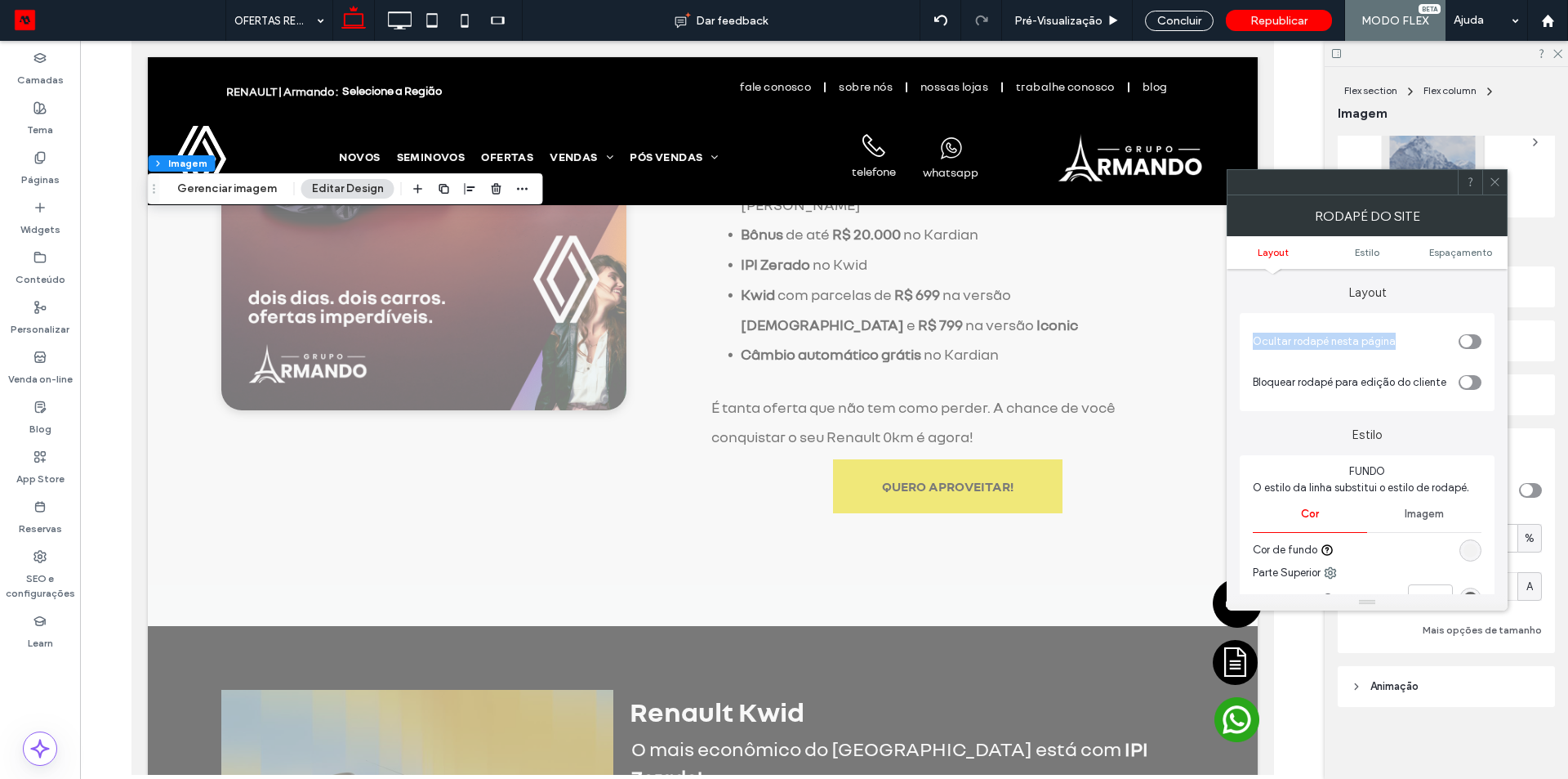
scroll to position [0, 0]
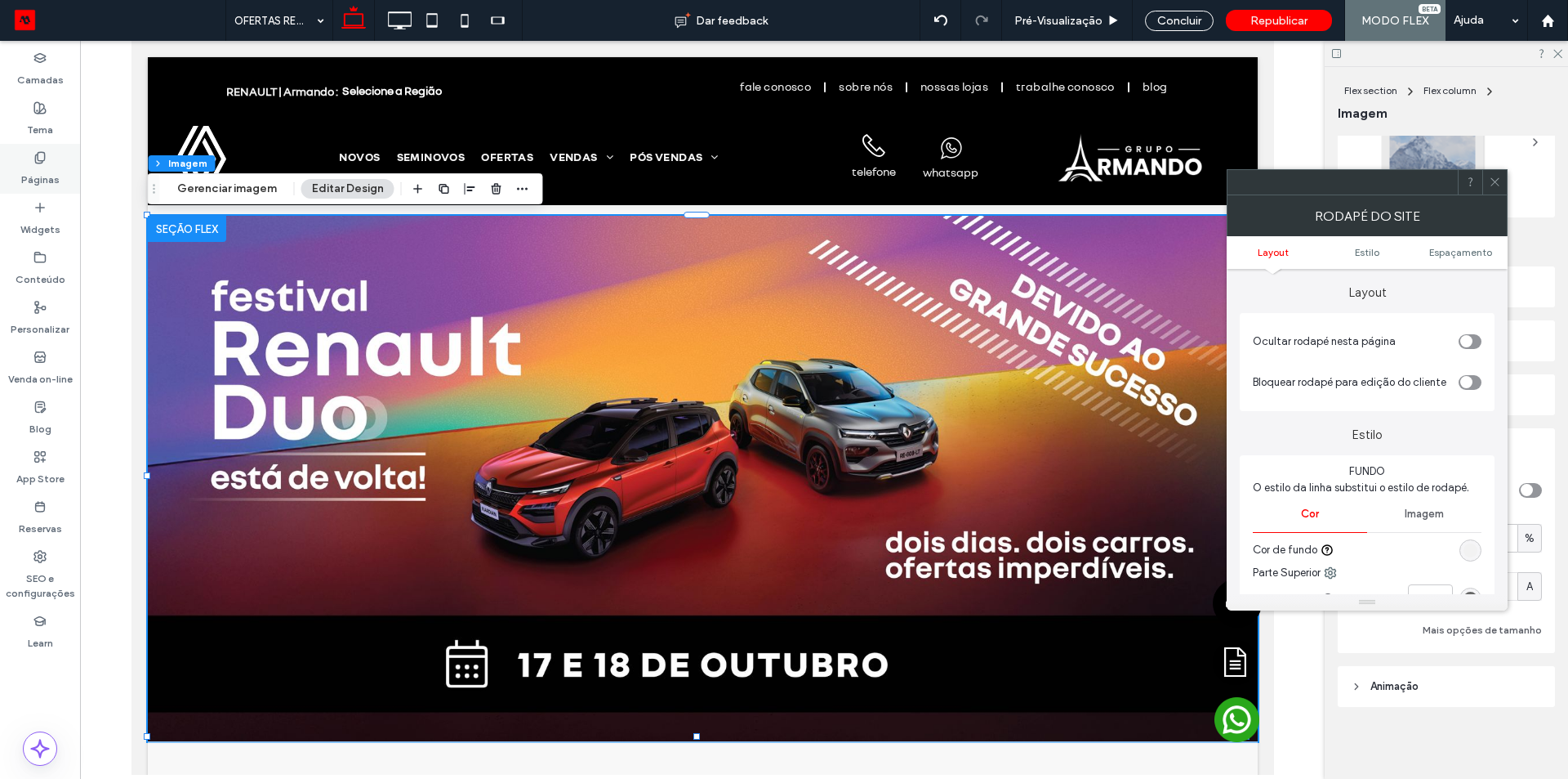
click at [39, 174] on label "Páginas" at bounding box center [40, 175] width 38 height 23
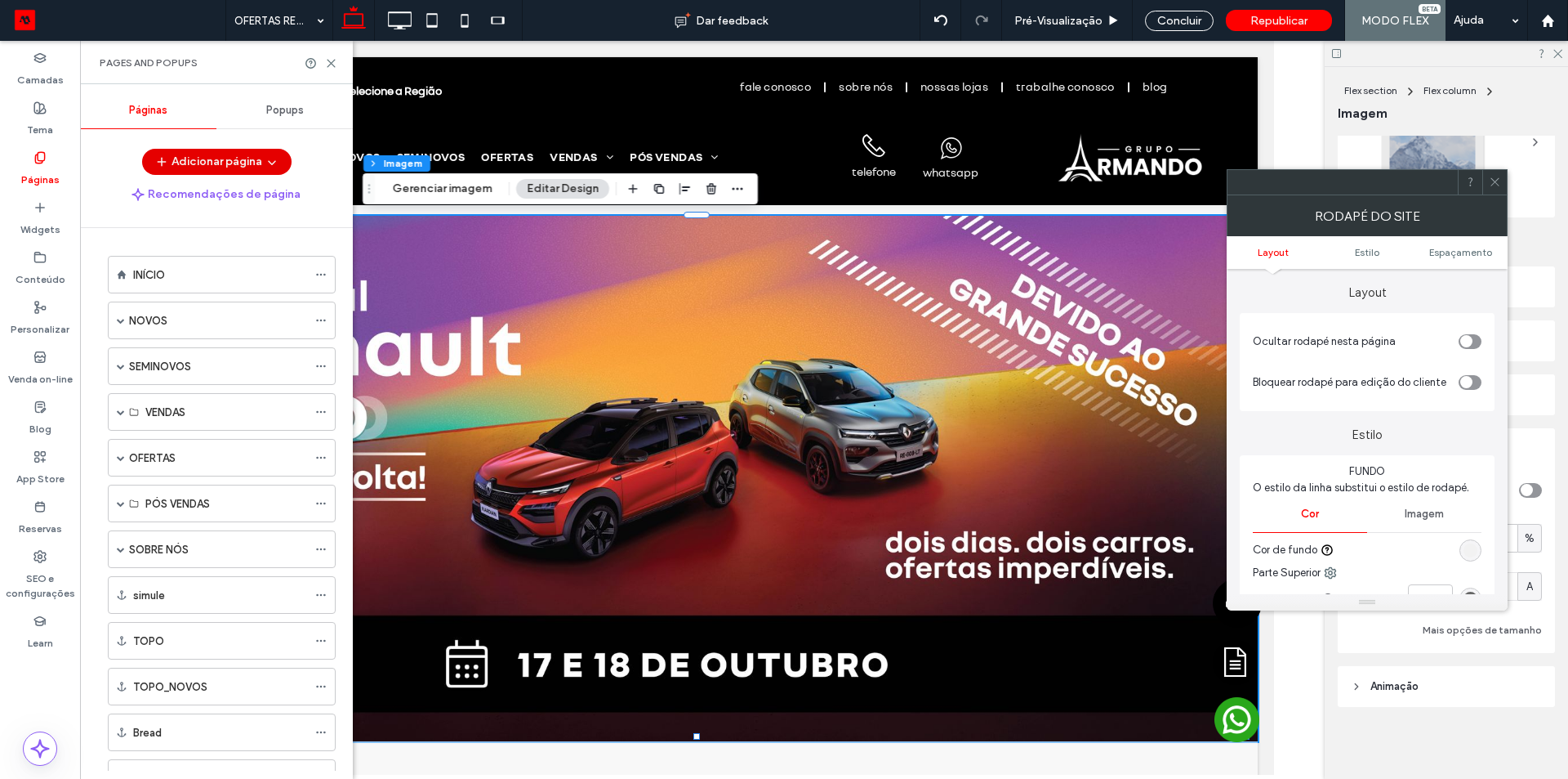
click at [189, 159] on button "Adicionar página" at bounding box center [217, 162] width 150 height 26
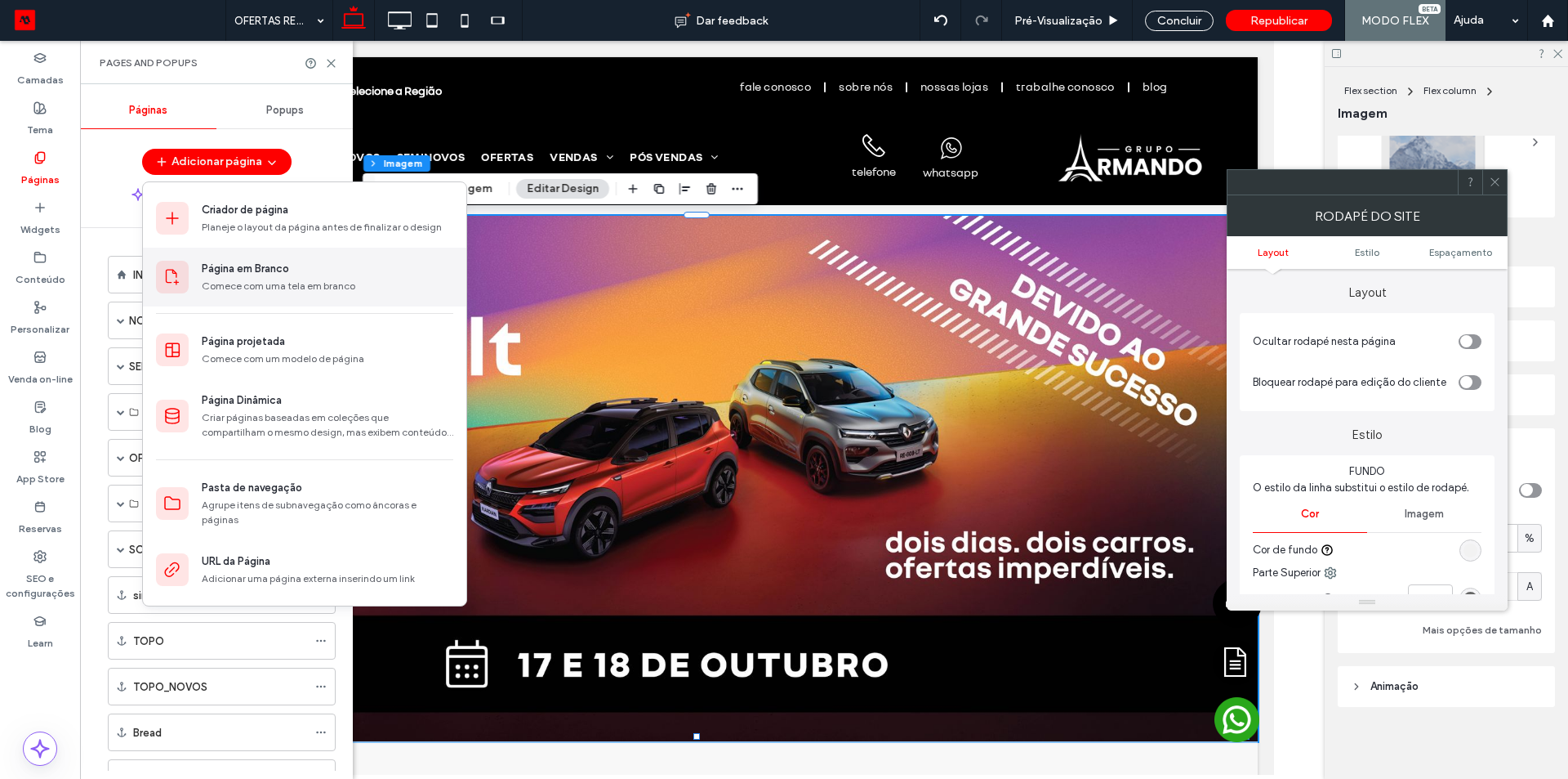
click at [237, 269] on div "Página em Branco" at bounding box center [245, 269] width 87 height 16
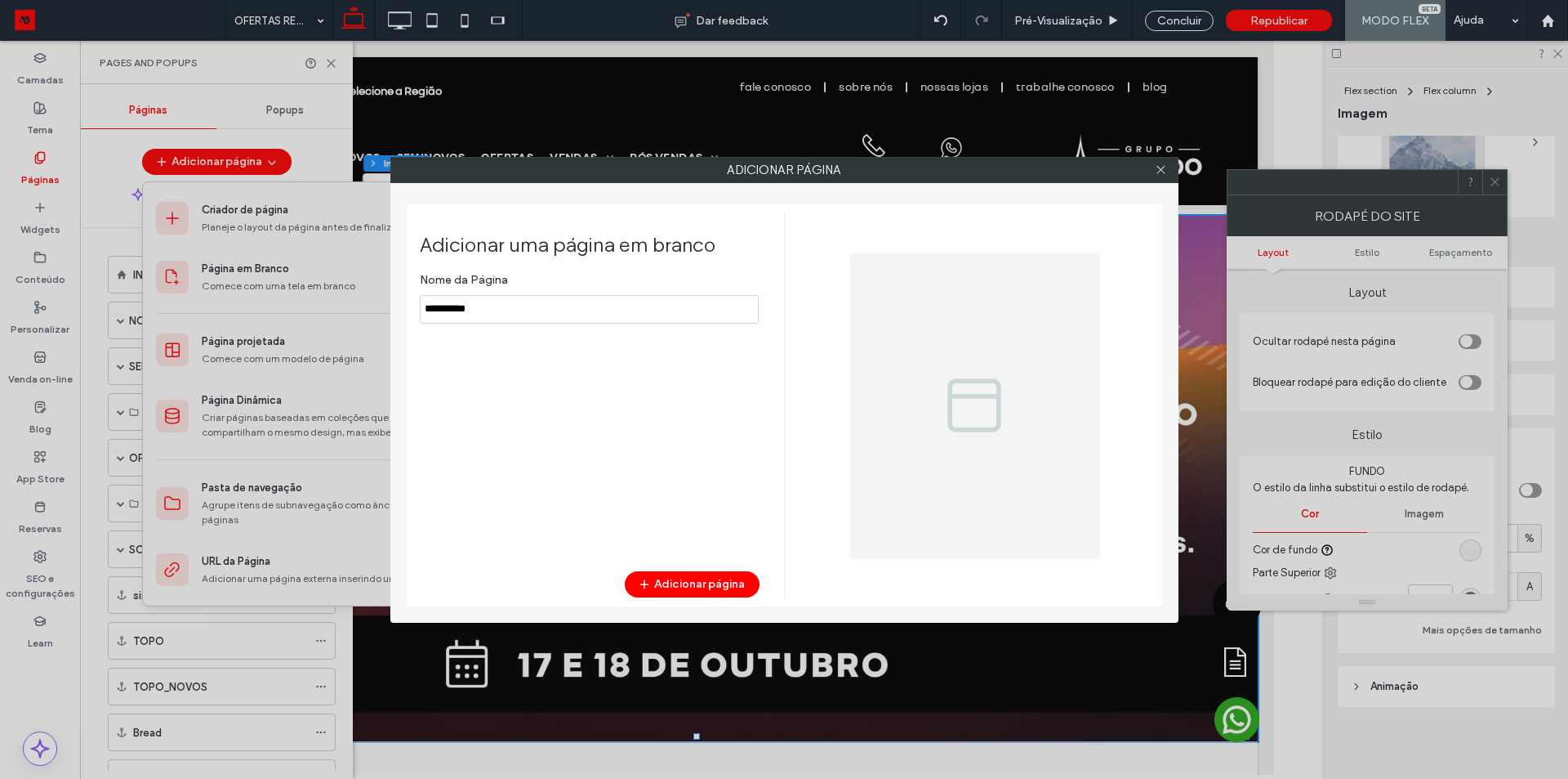
click at [580, 316] on input "notEmpty" at bounding box center [589, 309] width 339 height 29
click at [579, 316] on input "notEmpty" at bounding box center [589, 309] width 339 height 29
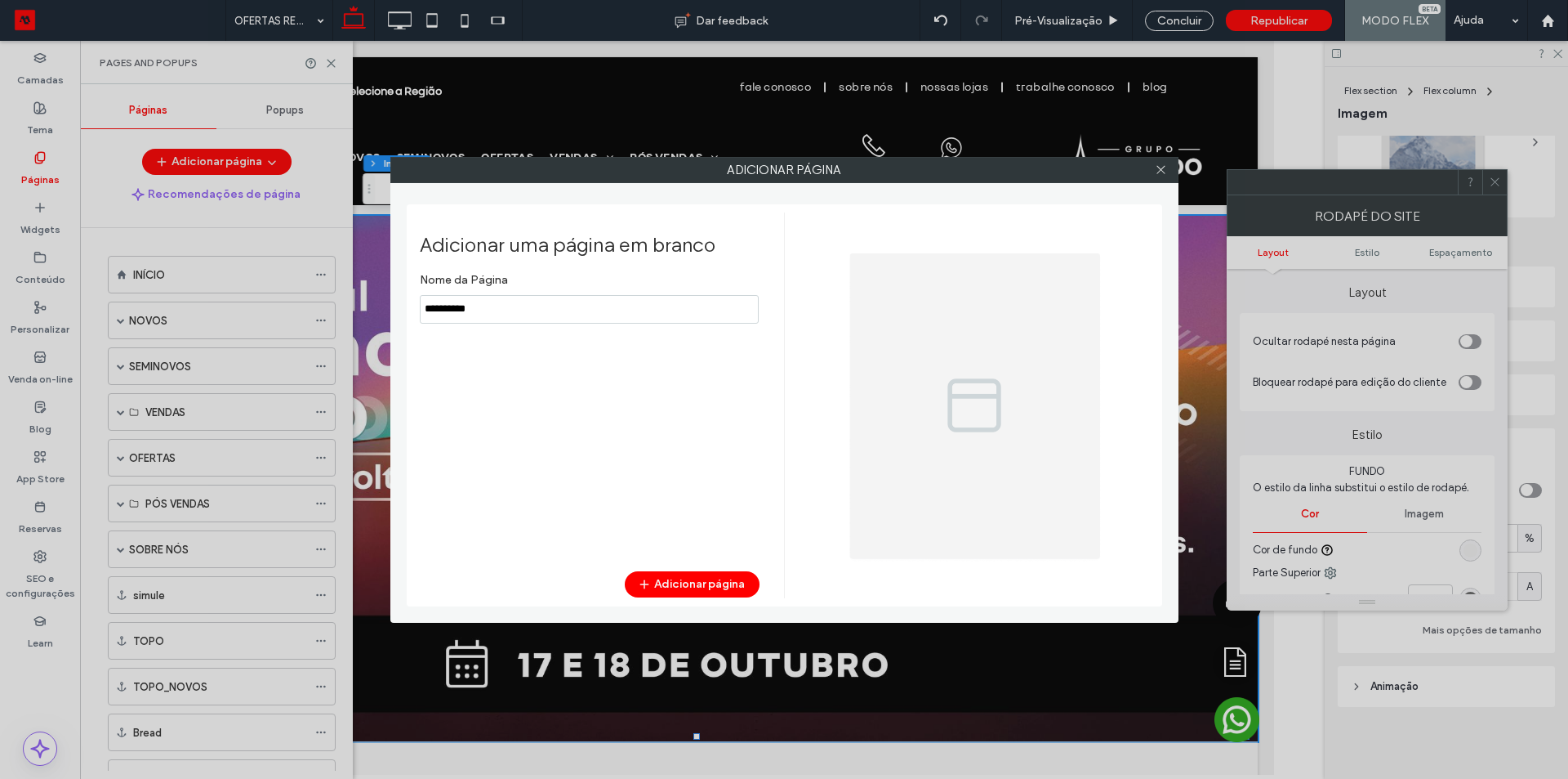
click at [579, 316] on input "notEmpty" at bounding box center [589, 309] width 339 height 29
type input "**********"
click at [695, 586] on button "Adicionar página" at bounding box center [692, 584] width 135 height 26
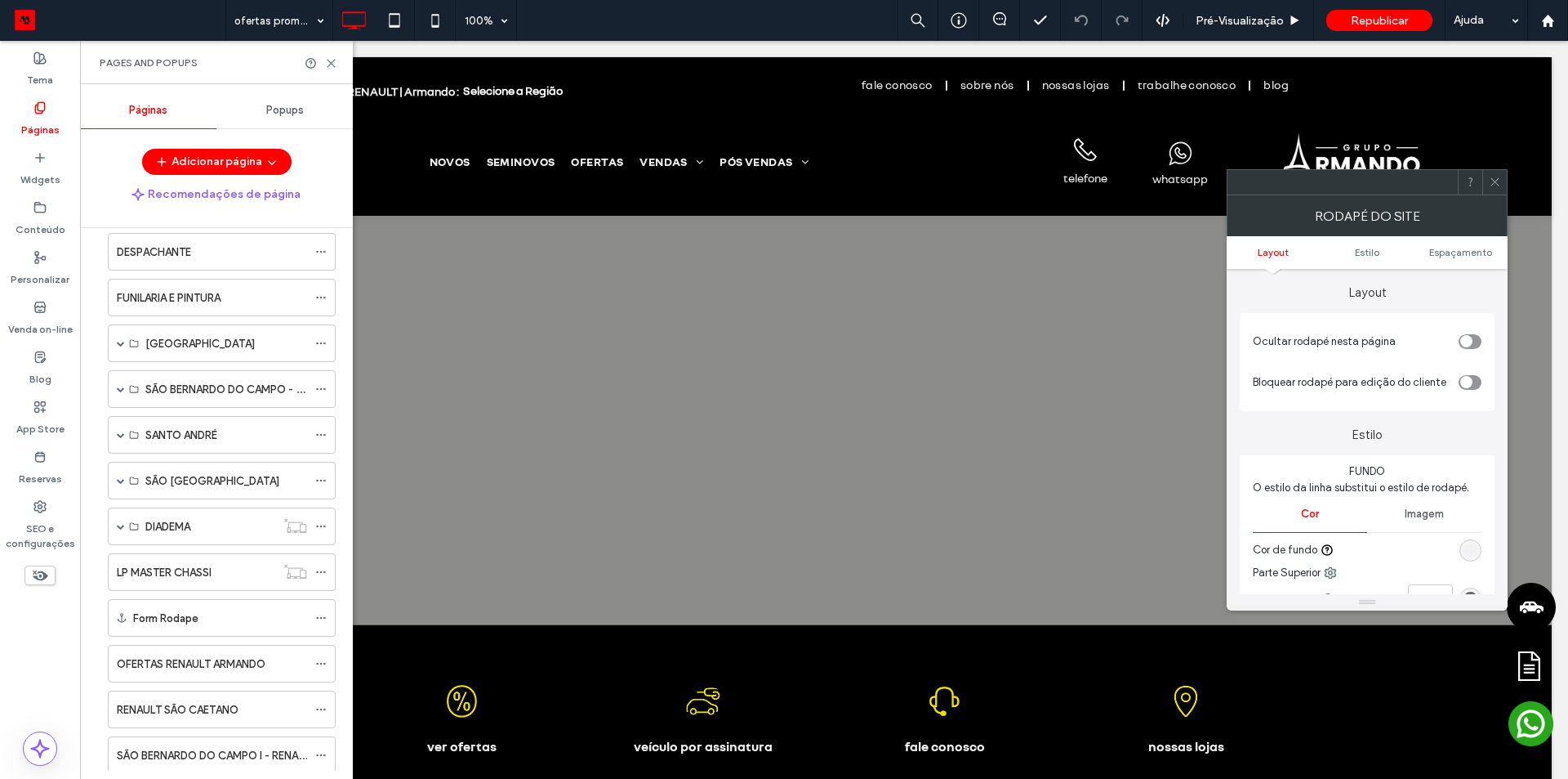
scroll to position [1150, 0]
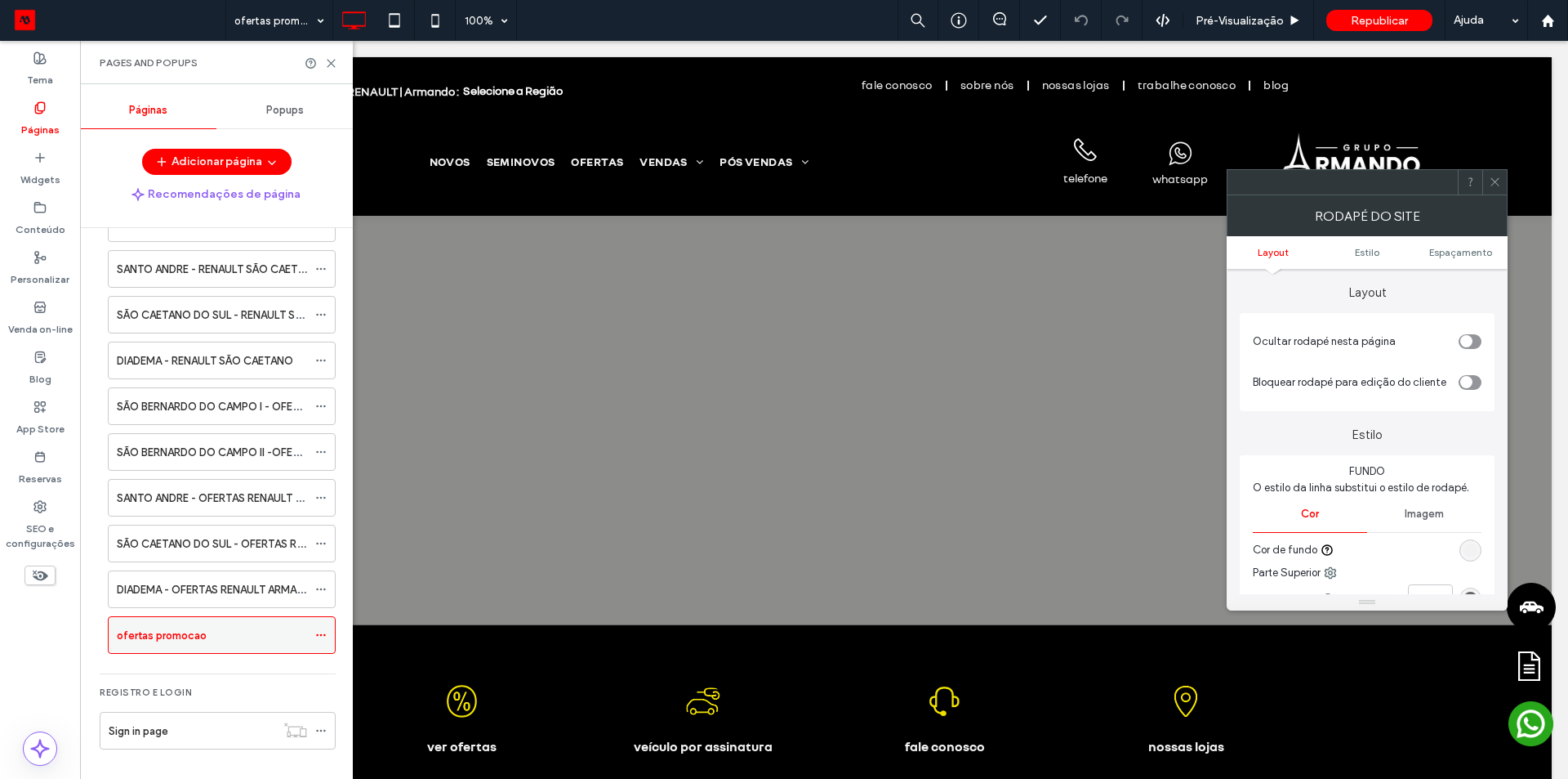
click at [313, 632] on div "ofertas promocao" at bounding box center [222, 635] width 228 height 38
click at [322, 634] on icon at bounding box center [321, 634] width 11 height 11
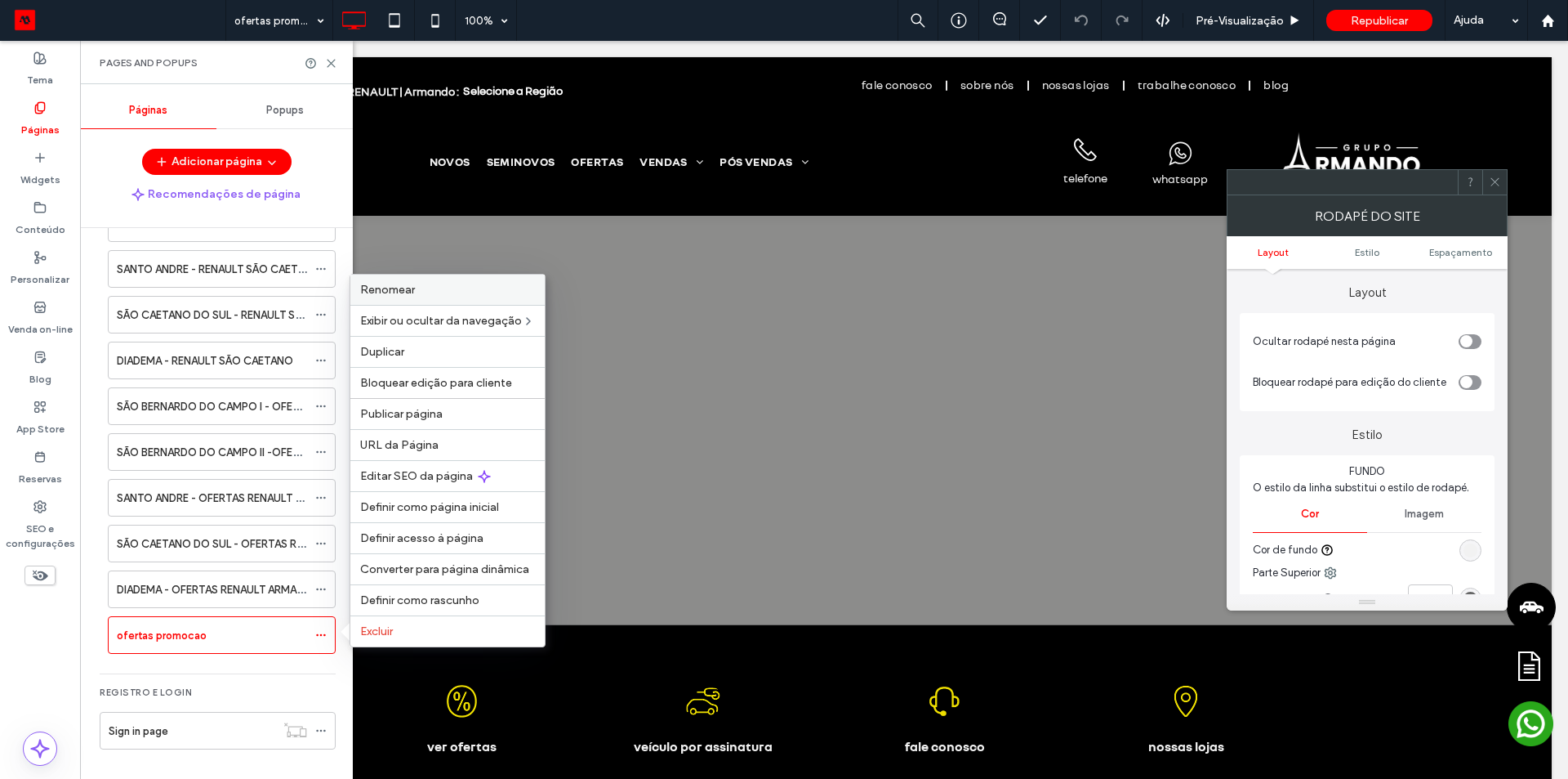
click at [391, 289] on span "Renomear" at bounding box center [387, 290] width 55 height 14
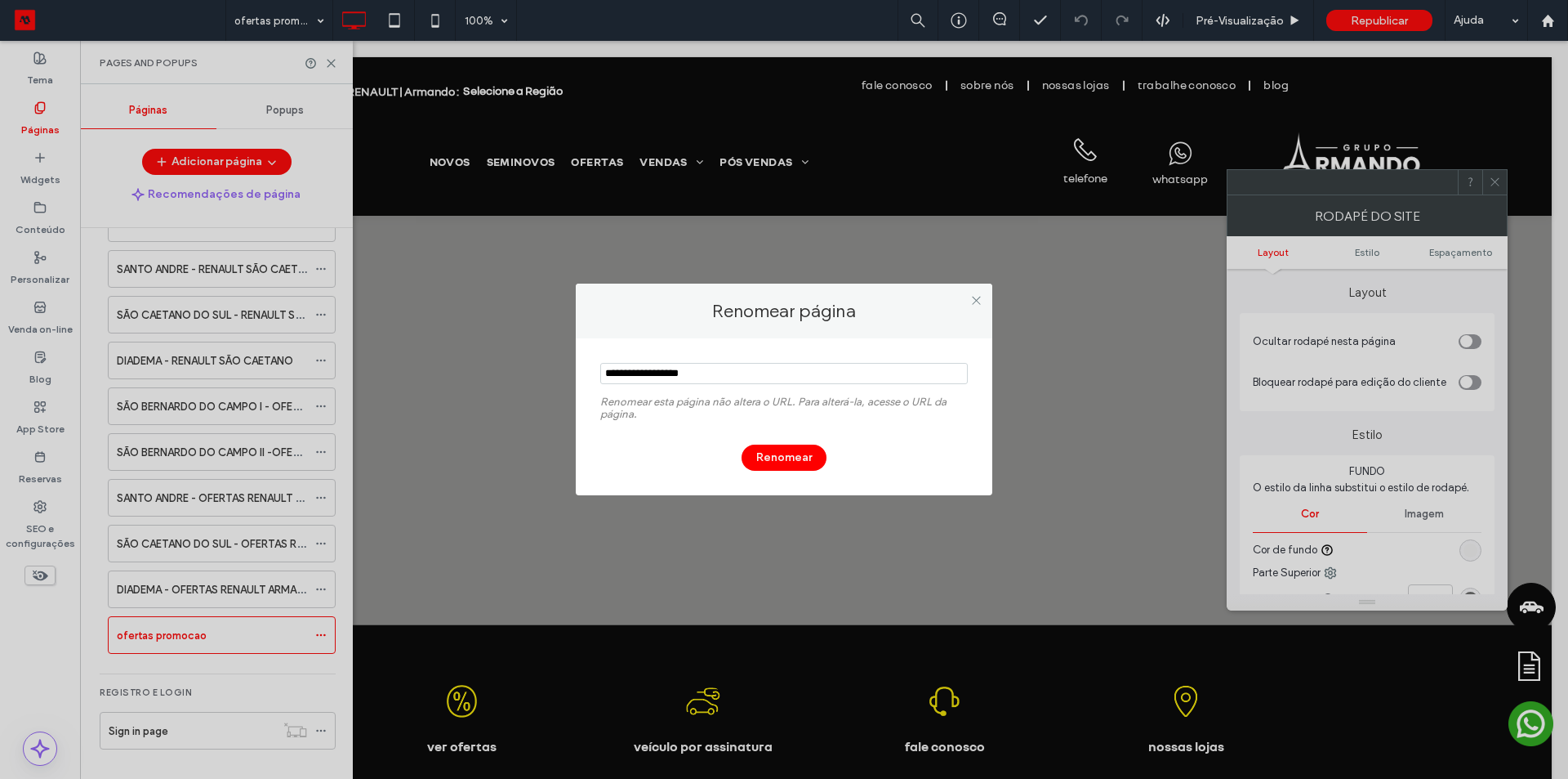
type input "**********"
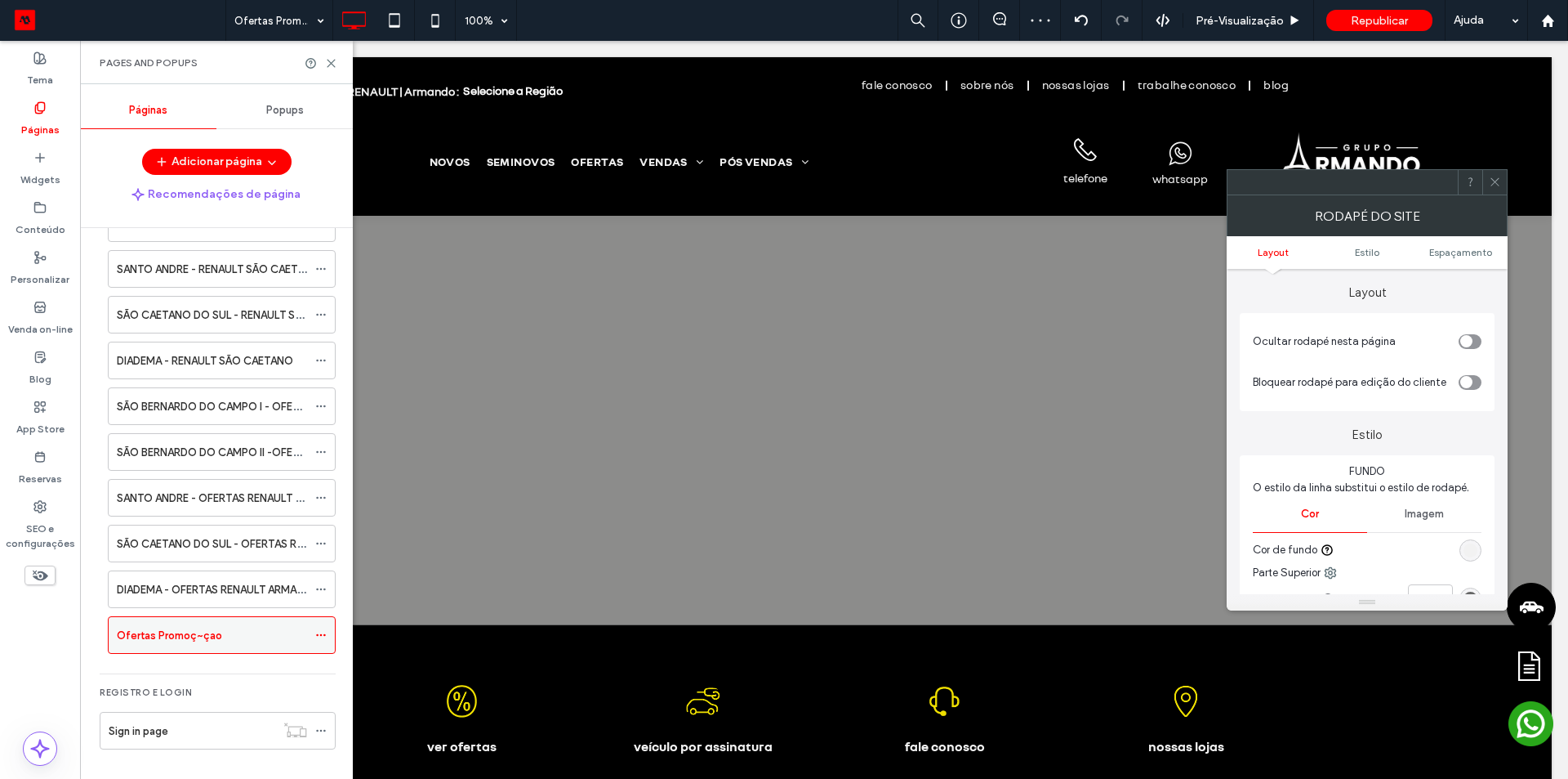
click at [322, 632] on icon at bounding box center [321, 634] width 11 height 11
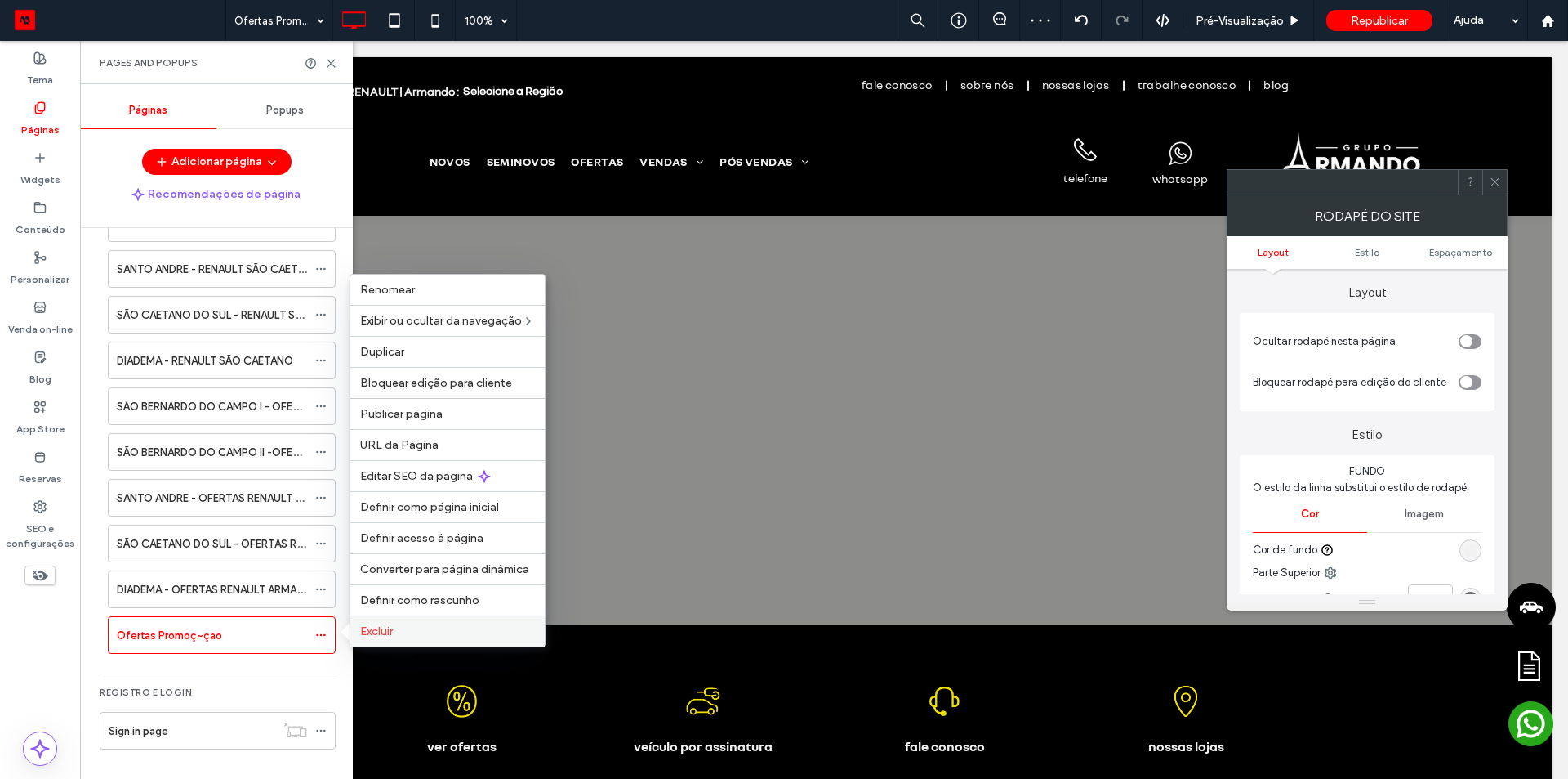
click at [413, 633] on label "Excluir" at bounding box center [447, 632] width 175 height 14
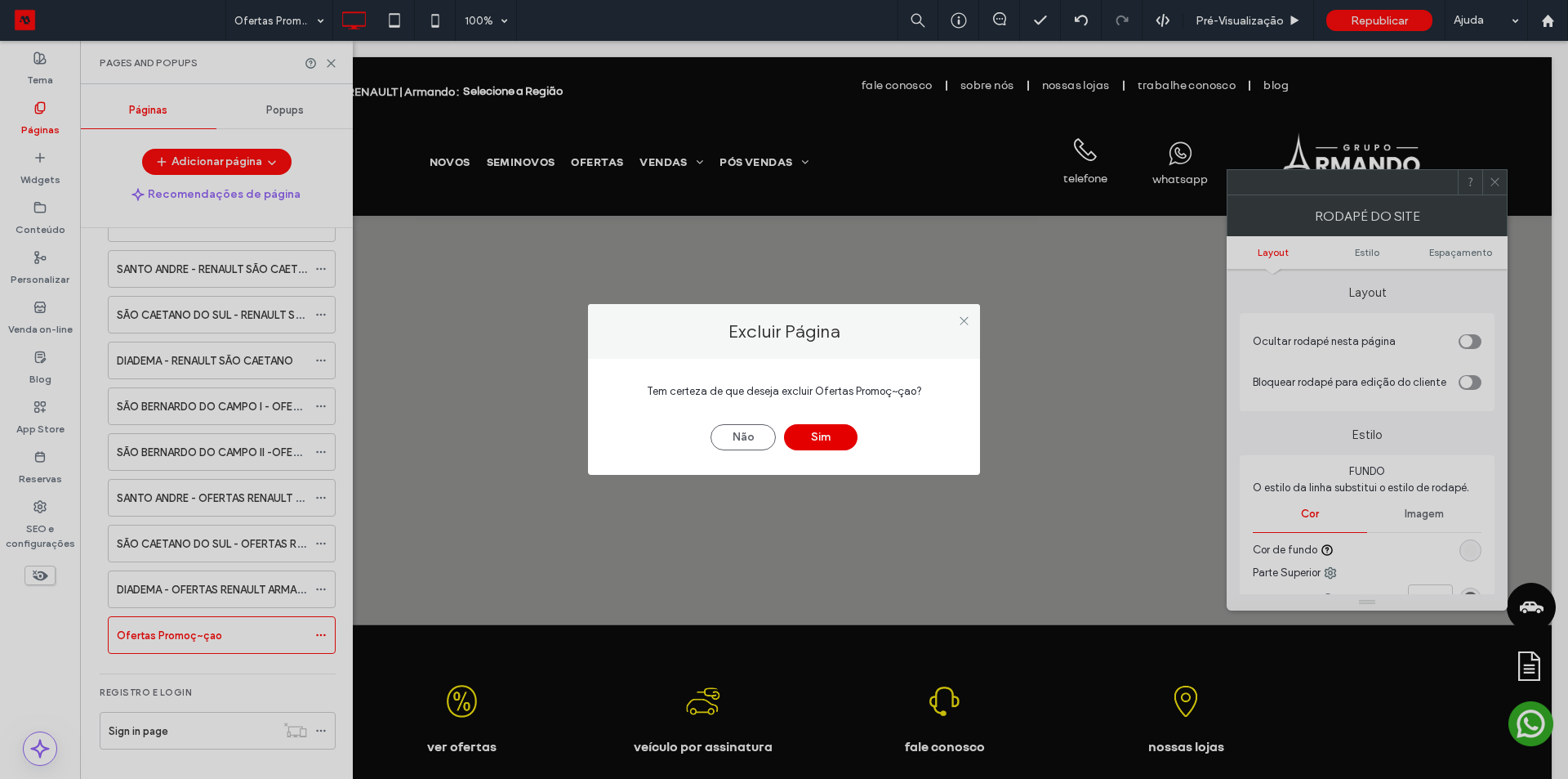
click at [821, 437] on button "Sim" at bounding box center [821, 437] width 74 height 26
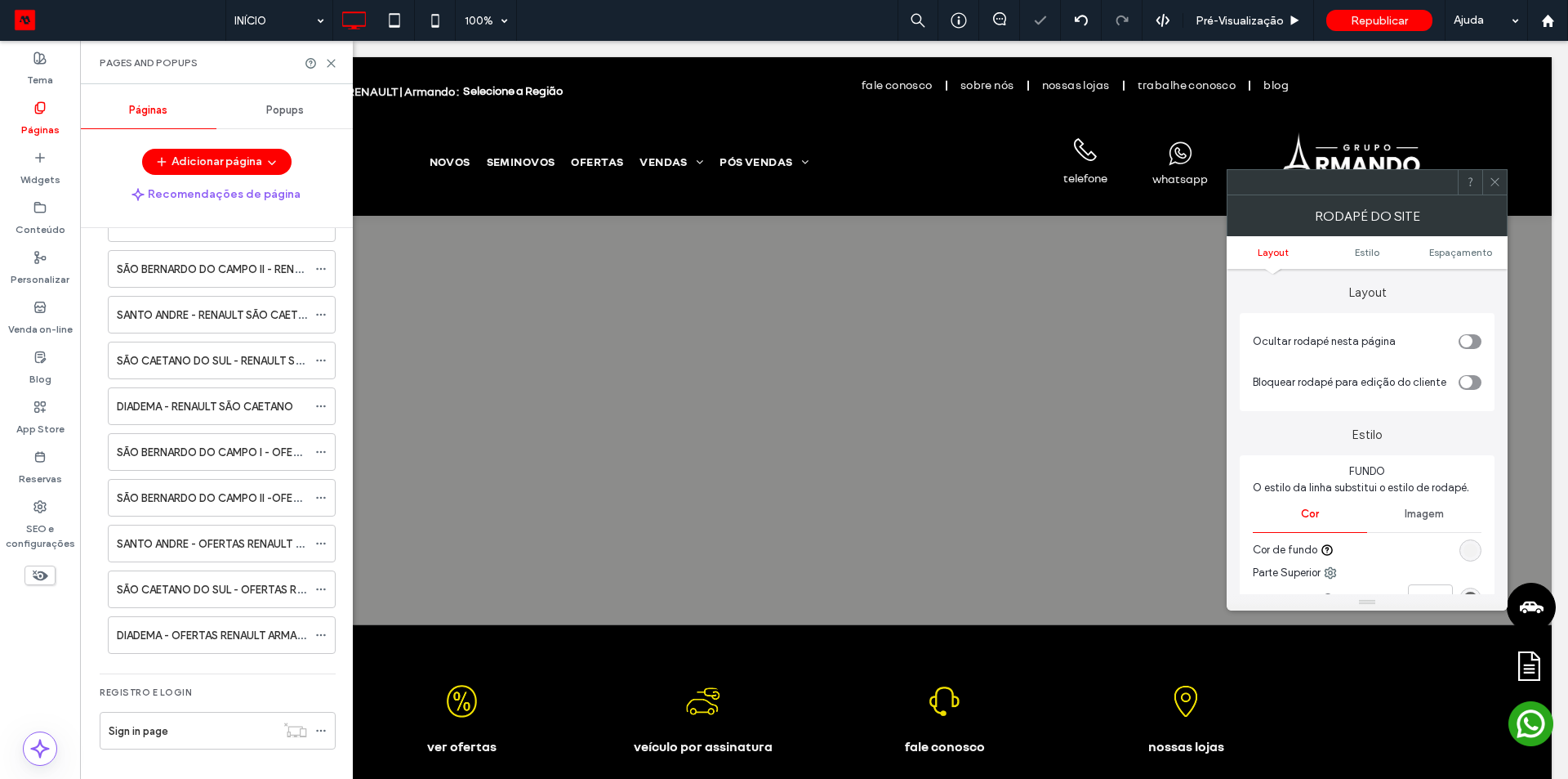
scroll to position [1104, 0]
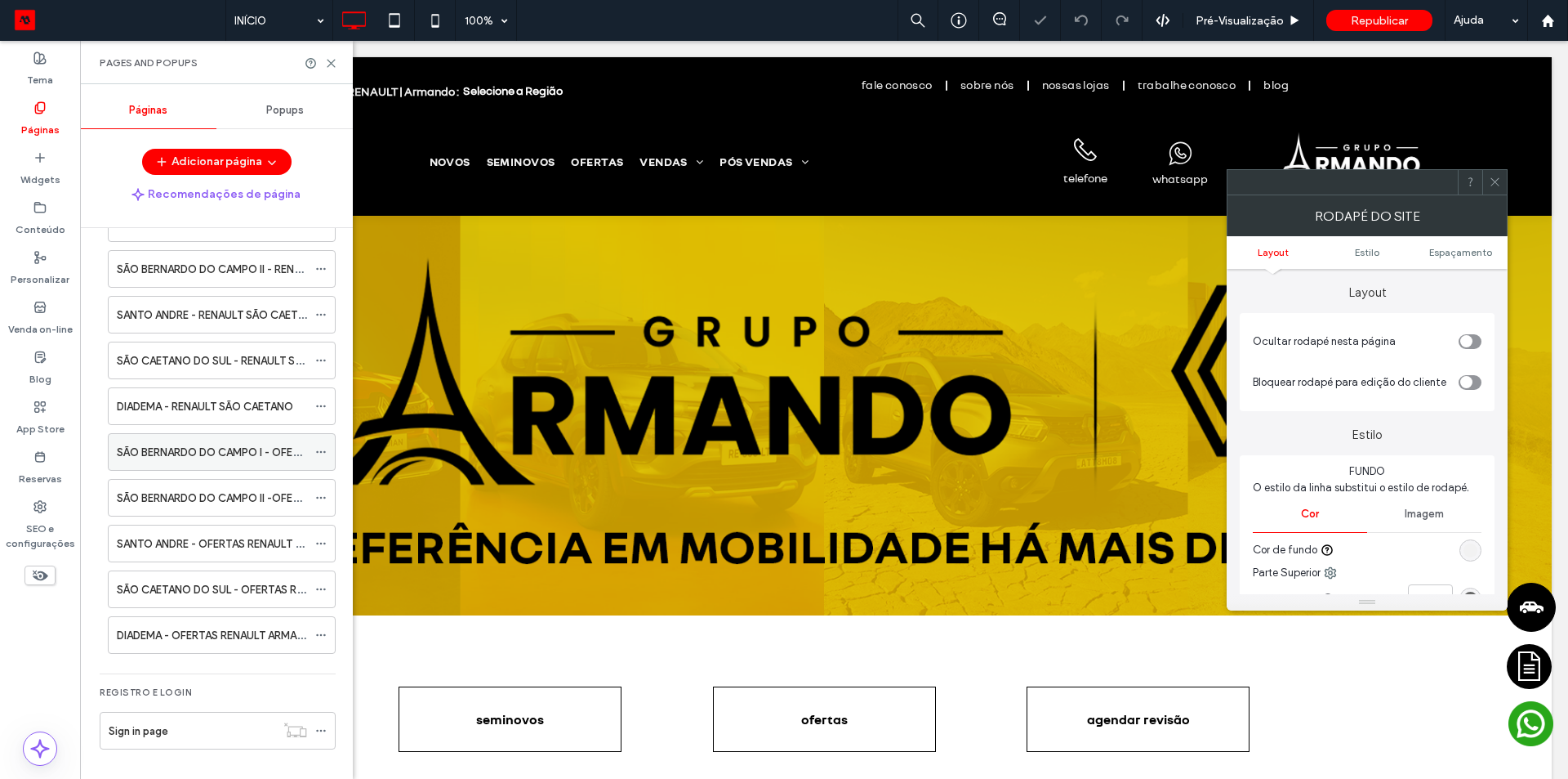
scroll to position [941, 0]
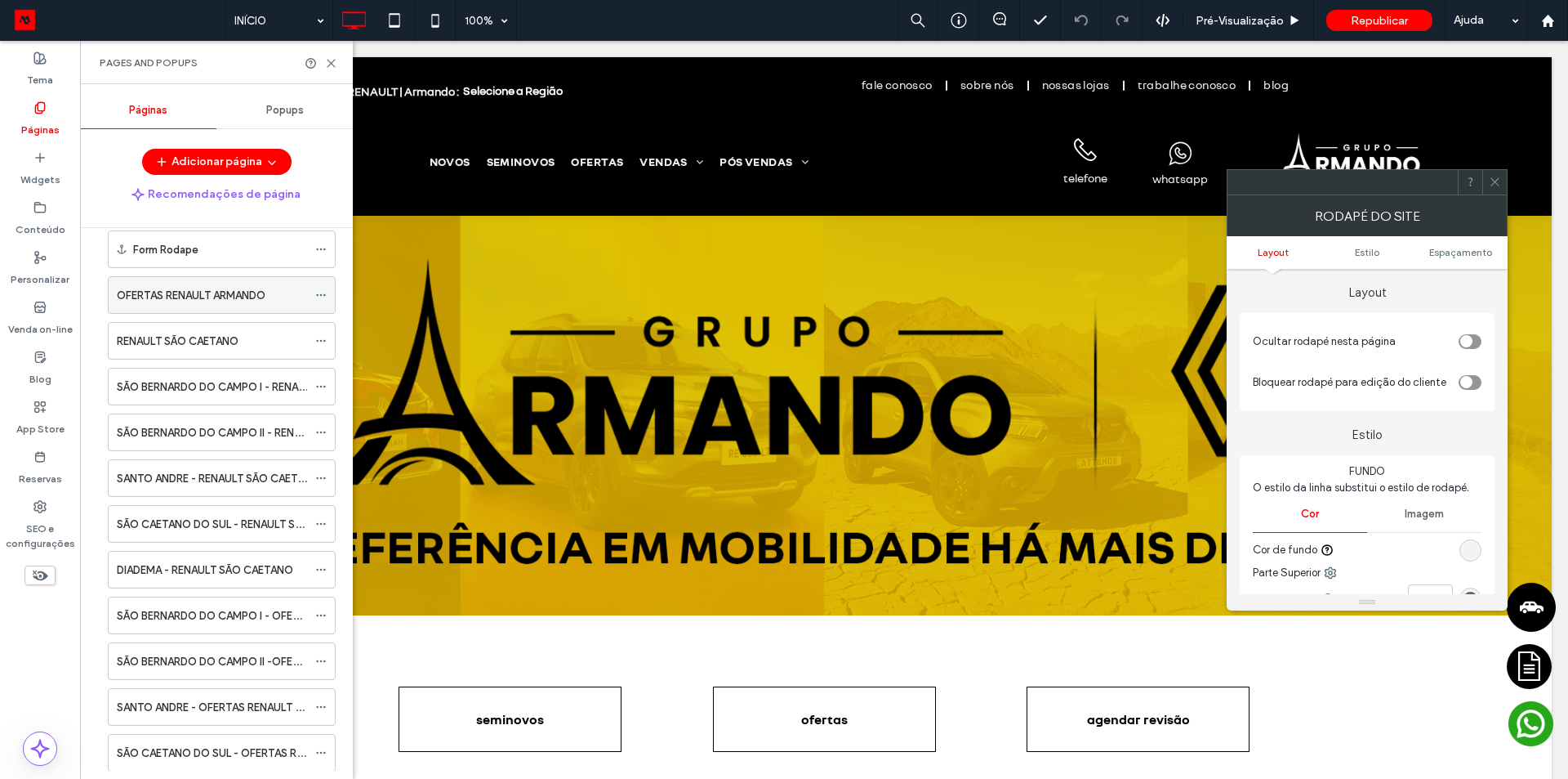
click at [168, 297] on label "OFERTAS RENAULT ARMANDO" at bounding box center [191, 295] width 149 height 29
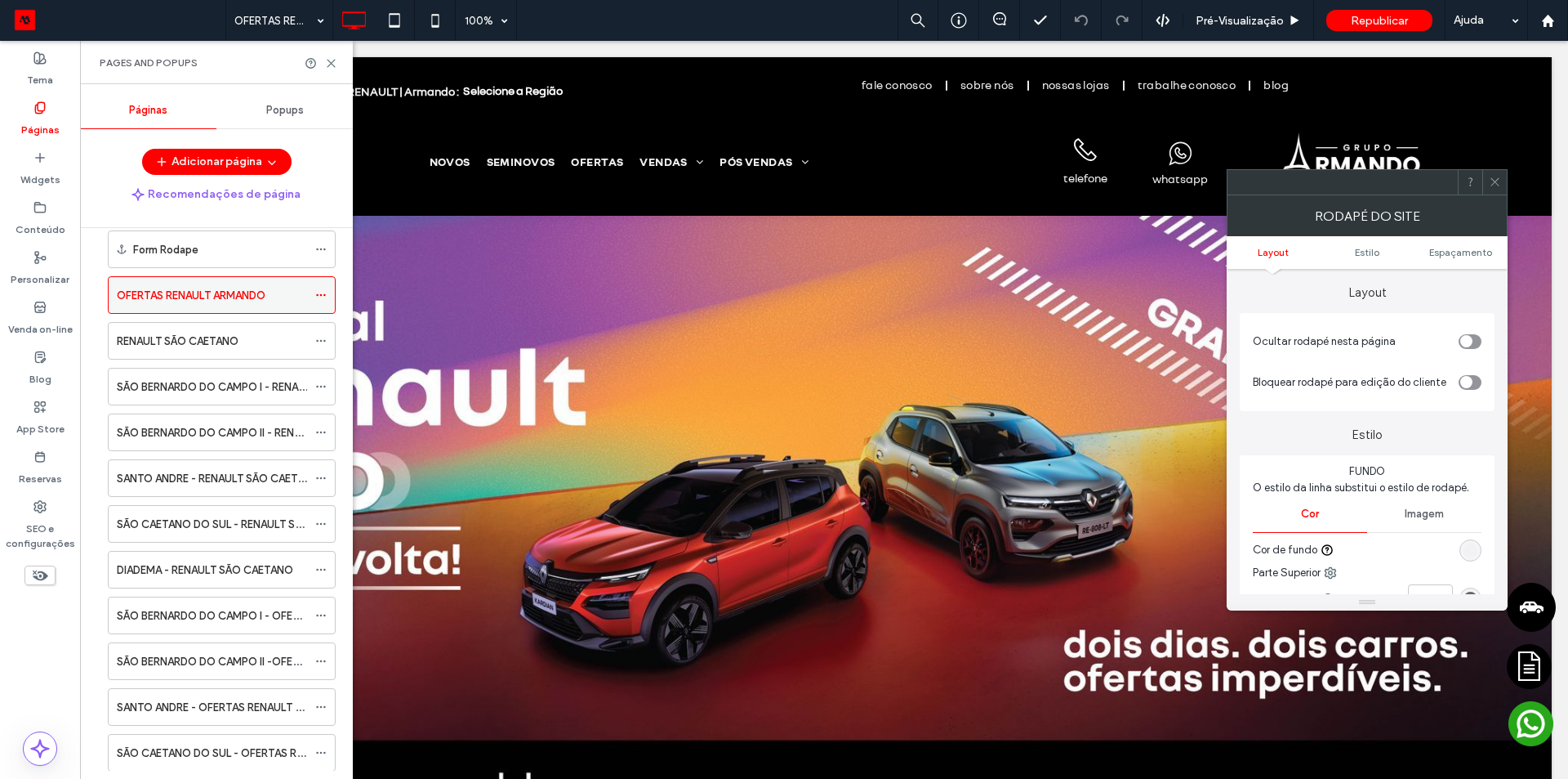
click at [316, 295] on icon at bounding box center [321, 294] width 11 height 11
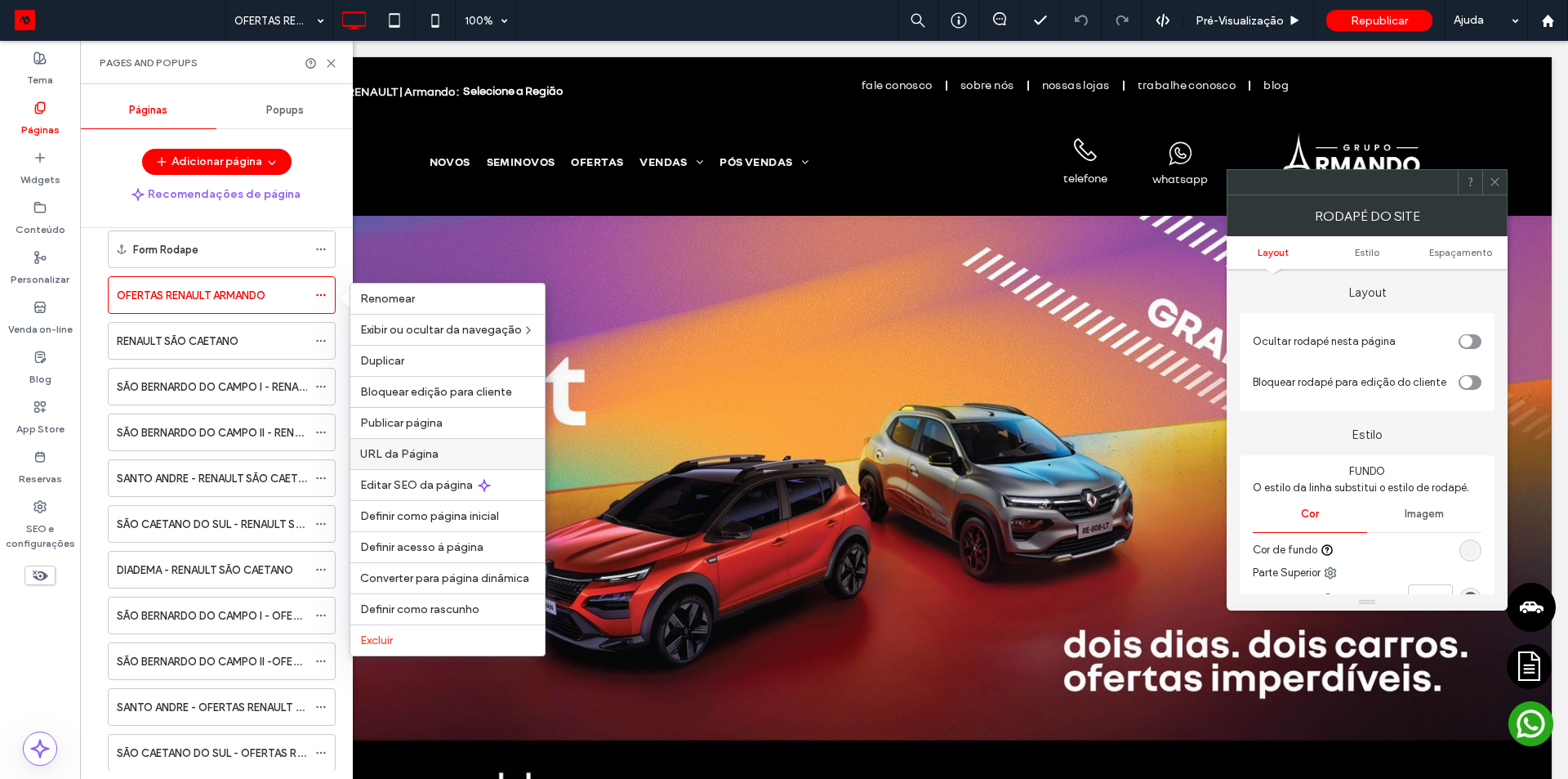
click at [396, 451] on span "URL da Página" at bounding box center [399, 454] width 78 height 14
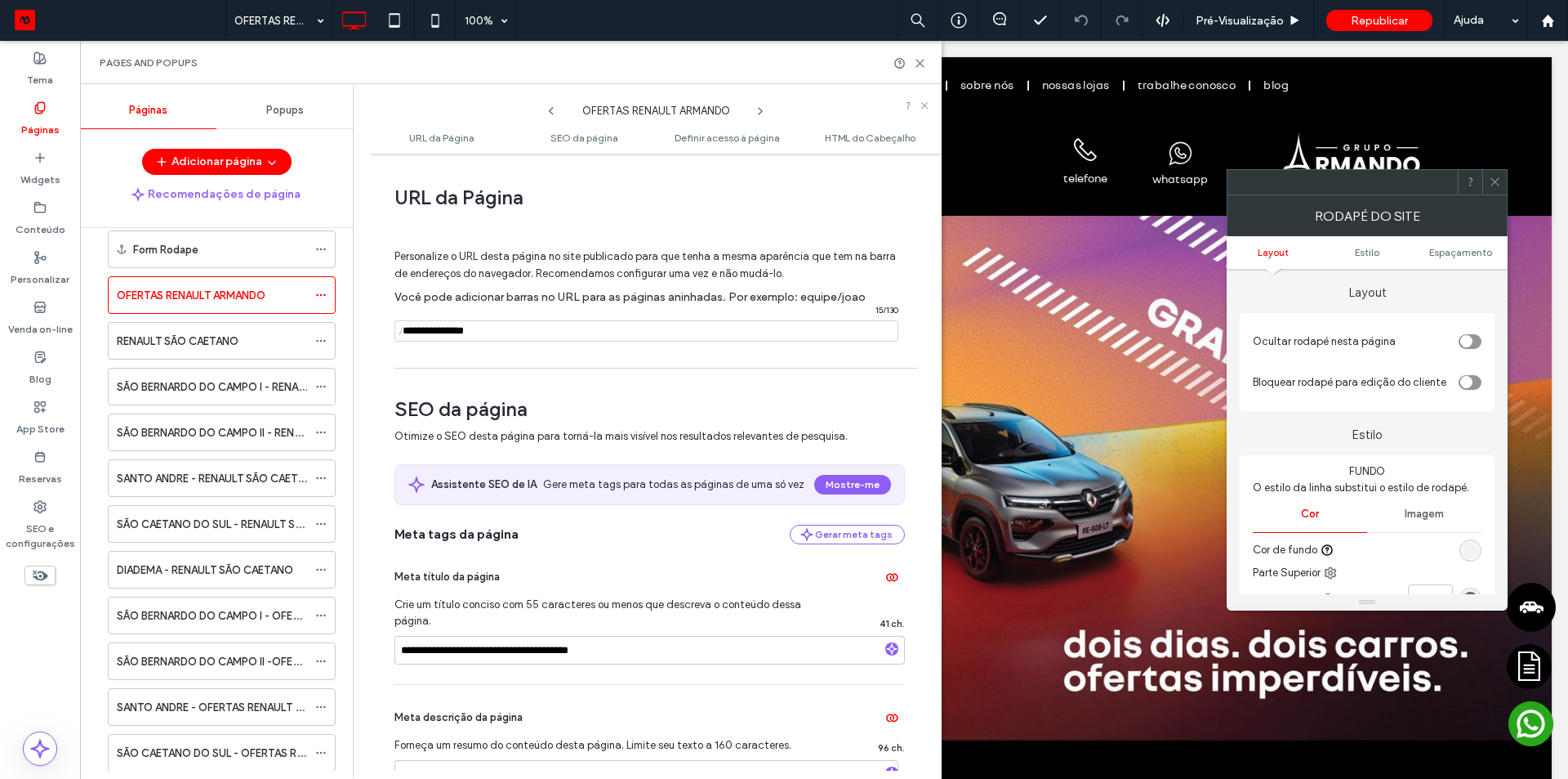
click at [549, 327] on input "notEmpty" at bounding box center [647, 330] width 504 height 21
click at [554, 333] on input "notEmpty" at bounding box center [647, 330] width 504 height 21
click at [923, 60] on use at bounding box center [919, 63] width 7 height 7
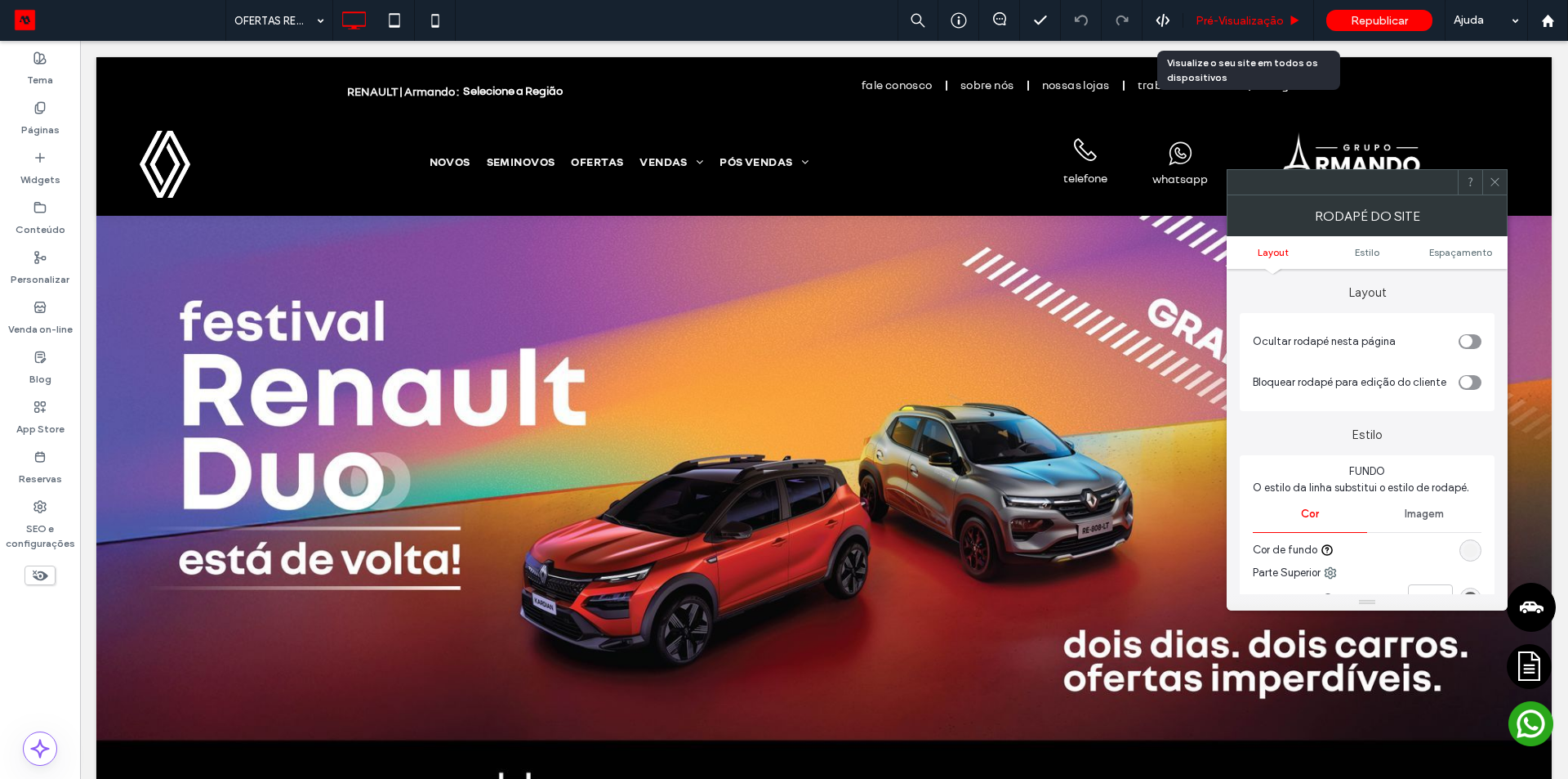
click at [1232, 18] on span "Pré-Visualizaçāo" at bounding box center [1240, 21] width 88 height 14
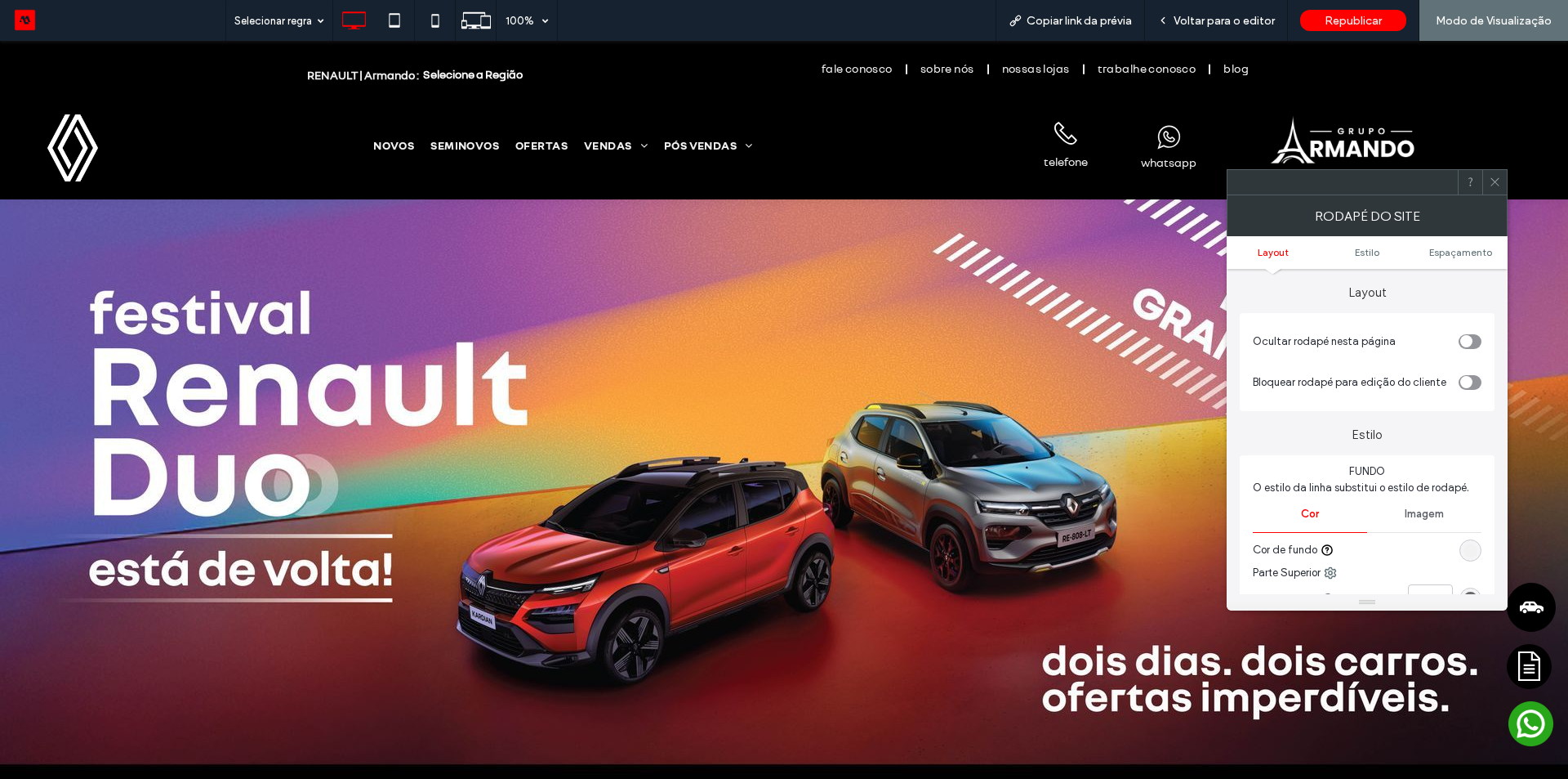
click at [1500, 187] on icon at bounding box center [1495, 182] width 12 height 12
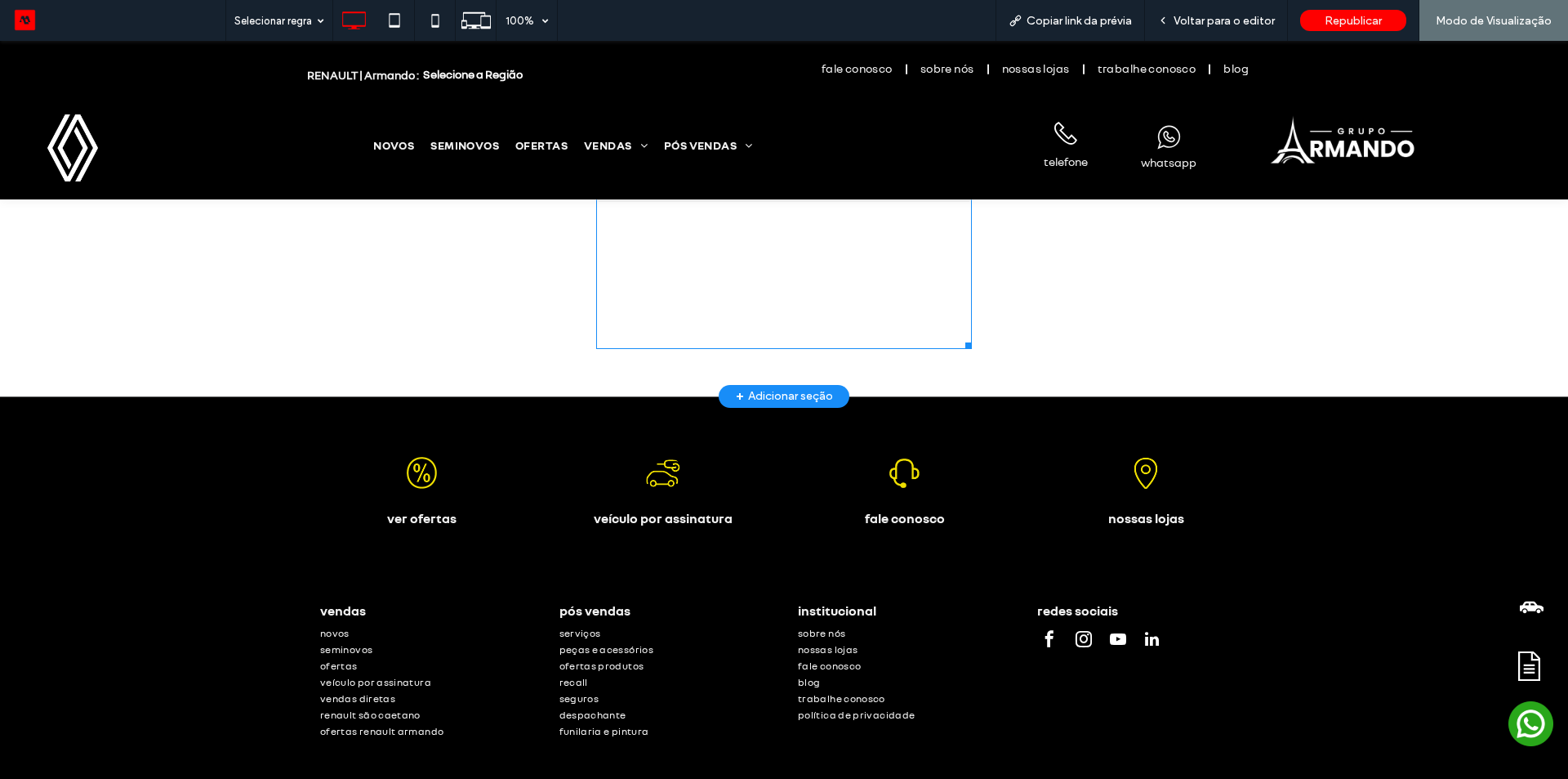
scroll to position [3561, 0]
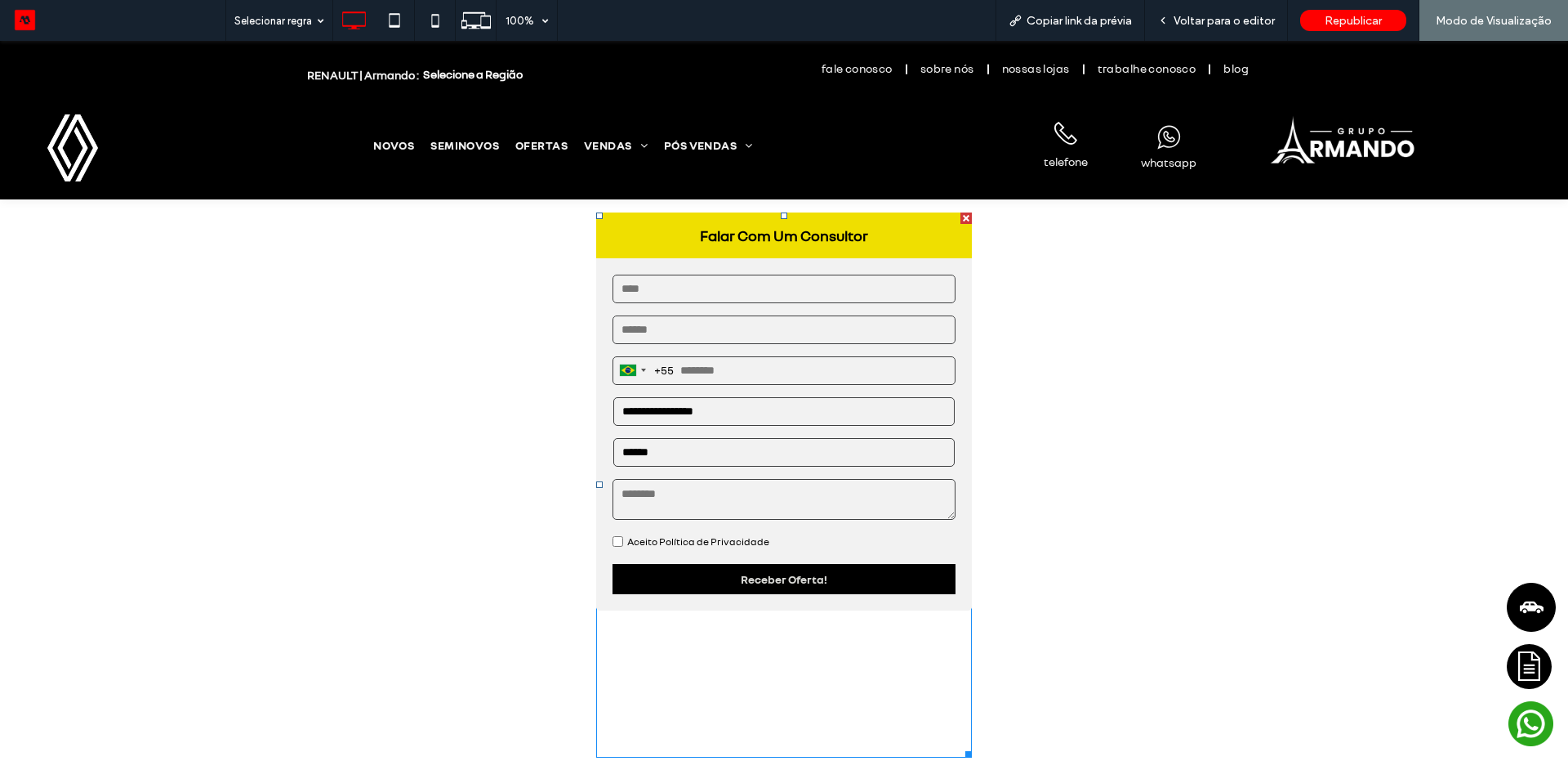
click at [687, 346] on span at bounding box center [784, 485] width 375 height 545
click at [676, 350] on span at bounding box center [784, 485] width 375 height 545
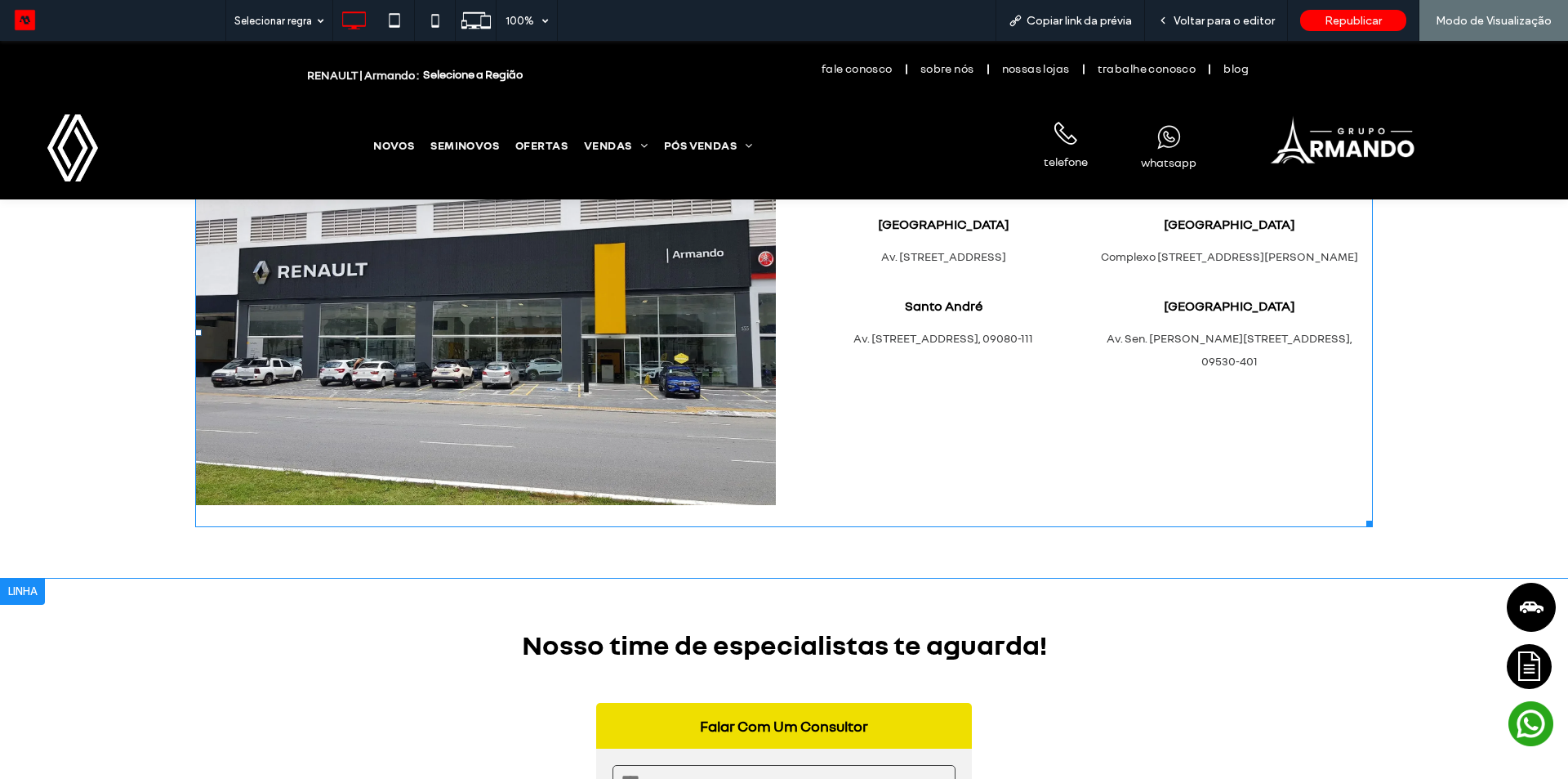
scroll to position [2253, 0]
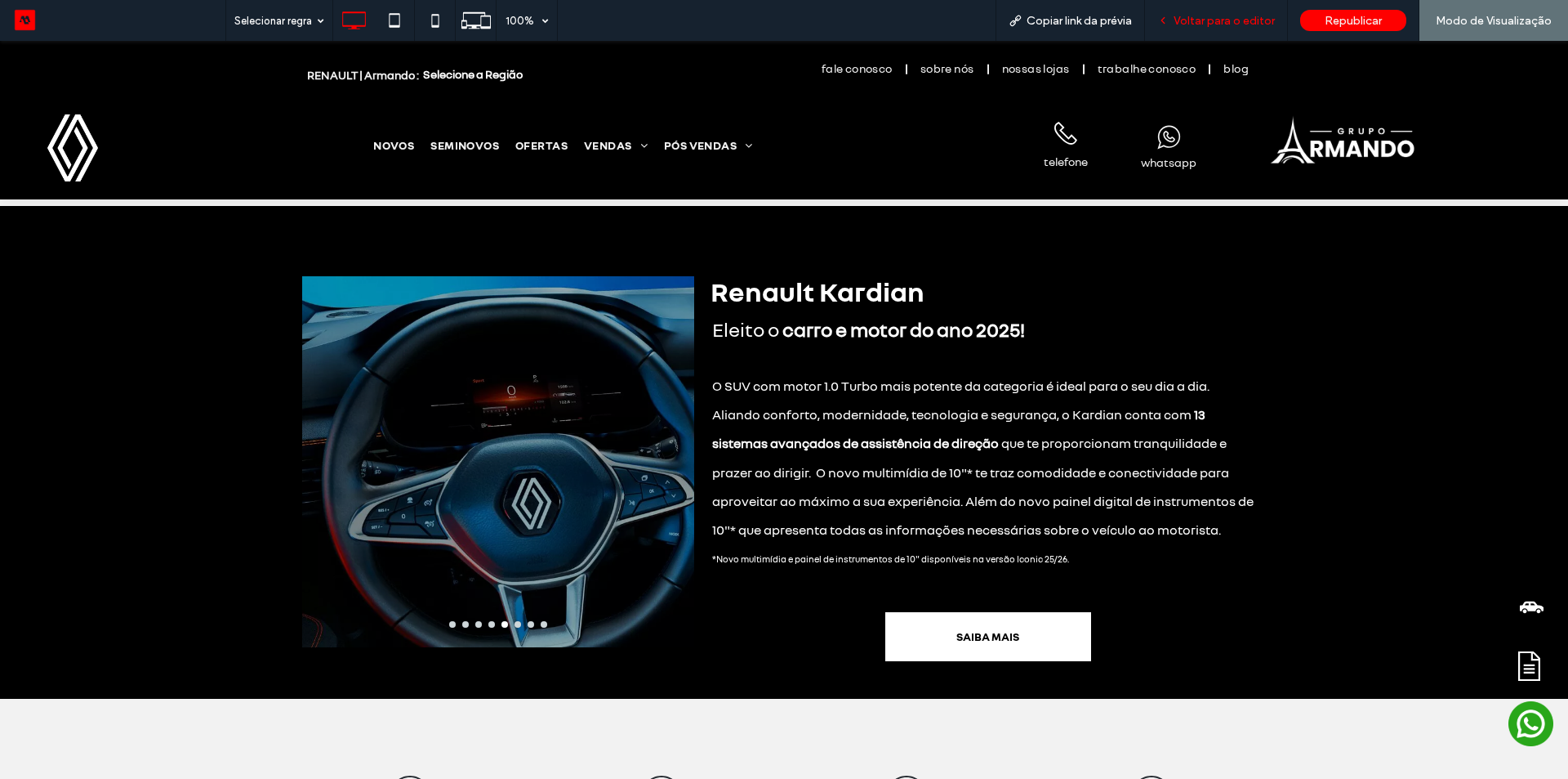
click at [1242, 23] on span "Voltar para o editor" at bounding box center [1224, 21] width 101 height 14
